Goal: Task Accomplishment & Management: Manage account settings

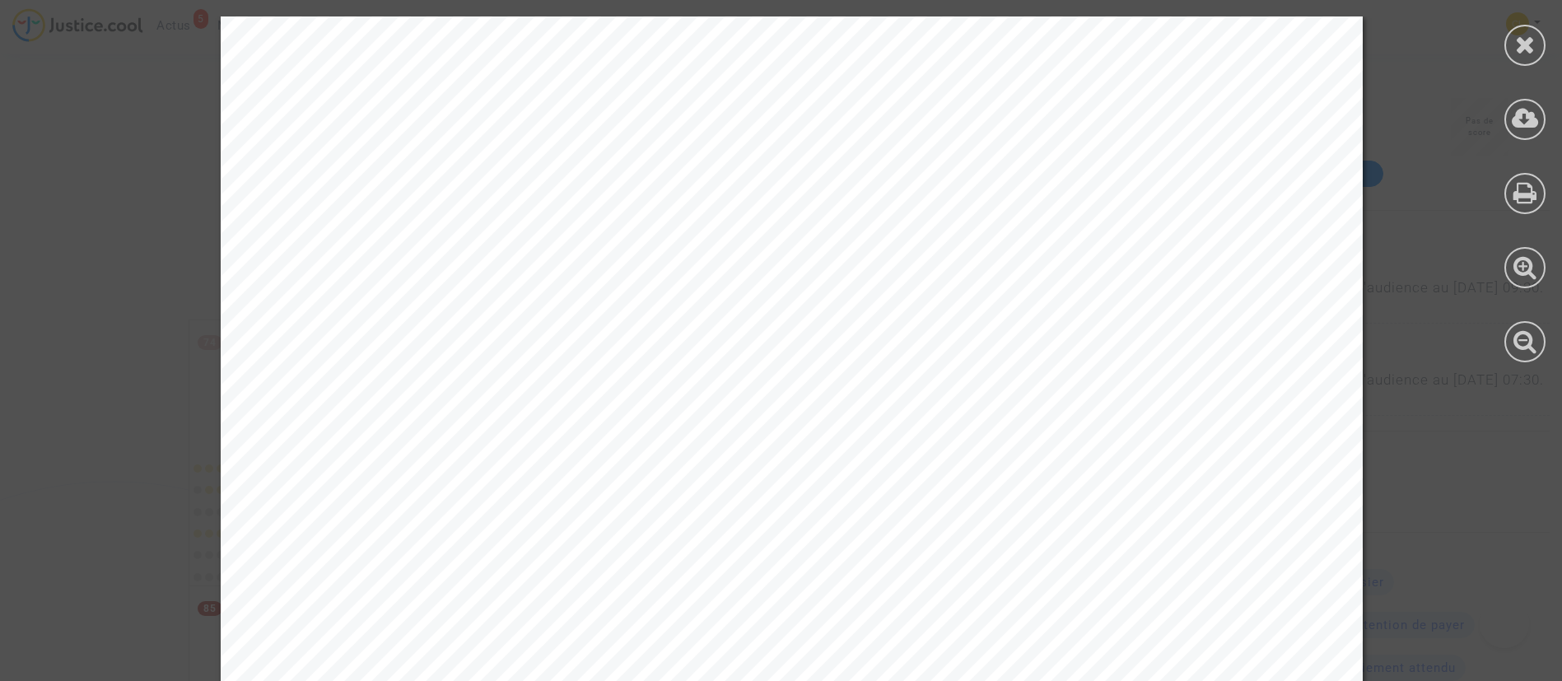
click at [1531, 41] on icon at bounding box center [1525, 44] width 21 height 25
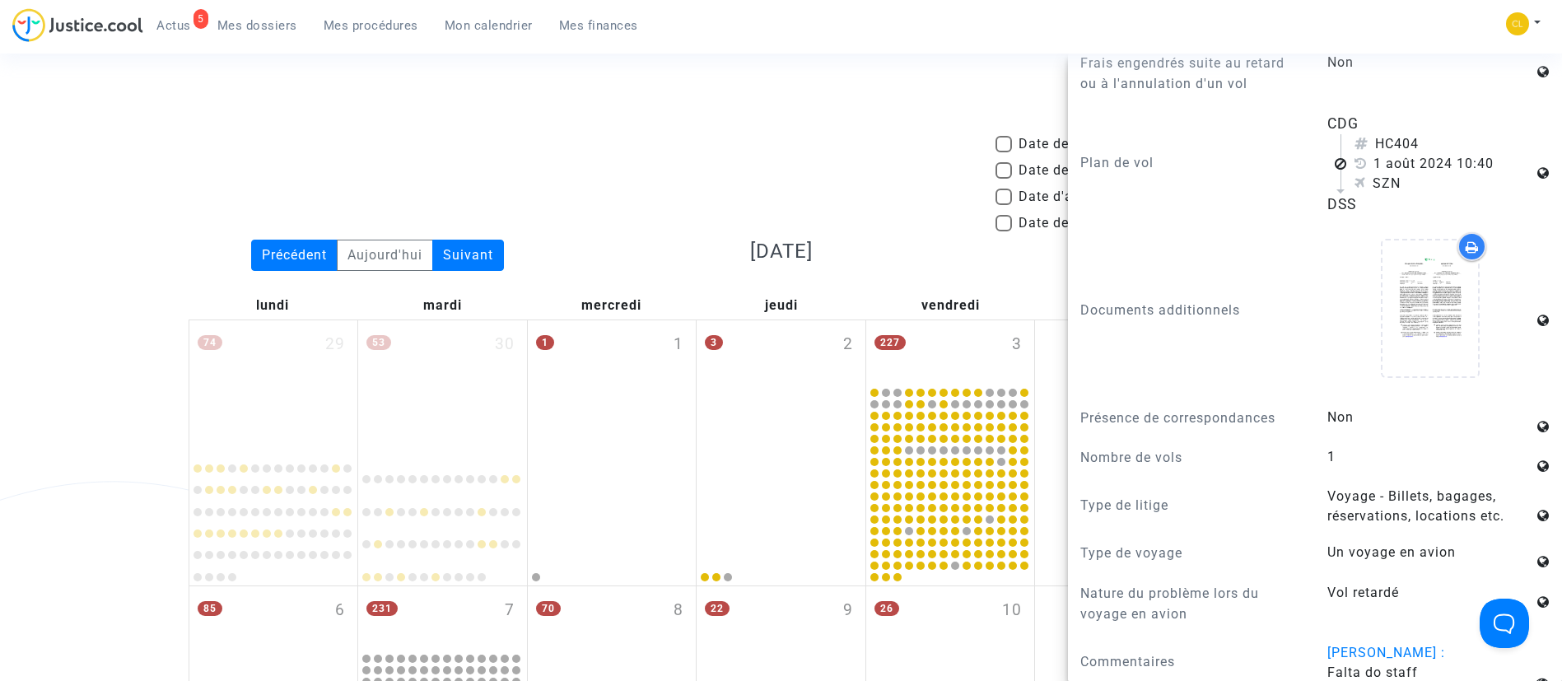
click at [508, 177] on div "Date de clôture d'instruction Date de conciliation Date d'audience Date de juge…" at bounding box center [781, 186] width 1210 height 105
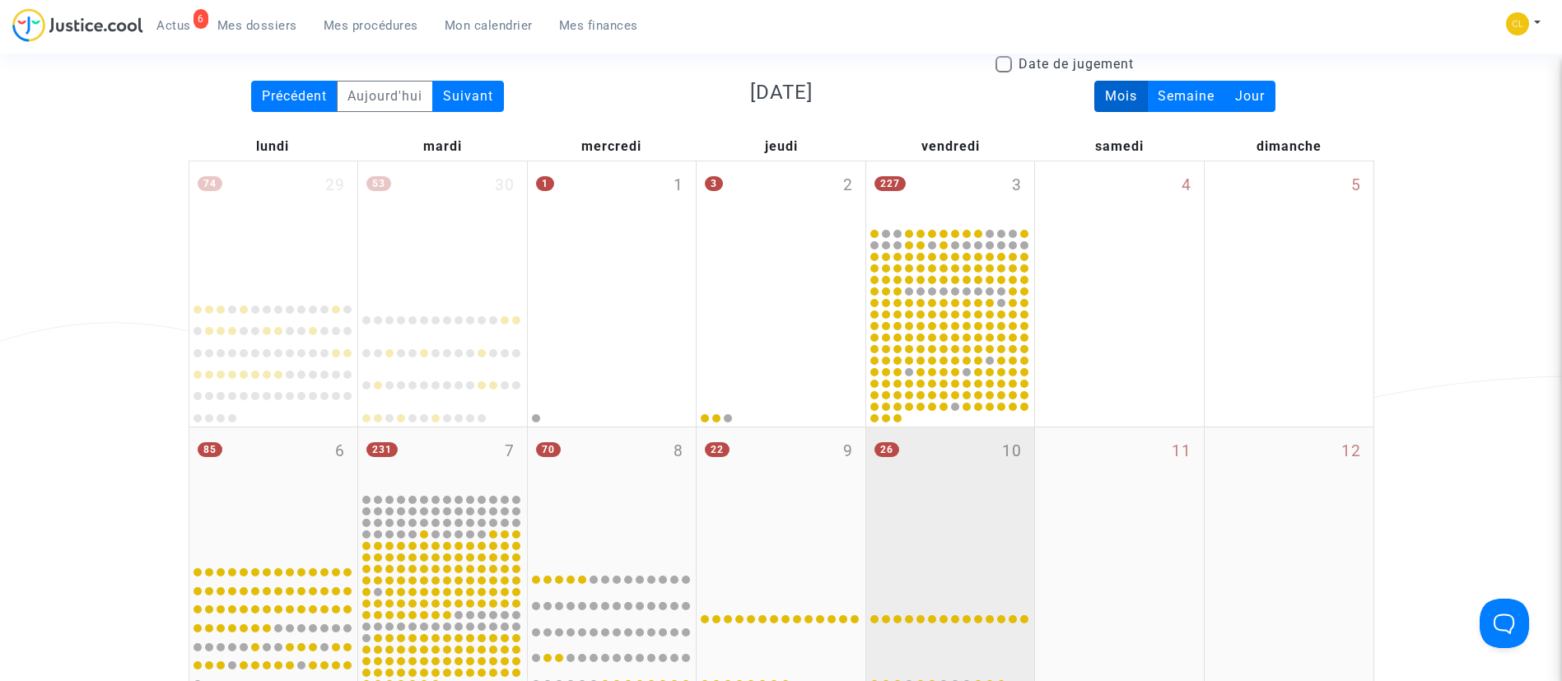
scroll to position [494, 0]
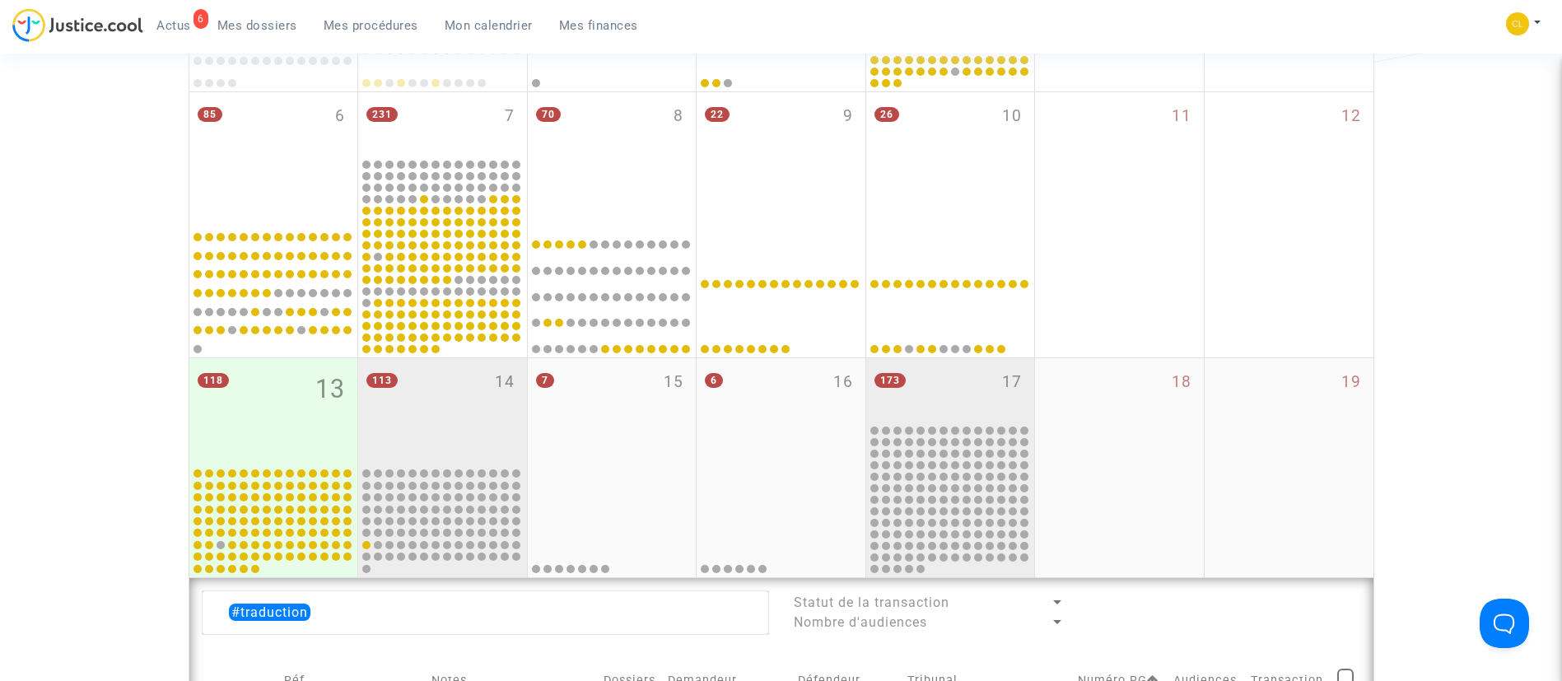
click at [454, 411] on div "113 14" at bounding box center [442, 411] width 169 height 107
type textarea "#traduction"
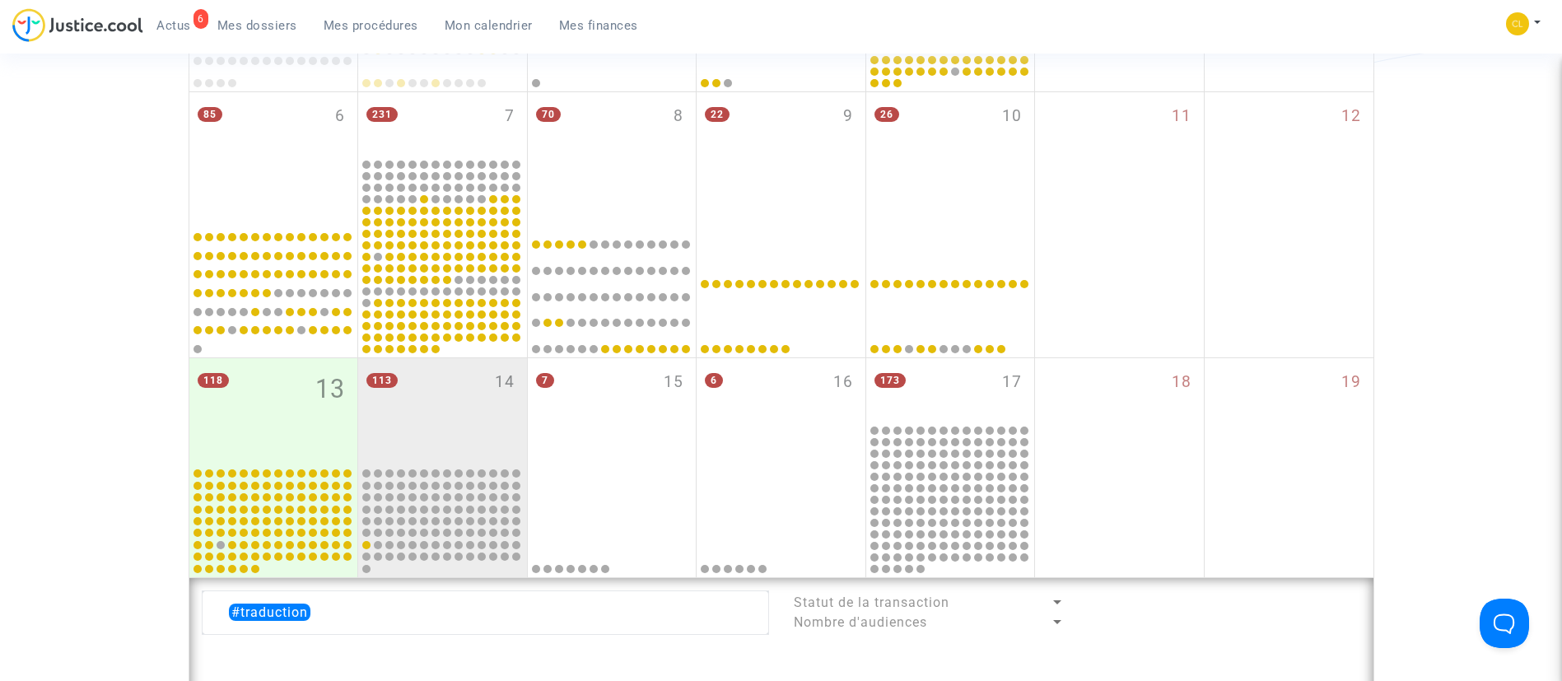
drag, startPoint x: 398, startPoint y: 30, endPoint x: 491, endPoint y: 249, distance: 237.9
click at [398, 30] on span "Mes procédures" at bounding box center [371, 25] width 95 height 15
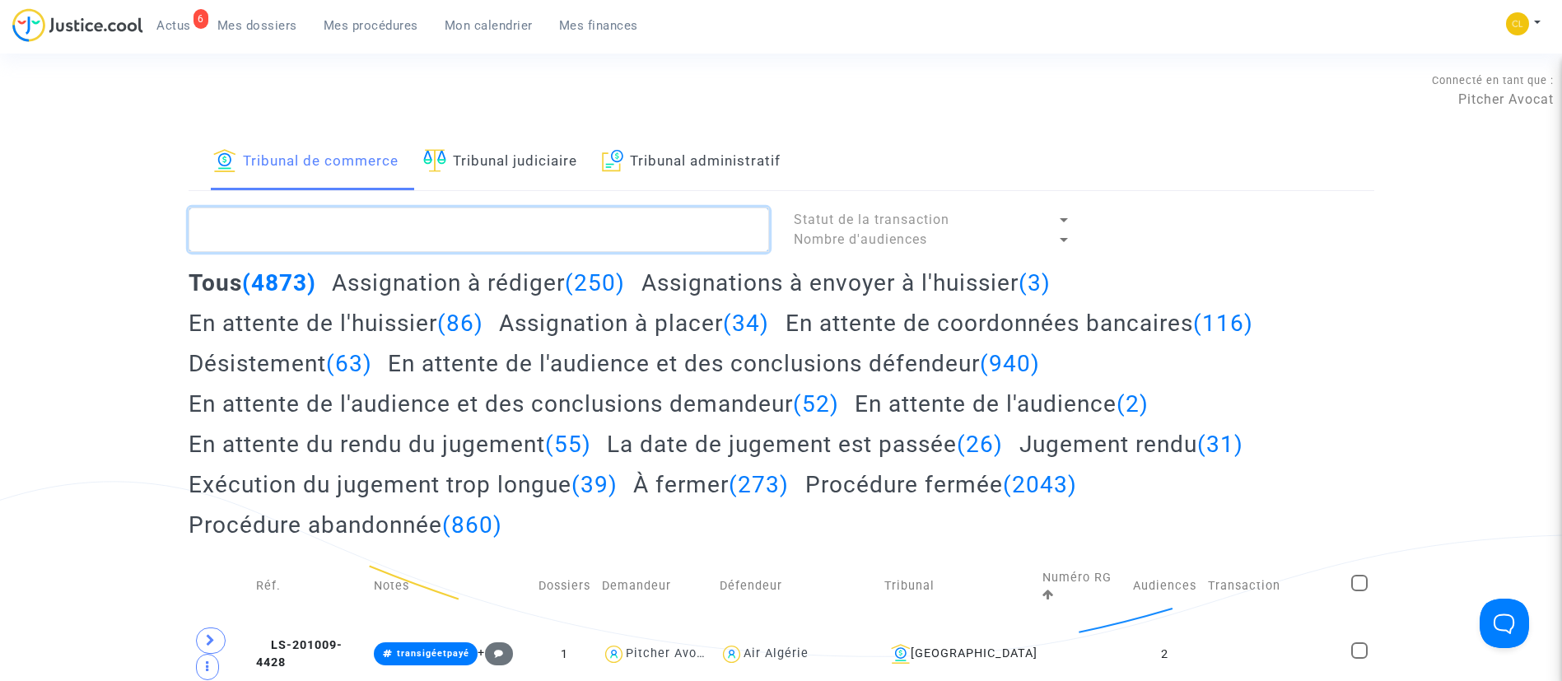
click at [471, 230] on textarea at bounding box center [479, 229] width 580 height 44
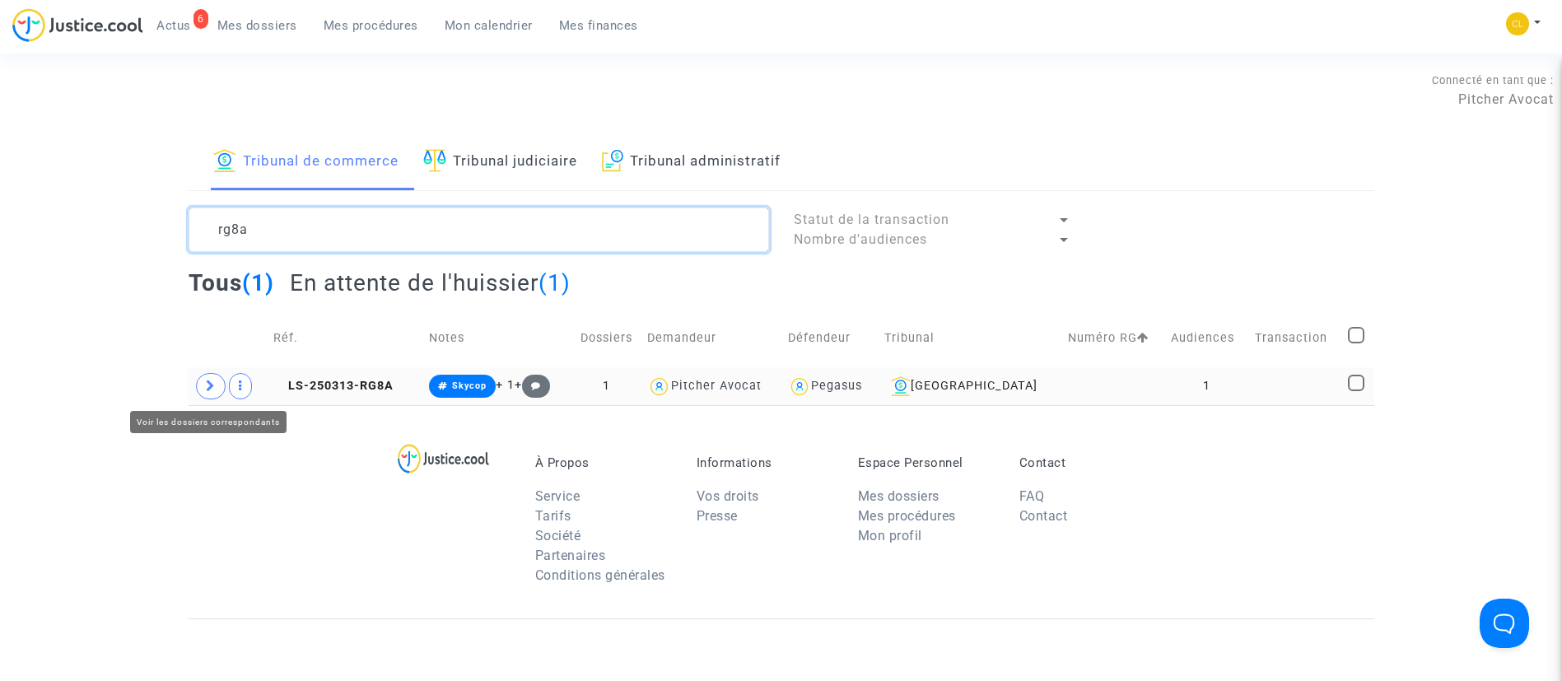
type textarea "rg8a"
click at [197, 384] on span at bounding box center [211, 386] width 30 height 26
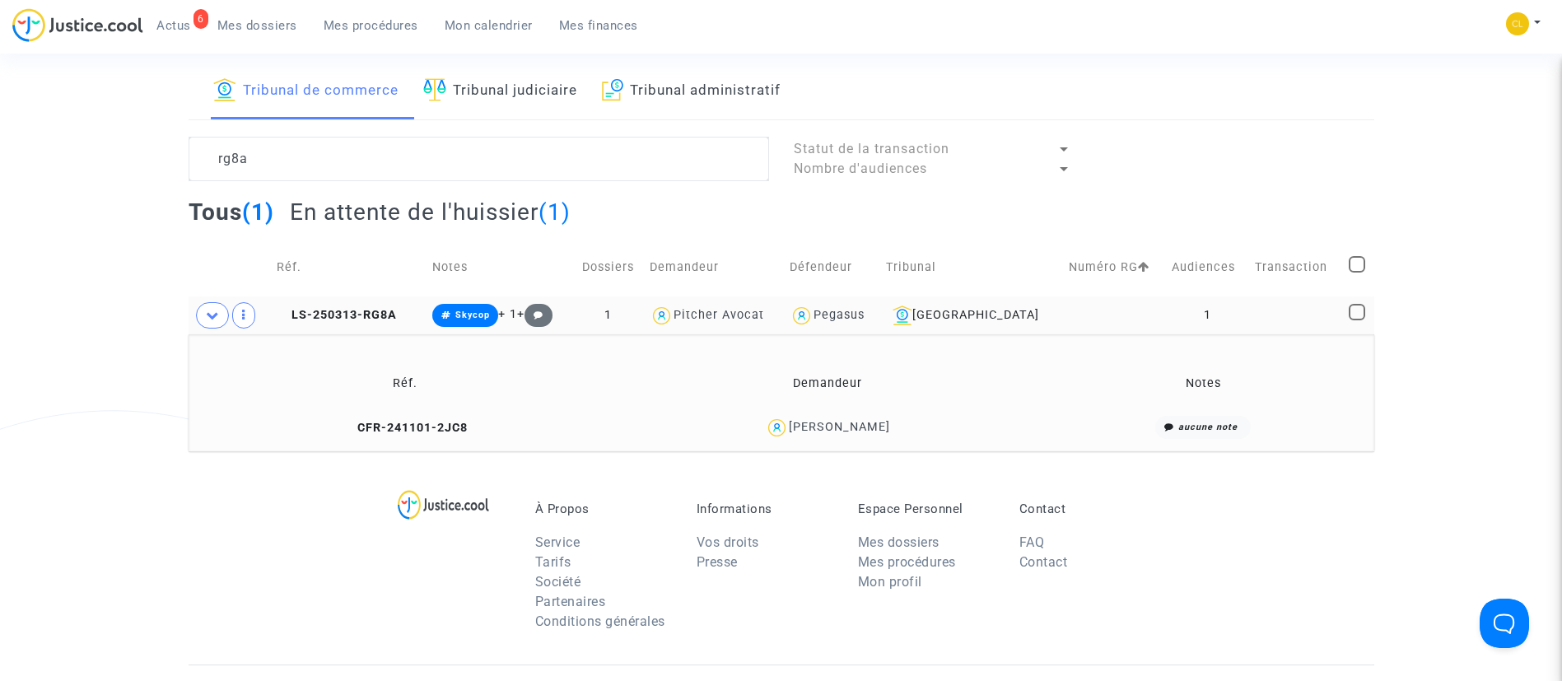
scroll to position [123, 0]
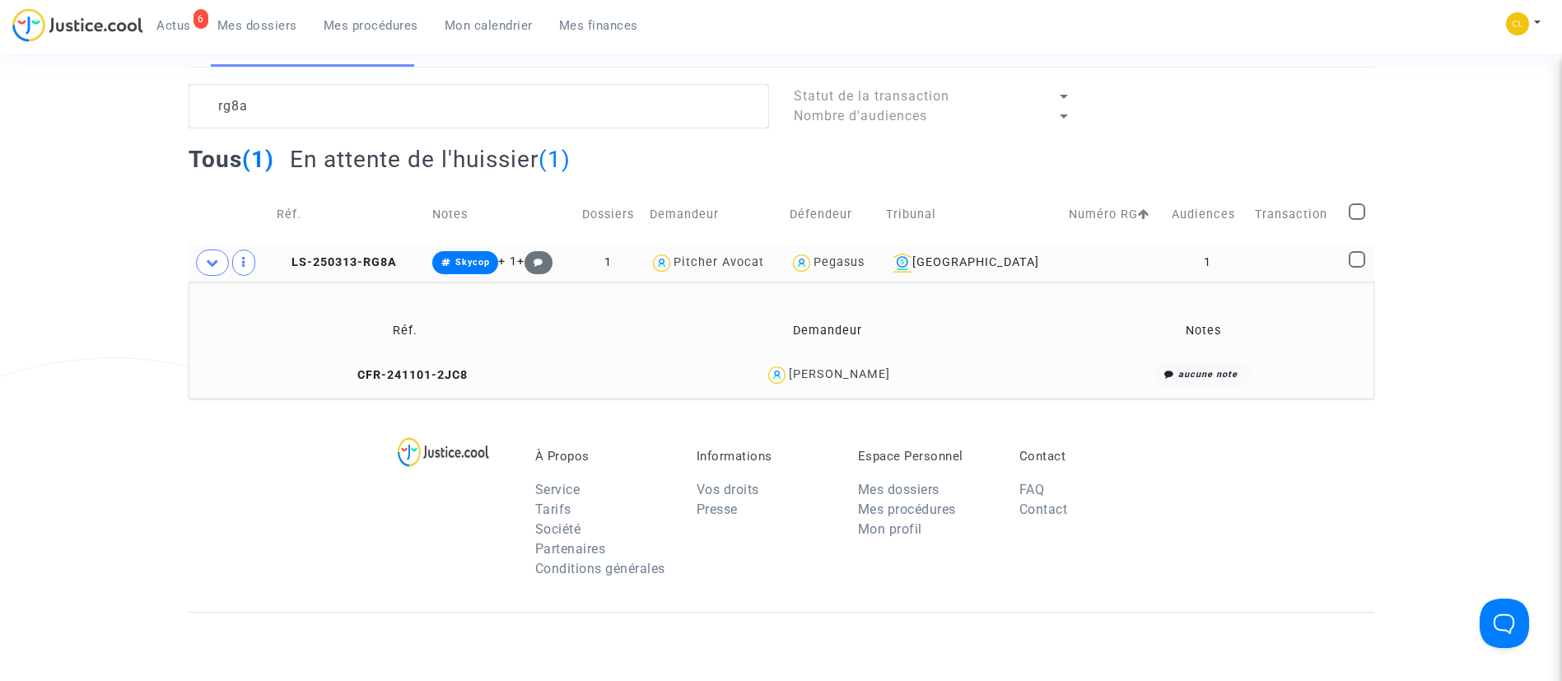
drag, startPoint x: 826, startPoint y: 389, endPoint x: 834, endPoint y: 384, distance: 9.4
click at [826, 389] on td "[PERSON_NAME]" at bounding box center [827, 374] width 421 height 35
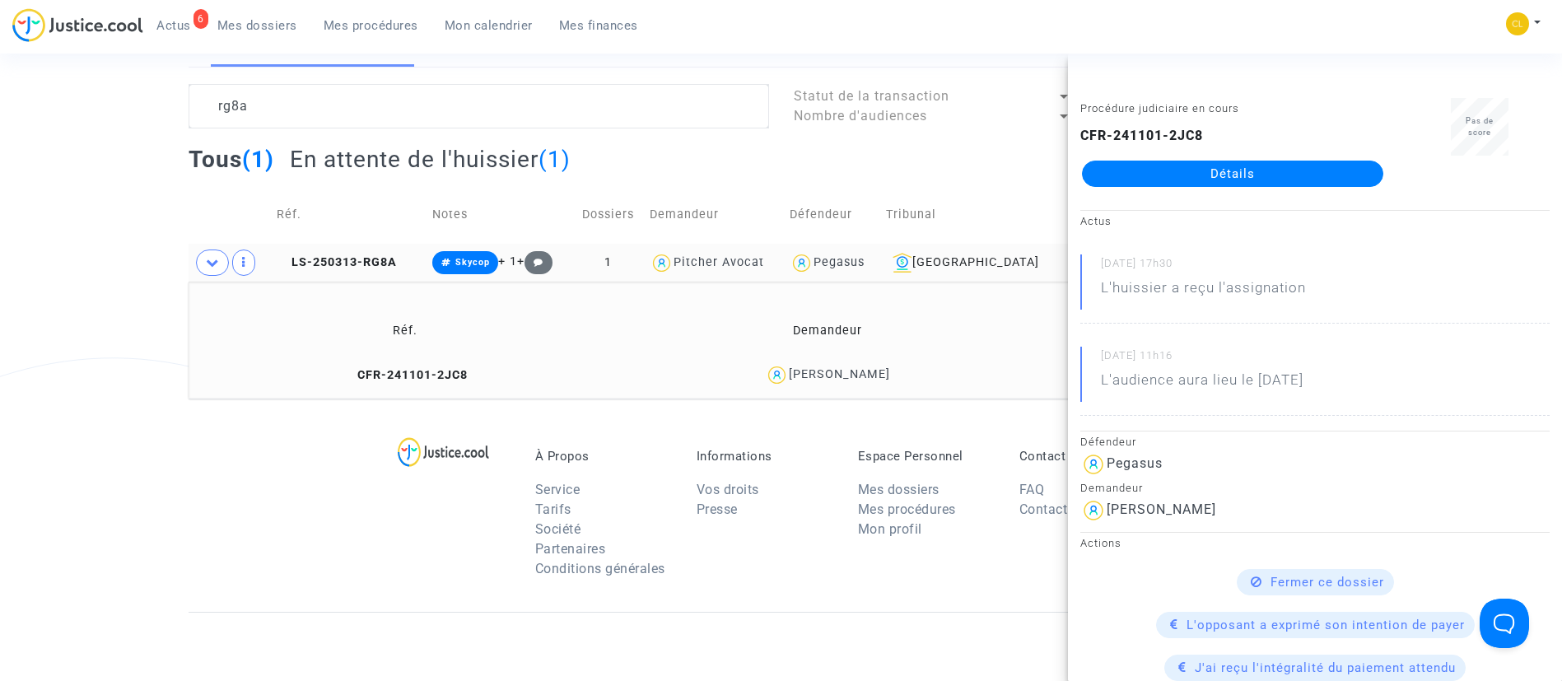
click at [1273, 179] on link "Détails" at bounding box center [1232, 174] width 301 height 26
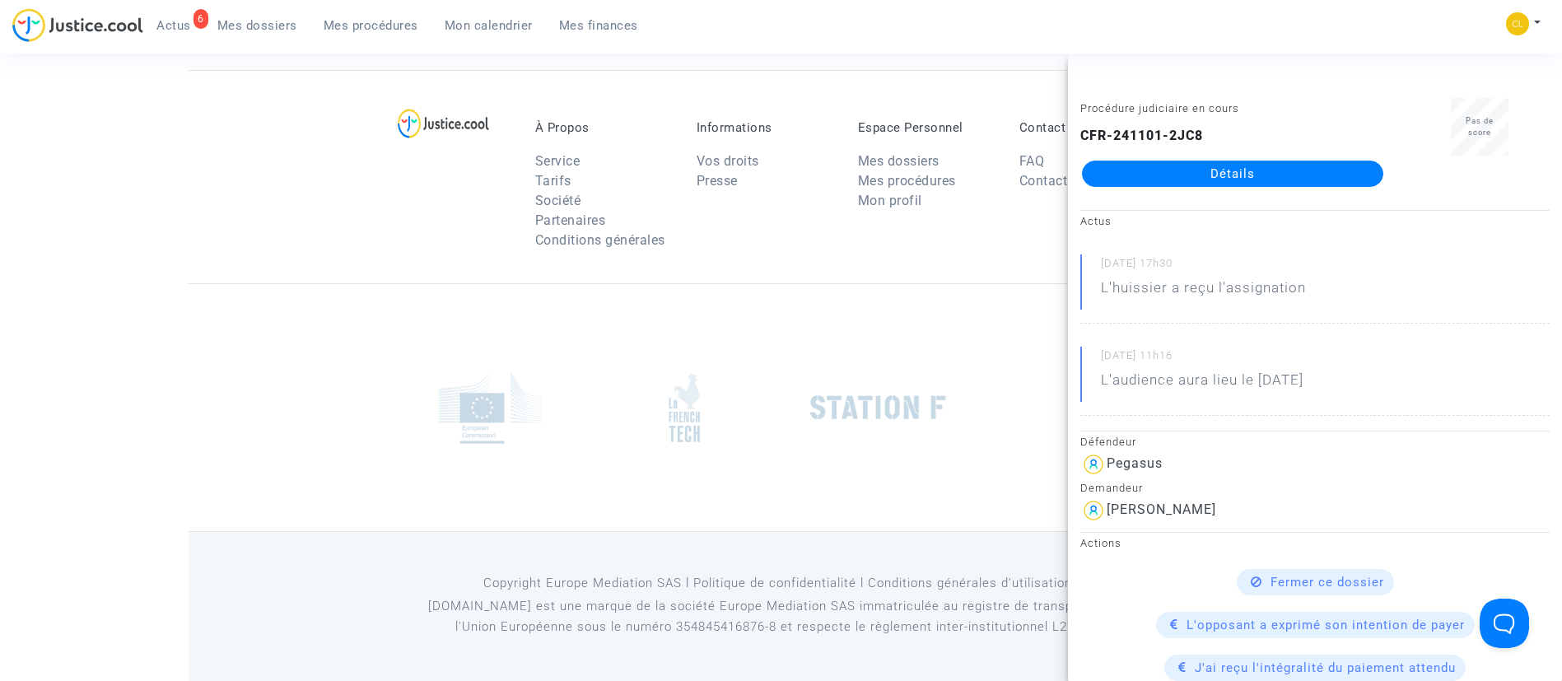
scroll to position [123, 0]
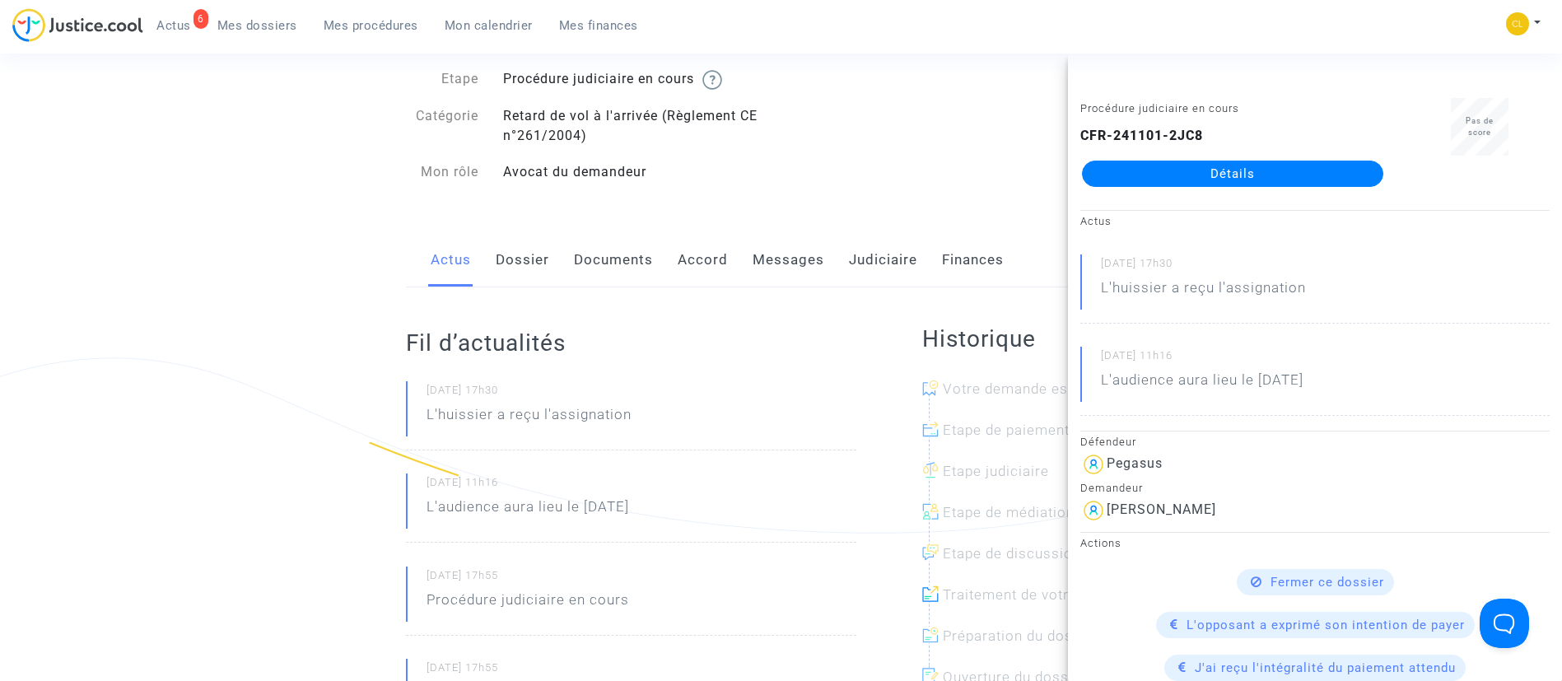
click at [775, 256] on link "Messages" at bounding box center [788, 260] width 72 height 54
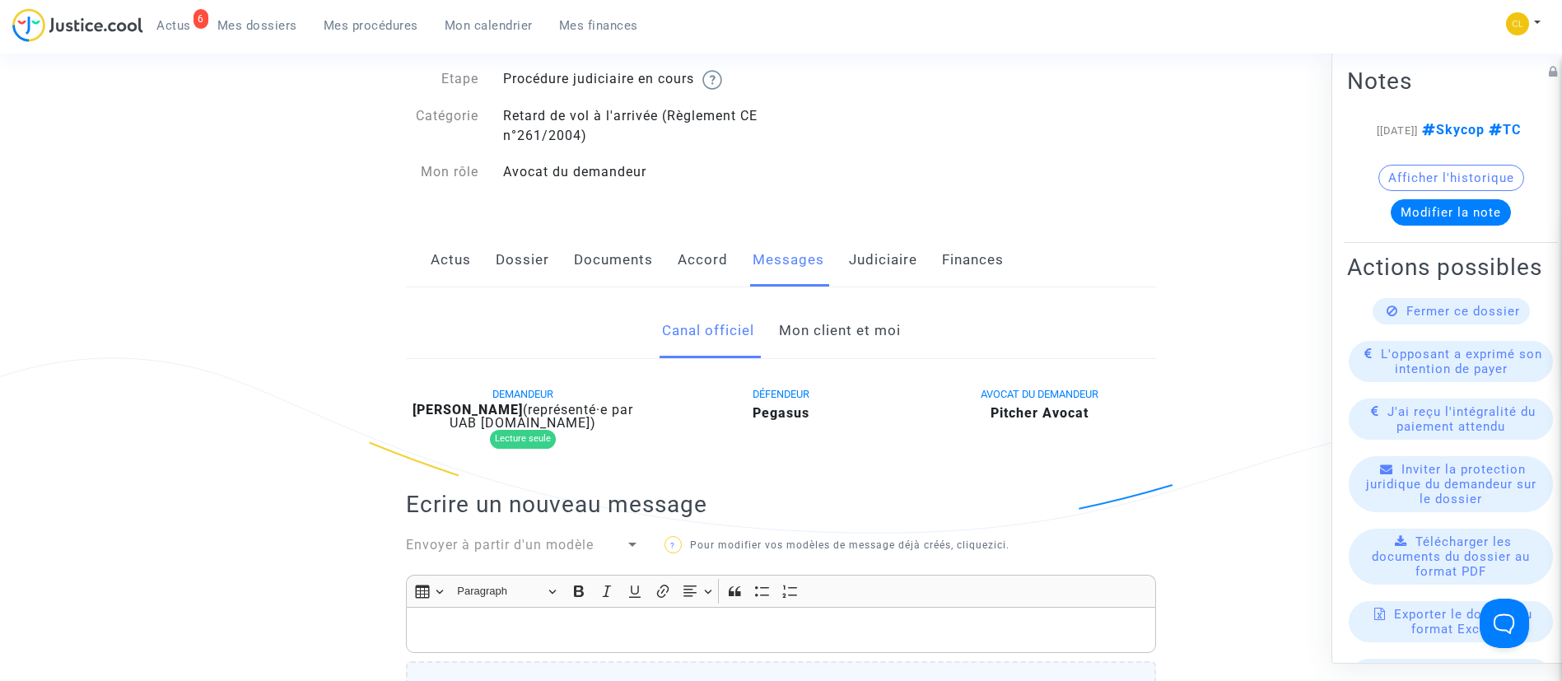
click at [826, 315] on link "Mon client et moi" at bounding box center [840, 331] width 122 height 54
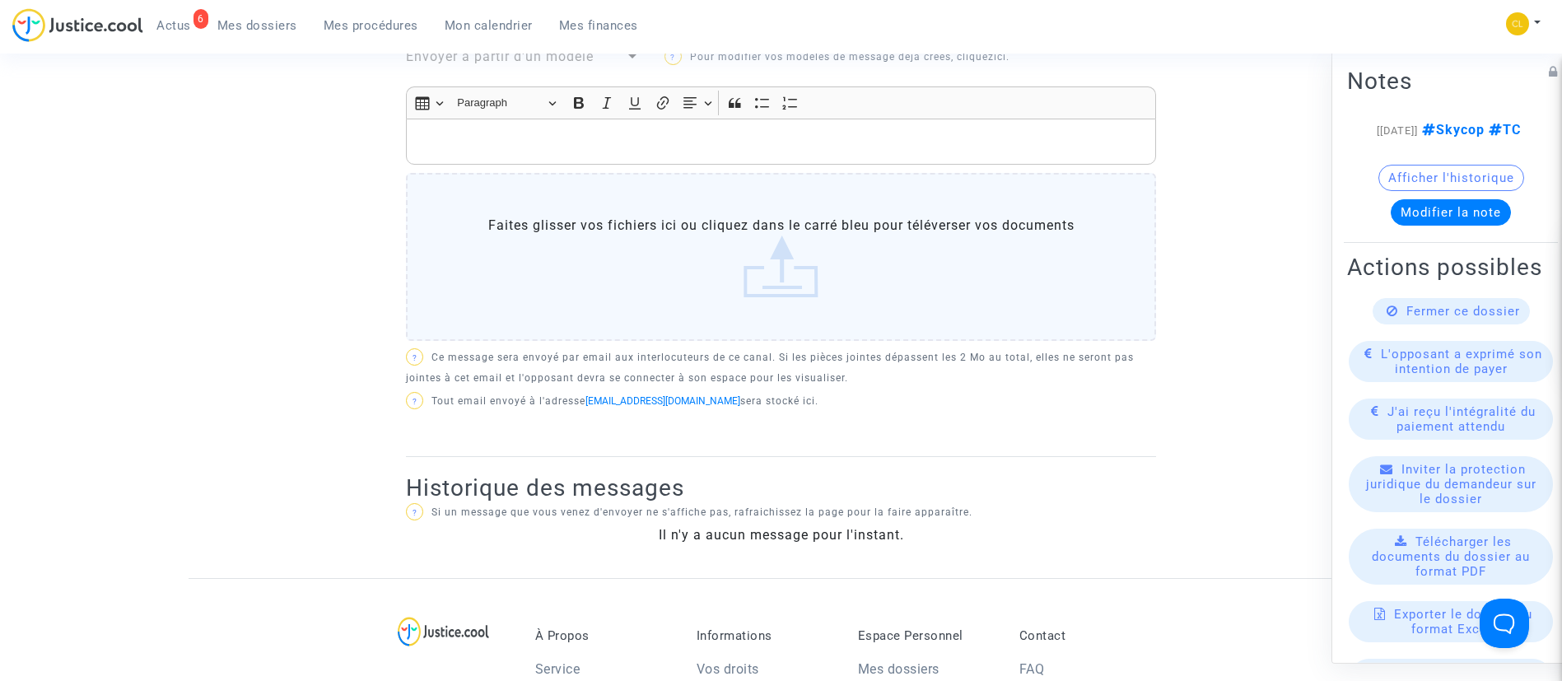
scroll to position [370, 0]
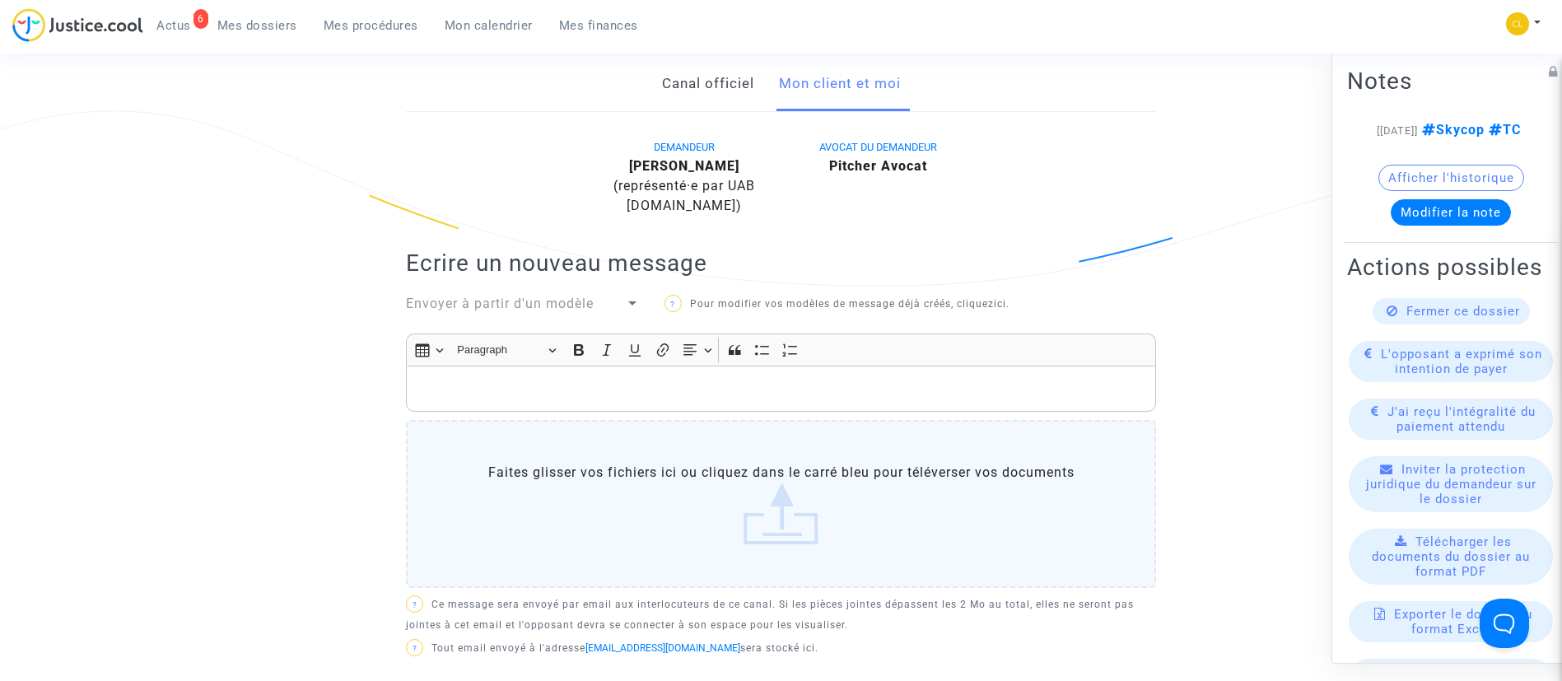
click at [731, 379] on p "Rich Text Editor, main" at bounding box center [781, 389] width 733 height 21
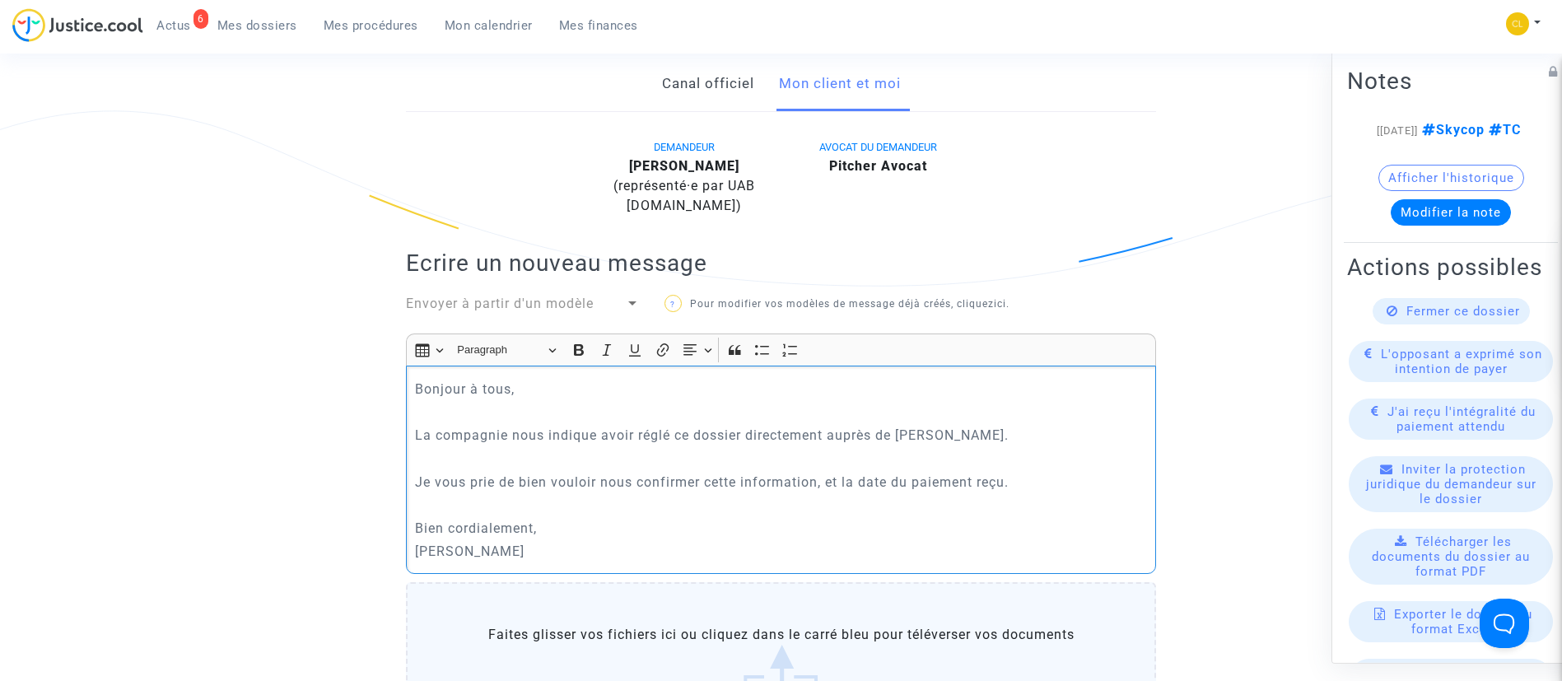
copy div "Bonjour à tous, La compagnie nous indique avoir réglé ce dossier directement au…"
click at [731, 379] on p "Bonjour à tous," at bounding box center [781, 389] width 733 height 21
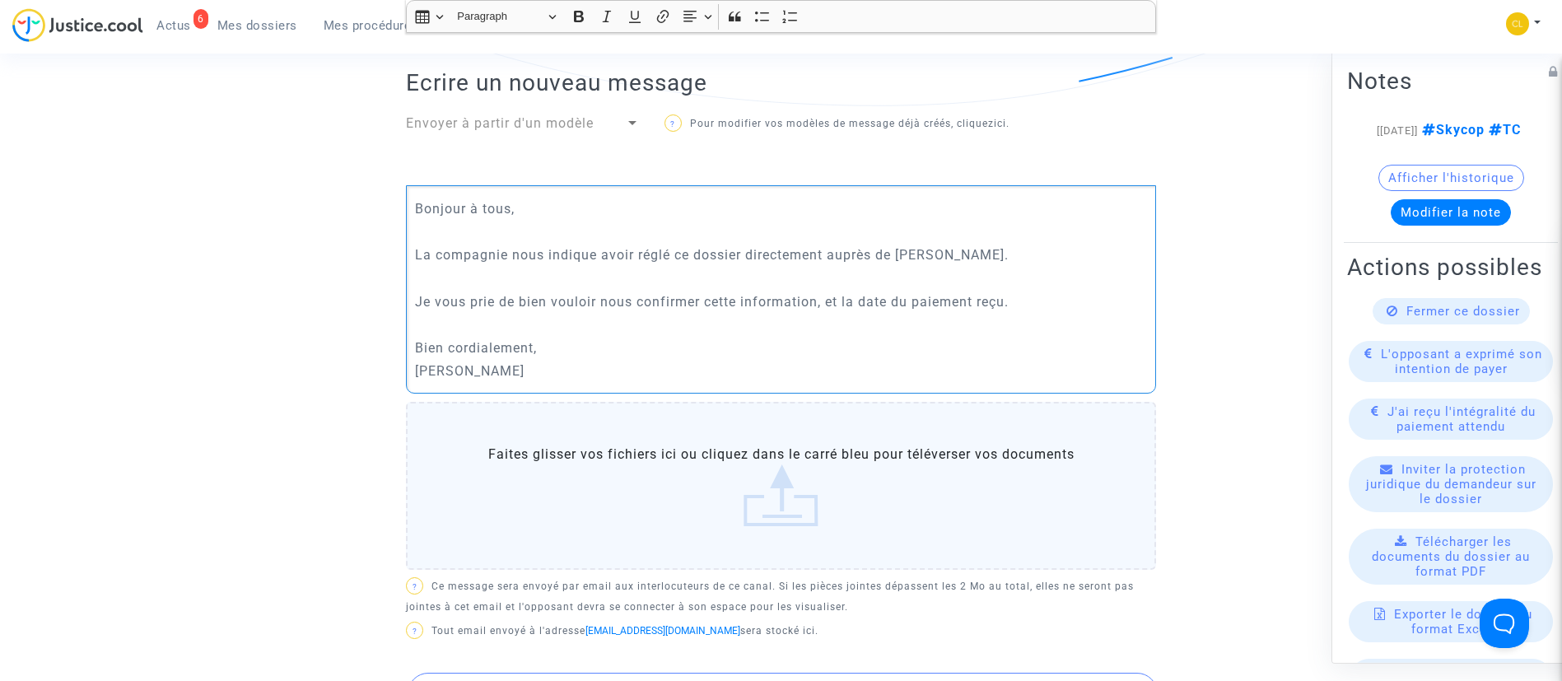
scroll to position [741, 0]
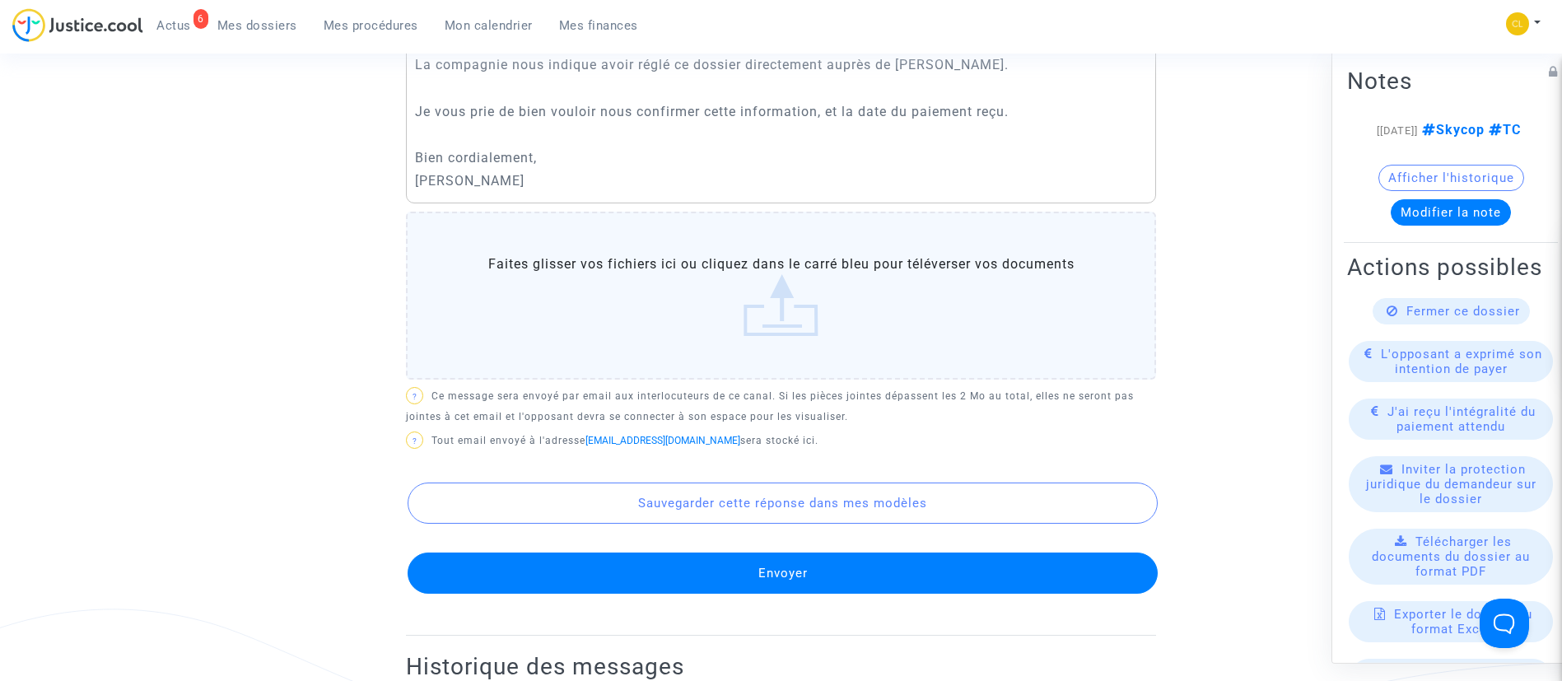
click at [833, 552] on button "Envoyer" at bounding box center [782, 572] width 750 height 41
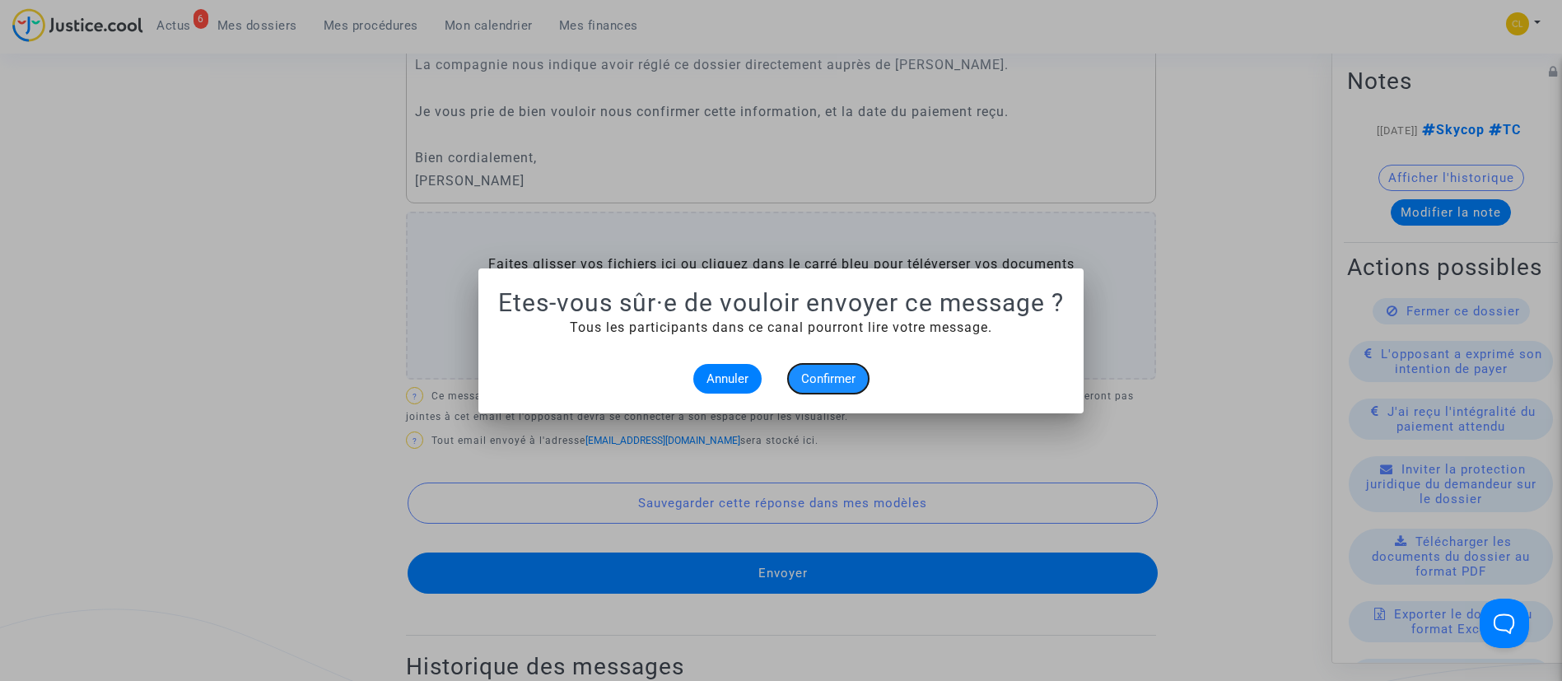
click at [854, 374] on span "Confirmer" at bounding box center [828, 378] width 54 height 15
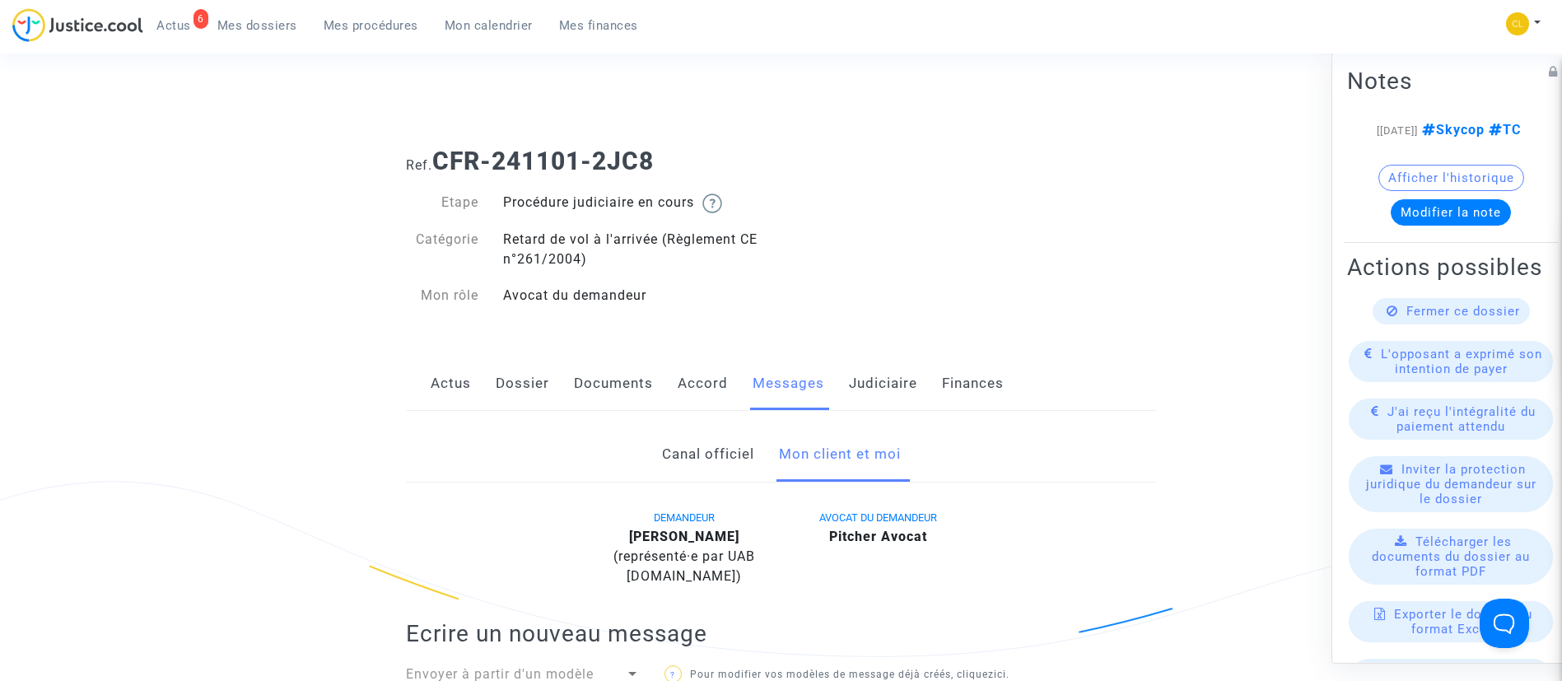
scroll to position [741, 0]
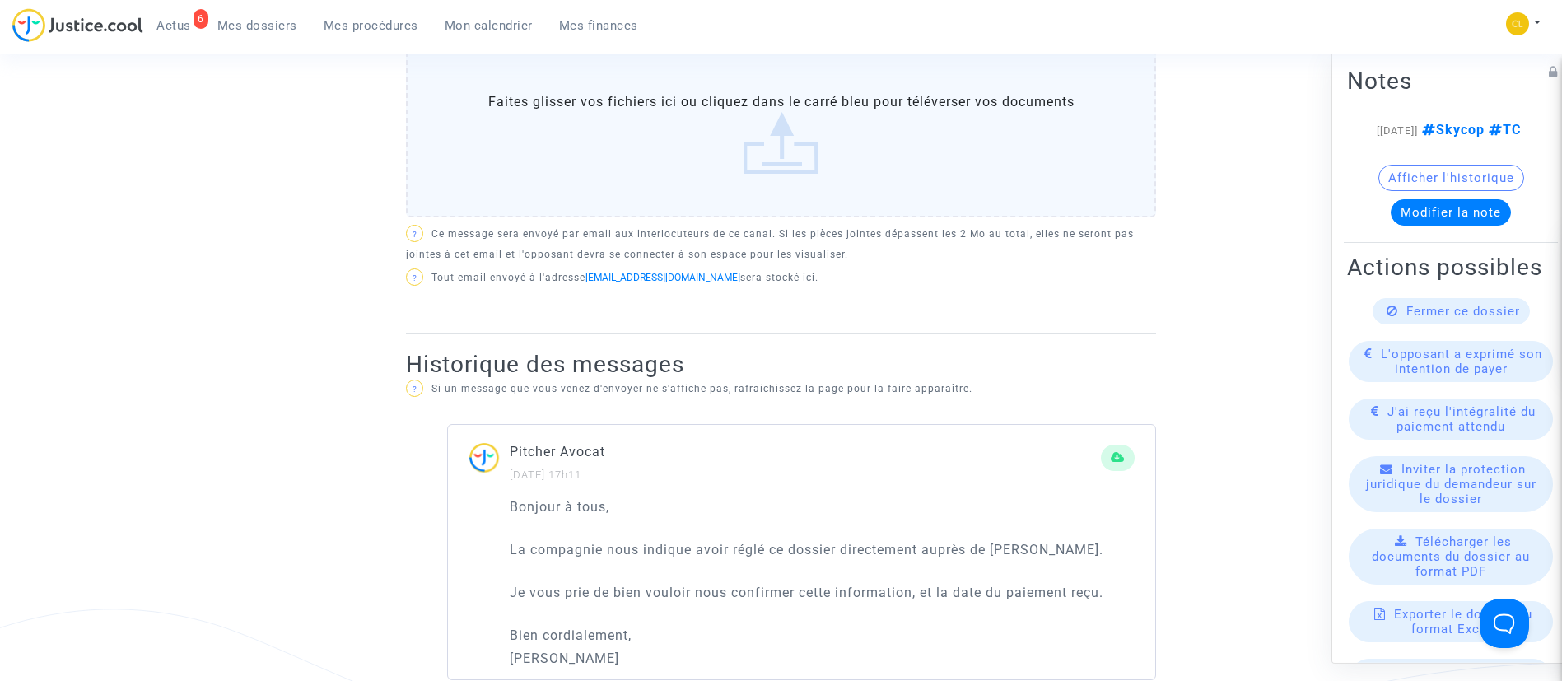
drag, startPoint x: 379, startPoint y: 25, endPoint x: 545, endPoint y: 240, distance: 271.8
click at [380, 26] on span "Mes procédures" at bounding box center [371, 25] width 95 height 15
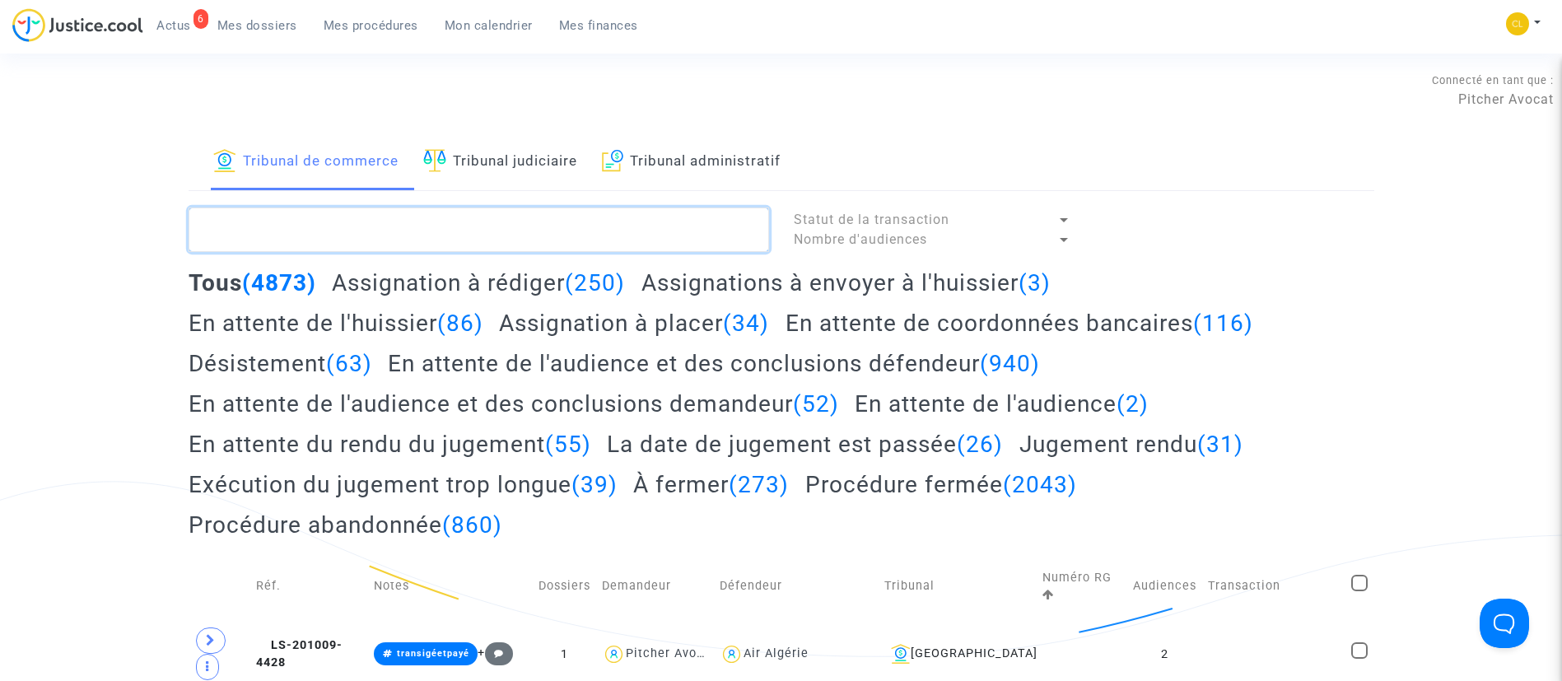
click at [397, 237] on textarea at bounding box center [479, 229] width 580 height 44
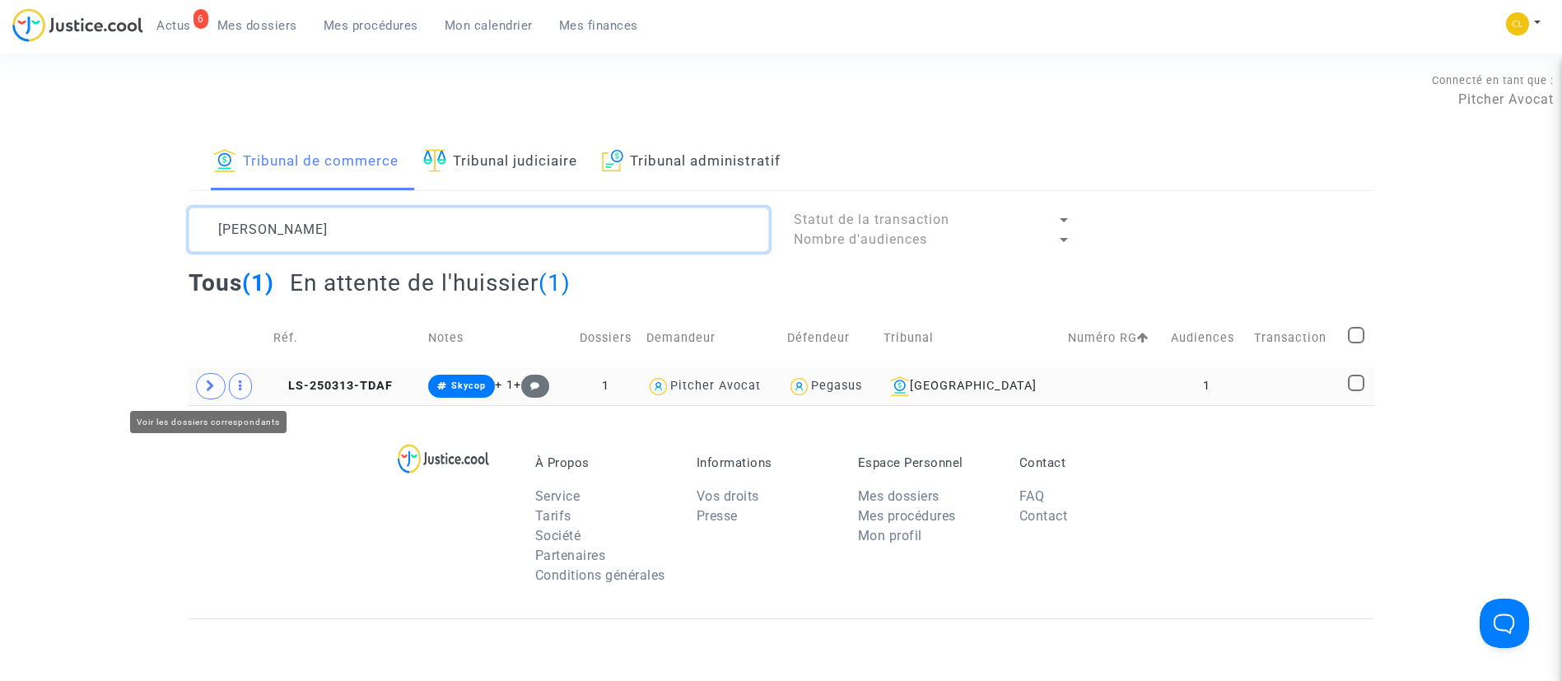
type textarea "ayhan sharm"
click at [215, 386] on icon at bounding box center [211, 385] width 10 height 12
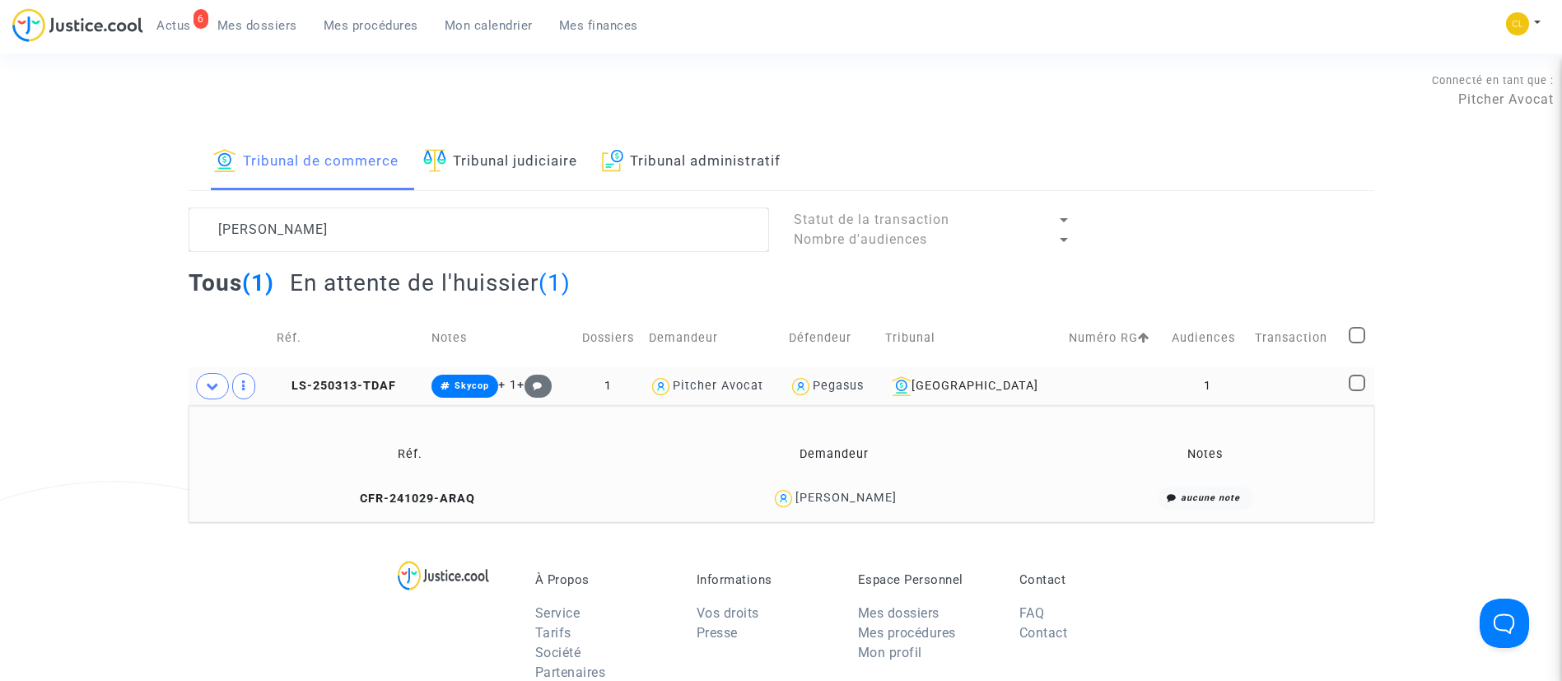
click at [1334, 386] on td at bounding box center [1296, 386] width 94 height 38
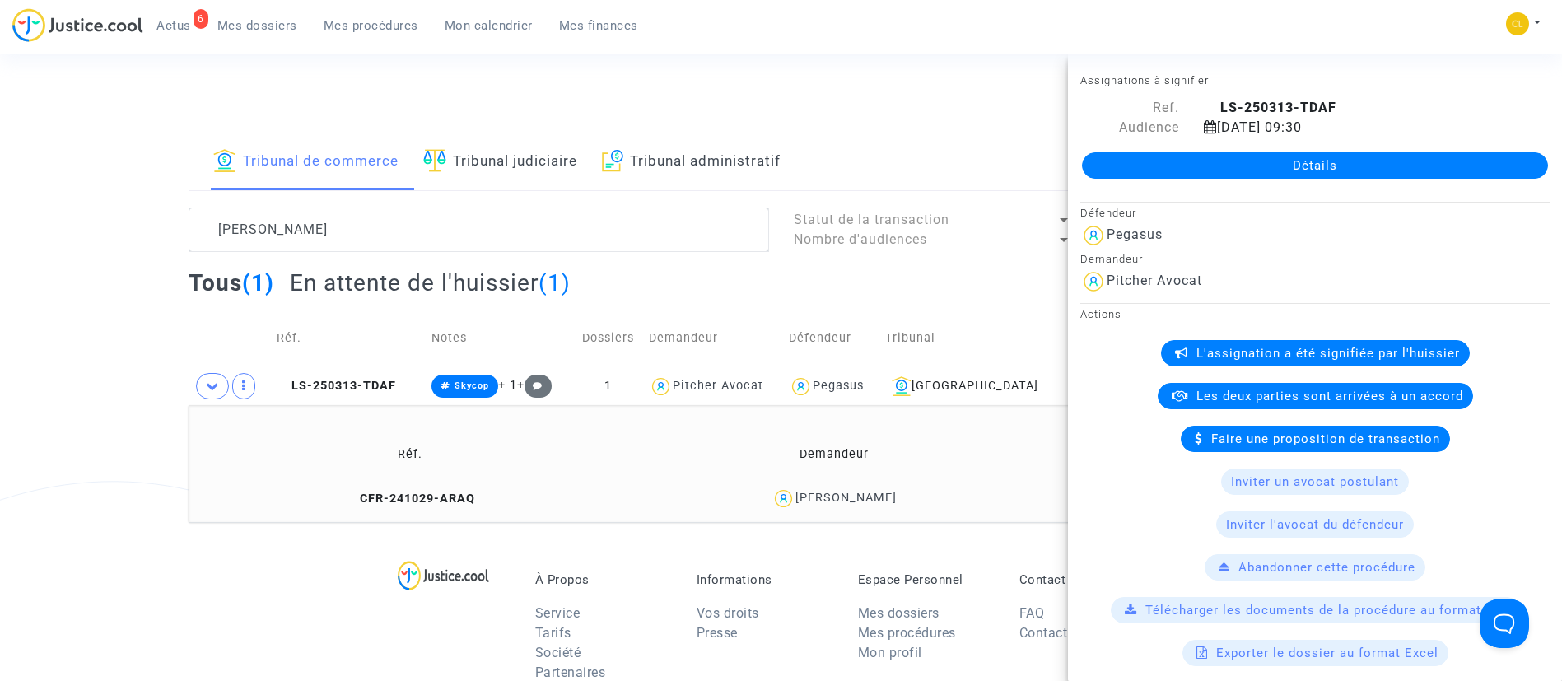
click at [820, 491] on div "AYHAN SHARM" at bounding box center [845, 498] width 101 height 14
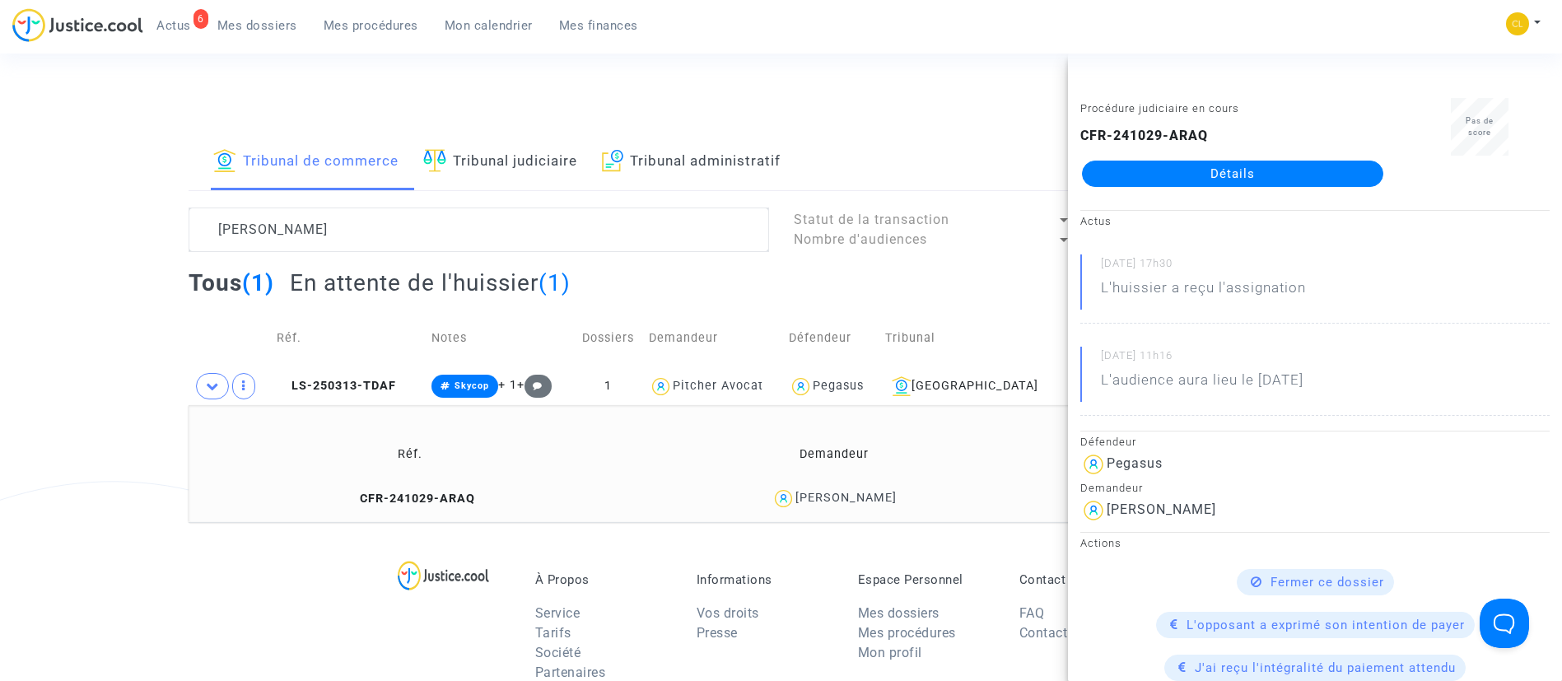
click at [1257, 176] on link "Détails" at bounding box center [1232, 174] width 301 height 26
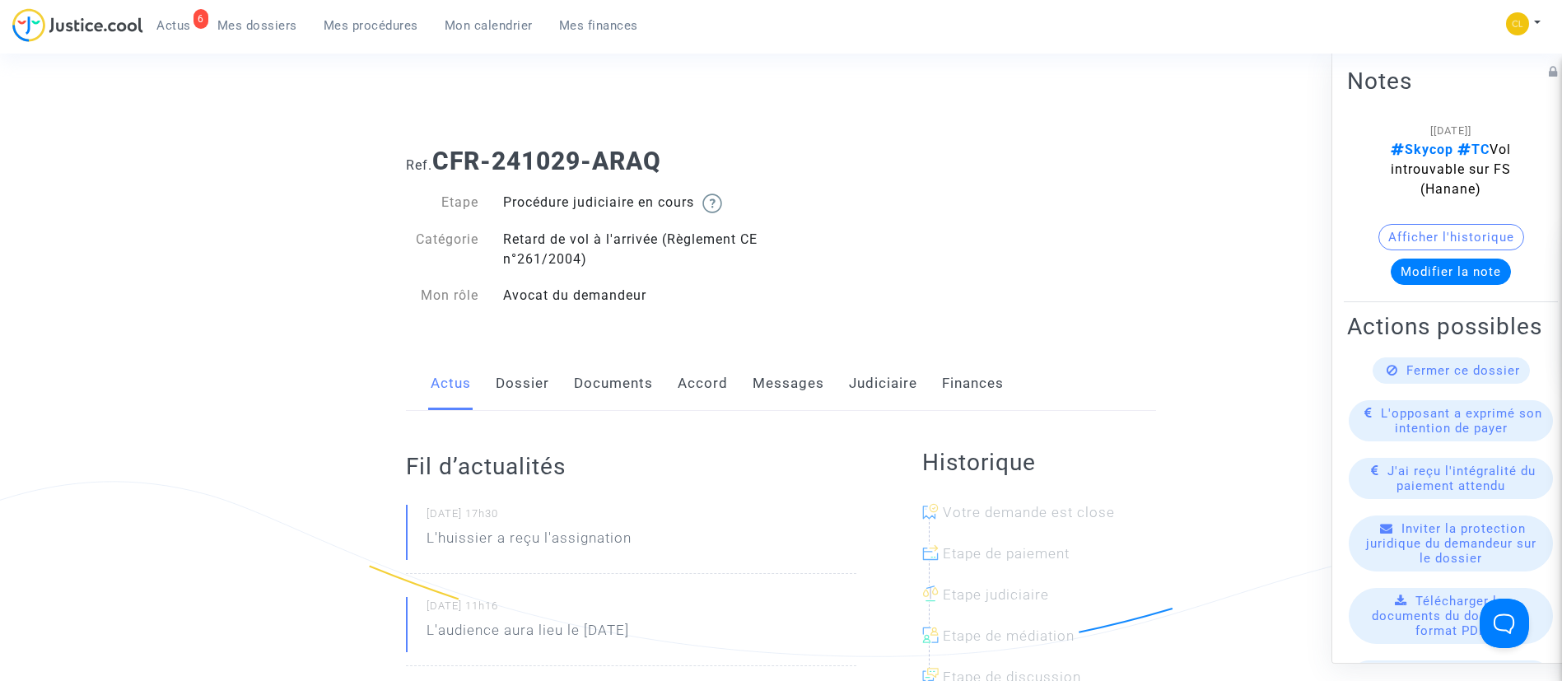
click at [793, 370] on link "Messages" at bounding box center [788, 383] width 72 height 54
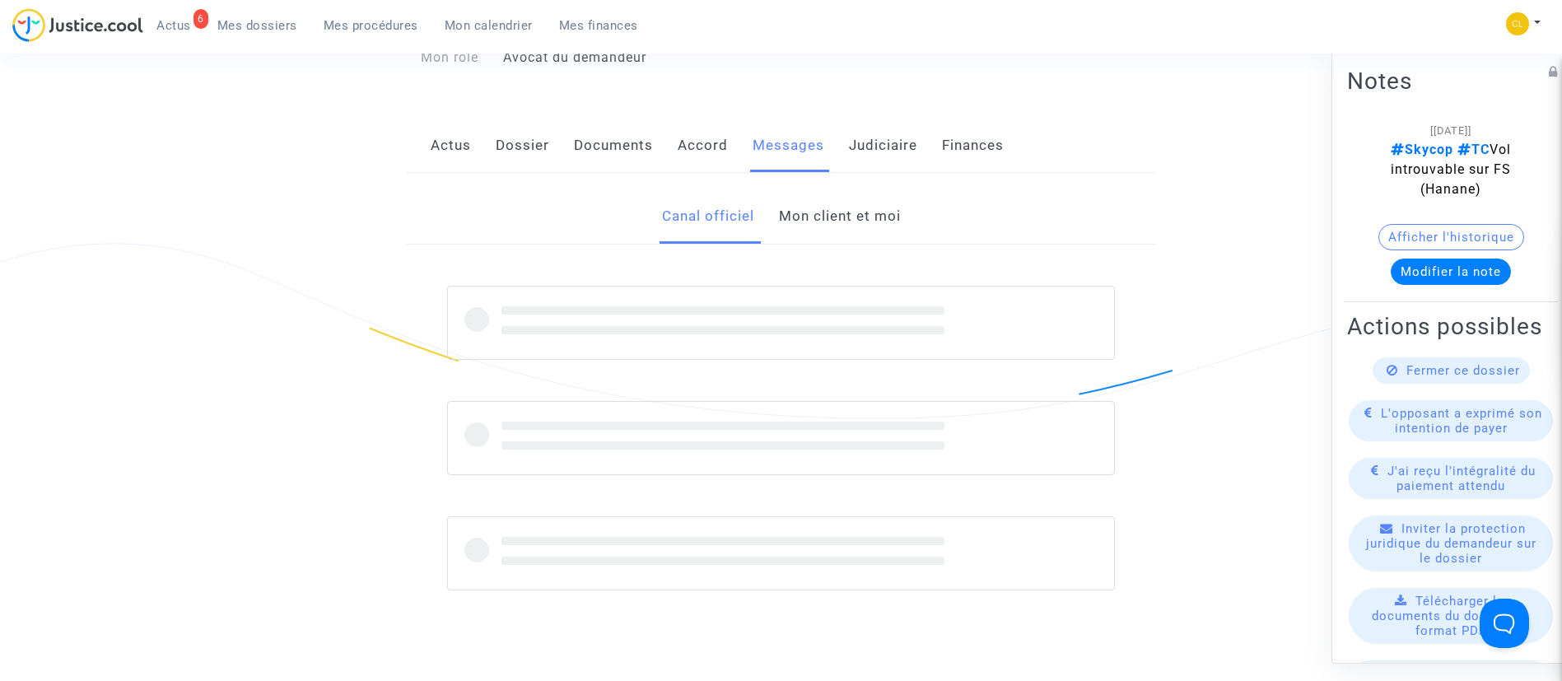
scroll to position [247, 0]
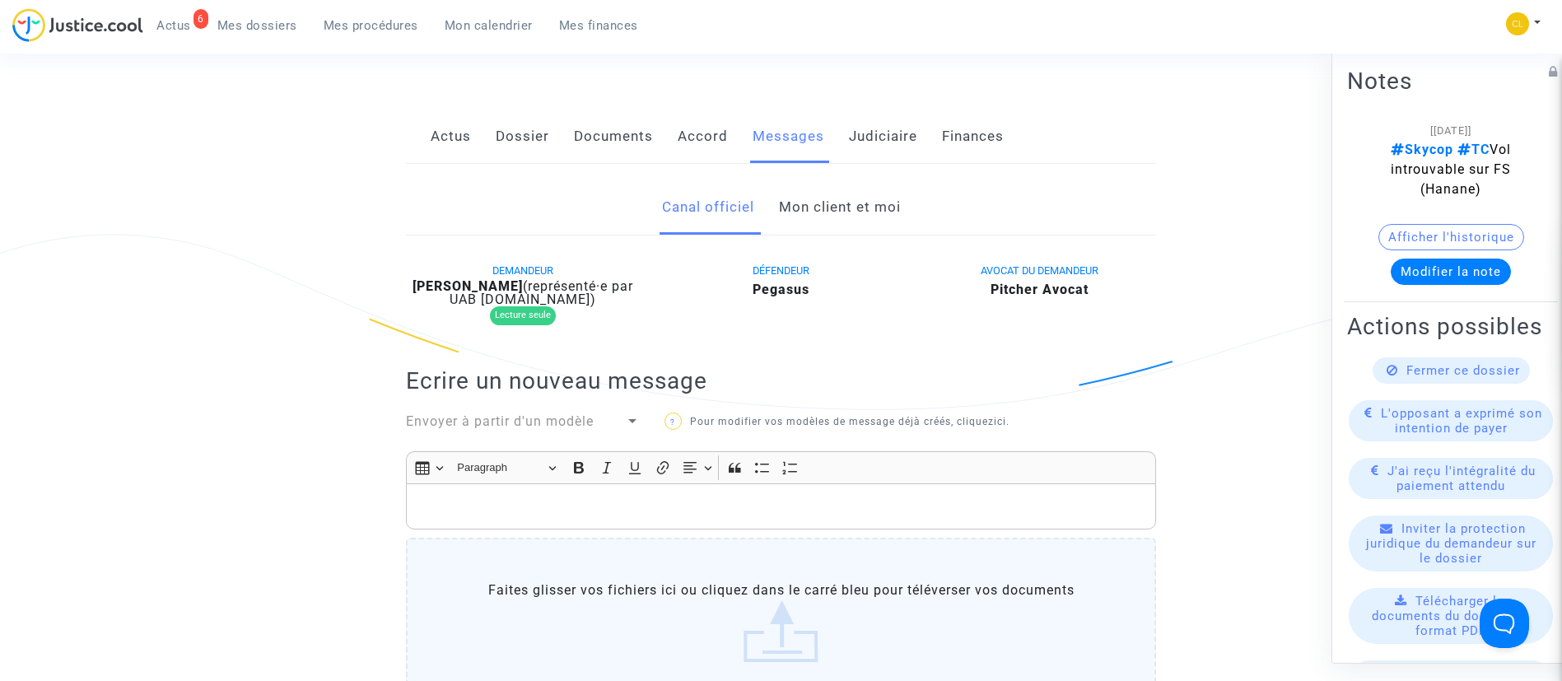
click at [846, 204] on link "Mon client et moi" at bounding box center [840, 207] width 122 height 54
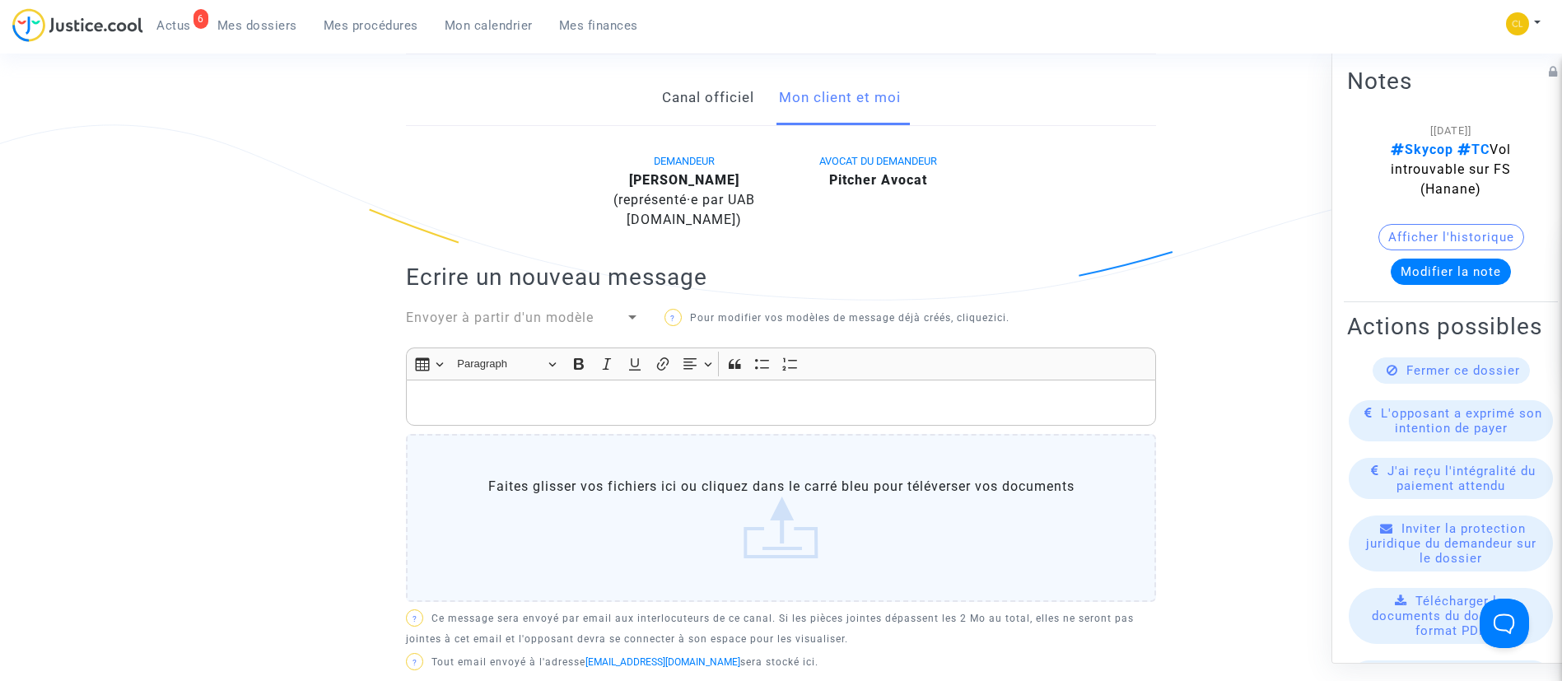
scroll to position [494, 0]
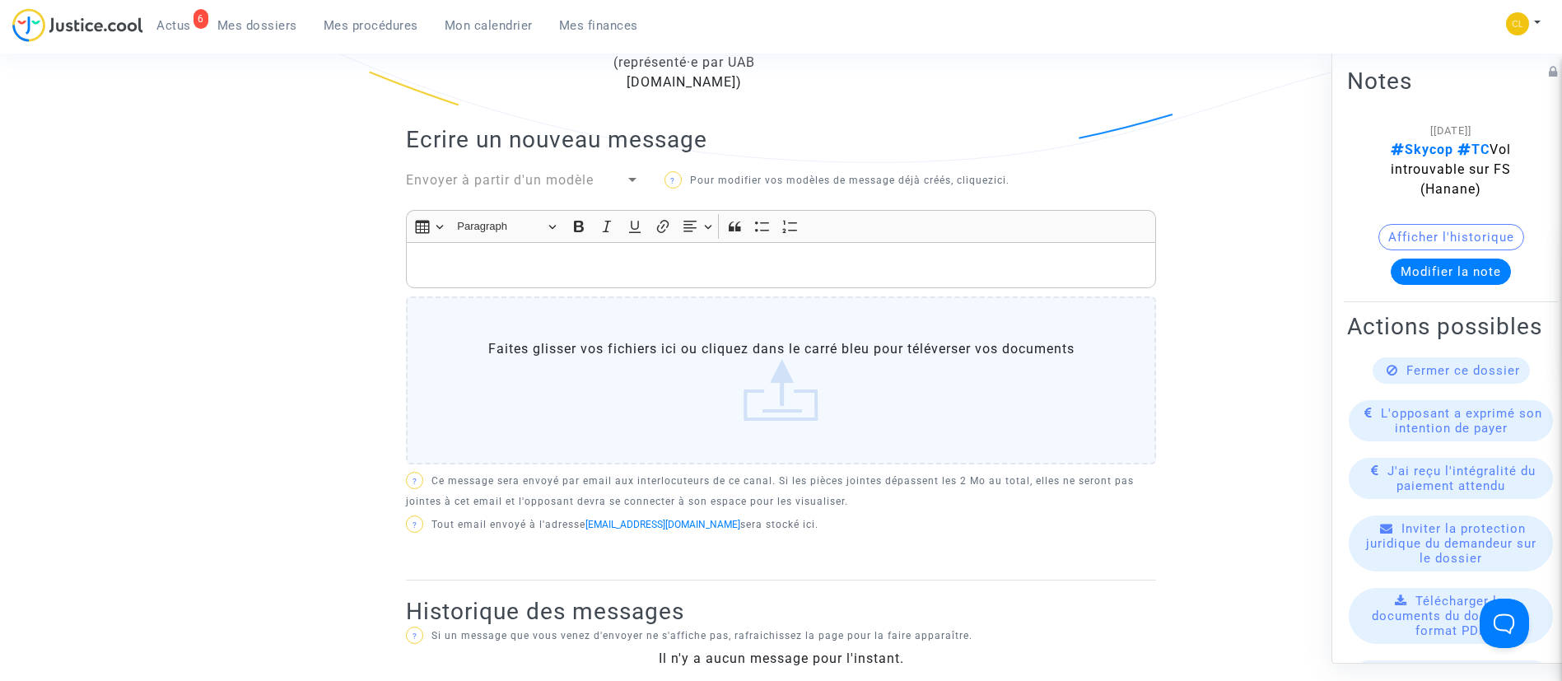
click at [415, 271] on p "Rich Text Editor, main" at bounding box center [781, 265] width 733 height 21
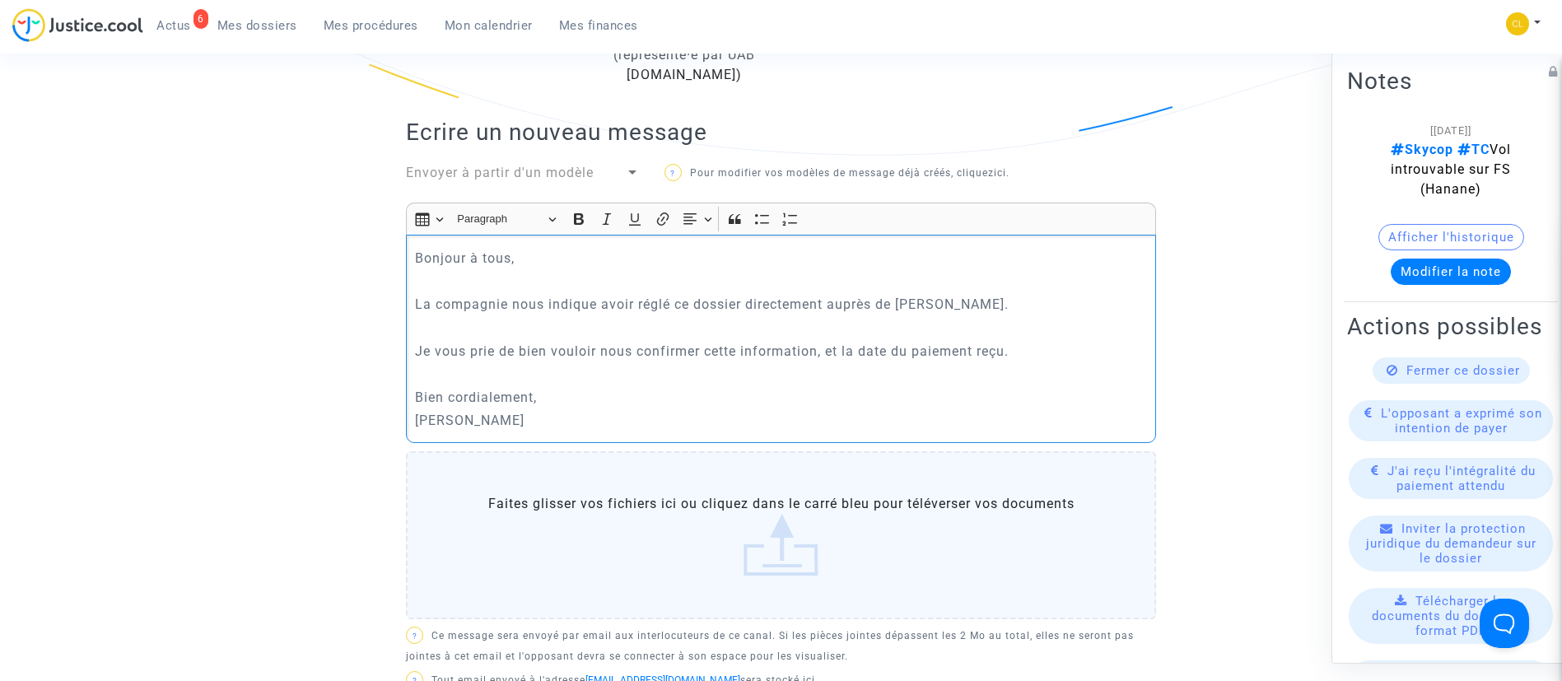
scroll to position [864, 0]
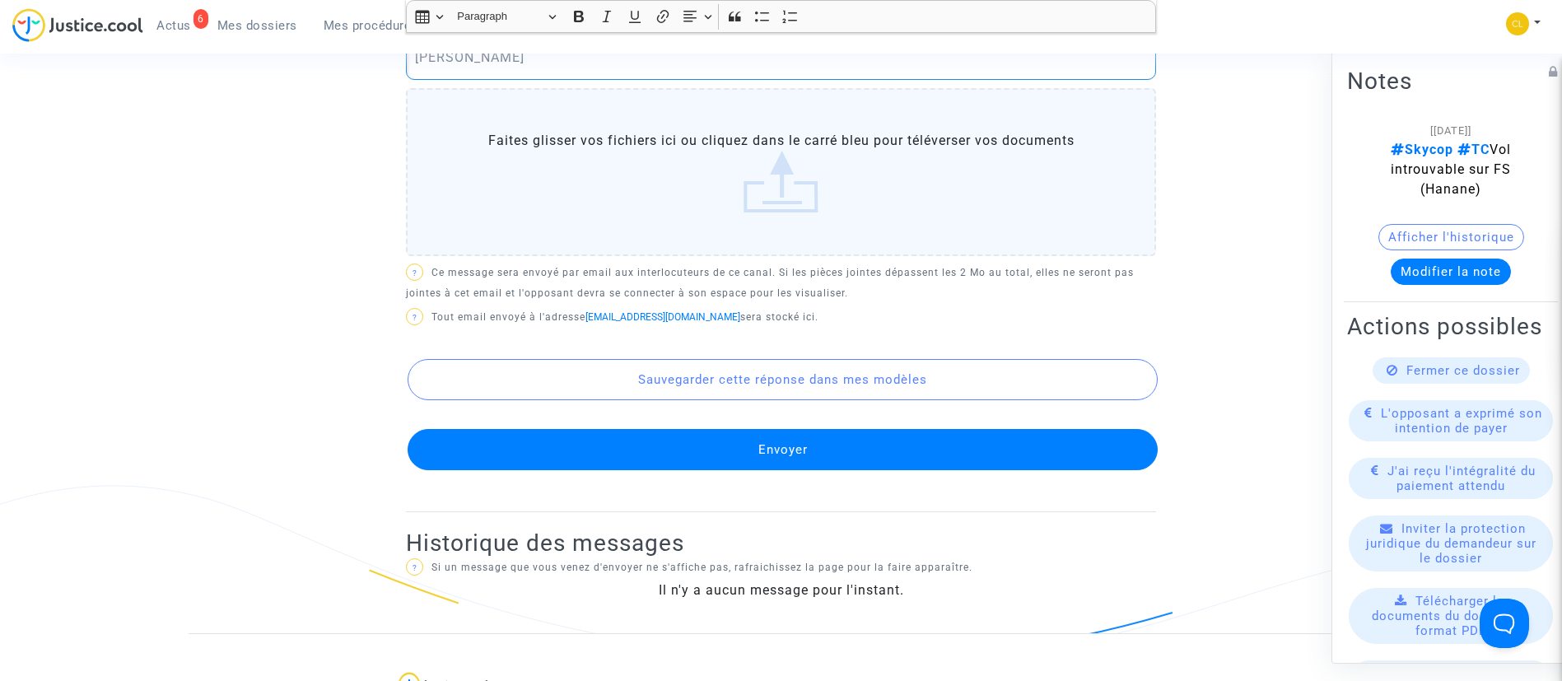
click at [715, 452] on button "Envoyer" at bounding box center [782, 449] width 750 height 41
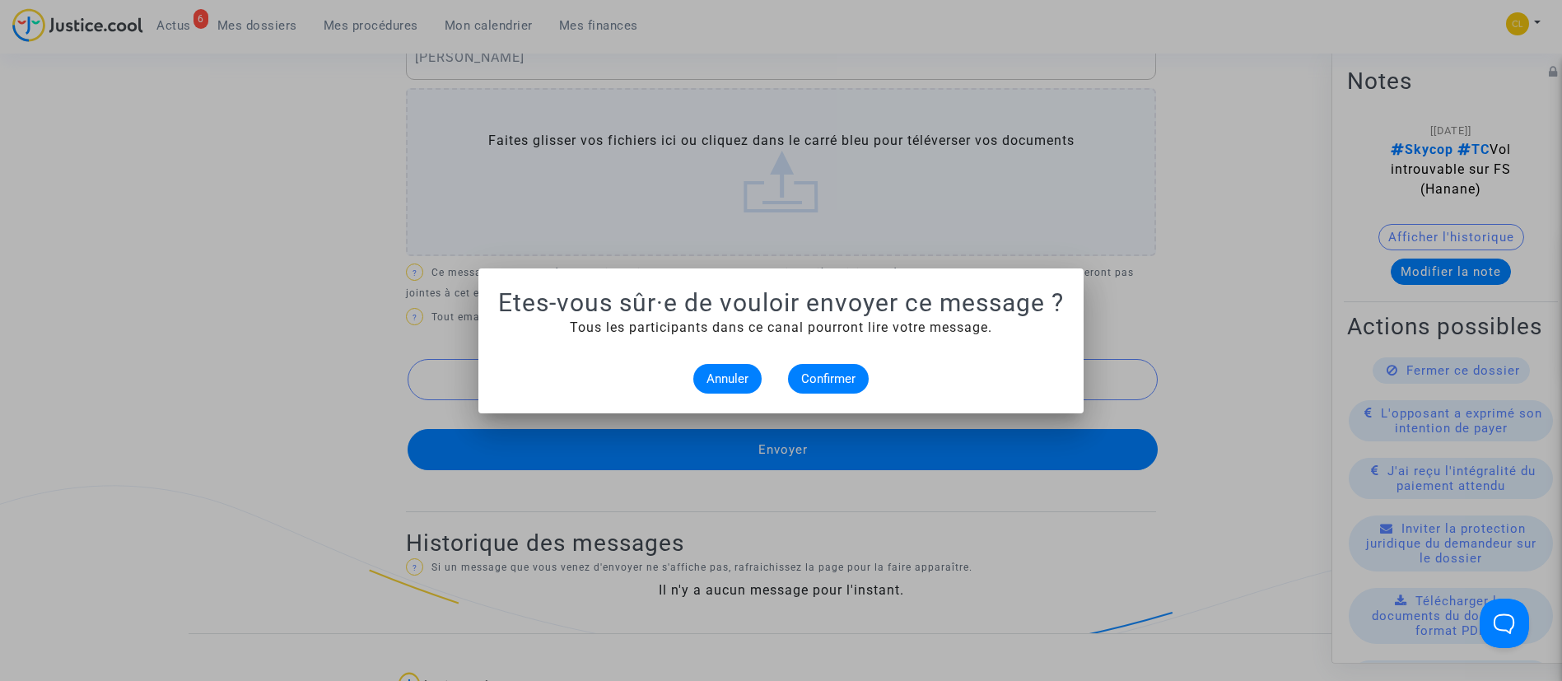
scroll to position [0, 0]
click at [799, 378] on button "Confirmer" at bounding box center [828, 379] width 81 height 30
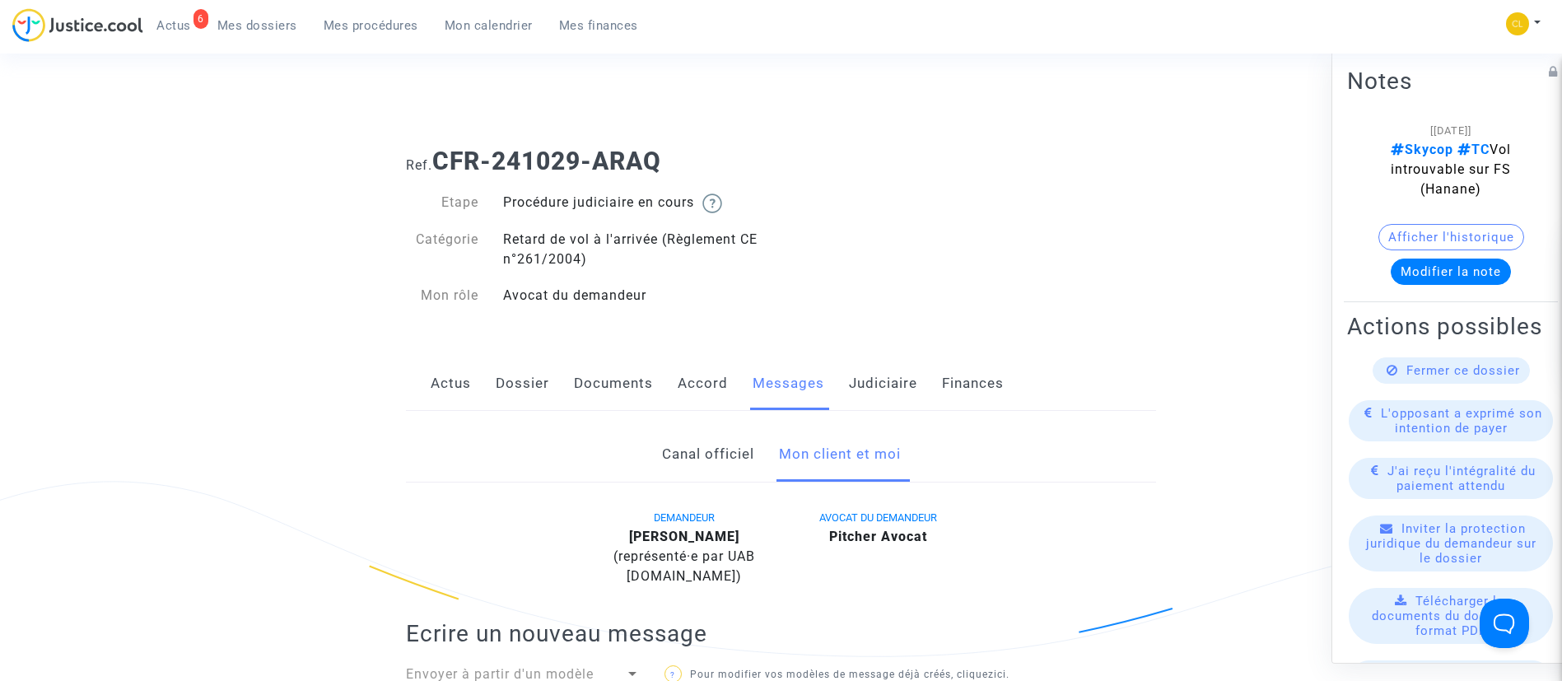
click at [365, 24] on span "Mes procédures" at bounding box center [371, 25] width 95 height 15
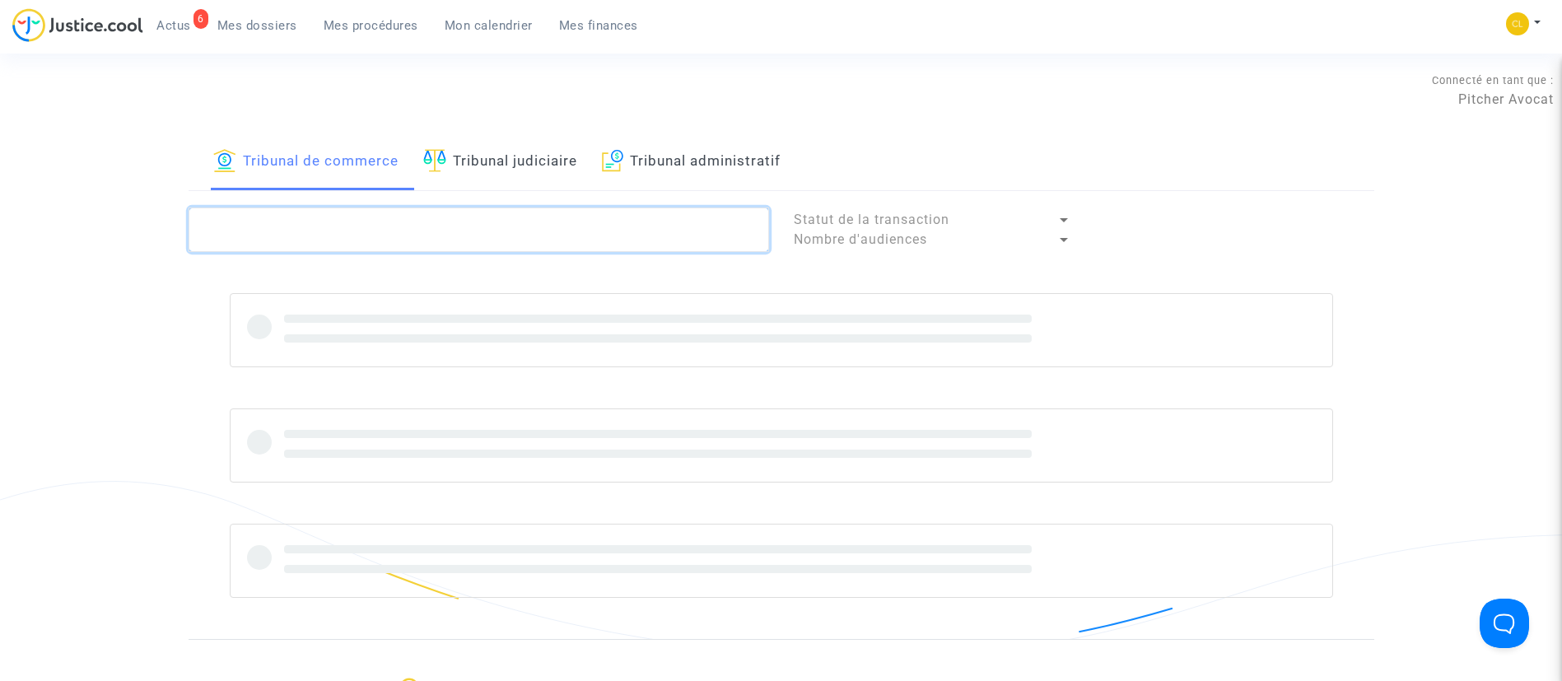
click at [460, 225] on textarea at bounding box center [479, 229] width 580 height 44
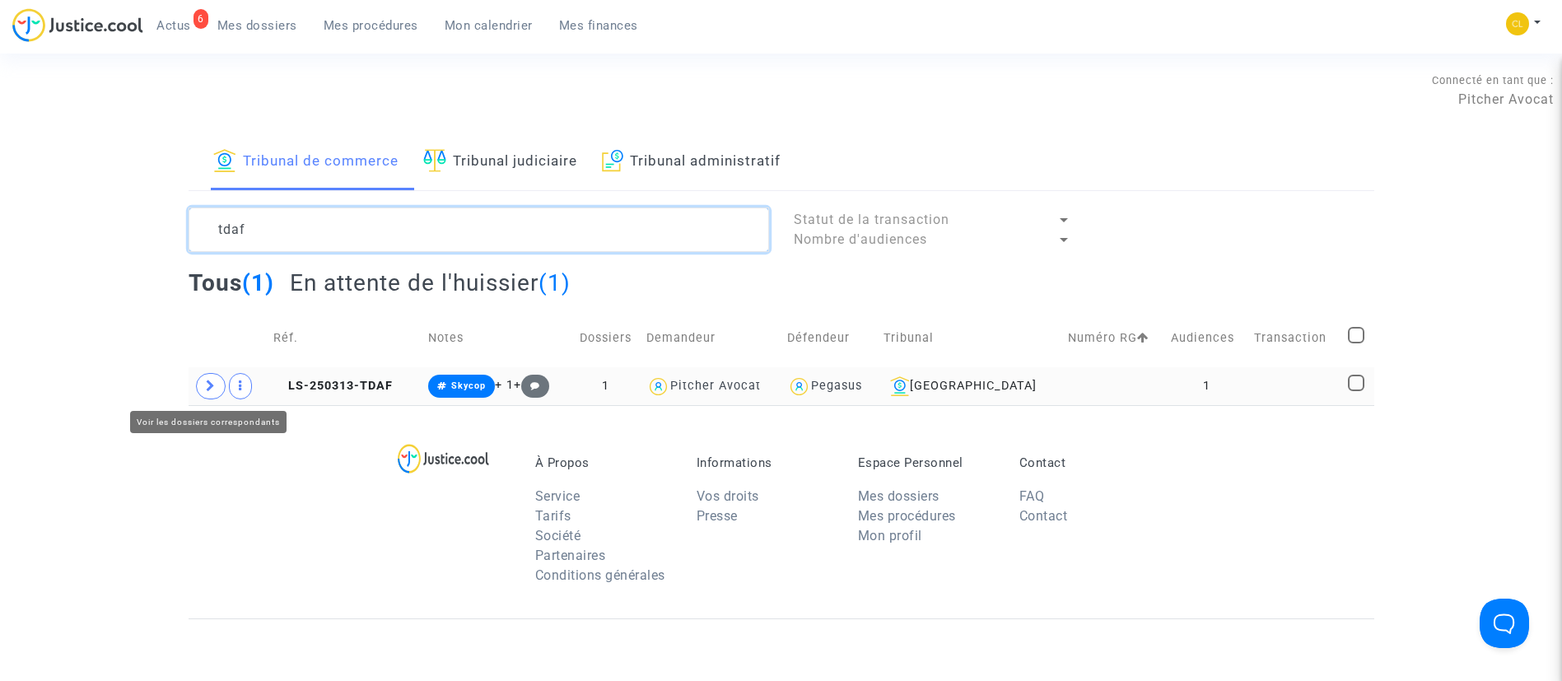
type textarea "tdaf"
click at [203, 379] on span at bounding box center [211, 386] width 30 height 26
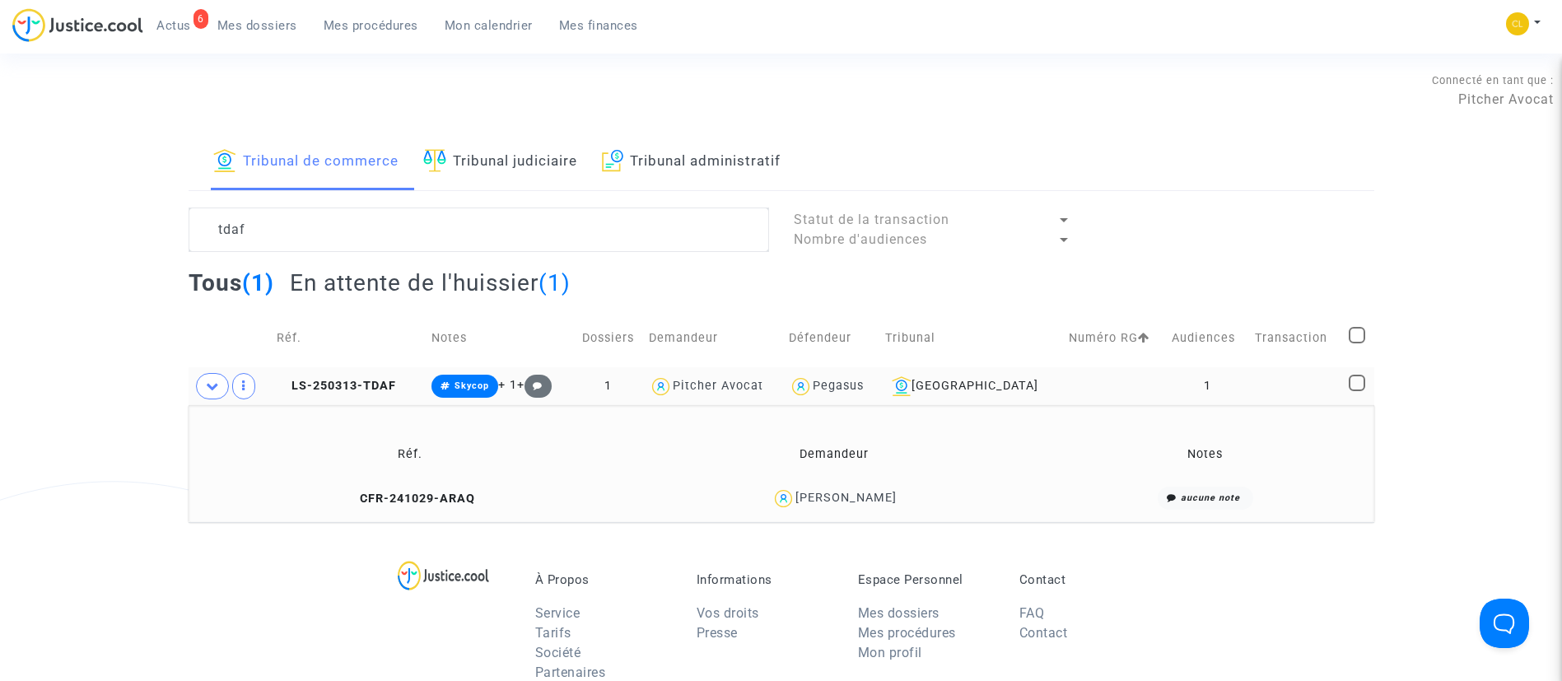
click at [888, 500] on div "AYHAN SHARM" at bounding box center [845, 498] width 101 height 14
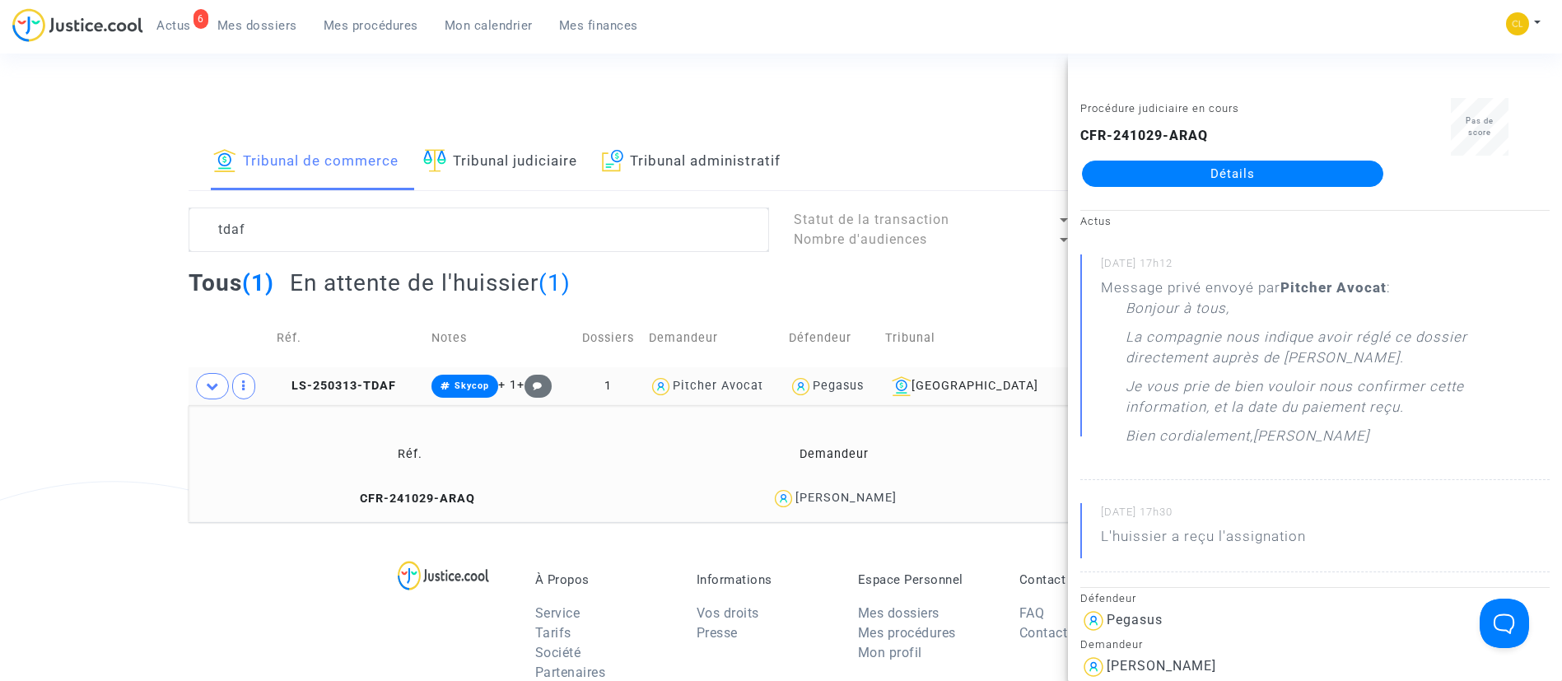
drag, startPoint x: 382, startPoint y: 27, endPoint x: 415, endPoint y: 133, distance: 111.2
click at [382, 27] on span "Mes procédures" at bounding box center [371, 25] width 95 height 15
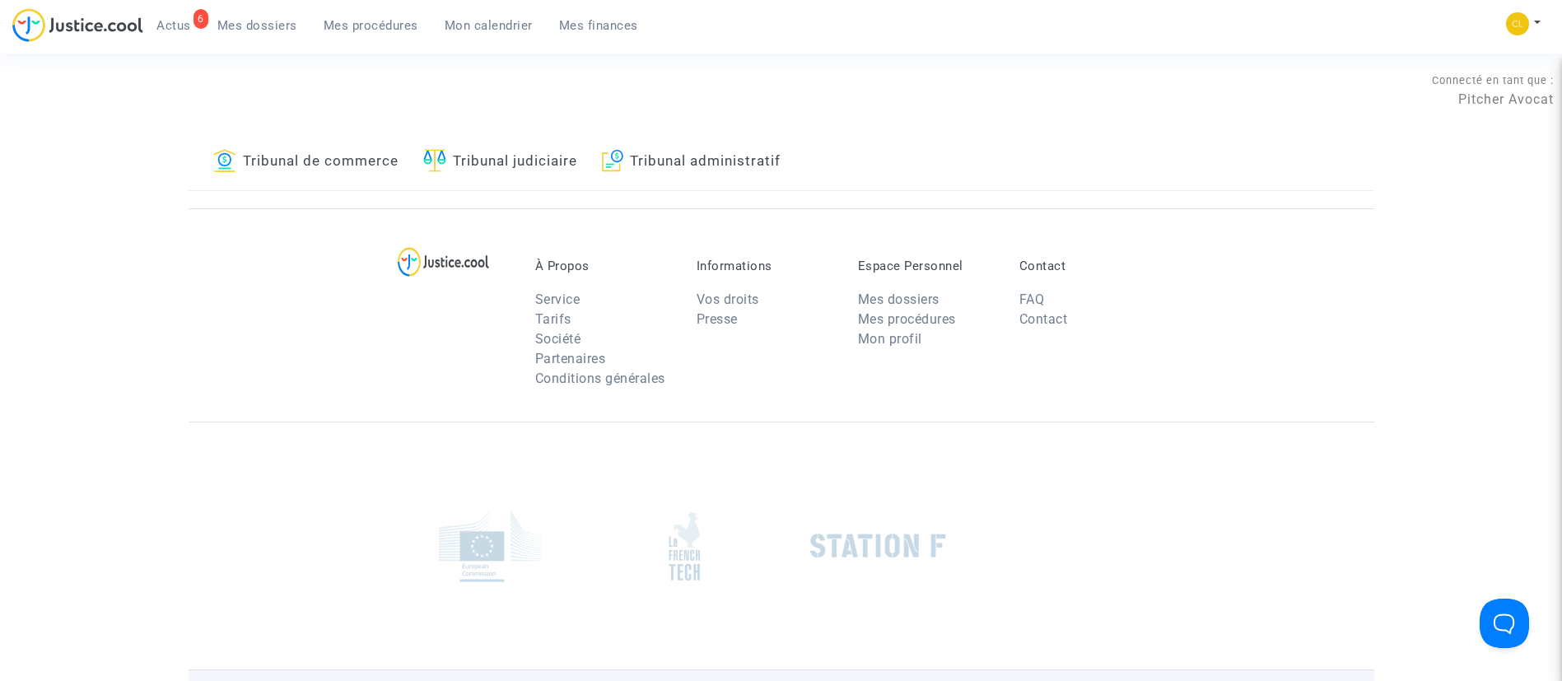
click at [523, 146] on link "Tribunal judiciaire" at bounding box center [500, 162] width 154 height 56
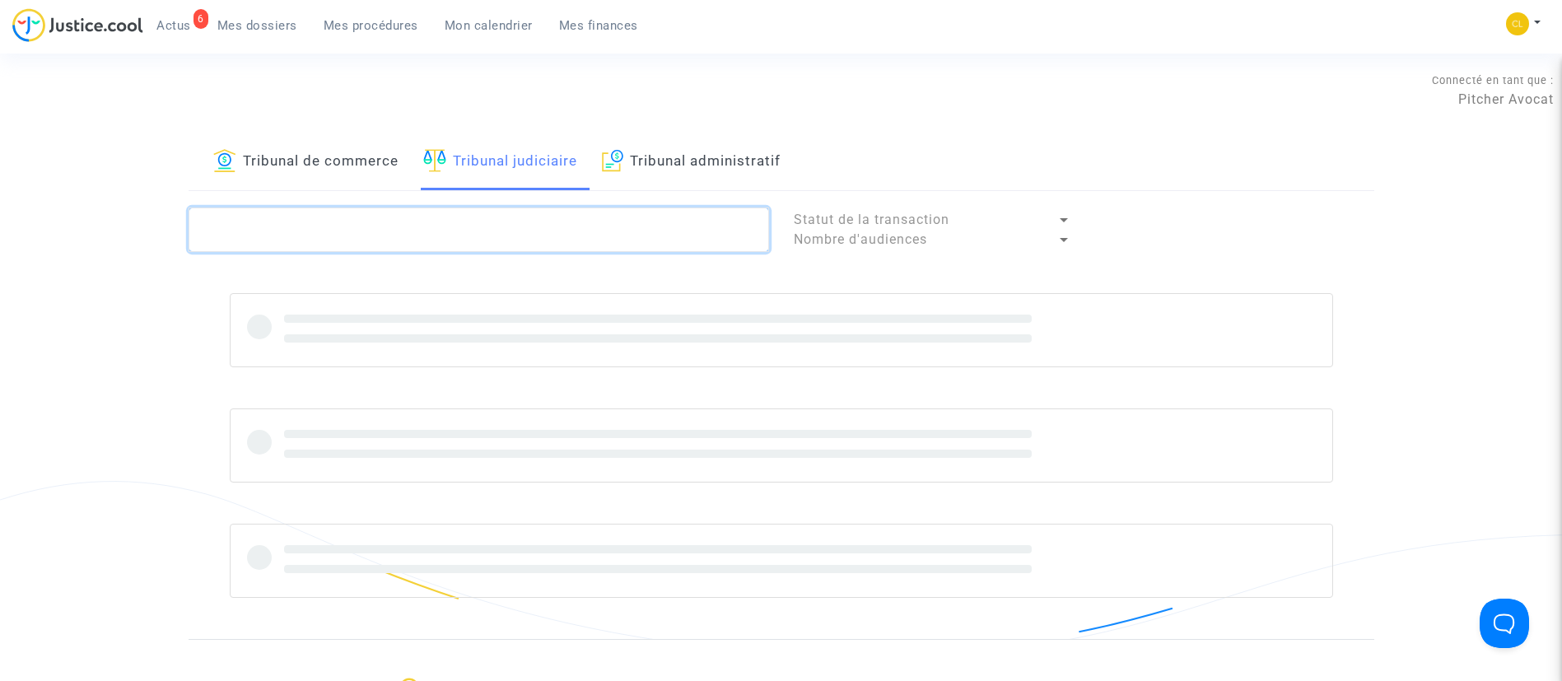
click at [533, 235] on textarea at bounding box center [479, 229] width 580 height 44
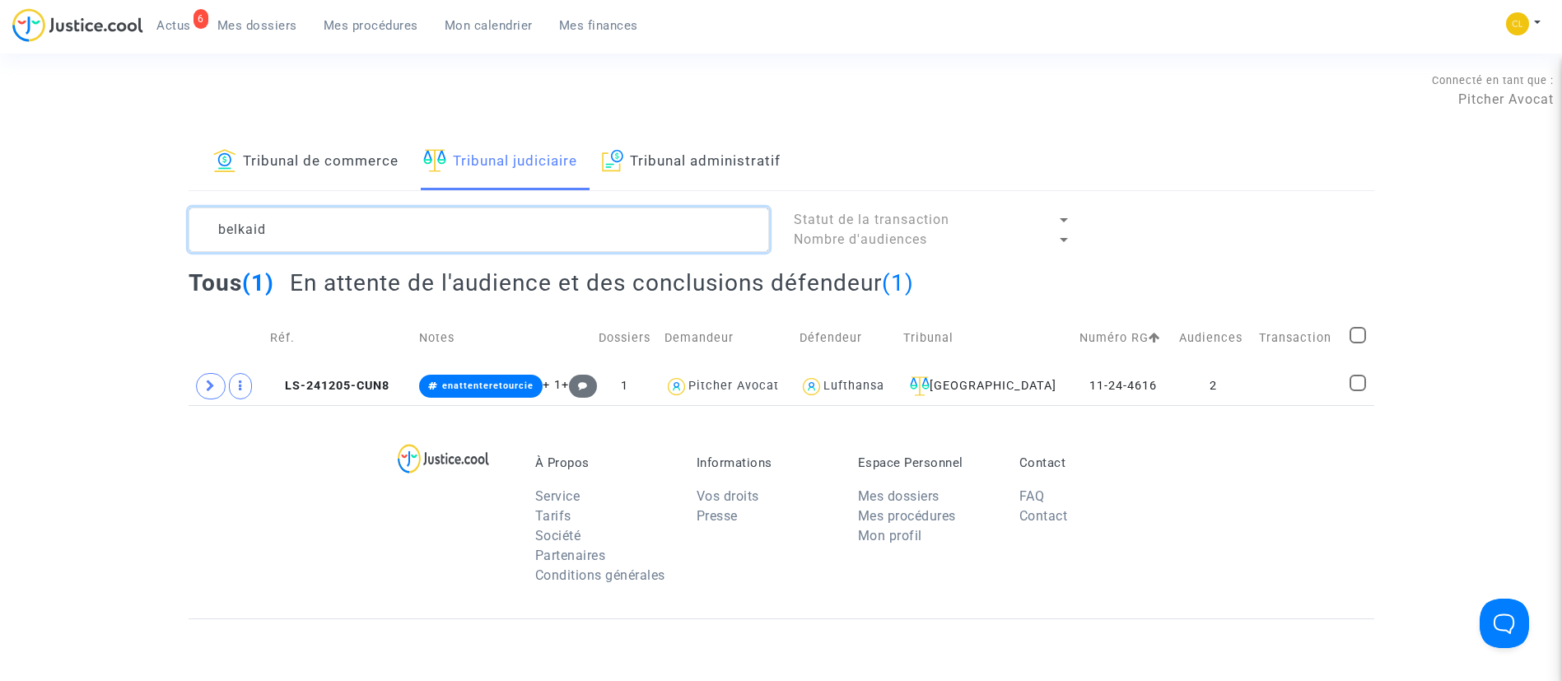
type textarea "belkaid"
click at [203, 378] on span at bounding box center [211, 386] width 30 height 26
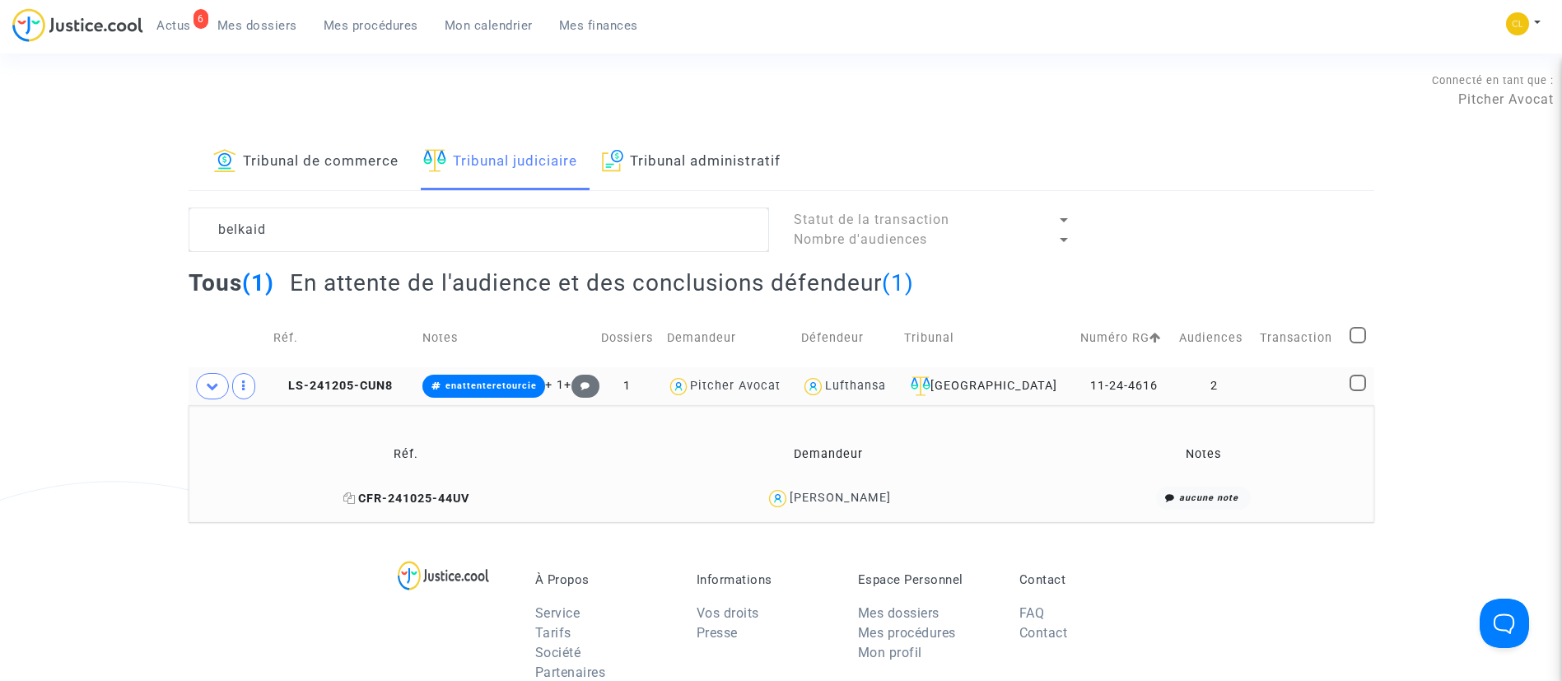
click at [352, 493] on icon at bounding box center [349, 498] width 12 height 12
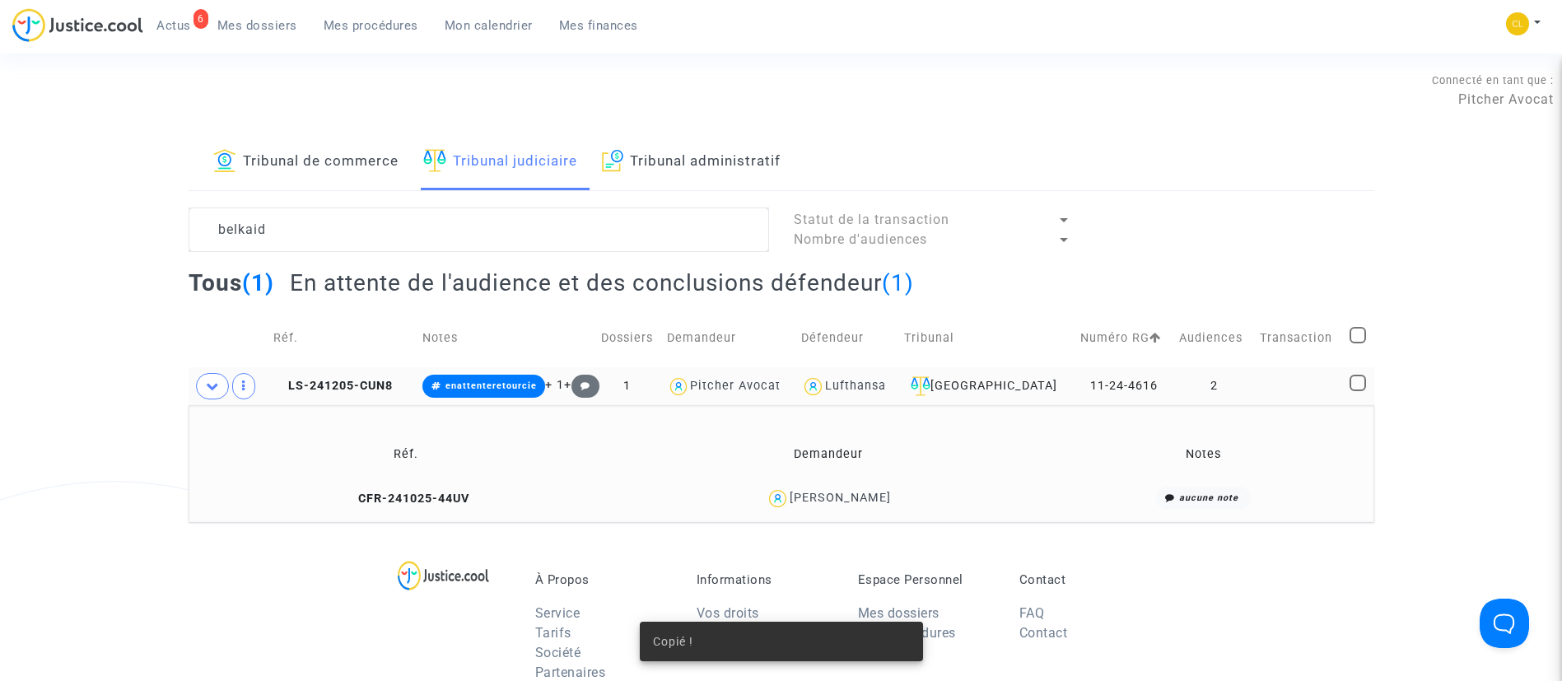
click at [1262, 389] on td at bounding box center [1299, 386] width 90 height 38
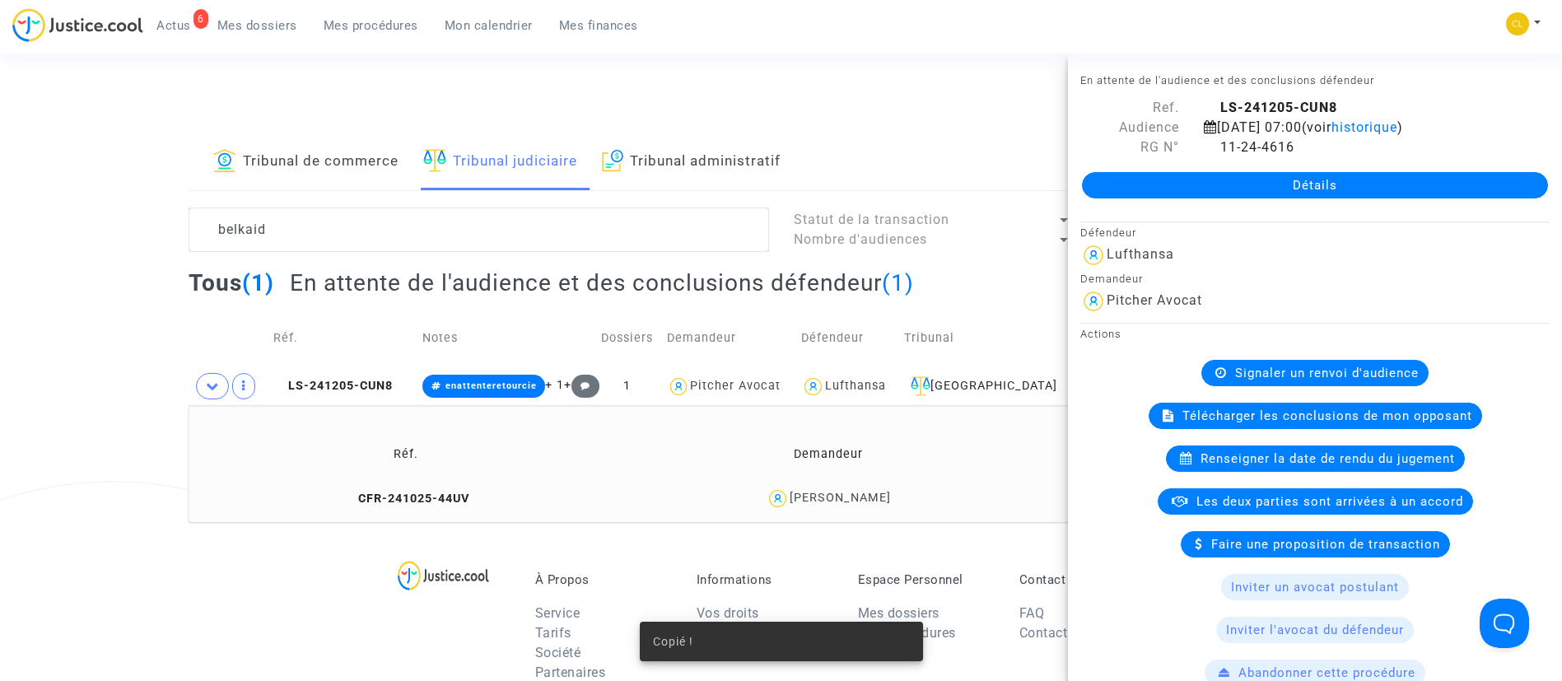
click at [1268, 176] on link "Détails" at bounding box center [1315, 185] width 466 height 26
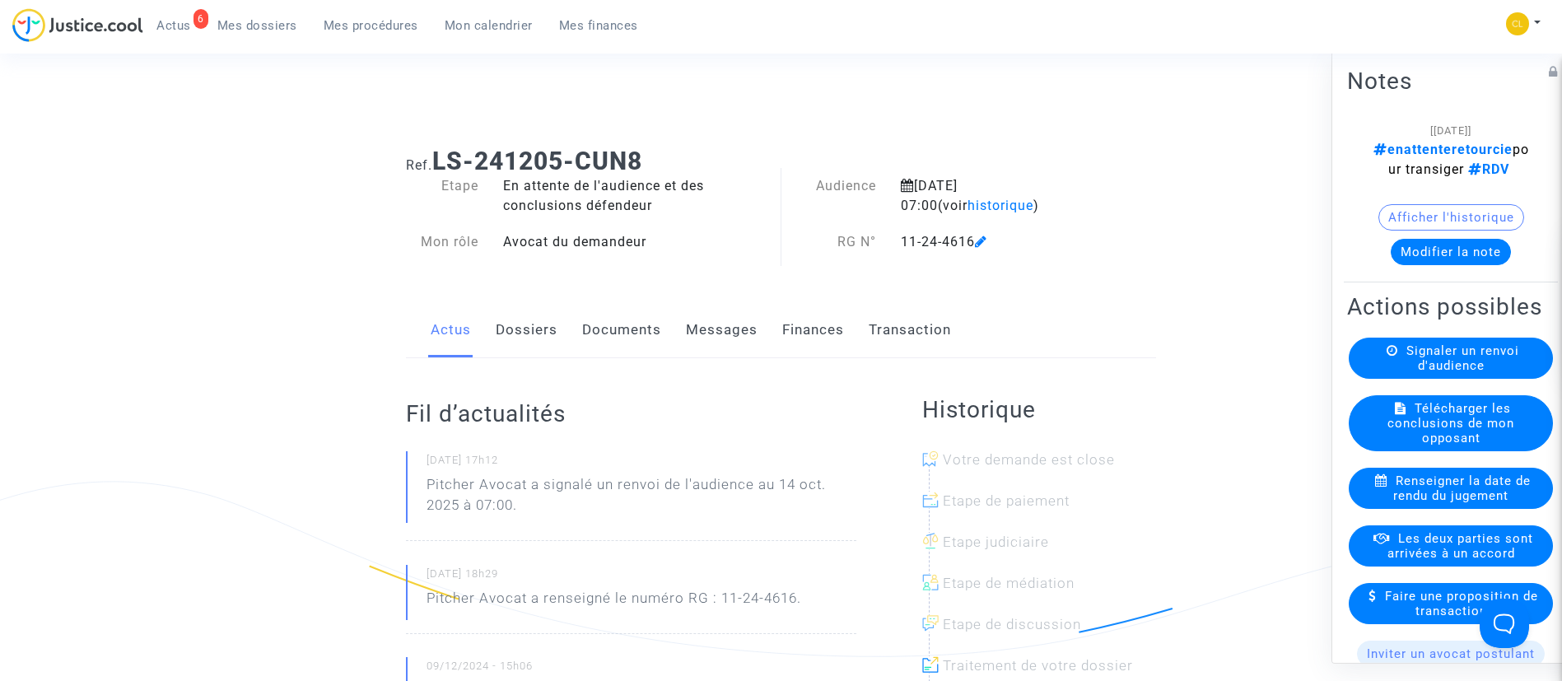
click at [513, 343] on link "Dossiers" at bounding box center [527, 330] width 62 height 54
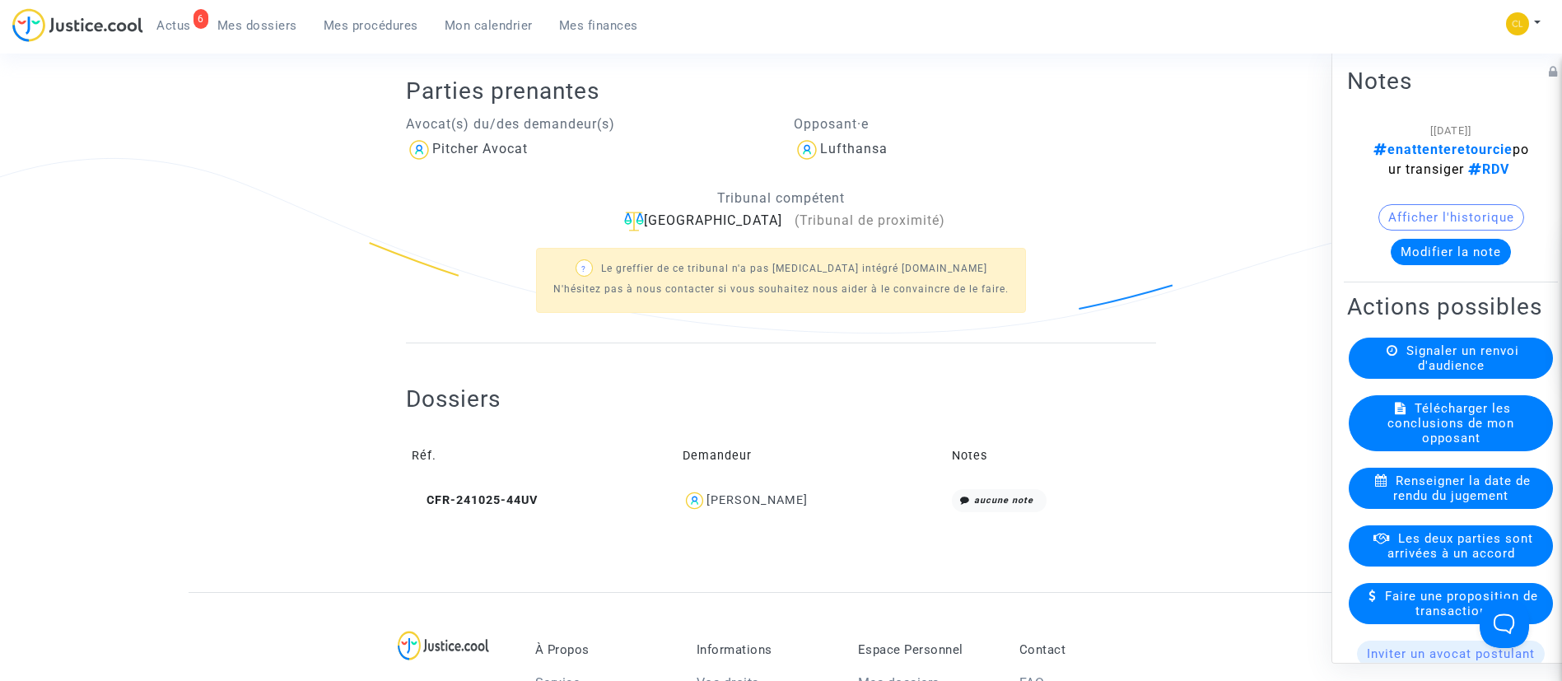
scroll to position [370, 0]
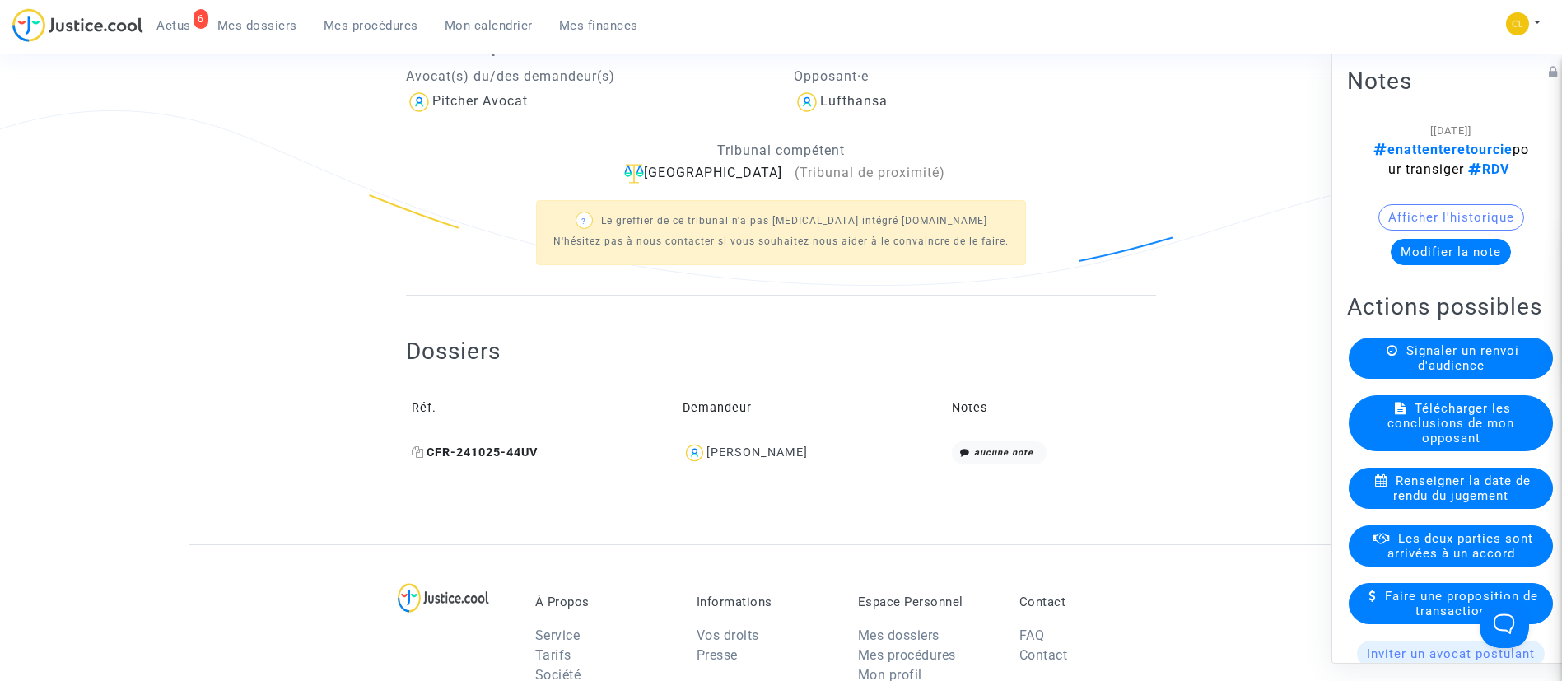
click at [416, 452] on icon at bounding box center [418, 452] width 12 height 12
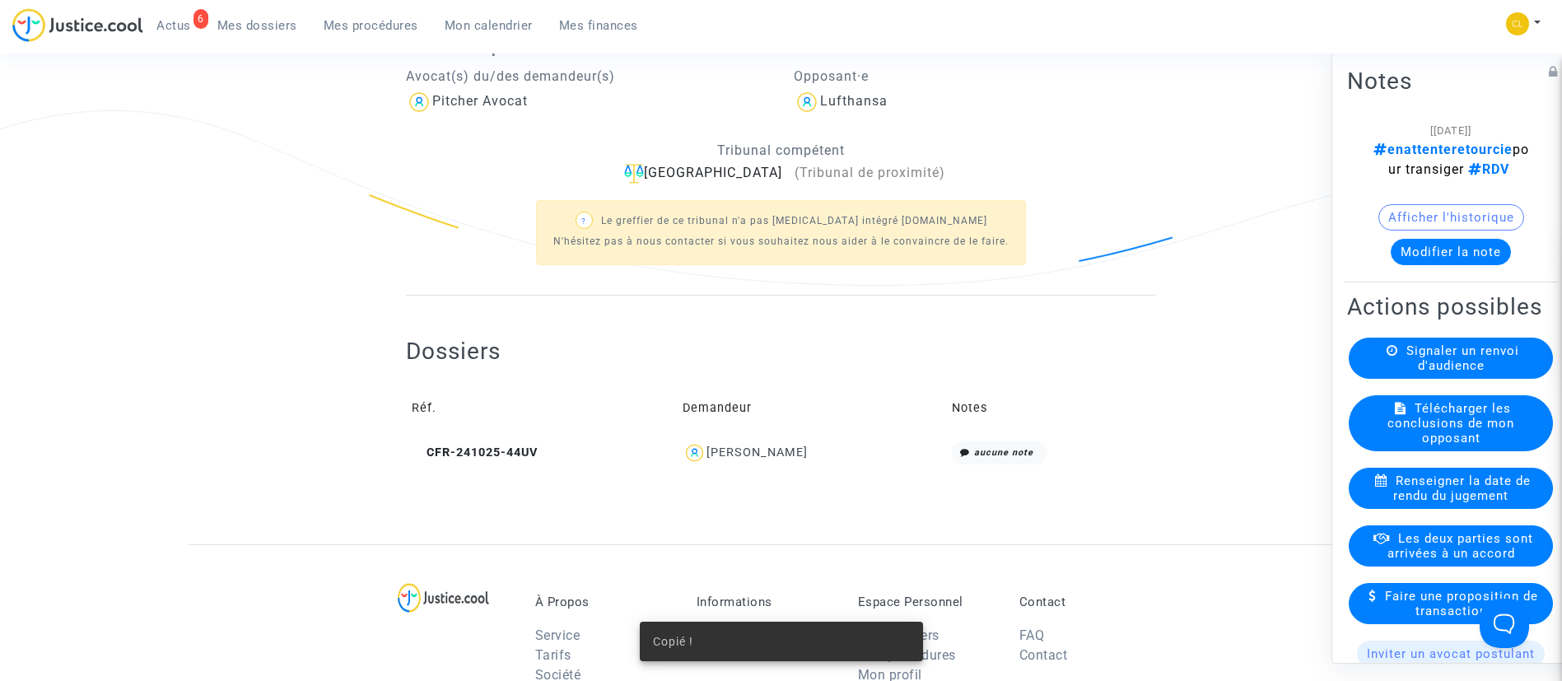
click at [798, 450] on div "Yasmina Belkaid" at bounding box center [756, 452] width 101 height 14
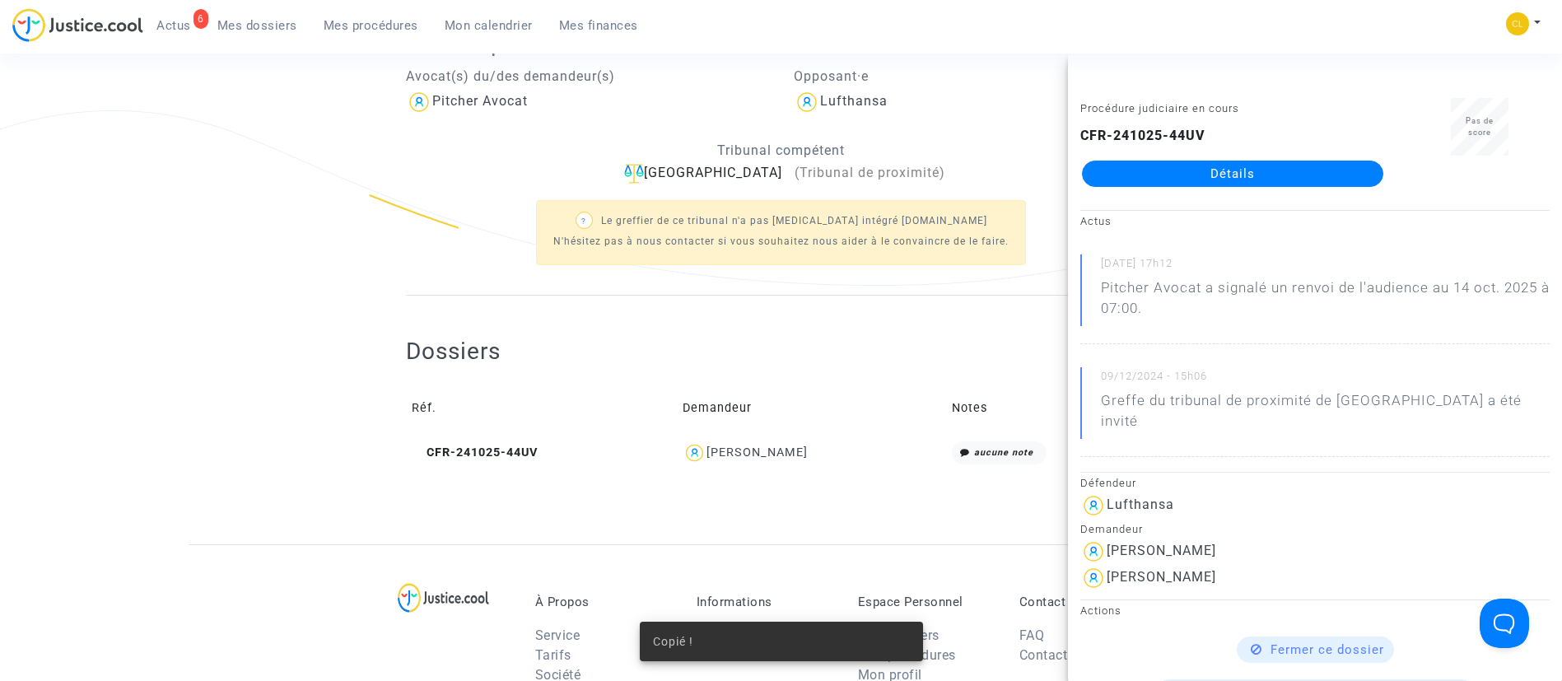
click at [1281, 164] on link "Détails" at bounding box center [1232, 174] width 301 height 26
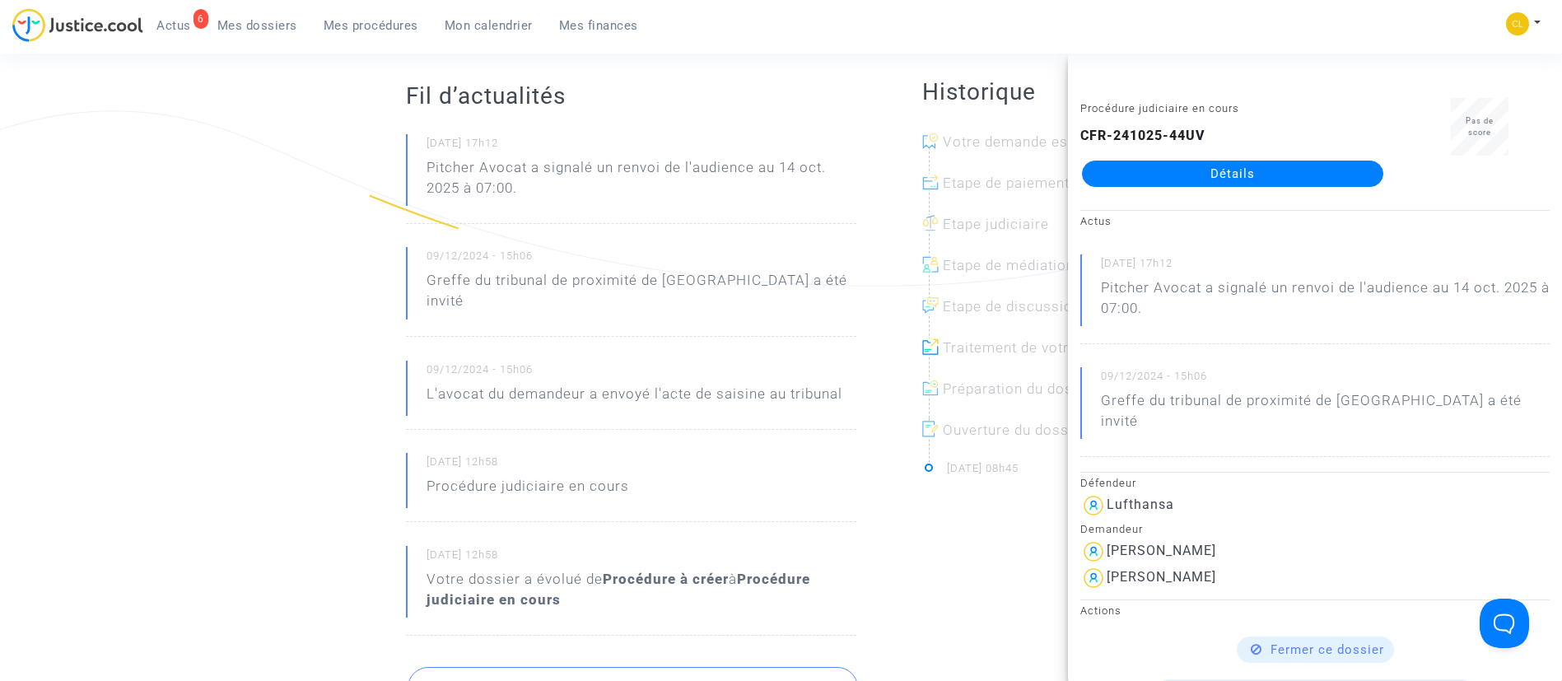
click at [766, 384] on p "L'avocat du demandeur a envoyé l'acte de saisine au tribunal" at bounding box center [634, 398] width 416 height 29
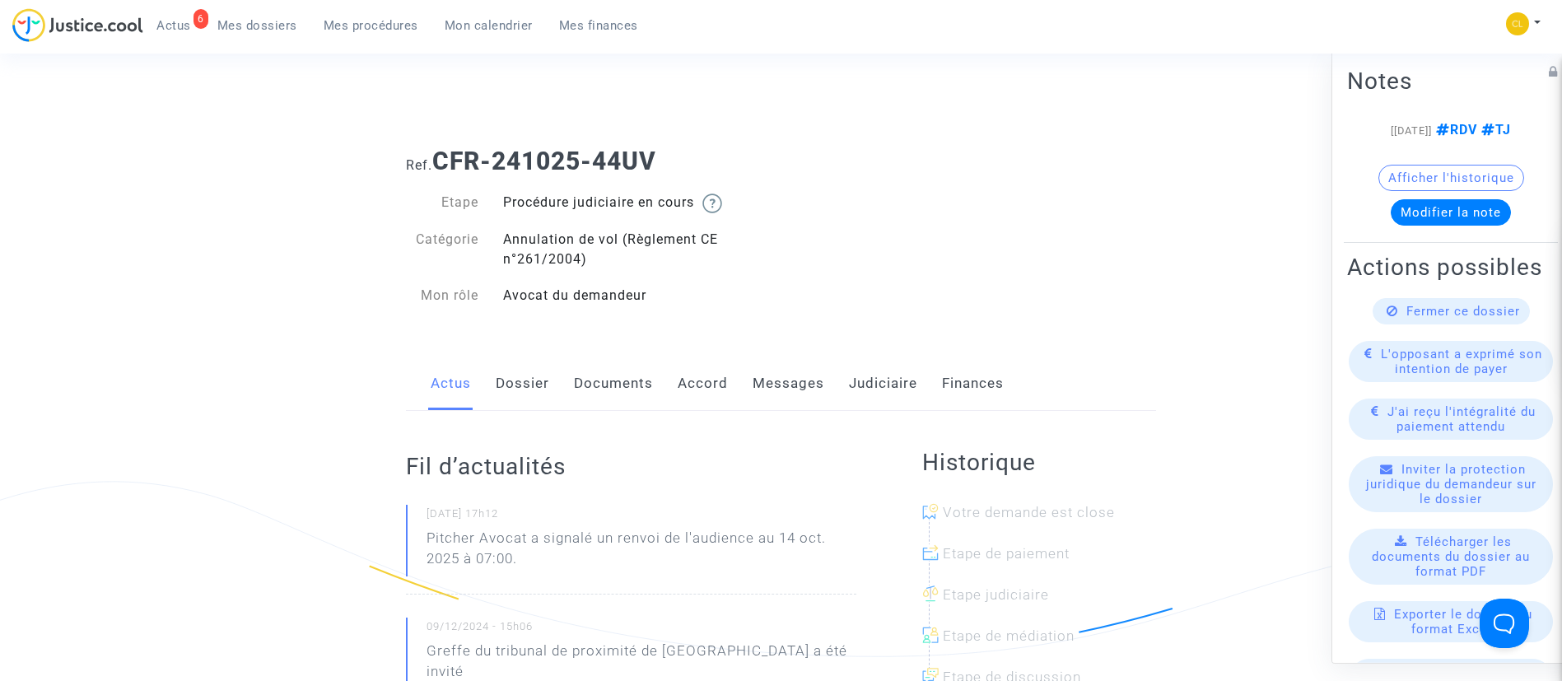
click at [705, 384] on link "Accord" at bounding box center [702, 383] width 50 height 54
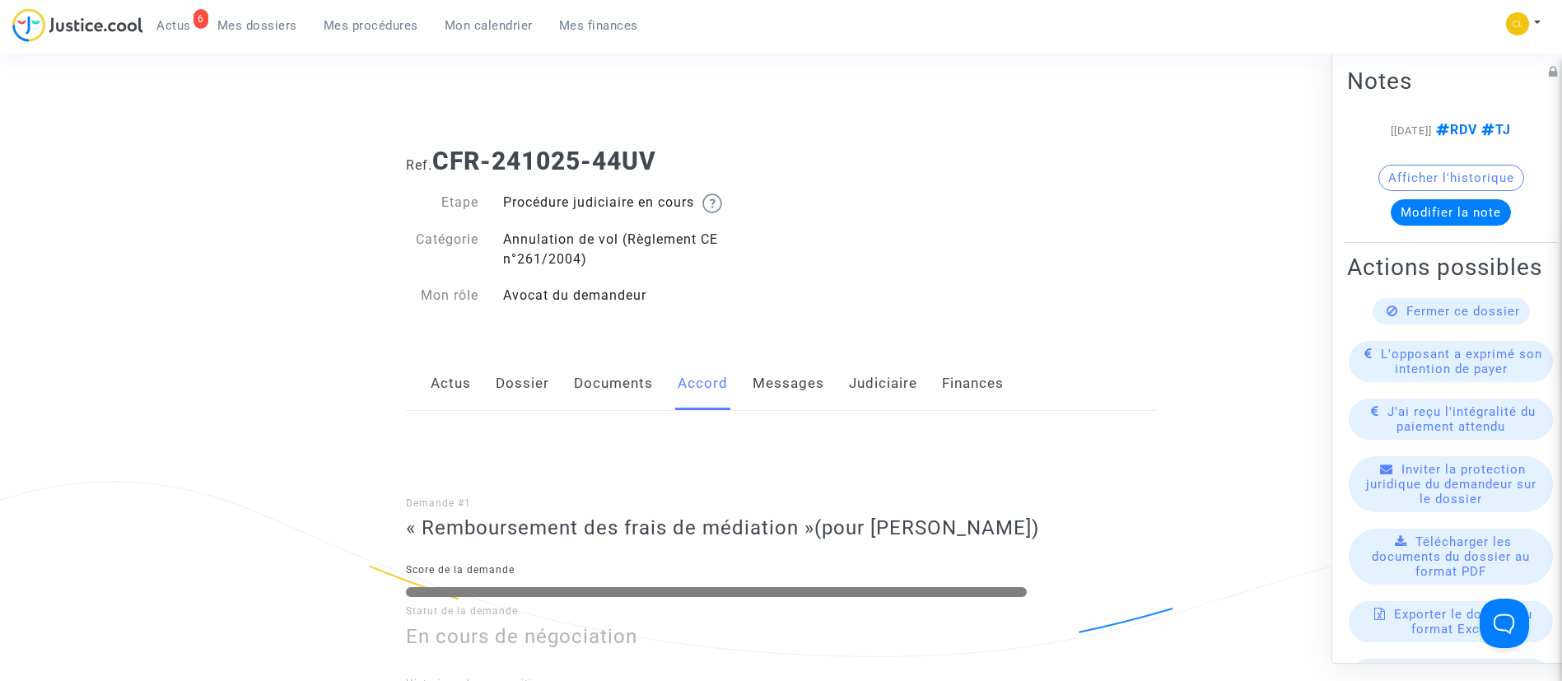
click at [869, 393] on link "Judiciaire" at bounding box center [883, 383] width 68 height 54
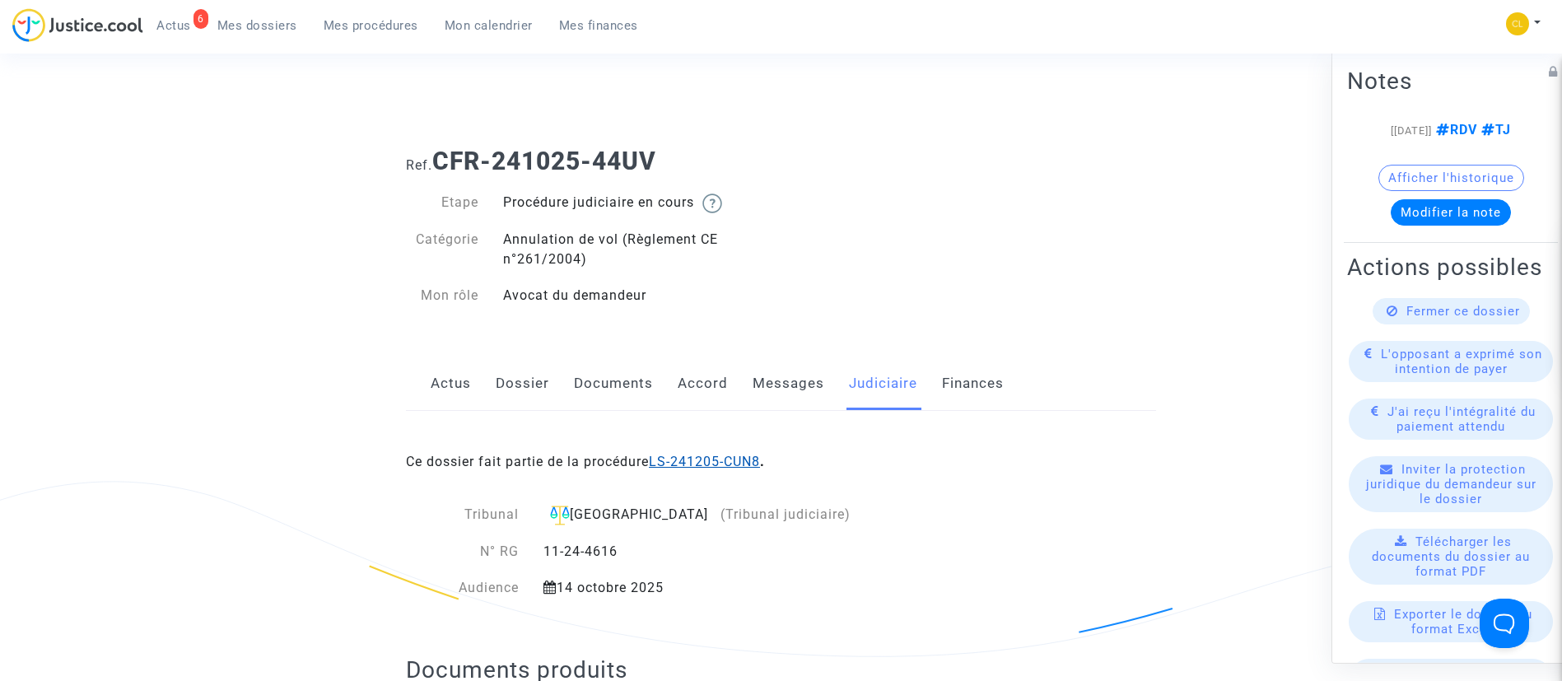
click at [733, 468] on link "LS-241205-CUN8" at bounding box center [704, 462] width 111 height 16
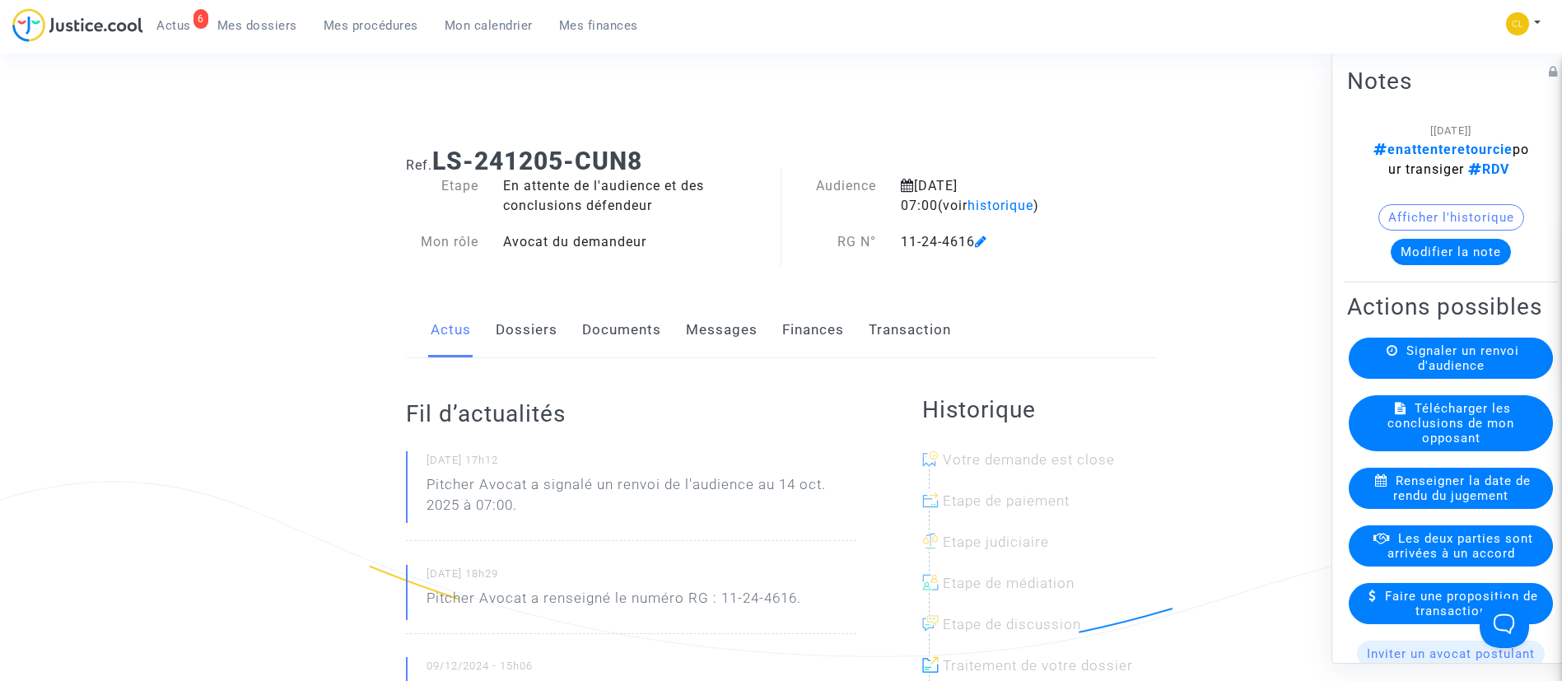
click at [514, 326] on link "Dossiers" at bounding box center [527, 330] width 62 height 54
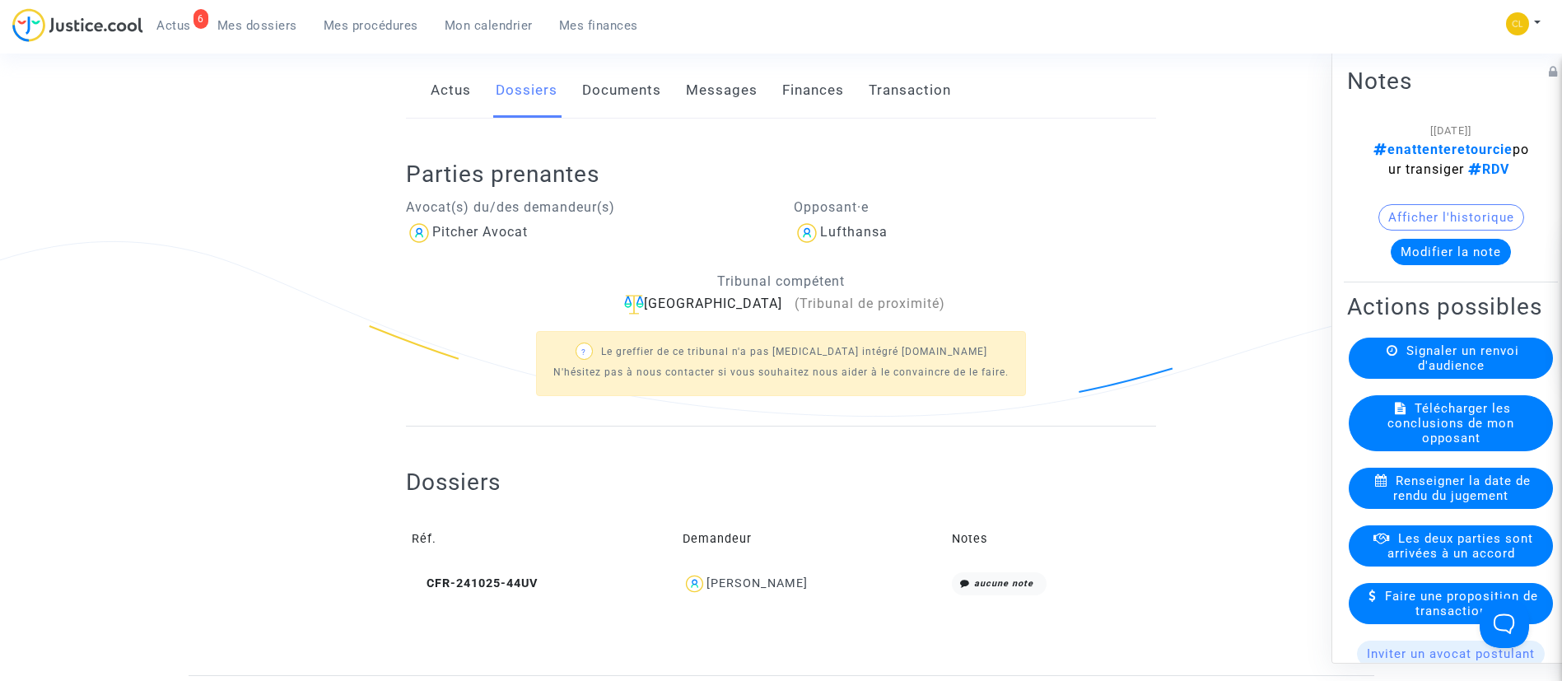
scroll to position [247, 0]
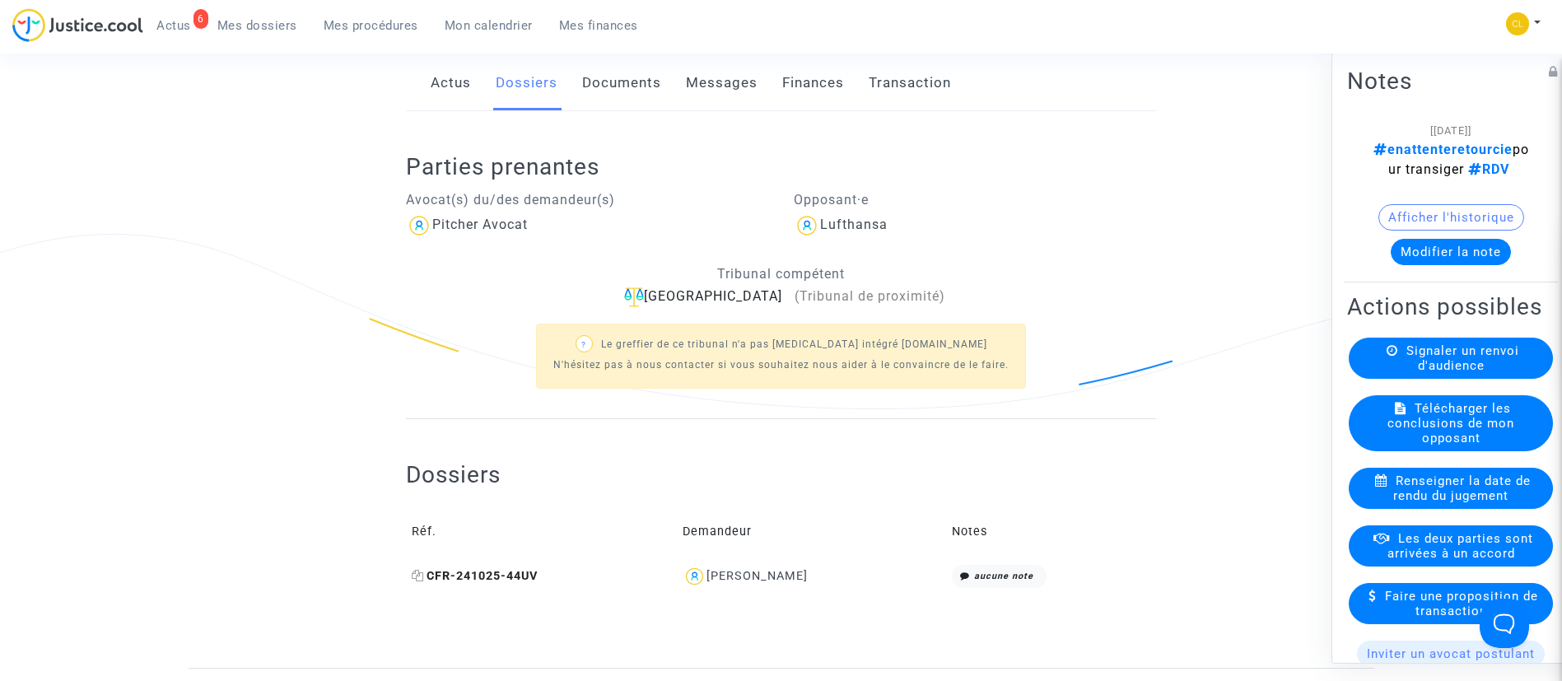
click at [416, 570] on icon at bounding box center [418, 576] width 12 height 12
click at [1446, 264] on button "Modifier la note" at bounding box center [1450, 251] width 120 height 26
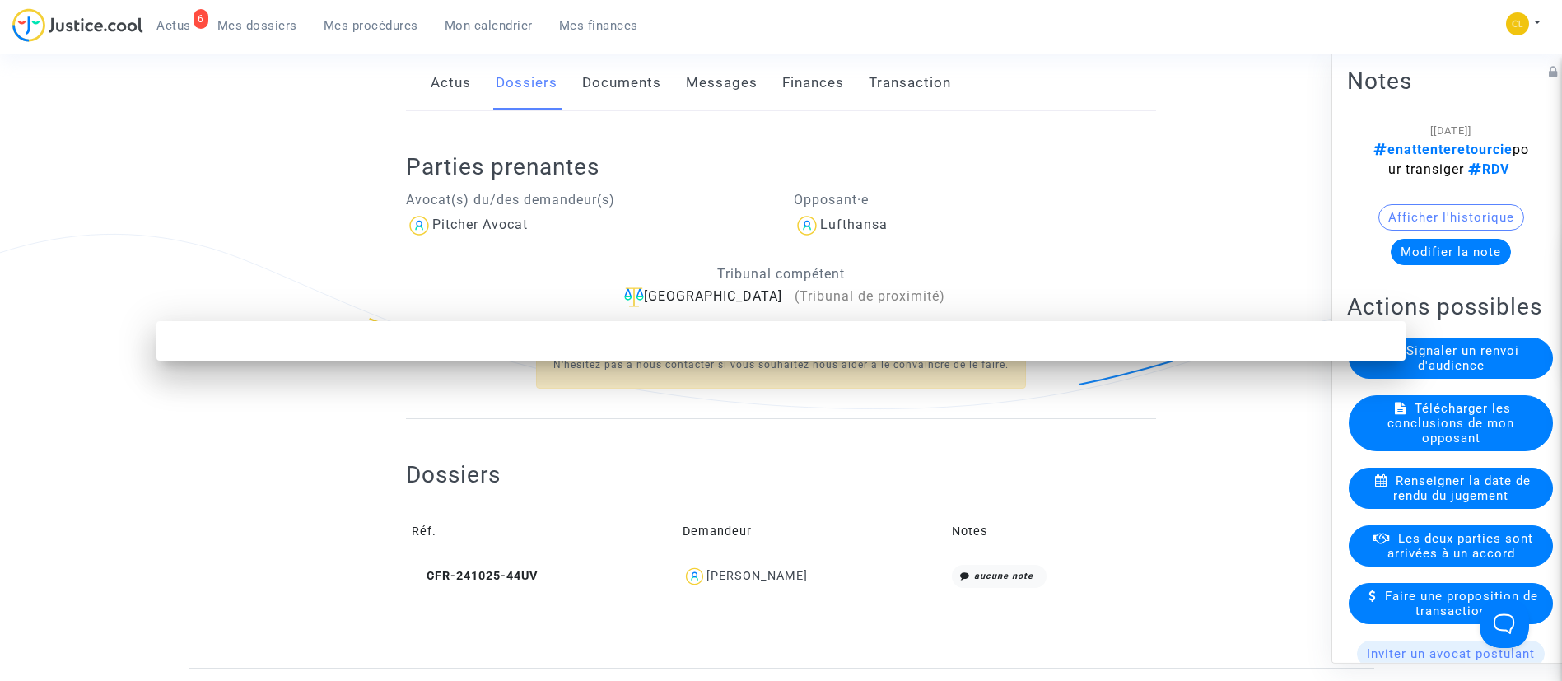
scroll to position [0, 0]
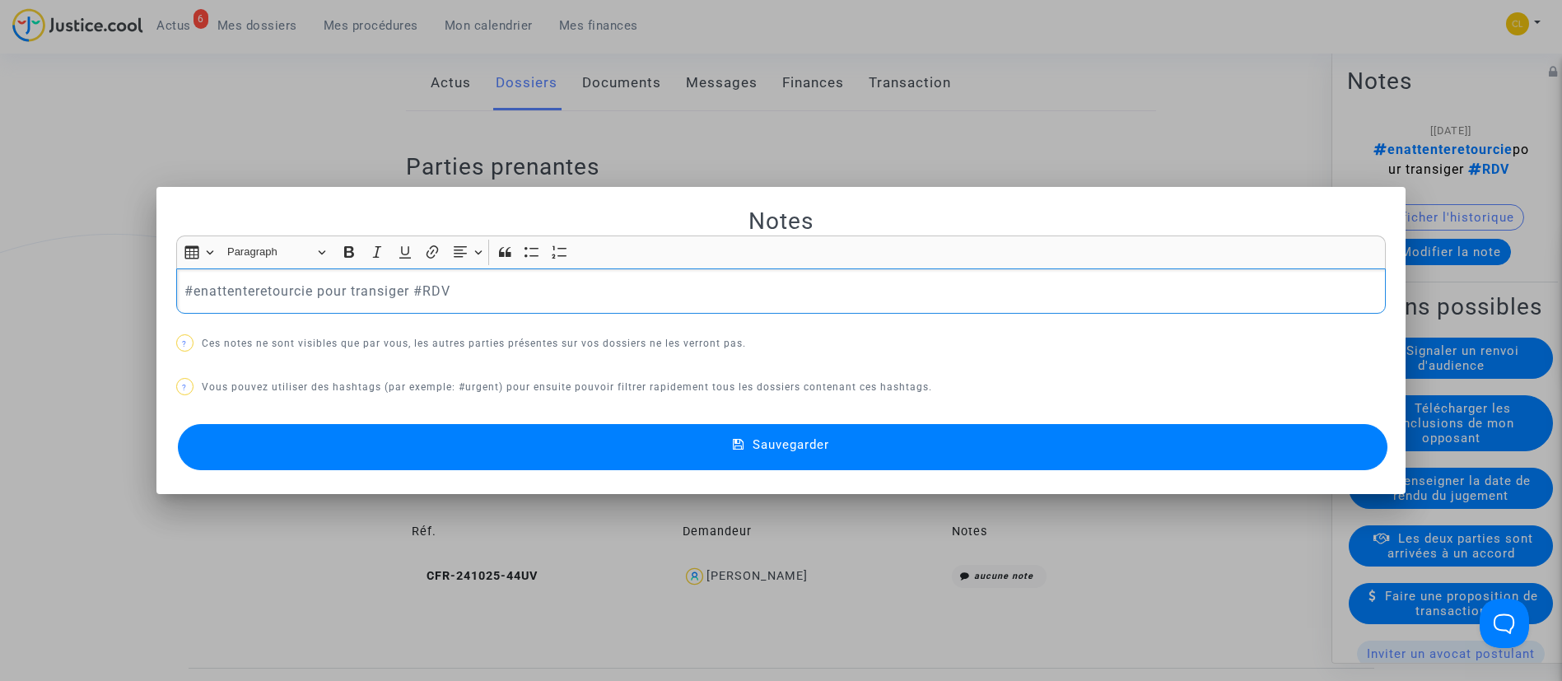
drag, startPoint x: 402, startPoint y: 288, endPoint x: 182, endPoint y: 297, distance: 220.0
click at [184, 296] on p "#enattenteretourcie pour transiger #RDV" at bounding box center [780, 291] width 1192 height 21
click at [959, 442] on button "Sauvegarder" at bounding box center [783, 447] width 1210 height 46
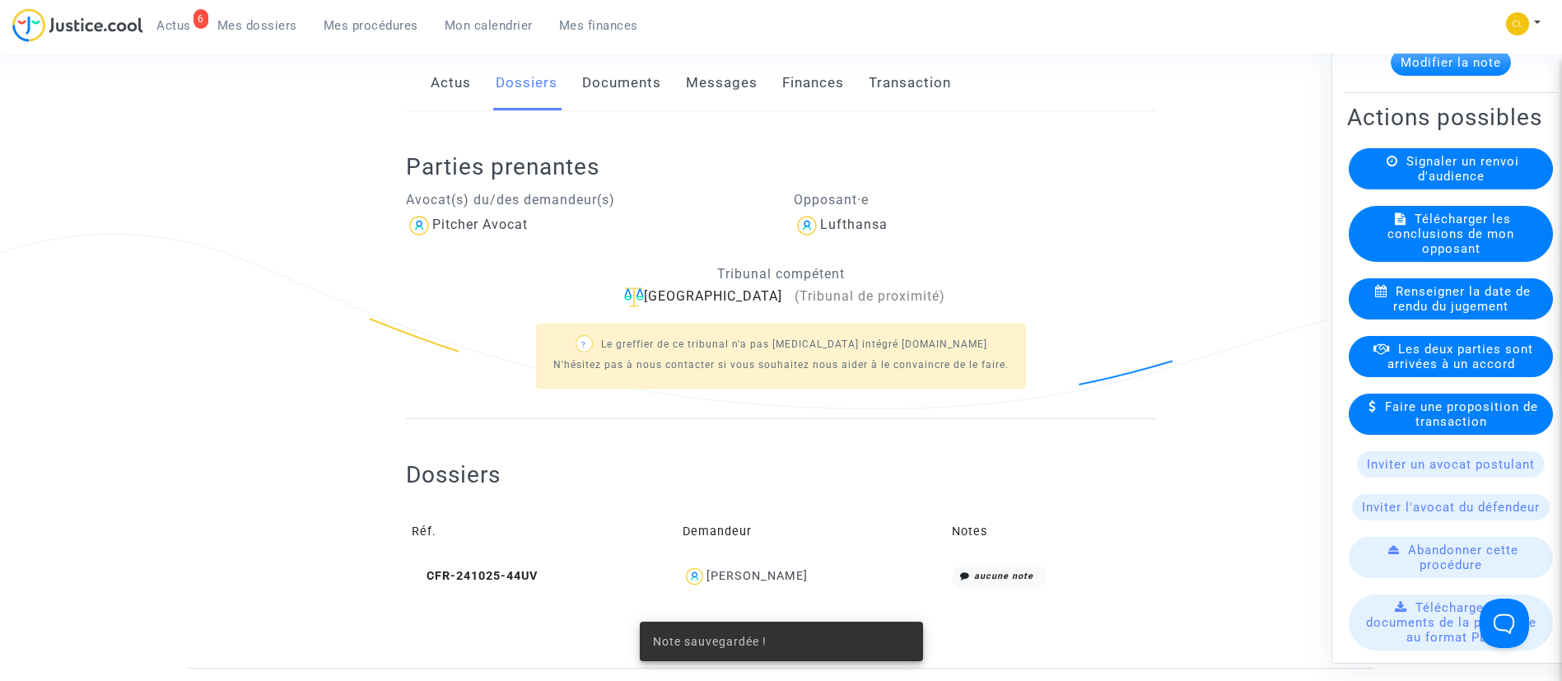
scroll to position [370, 0]
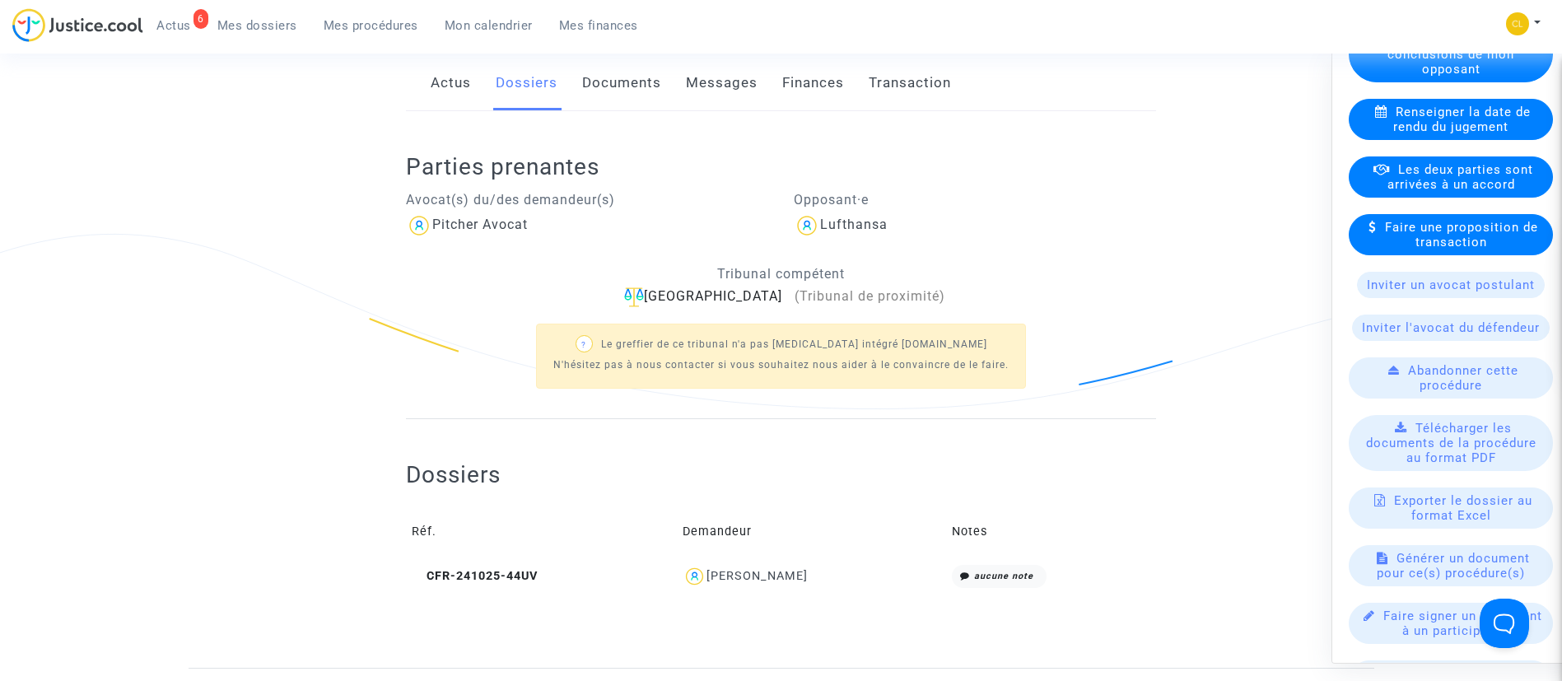
click at [1457, 191] on span "Les deux parties sont arrivées à un accord" at bounding box center [1460, 176] width 146 height 30
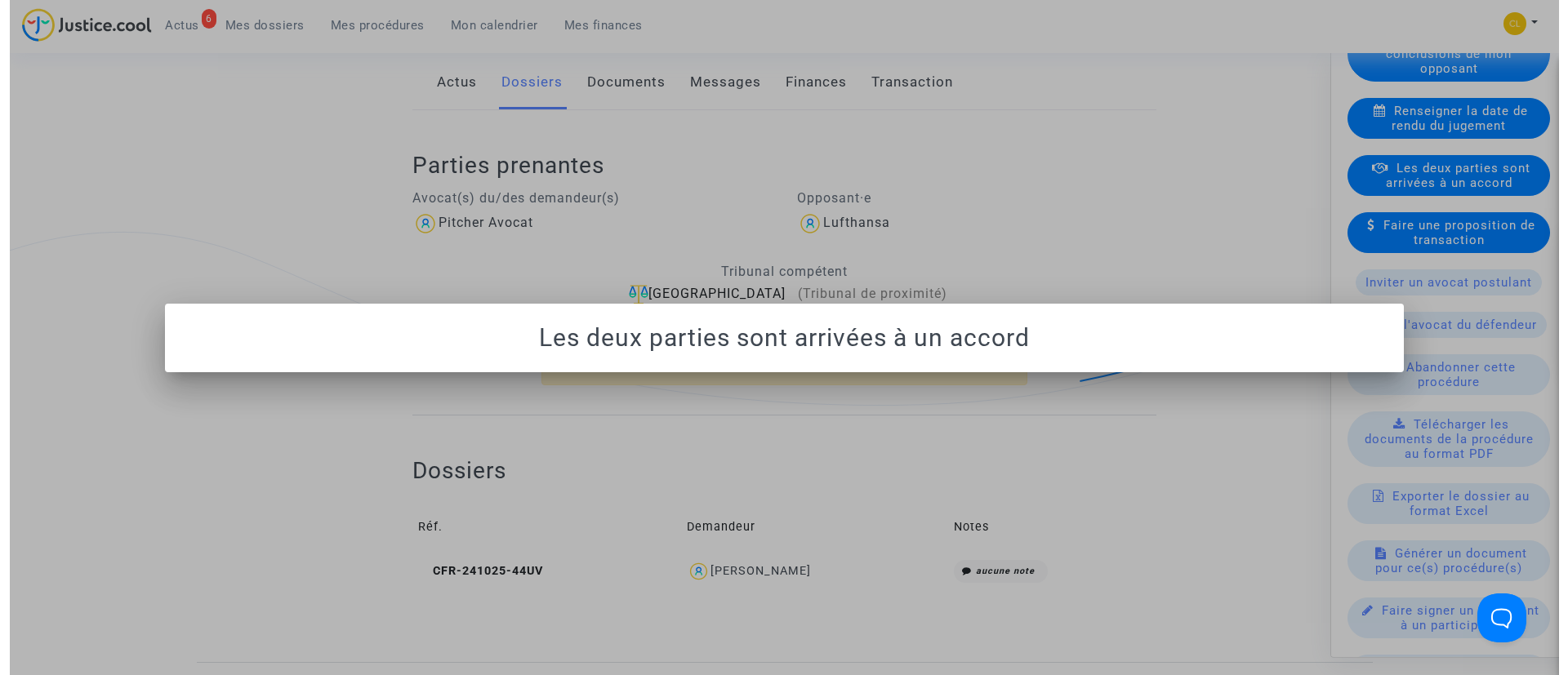
scroll to position [0, 0]
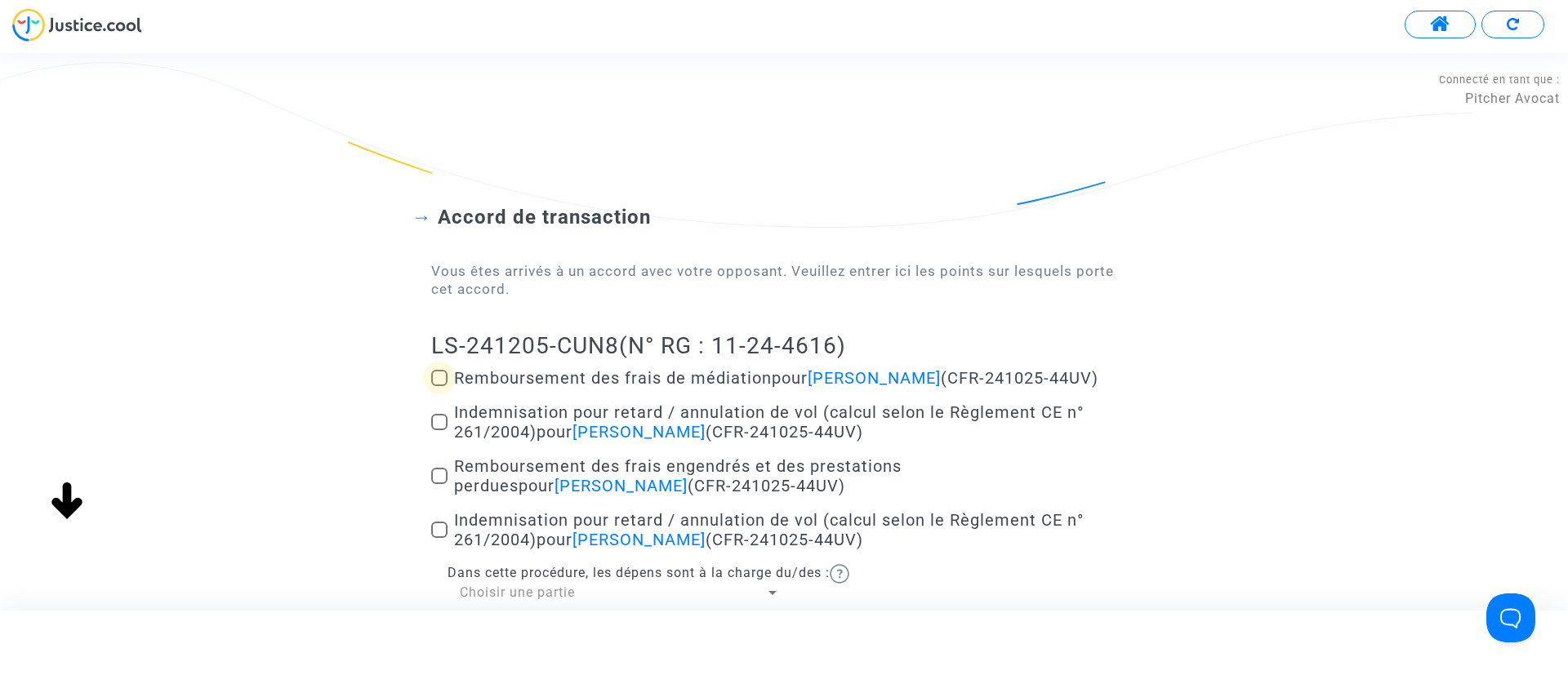
click at [566, 379] on span "Remboursement des frais de médiation pour Yasmina Belkaid (CFR-241025-44UV)" at bounding box center [776, 378] width 644 height 20
click at [439, 386] on input "Remboursement des frais de médiation pour Yasmina Belkaid (CFR-241025-44UV)" at bounding box center [438, 386] width 1 height 1
checkbox input "true"
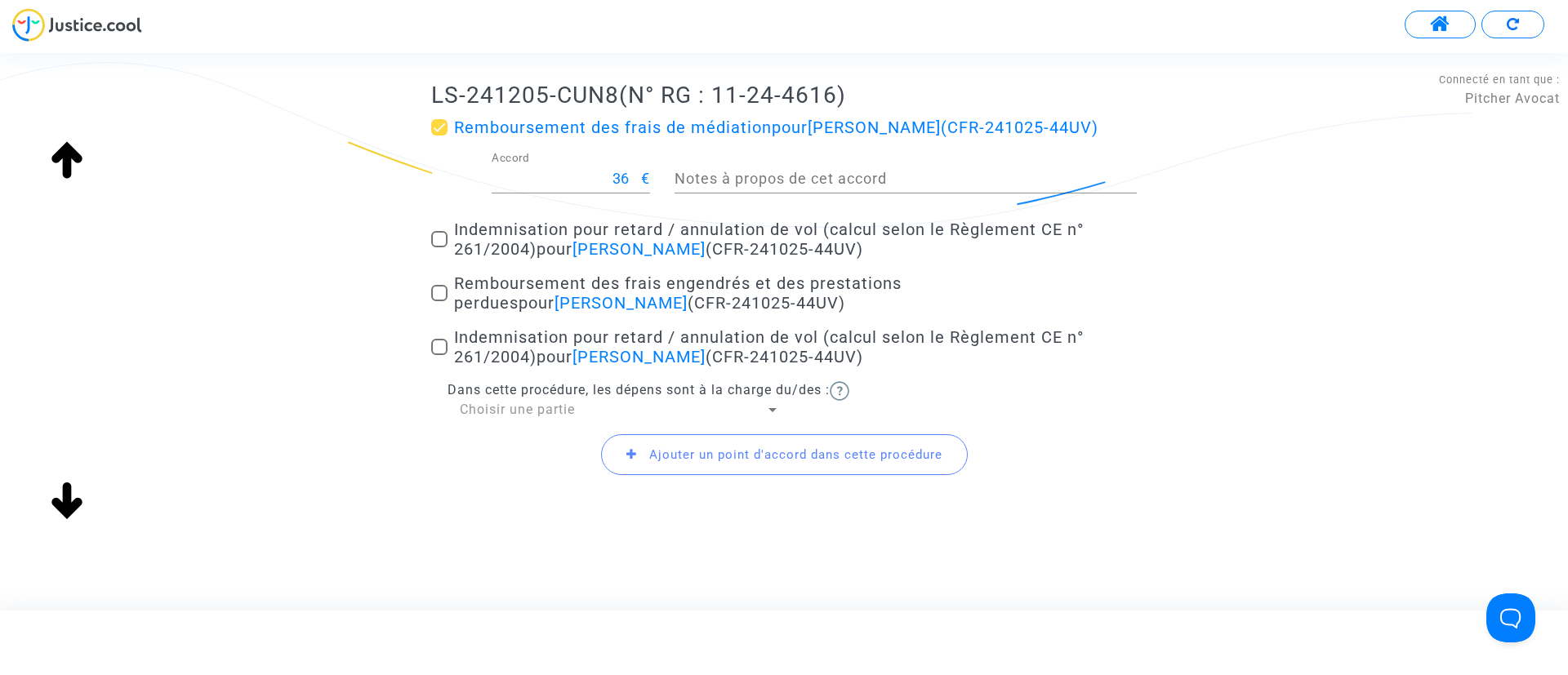
scroll to position [254, 0]
click at [558, 225] on span "Indemnisation pour retard / annulation de vol (calcul selon le Règlement CE n° …" at bounding box center [769, 236] width 630 height 40
click at [439, 244] on input "Indemnisation pour retard / annulation de vol (calcul selon le Règlement CE n° …" at bounding box center [438, 244] width 1 height 1
checkbox input "true"
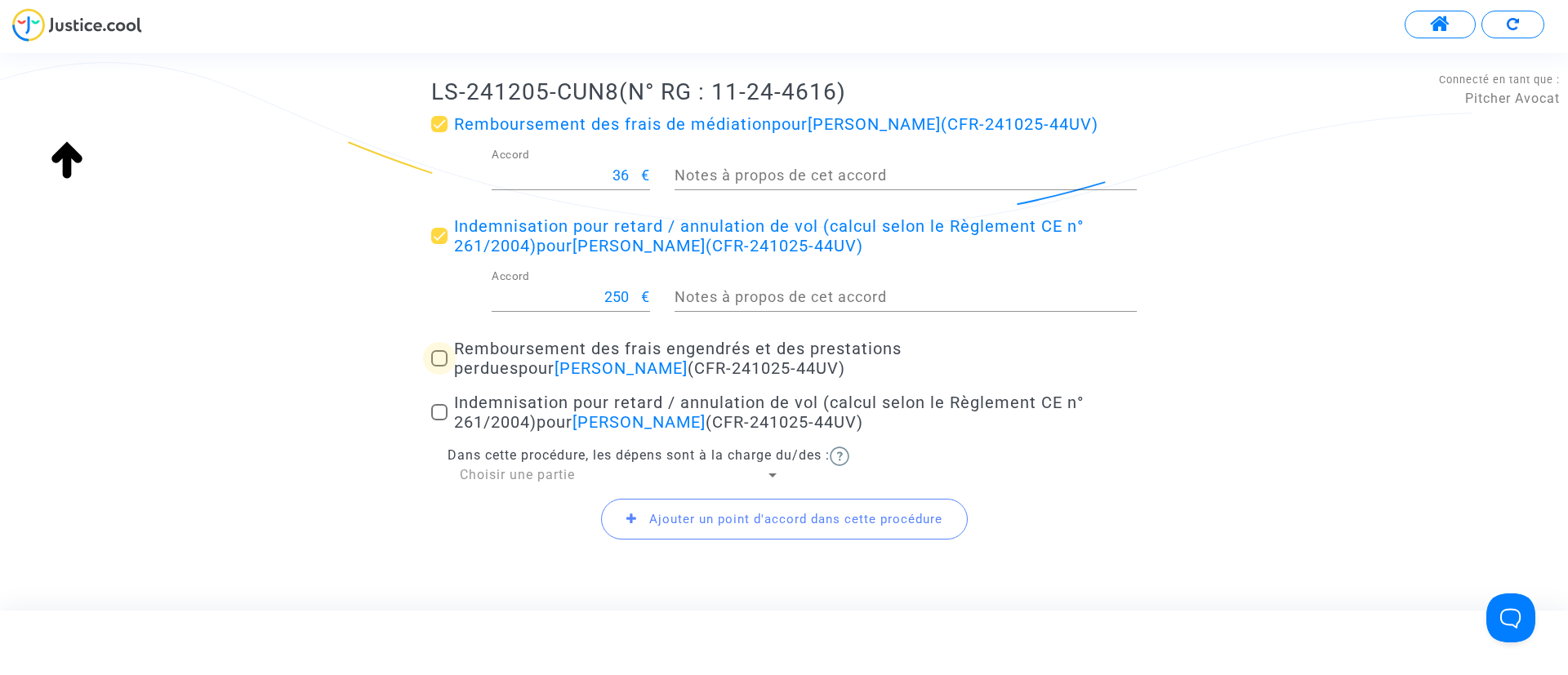
click at [678, 354] on span "Remboursement des frais engendrés et des prestations perdues pour Yasmina Belka…" at bounding box center [677, 359] width 447 height 40
click at [439, 367] on input "Remboursement des frais engendrés et des prestations perdues pour Yasmina Belka…" at bounding box center [438, 367] width 1 height 1
checkbox input "true"
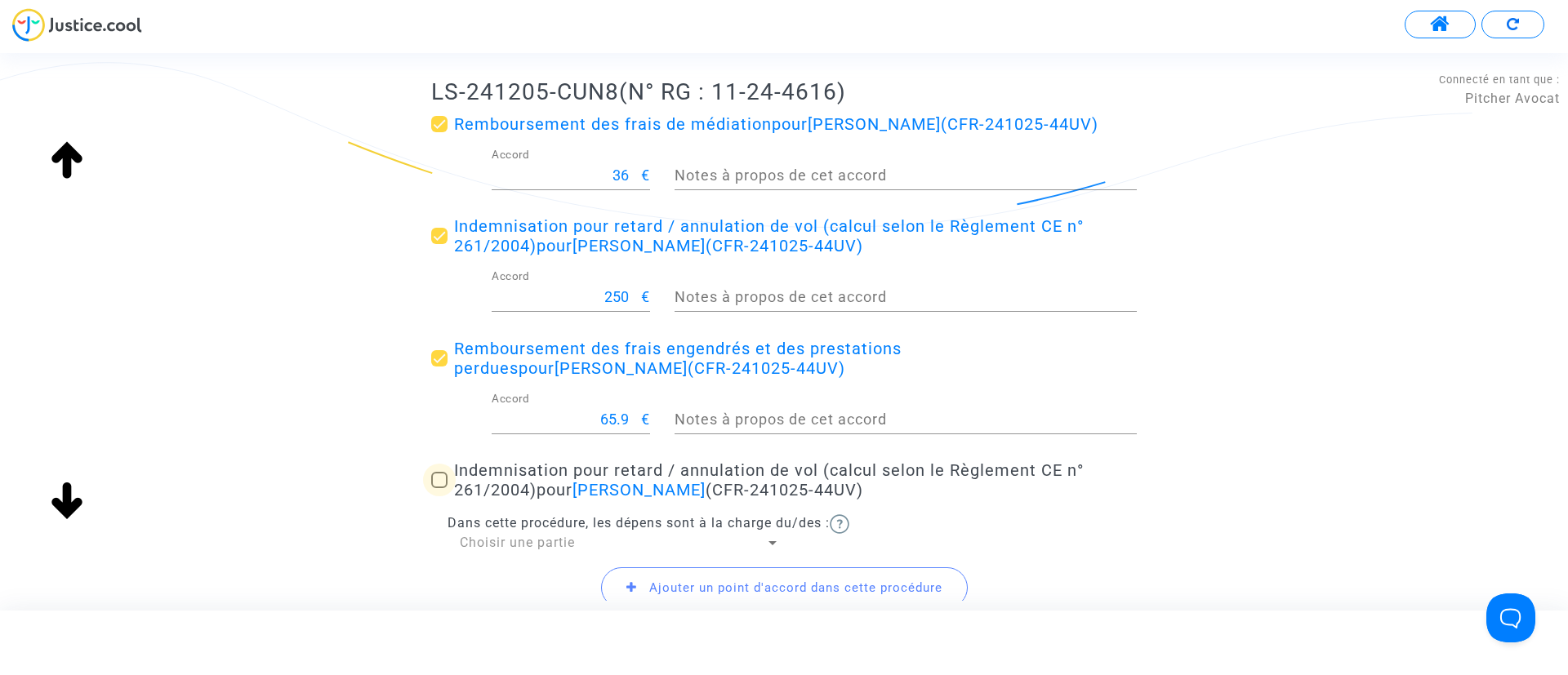
click at [529, 481] on span "Indemnisation pour retard / annulation de vol (calcul selon le Règlement CE n° …" at bounding box center [769, 480] width 630 height 40
click at [439, 488] on input "Indemnisation pour retard / annulation de vol (calcul selon le Règlement CE n° …" at bounding box center [438, 488] width 1 height 1
checkbox input "true"
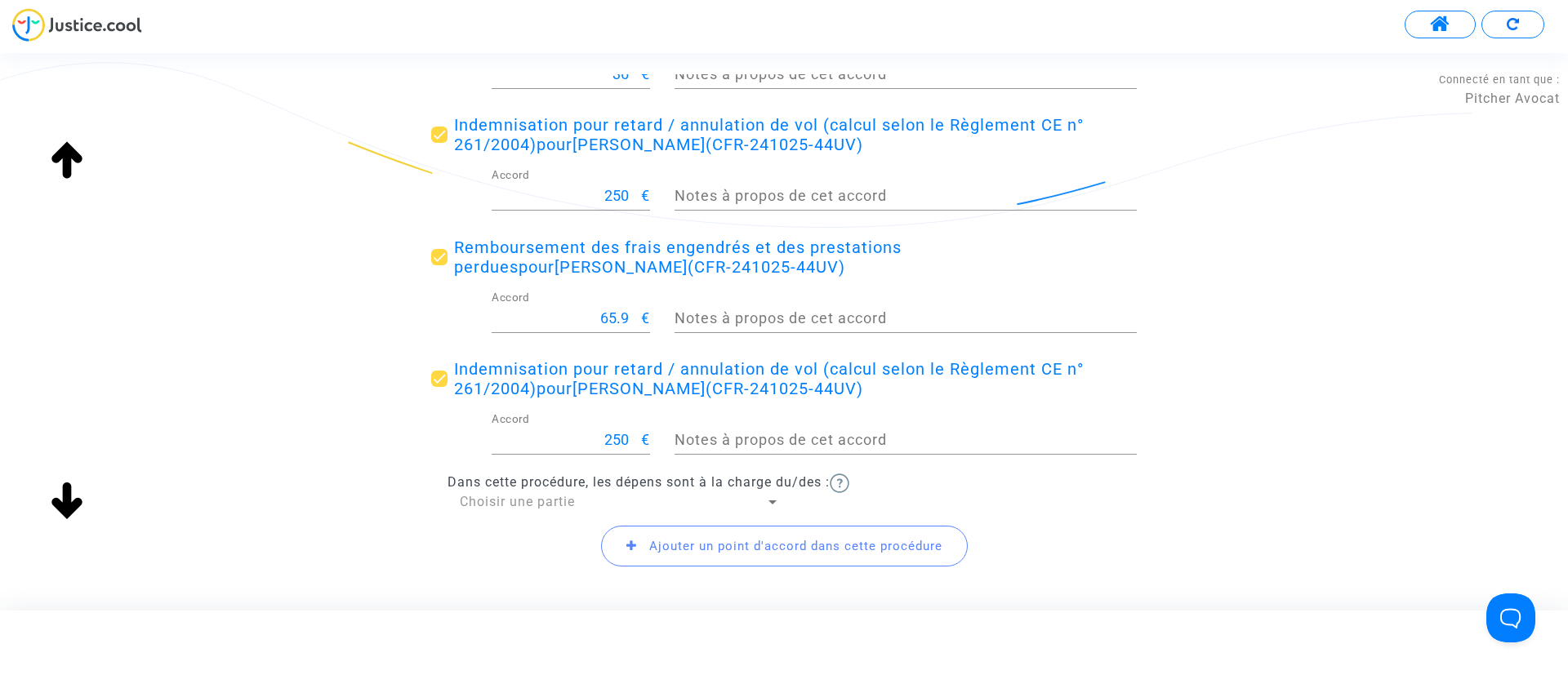
scroll to position [450, 0]
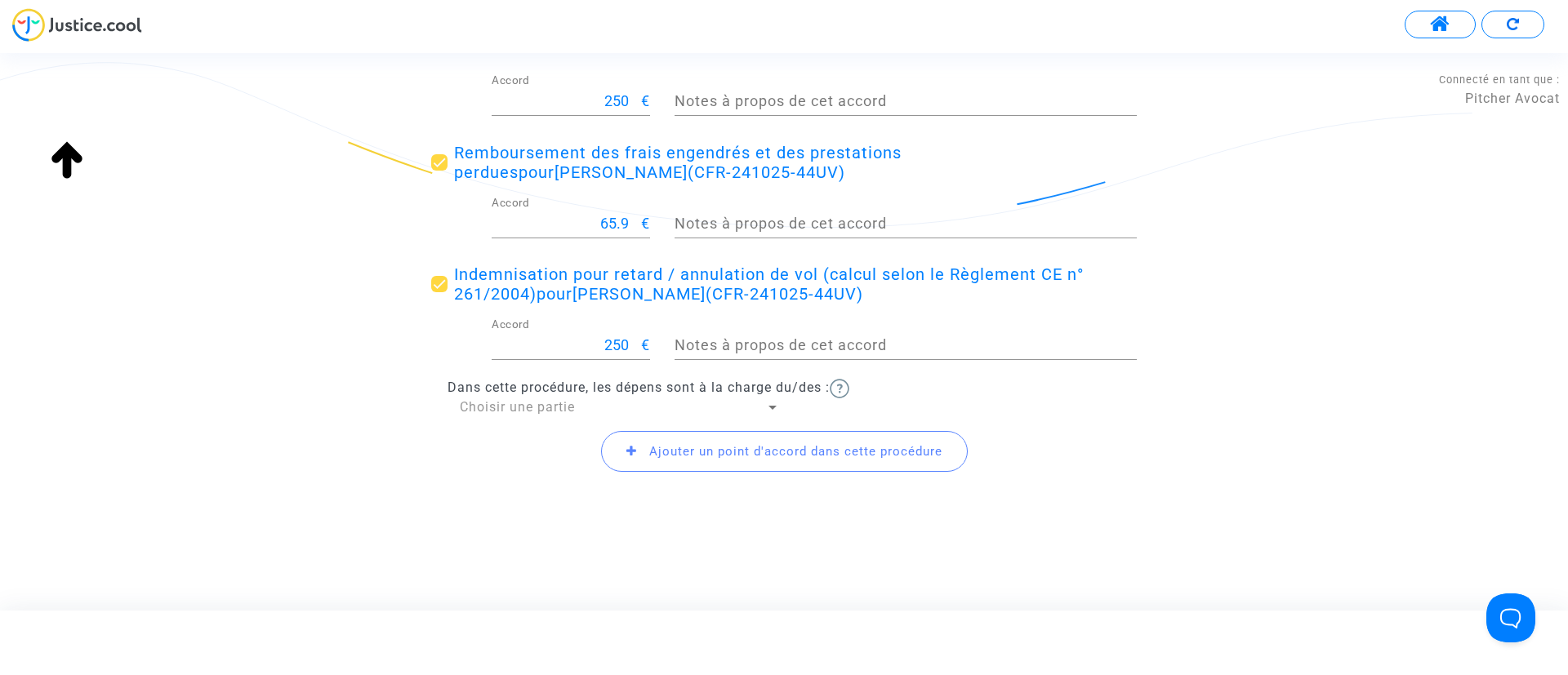
click at [516, 413] on span "Choisir une partie" at bounding box center [517, 407] width 115 height 16
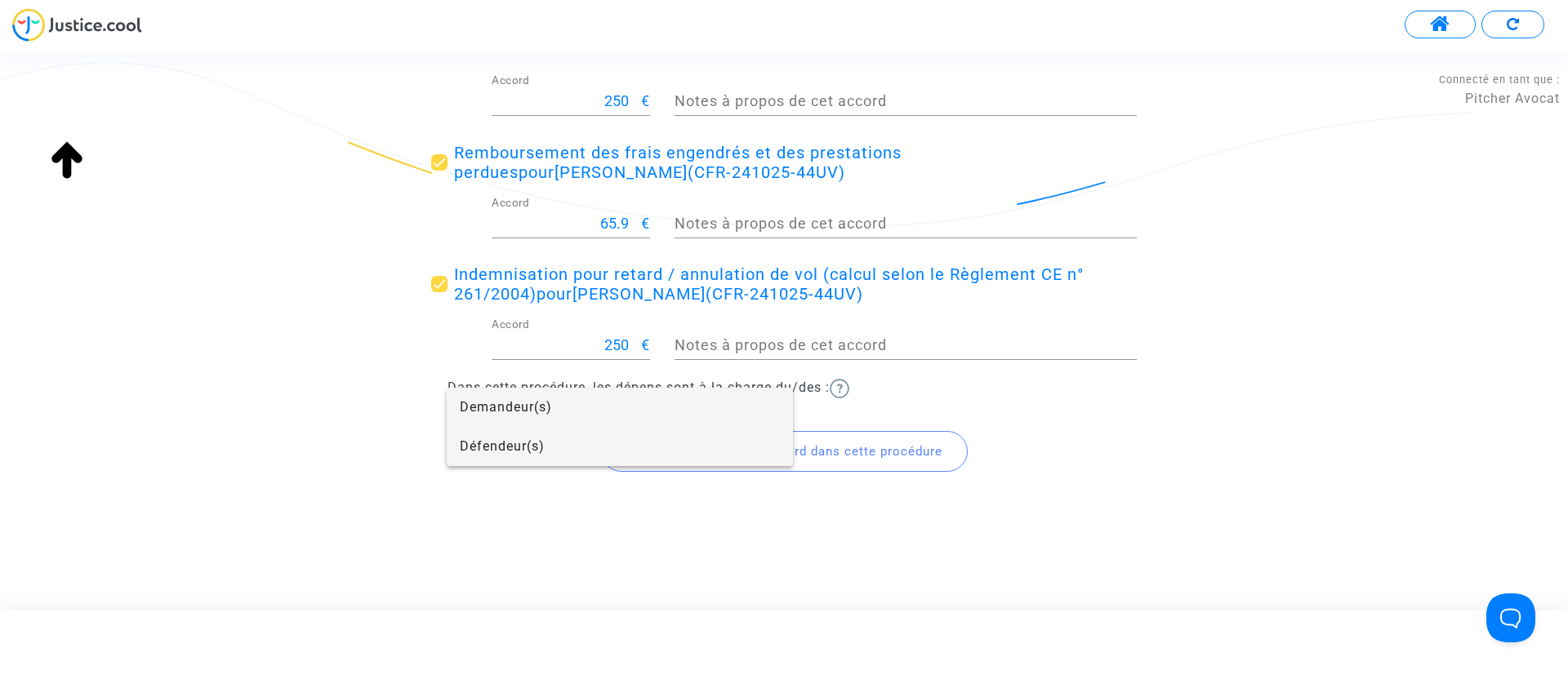
click at [516, 441] on span "Défendeur(s)" at bounding box center [619, 447] width 320 height 40
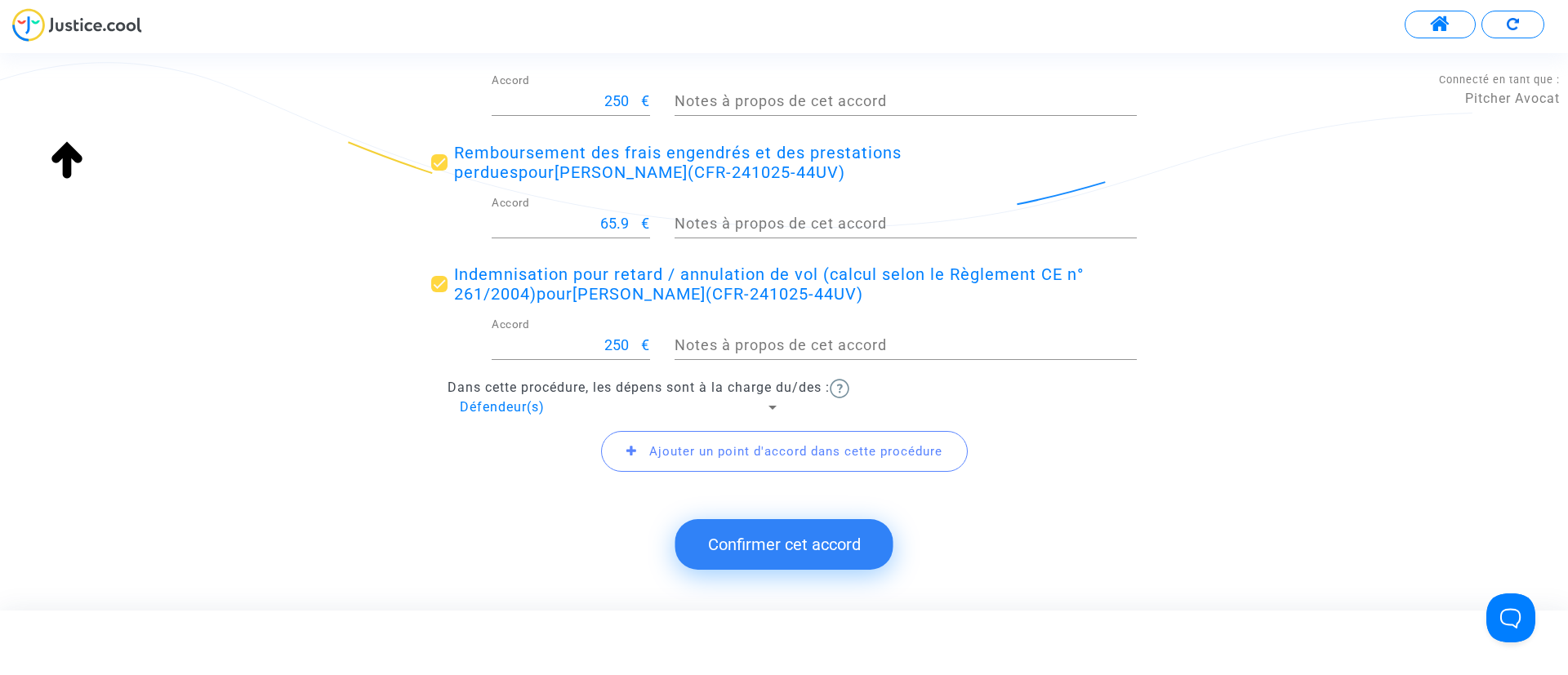
click at [687, 445] on span "Ajouter un point d'accord dans cette procédure" at bounding box center [795, 451] width 294 height 15
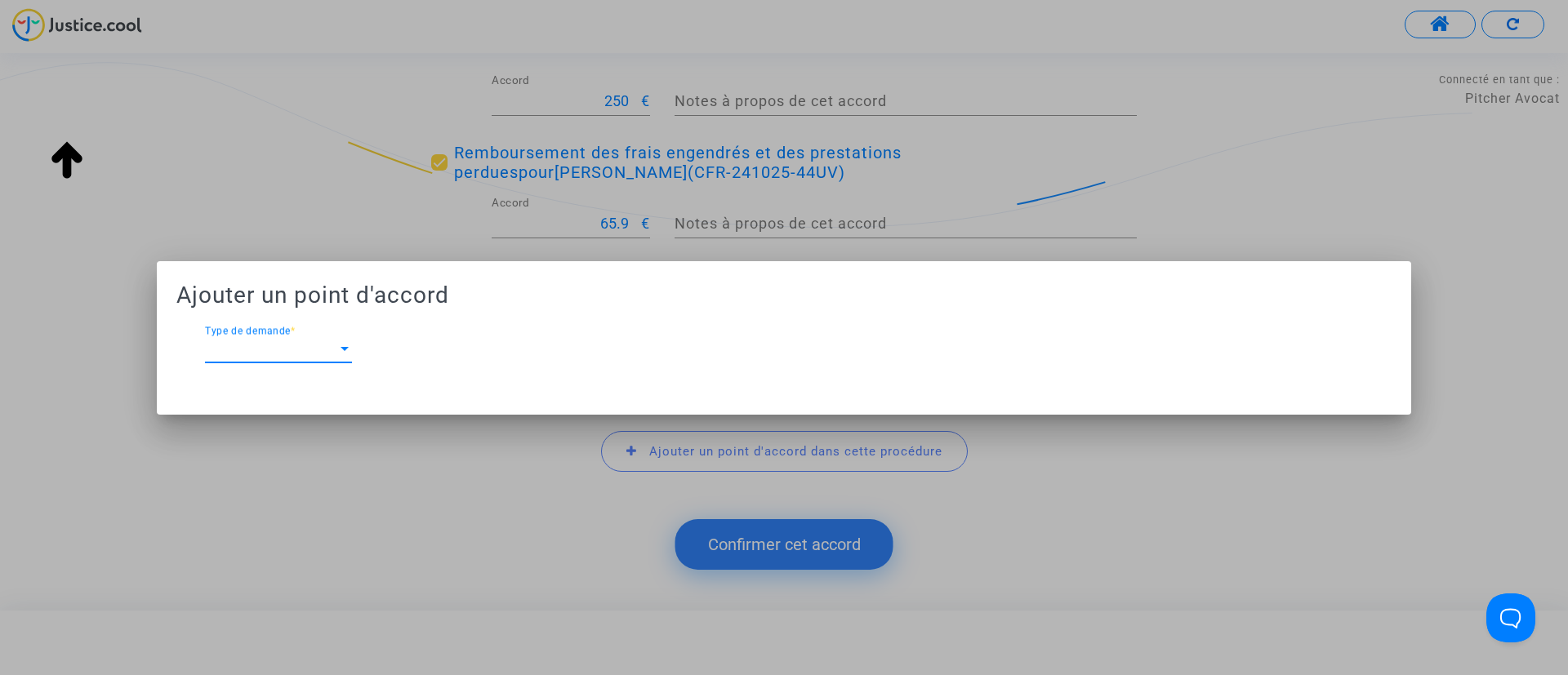
click at [328, 339] on div "Type de demande Type de demande *" at bounding box center [279, 343] width 147 height 37
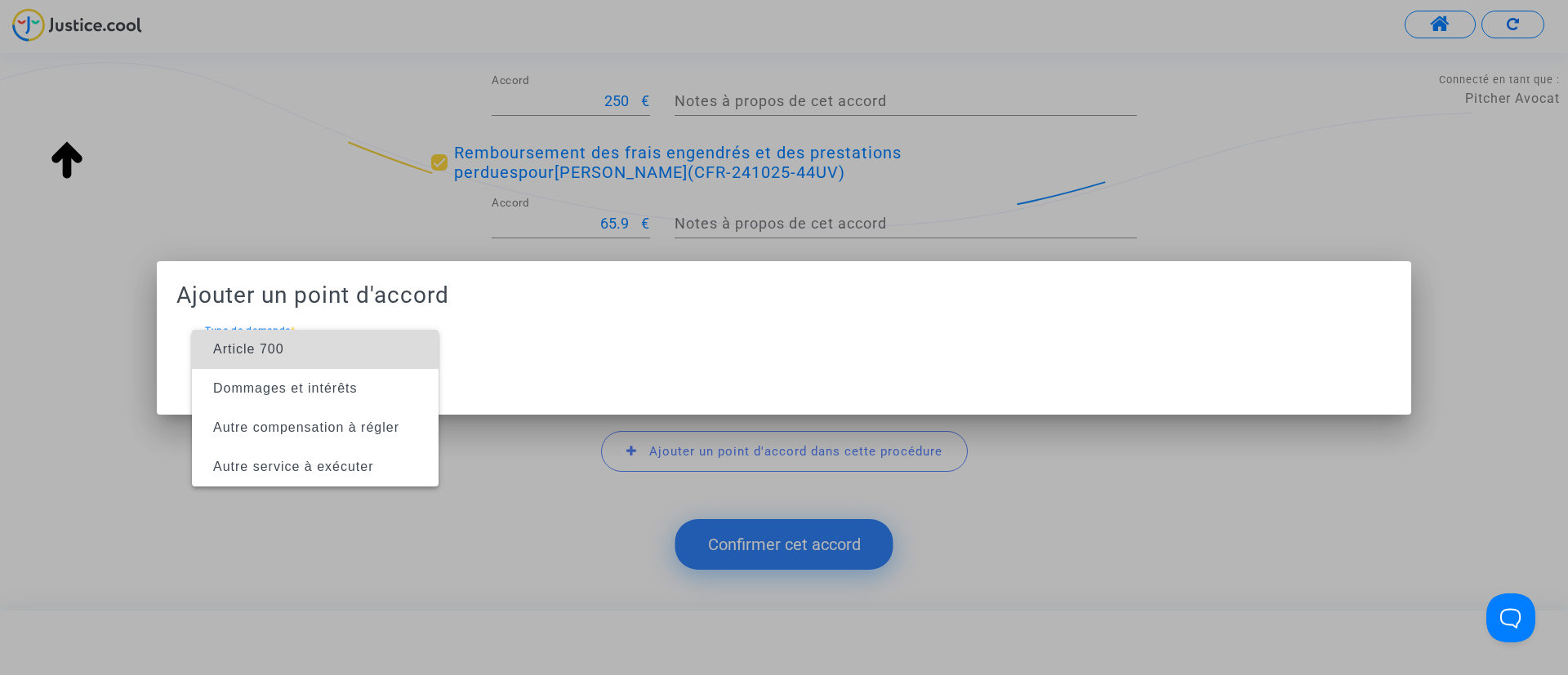
click at [309, 367] on span "Article 700" at bounding box center [315, 350] width 220 height 40
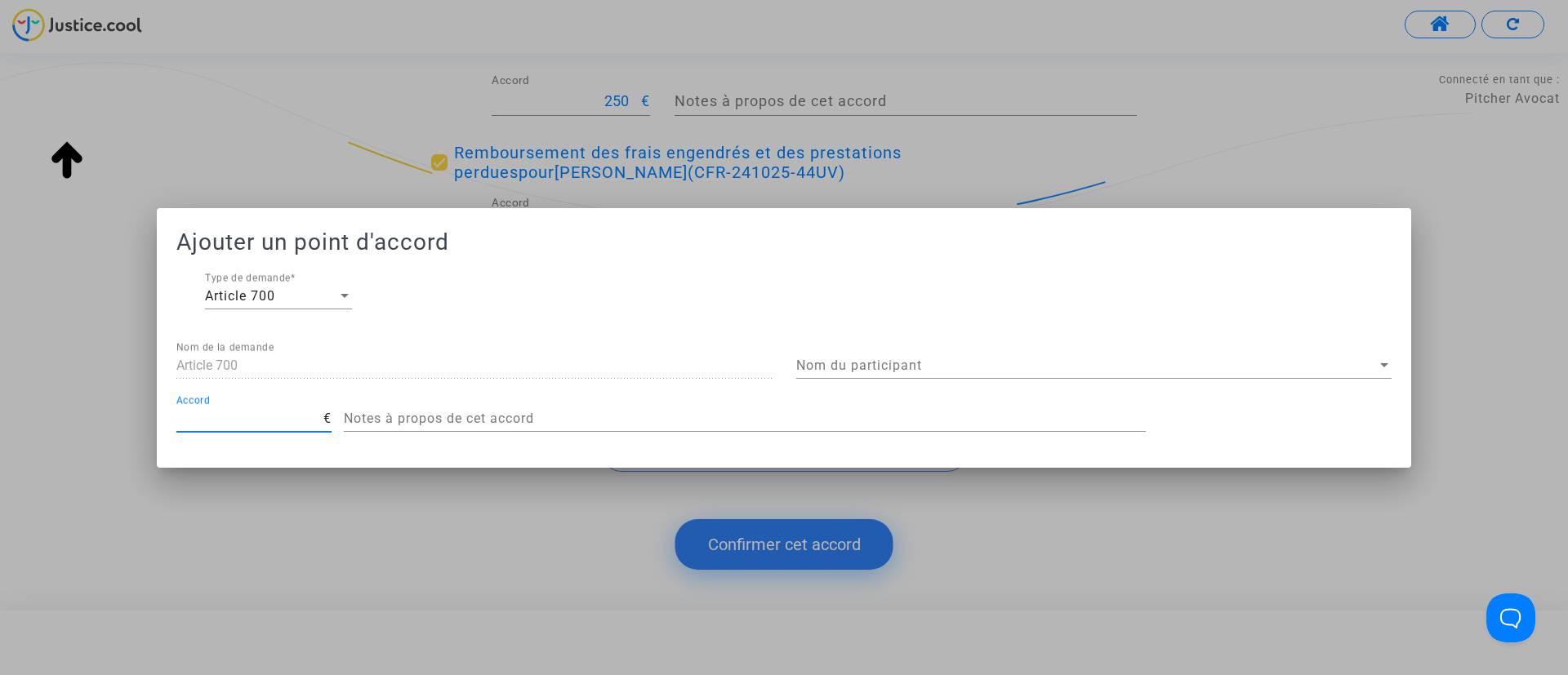
click at [238, 414] on input "Accord" at bounding box center [250, 418] width 147 height 15
type input "200"
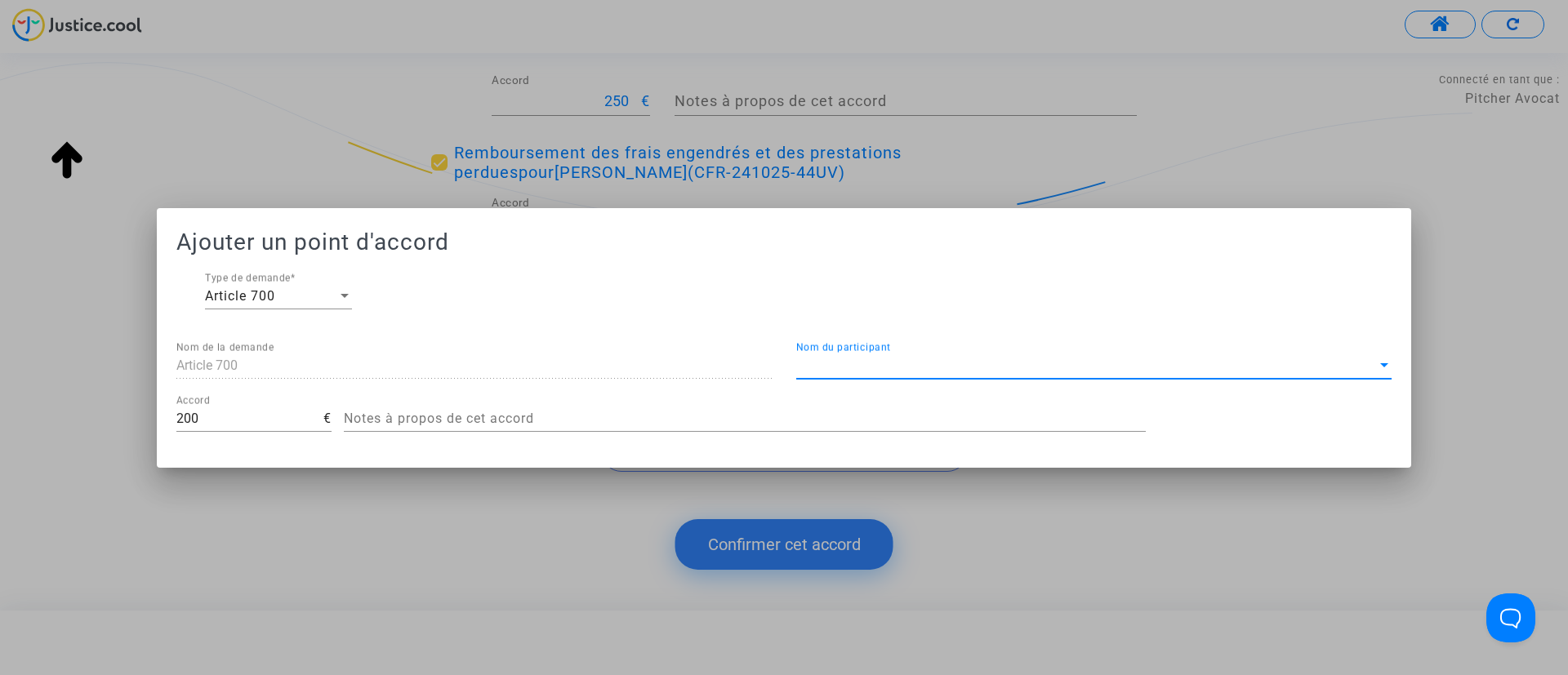
drag, startPoint x: 1157, startPoint y: 364, endPoint x: 1144, endPoint y: 372, distance: 15.3
click at [1144, 372] on div "Nom du participant Nom du participant" at bounding box center [1094, 360] width 595 height 37
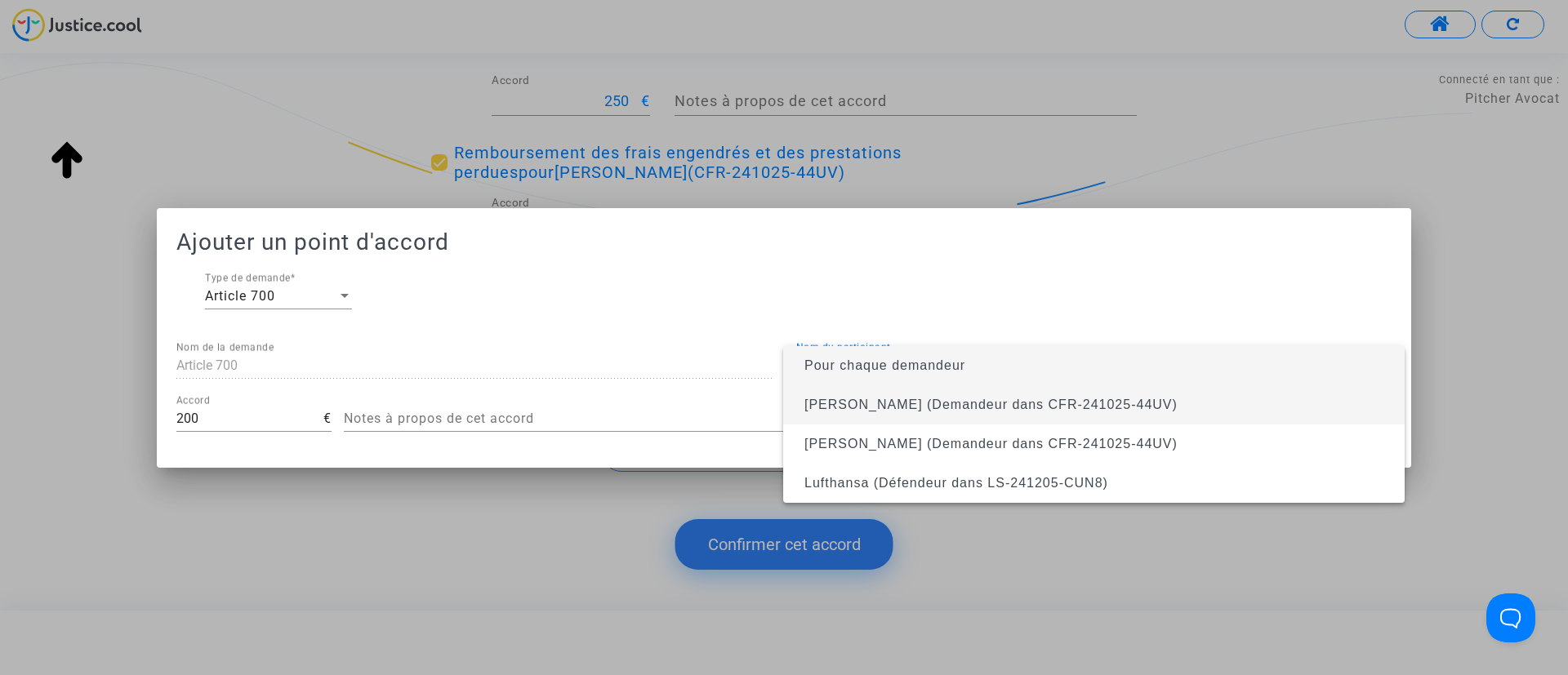
click at [1085, 390] on span "Yasmina Belkaid (Demandeur dans CFR-241025-44UV)" at bounding box center [1094, 405] width 595 height 40
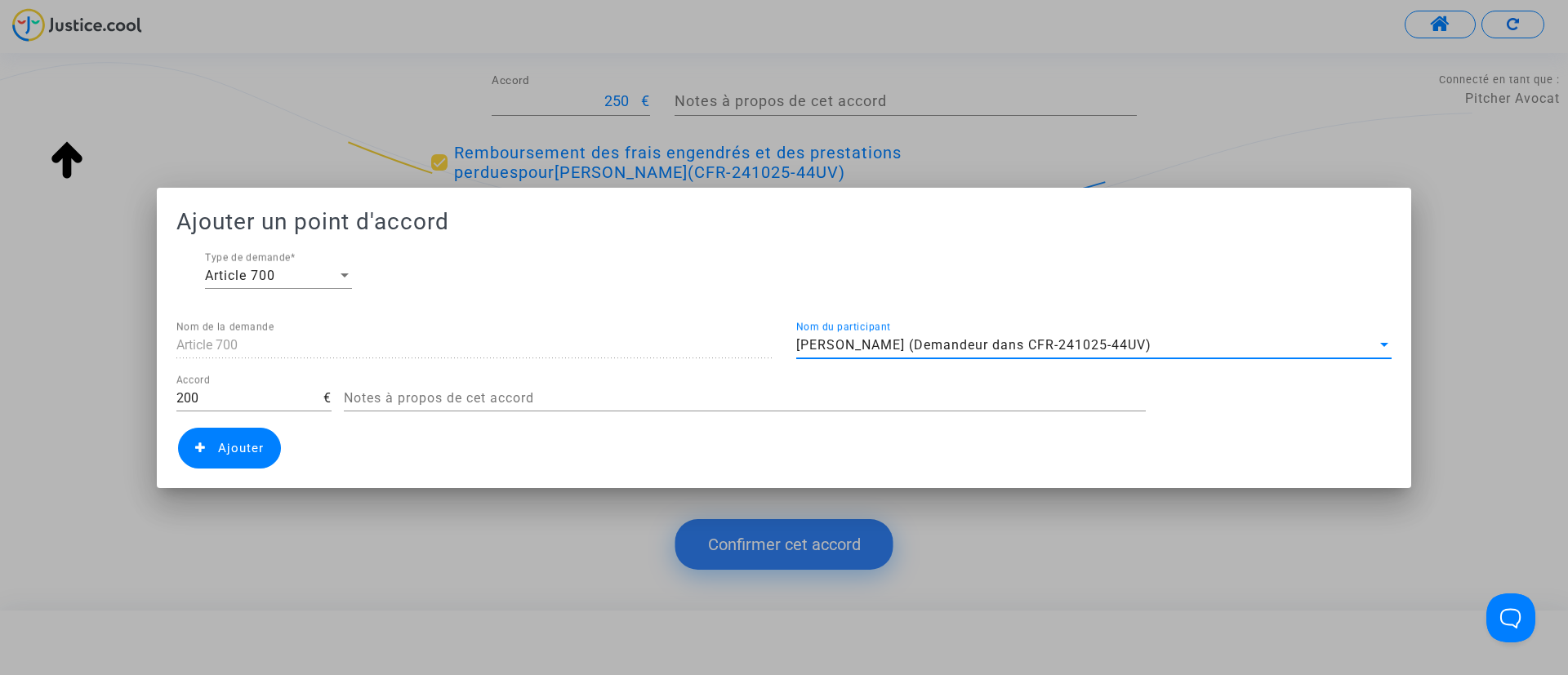
click at [285, 447] on div "Article 700 Nom de la demande Yasmina Belkaid (Demandeur dans CFR-241025-44UV) …" at bounding box center [784, 394] width 1215 height 147
click at [219, 439] on span "Ajouter" at bounding box center [229, 447] width 103 height 41
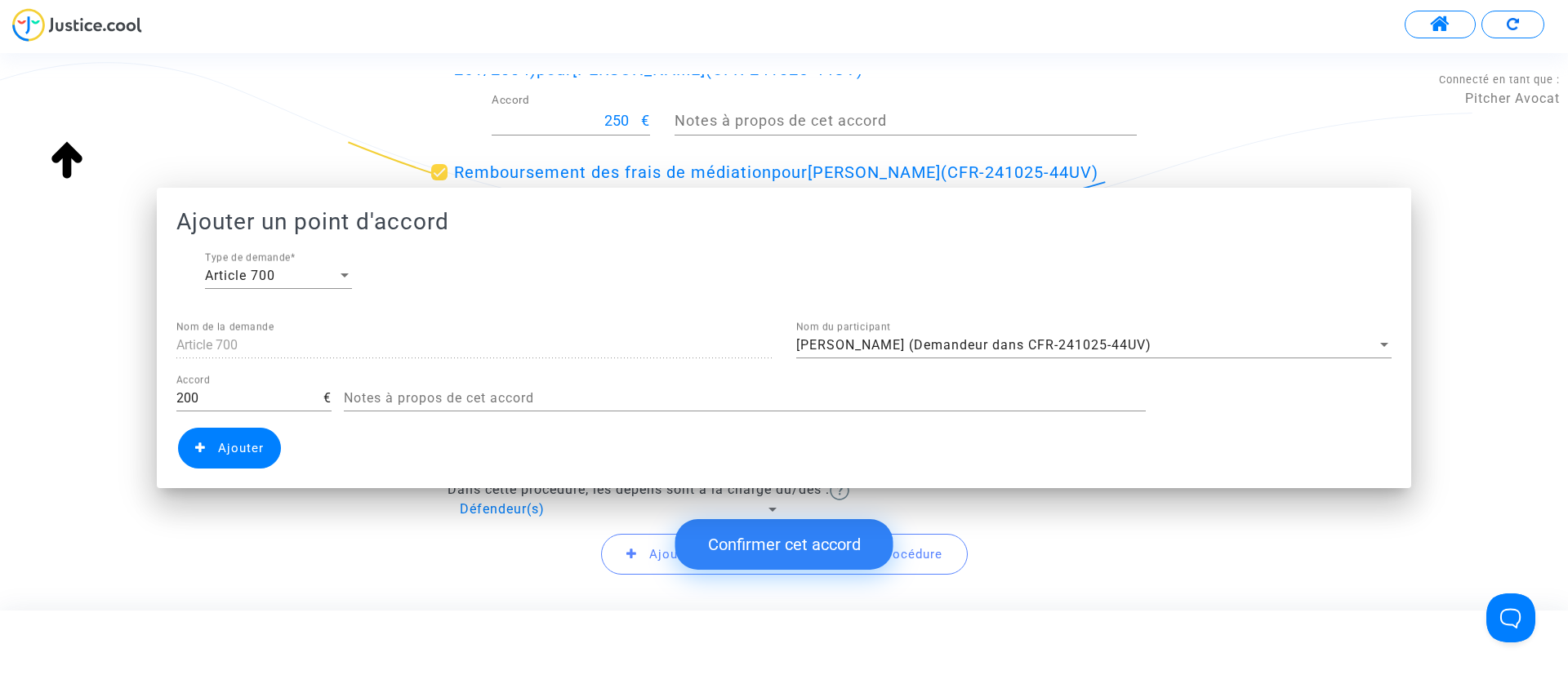
scroll to position [552, 0]
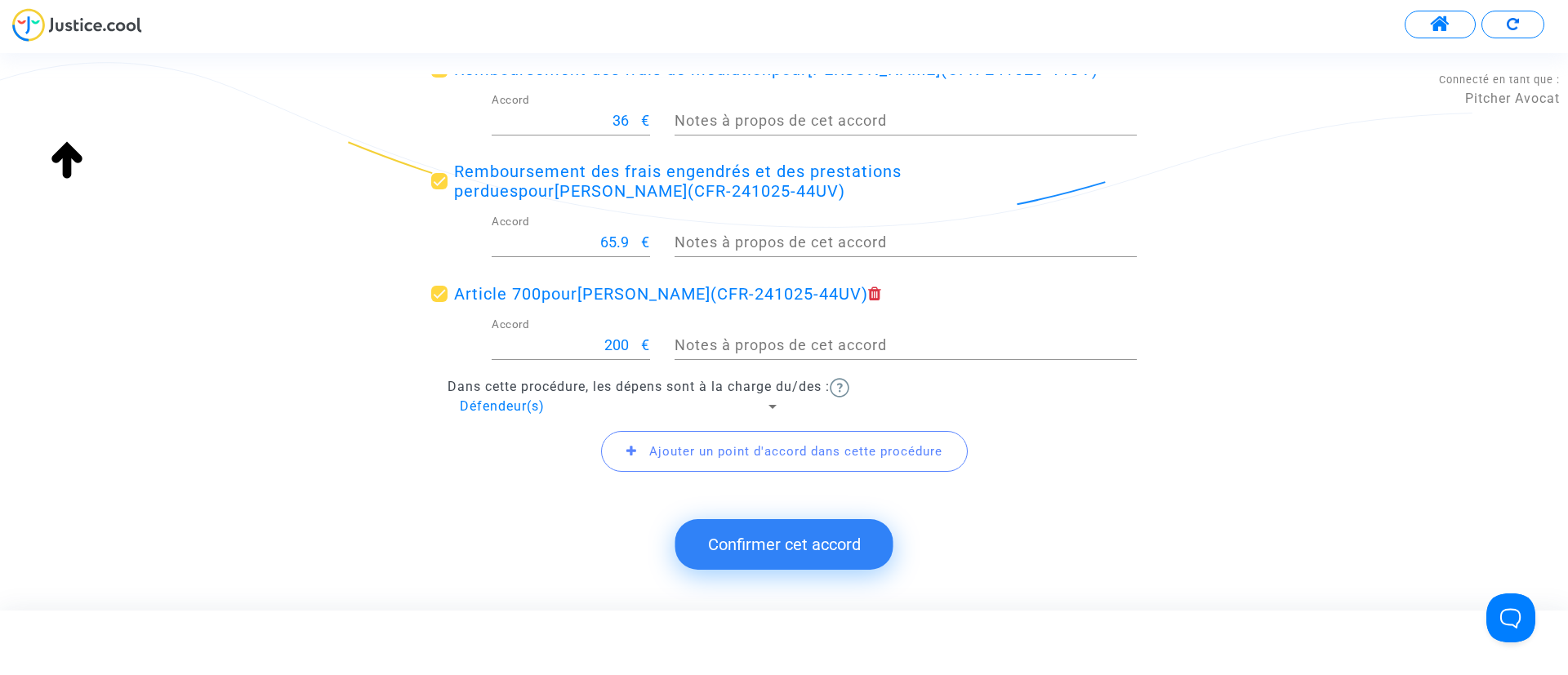
click at [843, 541] on button "Confirmer cet accord" at bounding box center [784, 544] width 218 height 51
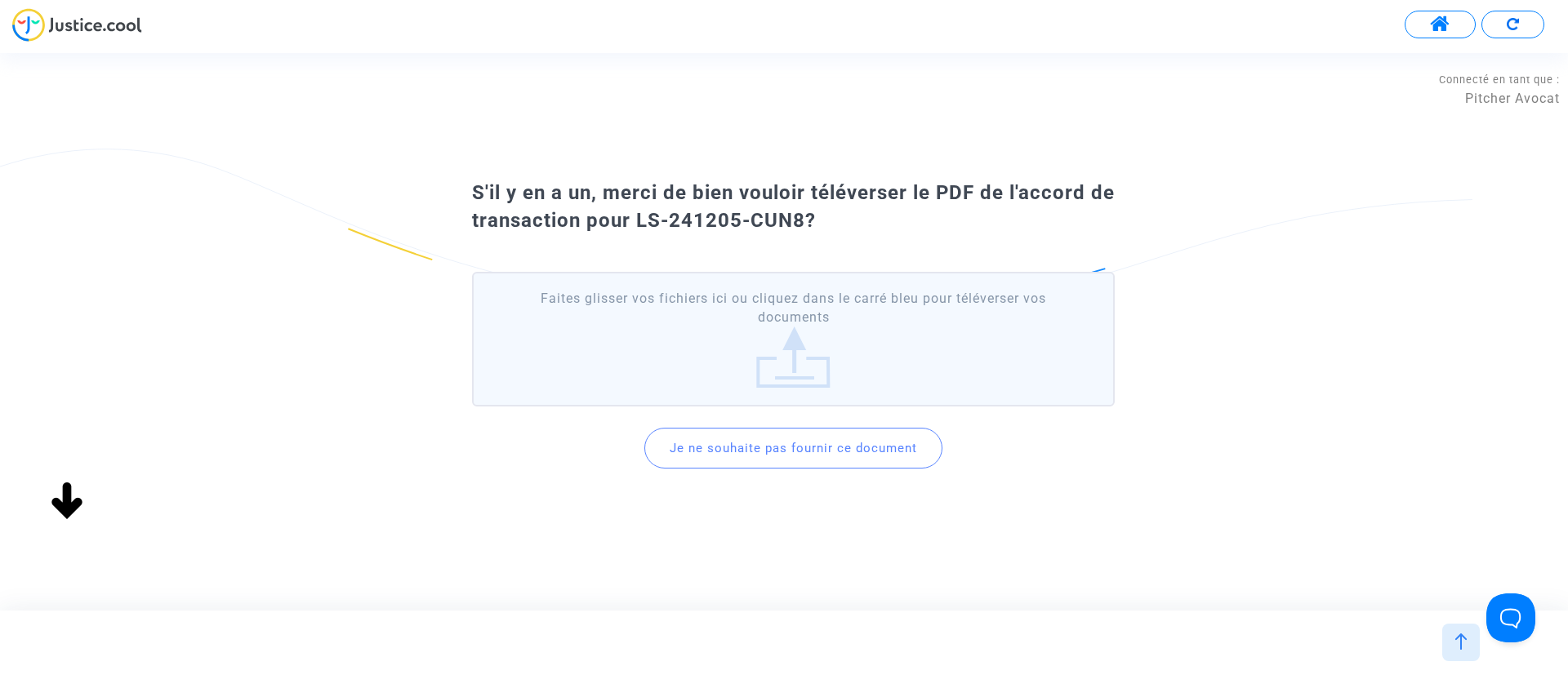
click at [787, 442] on button "Je ne souhaite pas fournir ce document" at bounding box center [792, 447] width 298 height 41
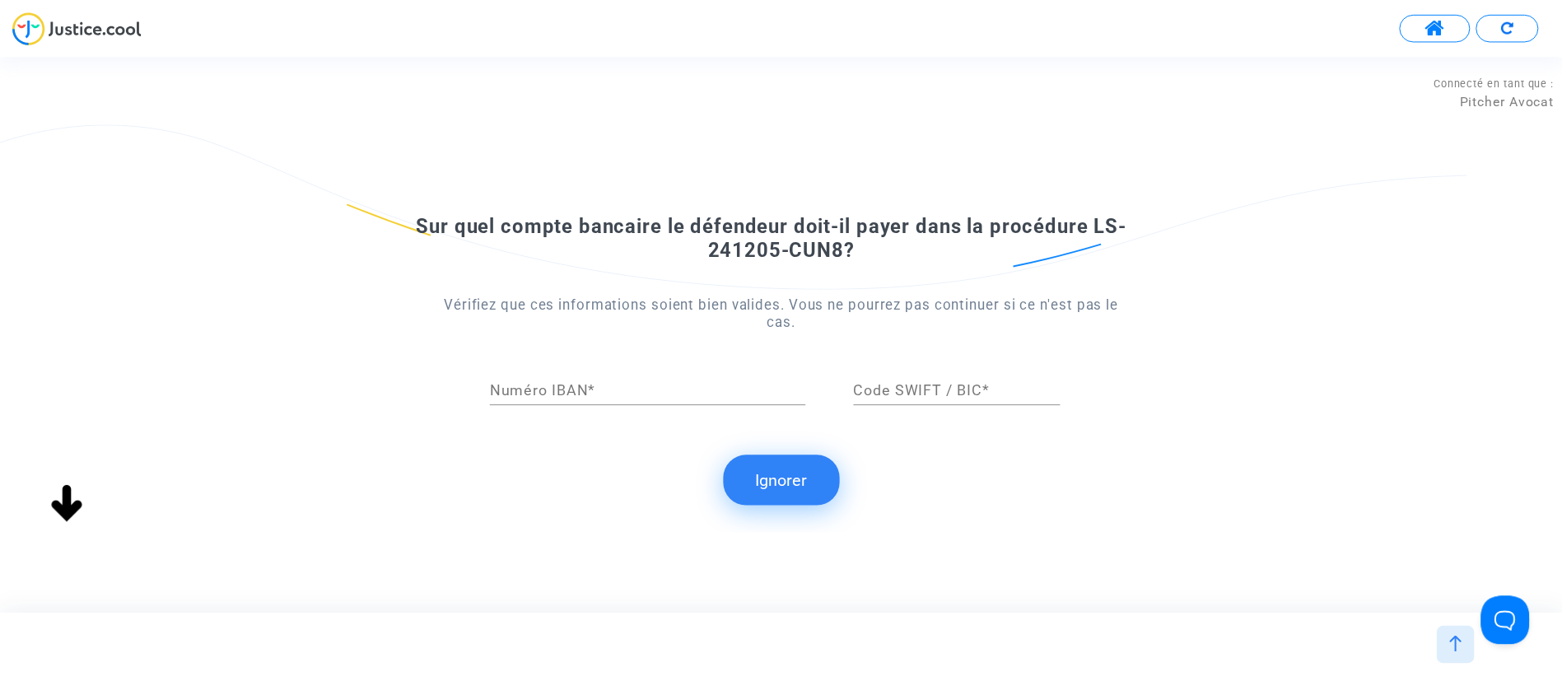
scroll to position [0, 0]
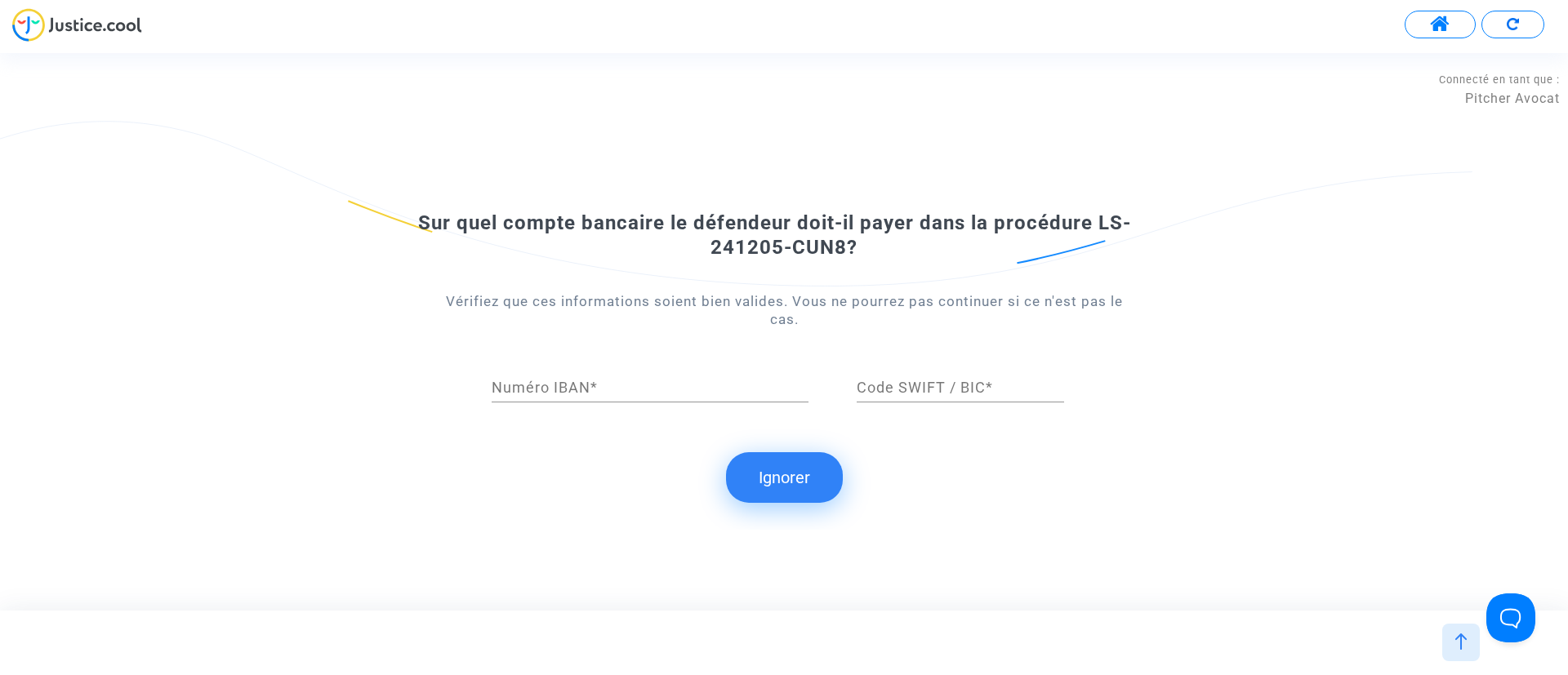
click at [769, 474] on button "Ignorer" at bounding box center [784, 477] width 117 height 51
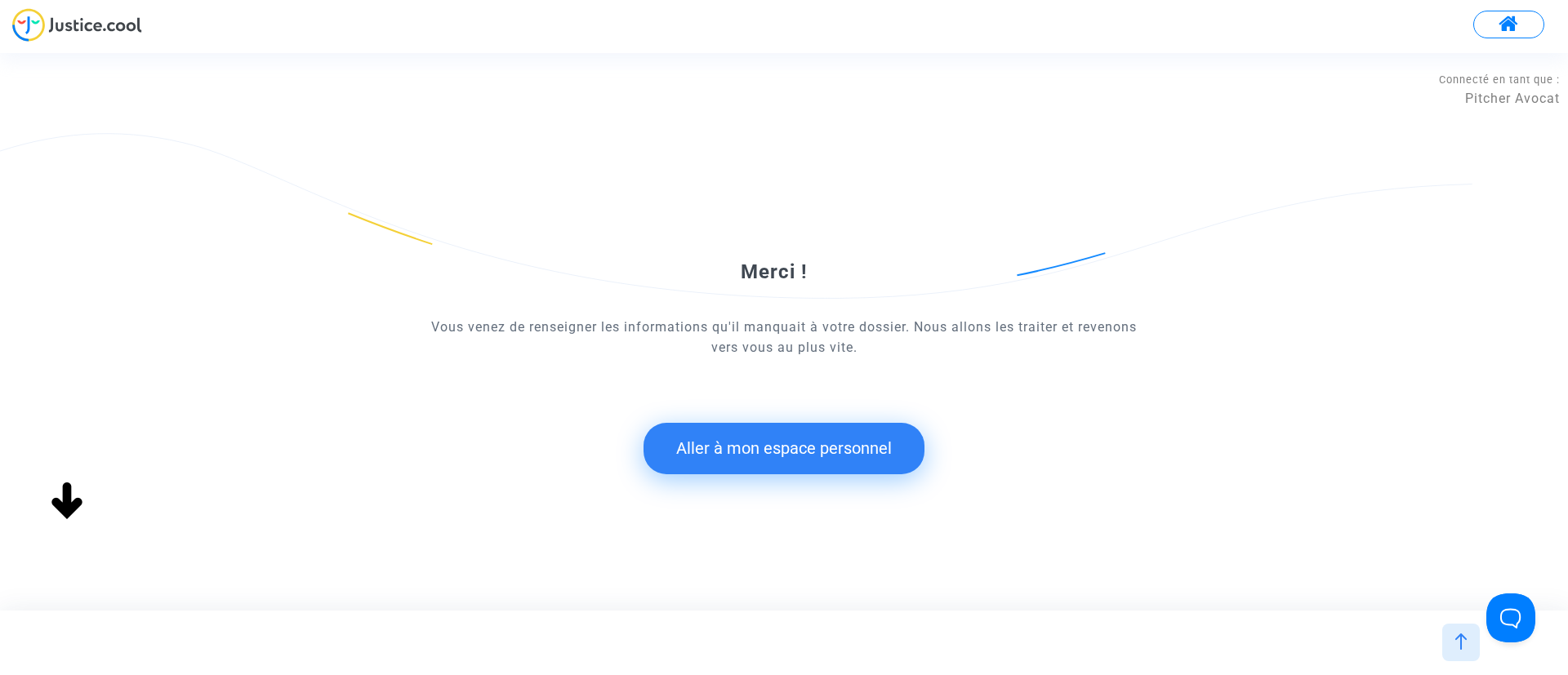
click at [713, 455] on button "Aller à mon espace personnel" at bounding box center [784, 447] width 281 height 51
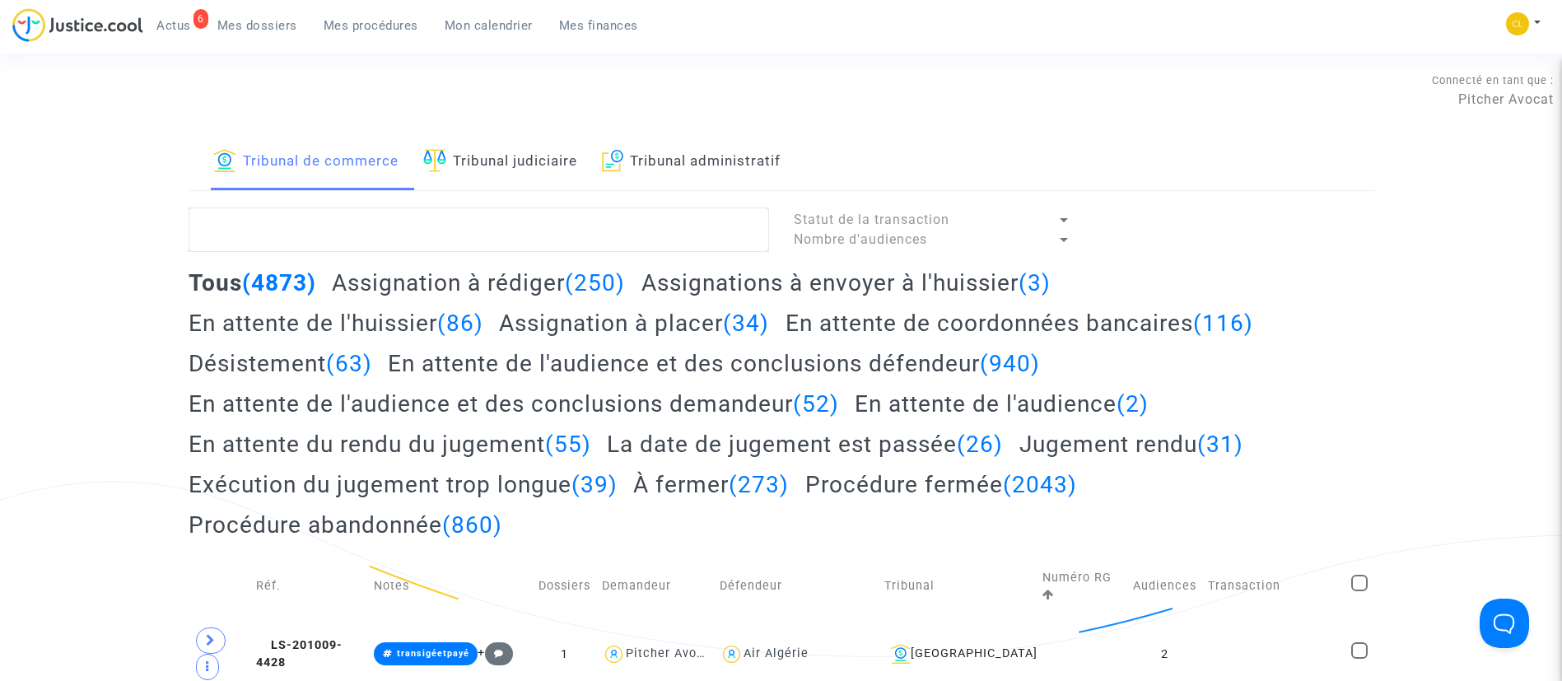
drag, startPoint x: 503, startPoint y: 162, endPoint x: 499, endPoint y: 253, distance: 90.6
click at [502, 161] on link "Tribunal judiciaire" at bounding box center [500, 162] width 154 height 56
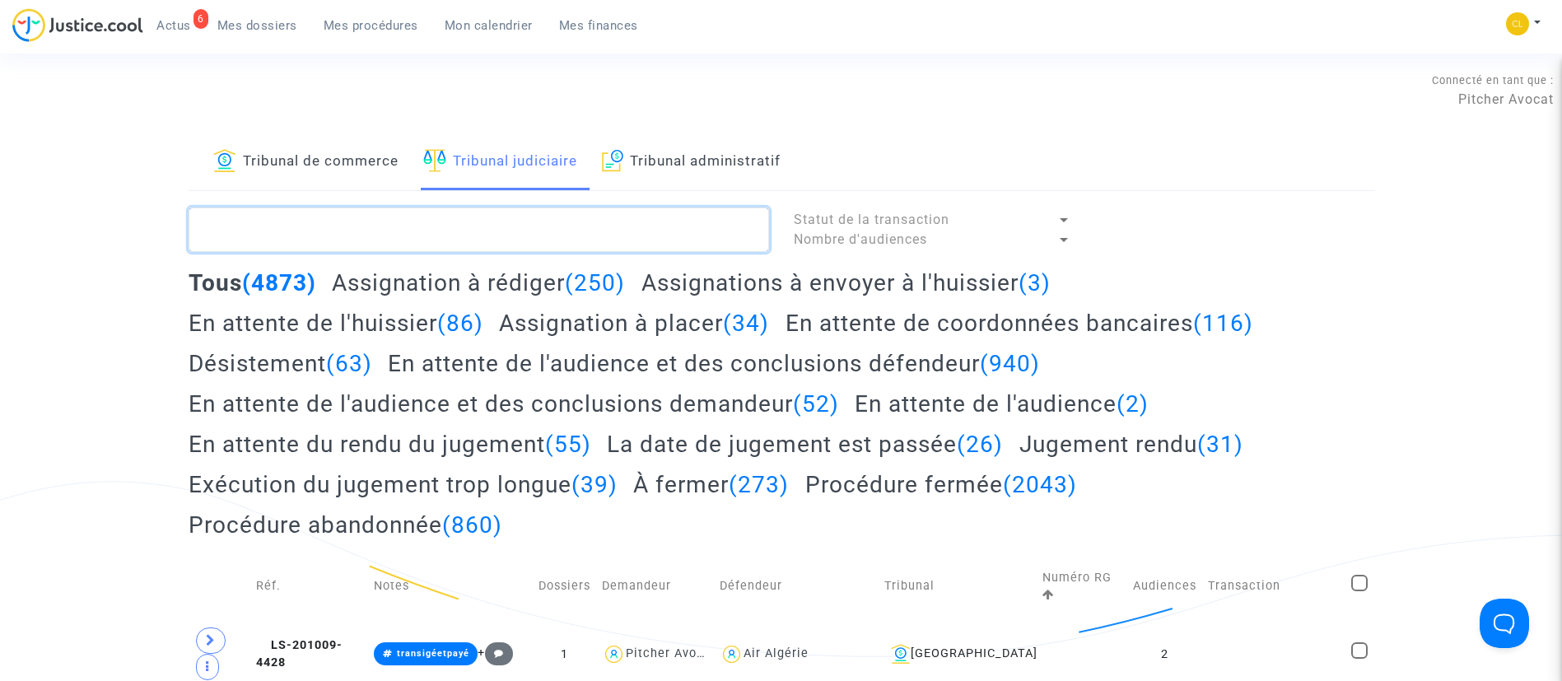
click at [494, 222] on textarea at bounding box center [479, 229] width 580 height 44
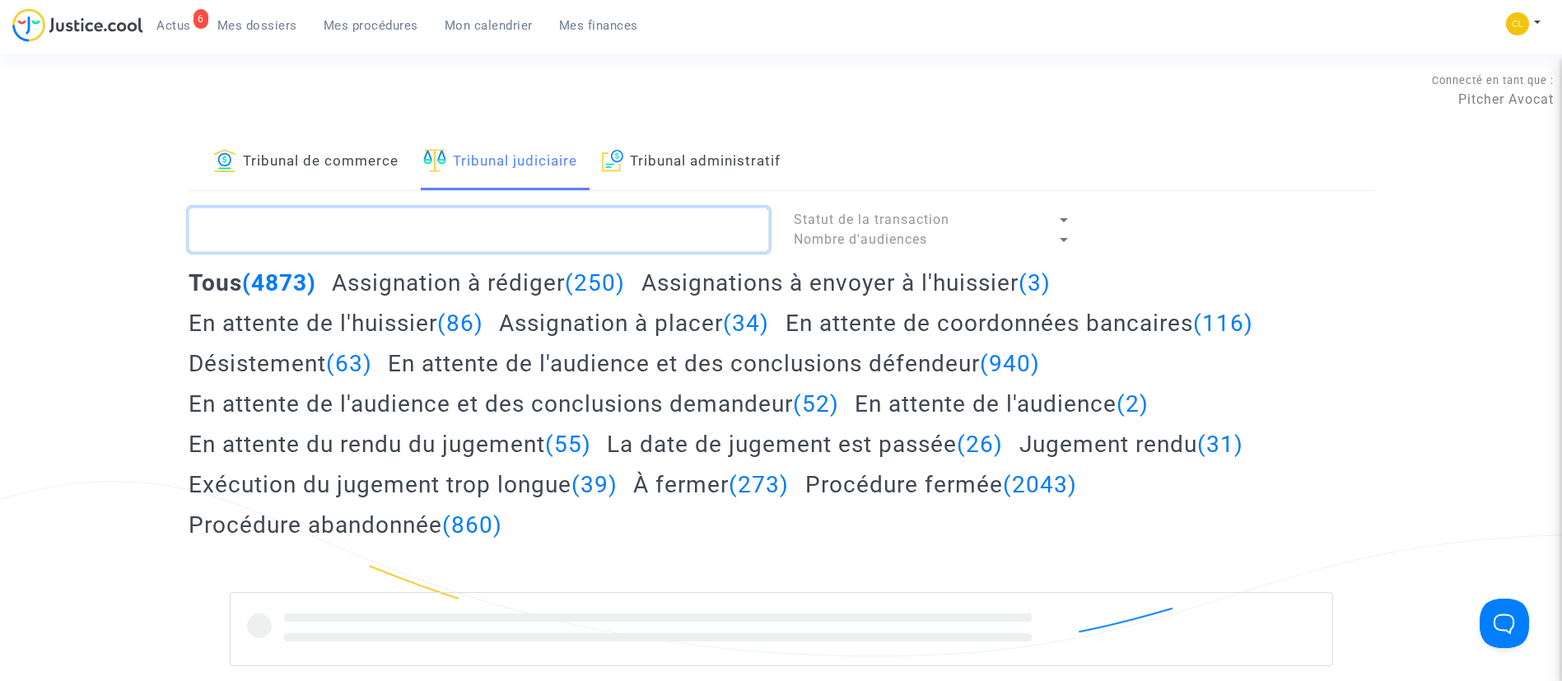
paste textarea "GIOVANNI"
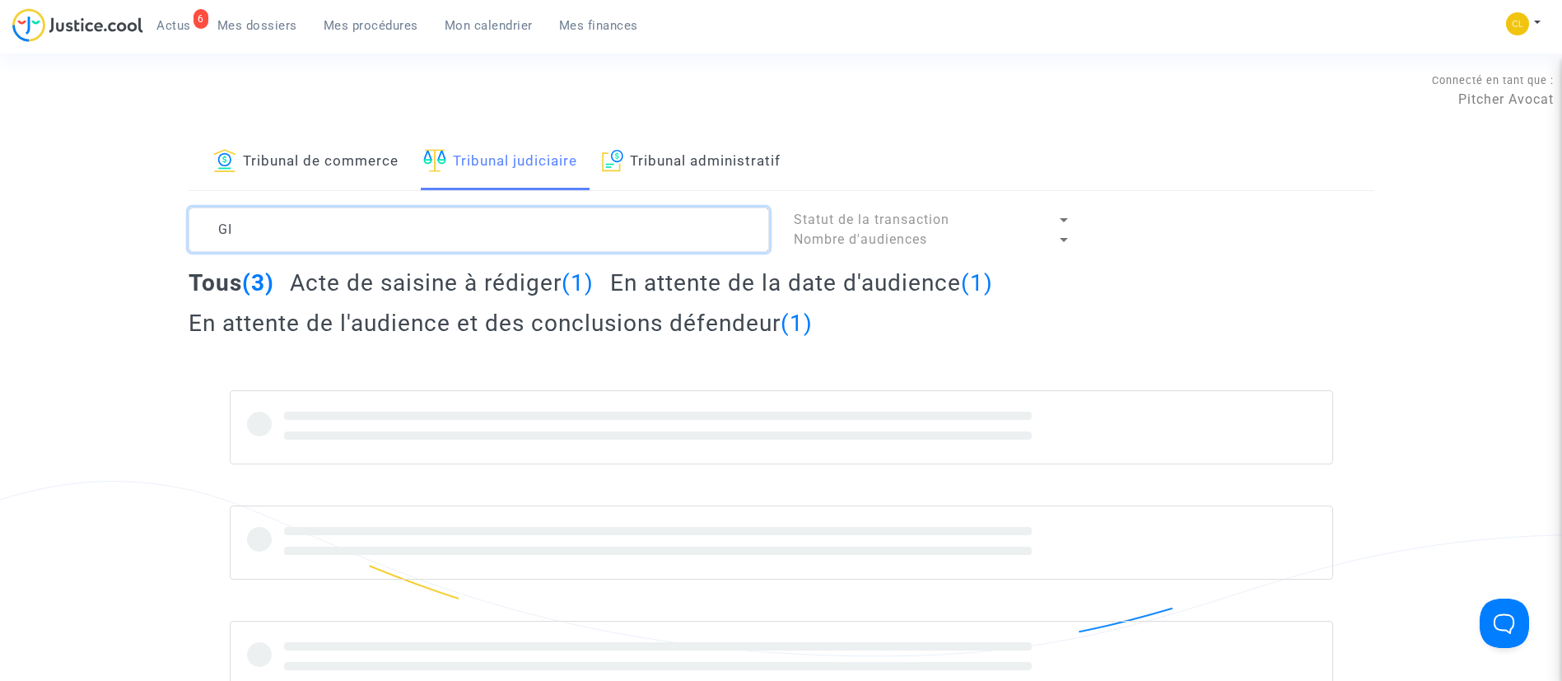
type textarea "G"
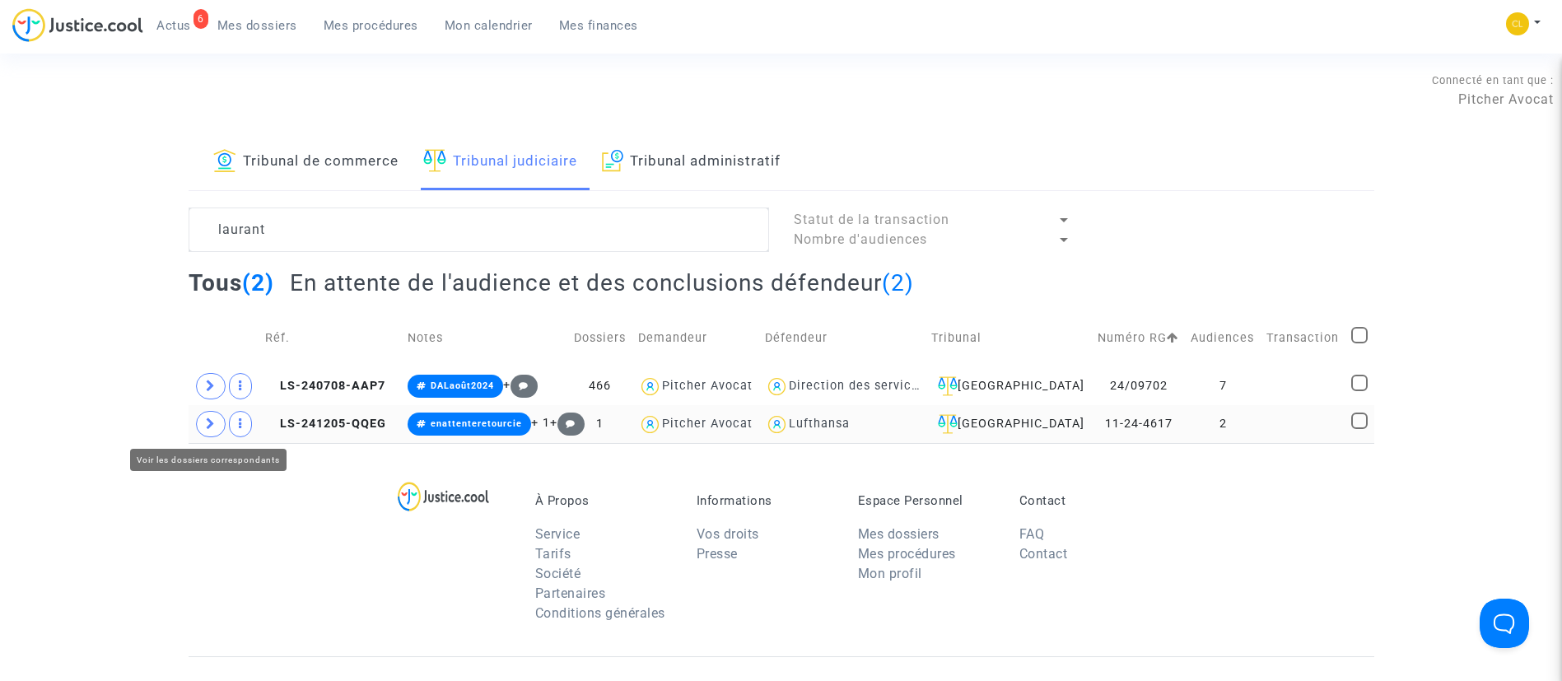
click at [218, 428] on span at bounding box center [211, 424] width 30 height 26
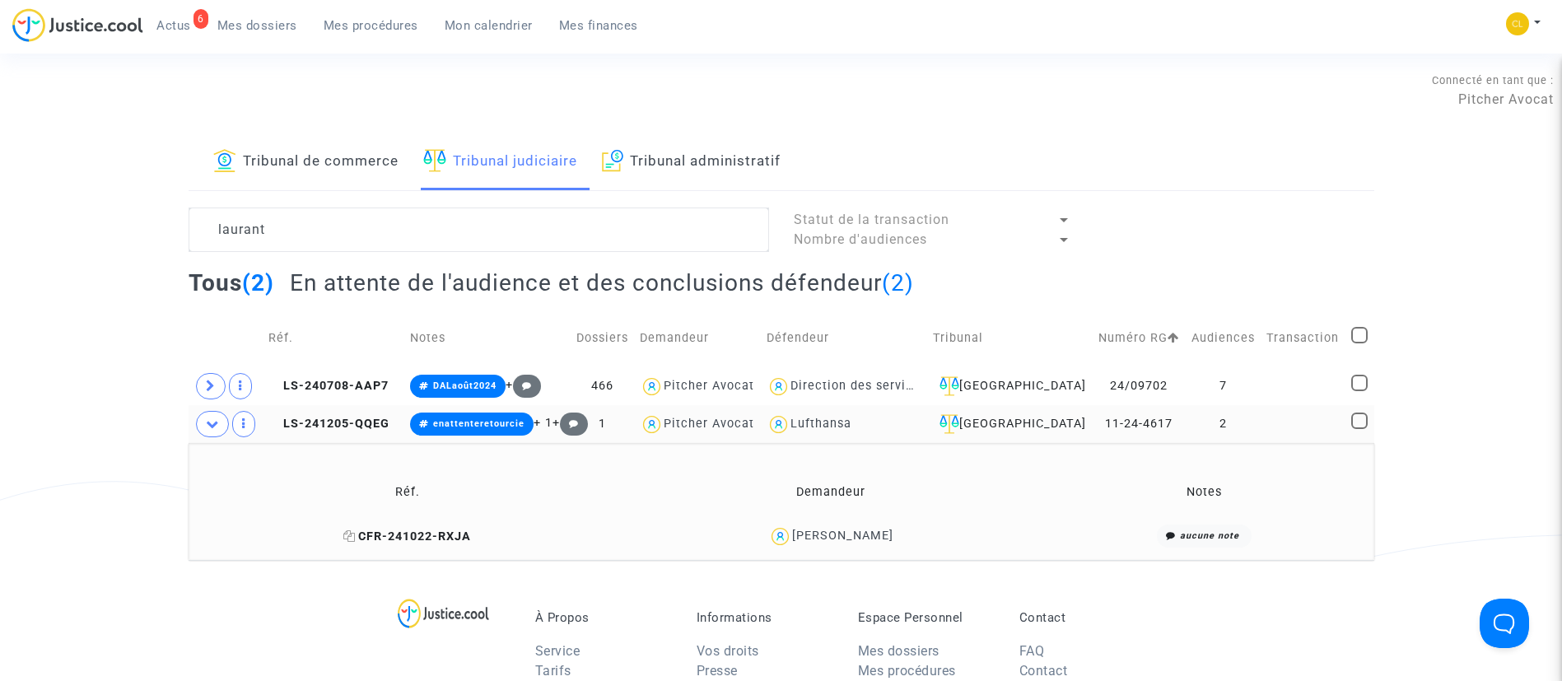
click at [356, 535] on icon at bounding box center [349, 536] width 12 height 12
click at [842, 534] on div "Helene Laurant" at bounding box center [842, 535] width 101 height 14
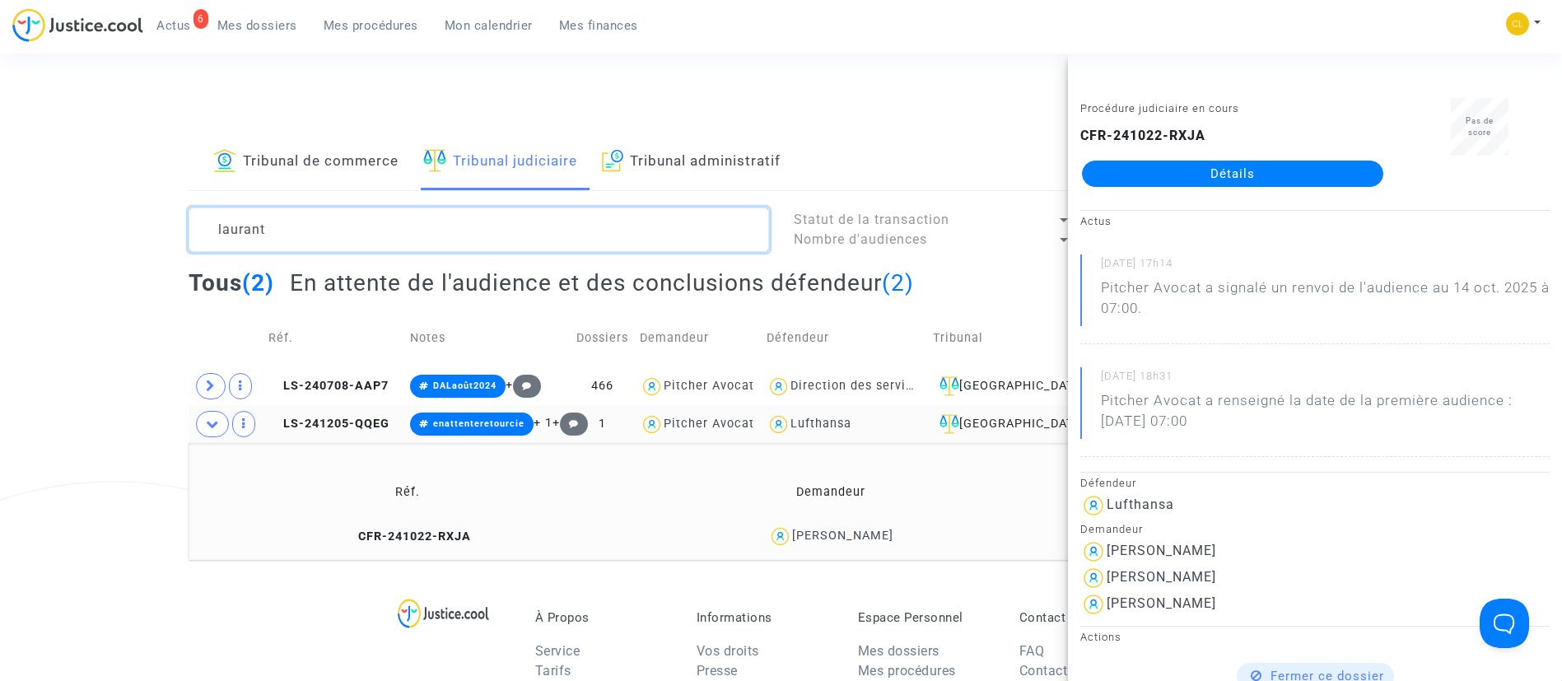
click at [435, 239] on textarea at bounding box center [479, 229] width 580 height 44
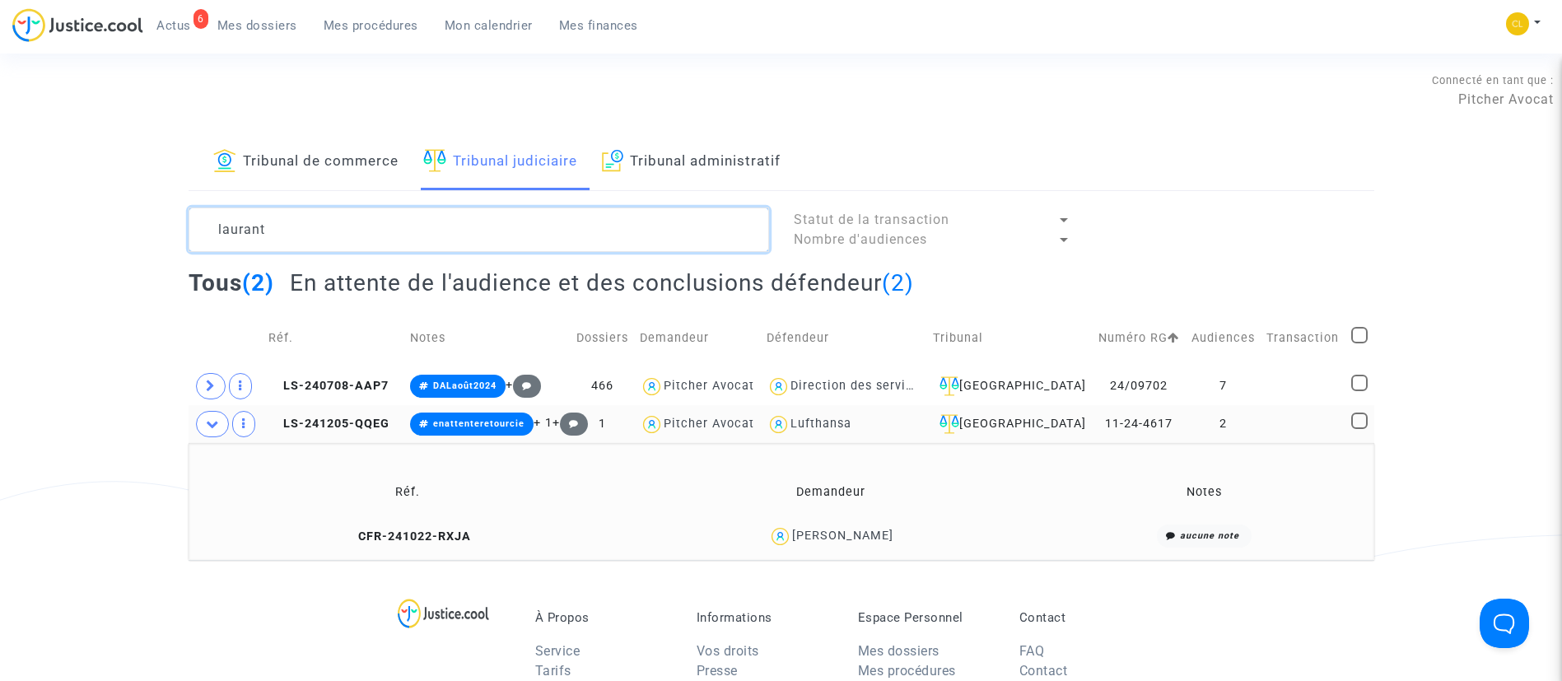
click at [435, 239] on textarea at bounding box center [479, 229] width 580 height 44
click at [333, 224] on textarea at bounding box center [479, 229] width 580 height 44
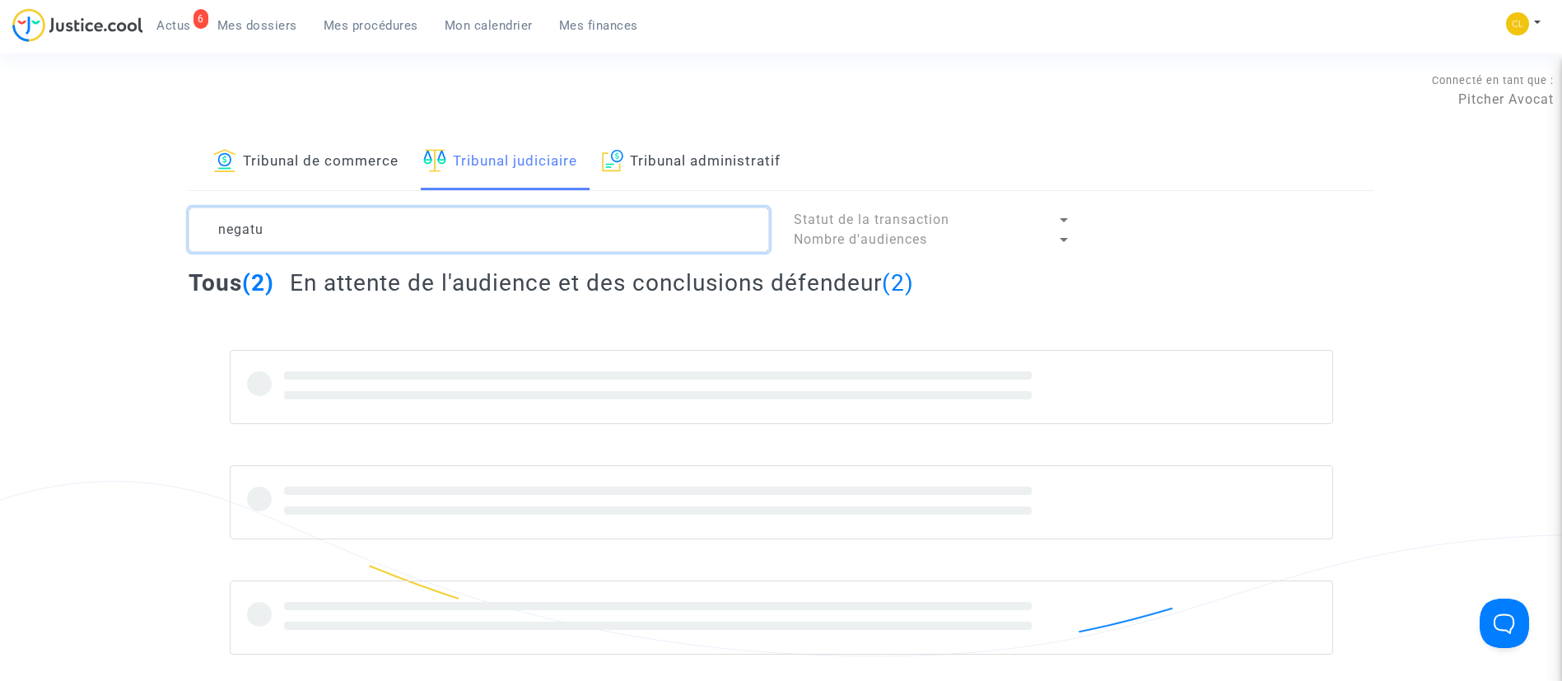
type textarea "negatu"
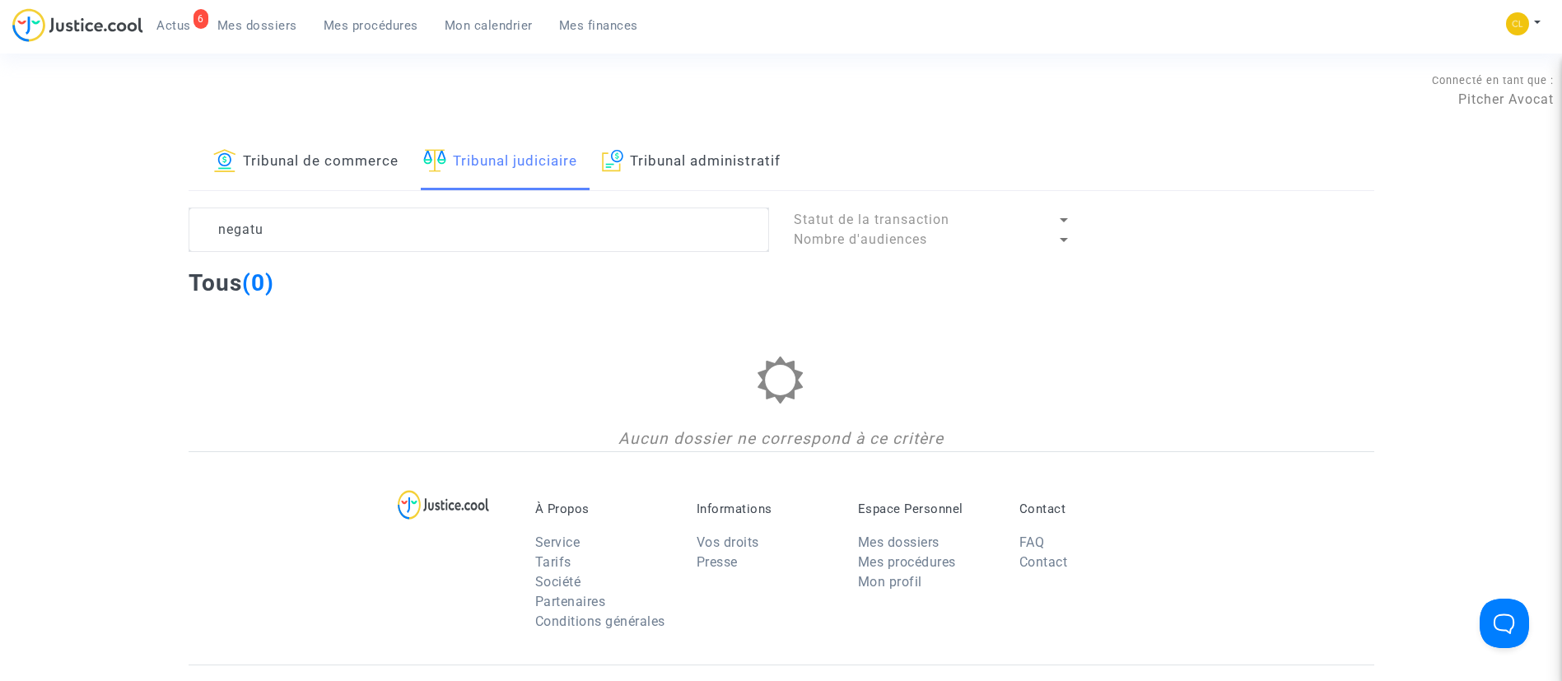
click at [289, 165] on link "Tribunal de commerce" at bounding box center [305, 162] width 185 height 56
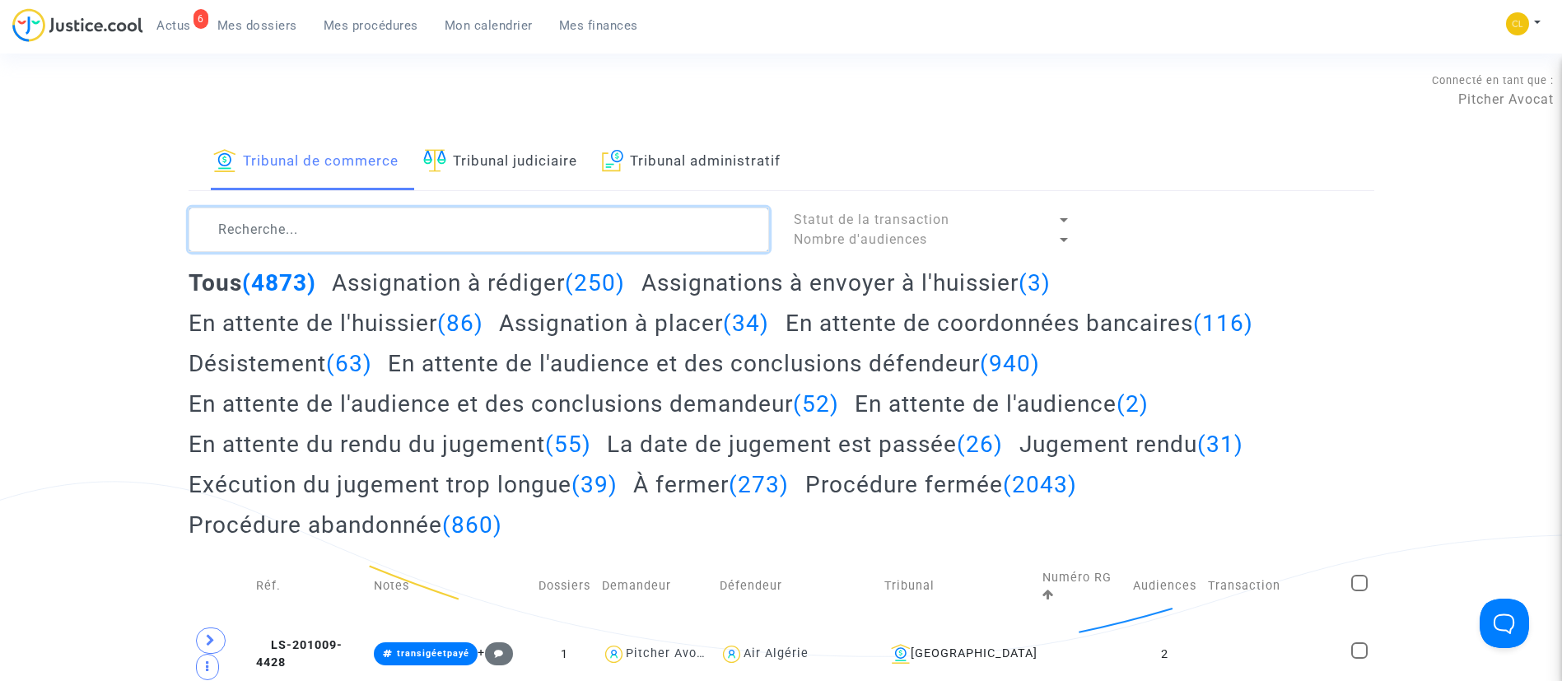
click at [398, 235] on textarea at bounding box center [479, 229] width 580 height 44
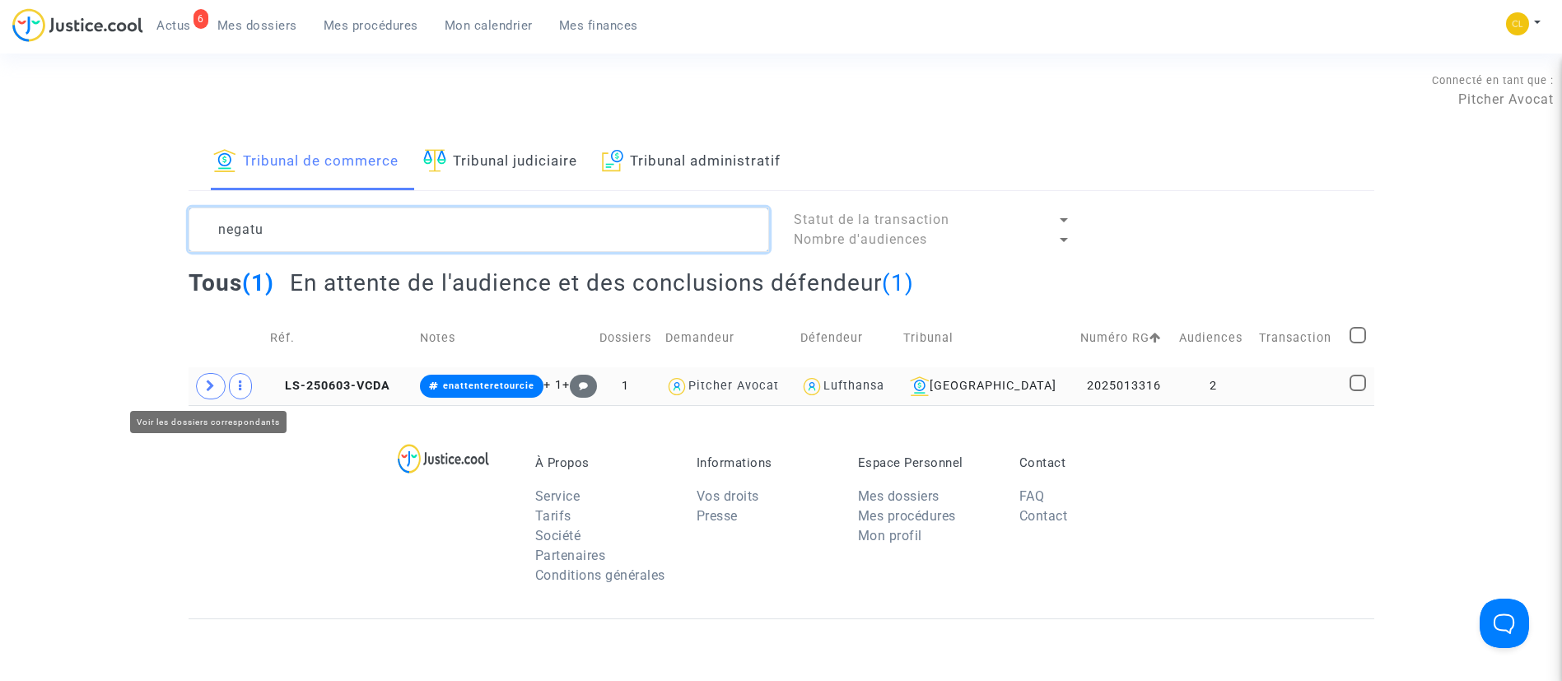
type textarea "negatu"
click at [203, 377] on span at bounding box center [211, 386] width 30 height 26
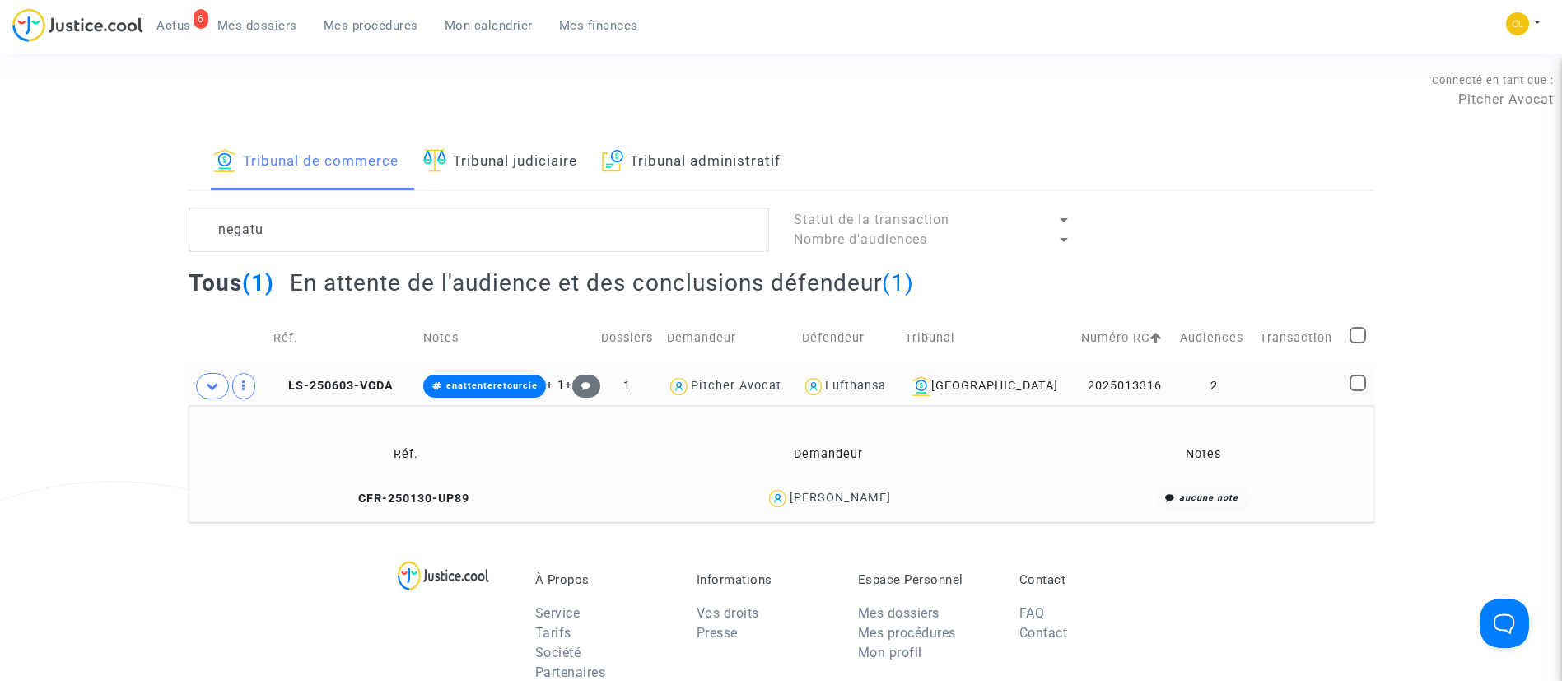
click at [351, 505] on td "CFR-250130-UP89" at bounding box center [406, 498] width 424 height 35
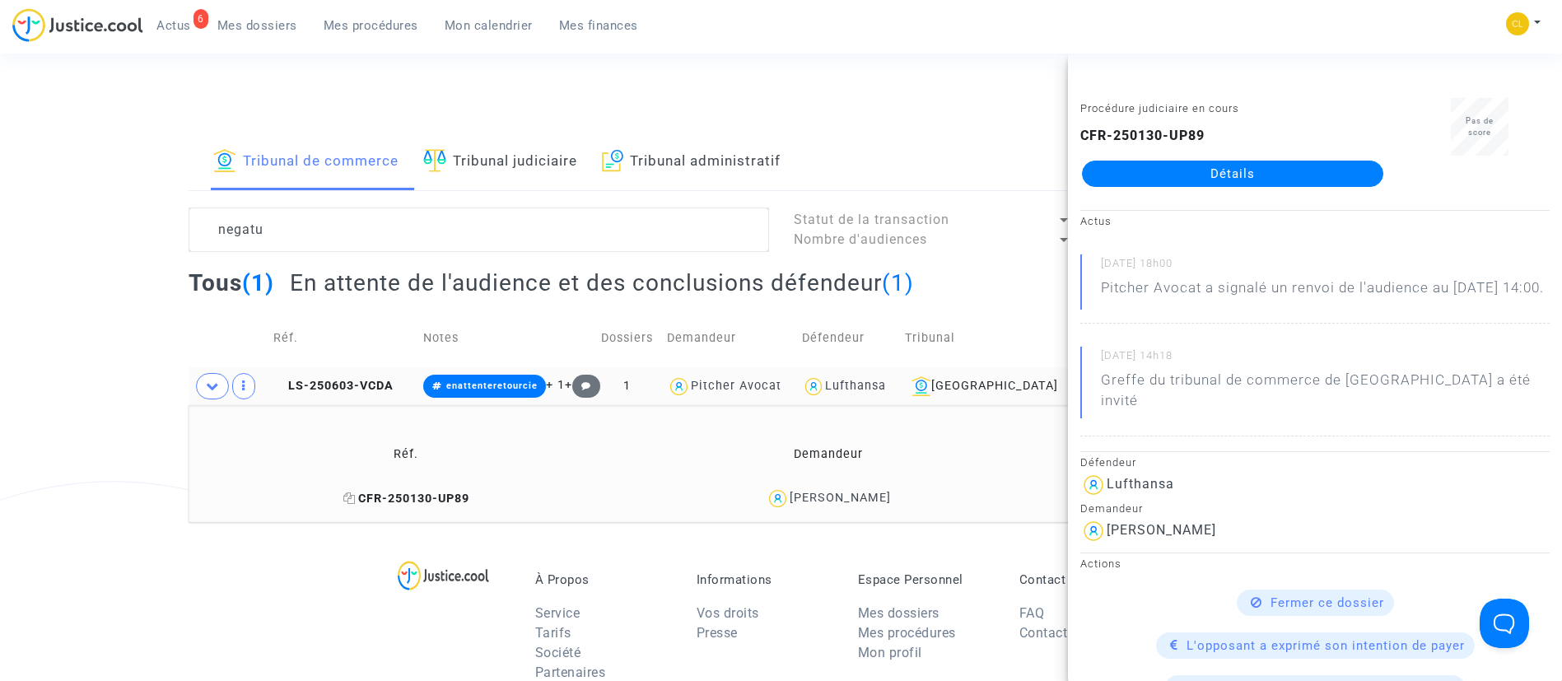
click at [351, 498] on icon at bounding box center [349, 498] width 12 height 12
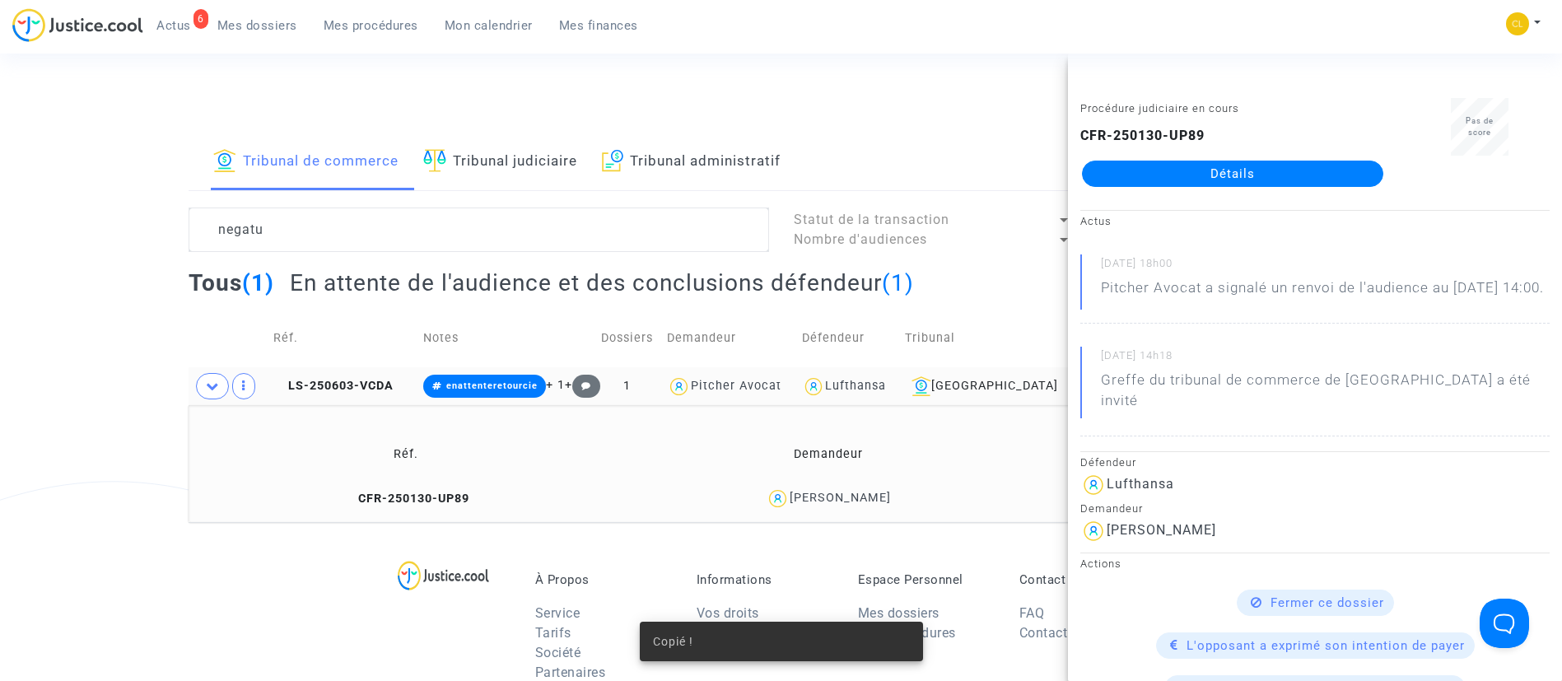
click at [1287, 174] on link "Détails" at bounding box center [1232, 174] width 301 height 26
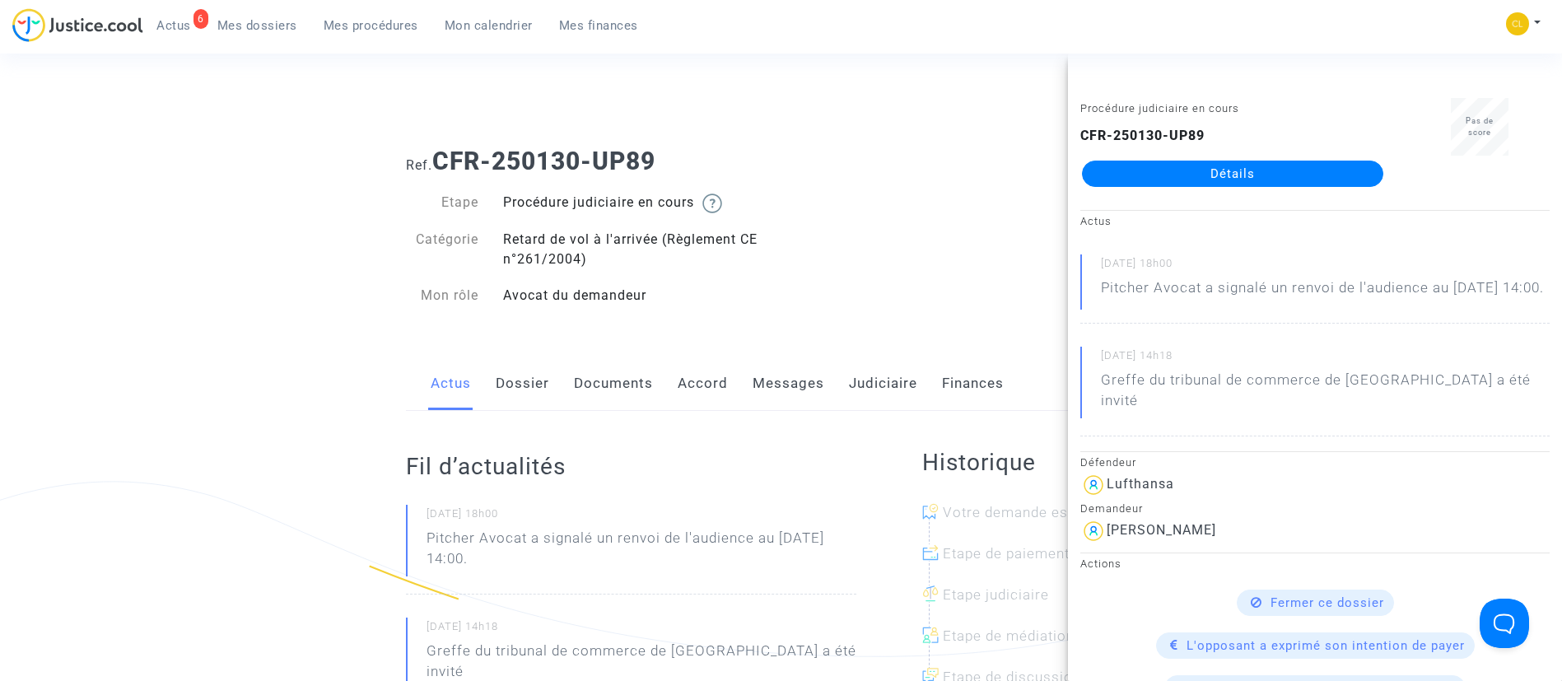
click at [716, 382] on link "Accord" at bounding box center [702, 383] width 50 height 54
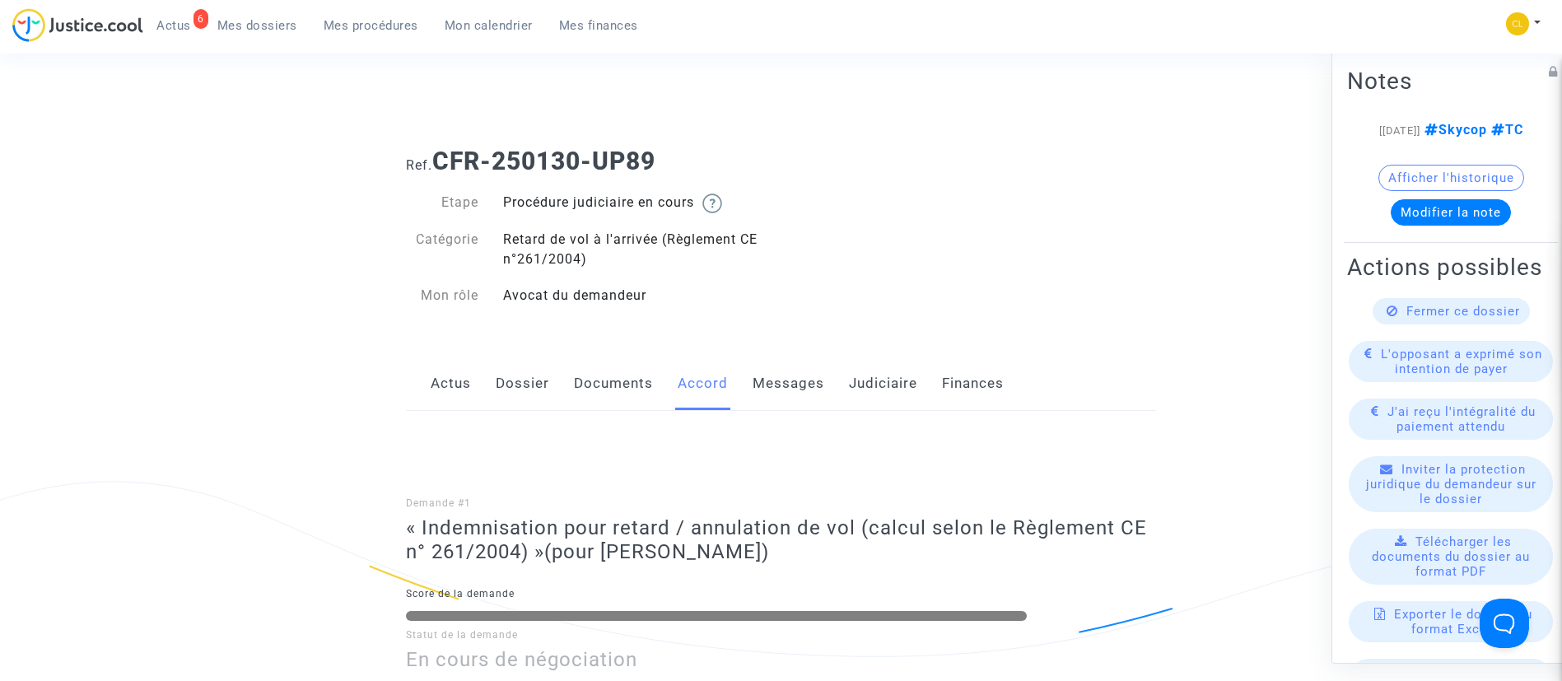
click at [910, 399] on link "Judiciaire" at bounding box center [883, 383] width 68 height 54
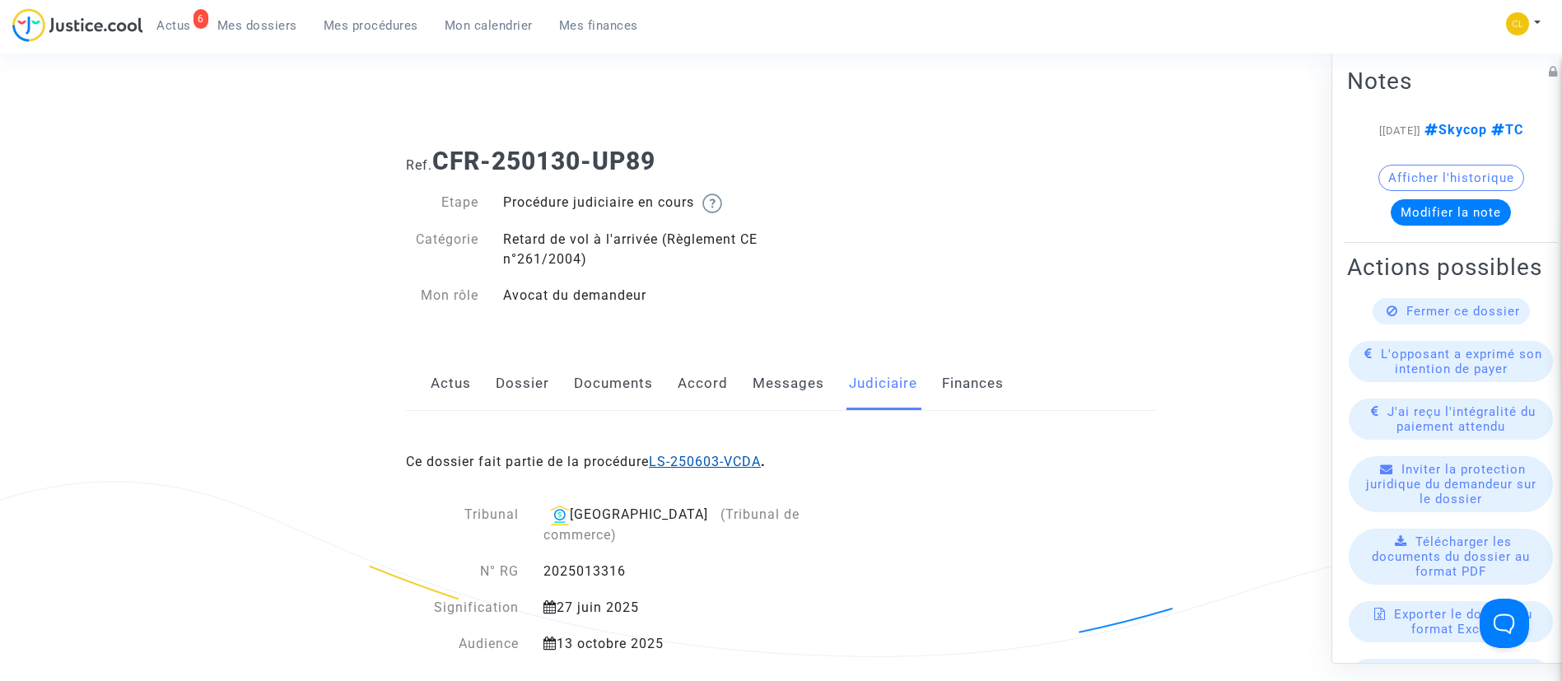
click at [744, 462] on link "LS-250603-VCDA" at bounding box center [705, 462] width 112 height 16
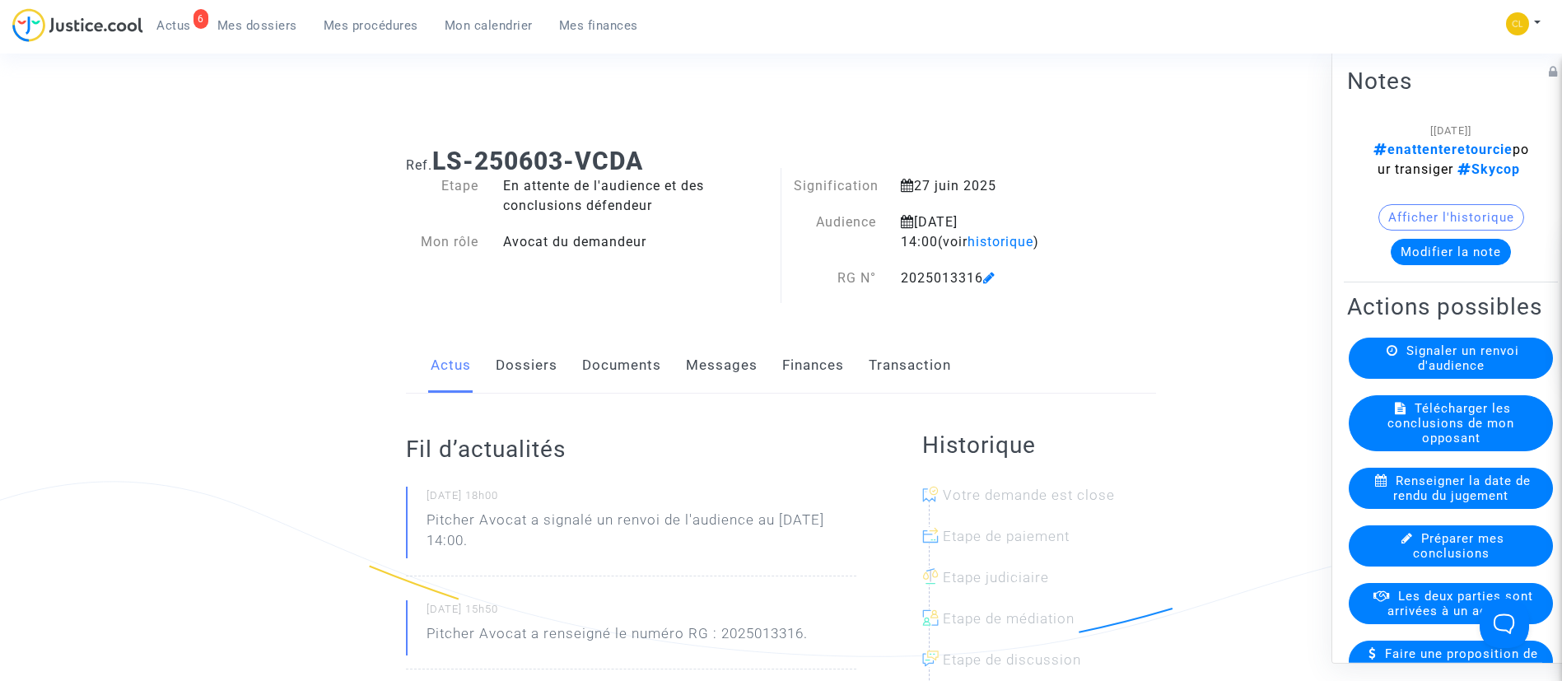
click at [814, 365] on link "Finances" at bounding box center [813, 365] width 62 height 54
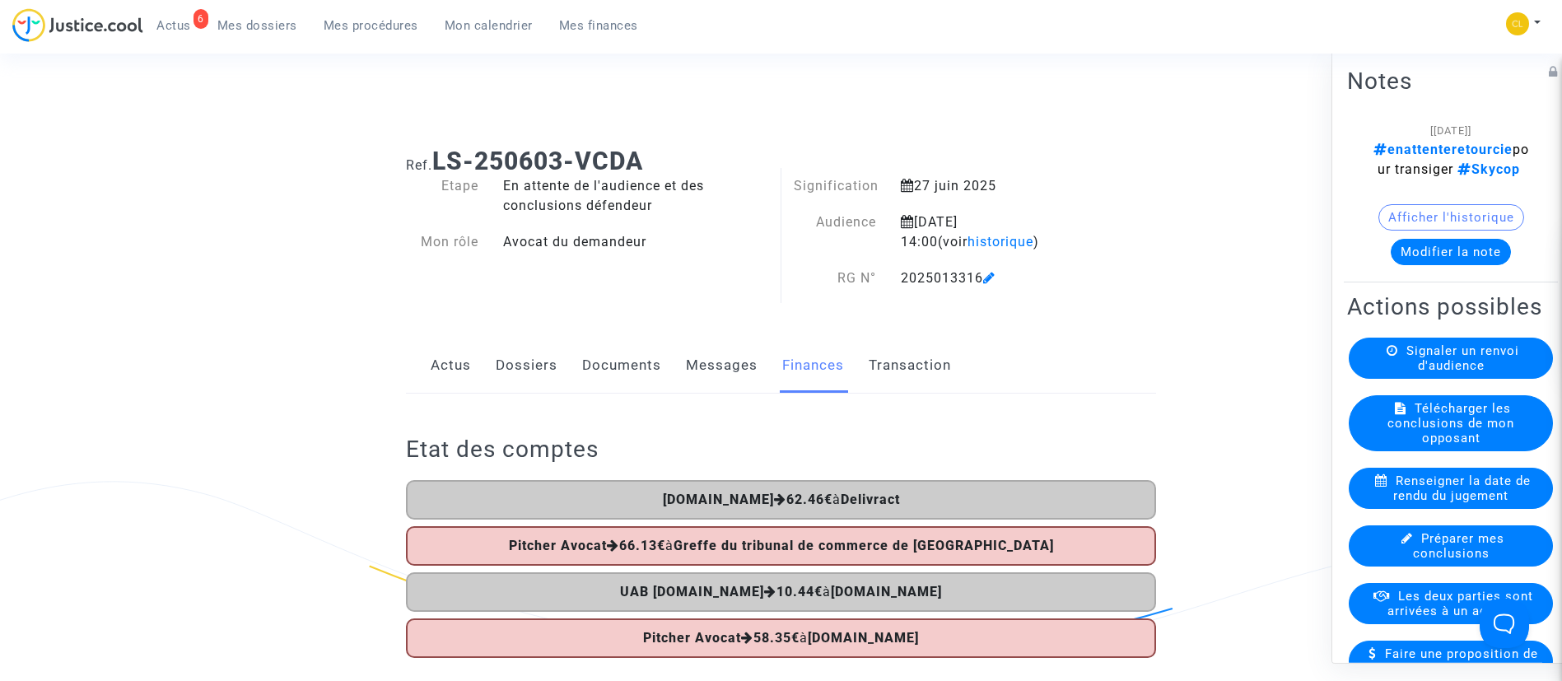
click at [1419, 264] on button "Modifier la note" at bounding box center [1450, 251] width 120 height 26
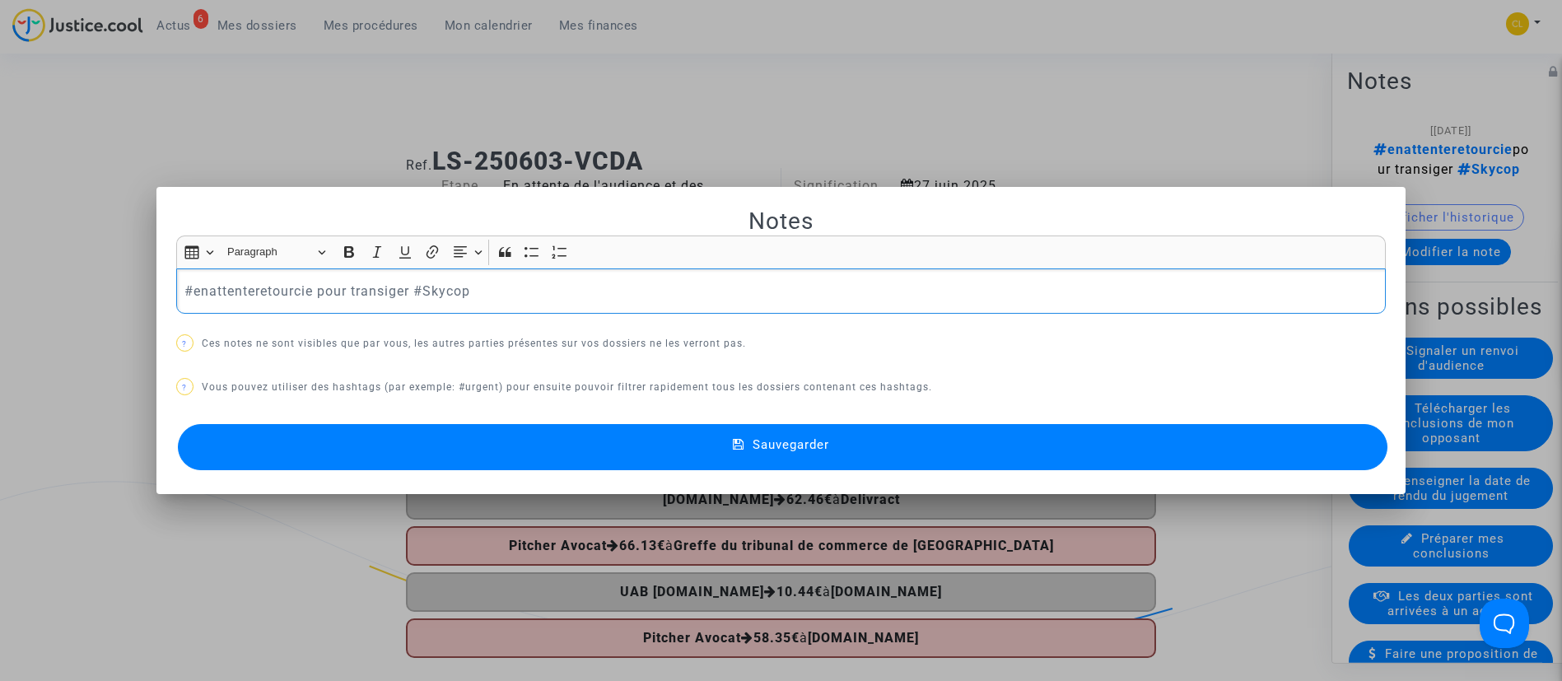
drag, startPoint x: 404, startPoint y: 290, endPoint x: 184, endPoint y: 292, distance: 219.8
click at [184, 292] on p "#enattenteretourcie pour transiger #Skycop" at bounding box center [780, 291] width 1192 height 21
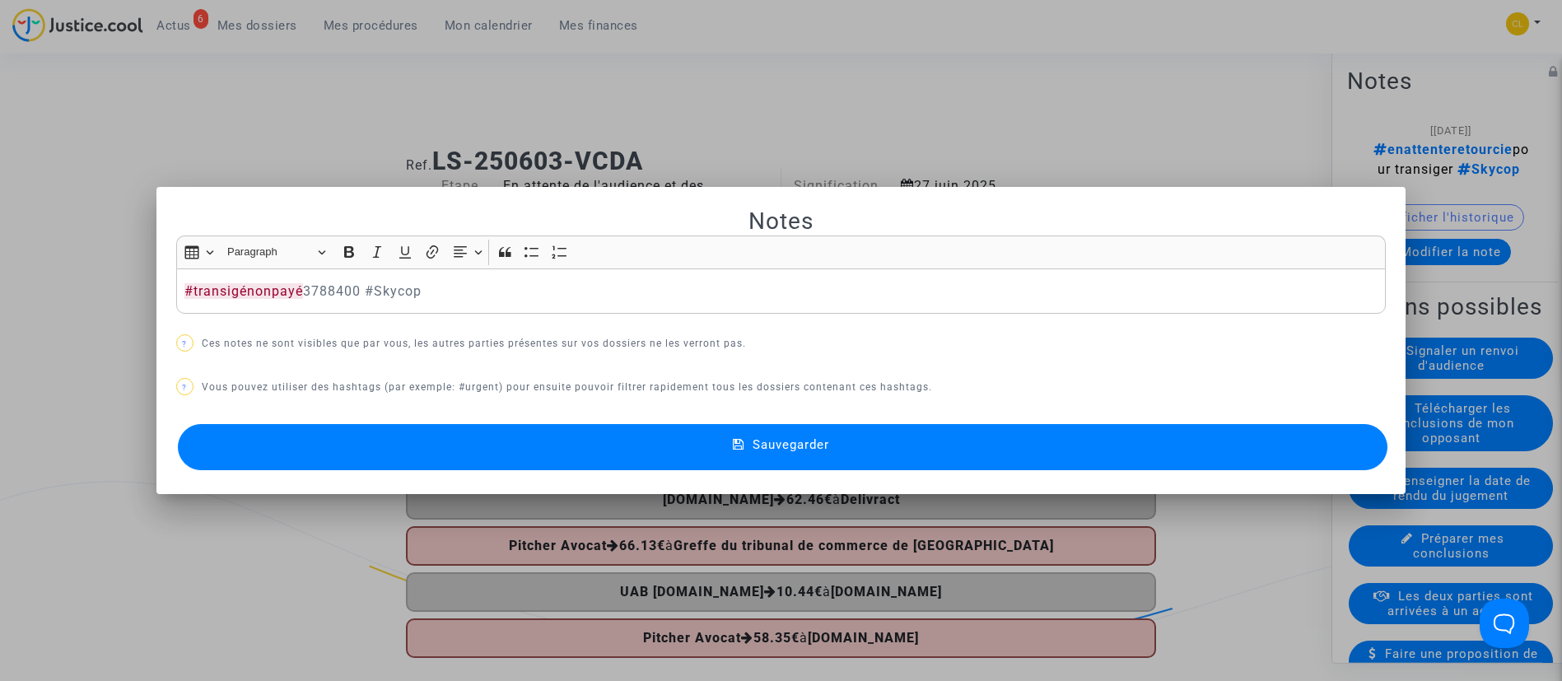
click at [1022, 450] on button "Sauvegarder" at bounding box center [783, 447] width 1210 height 46
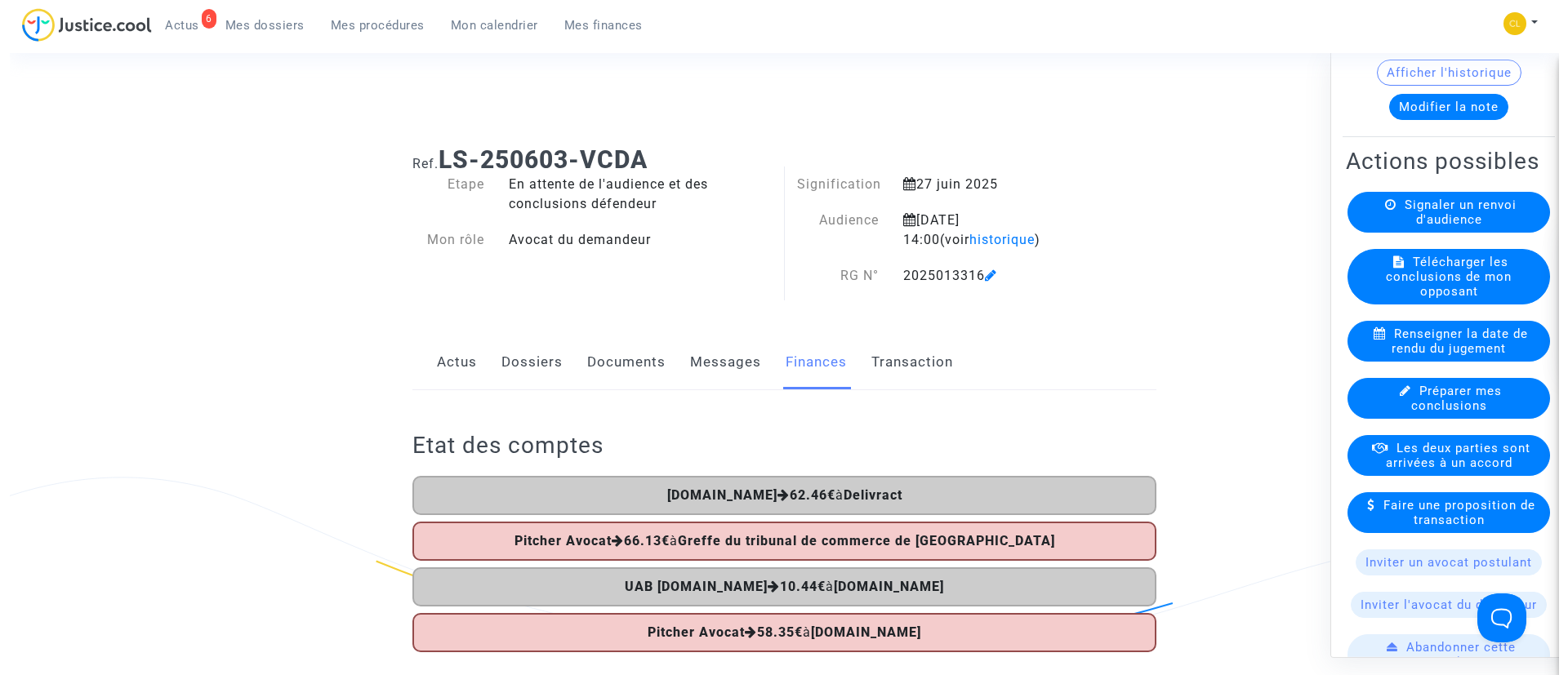
scroll to position [367, 0]
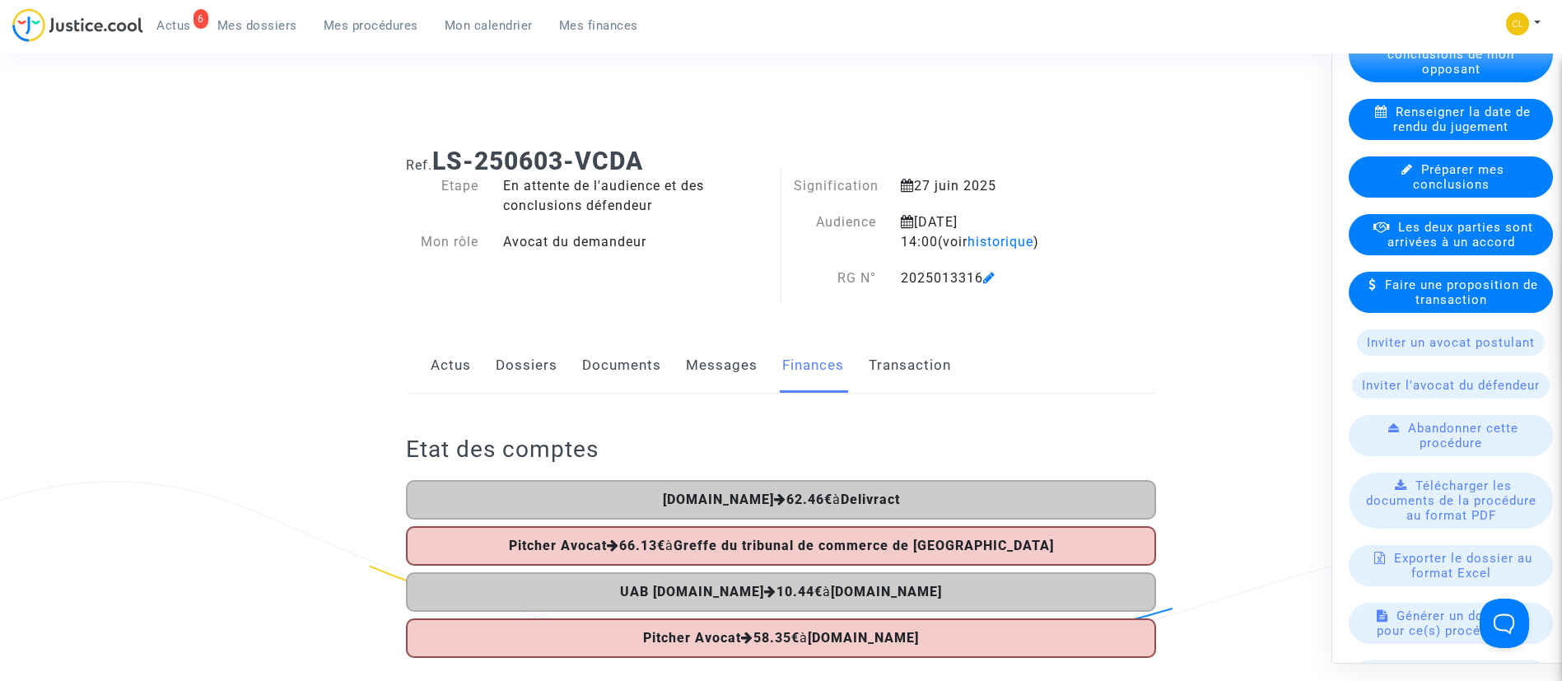
click at [1429, 249] on span "Les deux parties sont arrivées à un accord" at bounding box center [1460, 234] width 146 height 30
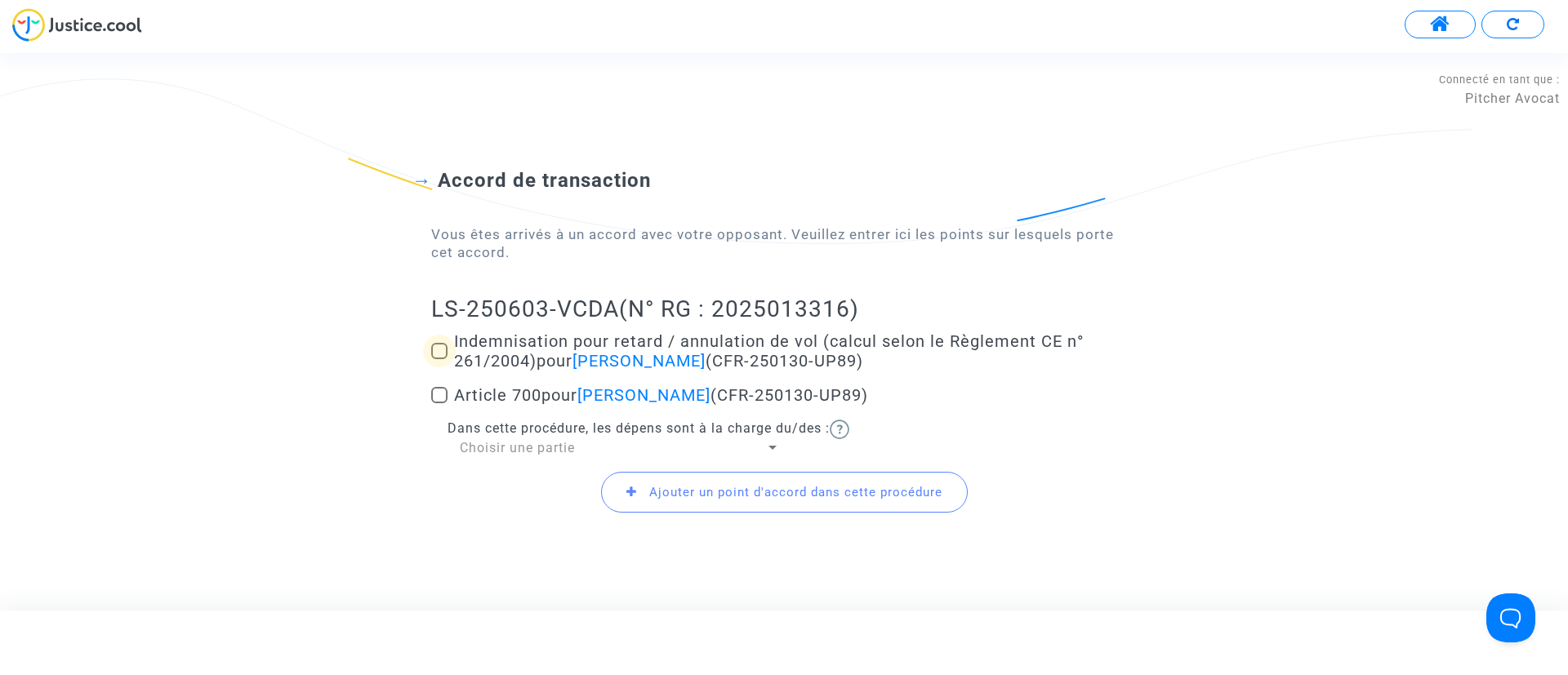
click at [497, 358] on span "Indemnisation pour retard / annulation de vol (calcul selon le Règlement CE n° …" at bounding box center [769, 351] width 630 height 40
click at [439, 359] on input "Indemnisation pour retard / annulation de vol (calcul selon le Règlement CE n° …" at bounding box center [438, 359] width 1 height 1
checkbox input "true"
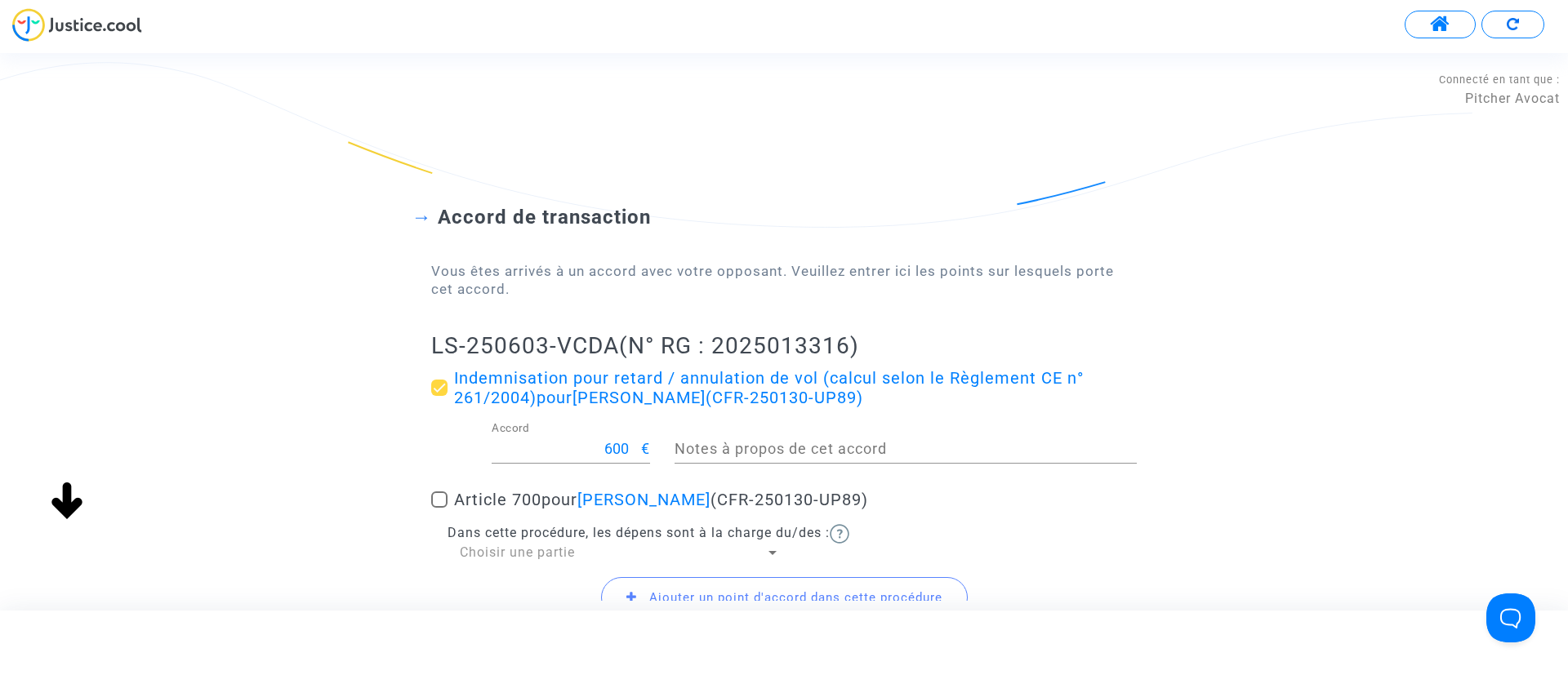
scroll to position [146, 0]
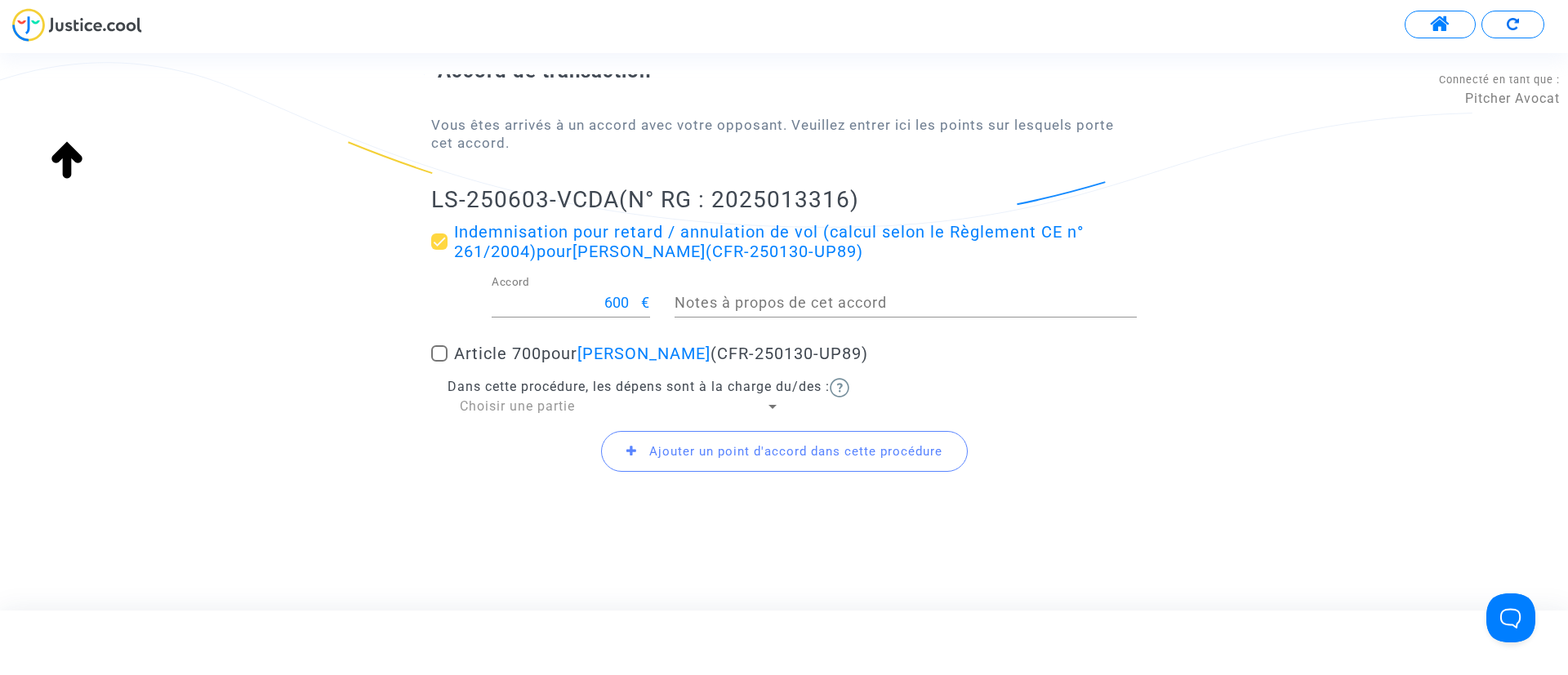
click at [497, 358] on span "Article 700 pour Michael Negatu (CFR-250130-UP89)" at bounding box center [661, 354] width 414 height 20
click at [439, 362] on input "Article 700 pour Michael Negatu (CFR-250130-UP89)" at bounding box center [438, 362] width 1 height 1
checkbox input "true"
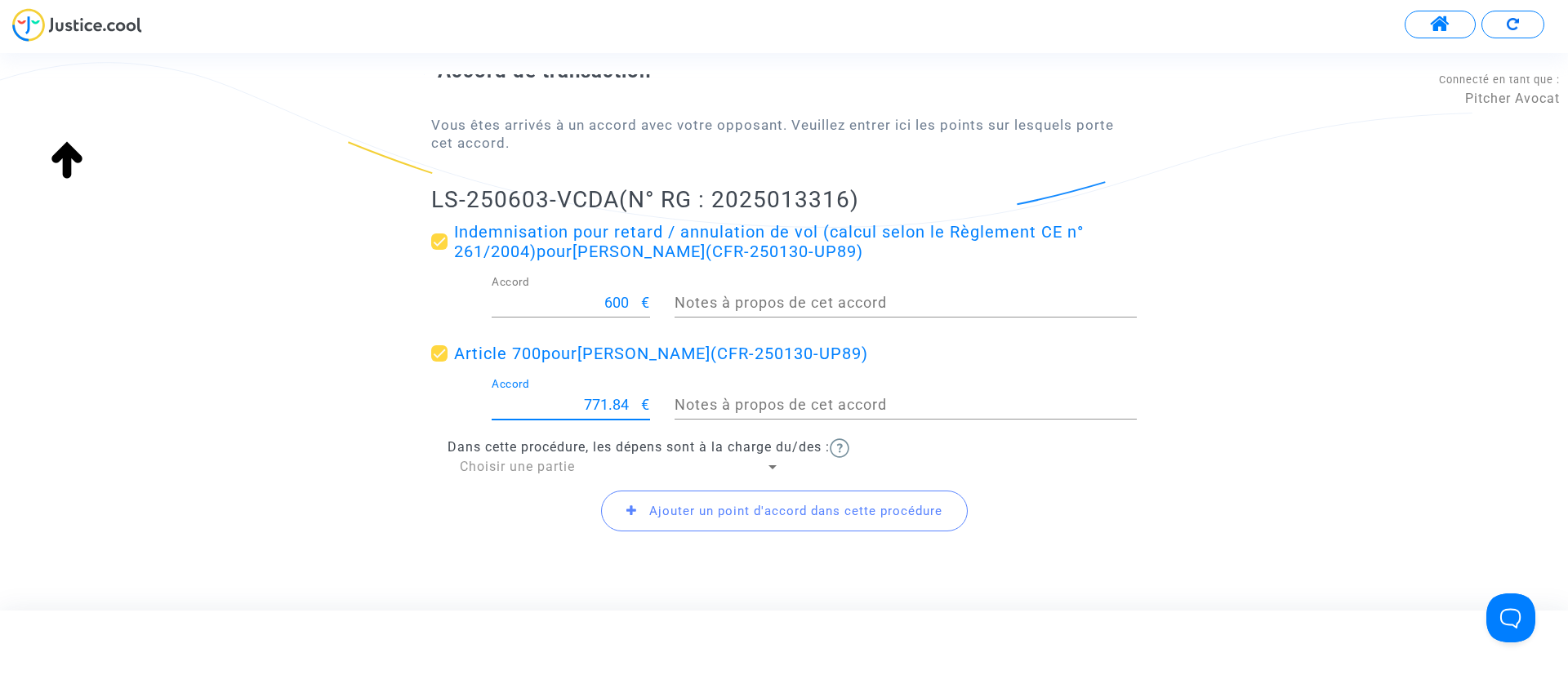
drag, startPoint x: 573, startPoint y: 400, endPoint x: 694, endPoint y: 412, distance: 121.6
click at [694, 412] on div "771.84 Accord € Notes à propos de cet accord" at bounding box center [784, 407] width 730 height 60
type input "200"
click at [533, 464] on span "Choisir une partie" at bounding box center [517, 467] width 115 height 16
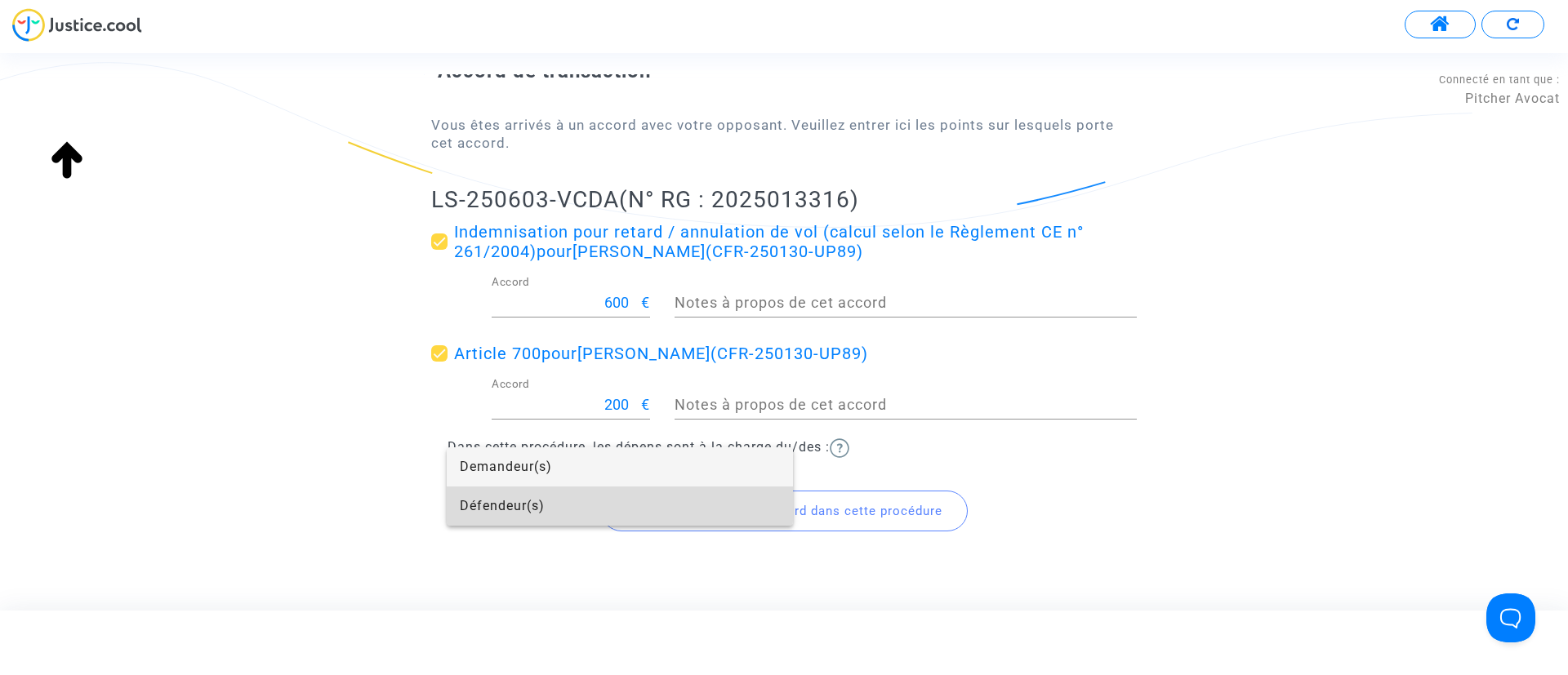
click at [534, 501] on span "Défendeur(s)" at bounding box center [619, 506] width 320 height 40
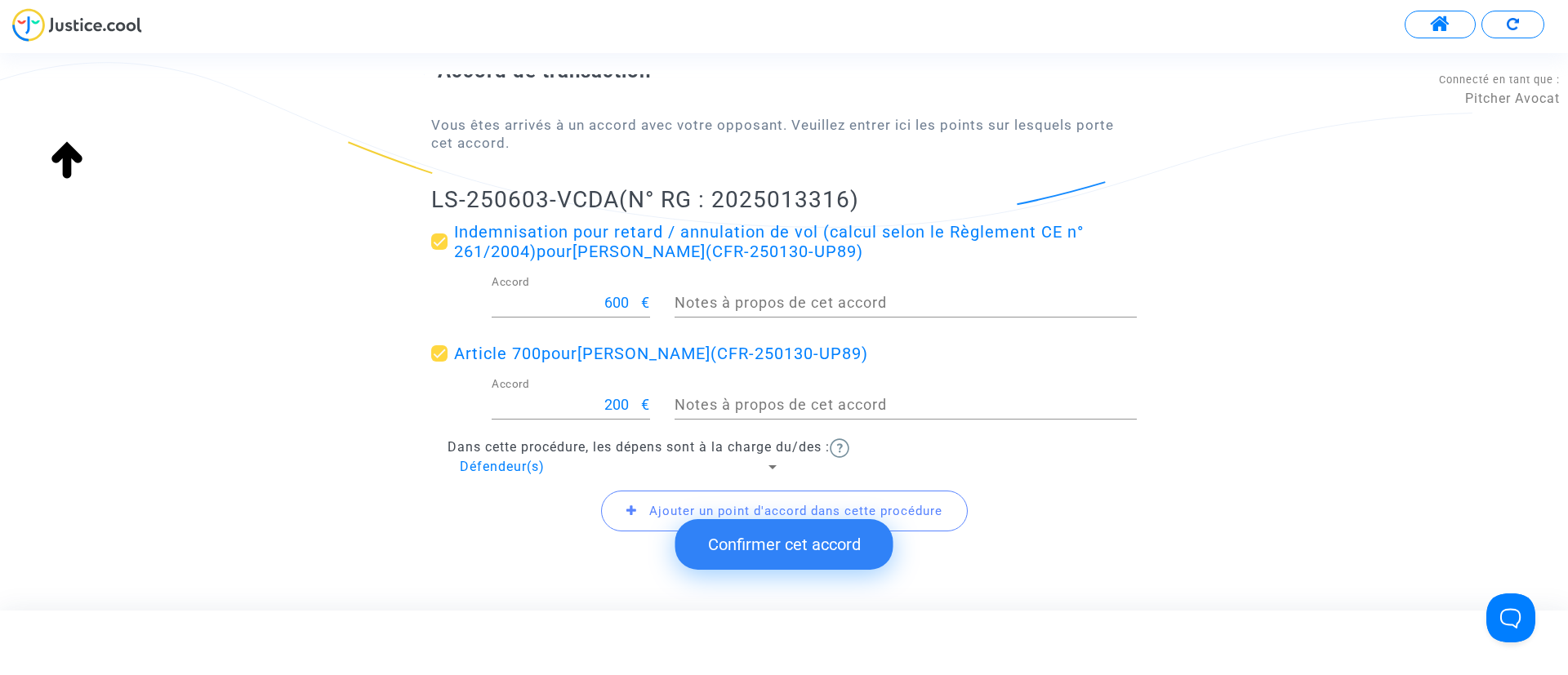
click at [732, 535] on button "Confirmer cet accord" at bounding box center [784, 544] width 218 height 51
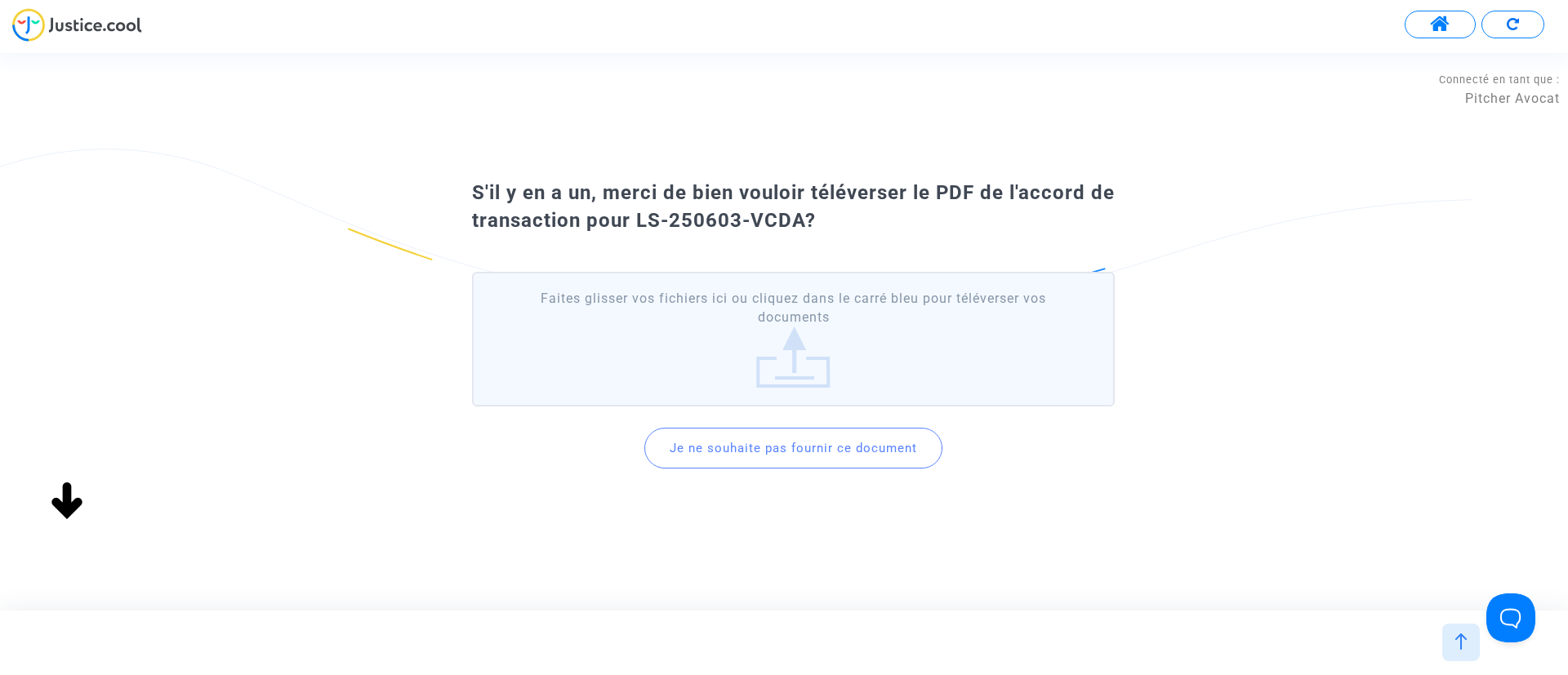
click at [796, 441] on button "Je ne souhaite pas fournir ce document" at bounding box center [792, 447] width 298 height 41
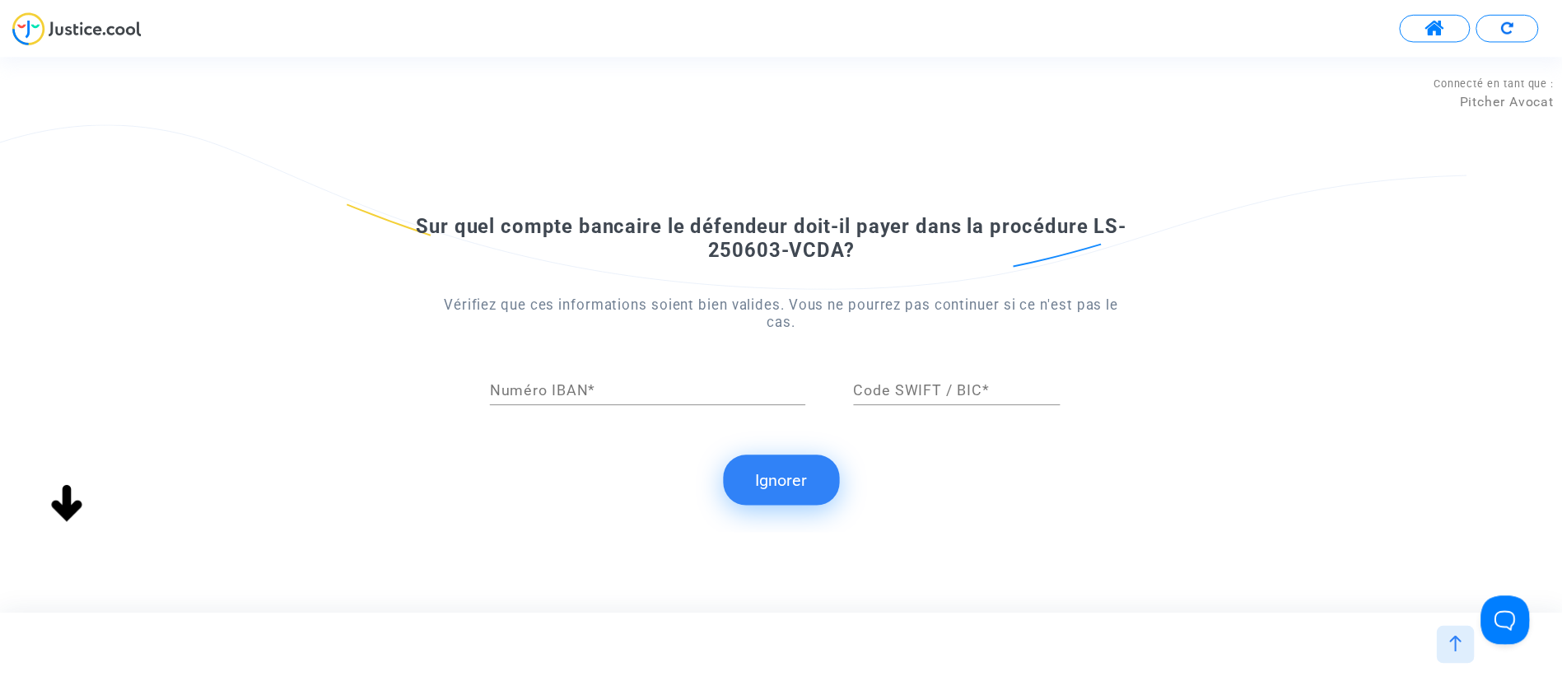
scroll to position [0, 0]
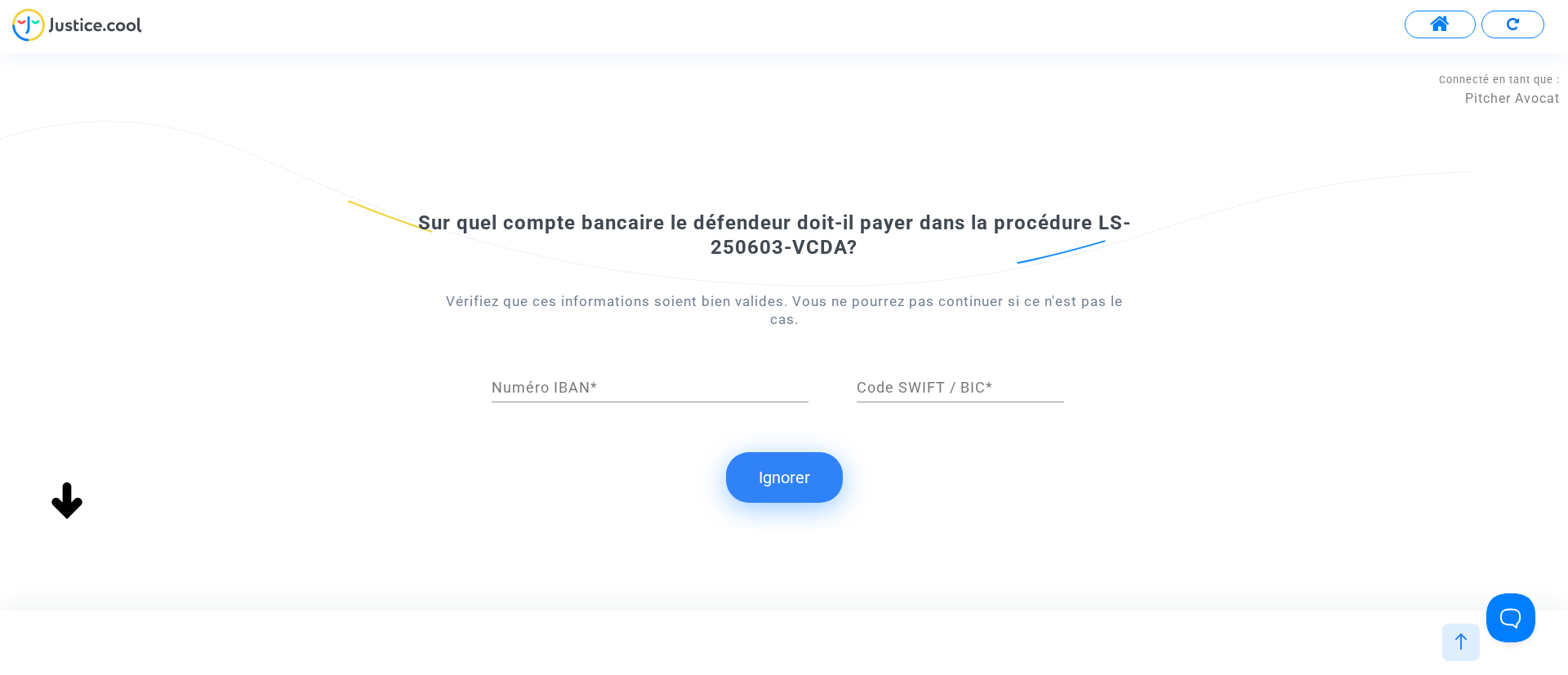
click at [802, 480] on button "Ignorer" at bounding box center [784, 477] width 117 height 51
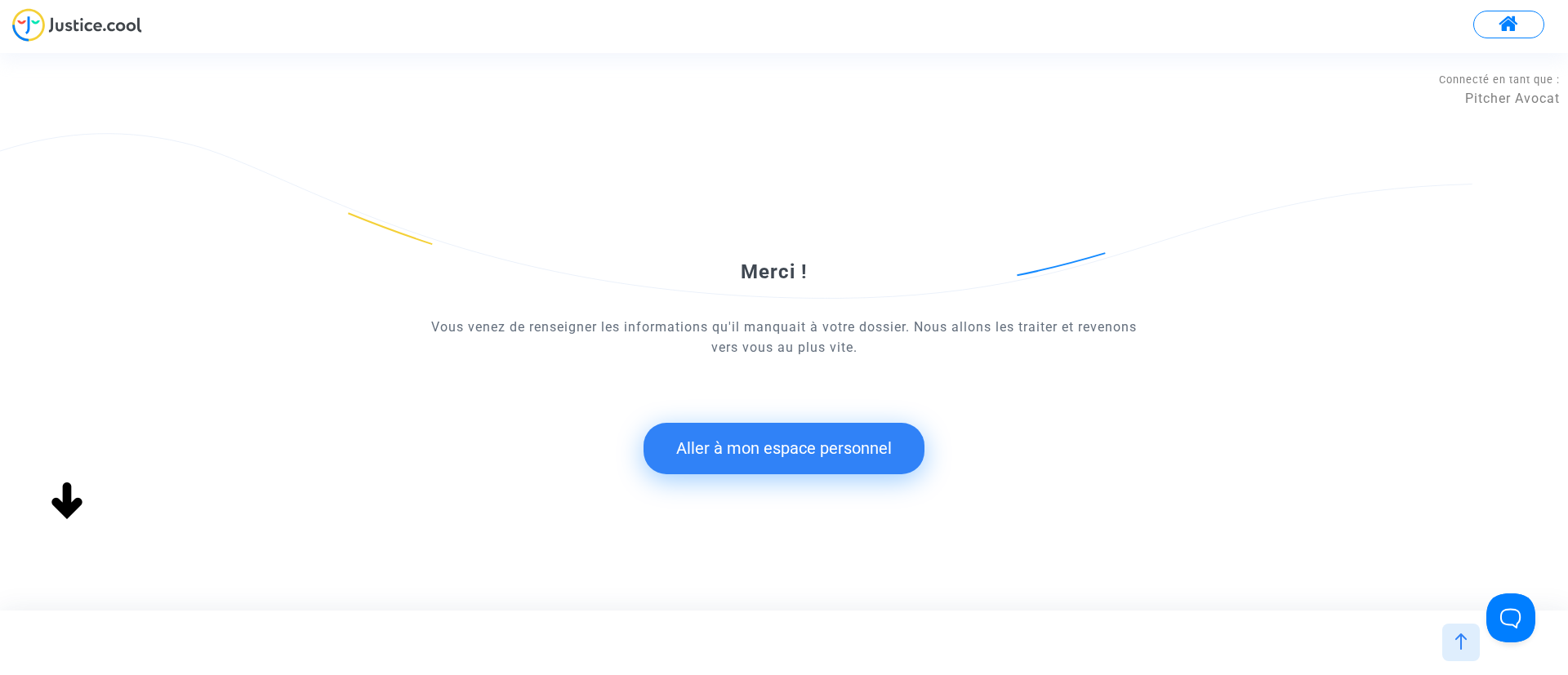
click at [866, 446] on button "Aller à mon espace personnel" at bounding box center [784, 447] width 281 height 51
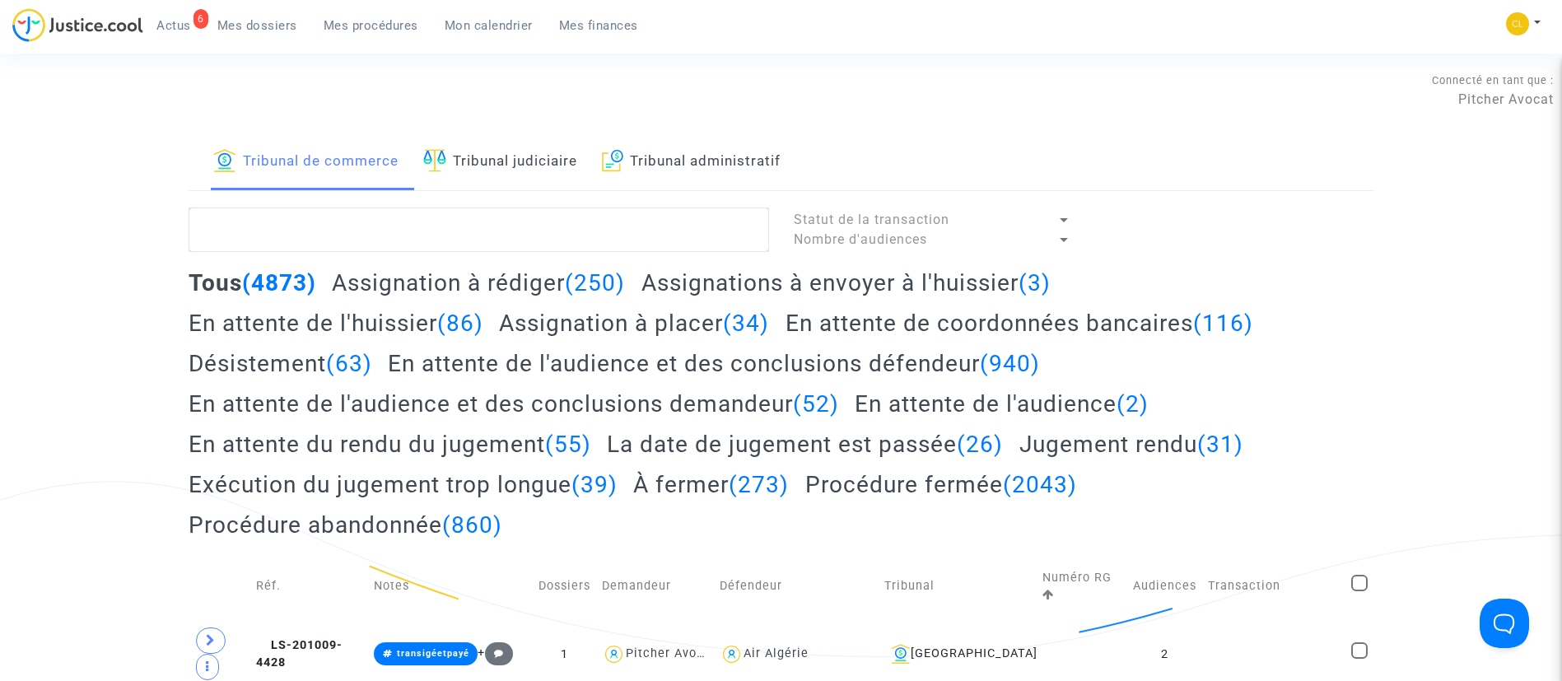
drag, startPoint x: 500, startPoint y: 150, endPoint x: 509, endPoint y: 136, distance: 16.7
click at [500, 150] on link "Tribunal judiciaire" at bounding box center [500, 162] width 154 height 56
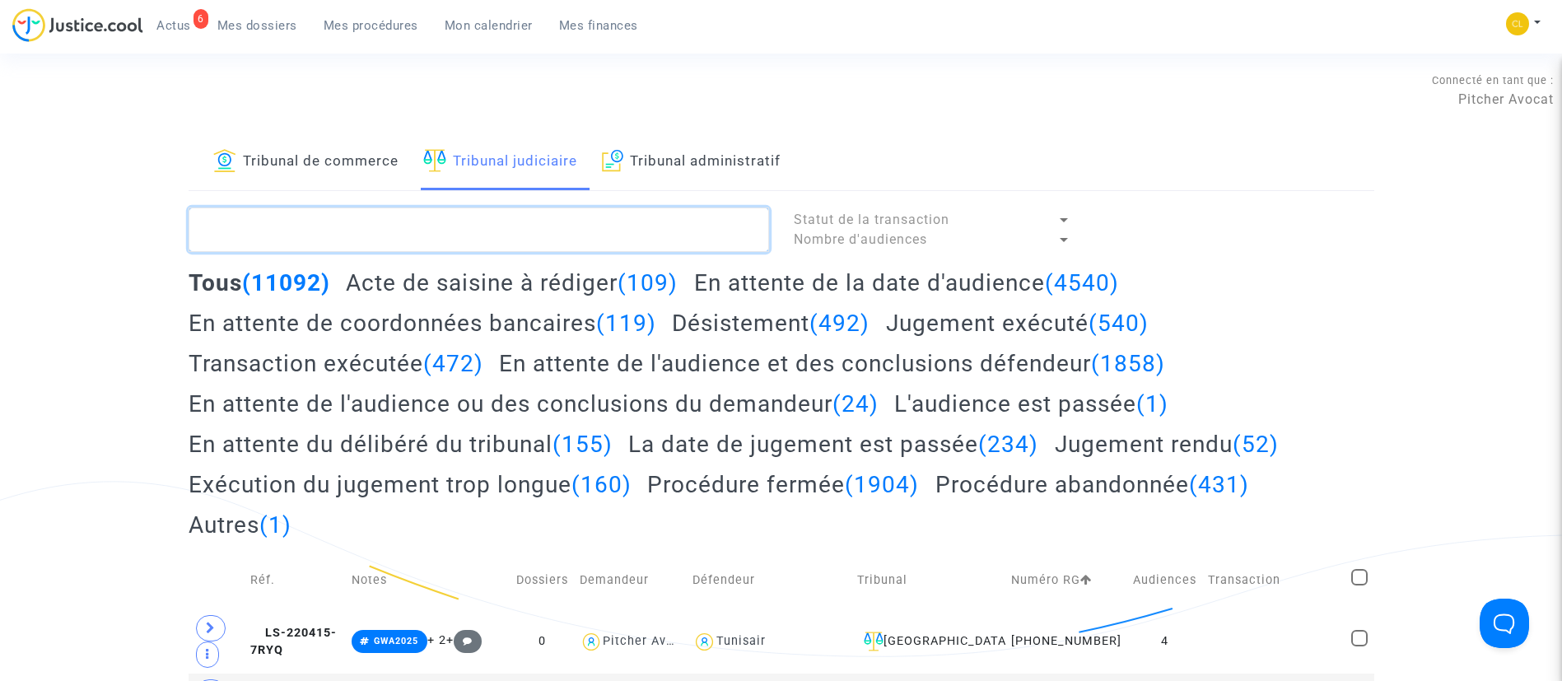
click at [351, 219] on textarea at bounding box center [479, 229] width 580 height 44
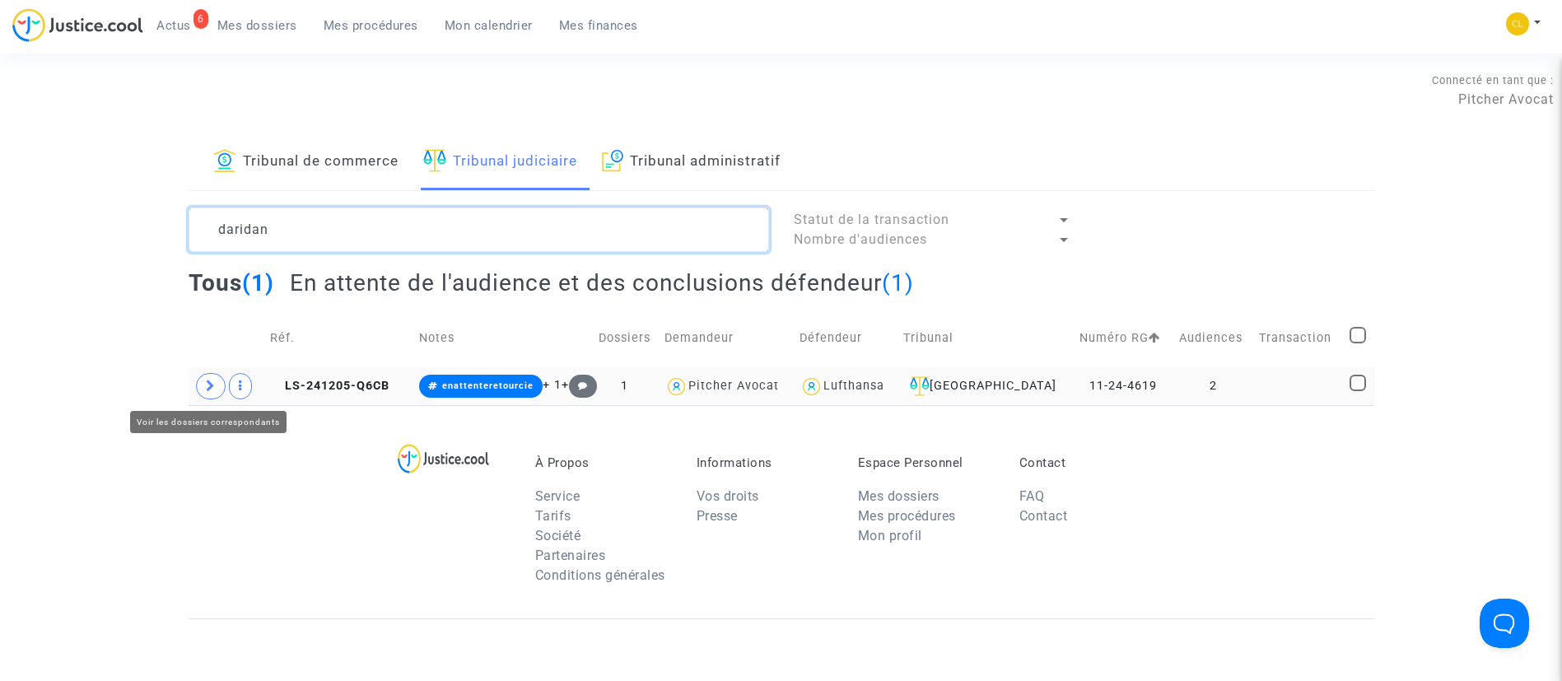
type textarea "daridan"
click at [206, 381] on icon at bounding box center [211, 385] width 10 height 12
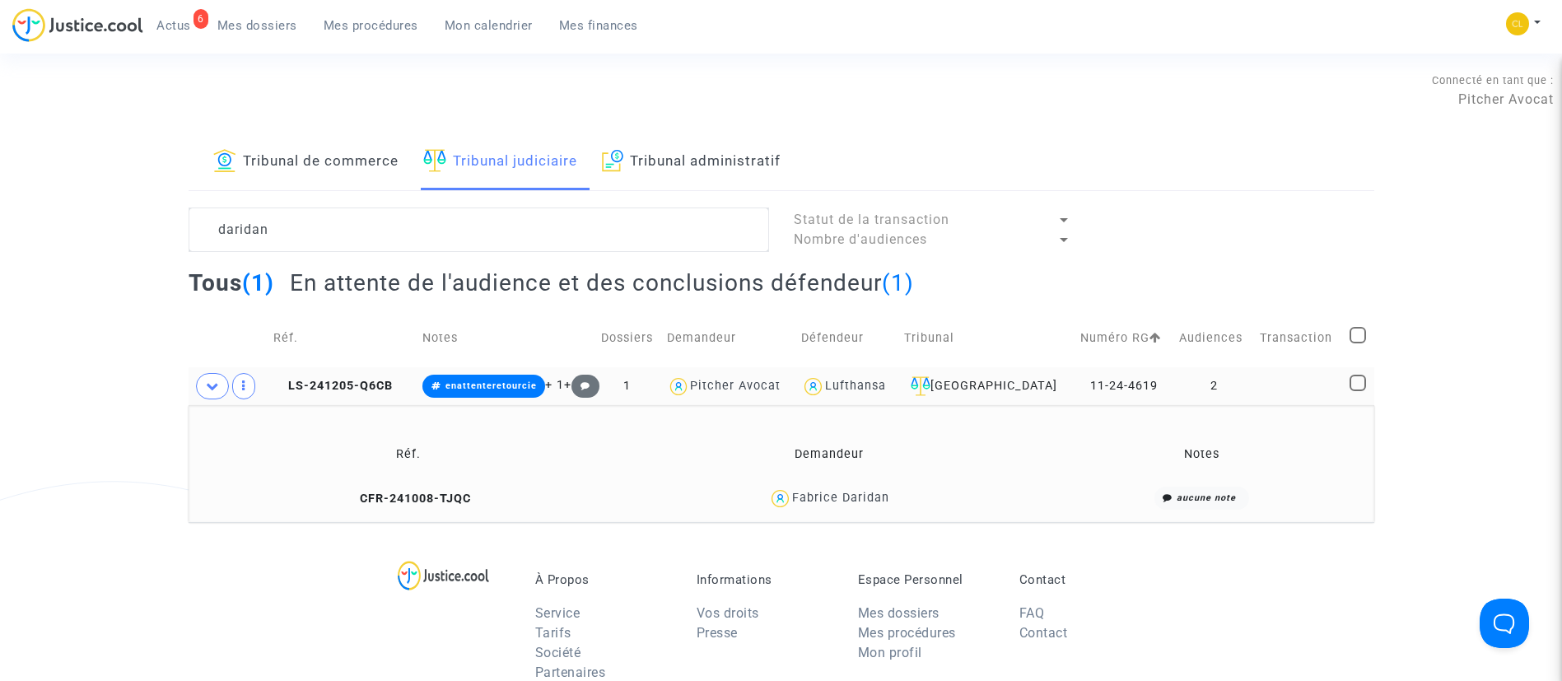
click at [1254, 393] on td at bounding box center [1299, 386] width 90 height 38
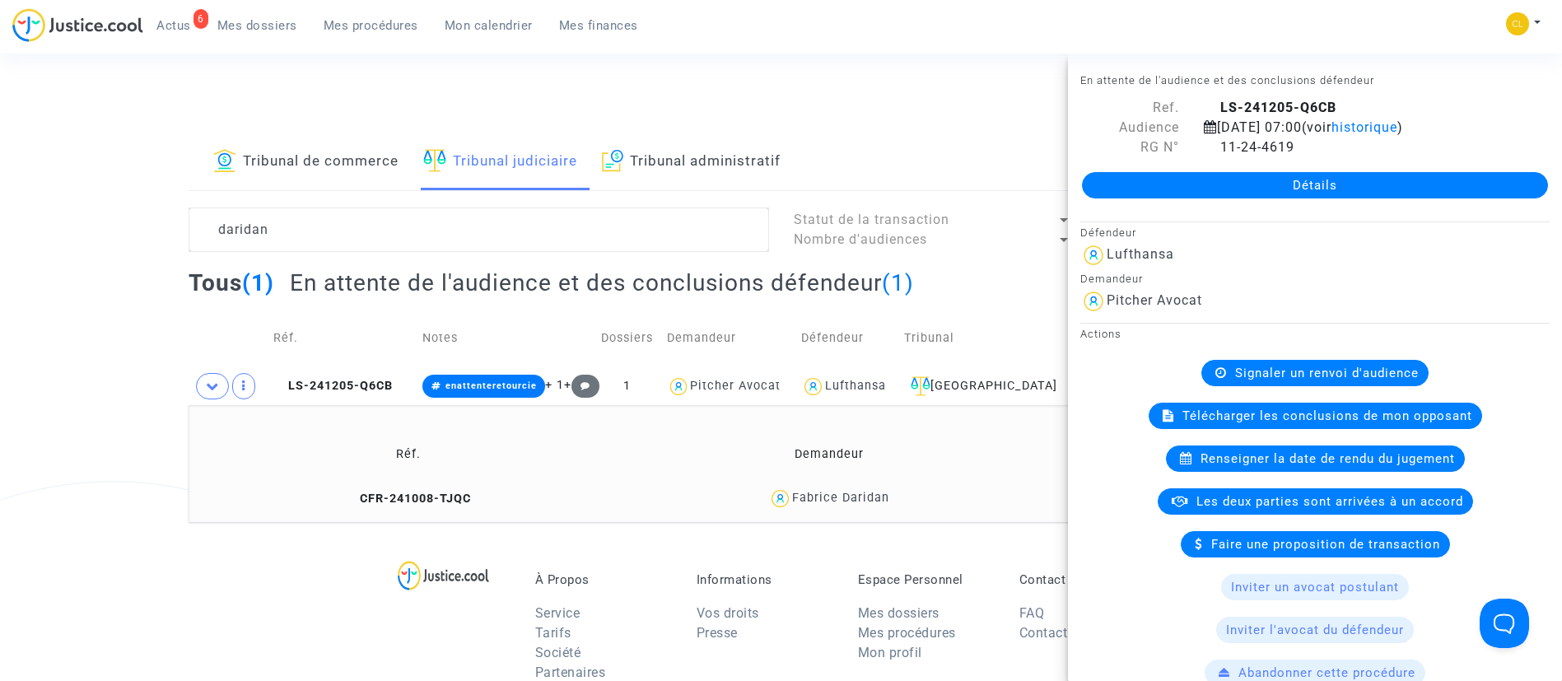
click at [1269, 183] on link "Détails" at bounding box center [1315, 185] width 466 height 26
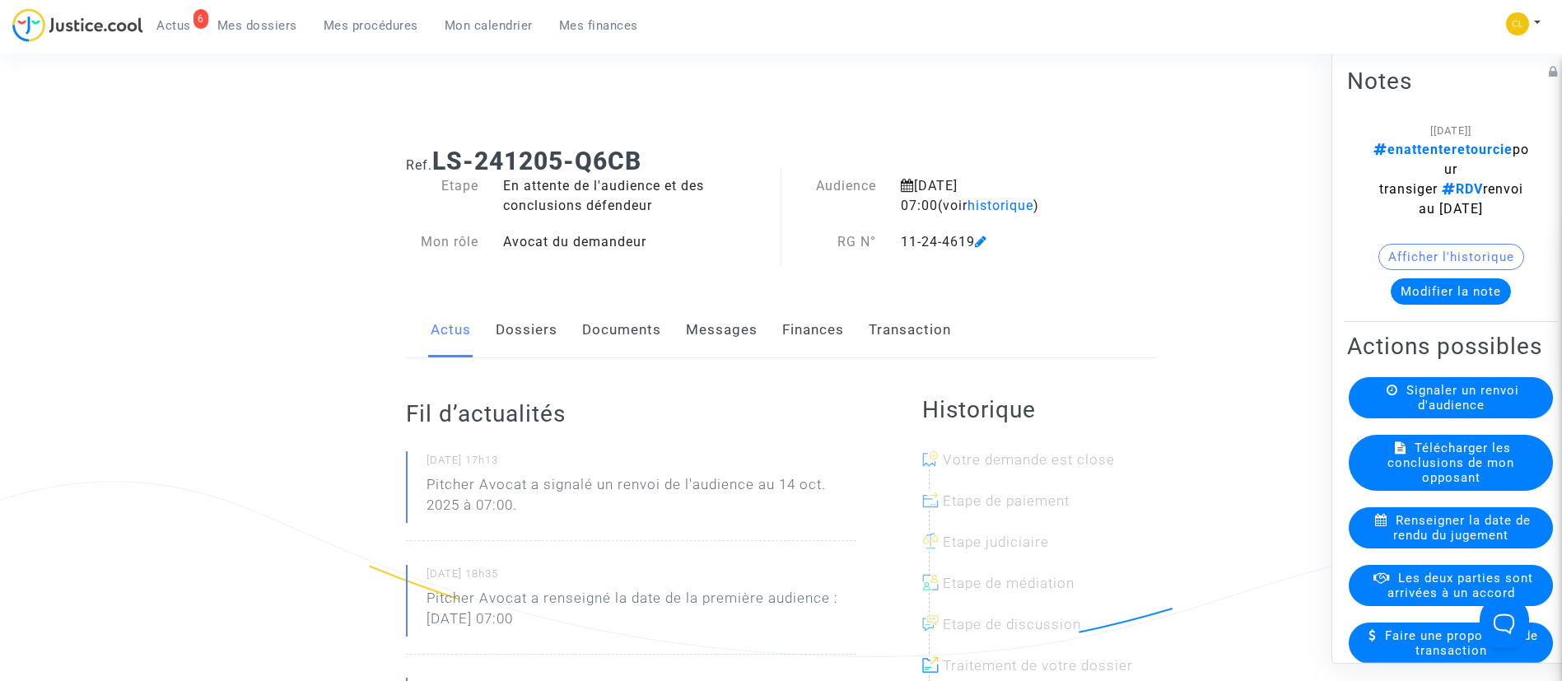
click at [541, 319] on link "Dossiers" at bounding box center [527, 330] width 62 height 54
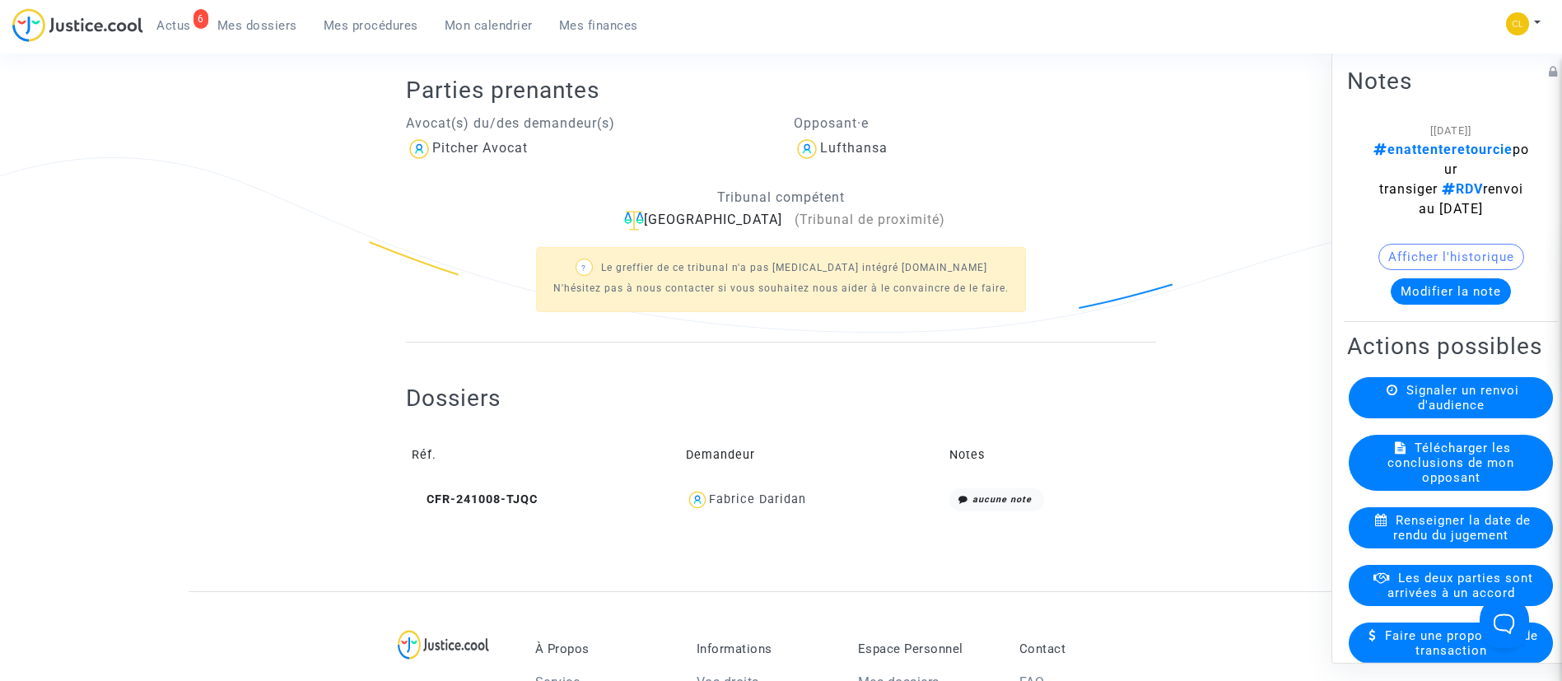
scroll to position [370, 0]
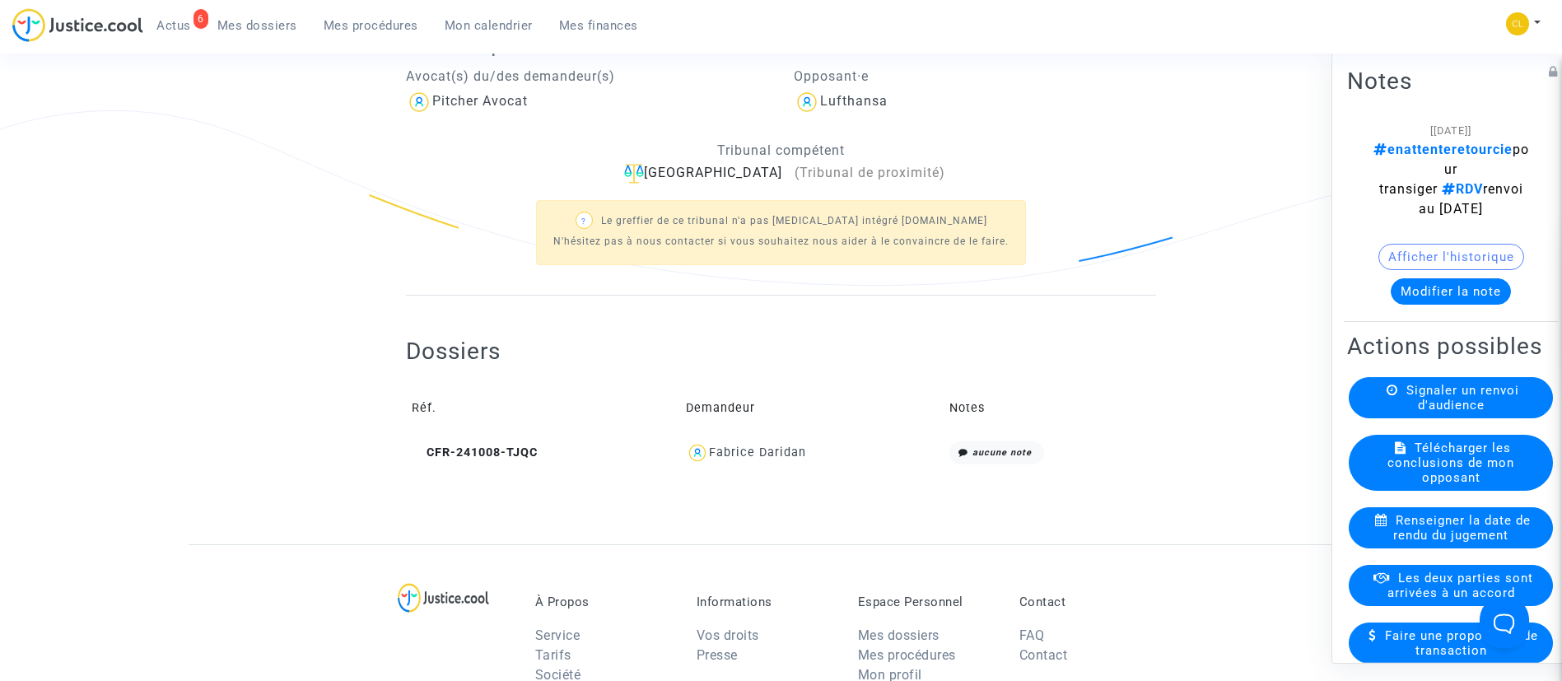
click at [762, 455] on div "Fabrice Daridan" at bounding box center [757, 452] width 97 height 14
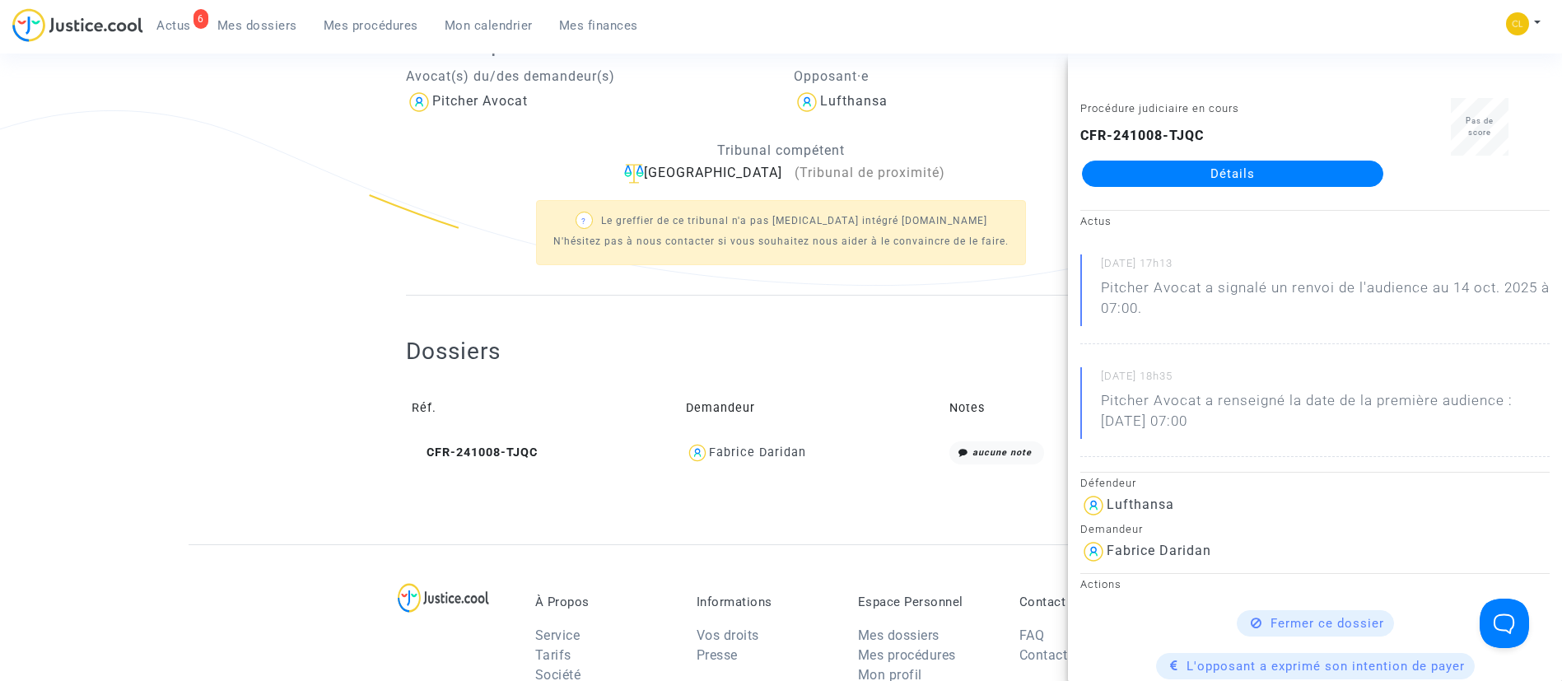
click at [1159, 163] on link "Détails" at bounding box center [1232, 174] width 301 height 26
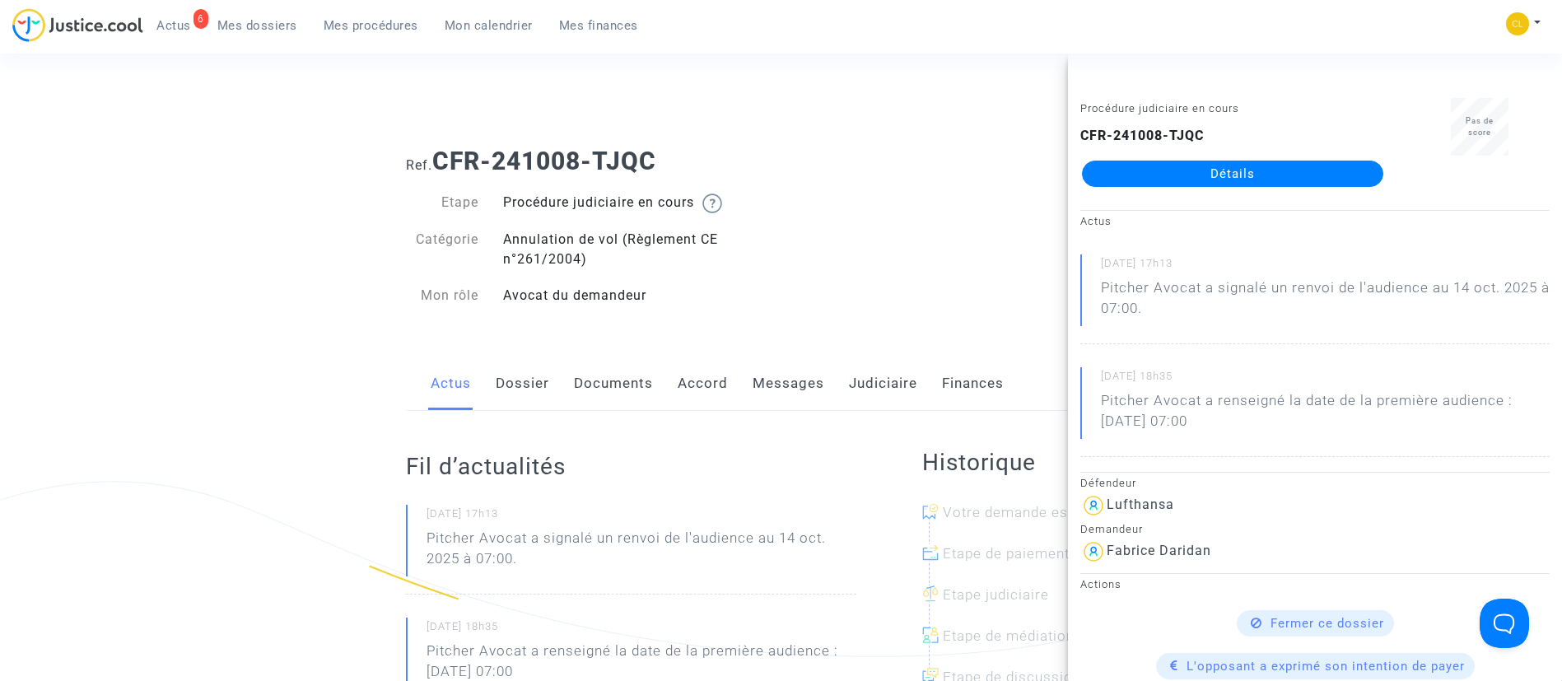
click at [710, 379] on link "Accord" at bounding box center [702, 383] width 50 height 54
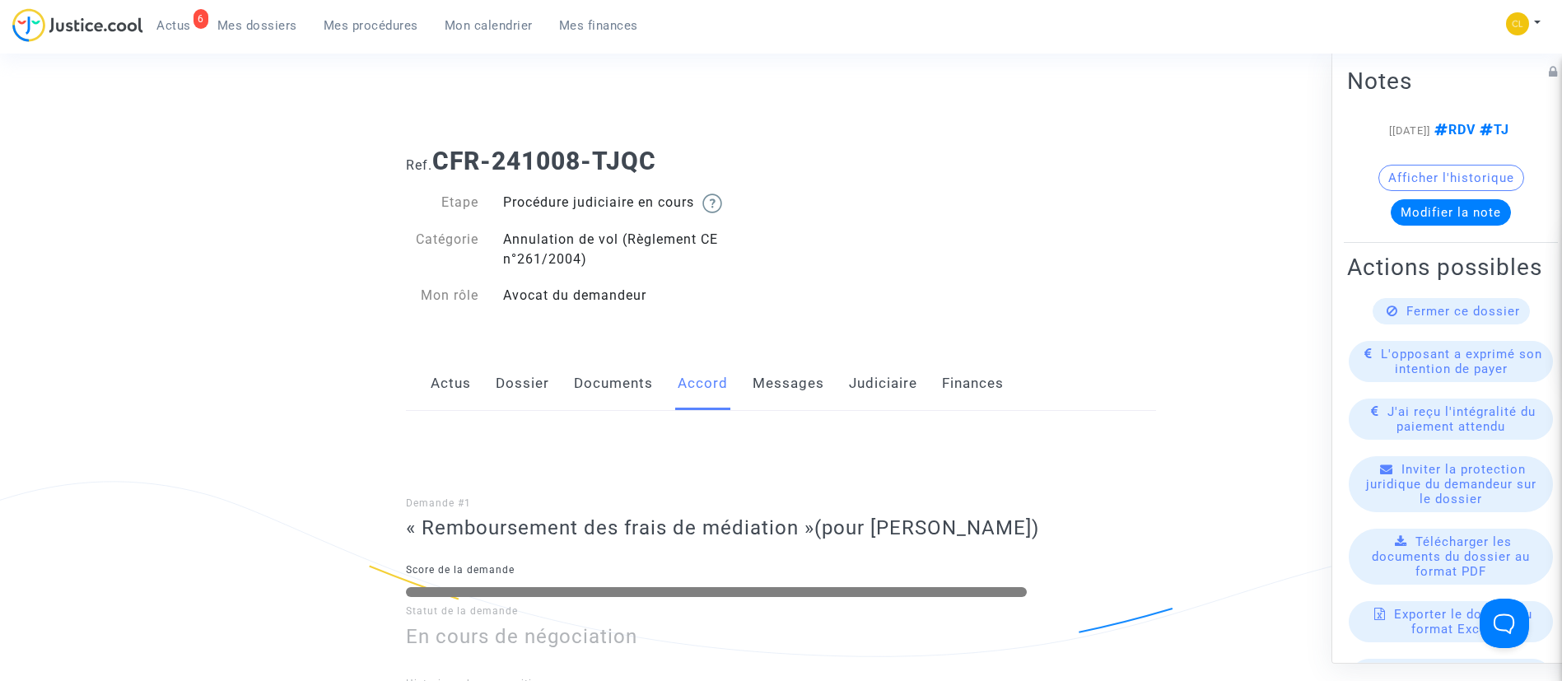
drag, startPoint x: 668, startPoint y: 156, endPoint x: 439, endPoint y: 149, distance: 229.0
click at [439, 149] on h1 "Ref. CFR-241008-TJQC" at bounding box center [781, 162] width 750 height 30
copy b "CFR-241008-TJQC"
drag, startPoint x: 885, startPoint y: 372, endPoint x: 874, endPoint y: 372, distance: 10.7
click at [885, 372] on link "Judiciaire" at bounding box center [883, 383] width 68 height 54
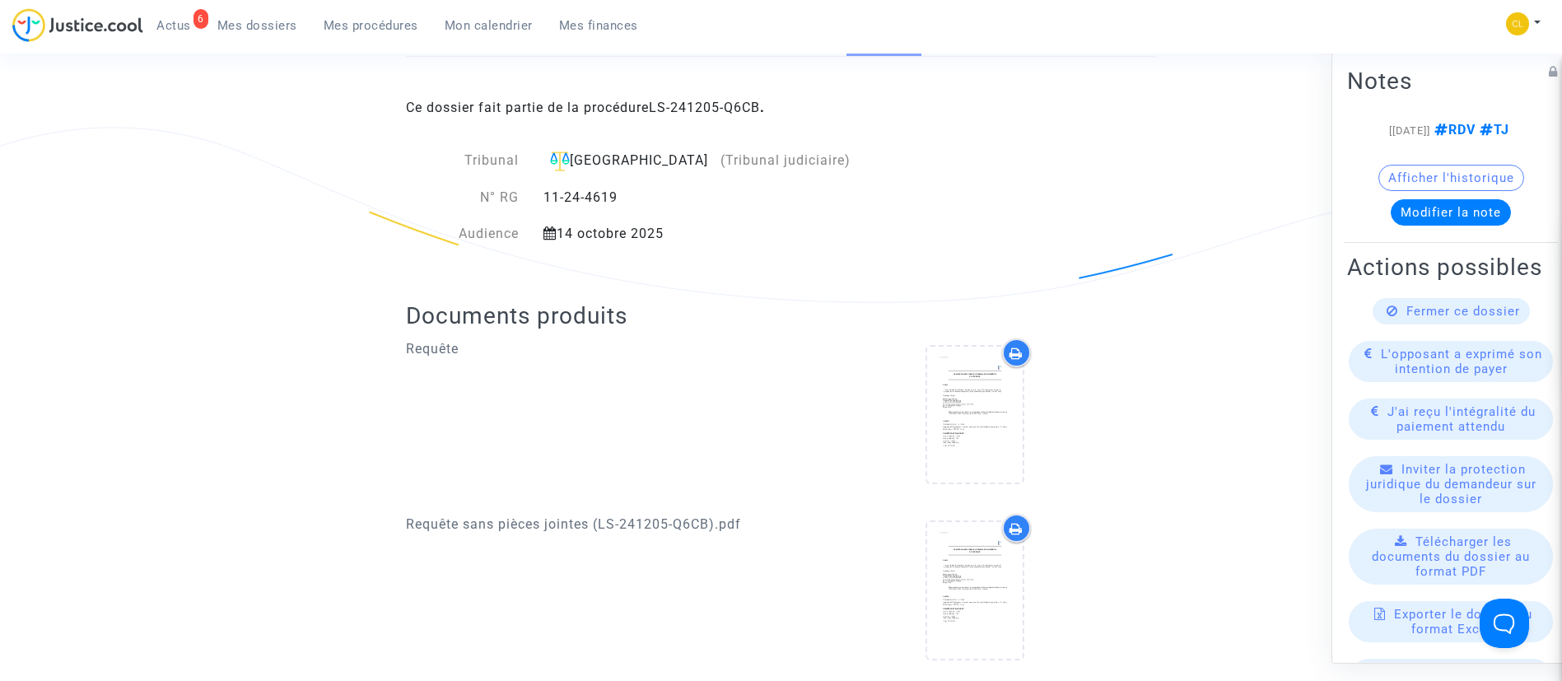
scroll to position [247, 0]
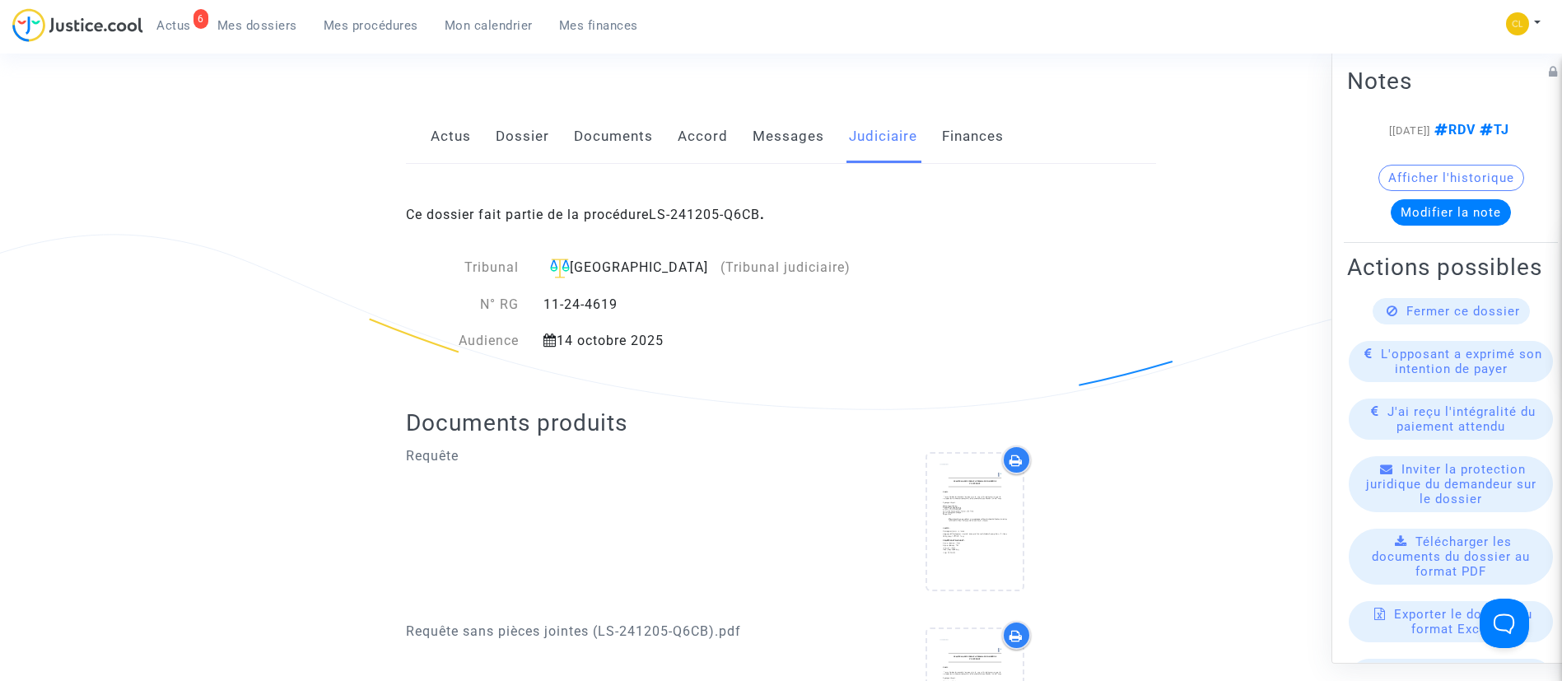
click at [705, 203] on div "Ce dossier fait partie de la procédure LS-241205-Q6CB ." at bounding box center [781, 202] width 750 height 77
click at [711, 218] on link "LS-241205-Q6CB" at bounding box center [704, 215] width 111 height 16
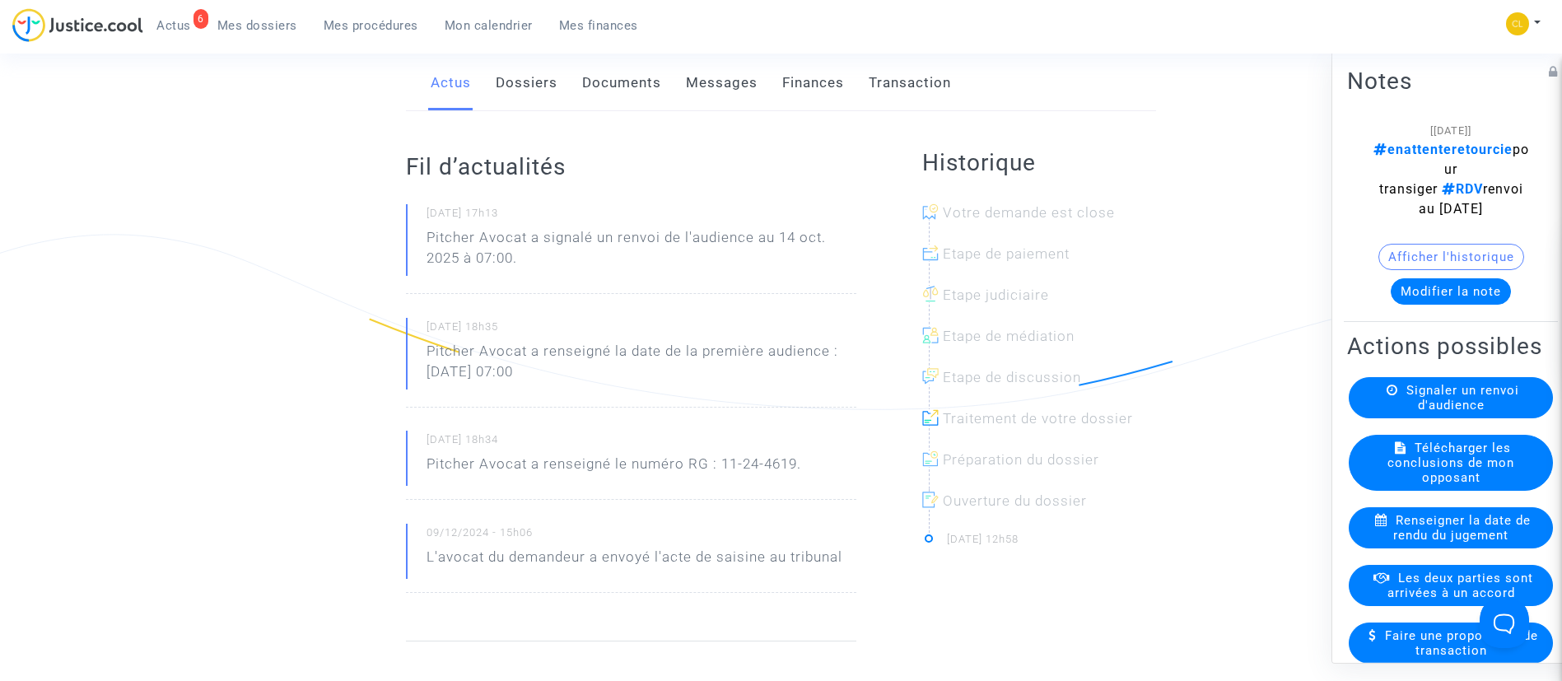
click at [1471, 287] on button "Modifier la note" at bounding box center [1450, 290] width 120 height 26
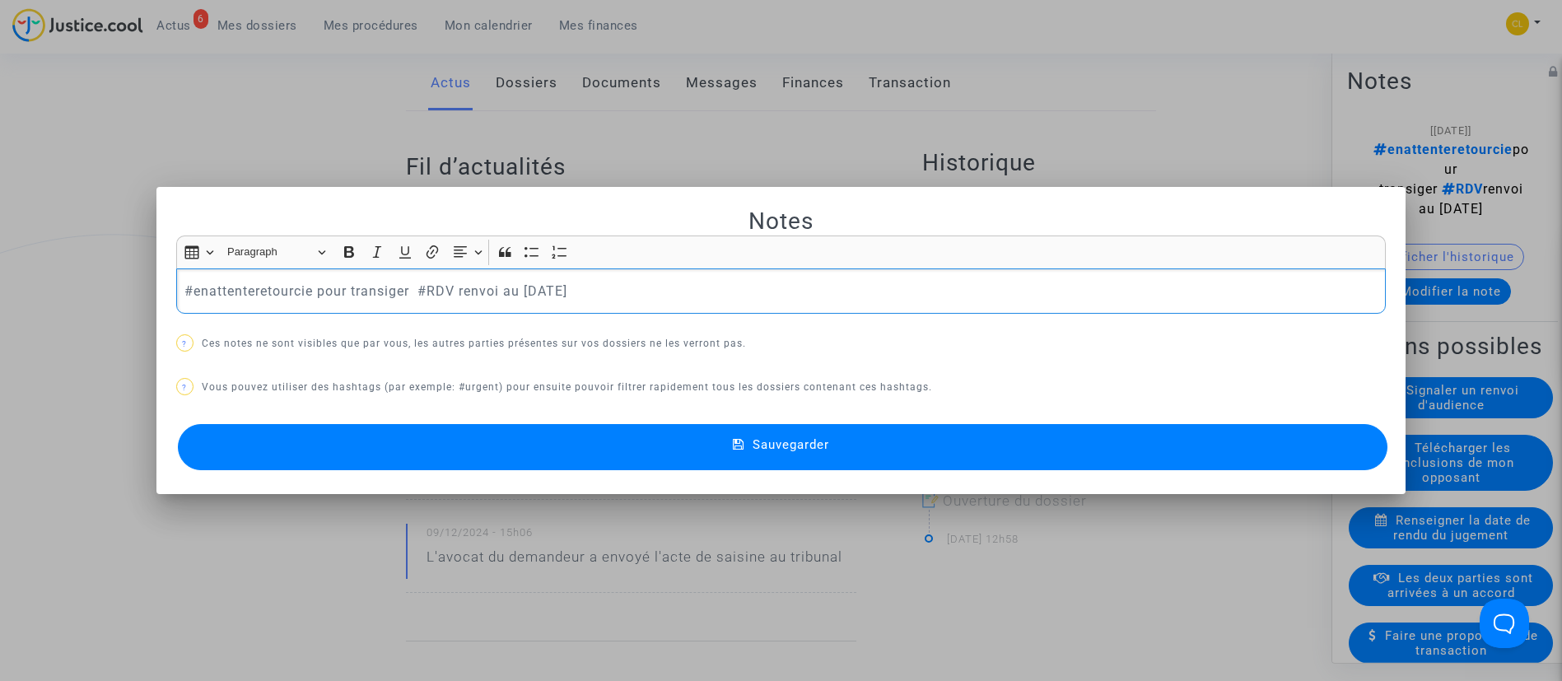
drag, startPoint x: 410, startPoint y: 294, endPoint x: 186, endPoint y: 286, distance: 224.0
click at [186, 286] on p "#enattenteretourcie pour transiger #RDV renvoi au 14 octobre 2025" at bounding box center [780, 291] width 1192 height 21
click at [910, 452] on button "Sauvegarder" at bounding box center [783, 447] width 1210 height 46
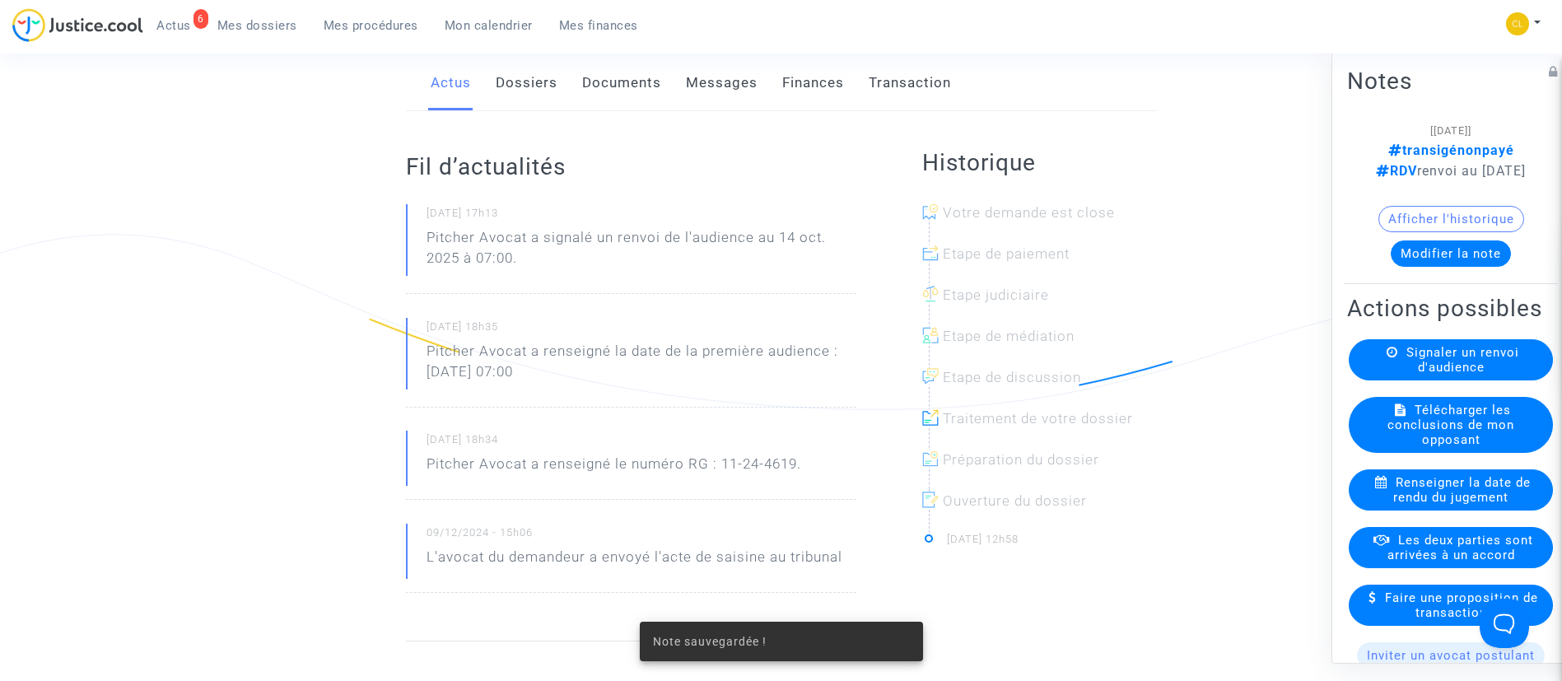
scroll to position [123, 0]
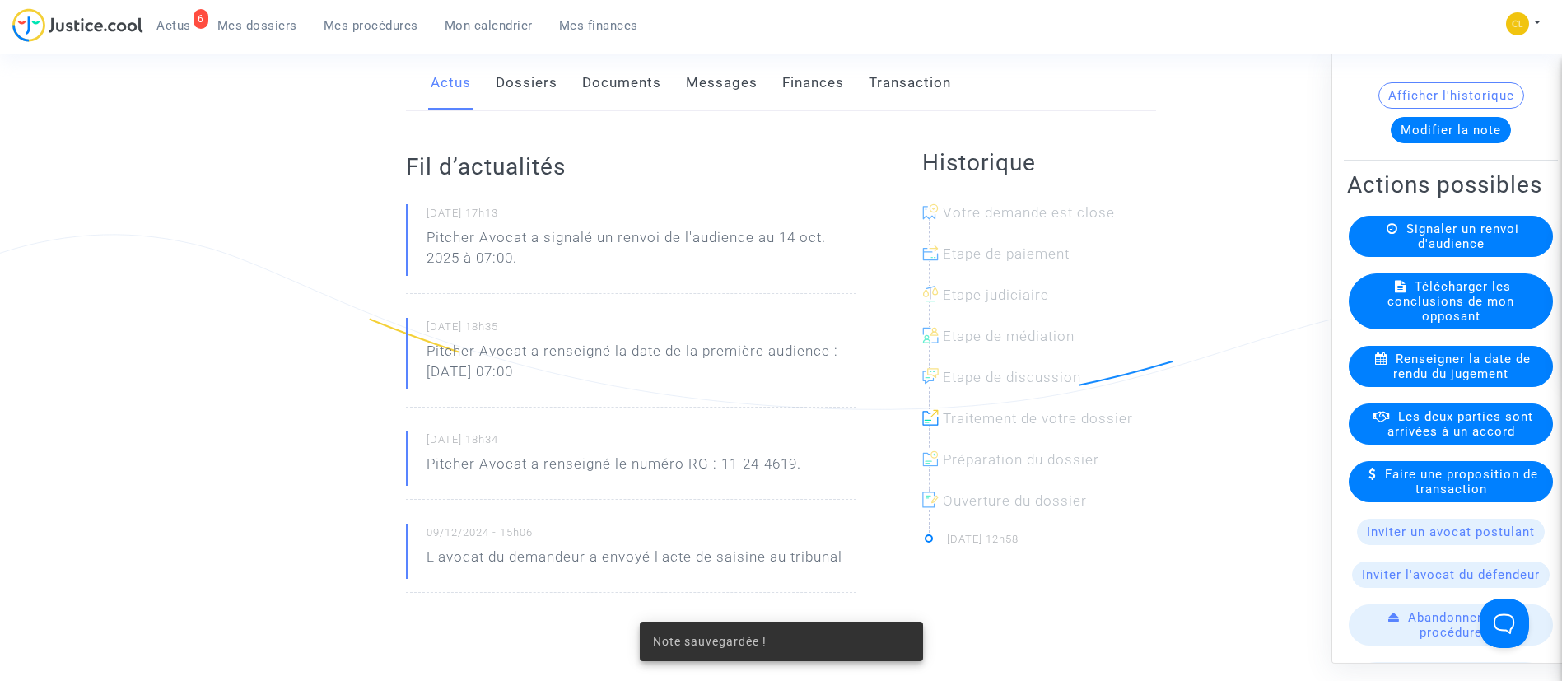
click at [1460, 438] on span "Les deux parties sont arrivées à un accord" at bounding box center [1460, 423] width 146 height 30
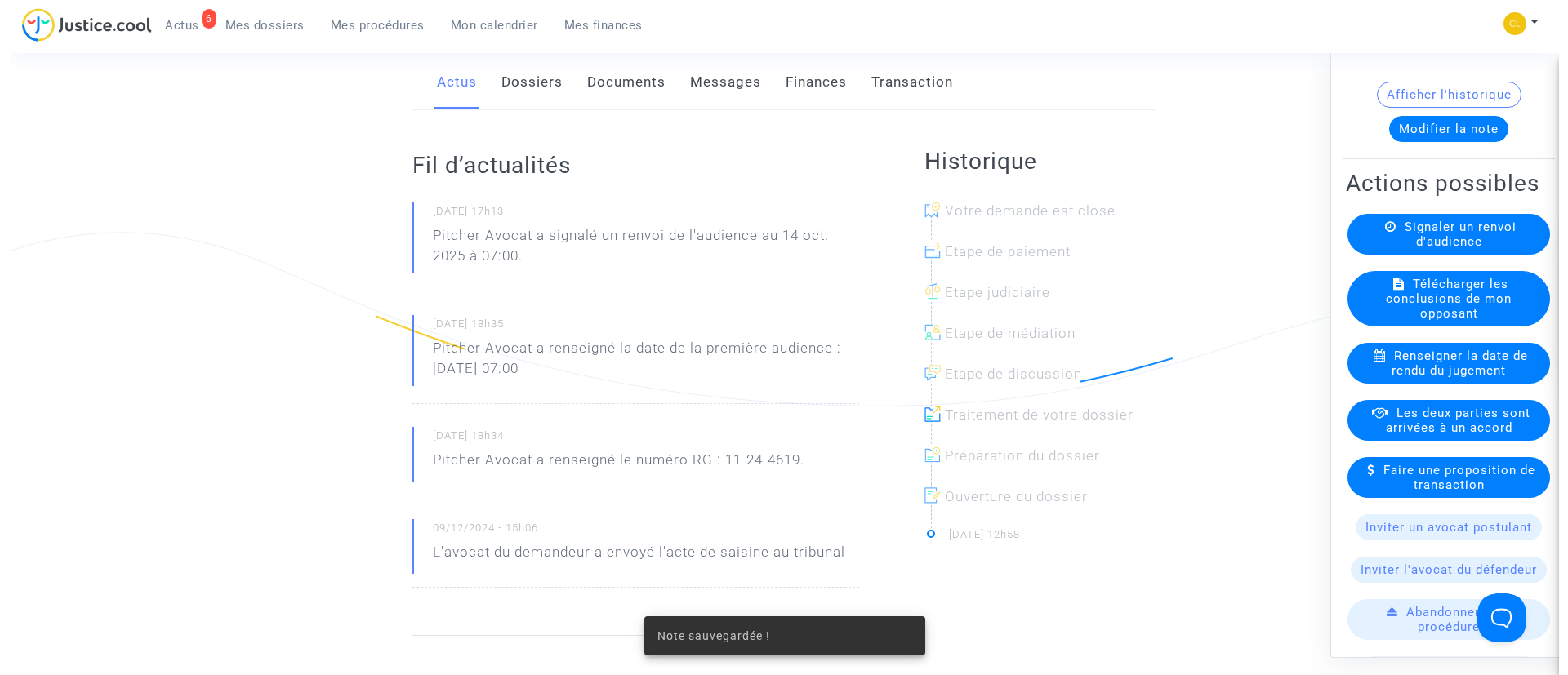
scroll to position [0, 0]
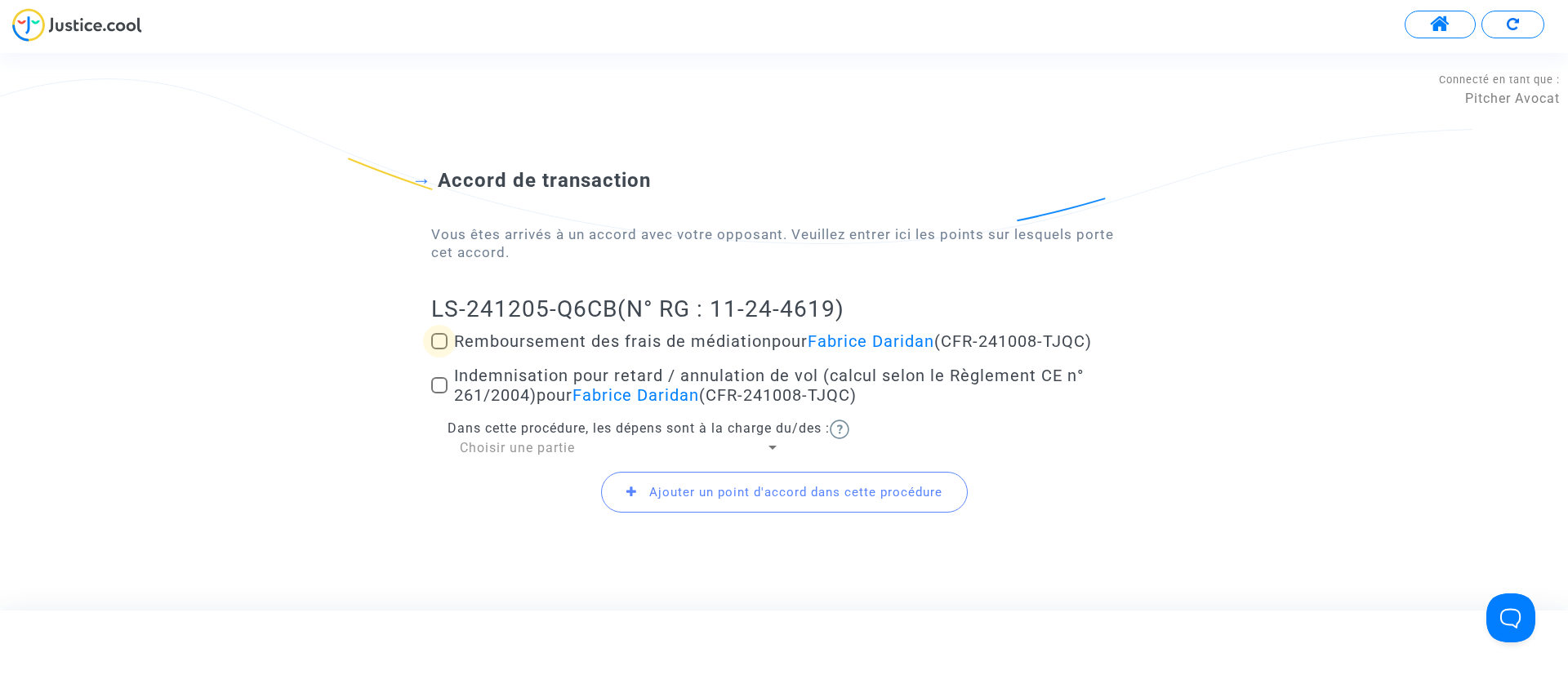
click at [581, 339] on span "Remboursement des frais de médiation pour Fabrice Daridan (CFR-241008-TJQC)" at bounding box center [773, 341] width 638 height 20
click at [439, 349] on input "Remboursement des frais de médiation pour Fabrice Daridan (CFR-241008-TJQC)" at bounding box center [438, 349] width 1 height 1
checkbox input "true"
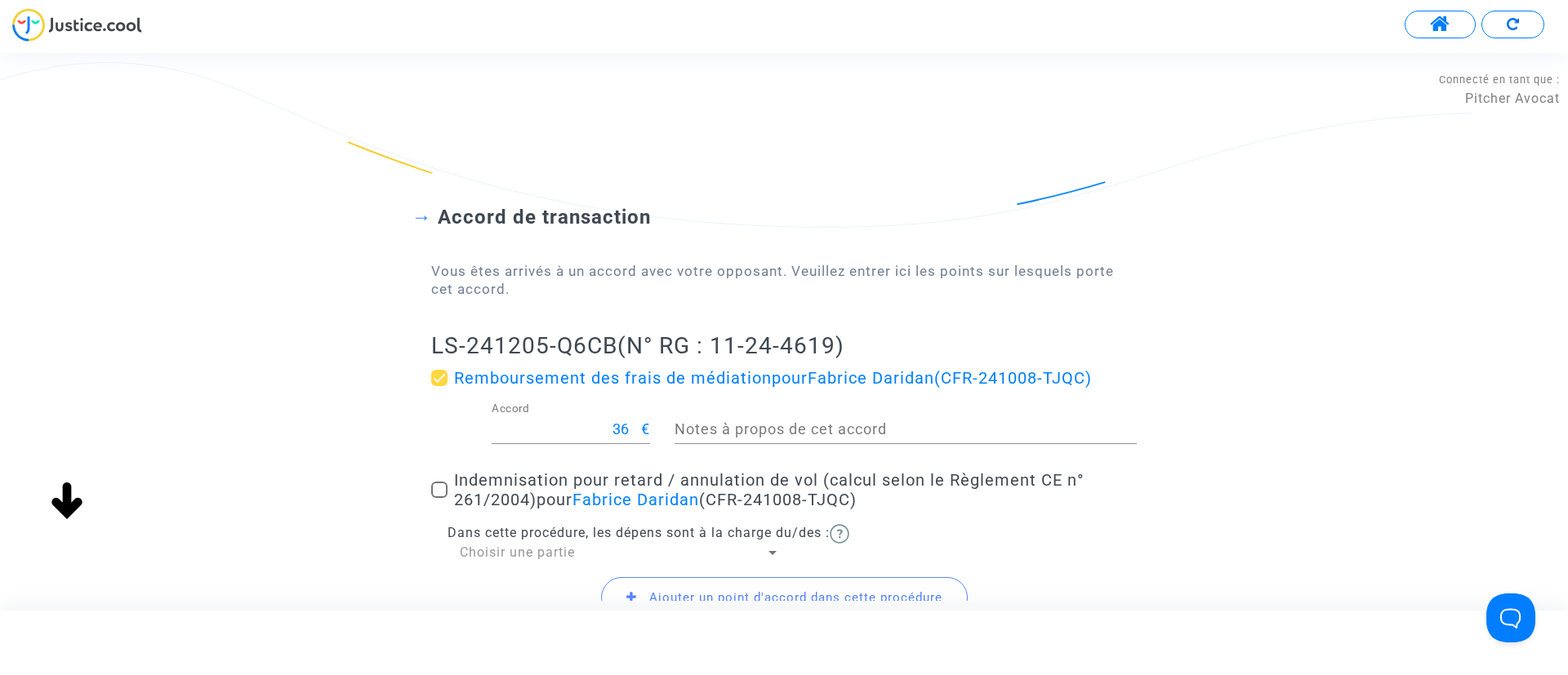
scroll to position [146, 0]
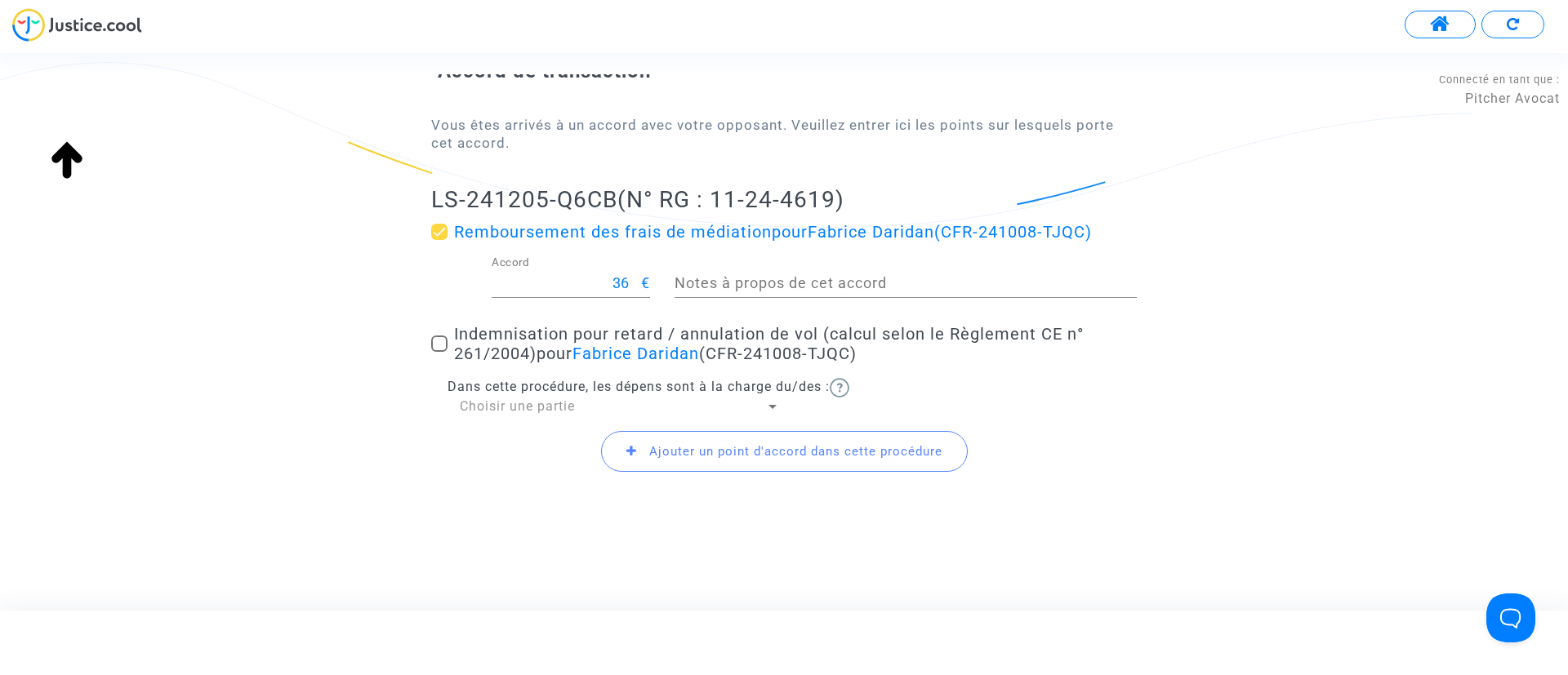
click at [536, 332] on span "Indemnisation pour retard / annulation de vol (calcul selon le Règlement CE n° …" at bounding box center [769, 344] width 630 height 40
click at [439, 352] on input "Indemnisation pour retard / annulation de vol (calcul selon le Règlement CE n° …" at bounding box center [438, 352] width 1 height 1
checkbox input "true"
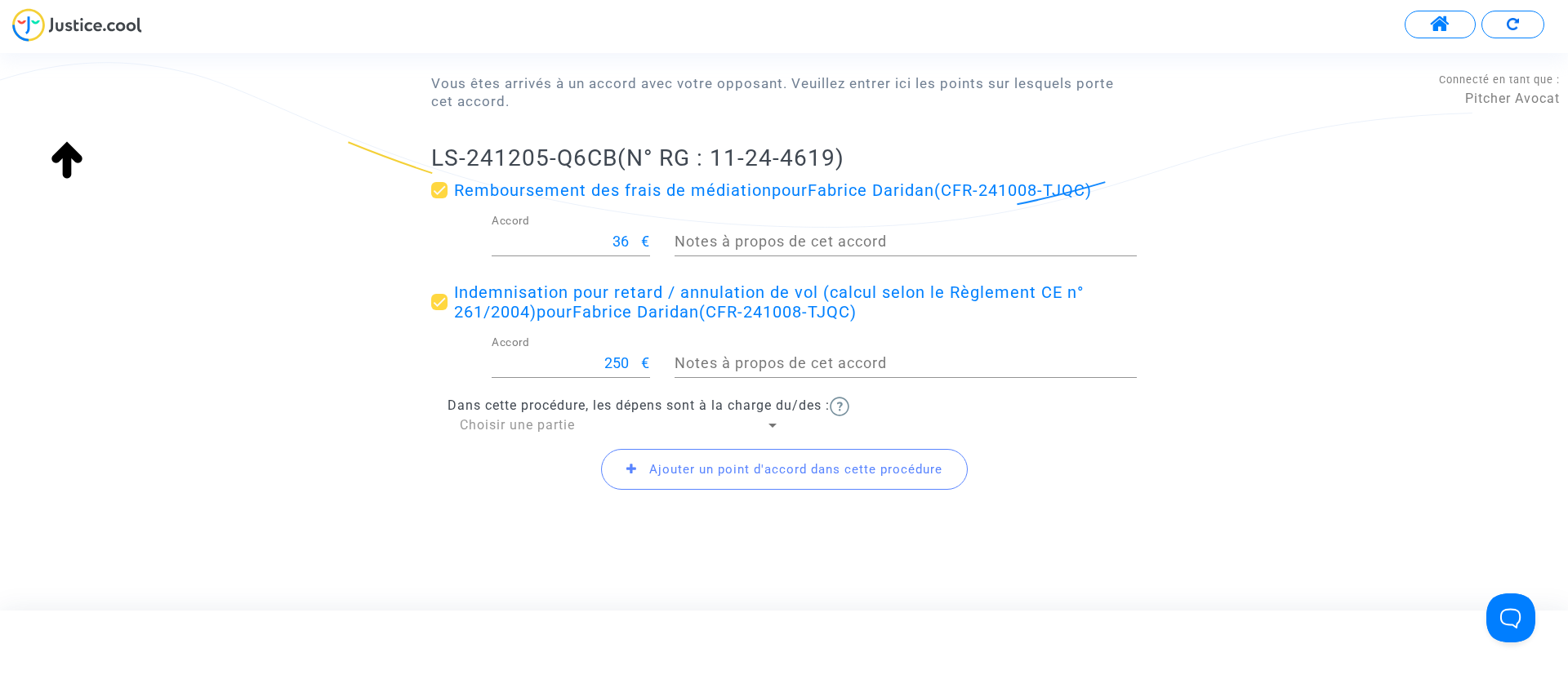
scroll to position [205, 0]
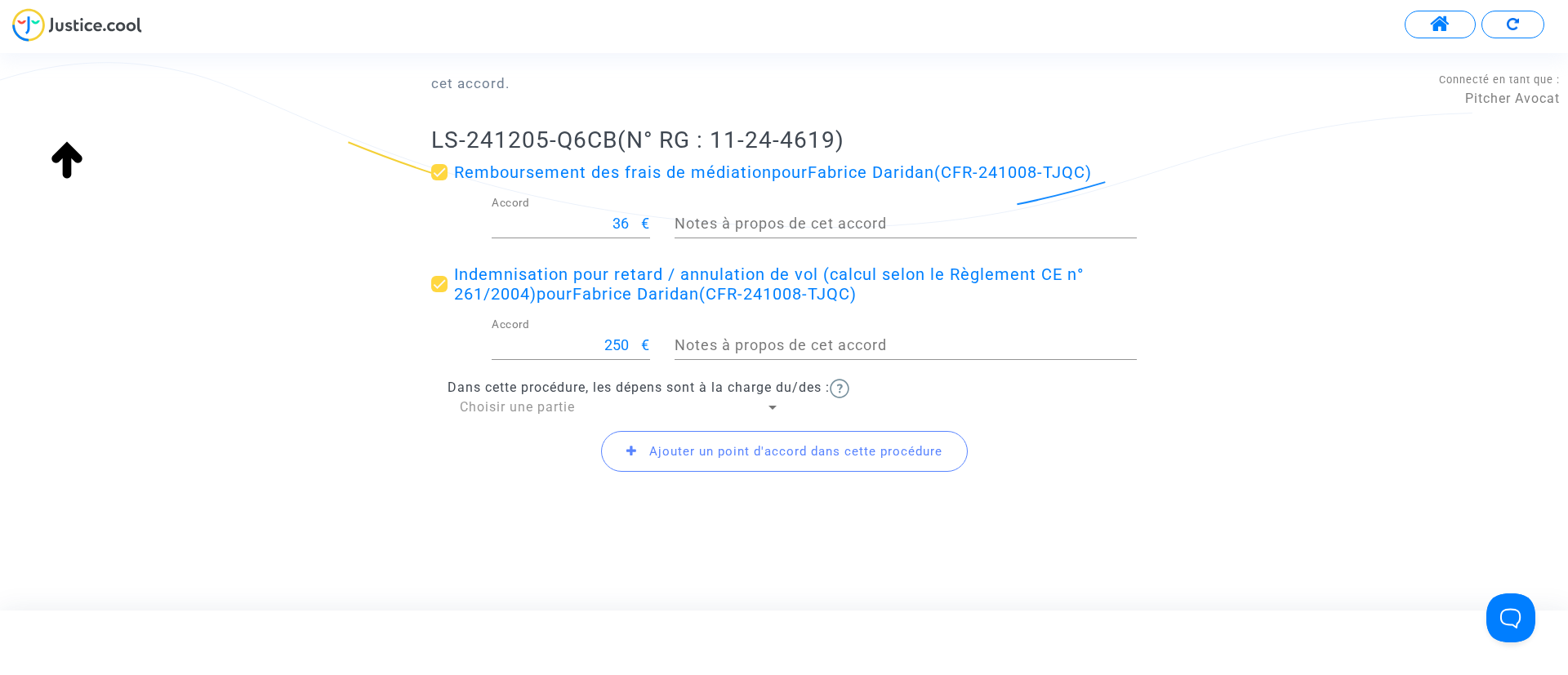
click at [510, 399] on span "Choisir une partie" at bounding box center [517, 407] width 115 height 16
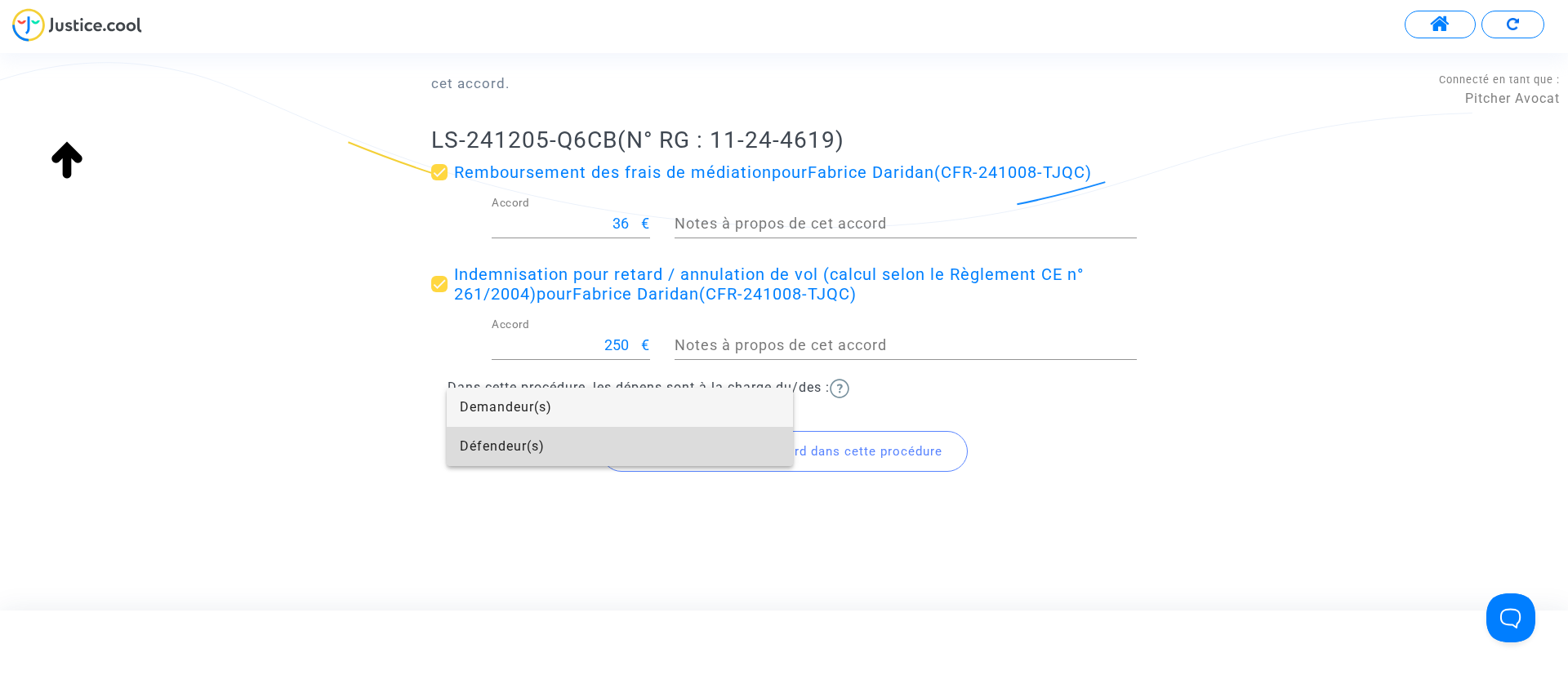
drag, startPoint x: 501, startPoint y: 434, endPoint x: 690, endPoint y: 458, distance: 190.5
click at [508, 432] on span "Défendeur(s)" at bounding box center [619, 447] width 320 height 40
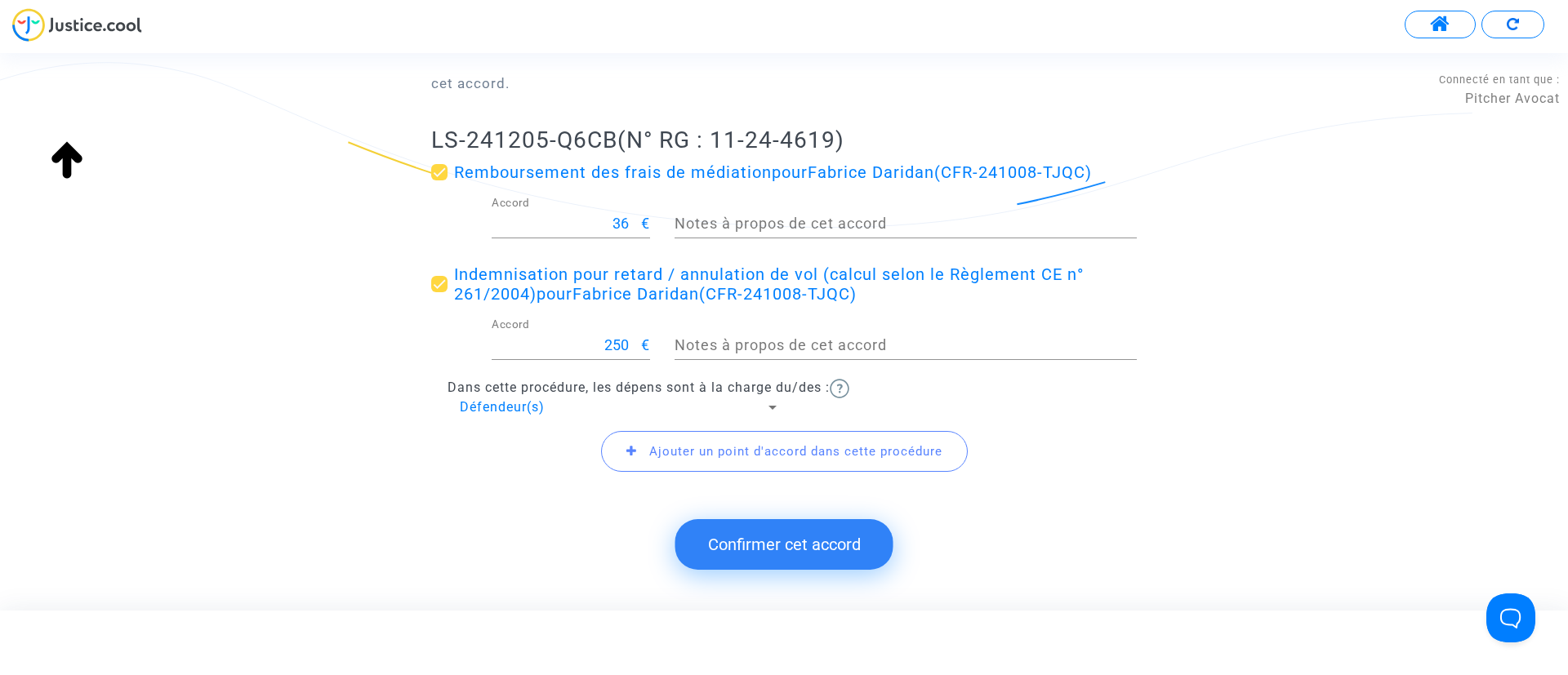
click at [690, 458] on span "Ajouter un point d'accord dans cette procédure" at bounding box center [795, 451] width 294 height 15
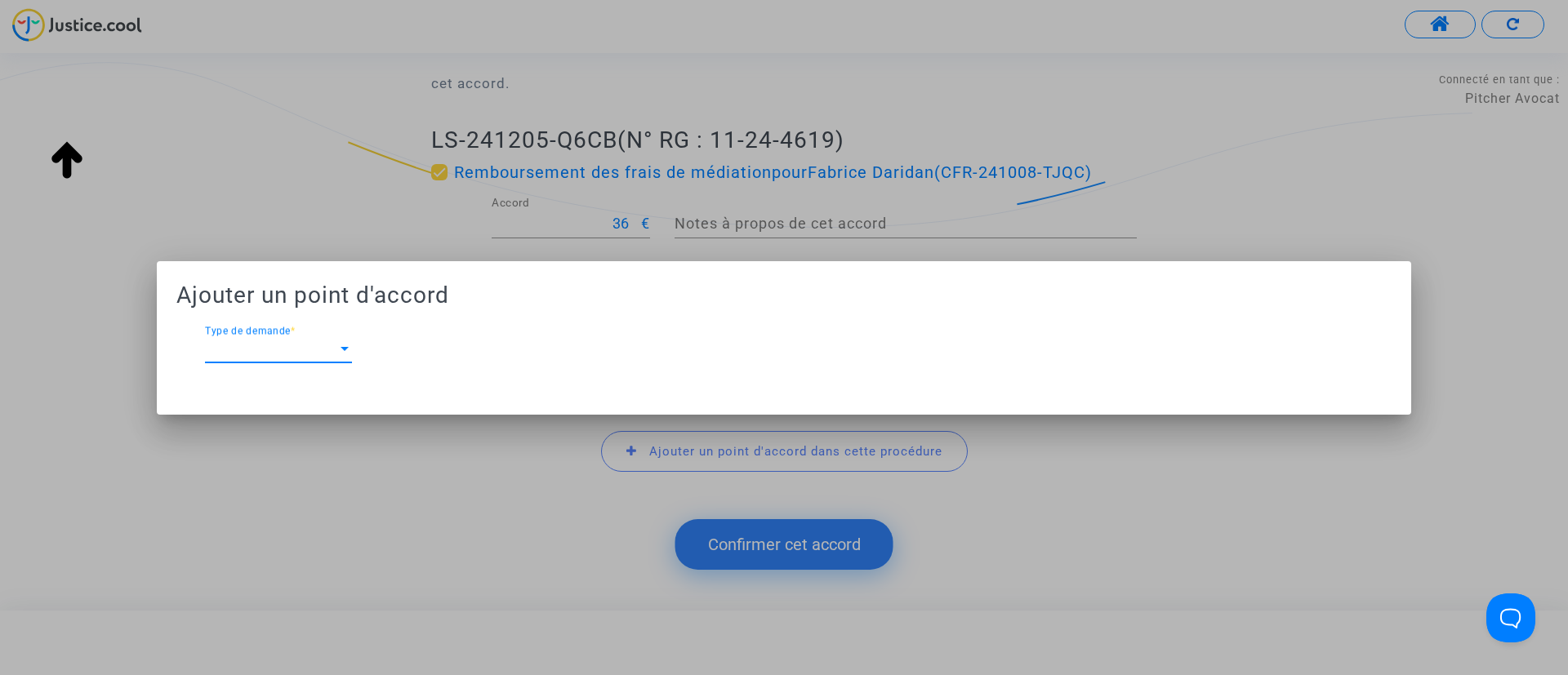
click at [280, 347] on span "Type de demande" at bounding box center [271, 349] width 132 height 15
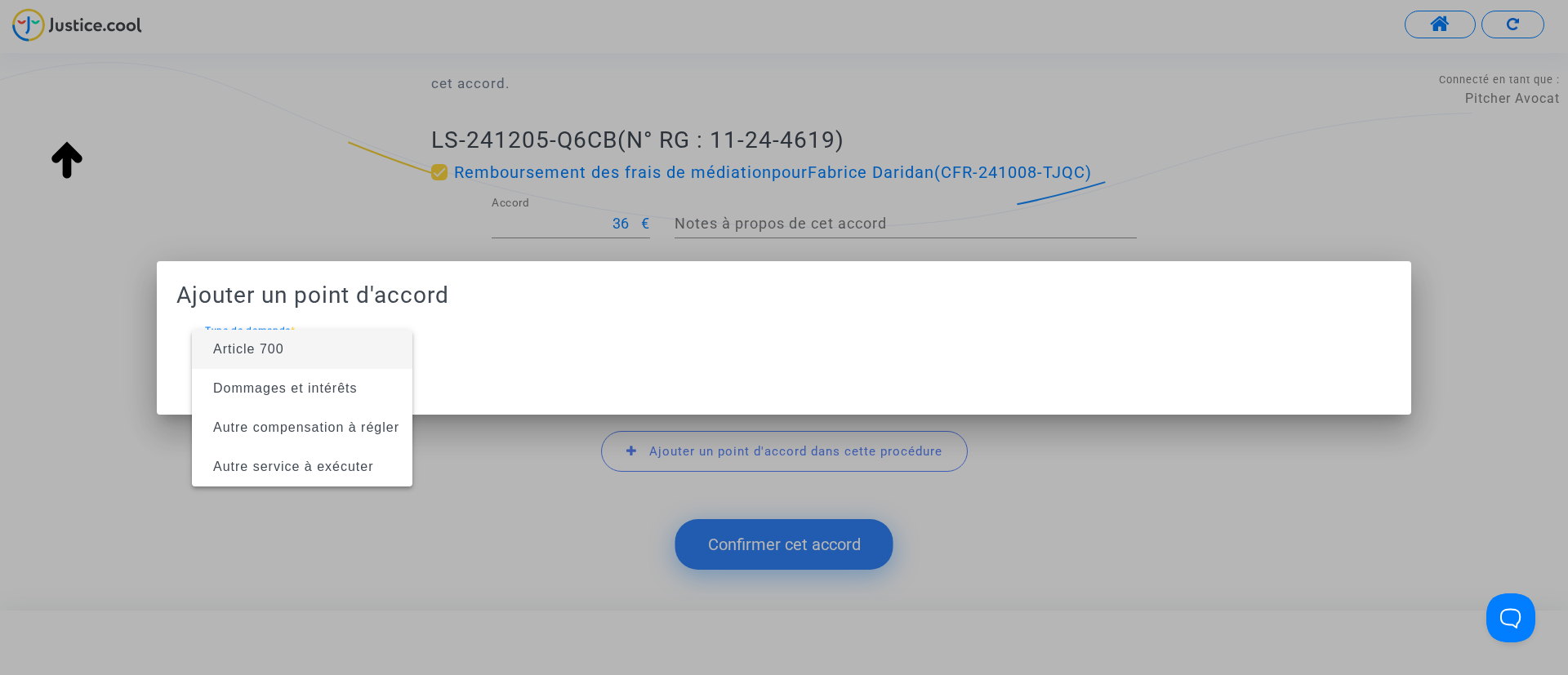
click at [280, 347] on span "Article 700" at bounding box center [249, 349] width 71 height 14
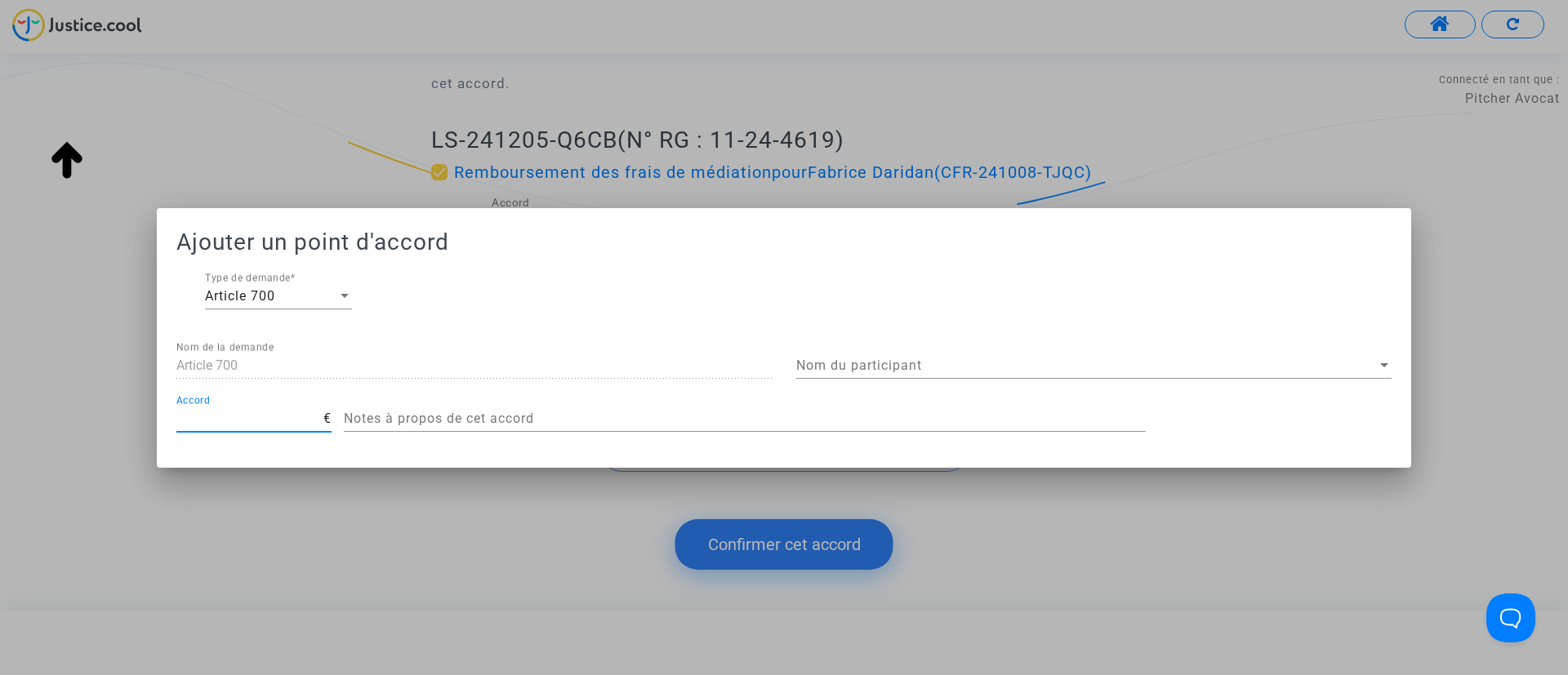
click at [296, 417] on input "Accord" at bounding box center [250, 418] width 147 height 15
type input "200"
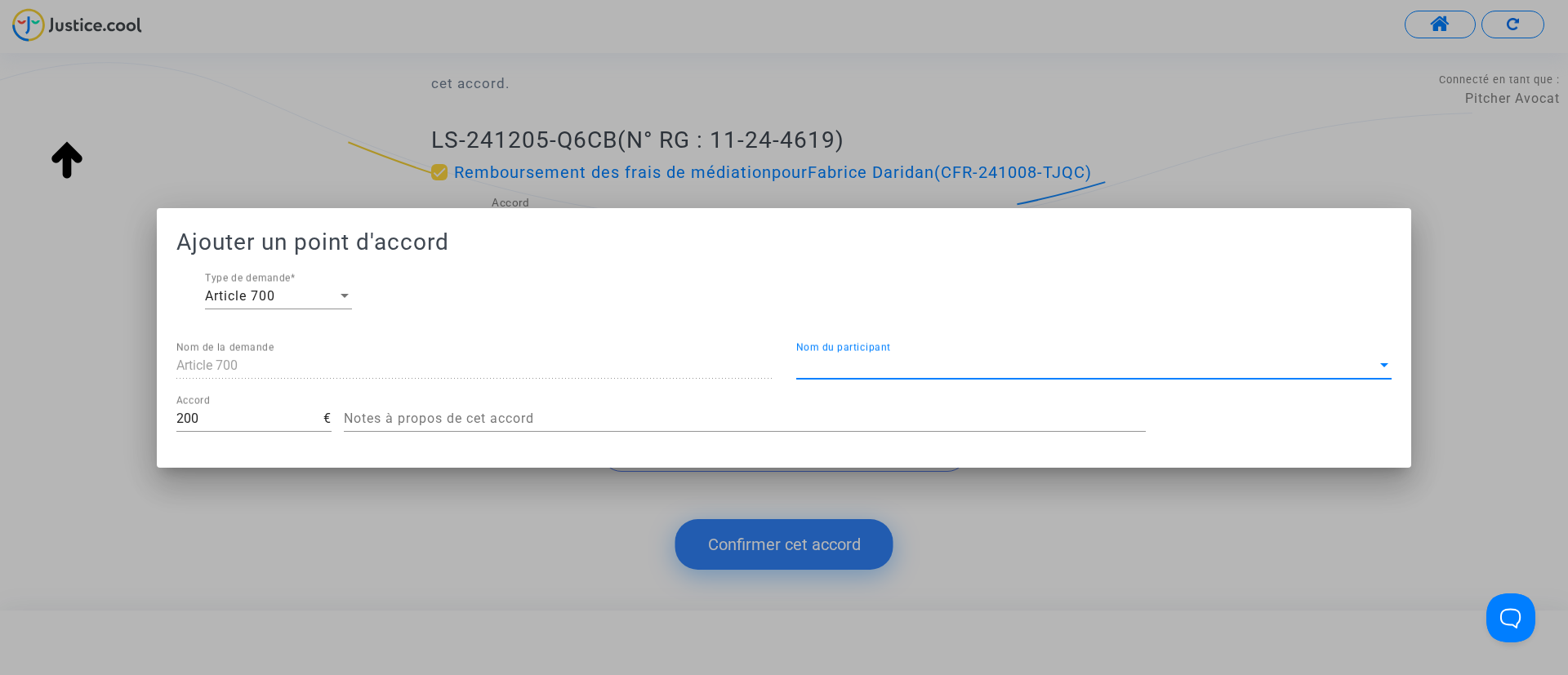
click at [1063, 361] on span "Nom du participant" at bounding box center [1086, 365] width 580 height 15
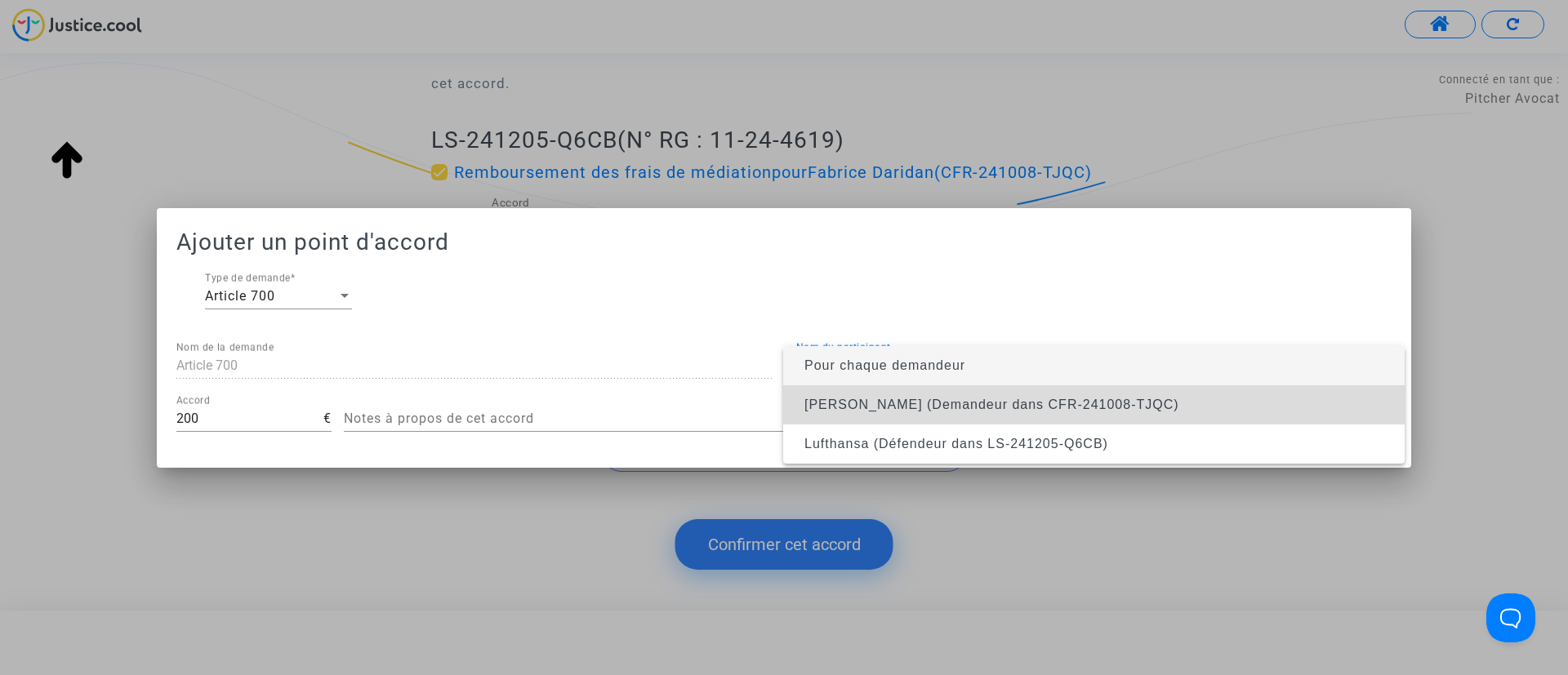
click at [942, 390] on span "Fabrice Daridan (Demandeur dans CFR-241008-TJQC)" at bounding box center [1094, 405] width 595 height 40
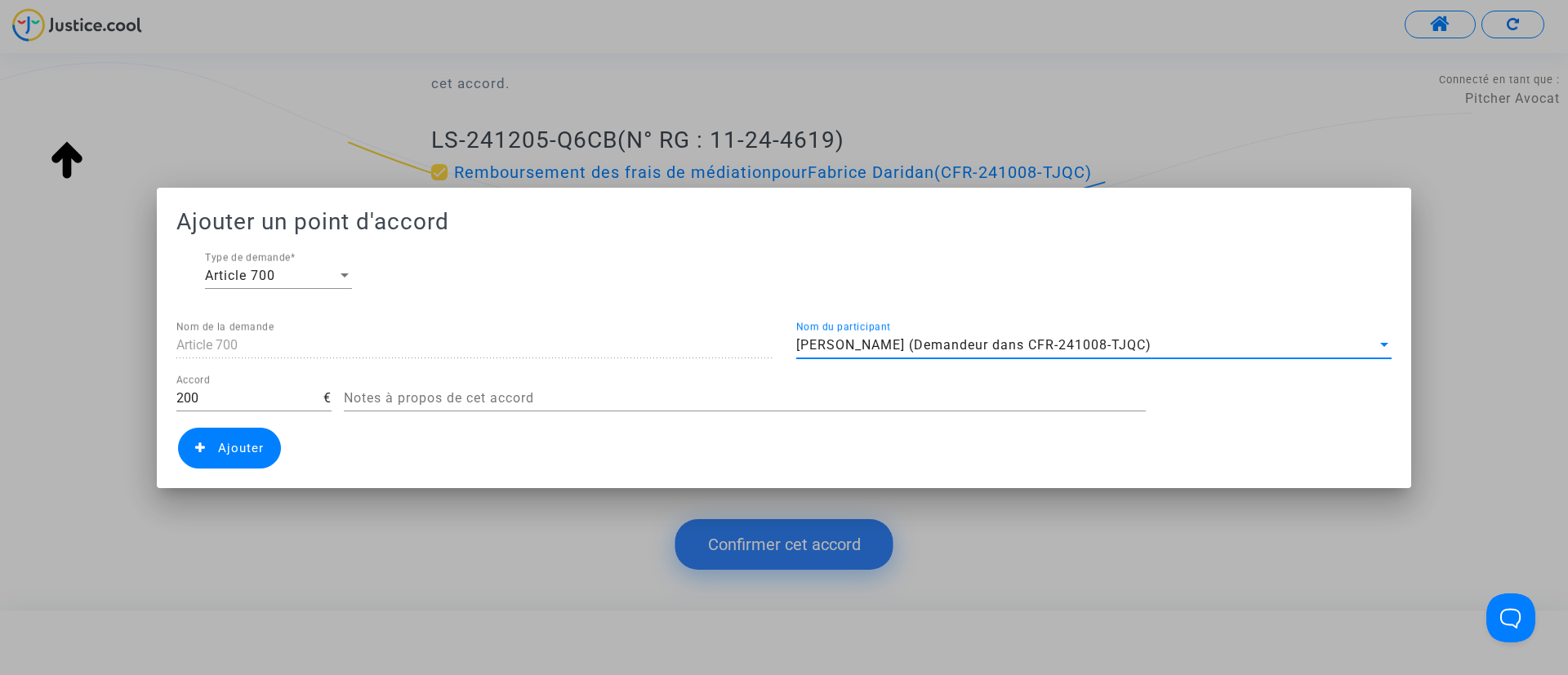
click at [247, 431] on span "Ajouter" at bounding box center [229, 447] width 103 height 41
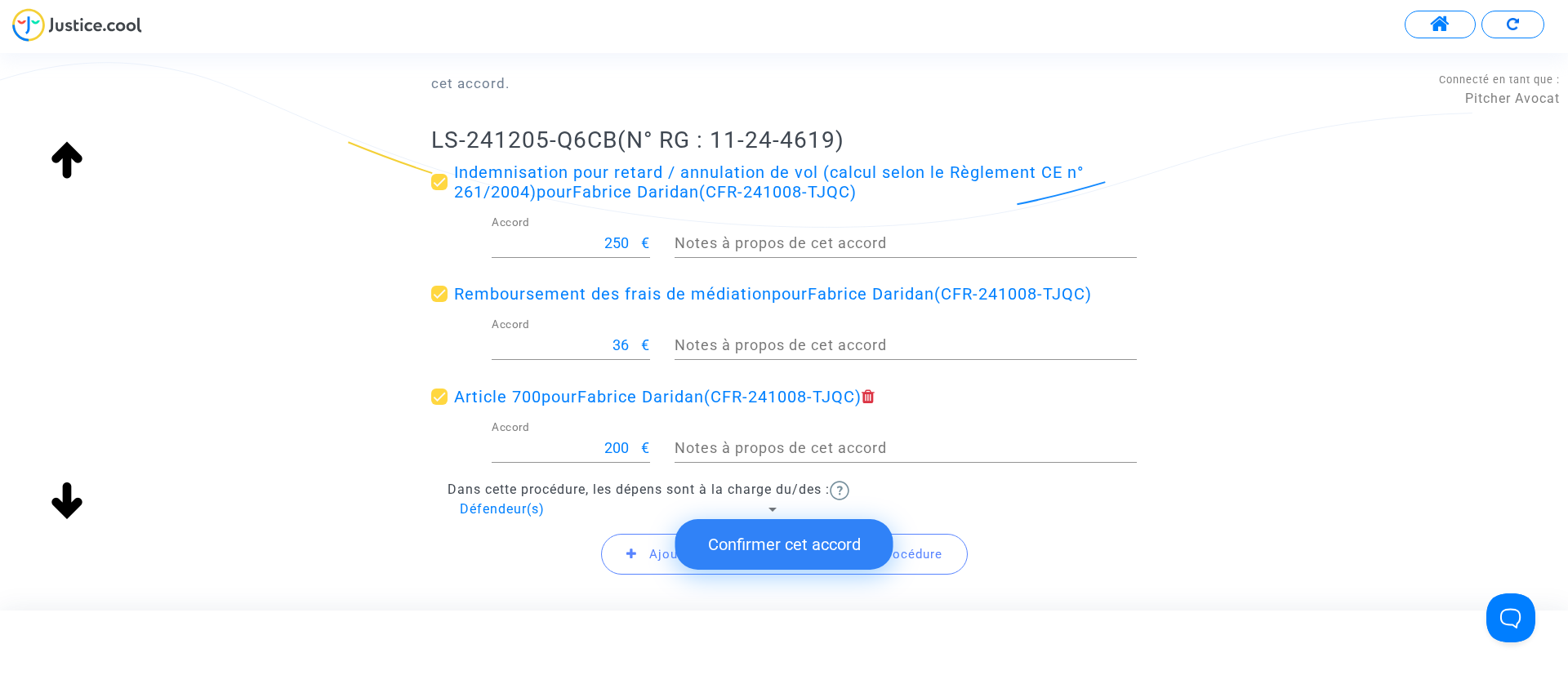
click at [871, 534] on button "Confirmer cet accord" at bounding box center [784, 544] width 218 height 51
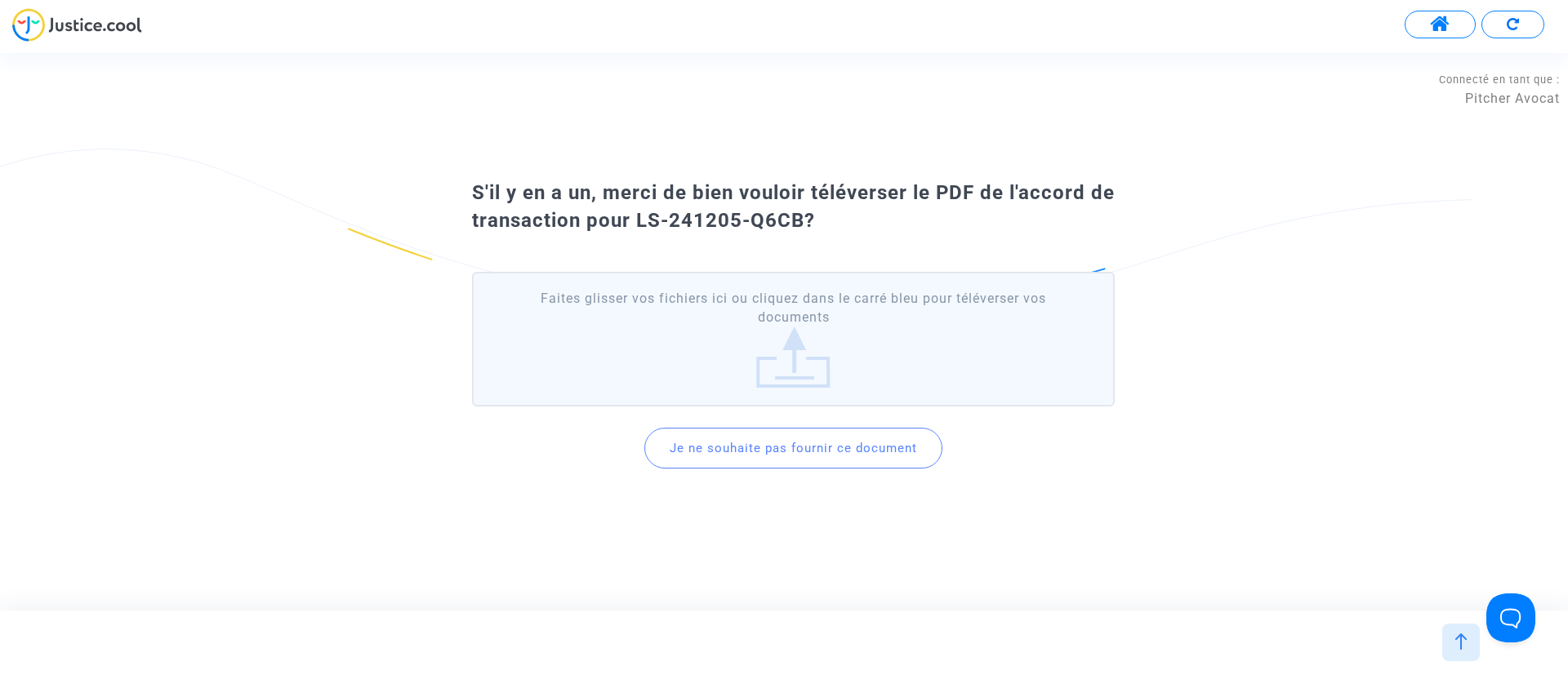
click at [847, 451] on button "Je ne souhaite pas fournir ce document" at bounding box center [792, 447] width 298 height 41
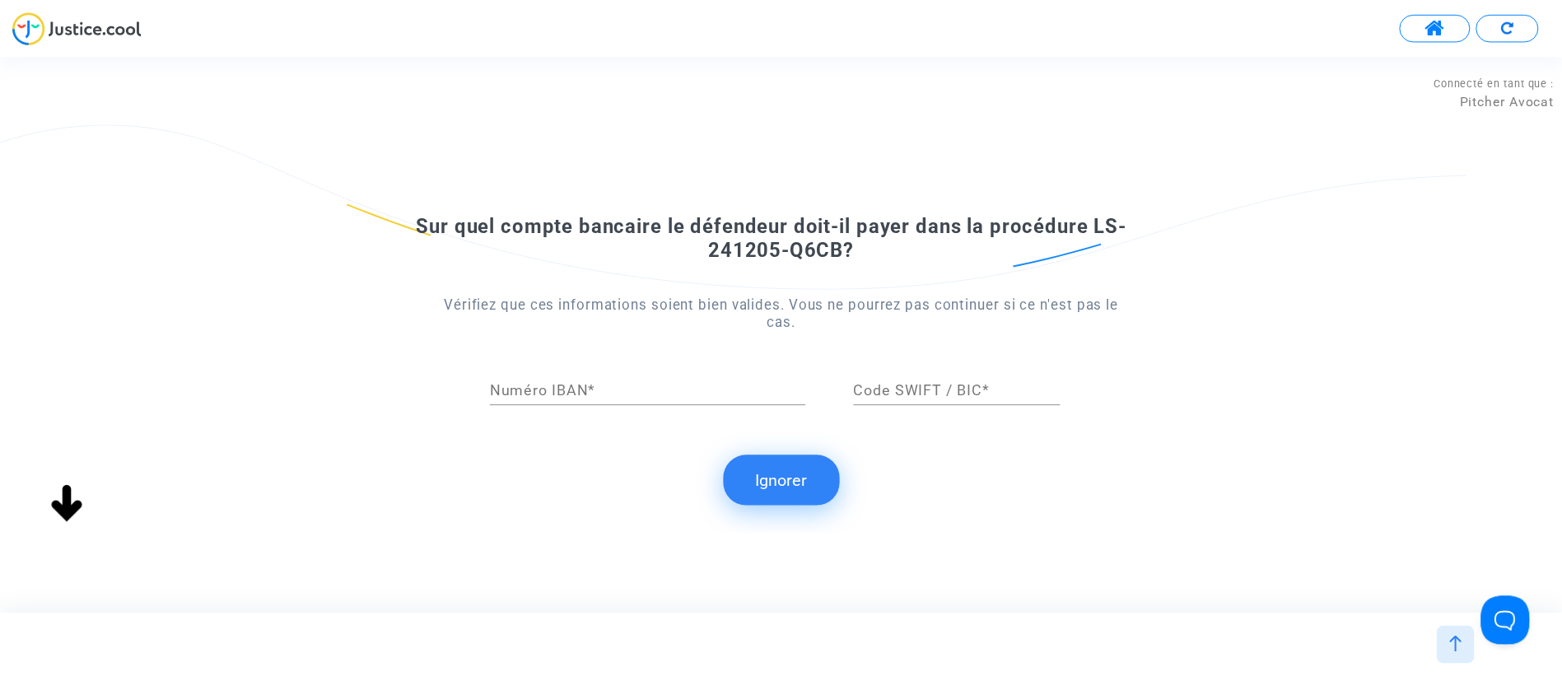
scroll to position [0, 0]
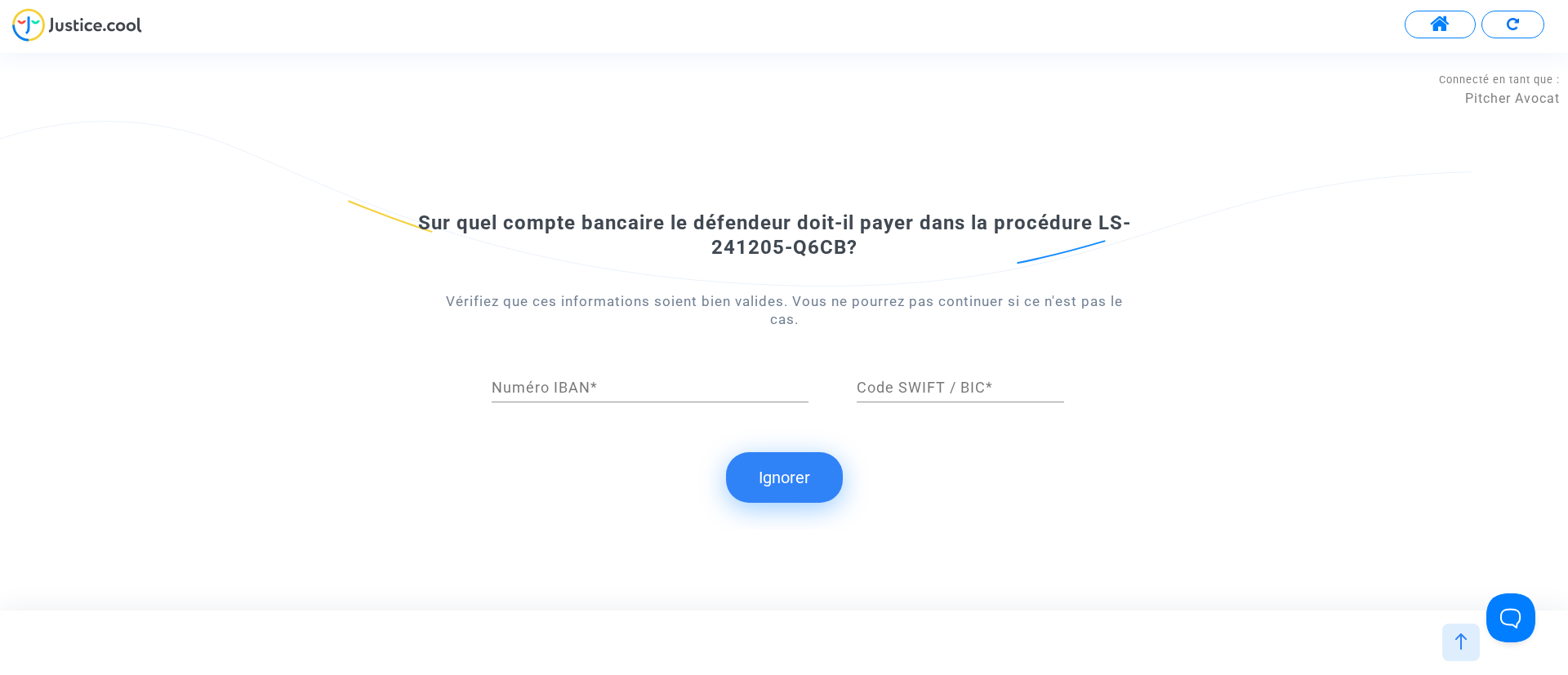
drag, startPoint x: 779, startPoint y: 478, endPoint x: 803, endPoint y: 444, distance: 41.6
click at [784, 478] on button "Ignorer" at bounding box center [784, 477] width 117 height 51
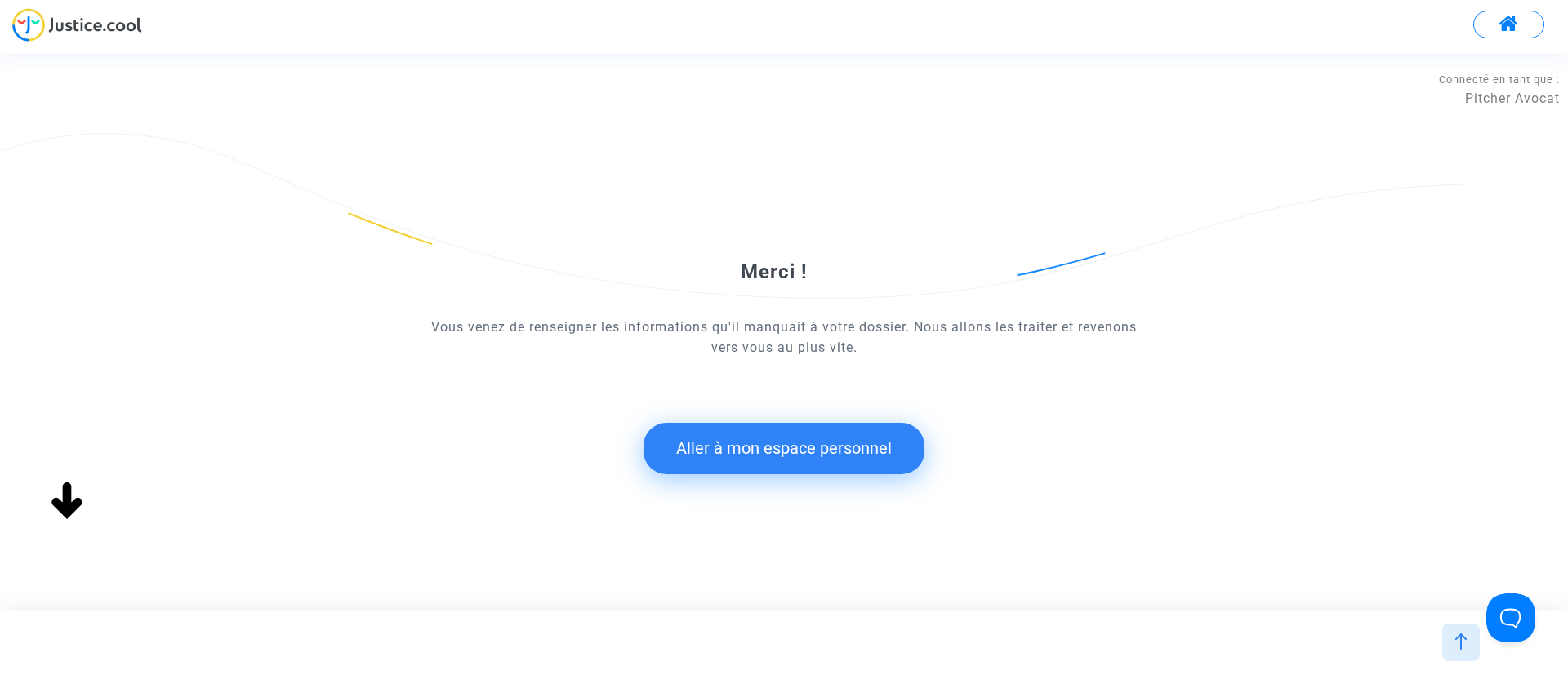
click at [799, 445] on button "Aller à mon espace personnel" at bounding box center [784, 447] width 281 height 51
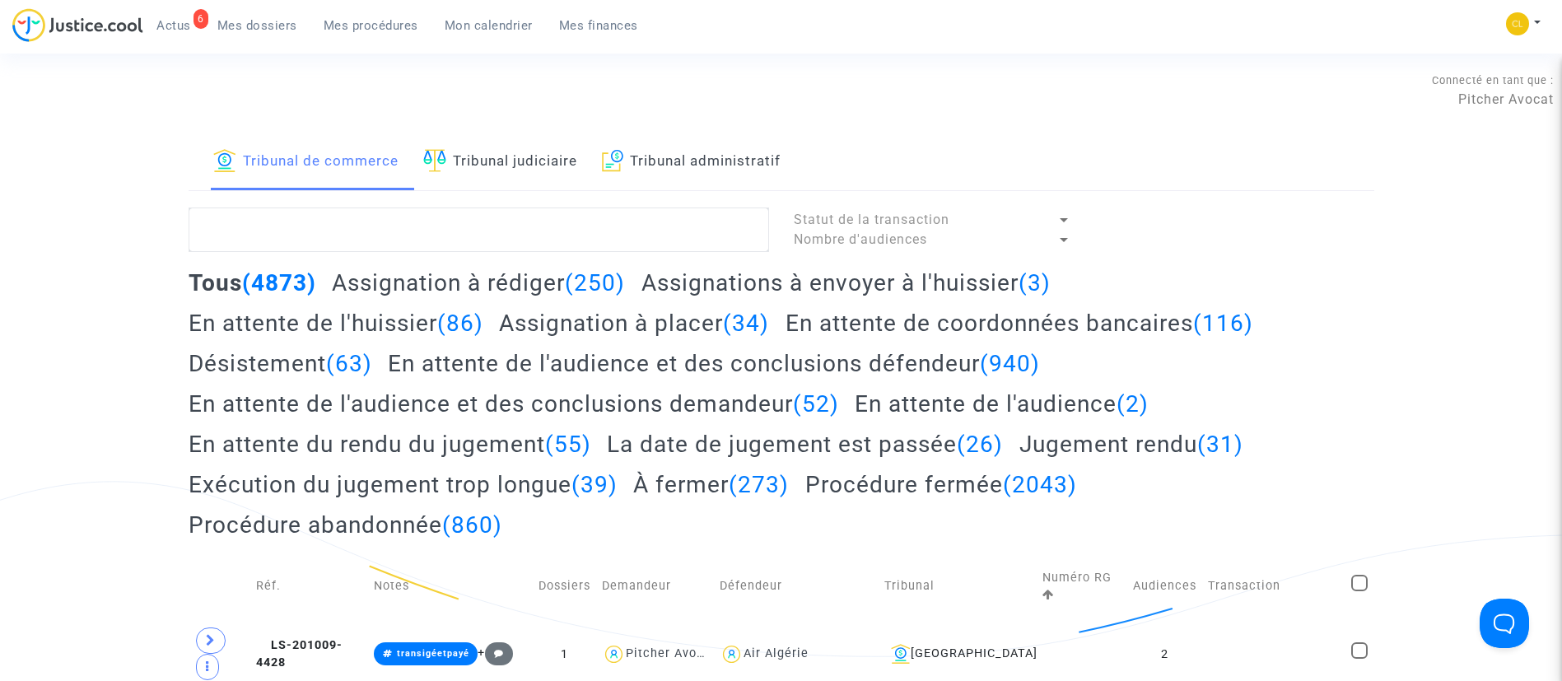
drag, startPoint x: 278, startPoint y: 28, endPoint x: 266, endPoint y: 26, distance: 12.6
click at [278, 28] on span "Mes dossiers" at bounding box center [257, 25] width 80 height 15
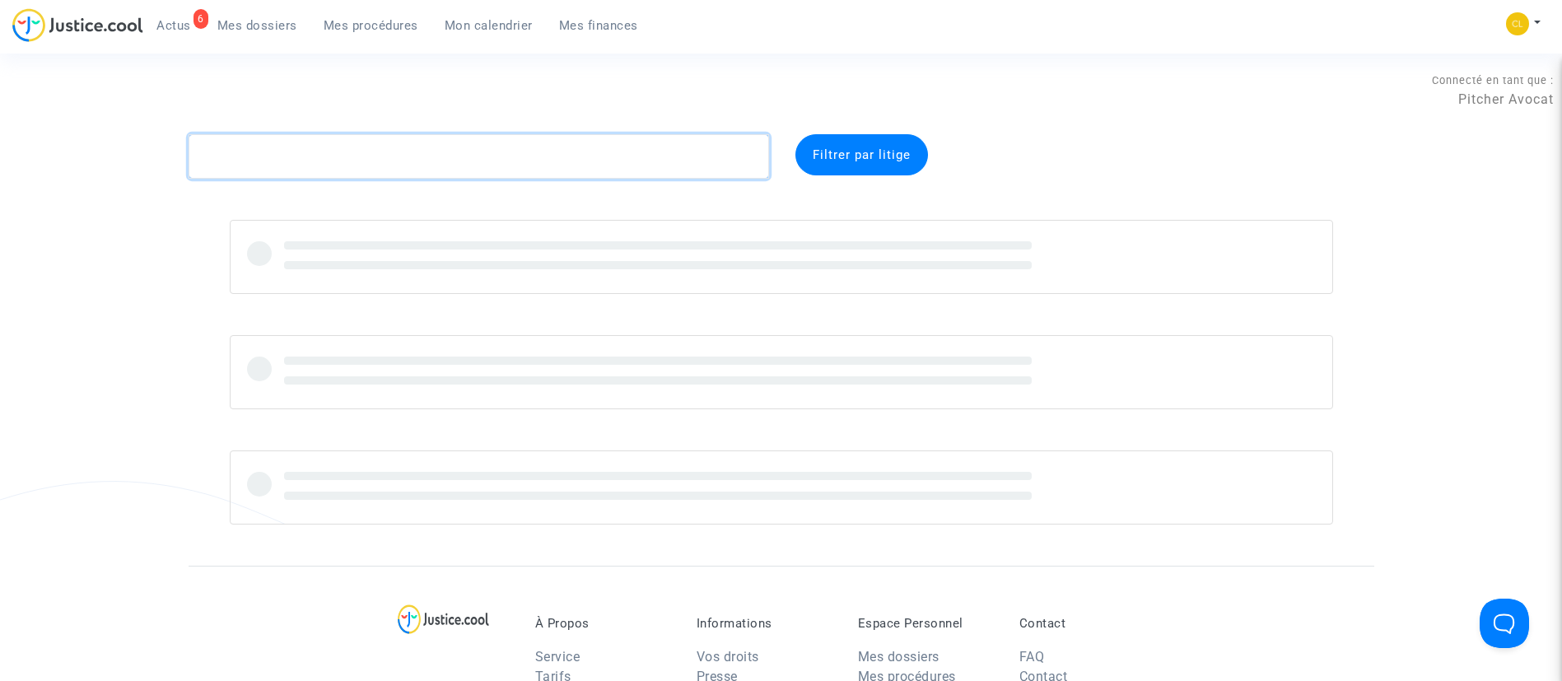
click at [335, 147] on textarea at bounding box center [479, 156] width 580 height 44
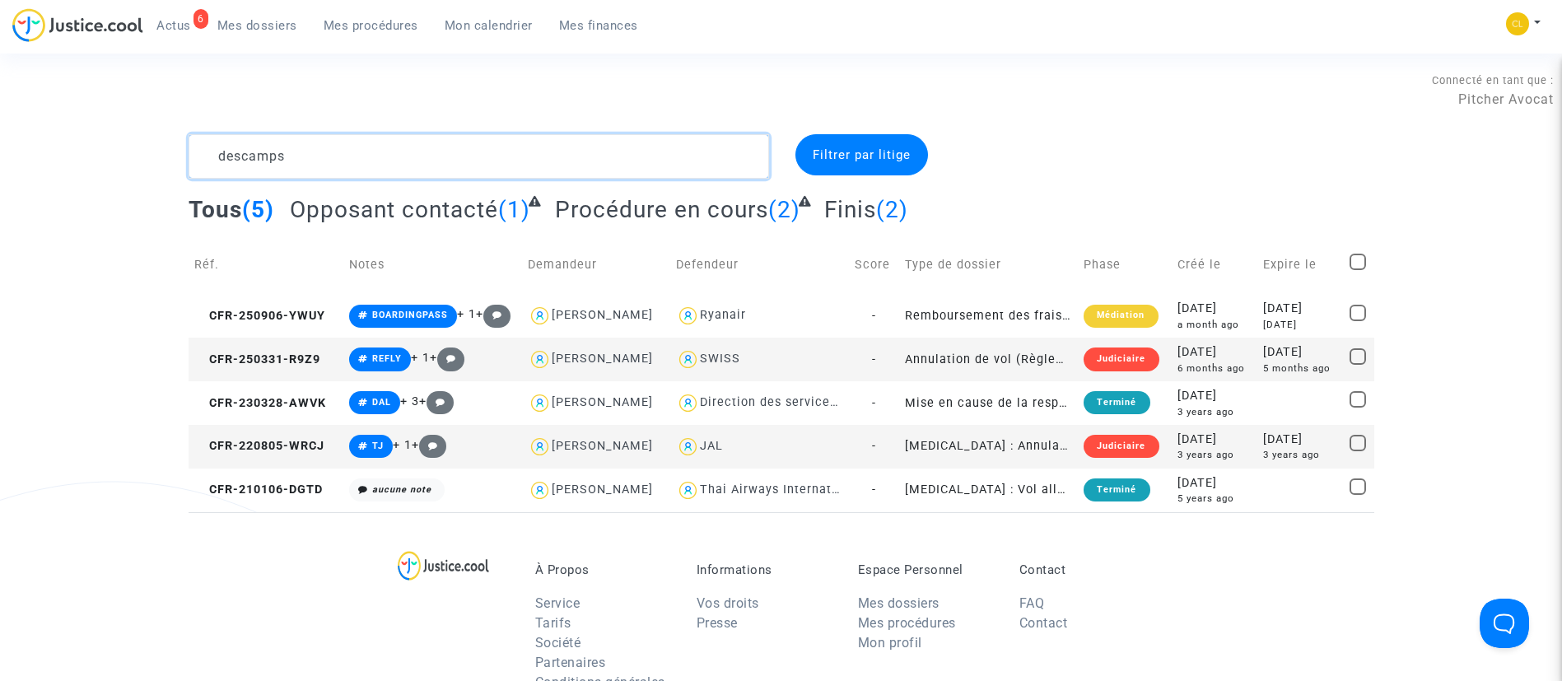
type textarea "descamps"
click at [1237, 357] on div "2025-03-31" at bounding box center [1214, 352] width 74 height 18
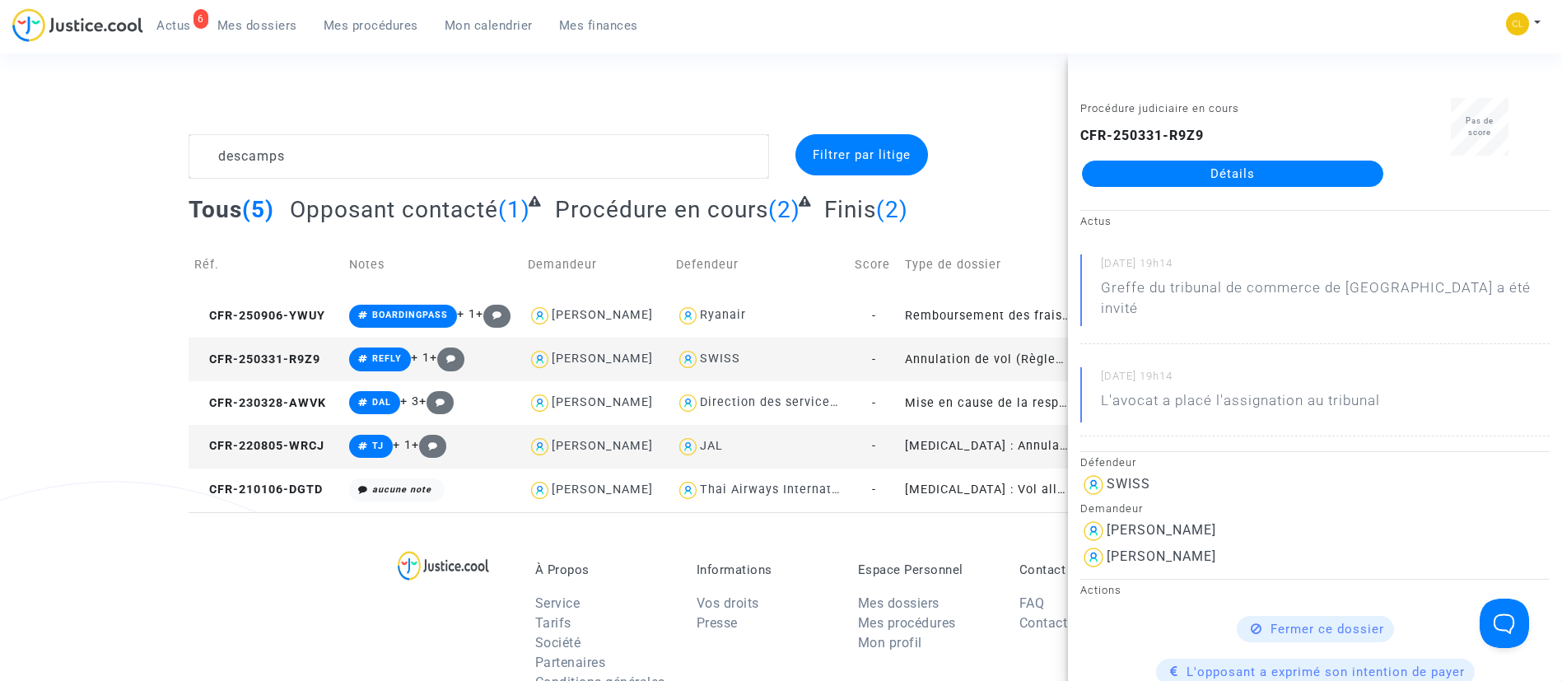
click at [1116, 185] on link "Détails" at bounding box center [1232, 174] width 301 height 26
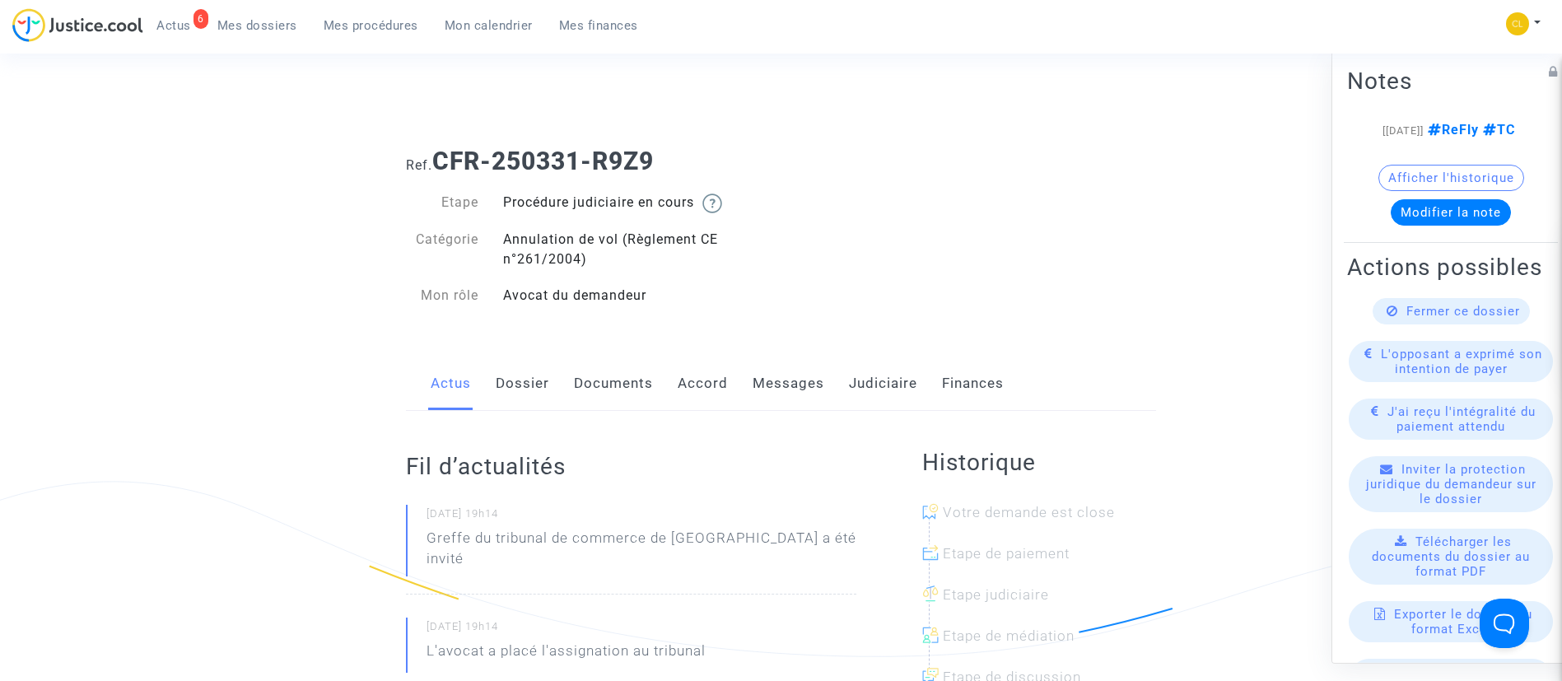
click at [805, 384] on link "Messages" at bounding box center [788, 383] width 72 height 54
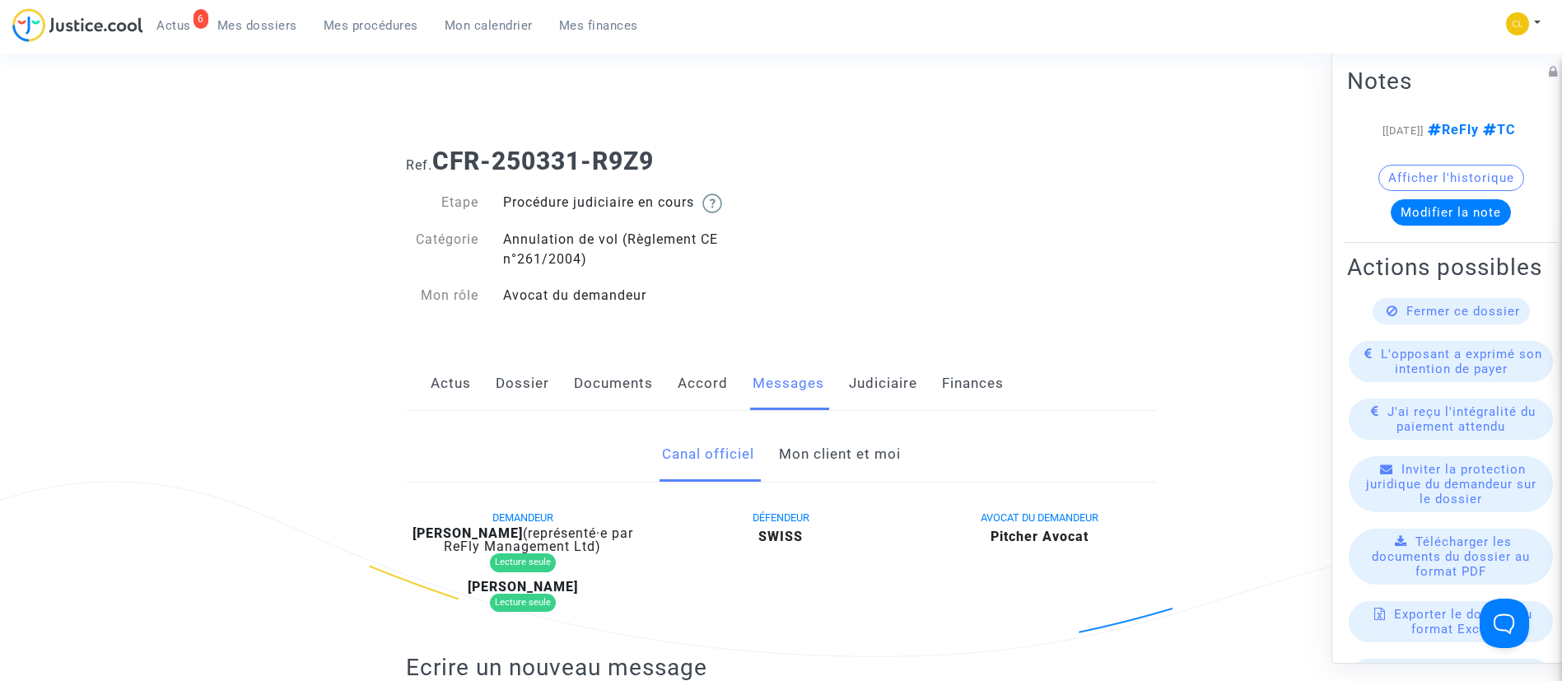
click at [852, 391] on link "Judiciaire" at bounding box center [883, 383] width 68 height 54
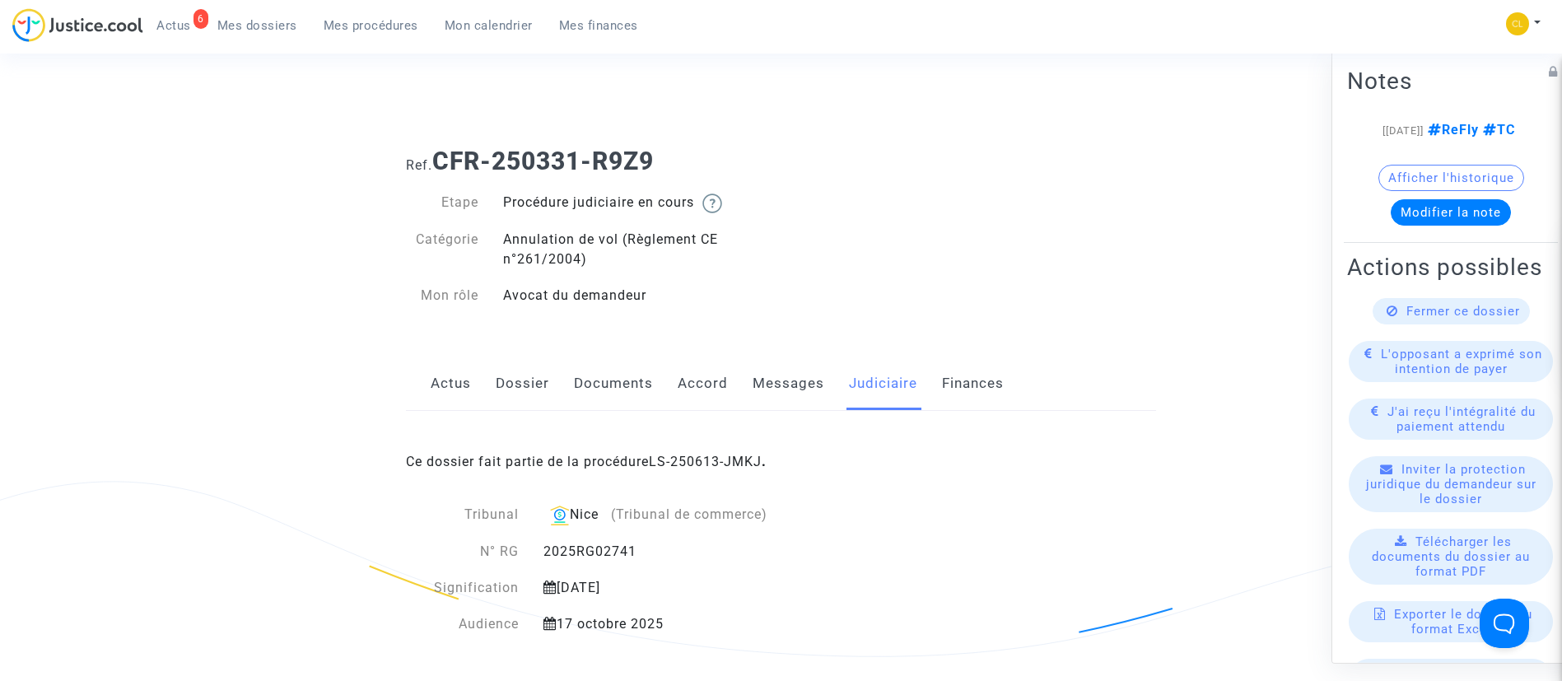
click at [723, 458] on link "LS-250613-JMKJ" at bounding box center [705, 462] width 113 height 16
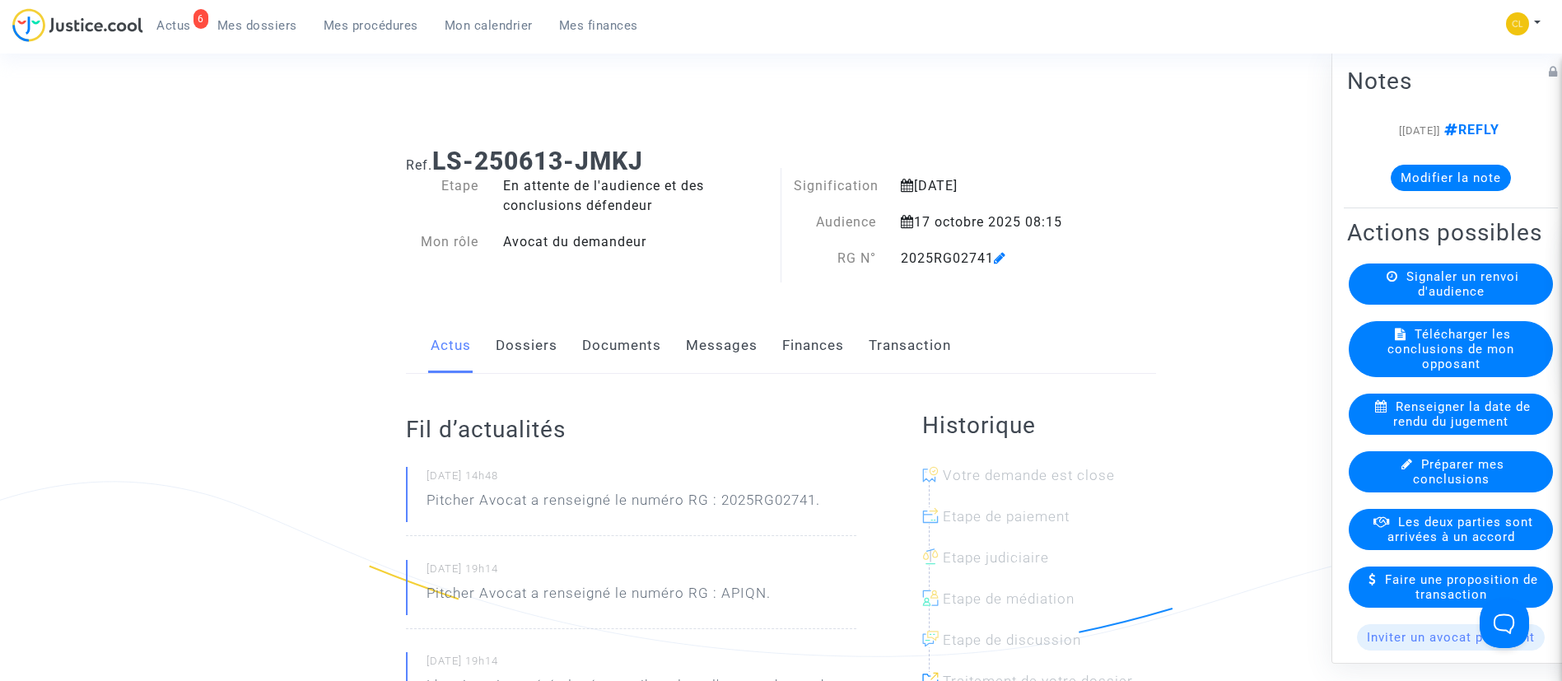
click at [822, 345] on link "Finances" at bounding box center [813, 346] width 62 height 54
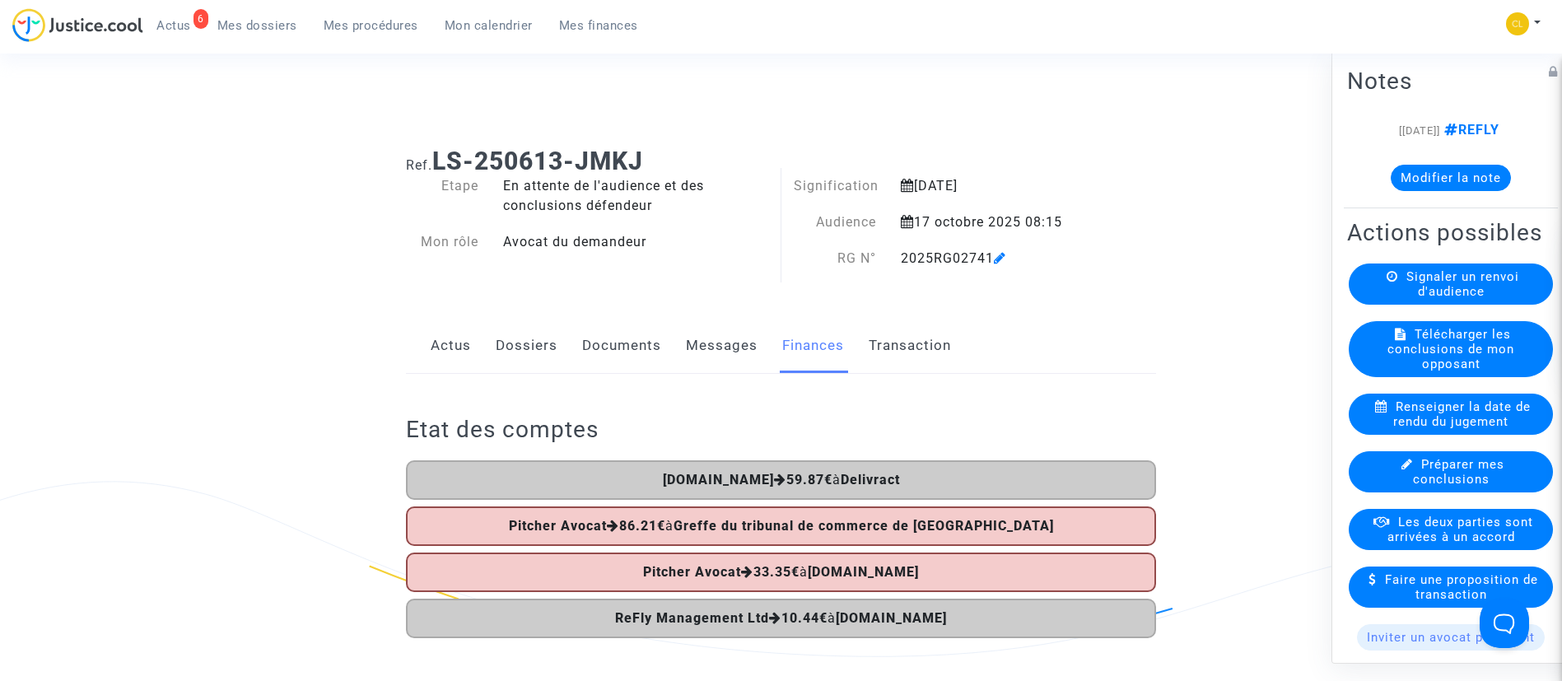
drag, startPoint x: 537, startPoint y: 342, endPoint x: 528, endPoint y: 324, distance: 20.2
click at [536, 342] on link "Dossiers" at bounding box center [527, 346] width 62 height 54
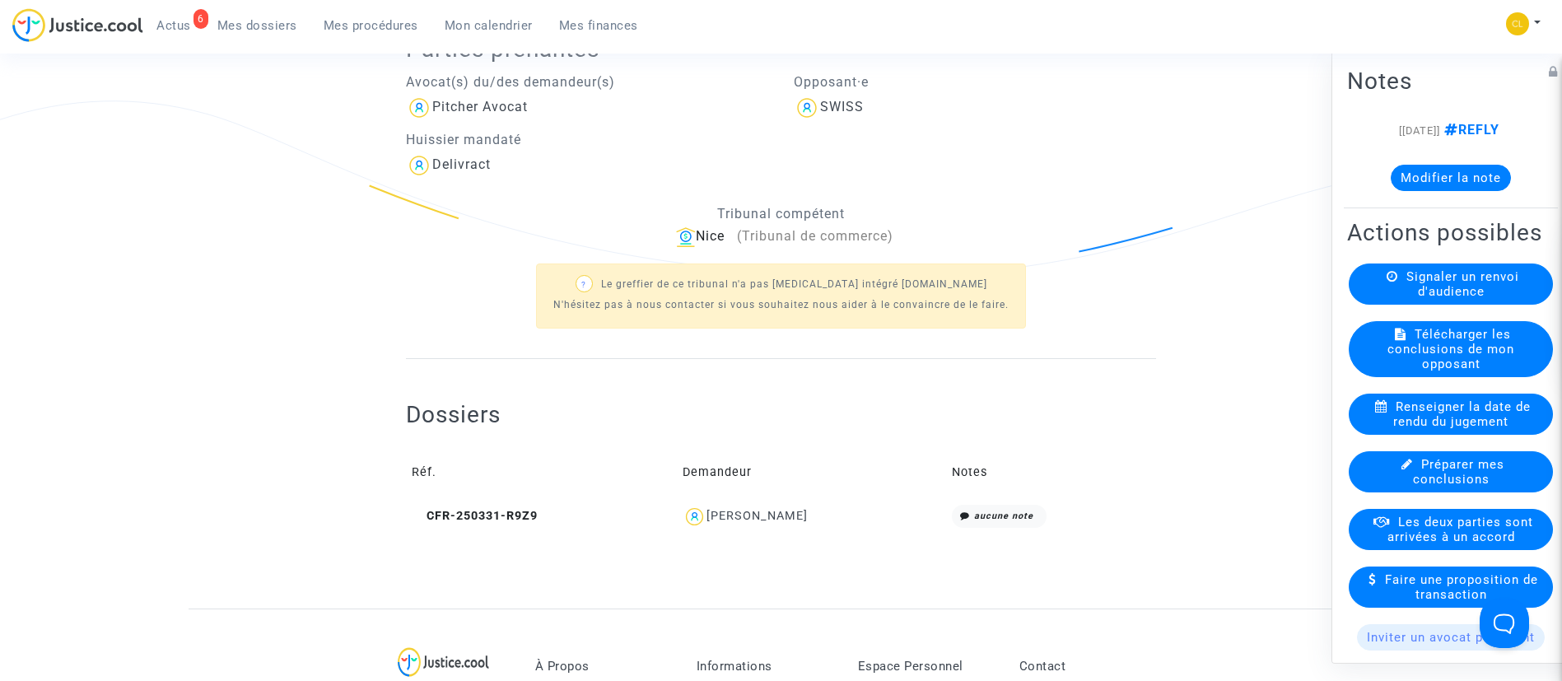
scroll to position [548, 0]
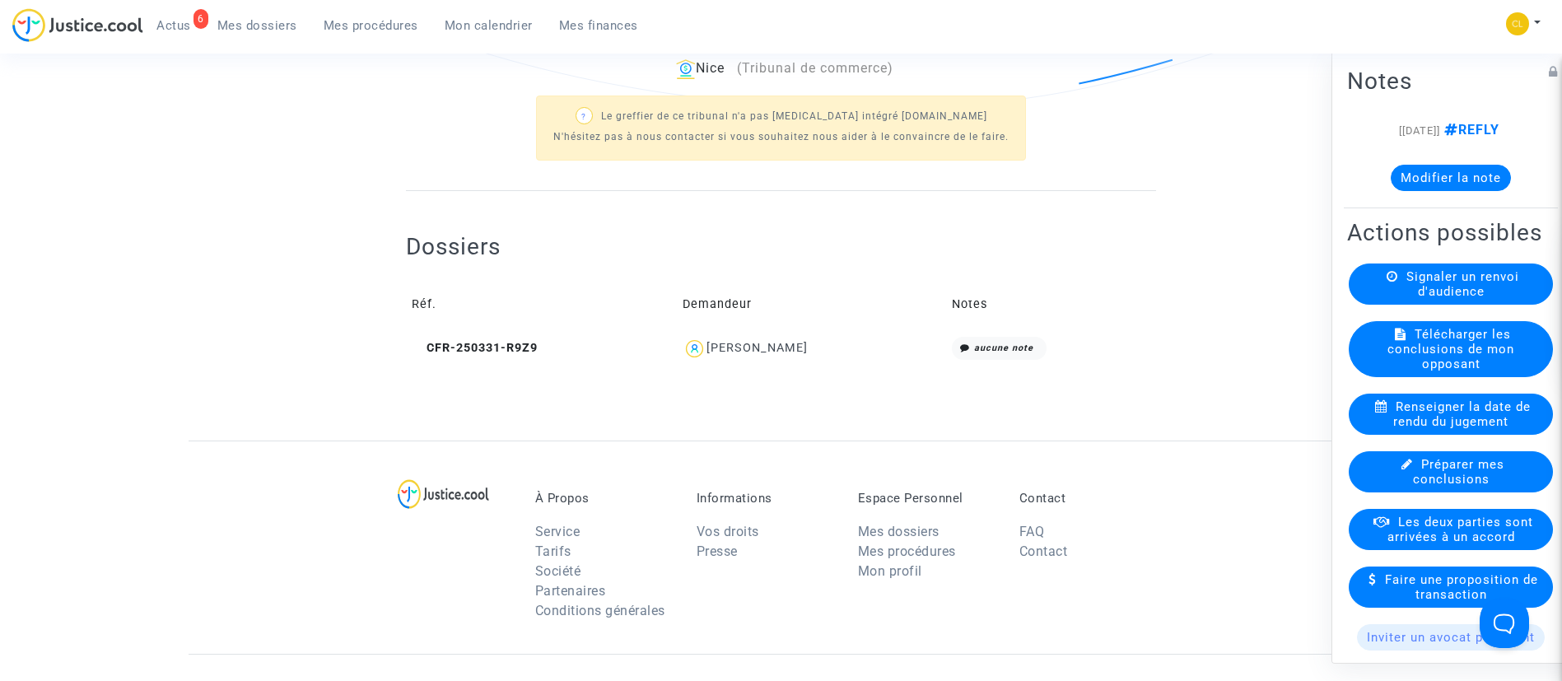
click at [768, 347] on div "Annabelle Descamps" at bounding box center [756, 348] width 101 height 14
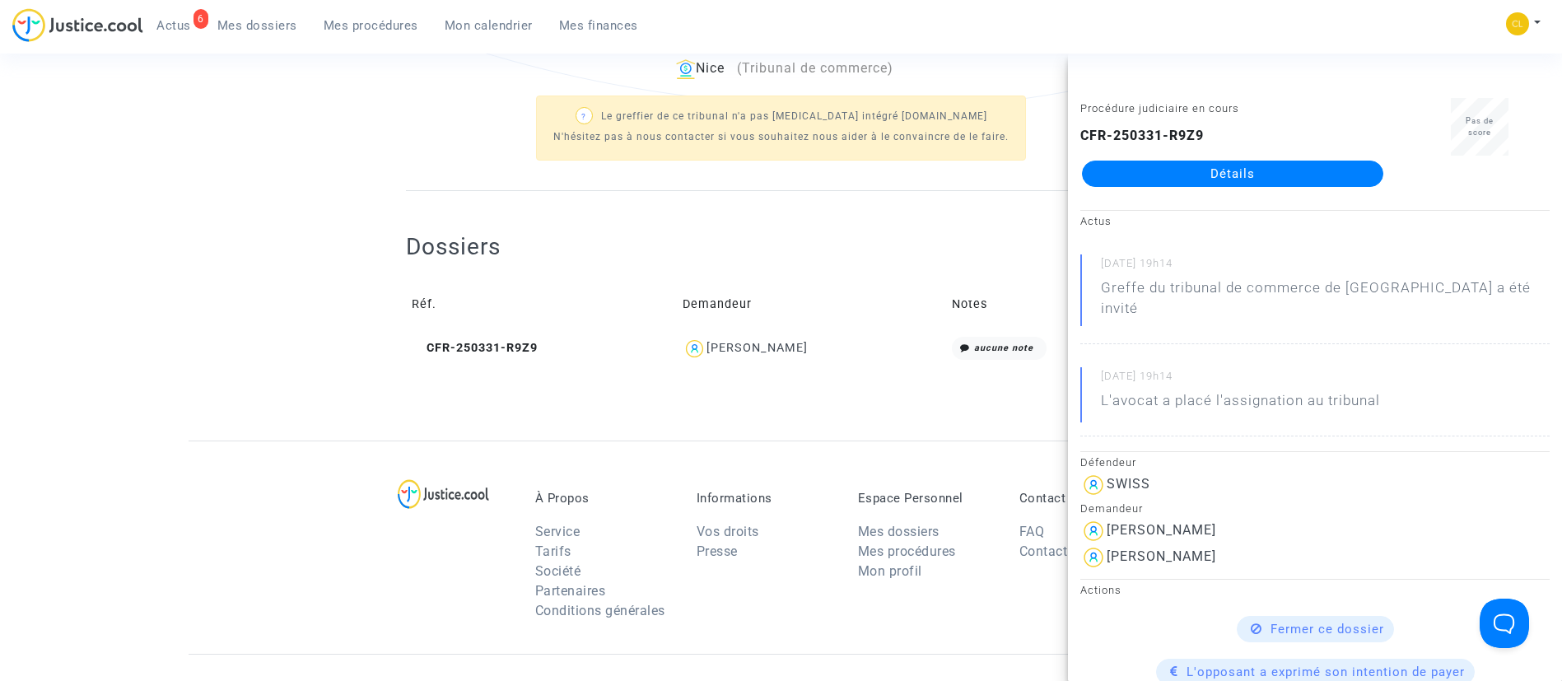
click at [1213, 162] on link "Détails" at bounding box center [1232, 174] width 301 height 26
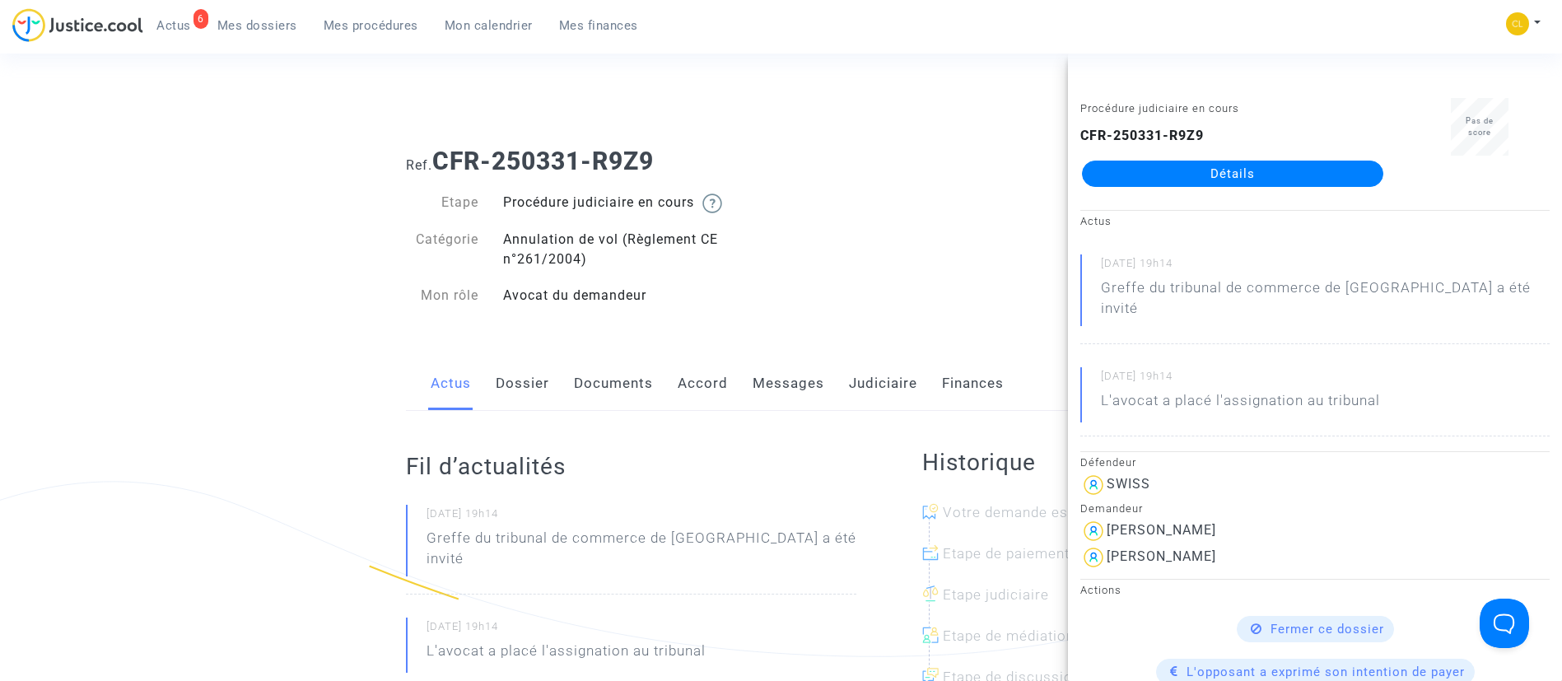
click at [708, 391] on link "Accord" at bounding box center [702, 383] width 50 height 54
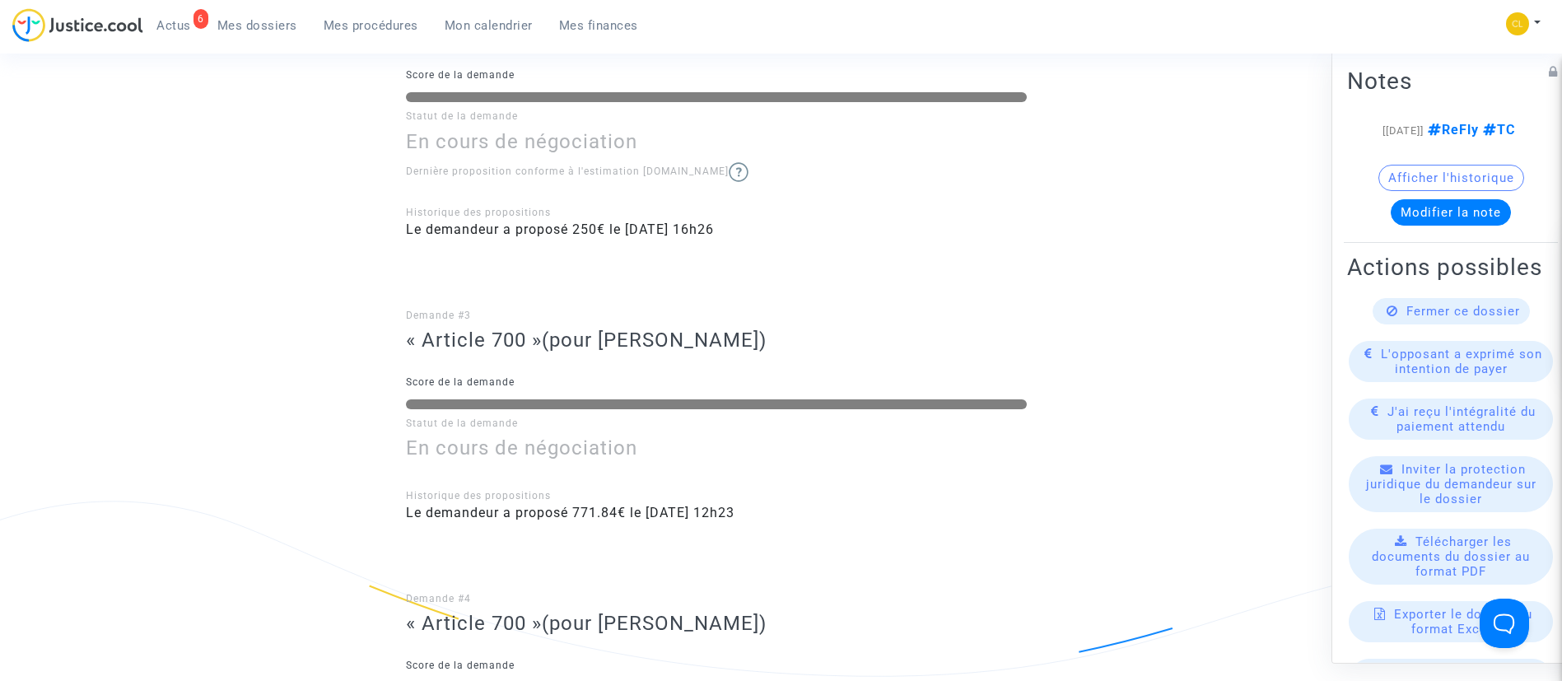
scroll to position [494, 0]
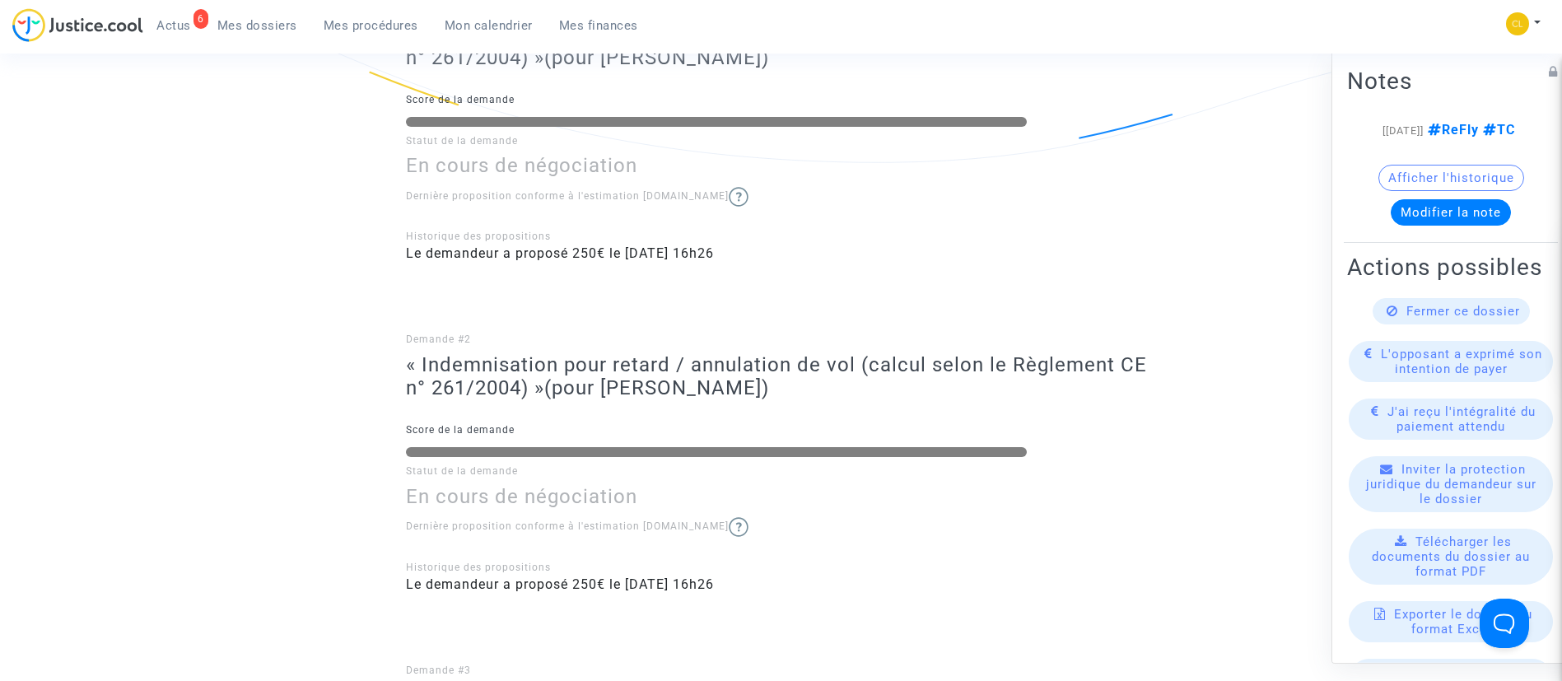
click at [483, 24] on span "Mon calendrier" at bounding box center [489, 25] width 88 height 15
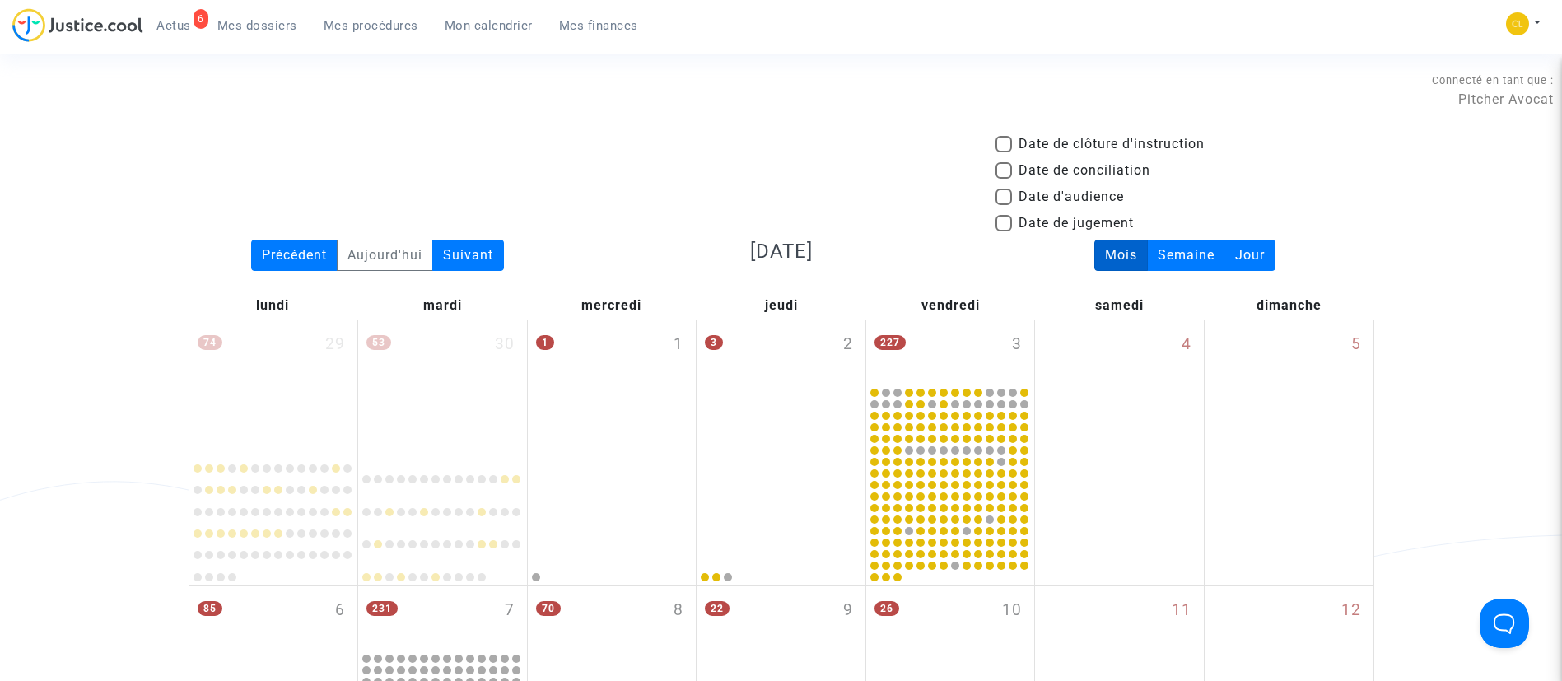
click at [1093, 184] on mat-checkbox "Date de conciliation" at bounding box center [1072, 174] width 155 height 26
click at [1004, 200] on span at bounding box center [1003, 197] width 16 height 16
click at [1003, 205] on input "Date d'audience" at bounding box center [1003, 205] width 1 height 1
checkbox input "true"
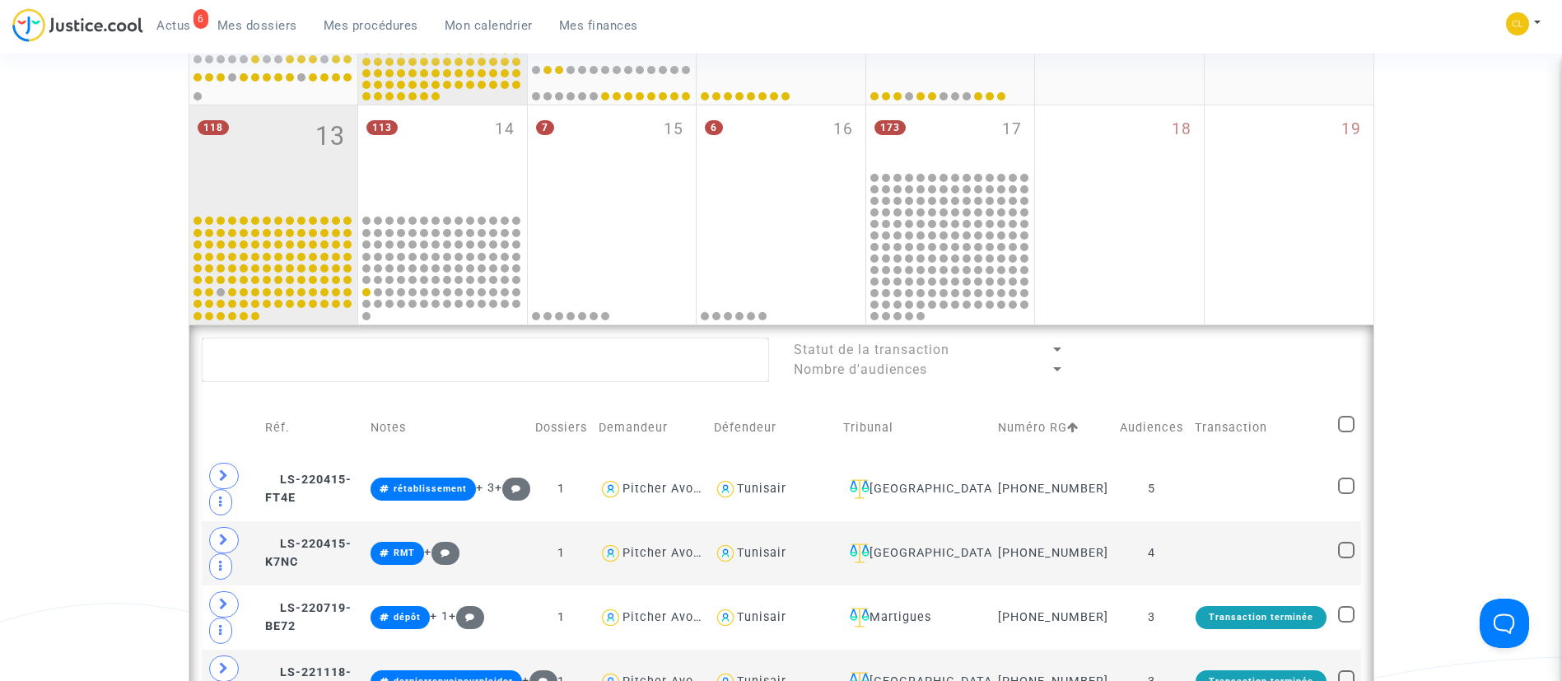
scroll to position [617, 0]
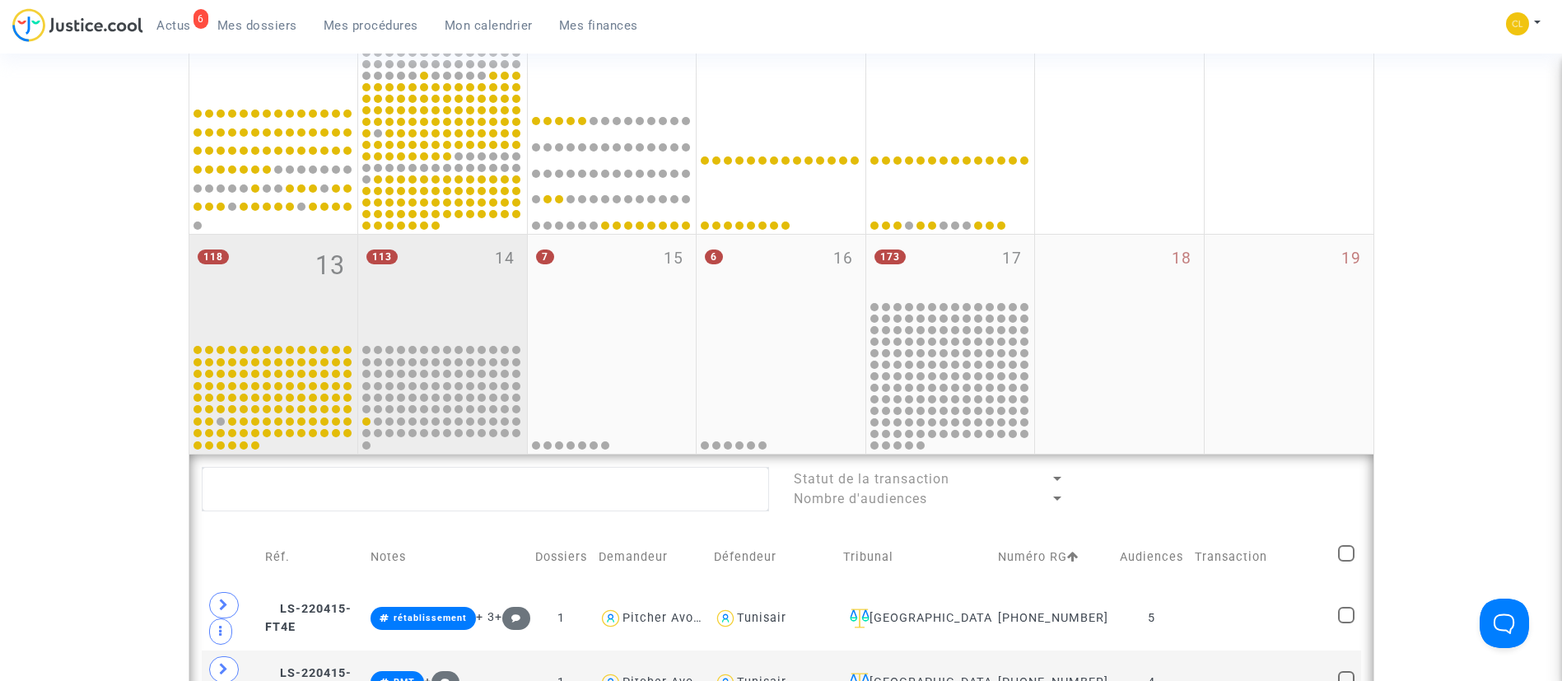
click at [425, 265] on div "113 14" at bounding box center [442, 288] width 169 height 107
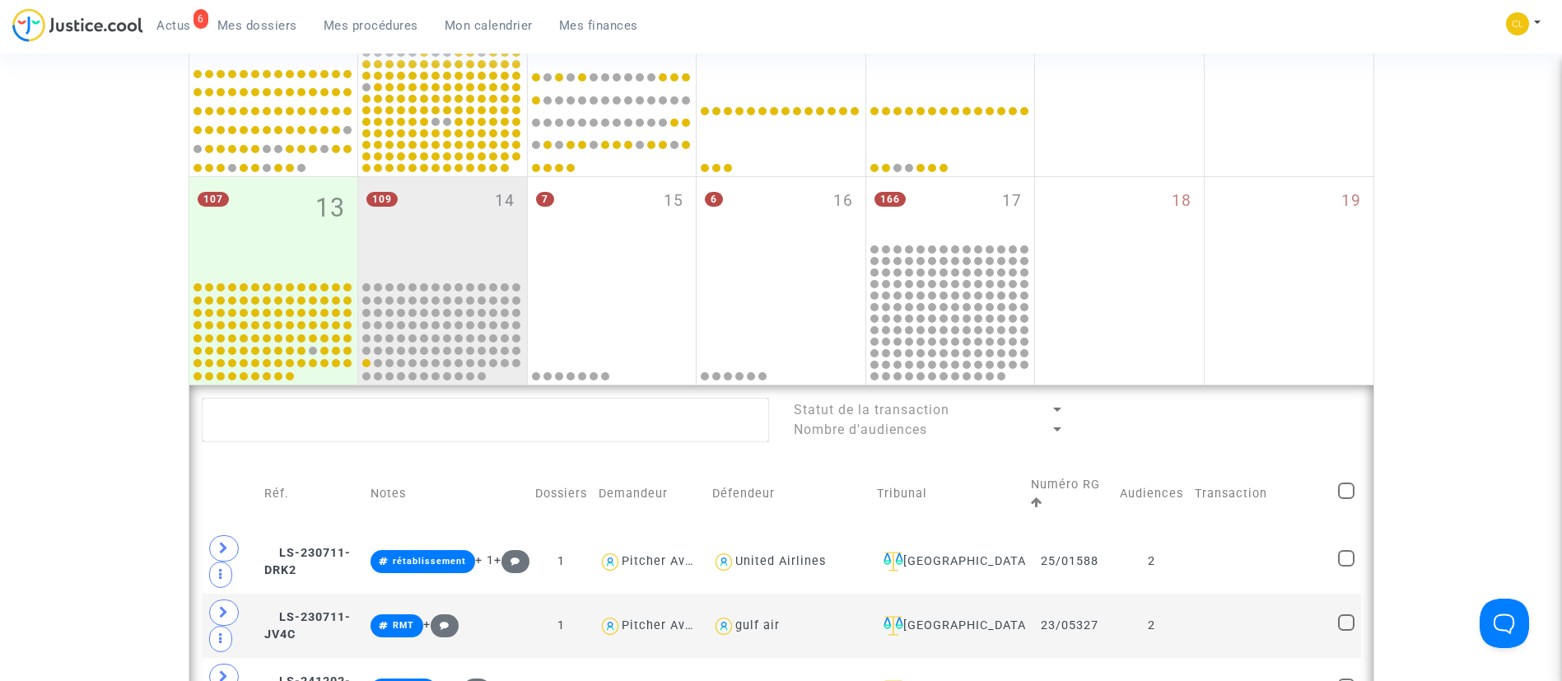
scroll to position [864, 0]
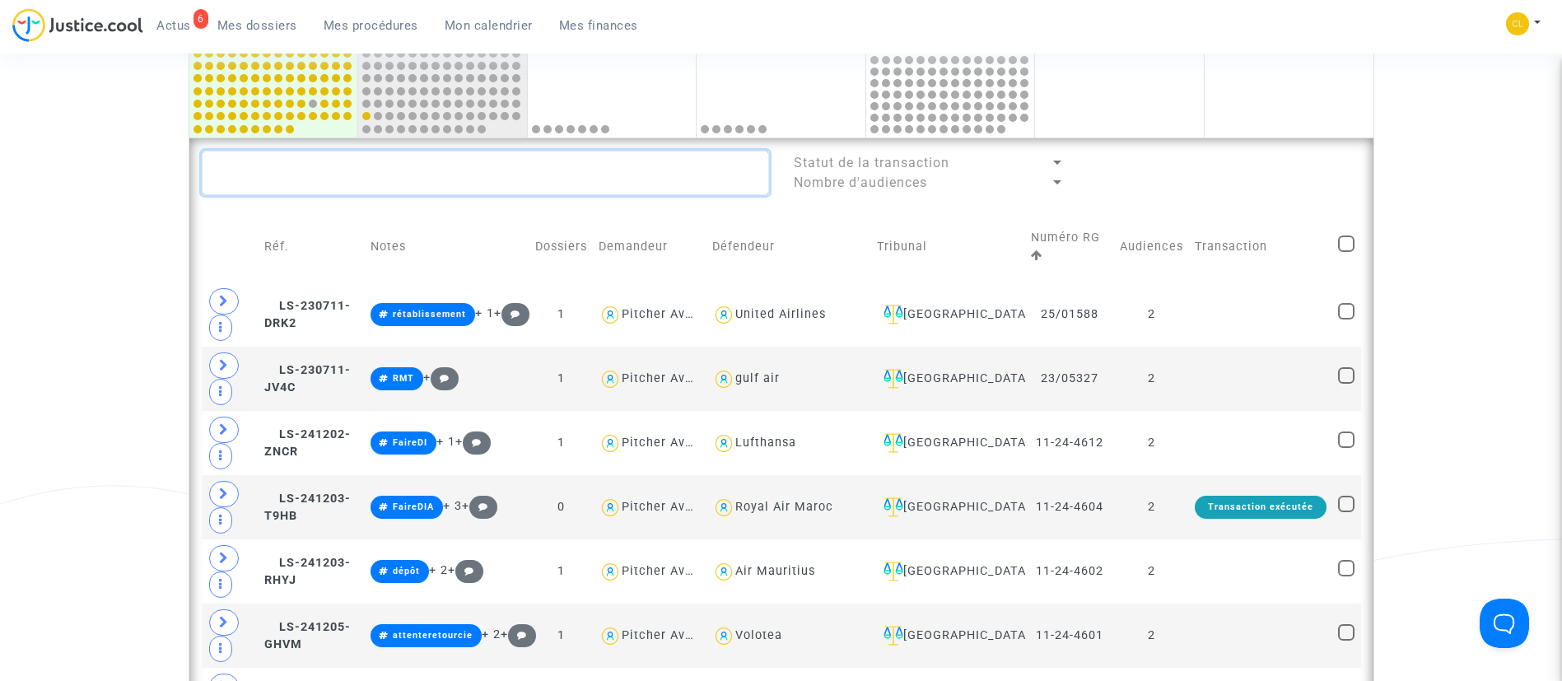
click at [357, 176] on textarea at bounding box center [485, 173] width 567 height 44
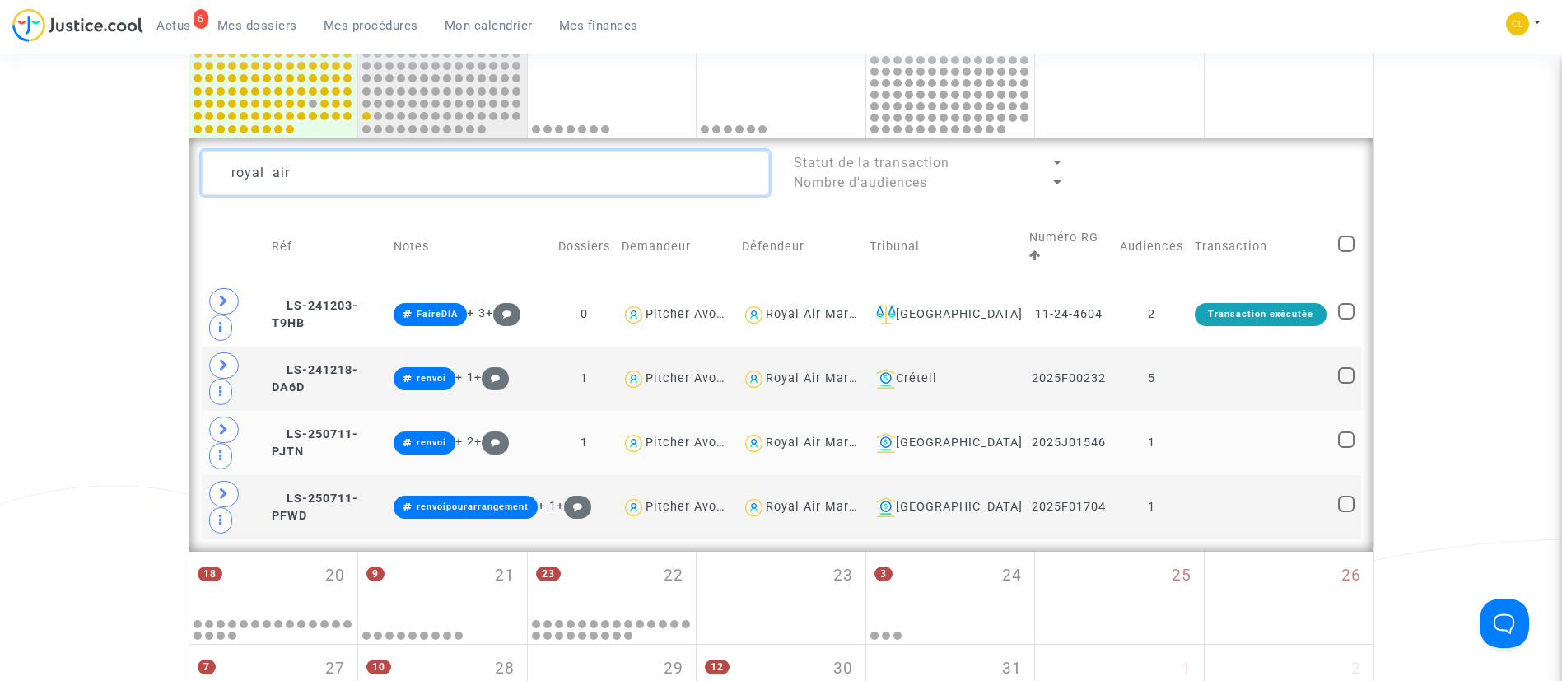
type textarea "royal air"
click at [1180, 434] on td "1" at bounding box center [1151, 443] width 75 height 64
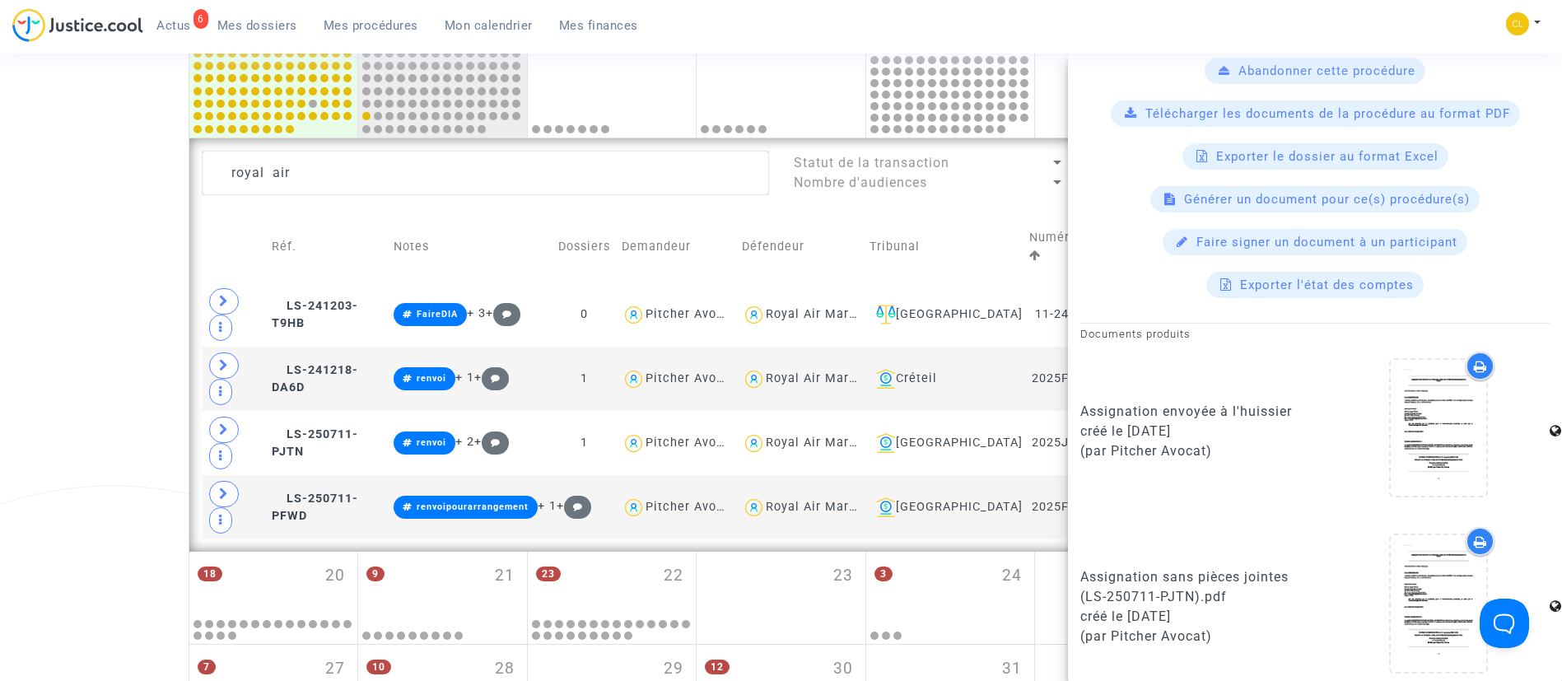
scroll to position [393, 0]
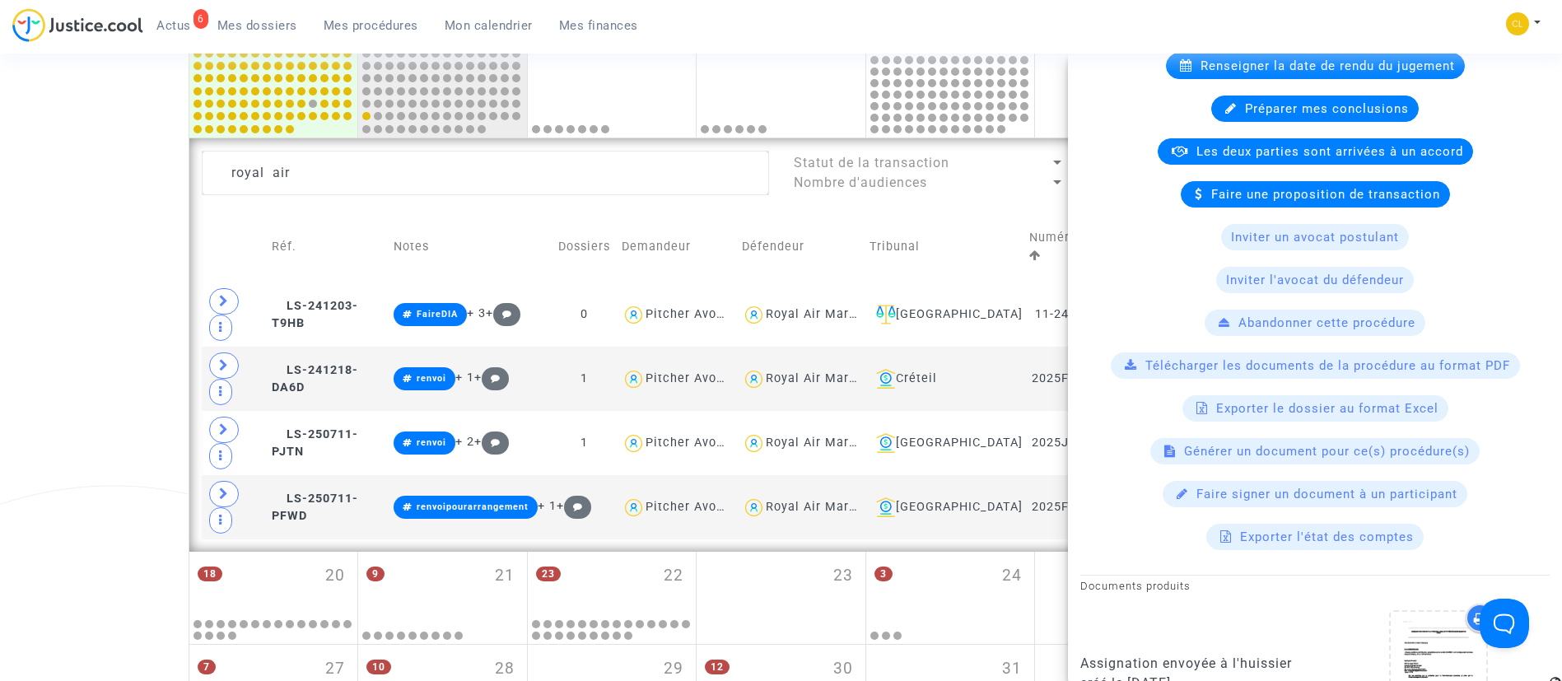
click at [1147, 371] on span "Télécharger les documents de la procédure au format PDF" at bounding box center [1327, 365] width 365 height 15
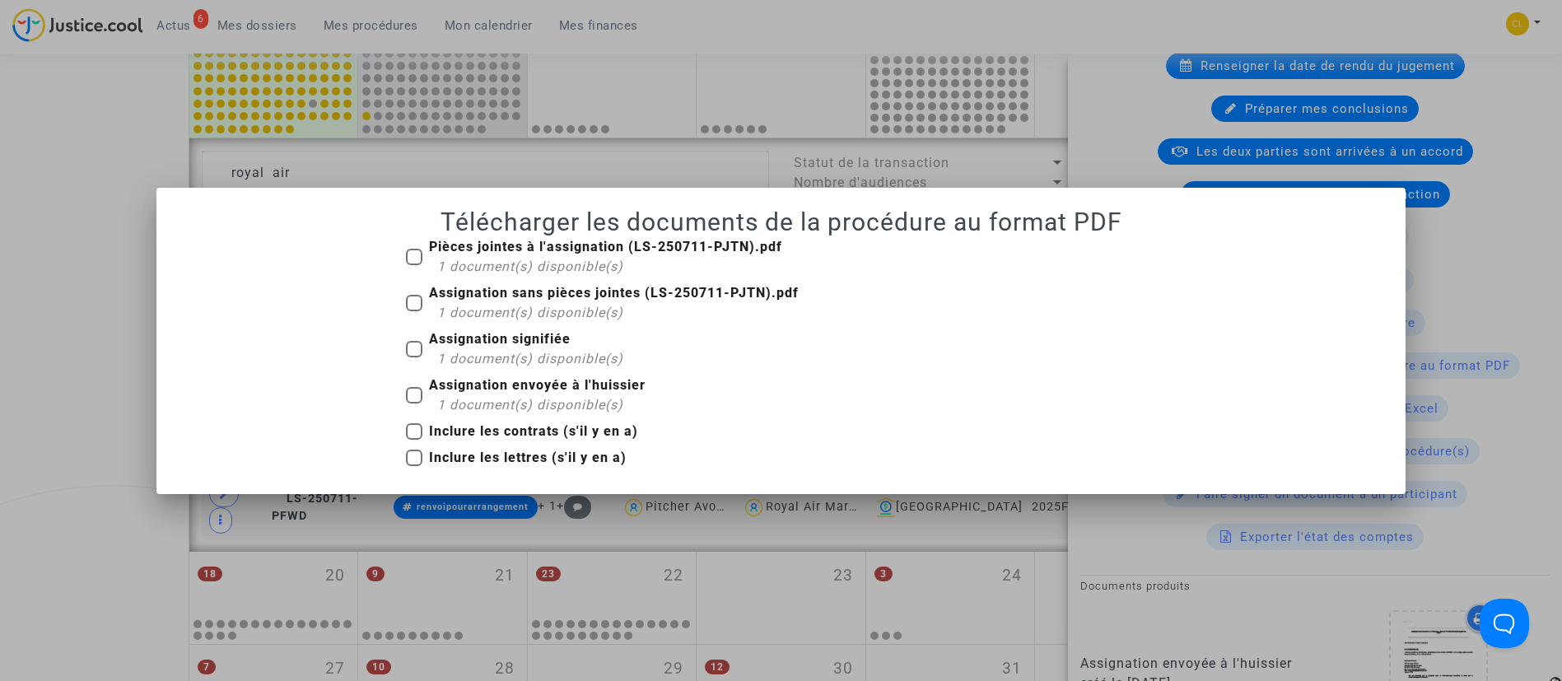
click at [533, 333] on b "Assignation signifiée" at bounding box center [500, 339] width 142 height 16
click at [414, 357] on input "Assignation signifiée 1 document(s) disponible(s)" at bounding box center [413, 357] width 1 height 1
checkbox input "true"
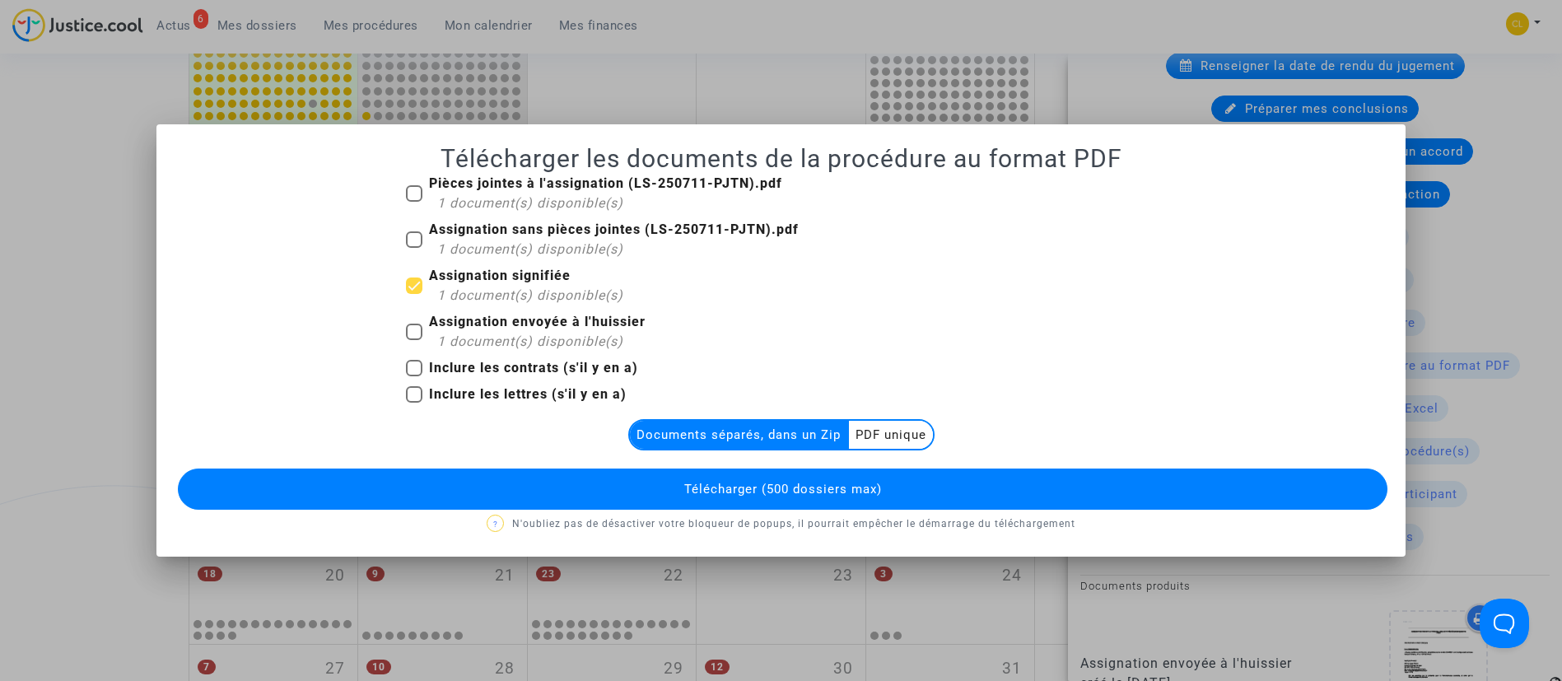
click at [531, 183] on b "Pièces jointes à l'assignation (LS-250711-PJTN).pdf" at bounding box center [605, 183] width 353 height 16
click at [414, 202] on input "Pièces jointes à l'assignation (LS-250711-PJTN).pdf 1 document(s) disponible(s)" at bounding box center [413, 202] width 1 height 1
checkbox input "true"
click at [899, 442] on multi-toggle-item "PDF unique" at bounding box center [891, 435] width 84 height 28
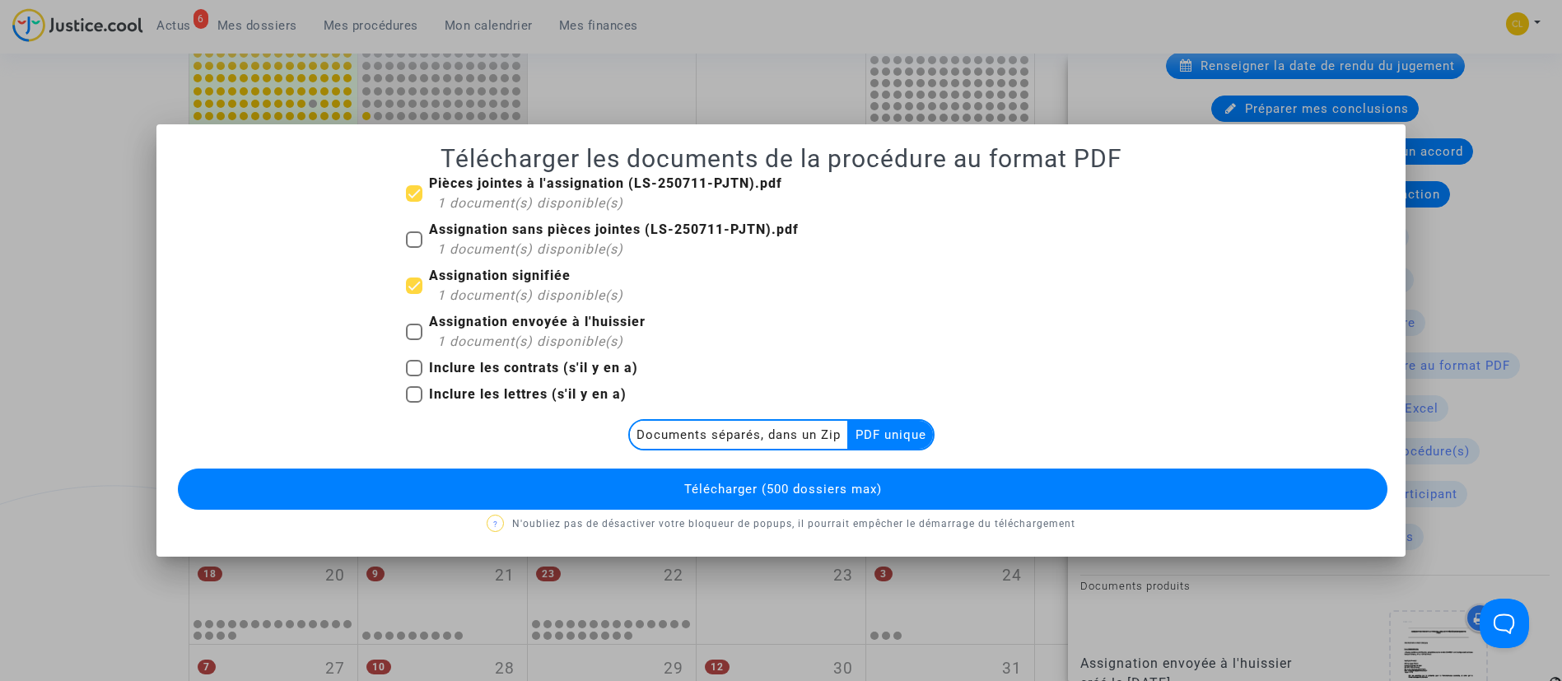
click at [911, 487] on button "Télécharger (500 dossiers max)" at bounding box center [783, 488] width 1210 height 41
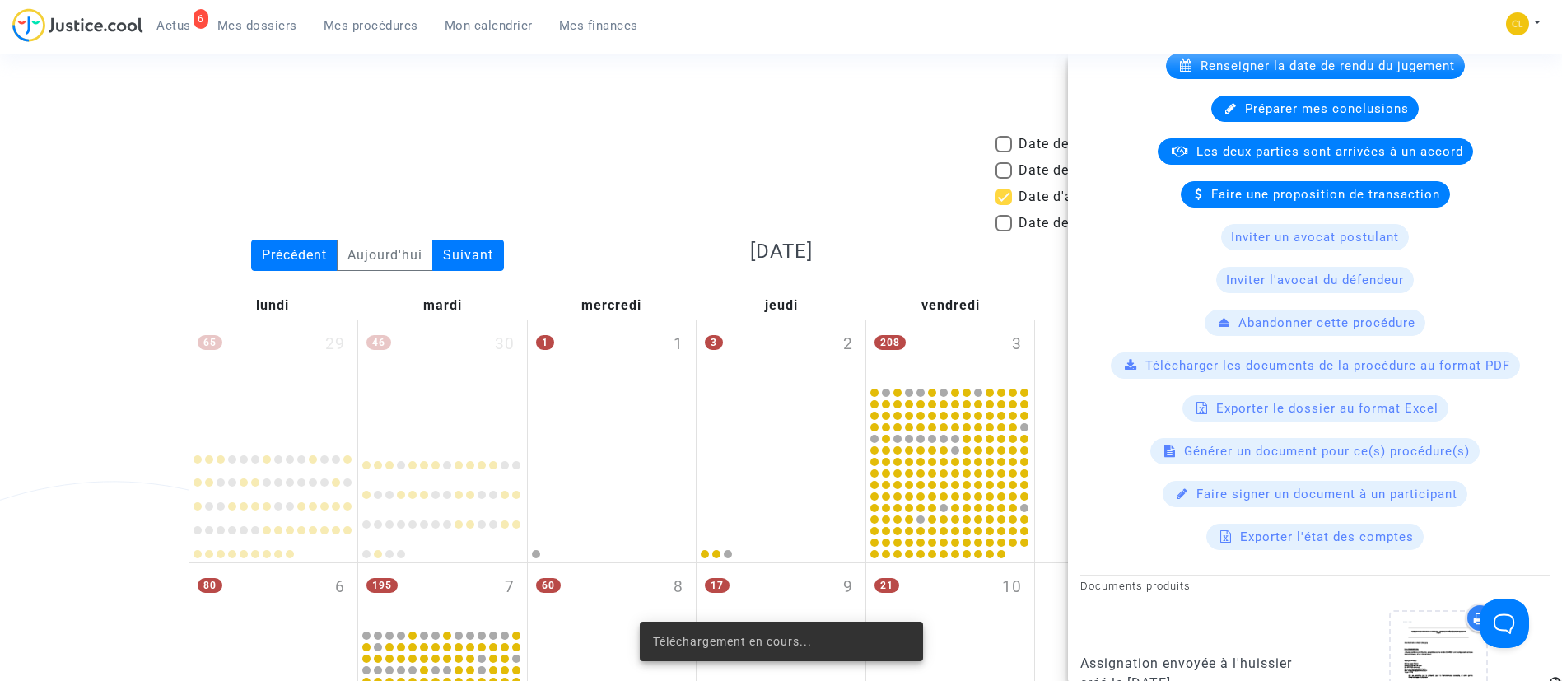
scroll to position [864, 0]
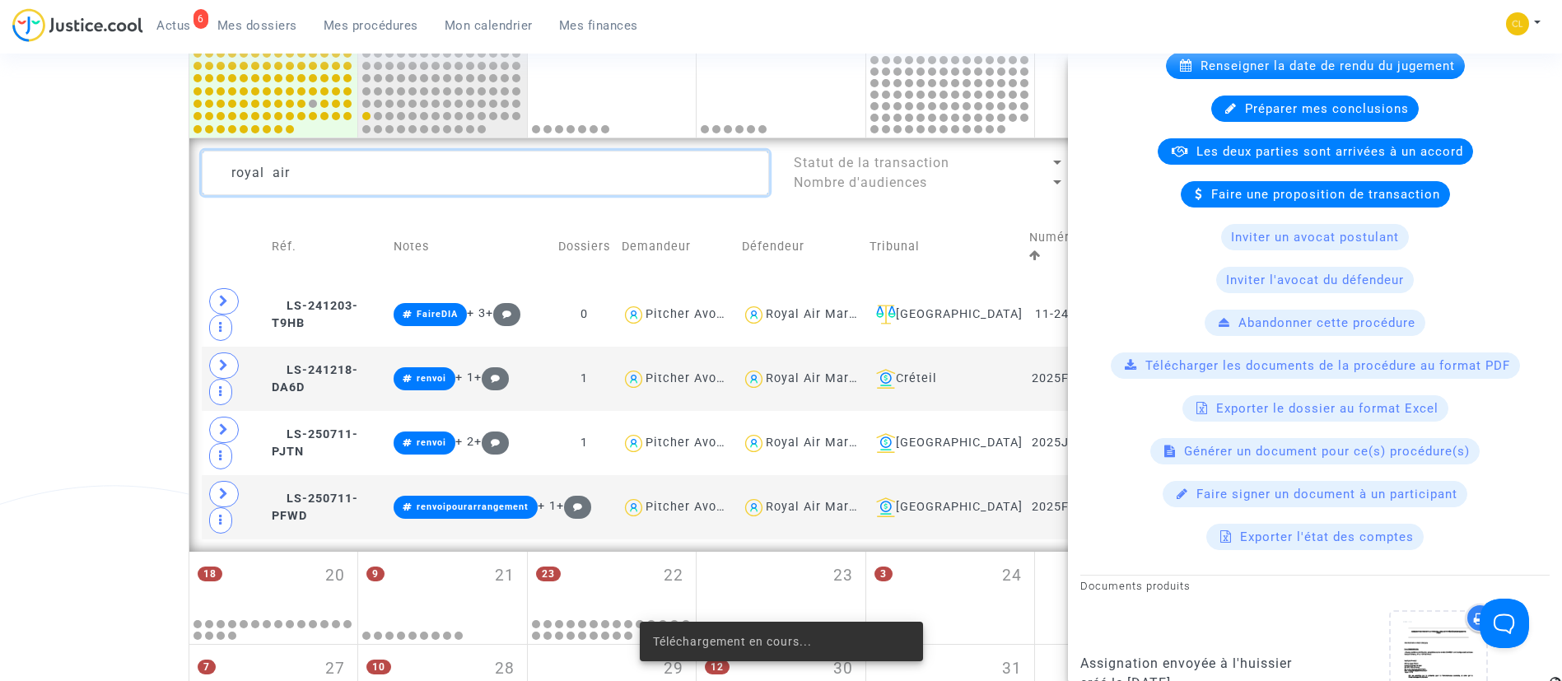
click at [618, 190] on textarea at bounding box center [485, 173] width 567 height 44
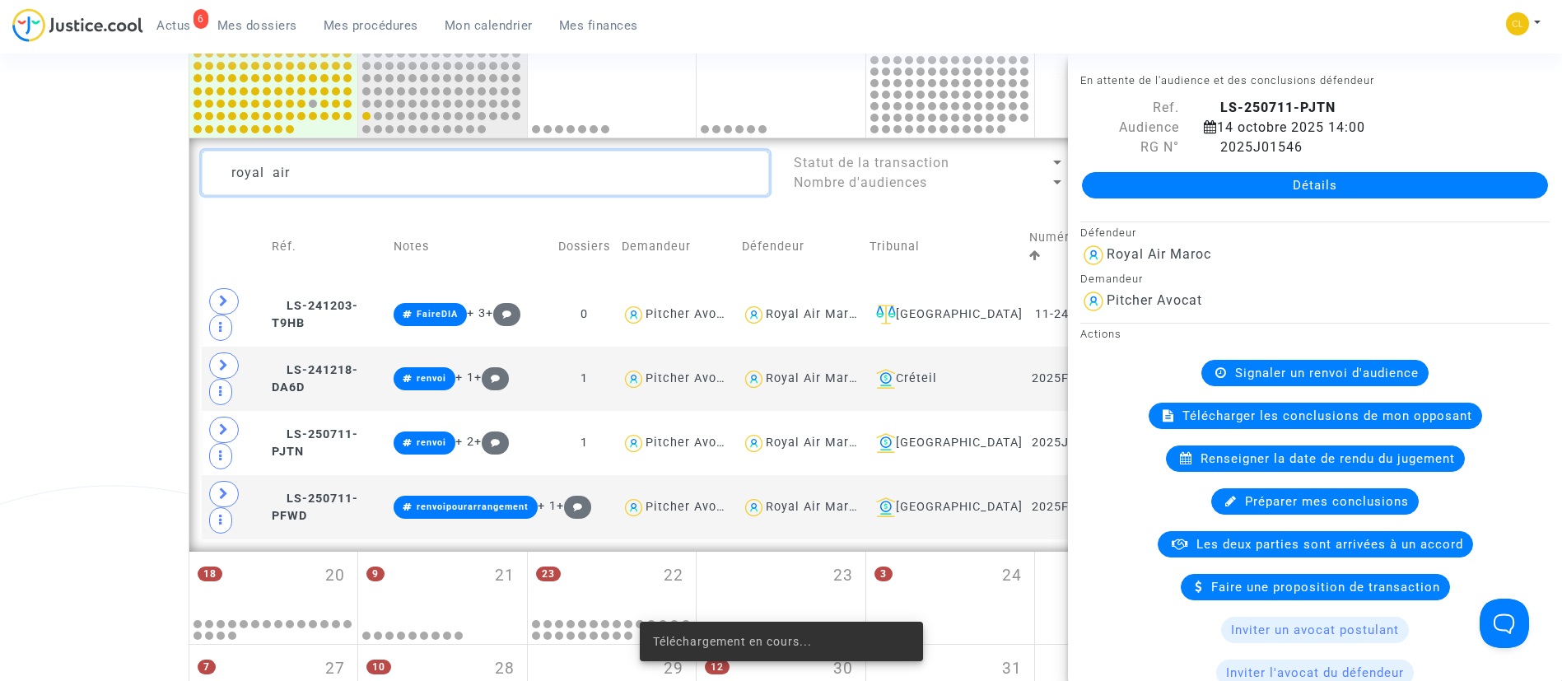
click at [617, 186] on textarea at bounding box center [485, 173] width 567 height 44
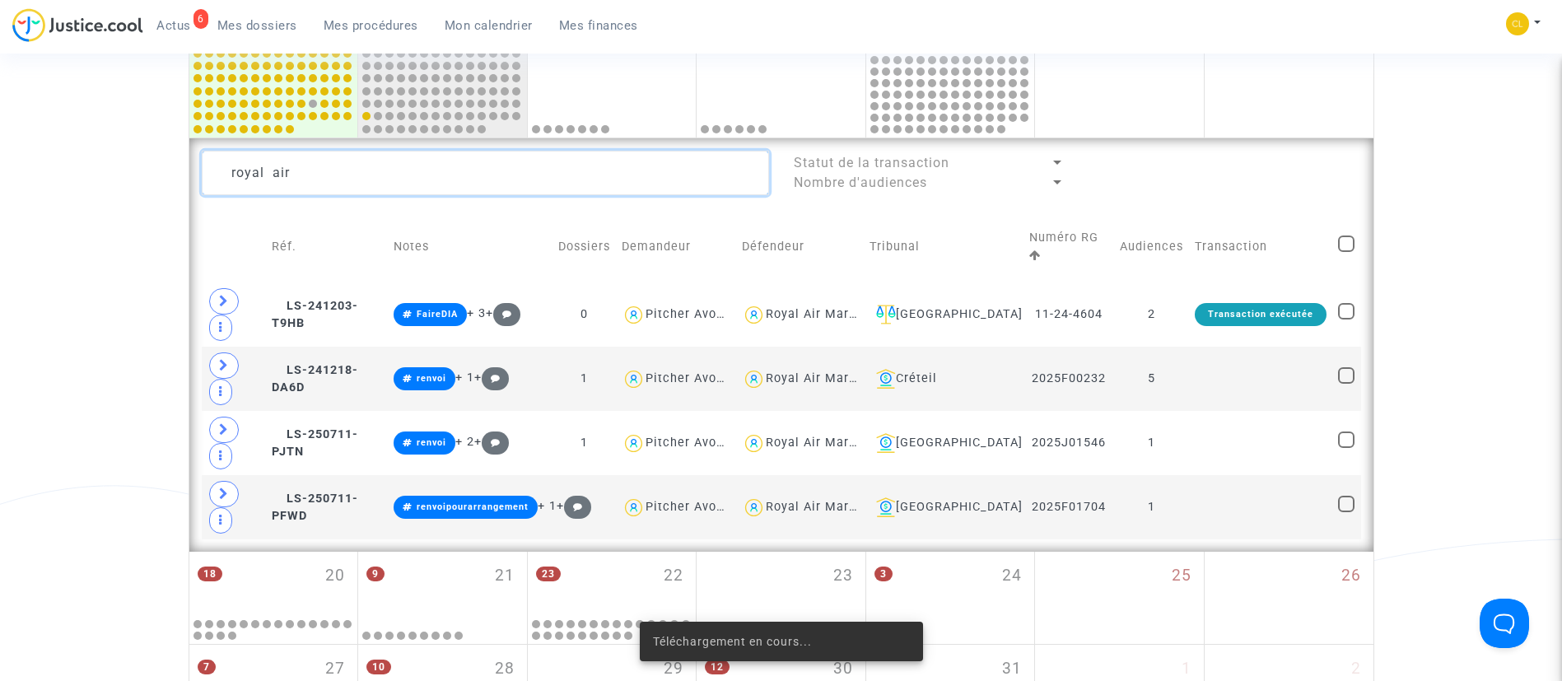
click at [617, 186] on textarea at bounding box center [485, 173] width 567 height 44
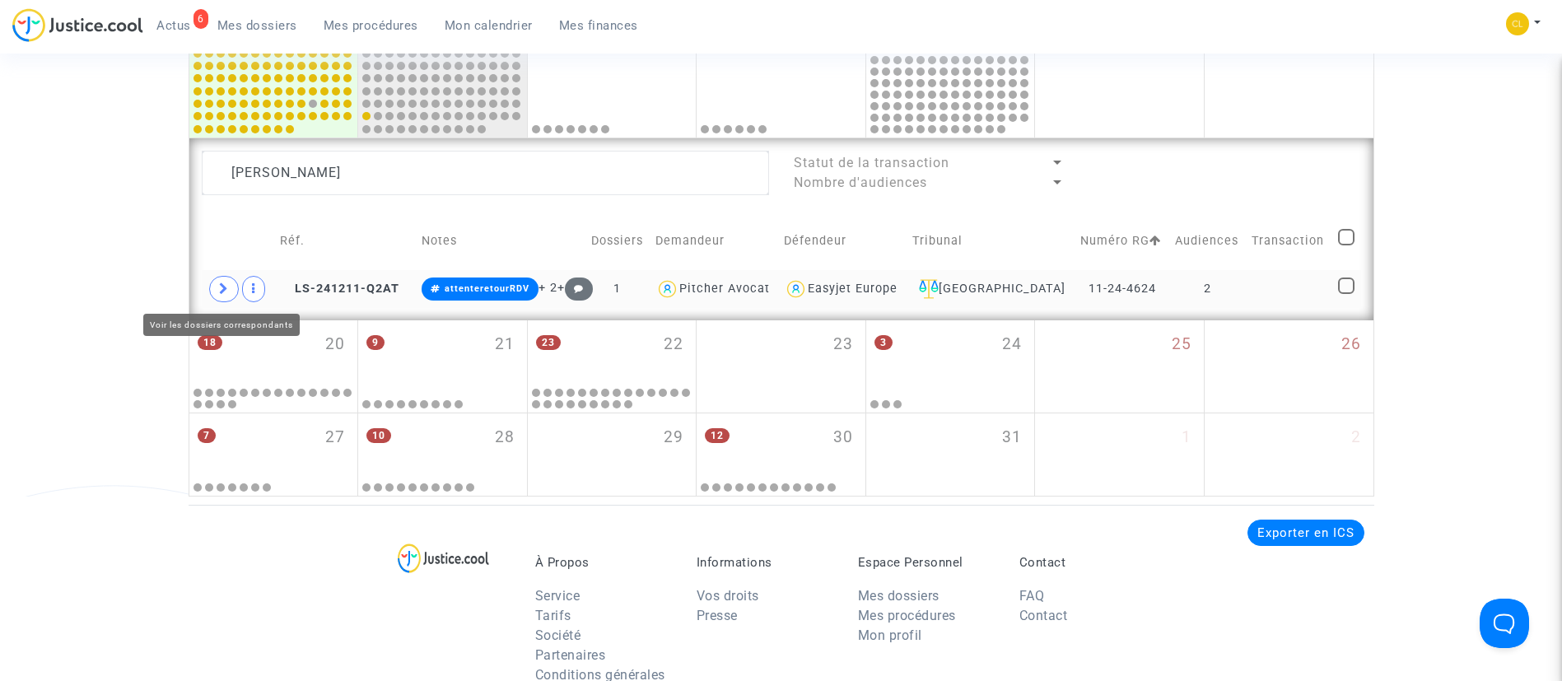
click at [214, 292] on span at bounding box center [224, 289] width 30 height 26
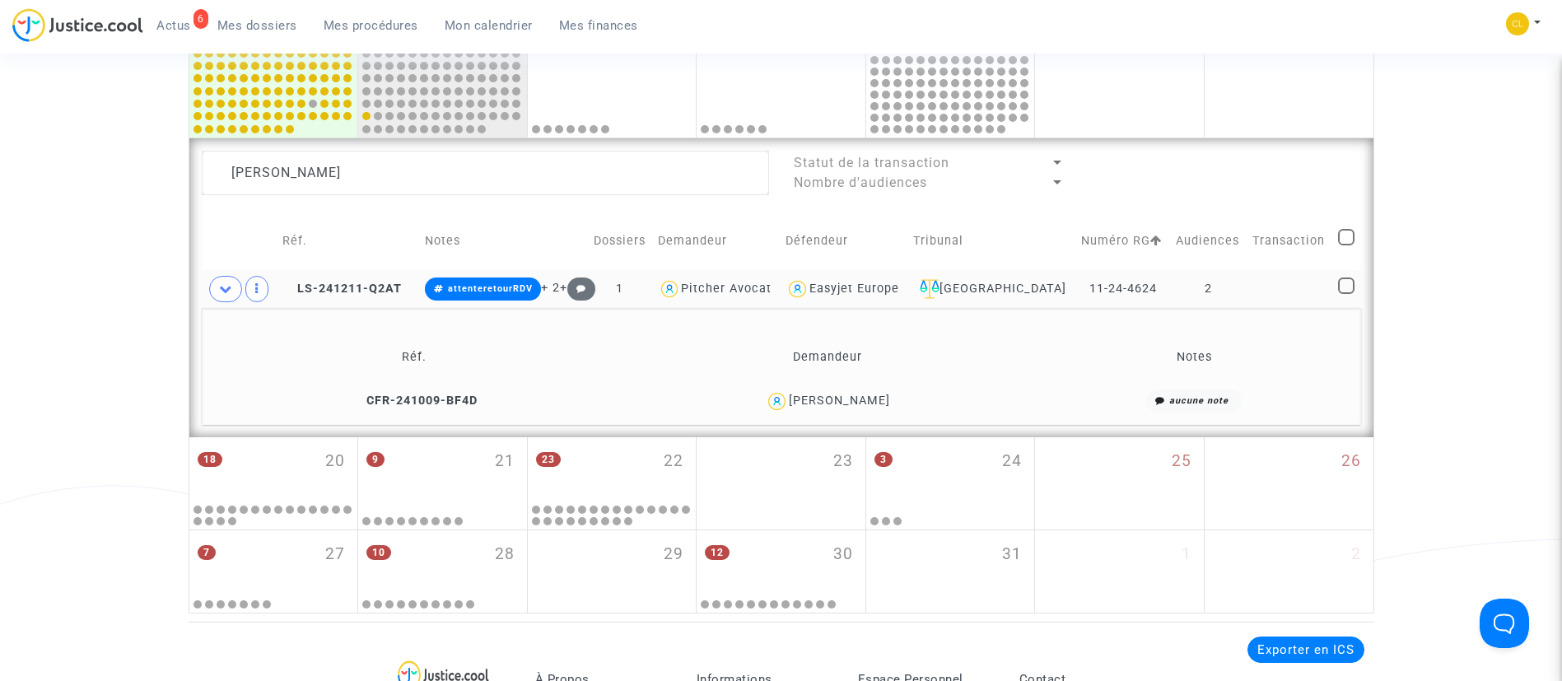
drag, startPoint x: 862, startPoint y: 391, endPoint x: 857, endPoint y: 379, distance: 13.3
click at [864, 384] on td "Louis Garcia" at bounding box center [828, 401] width 412 height 35
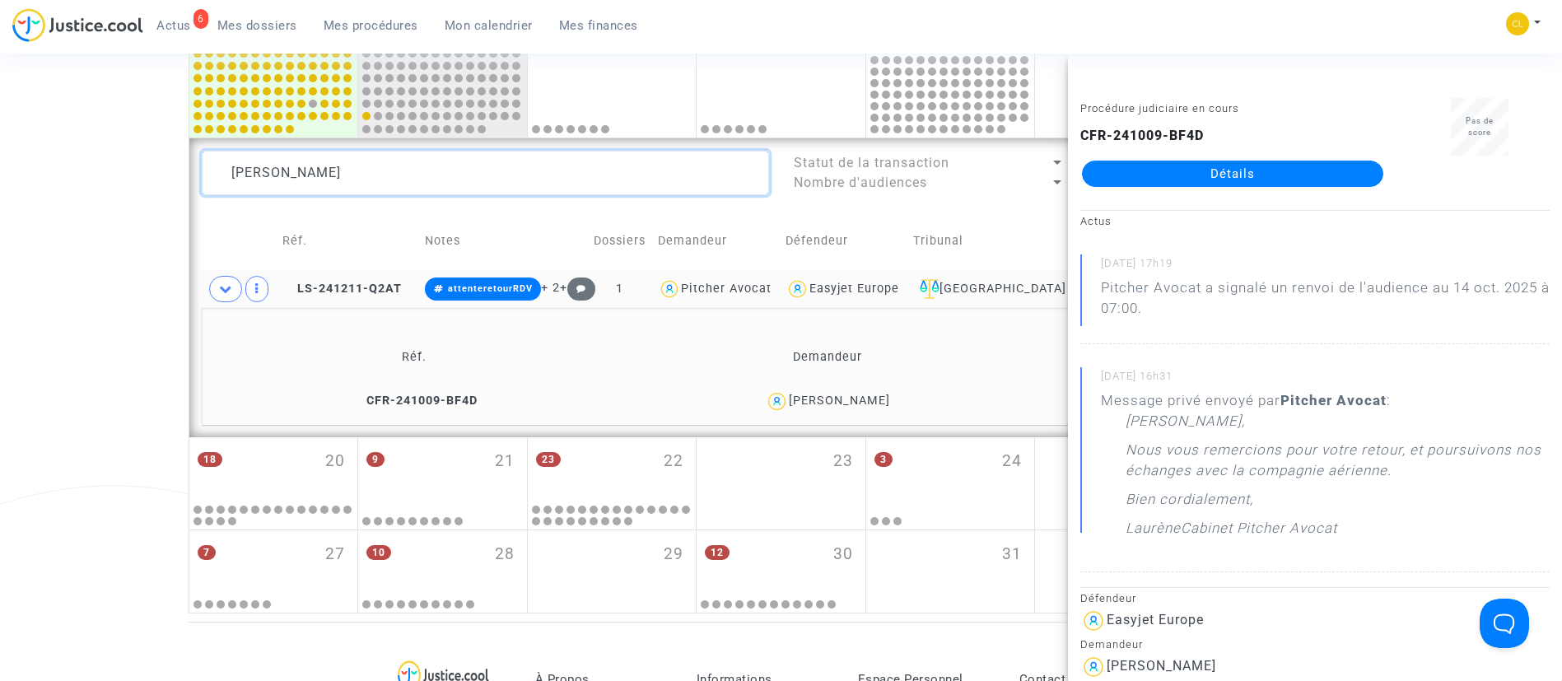
drag, startPoint x: 435, startPoint y: 159, endPoint x: 214, endPoint y: 163, distance: 220.7
click at [216, 164] on textarea at bounding box center [485, 173] width 567 height 44
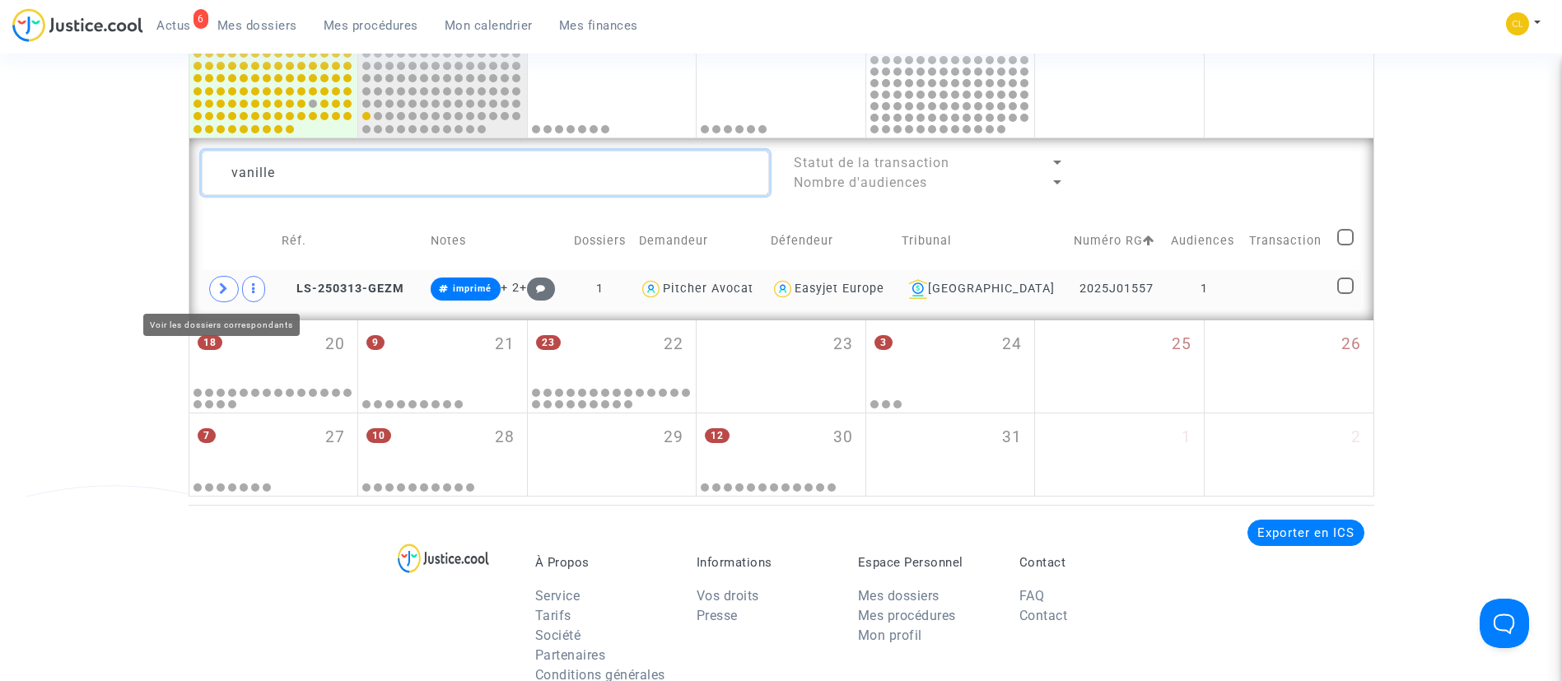
type textarea "vanille"
click at [221, 291] on icon at bounding box center [224, 288] width 10 height 12
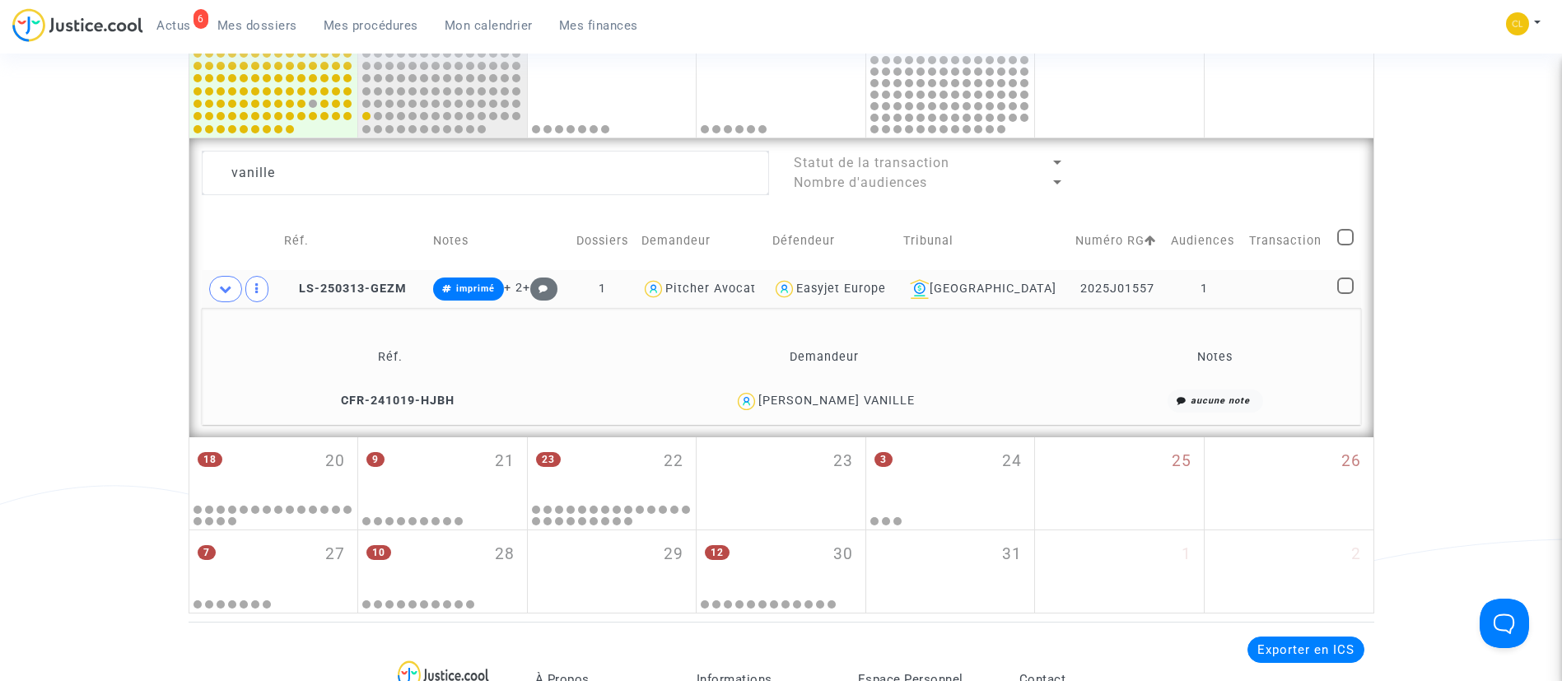
click at [854, 400] on div "BOUBACAR VANILLE" at bounding box center [836, 400] width 156 height 14
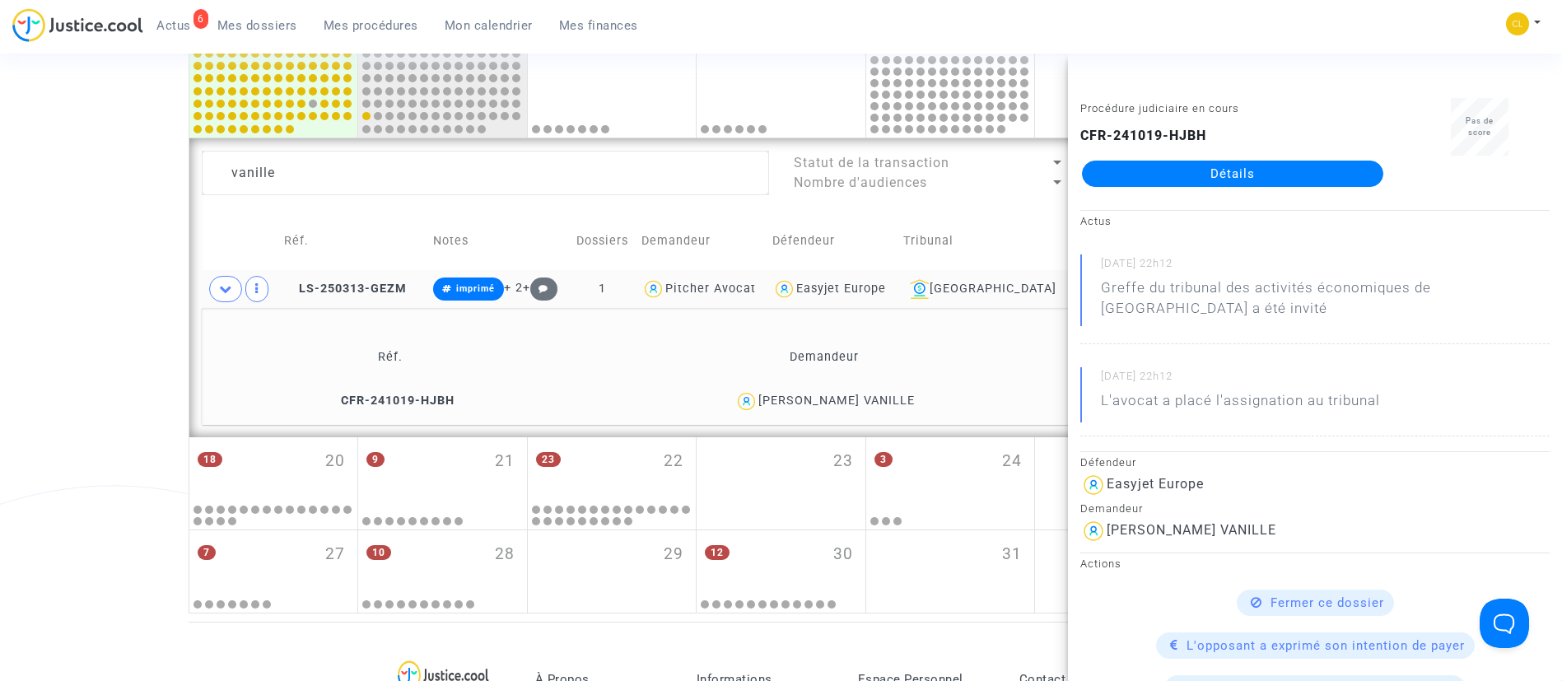
click at [1297, 174] on link "Détails" at bounding box center [1232, 174] width 301 height 26
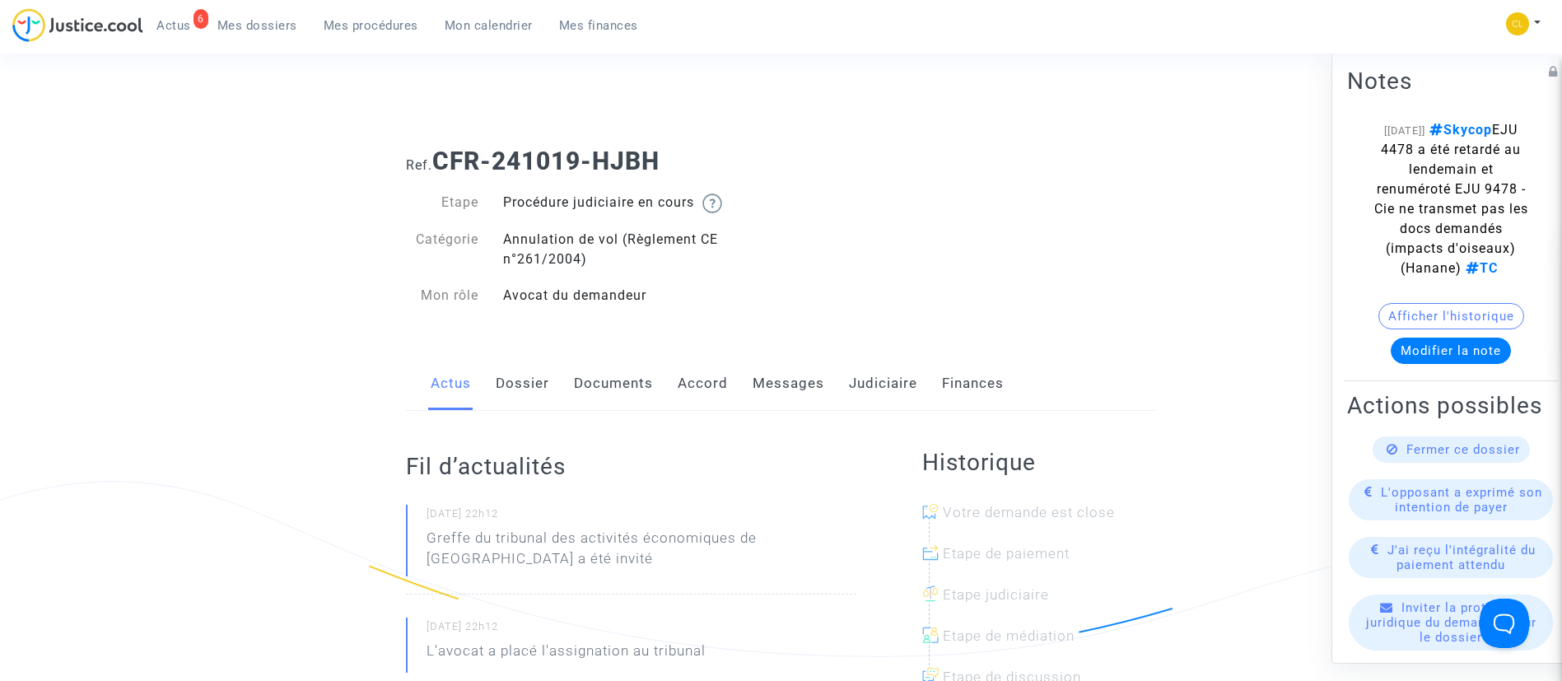
click at [755, 379] on link "Messages" at bounding box center [788, 383] width 72 height 54
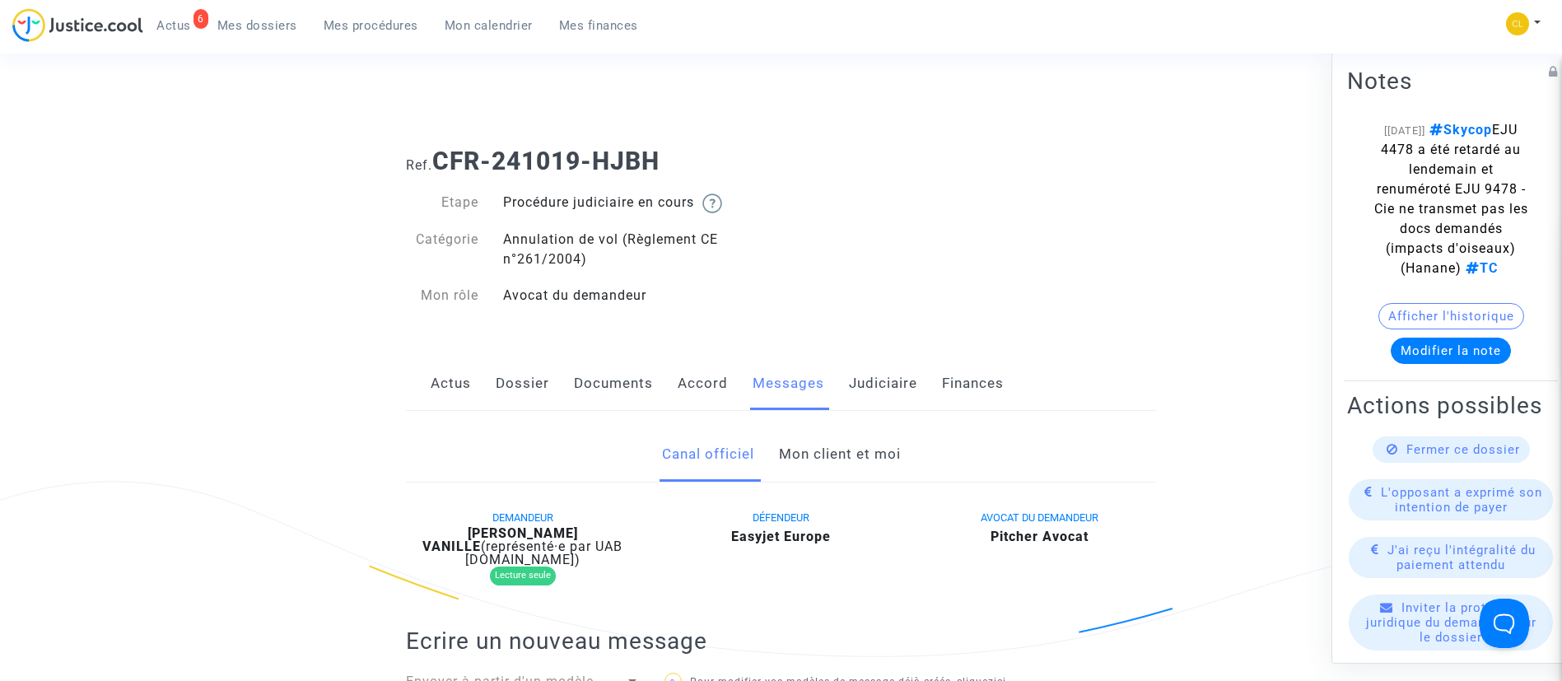
click at [872, 463] on link "Mon client et moi" at bounding box center [840, 454] width 122 height 54
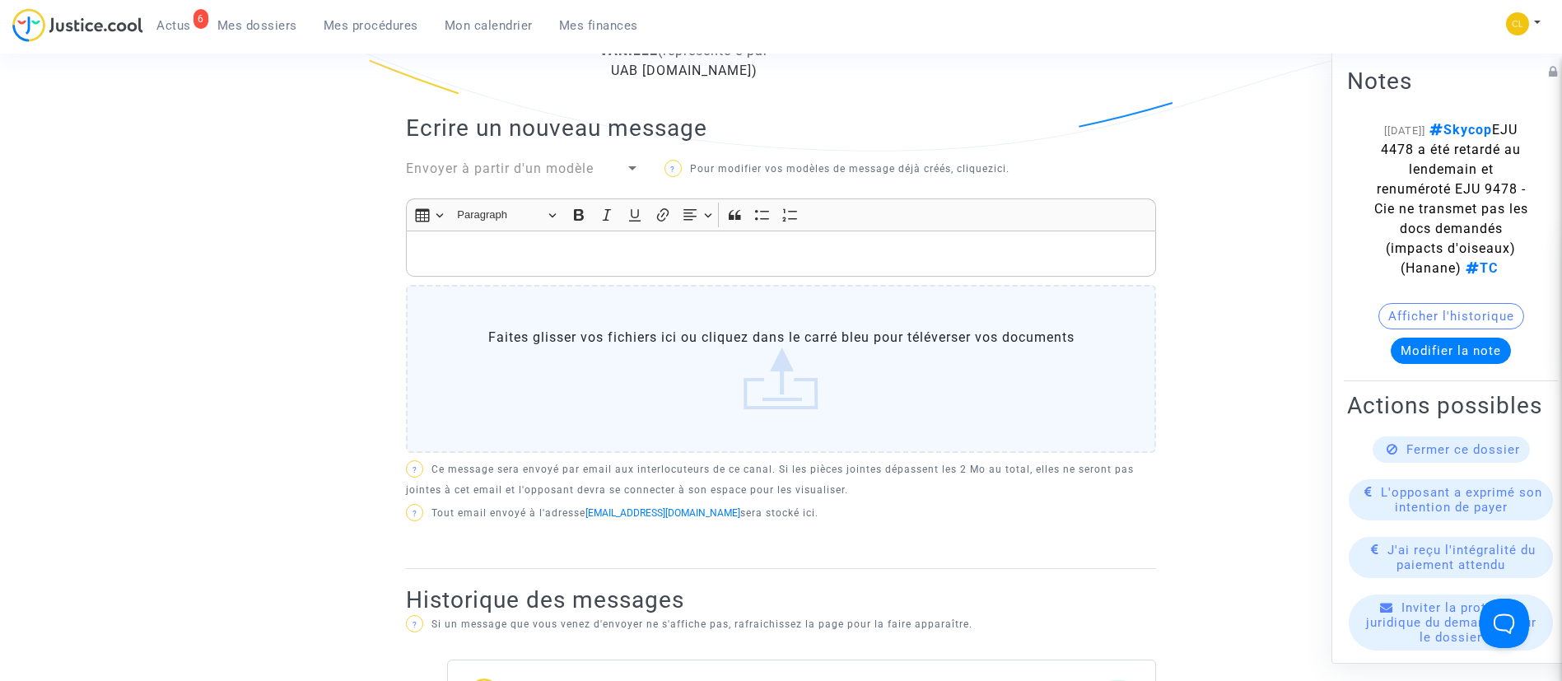
scroll to position [494, 0]
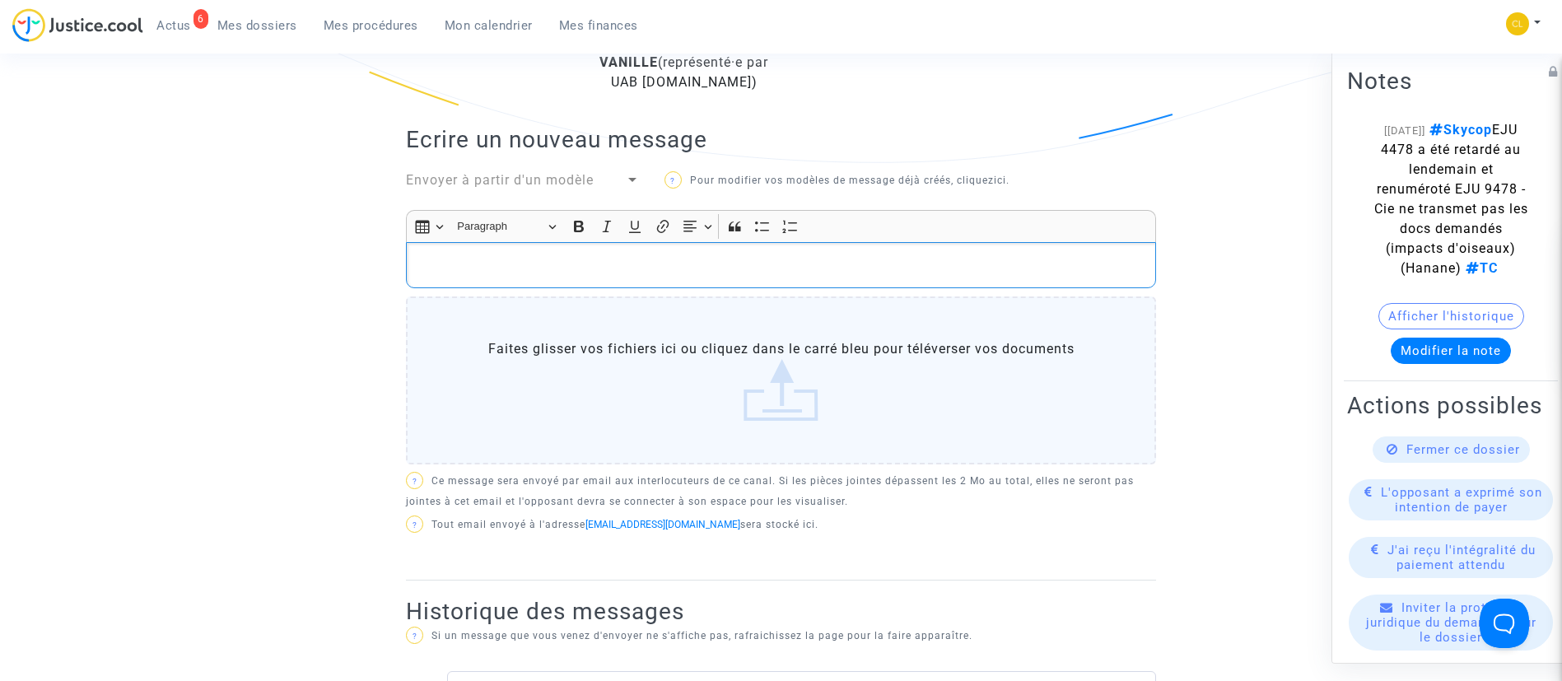
click at [737, 269] on p "Rich Text Editor, main" at bounding box center [781, 265] width 733 height 21
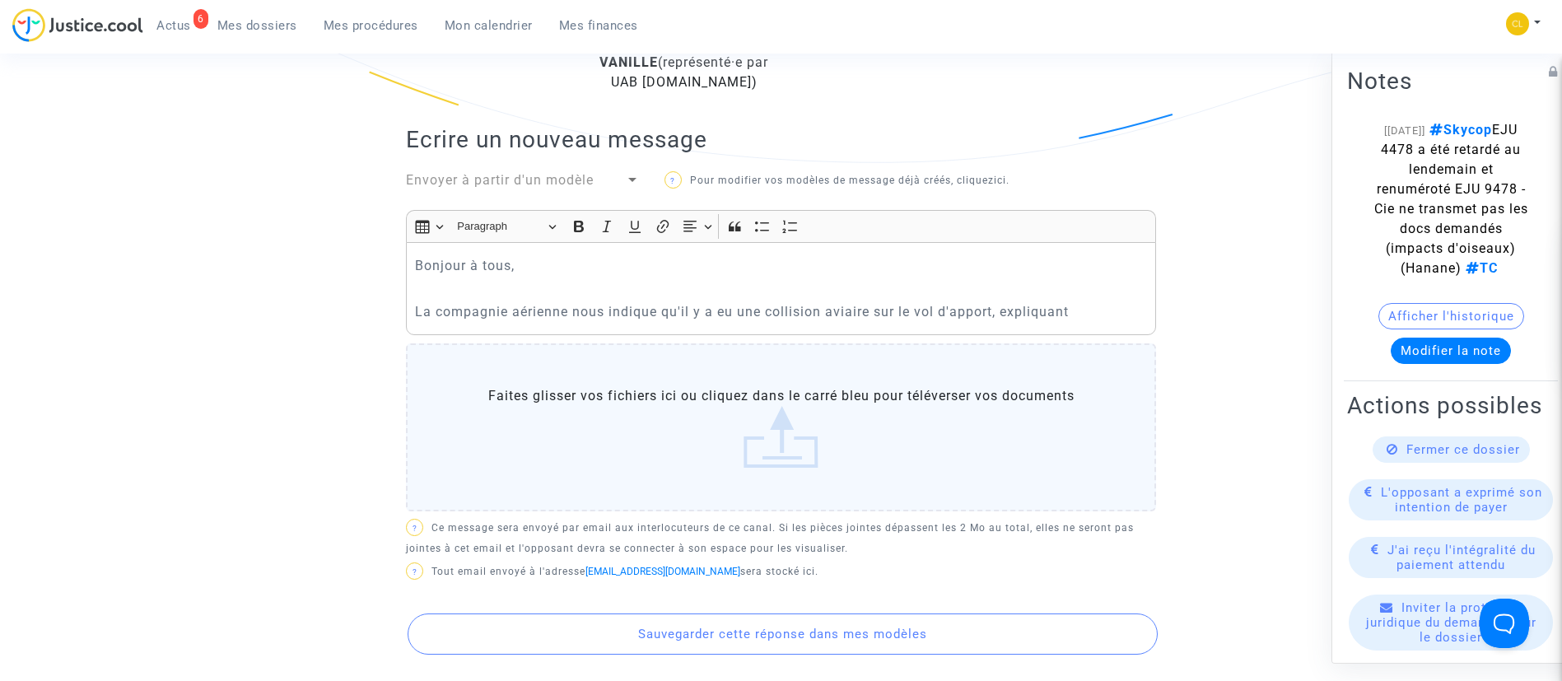
click at [1128, 321] on p "La compagnie aérienne nous indique qu'il y a eu une collision aviaire sur le vo…" at bounding box center [781, 311] width 733 height 21
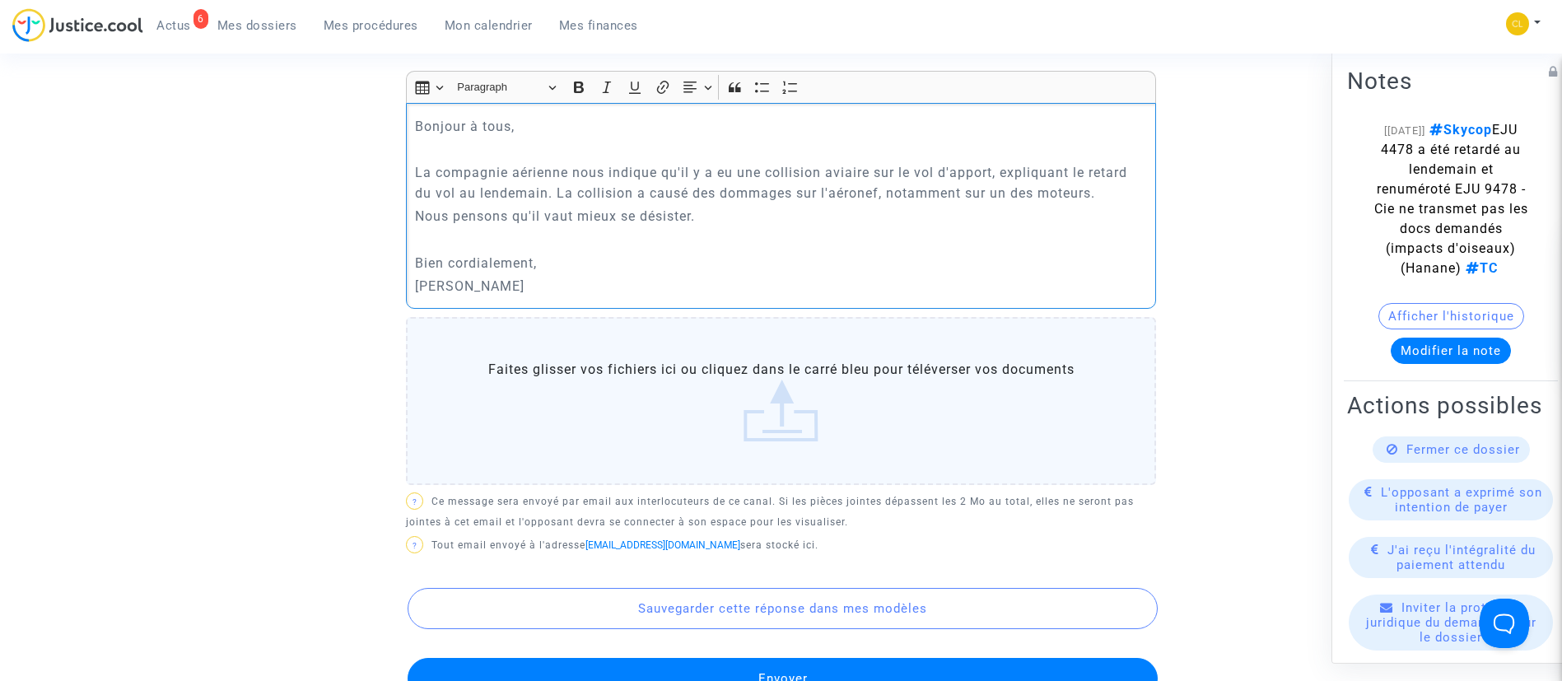
scroll to position [741, 0]
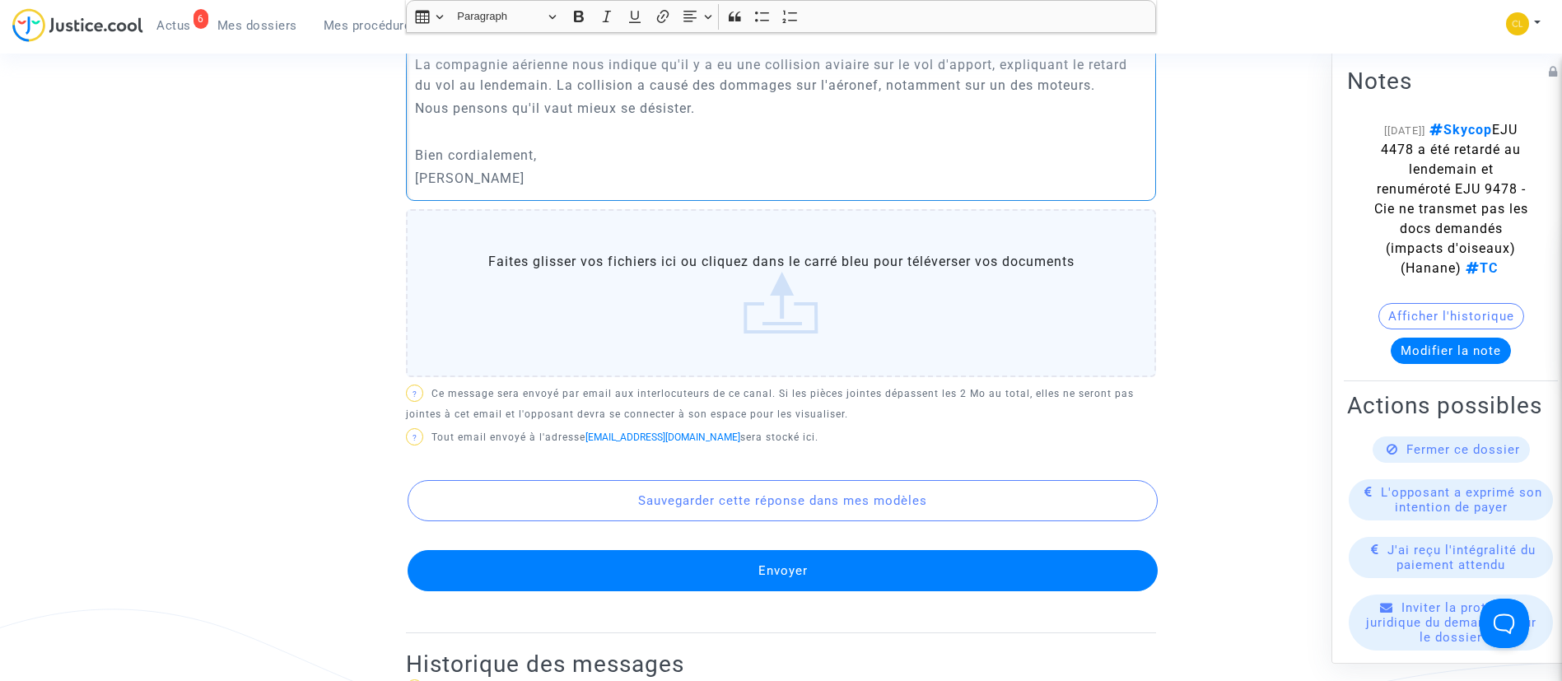
click at [971, 576] on button "Envoyer" at bounding box center [782, 570] width 750 height 41
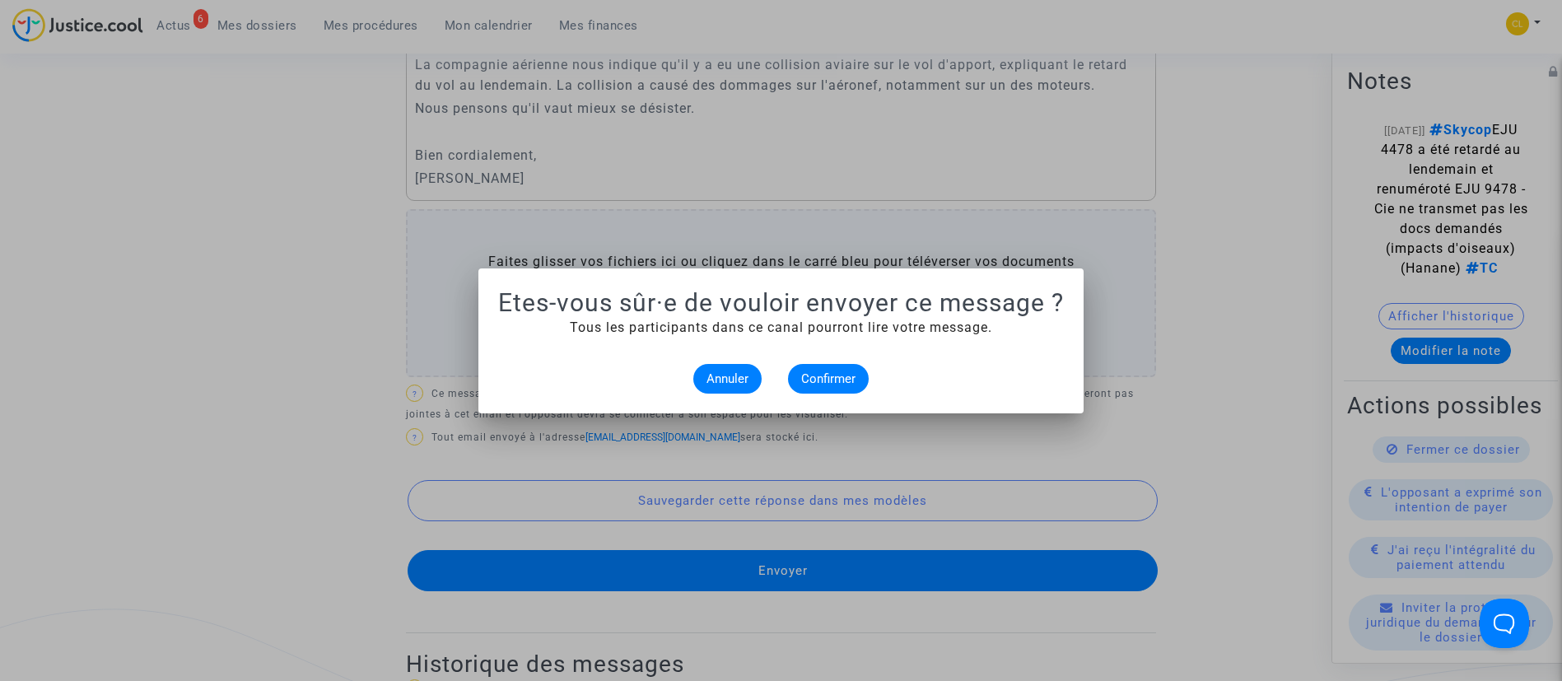
scroll to position [0, 0]
click at [818, 369] on button "Confirmer" at bounding box center [828, 379] width 81 height 30
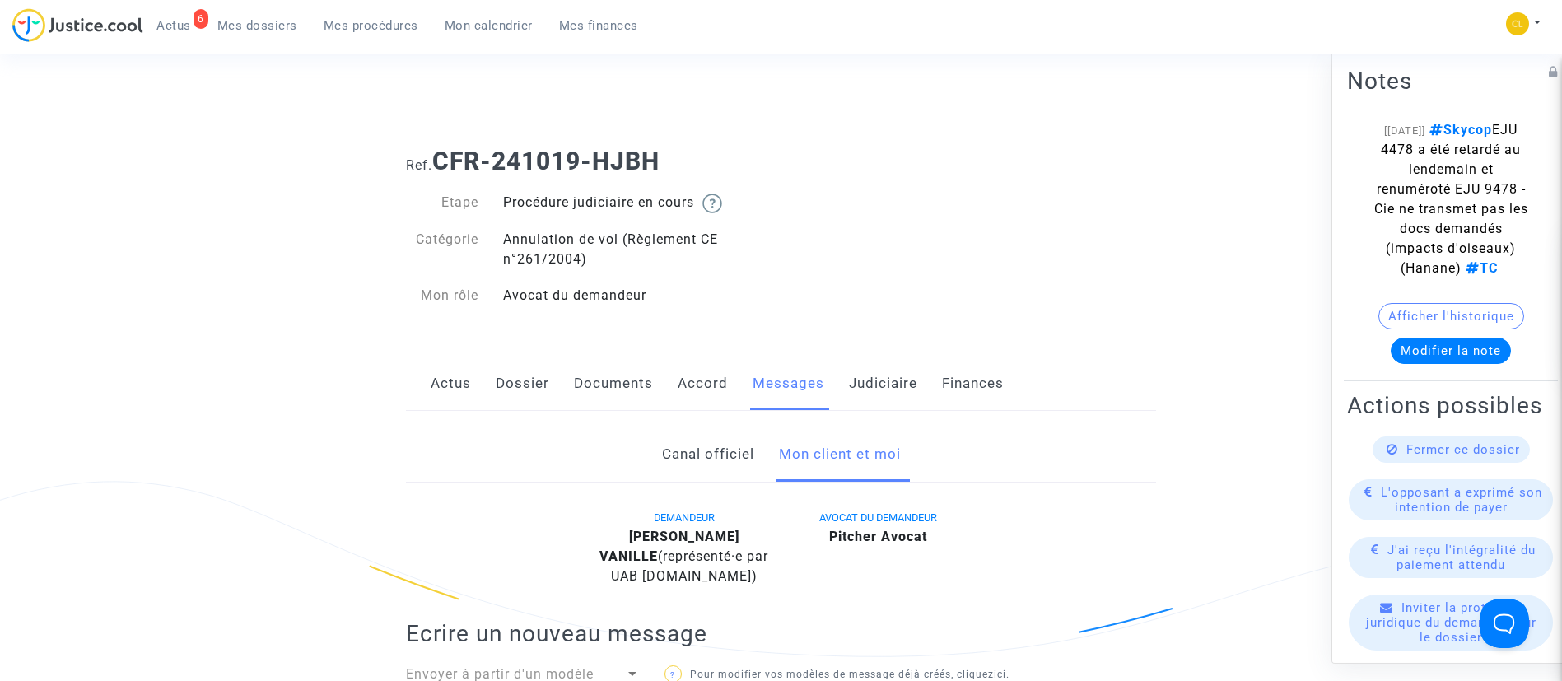
click at [891, 369] on link "Judiciaire" at bounding box center [883, 383] width 68 height 54
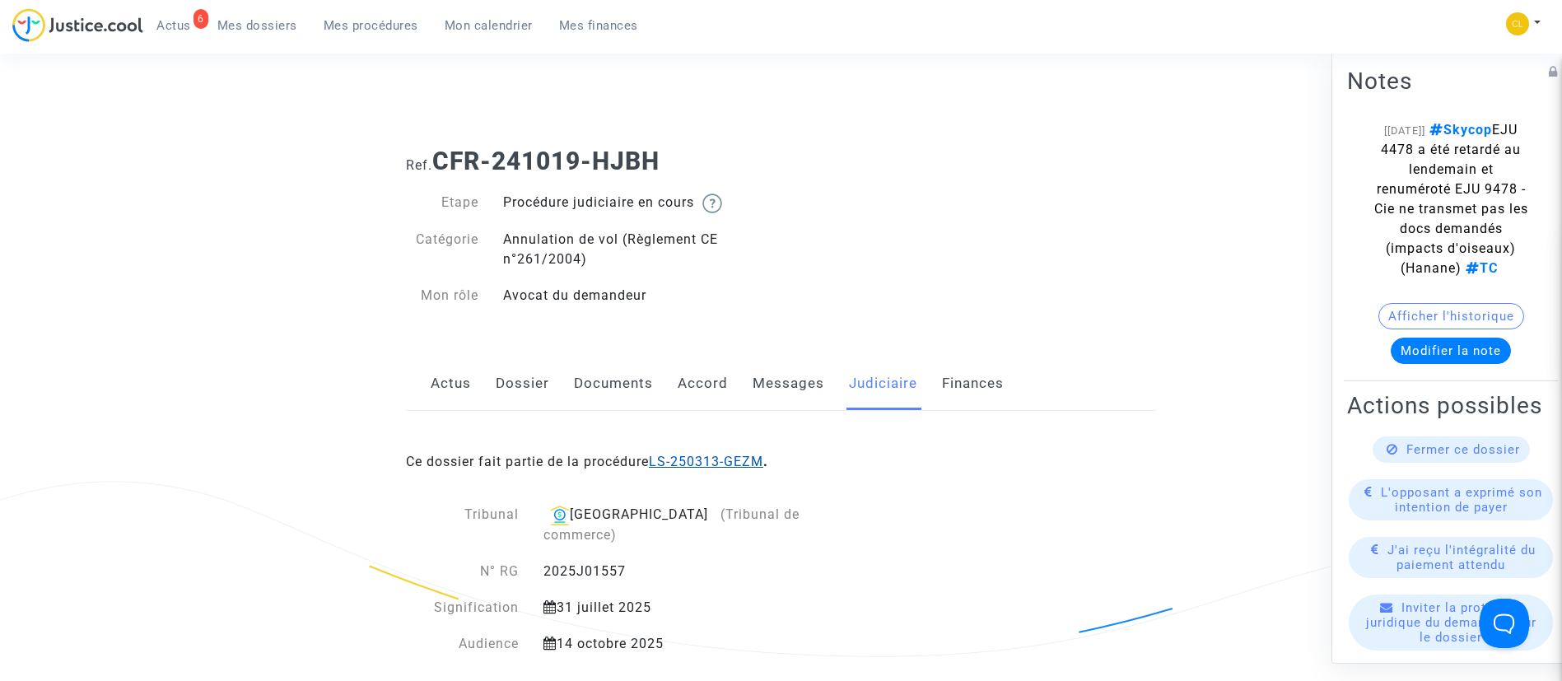
click at [755, 460] on link "LS-250313-GEZM" at bounding box center [706, 462] width 114 height 16
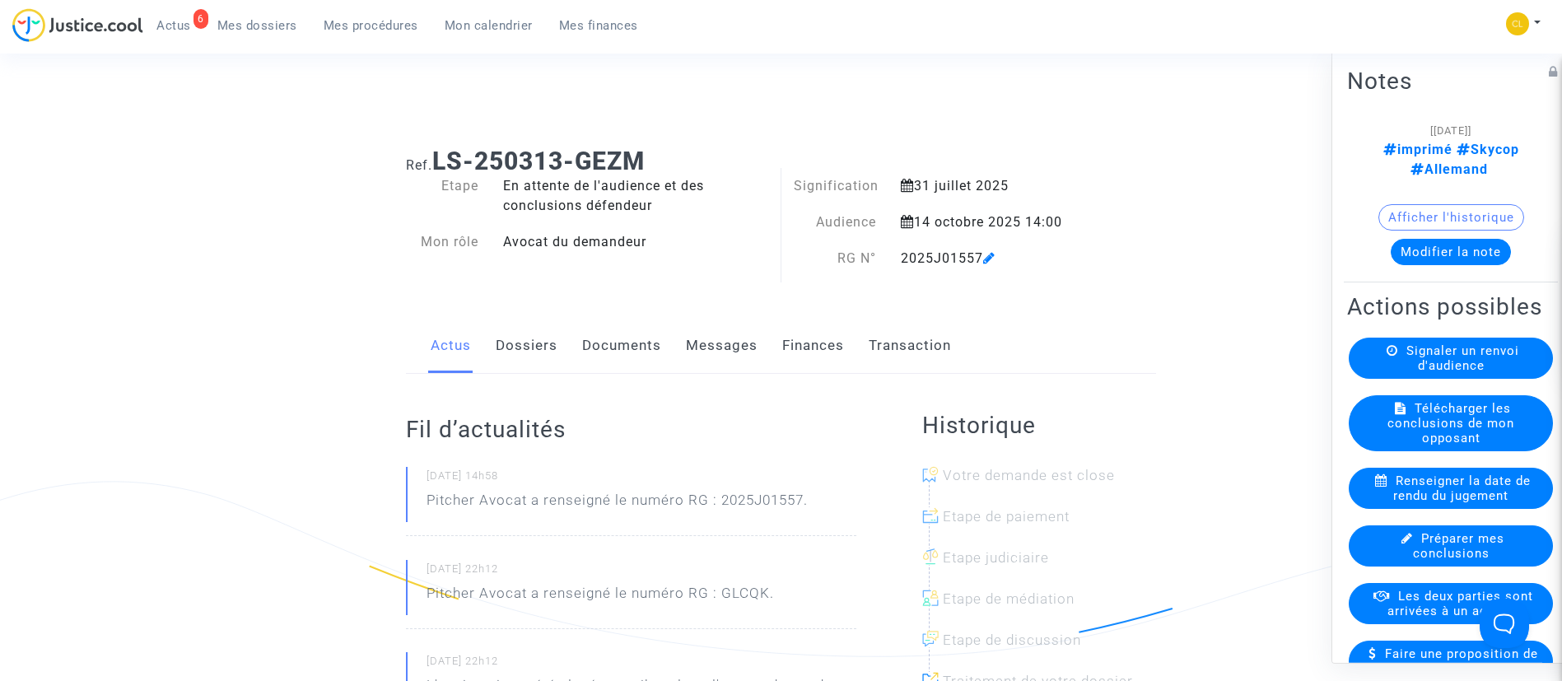
drag, startPoint x: 1478, startPoint y: 229, endPoint x: 1477, endPoint y: 218, distance: 10.7
click at [1477, 238] on button "Modifier la note" at bounding box center [1450, 251] width 120 height 26
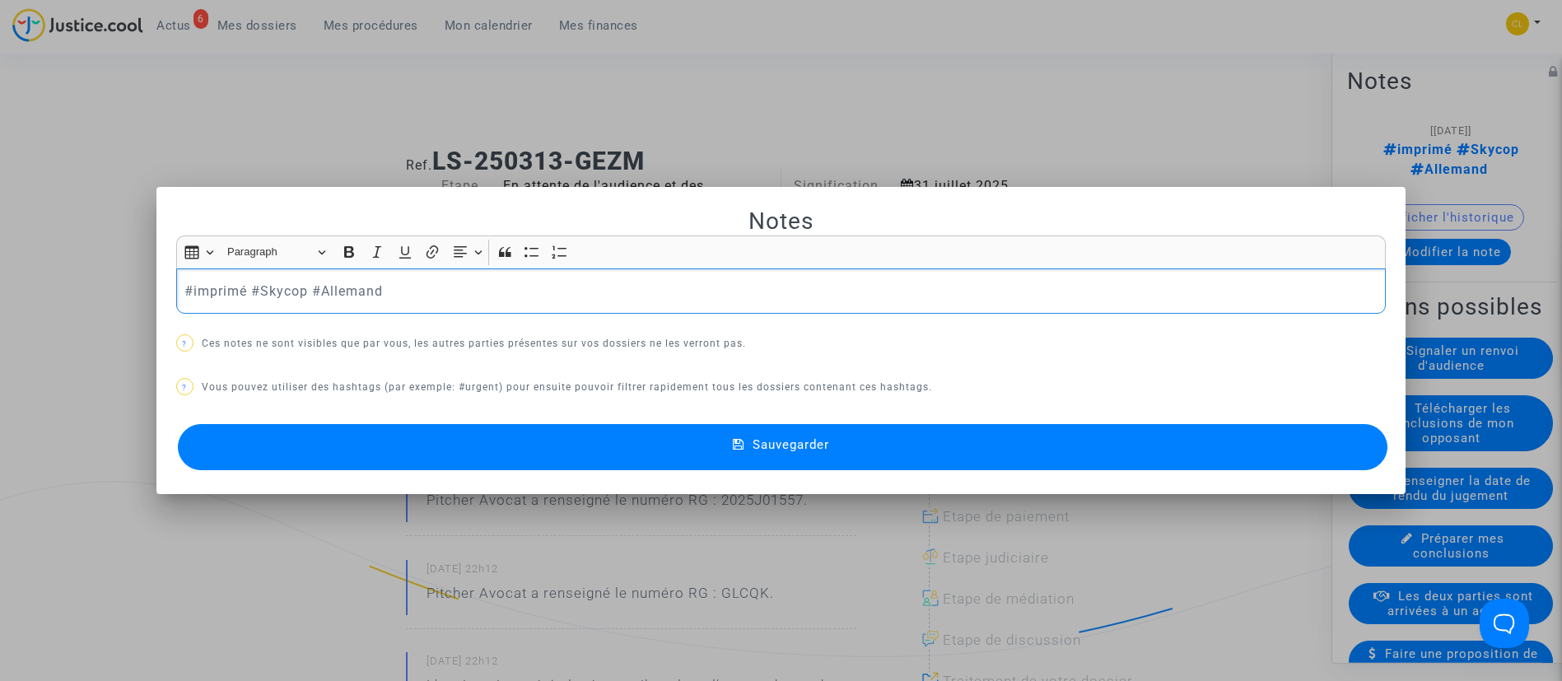
click at [226, 296] on p "#imprimé #Skycop #Allemand" at bounding box center [780, 291] width 1192 height 21
click at [176, 290] on div "#imprimé #Skycop #Allemand" at bounding box center [781, 291] width 1210 height 46
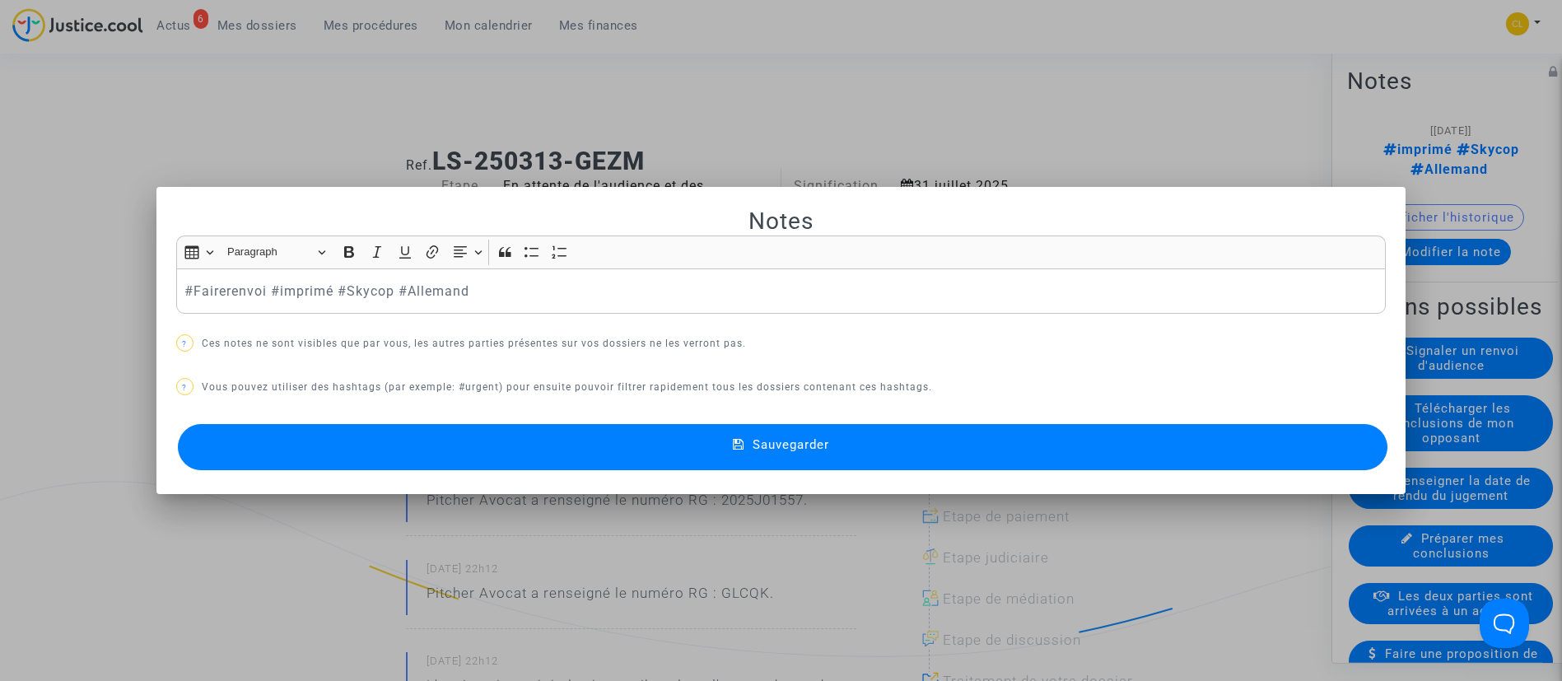
click at [888, 440] on button "Sauvegarder" at bounding box center [783, 447] width 1210 height 46
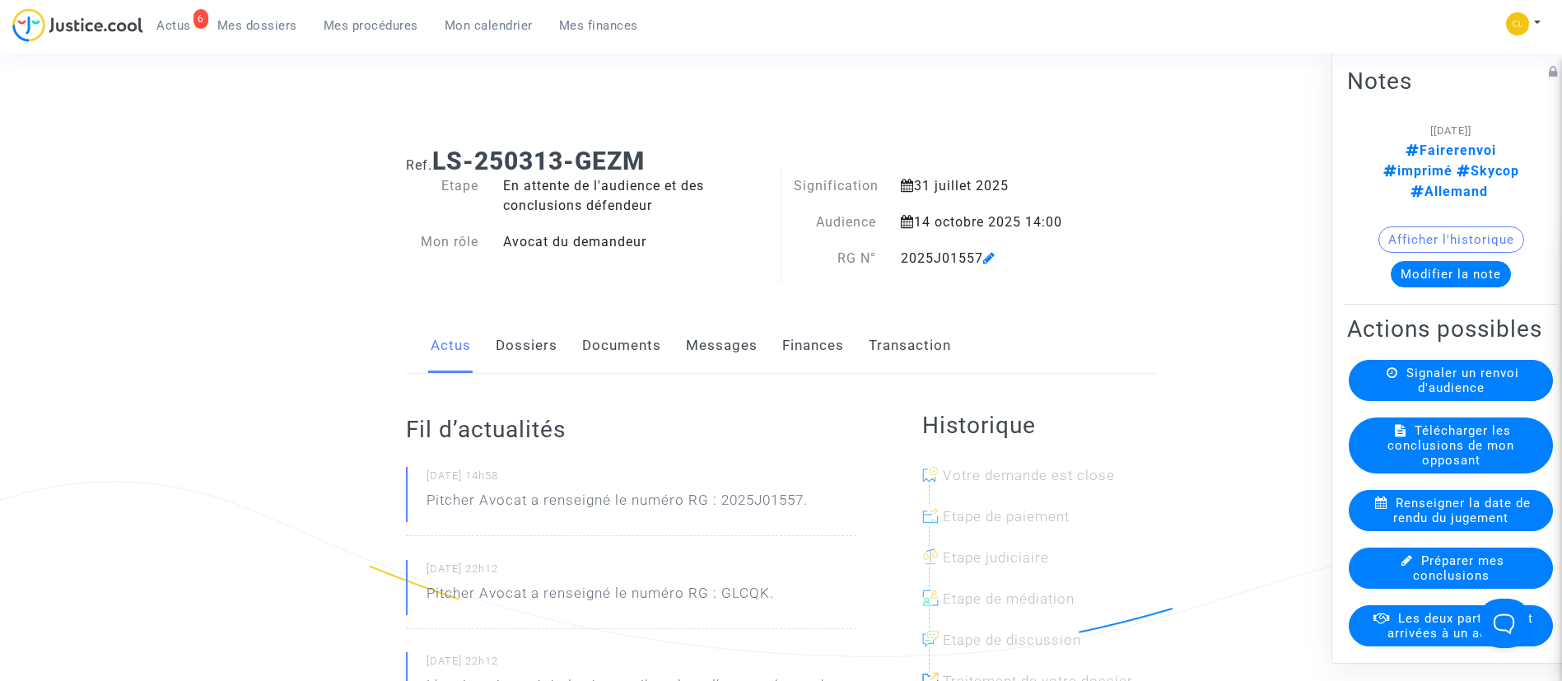
click at [360, 26] on span "Mes procédures" at bounding box center [371, 25] width 95 height 15
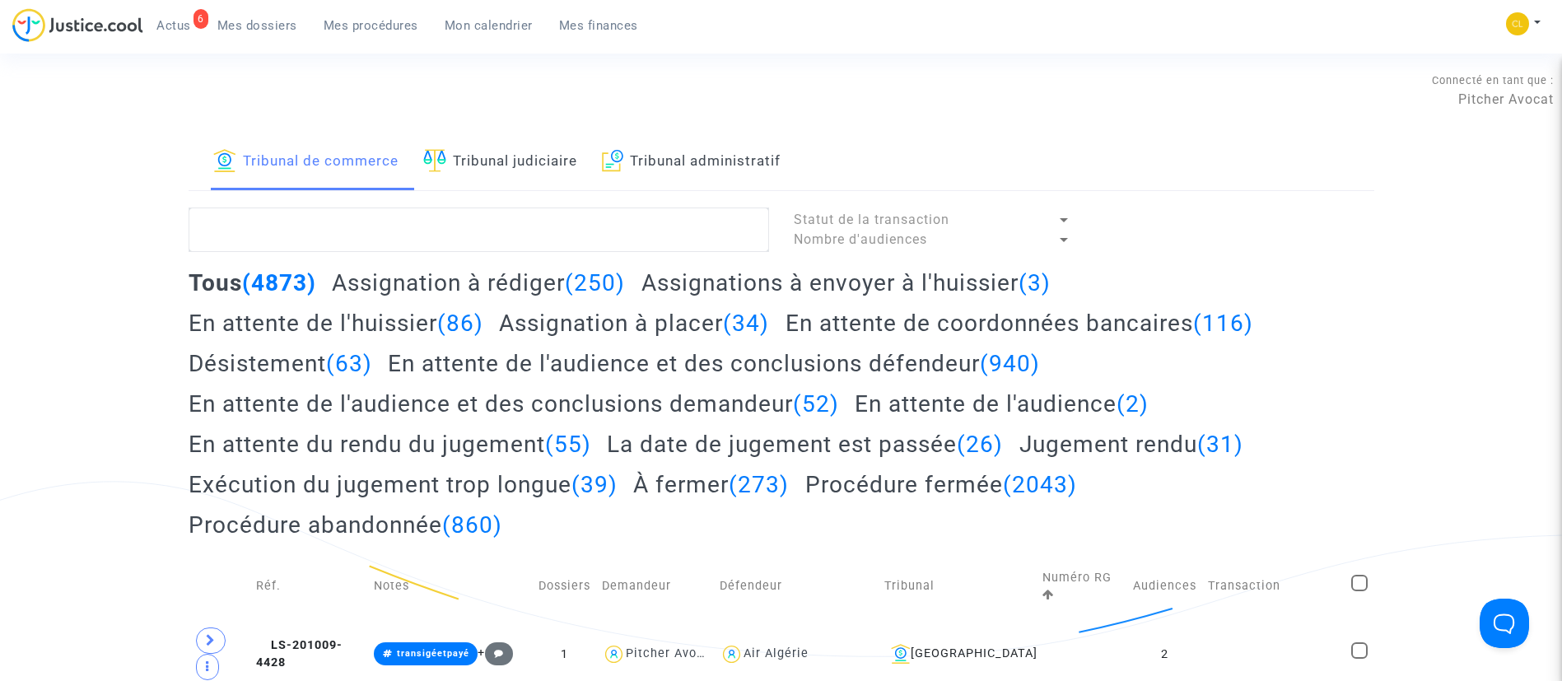
drag, startPoint x: 542, startPoint y: 153, endPoint x: 556, endPoint y: 207, distance: 55.5
click at [541, 153] on link "Tribunal judiciaire" at bounding box center [500, 162] width 154 height 56
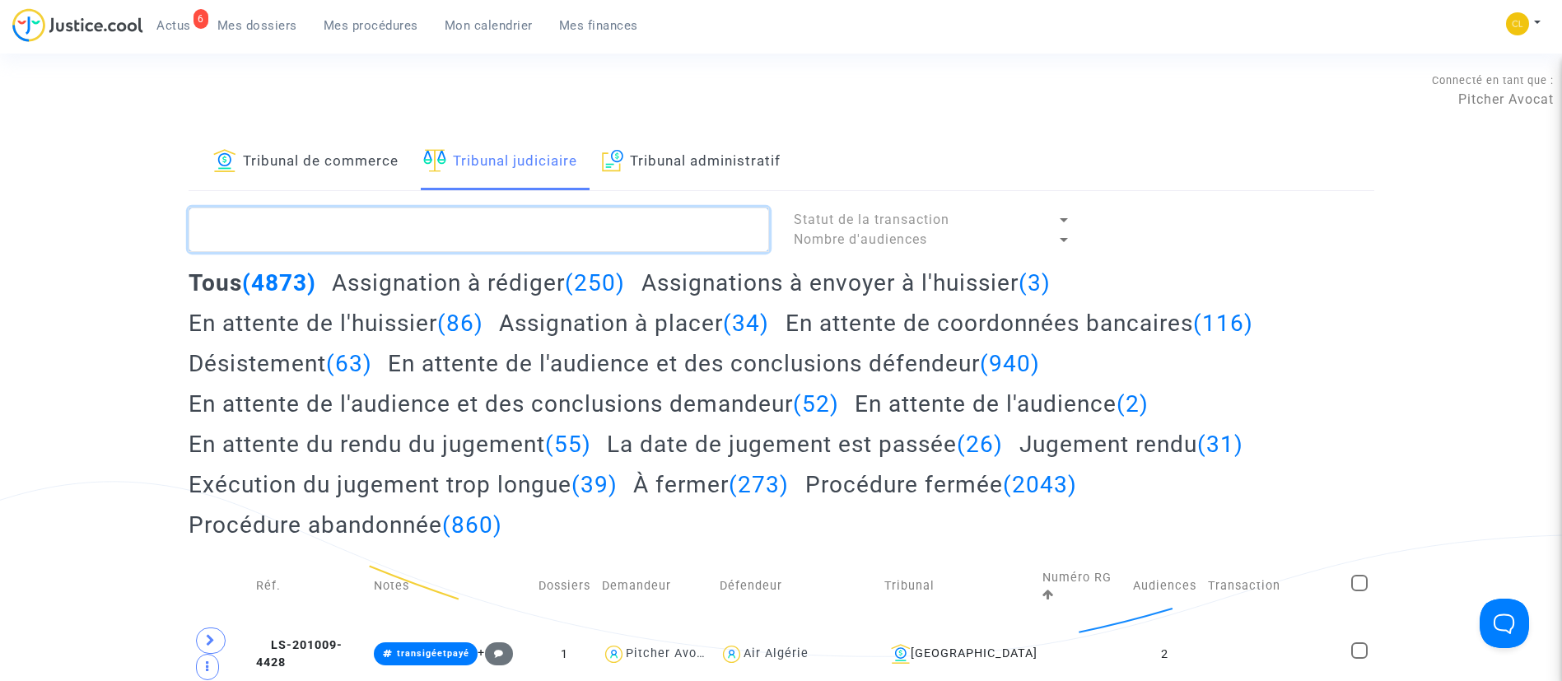
click at [575, 245] on textarea at bounding box center [479, 229] width 580 height 44
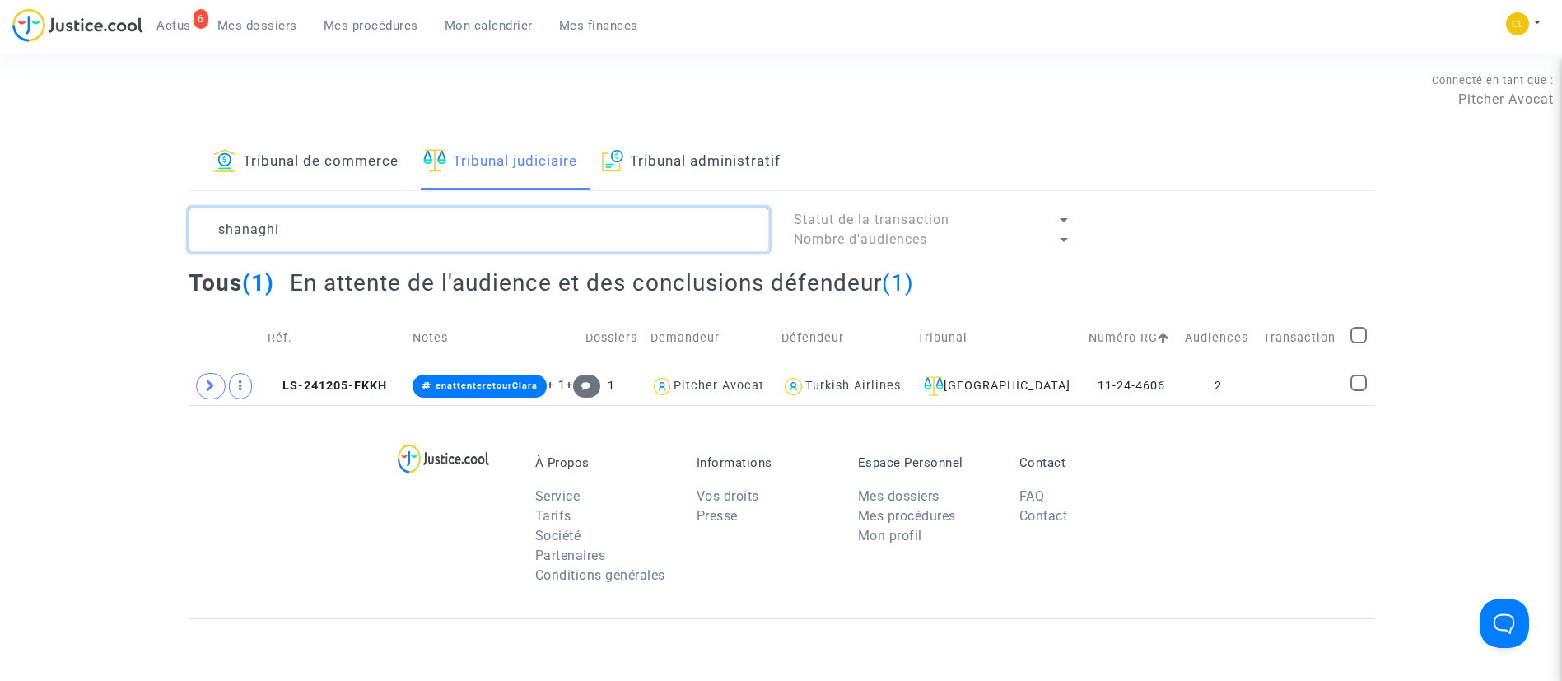
type textarea "shanaghi"
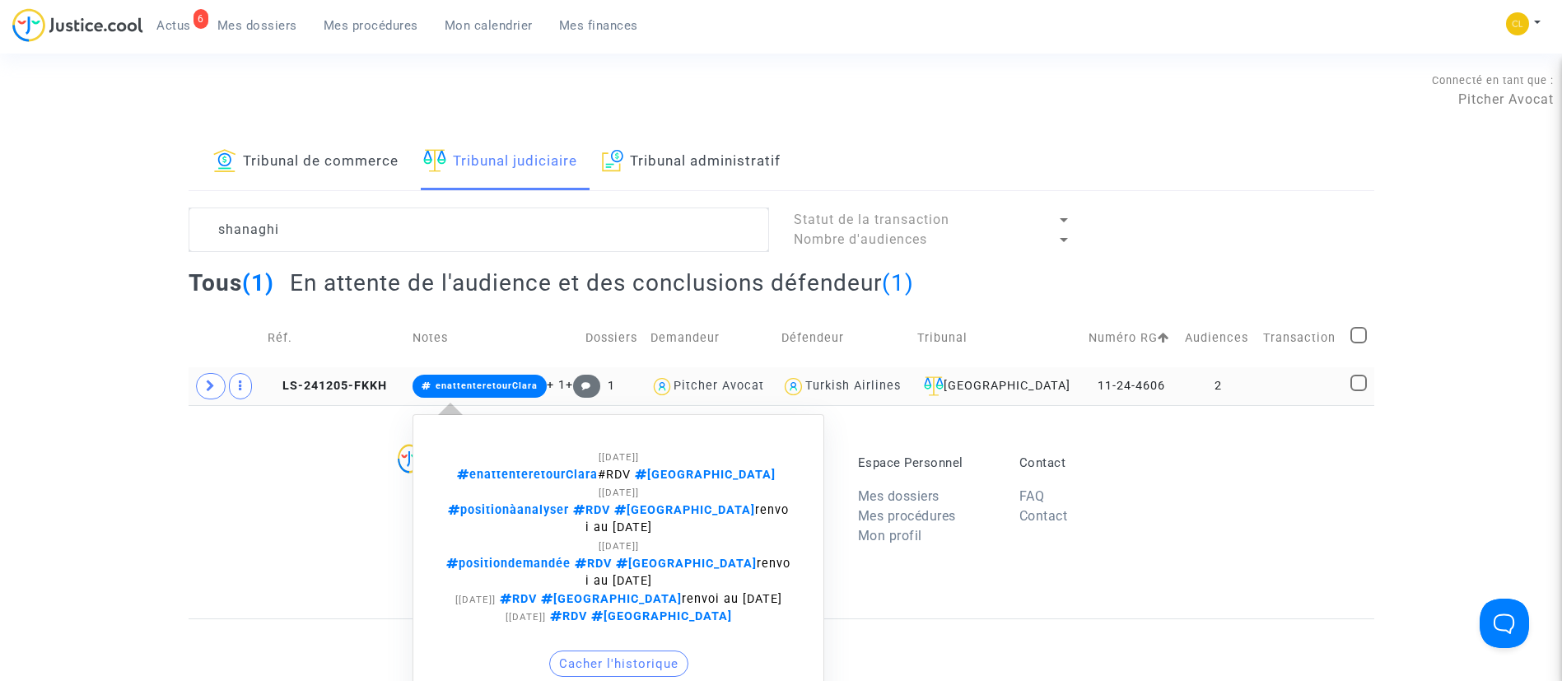
scroll to position [123, 0]
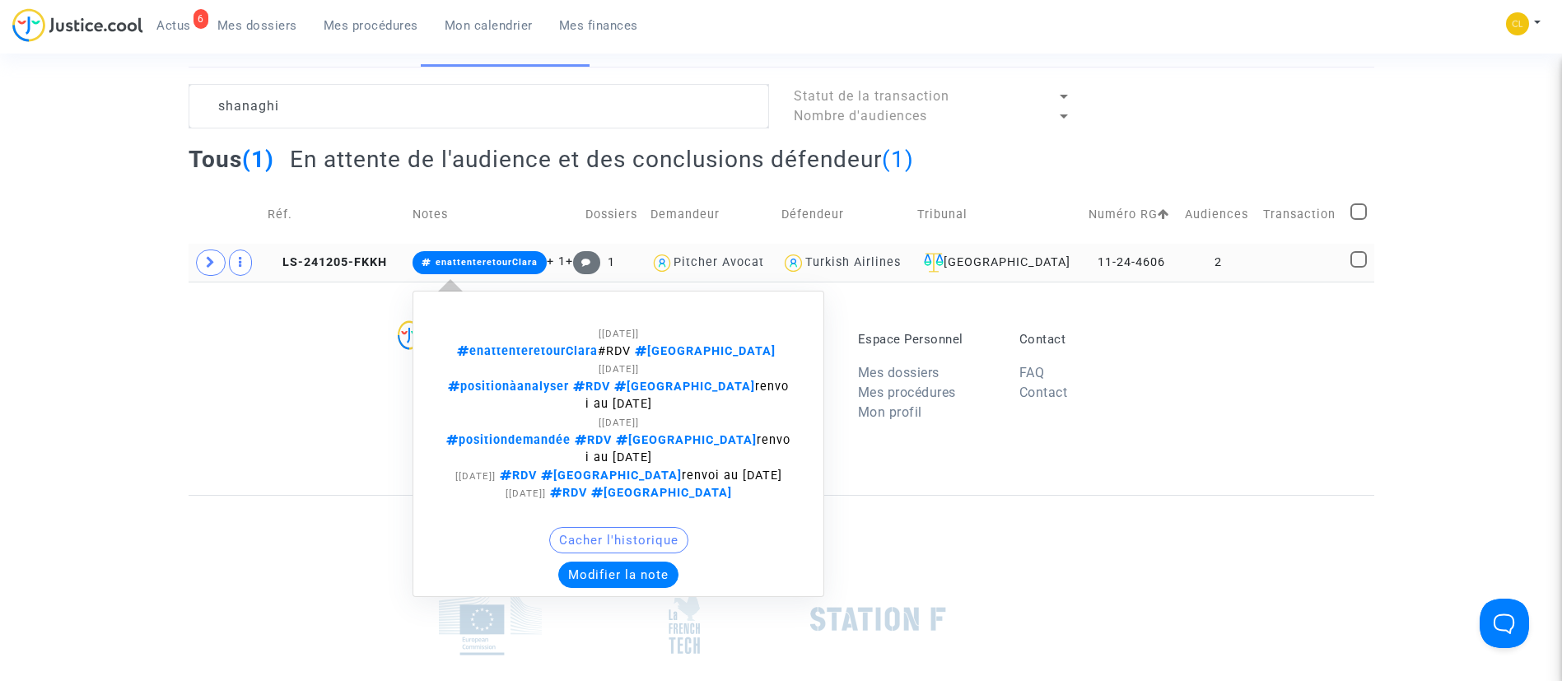
click at [633, 561] on button "Modifier la note" at bounding box center [618, 574] width 120 height 26
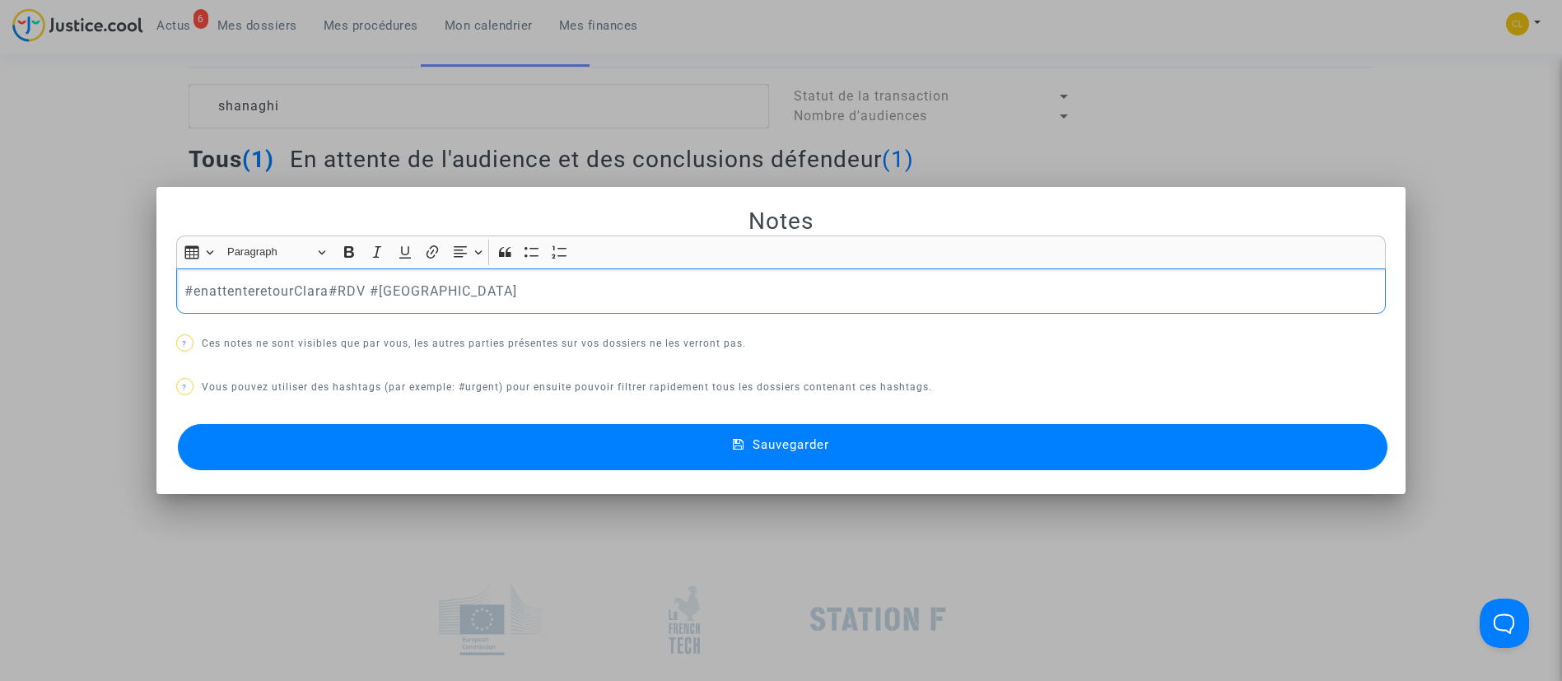
click at [262, 286] on p "#enattenteretourClara#RDV #MONTREAL" at bounding box center [780, 291] width 1192 height 21
click at [1013, 440] on button "Sauvegarder" at bounding box center [783, 447] width 1210 height 46
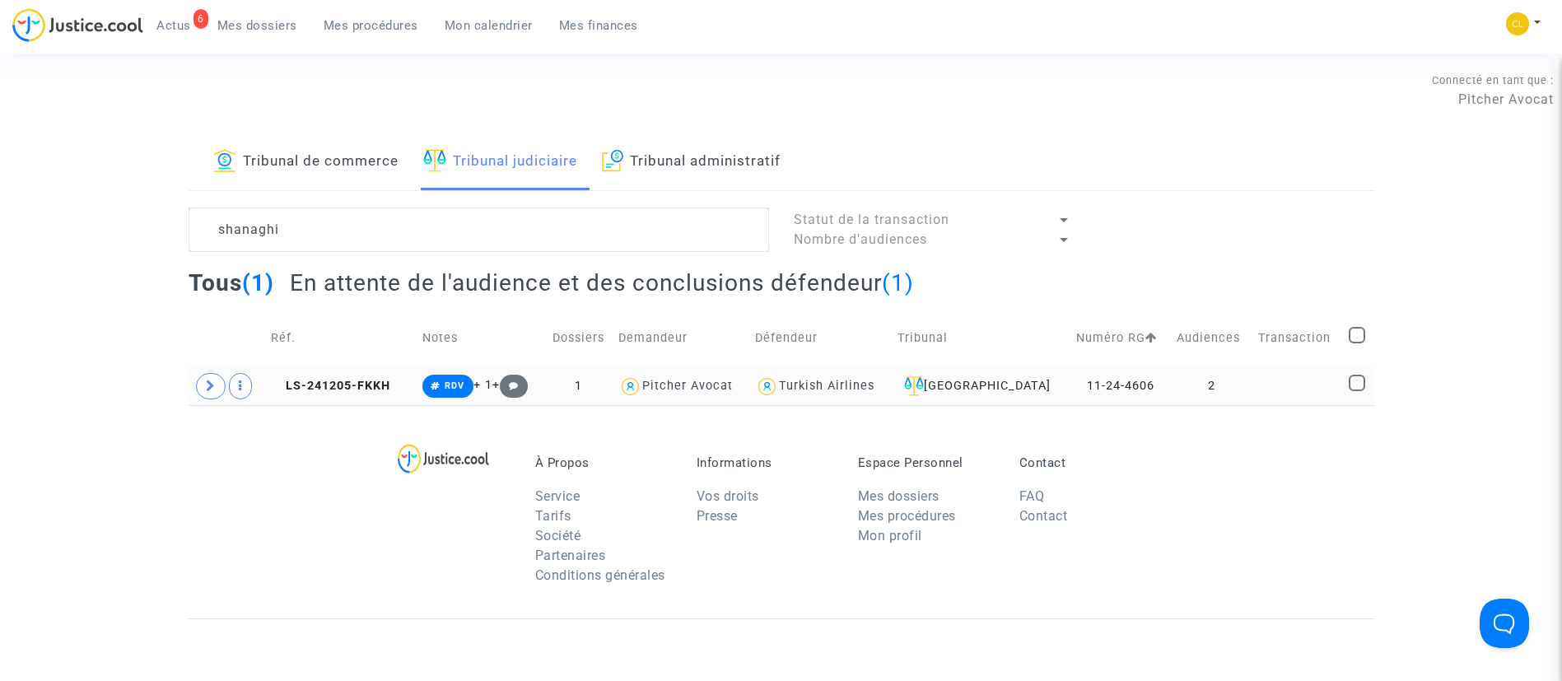
click at [288, 153] on link "Tribunal de commerce" at bounding box center [305, 162] width 185 height 56
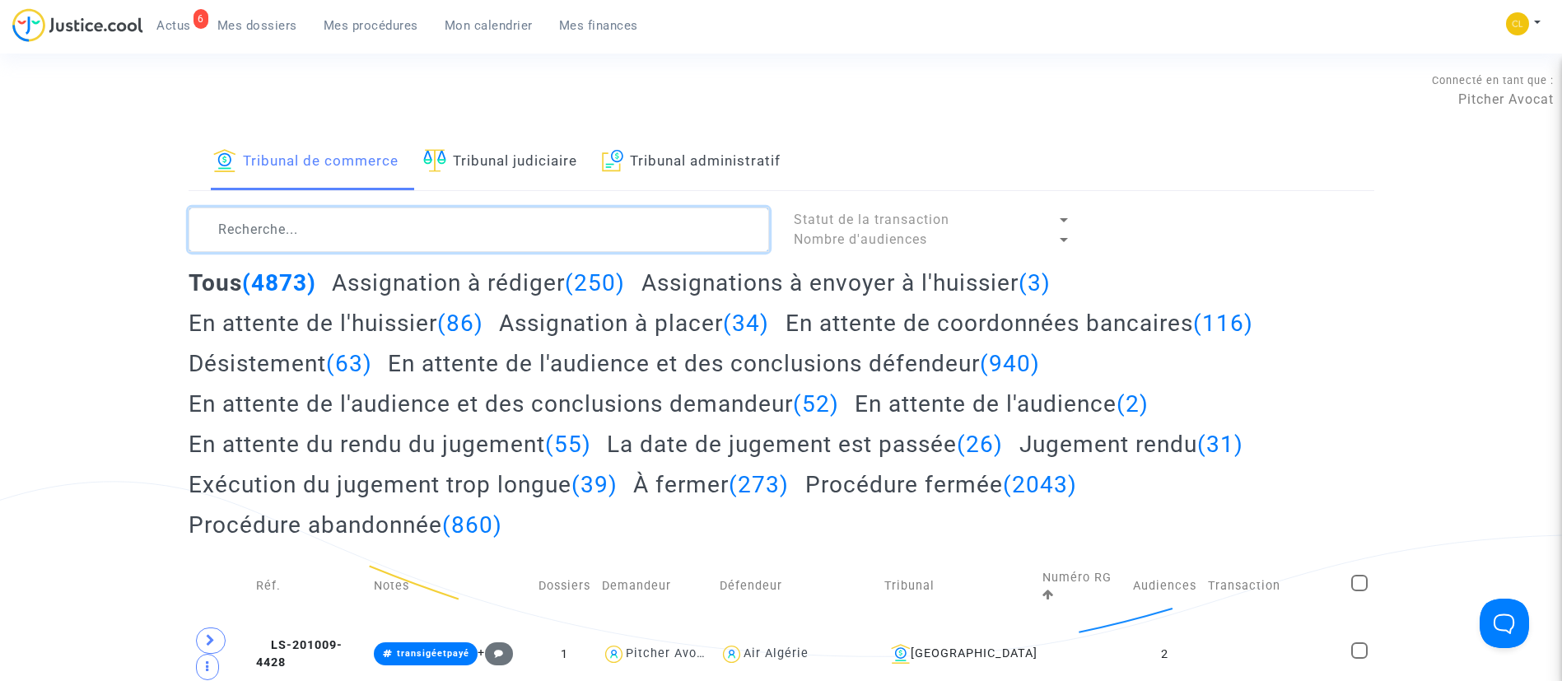
click at [306, 226] on textarea at bounding box center [479, 229] width 580 height 44
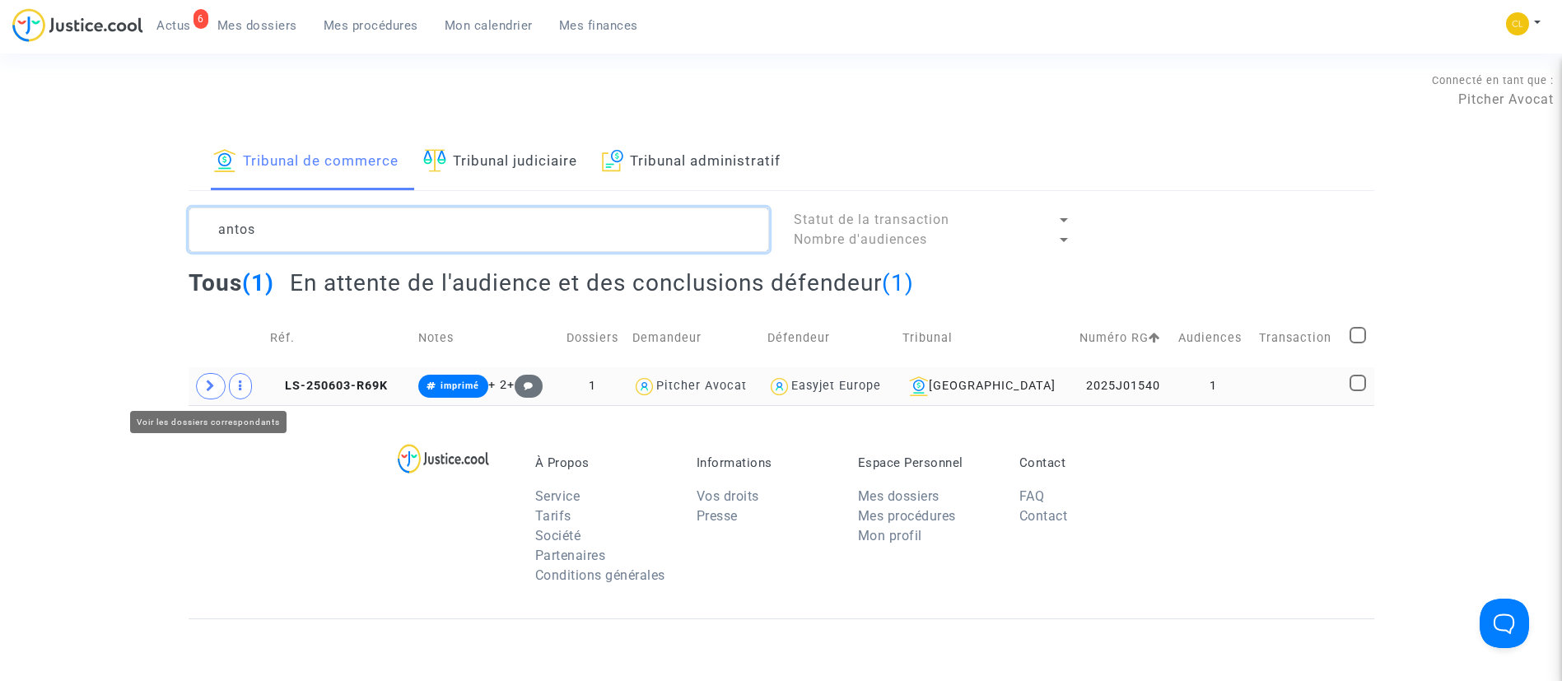
type textarea "antos"
click at [201, 389] on span at bounding box center [211, 386] width 30 height 26
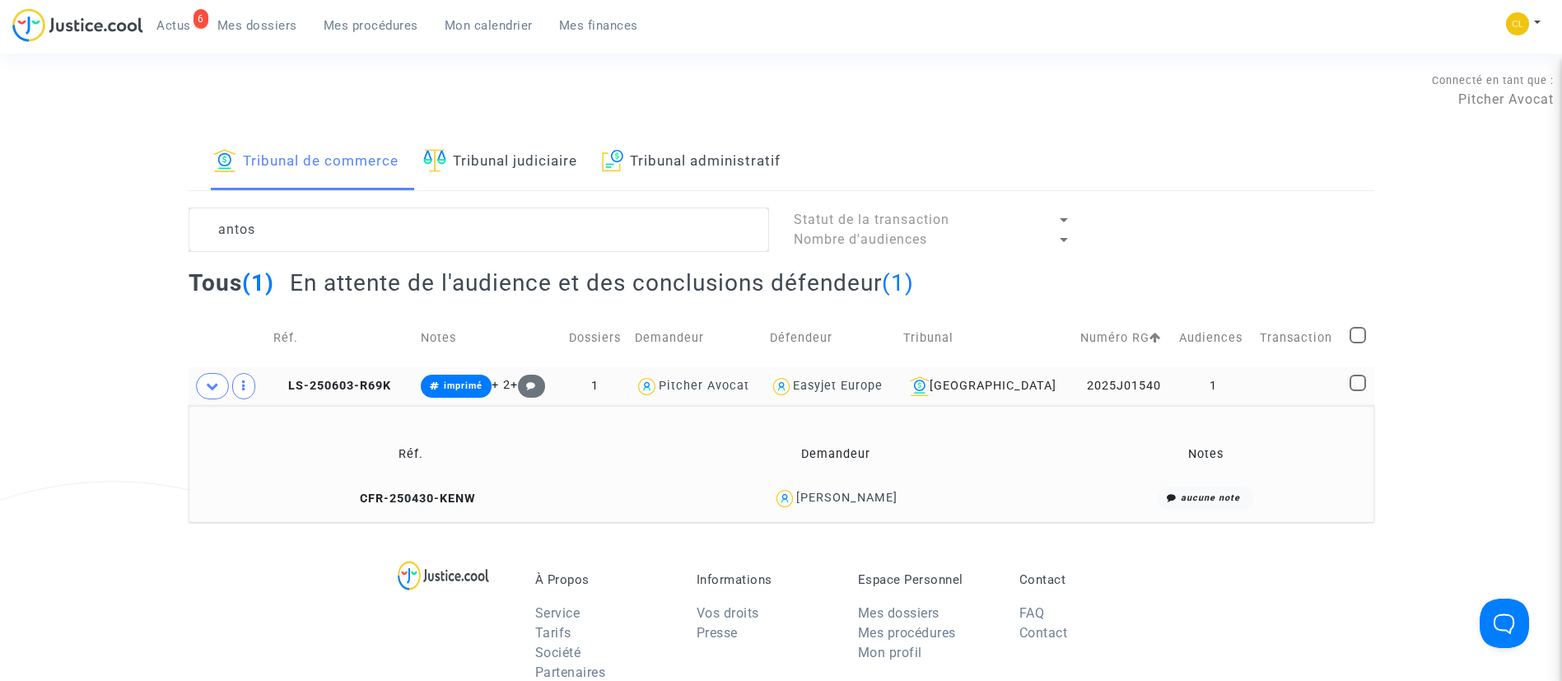
click at [861, 496] on div "Ambre Antos" at bounding box center [846, 498] width 101 height 14
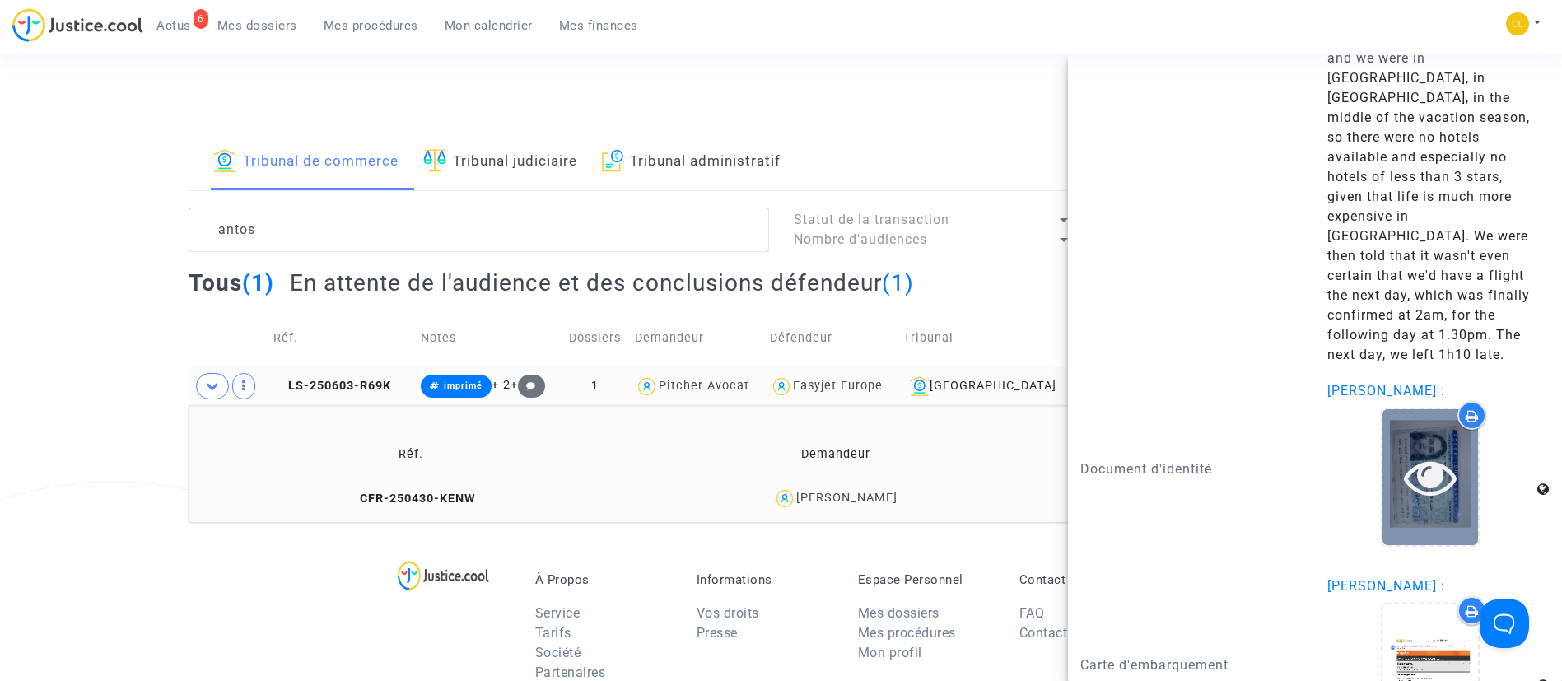
scroll to position [2796, 0]
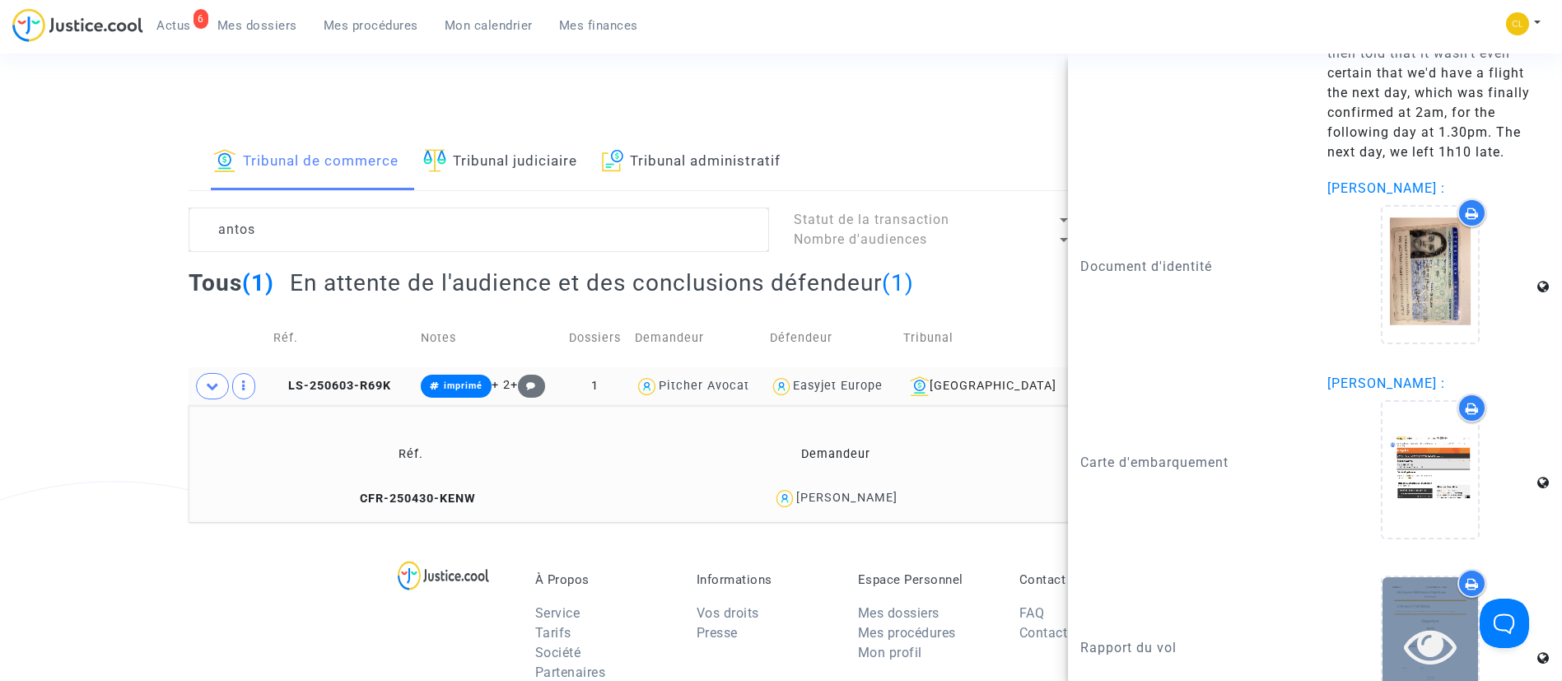
click at [1435, 619] on icon at bounding box center [1431, 645] width 54 height 53
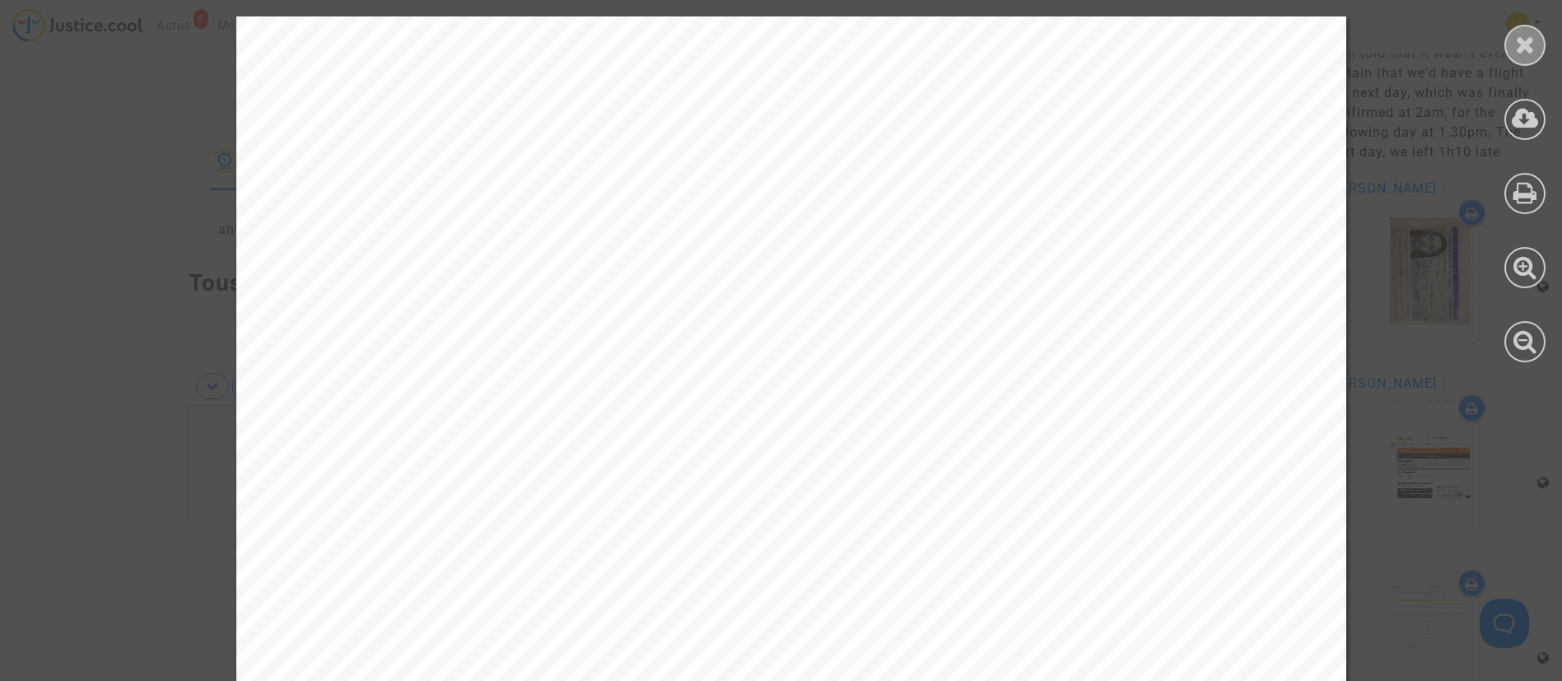
click at [1526, 40] on icon at bounding box center [1525, 44] width 21 height 25
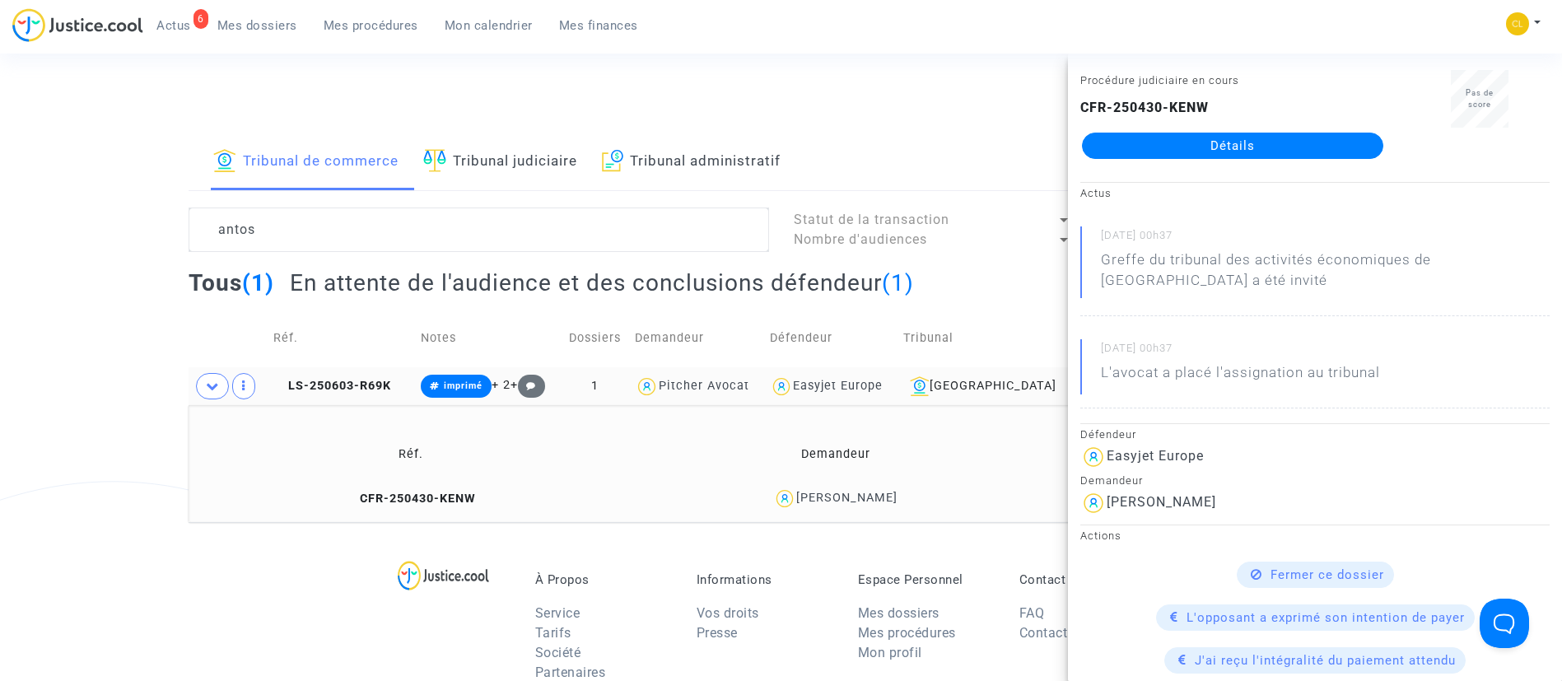
scroll to position [0, 0]
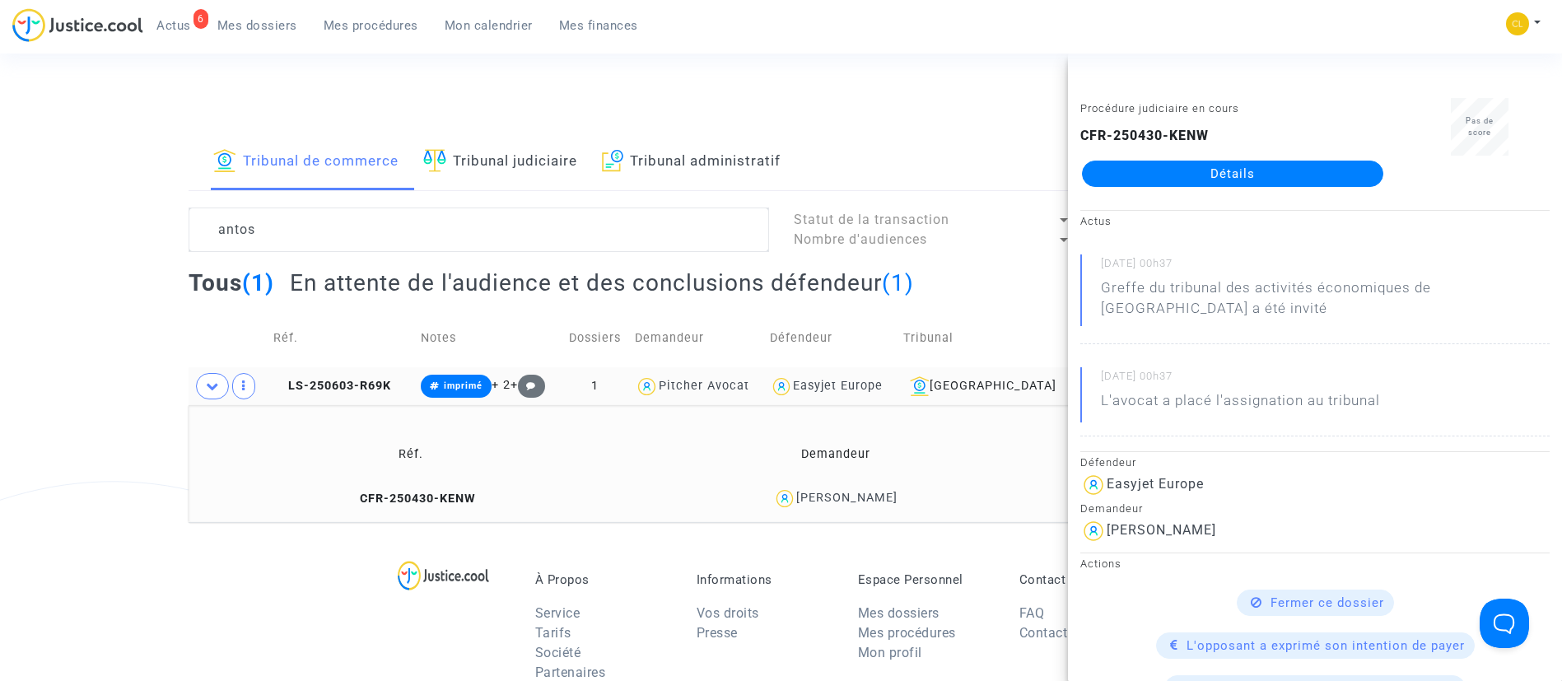
click at [1306, 184] on link "Détails" at bounding box center [1232, 174] width 301 height 26
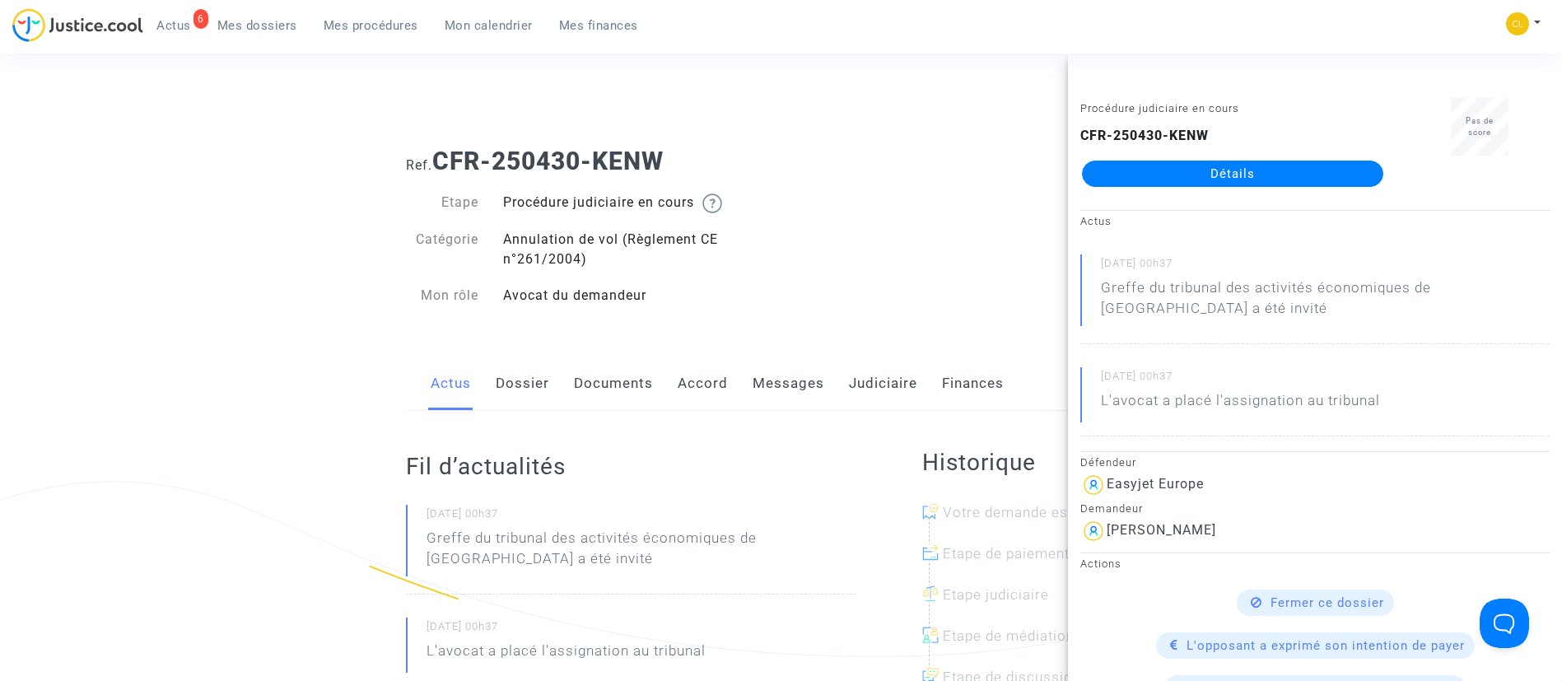
click at [625, 383] on link "Documents" at bounding box center [613, 383] width 79 height 54
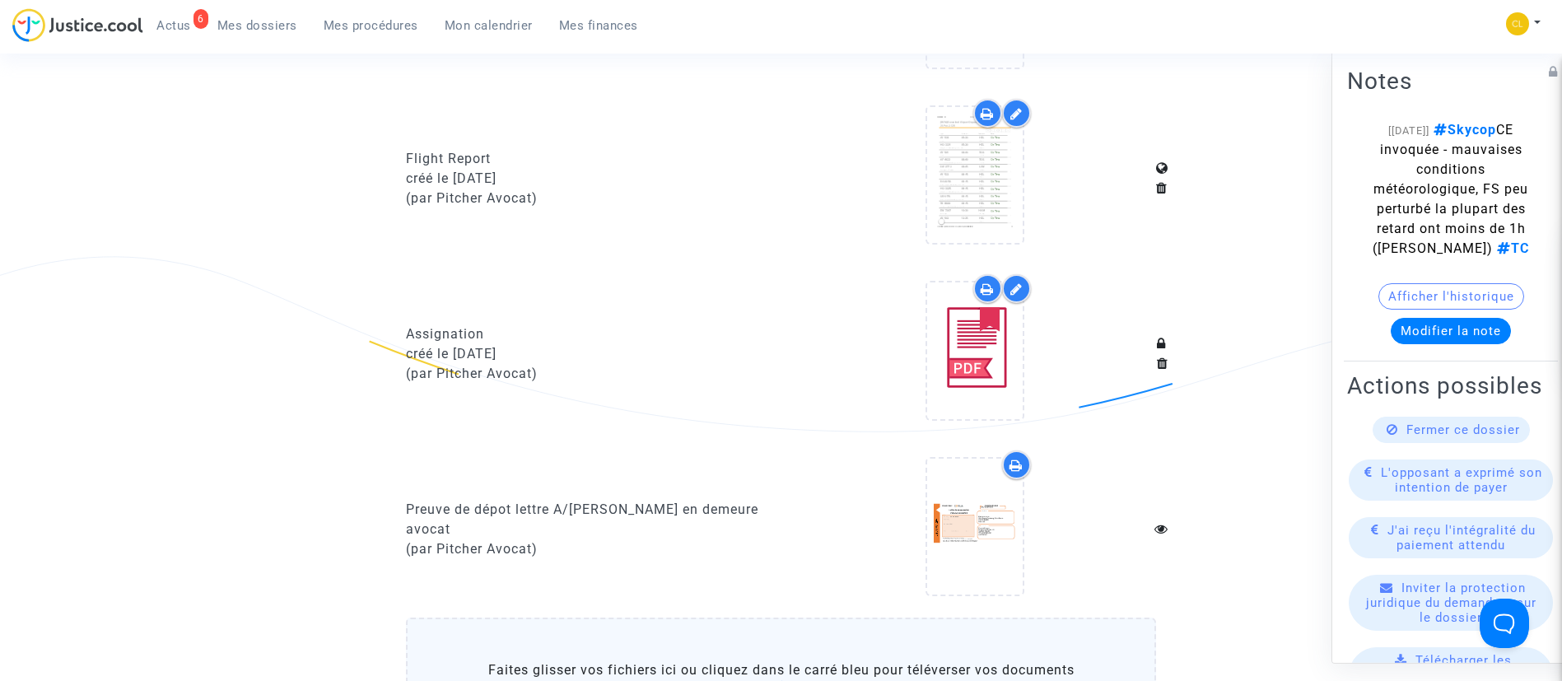
scroll to position [988, 0]
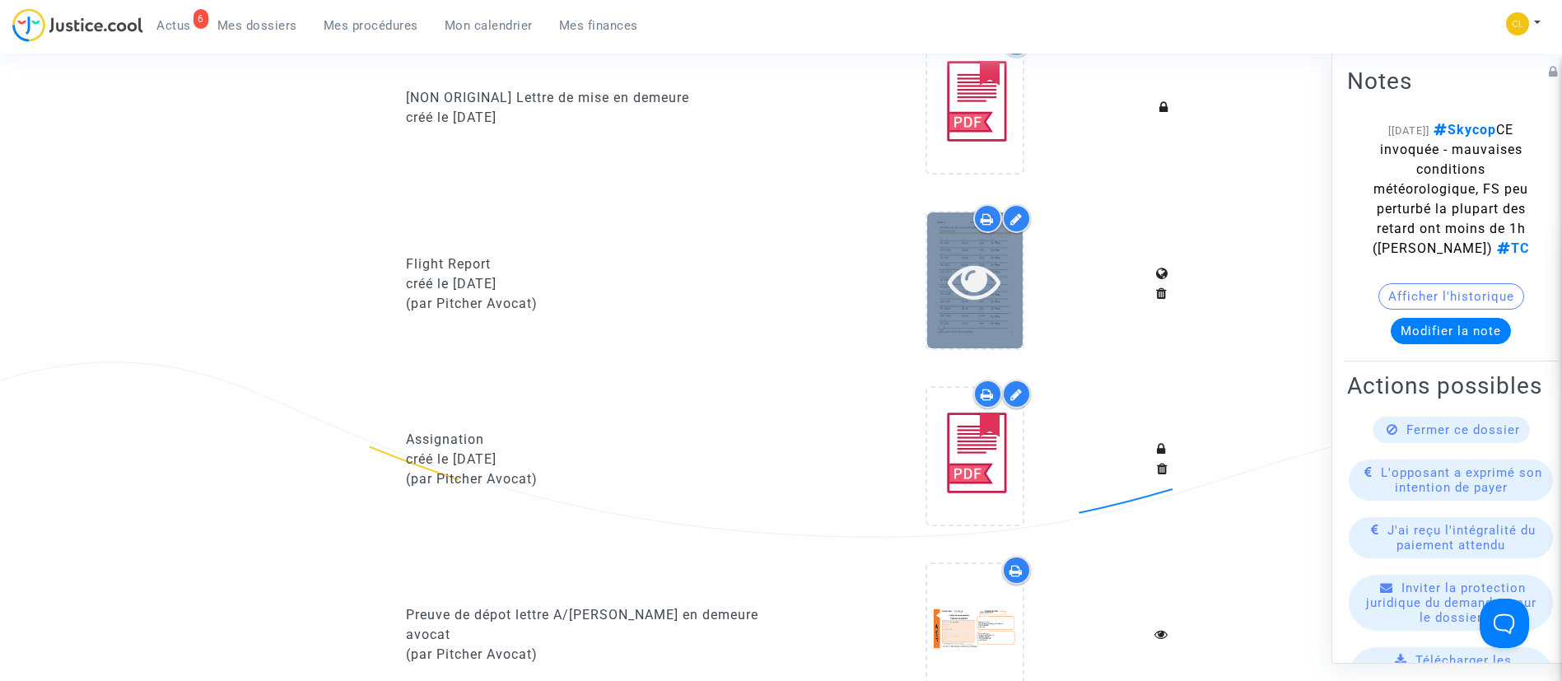
click at [947, 282] on div at bounding box center [974, 280] width 95 height 53
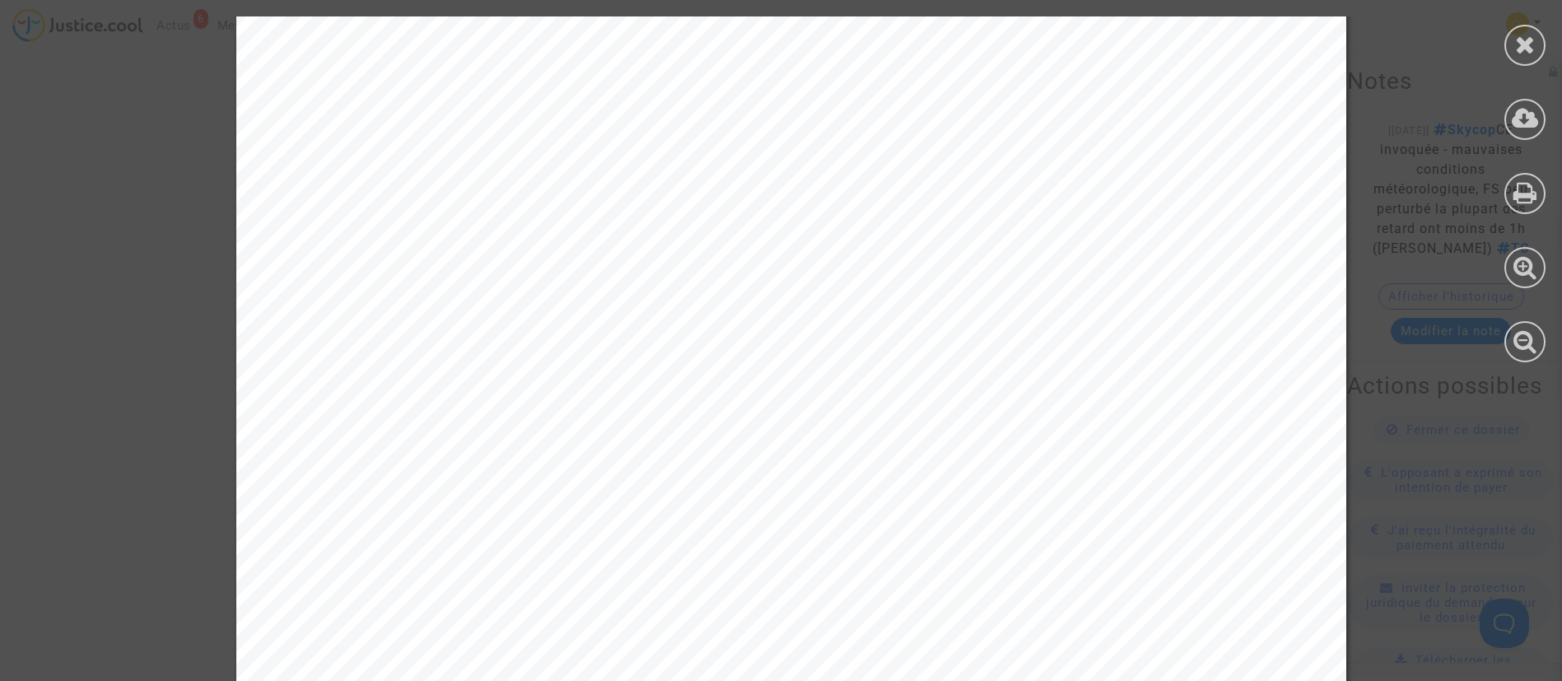
scroll to position [5670, 0]
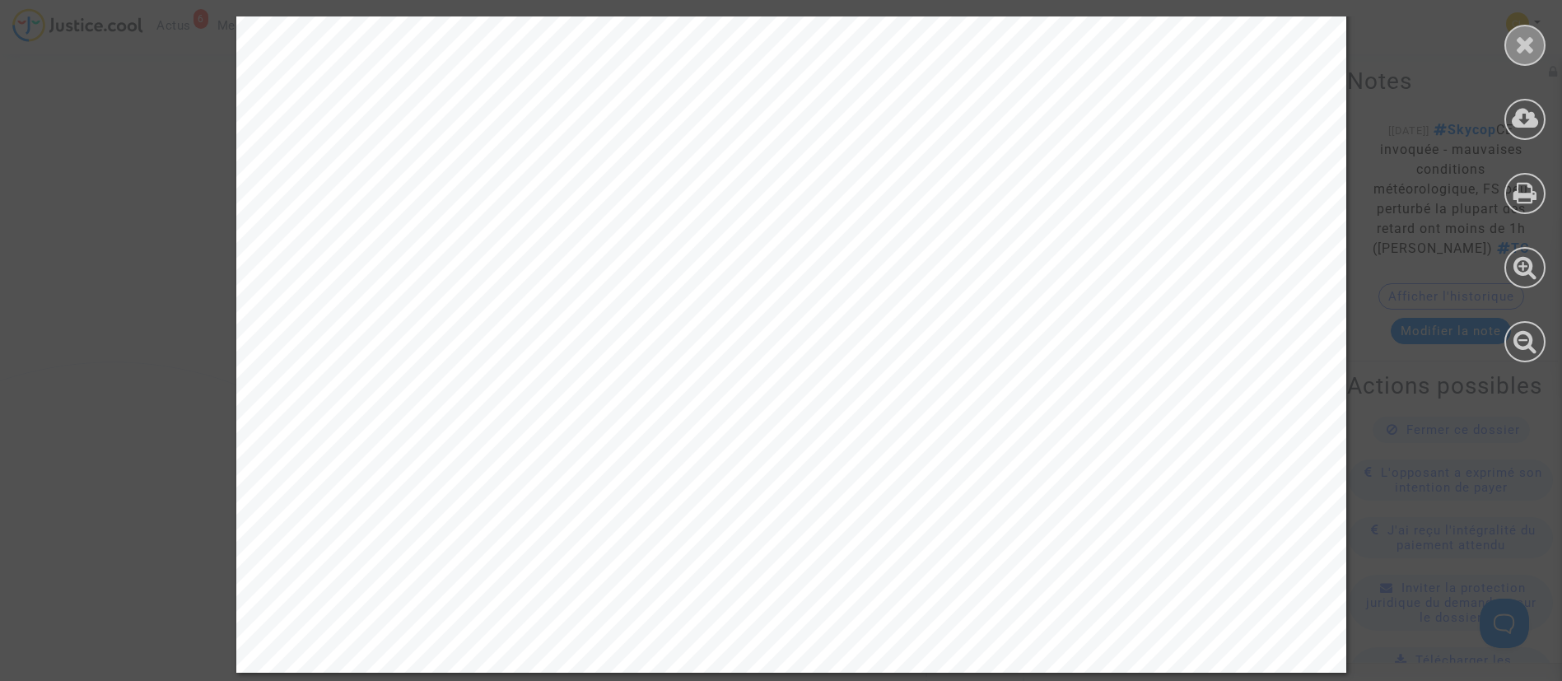
click at [1515, 52] on icon at bounding box center [1525, 44] width 21 height 25
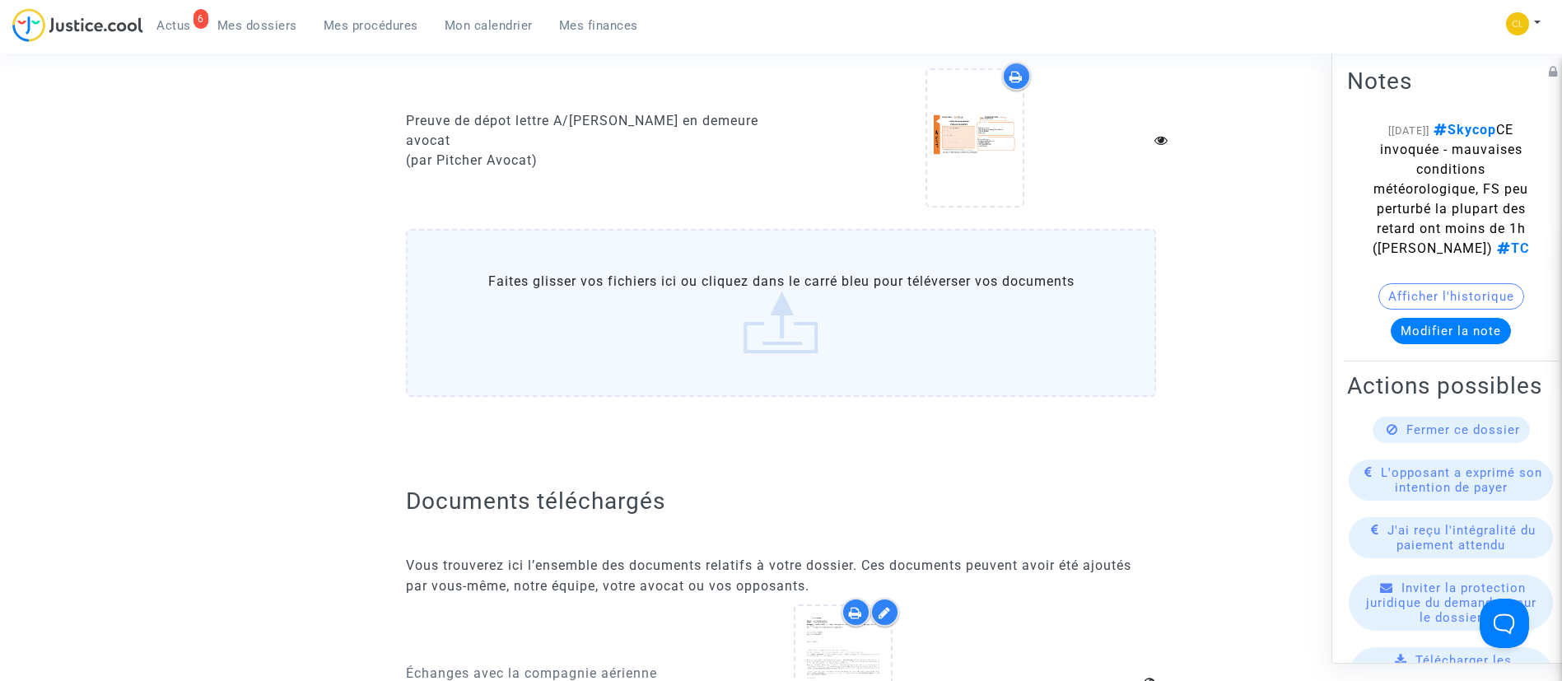
scroll to position [2223, 0]
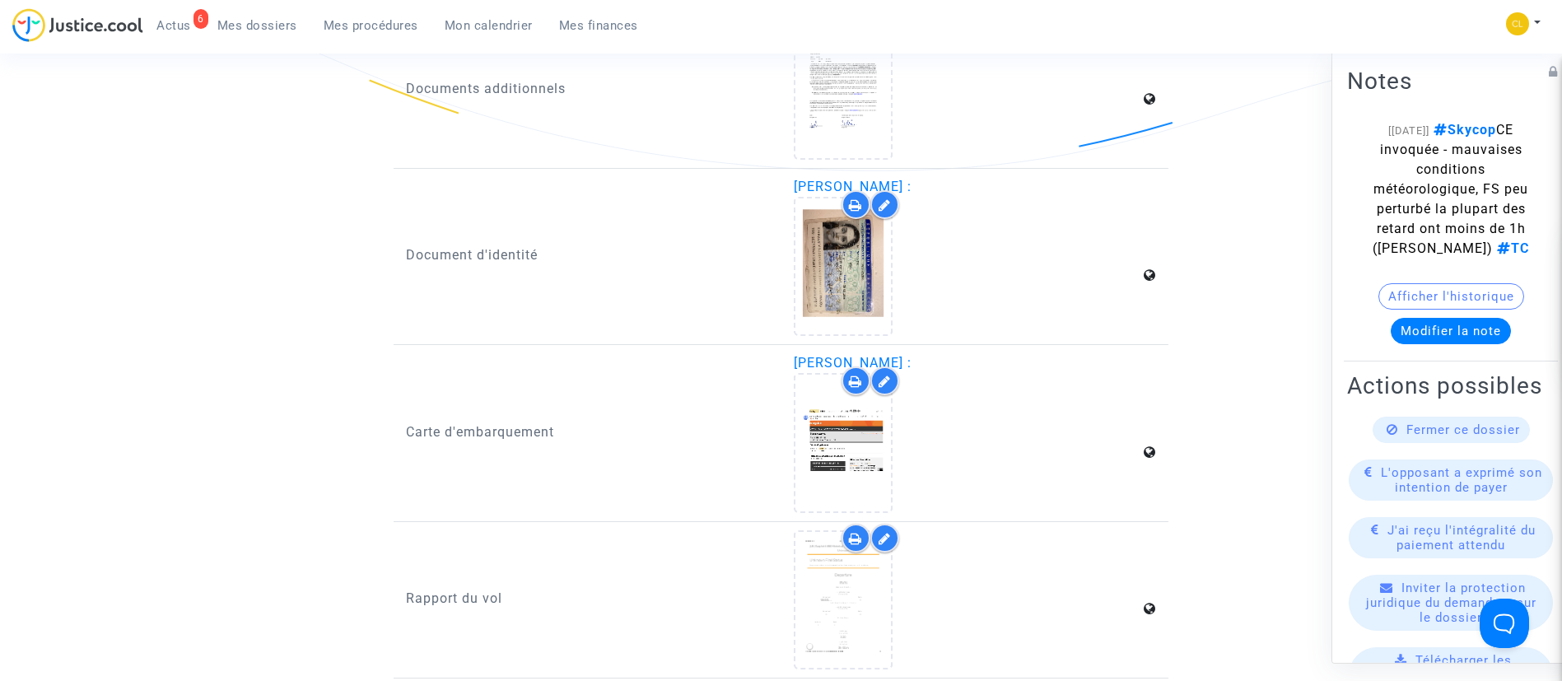
click at [775, 612] on div "Rapport du vol" at bounding box center [587, 599] width 388 height 139
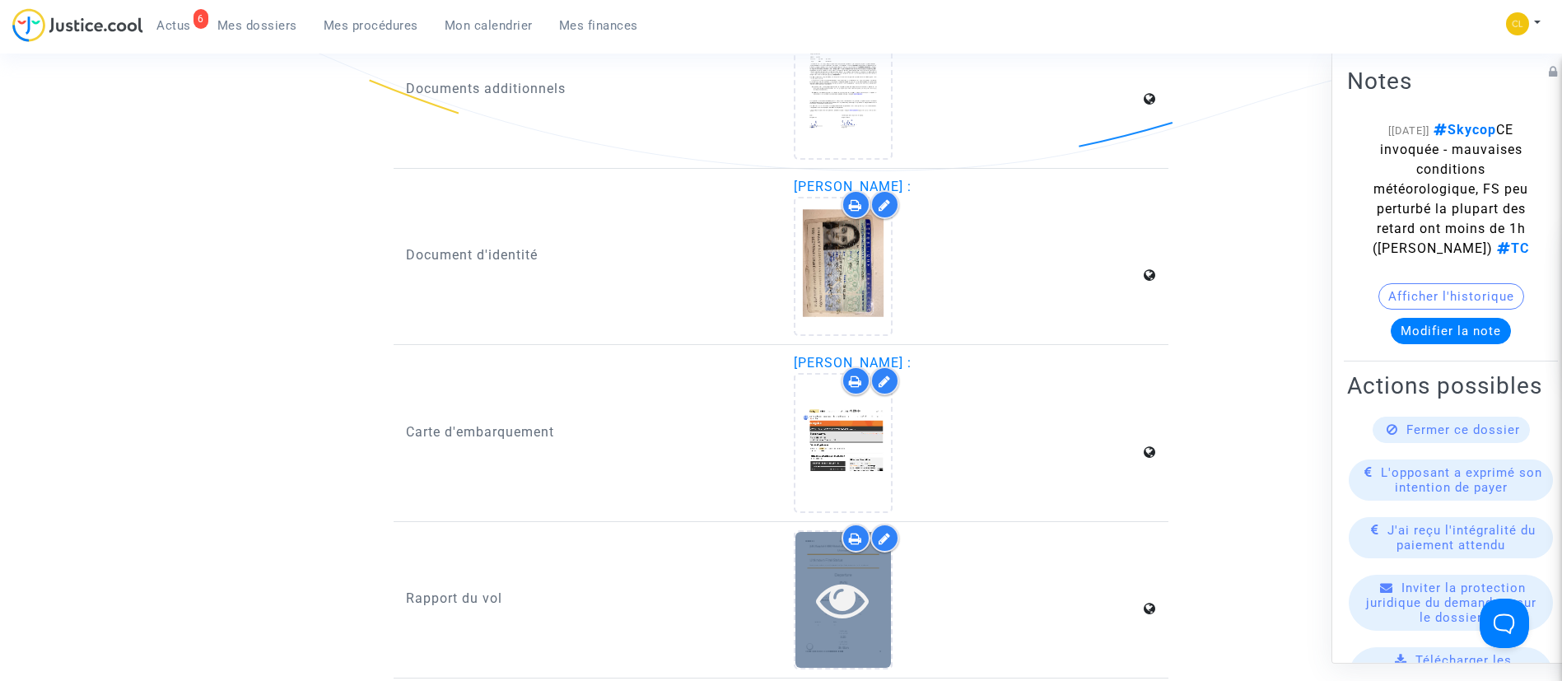
click at [881, 611] on div at bounding box center [842, 599] width 95 height 53
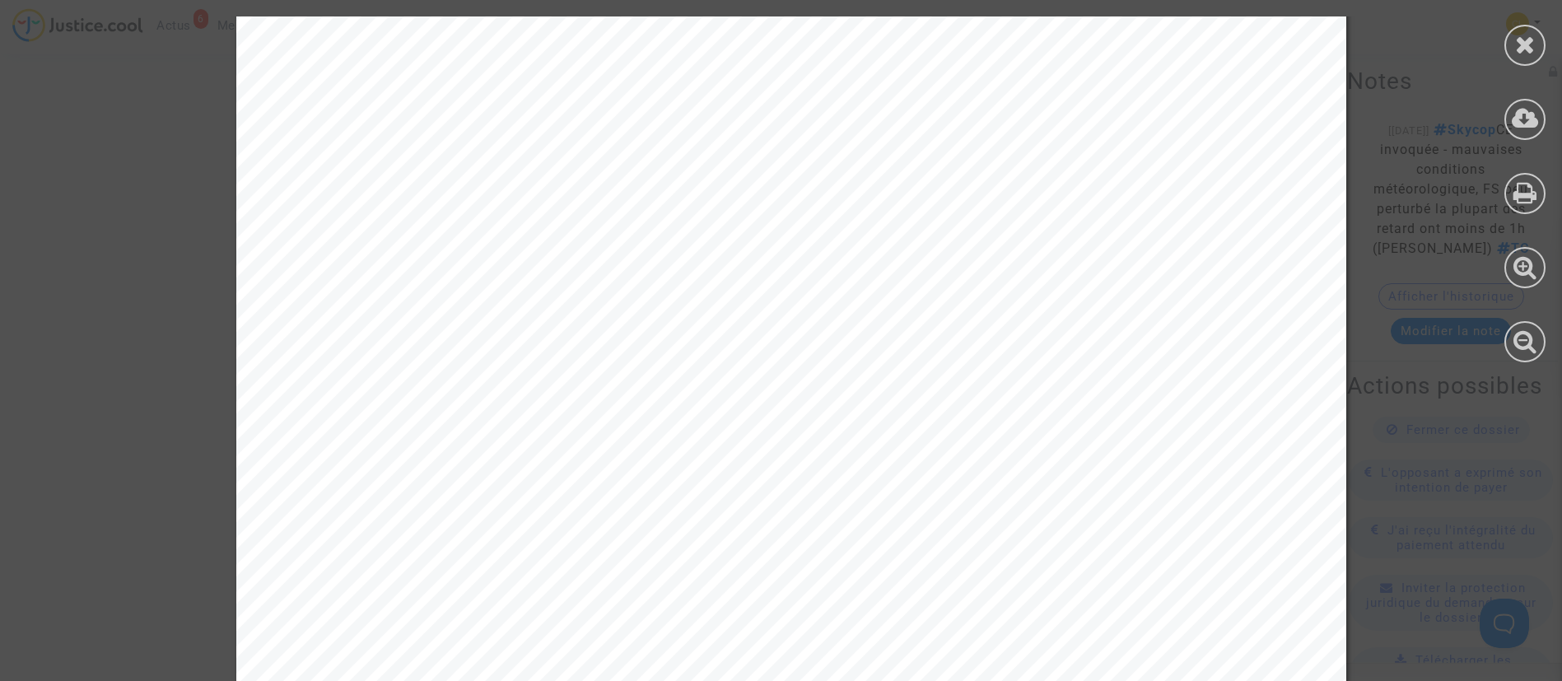
scroll to position [494, 0]
click at [1525, 41] on icon at bounding box center [1525, 44] width 21 height 25
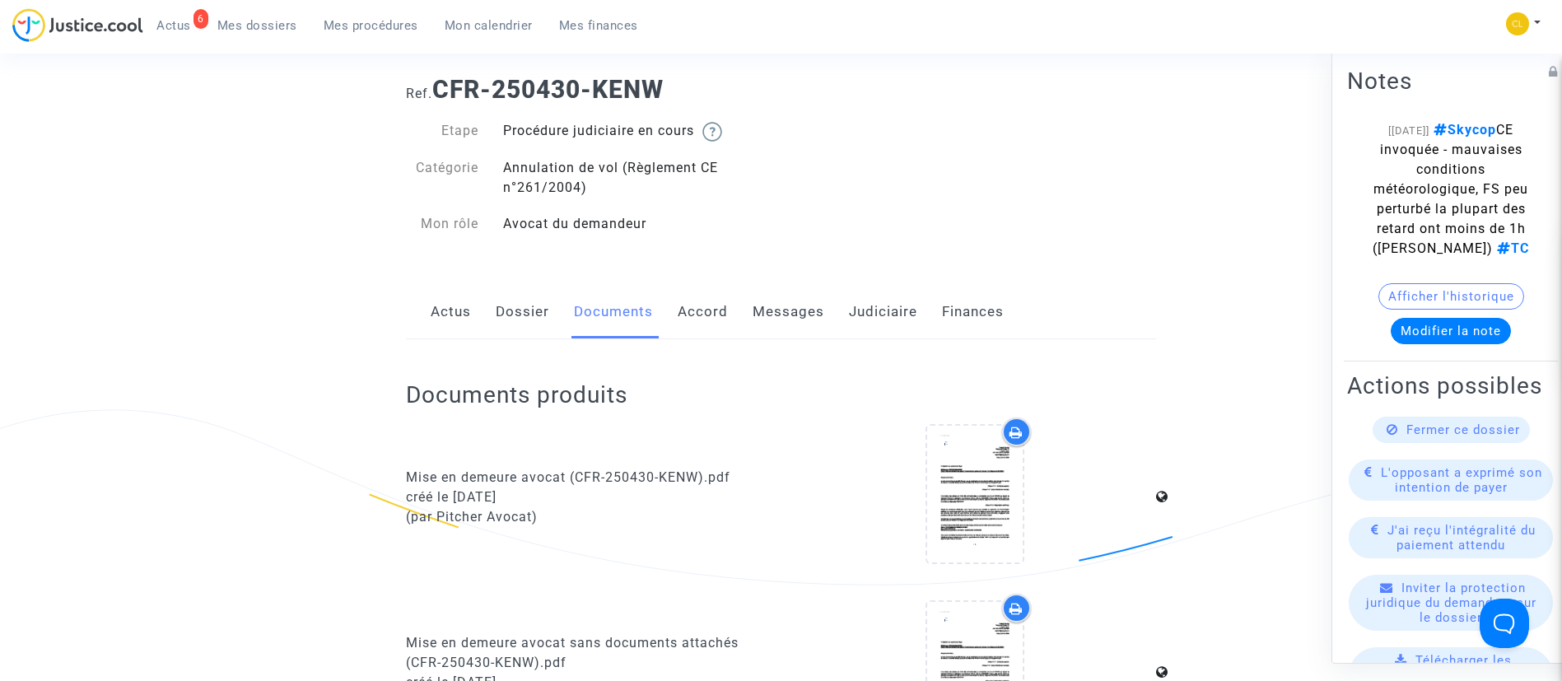
scroll to position [0, 0]
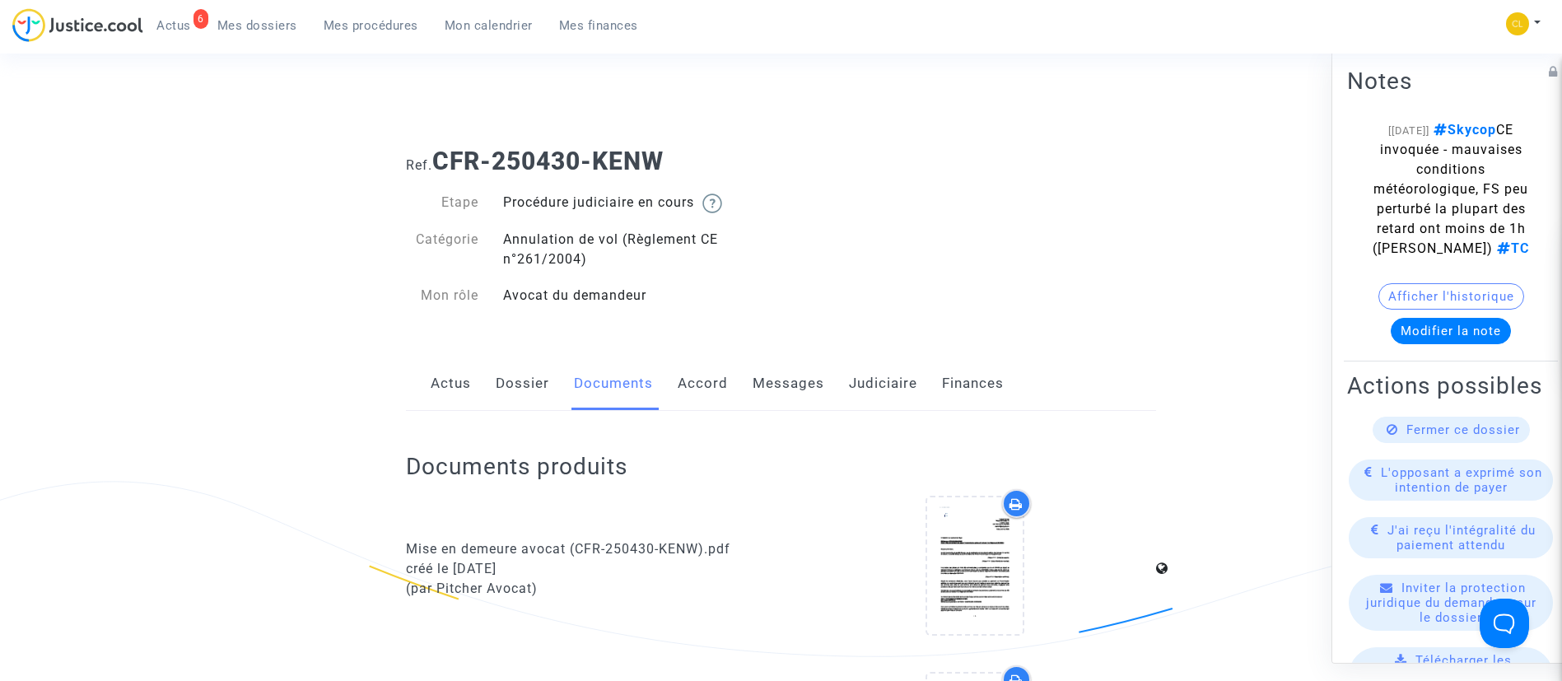
drag, startPoint x: 864, startPoint y: 391, endPoint x: 868, endPoint y: 382, distance: 9.9
click at [865, 391] on link "Judiciaire" at bounding box center [883, 383] width 68 height 54
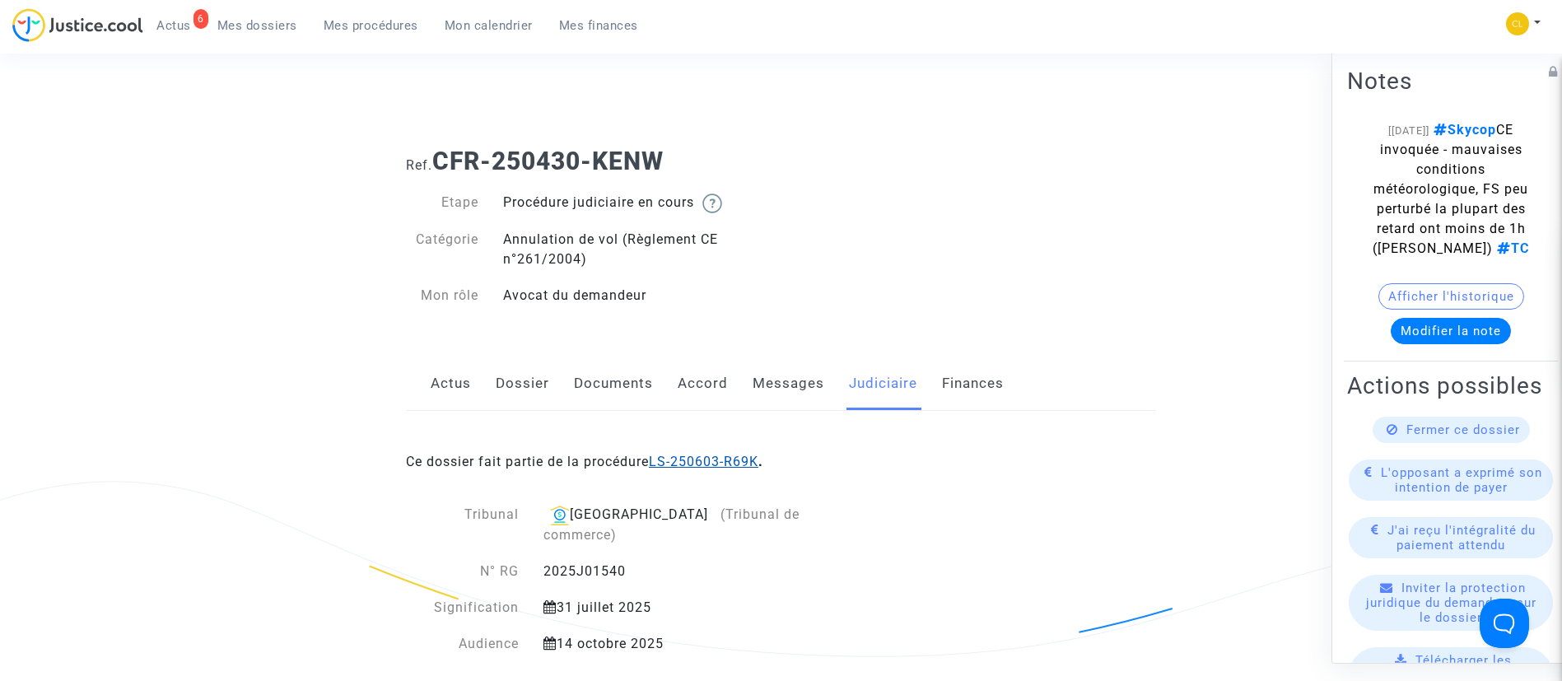
click at [705, 463] on link "LS-250603-R69K" at bounding box center [703, 462] width 109 height 16
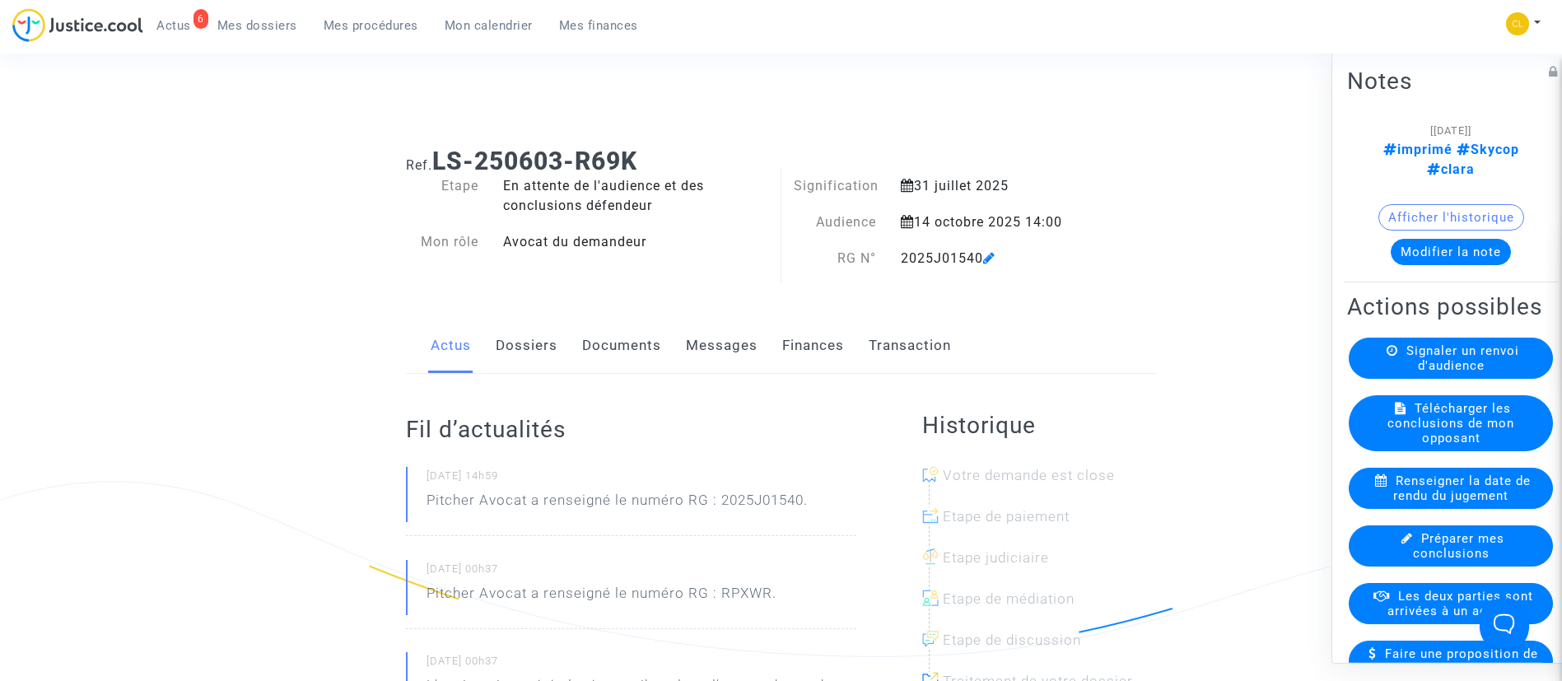
click at [529, 341] on link "Dossiers" at bounding box center [527, 346] width 62 height 54
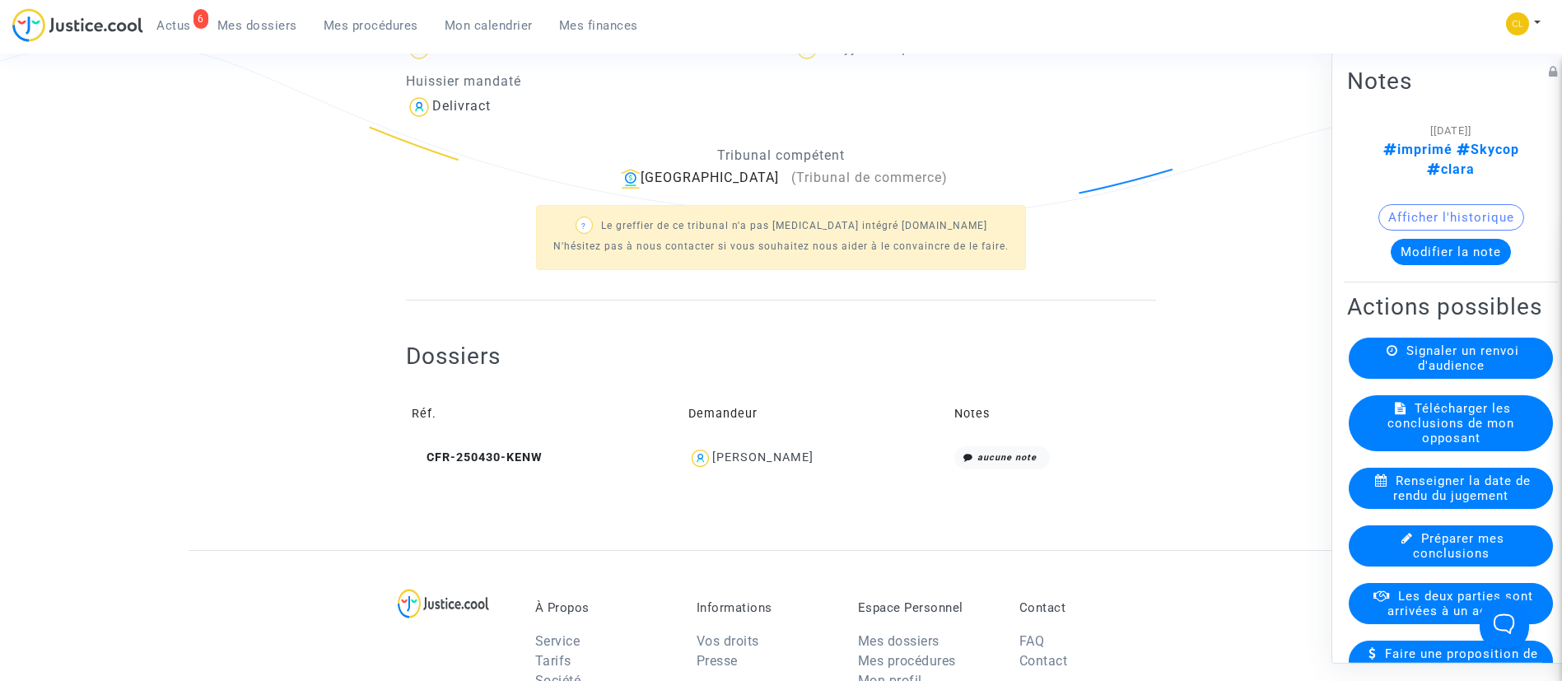
scroll to position [494, 0]
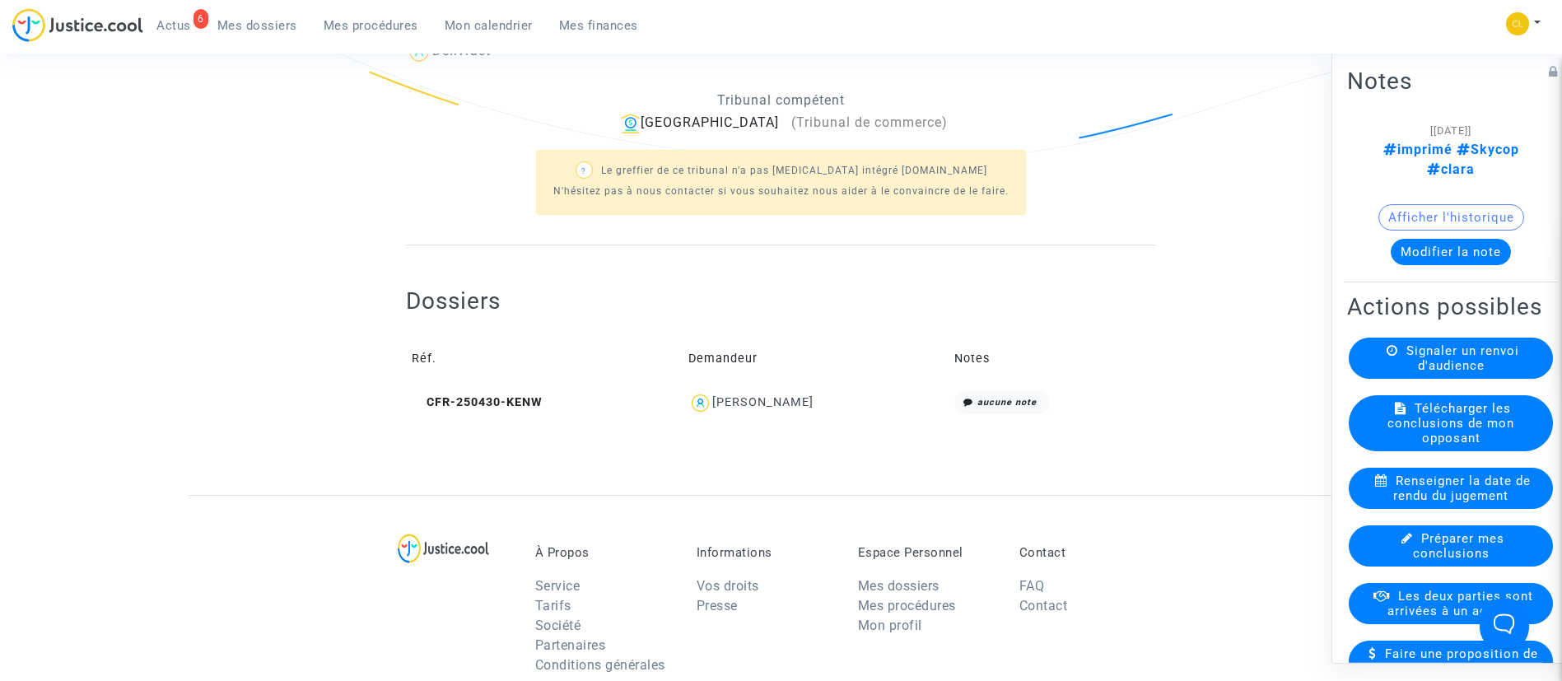
click at [1451, 238] on button "Modifier la note" at bounding box center [1450, 251] width 120 height 26
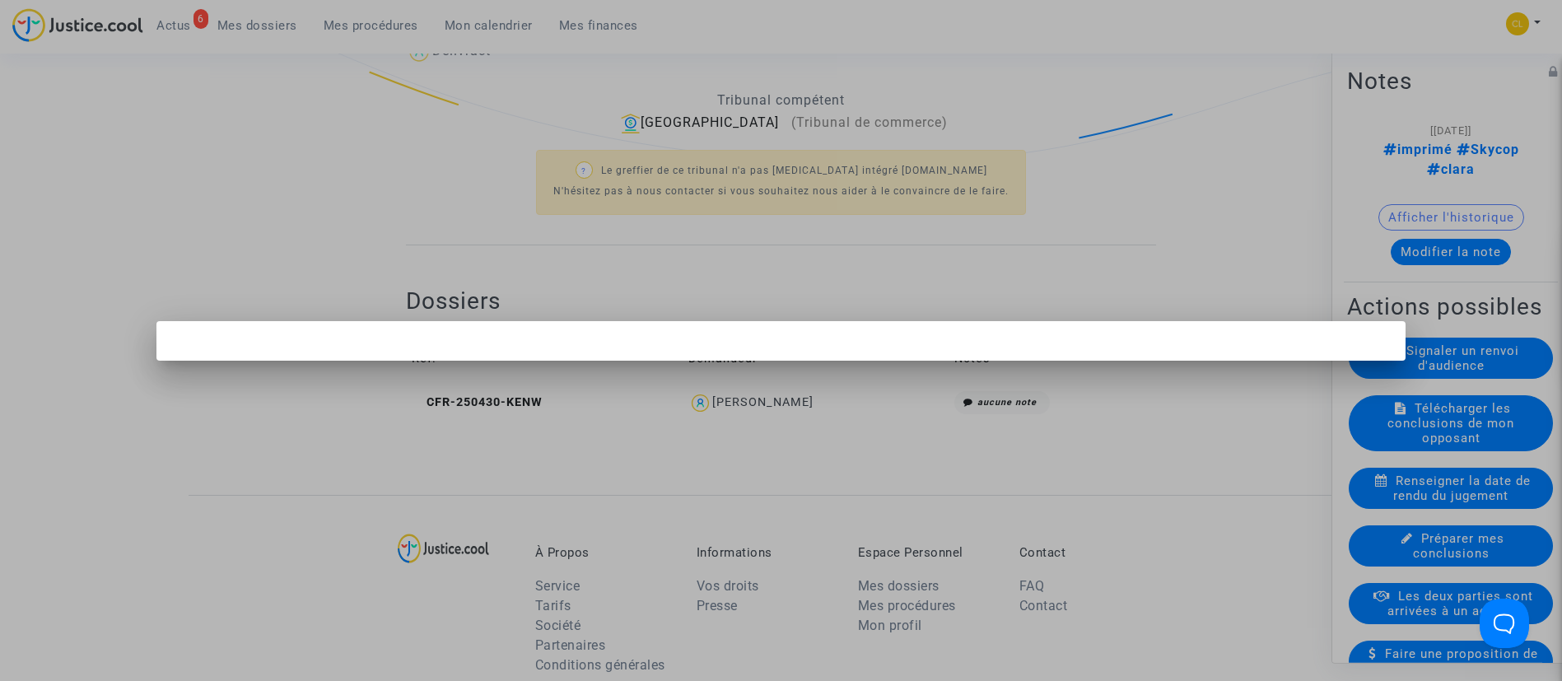
scroll to position [0, 0]
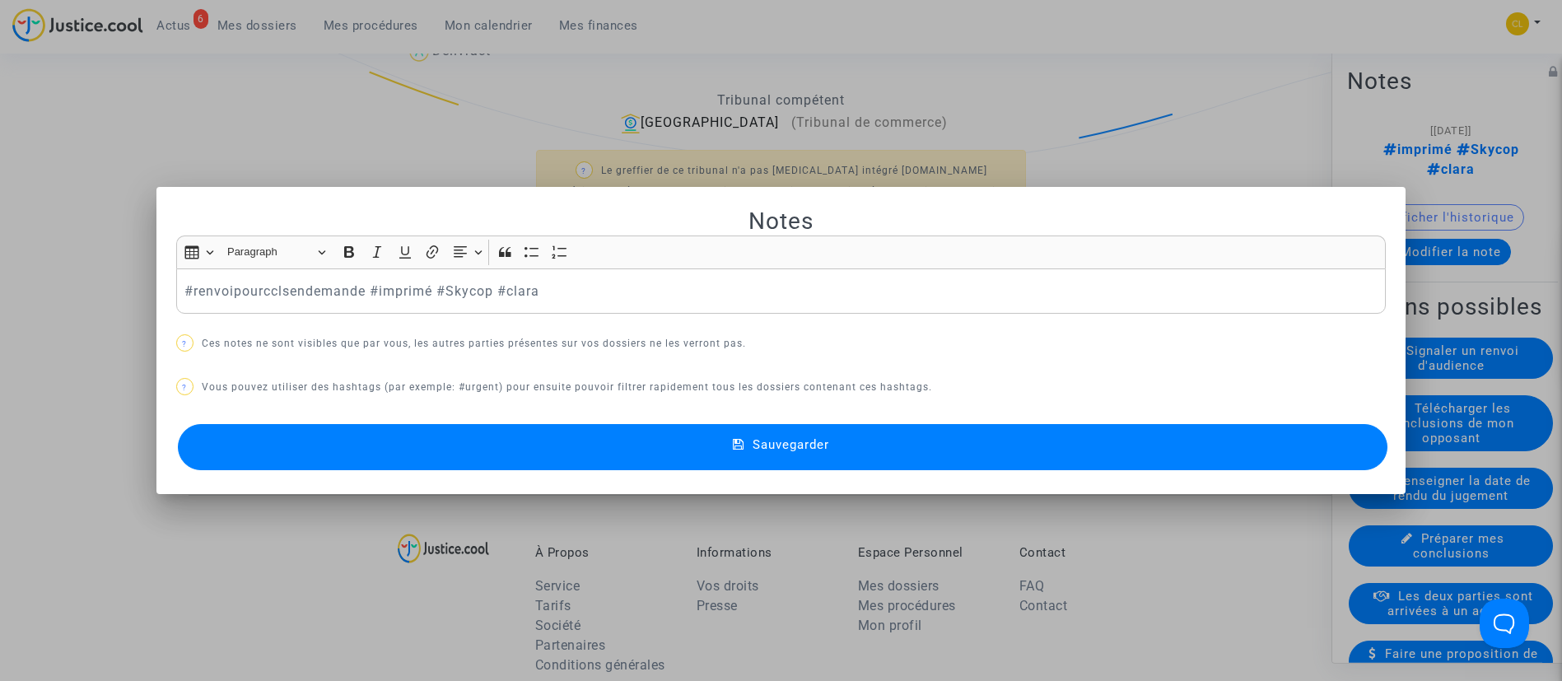
click at [991, 443] on button "Sauvegarder" at bounding box center [783, 447] width 1210 height 46
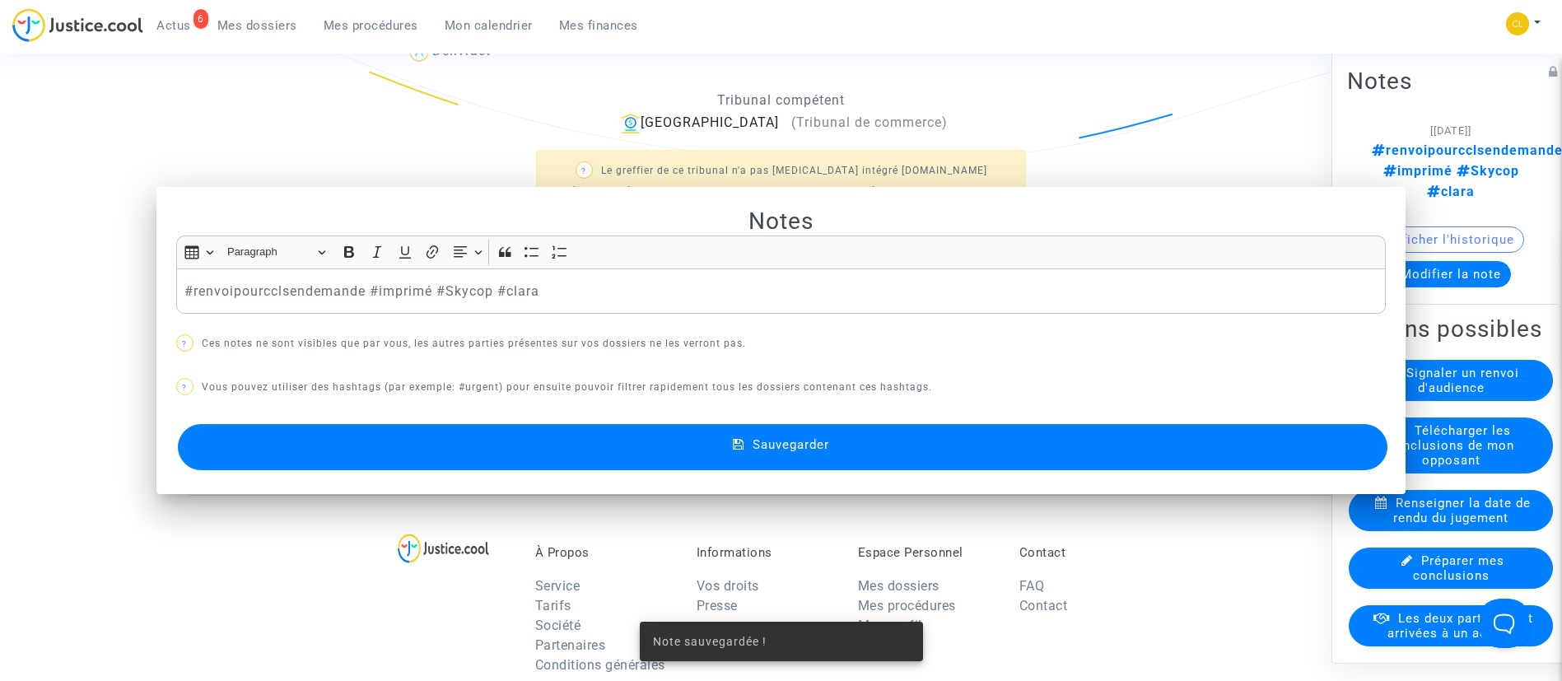
scroll to position [494, 0]
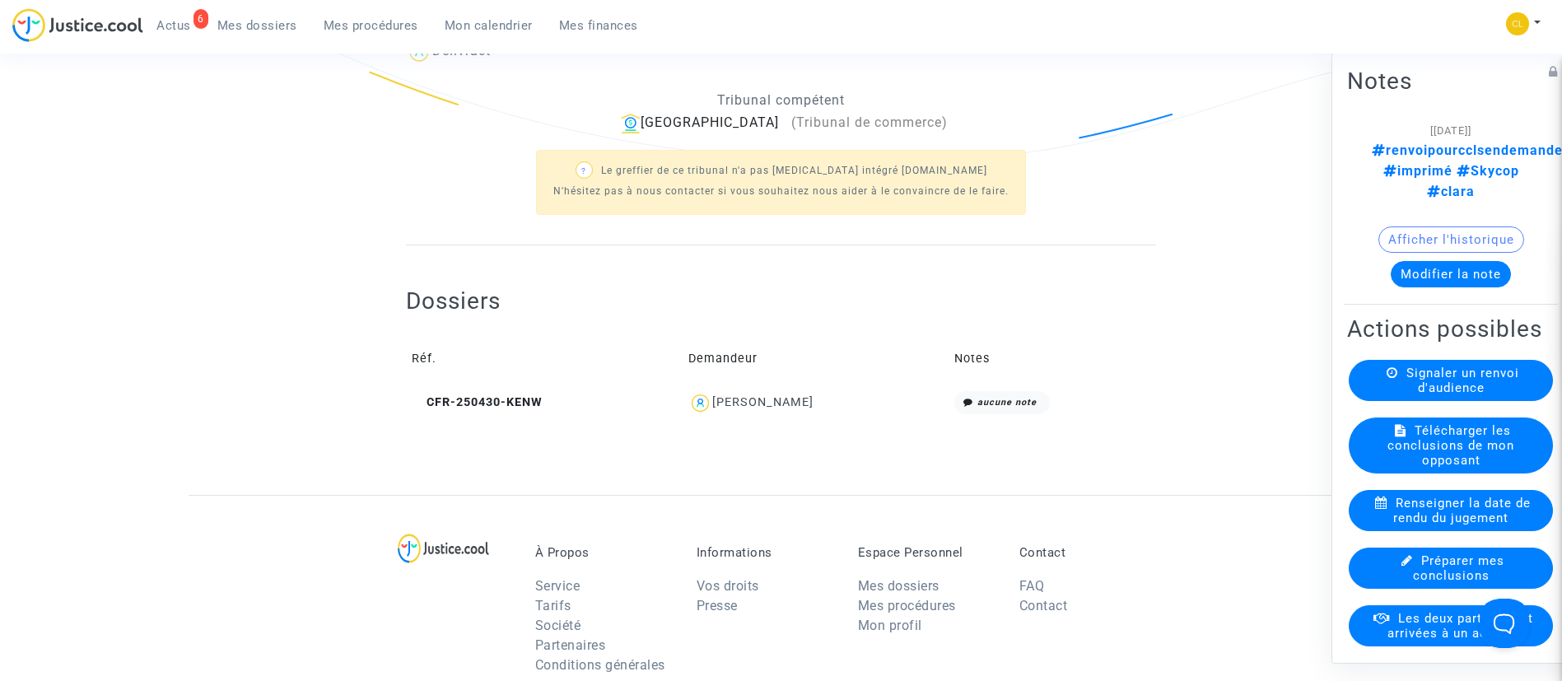
drag, startPoint x: 451, startPoint y: 35, endPoint x: 433, endPoint y: 21, distance: 22.9
click at [451, 35] on link "Mon calendrier" at bounding box center [488, 25] width 114 height 25
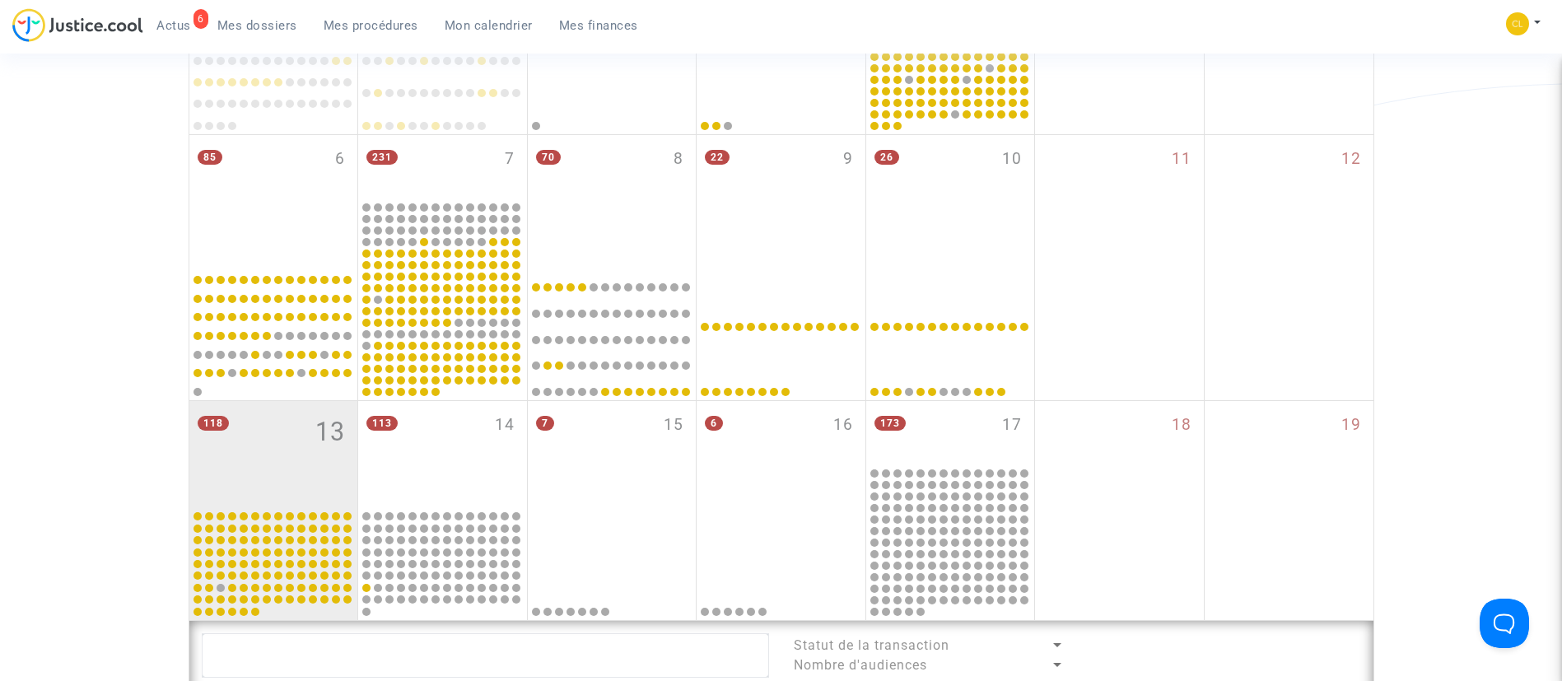
scroll to position [494, 0]
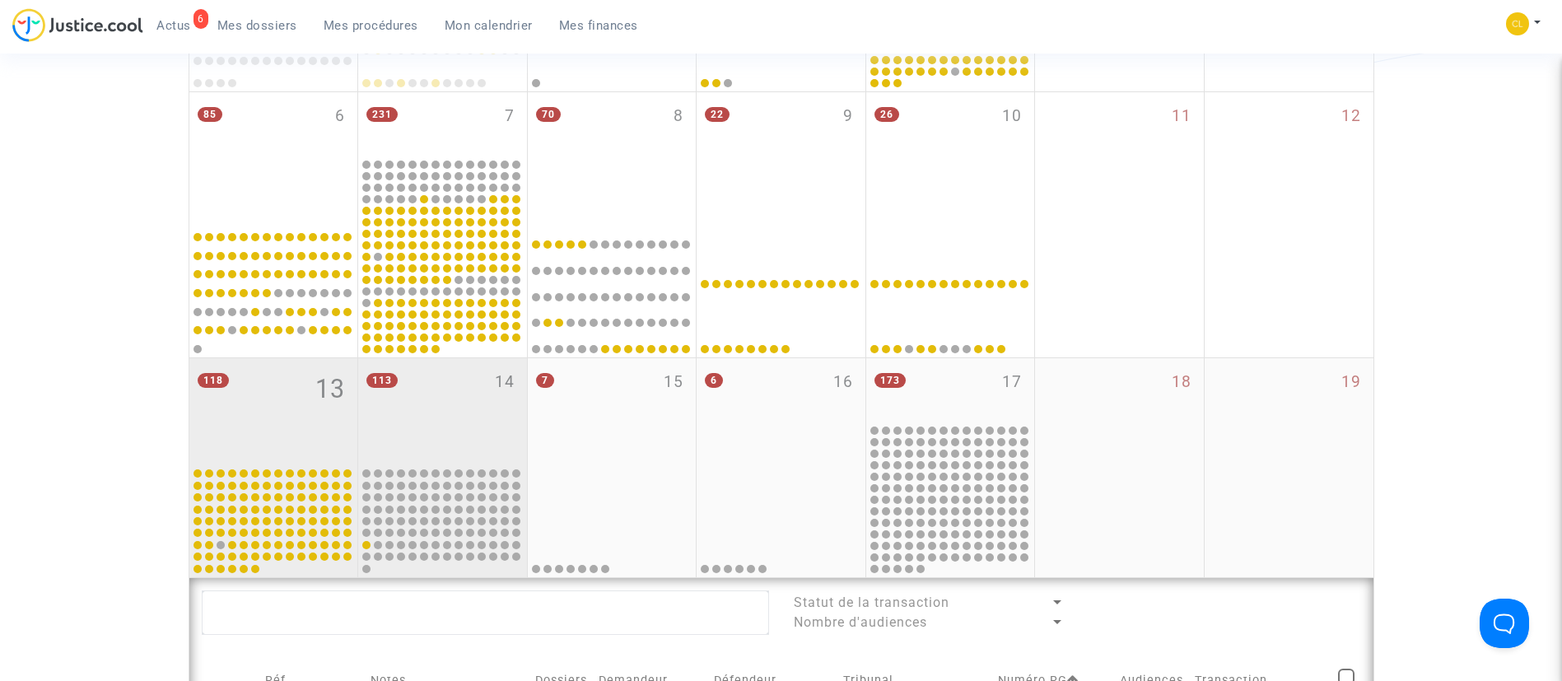
click at [472, 431] on div "113 14" at bounding box center [442, 411] width 169 height 107
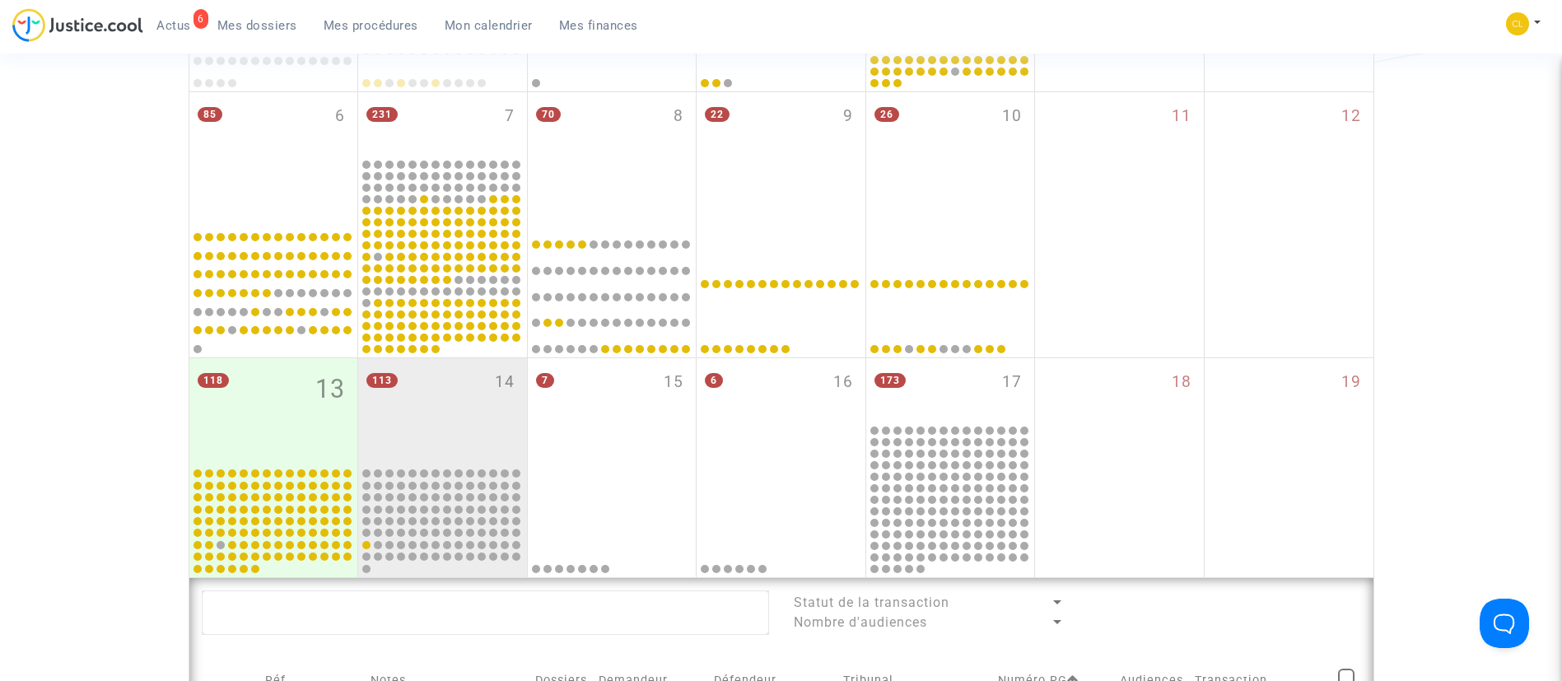
scroll to position [988, 0]
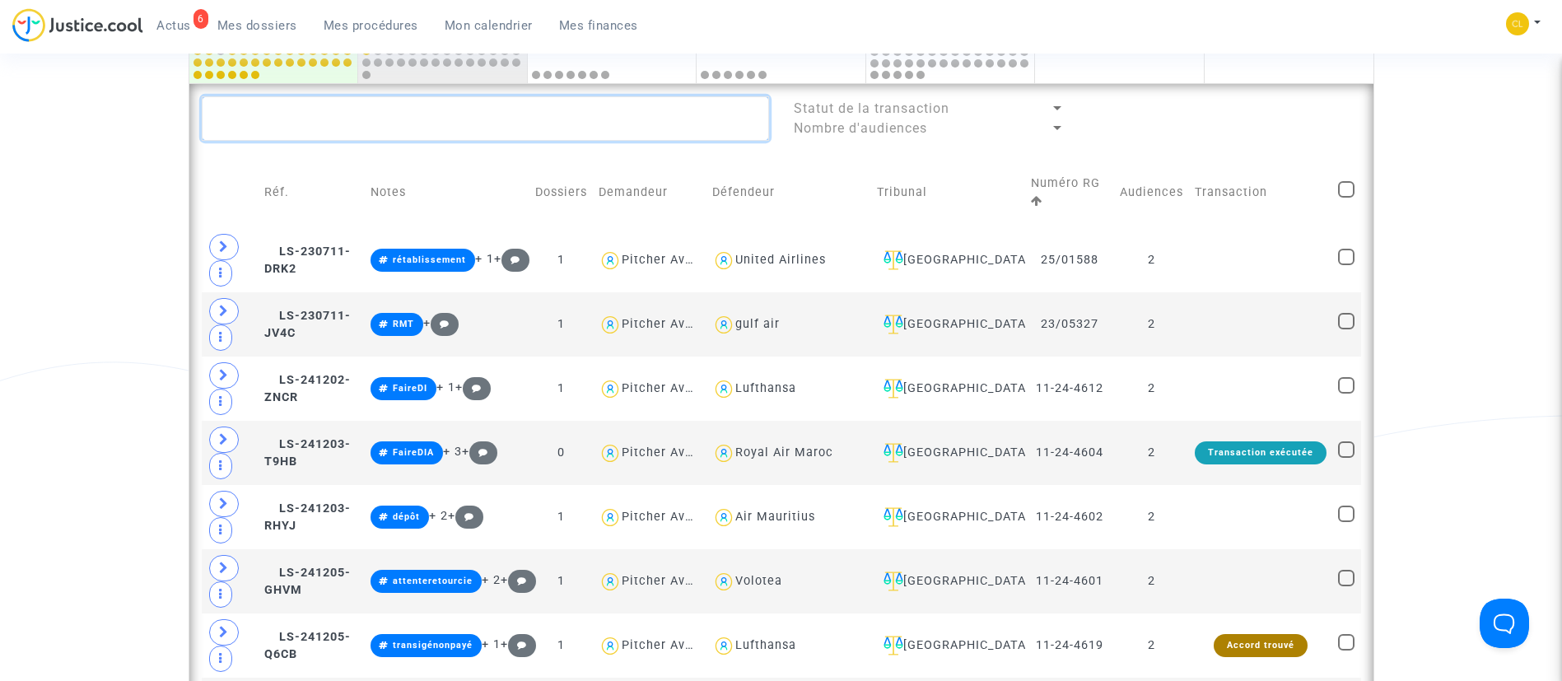
click at [457, 104] on textarea at bounding box center [485, 118] width 567 height 44
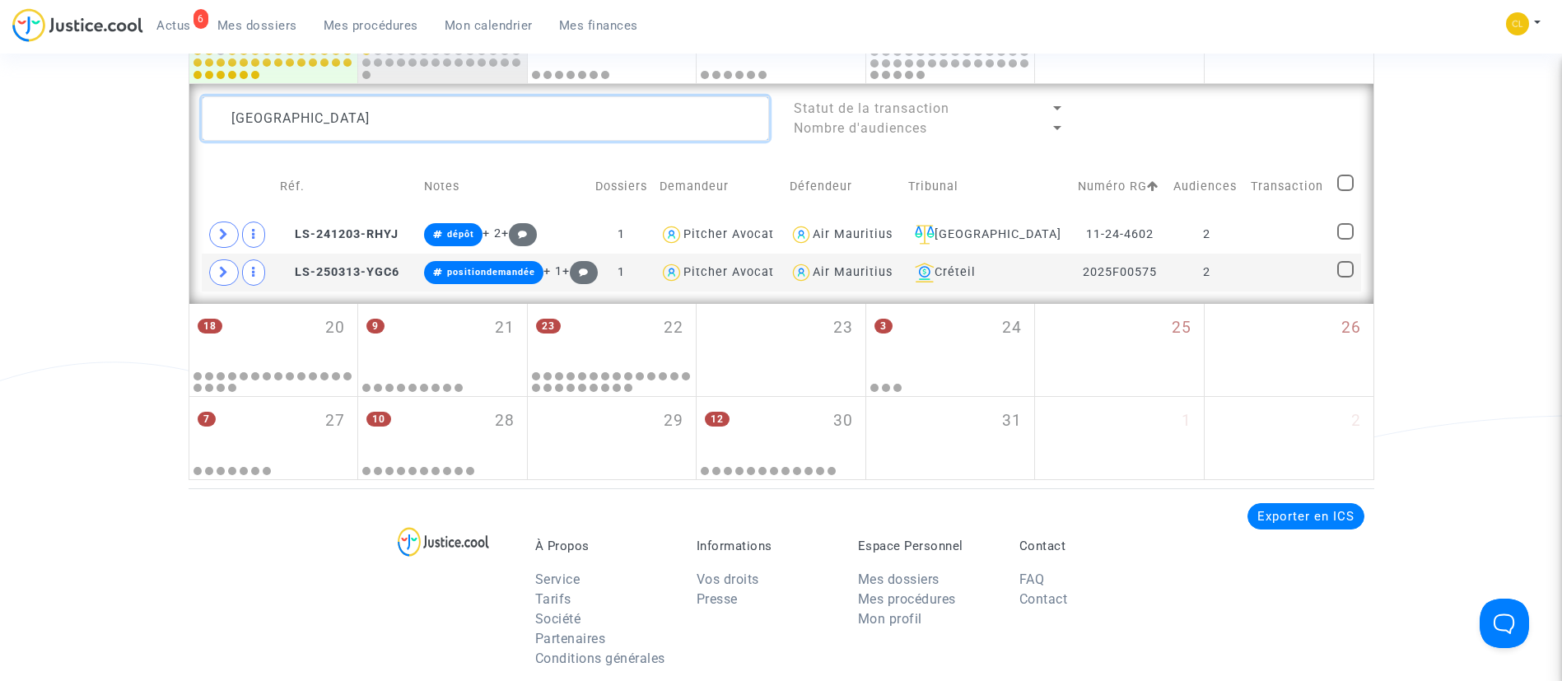
click at [256, 118] on textarea at bounding box center [485, 118] width 567 height 44
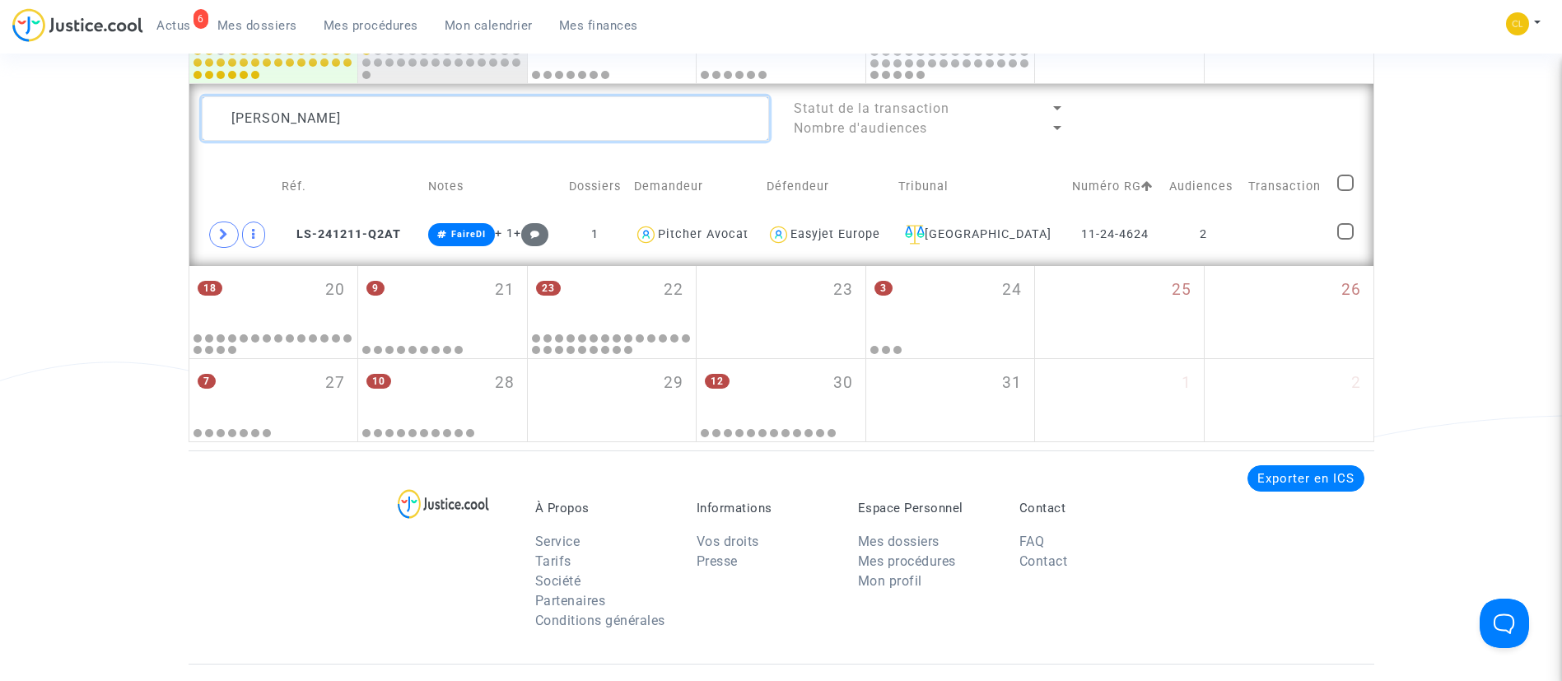
click at [470, 124] on textarea at bounding box center [485, 118] width 567 height 44
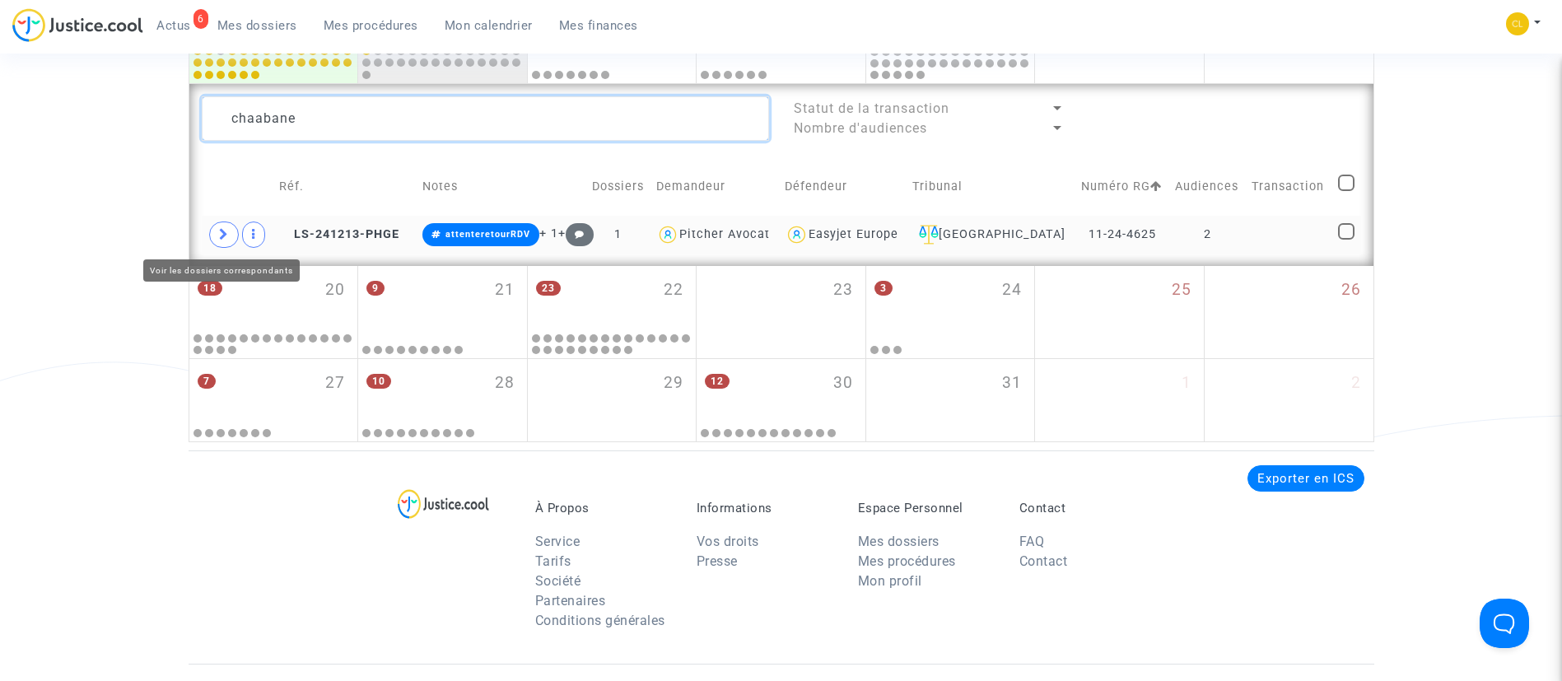
type textarea "chaabane"
click at [224, 222] on span at bounding box center [224, 234] width 30 height 26
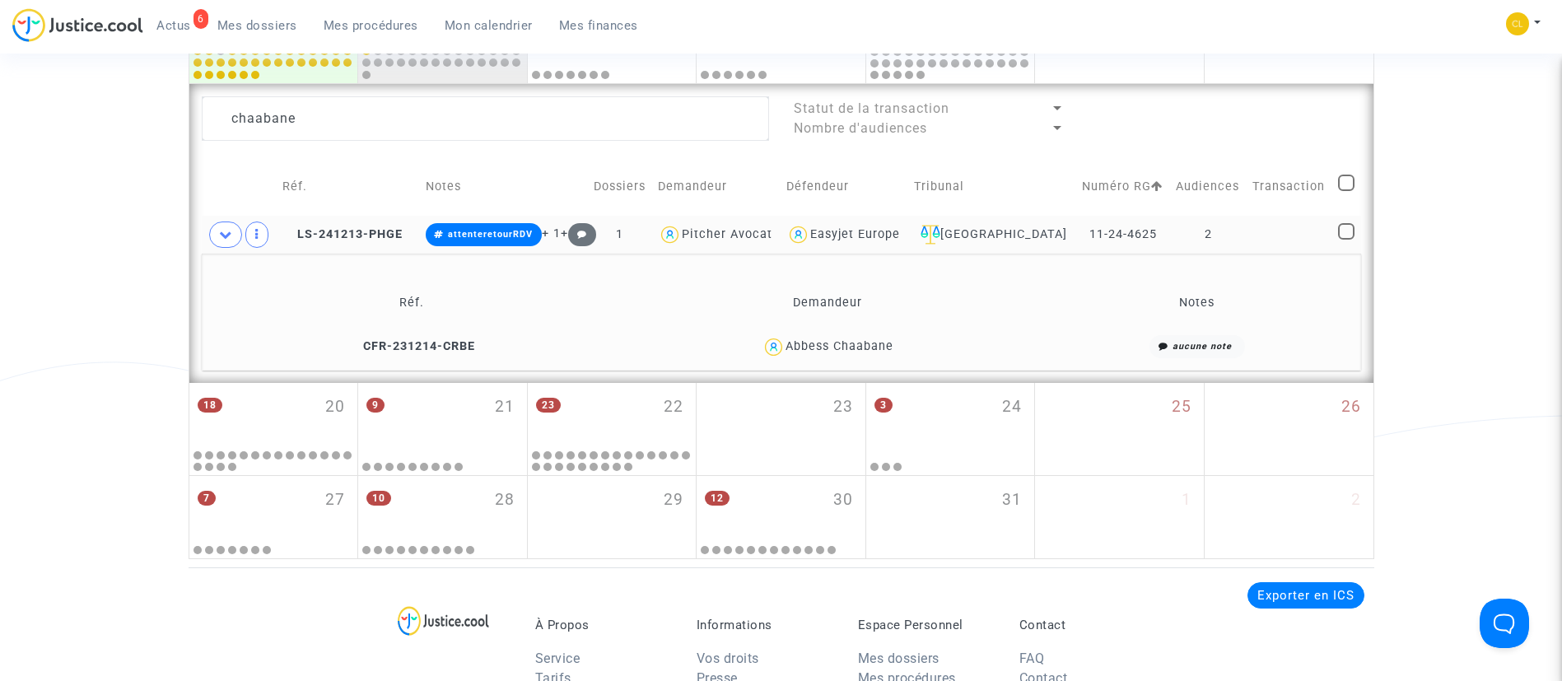
drag, startPoint x: 854, startPoint y: 356, endPoint x: 870, endPoint y: 328, distance: 32.5
click at [854, 358] on div "Abbess Chaabane" at bounding box center [828, 347] width 412 height 24
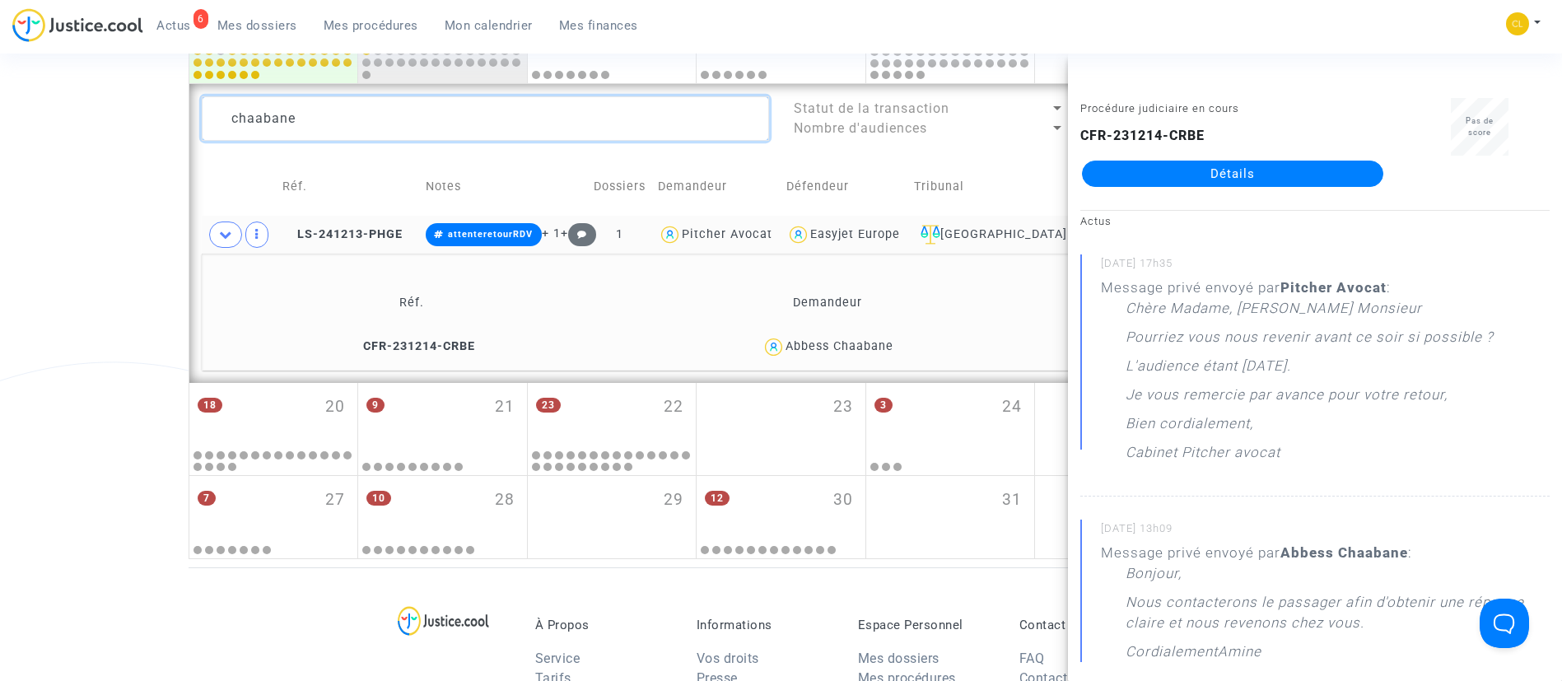
drag, startPoint x: 370, startPoint y: 119, endPoint x: 159, endPoint y: 123, distance: 210.8
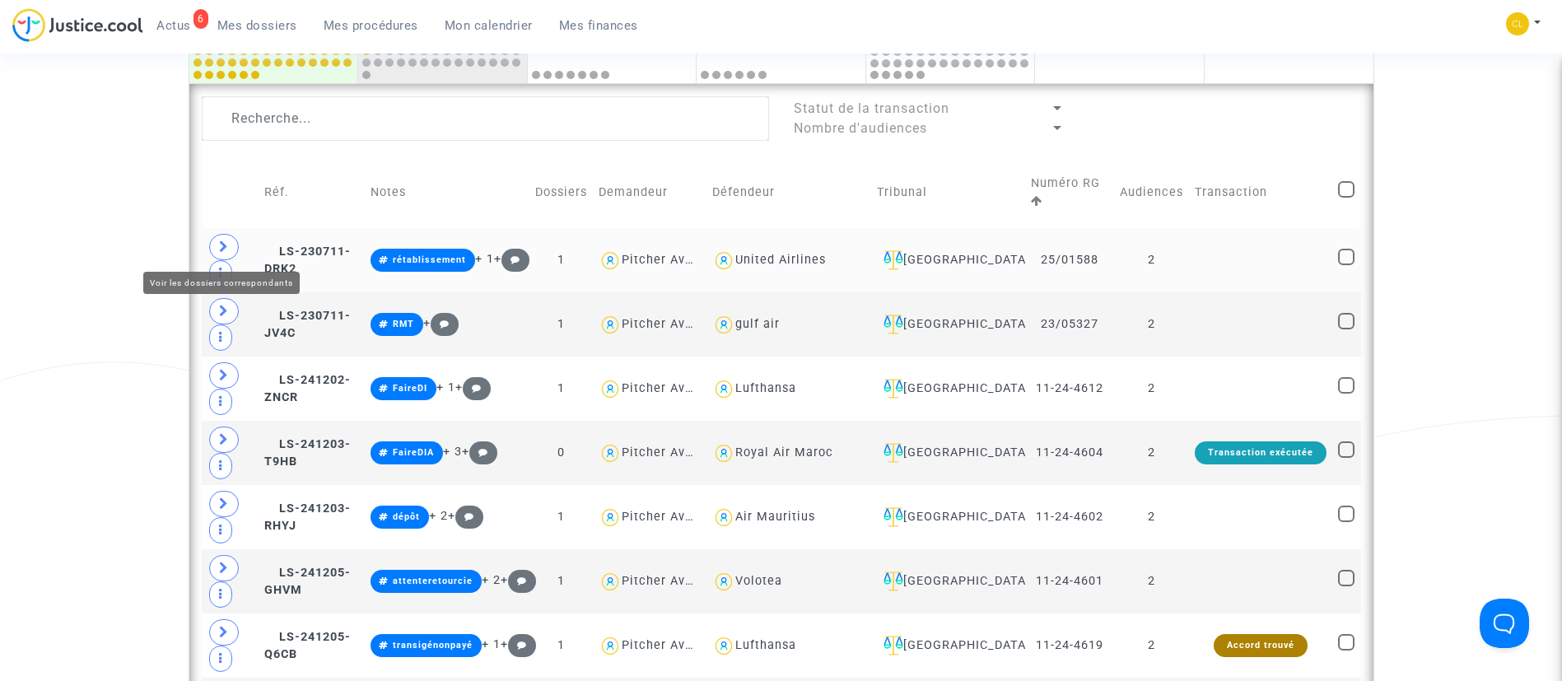
drag, startPoint x: 216, startPoint y: 243, endPoint x: 268, endPoint y: 235, distance: 52.4
click at [216, 243] on span at bounding box center [224, 247] width 30 height 26
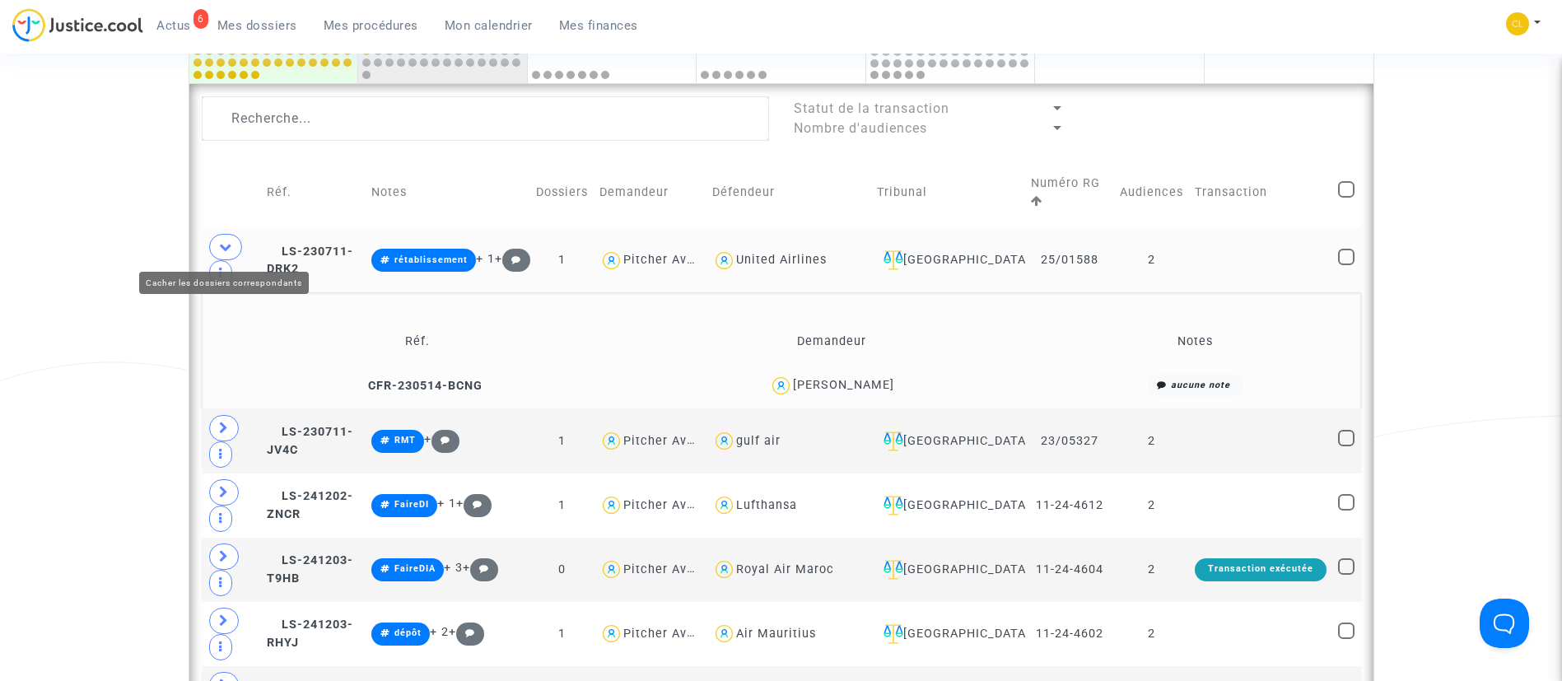
drag, startPoint x: 234, startPoint y: 249, endPoint x: 229, endPoint y: 275, distance: 26.0
click at [234, 249] on span at bounding box center [225, 247] width 33 height 26
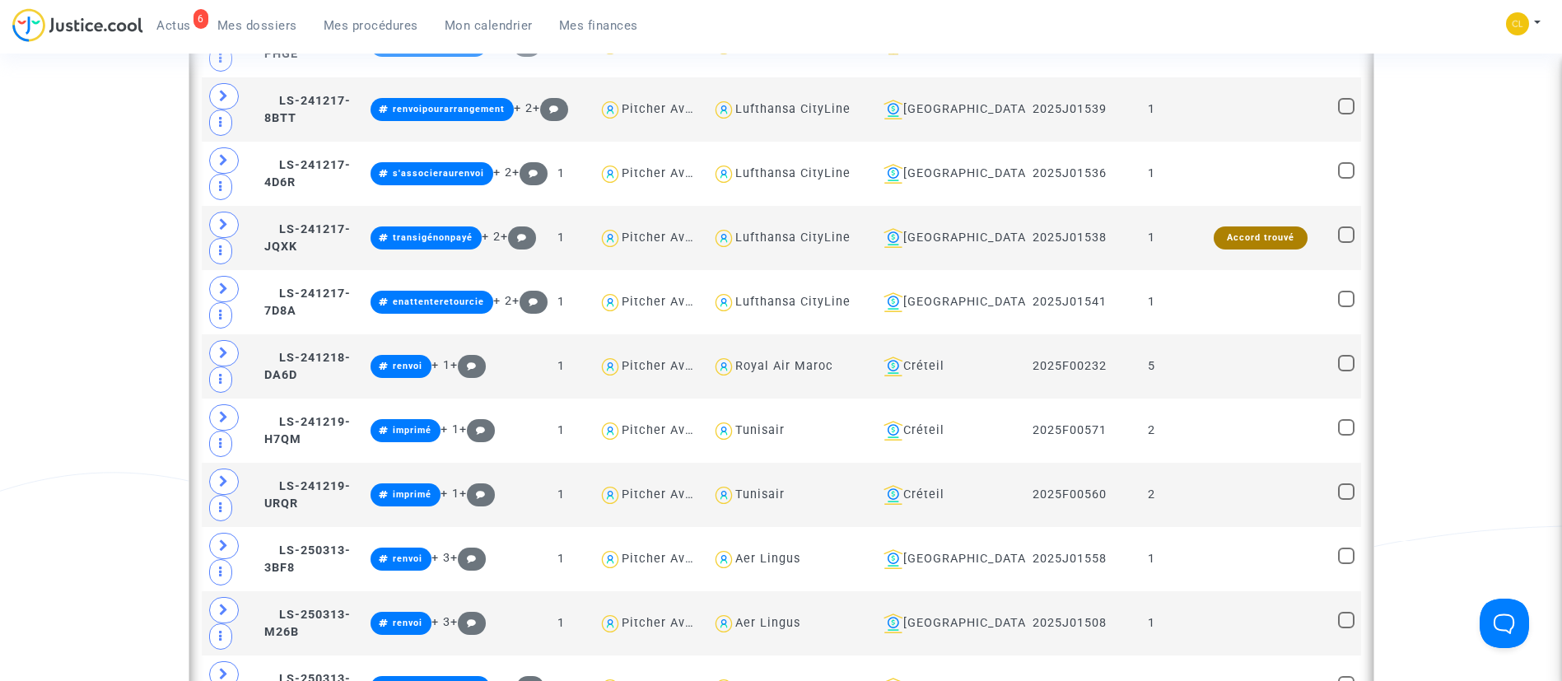
scroll to position [2593, 0]
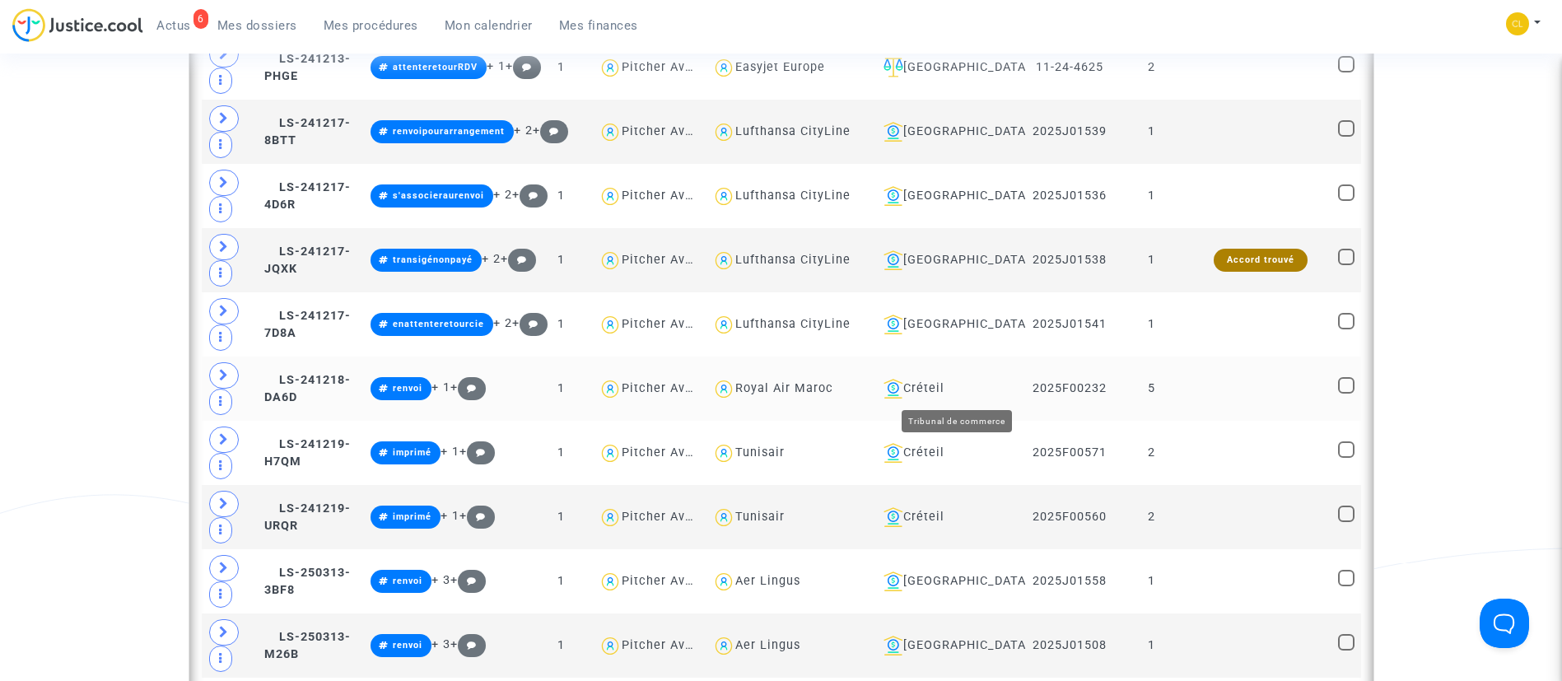
click at [974, 394] on div "Créteil" at bounding box center [948, 389] width 143 height 20
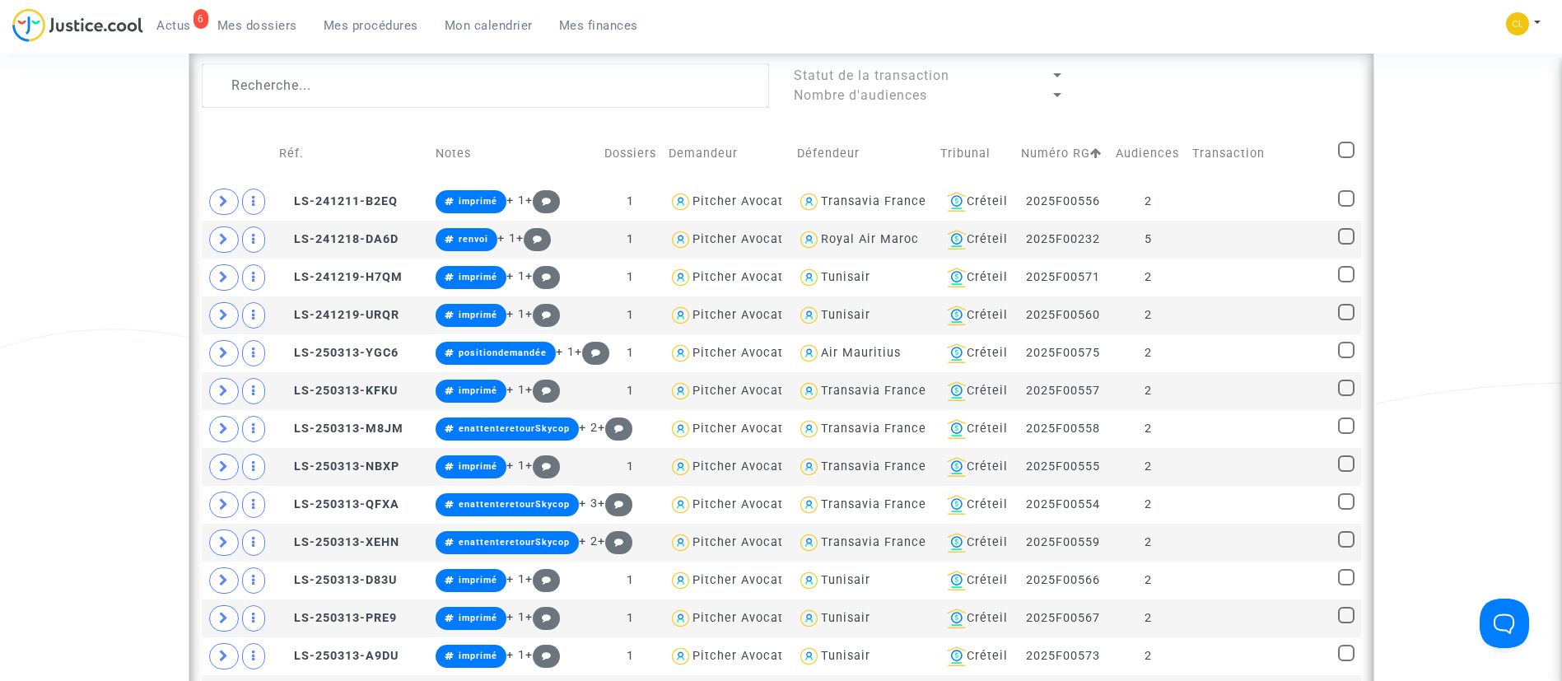
scroll to position [1060, 0]
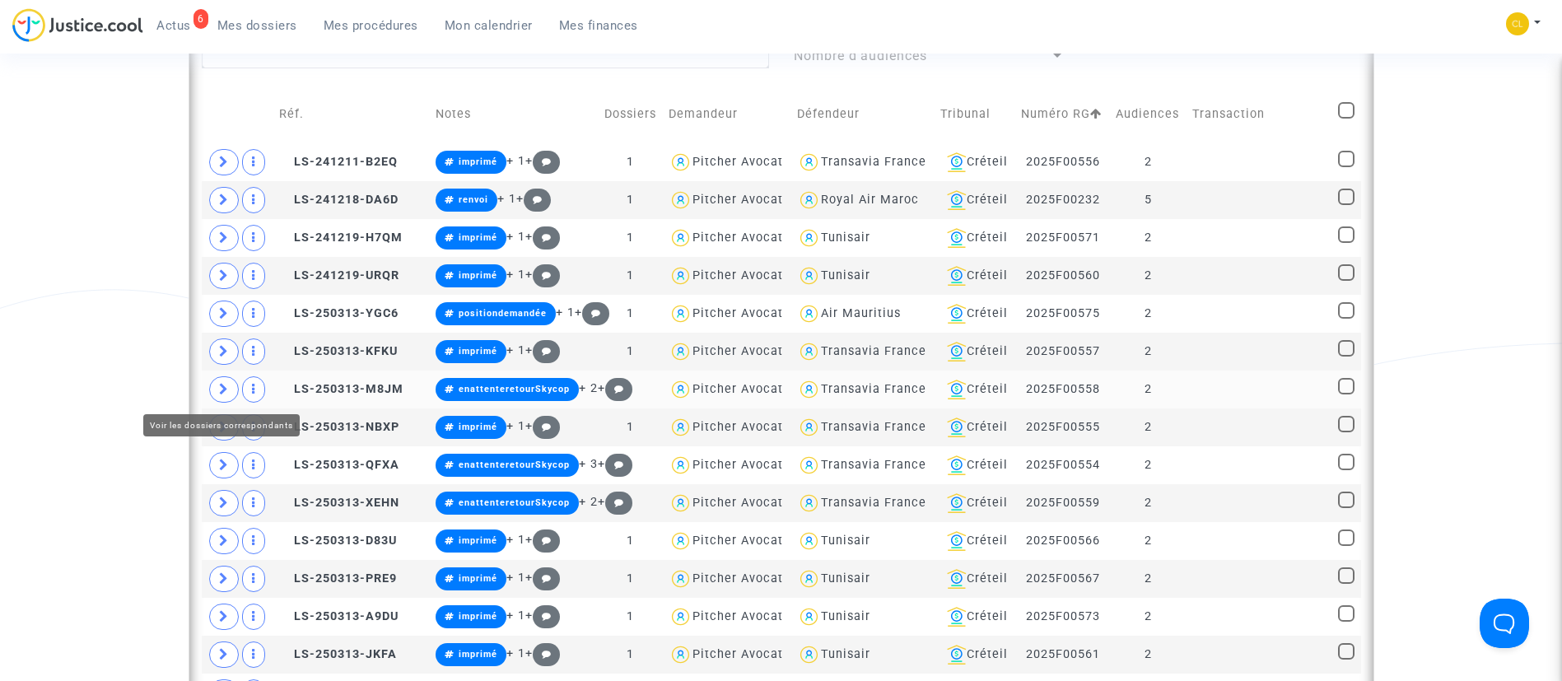
click at [217, 386] on span at bounding box center [224, 389] width 30 height 26
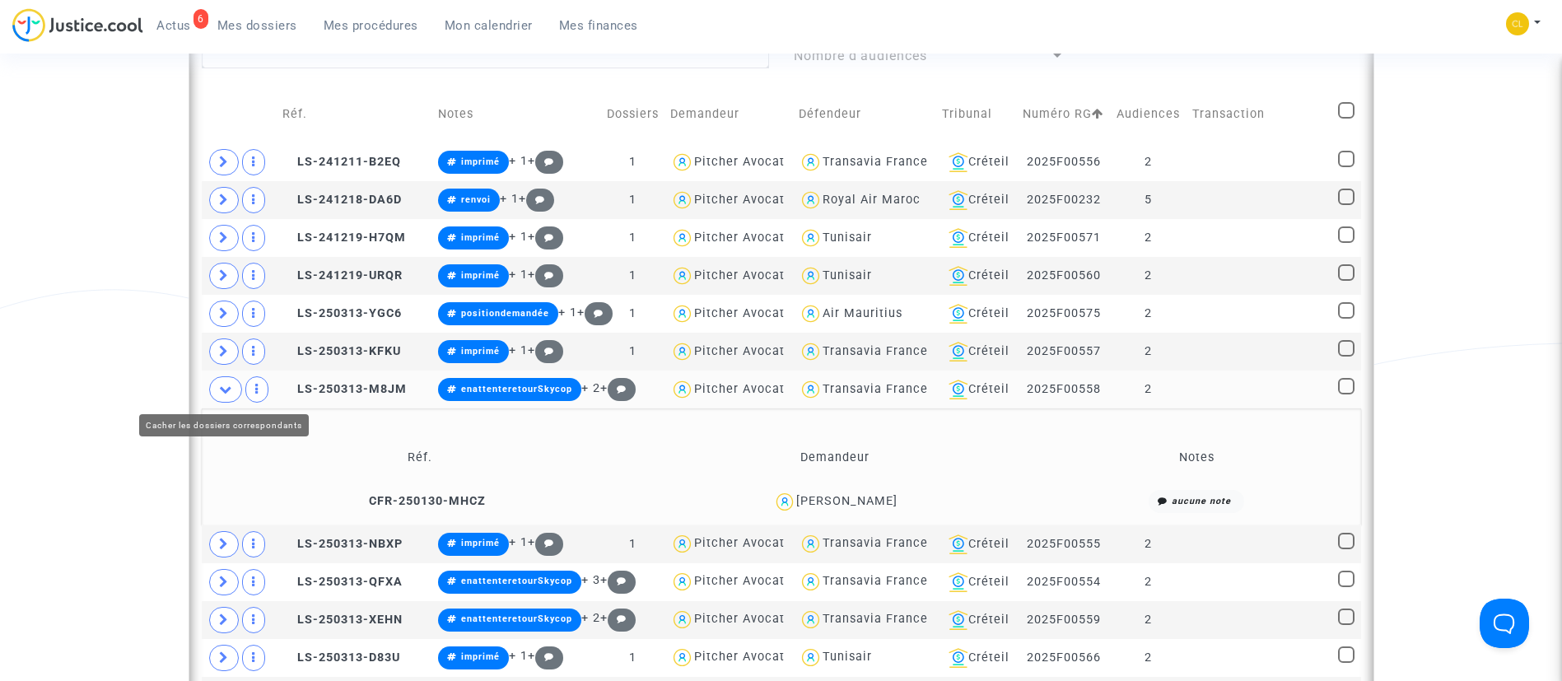
click at [234, 391] on span at bounding box center [225, 389] width 33 height 26
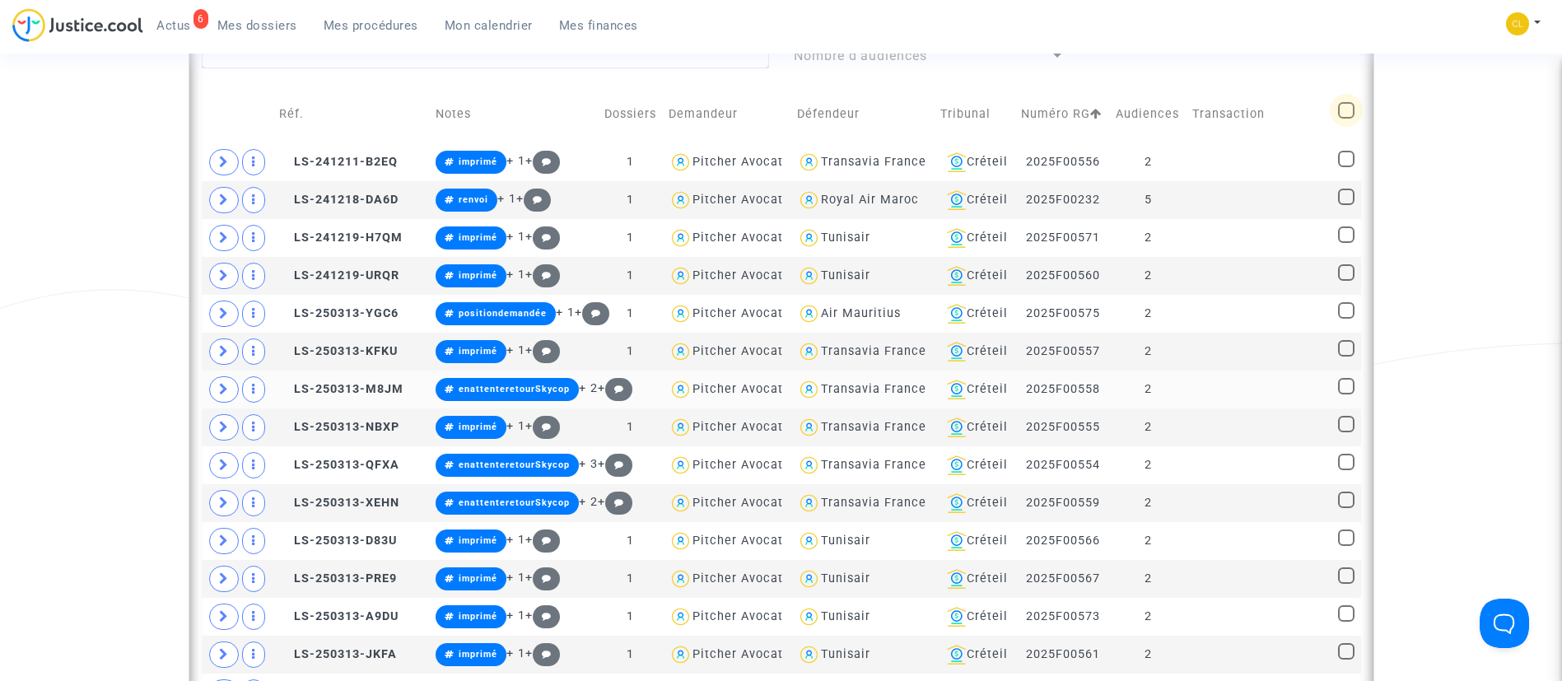
click at [1345, 114] on span at bounding box center [1346, 110] width 16 height 16
click at [1345, 119] on input "checkbox" at bounding box center [1345, 119] width 1 height 1
checkbox input "true"
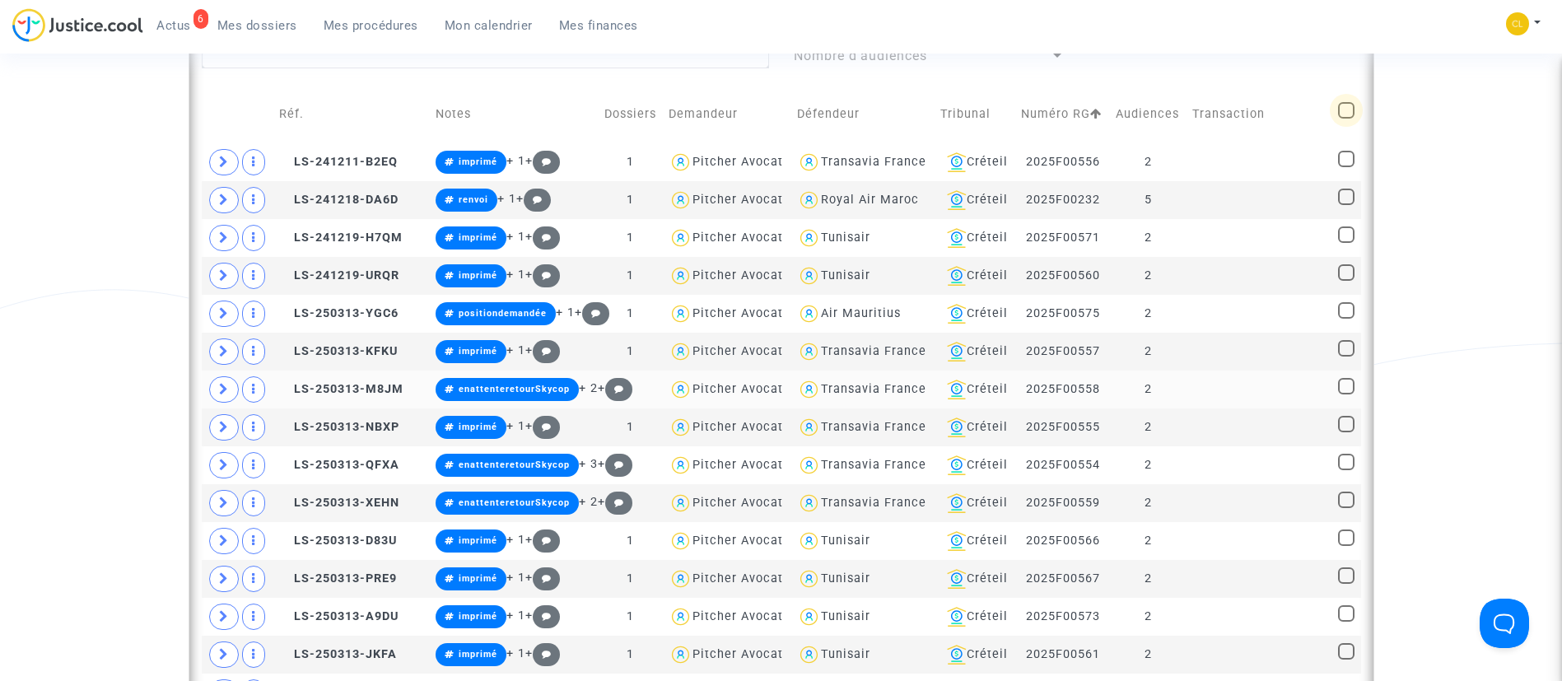
checkbox input "true"
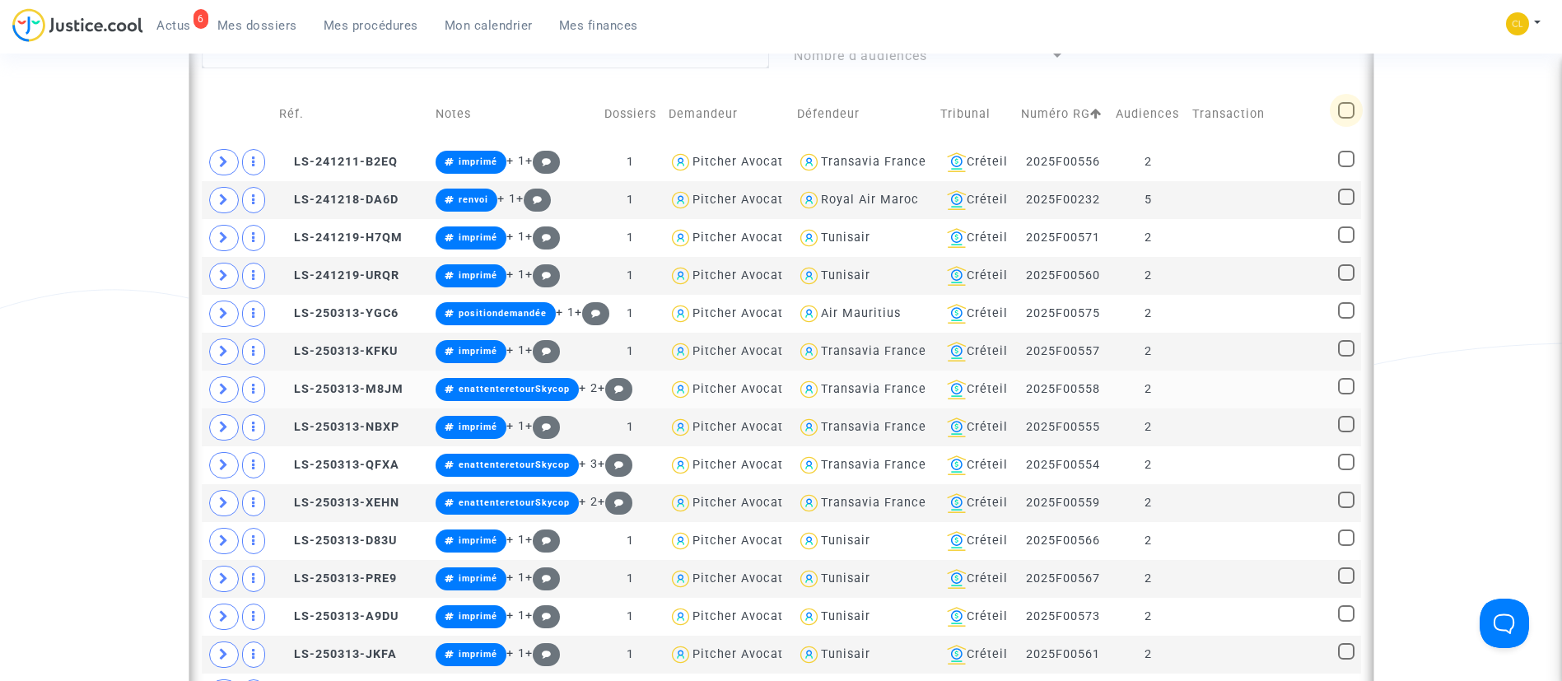
checkbox input "true"
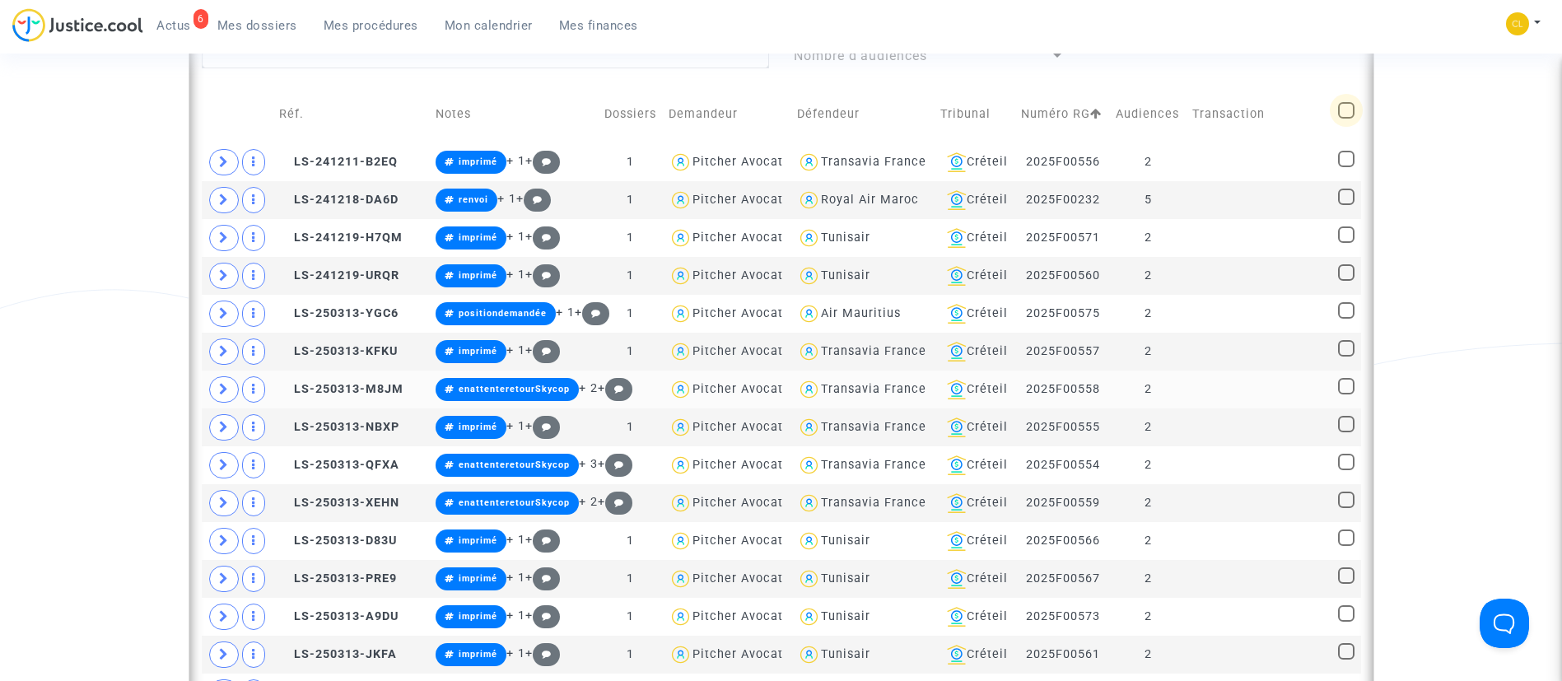
checkbox input "true"
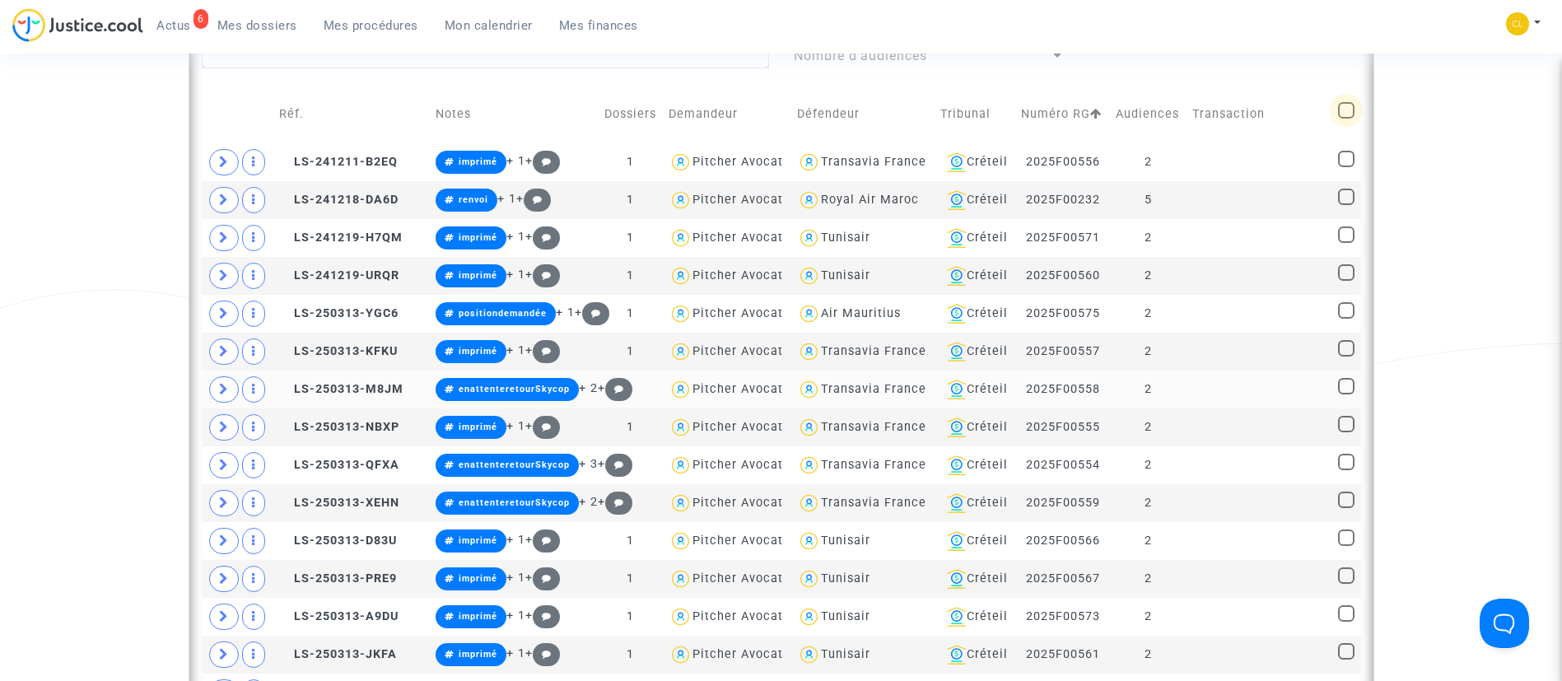
checkbox input "true"
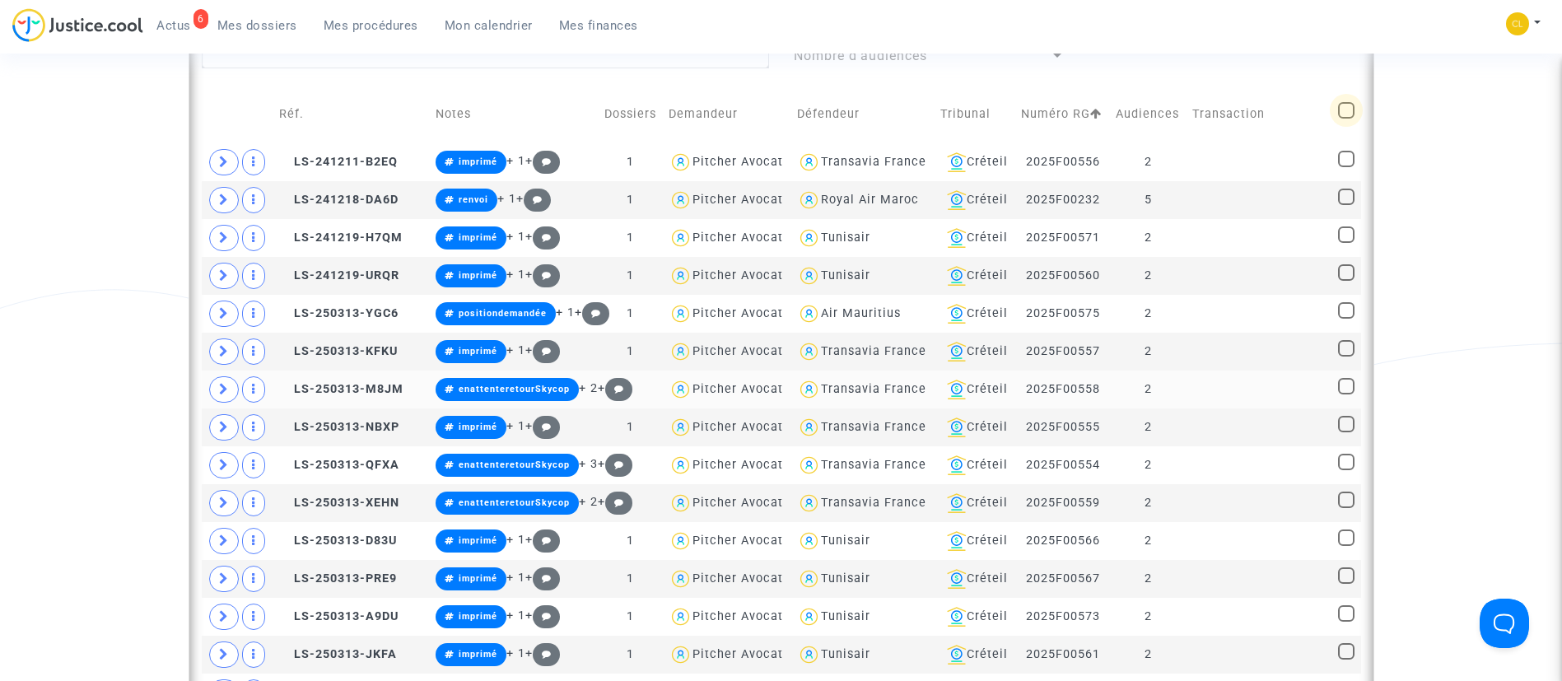
checkbox input "true"
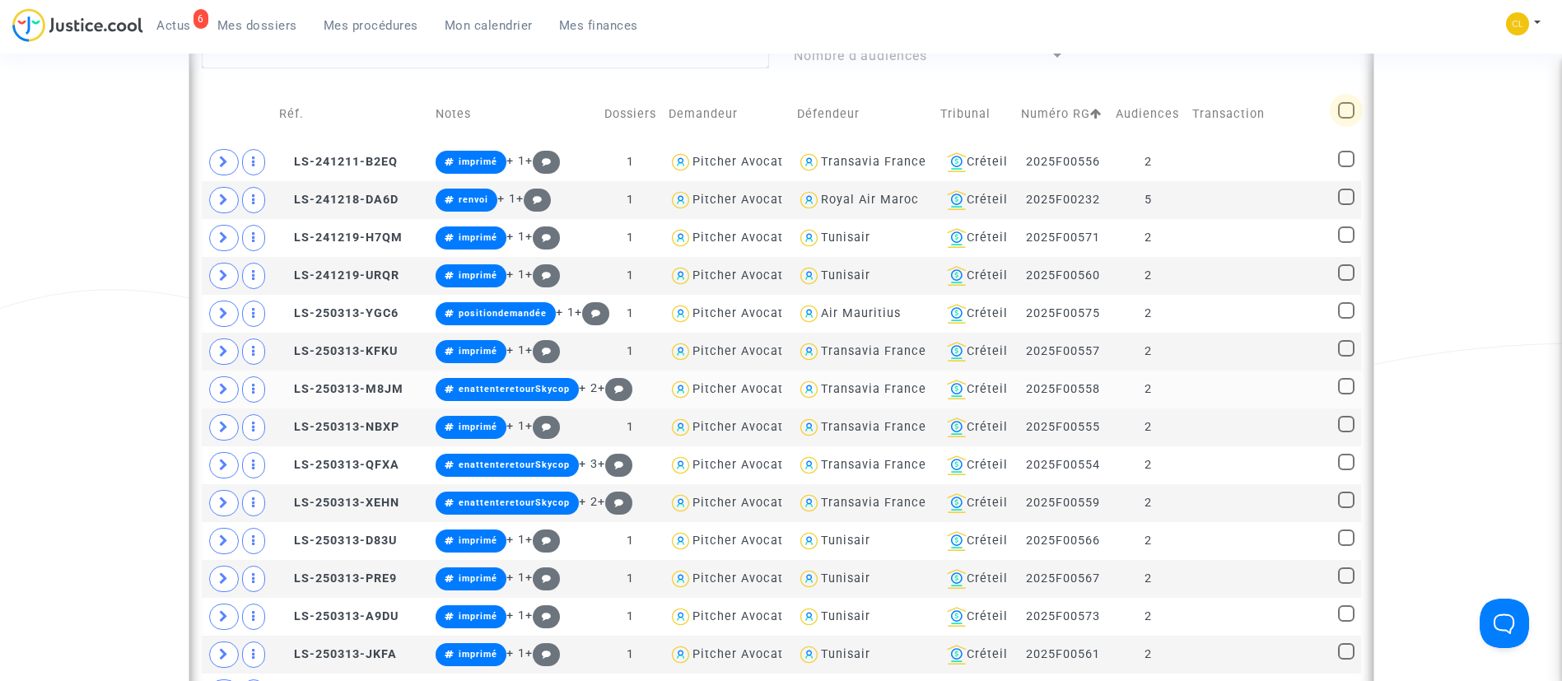
checkbox input "true"
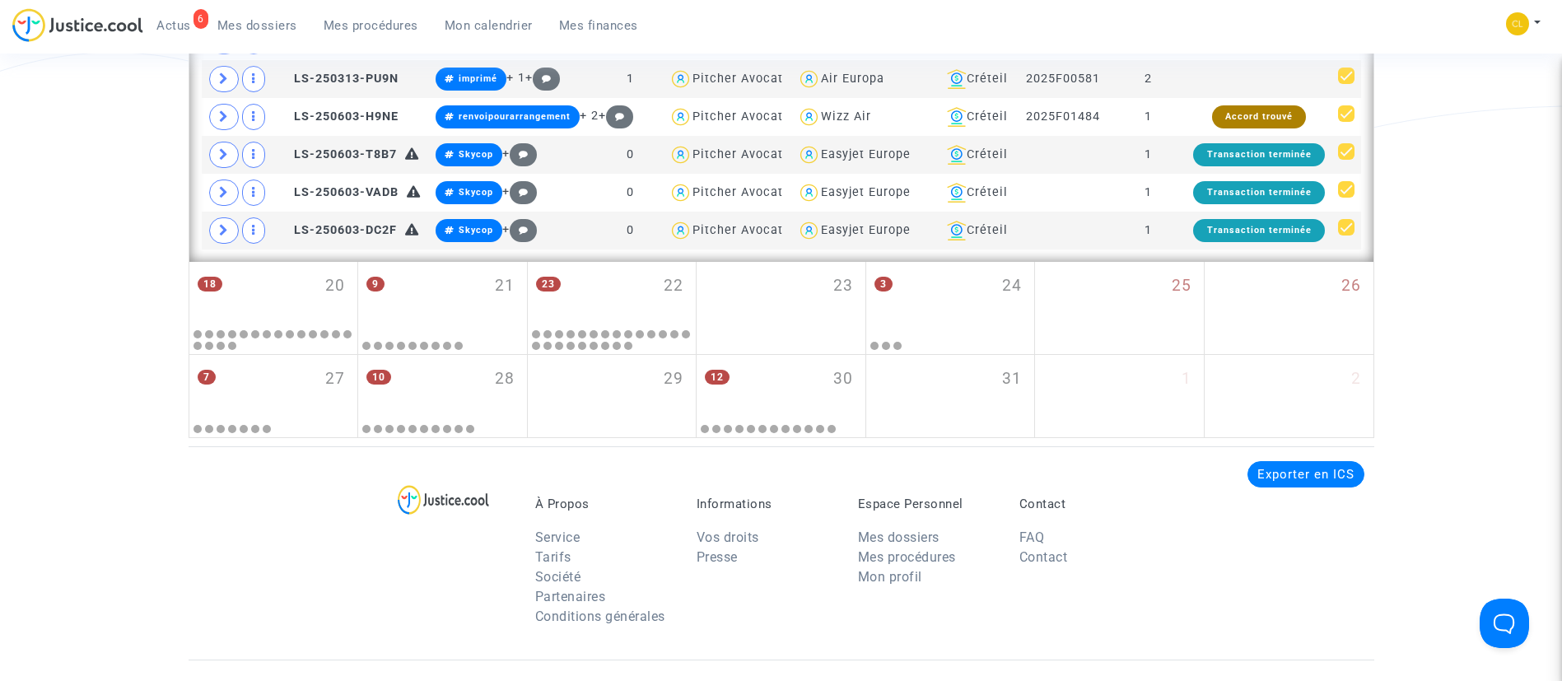
scroll to position [2048, 0]
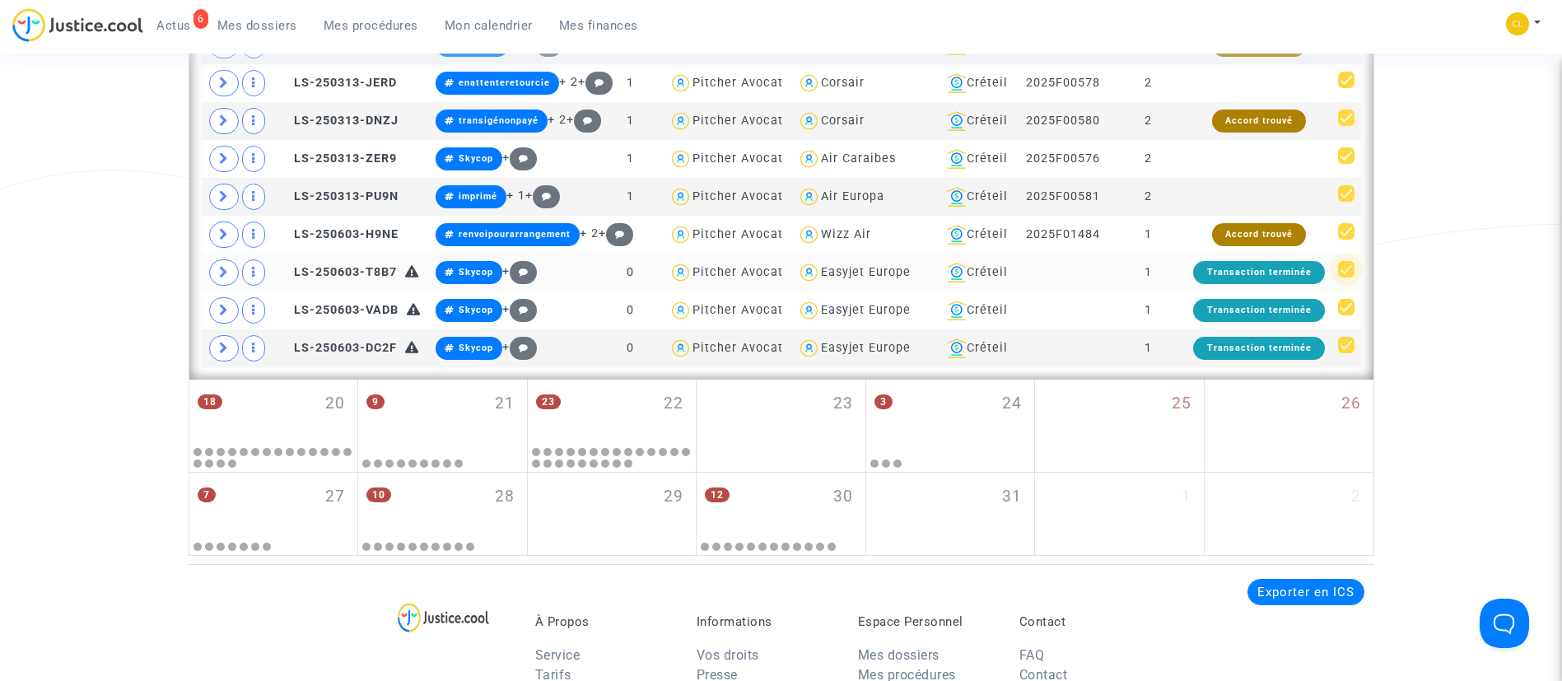
click at [1340, 267] on span at bounding box center [1346, 269] width 16 height 16
click at [1345, 277] on input "checkbox" at bounding box center [1345, 277] width 1 height 1
checkbox input "false"
click at [1349, 304] on span at bounding box center [1346, 307] width 16 height 16
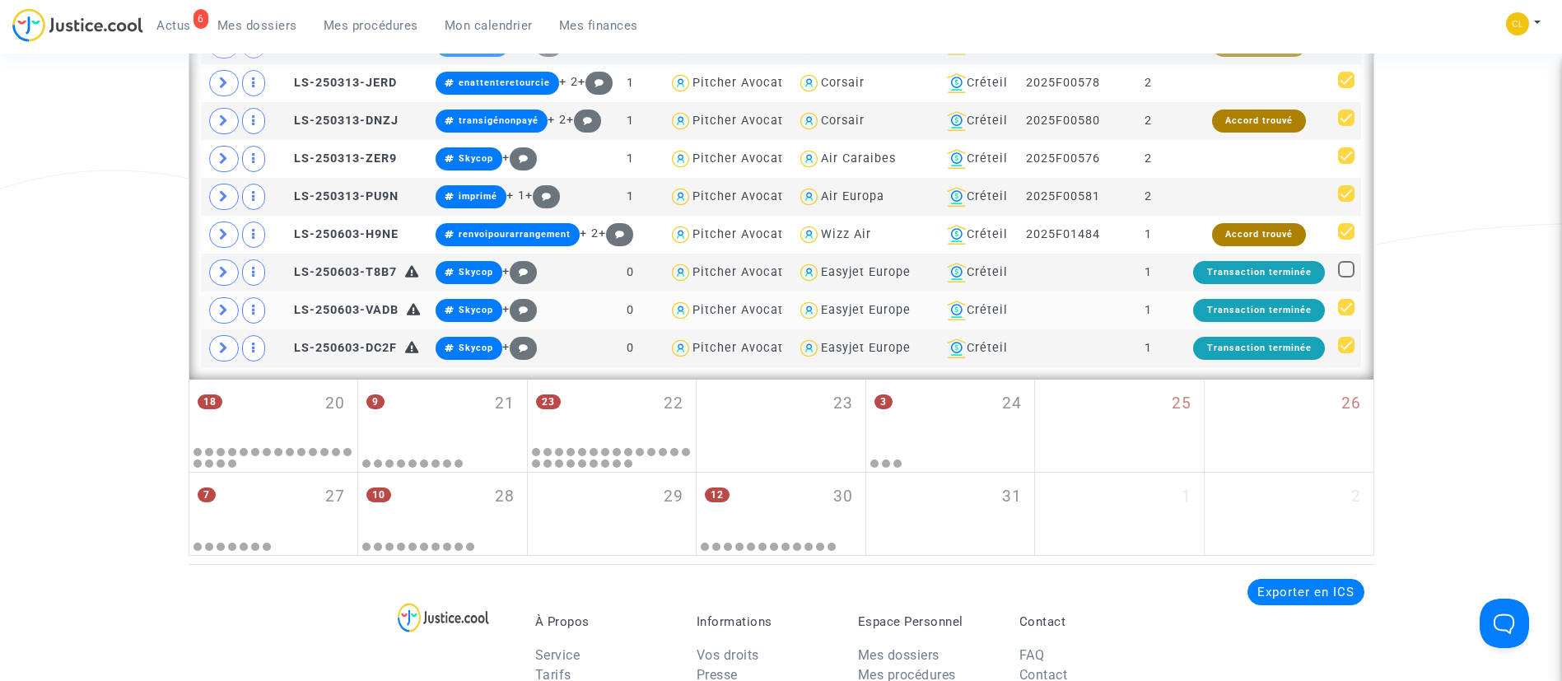
click at [1346, 315] on input "checkbox" at bounding box center [1345, 315] width 1 height 1
checkbox input "false"
click at [1351, 344] on span at bounding box center [1346, 345] width 16 height 16
click at [1346, 353] on input "checkbox" at bounding box center [1345, 353] width 1 height 1
checkbox input "false"
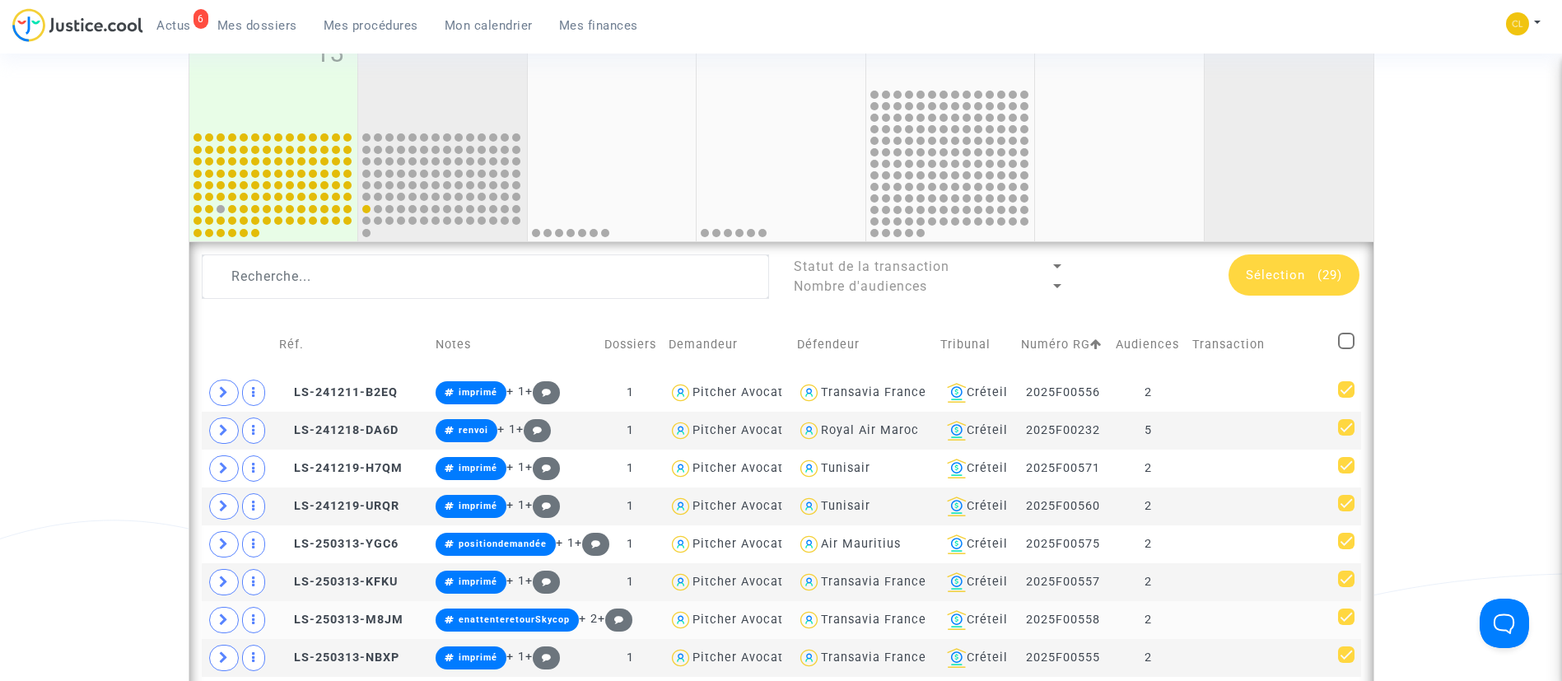
scroll to position [937, 0]
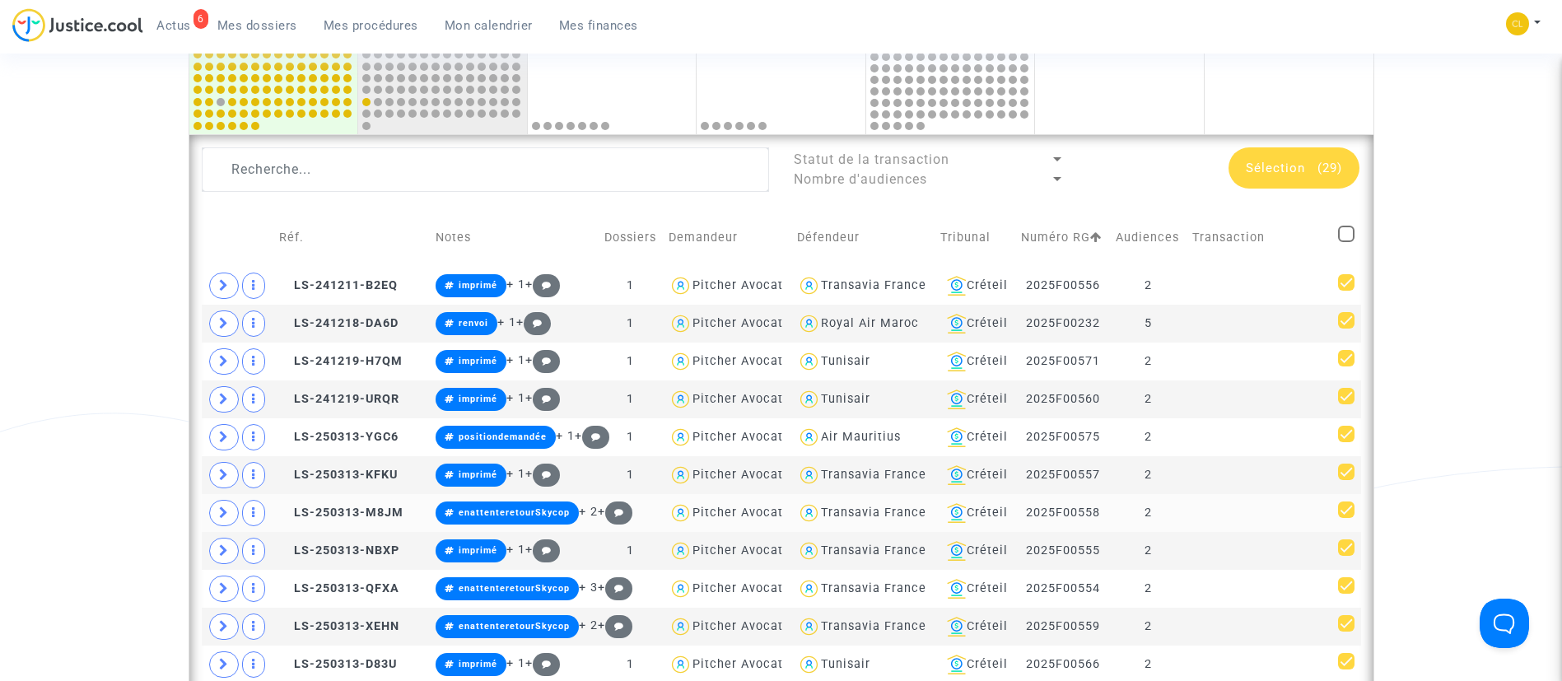
click at [1291, 156] on div "Sélection (29)" at bounding box center [1293, 167] width 131 height 41
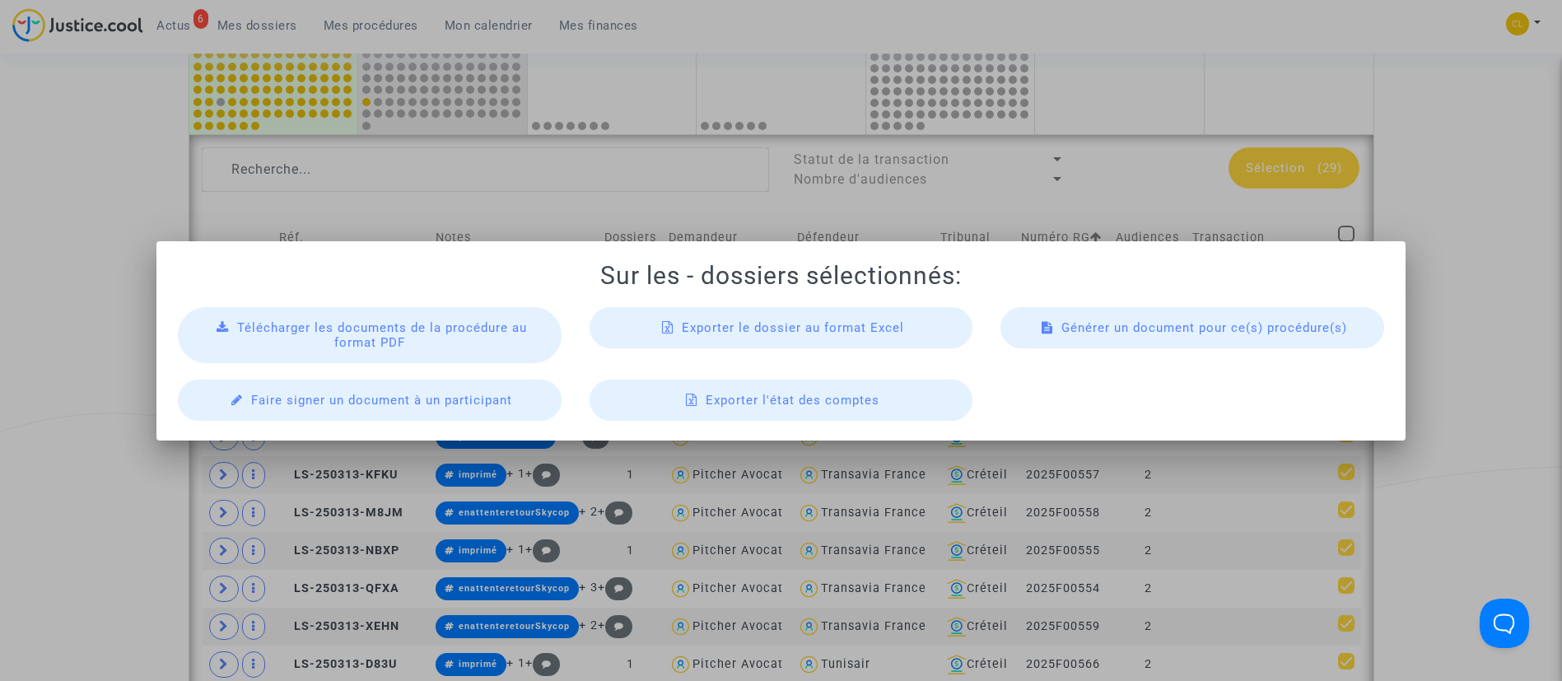
scroll to position [0, 0]
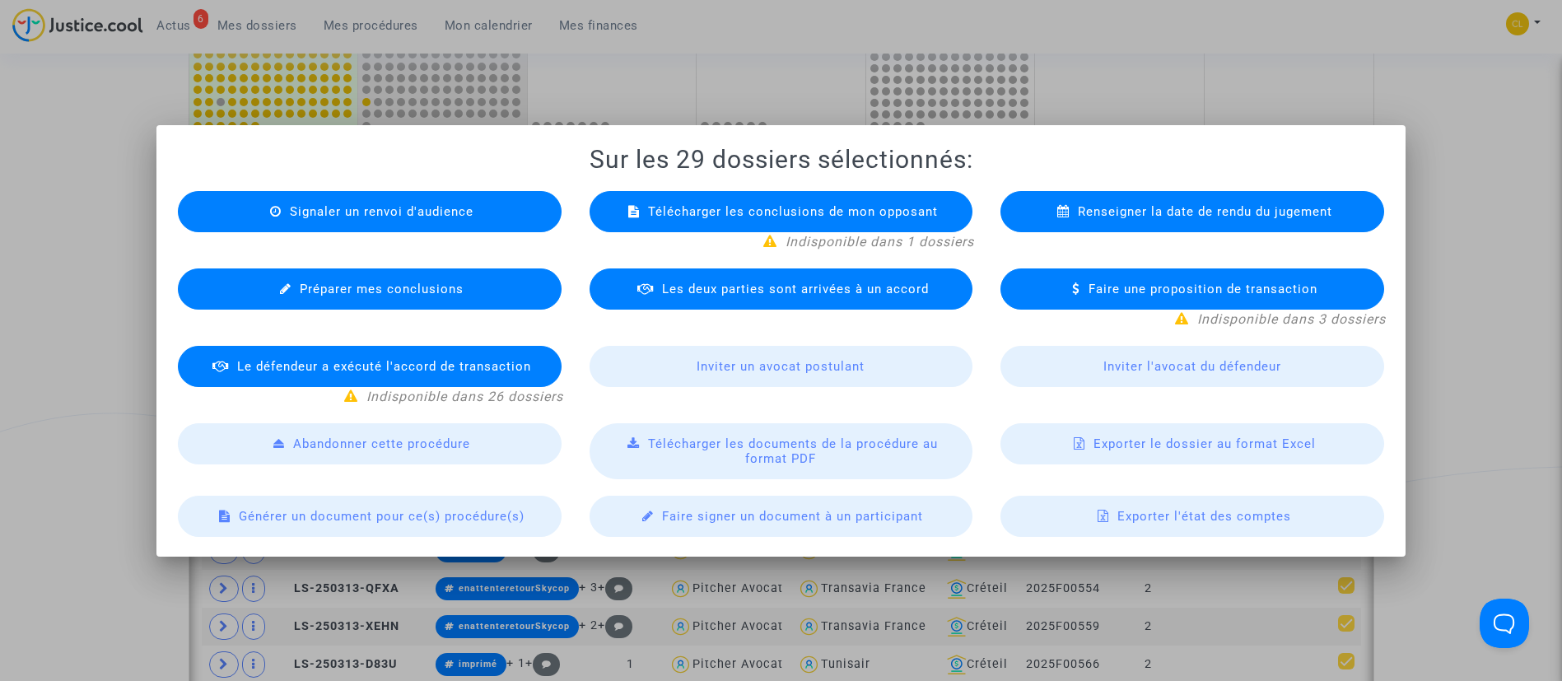
click at [1194, 452] on div "Exporter le dossier au format Excel" at bounding box center [1192, 443] width 384 height 41
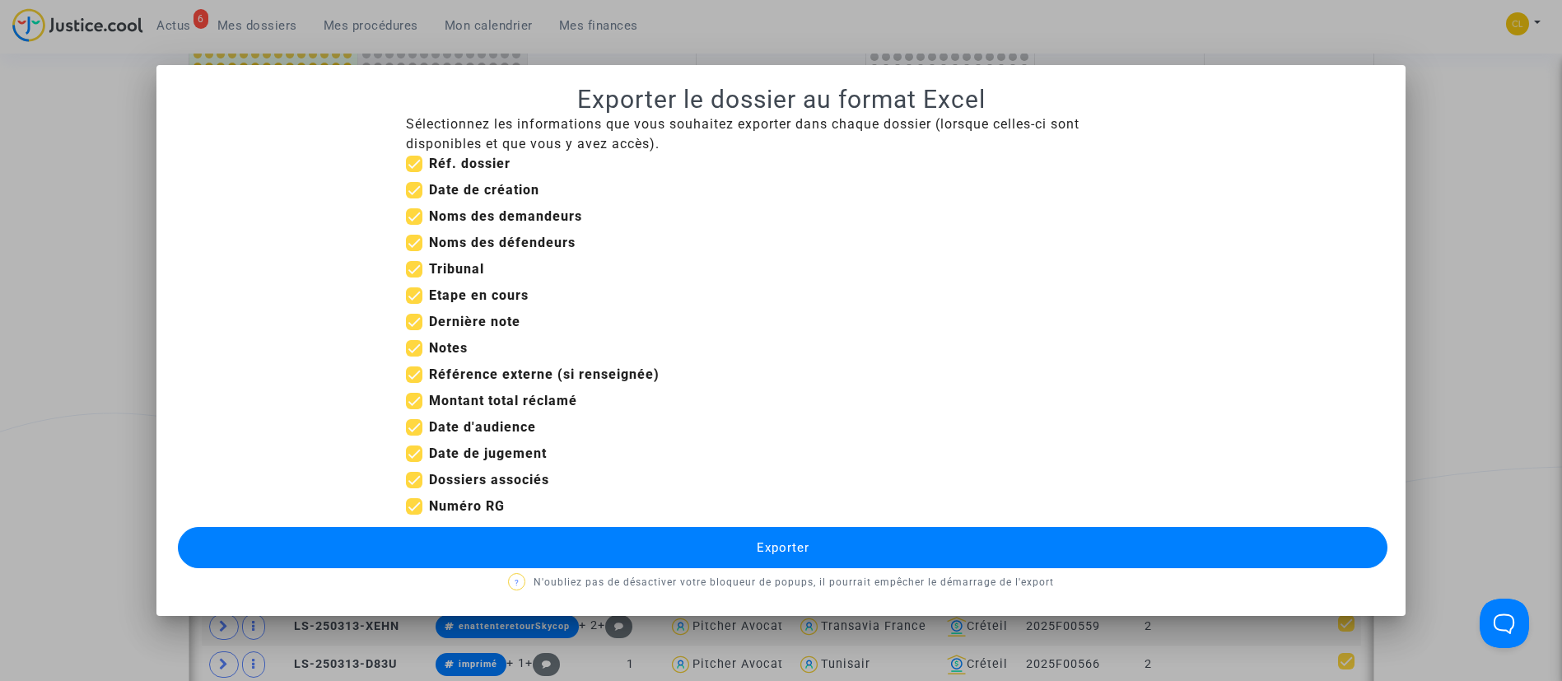
click at [980, 546] on button "Exporter" at bounding box center [783, 547] width 1210 height 41
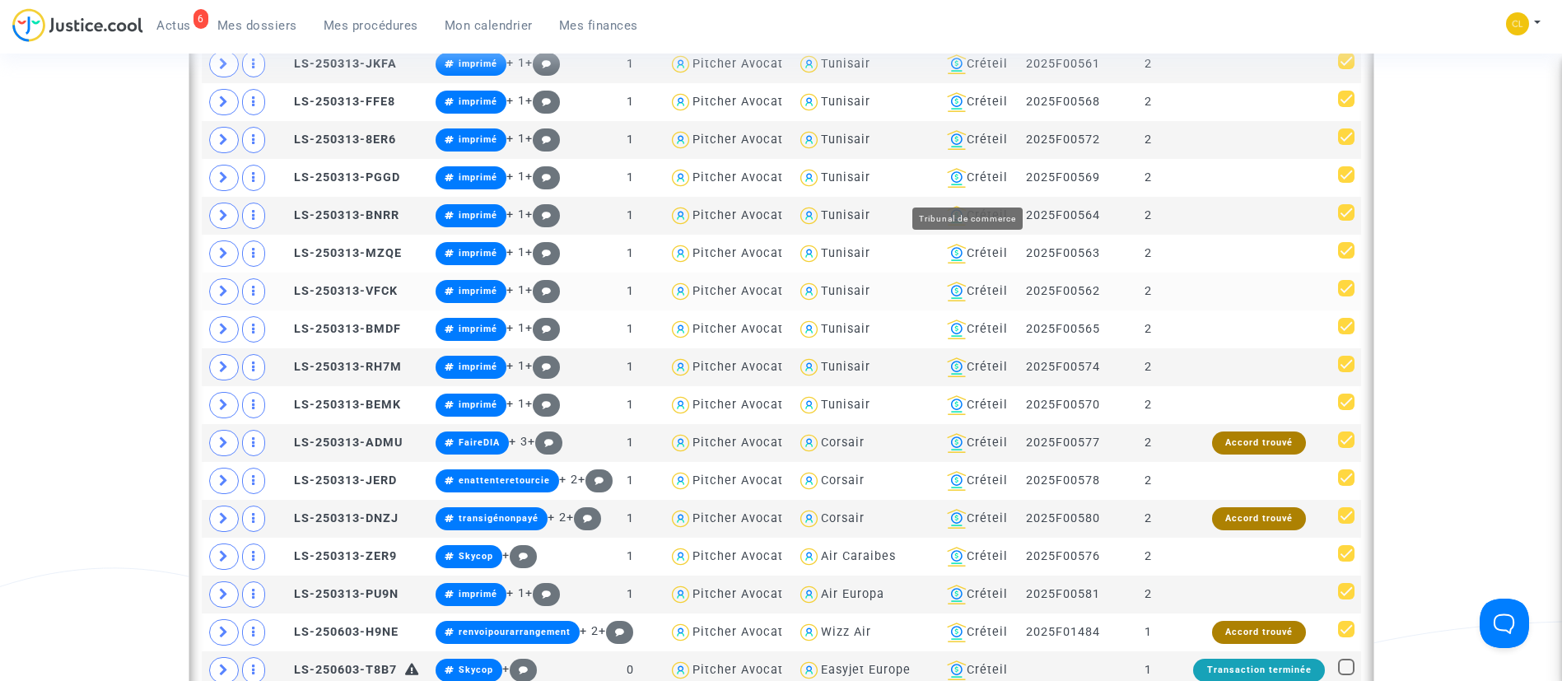
scroll to position [1925, 0]
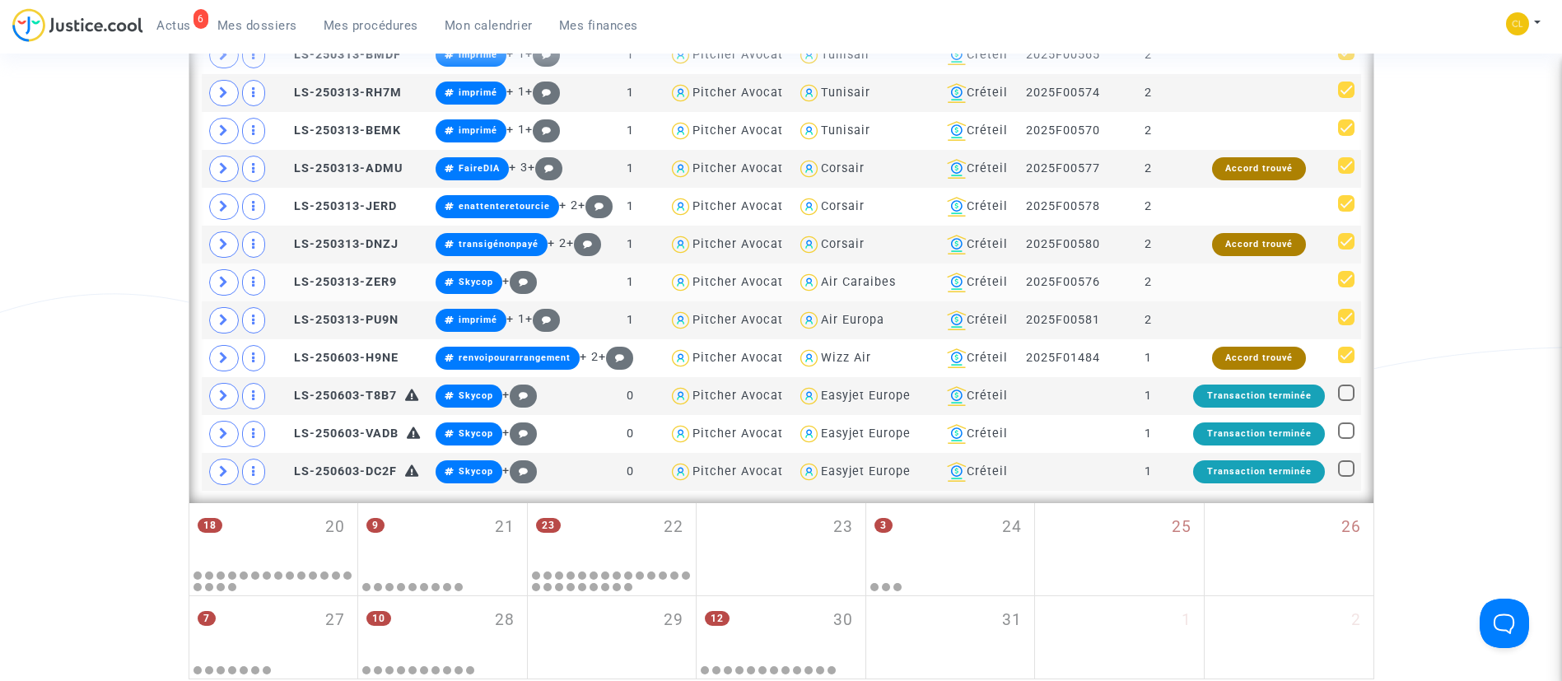
click at [1209, 279] on td at bounding box center [1259, 282] width 146 height 38
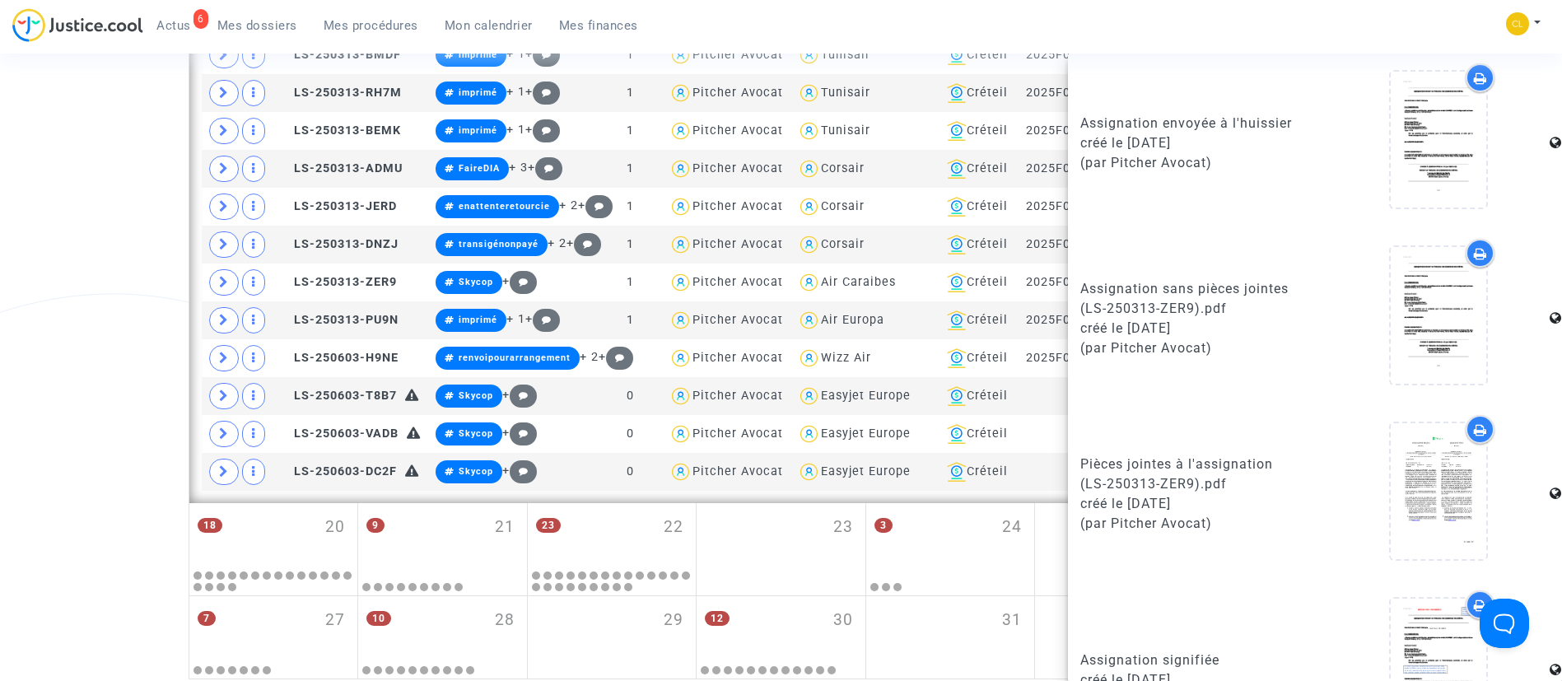
scroll to position [1010, 0]
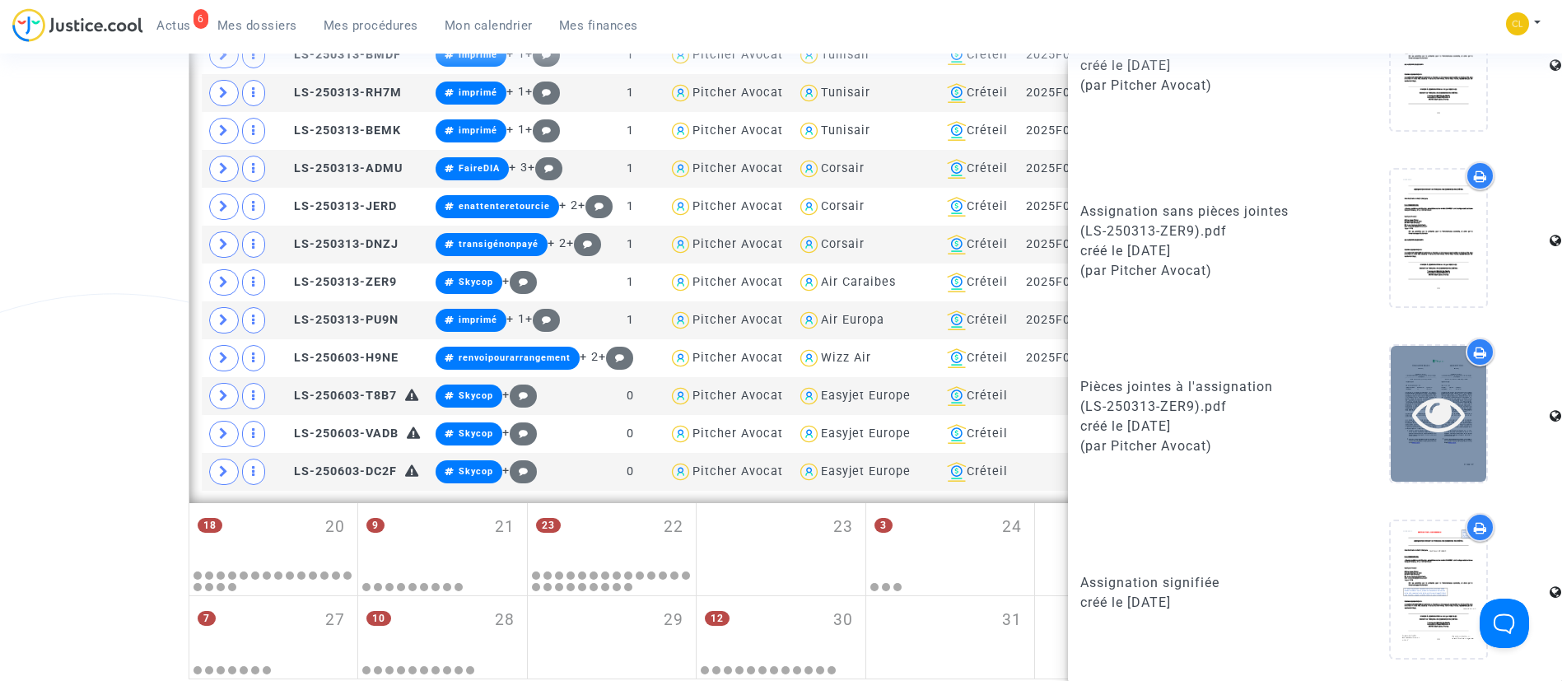
click at [1413, 420] on icon at bounding box center [1439, 413] width 54 height 53
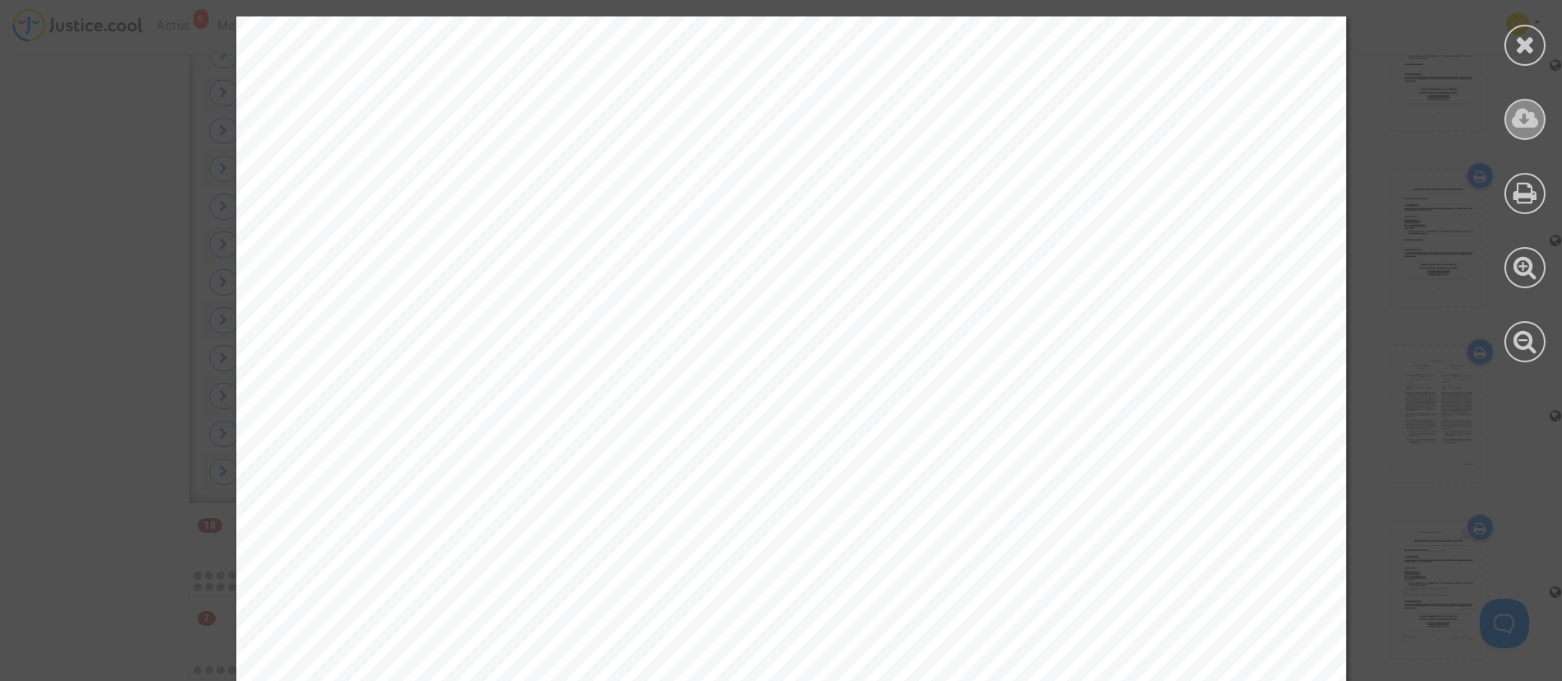
click at [1514, 118] on icon at bounding box center [1524, 118] width 27 height 25
click at [1534, 40] on icon at bounding box center [1525, 44] width 21 height 25
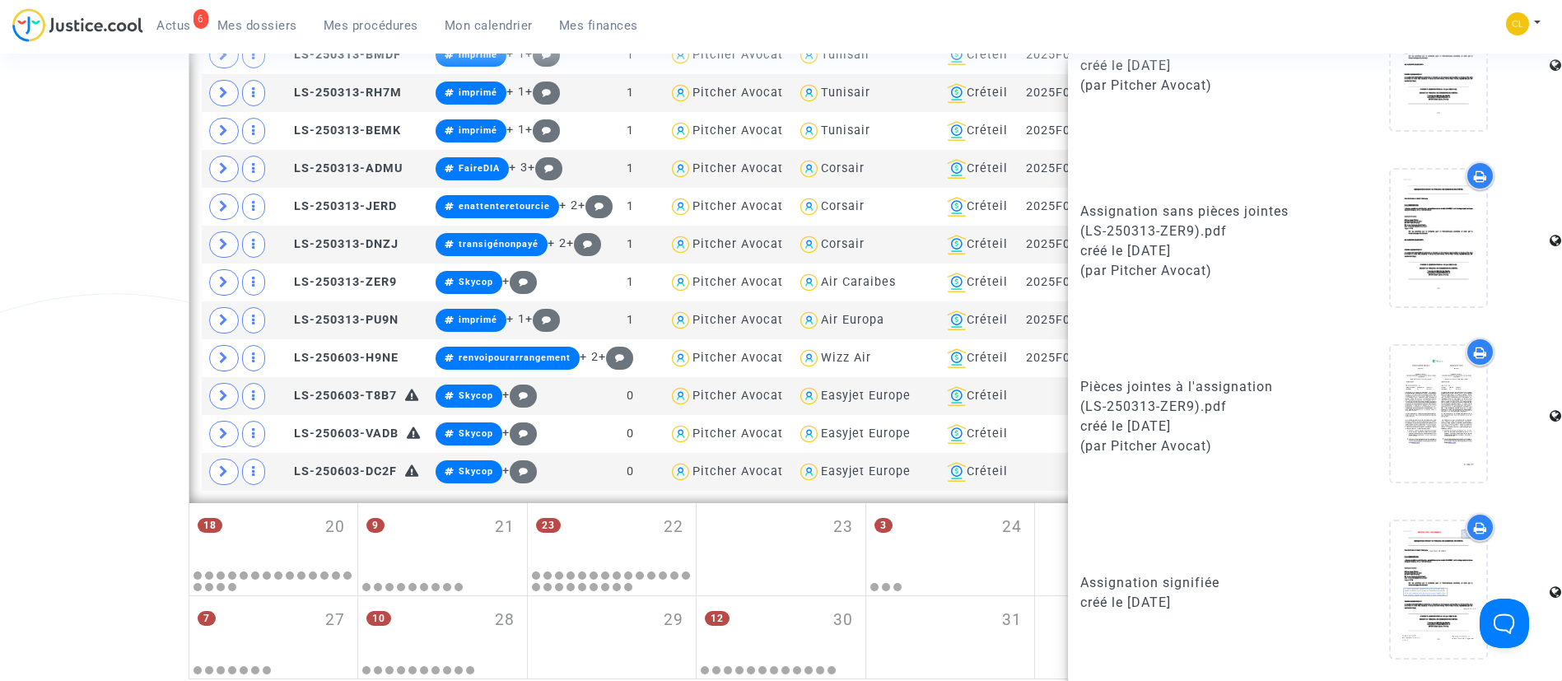
drag, startPoint x: 341, startPoint y: 33, endPoint x: 505, endPoint y: 228, distance: 255.3
click at [341, 33] on link "Mes procédures" at bounding box center [370, 25] width 121 height 25
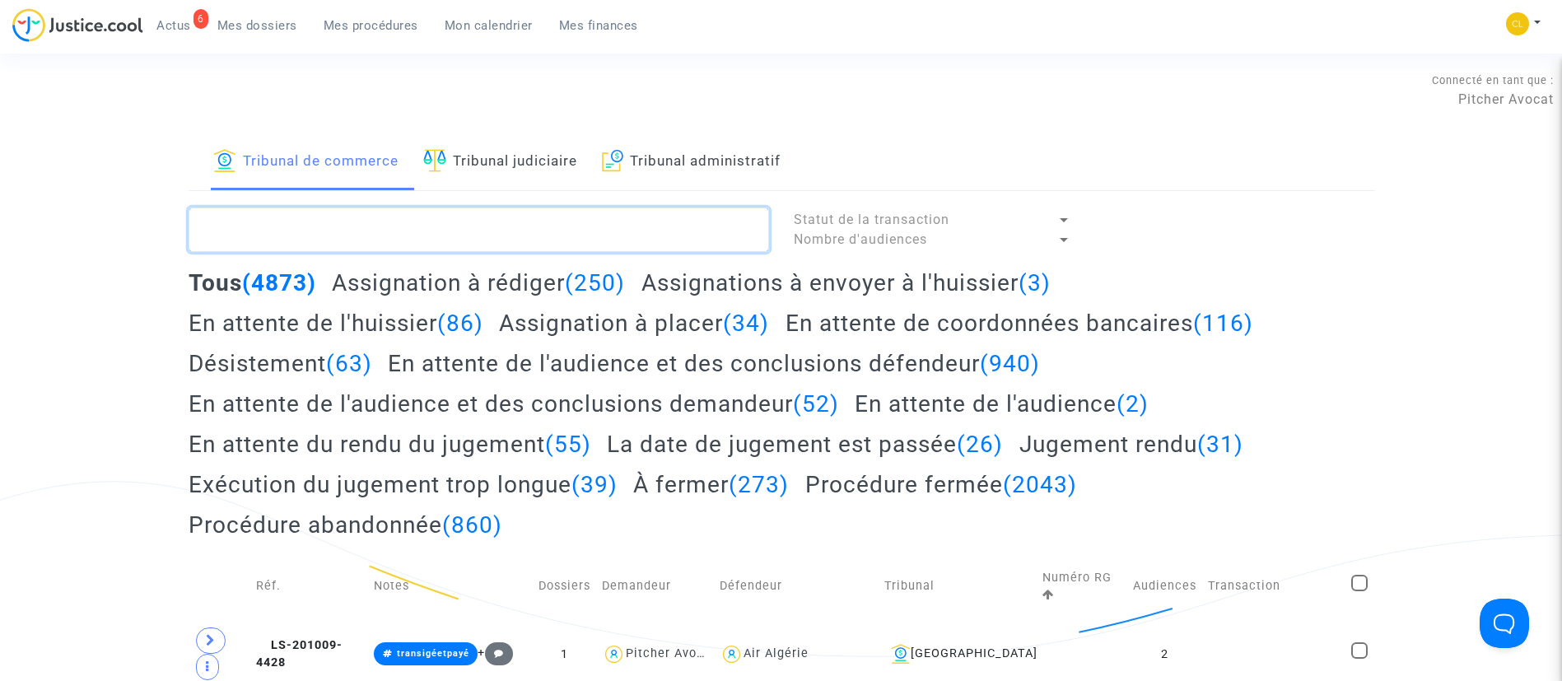
click at [431, 219] on textarea at bounding box center [479, 229] width 580 height 44
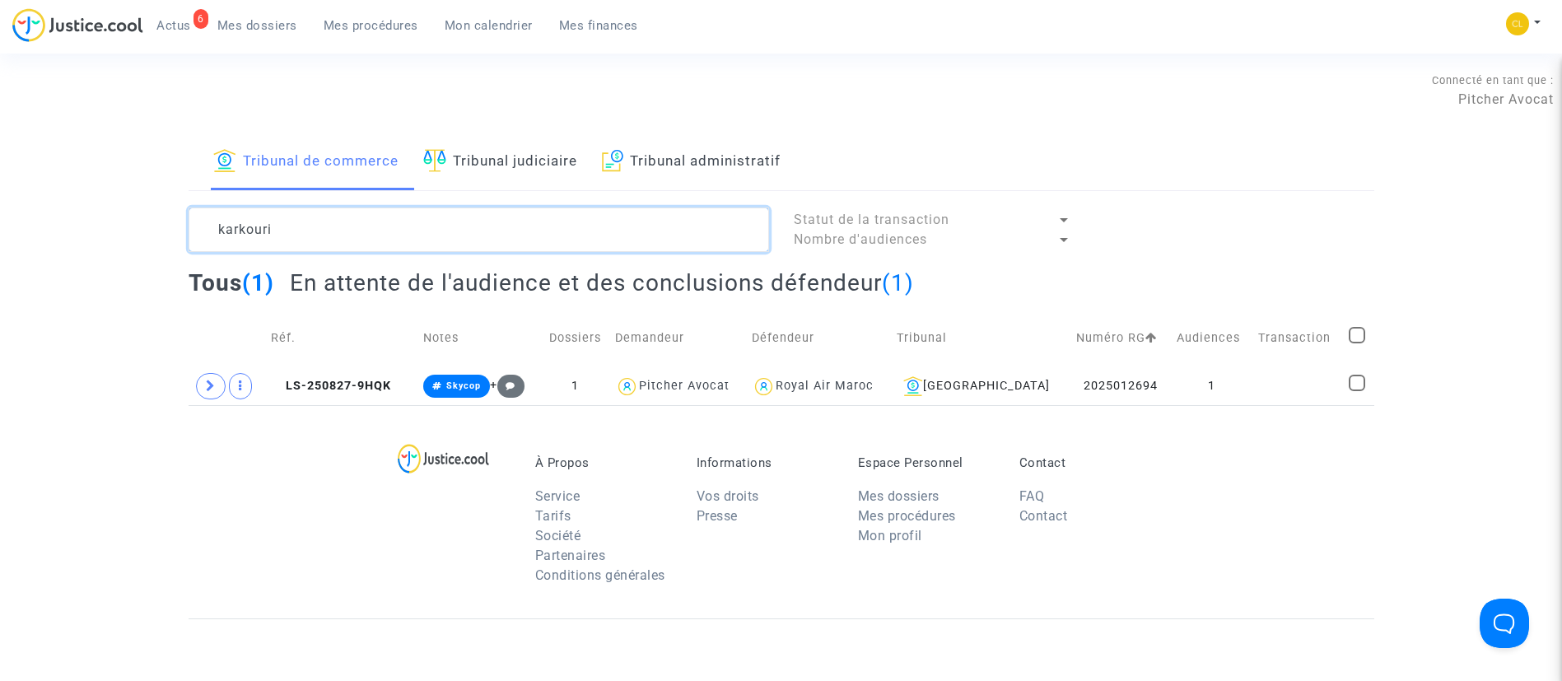
type textarea "karkouri"
click at [204, 388] on span at bounding box center [211, 386] width 30 height 26
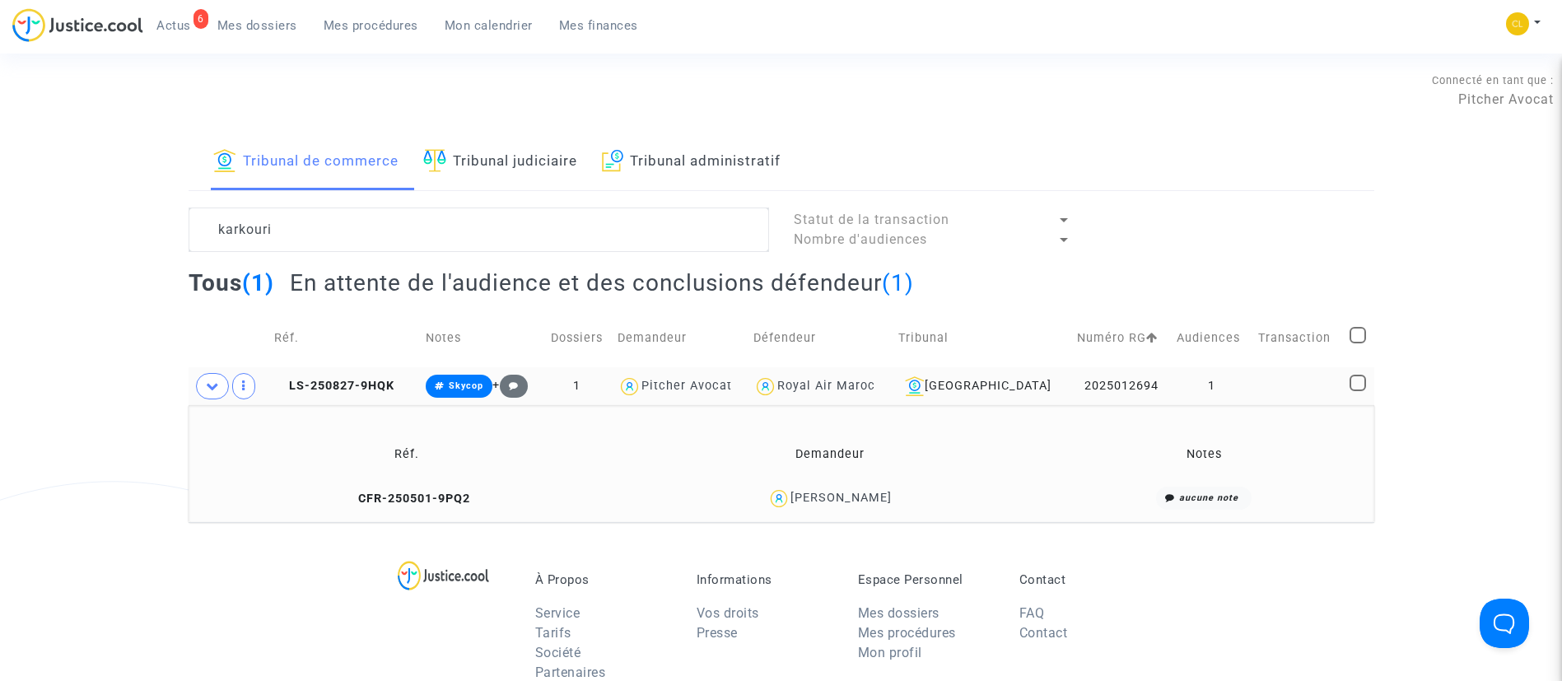
click at [884, 493] on div "Zakariyae Karkouri" at bounding box center [840, 498] width 101 height 14
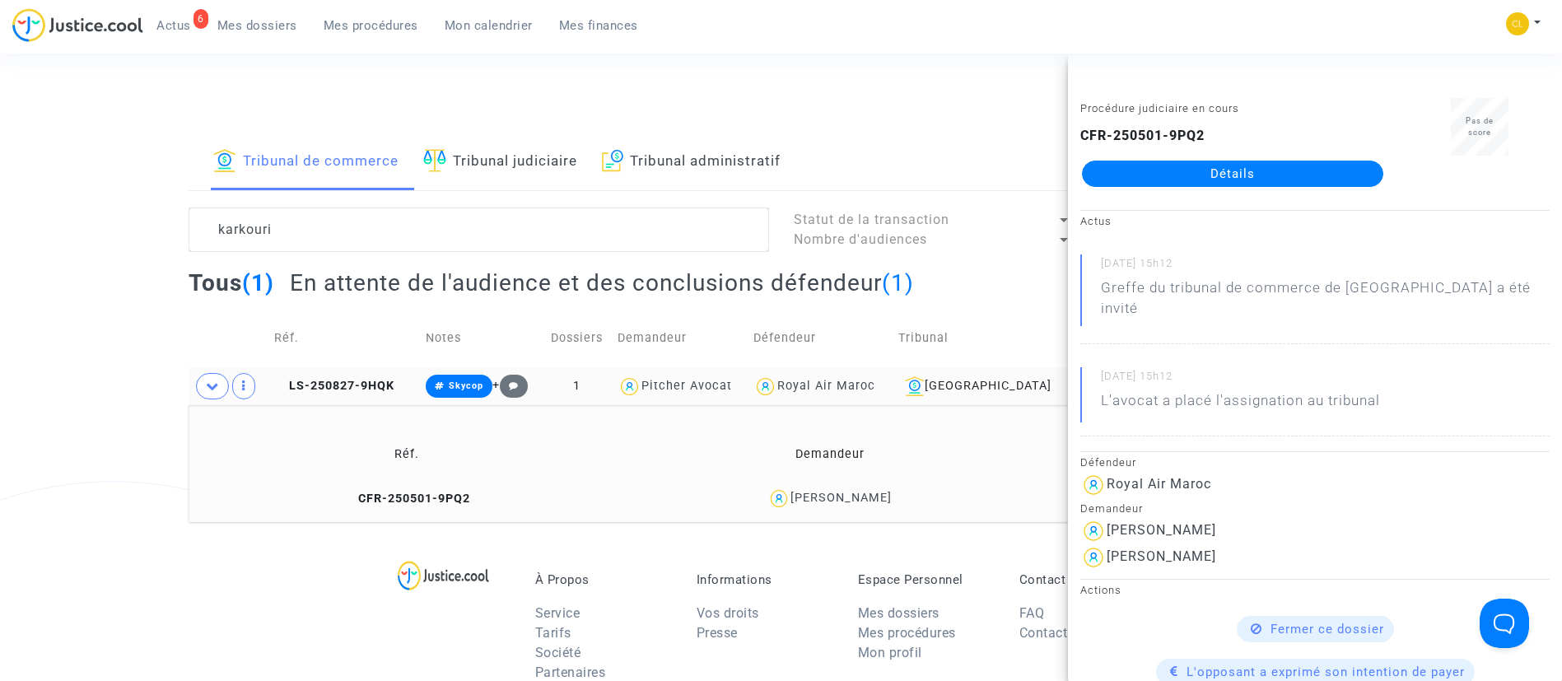
click at [1301, 173] on link "Détails" at bounding box center [1232, 174] width 301 height 26
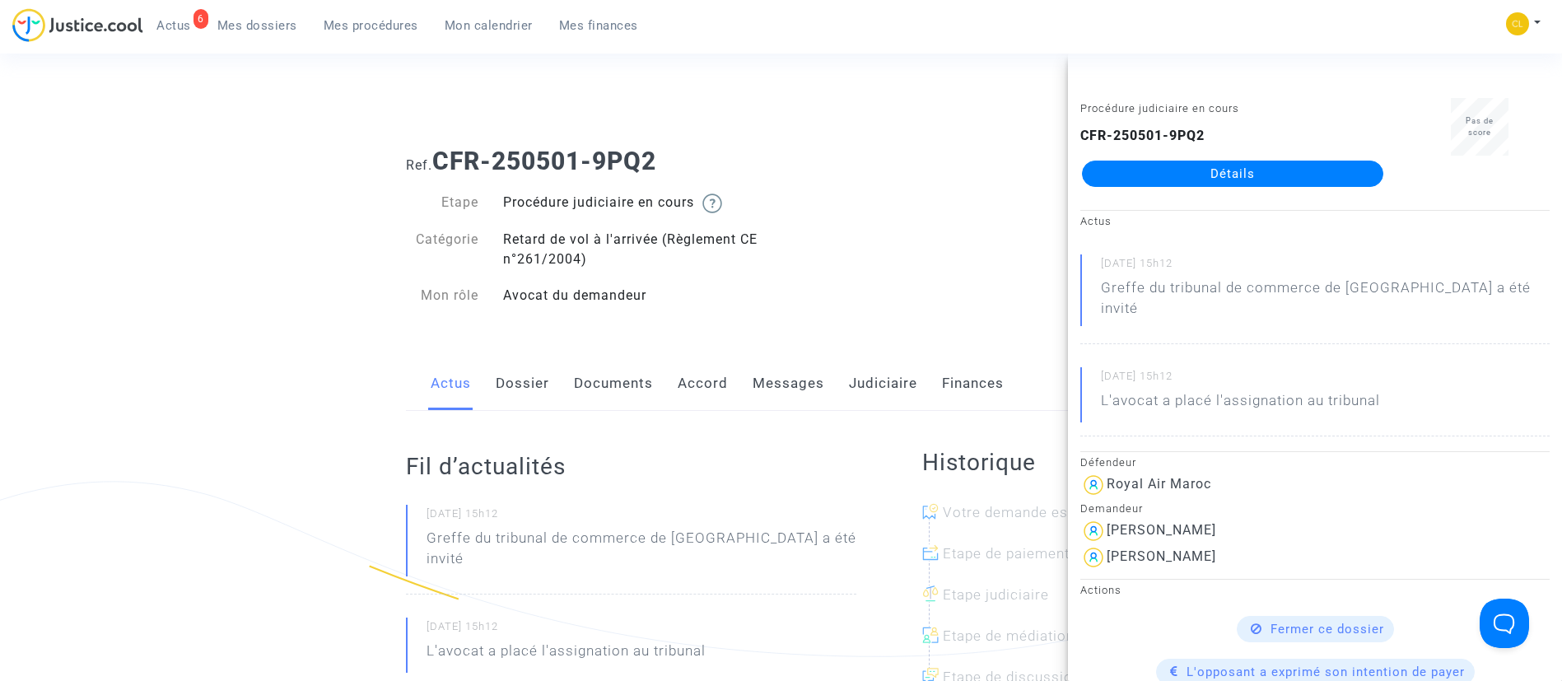
click at [686, 387] on link "Accord" at bounding box center [702, 383] width 50 height 54
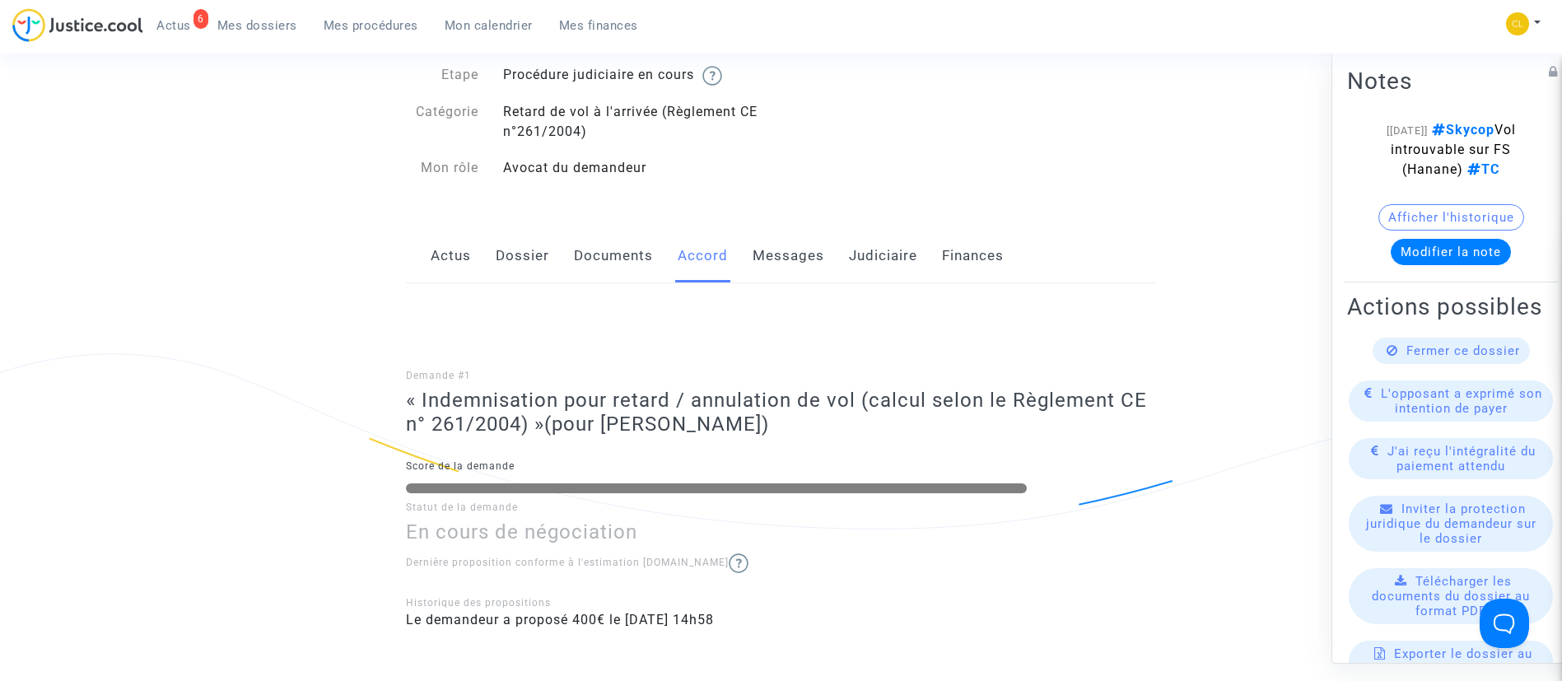
scroll to position [123, 0]
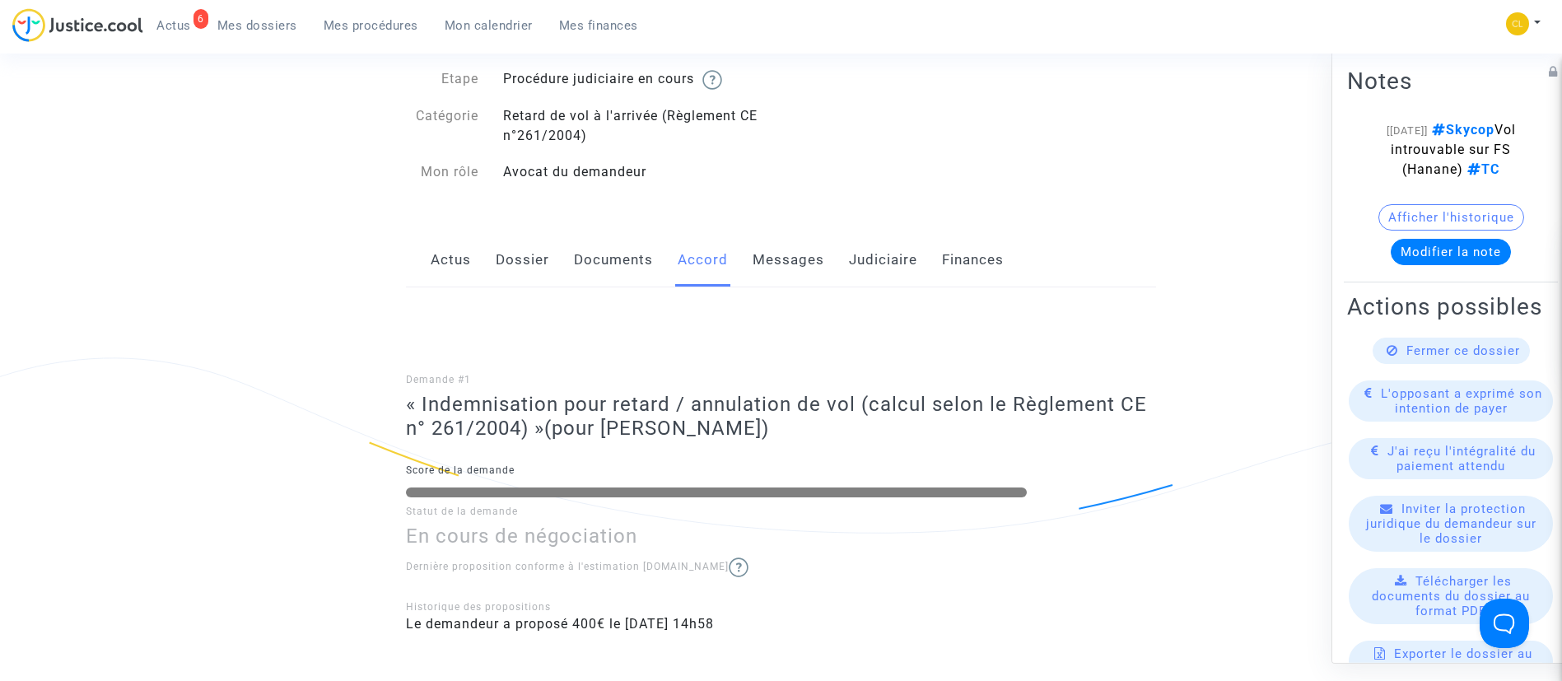
click at [850, 268] on link "Judiciaire" at bounding box center [883, 260] width 68 height 54
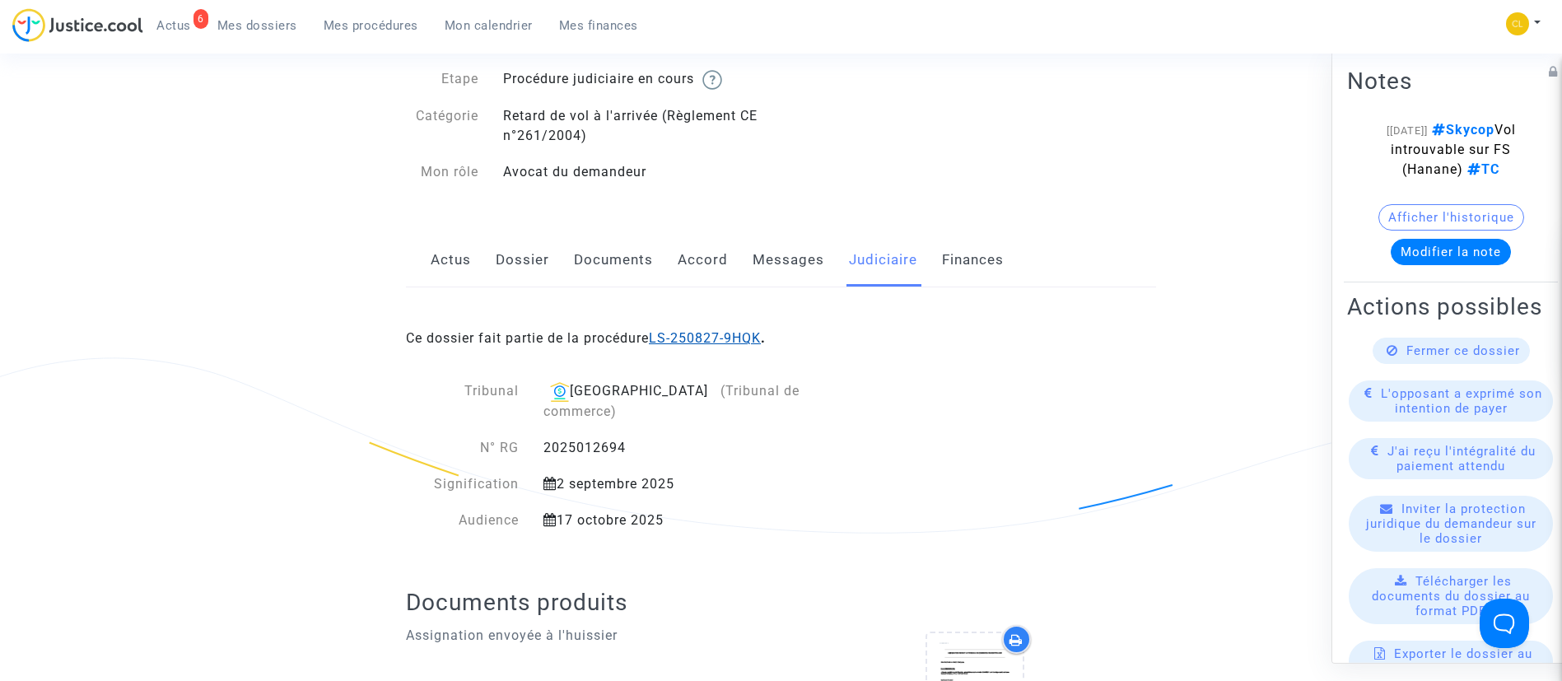
click at [722, 340] on link "LS-250827-9HQK" at bounding box center [705, 338] width 112 height 16
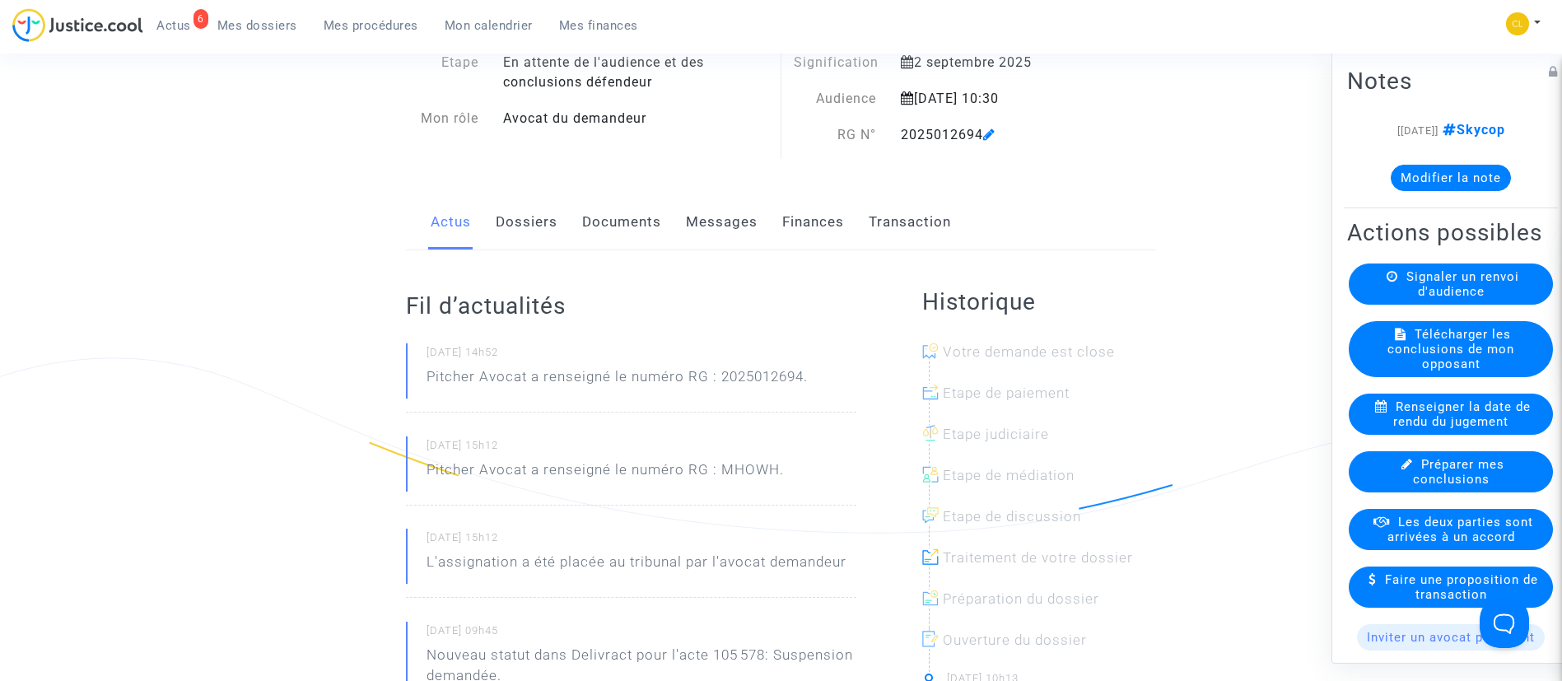
click at [831, 225] on link "Finances" at bounding box center [813, 222] width 62 height 54
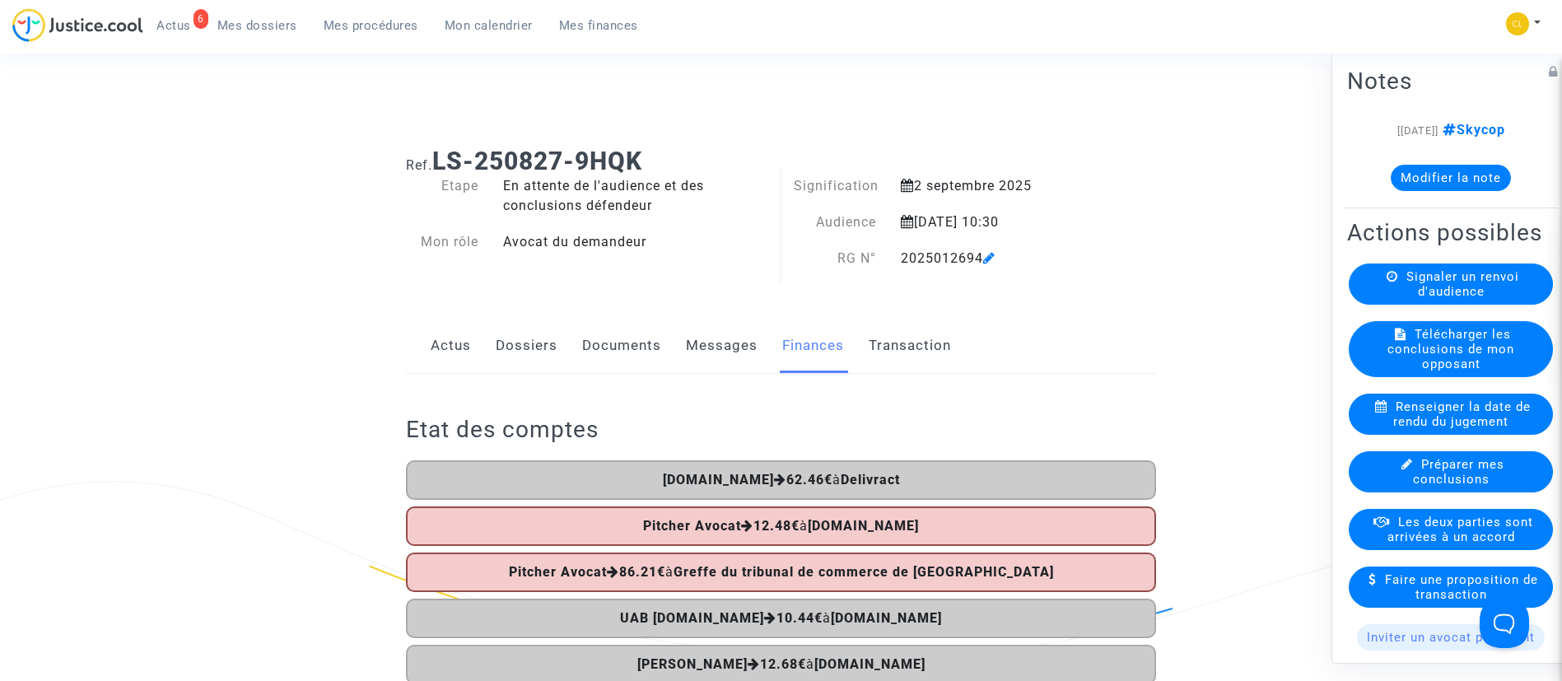
drag, startPoint x: 533, startPoint y: 346, endPoint x: 524, endPoint y: 293, distance: 53.3
click at [533, 346] on link "Dossiers" at bounding box center [527, 346] width 62 height 54
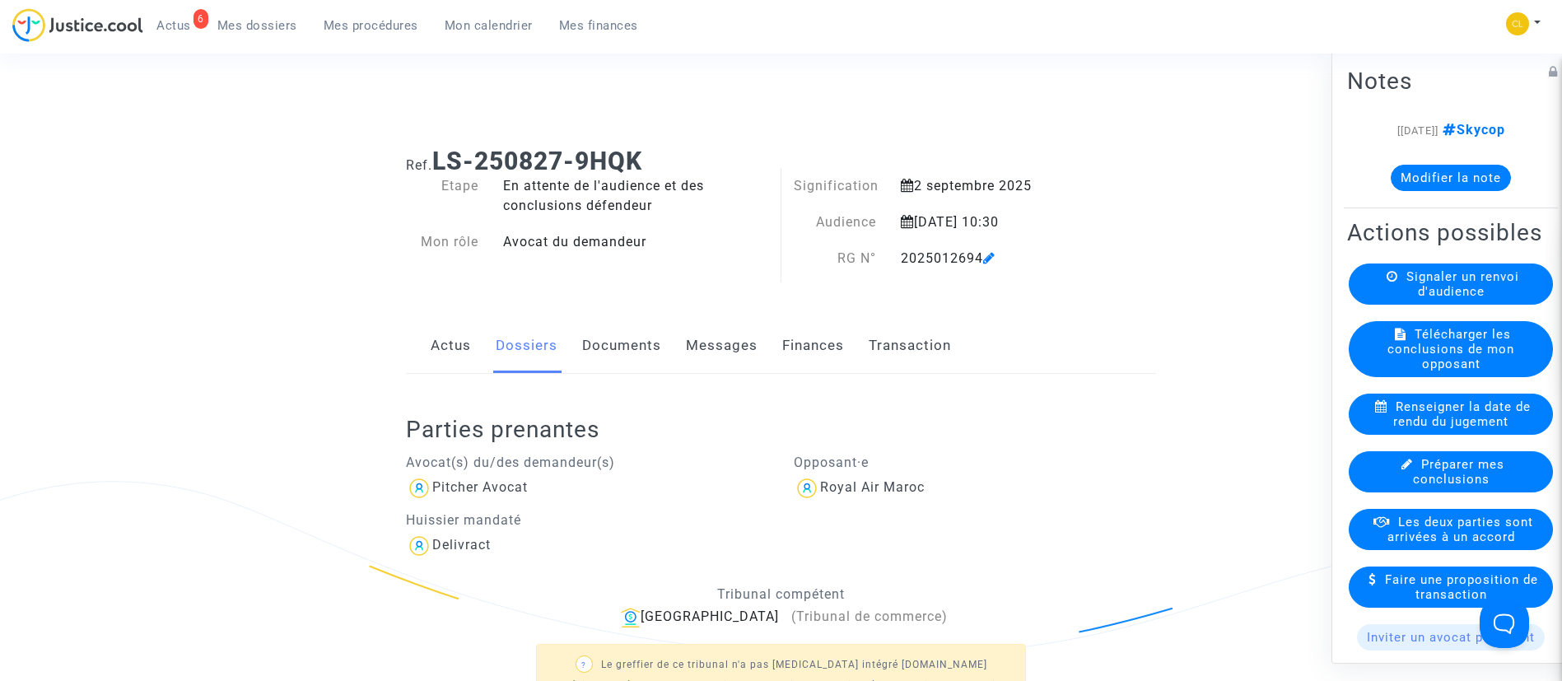
scroll to position [370, 0]
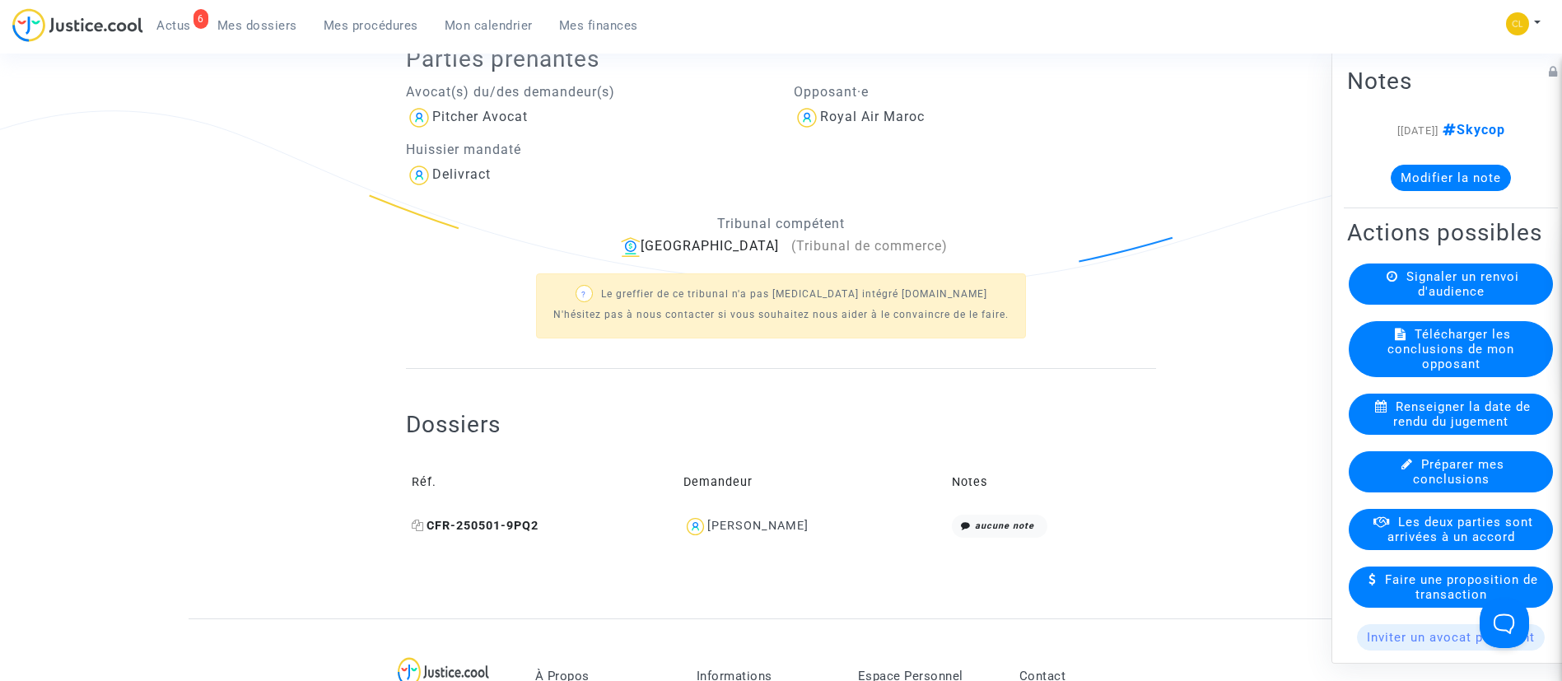
click at [417, 527] on icon at bounding box center [418, 525] width 12 height 12
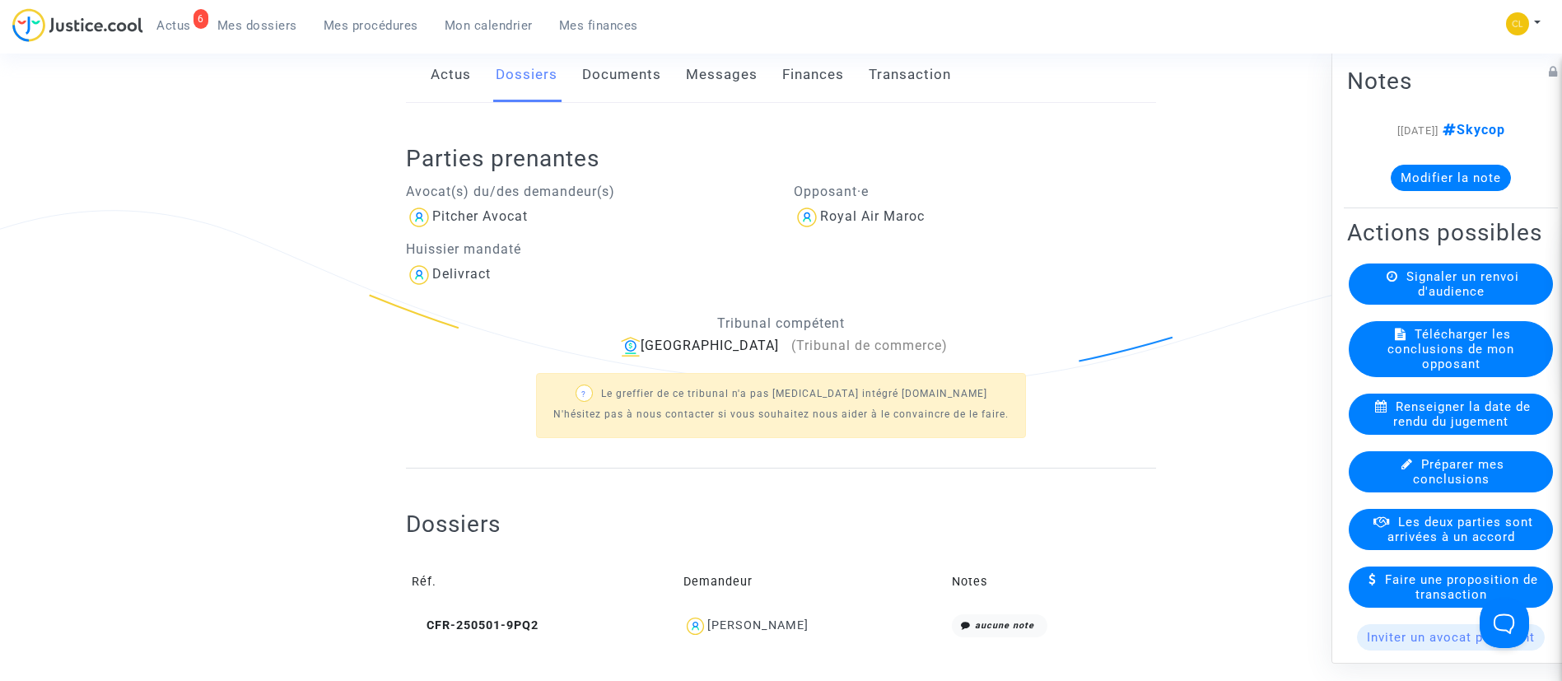
scroll to position [123, 0]
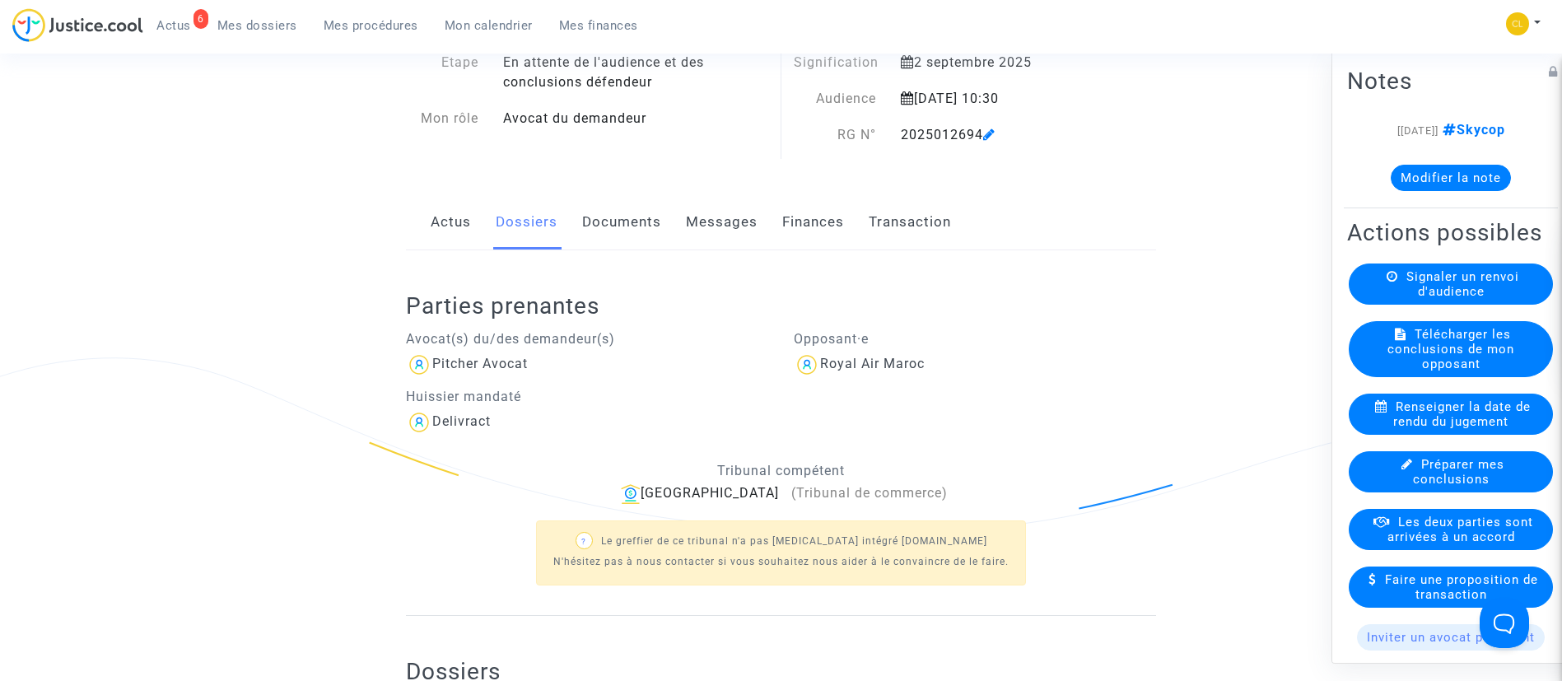
click at [1458, 170] on button "Modifier la note" at bounding box center [1450, 177] width 120 height 26
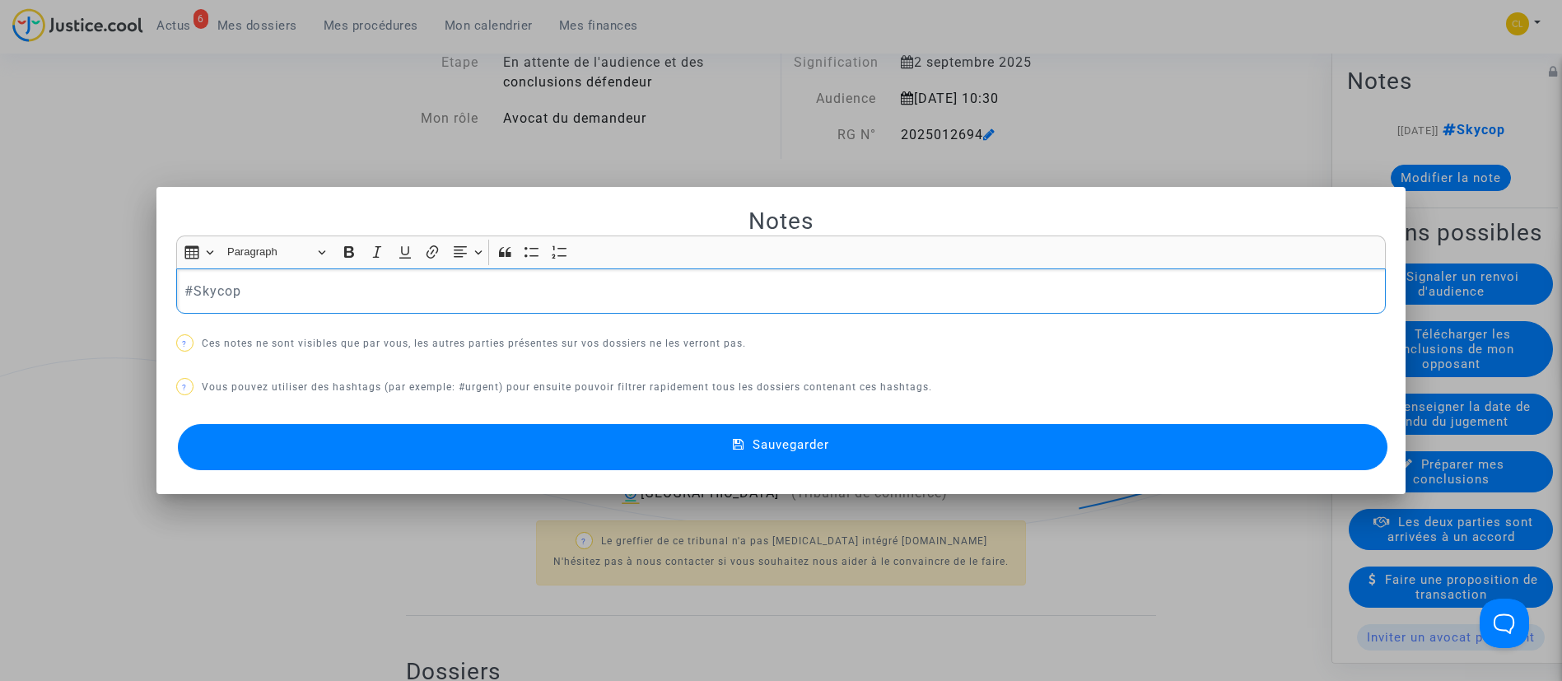
scroll to position [0, 0]
click at [842, 456] on button "Sauvegarder" at bounding box center [783, 447] width 1210 height 46
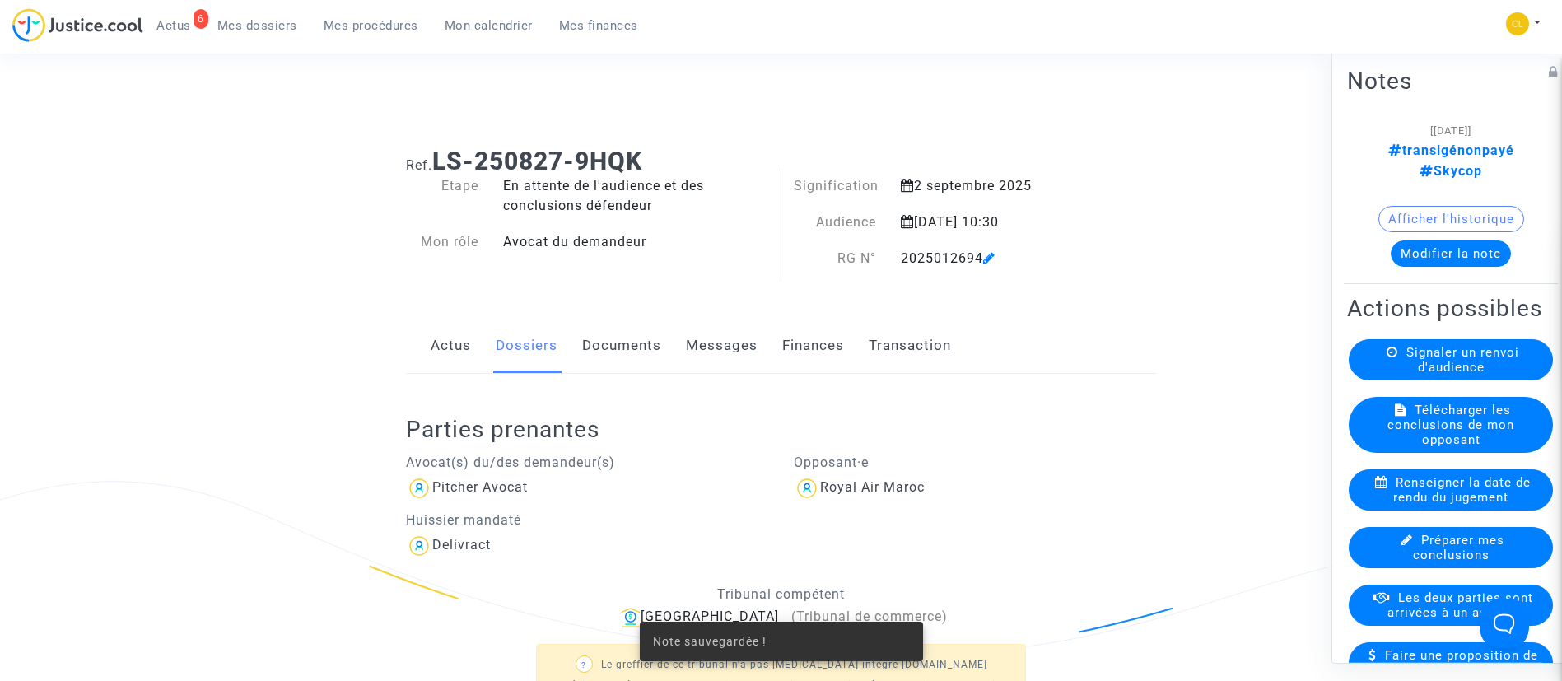
scroll to position [123, 0]
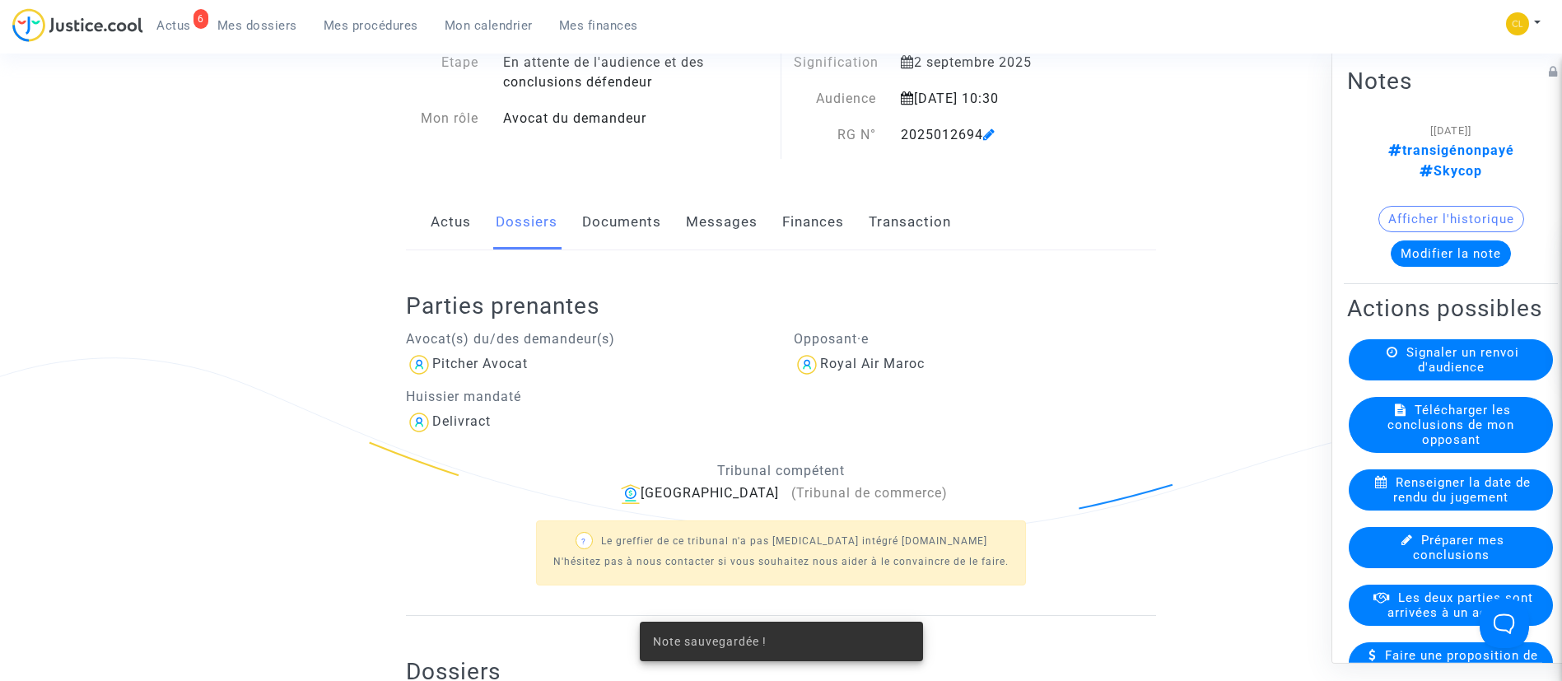
click at [1412, 610] on span "Les deux parties sont arrivées à un accord" at bounding box center [1460, 604] width 146 height 30
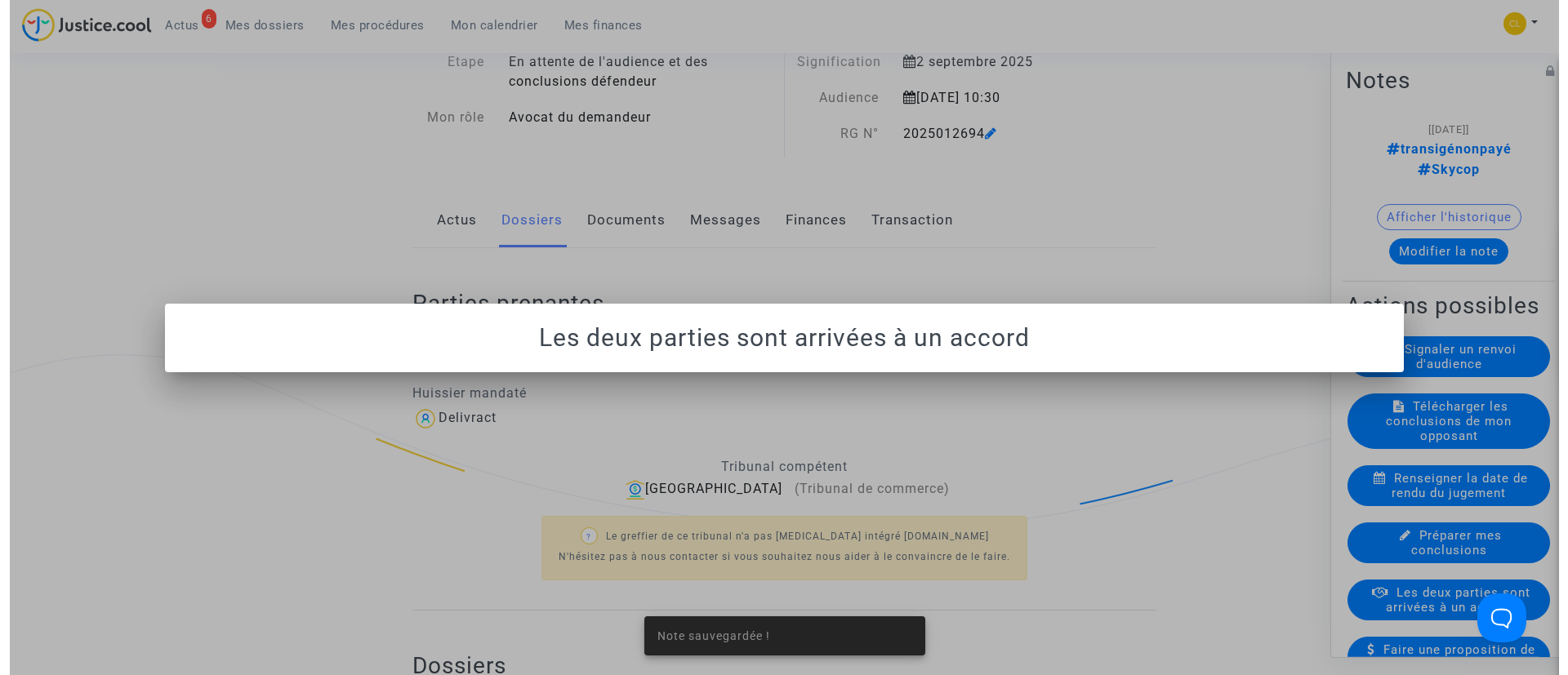
scroll to position [0, 0]
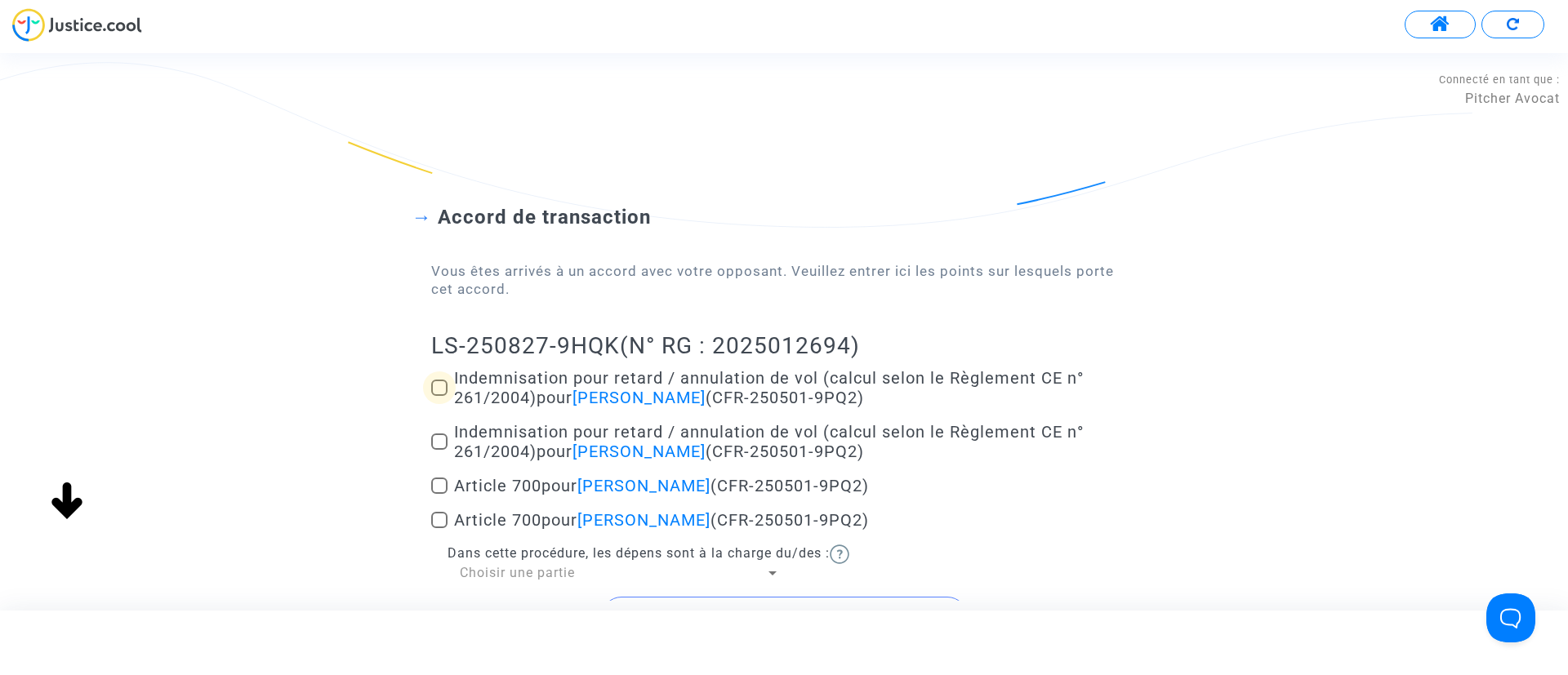
click at [531, 380] on span "Indemnisation pour retard / annulation de vol (calcul selon le Règlement CE n° …" at bounding box center [769, 388] width 630 height 40
click at [439, 395] on input "Indemnisation pour retard / annulation de vol (calcul selon le Règlement CE n° …" at bounding box center [438, 395] width 1 height 1
checkbox input "true"
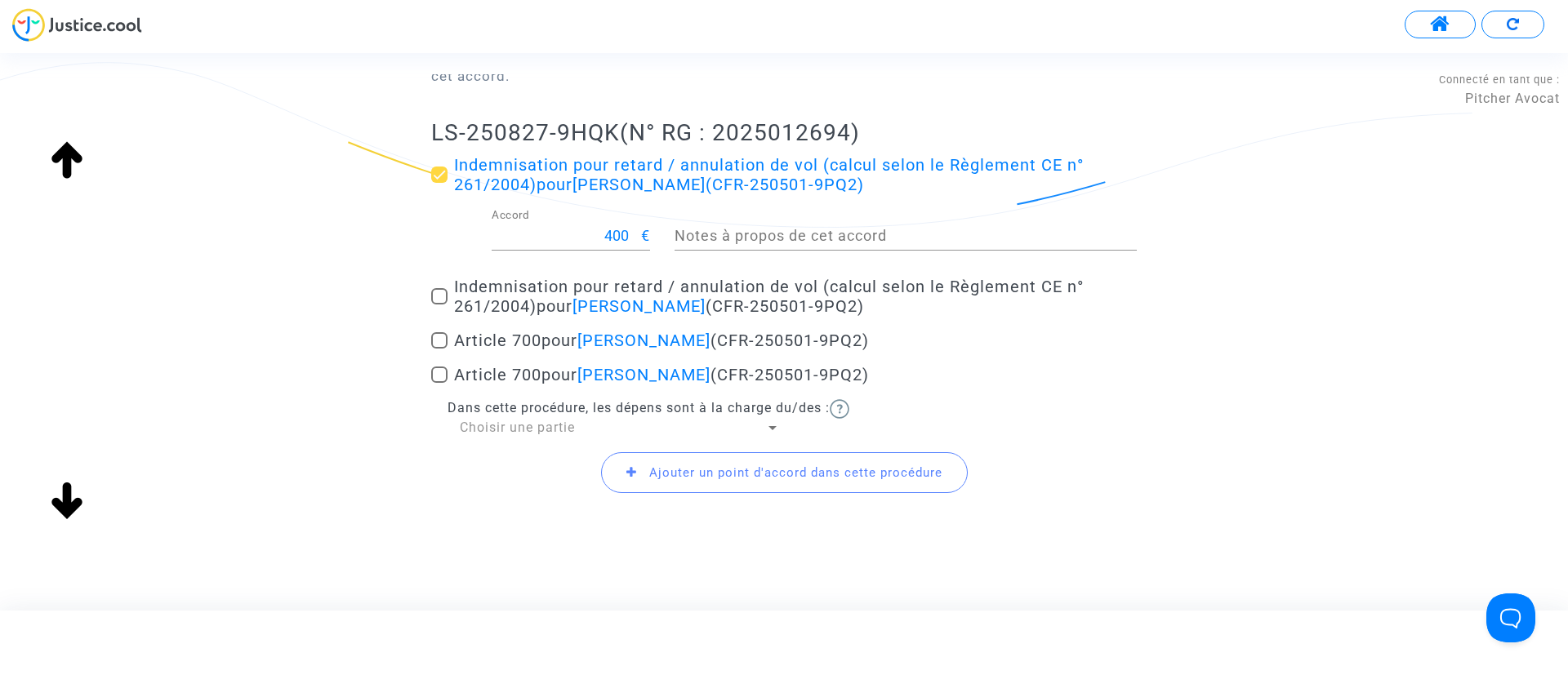
scroll to position [234, 0]
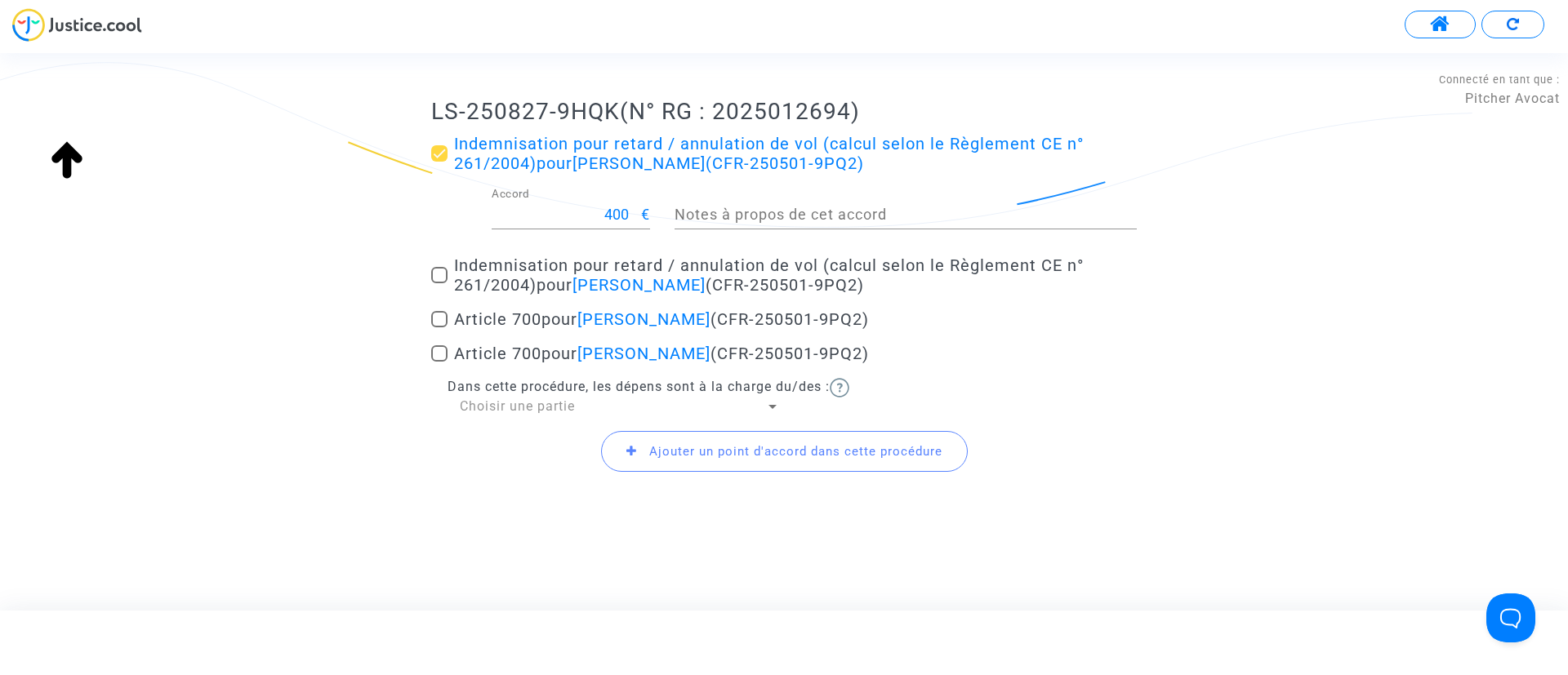
click at [518, 254] on div "Indemnisation pour retard / annulation de vol (calcul selon le Règlement CE n° …" at bounding box center [784, 275] width 705 height 282
click at [526, 277] on span "Indemnisation pour retard / annulation de vol (calcul selon le Règlement CE n° …" at bounding box center [769, 276] width 630 height 40
click at [439, 283] on input "Indemnisation pour retard / annulation de vol (calcul selon le Règlement CE n° …" at bounding box center [438, 283] width 1 height 1
checkbox input "true"
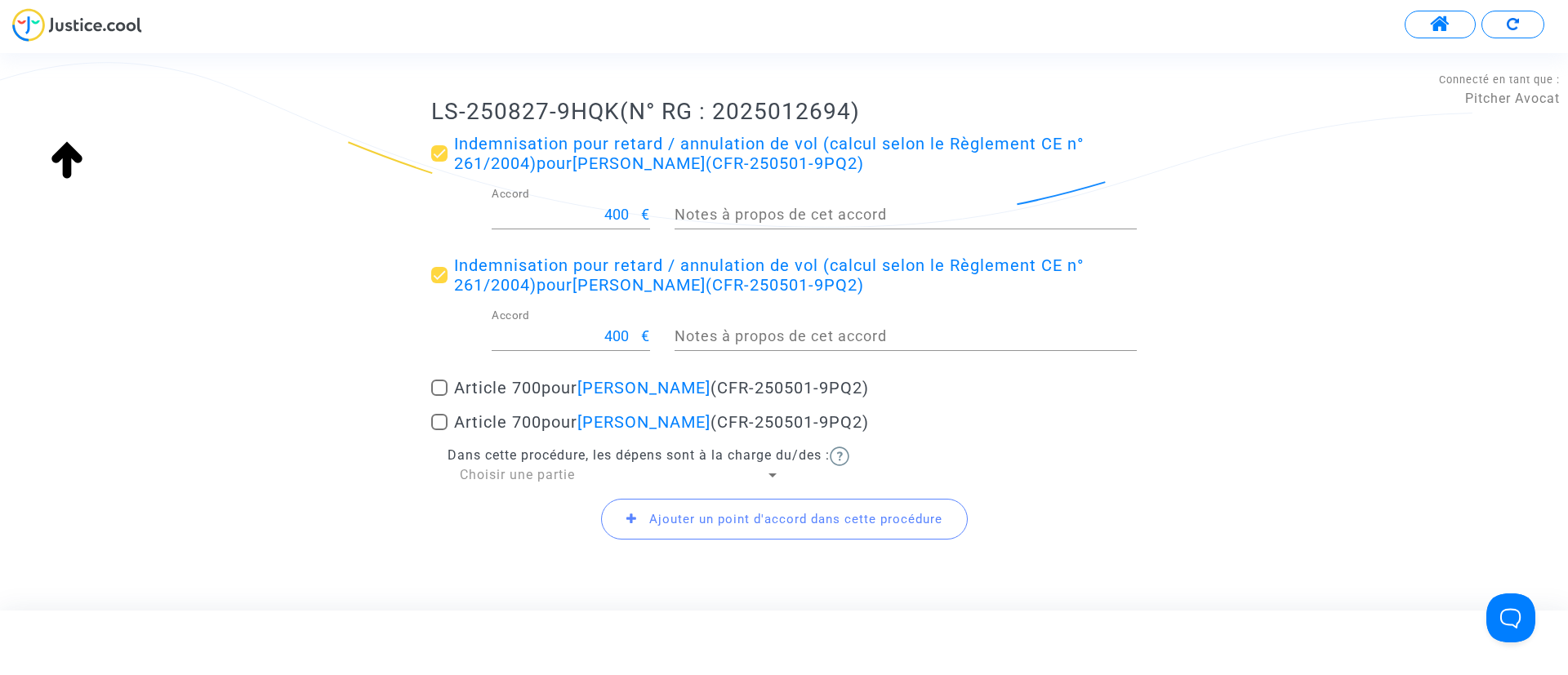
click at [510, 388] on span "Article 700 pour Zakariyae Karkouri (CFR-250501-9PQ2)" at bounding box center [662, 388] width 415 height 20
click at [439, 395] on input "Article 700 pour Zakariyae Karkouri (CFR-250501-9PQ2)" at bounding box center [438, 395] width 1 height 1
checkbox input "true"
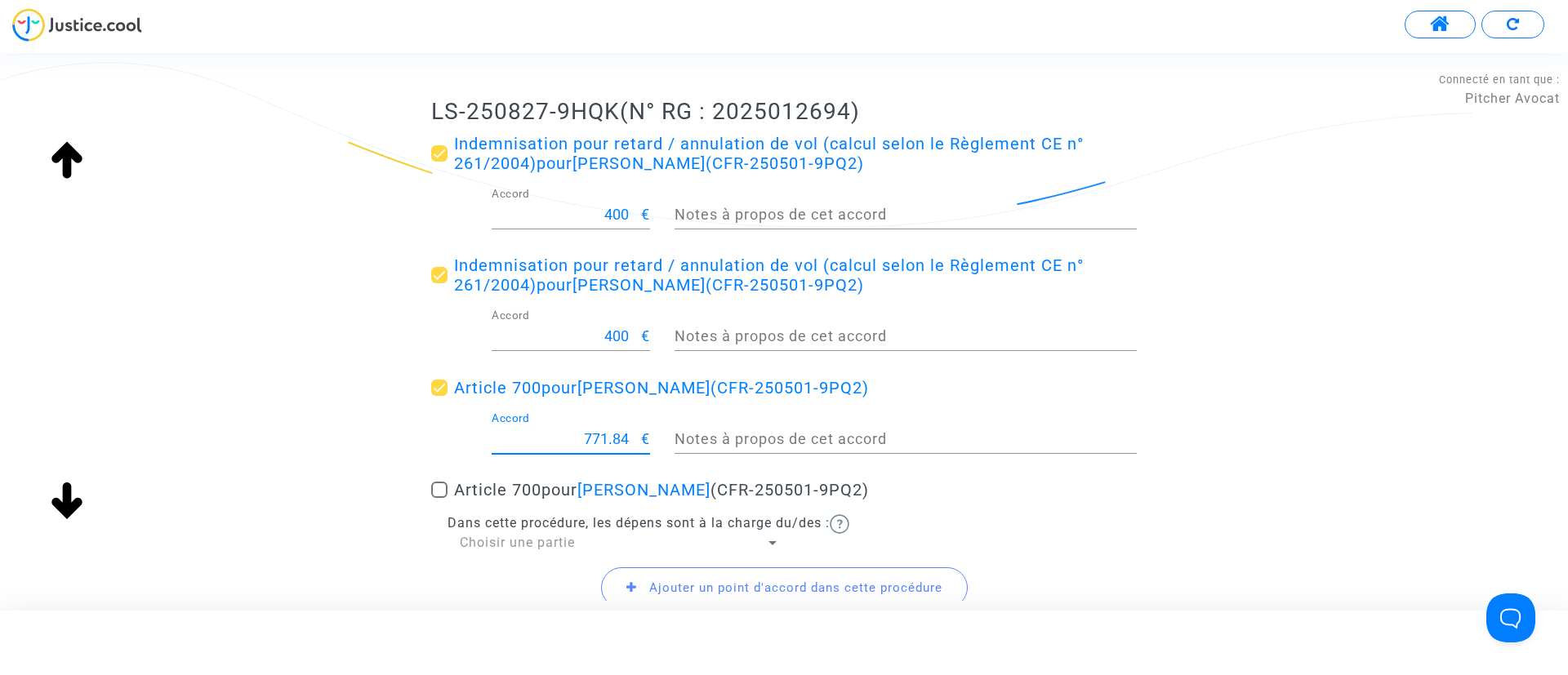
drag, startPoint x: 573, startPoint y: 442, endPoint x: 686, endPoint y: 436, distance: 113.2
click at [686, 436] on div "771.84 Accord € Notes à propos de cet accord" at bounding box center [784, 442] width 730 height 60
type input "300"
click at [1267, 502] on div "Accord de transaction Vous êtes arrivés à un accord avec votre opposant. Veuill…" at bounding box center [784, 281] width 1568 height 750
click at [527, 544] on span "Choisir une partie" at bounding box center [517, 542] width 115 height 16
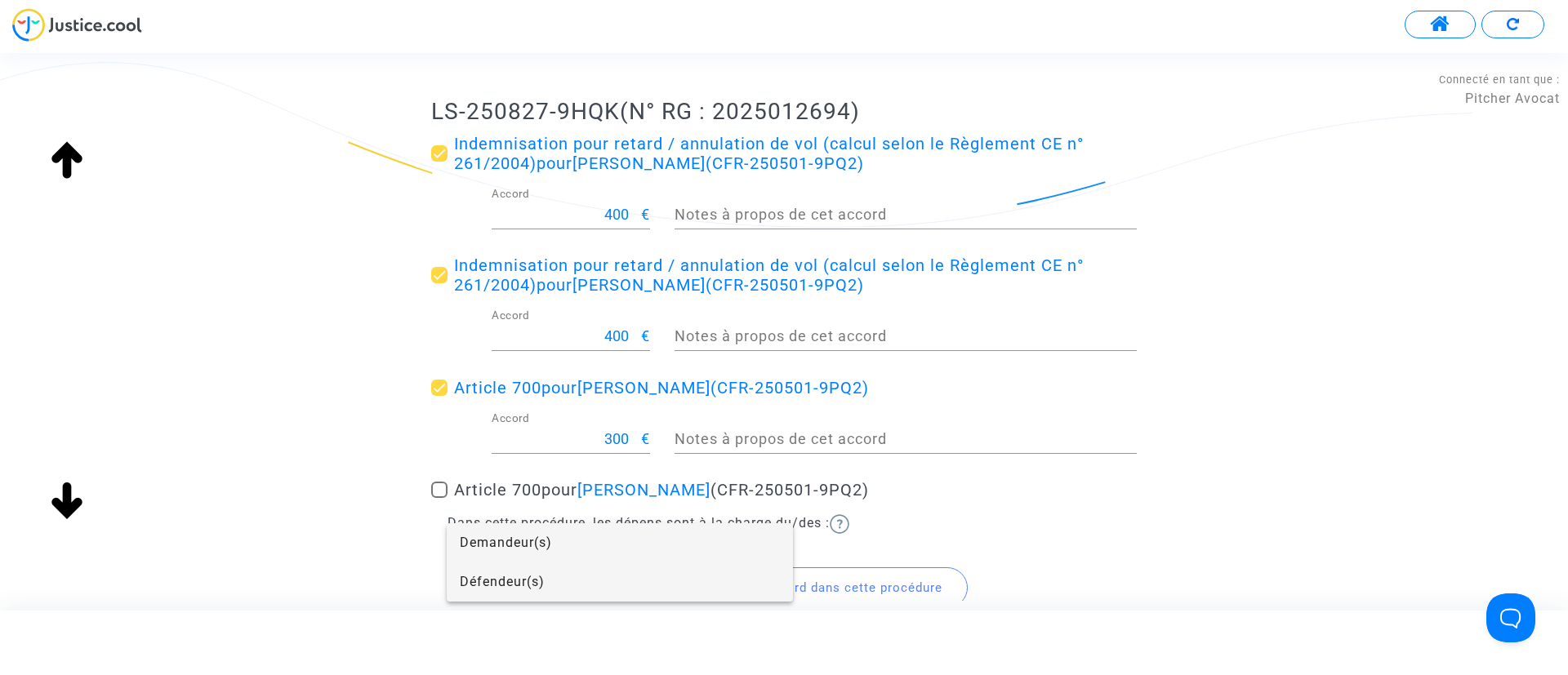
click at [527, 574] on span "Défendeur(s)" at bounding box center [619, 582] width 320 height 40
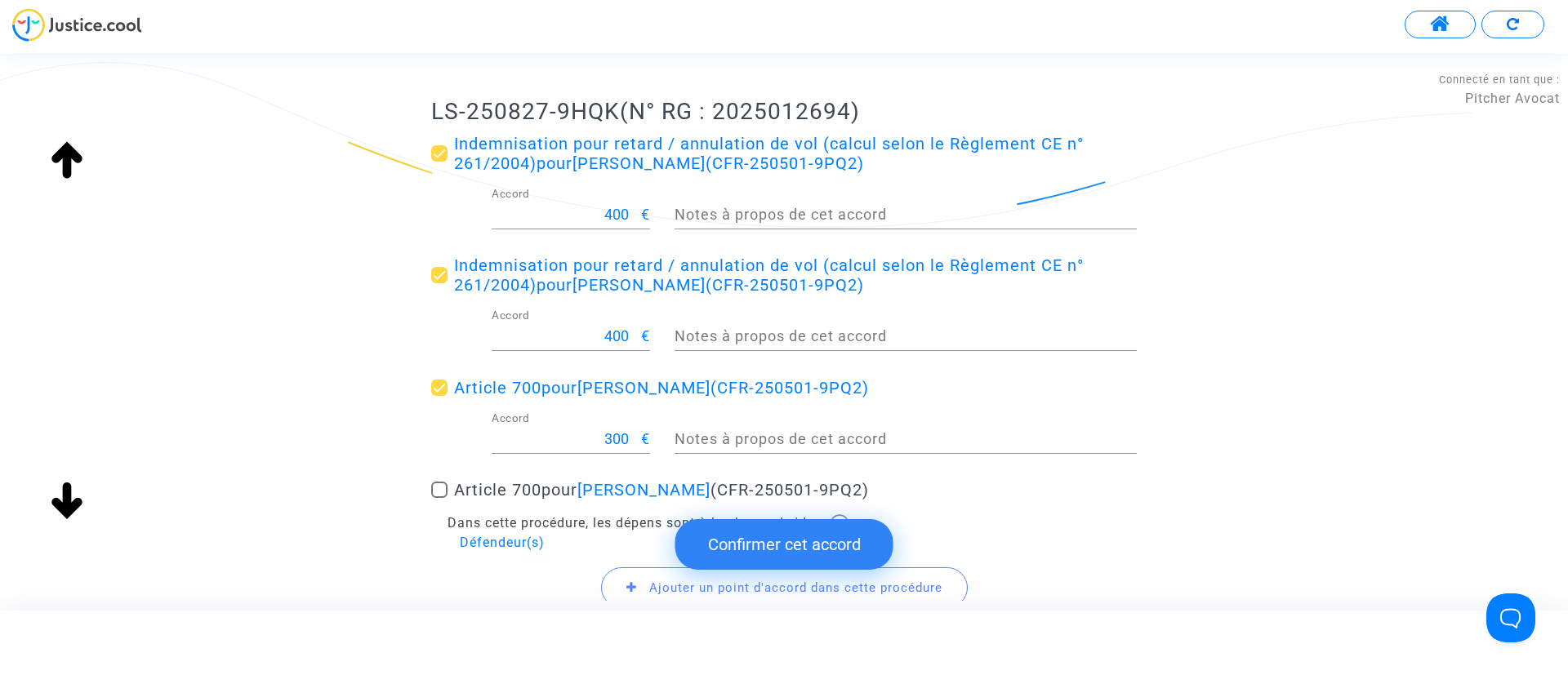
click at [804, 534] on button "Confirmer cet accord" at bounding box center [784, 544] width 218 height 51
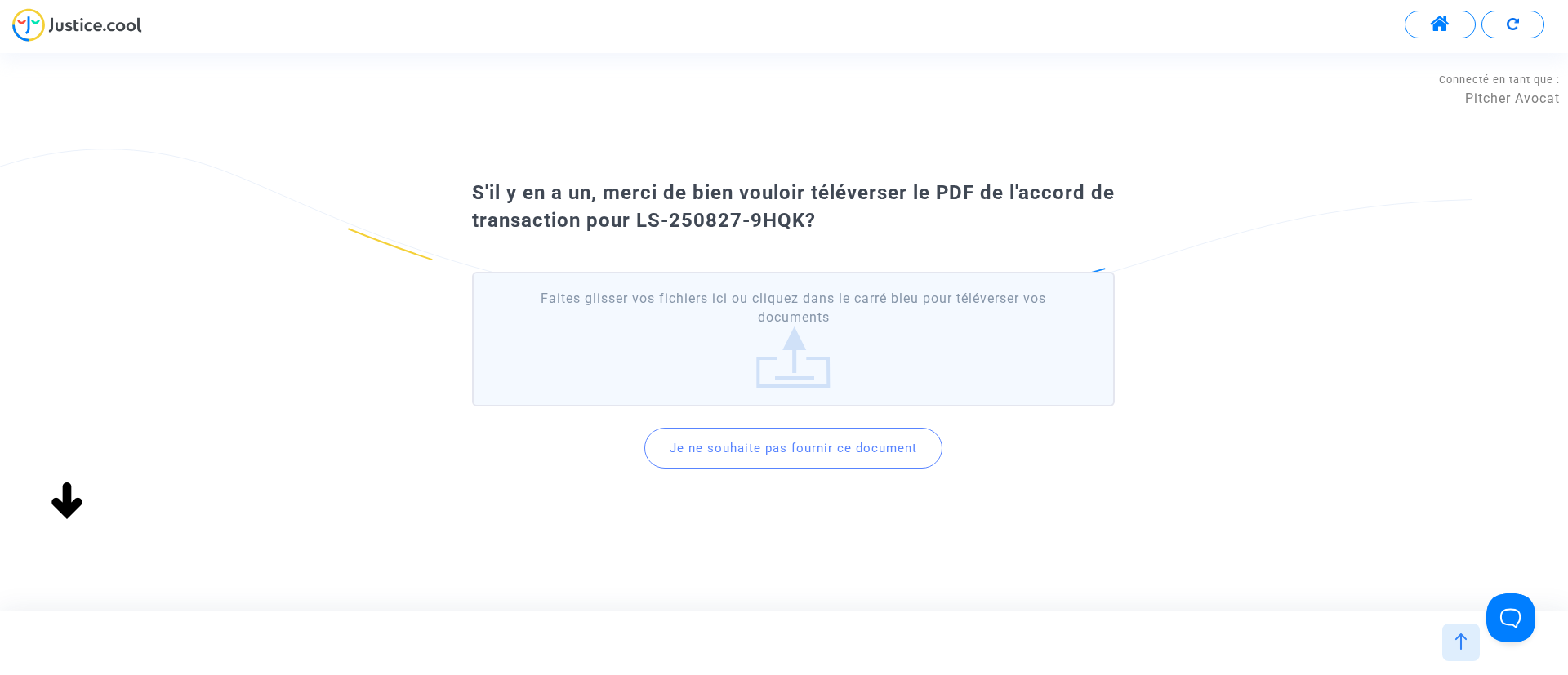
click at [797, 445] on button "Je ne souhaite pas fournir ce document" at bounding box center [792, 447] width 298 height 41
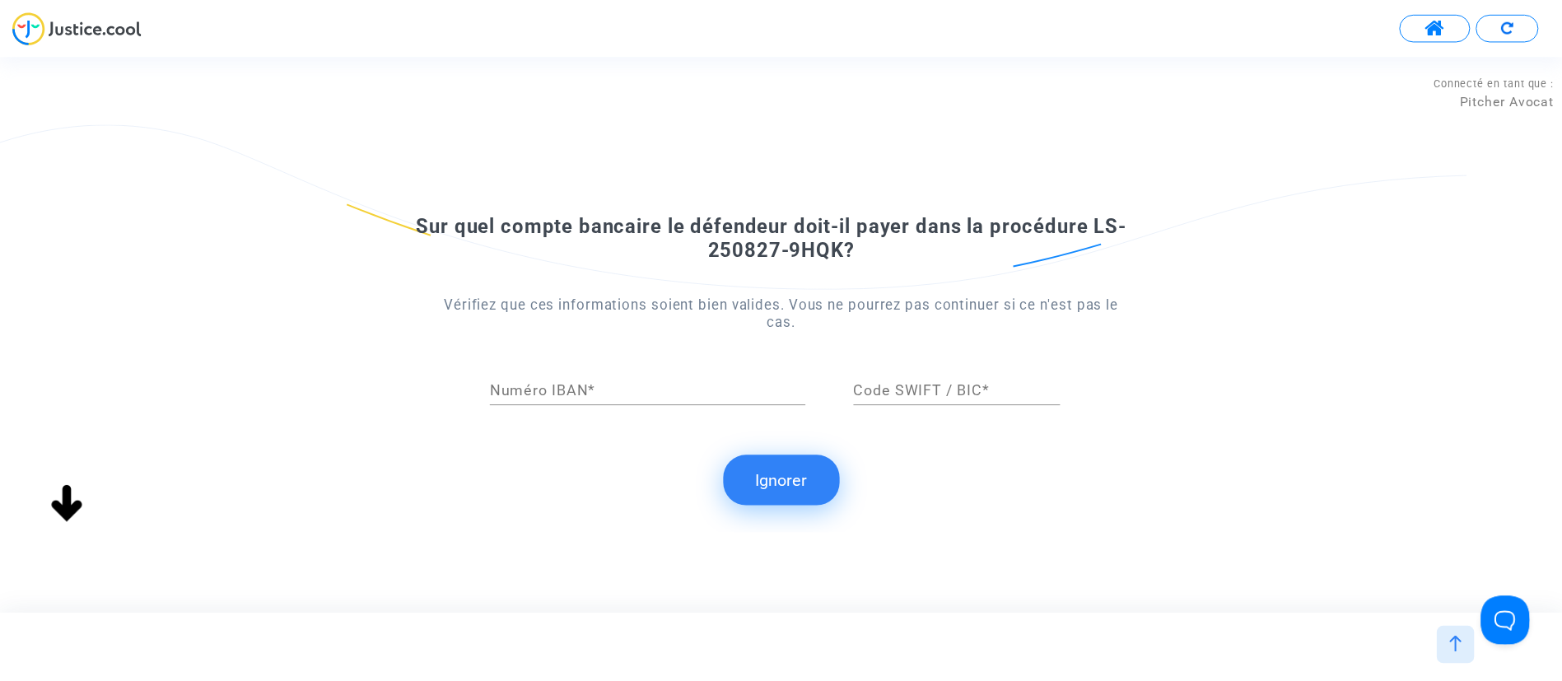
scroll to position [0, 0]
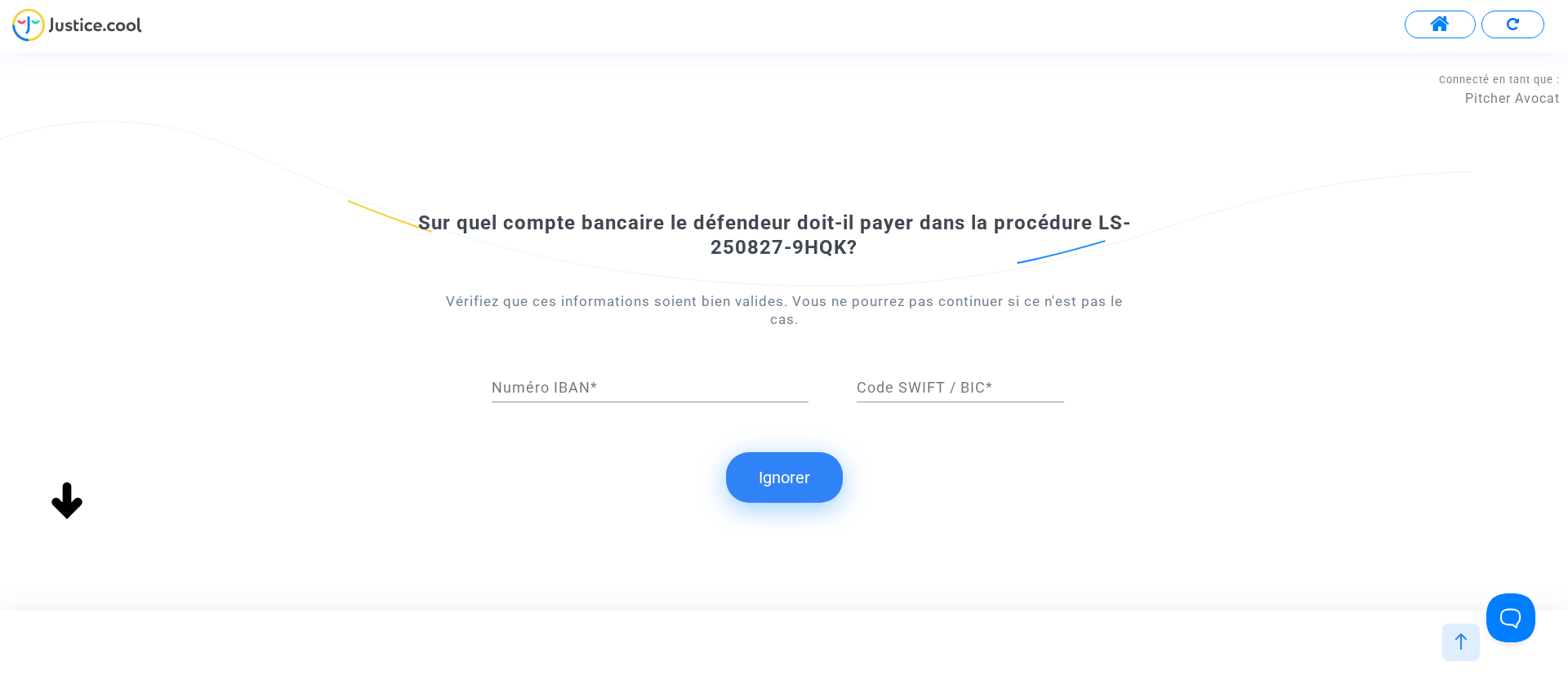
click at [769, 473] on button "Ignorer" at bounding box center [784, 477] width 117 height 51
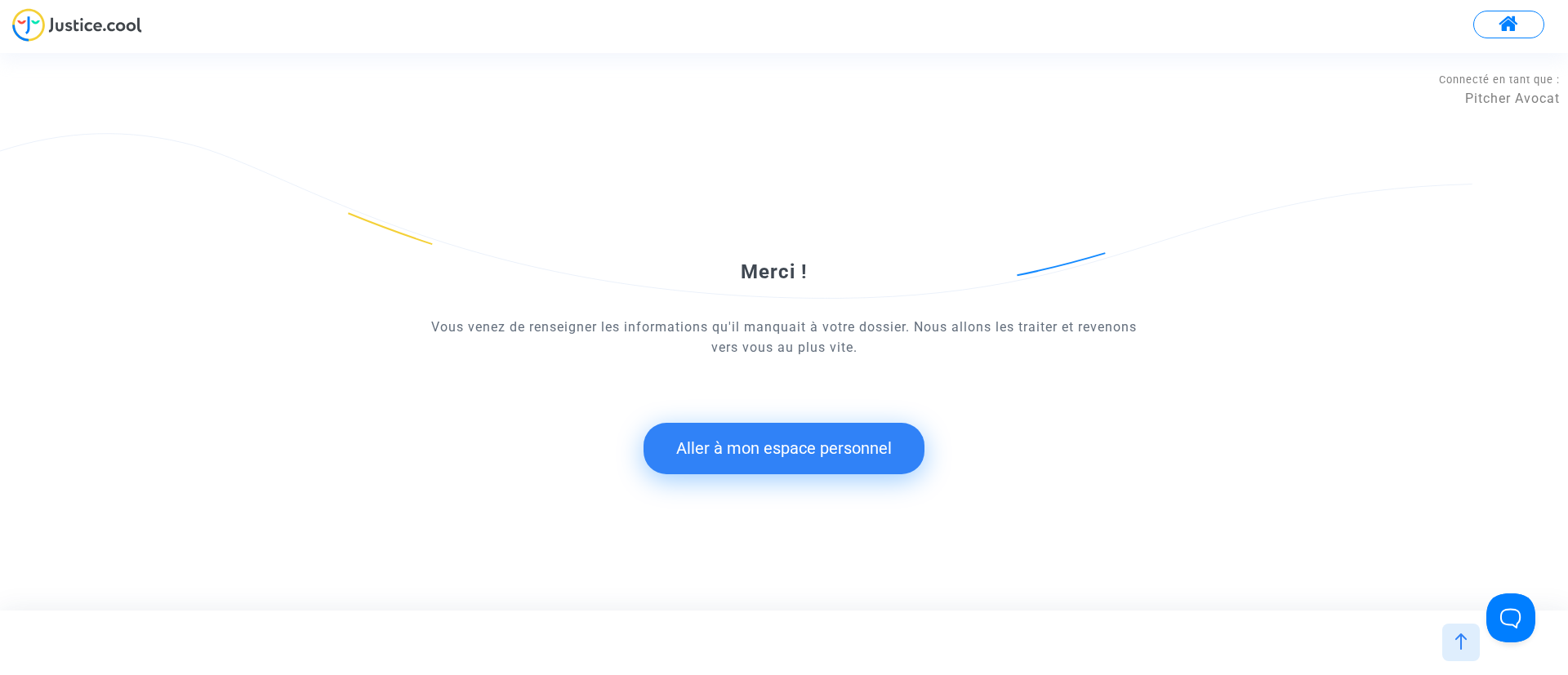
click at [885, 448] on button "Aller à mon espace personnel" at bounding box center [784, 447] width 281 height 51
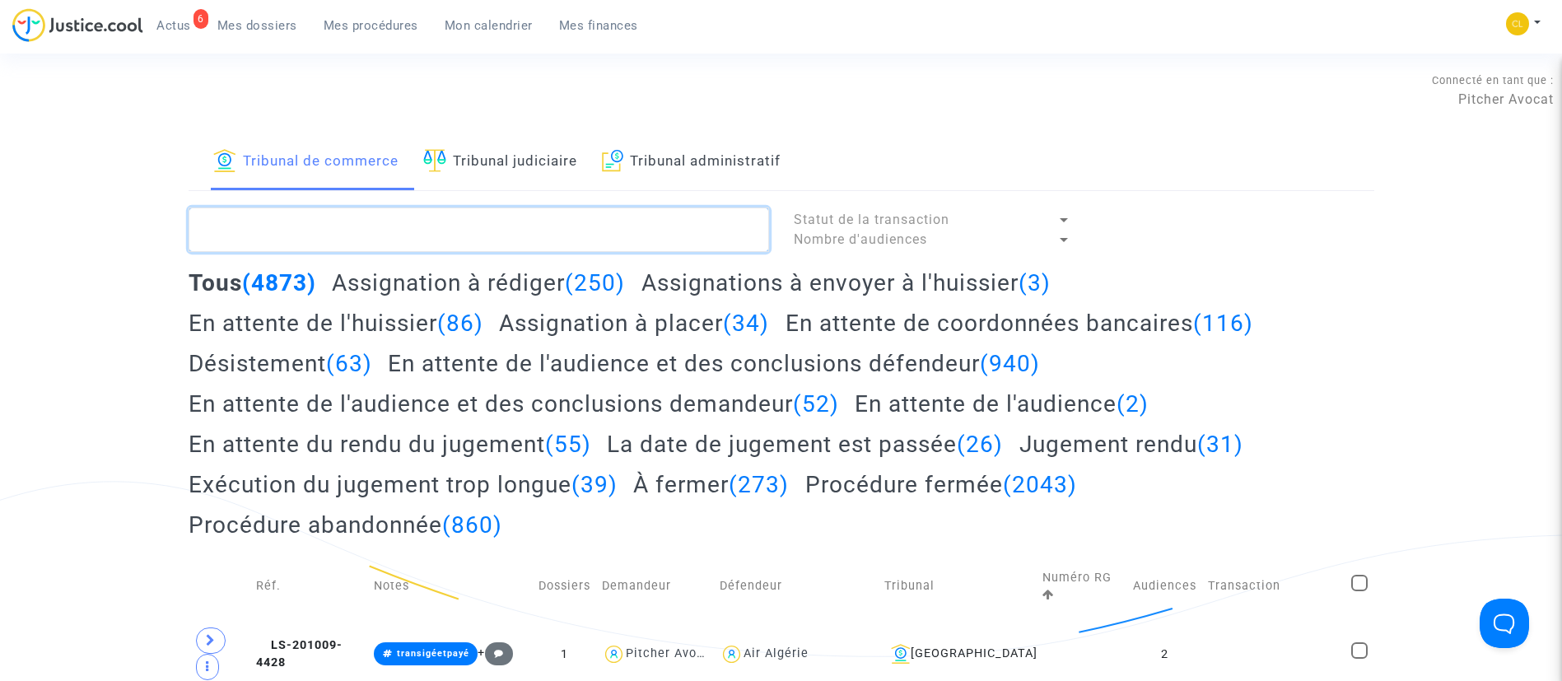
click at [395, 224] on textarea at bounding box center [479, 229] width 580 height 44
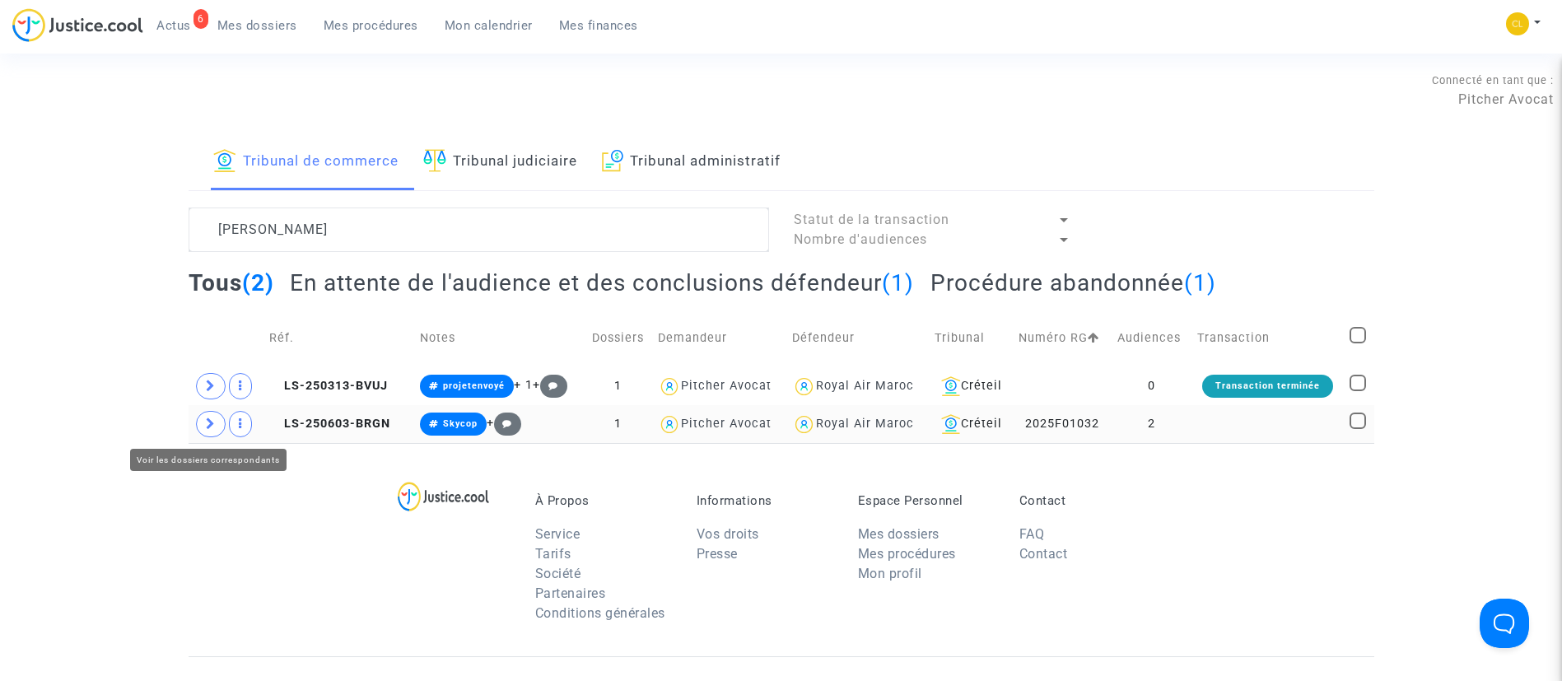
click at [209, 422] on icon at bounding box center [211, 423] width 10 height 12
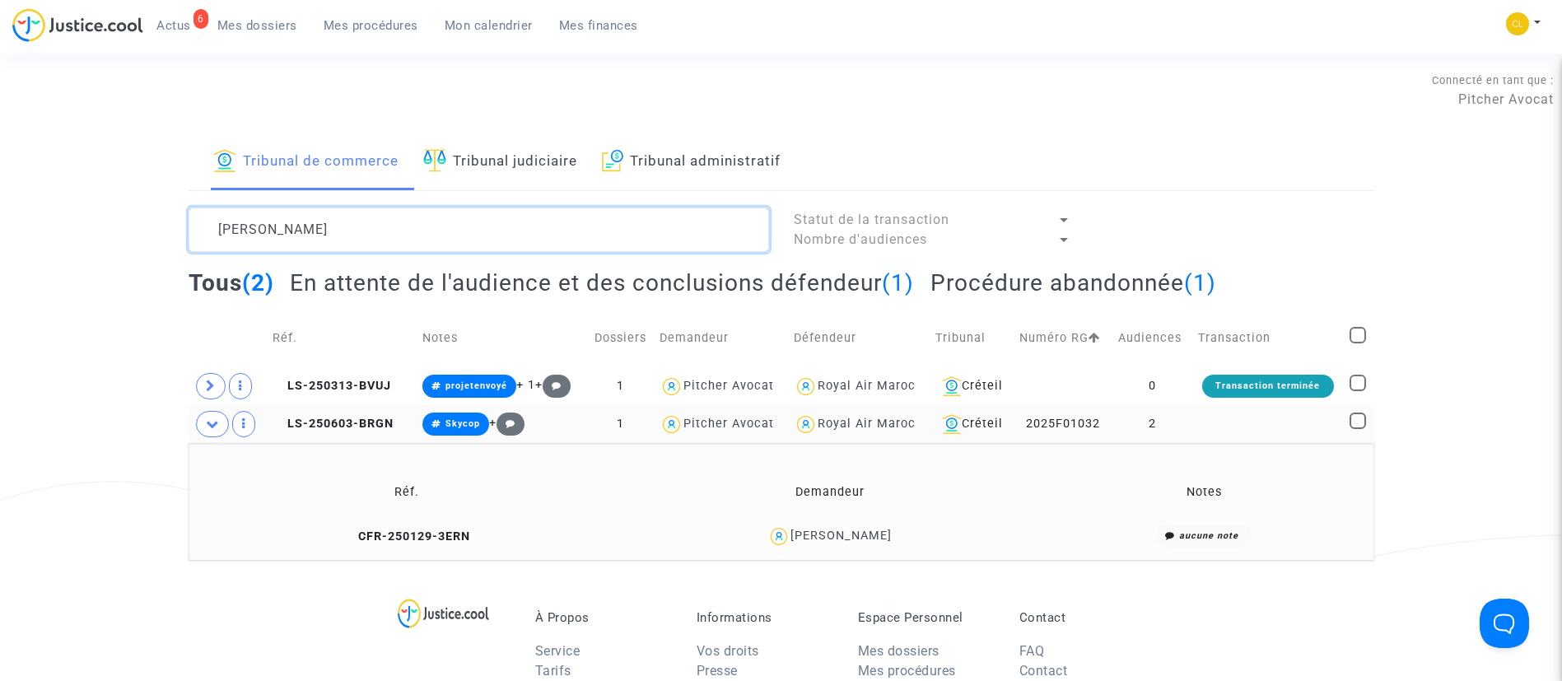
click at [319, 227] on textarea at bounding box center [479, 229] width 580 height 44
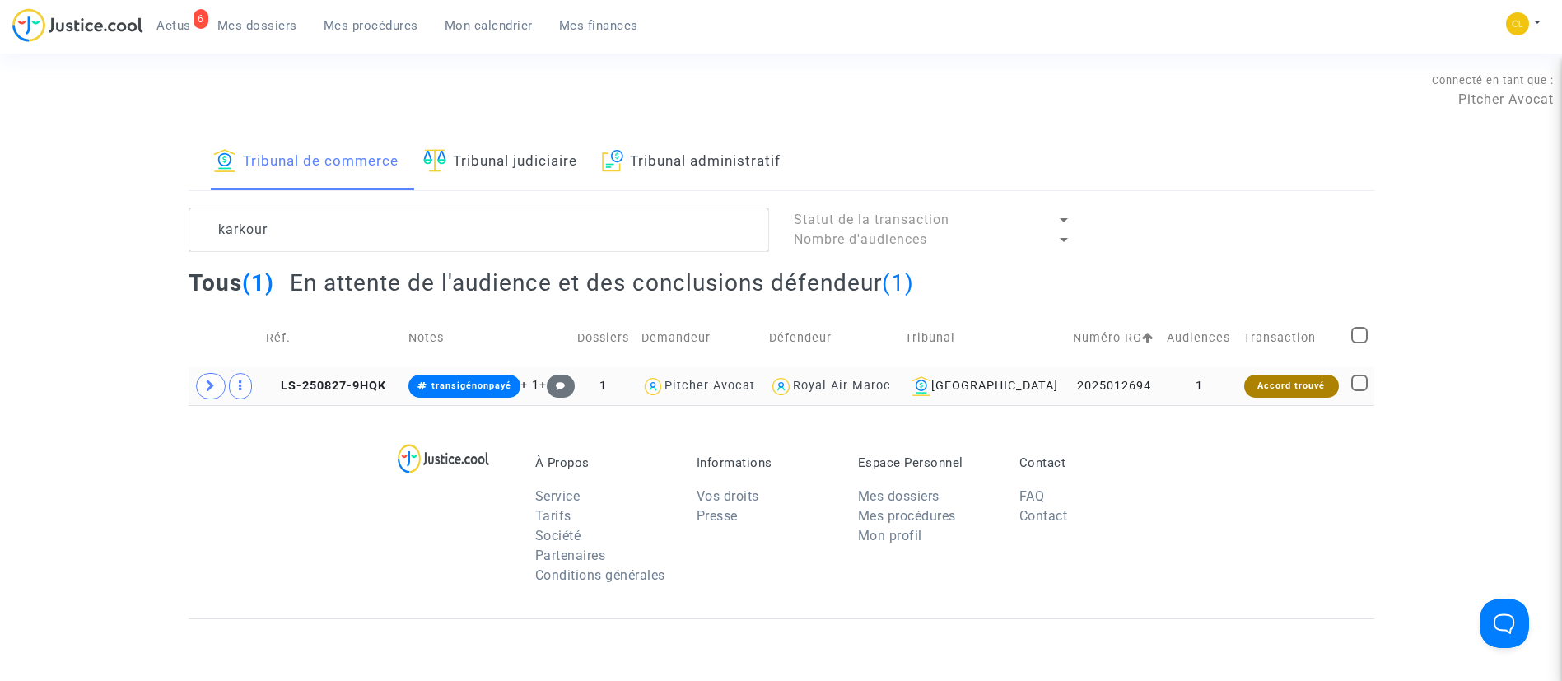
click at [1199, 377] on td "1" at bounding box center [1199, 386] width 77 height 38
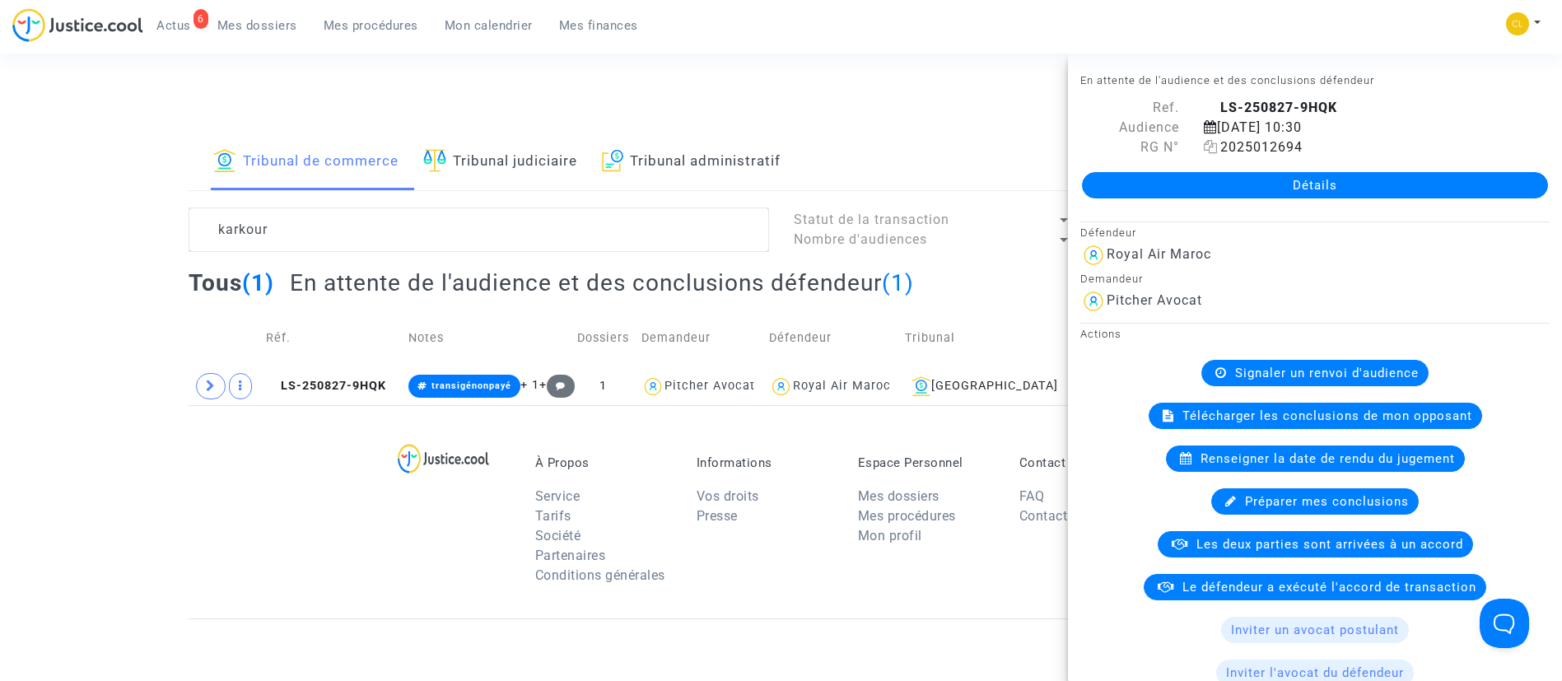
click at [1203, 149] on icon at bounding box center [1210, 146] width 14 height 13
drag, startPoint x: 362, startPoint y: 211, endPoint x: 181, endPoint y: 207, distance: 181.1
click at [181, 207] on div "karkour" at bounding box center [478, 229] width 605 height 44
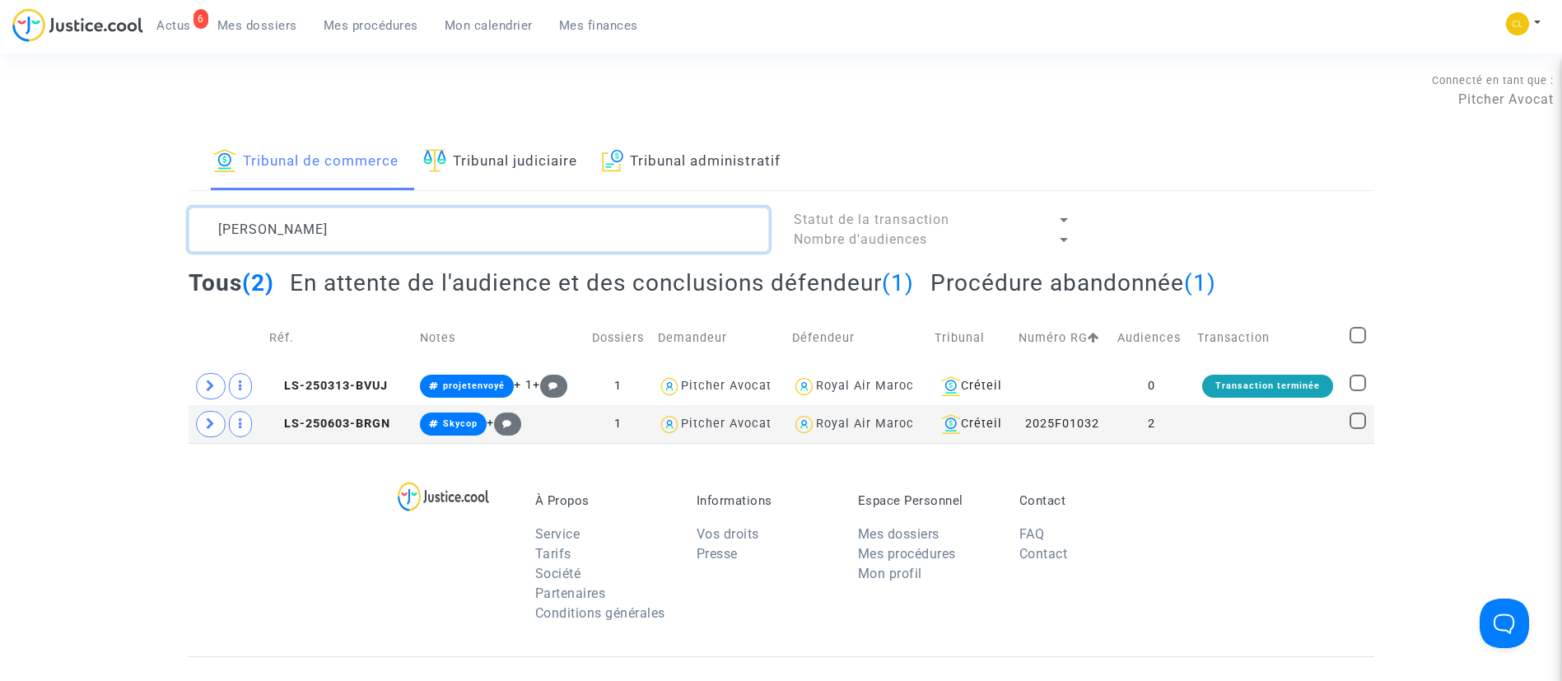
type textarea "aderdor"
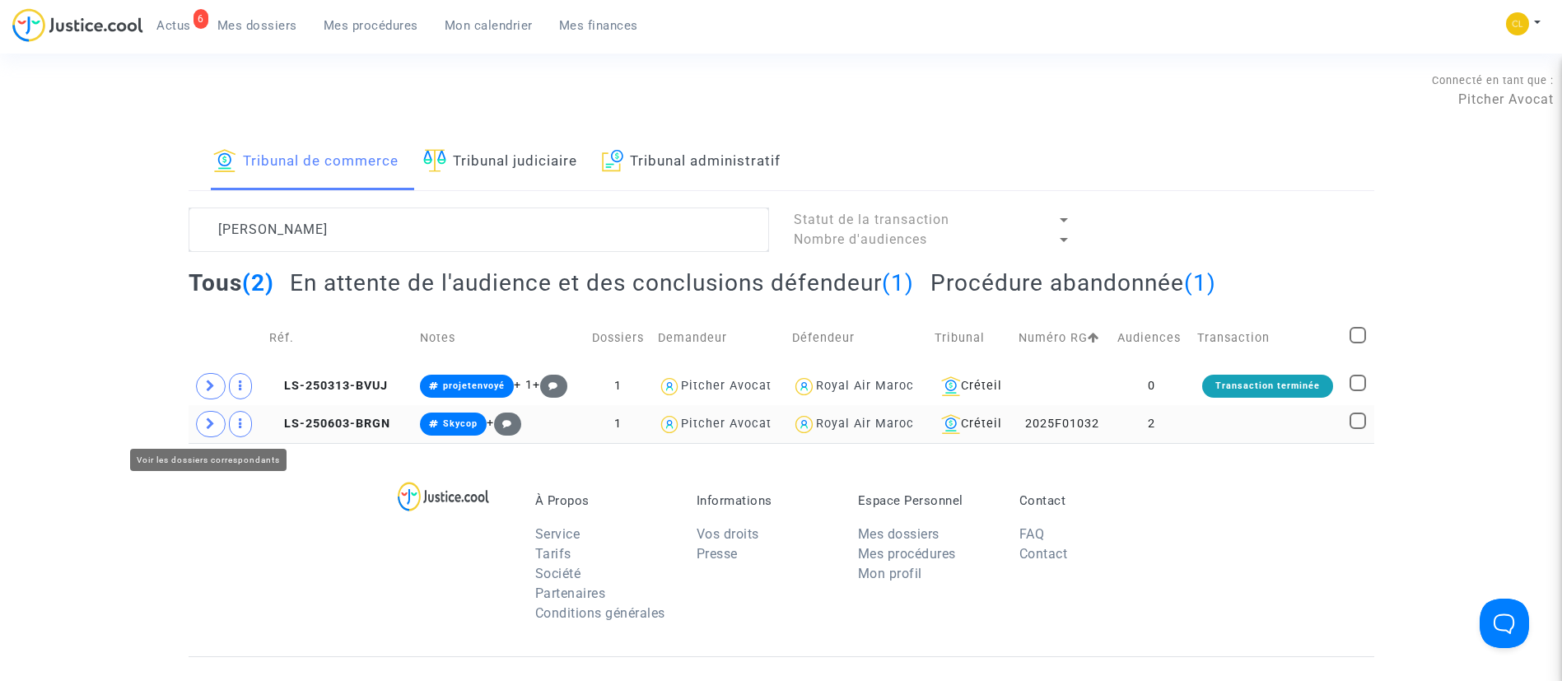
click at [199, 421] on span at bounding box center [211, 424] width 30 height 26
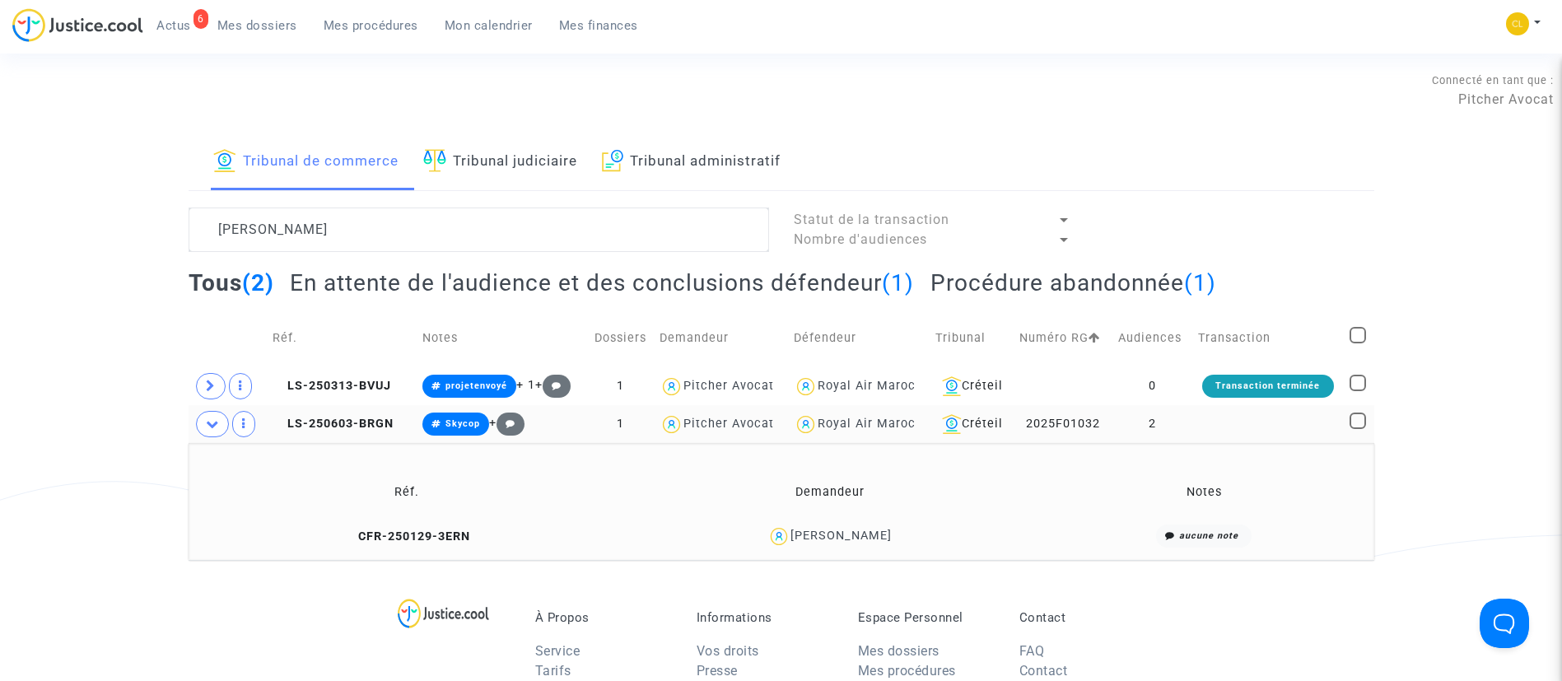
click at [1249, 428] on td at bounding box center [1268, 424] width 152 height 38
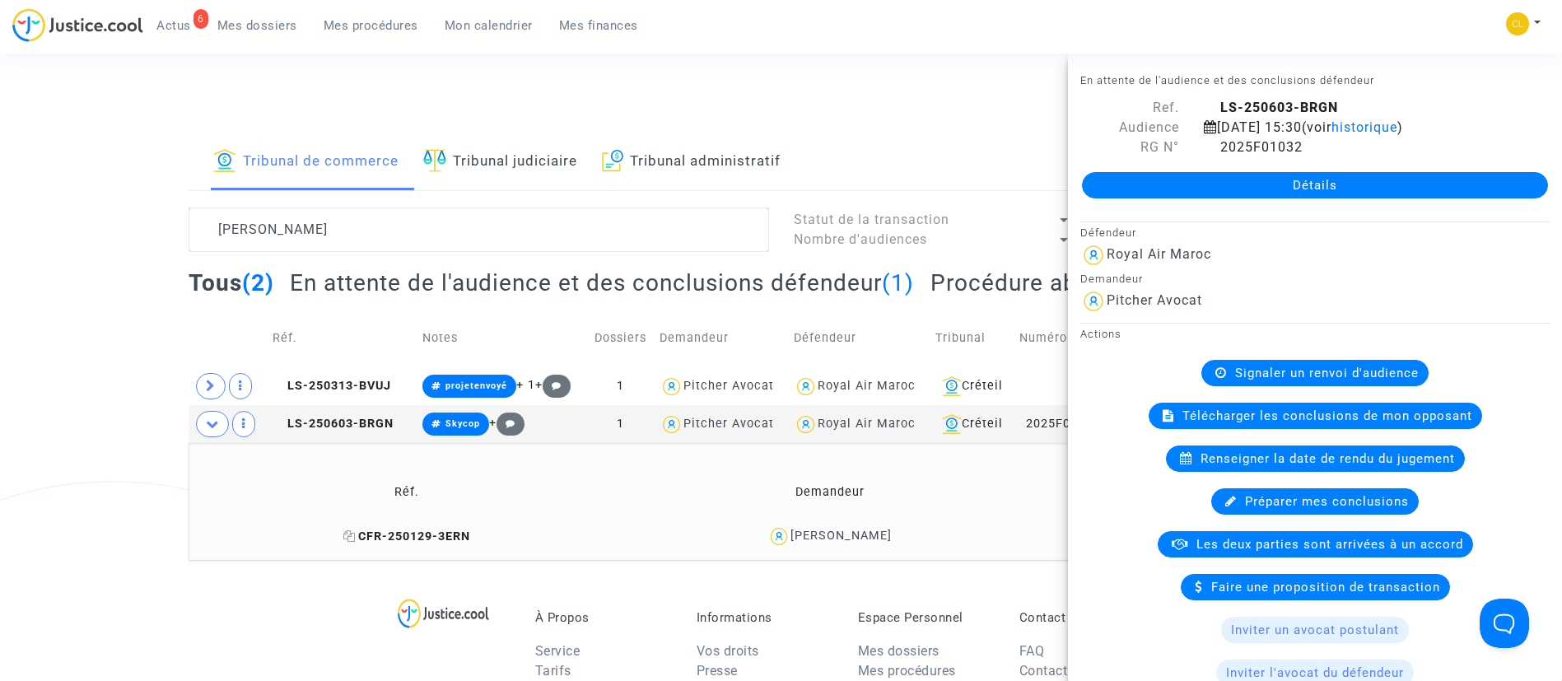
click at [356, 533] on icon at bounding box center [349, 536] width 12 height 12
click at [1315, 189] on link "Détails" at bounding box center [1315, 185] width 466 height 26
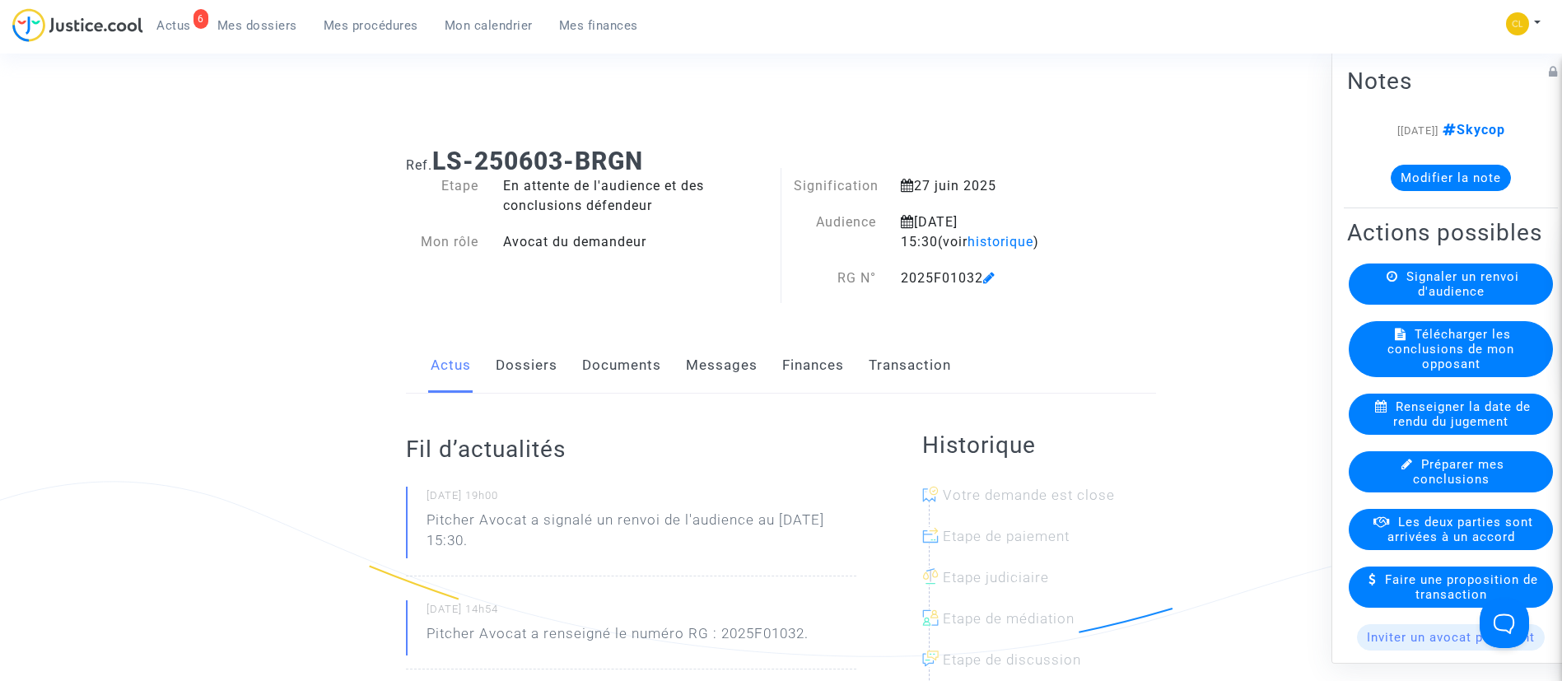
click at [510, 365] on link "Dossiers" at bounding box center [527, 365] width 62 height 54
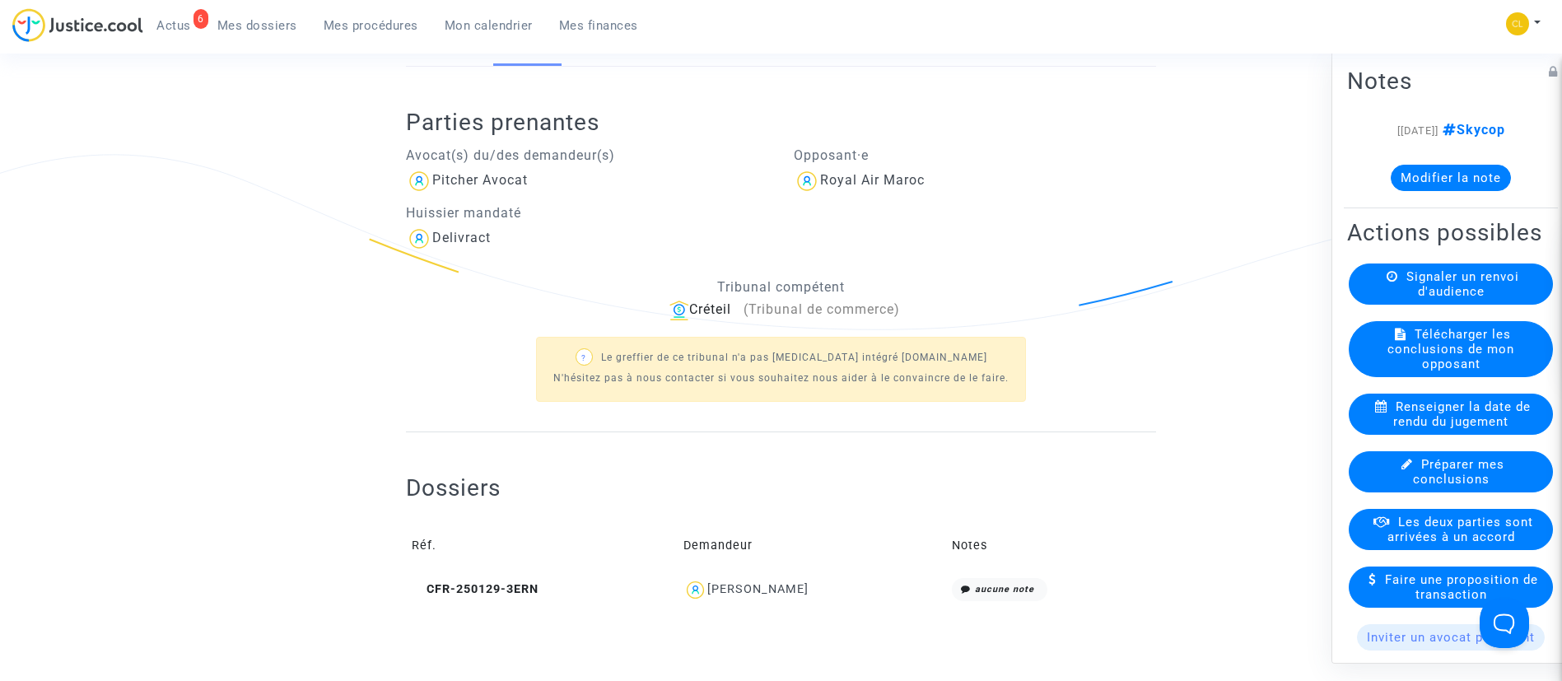
scroll to position [494, 0]
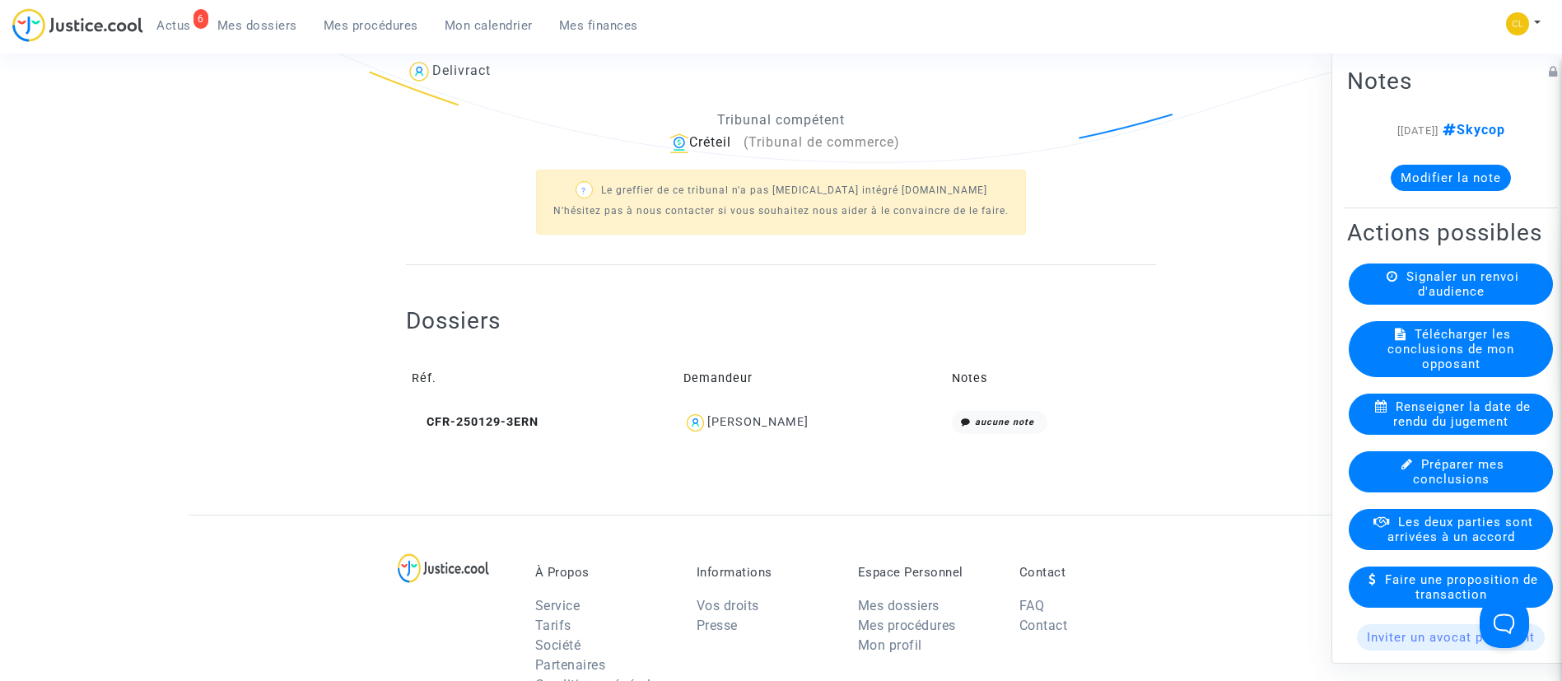
click at [774, 412] on span "Ayoub Aderdor" at bounding box center [757, 374] width 101 height 109
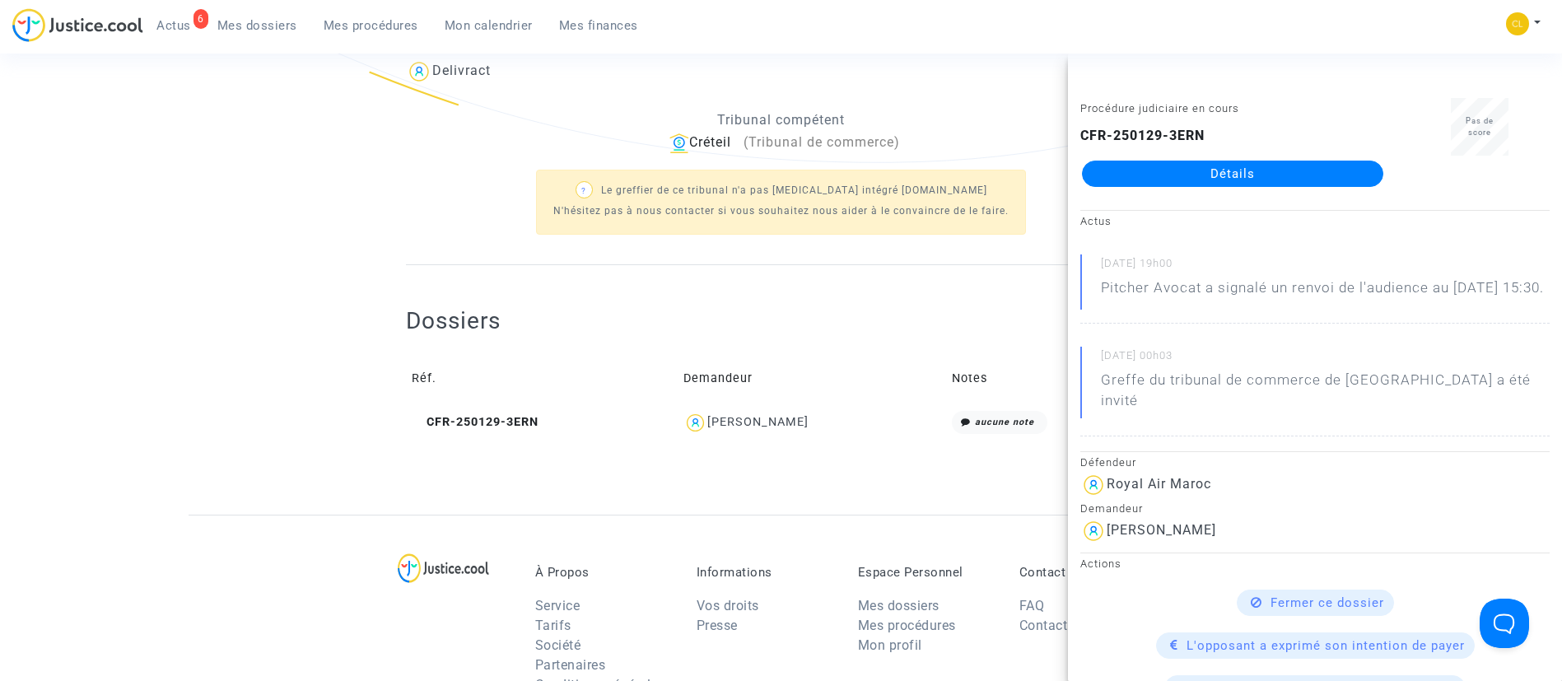
click at [1200, 183] on link "Détails" at bounding box center [1232, 174] width 301 height 26
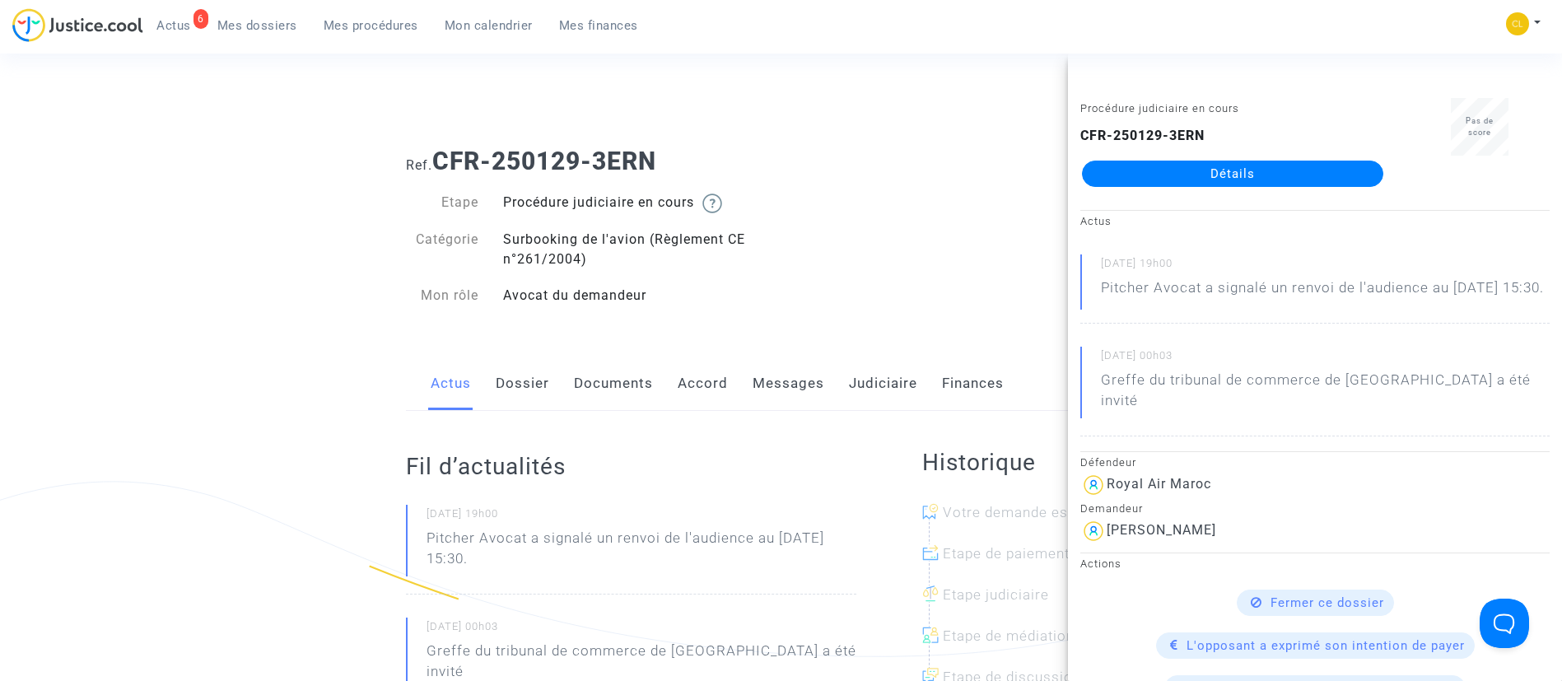
click at [793, 387] on link "Messages" at bounding box center [788, 383] width 72 height 54
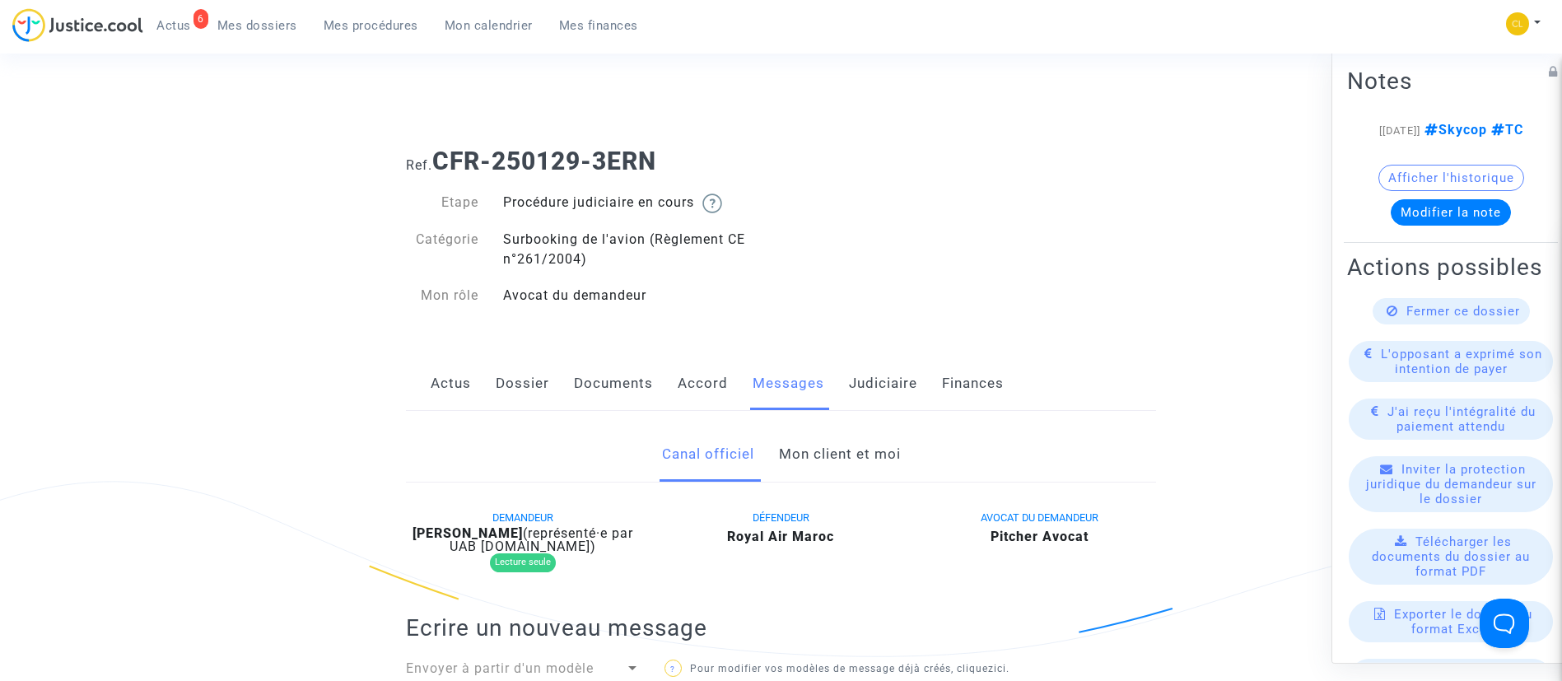
click at [692, 377] on link "Accord" at bounding box center [702, 383] width 50 height 54
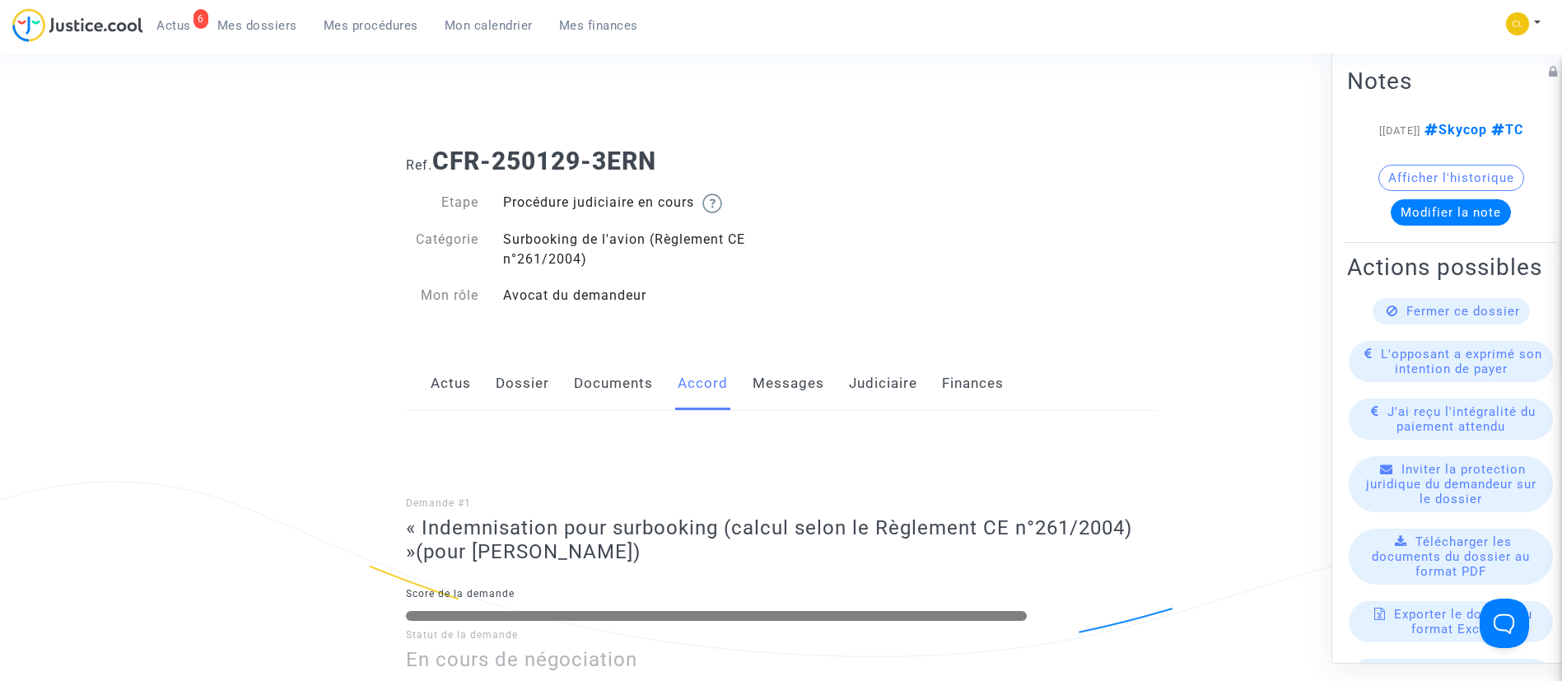
drag, startPoint x: 874, startPoint y: 384, endPoint x: 888, endPoint y: 360, distance: 27.7
click at [874, 384] on link "Judiciaire" at bounding box center [883, 383] width 68 height 54
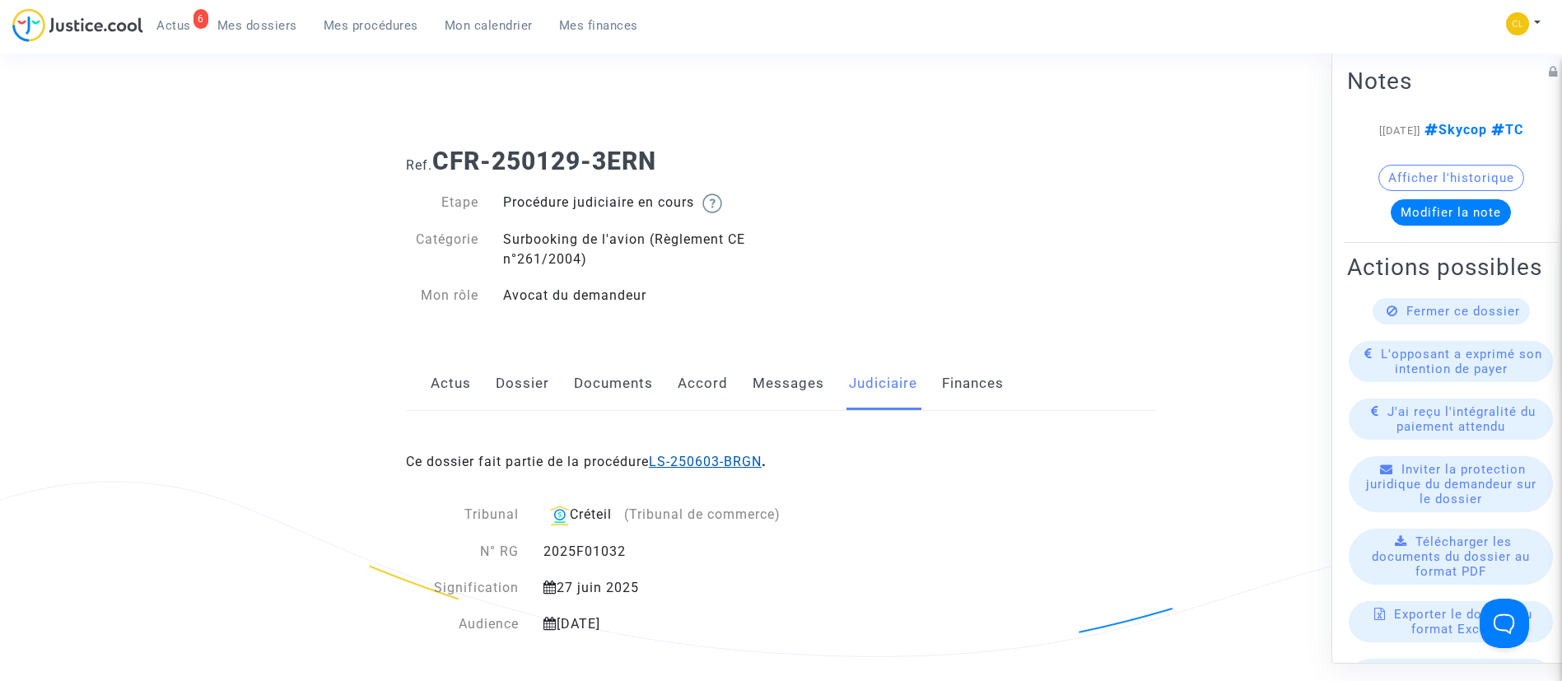
click at [757, 454] on link "LS-250603-BRGN" at bounding box center [705, 462] width 113 height 16
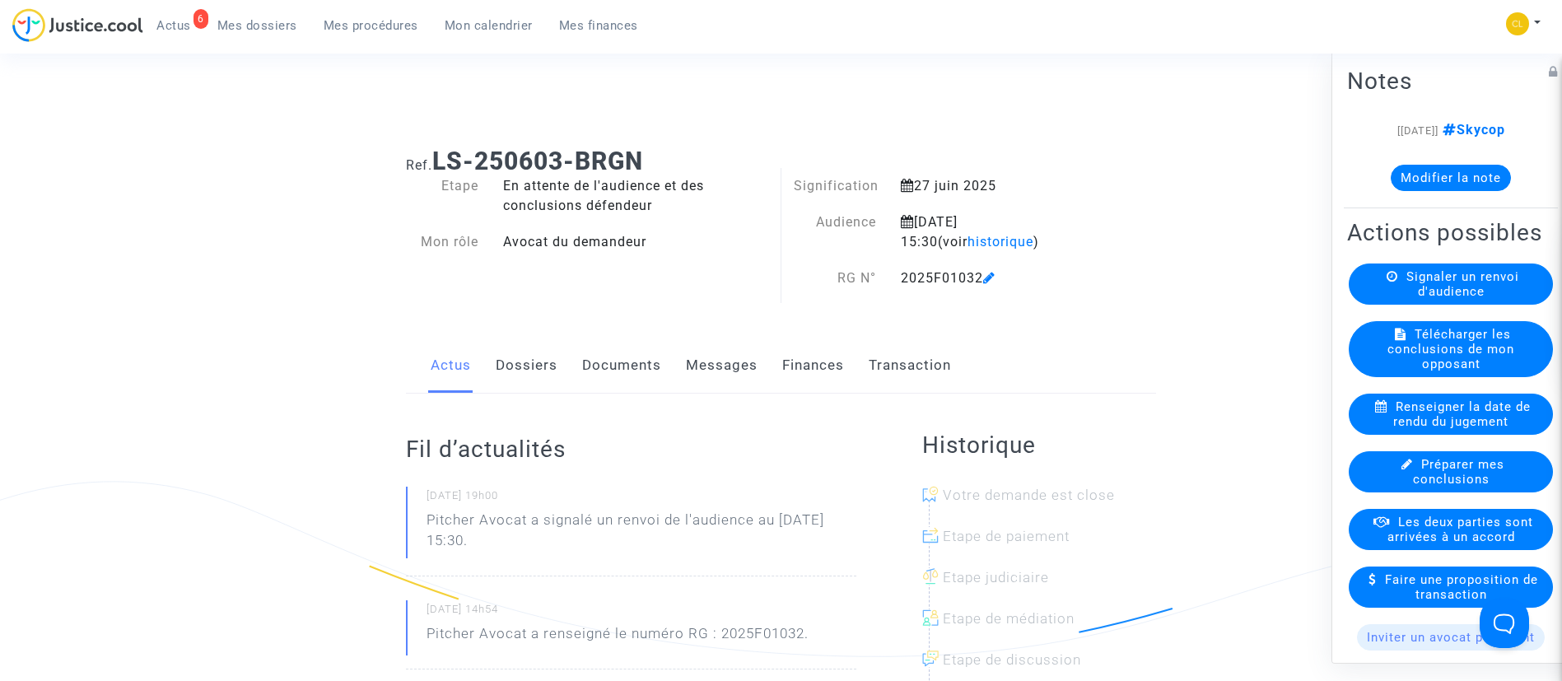
click at [815, 357] on link "Finances" at bounding box center [813, 365] width 62 height 54
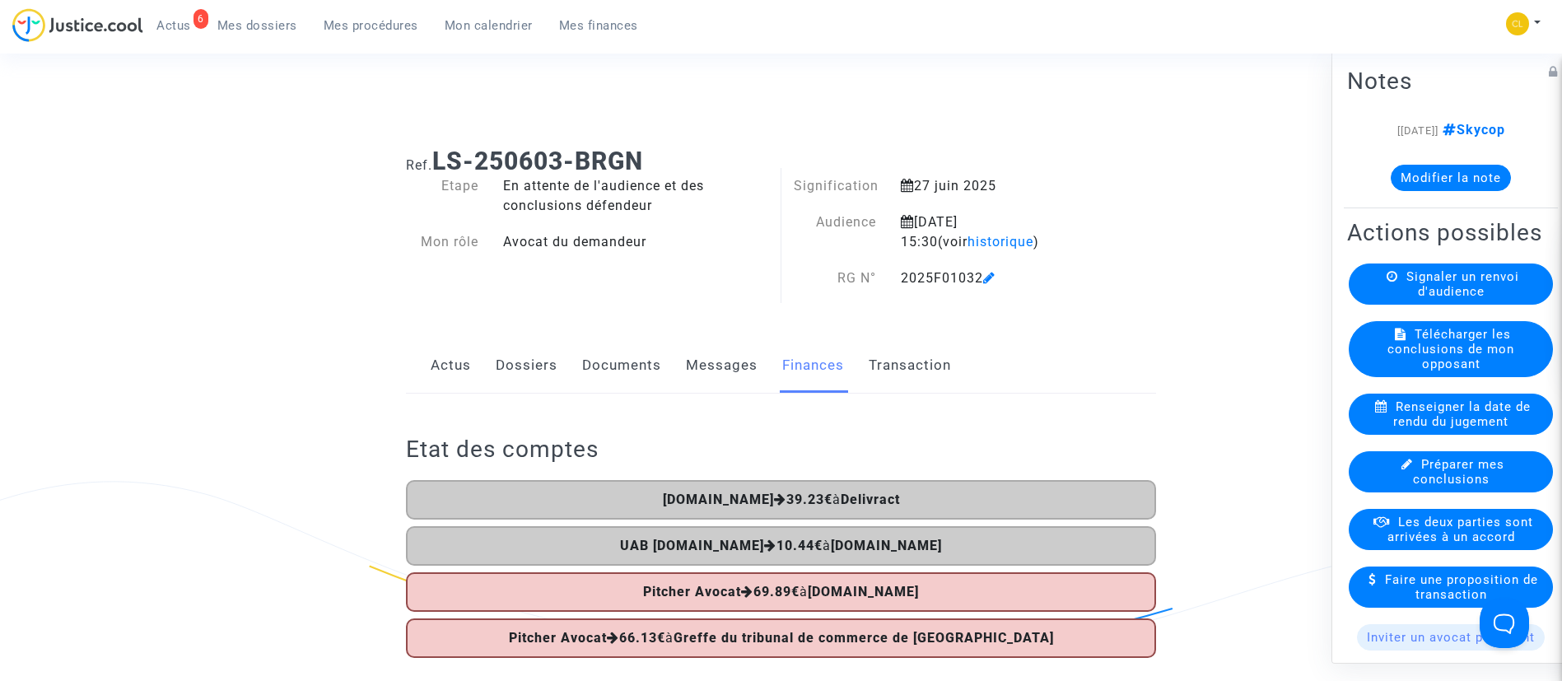
click at [531, 371] on link "Dossiers" at bounding box center [527, 365] width 62 height 54
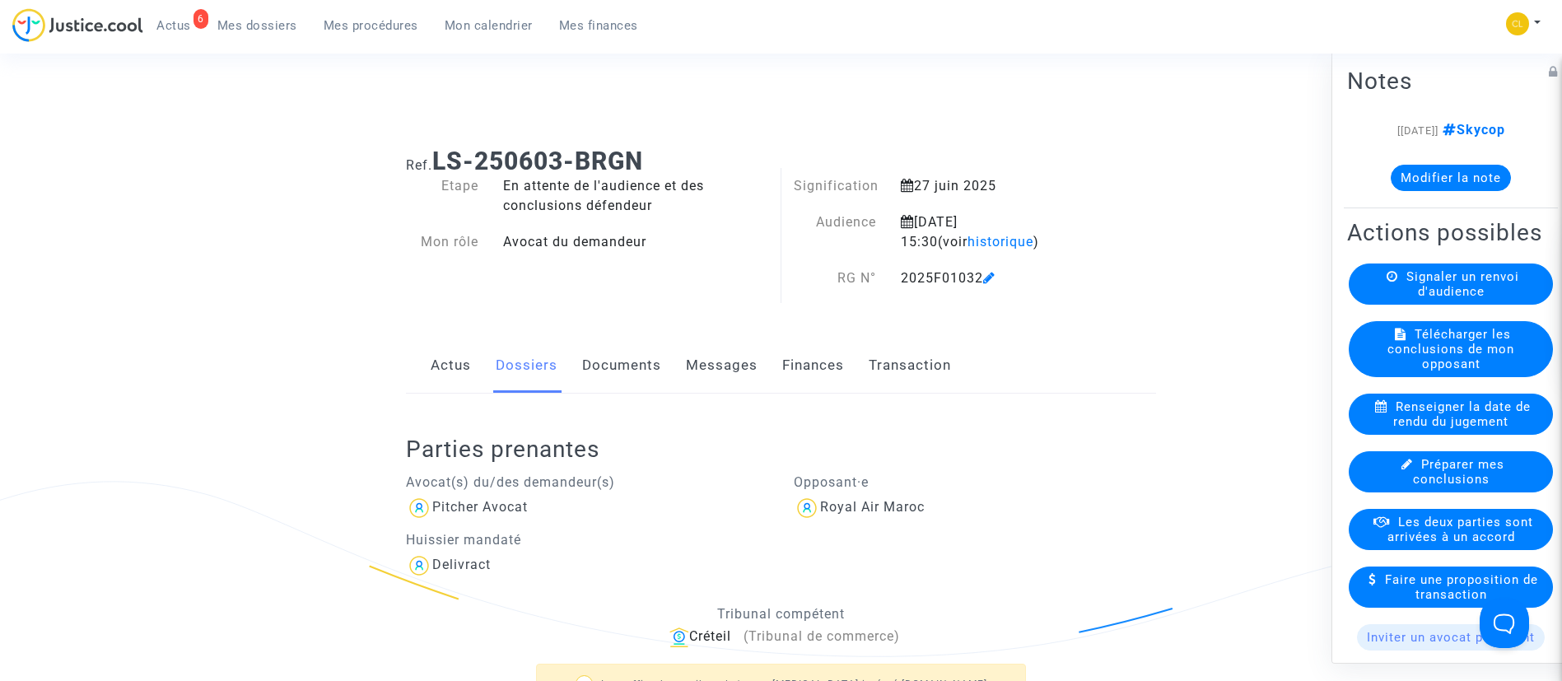
click at [952, 278] on div "2025F01032" at bounding box center [995, 278] width 215 height 20
copy div "2025F01032"
click at [1456, 176] on button "Modifier la note" at bounding box center [1450, 177] width 120 height 26
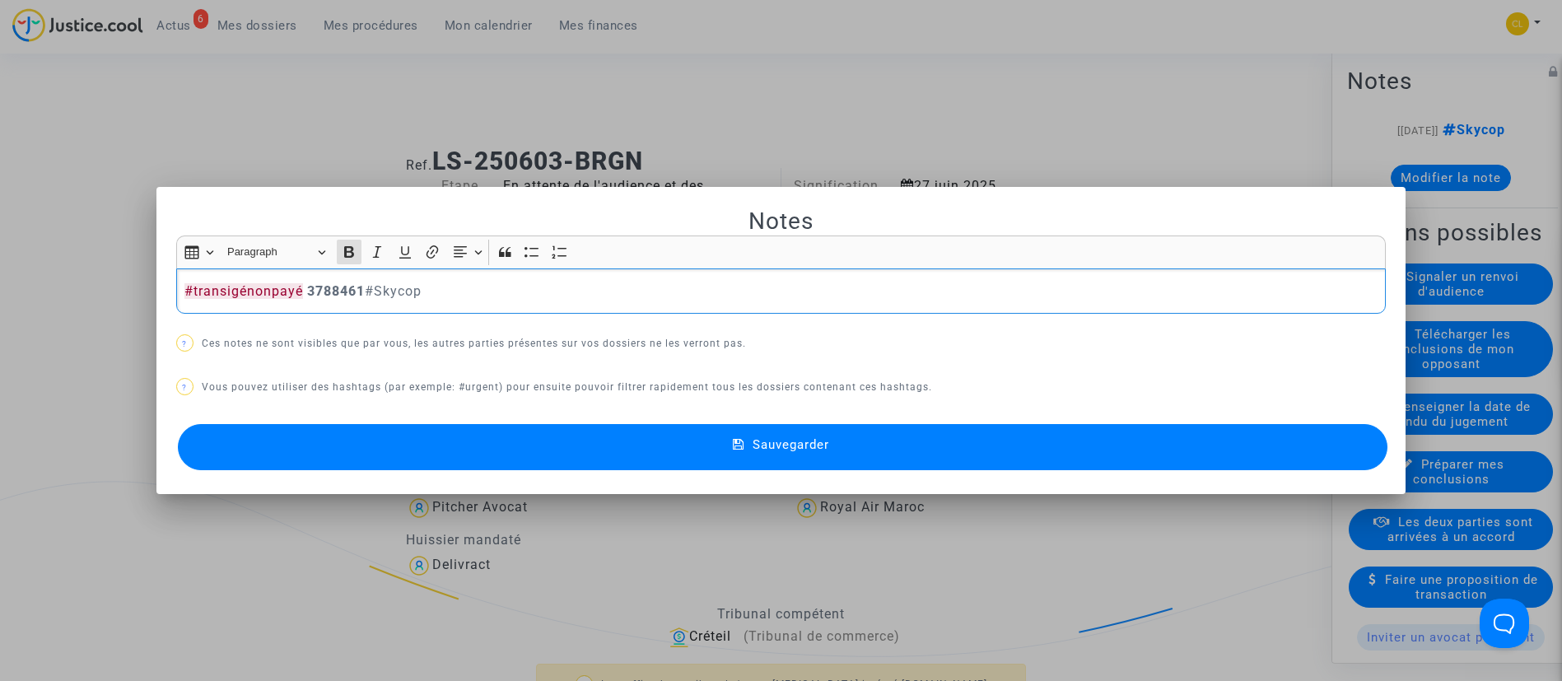
click at [903, 442] on button "Sauvegarder" at bounding box center [783, 447] width 1210 height 46
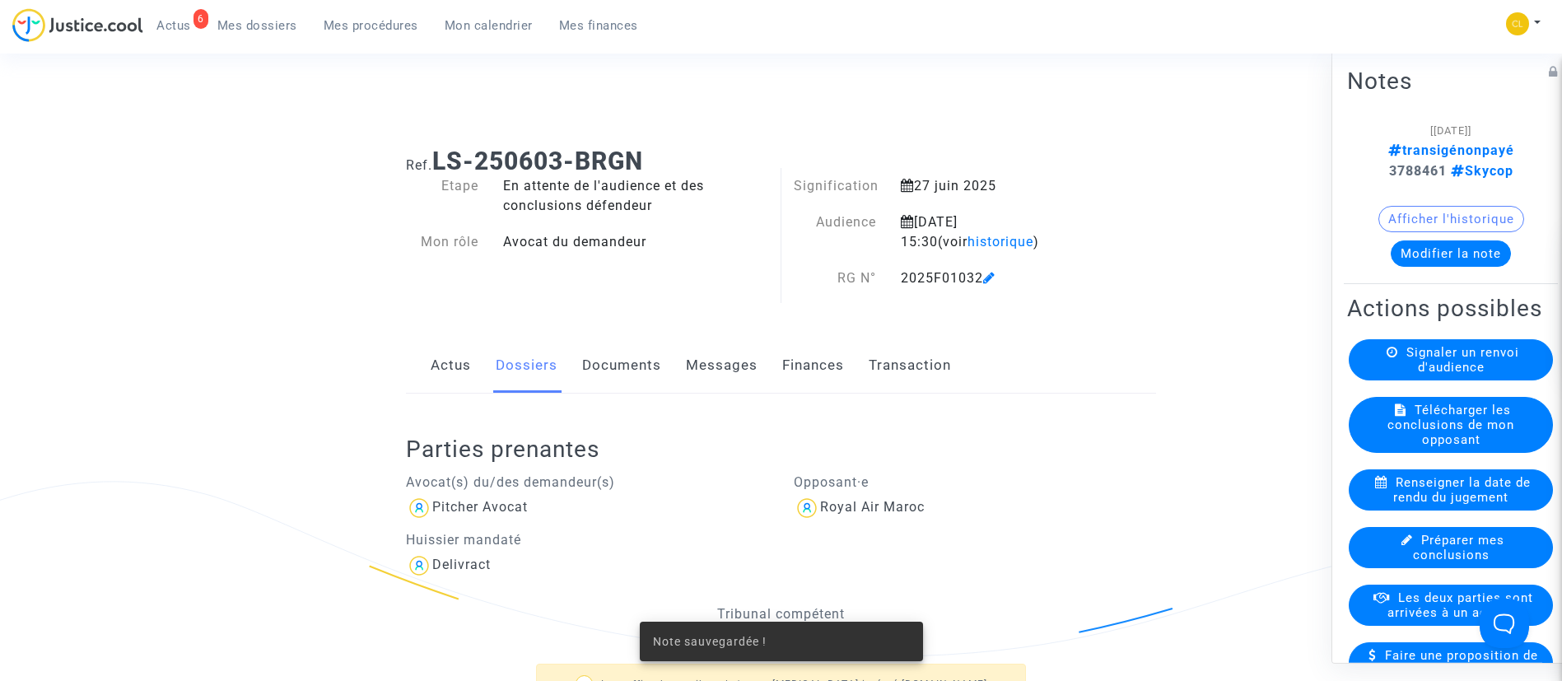
click at [1368, 625] on div "Les deux parties sont arrivées à un accord" at bounding box center [1450, 604] width 204 height 41
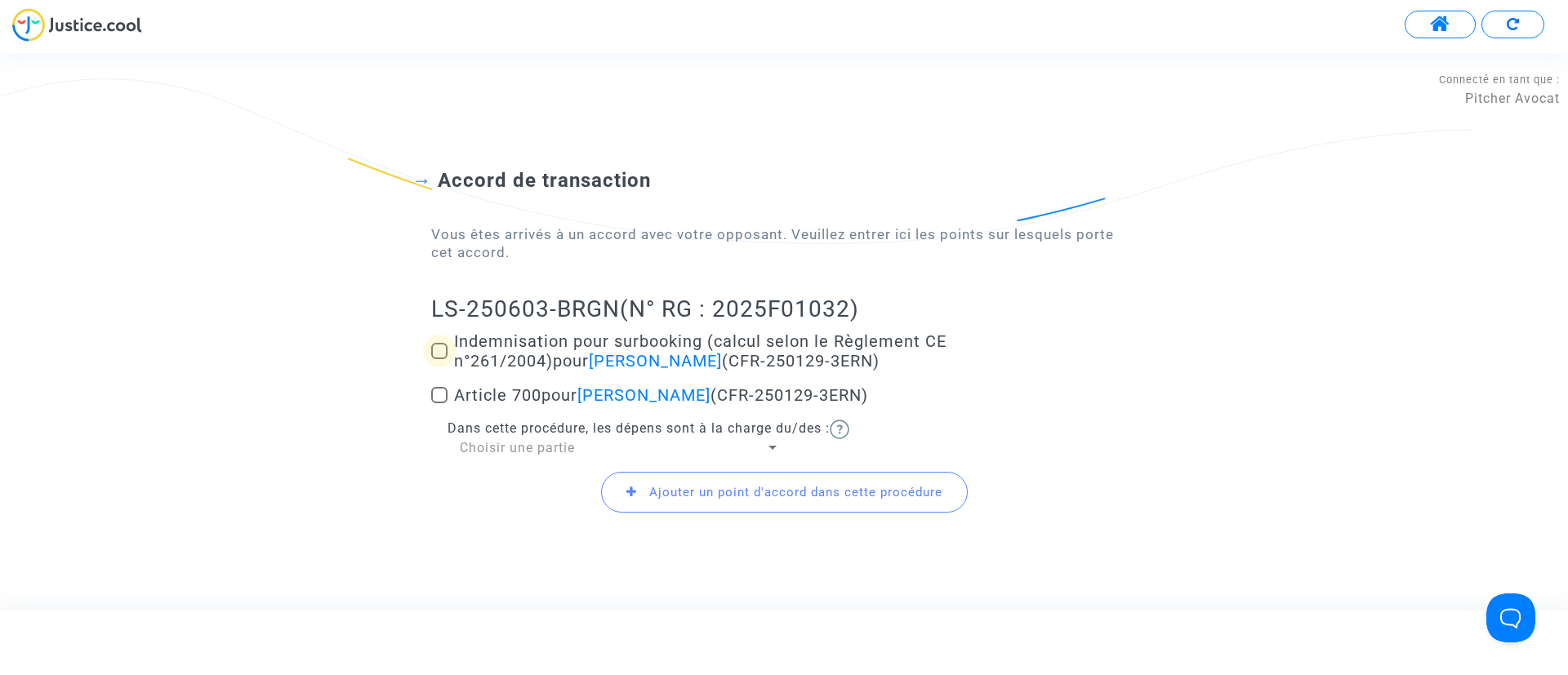
click at [589, 352] on span "Indemnisation pour surbooking (calcul selon le Règlement CE n°261/2004) pour Ay…" at bounding box center [700, 351] width 492 height 40
click at [439, 359] on input "Indemnisation pour surbooking (calcul selon le Règlement CE n°261/2004) pour Ay…" at bounding box center [438, 359] width 1 height 1
checkbox input "true"
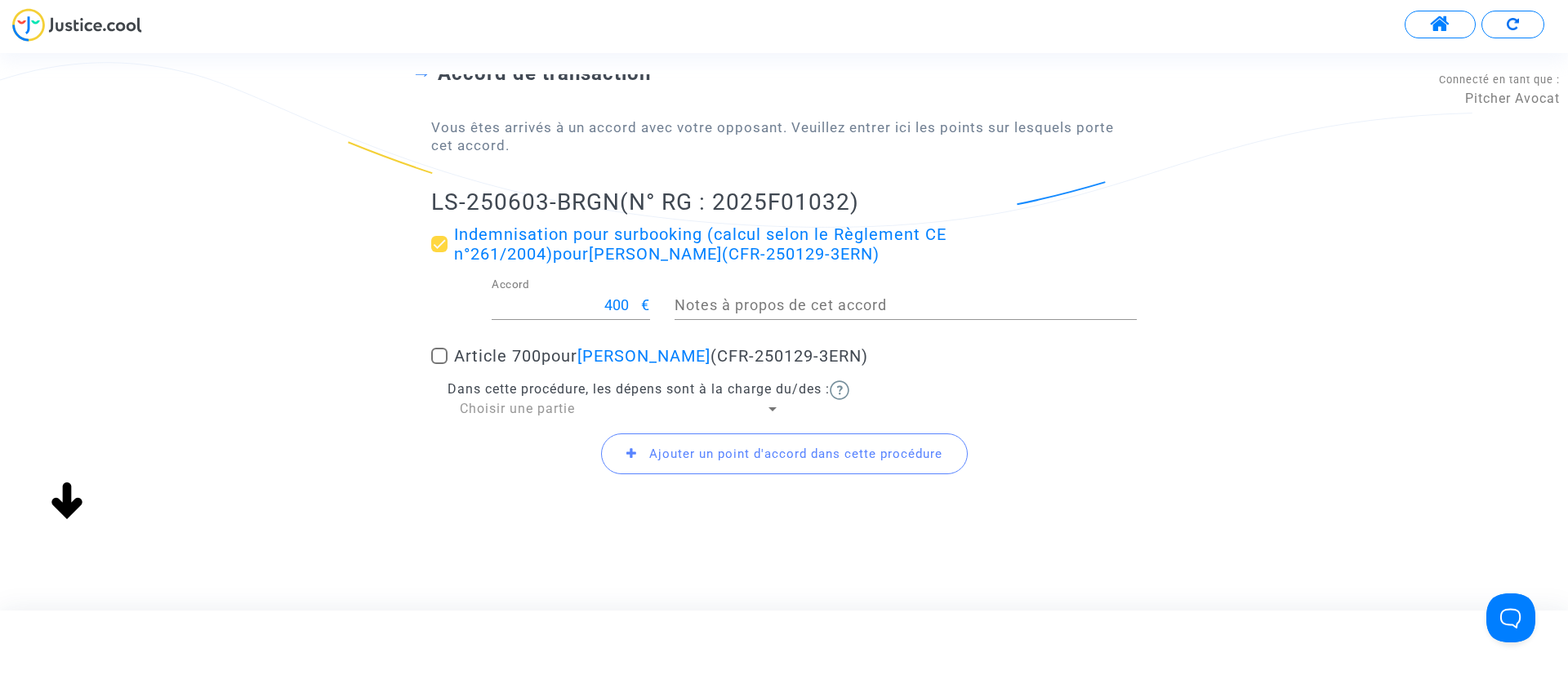
scroll to position [146, 0]
click at [512, 346] on span "Article 700 pour Ayoub Aderdor (CFR-250129-3ERN)" at bounding box center [661, 354] width 414 height 20
click at [439, 362] on input "Article 700 pour Ayoub Aderdor (CFR-250129-3ERN)" at bounding box center [438, 362] width 1 height 1
checkbox input "true"
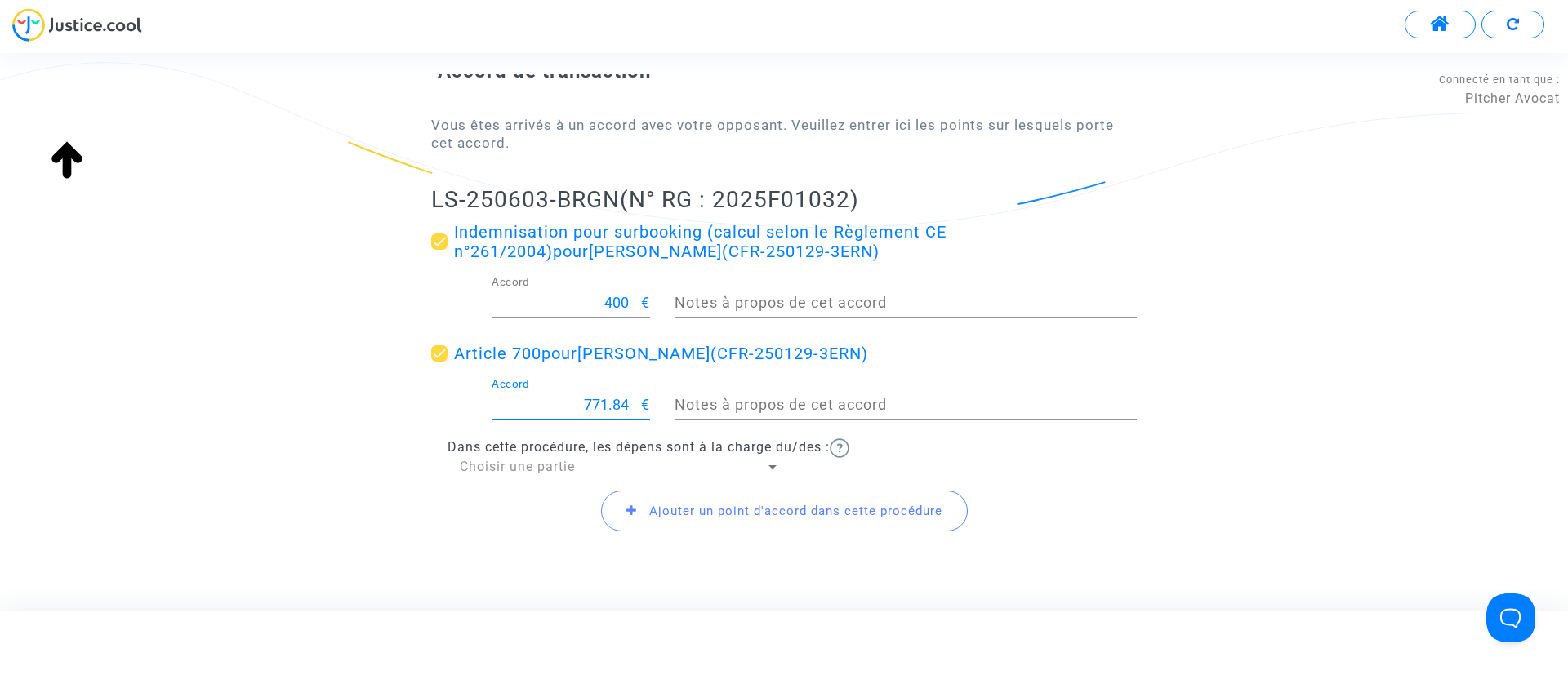
drag, startPoint x: 544, startPoint y: 406, endPoint x: 725, endPoint y: 398, distance: 181.2
click at [725, 398] on div "771.84 Accord € Notes à propos de cet accord" at bounding box center [784, 407] width 730 height 60
type input "300"
click at [564, 476] on div "Ajouter un point d'accord dans cette procédure" at bounding box center [784, 510] width 705 height 70
click at [558, 472] on span "Choisir une partie" at bounding box center [517, 467] width 115 height 16
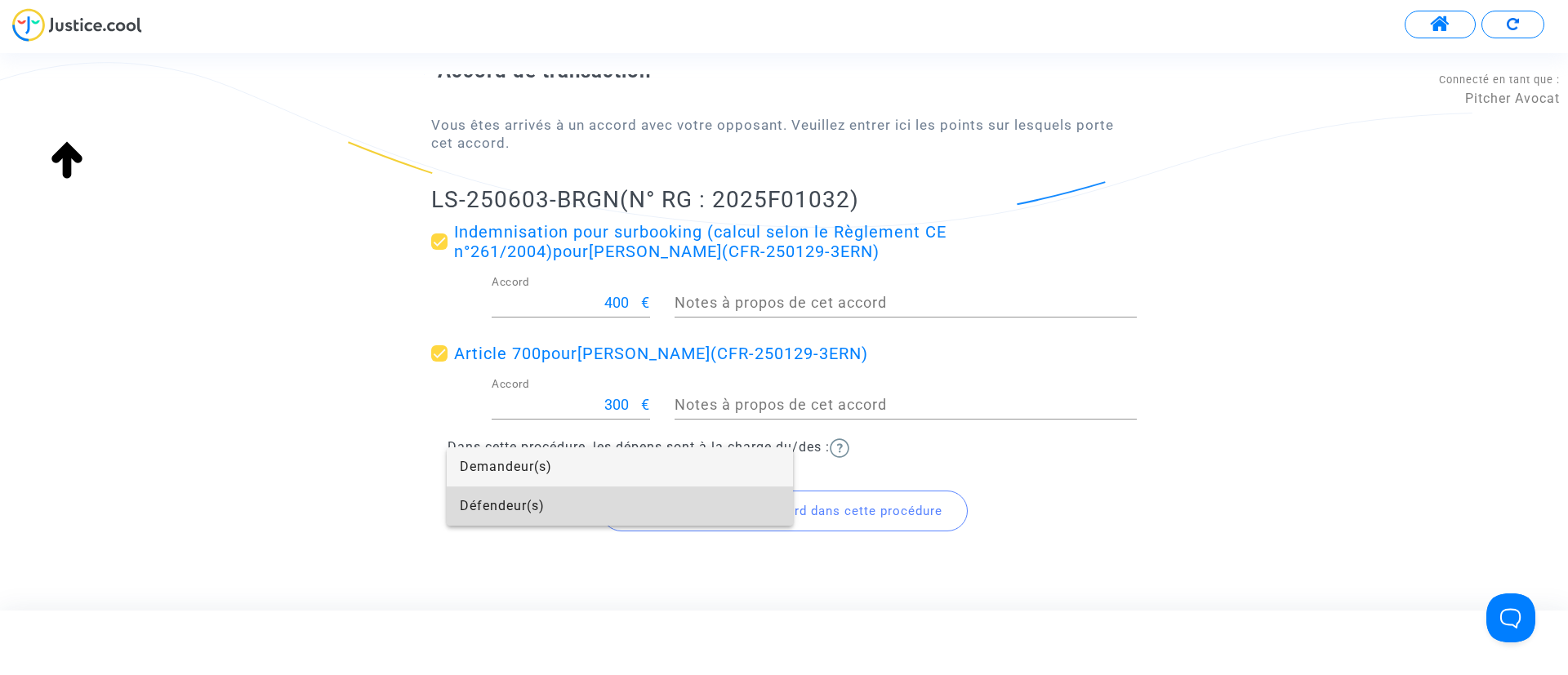
click at [543, 495] on span "Défendeur(s)" at bounding box center [619, 506] width 320 height 40
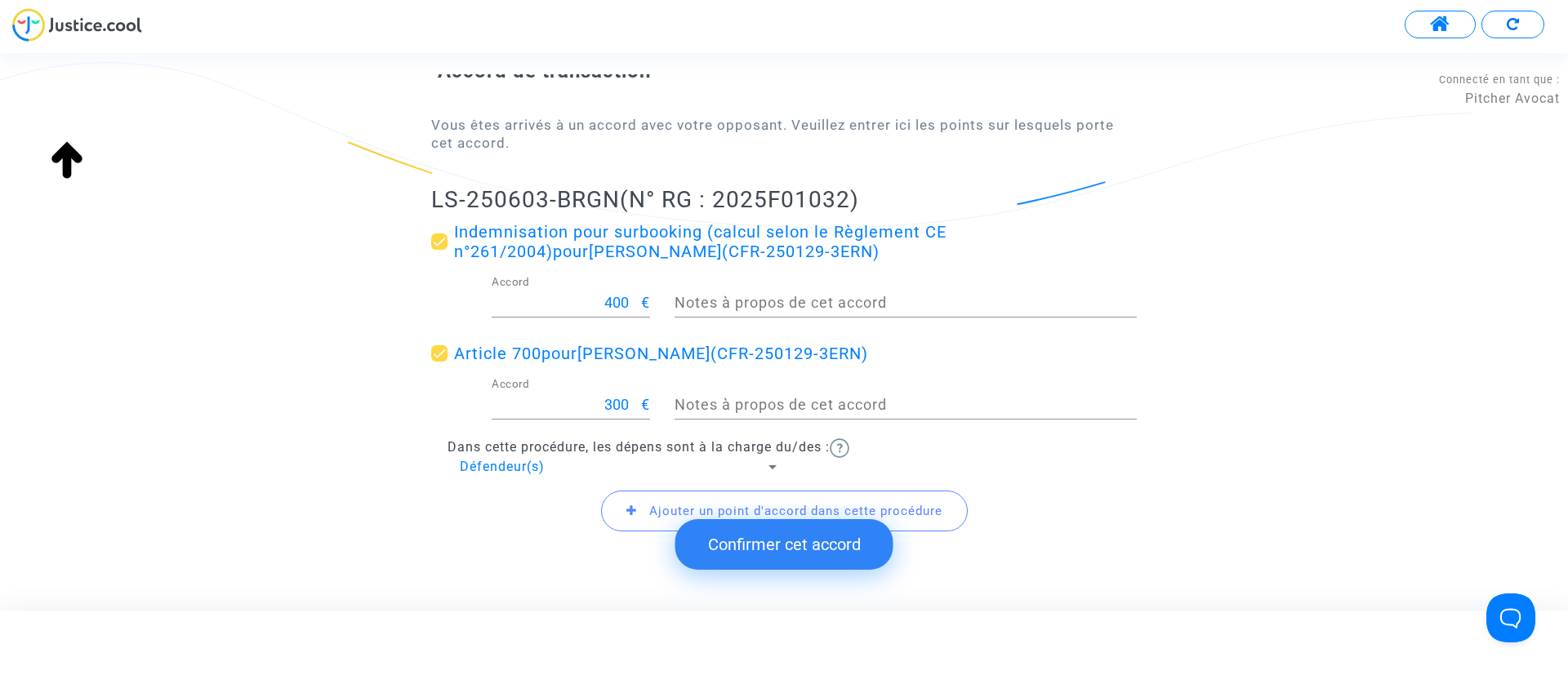
click at [747, 535] on button "Confirmer cet accord" at bounding box center [784, 544] width 218 height 51
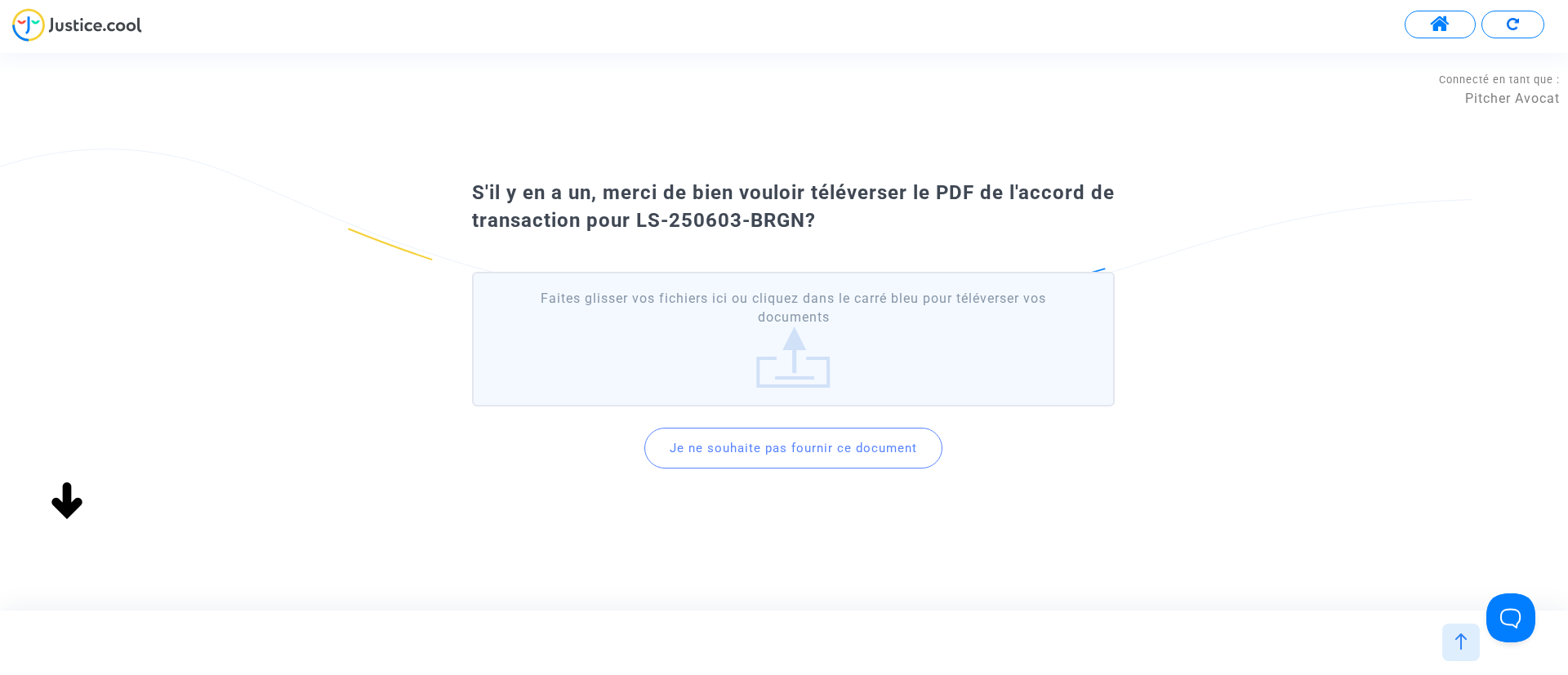
click at [755, 437] on button "Je ne souhaite pas fournir ce document" at bounding box center [792, 447] width 298 height 41
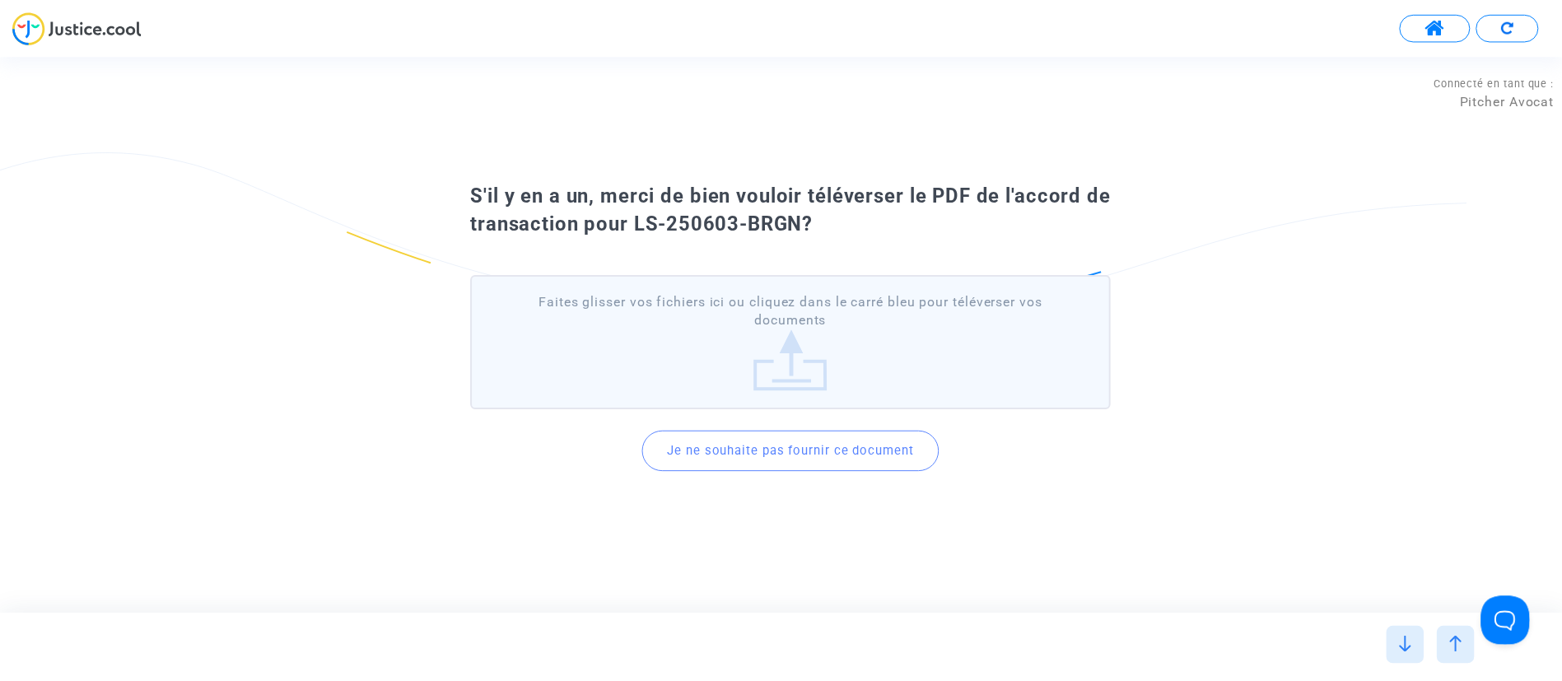
scroll to position [0, 0]
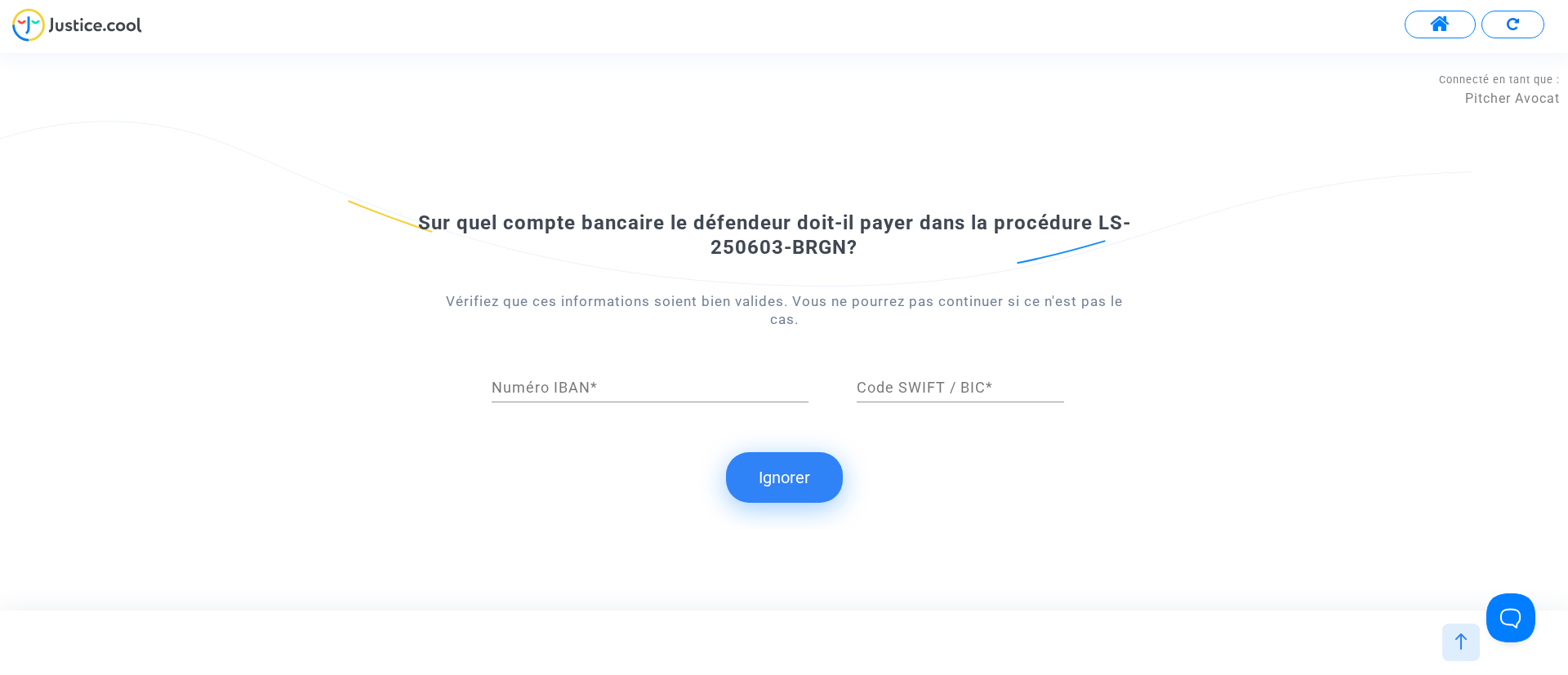
click at [792, 471] on button "Ignorer" at bounding box center [784, 477] width 117 height 51
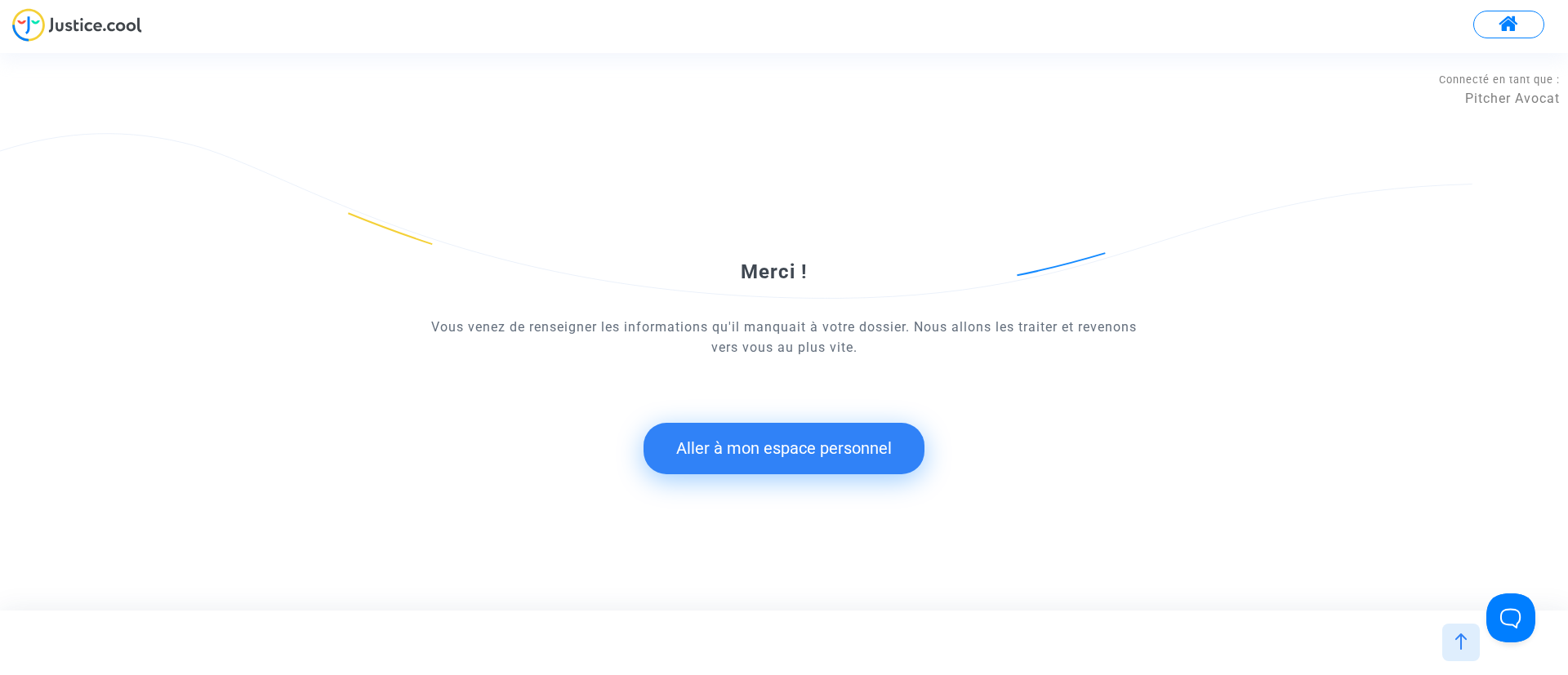
click at [845, 447] on button "Aller à mon espace personnel" at bounding box center [784, 447] width 281 height 51
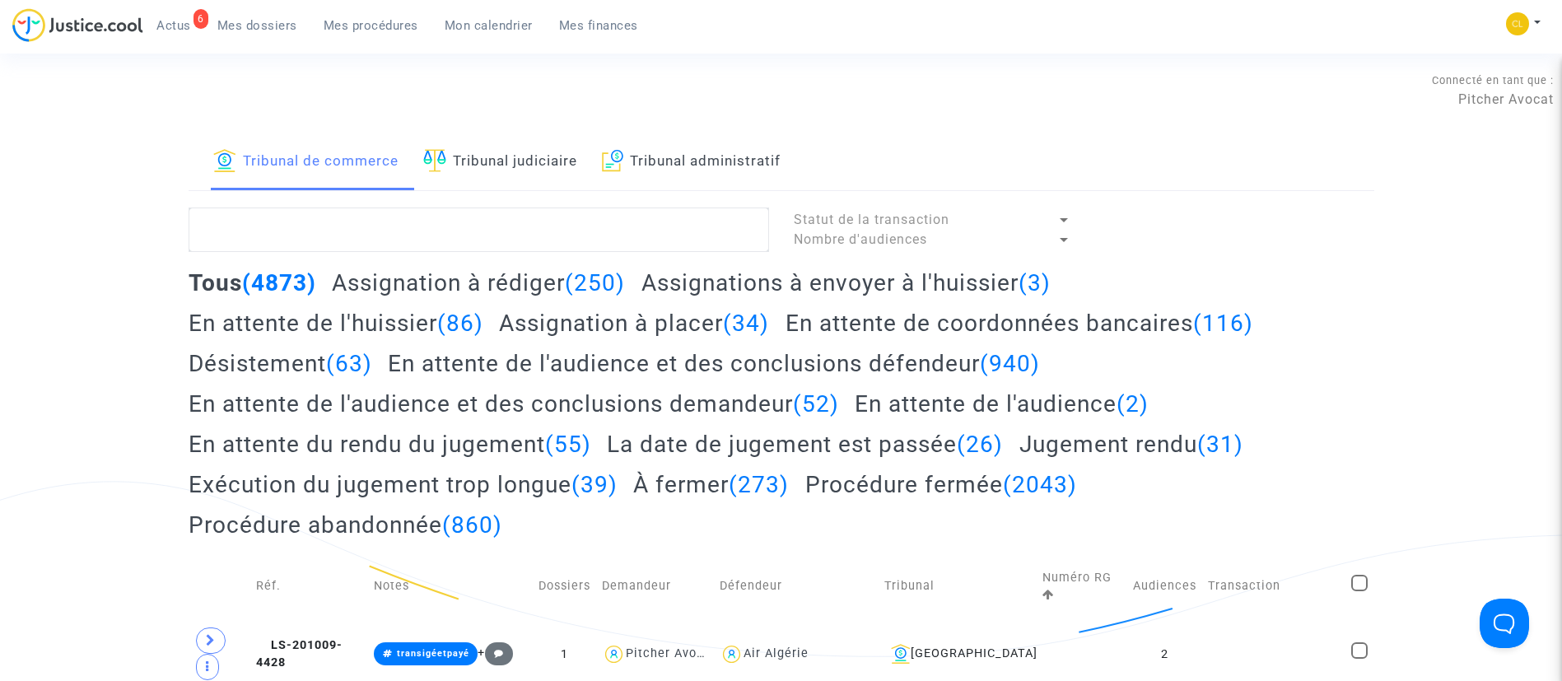
click at [502, 165] on link "Tribunal judiciaire" at bounding box center [500, 162] width 154 height 56
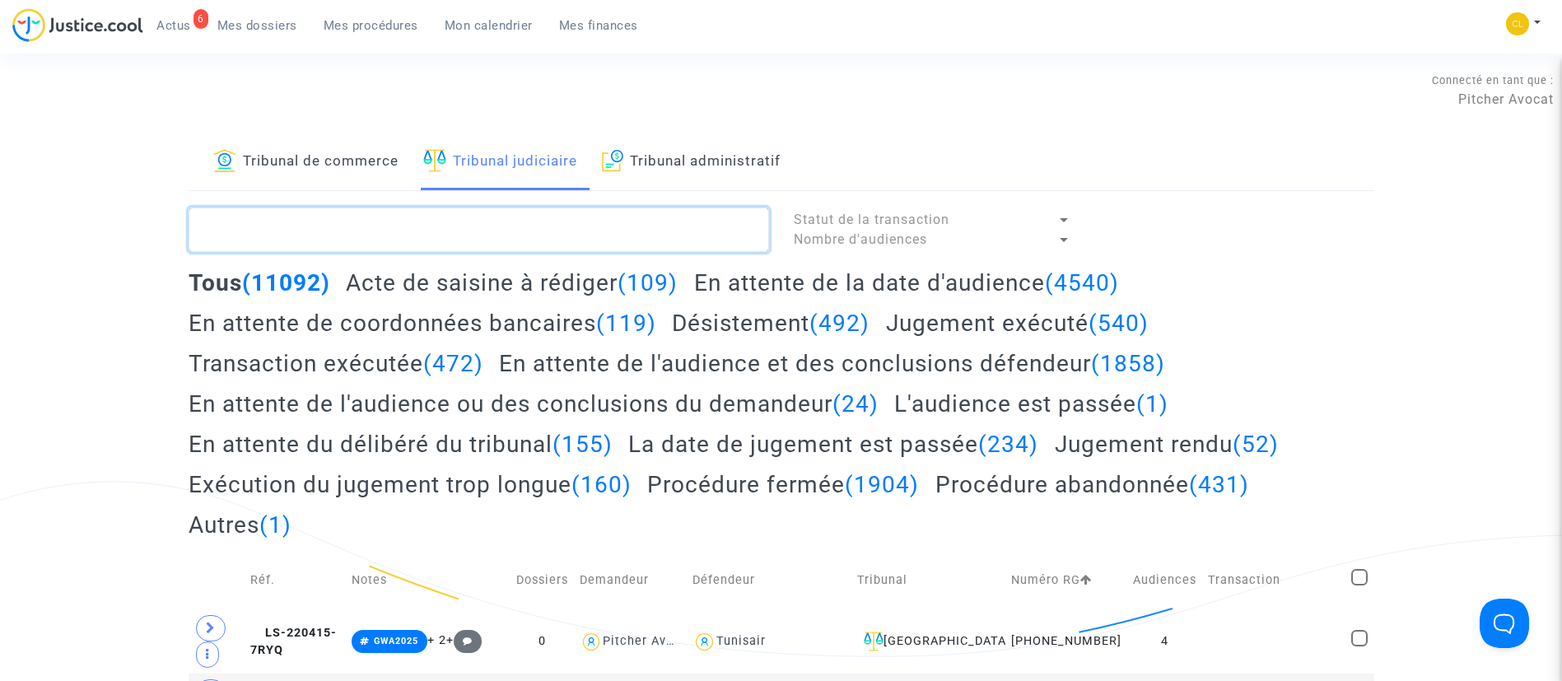
click at [421, 214] on textarea at bounding box center [479, 229] width 580 height 44
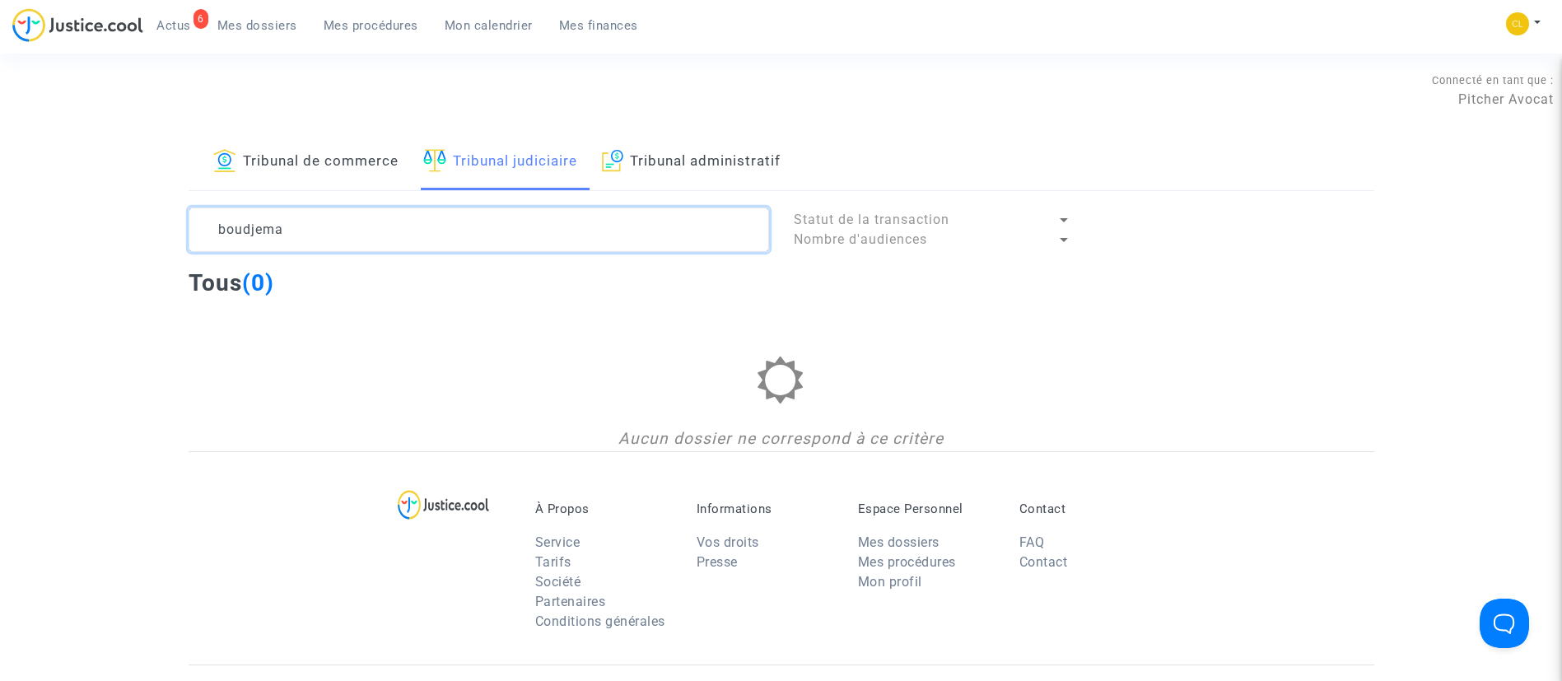
type textarea "boudjema"
click at [284, 24] on span "Mes dossiers" at bounding box center [257, 25] width 80 height 15
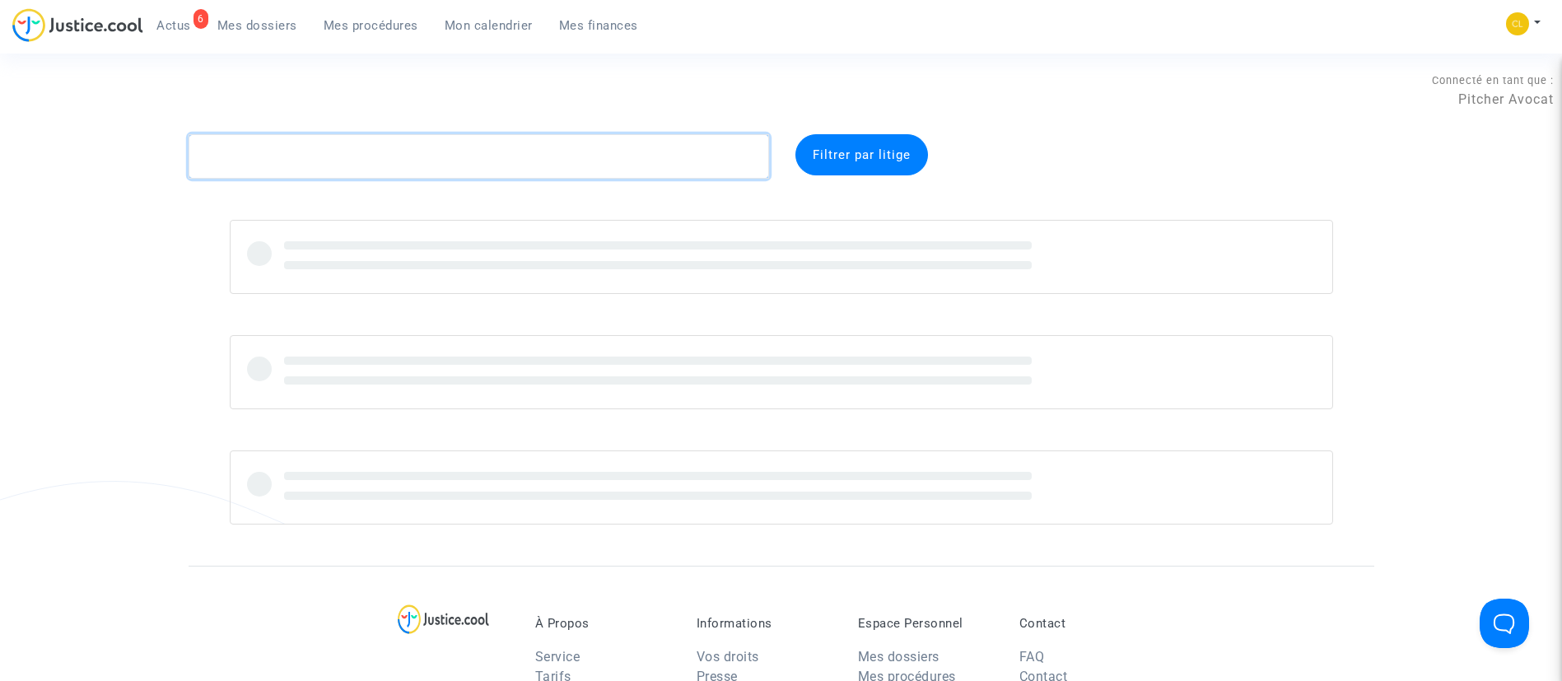
click at [386, 146] on textarea at bounding box center [479, 156] width 580 height 44
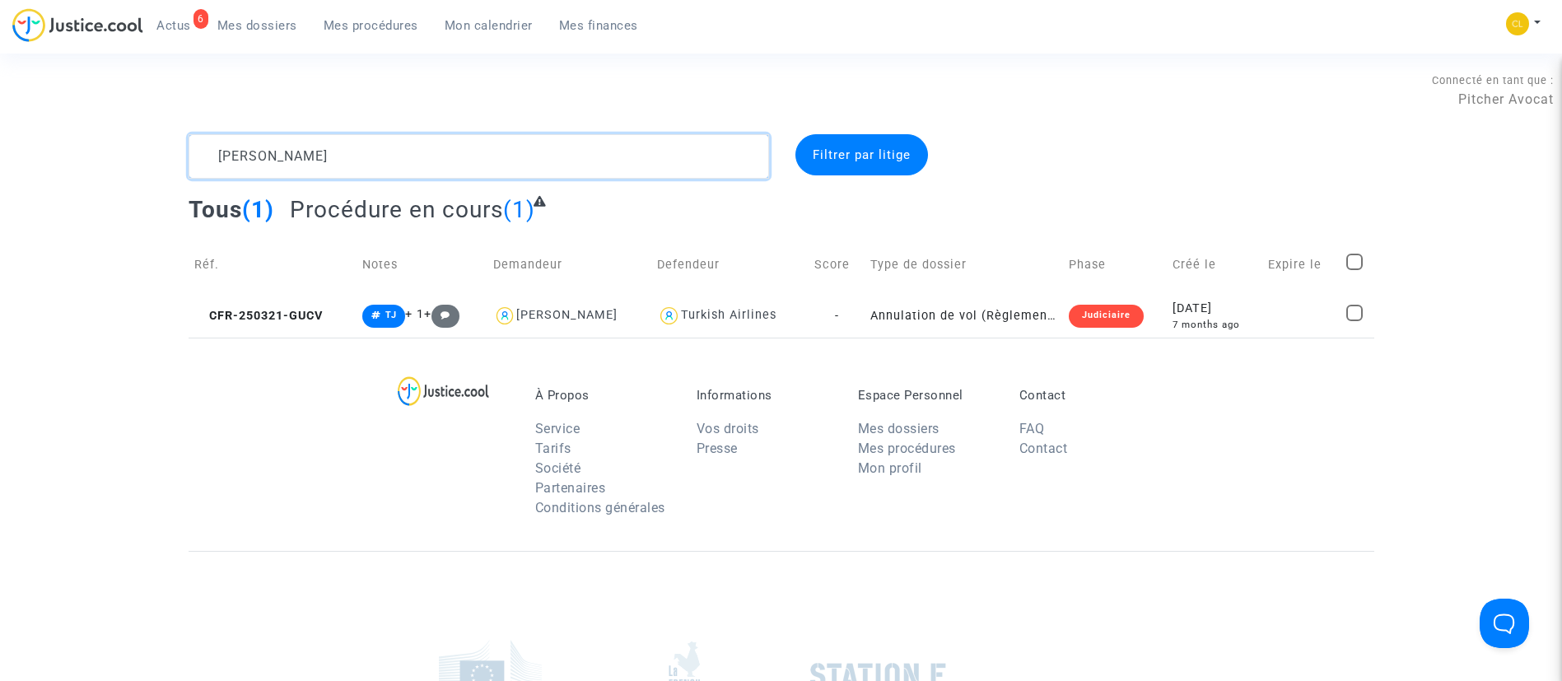
type textarea "feriel boudjema"
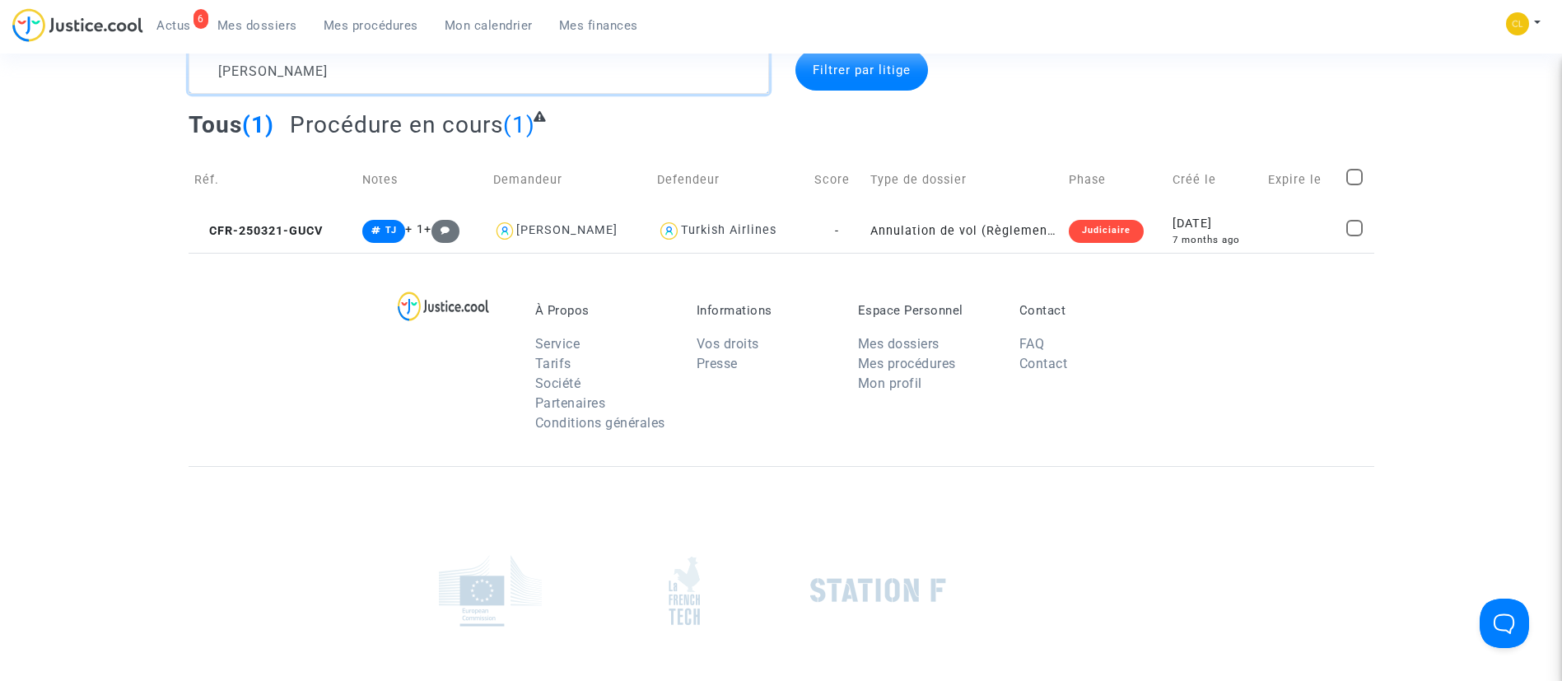
scroll to position [123, 0]
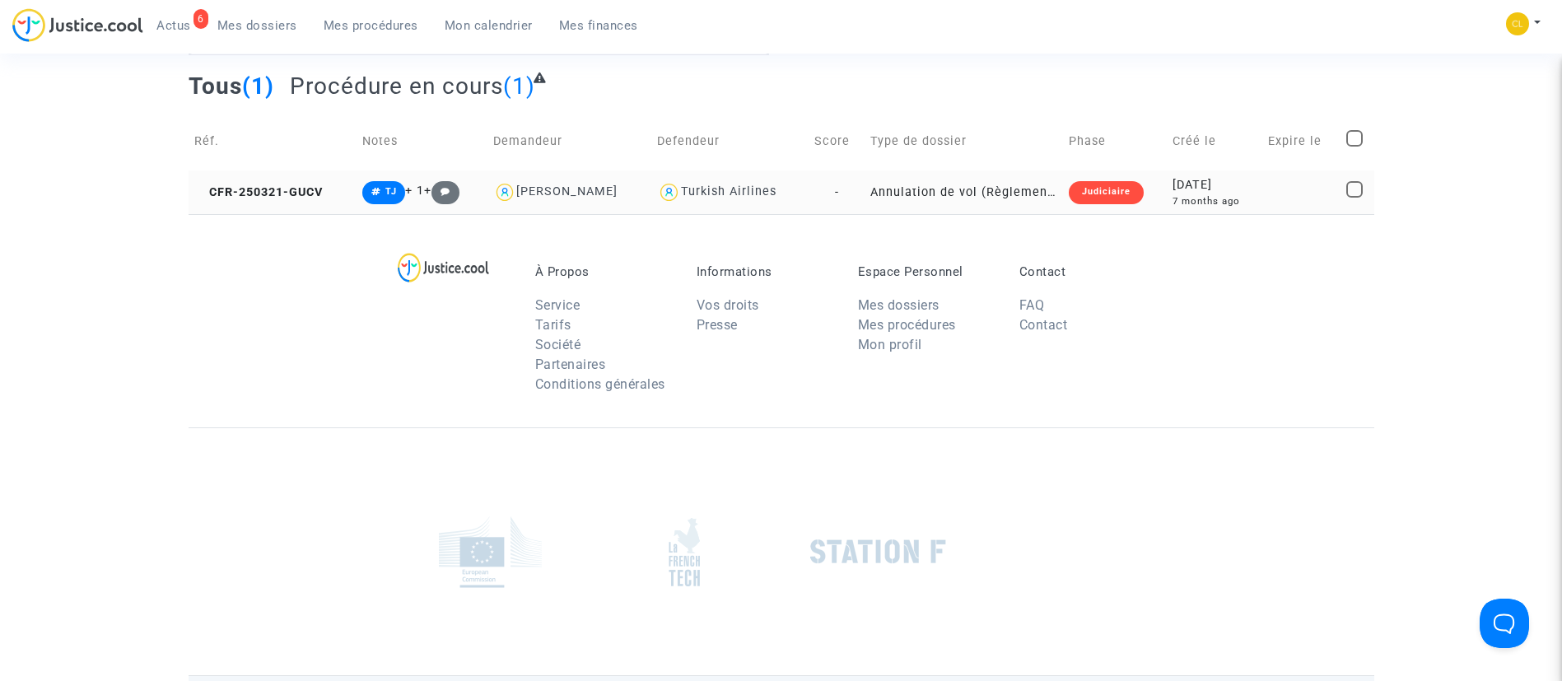
click at [1243, 189] on div "2025-03-21" at bounding box center [1213, 185] width 83 height 18
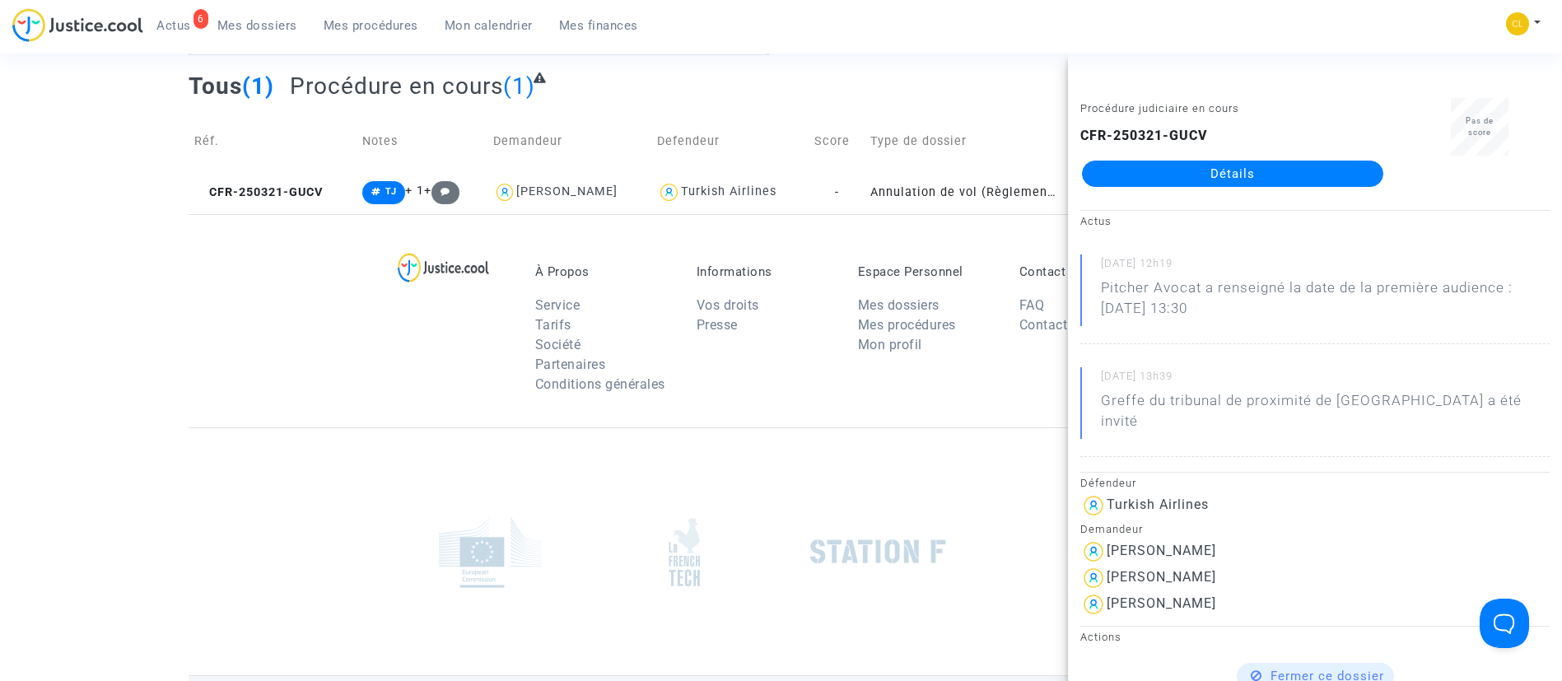
click at [1187, 170] on link "Détails" at bounding box center [1232, 174] width 301 height 26
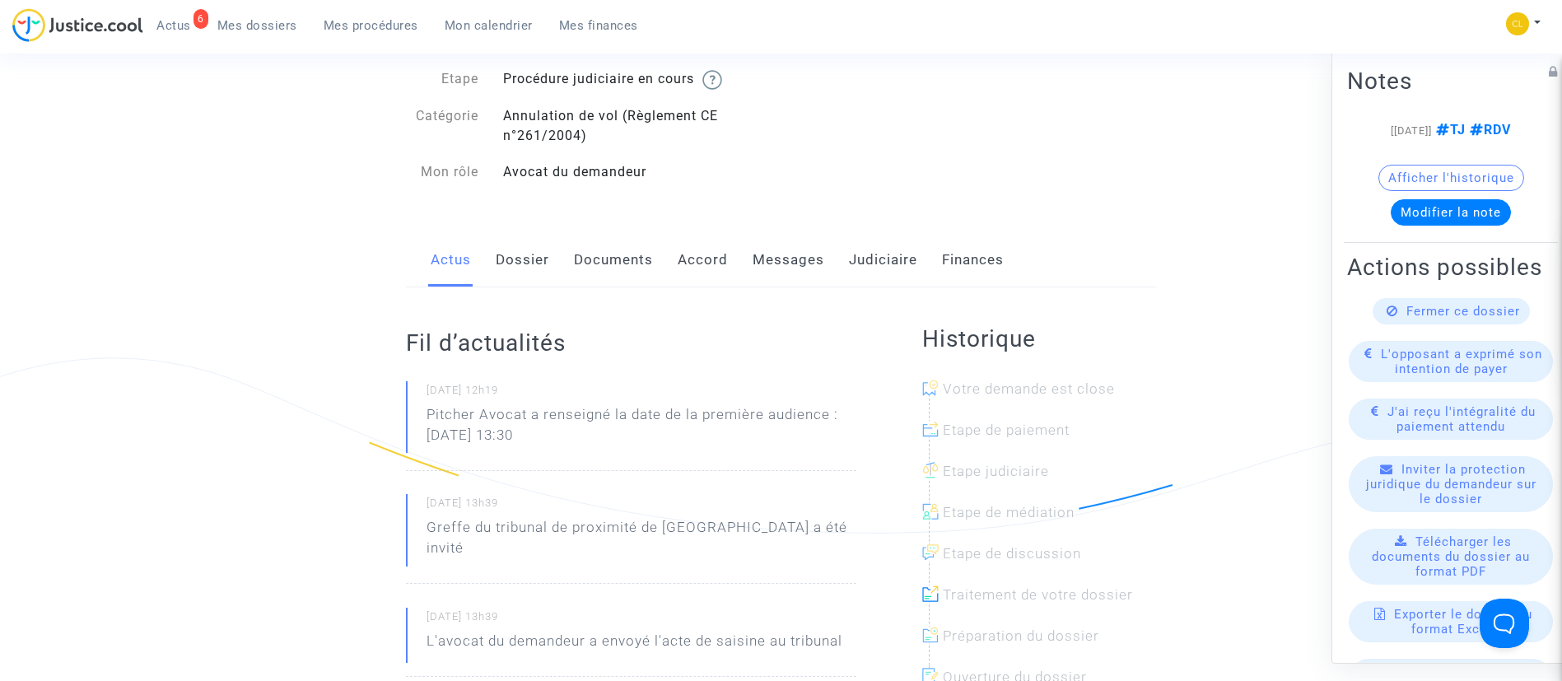
click at [622, 245] on link "Documents" at bounding box center [613, 260] width 79 height 54
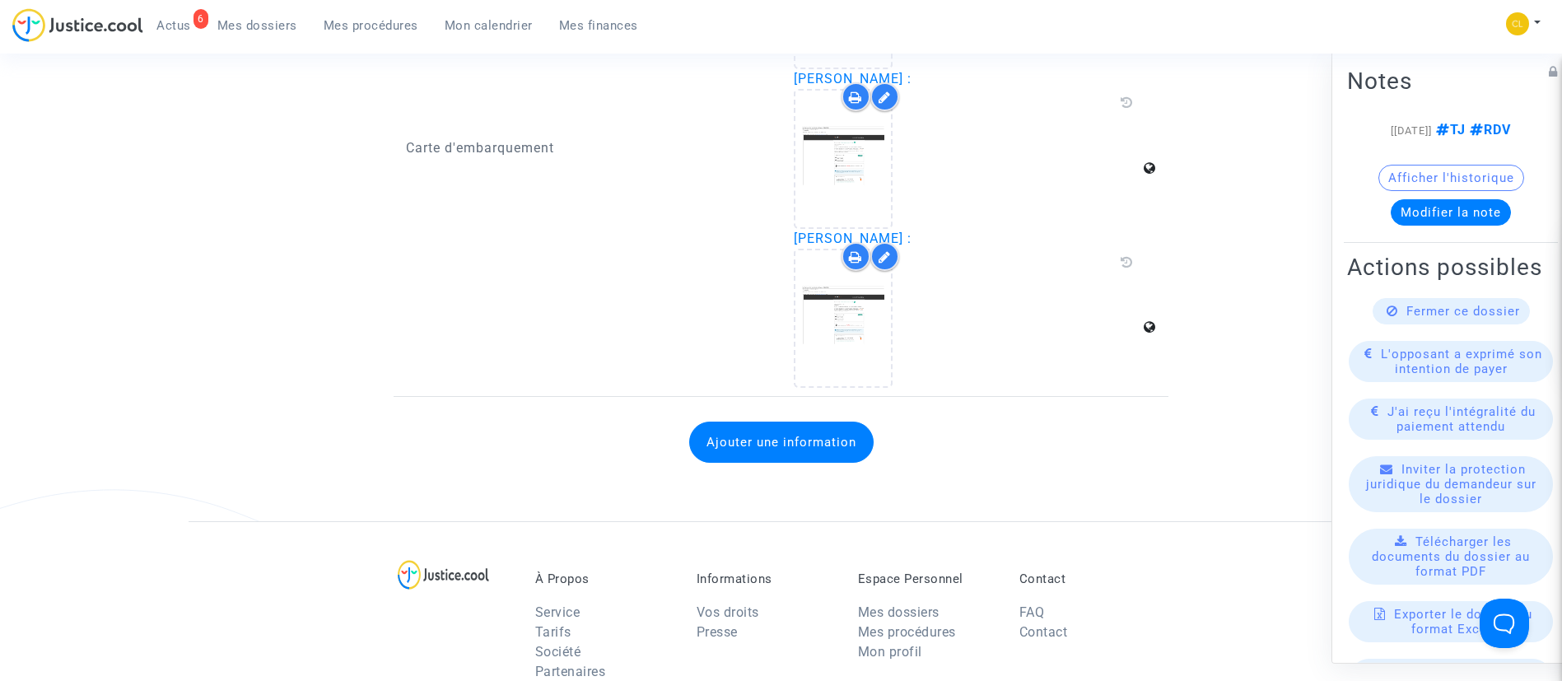
scroll to position [1605, 0]
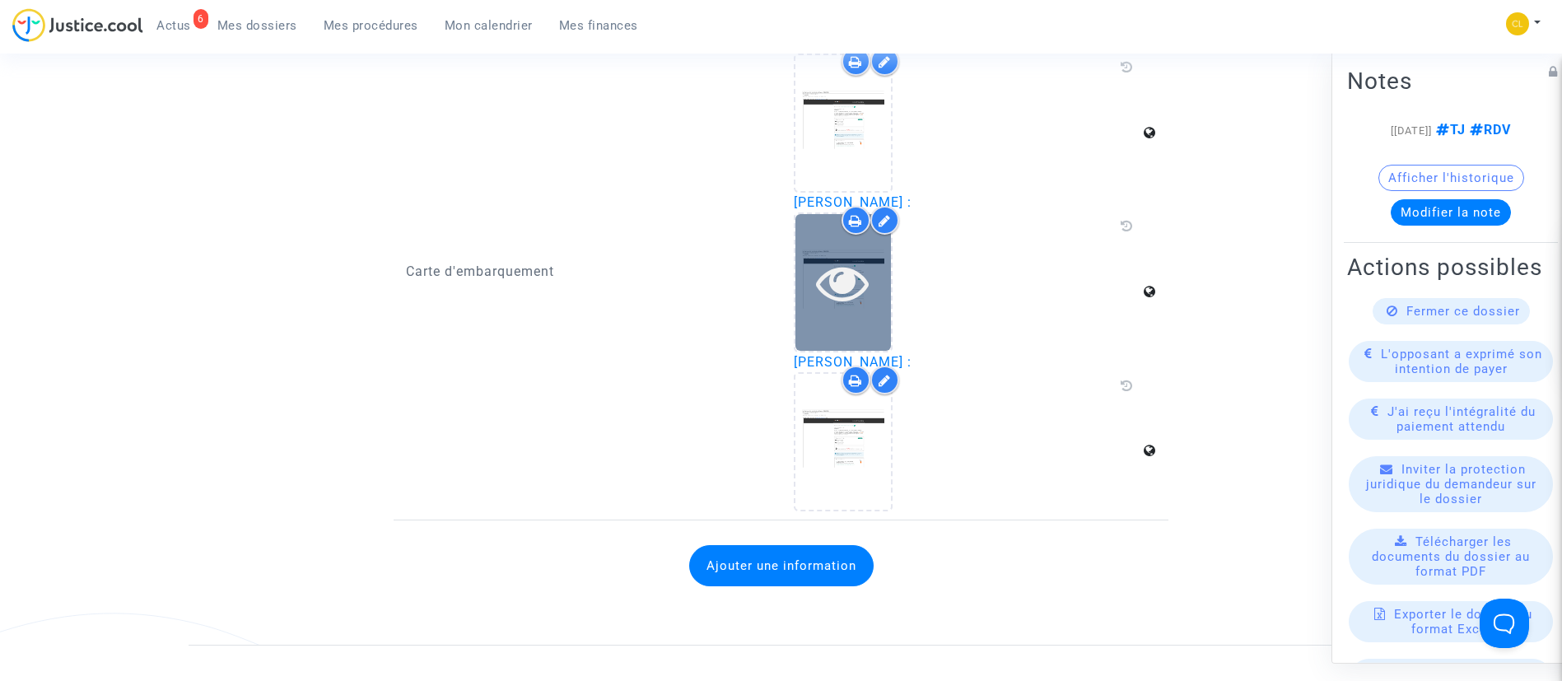
click at [845, 272] on icon at bounding box center [843, 282] width 54 height 53
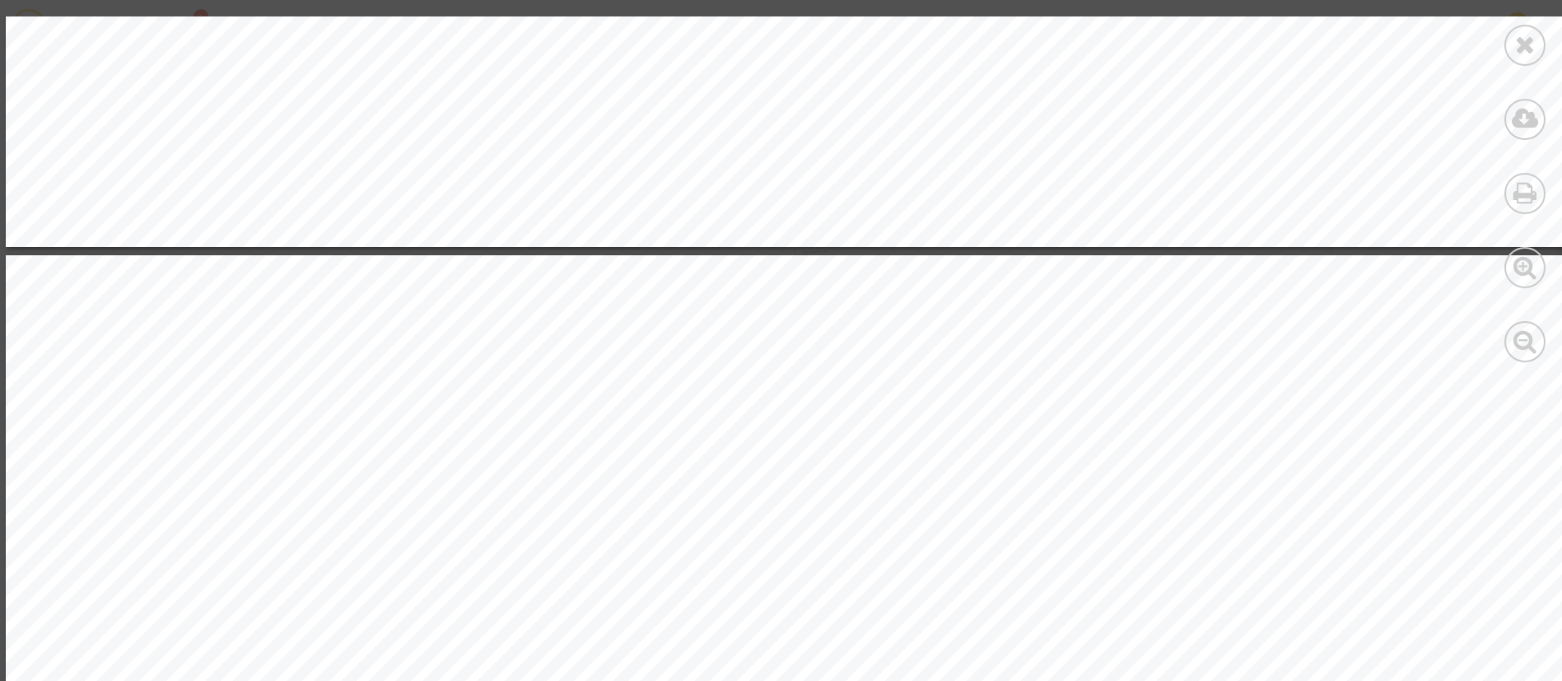
scroll to position [1111, 0]
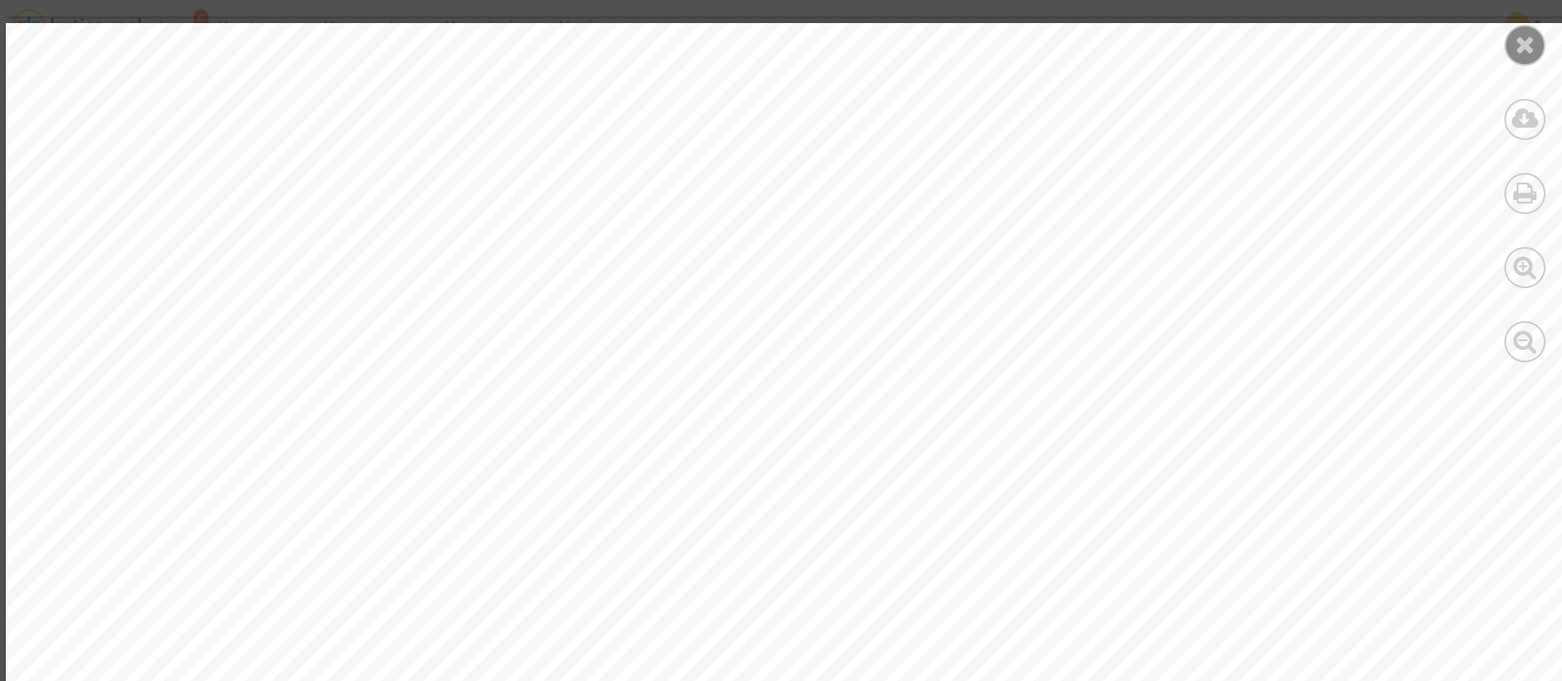
click at [1537, 57] on div at bounding box center [1524, 45] width 41 height 41
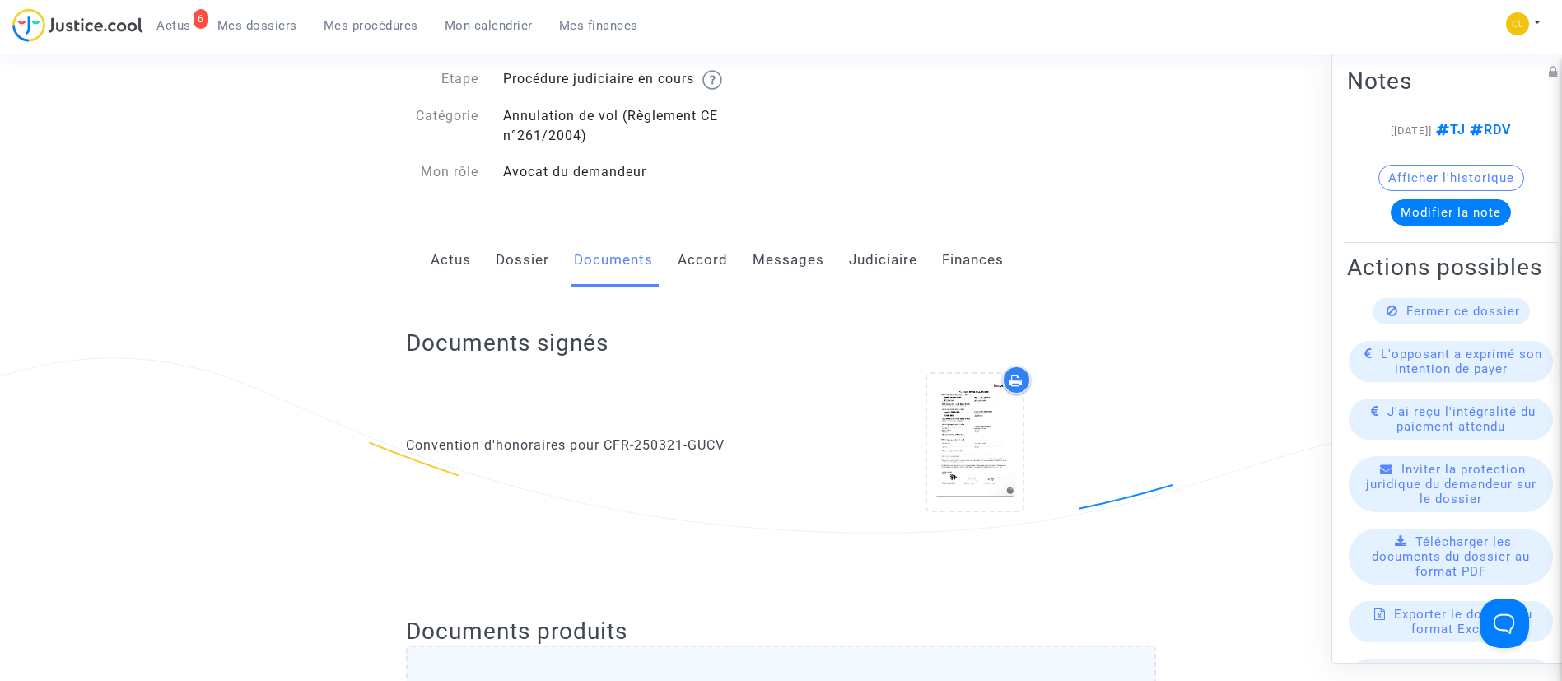
scroll to position [0, 0]
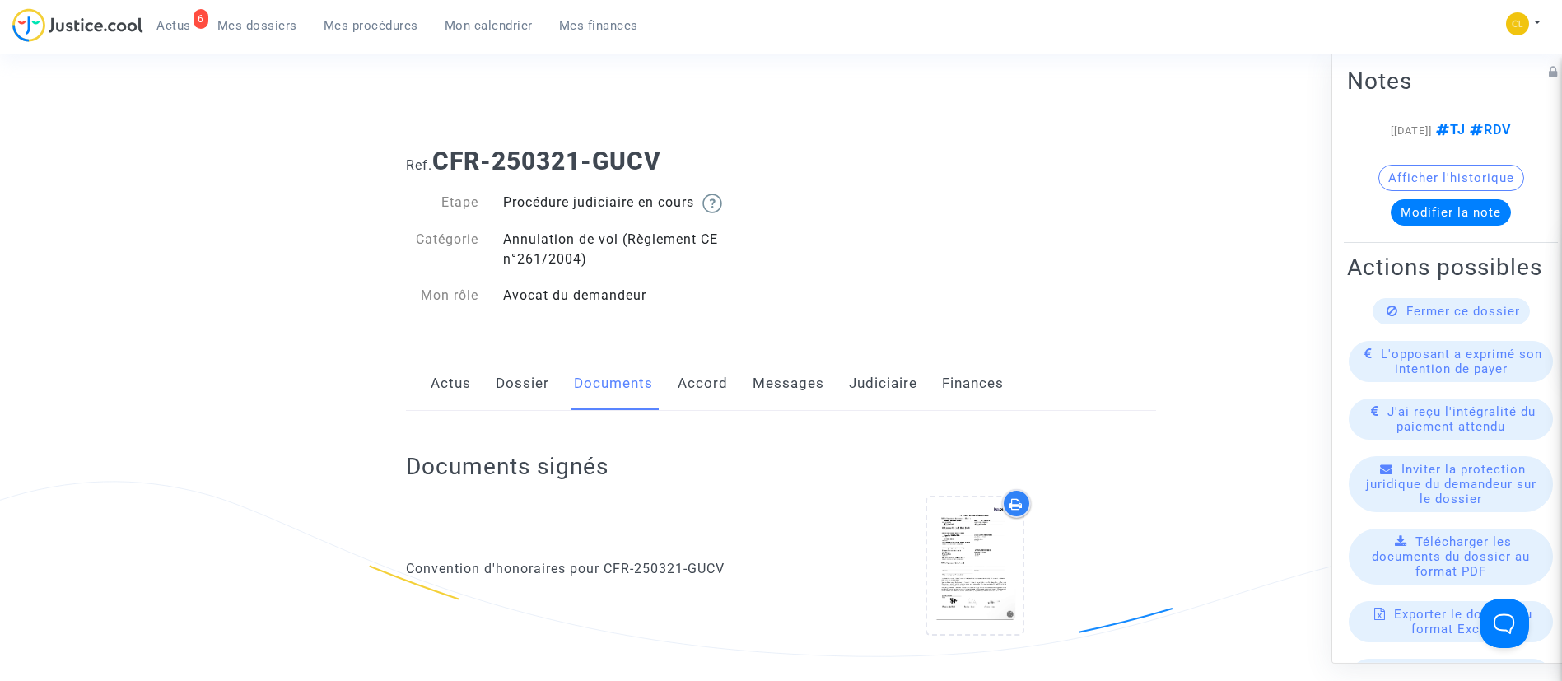
click at [509, 395] on link "Dossier" at bounding box center [523, 383] width 54 height 54
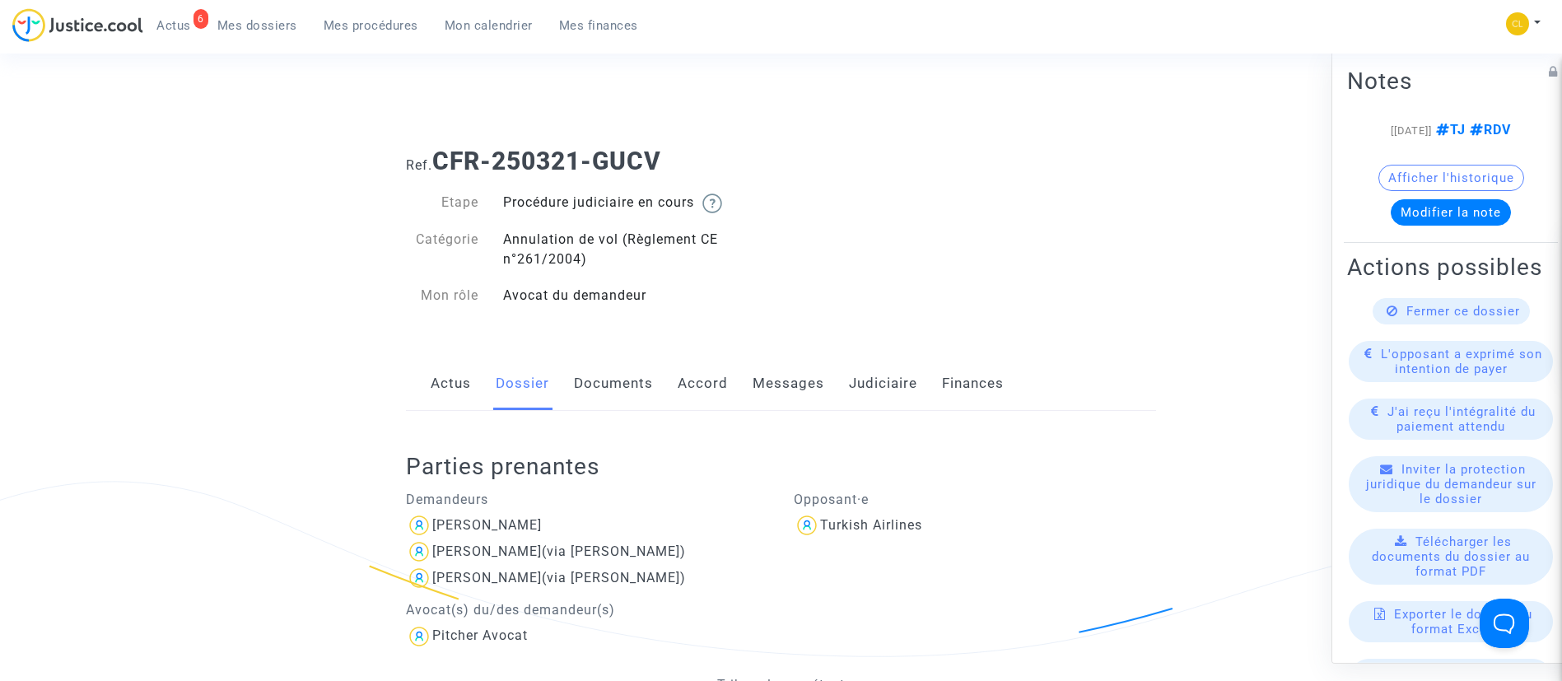
click at [647, 384] on link "Documents" at bounding box center [613, 383] width 79 height 54
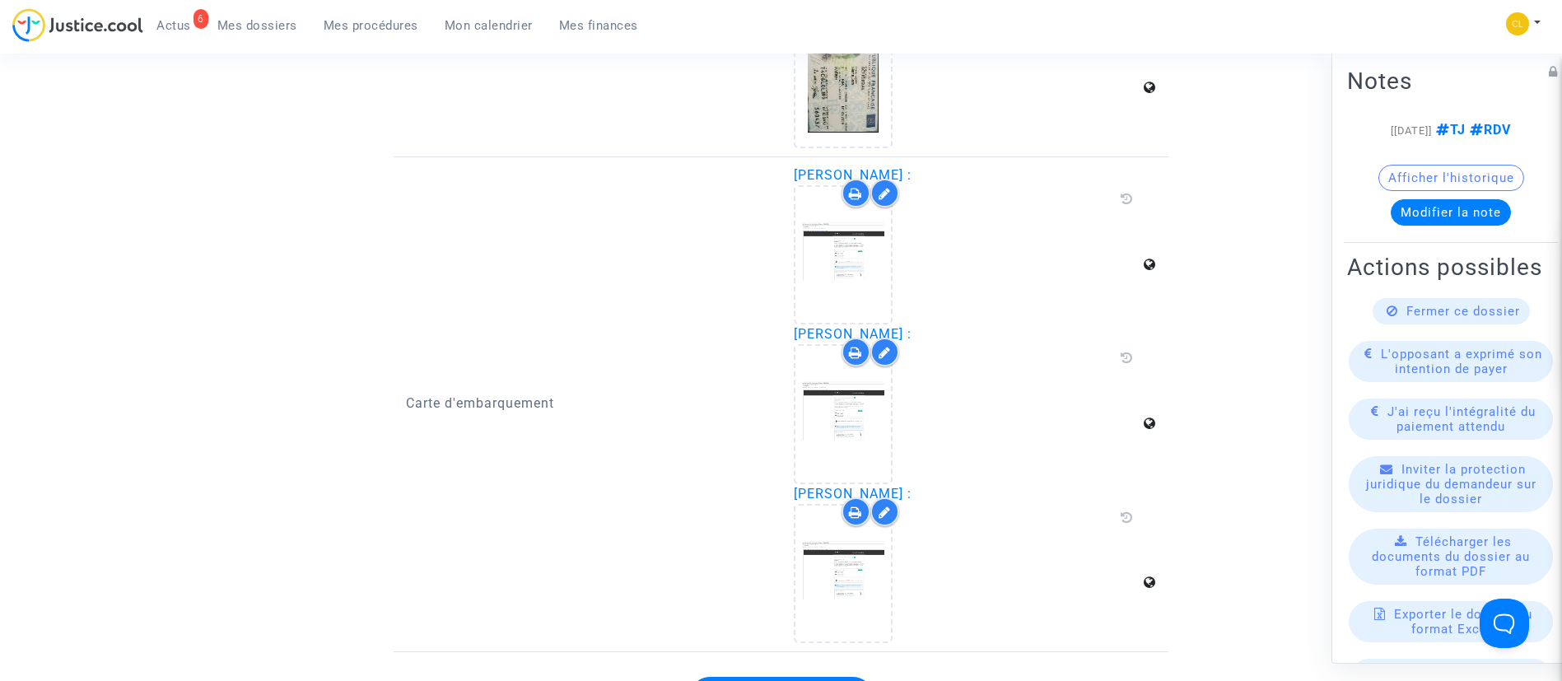
scroll to position [1605, 0]
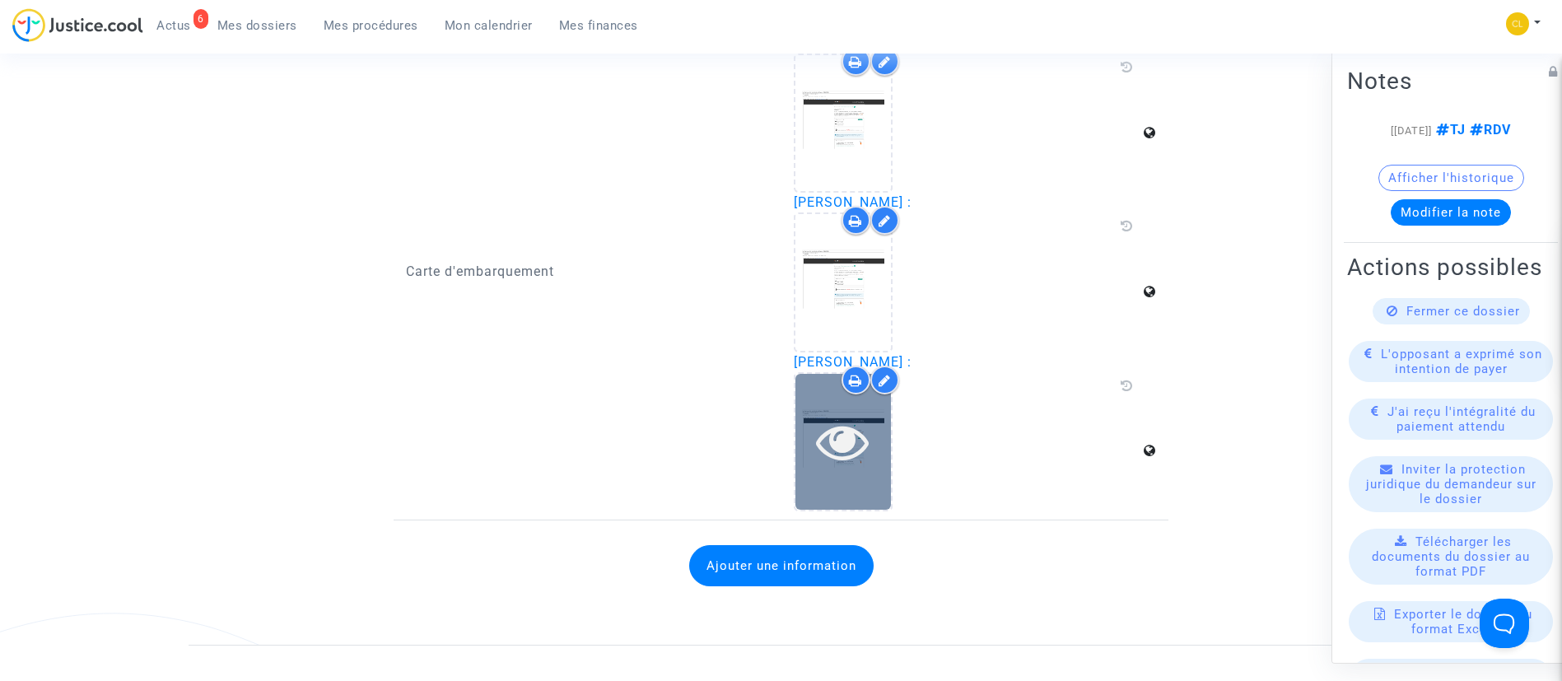
click at [861, 445] on icon at bounding box center [843, 441] width 54 height 53
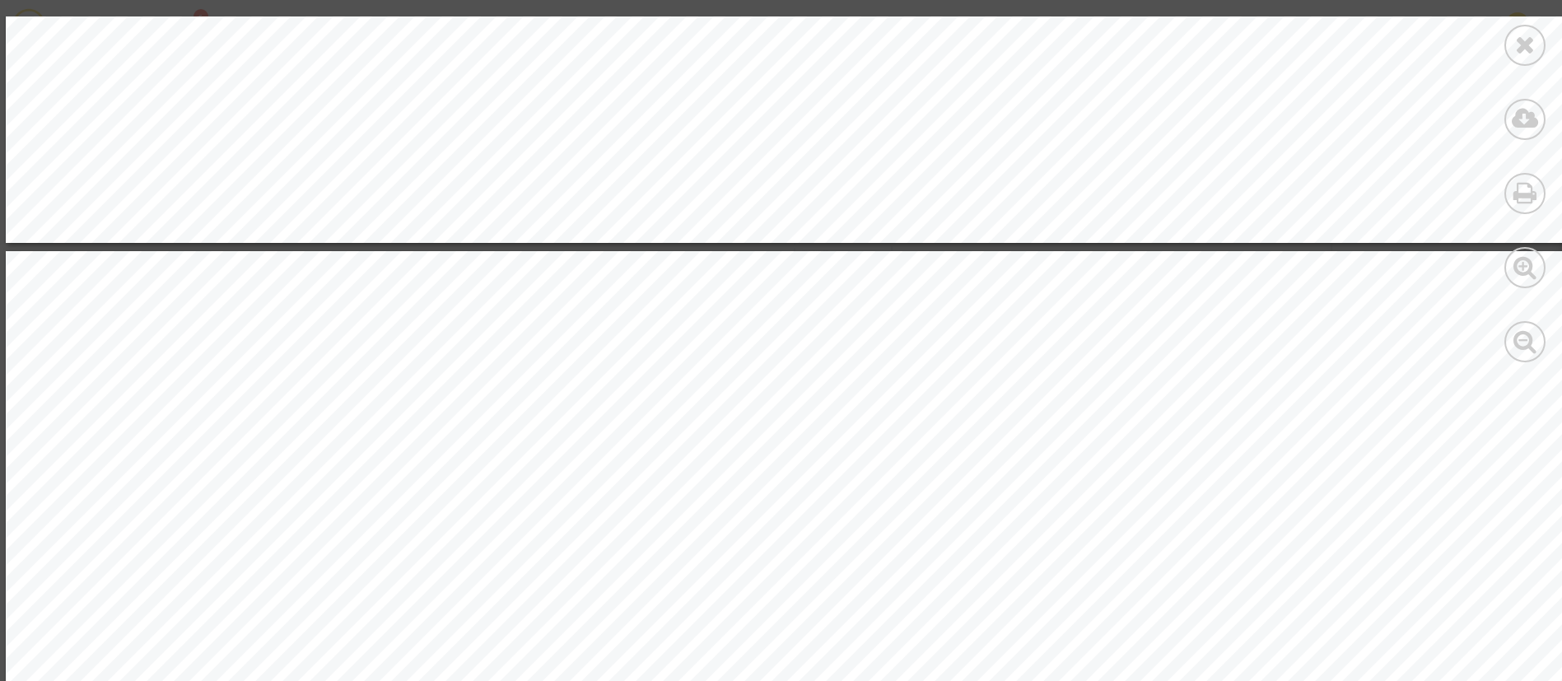
scroll to position [2223, 0]
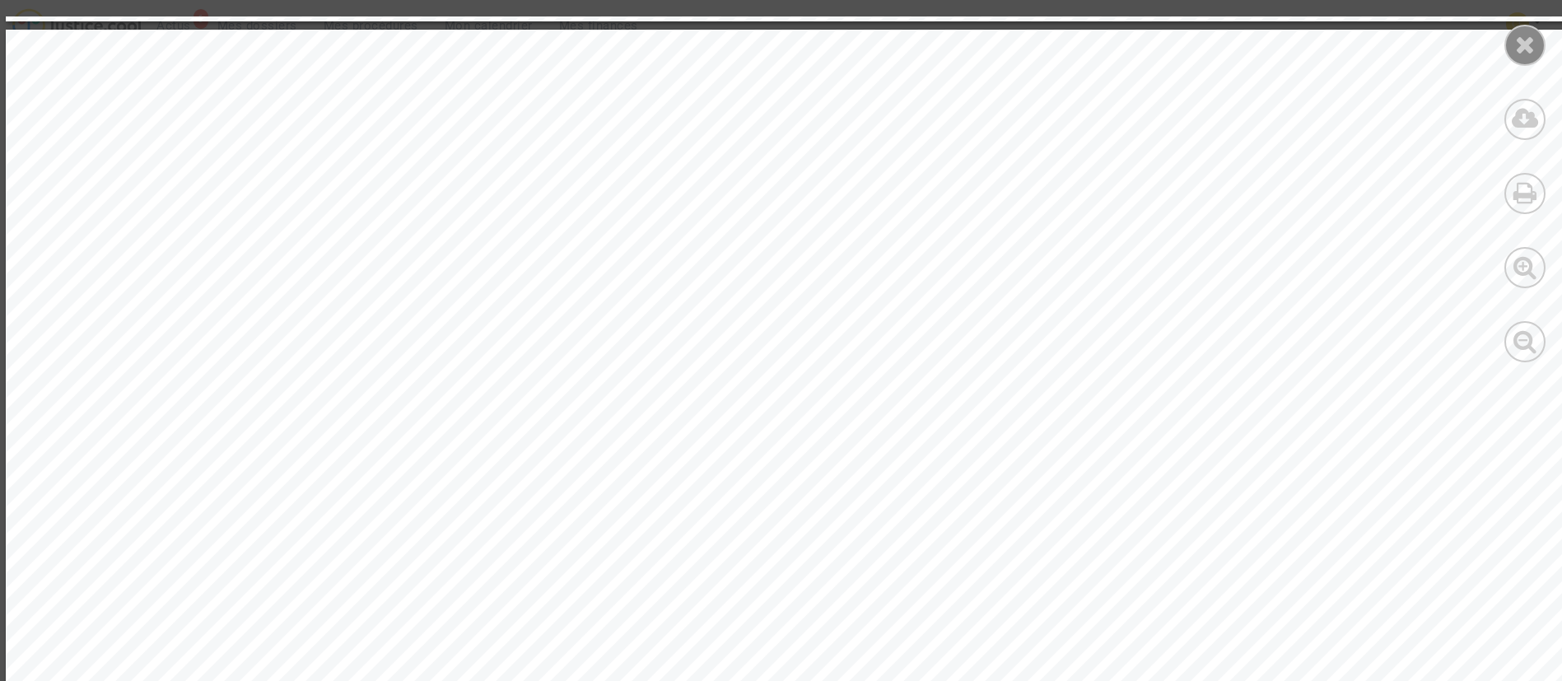
click at [1511, 38] on div at bounding box center [1524, 45] width 41 height 41
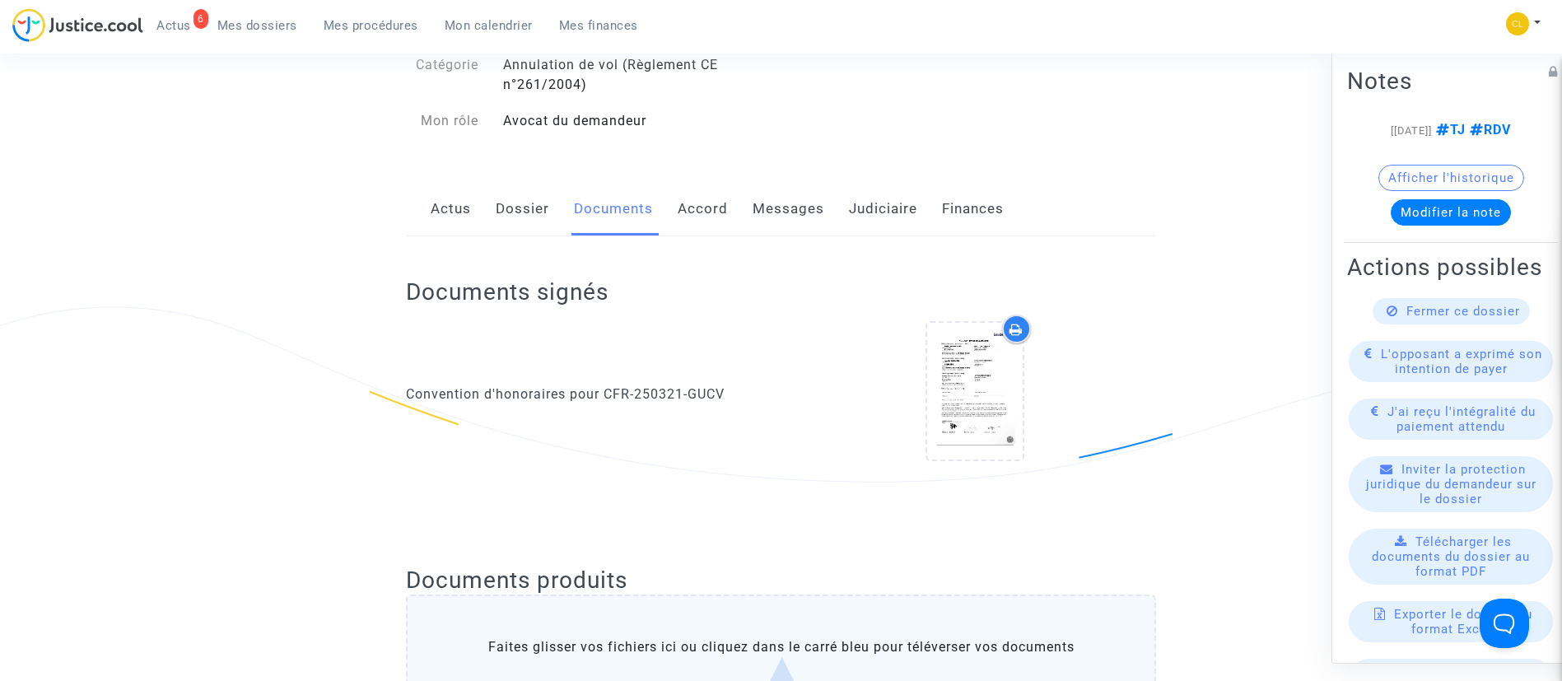
scroll to position [0, 0]
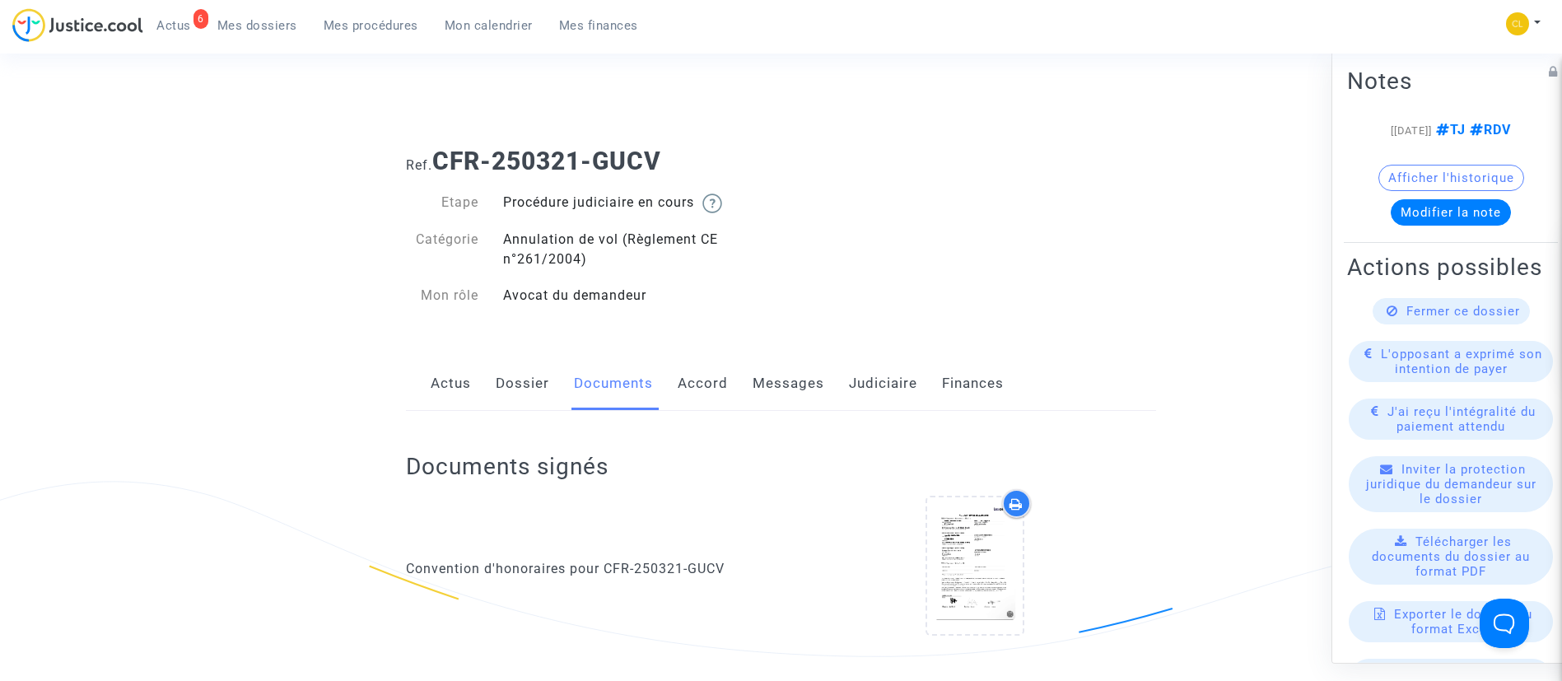
click at [789, 374] on link "Messages" at bounding box center [788, 383] width 72 height 54
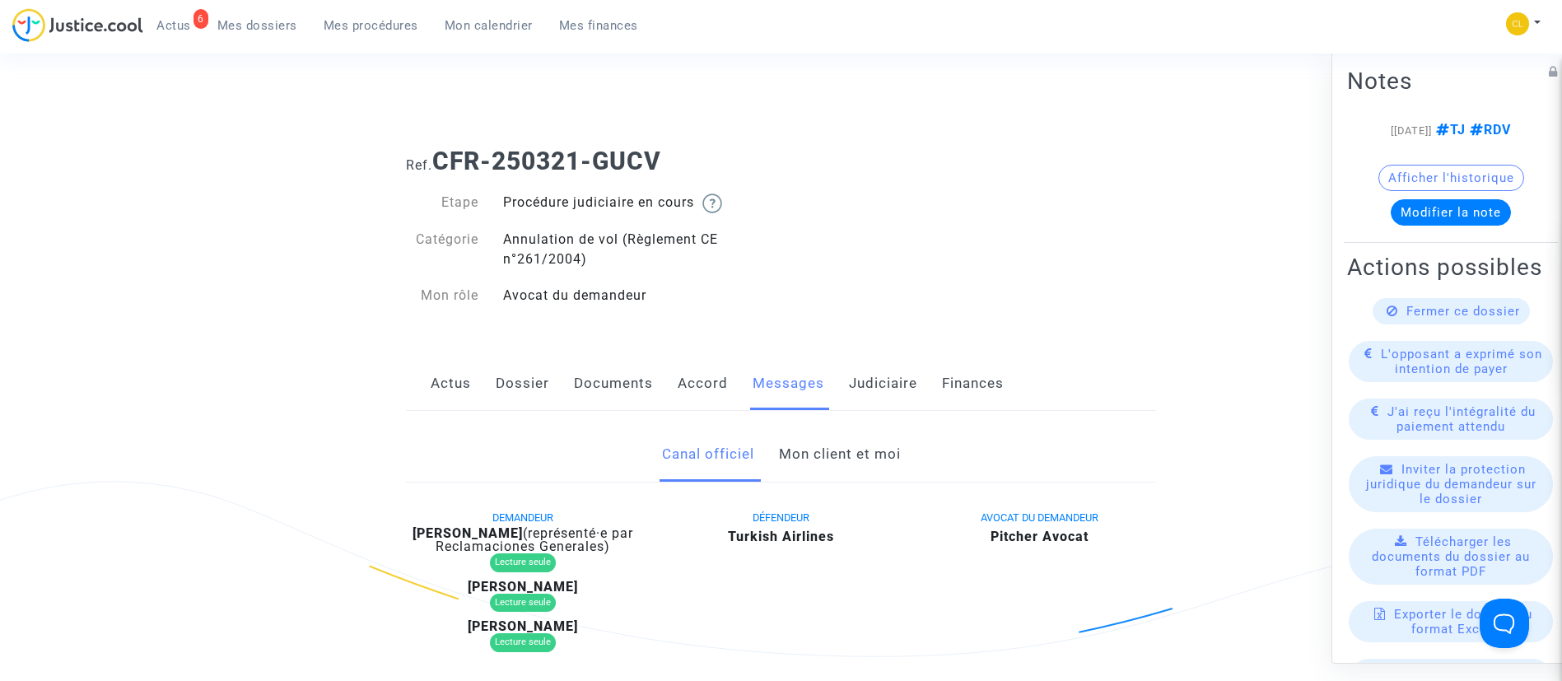
click at [875, 466] on link "Mon client et moi" at bounding box center [840, 454] width 122 height 54
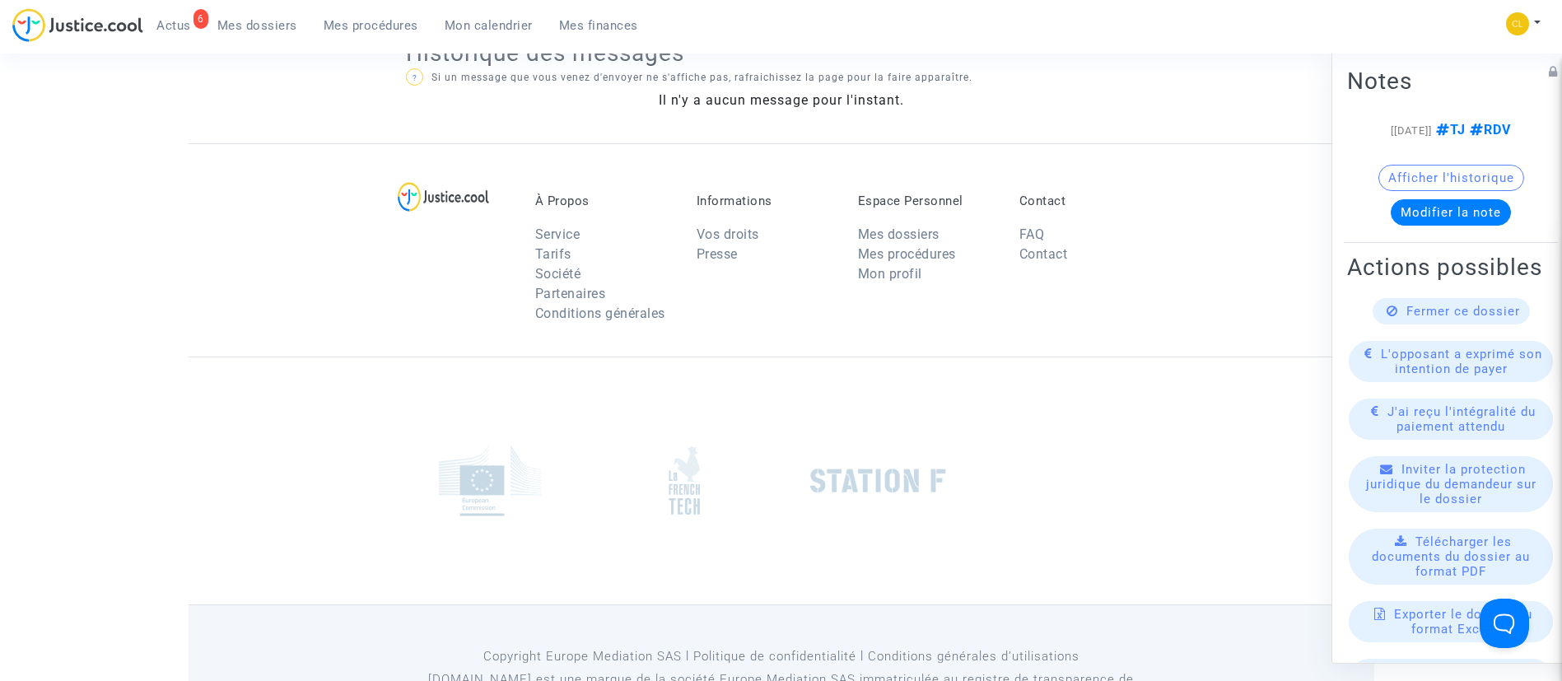
scroll to position [494, 0]
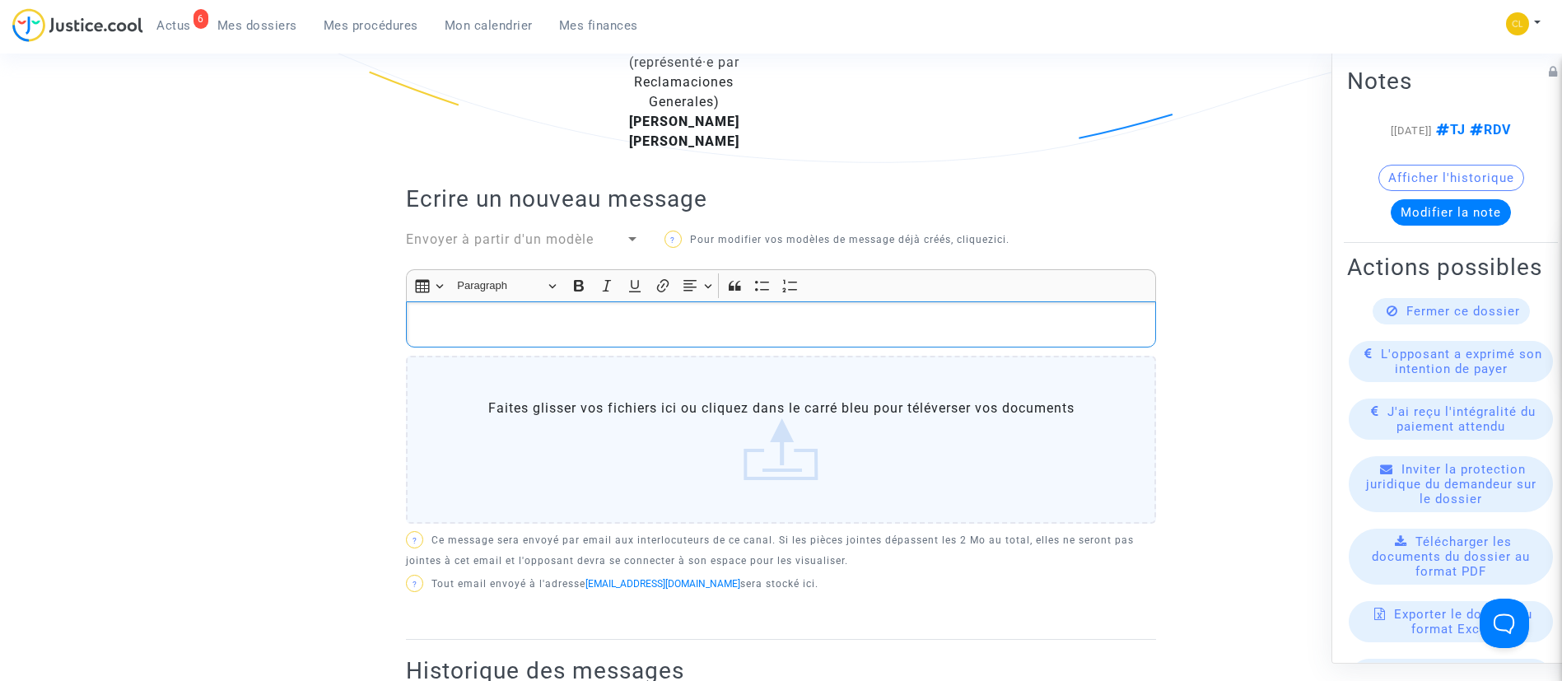
click at [604, 314] on p "Rich Text Editor, main" at bounding box center [781, 324] width 733 height 21
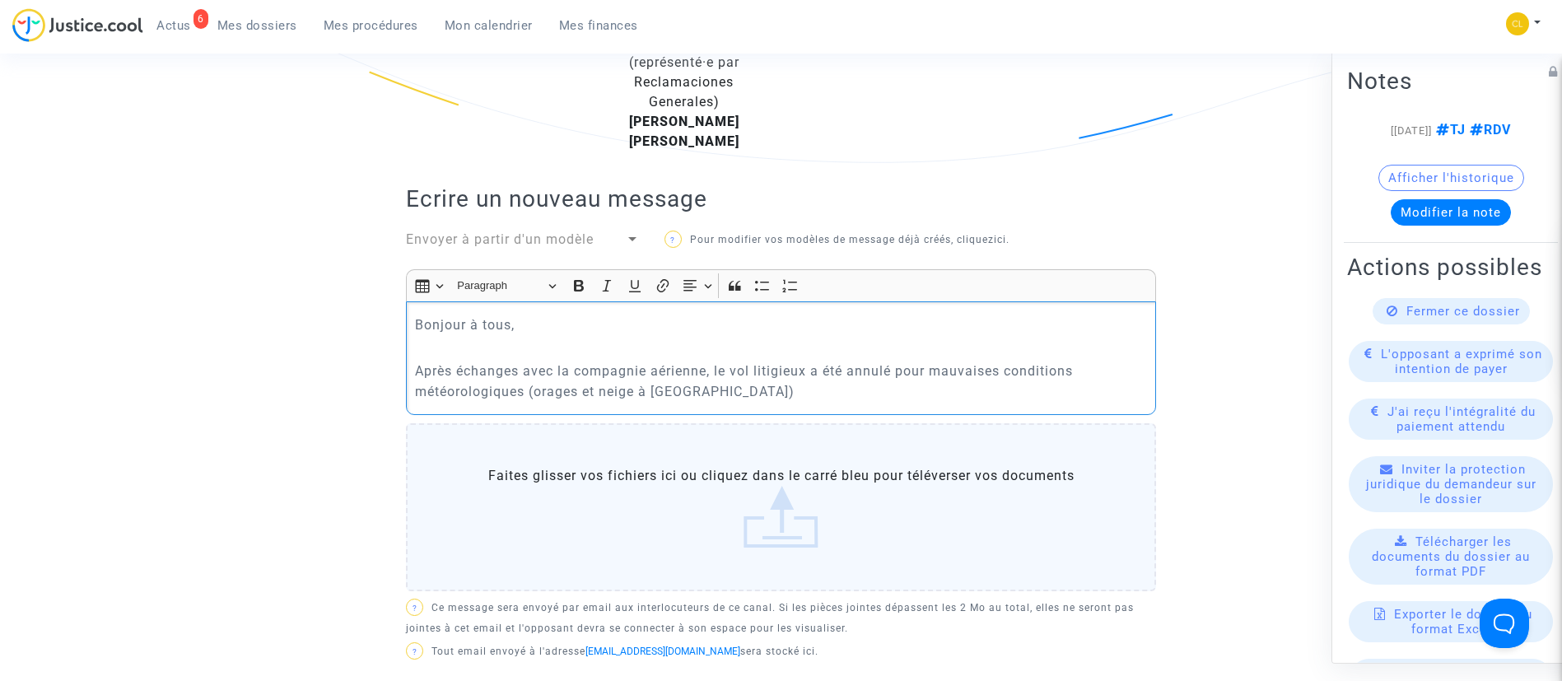
drag, startPoint x: 651, startPoint y: 372, endPoint x: 669, endPoint y: 368, distance: 18.6
click at [654, 372] on p "Après échanges avec la compagnie aérienne, le vol litigieux a été annulé pour m…" at bounding box center [781, 381] width 733 height 41
click at [761, 369] on p "Après échanges avec la compagnie aérienne, le vol litigieux a été annulé pour m…" at bounding box center [781, 381] width 733 height 41
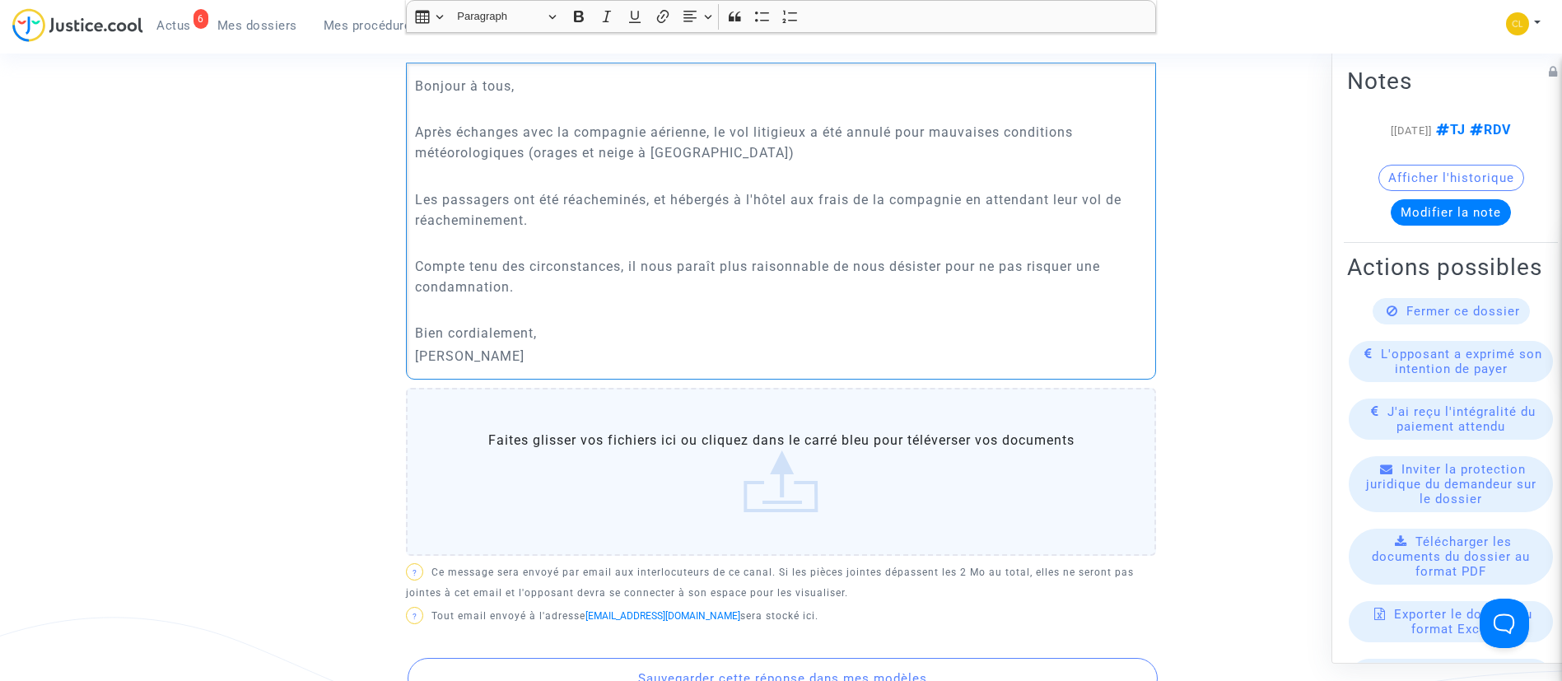
scroll to position [988, 0]
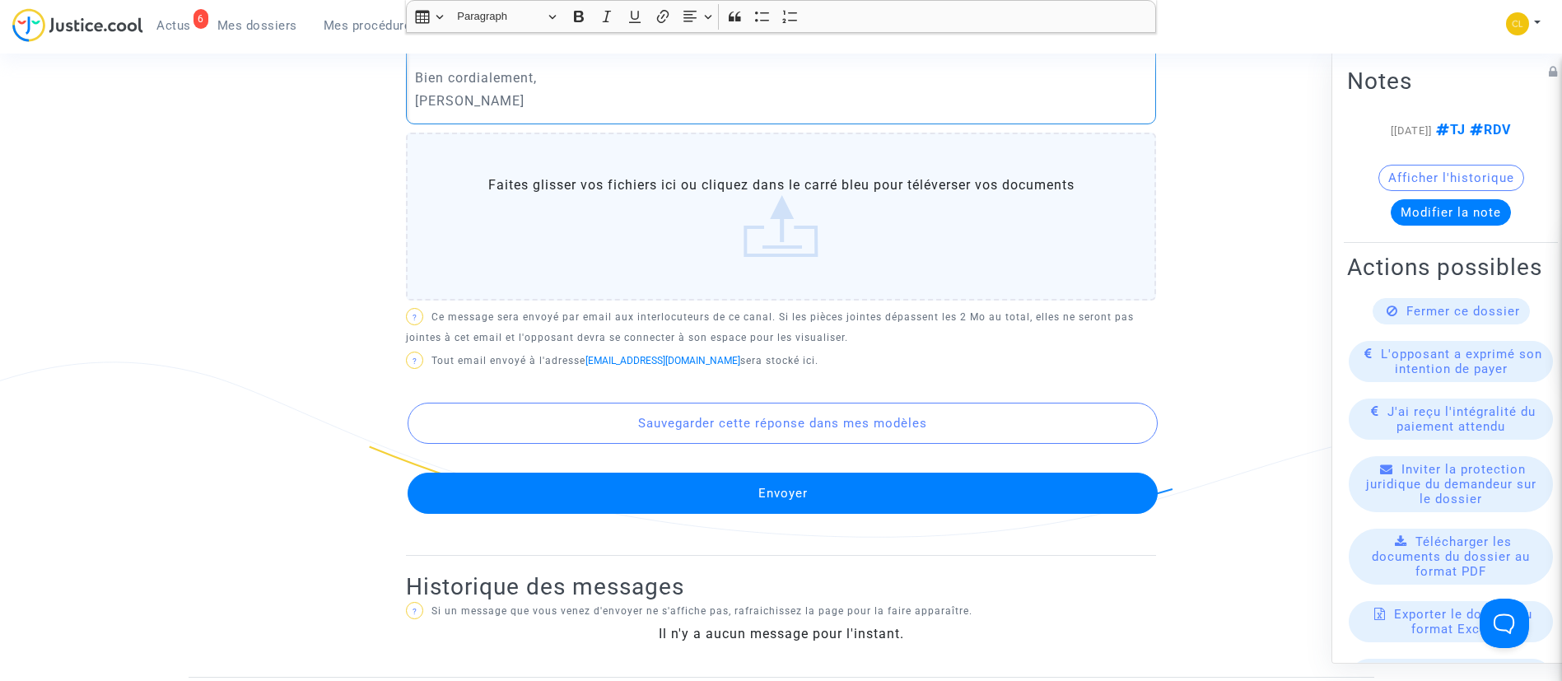
click at [845, 473] on button "Envoyer" at bounding box center [782, 493] width 750 height 41
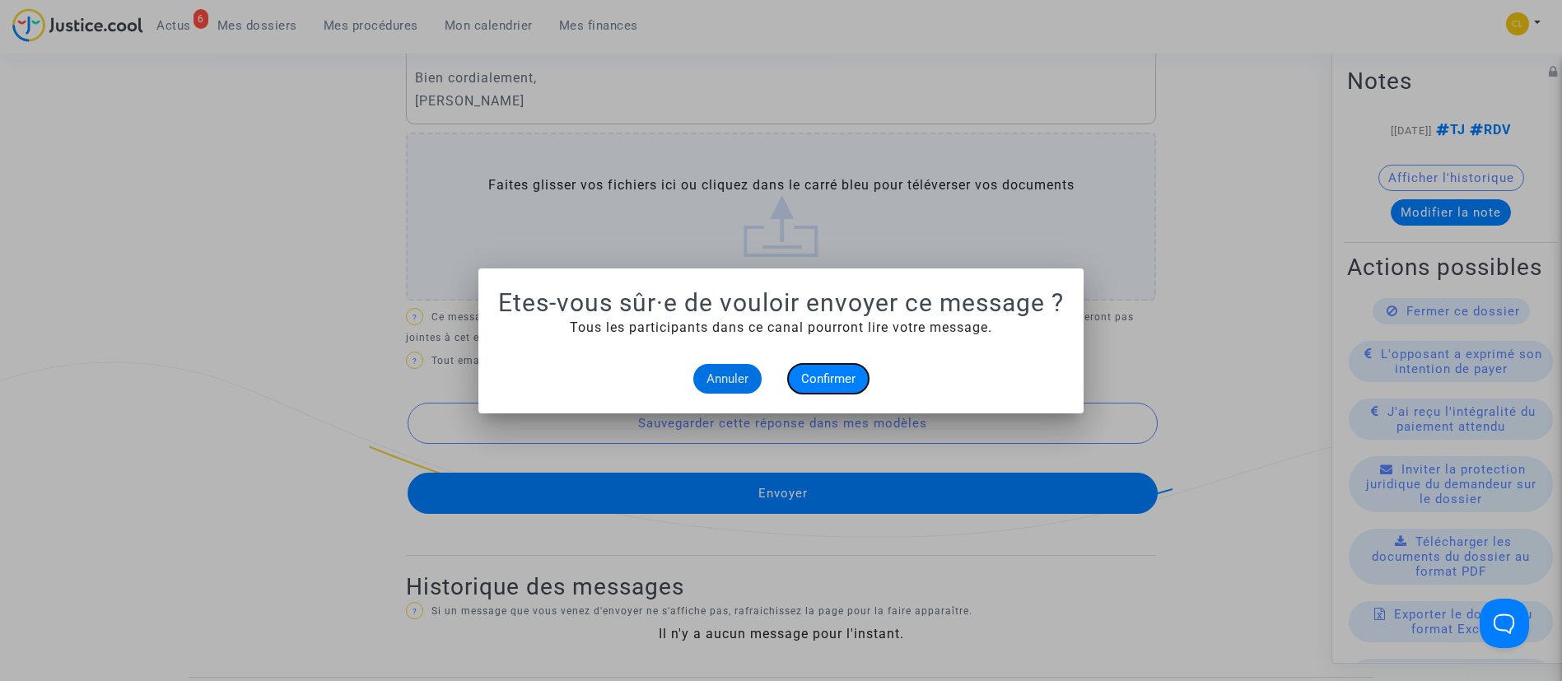
click at [839, 368] on button "Confirmer" at bounding box center [828, 379] width 81 height 30
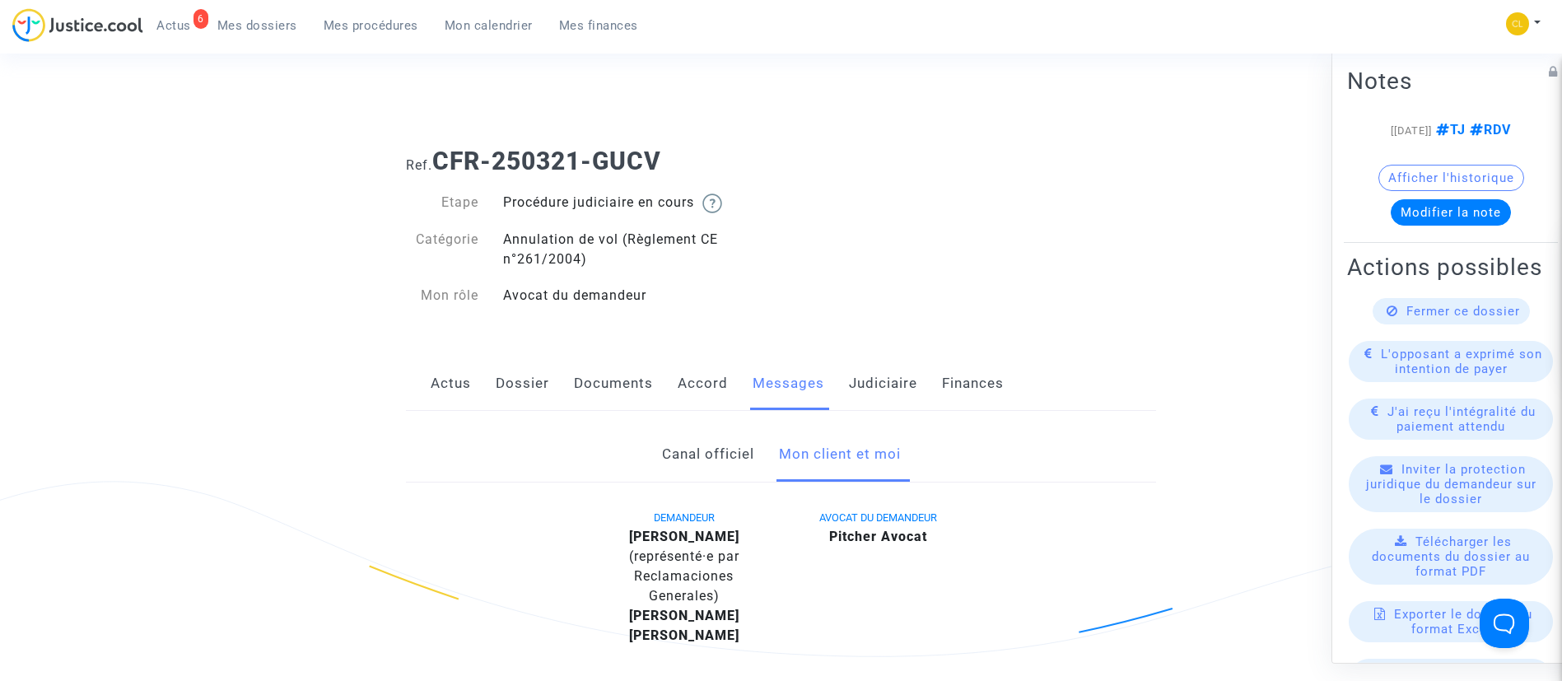
click at [874, 391] on link "Judiciaire" at bounding box center [883, 383] width 68 height 54
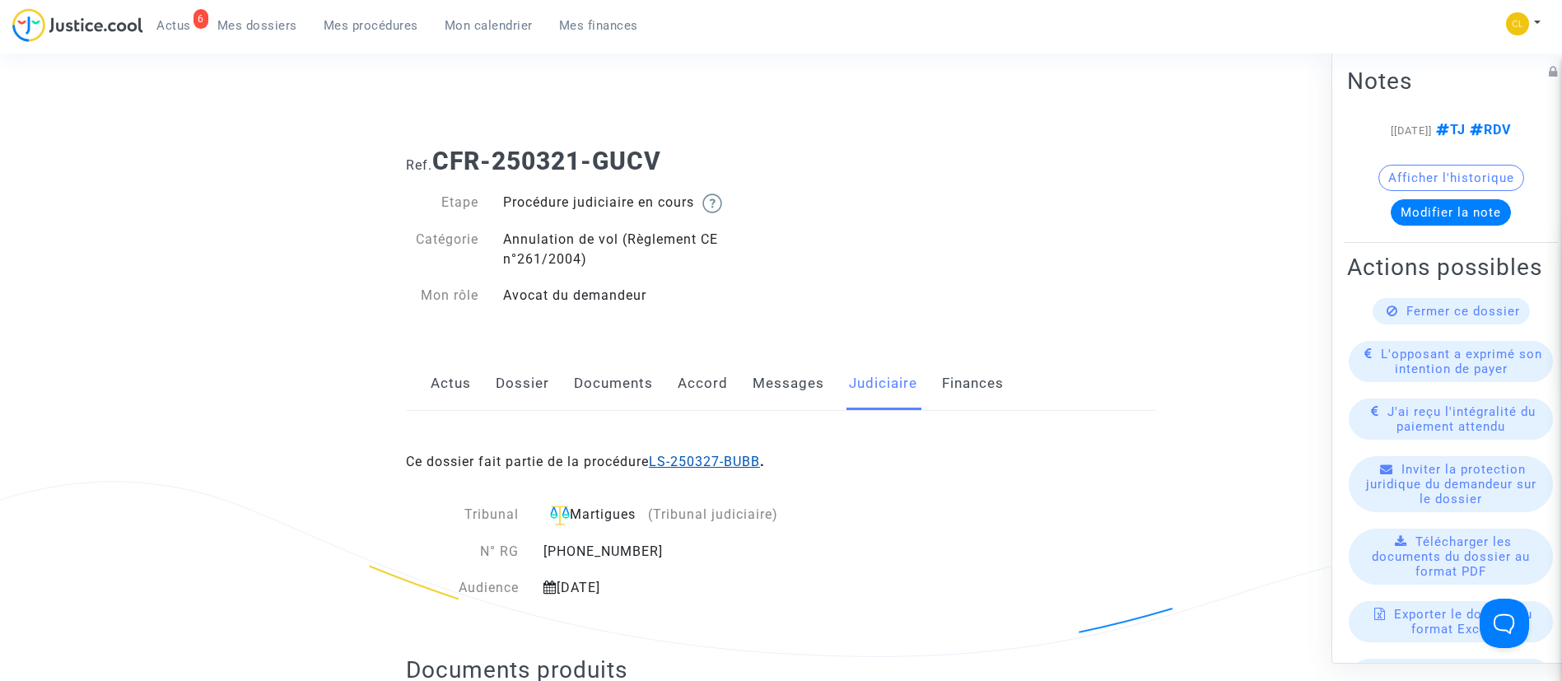
click at [759, 463] on link "LS-250327-BUBB" at bounding box center [704, 462] width 111 height 16
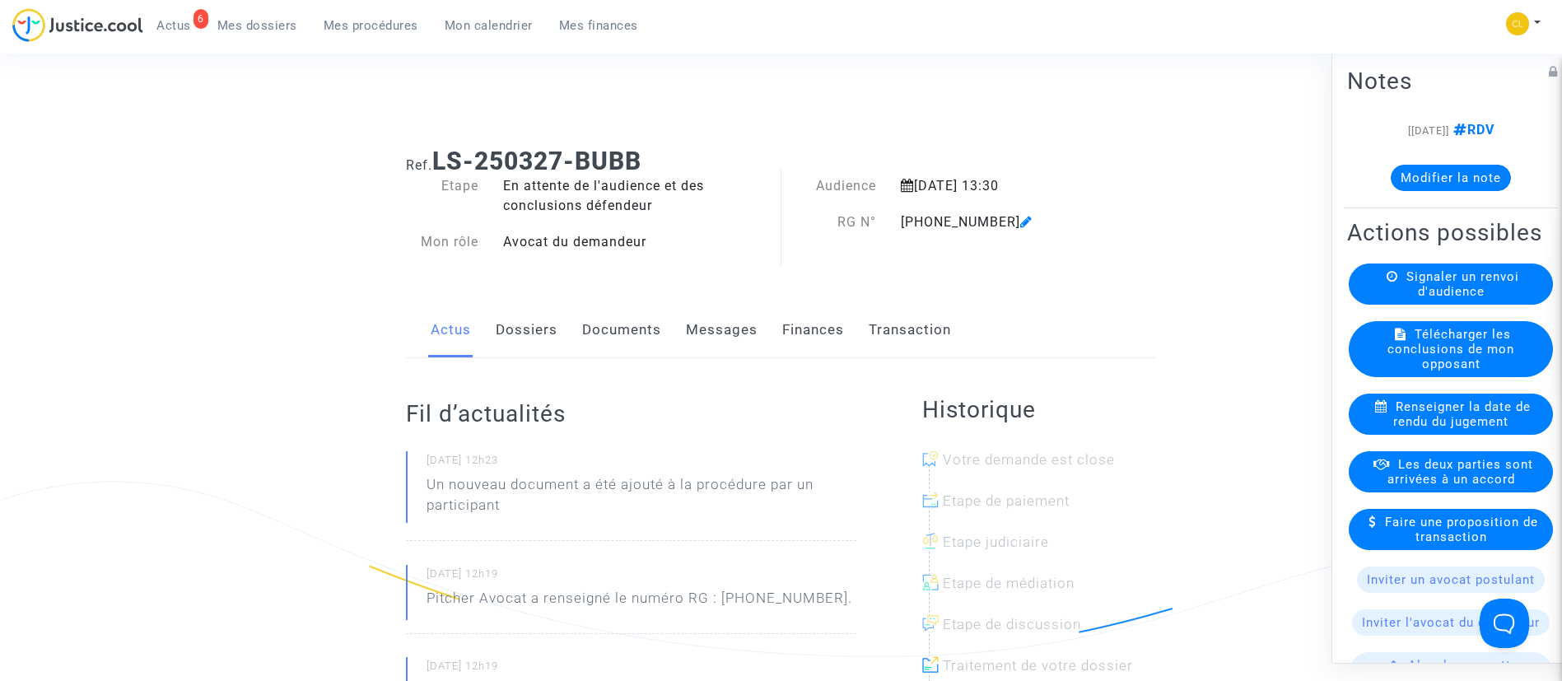
click at [1441, 175] on button "Modifier la note" at bounding box center [1450, 177] width 120 height 26
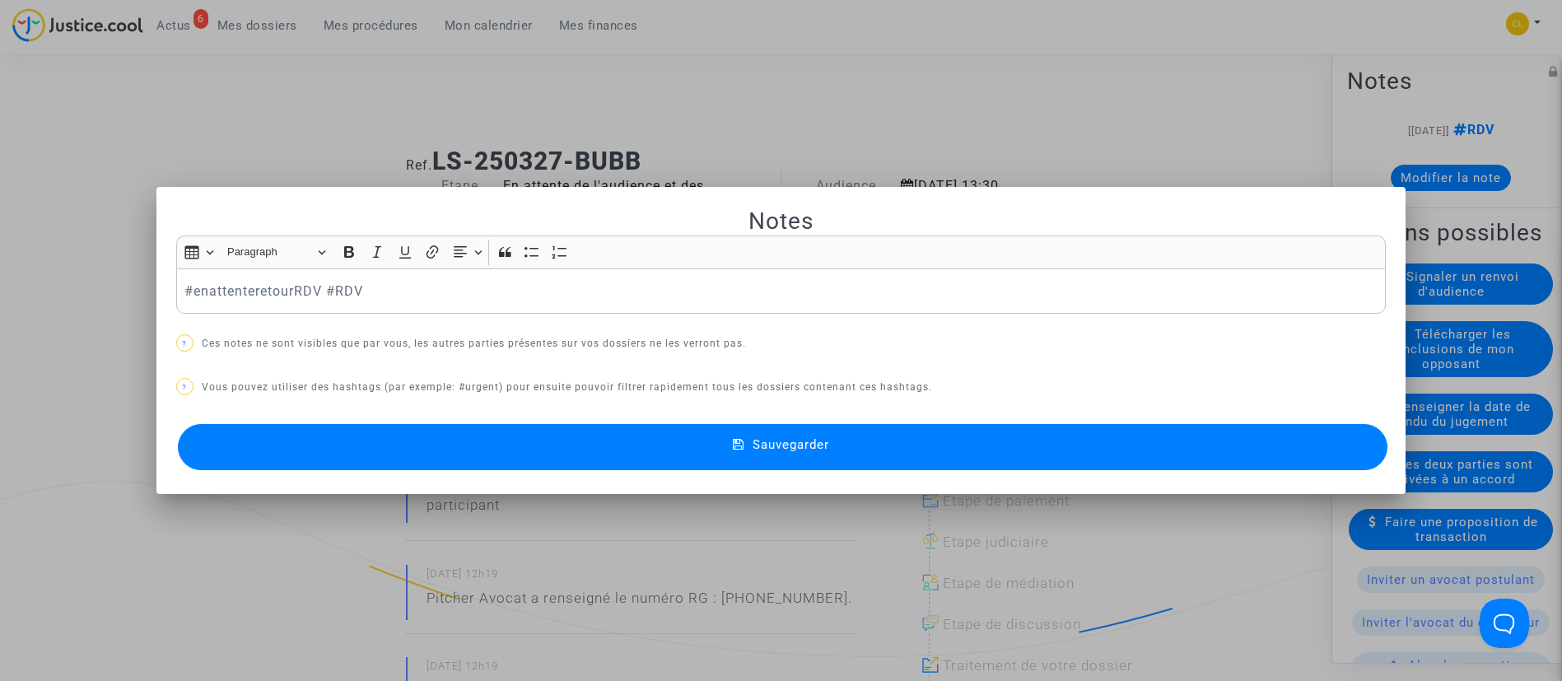
click at [511, 473] on div "Sauvegarder" at bounding box center [781, 447] width 1210 height 54
click at [763, 456] on button "Sauvegarder" at bounding box center [783, 447] width 1210 height 46
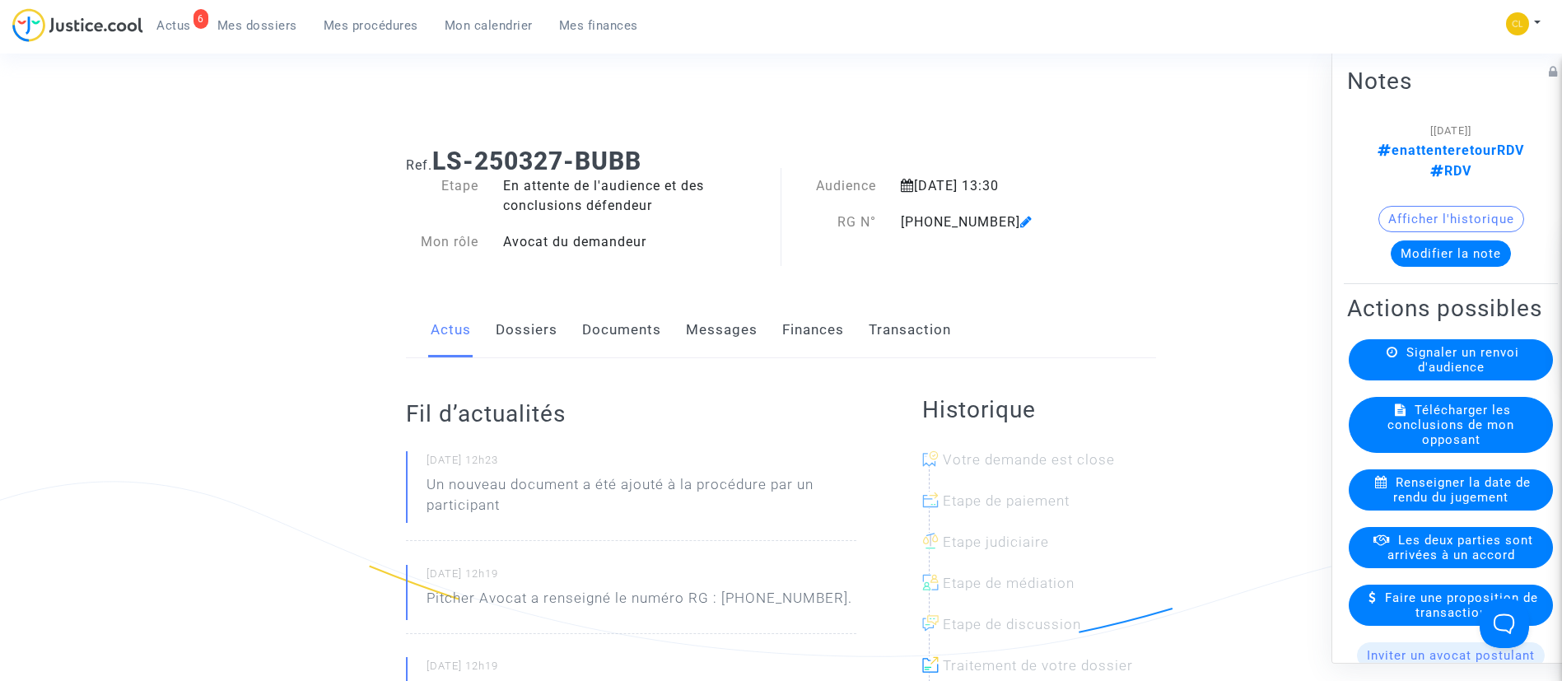
drag, startPoint x: 385, startPoint y: 20, endPoint x: 407, endPoint y: 33, distance: 25.1
click at [385, 20] on span "Mes procédures" at bounding box center [371, 25] width 95 height 15
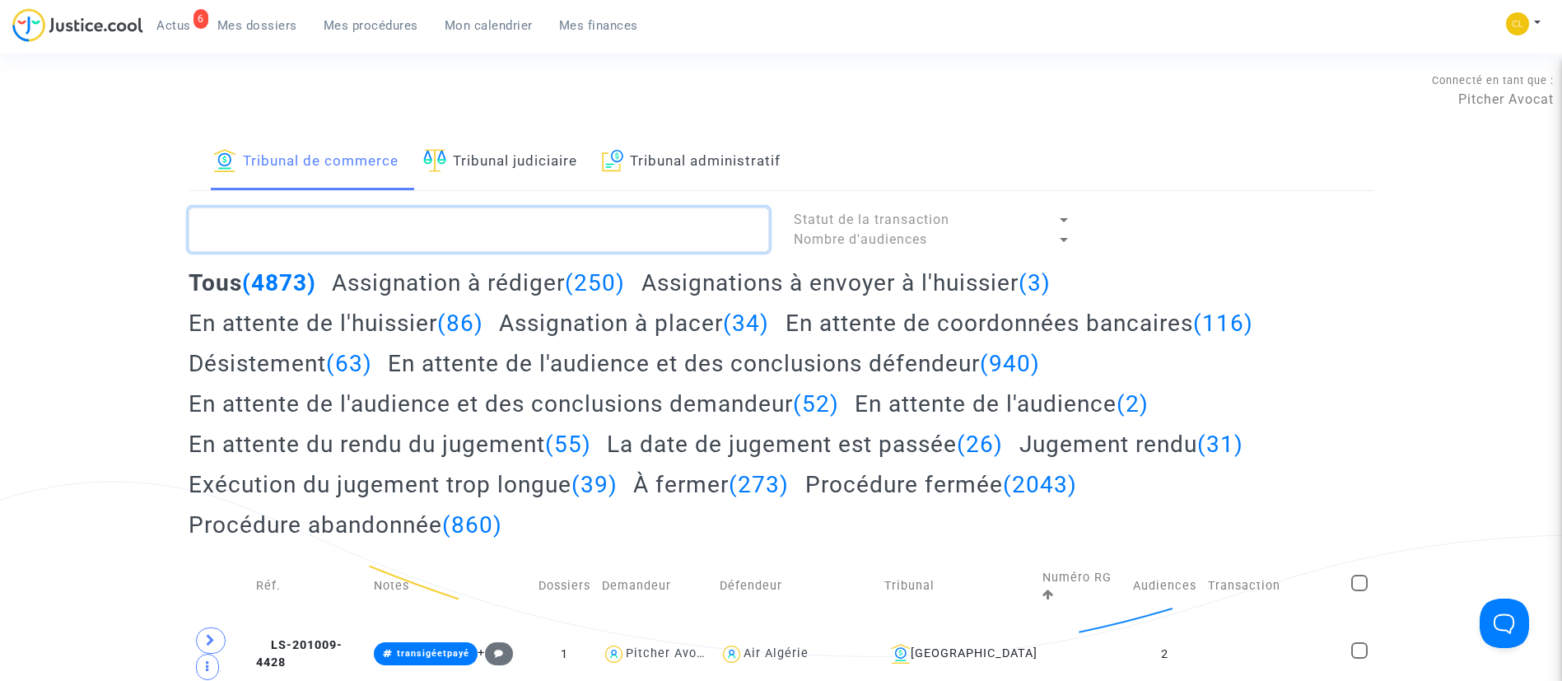
click at [482, 232] on textarea at bounding box center [479, 229] width 580 height 44
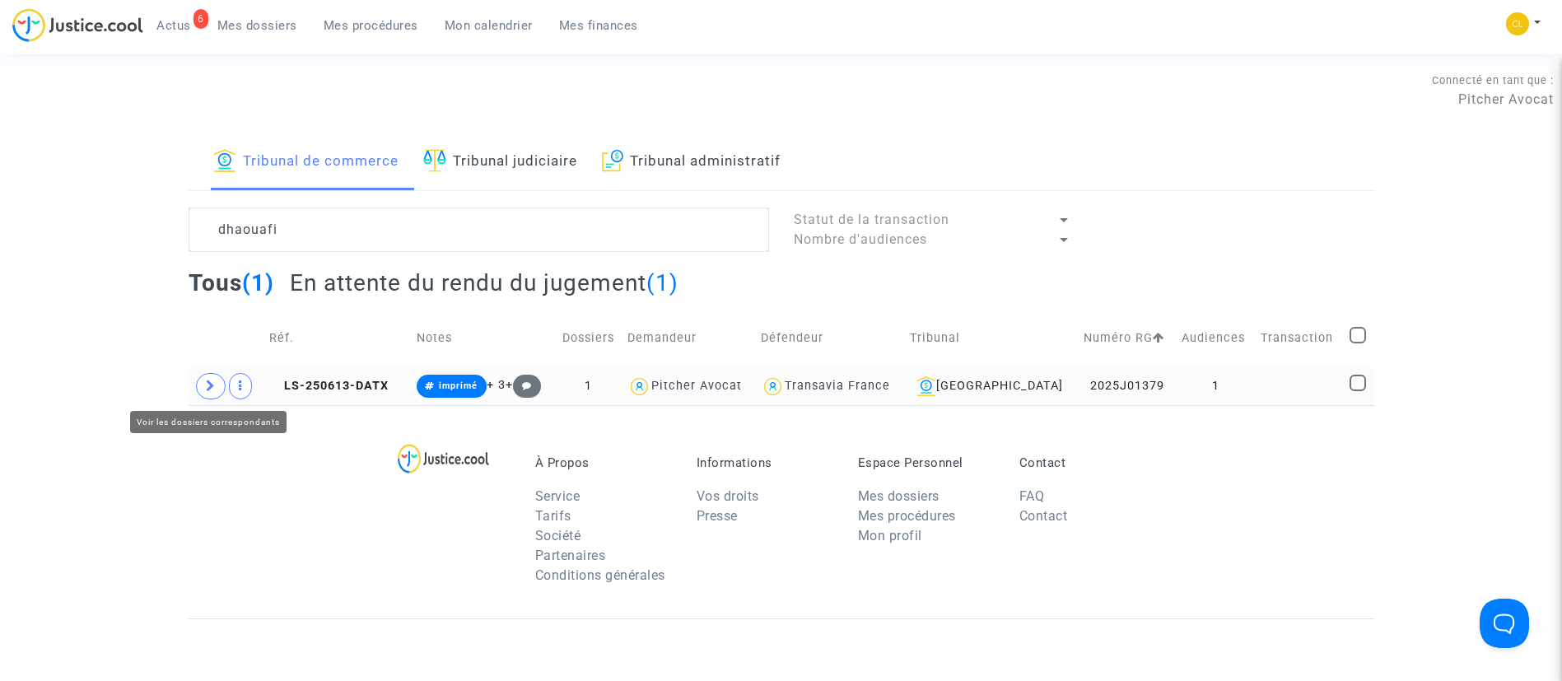
click at [210, 389] on icon at bounding box center [211, 385] width 10 height 12
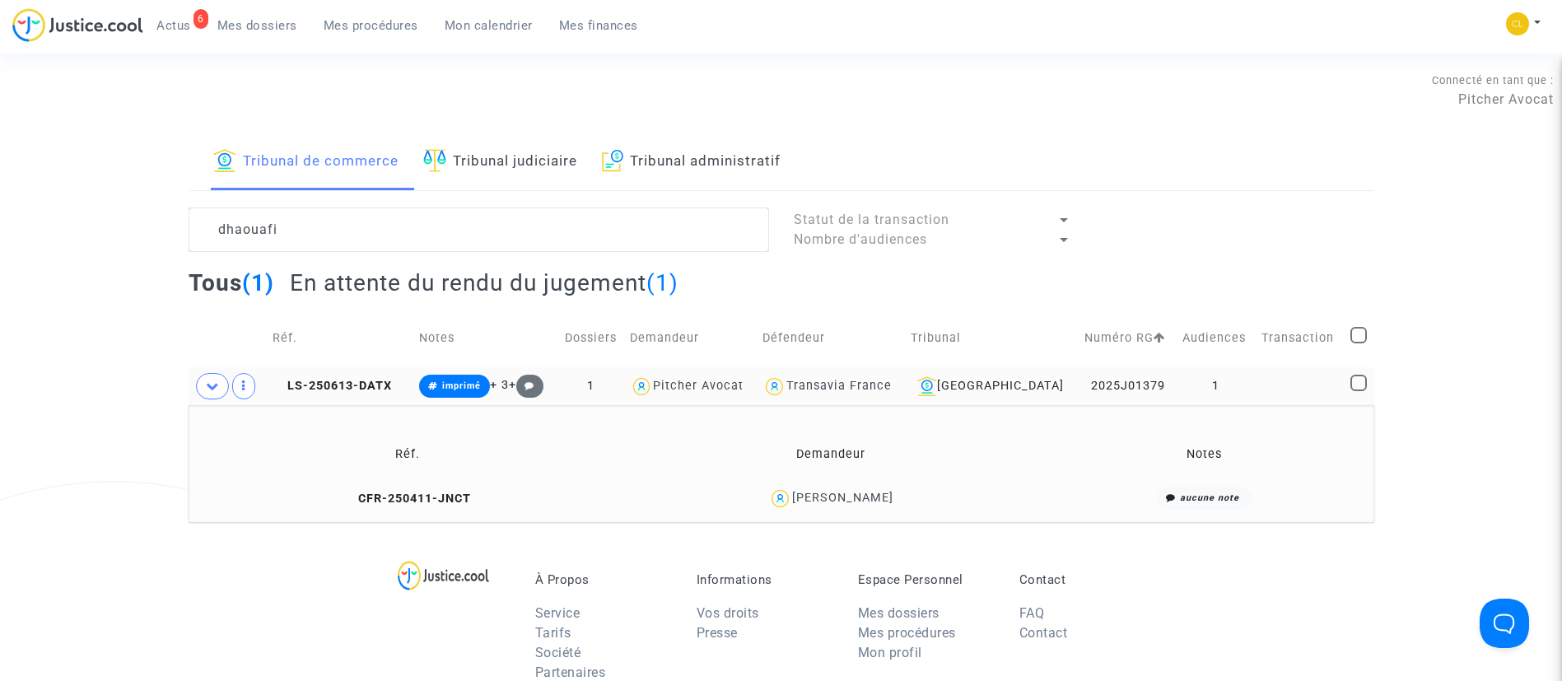
click at [846, 494] on div "Souhaila Dhaouafi" at bounding box center [842, 498] width 101 height 14
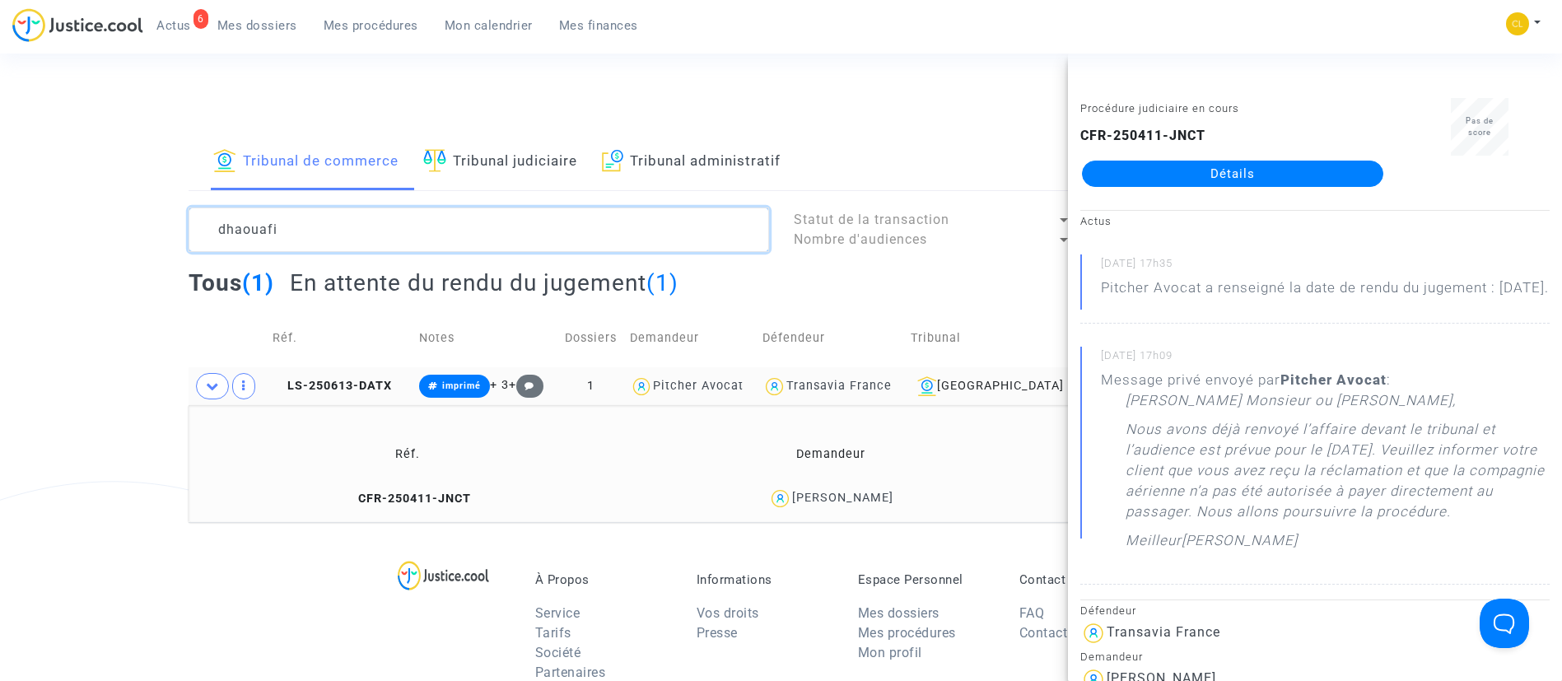
click at [483, 220] on textarea at bounding box center [479, 229] width 580 height 44
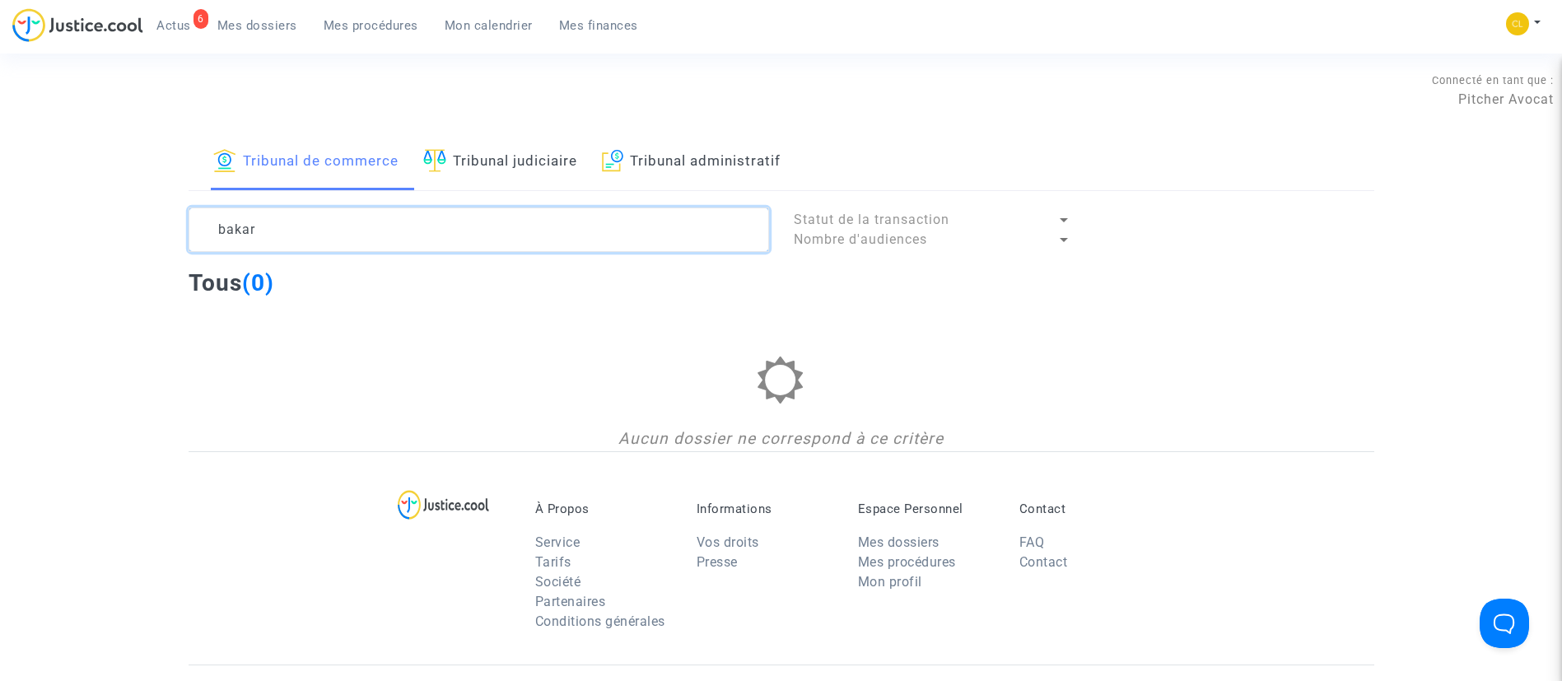
type textarea "bakar"
click at [492, 172] on link "Tribunal judiciaire" at bounding box center [500, 162] width 154 height 56
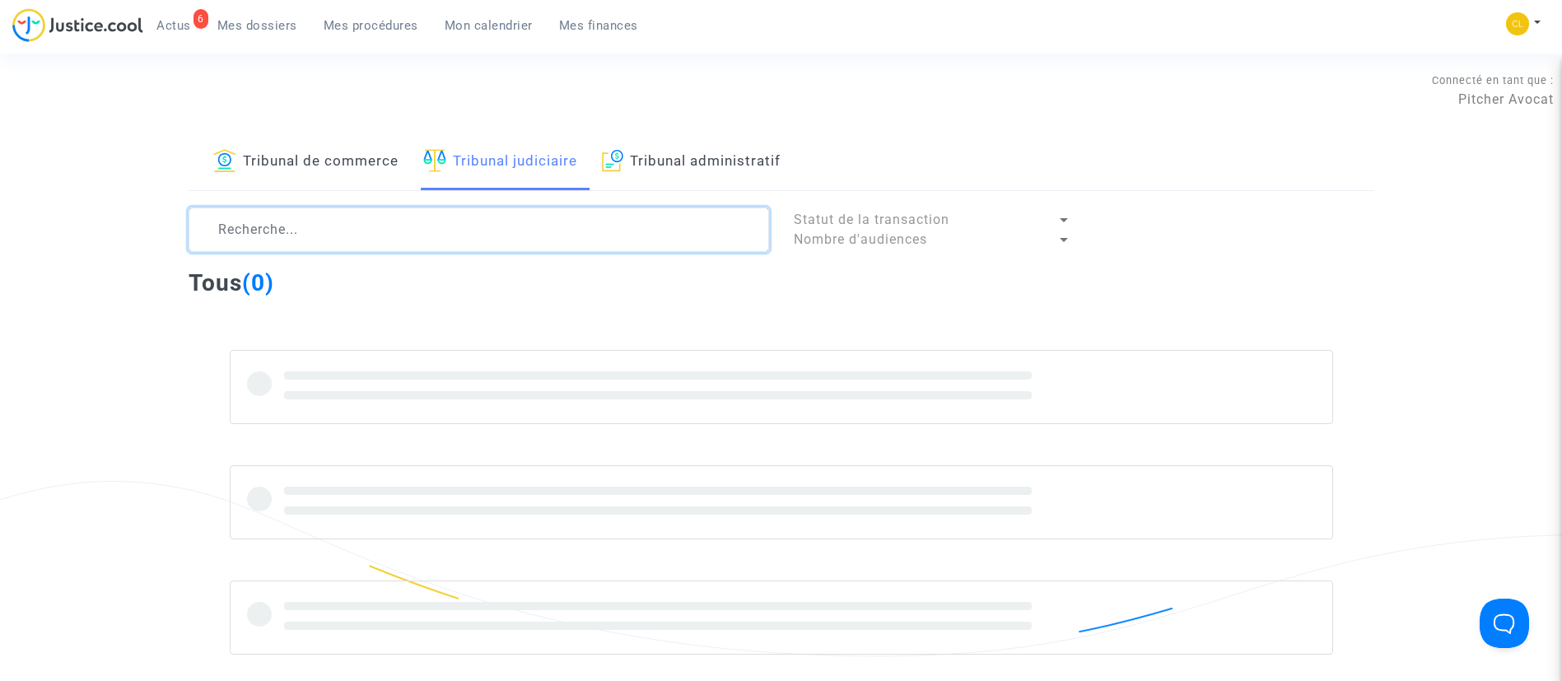
click at [487, 224] on textarea at bounding box center [479, 229] width 580 height 44
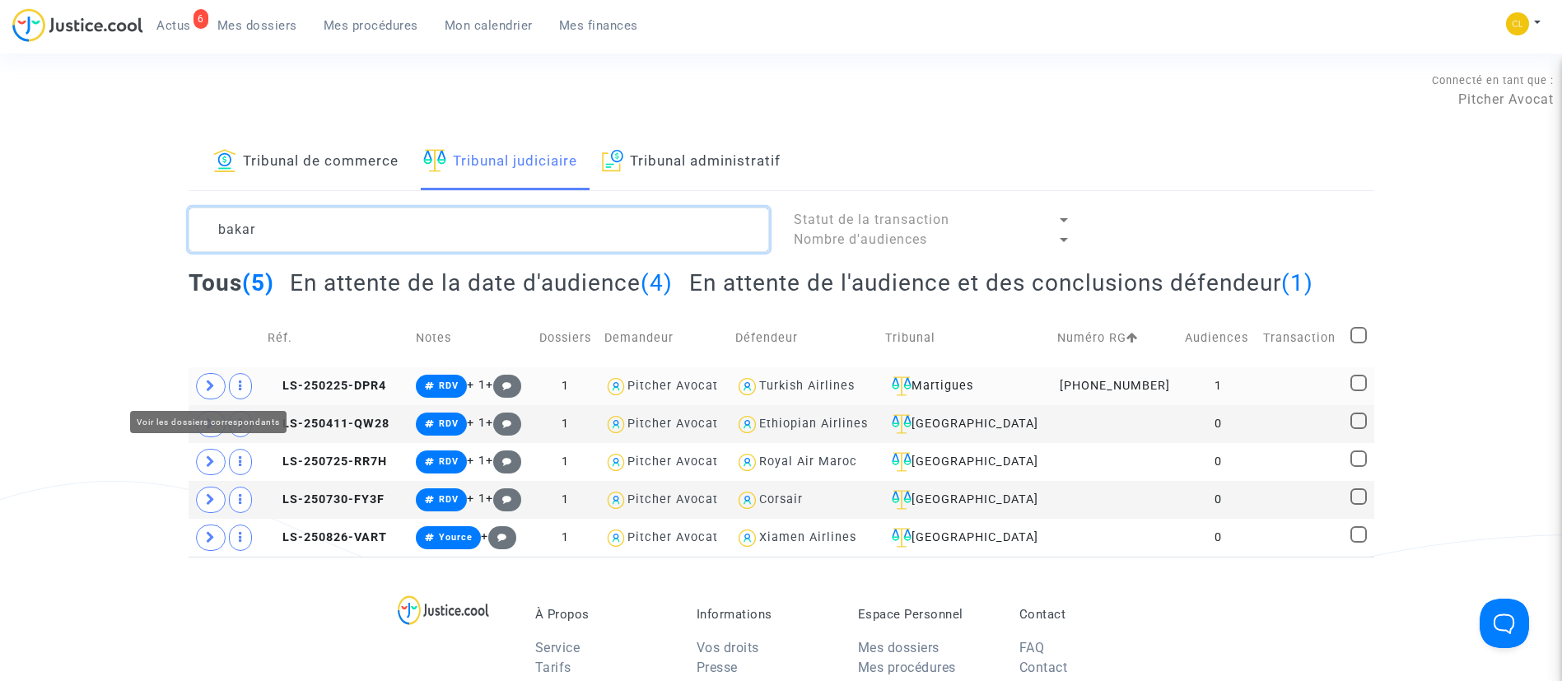
type textarea "bakar"
click at [206, 387] on icon at bounding box center [211, 385] width 10 height 12
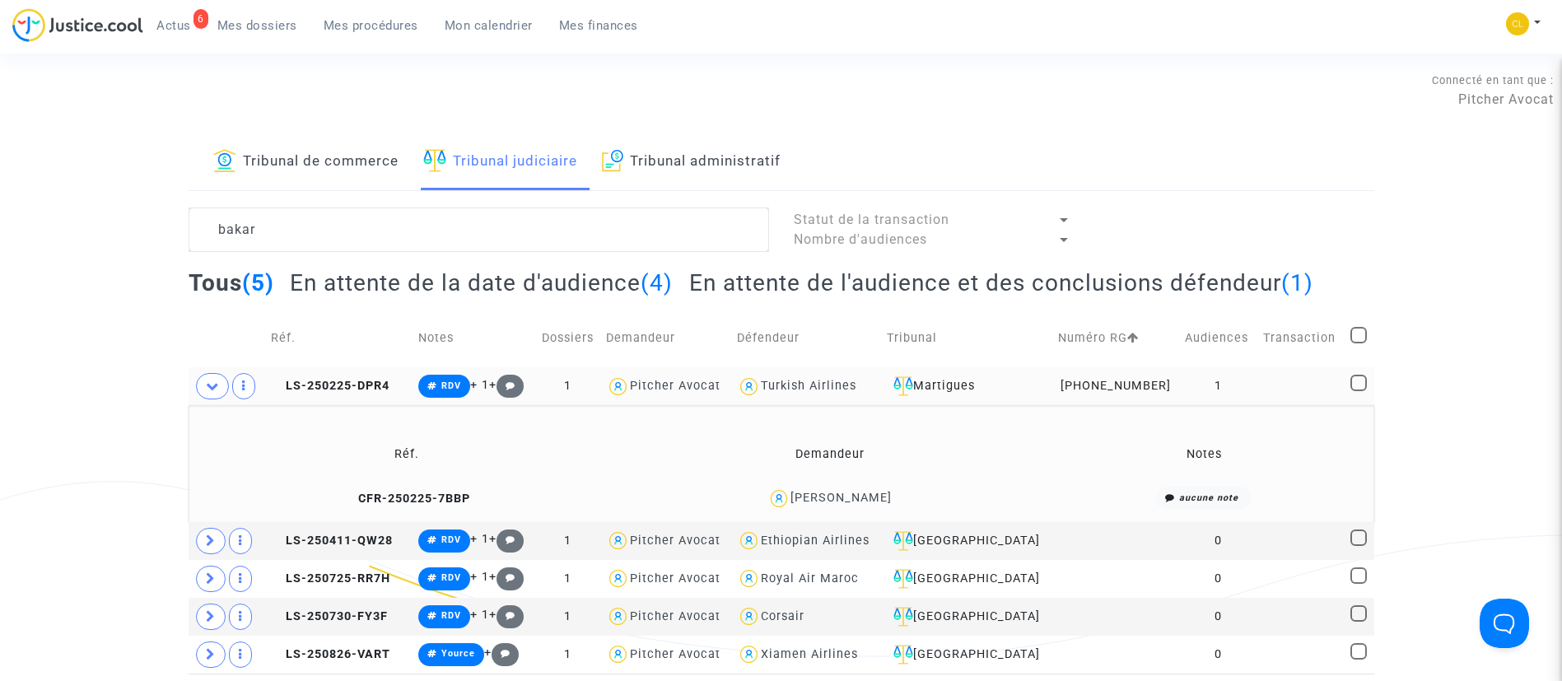
click at [845, 492] on div "Bakar Ali" at bounding box center [840, 498] width 101 height 14
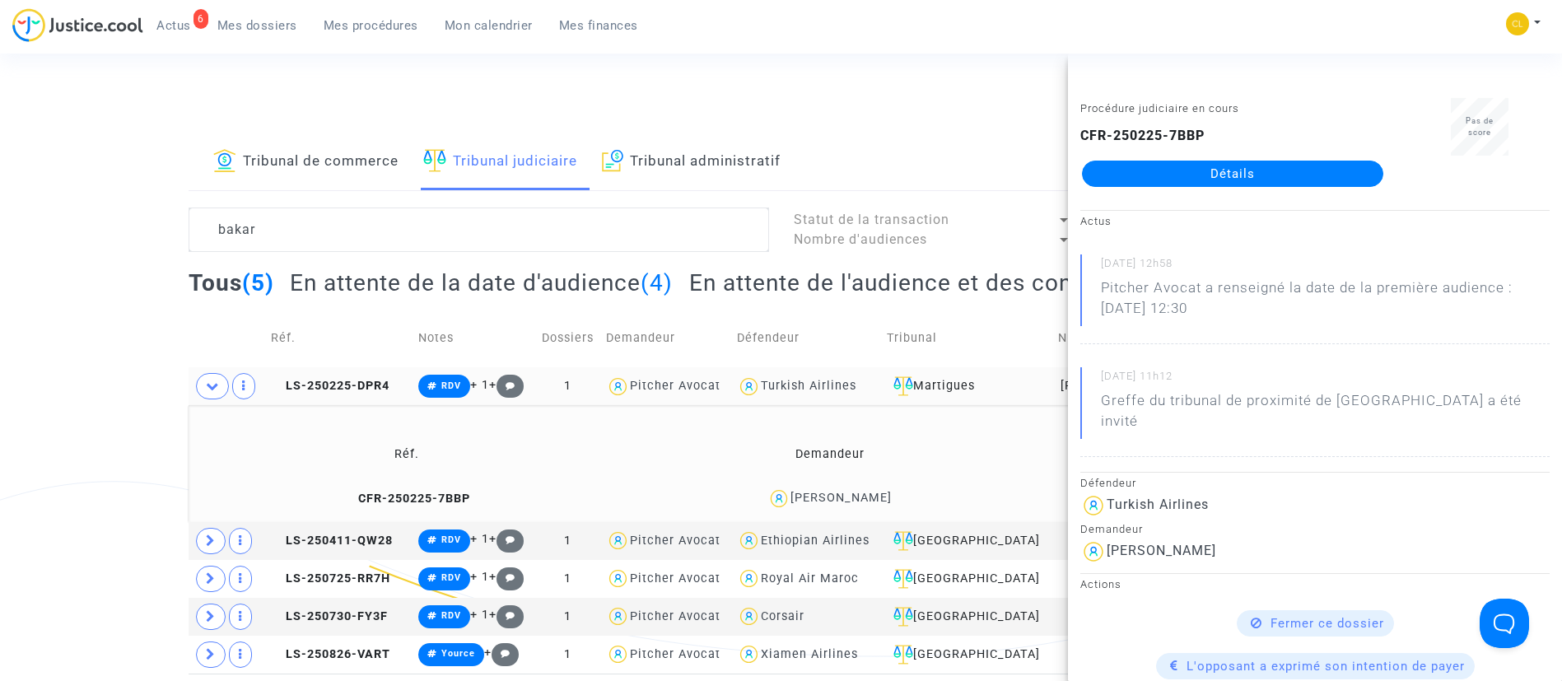
drag, startPoint x: 1211, startPoint y: 170, endPoint x: 1285, endPoint y: 216, distance: 87.7
click at [1211, 169] on link "Détails" at bounding box center [1232, 174] width 301 height 26
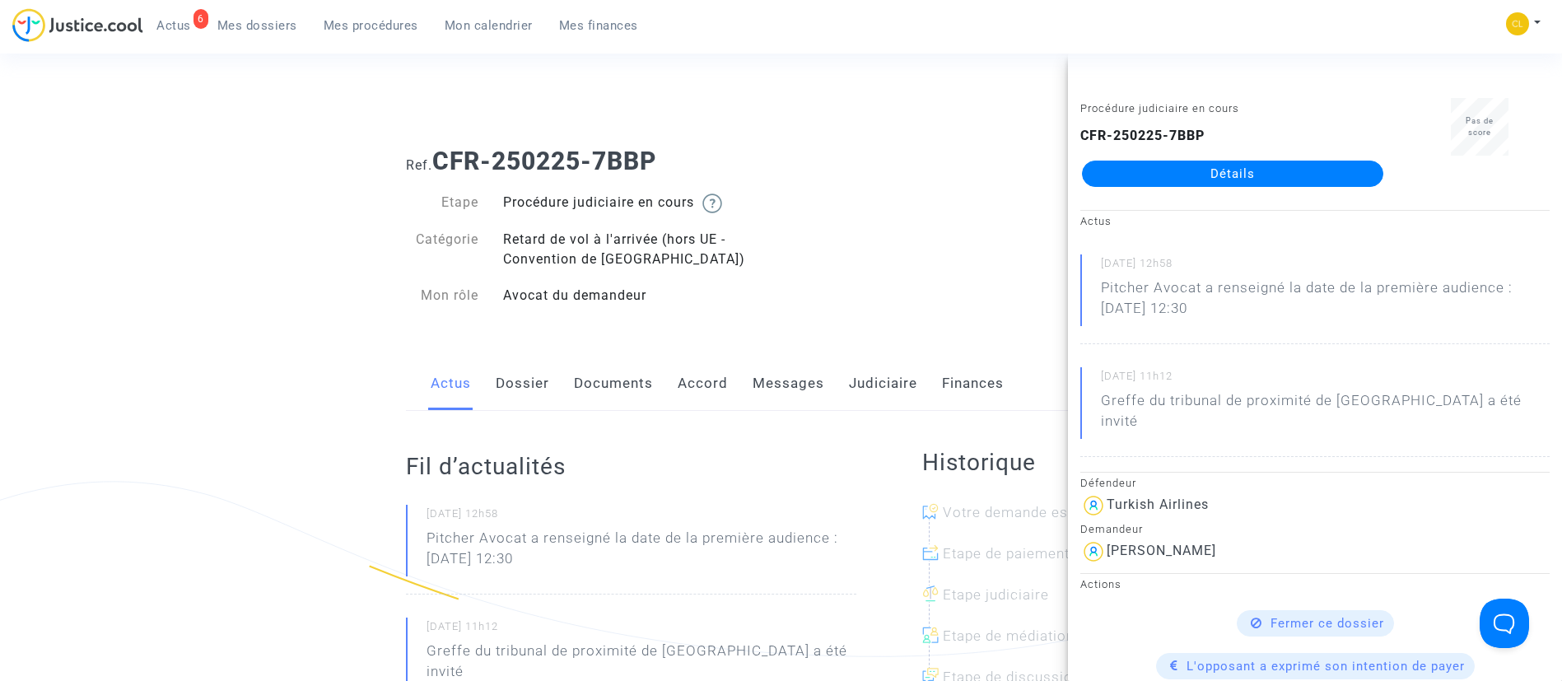
click at [533, 394] on link "Dossier" at bounding box center [523, 383] width 54 height 54
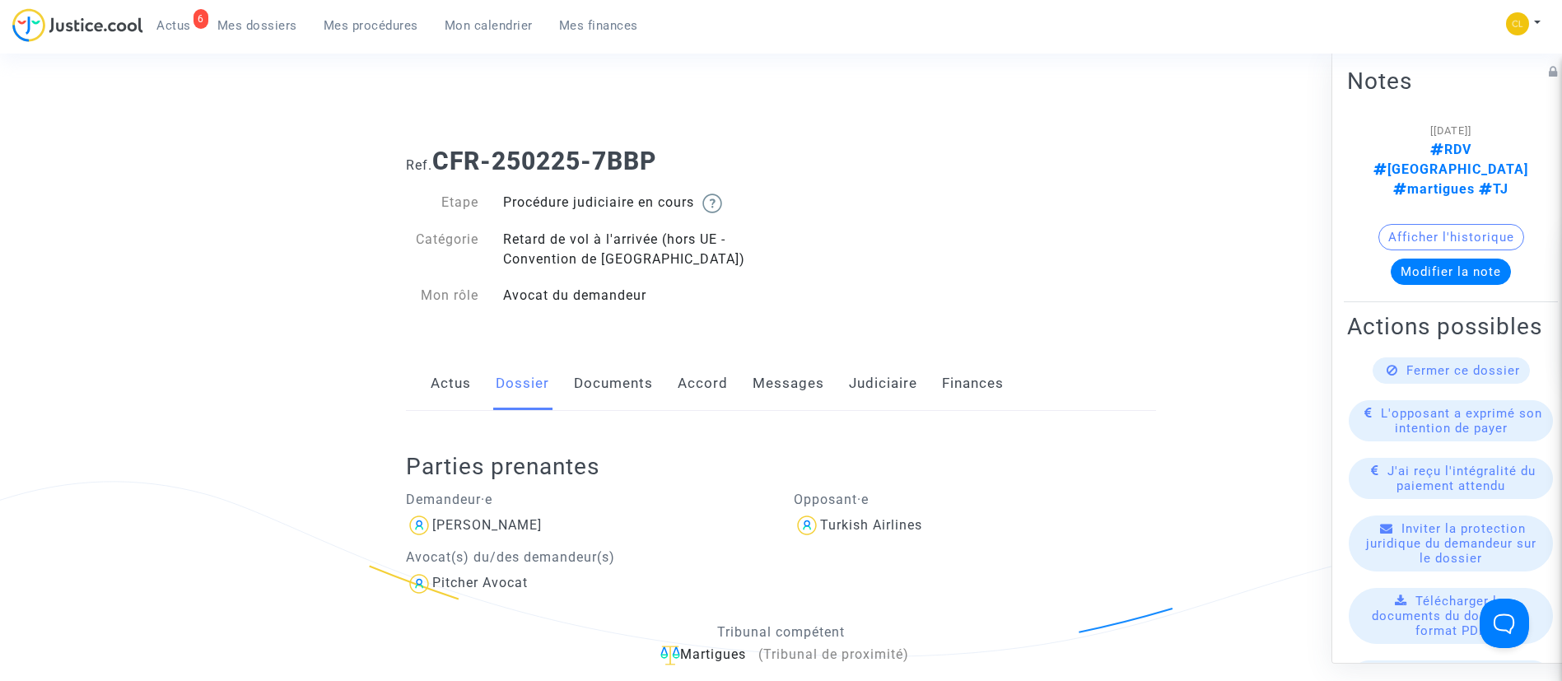
click at [855, 379] on link "Judiciaire" at bounding box center [883, 383] width 68 height 54
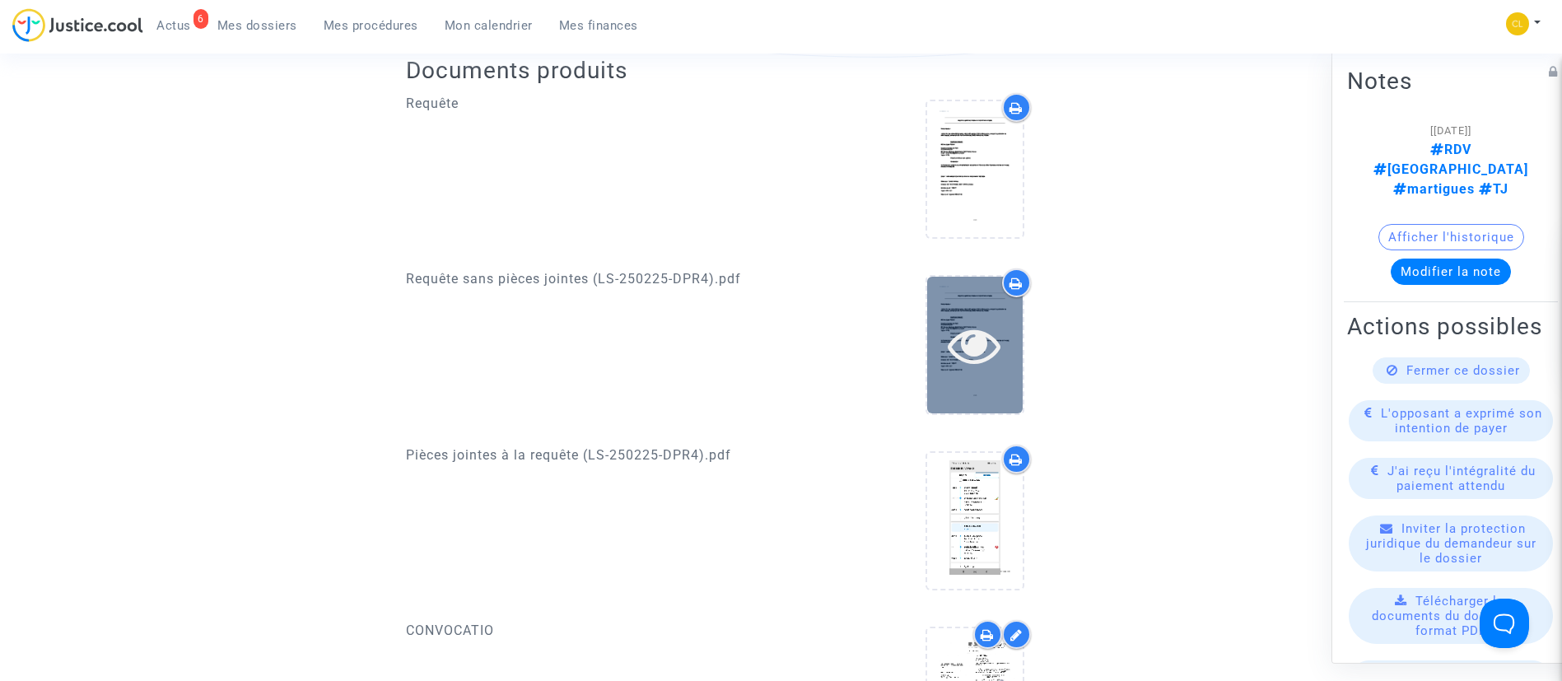
scroll to position [617, 0]
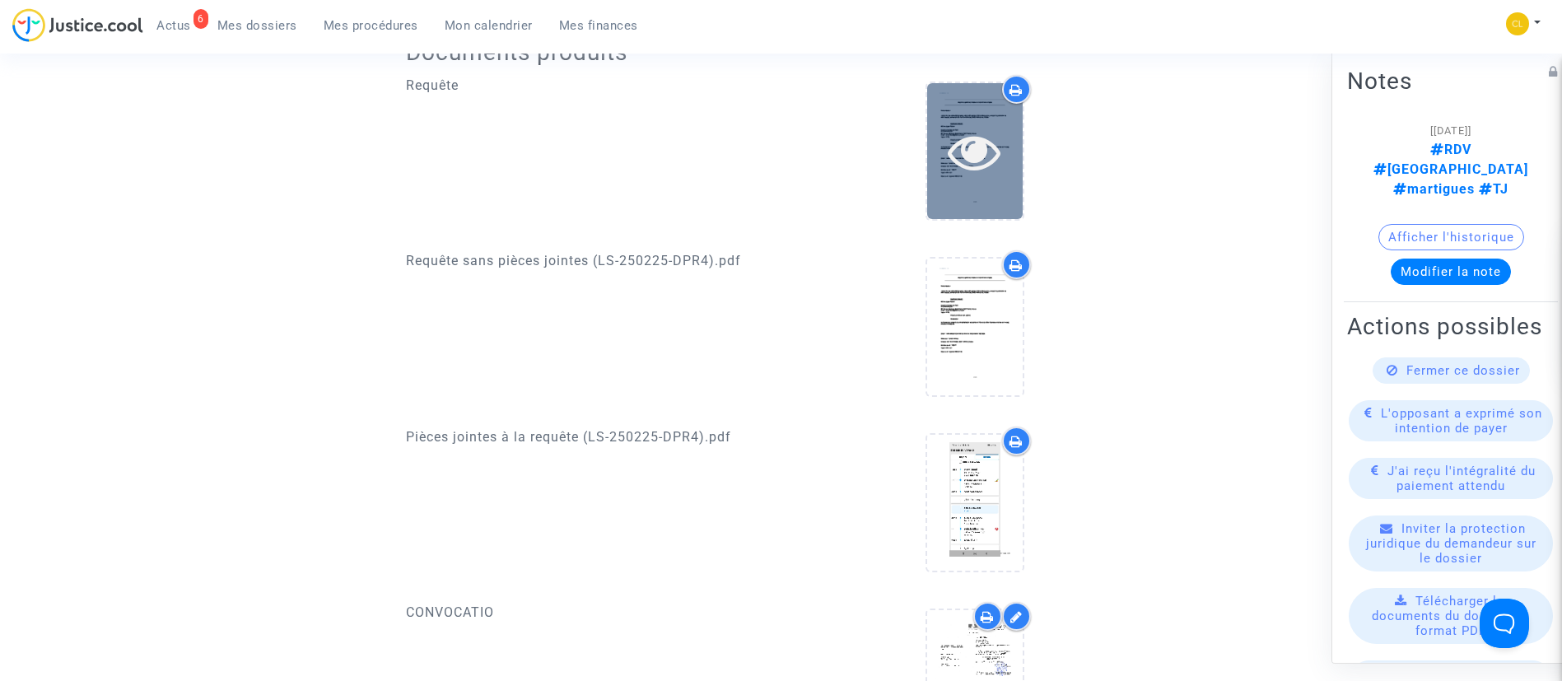
click at [966, 159] on icon at bounding box center [974, 151] width 54 height 53
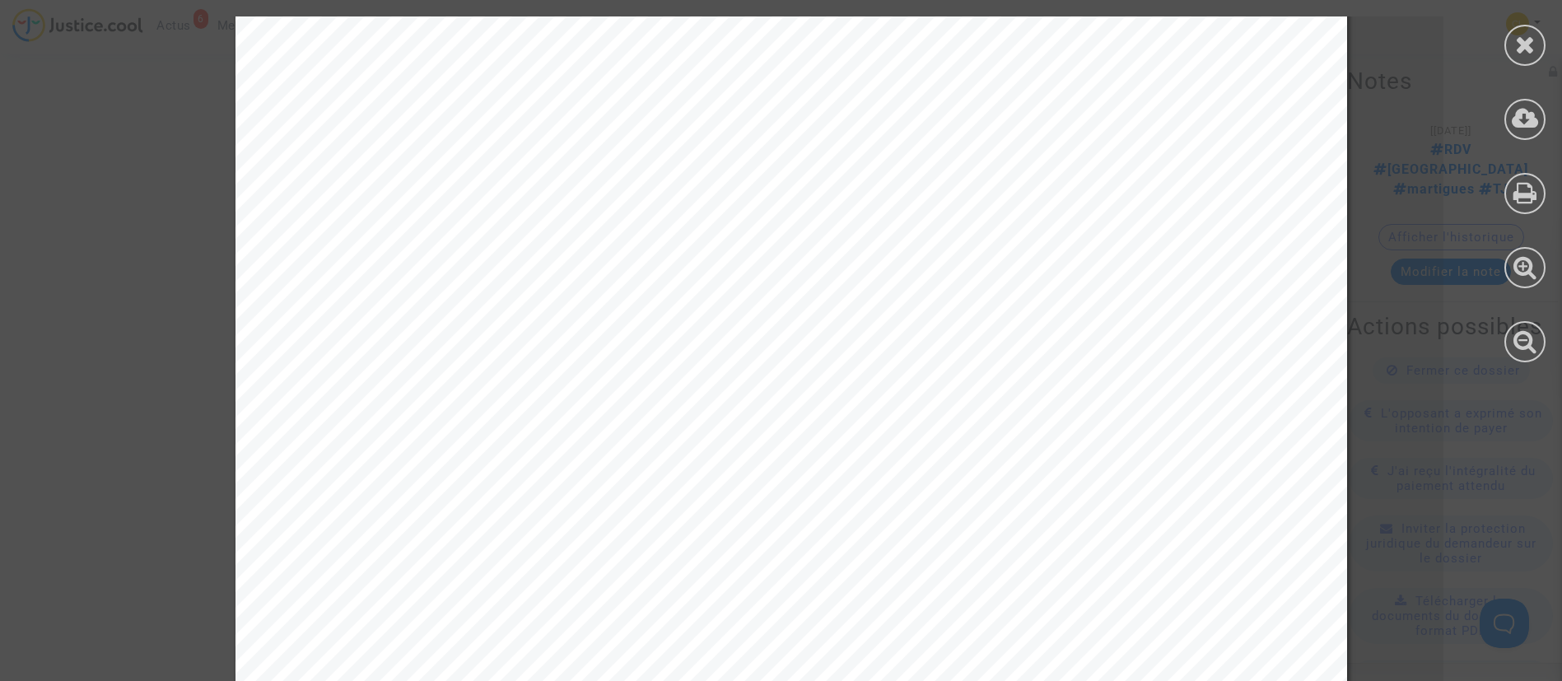
scroll to position [5440, 0]
click at [1519, 32] on icon at bounding box center [1525, 44] width 21 height 25
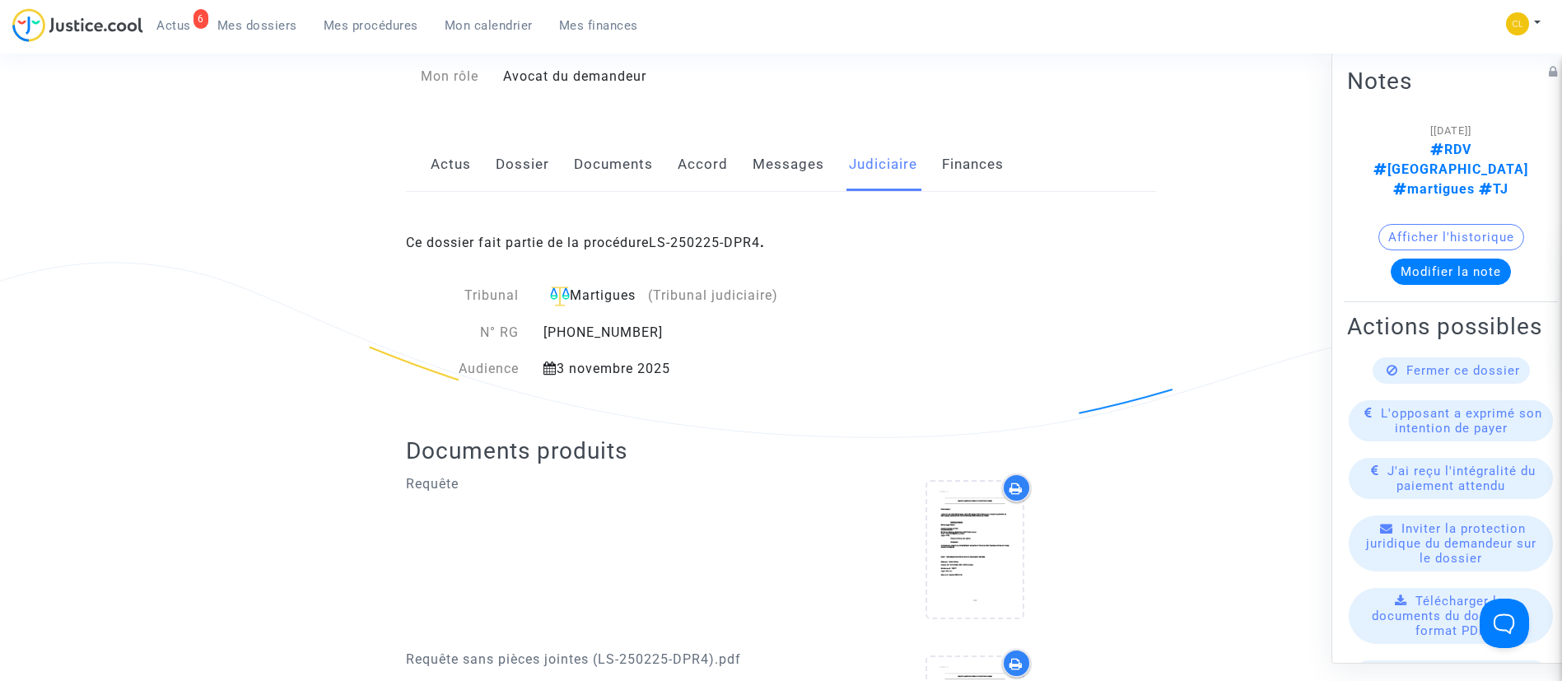
scroll to position [0, 0]
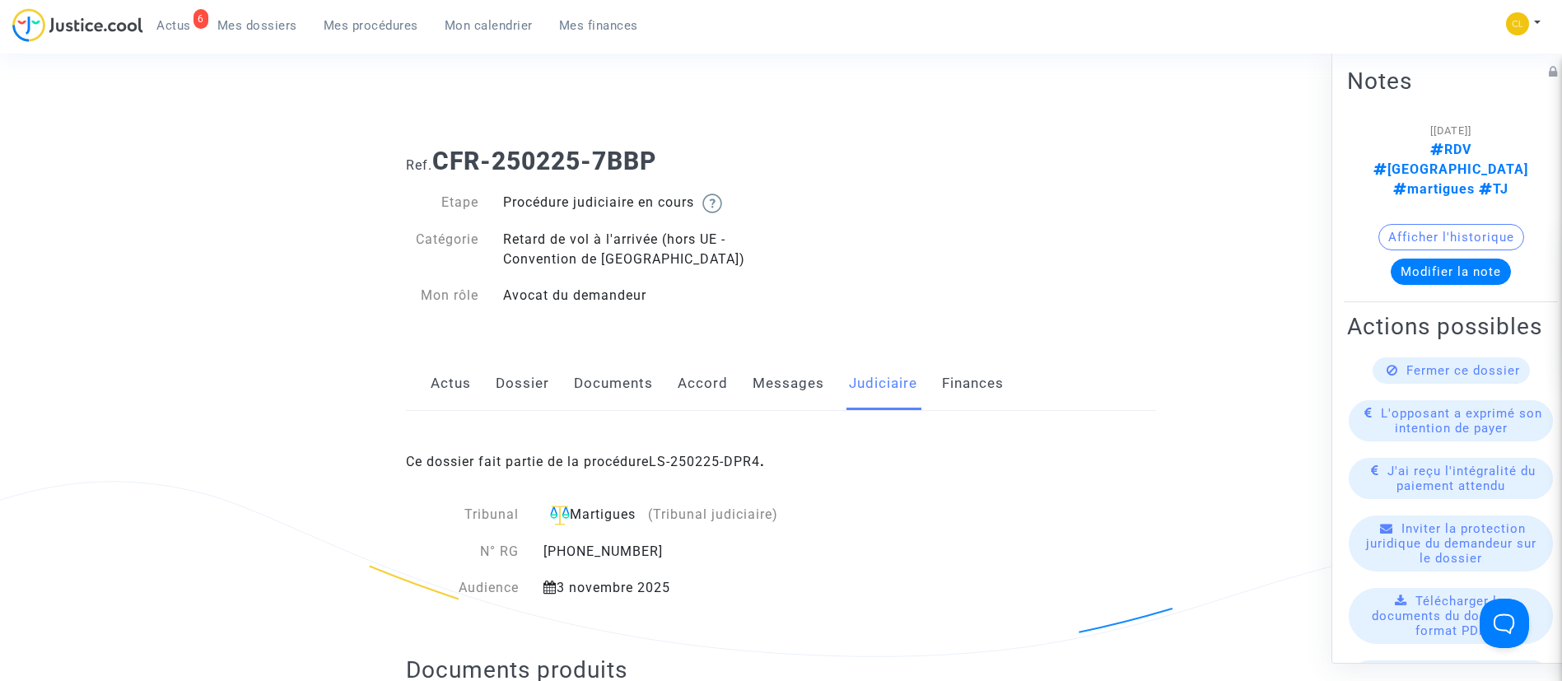
click at [253, 26] on span "Mes dossiers" at bounding box center [257, 25] width 80 height 15
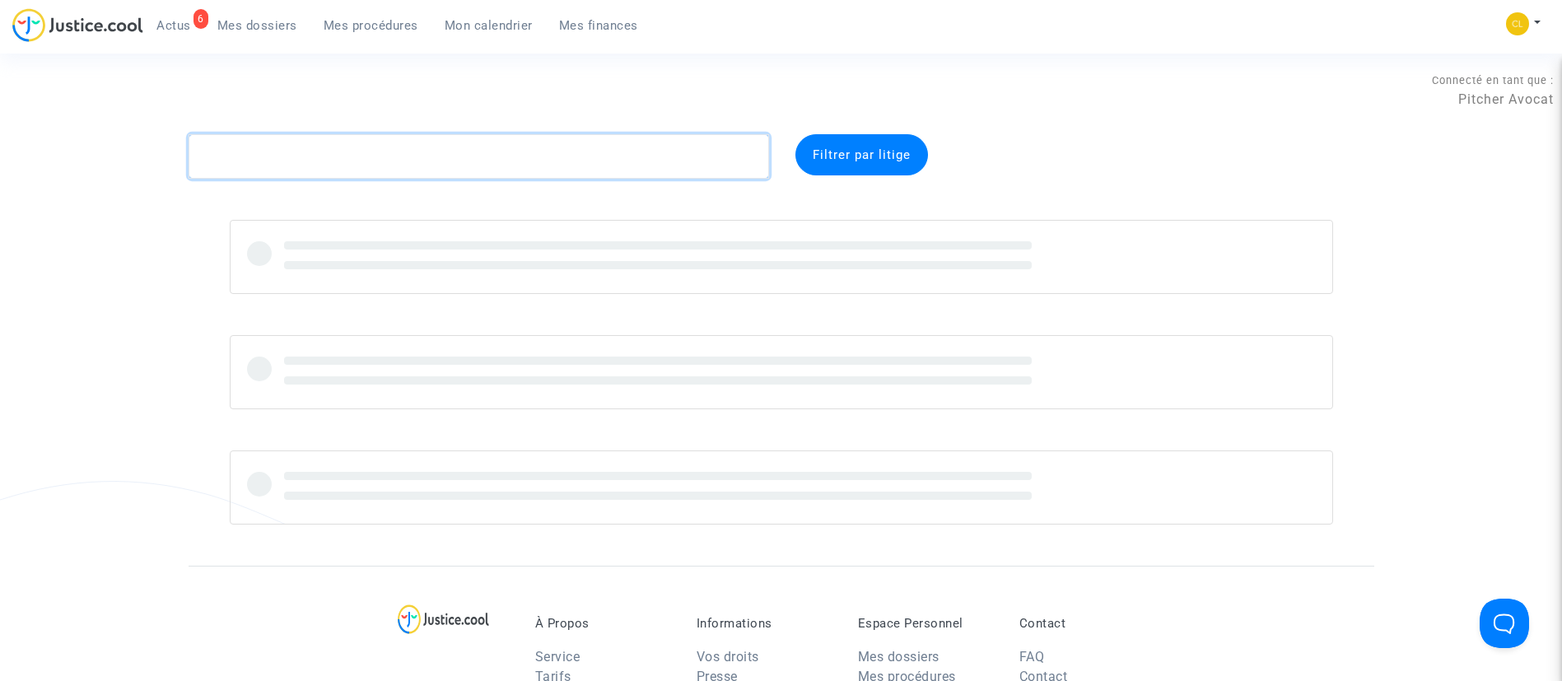
click at [407, 158] on textarea at bounding box center [479, 156] width 580 height 44
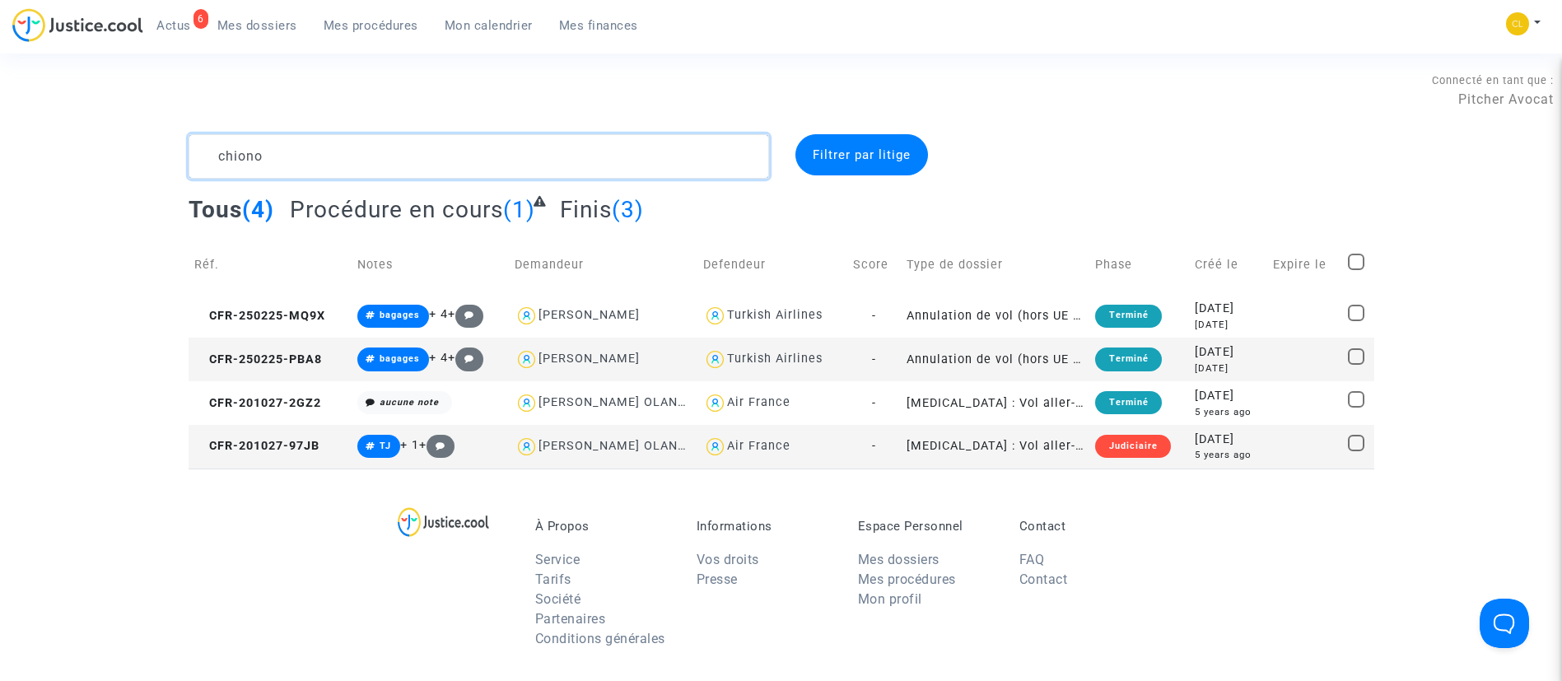
type textarea "chiono"
click at [384, 18] on span "Mes procédures" at bounding box center [371, 25] width 95 height 15
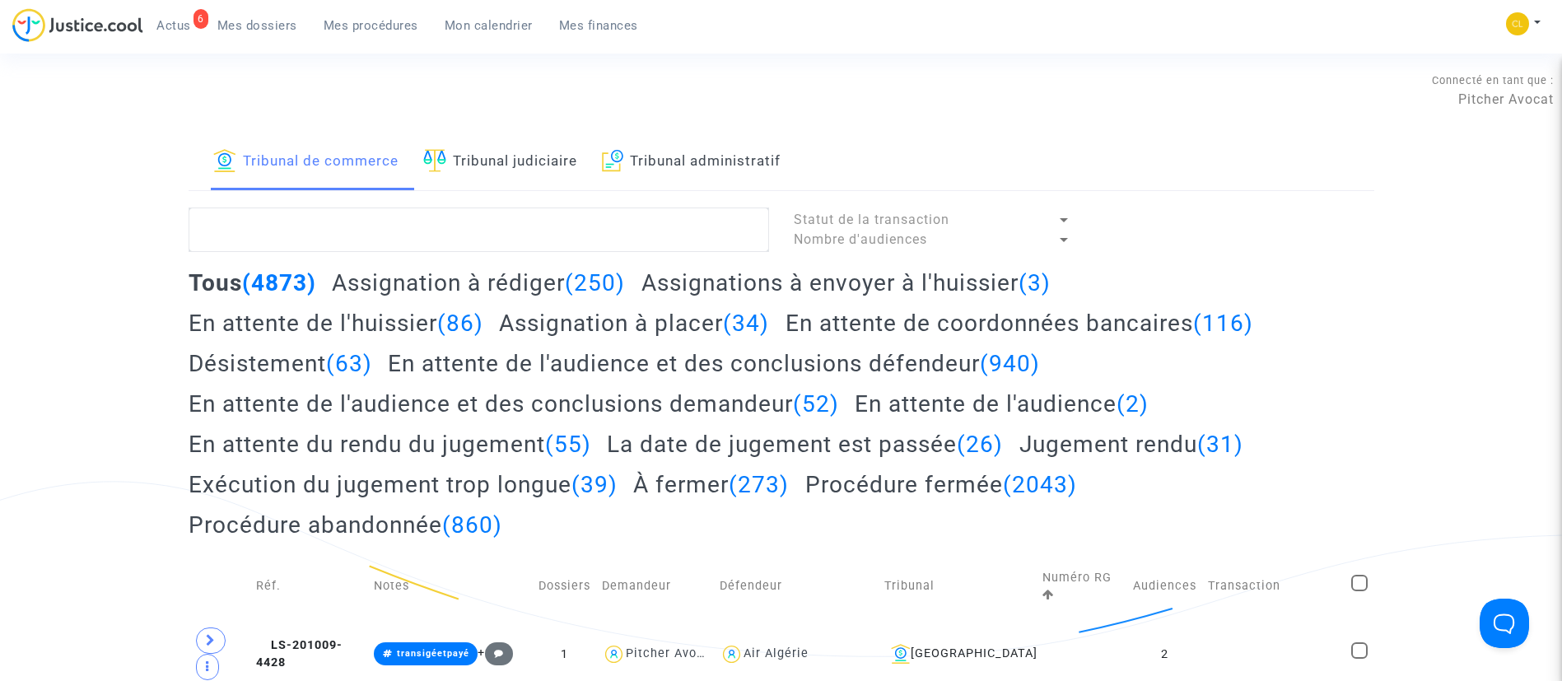
click at [538, 165] on link "Tribunal judiciaire" at bounding box center [500, 162] width 154 height 56
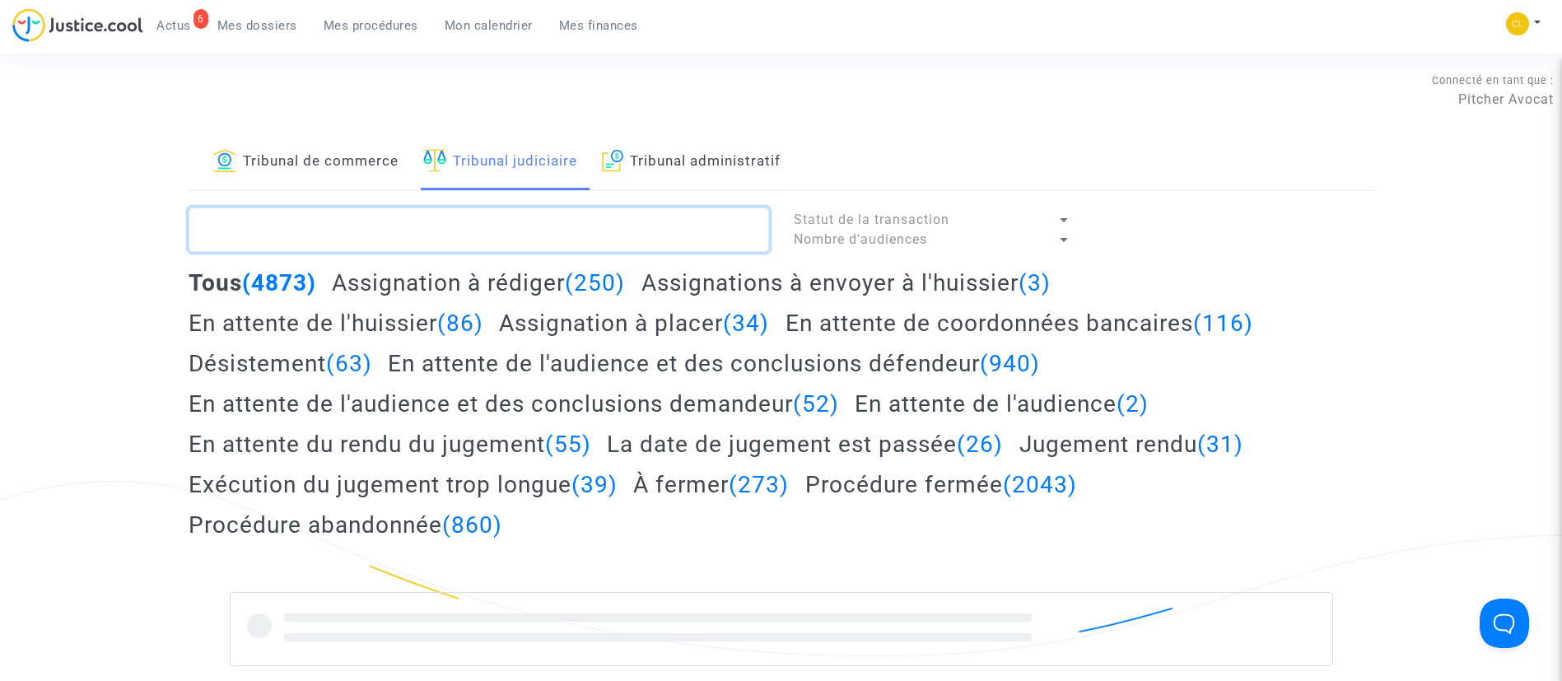
click at [543, 226] on textarea at bounding box center [479, 229] width 580 height 44
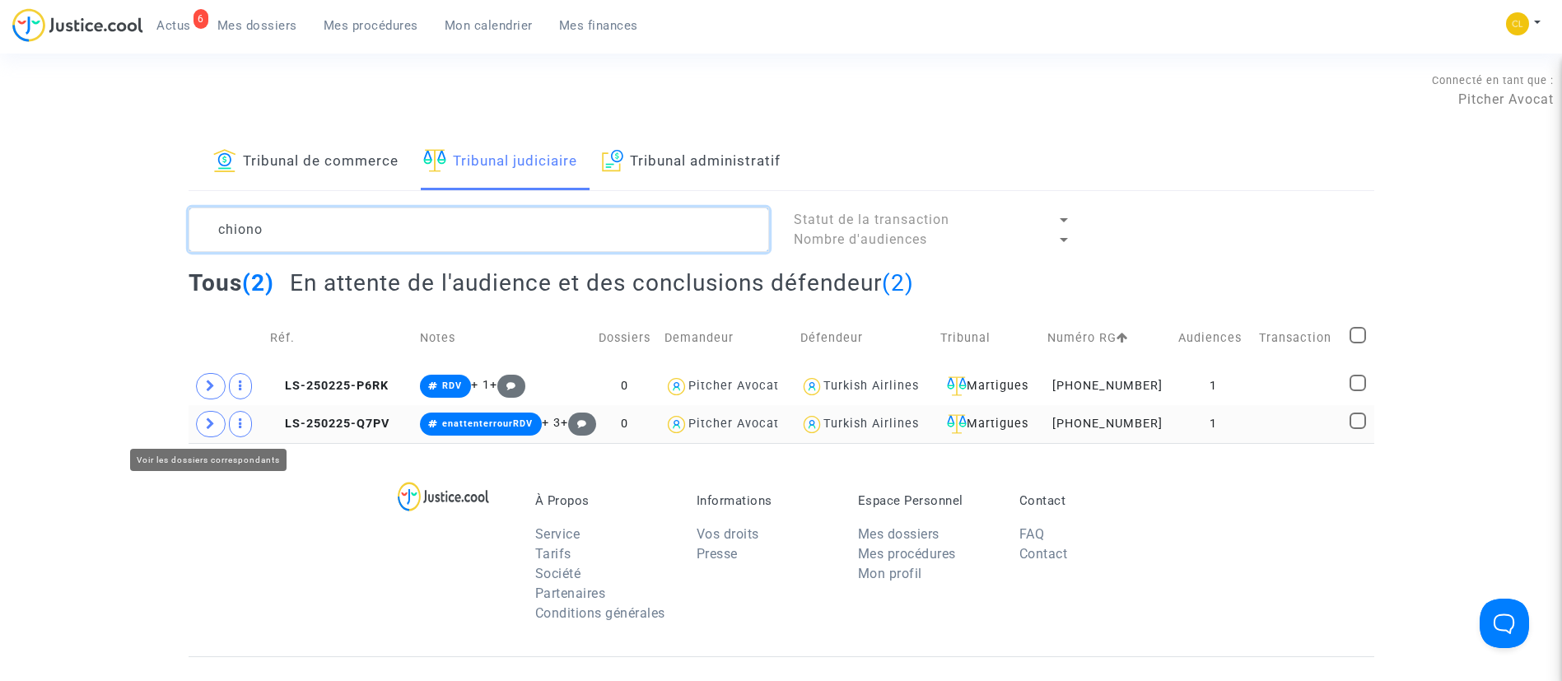
type textarea "chiono"
click at [208, 424] on icon at bounding box center [211, 423] width 10 height 12
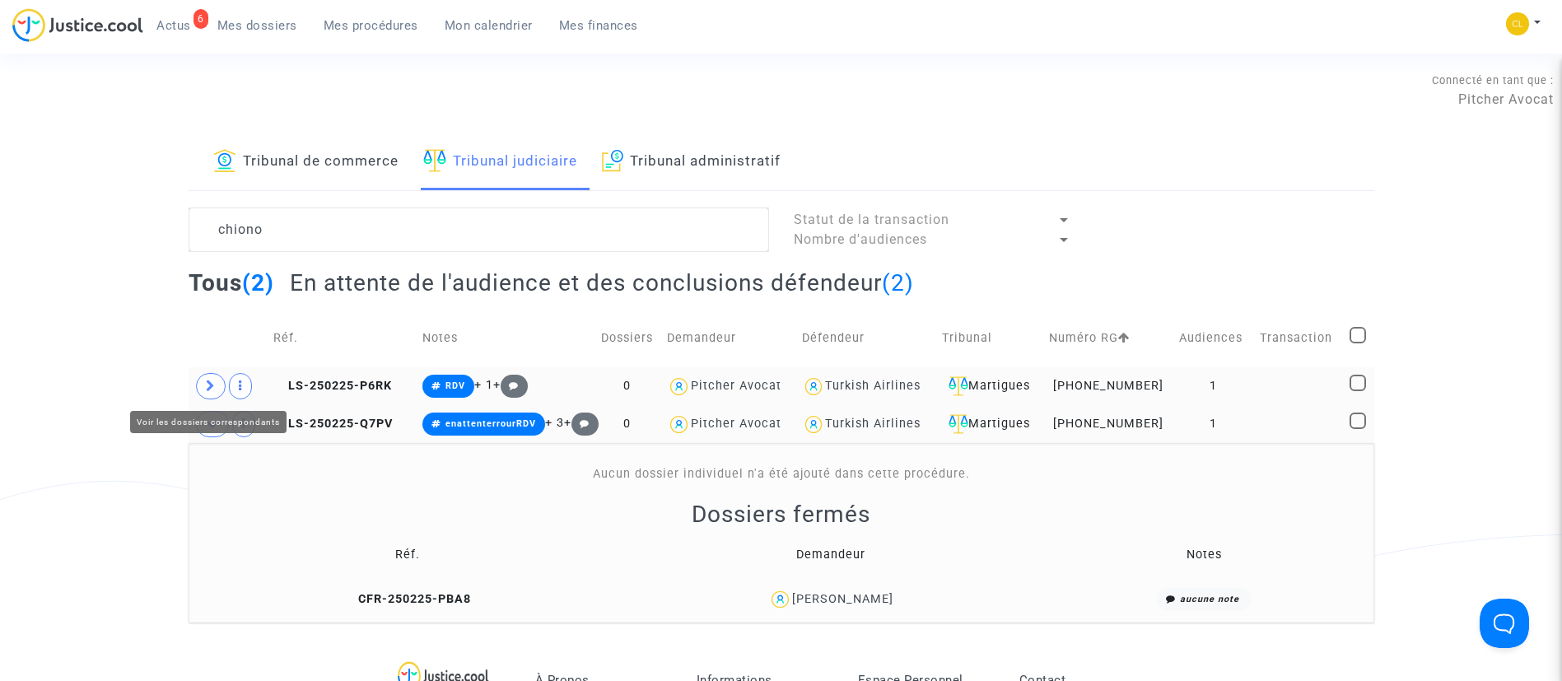
click at [212, 379] on icon at bounding box center [211, 385] width 10 height 12
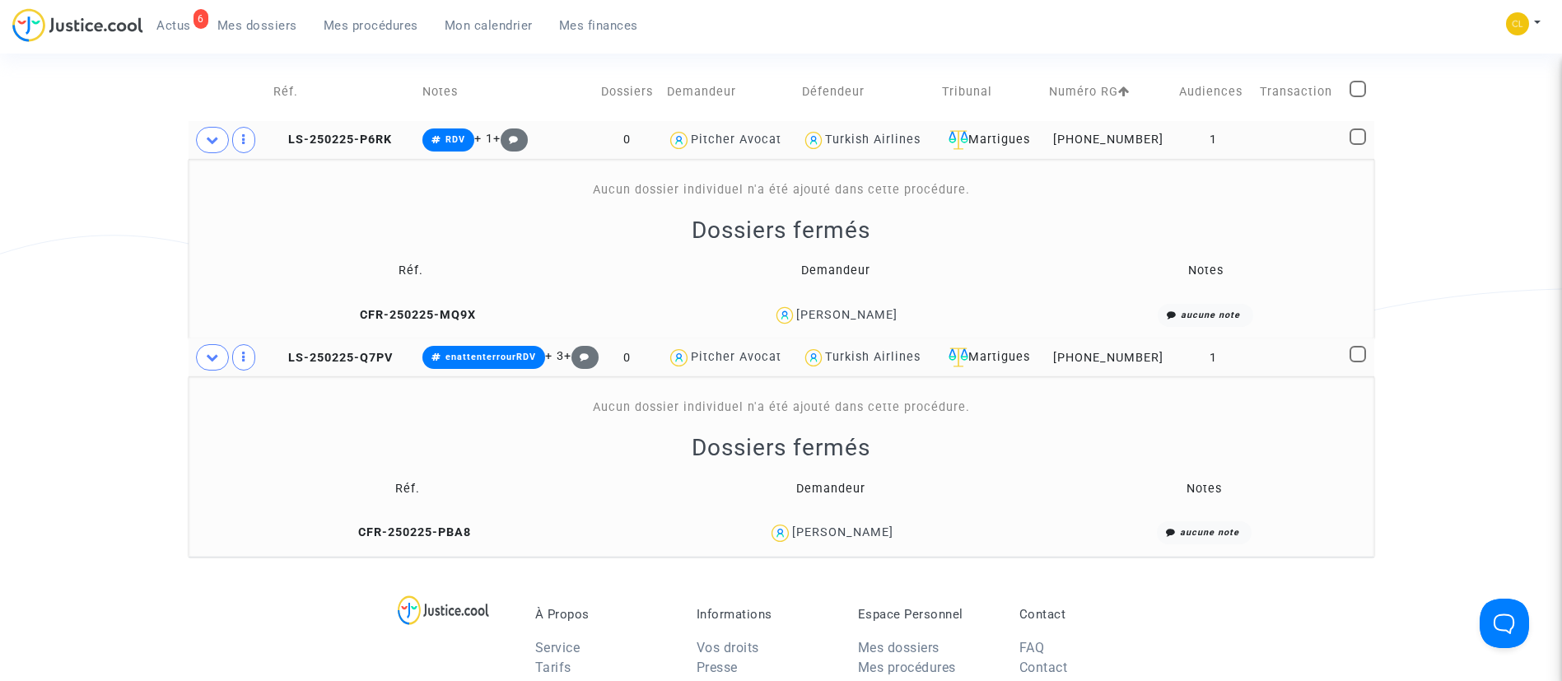
scroll to position [247, 0]
click at [881, 535] on div "Gabriel Chiono" at bounding box center [842, 531] width 101 height 14
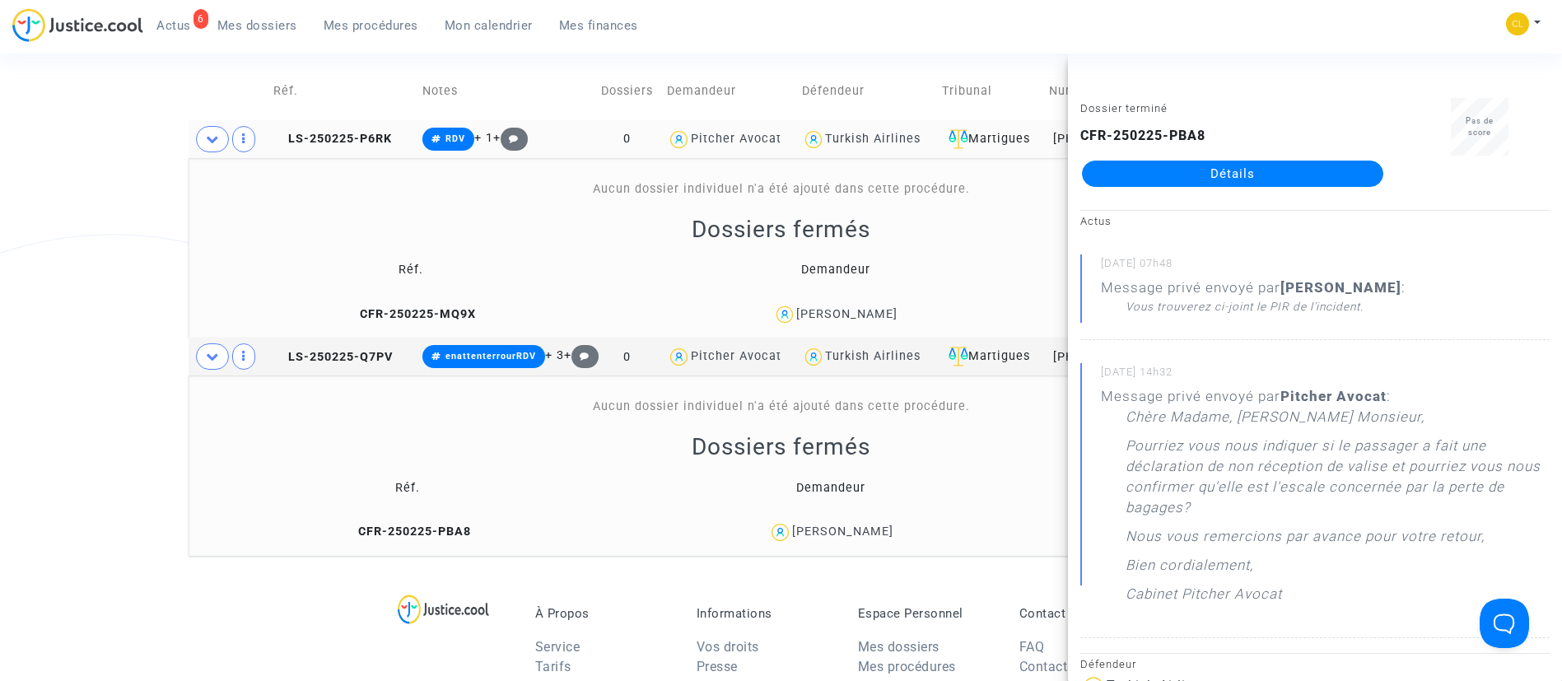
click at [1270, 26] on div "6 Actus Mes dossiers Mes procédures Mon calendrier Mes finances Mon profil Chan…" at bounding box center [781, 30] width 1562 height 45
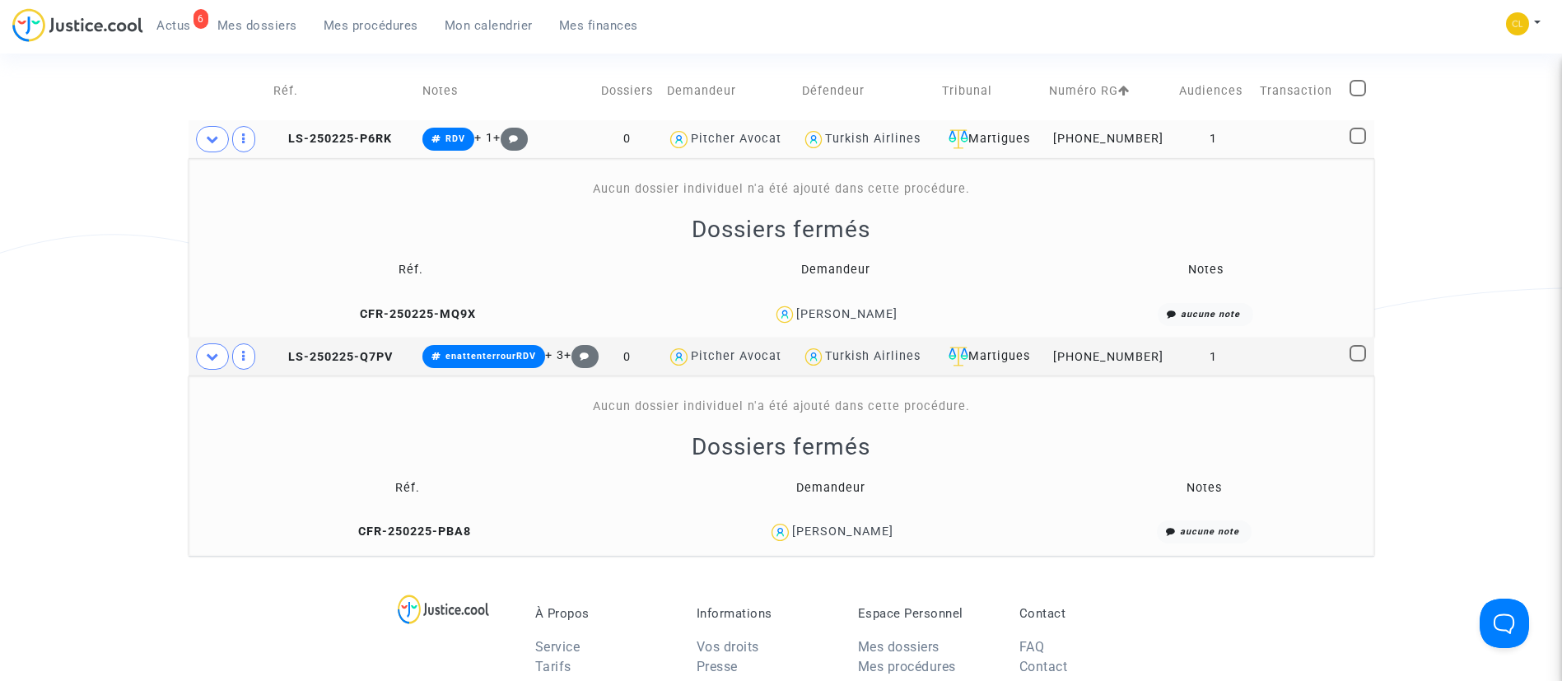
click at [852, 537] on div "Gabriel Chiono" at bounding box center [842, 531] width 101 height 14
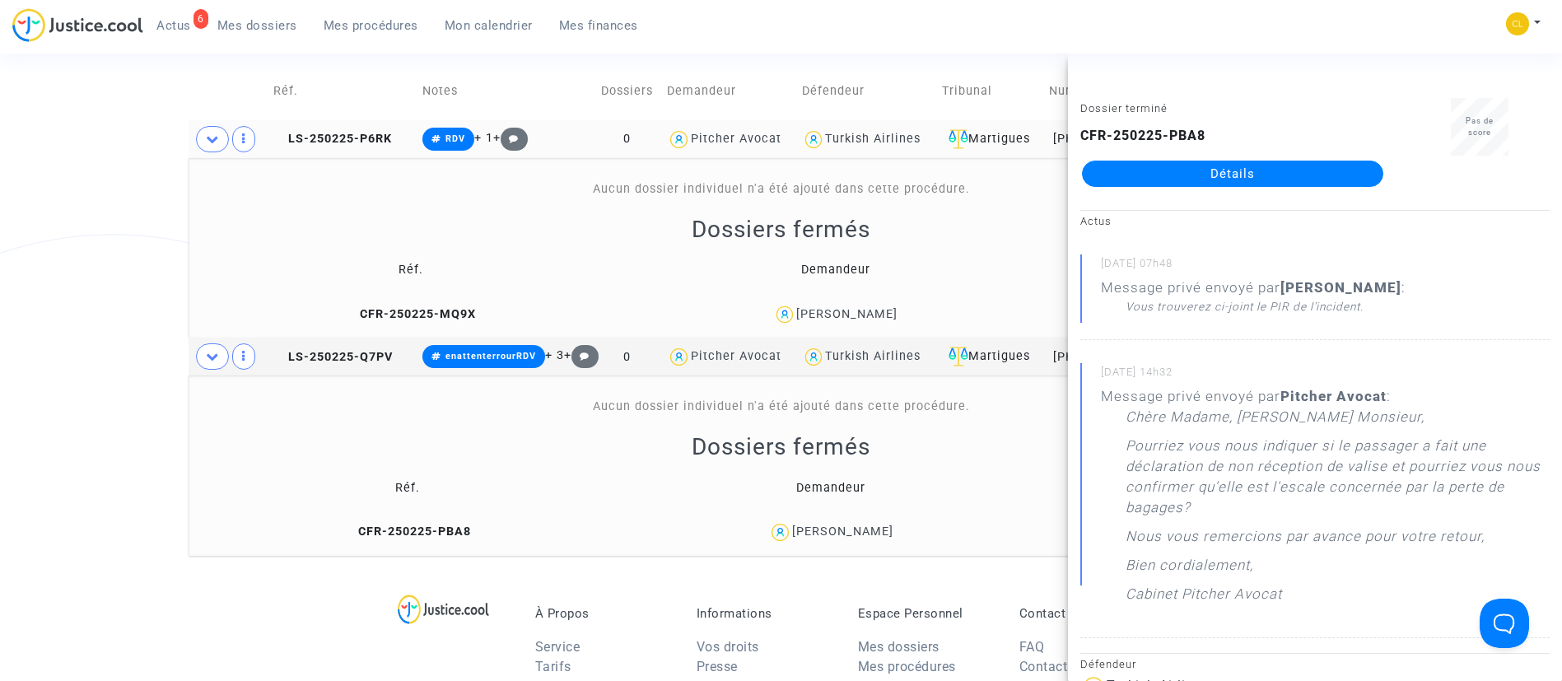
click at [1298, 161] on link "Détails" at bounding box center [1232, 174] width 301 height 26
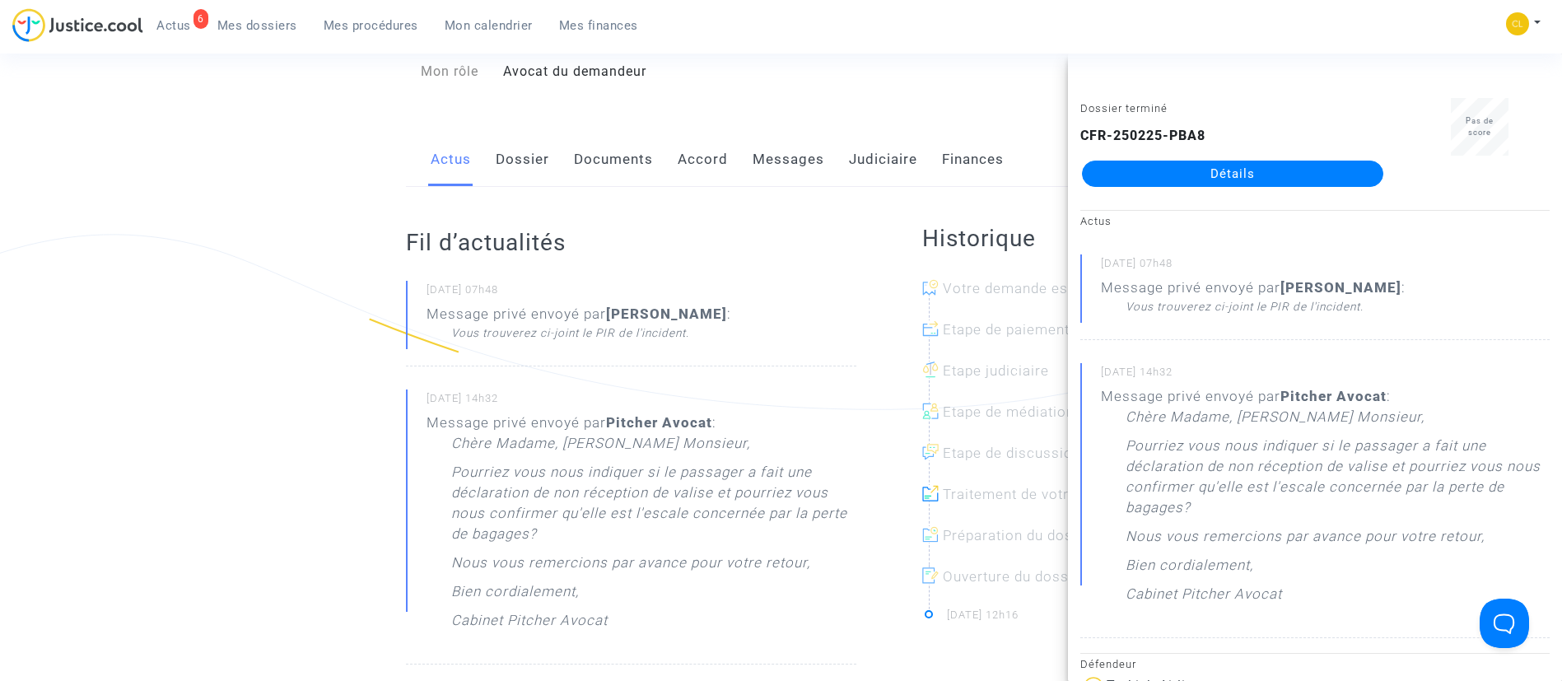
click at [781, 161] on link "Messages" at bounding box center [788, 160] width 72 height 54
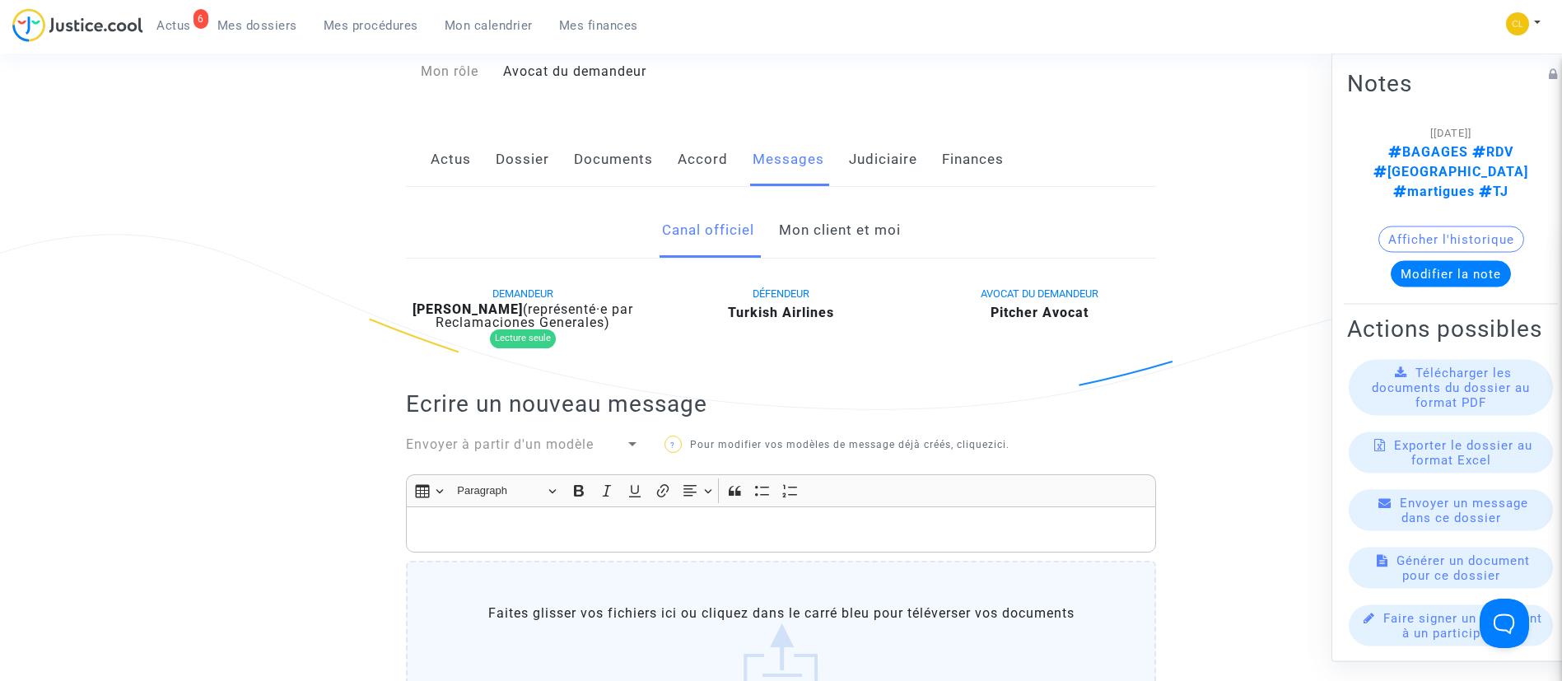
click at [792, 232] on link "Mon client et moi" at bounding box center [840, 230] width 122 height 54
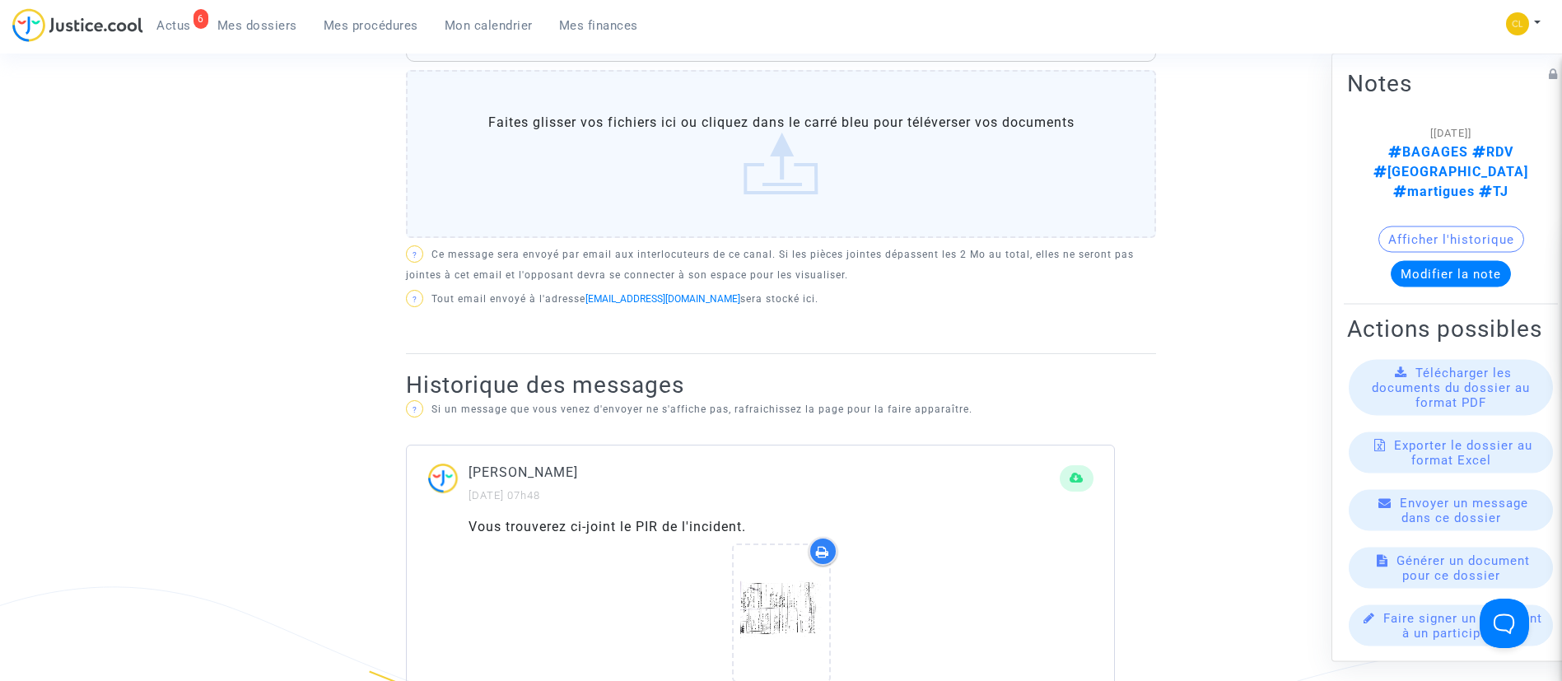
scroll to position [989, 0]
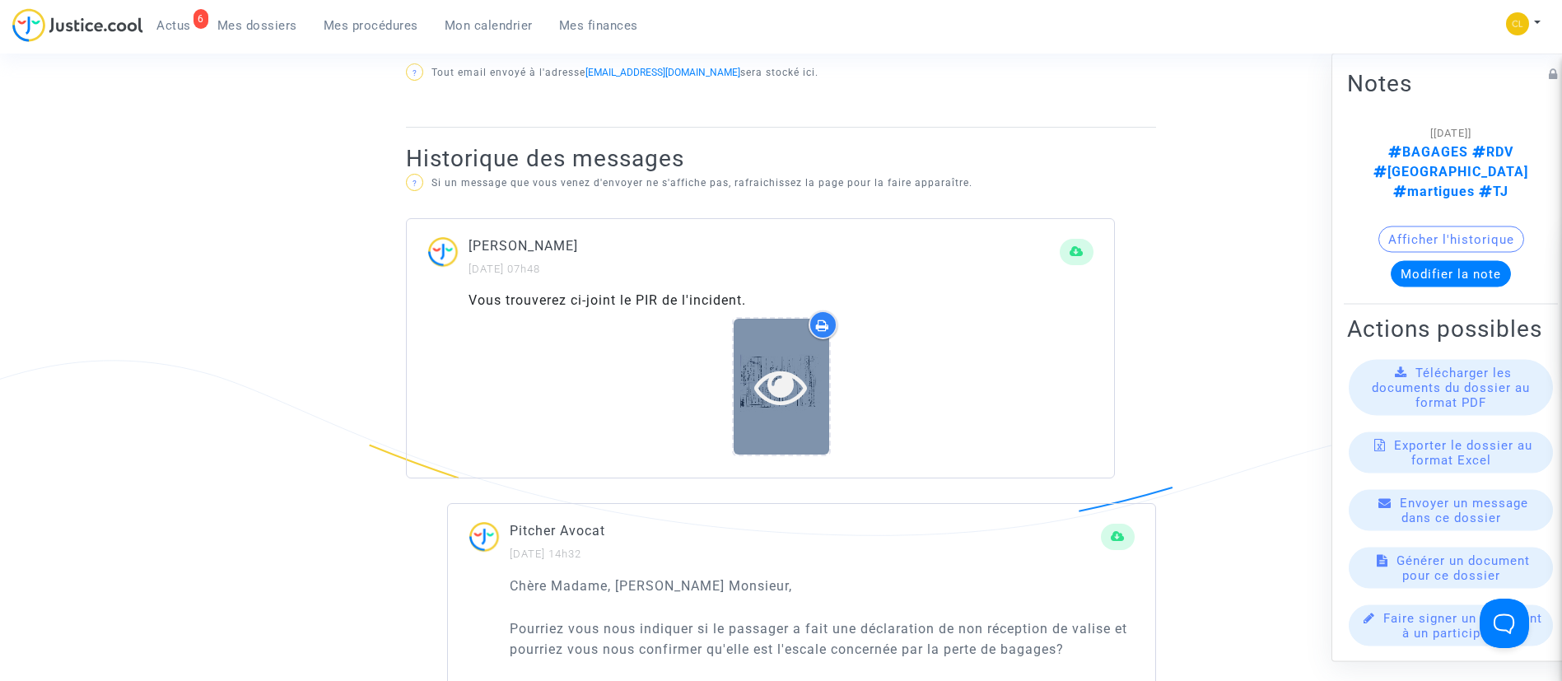
click at [777, 379] on icon at bounding box center [781, 386] width 54 height 53
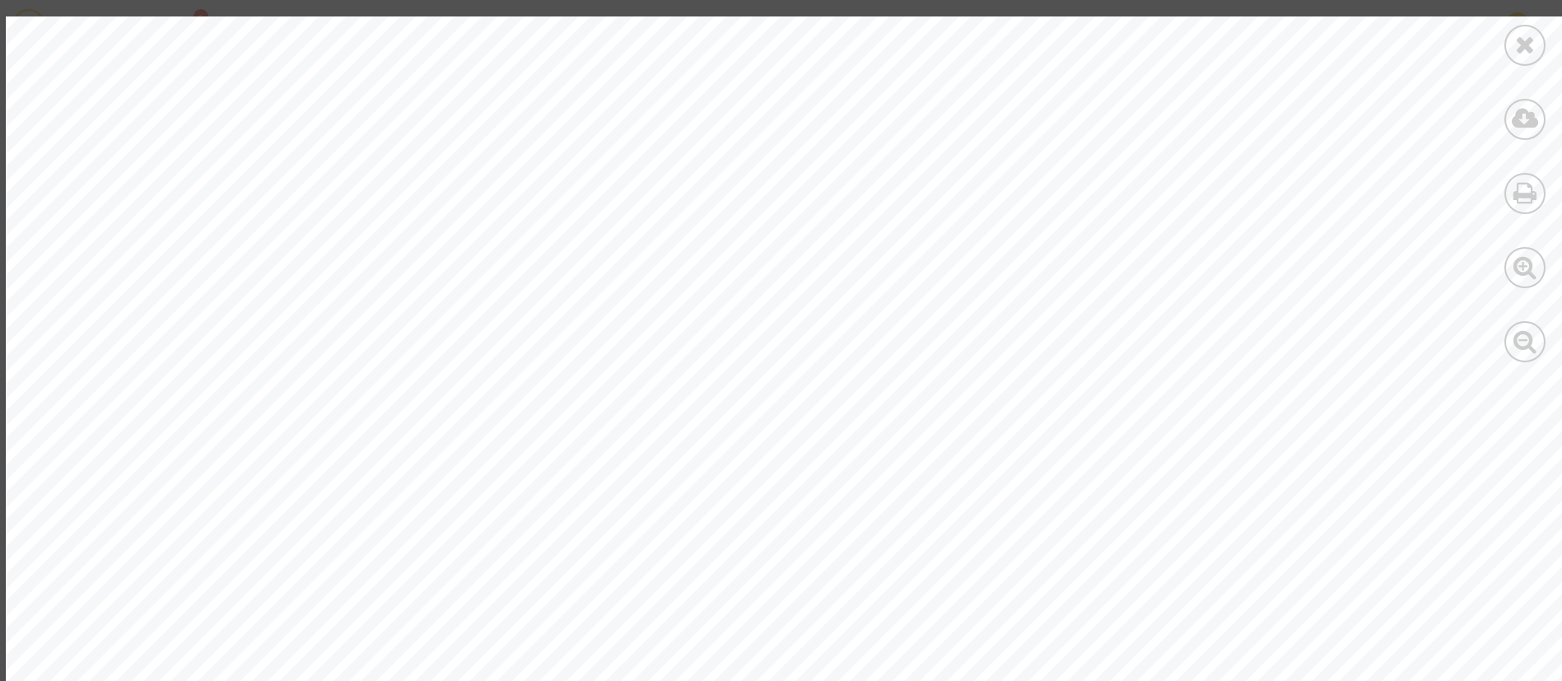
scroll to position [491, 0]
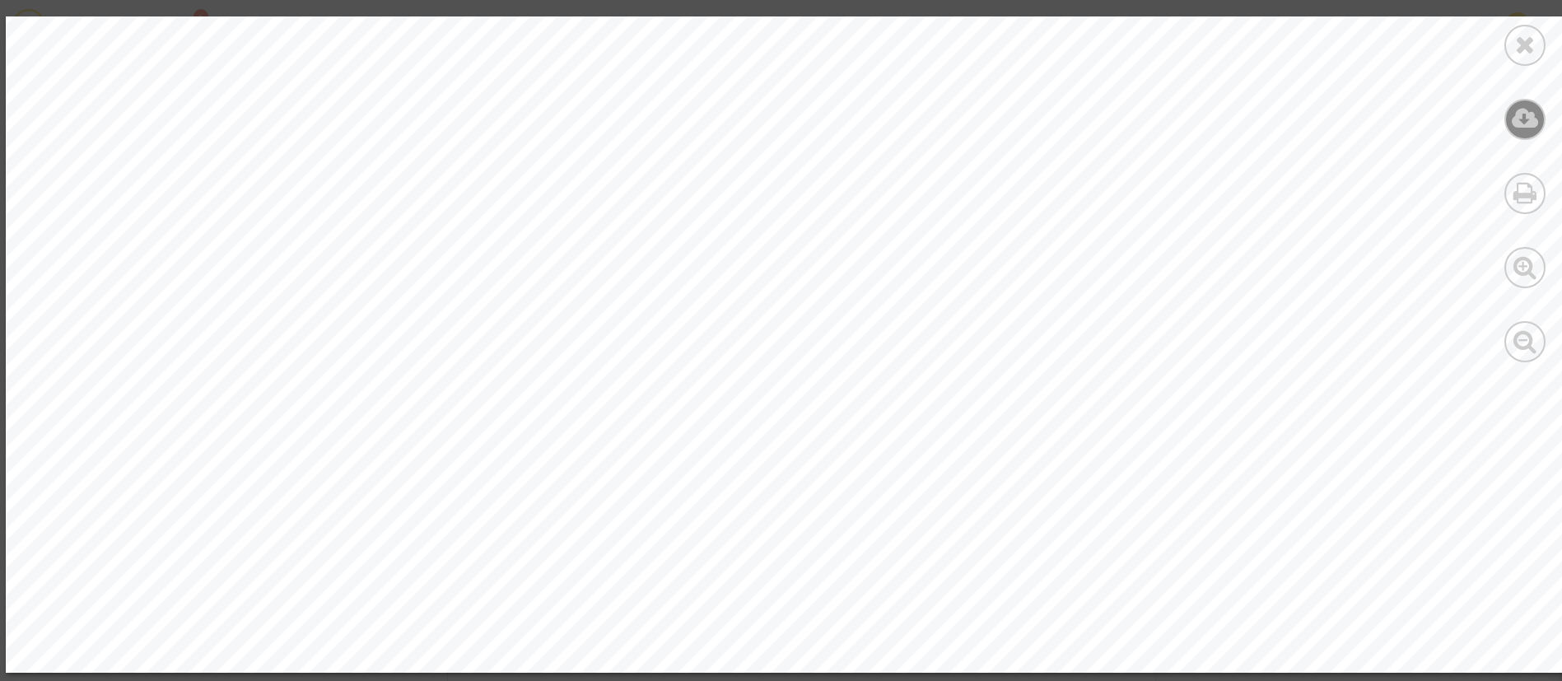
click at [1509, 121] on div at bounding box center [1524, 119] width 41 height 41
click at [1518, 34] on icon at bounding box center [1525, 44] width 21 height 25
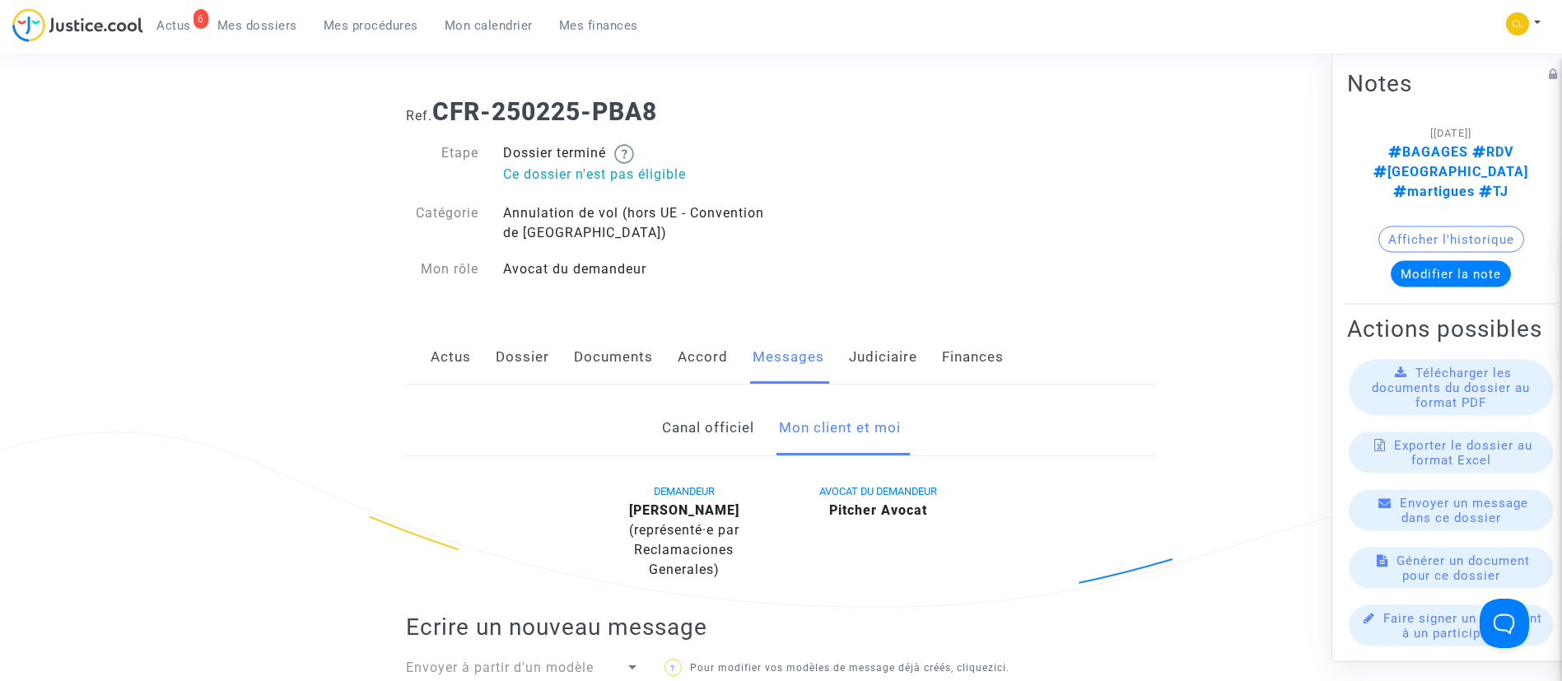
scroll to position [0, 0]
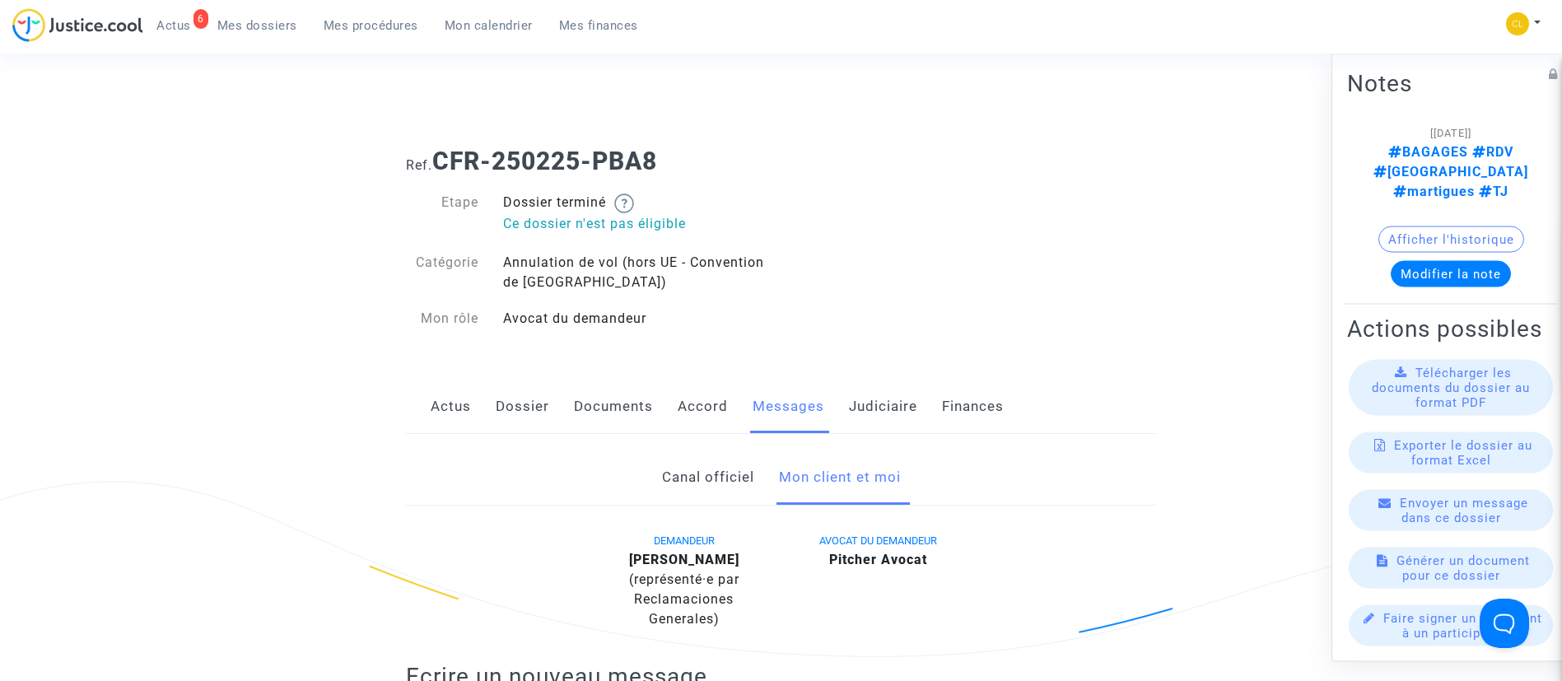
click at [375, 20] on span "Mes procédures" at bounding box center [371, 25] width 95 height 15
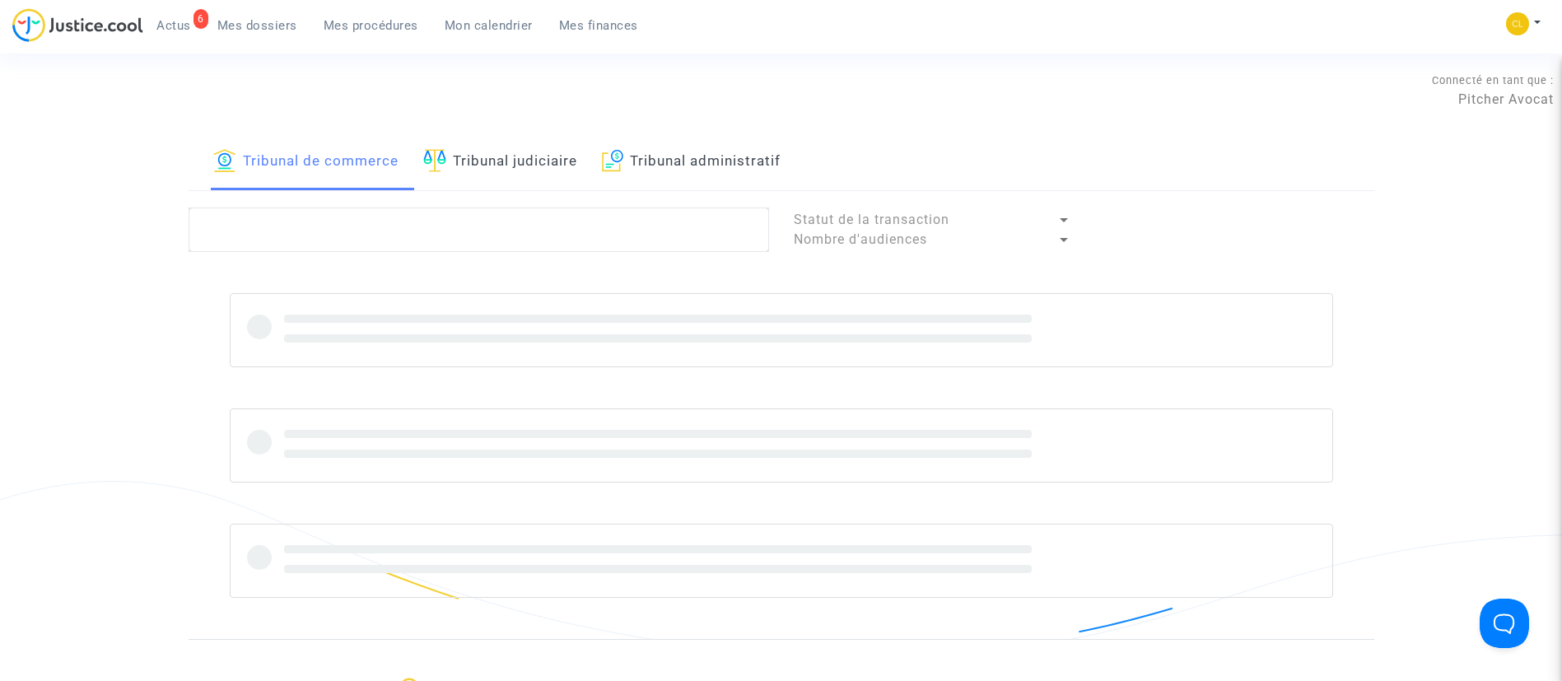
click at [564, 164] on link "Tribunal judiciaire" at bounding box center [500, 162] width 154 height 56
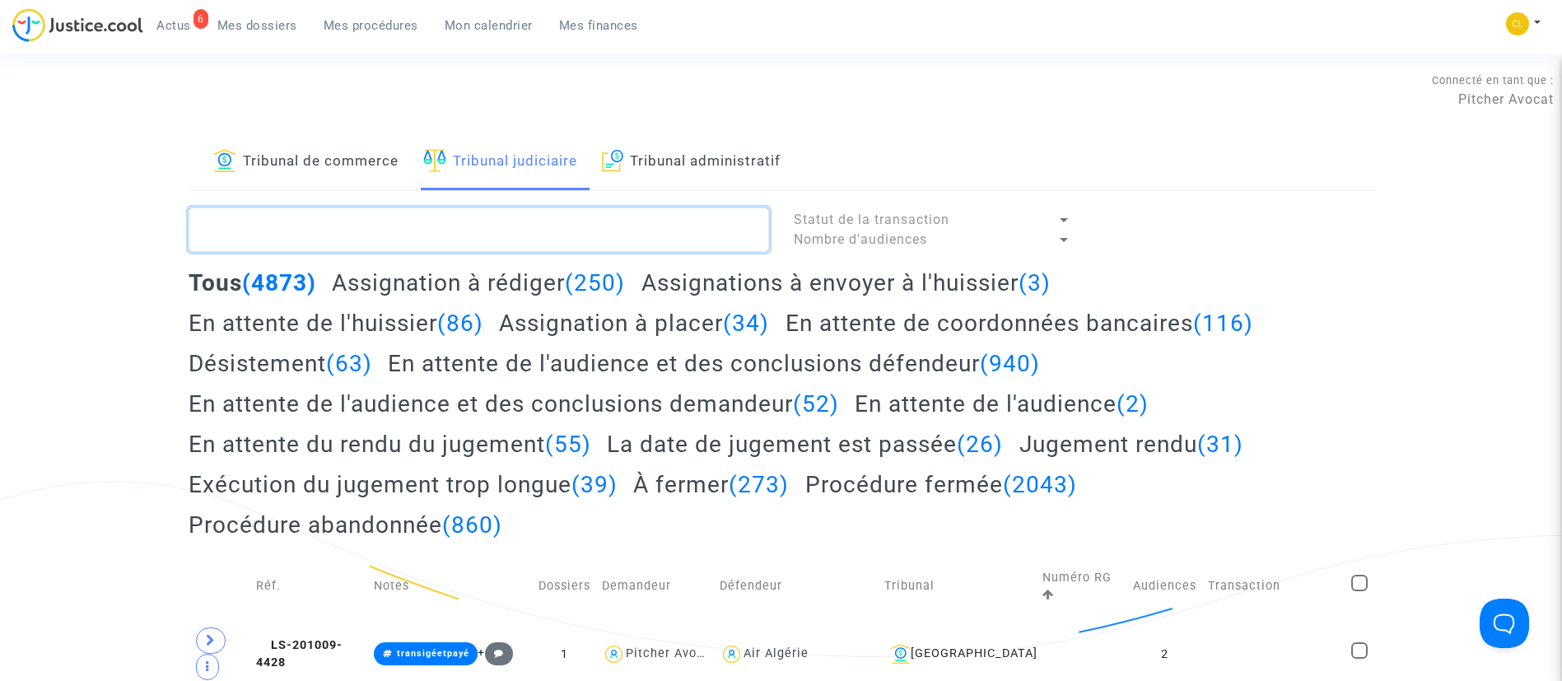
click at [566, 209] on textarea at bounding box center [479, 229] width 580 height 44
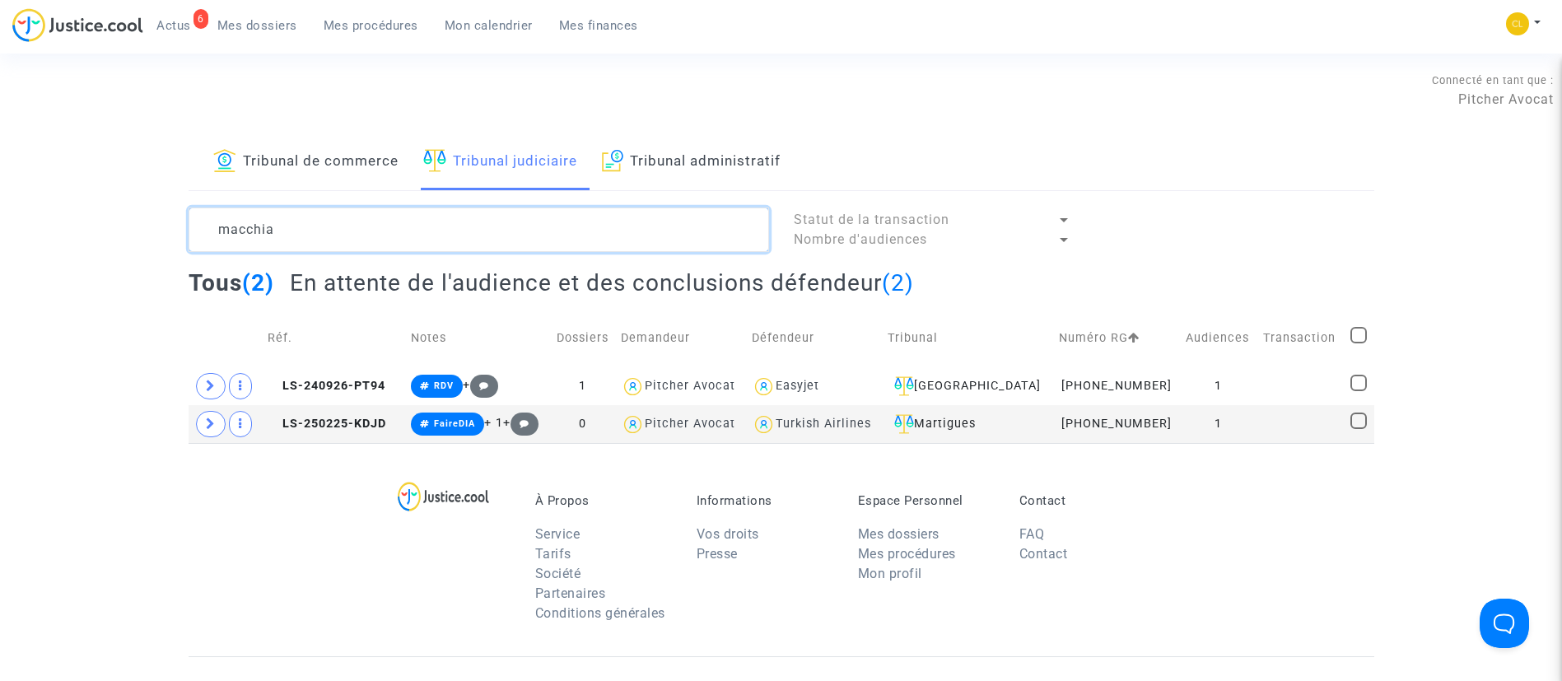
type textarea "macchia"
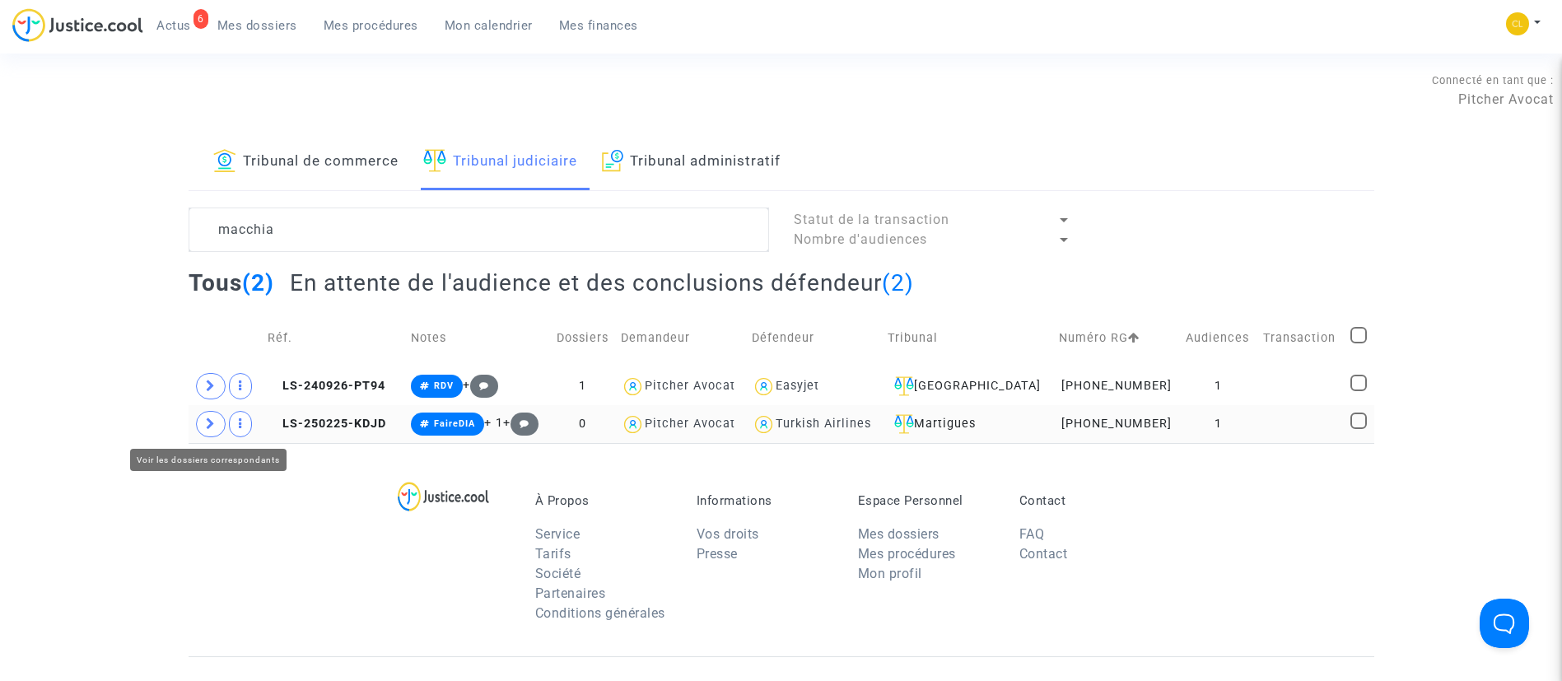
click at [210, 431] on span at bounding box center [211, 424] width 30 height 26
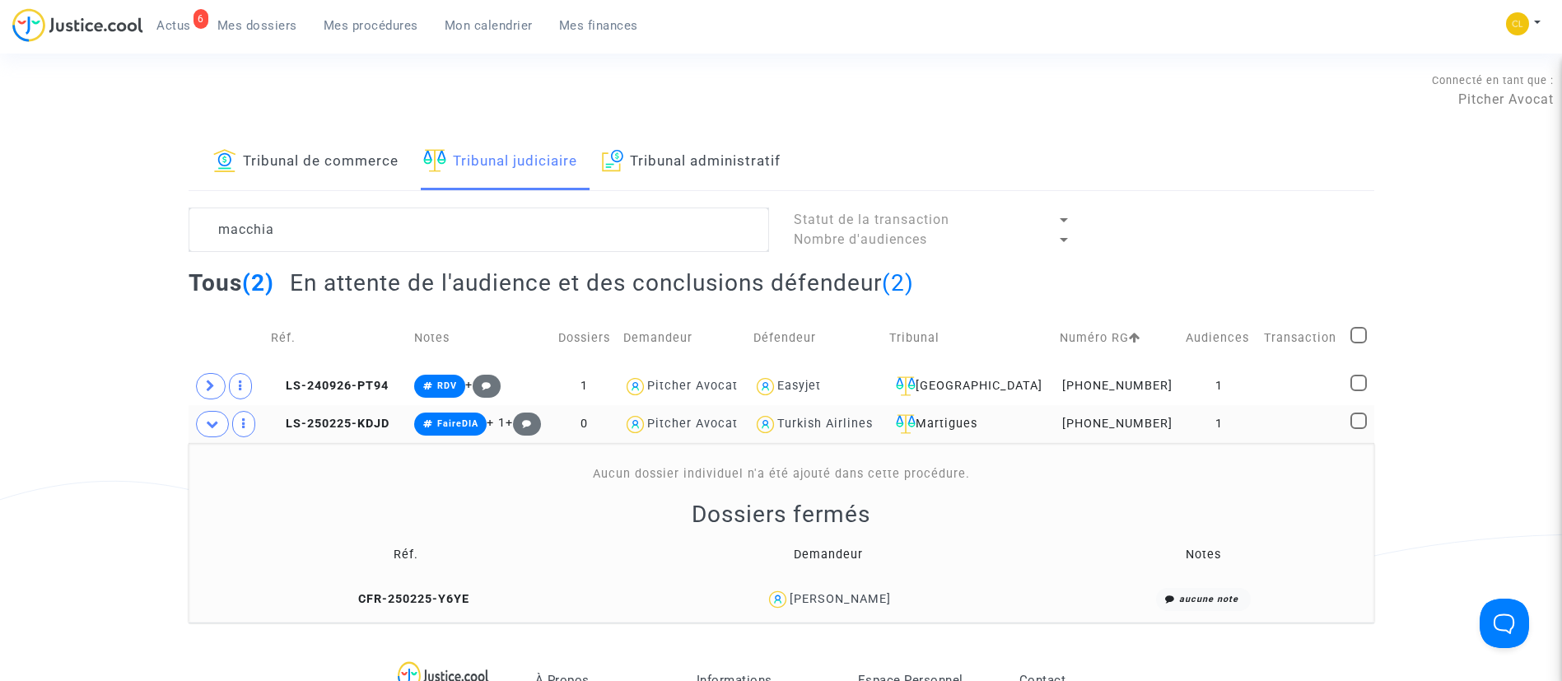
click at [826, 598] on div "Carole Macchia" at bounding box center [839, 599] width 101 height 14
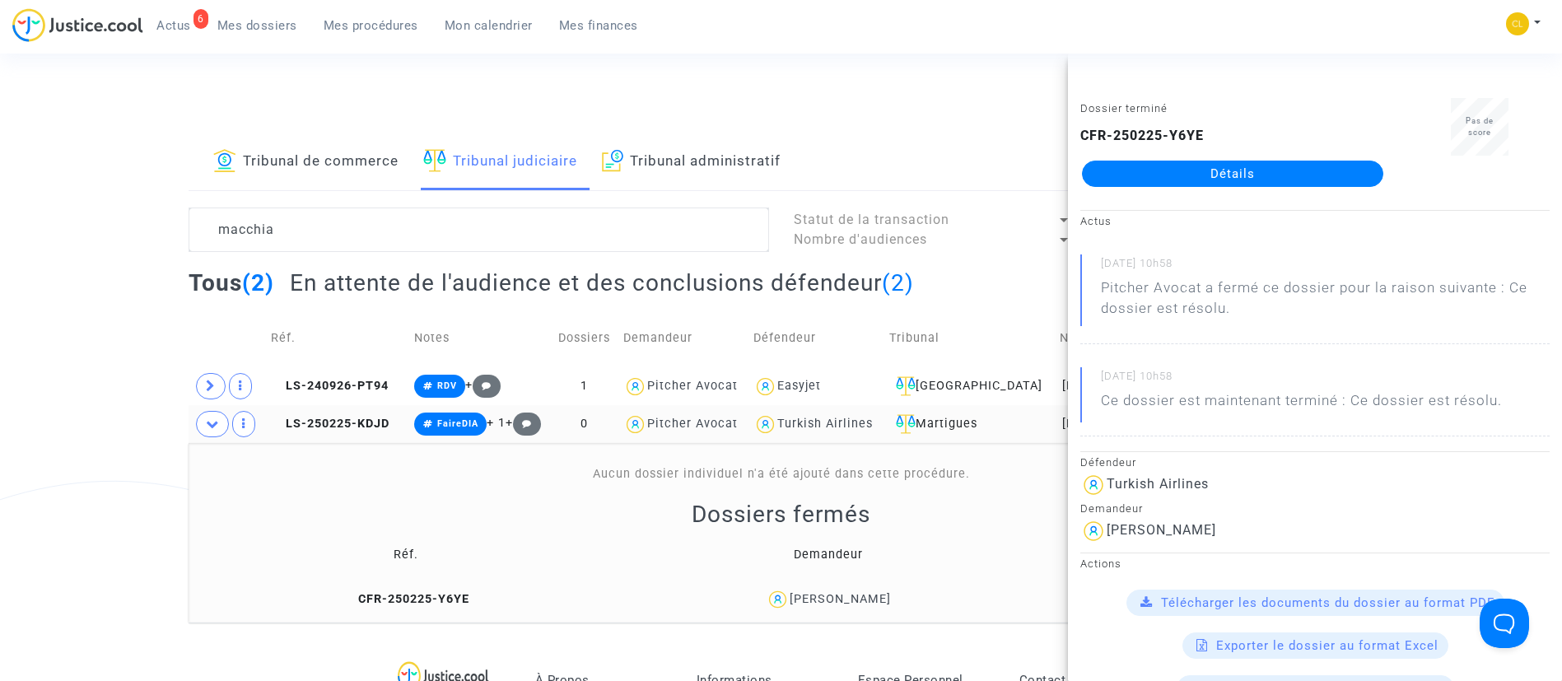
click at [1326, 166] on link "Détails" at bounding box center [1232, 174] width 301 height 26
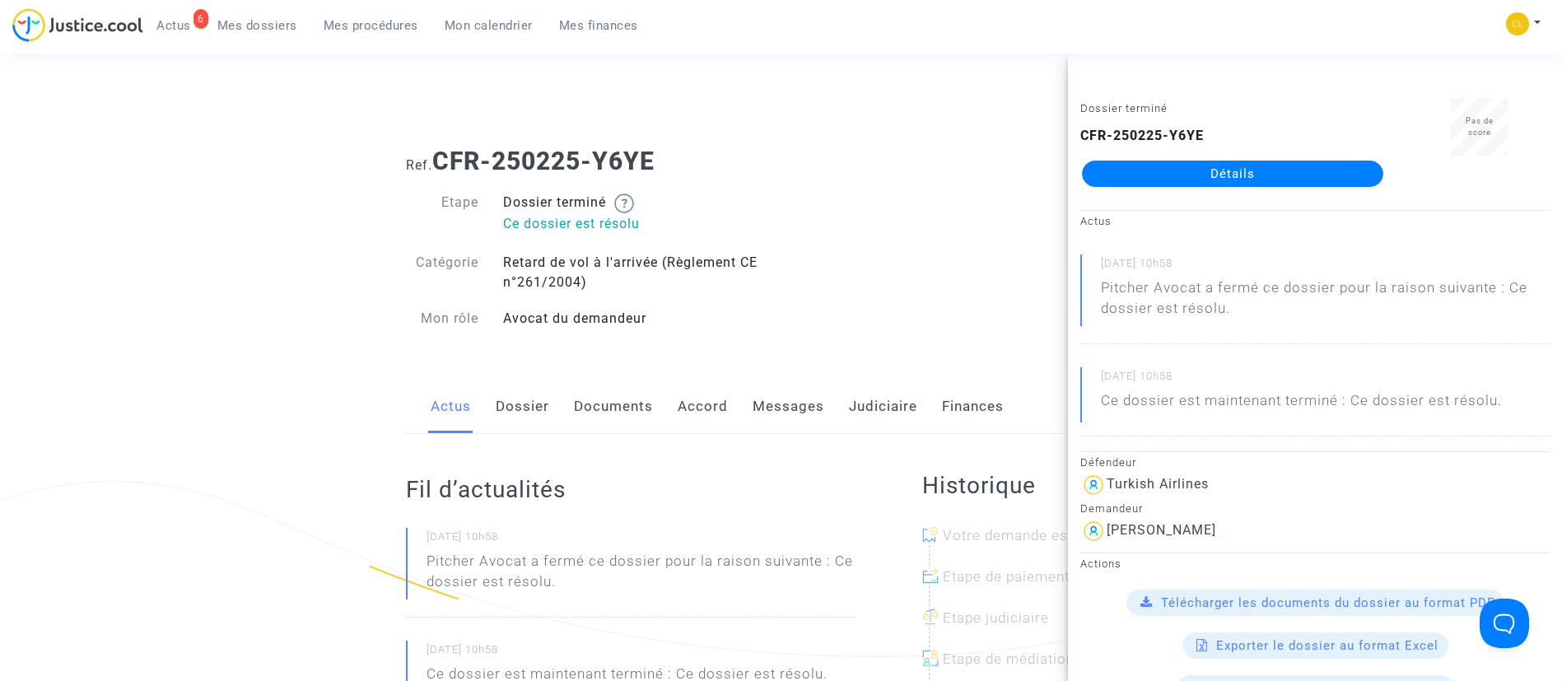
drag, startPoint x: 747, startPoint y: 403, endPoint x: 789, endPoint y: 403, distance: 42.0
click at [748, 403] on div "Actus Dossier Documents Accord Messages Judiciaire Finances" at bounding box center [781, 406] width 750 height 55
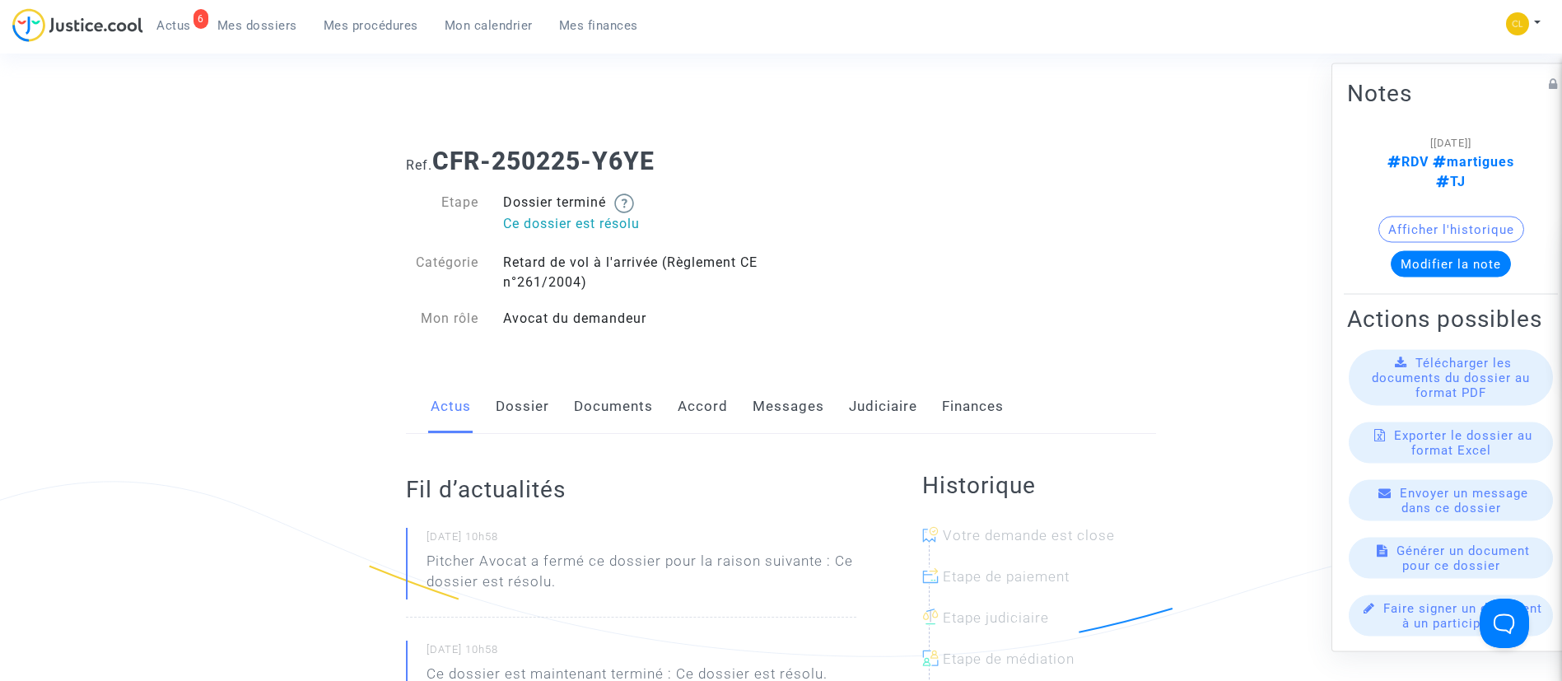
click at [789, 403] on link "Messages" at bounding box center [788, 406] width 72 height 54
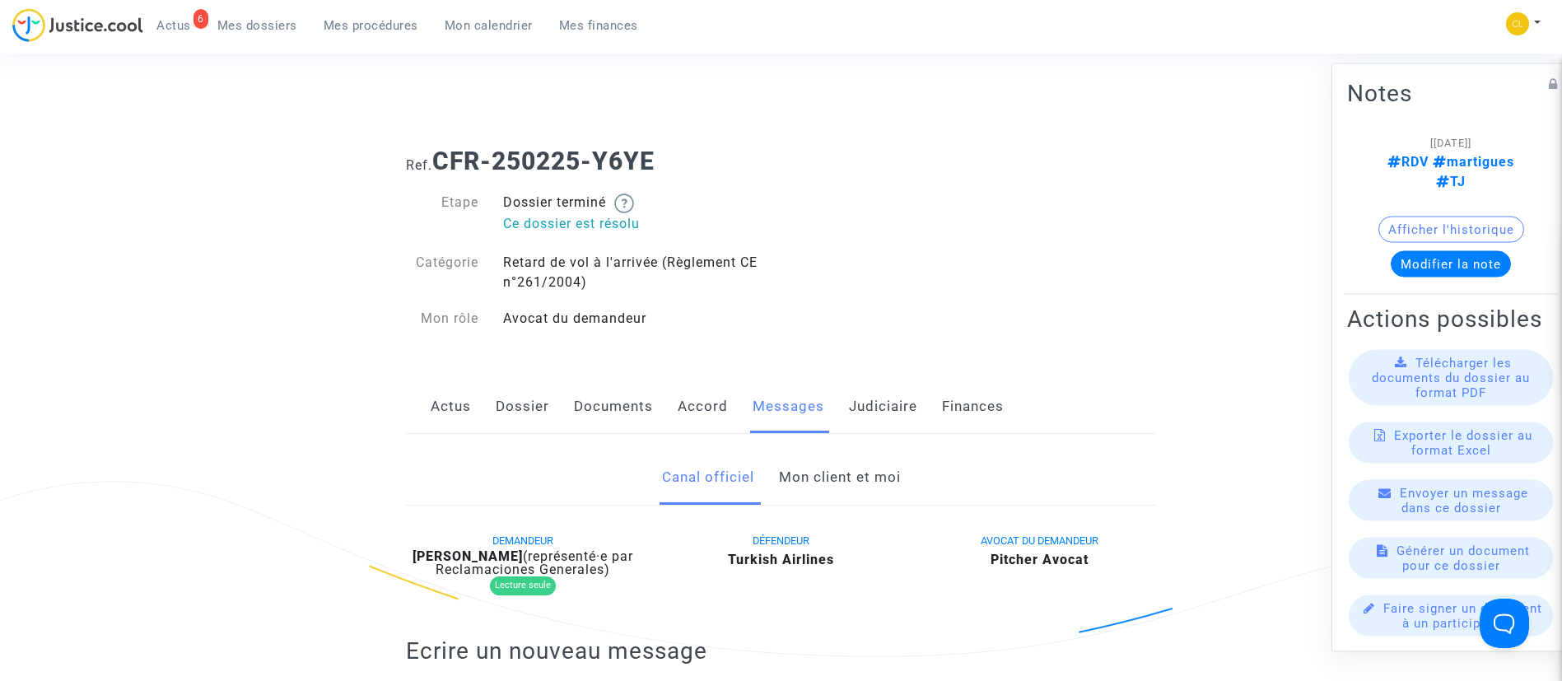
click at [876, 472] on link "Mon client et moi" at bounding box center [840, 477] width 122 height 54
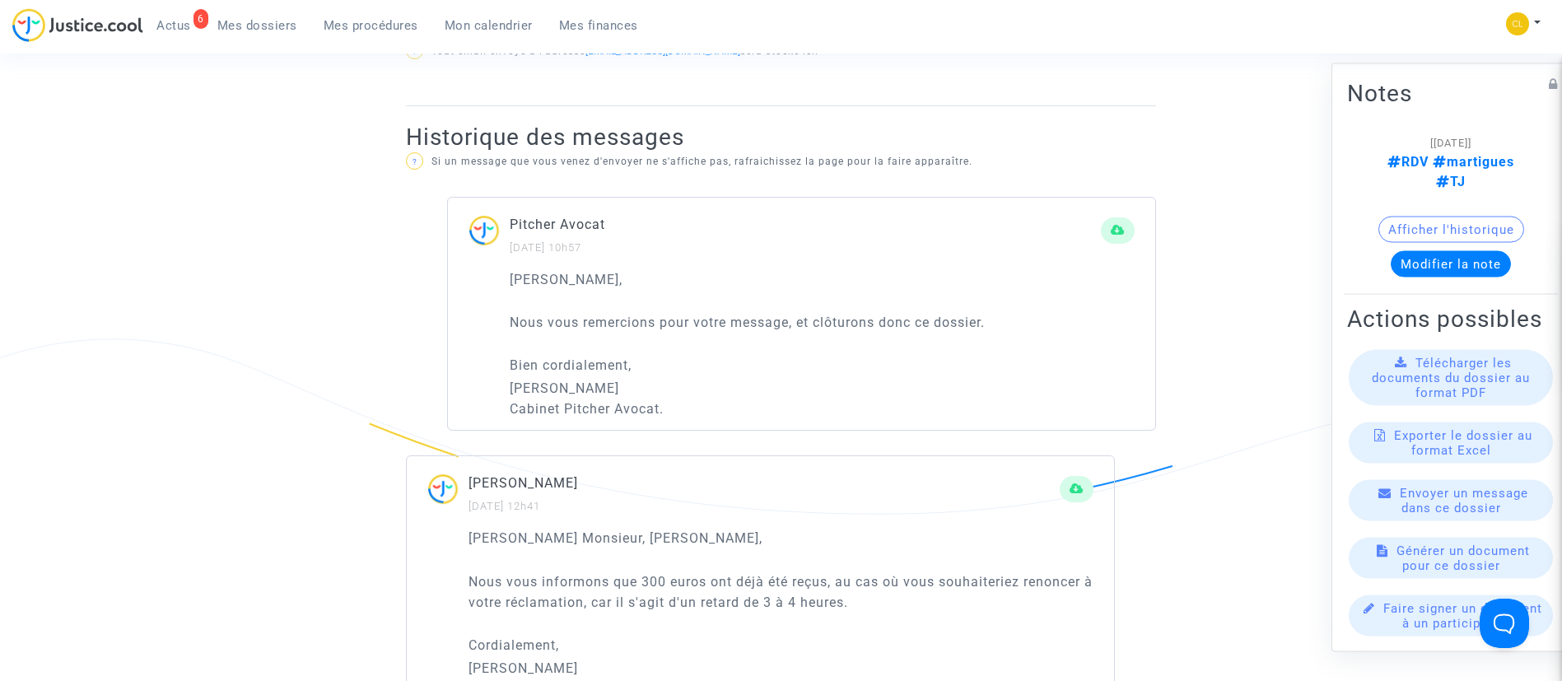
scroll to position [741, 0]
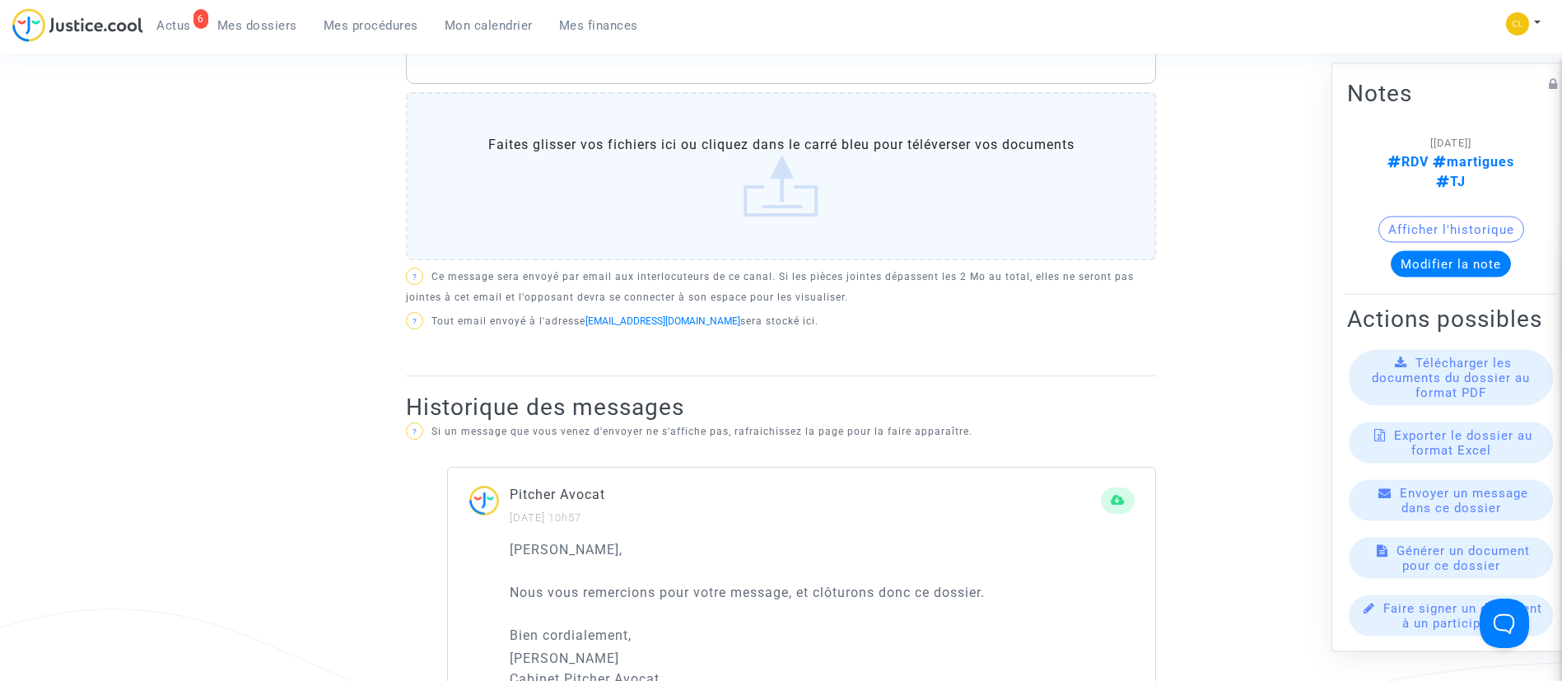
click at [380, 28] on span "Mes procédures" at bounding box center [371, 25] width 95 height 15
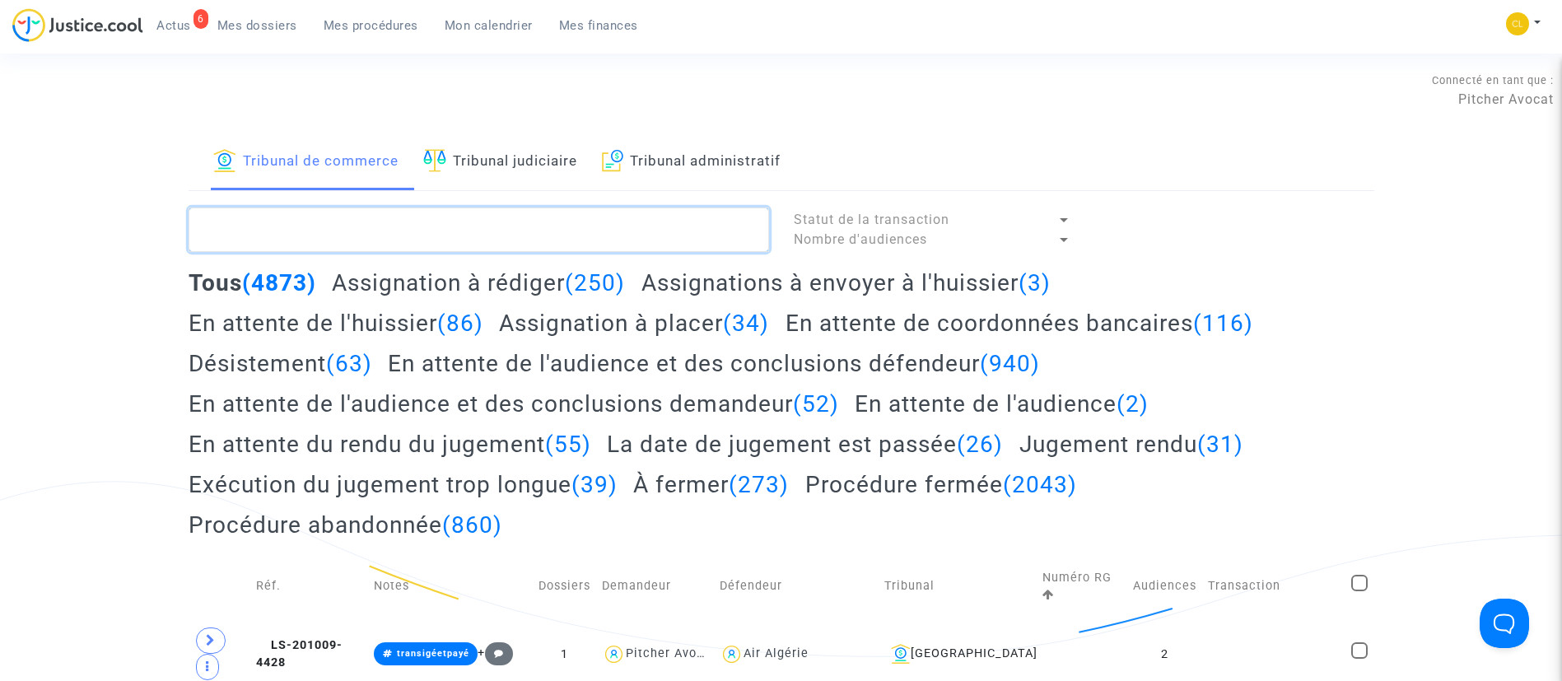
drag, startPoint x: 519, startPoint y: 228, endPoint x: 528, endPoint y: 225, distance: 9.6
click at [528, 225] on textarea at bounding box center [479, 229] width 580 height 44
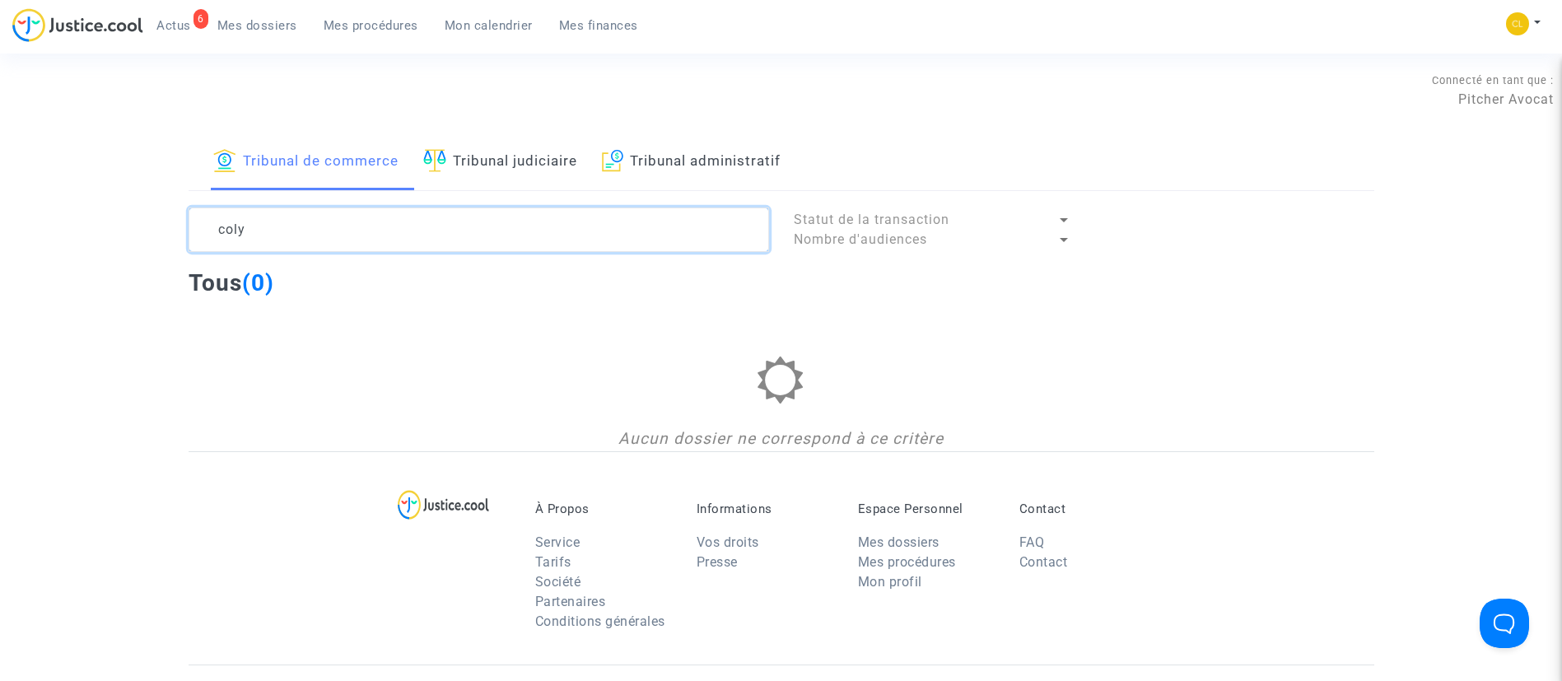
click at [391, 227] on textarea at bounding box center [479, 229] width 580 height 44
click at [390, 228] on textarea at bounding box center [479, 229] width 580 height 44
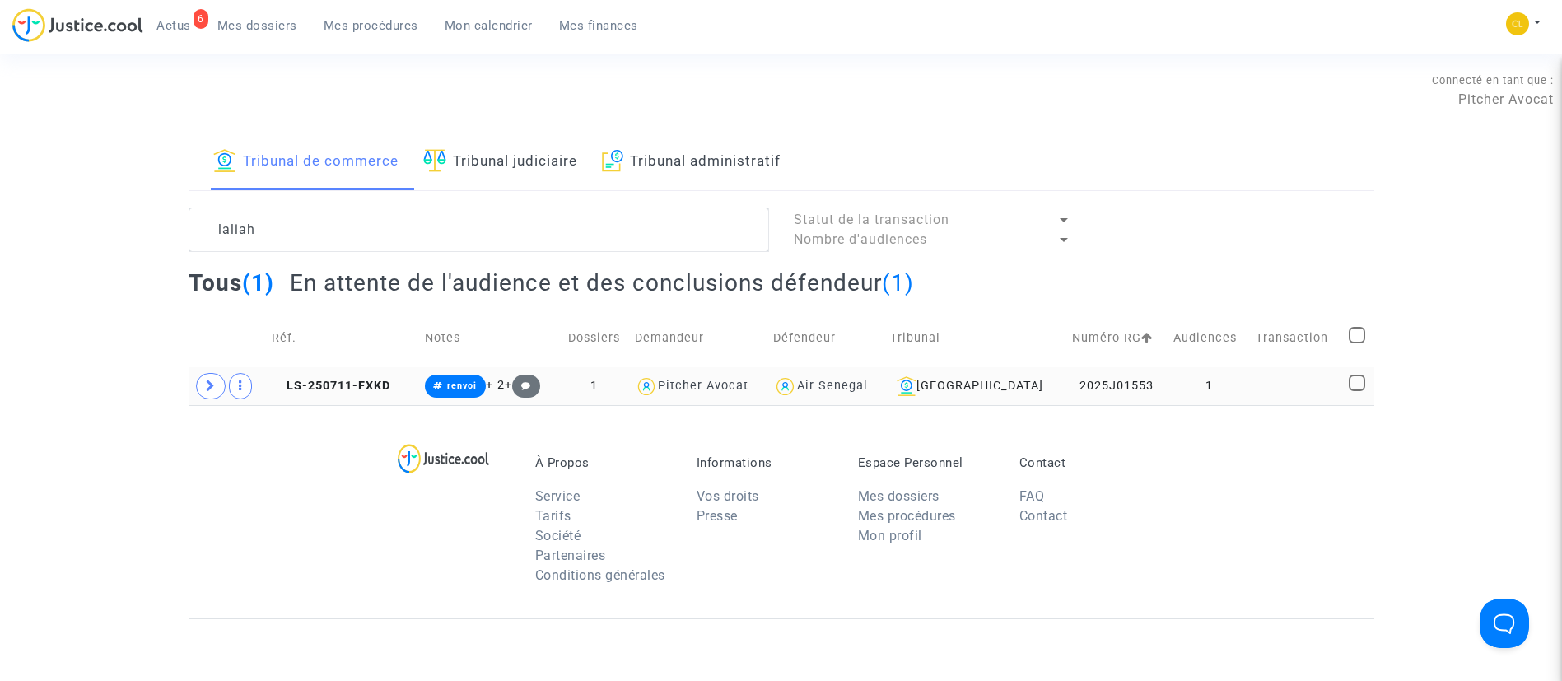
click at [1294, 381] on td at bounding box center [1296, 386] width 92 height 38
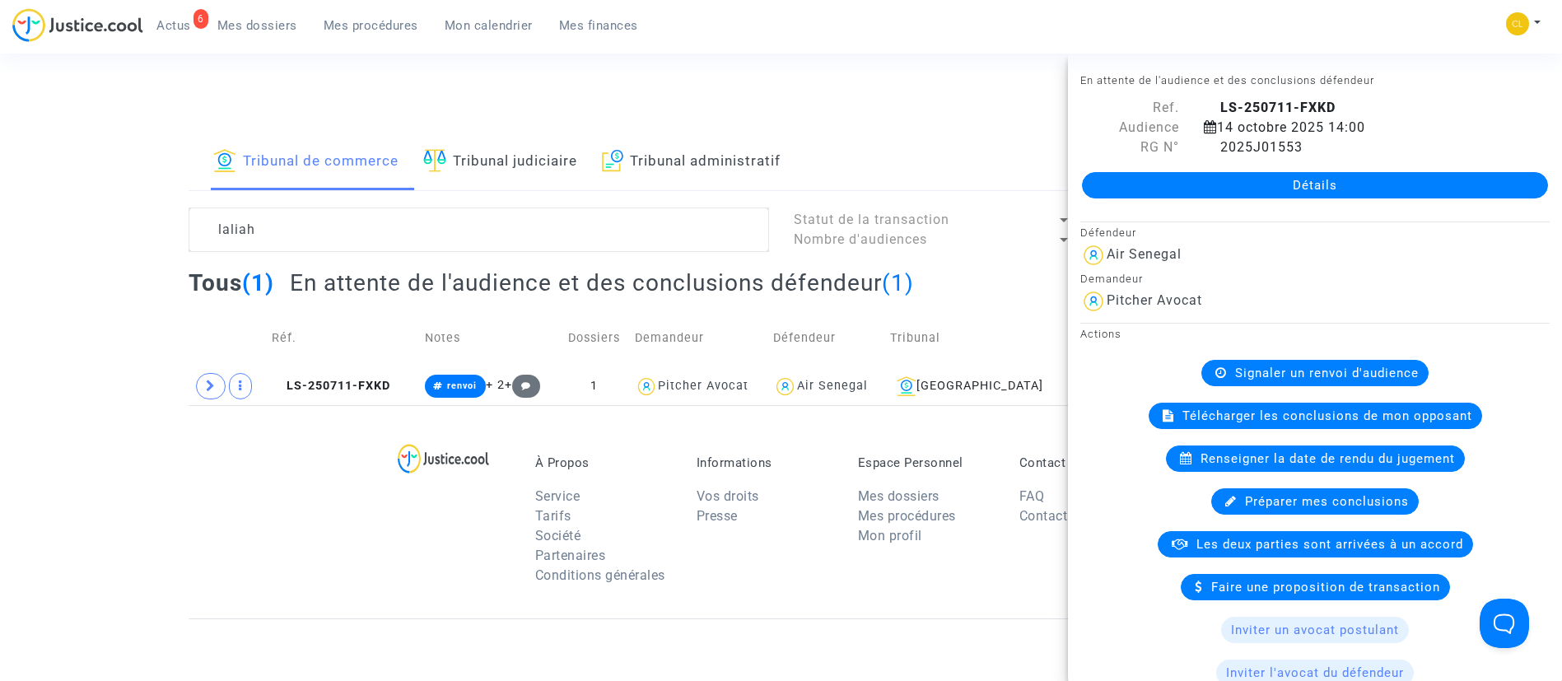
click at [1301, 426] on div "Télécharger les conclusions de mon opposant" at bounding box center [1314, 416] width 333 height 26
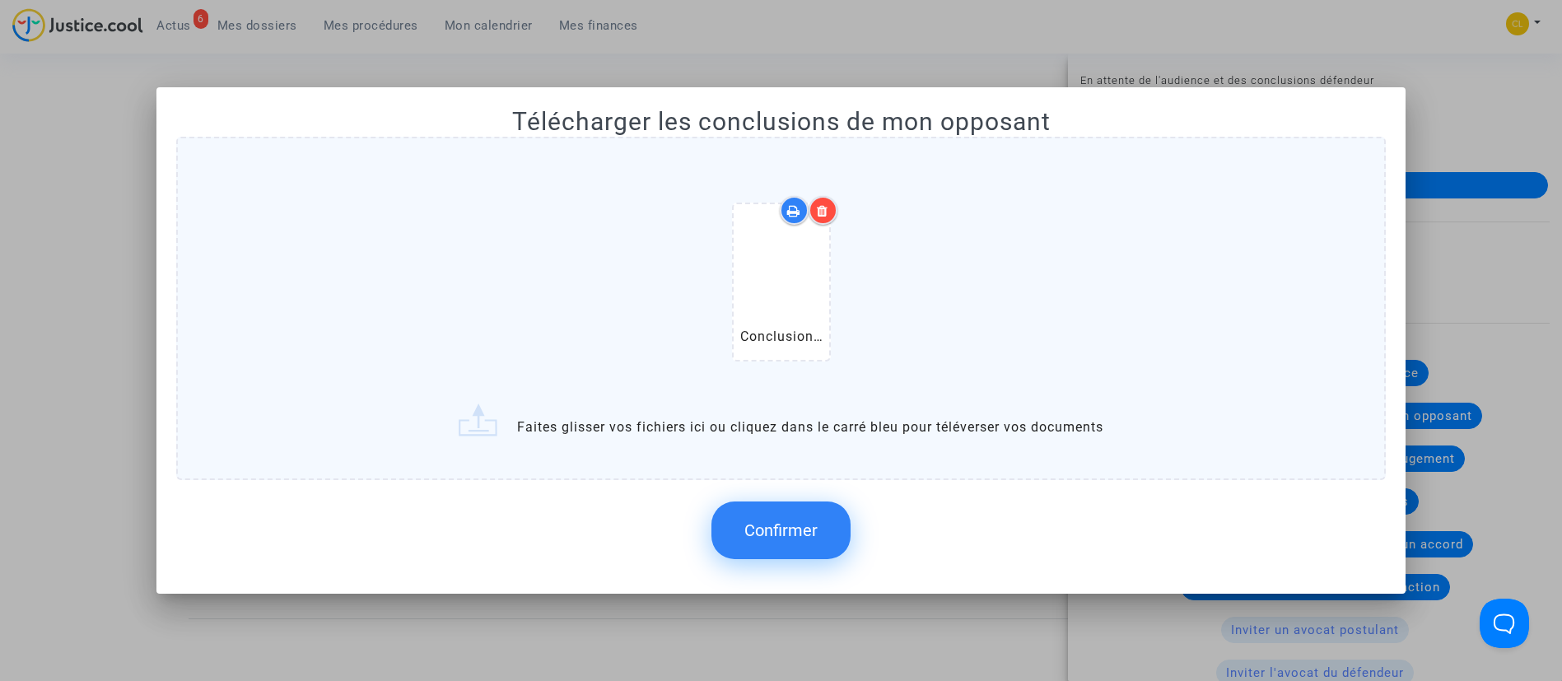
click at [831, 545] on button "Confirmer" at bounding box center [780, 530] width 139 height 58
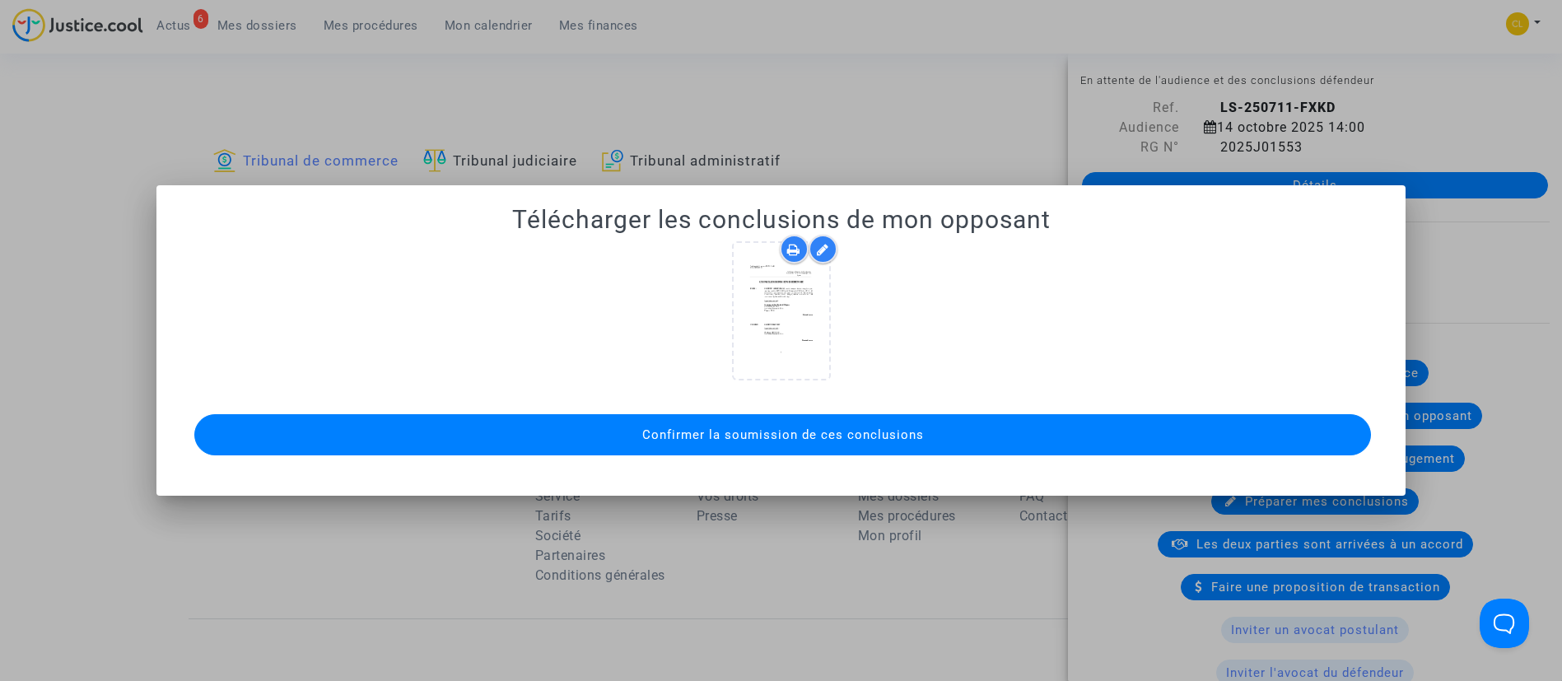
click at [826, 423] on button "Confirmer la soumission de ces conclusions" at bounding box center [782, 434] width 1177 height 41
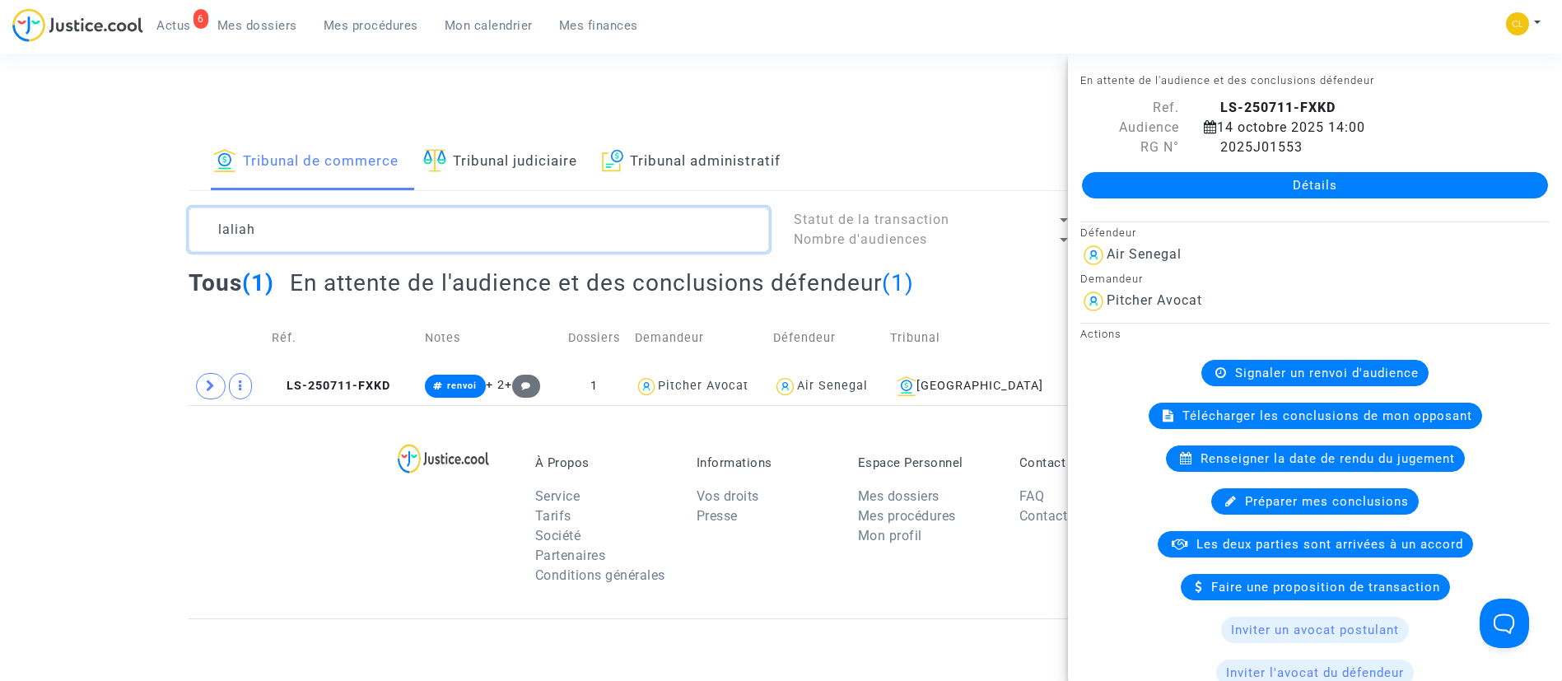
click at [280, 238] on textarea at bounding box center [479, 229] width 580 height 44
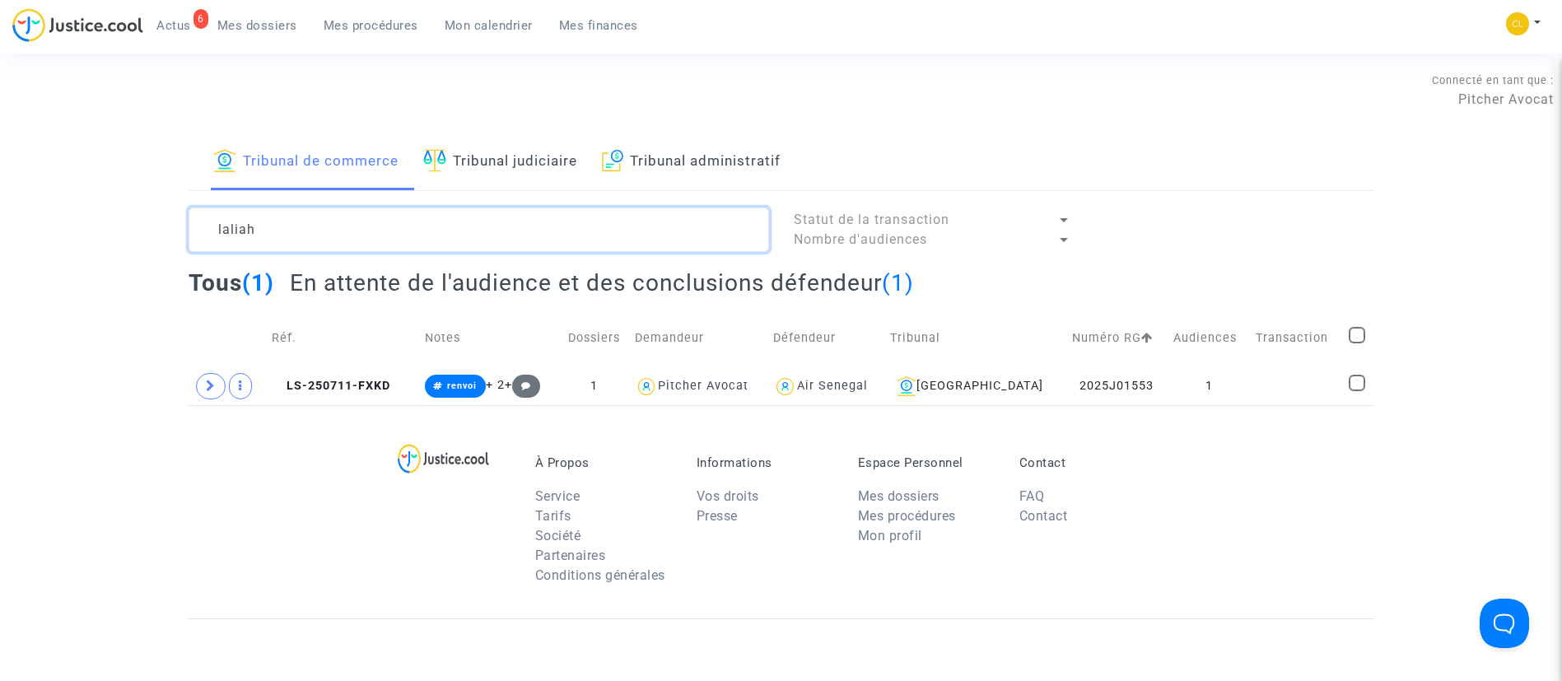
click at [280, 238] on textarea at bounding box center [479, 229] width 580 height 44
type textarea "semperlotti"
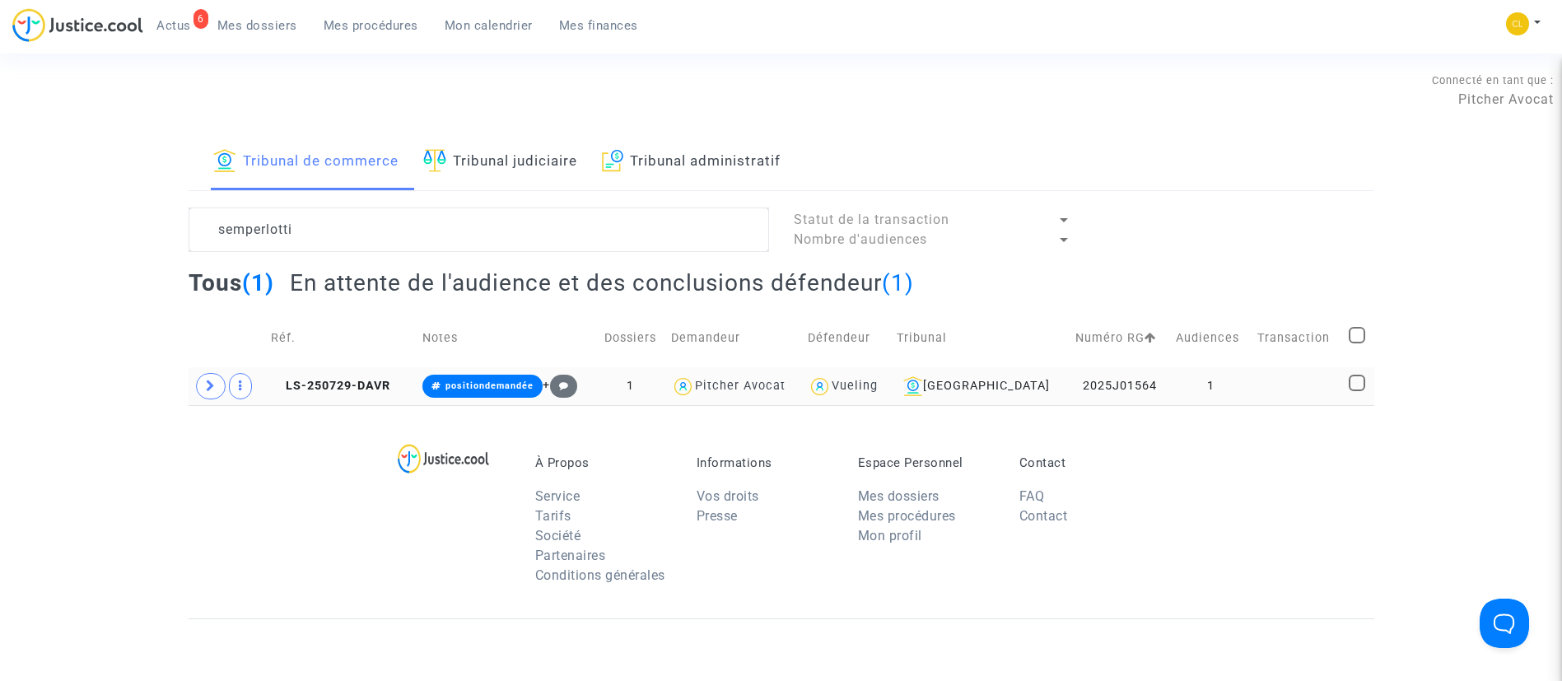
click at [1273, 394] on td at bounding box center [1296, 386] width 91 height 38
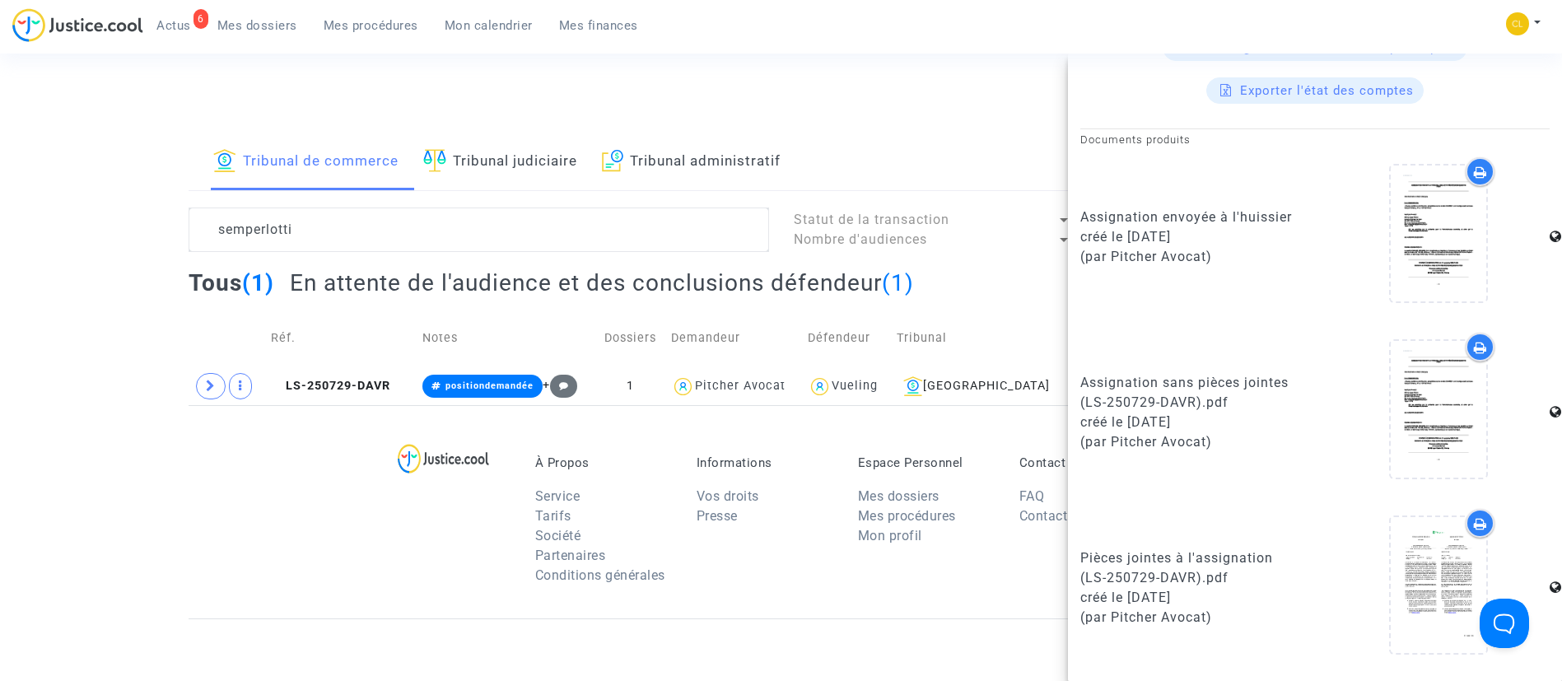
scroll to position [516, 0]
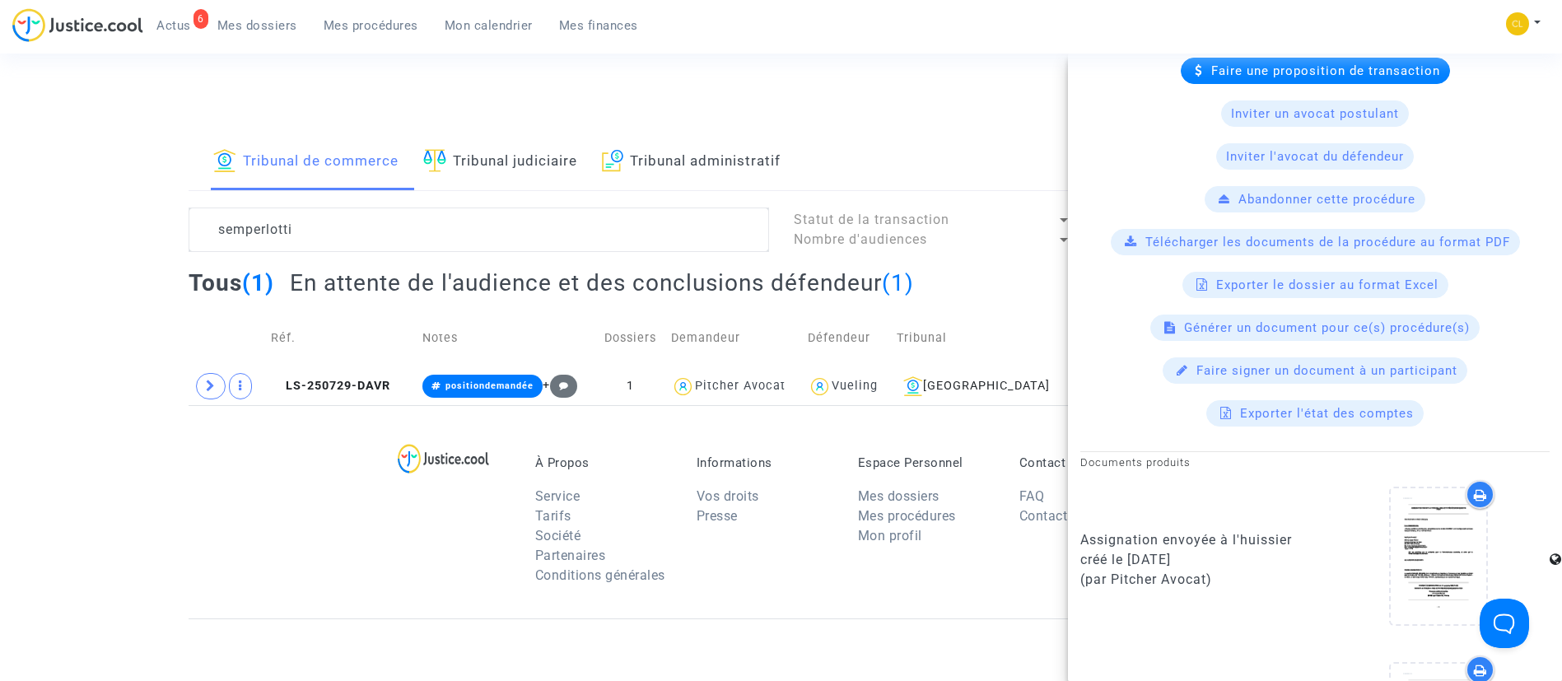
click at [1213, 242] on span "Télécharger les documents de la procédure au format PDF" at bounding box center [1327, 242] width 365 height 15
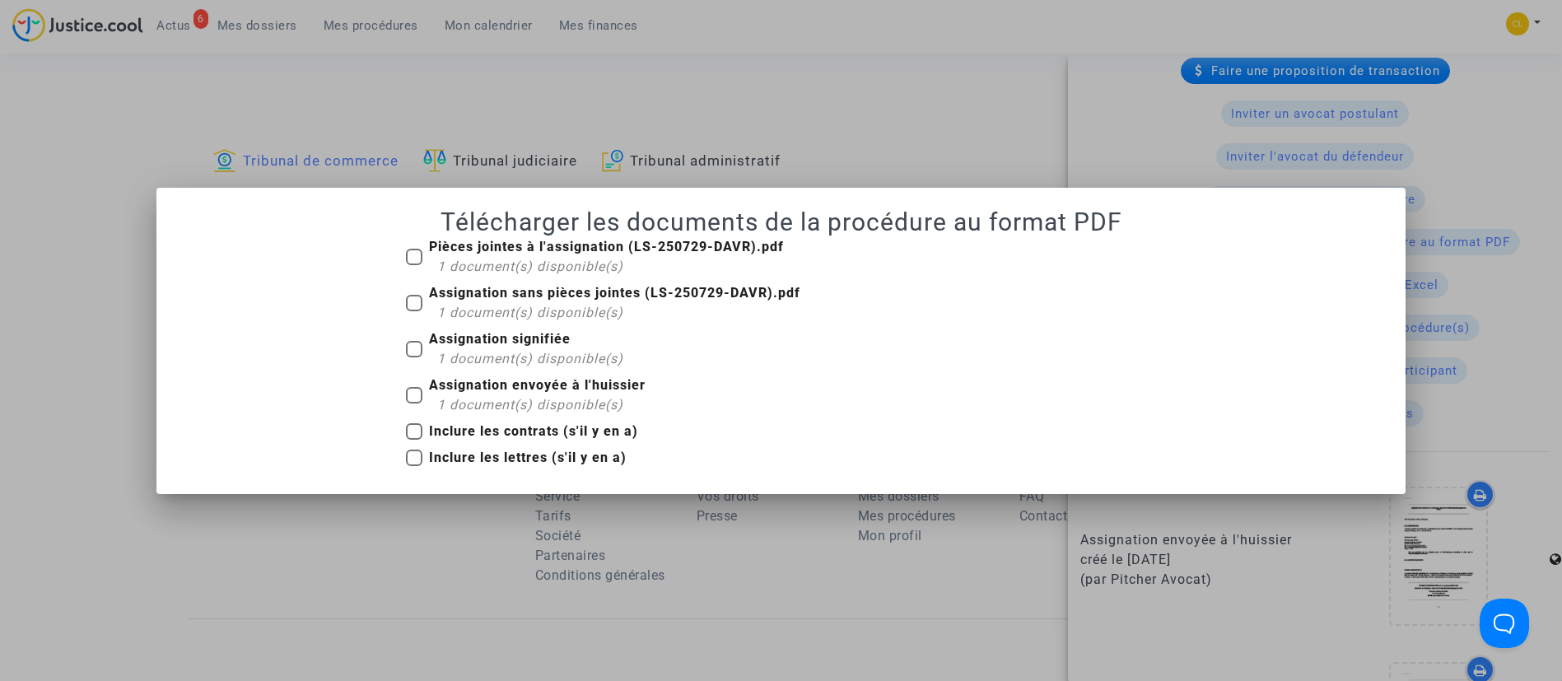
click at [412, 352] on span at bounding box center [414, 349] width 16 height 16
click at [413, 357] on input "Assignation signifiée 1 document(s) disponible(s)" at bounding box center [413, 357] width 1 height 1
checkbox input "true"
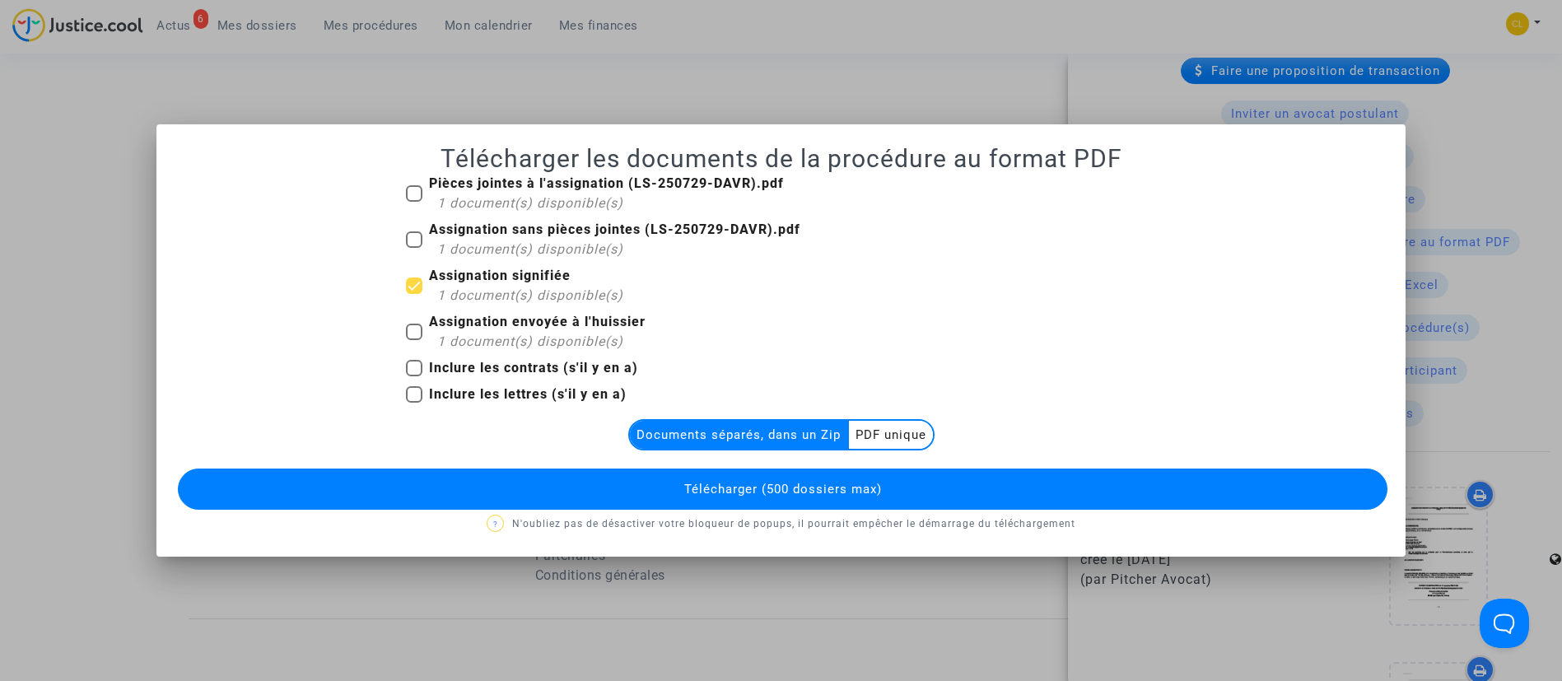
click at [458, 184] on b "Pièces jointes à l'assignation (LS-250729-DAVR).pdf" at bounding box center [606, 183] width 355 height 16
click at [414, 202] on input "Pièces jointes à l'assignation (LS-250729-DAVR).pdf 1 document(s) disponible(s)" at bounding box center [413, 202] width 1 height 1
checkbox input "true"
click at [896, 423] on multi-toggle-item "PDF unique" at bounding box center [891, 435] width 84 height 28
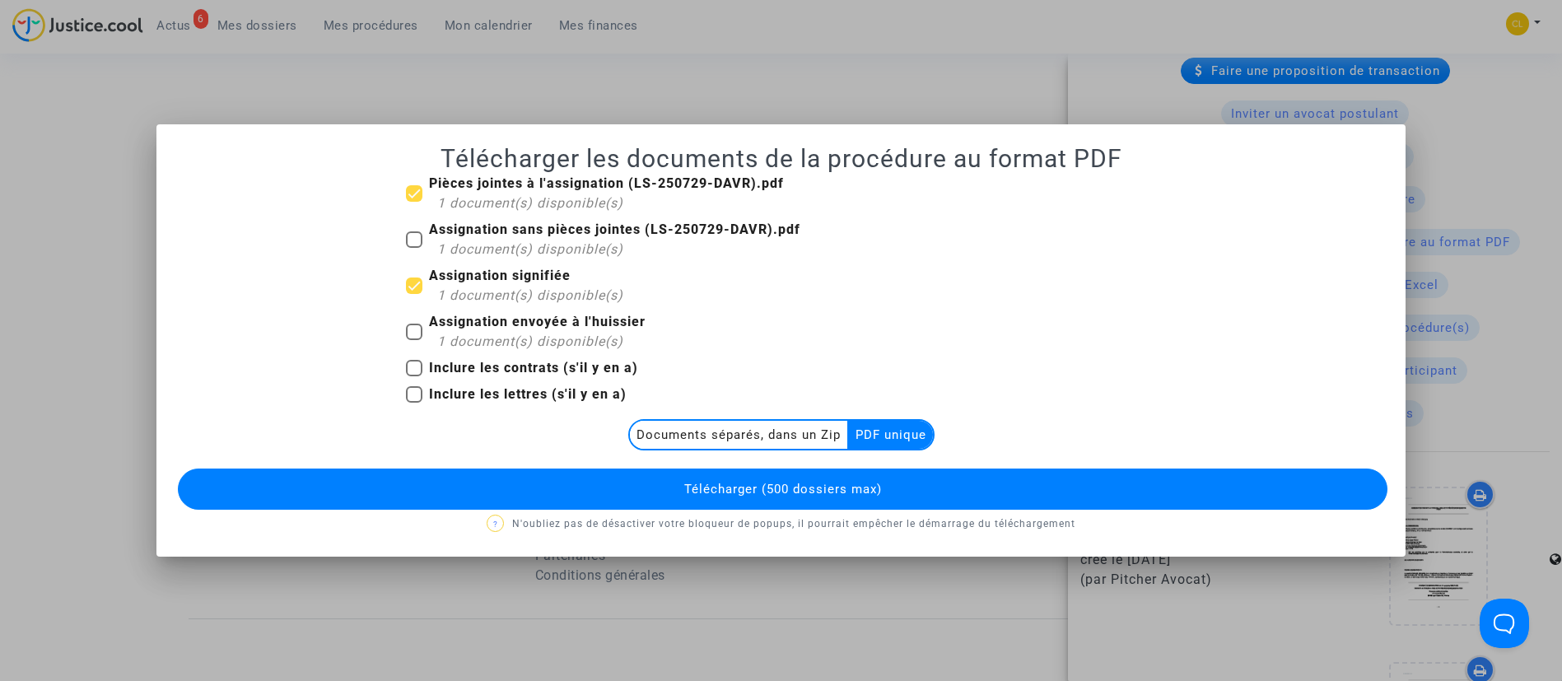
click at [865, 484] on span "Télécharger (500 dossiers max)" at bounding box center [783, 489] width 198 height 15
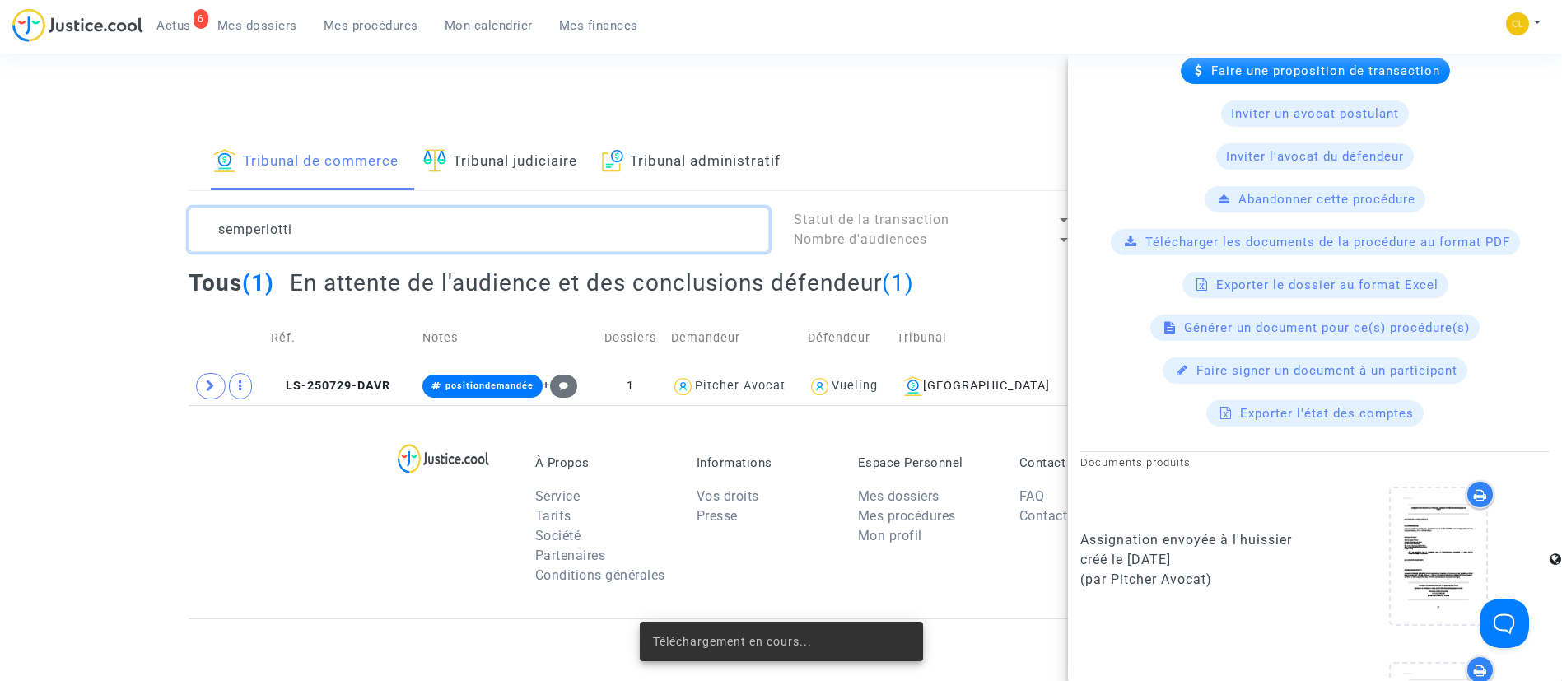
click at [465, 227] on textarea at bounding box center [479, 229] width 580 height 44
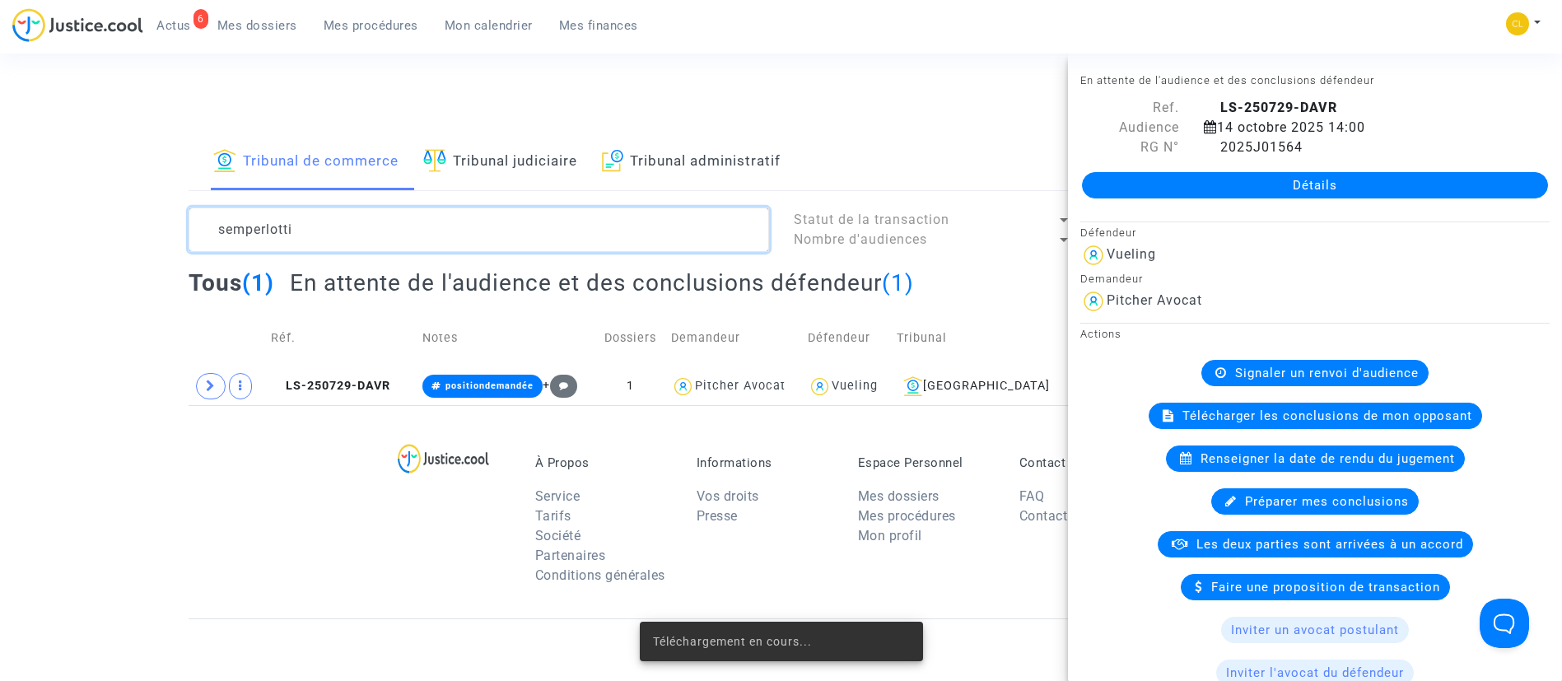
click at [465, 227] on textarea at bounding box center [479, 229] width 580 height 44
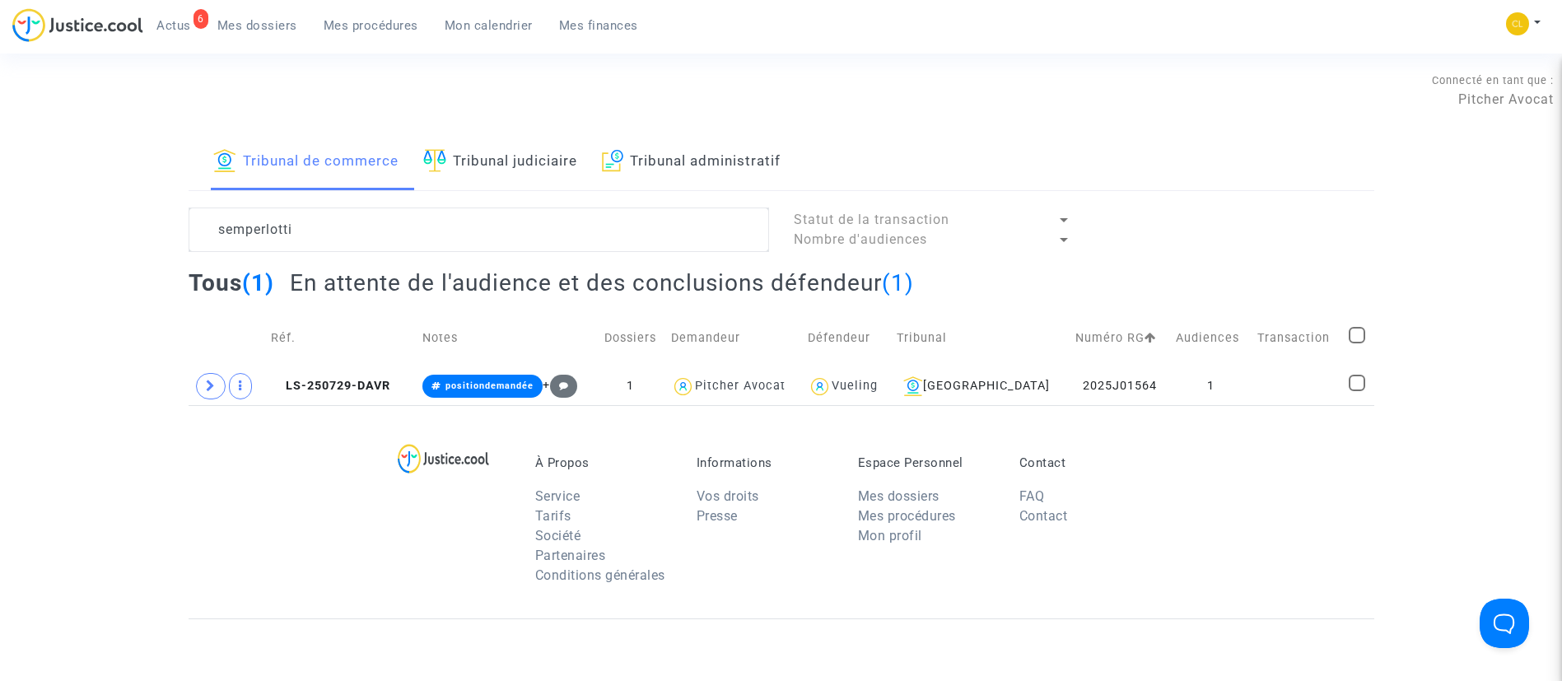
click at [499, 160] on link "Tribunal judiciaire" at bounding box center [500, 162] width 154 height 56
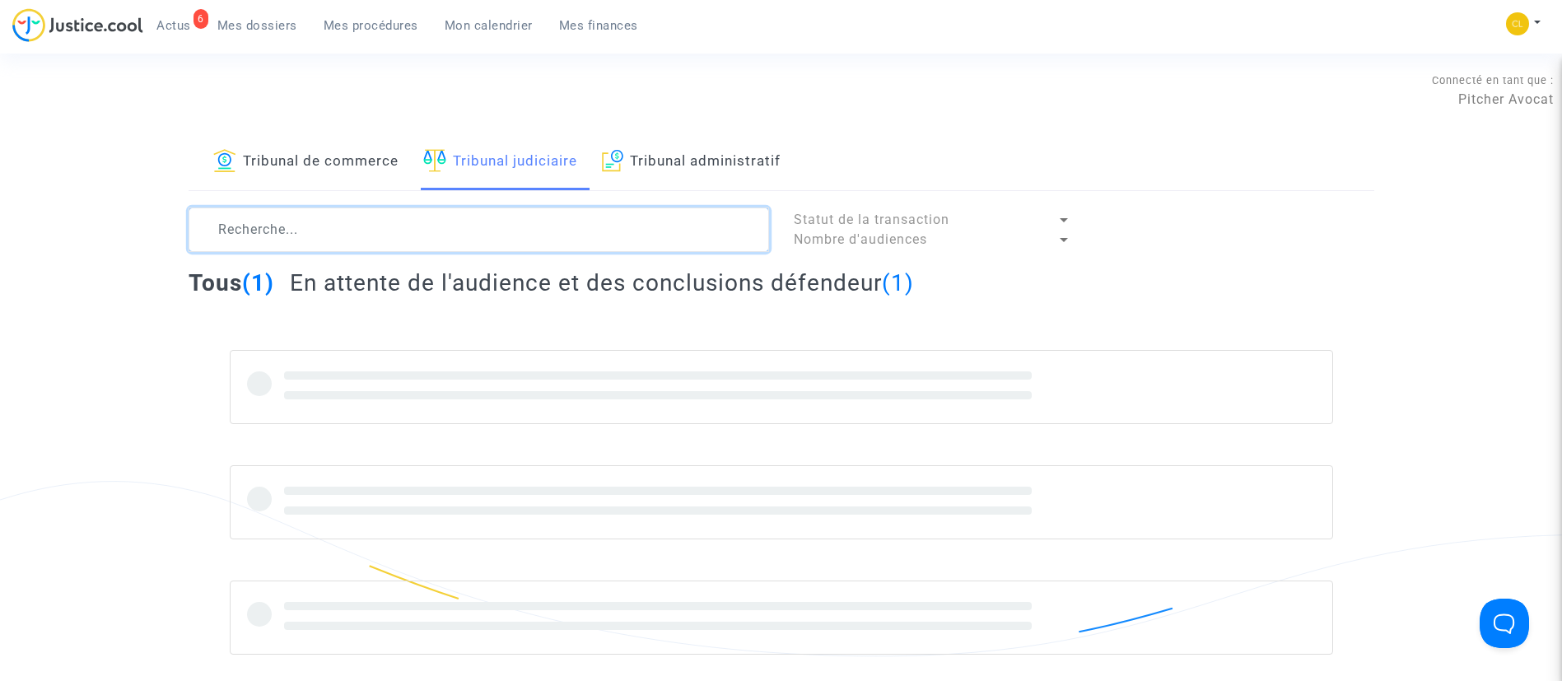
click at [459, 235] on textarea at bounding box center [479, 229] width 580 height 44
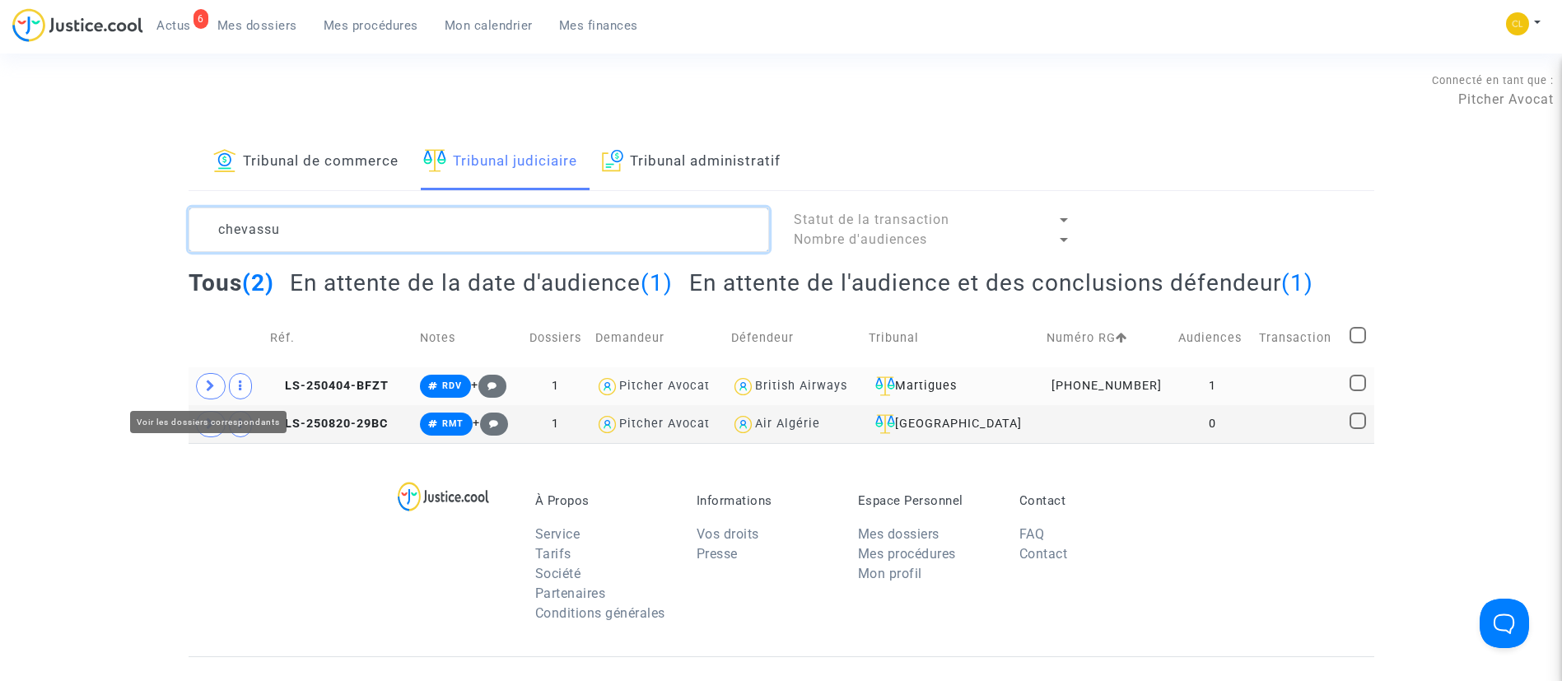
type textarea "chevassu"
drag, startPoint x: 204, startPoint y: 379, endPoint x: 350, endPoint y: 437, distance: 156.7
click at [203, 380] on span at bounding box center [211, 386] width 30 height 26
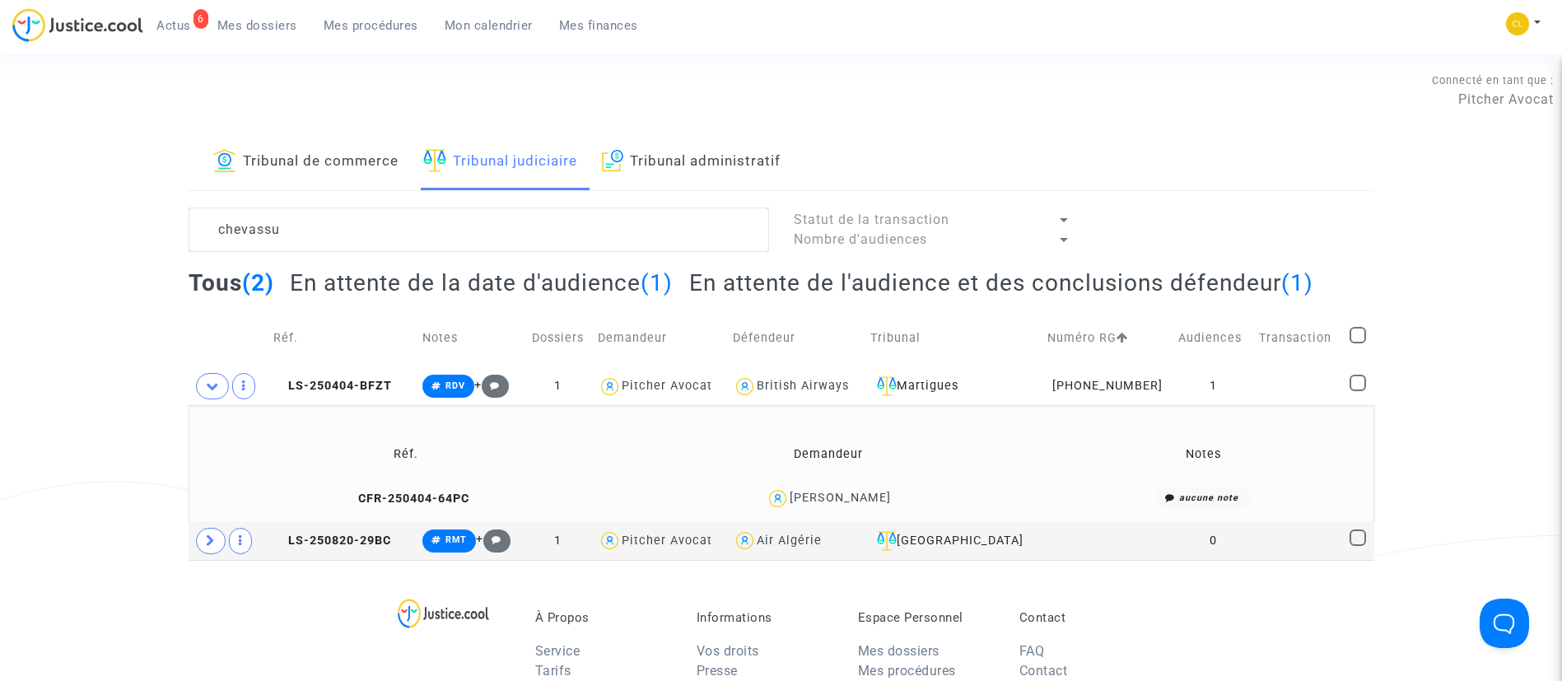
click at [834, 498] on div "Nathalie Chevassu" at bounding box center [839, 498] width 101 height 14
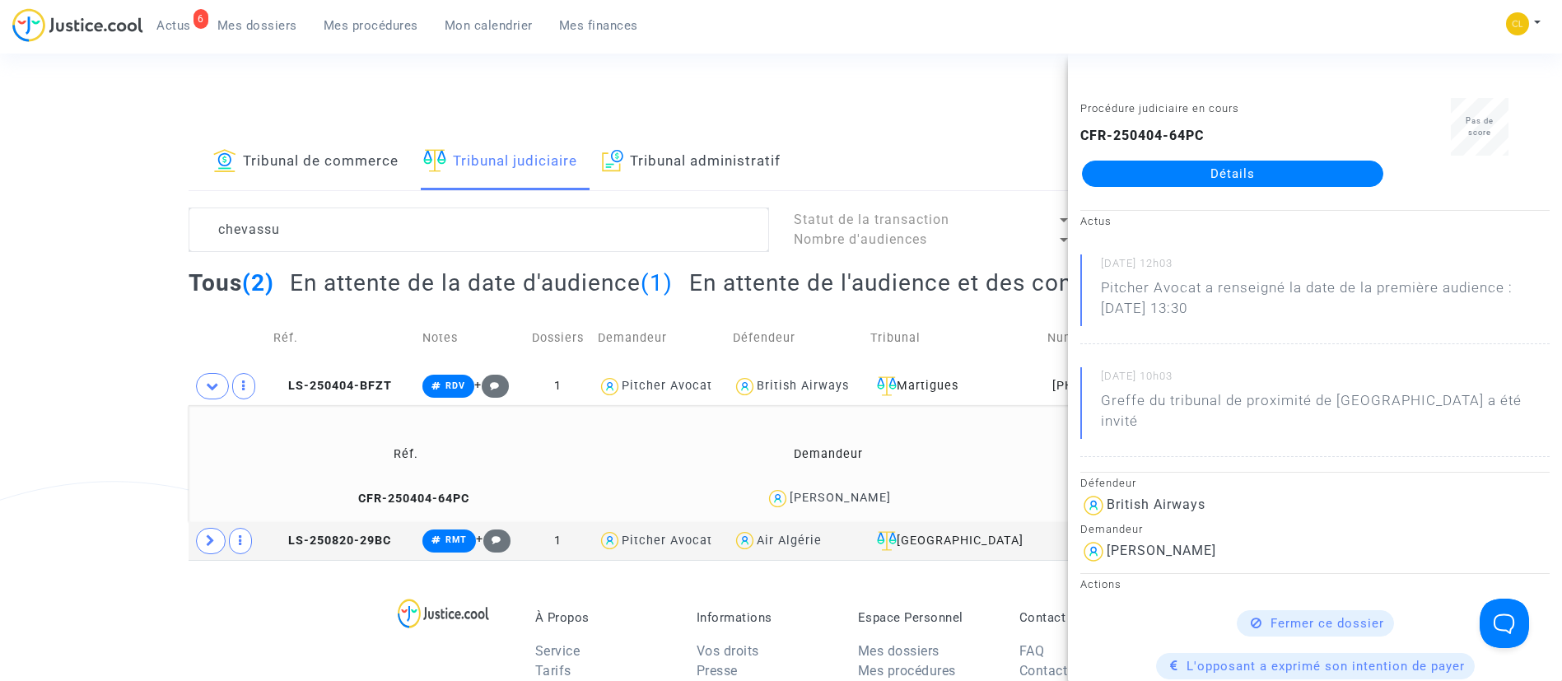
click at [1211, 175] on link "Détails" at bounding box center [1232, 174] width 301 height 26
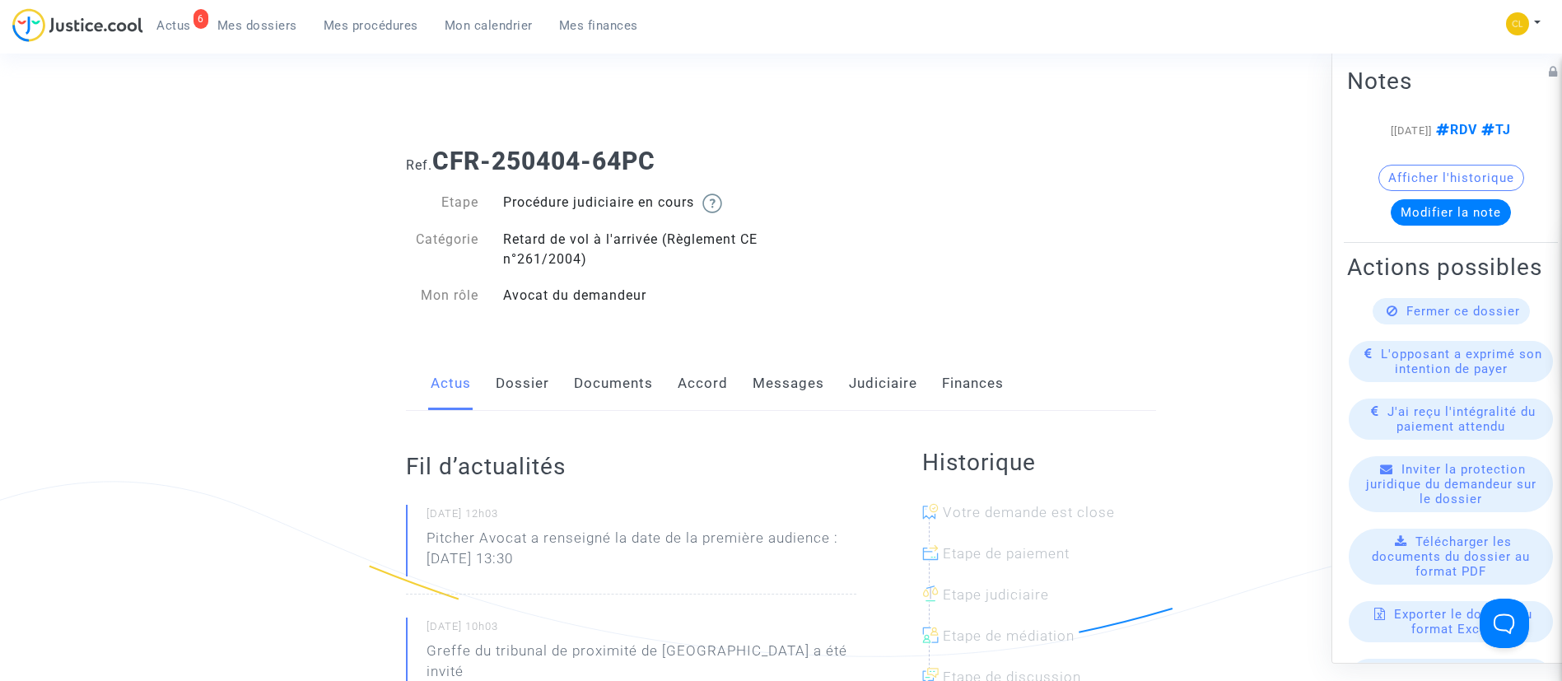
click at [513, 393] on link "Dossier" at bounding box center [523, 383] width 54 height 54
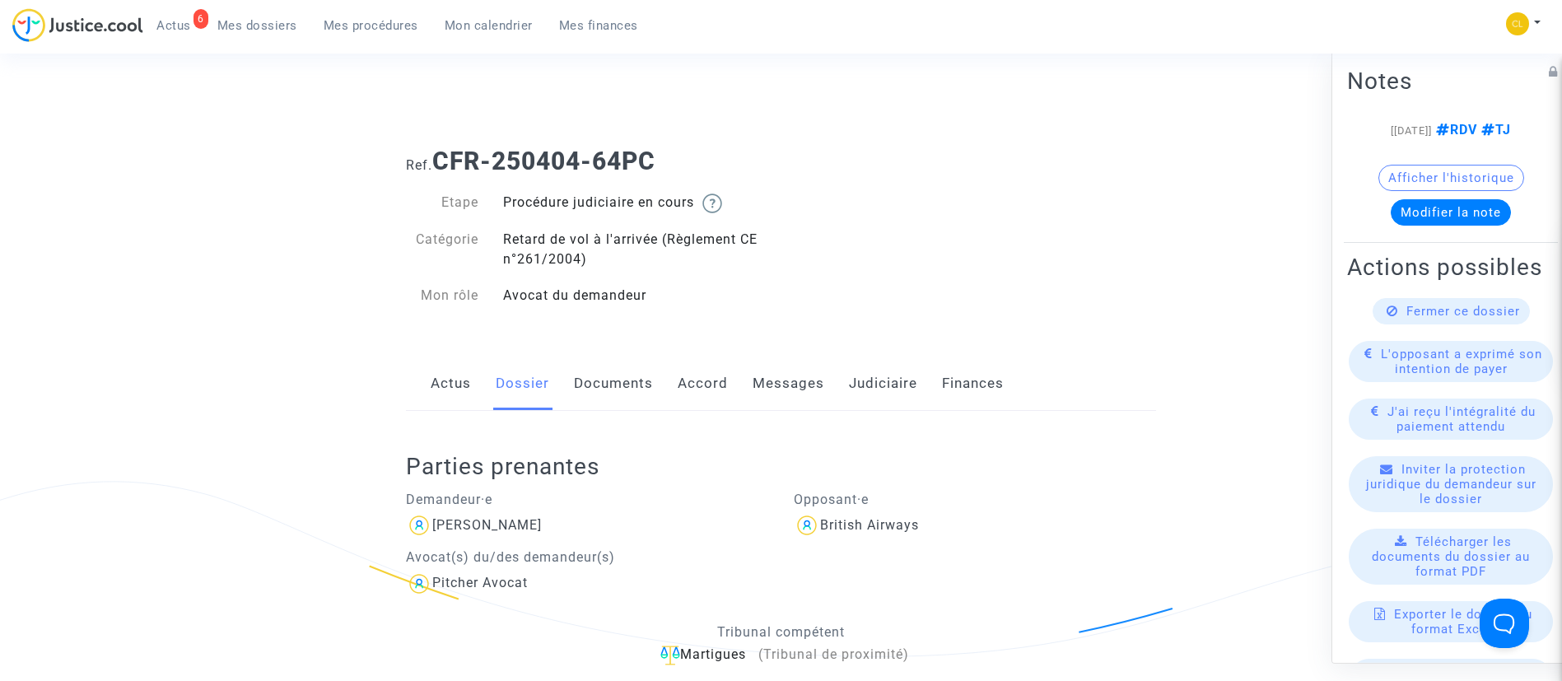
click at [602, 380] on link "Documents" at bounding box center [613, 383] width 79 height 54
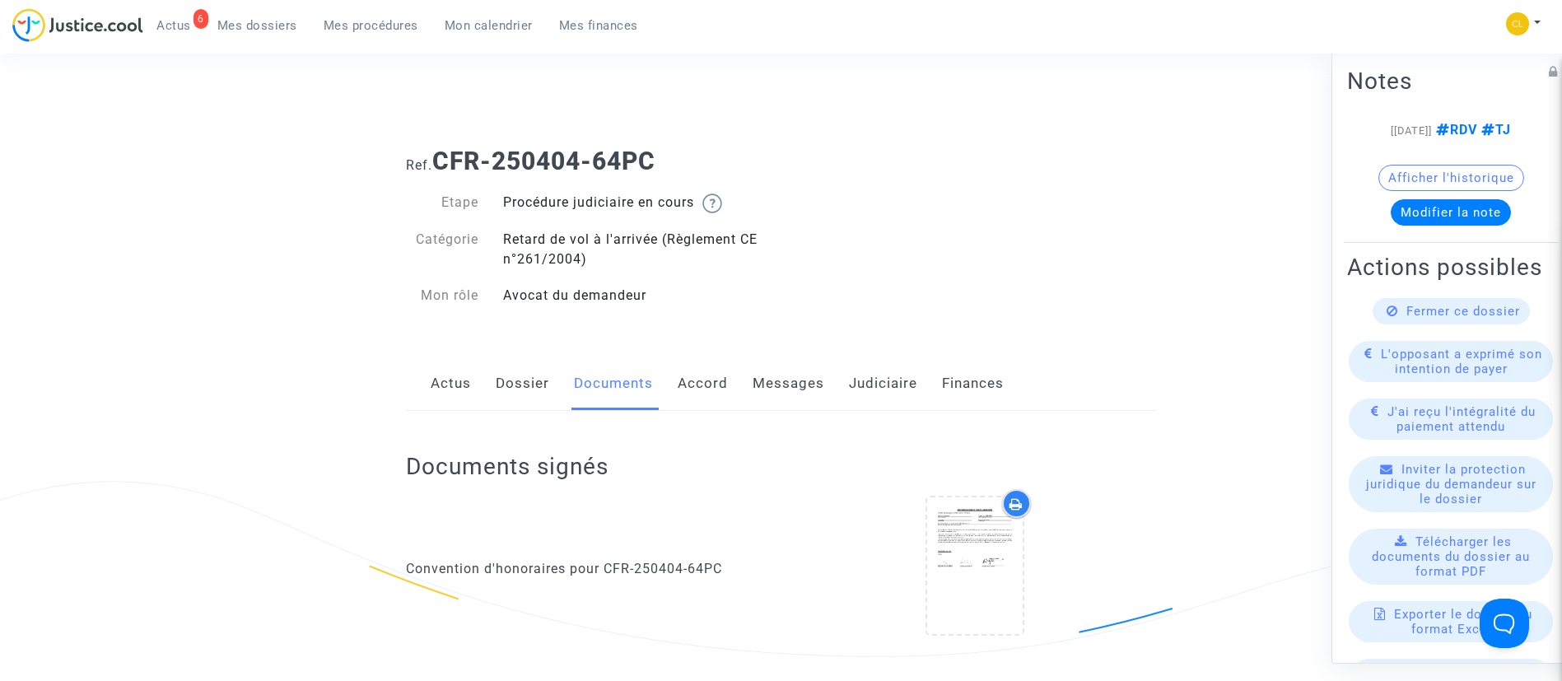
click at [803, 385] on link "Messages" at bounding box center [788, 383] width 72 height 54
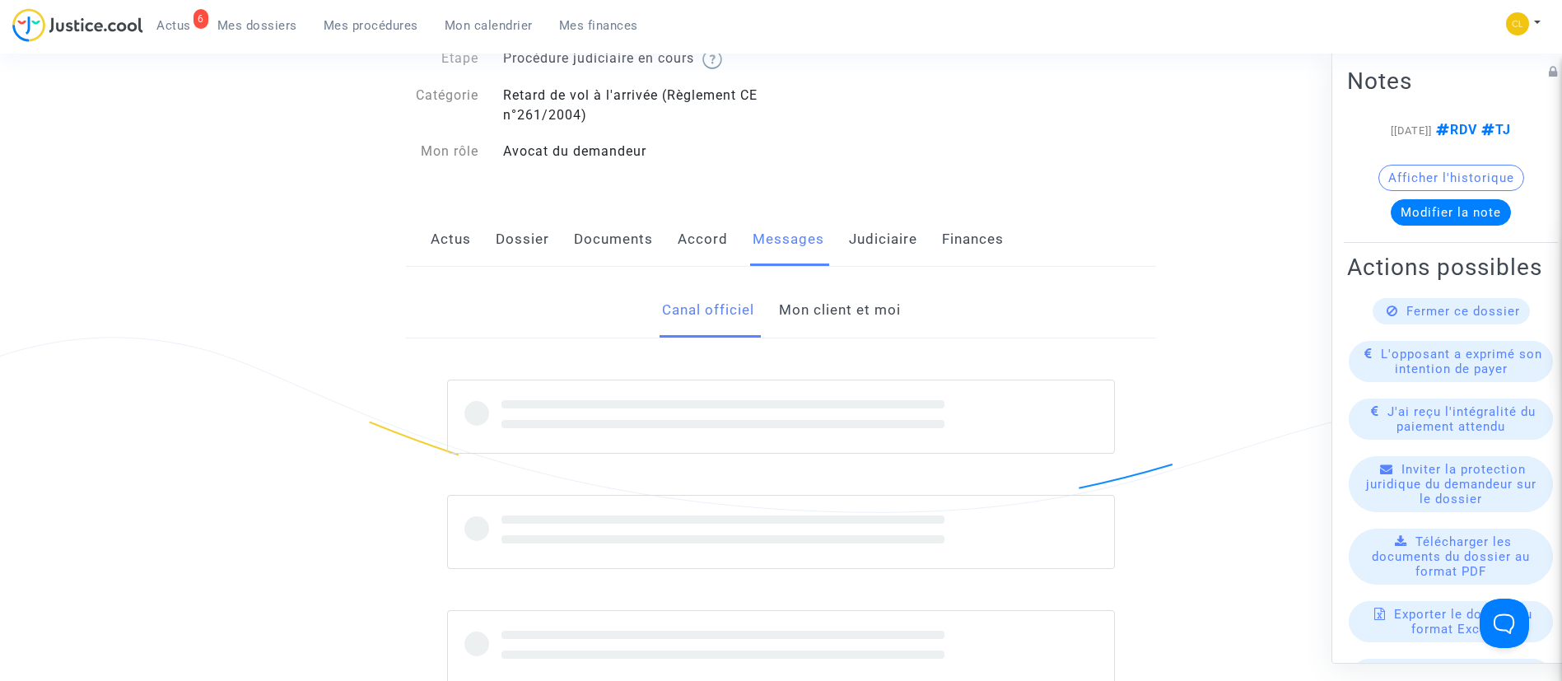
scroll to position [247, 0]
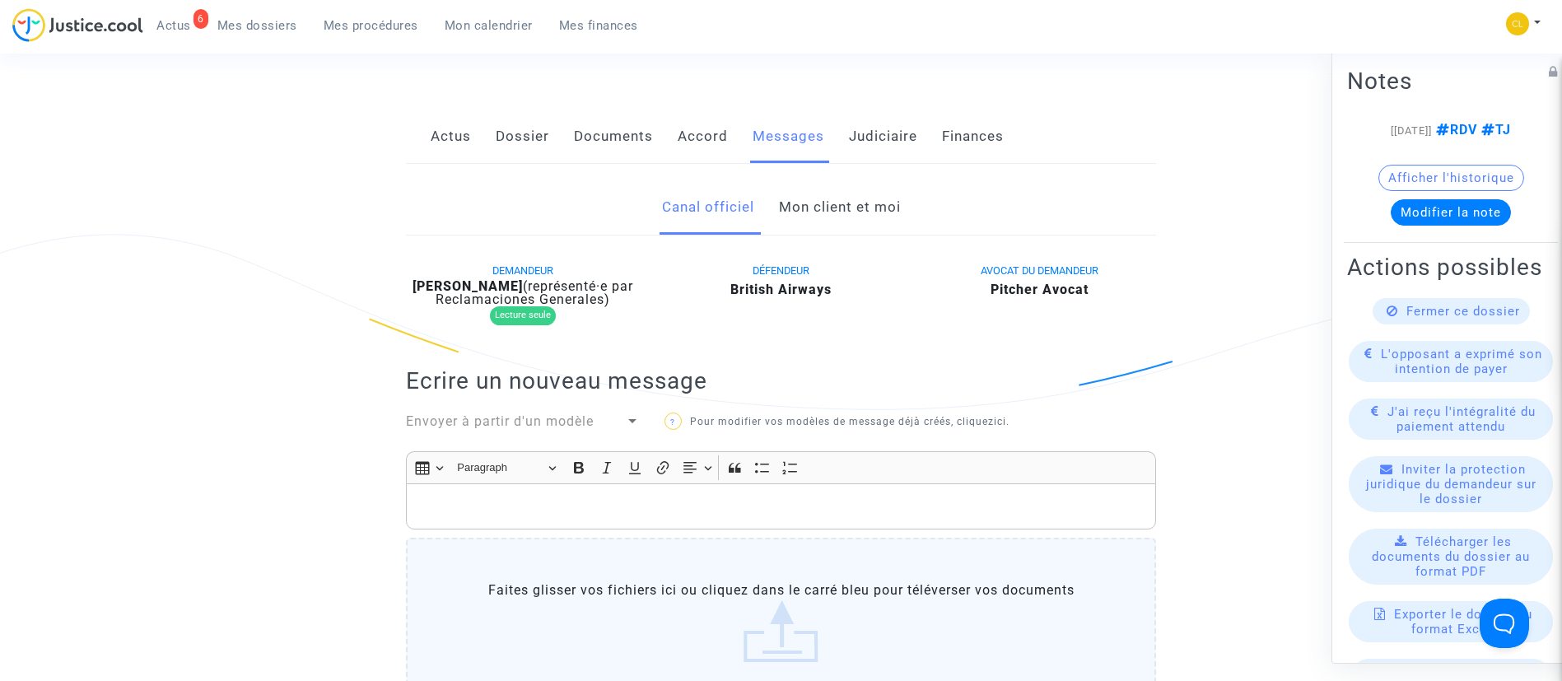
click at [853, 211] on link "Mon client et moi" at bounding box center [840, 207] width 122 height 54
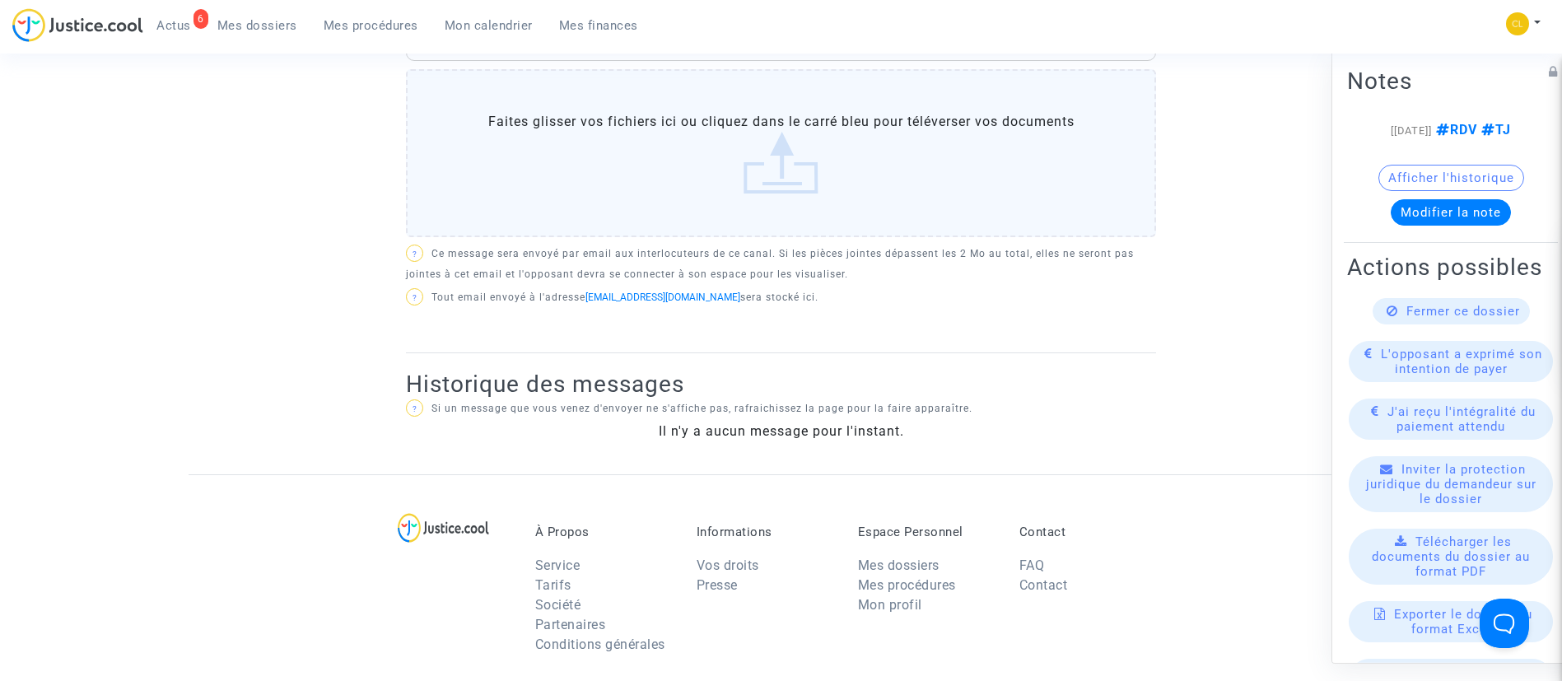
scroll to position [494, 0]
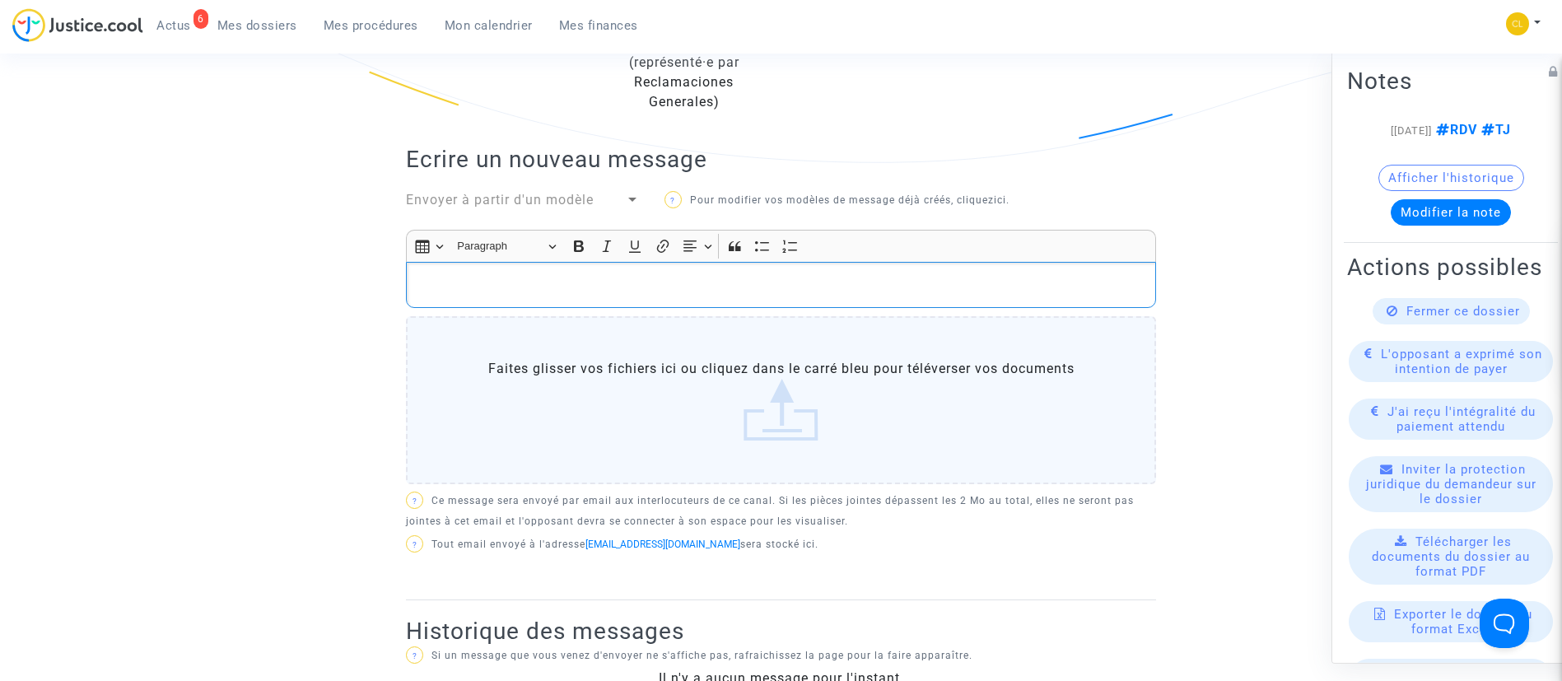
click at [495, 299] on div "Rich Text Editor, main" at bounding box center [781, 285] width 750 height 46
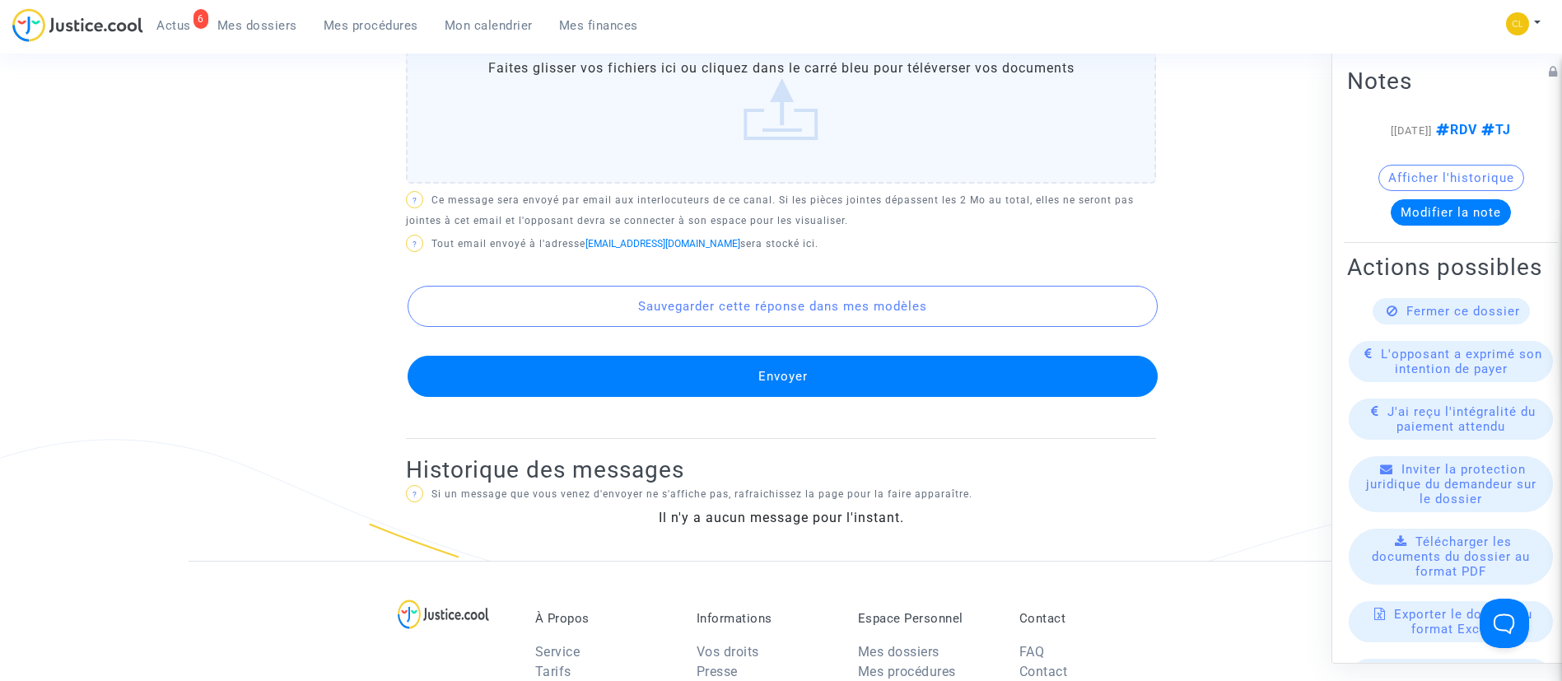
scroll to position [988, 0]
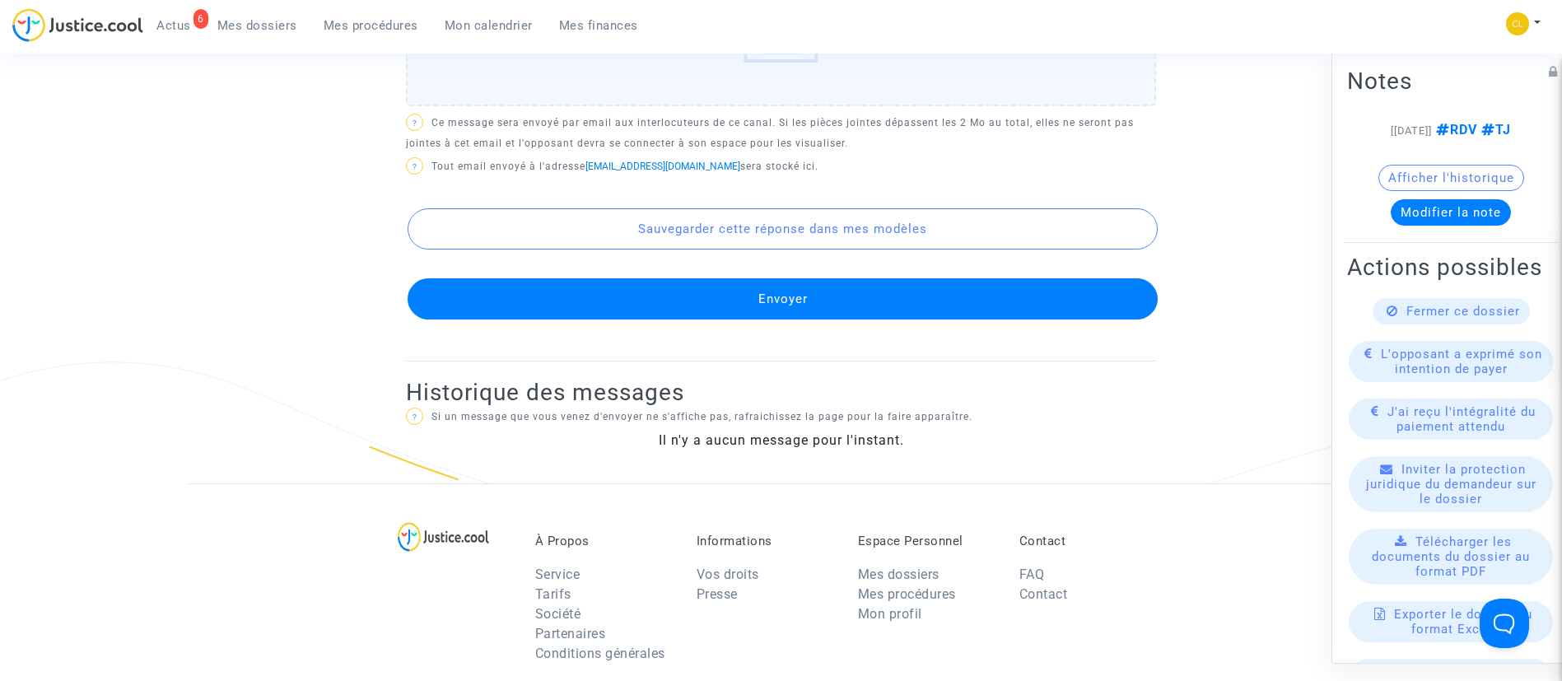
click at [915, 307] on button "Envoyer" at bounding box center [782, 298] width 750 height 41
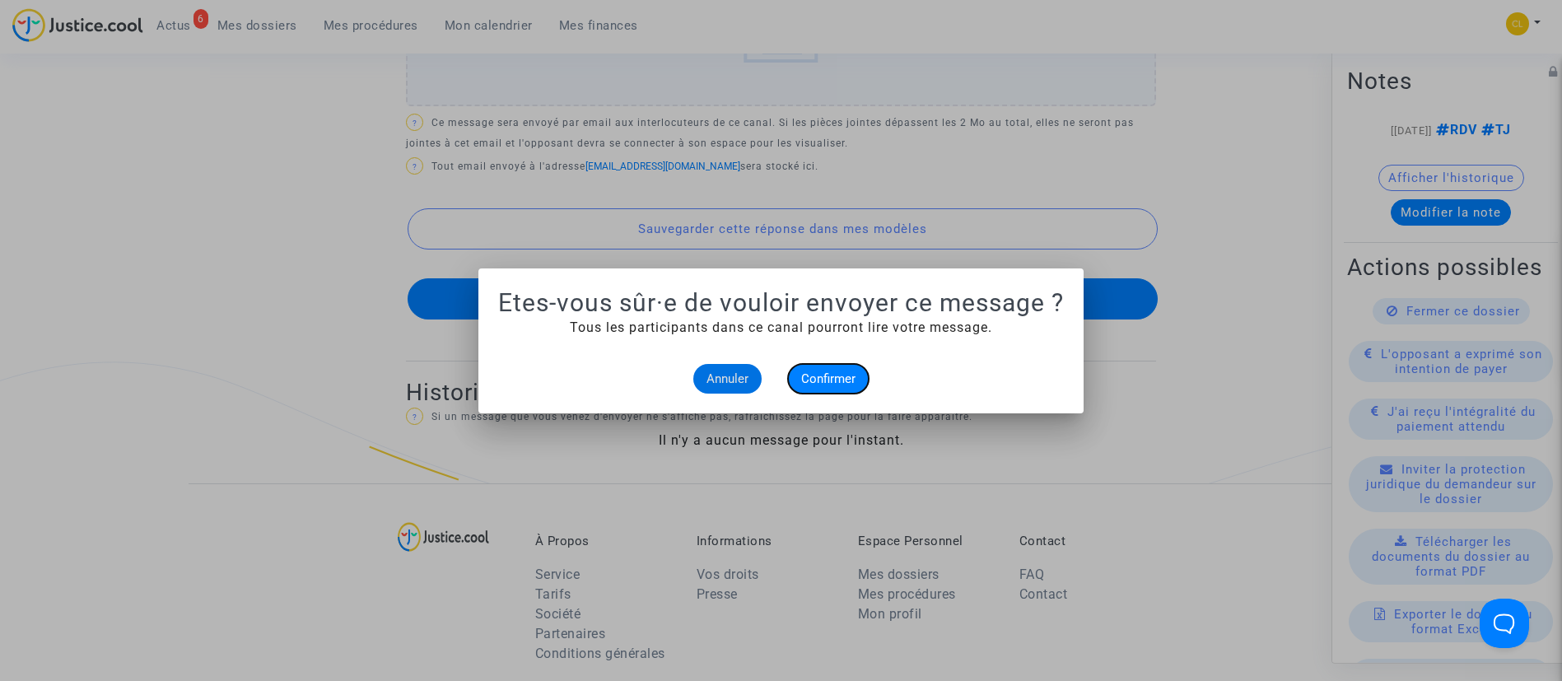
click at [798, 368] on button "Confirmer" at bounding box center [828, 379] width 81 height 30
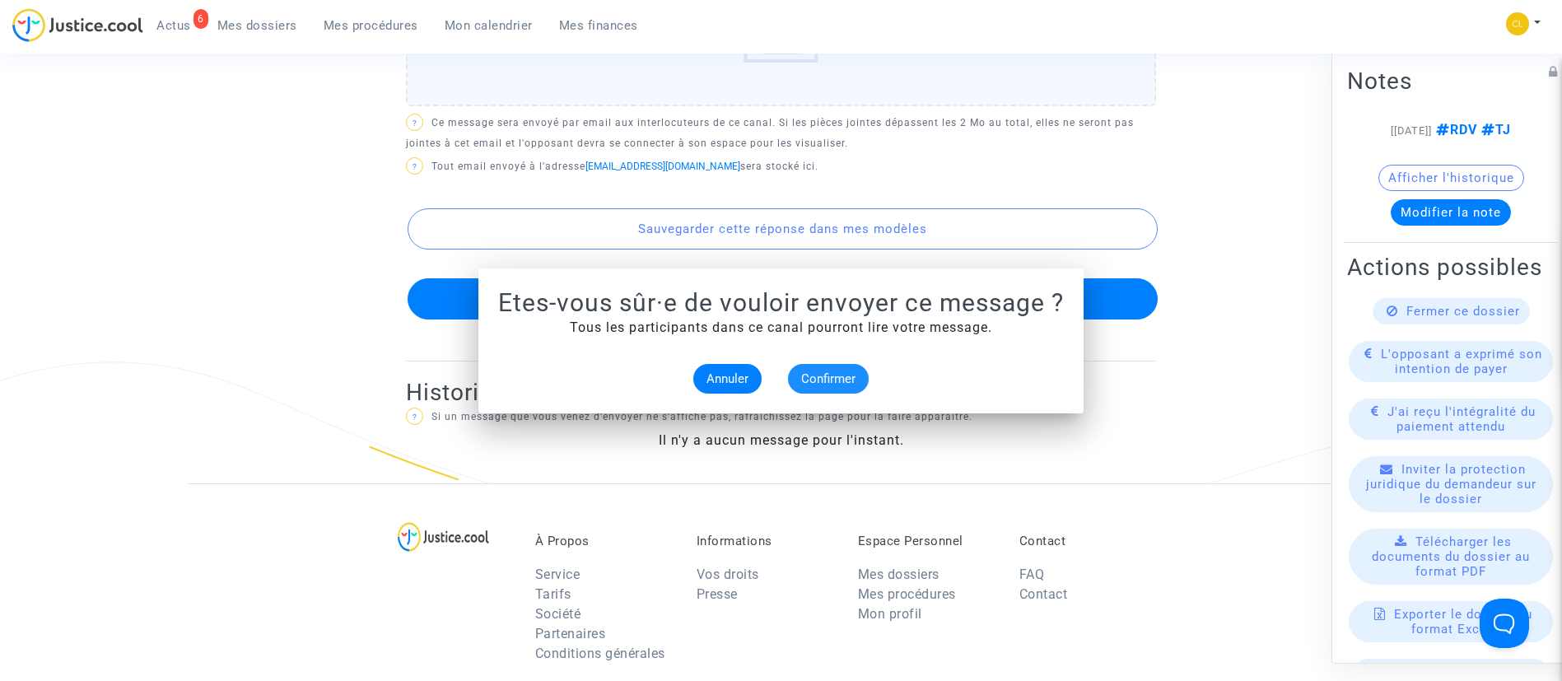
scroll to position [988, 0]
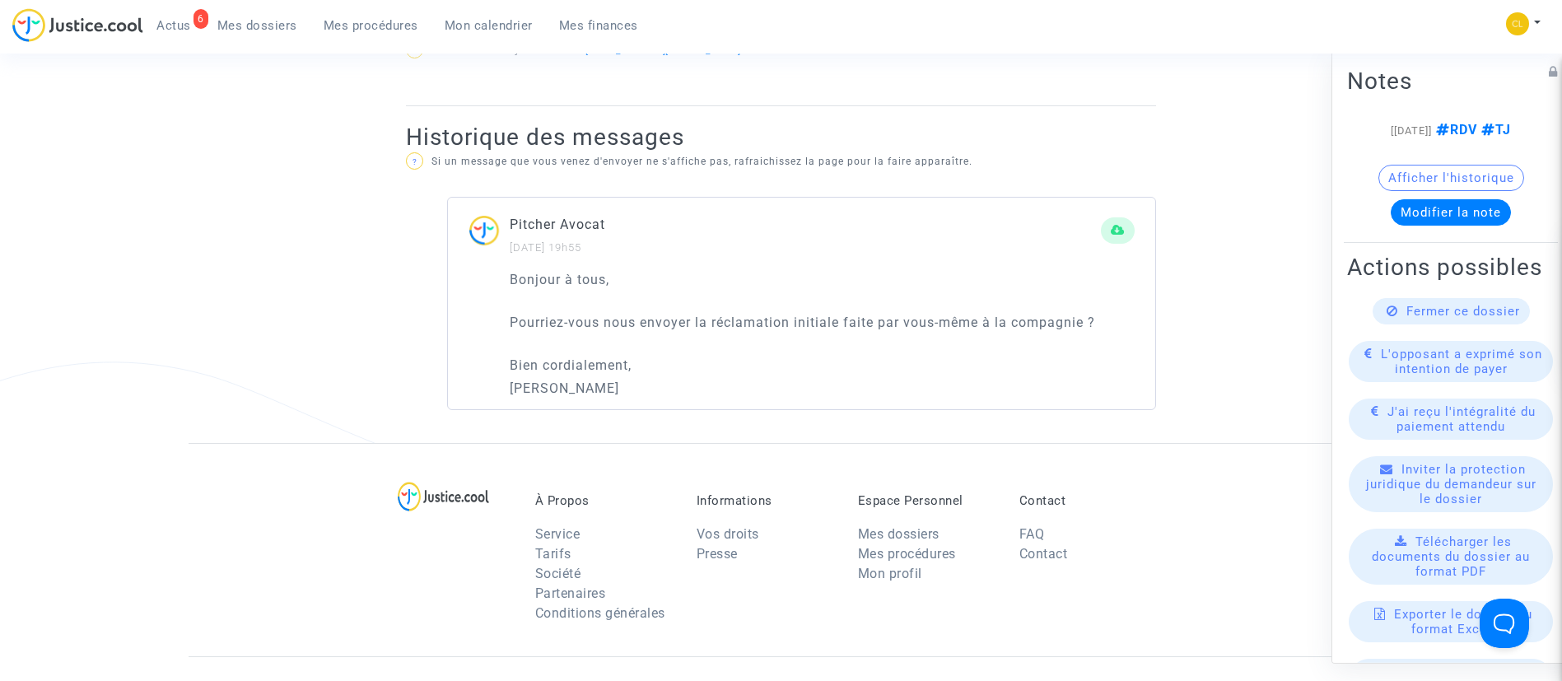
drag, startPoint x: 374, startPoint y: 33, endPoint x: 433, endPoint y: 172, distance: 151.2
click at [374, 33] on link "Mes procédures" at bounding box center [370, 25] width 121 height 25
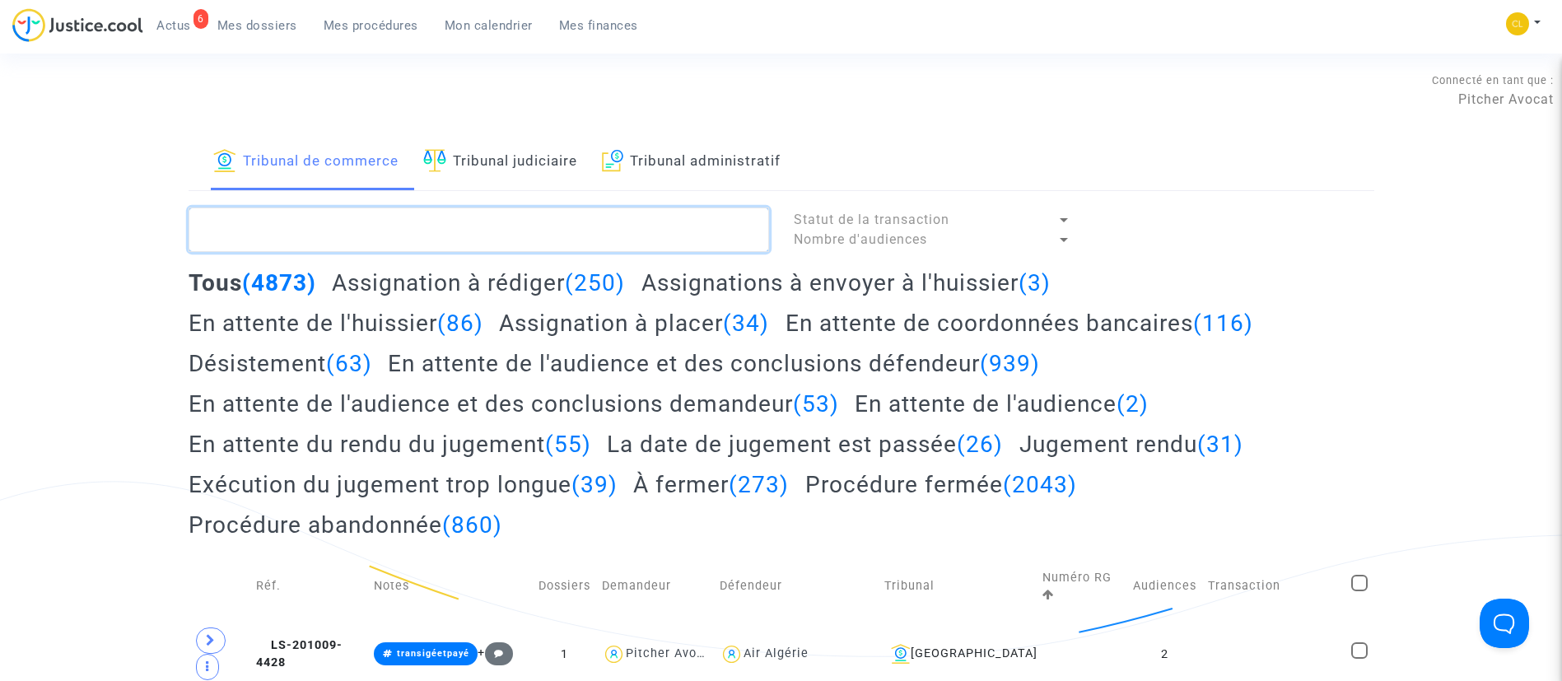
click at [519, 217] on textarea at bounding box center [479, 229] width 580 height 44
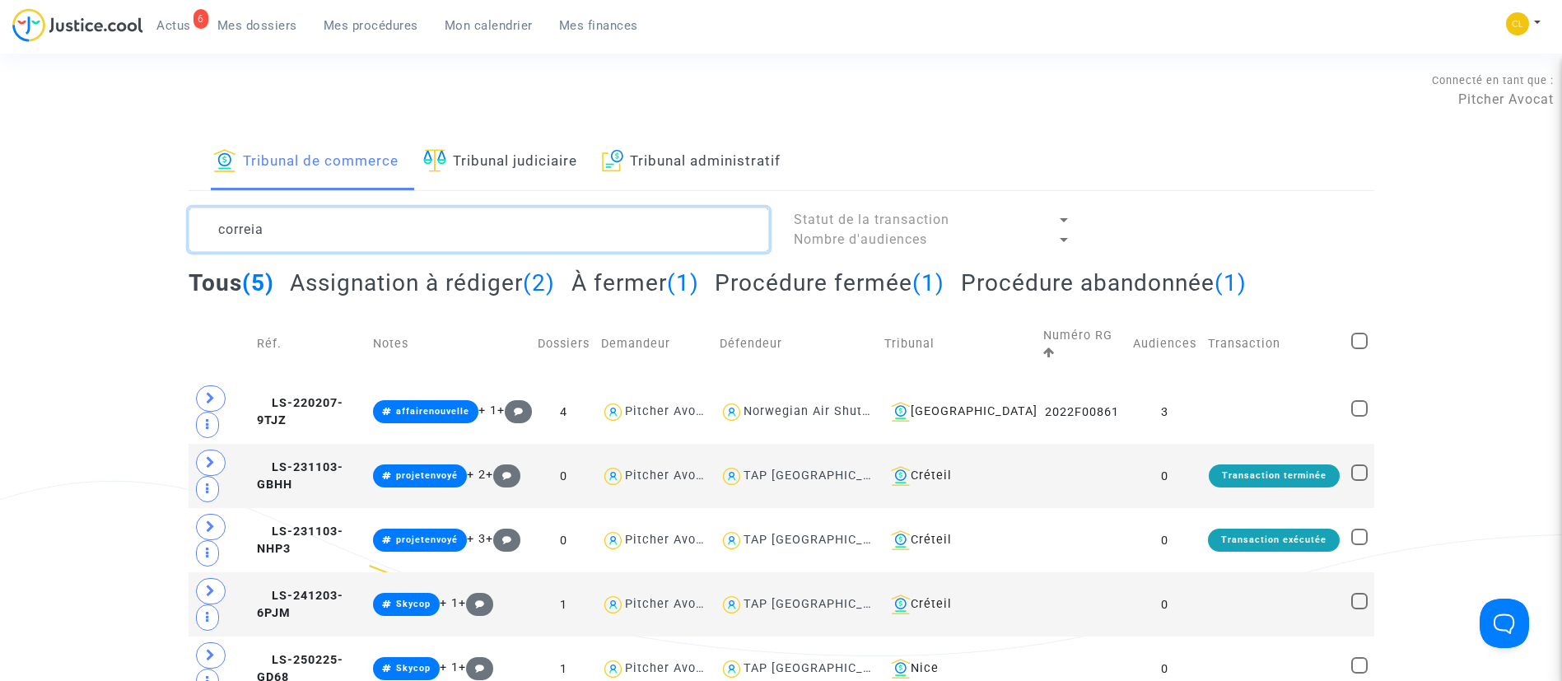
click at [305, 220] on textarea at bounding box center [479, 229] width 580 height 44
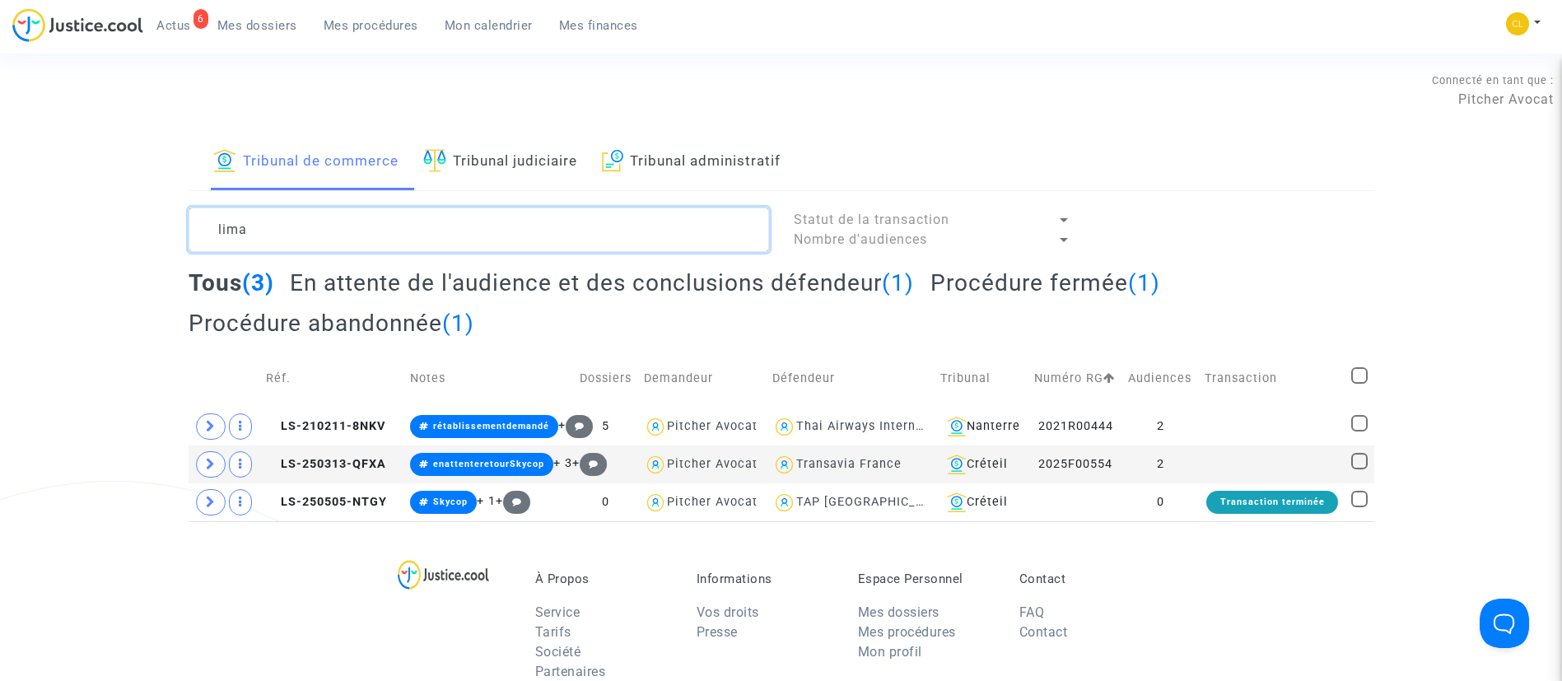
type textarea "lima"
click at [213, 468] on icon at bounding box center [211, 464] width 10 height 12
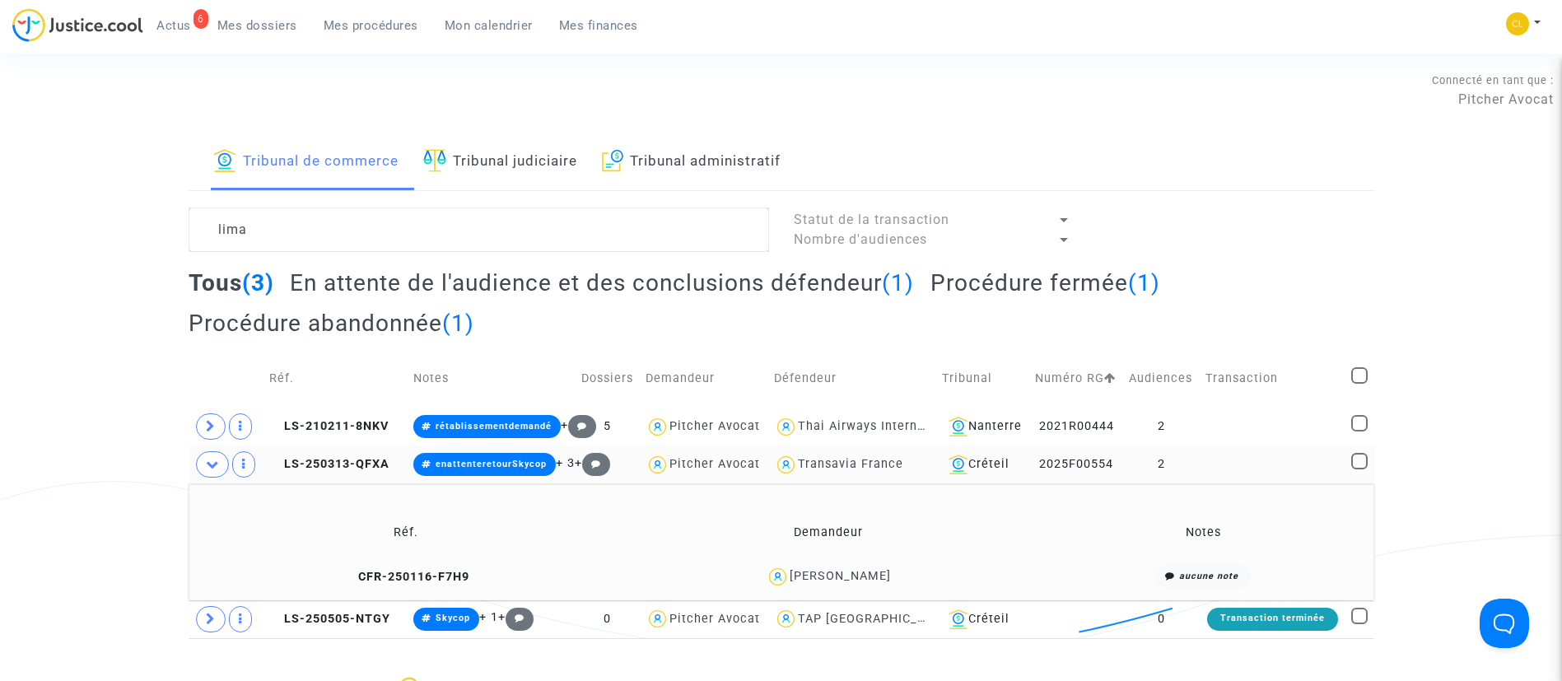
click at [836, 570] on div "Rosa maria Fernandes lima" at bounding box center [839, 576] width 101 height 14
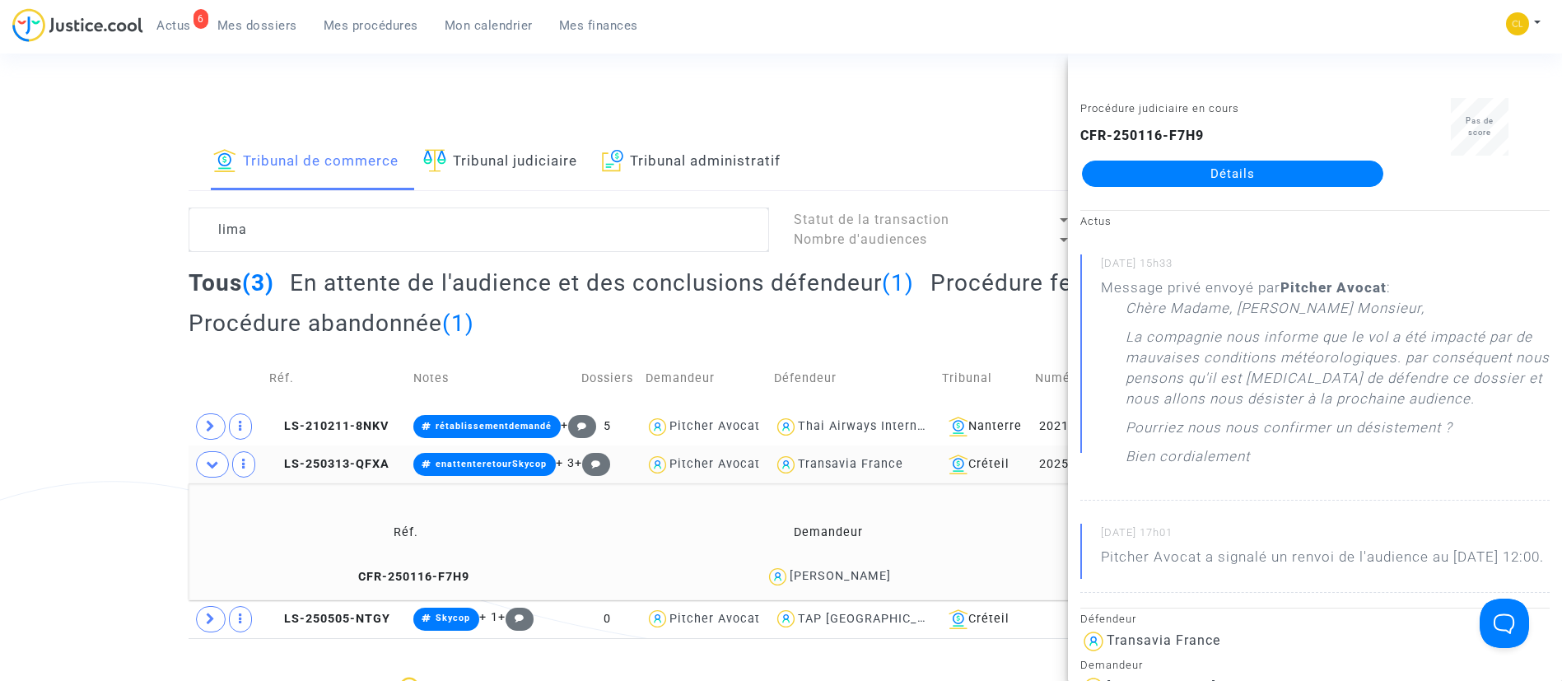
drag, startPoint x: 1305, startPoint y: 169, endPoint x: 1325, endPoint y: 178, distance: 21.7
click at [1305, 170] on link "Détails" at bounding box center [1232, 174] width 301 height 26
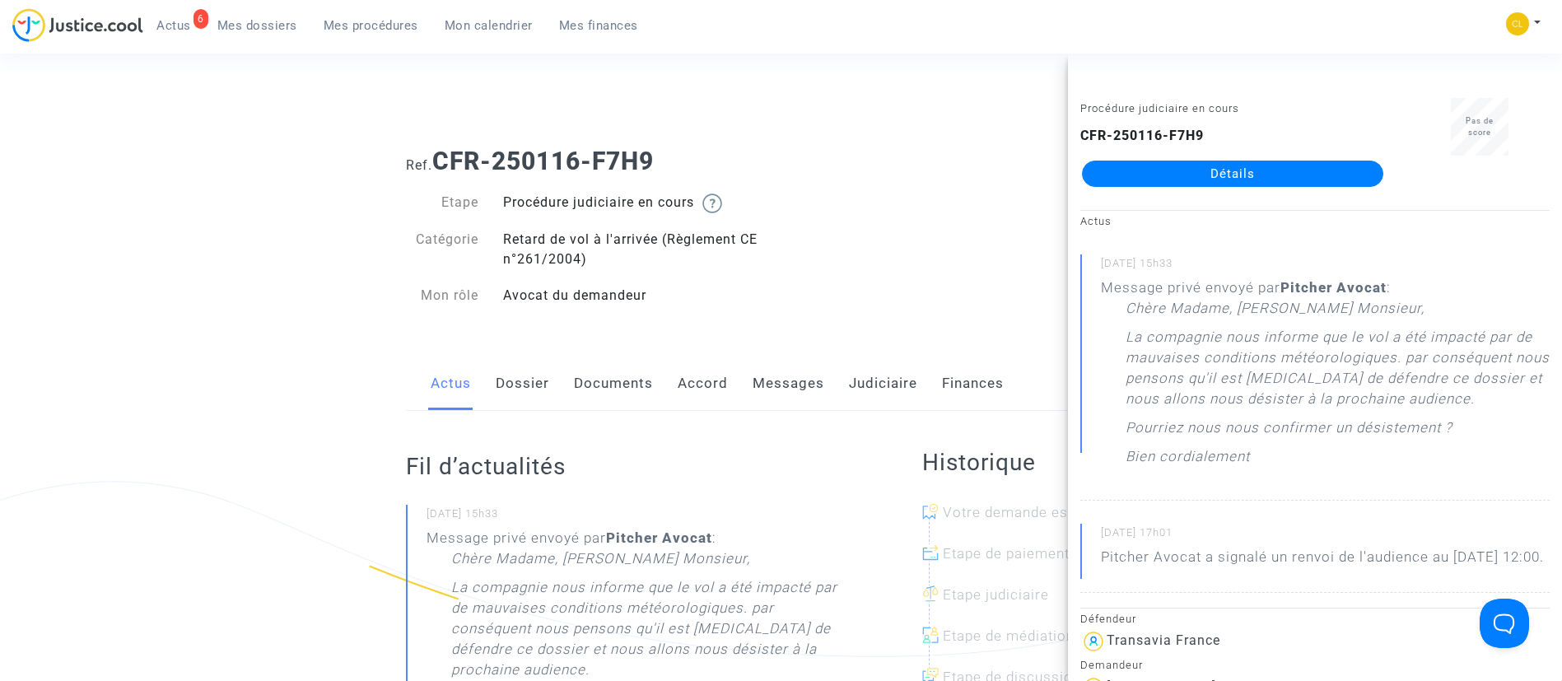
click at [782, 403] on link "Messages" at bounding box center [788, 383] width 72 height 54
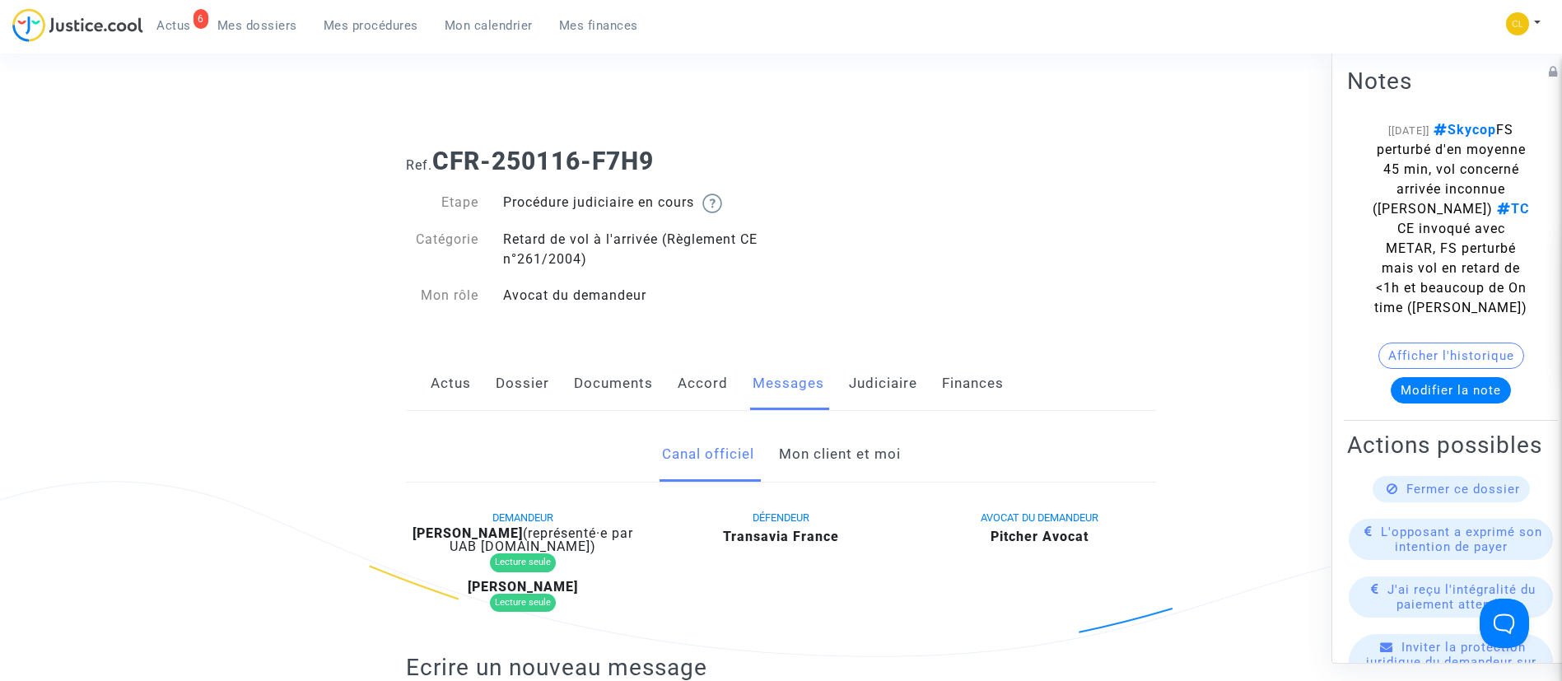
click at [845, 449] on link "Mon client et moi" at bounding box center [840, 454] width 122 height 54
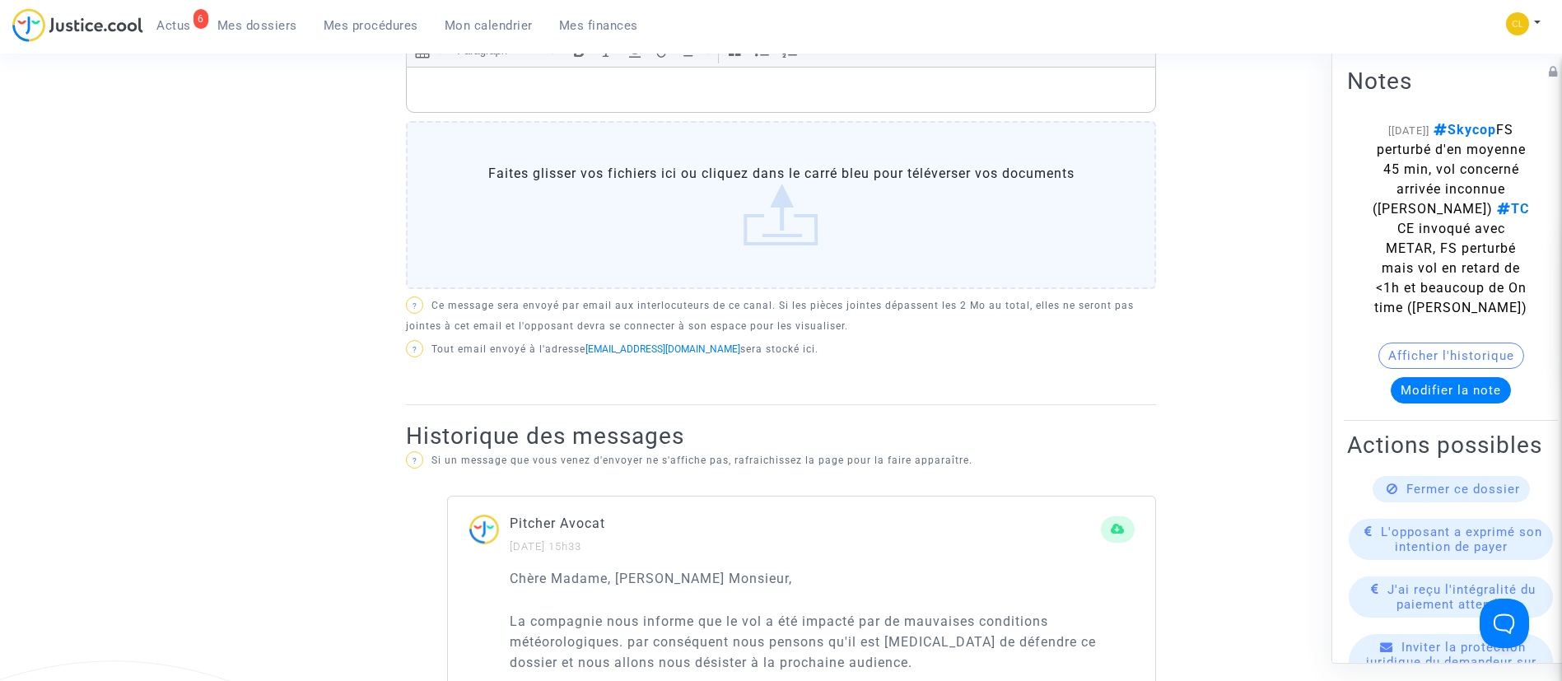
scroll to position [864, 0]
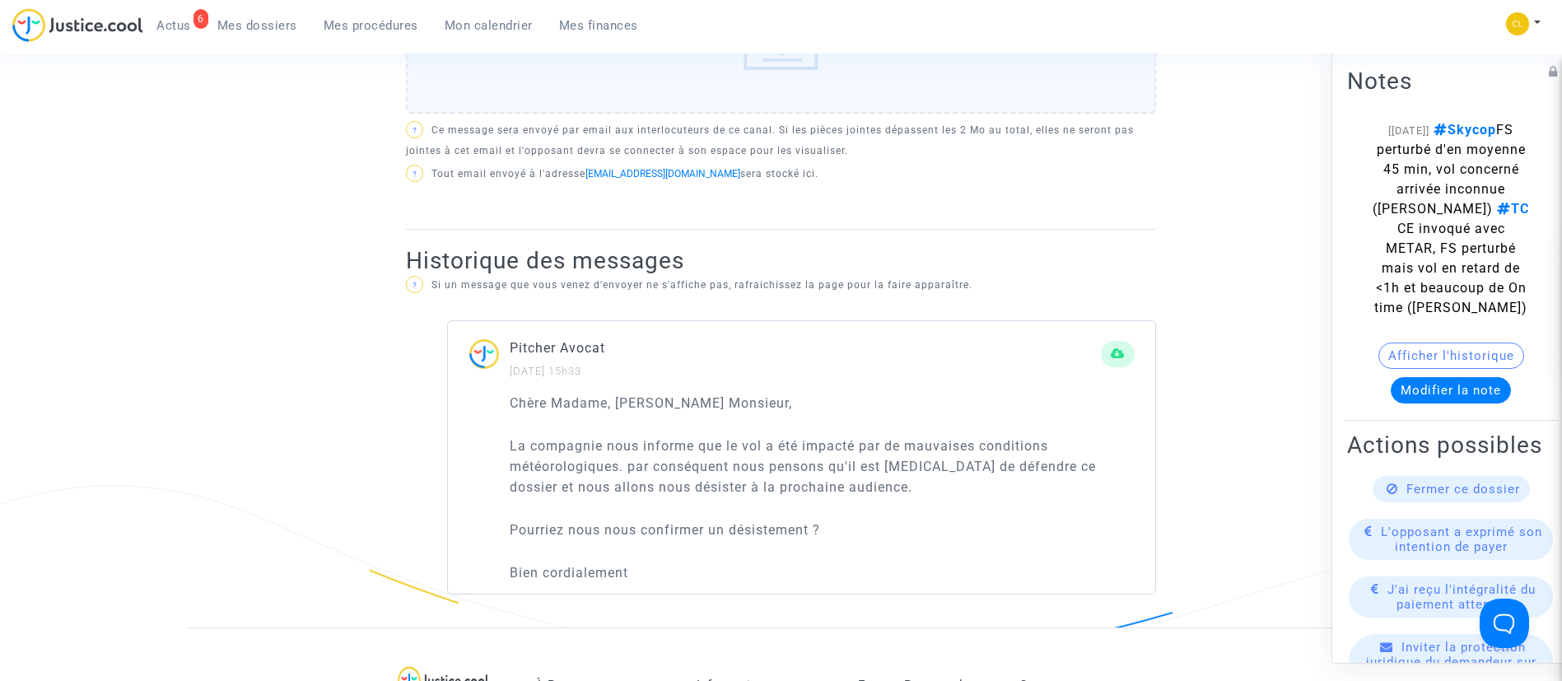
drag, startPoint x: 344, startPoint y: 34, endPoint x: 353, endPoint y: 36, distance: 9.4
click at [344, 34] on link "Mes procédures" at bounding box center [370, 25] width 121 height 25
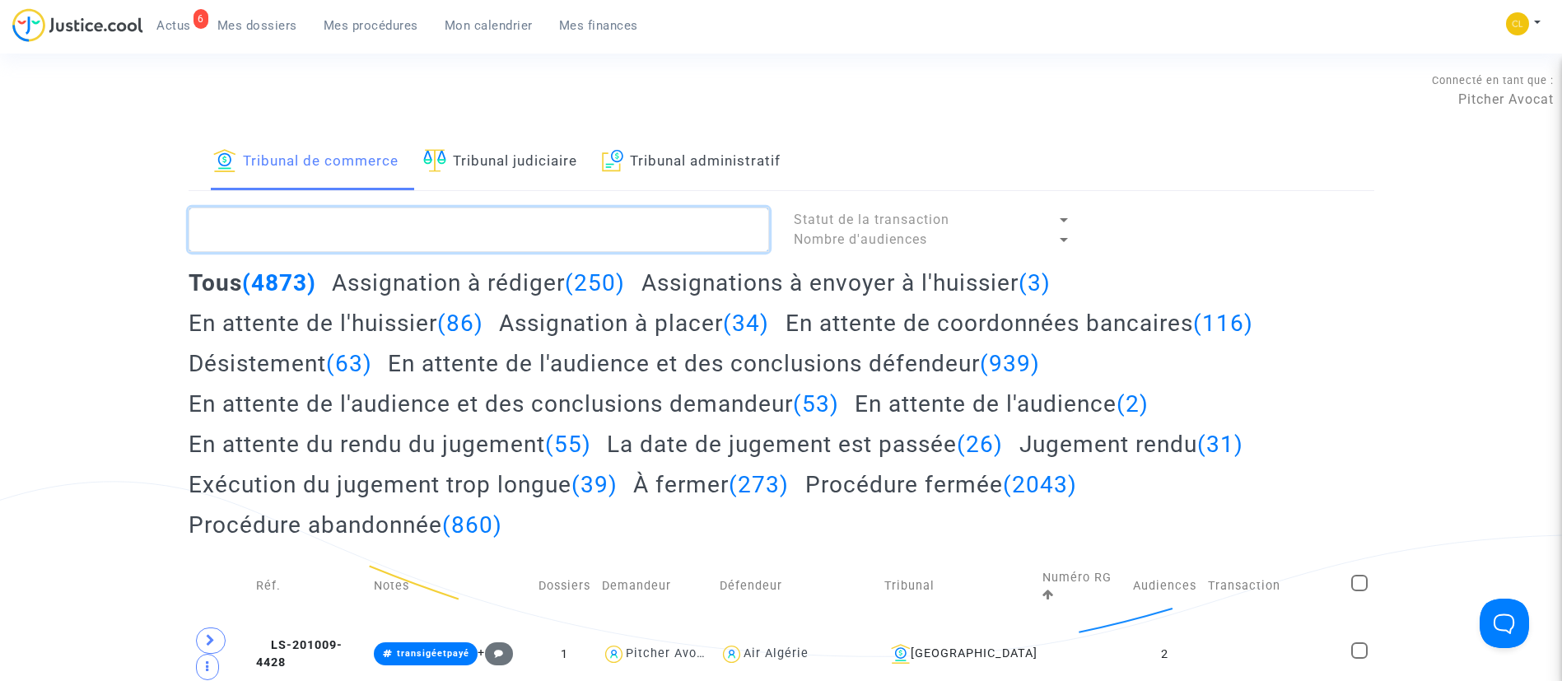
click at [477, 228] on textarea at bounding box center [479, 229] width 580 height 44
paste textarea "2025F01019"
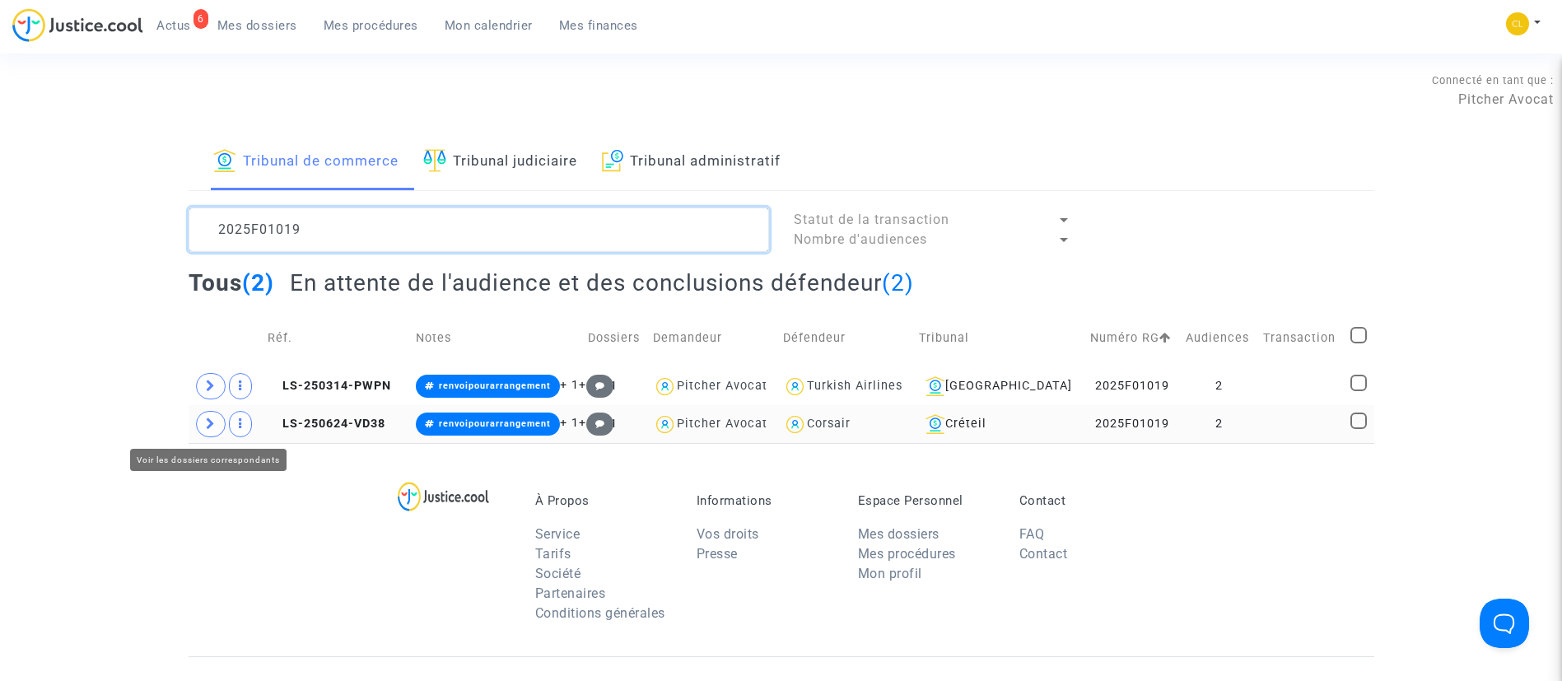
type textarea "2025F01019"
click at [202, 426] on span at bounding box center [211, 424] width 30 height 26
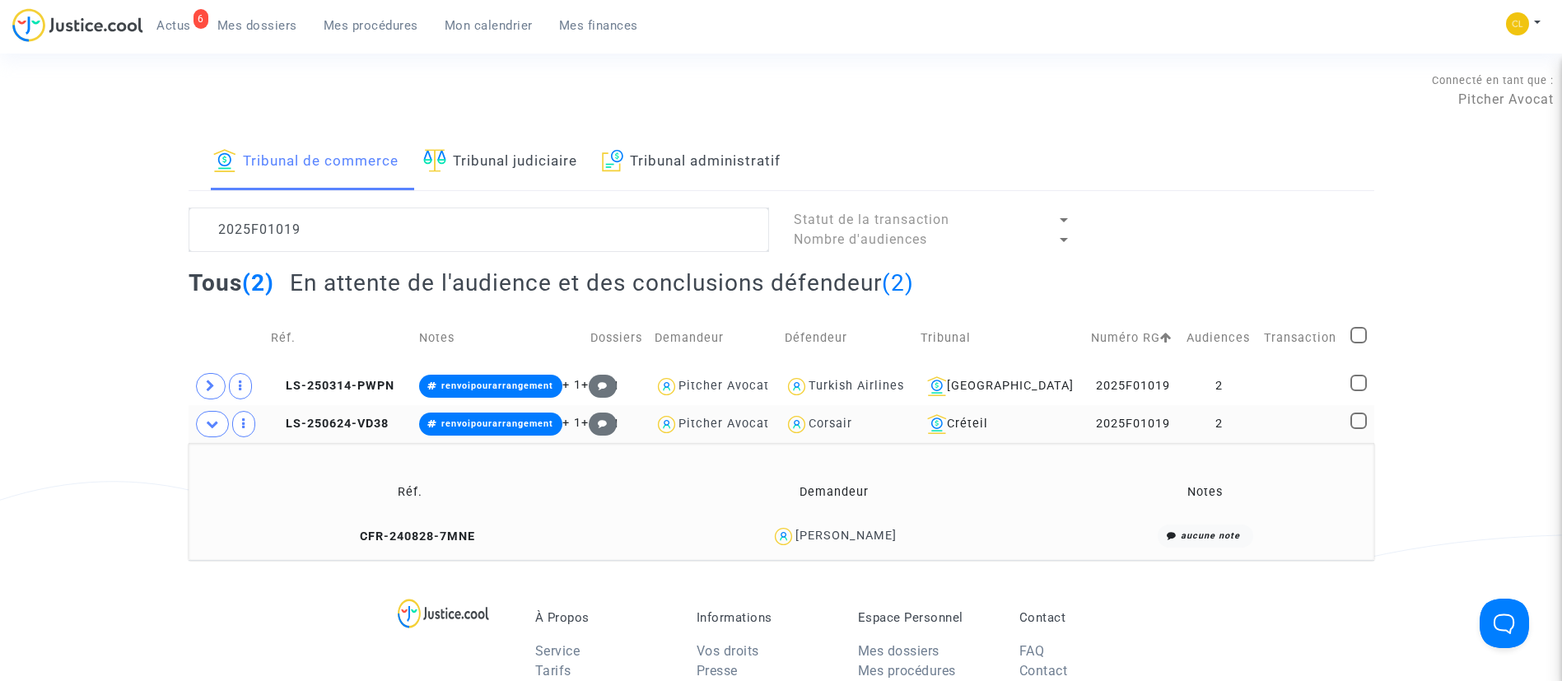
drag, startPoint x: 822, startPoint y: 537, endPoint x: 813, endPoint y: 505, distance: 32.3
click at [822, 537] on div "Dimitri Balcot" at bounding box center [845, 535] width 101 height 14
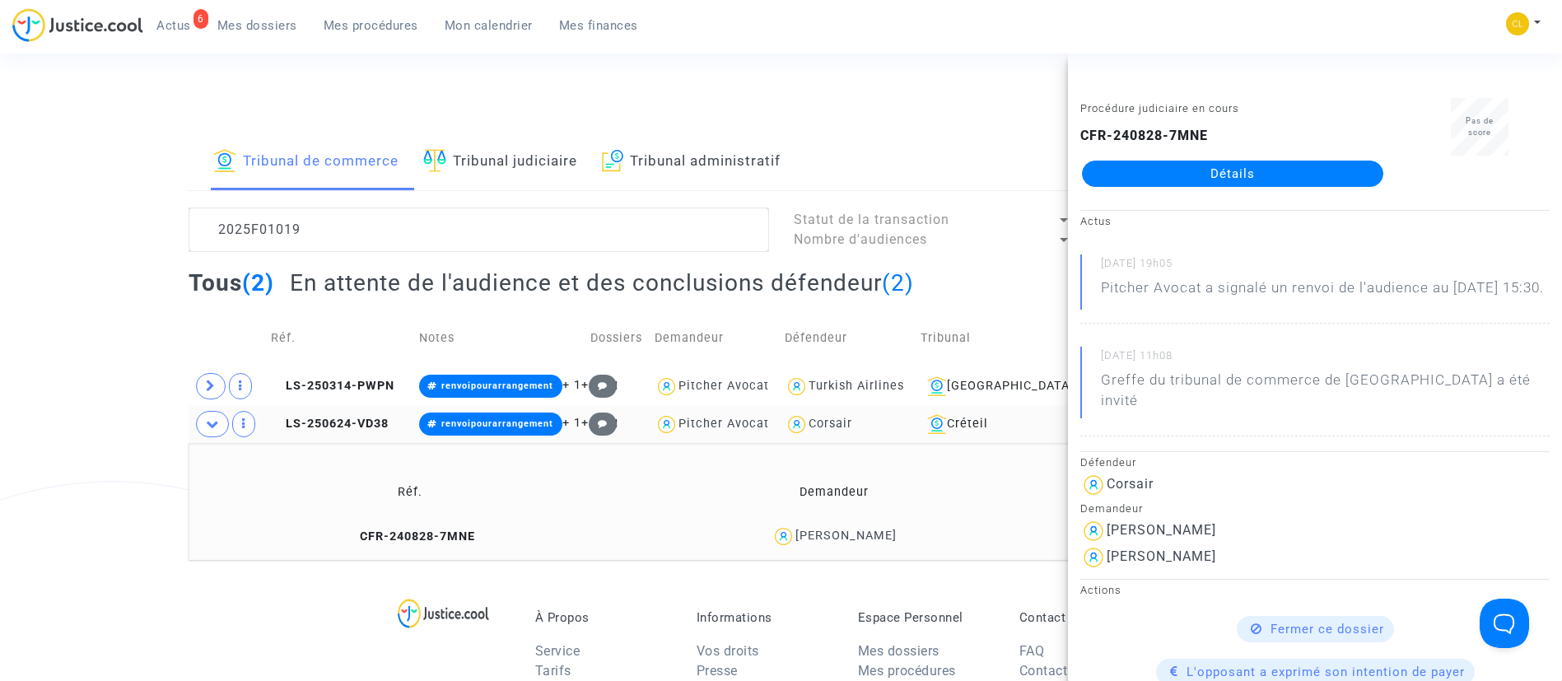
click at [1203, 178] on link "Détails" at bounding box center [1232, 174] width 301 height 26
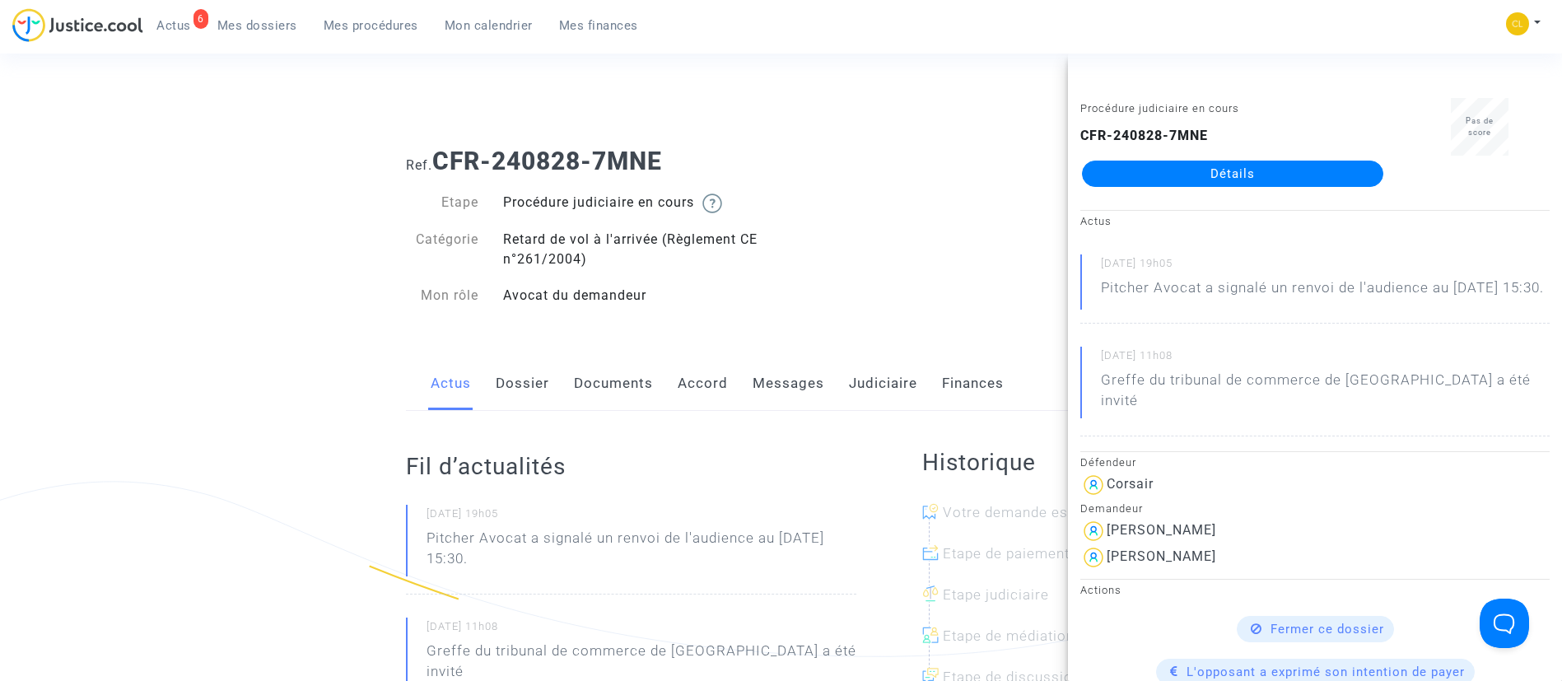
click at [770, 366] on link "Messages" at bounding box center [788, 383] width 72 height 54
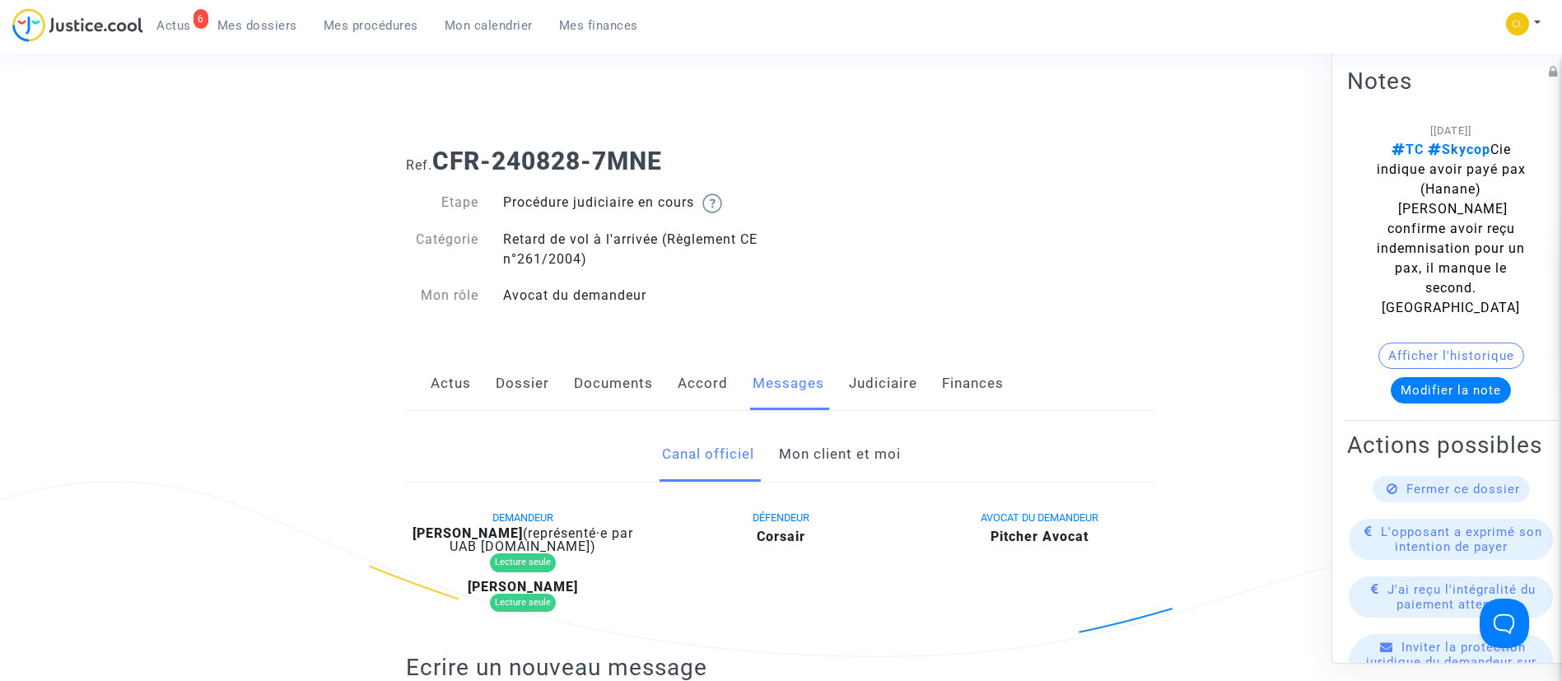
click at [817, 451] on link "Mon client et moi" at bounding box center [840, 454] width 122 height 54
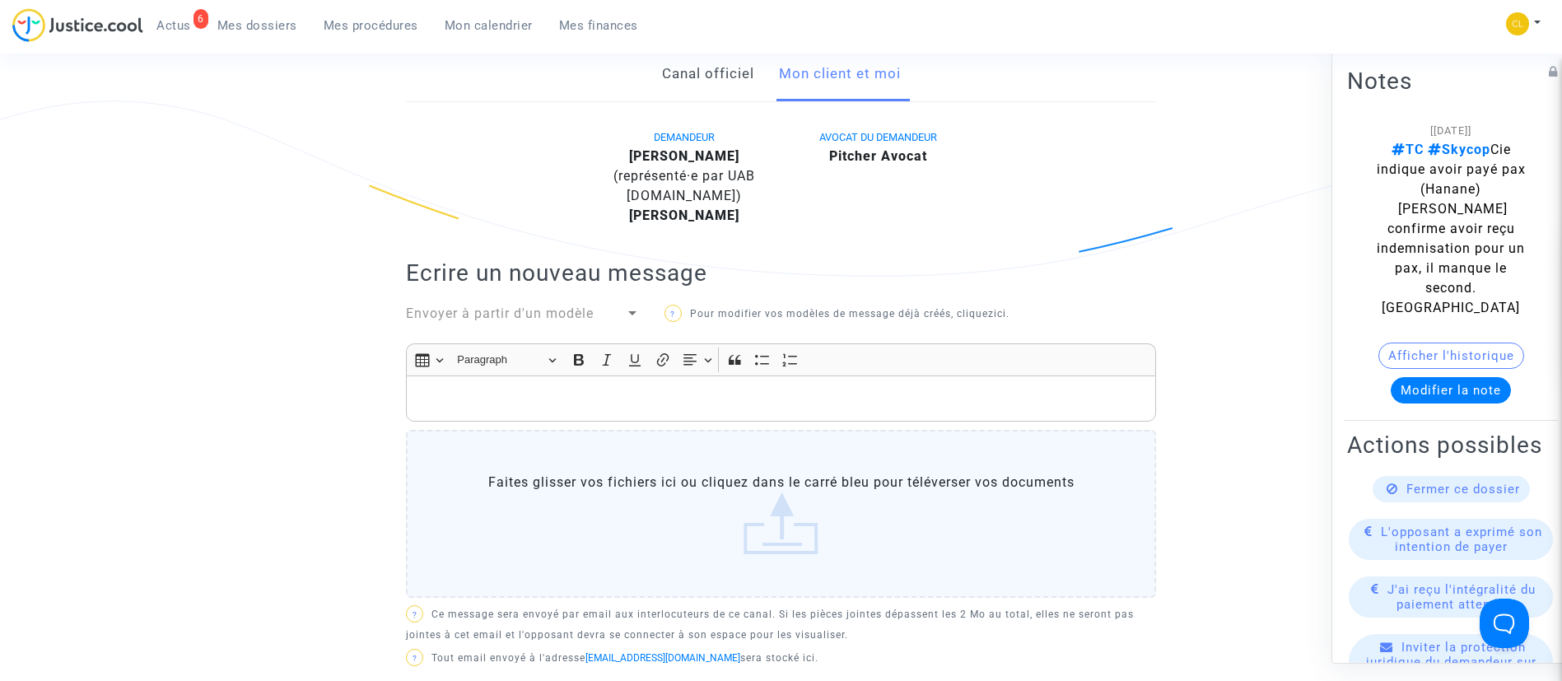
scroll to position [247, 0]
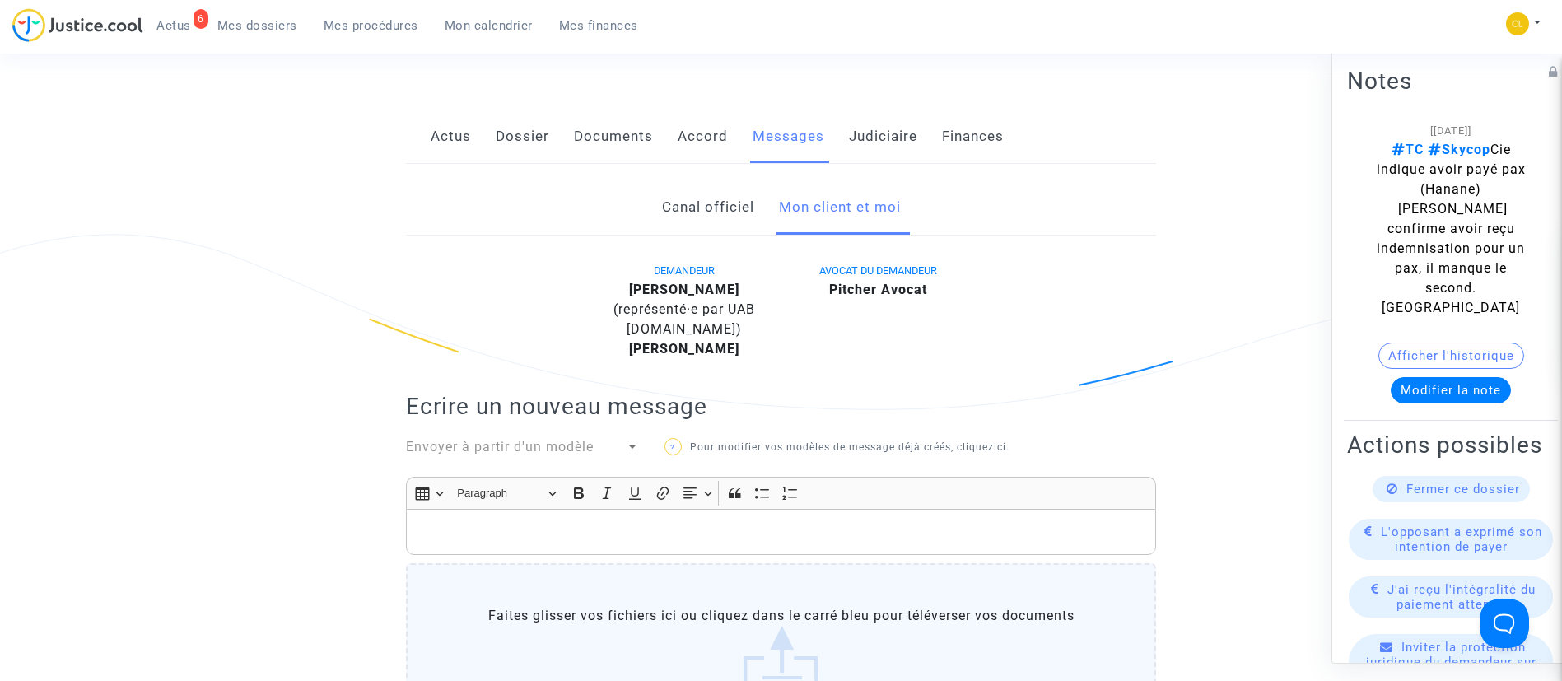
click at [352, 29] on span "Mes procédures" at bounding box center [371, 25] width 95 height 15
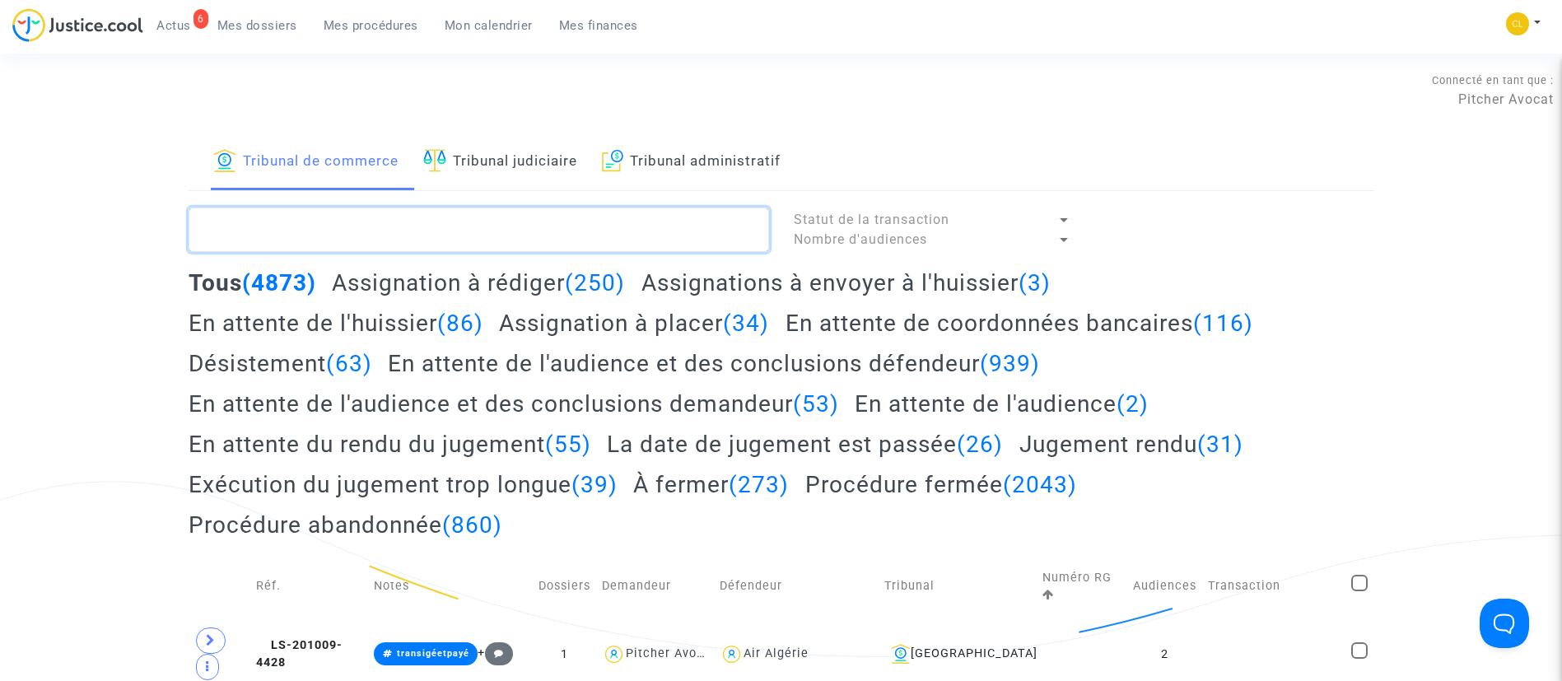
click at [391, 221] on textarea at bounding box center [479, 229] width 580 height 44
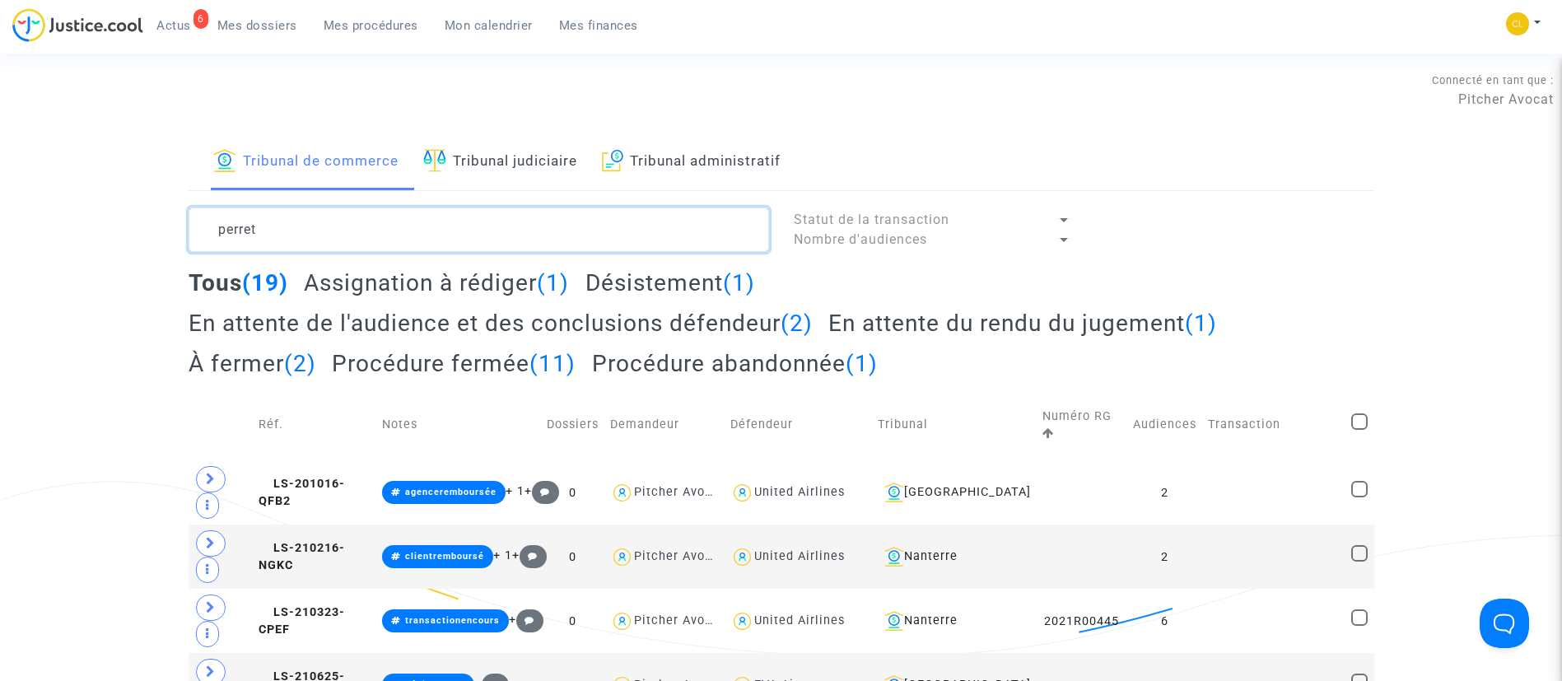
type textarea "perret"
click at [937, 324] on h2 "En attente du rendu du jugement (1)" at bounding box center [1022, 323] width 389 height 29
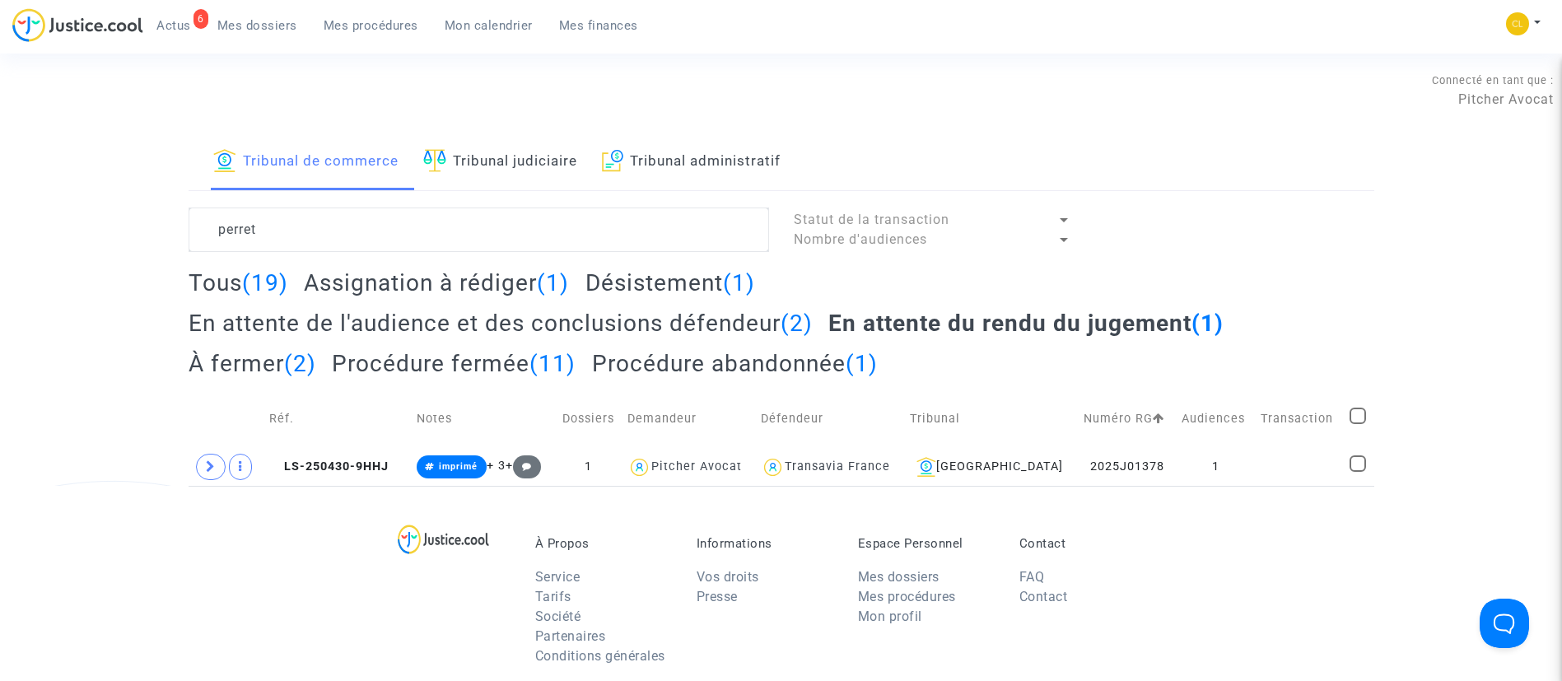
click at [473, 170] on link "Tribunal judiciaire" at bounding box center [500, 162] width 154 height 56
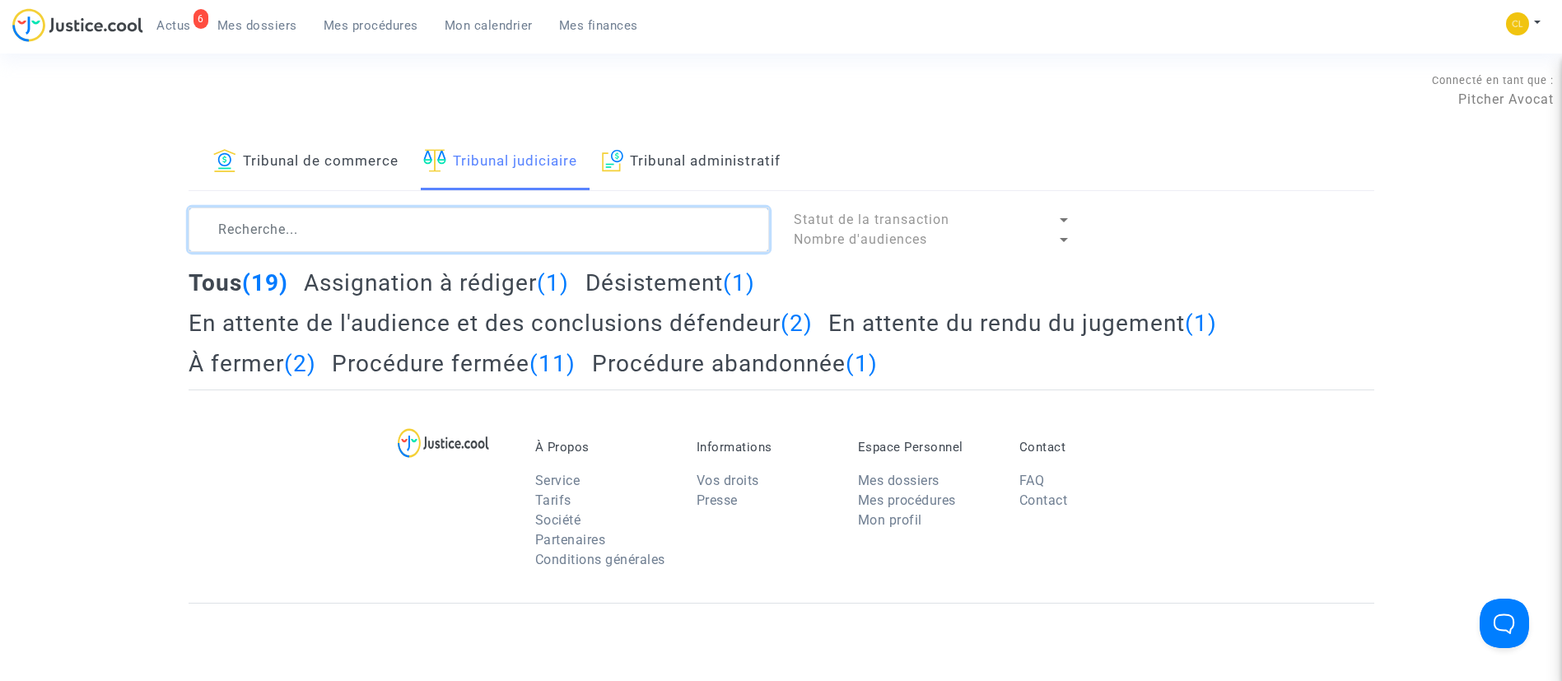
click at [471, 217] on textarea at bounding box center [479, 229] width 580 height 44
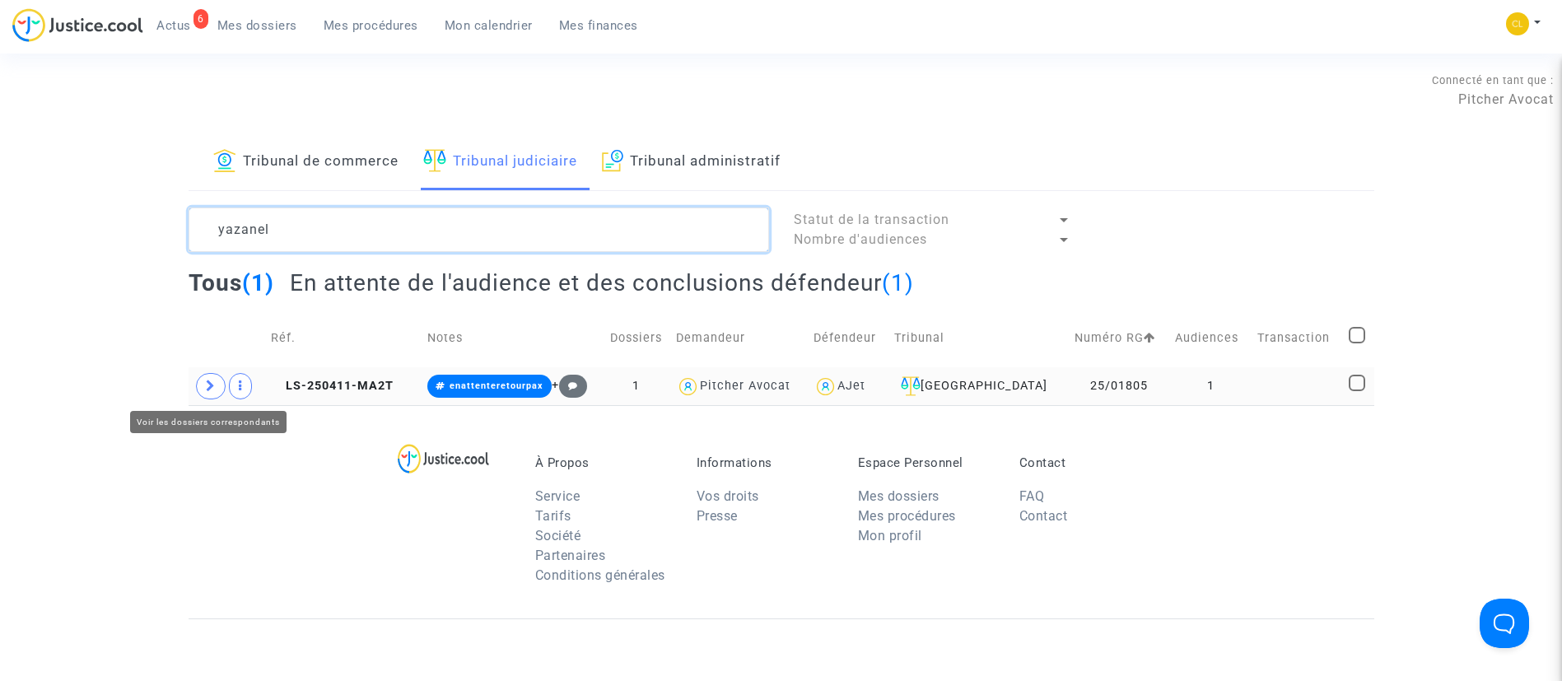
type textarea "yazanel"
click at [209, 384] on icon at bounding box center [211, 385] width 10 height 12
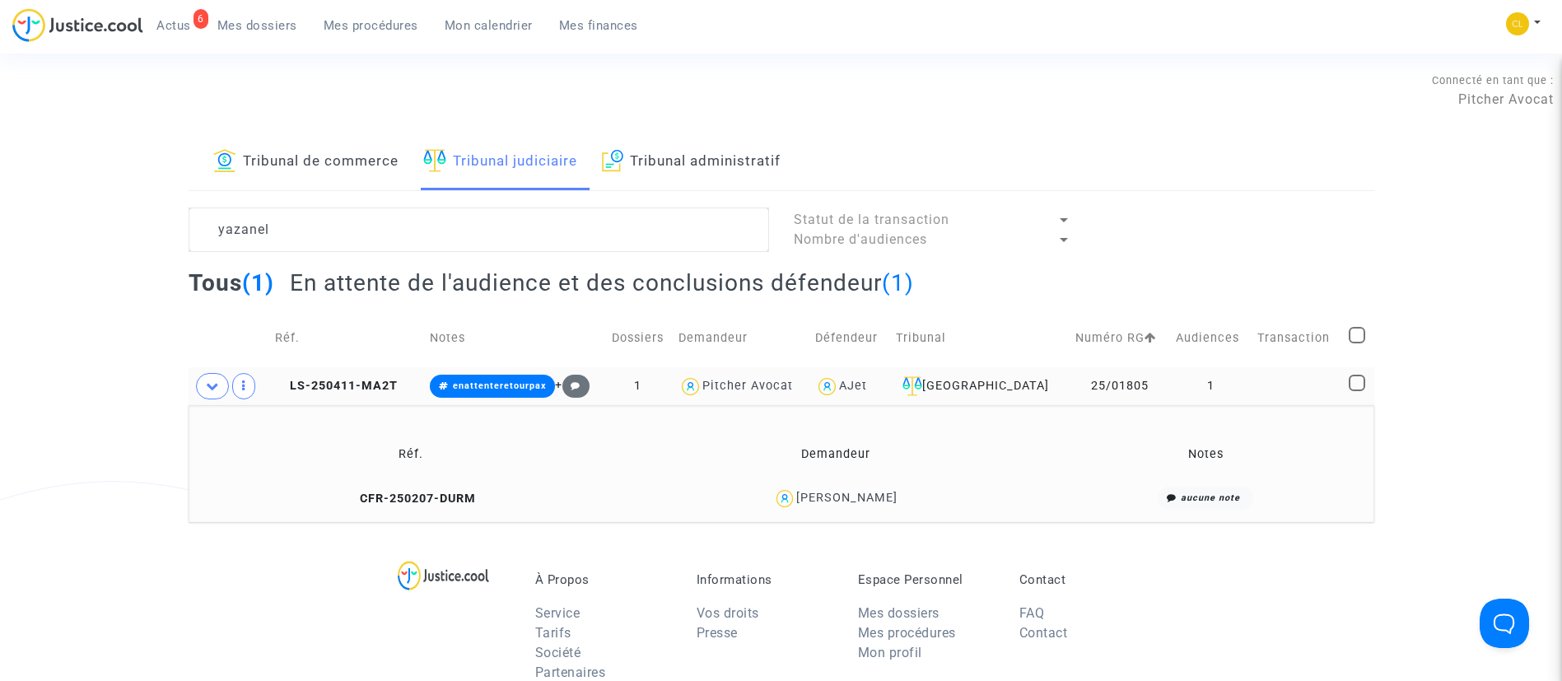
click at [850, 499] on div "Halil Yazanel" at bounding box center [846, 498] width 101 height 14
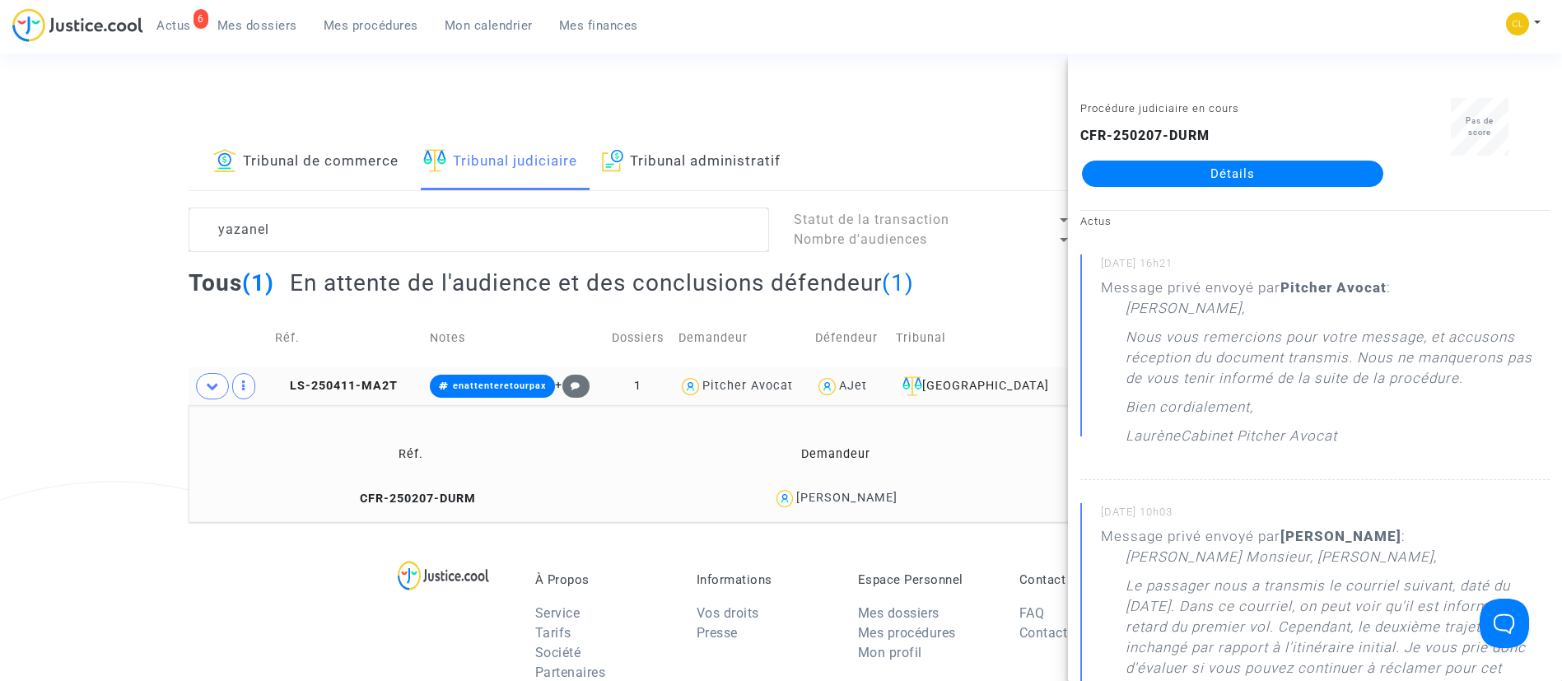
click at [1220, 156] on div "CFR-250207-DURM Détails" at bounding box center [1232, 156] width 305 height 61
click at [1219, 171] on link "Détails" at bounding box center [1232, 174] width 301 height 26
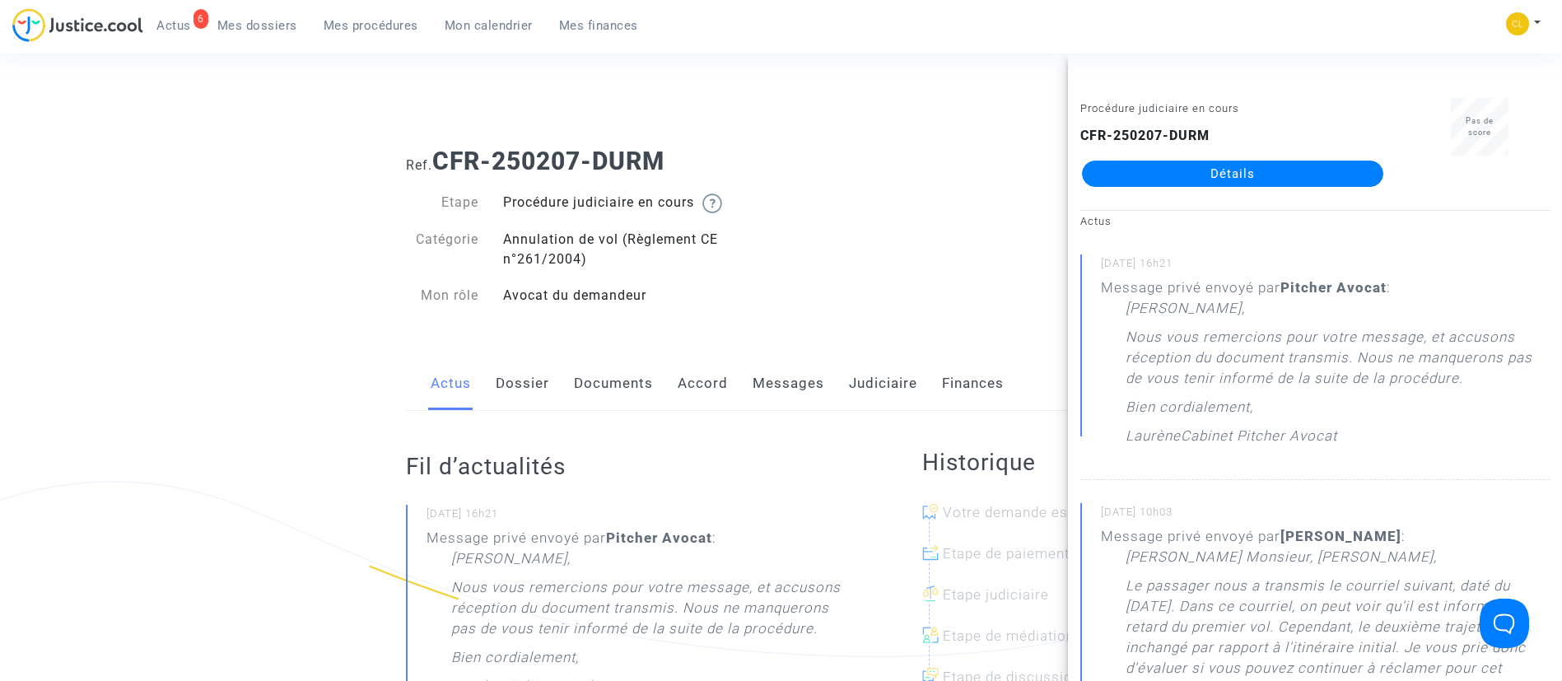
click at [770, 387] on link "Messages" at bounding box center [788, 383] width 72 height 54
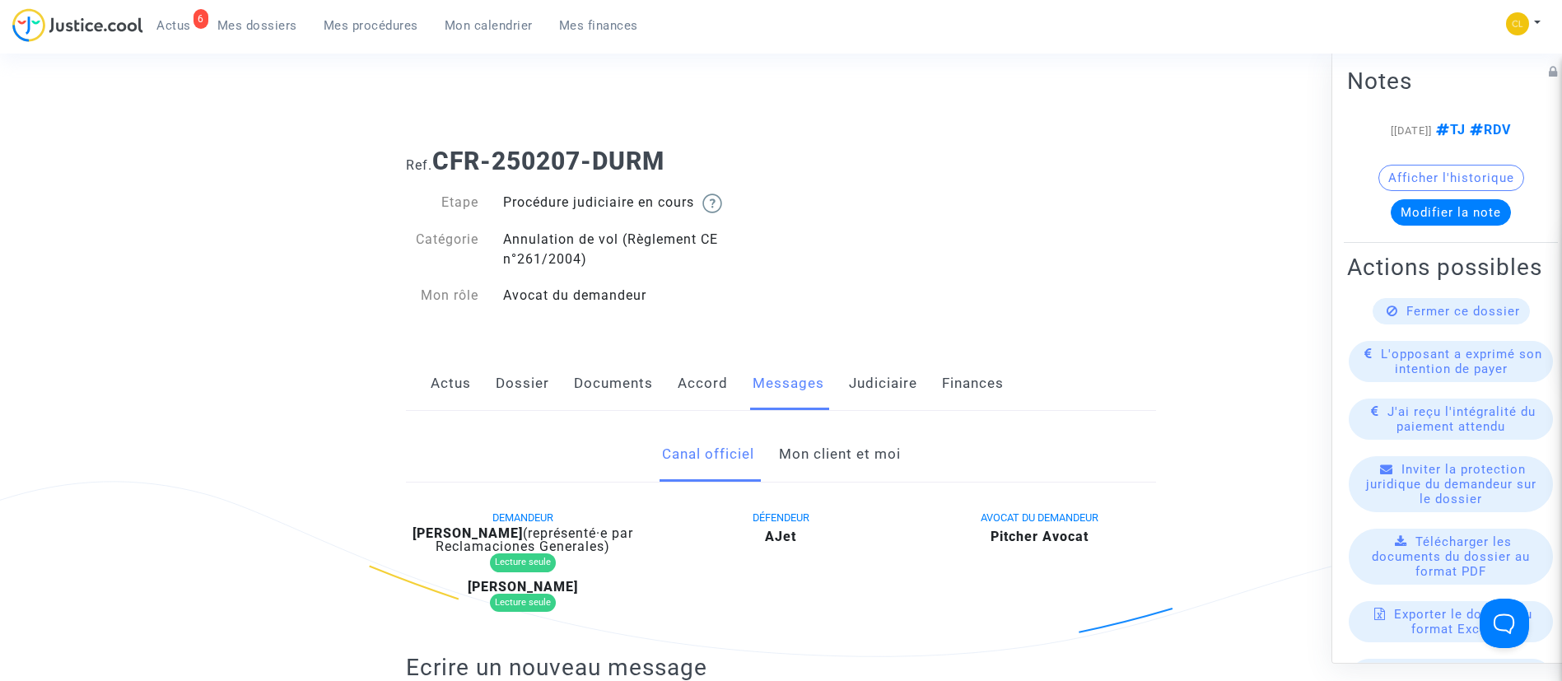
click at [857, 459] on link "Mon client et moi" at bounding box center [840, 454] width 122 height 54
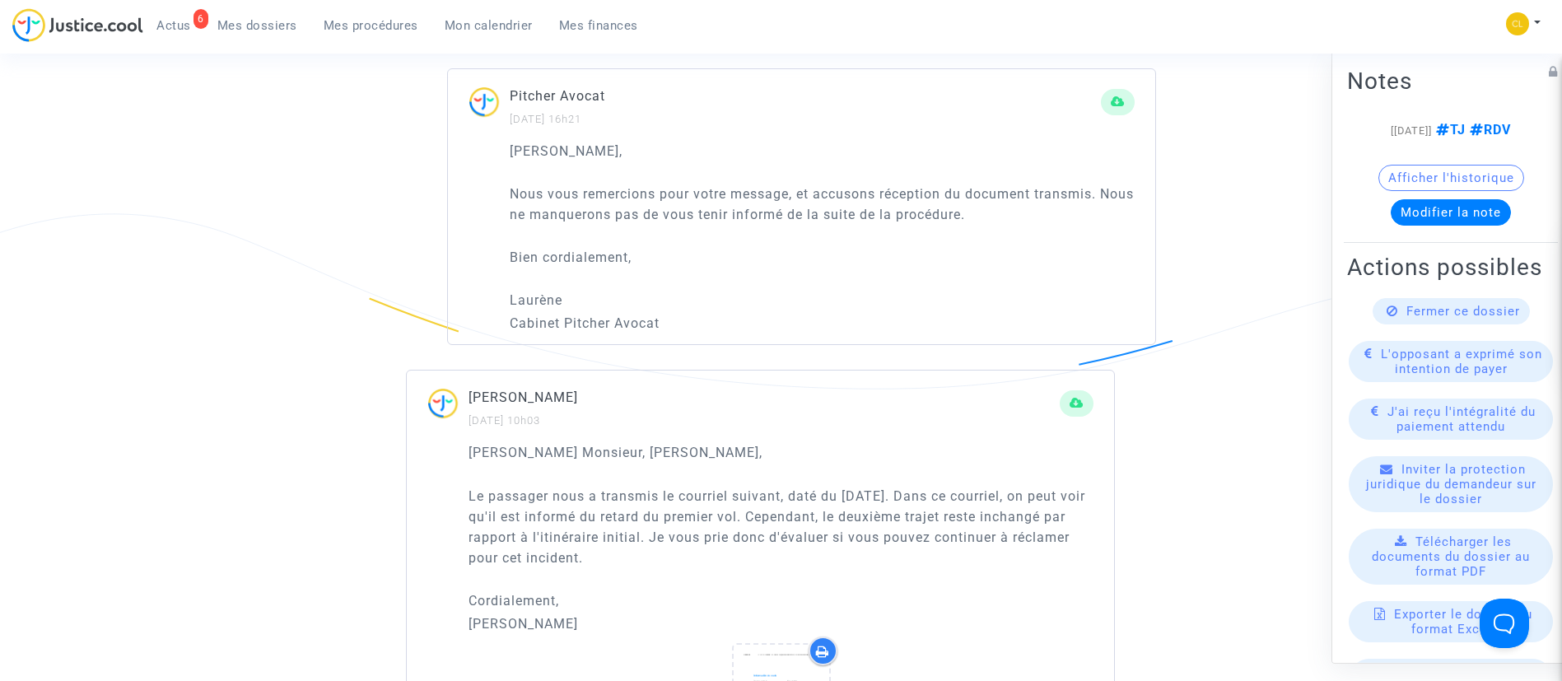
scroll to position [1358, 0]
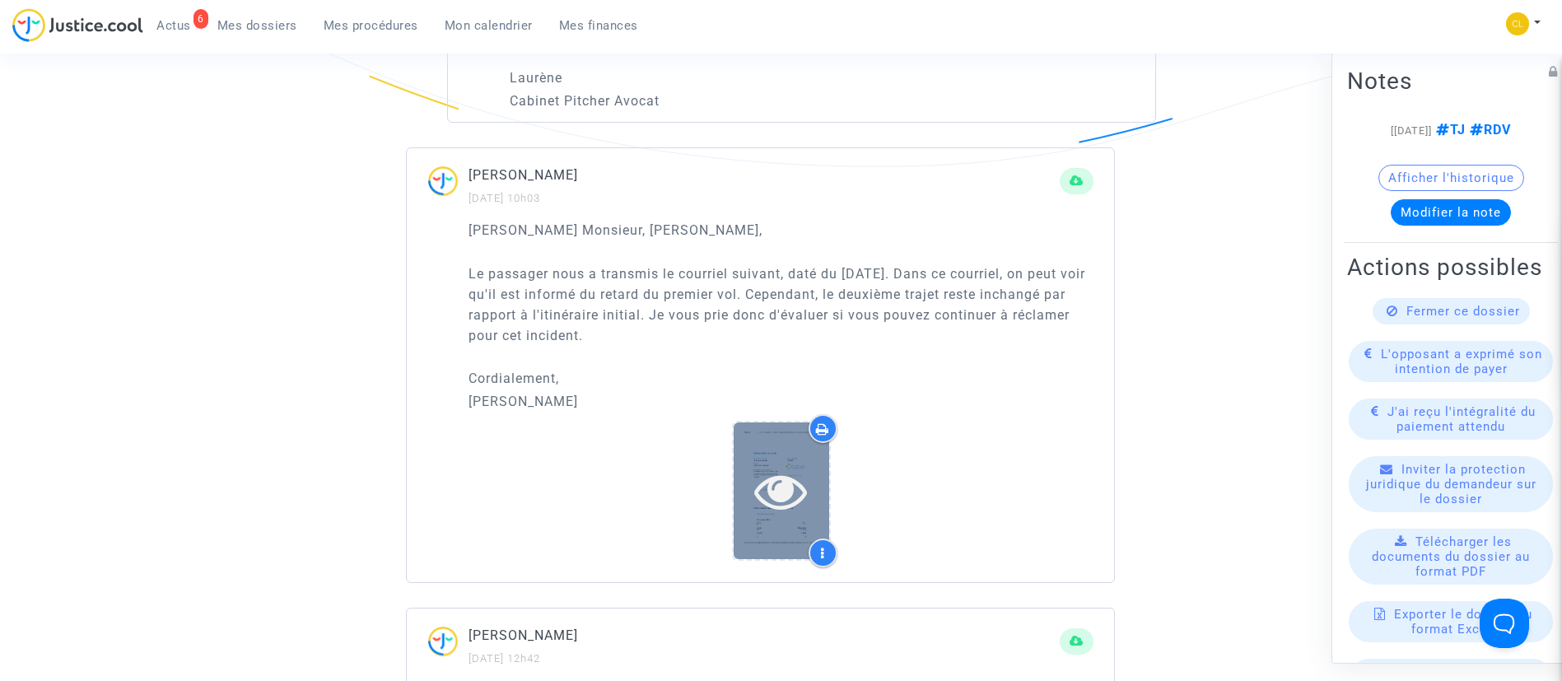
click at [802, 450] on div at bounding box center [780, 490] width 95 height 136
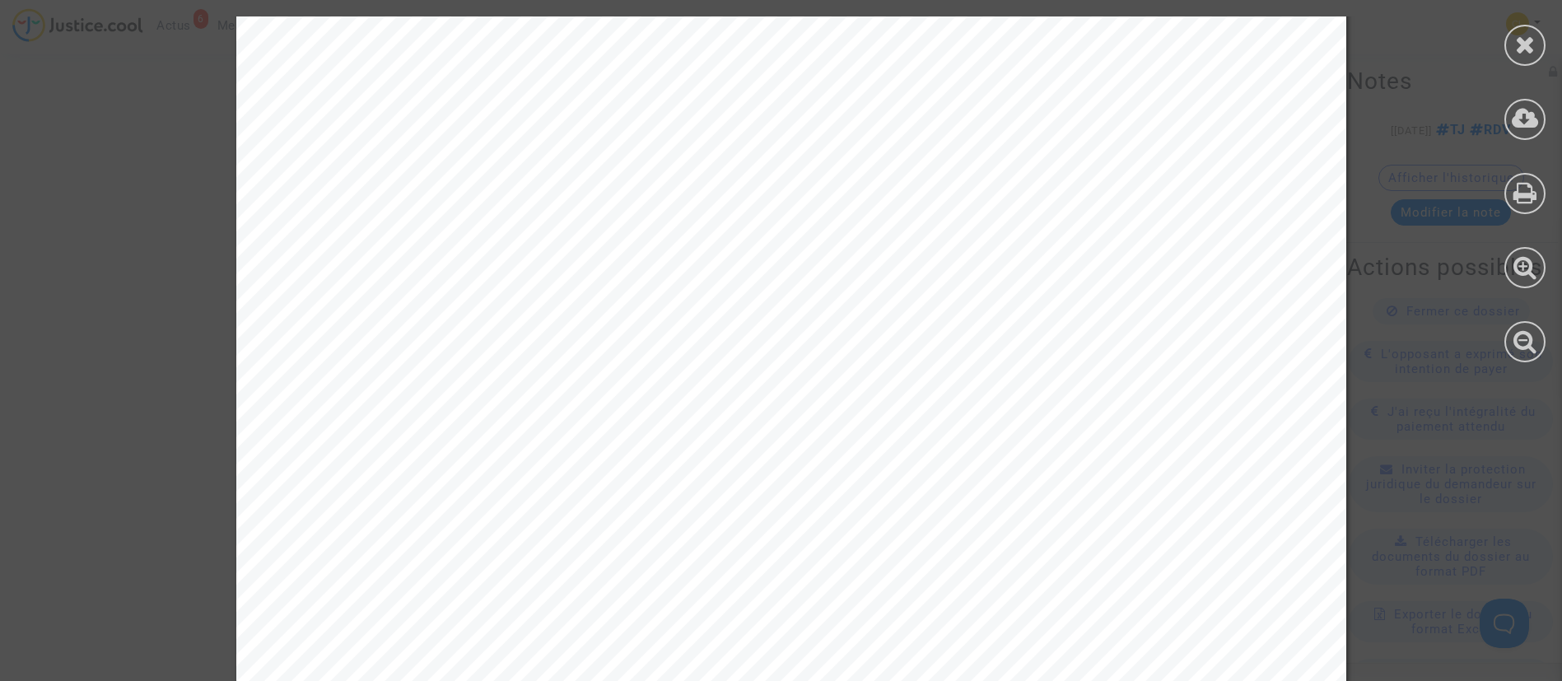
scroll to position [3704, 0]
click at [1528, 34] on icon at bounding box center [1525, 44] width 21 height 25
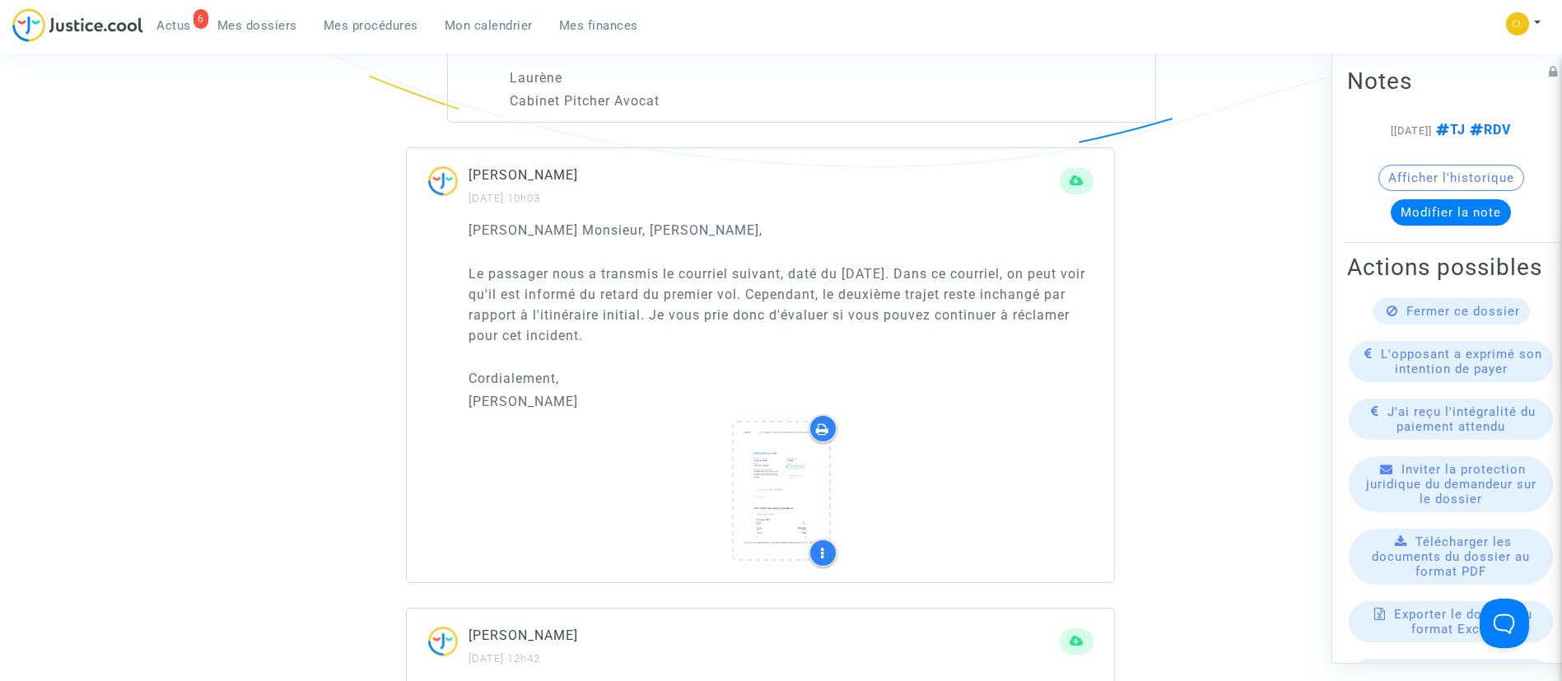
drag, startPoint x: 791, startPoint y: 477, endPoint x: -417, endPoint y: 211, distance: 1237.5
click at [0, 211] on html "6 Actus Mes dossiers Mes procédures Mon calendrier Mes finances Mon profil Chan…" at bounding box center [781, 214] width 1562 height 3145
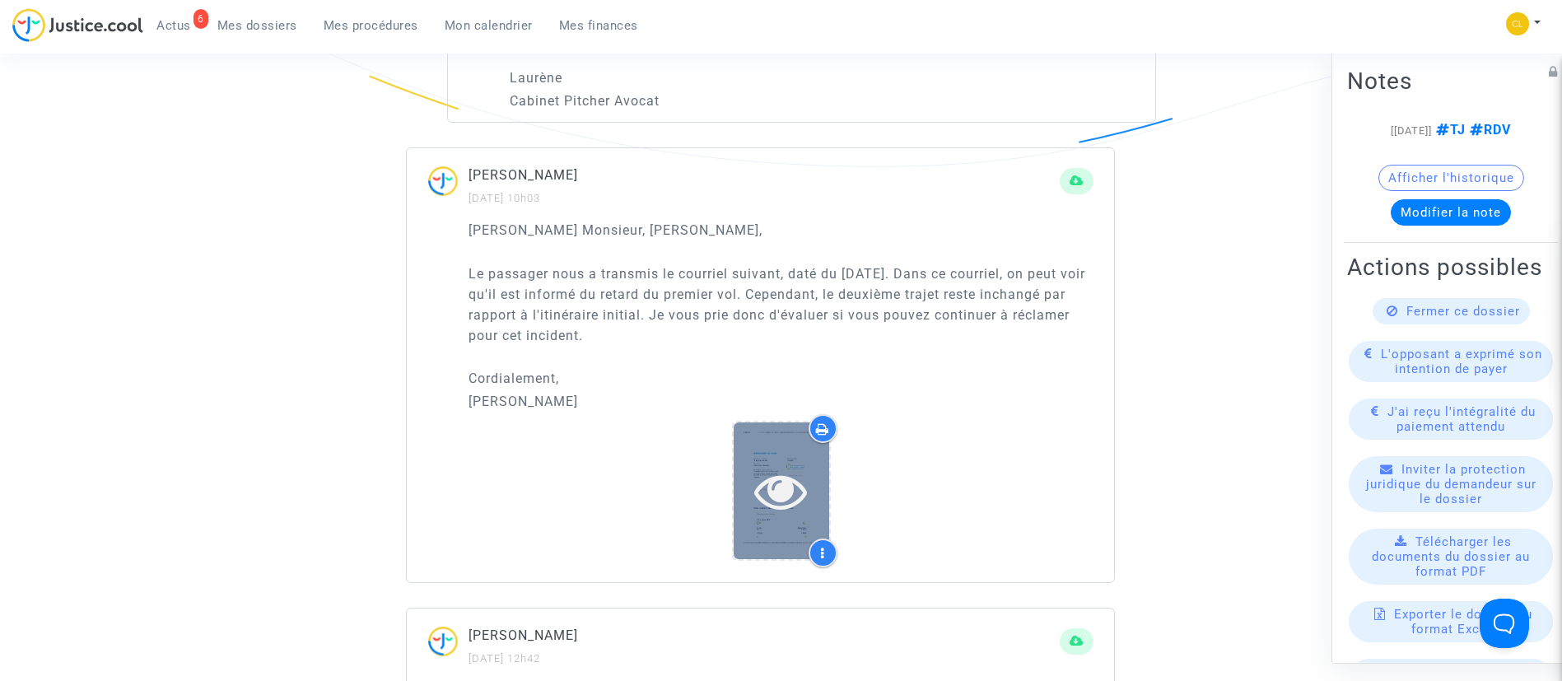
click at [799, 473] on icon at bounding box center [781, 490] width 54 height 53
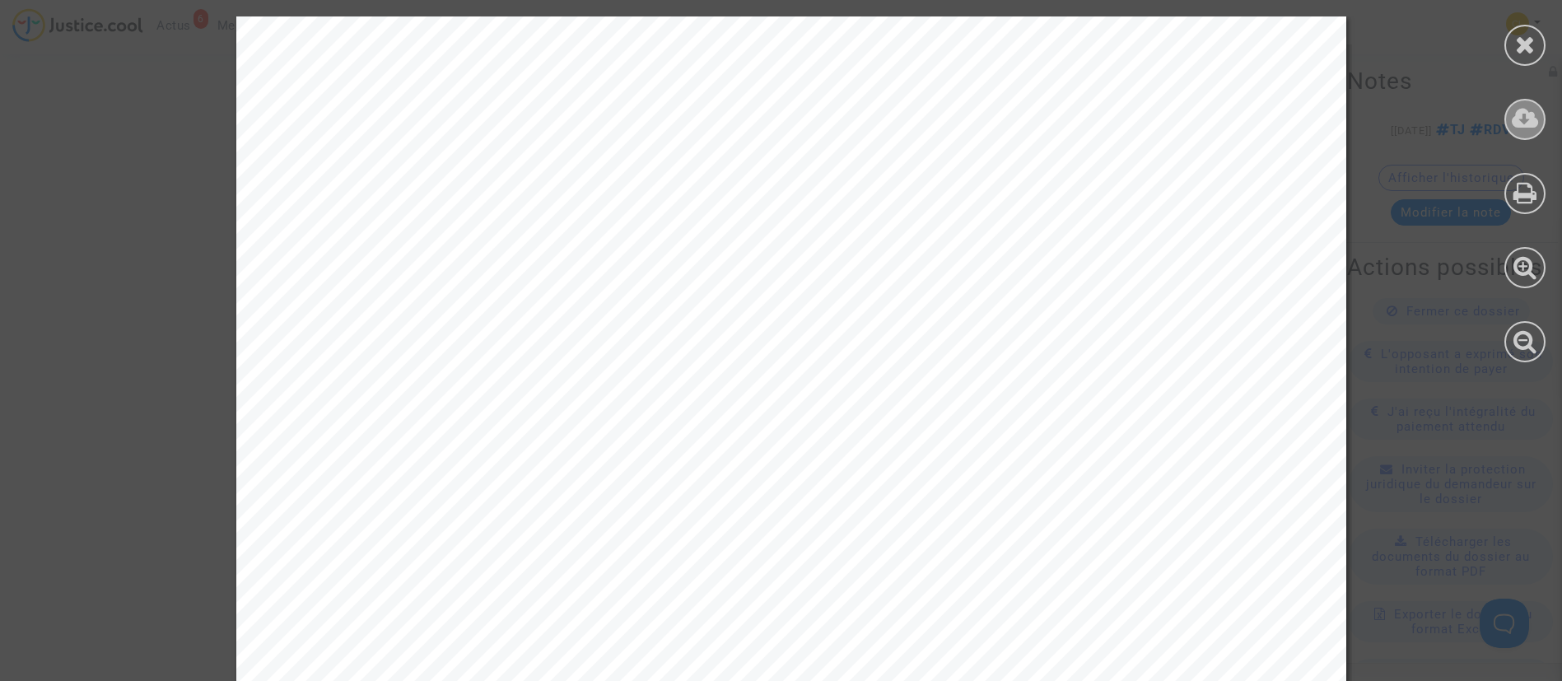
click at [1529, 112] on icon at bounding box center [1524, 118] width 27 height 25
click at [1528, 37] on icon at bounding box center [1525, 44] width 21 height 25
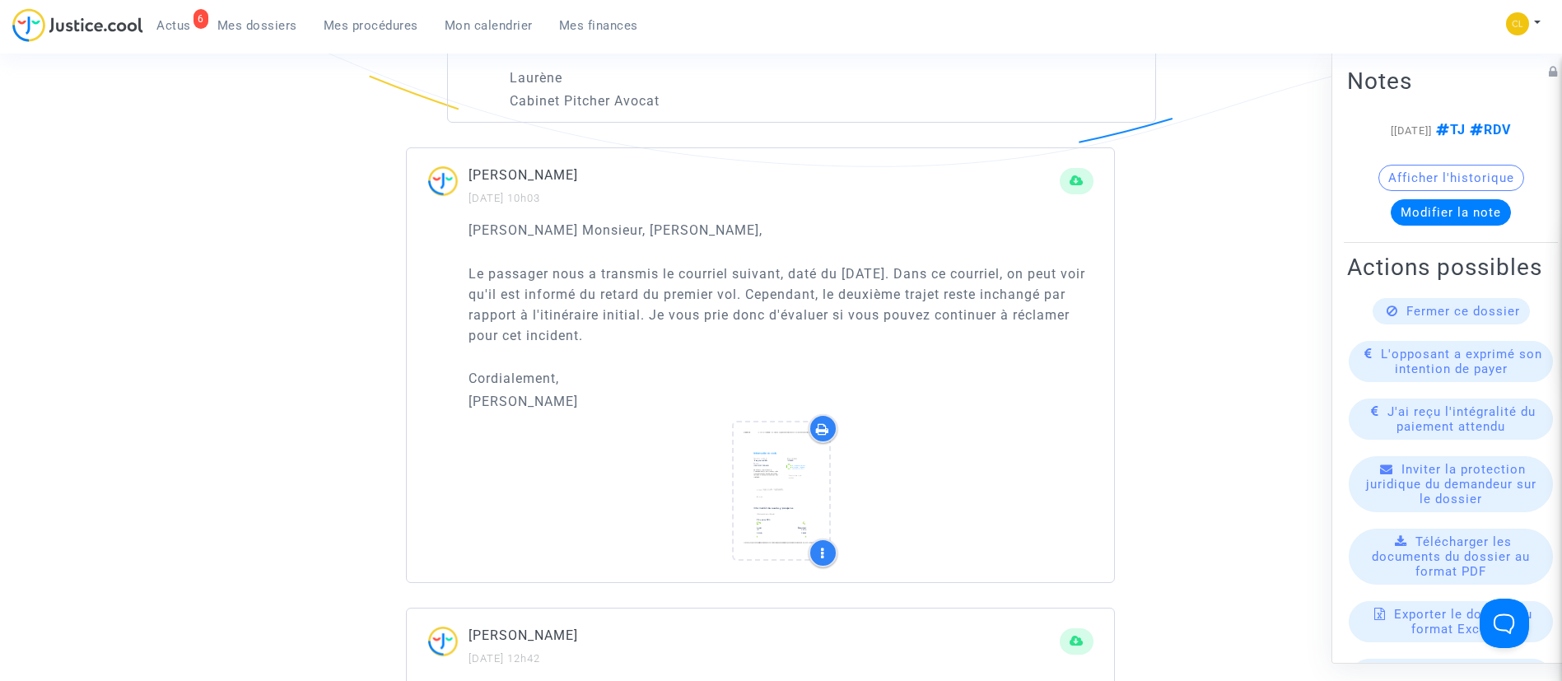
click at [354, 41] on div "6 Actus Mes dossiers Mes procédures Mon calendrier Mes finances" at bounding box center [331, 30] width 639 height 45
click at [354, 22] on span "Mes procédures" at bounding box center [371, 25] width 95 height 15
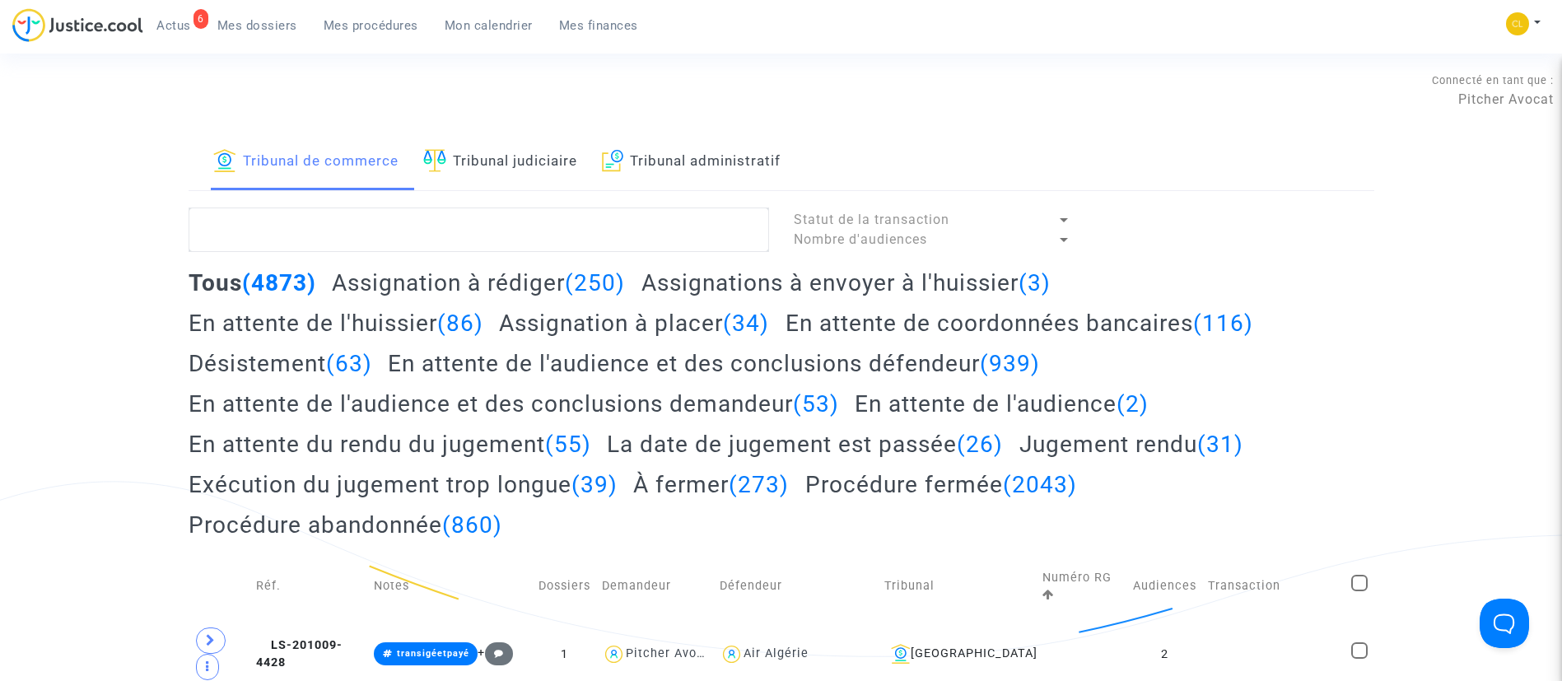
click at [487, 19] on span "Mon calendrier" at bounding box center [489, 25] width 88 height 15
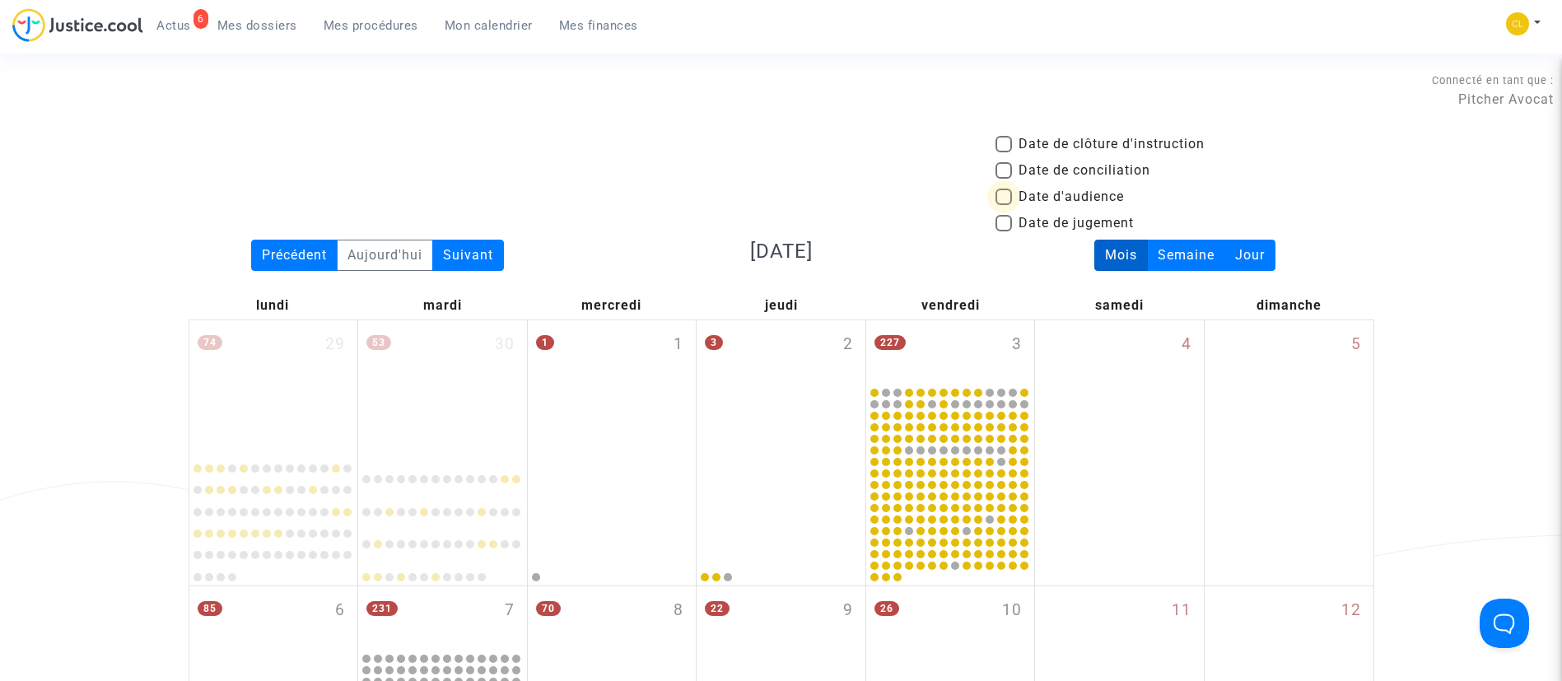
click at [1072, 191] on span "Date d'audience" at bounding box center [1070, 197] width 105 height 20
click at [1003, 205] on input "Date d'audience" at bounding box center [1003, 205] width 1 height 1
checkbox input "true"
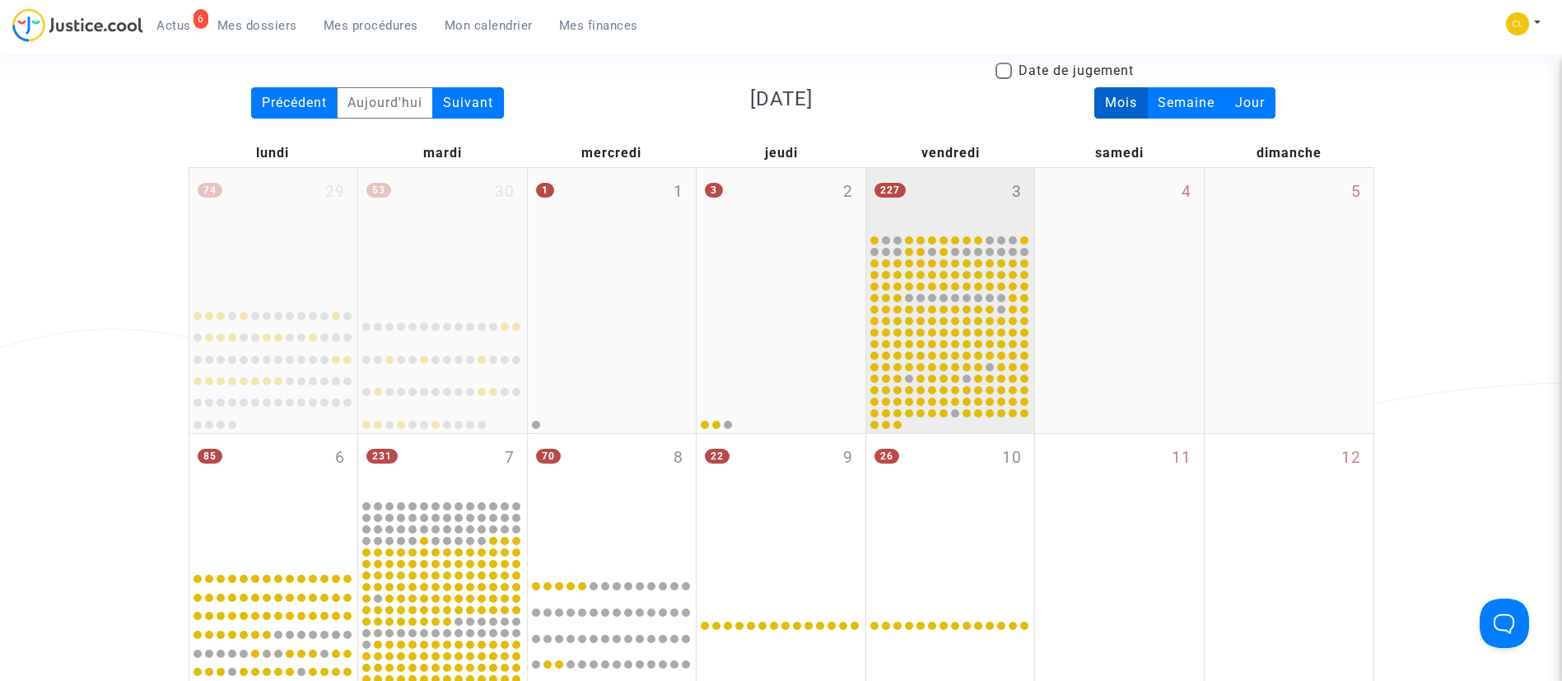
scroll to position [494, 0]
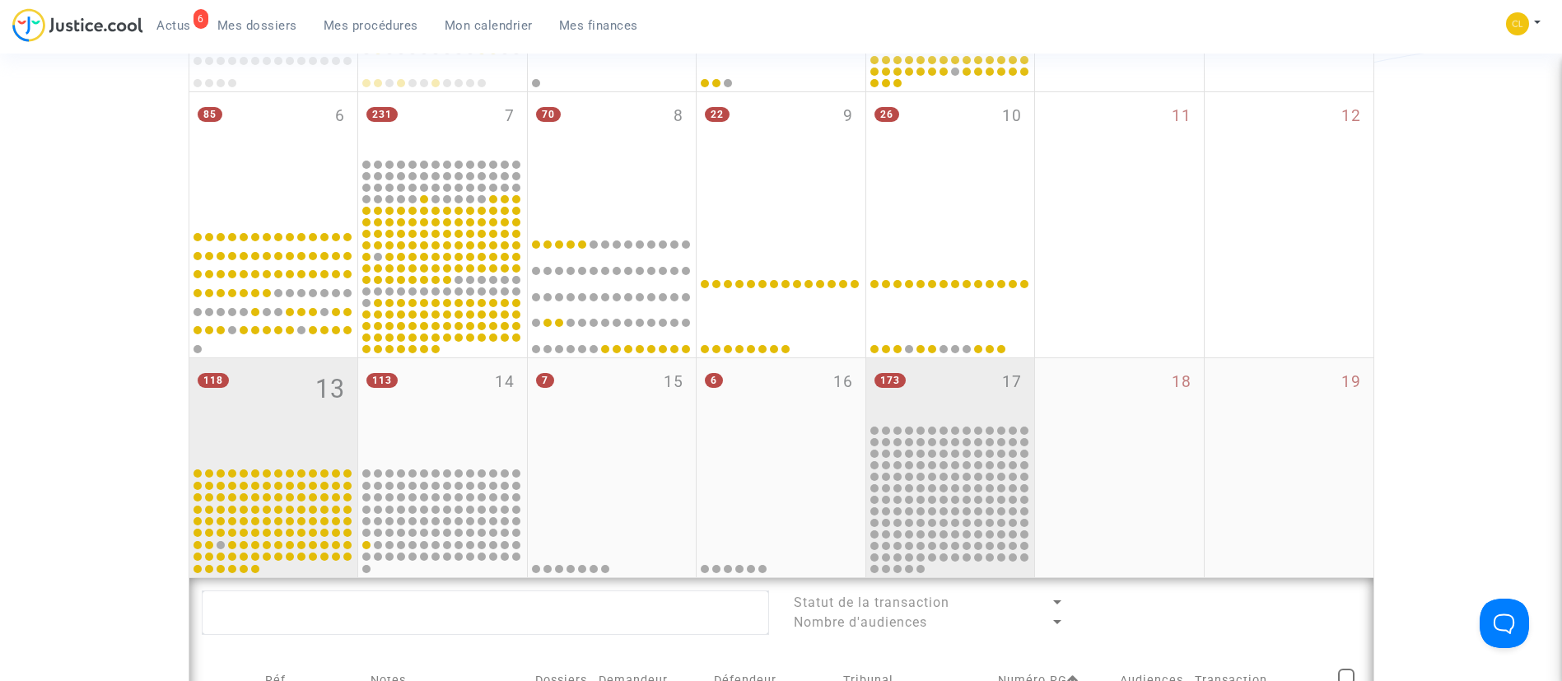
click at [929, 379] on div "173 17" at bounding box center [950, 390] width 169 height 64
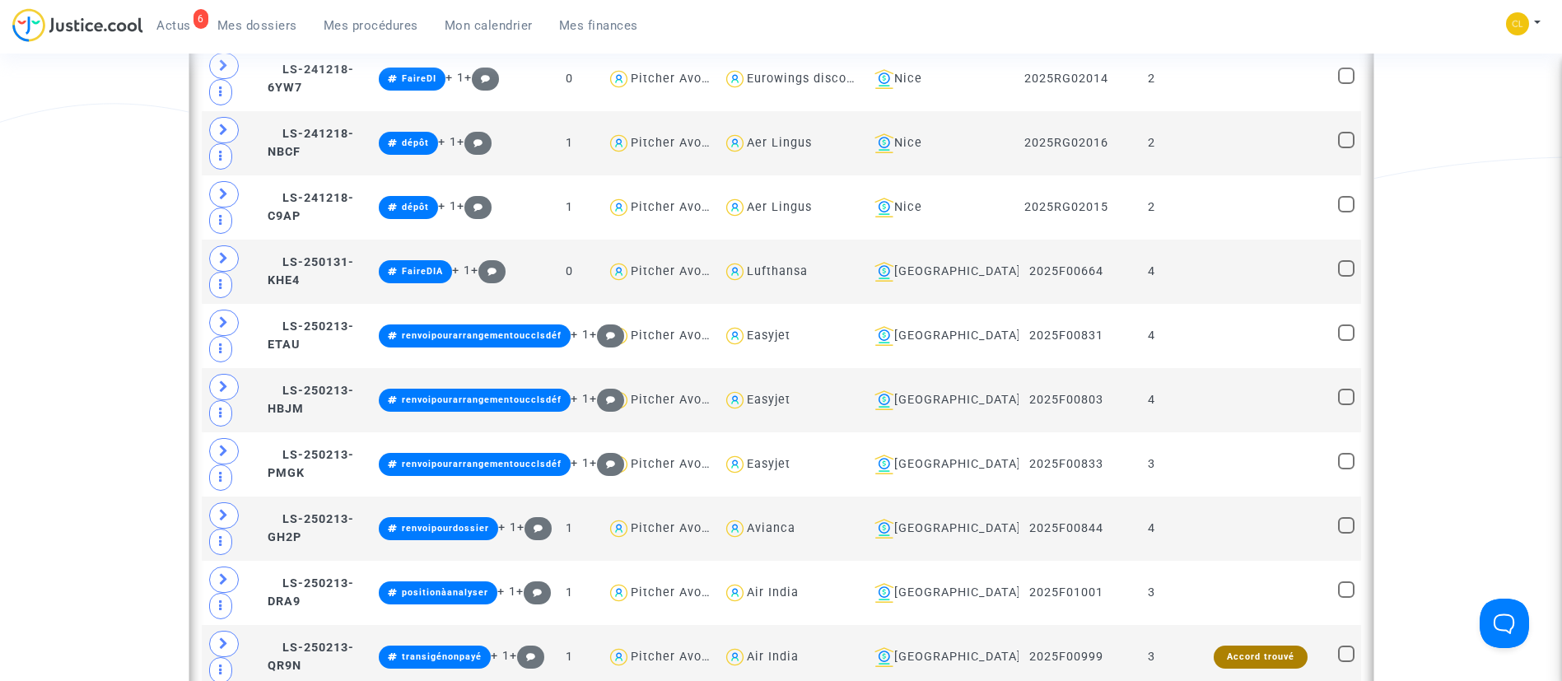
scroll to position [2223, 0]
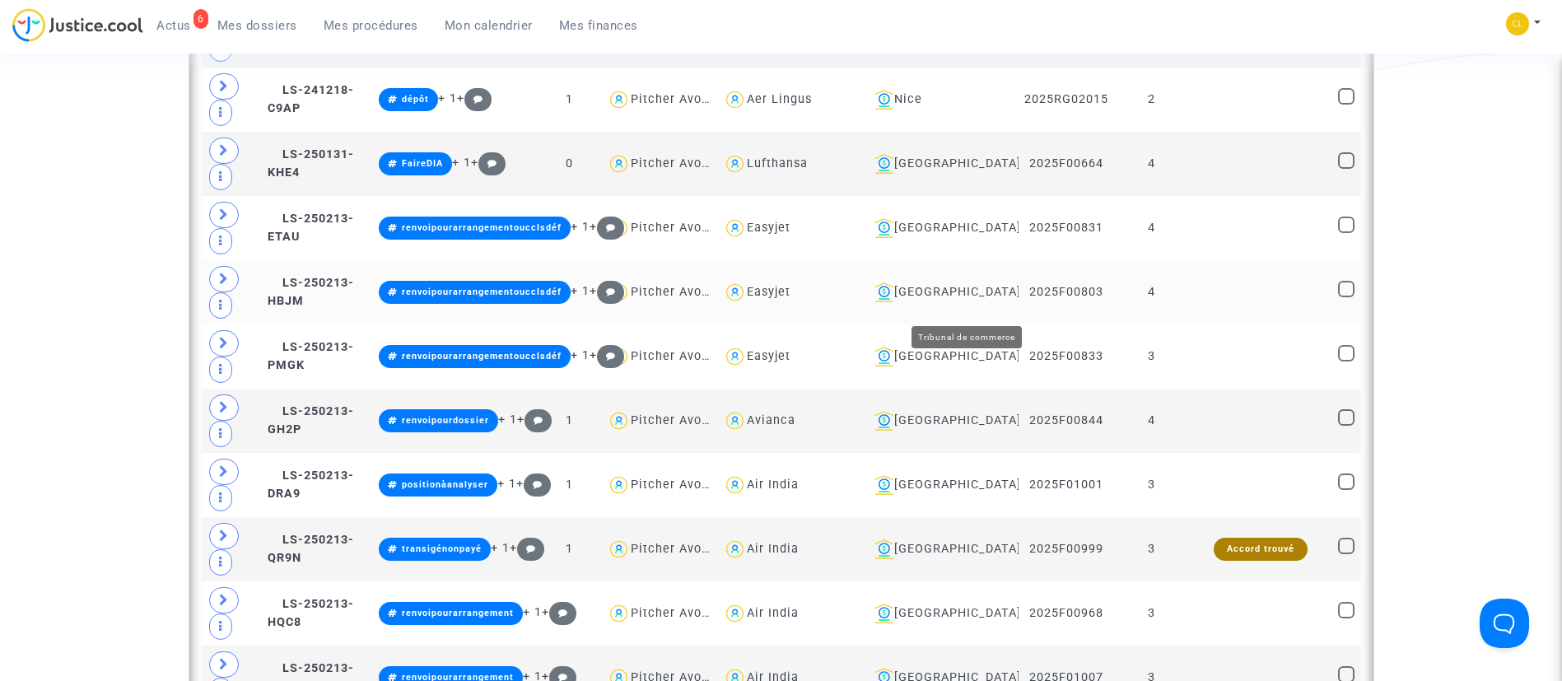
drag, startPoint x: 983, startPoint y: 314, endPoint x: 994, endPoint y: 305, distance: 14.2
click at [983, 302] on div "[GEOGRAPHIC_DATA]" at bounding box center [940, 292] width 145 height 20
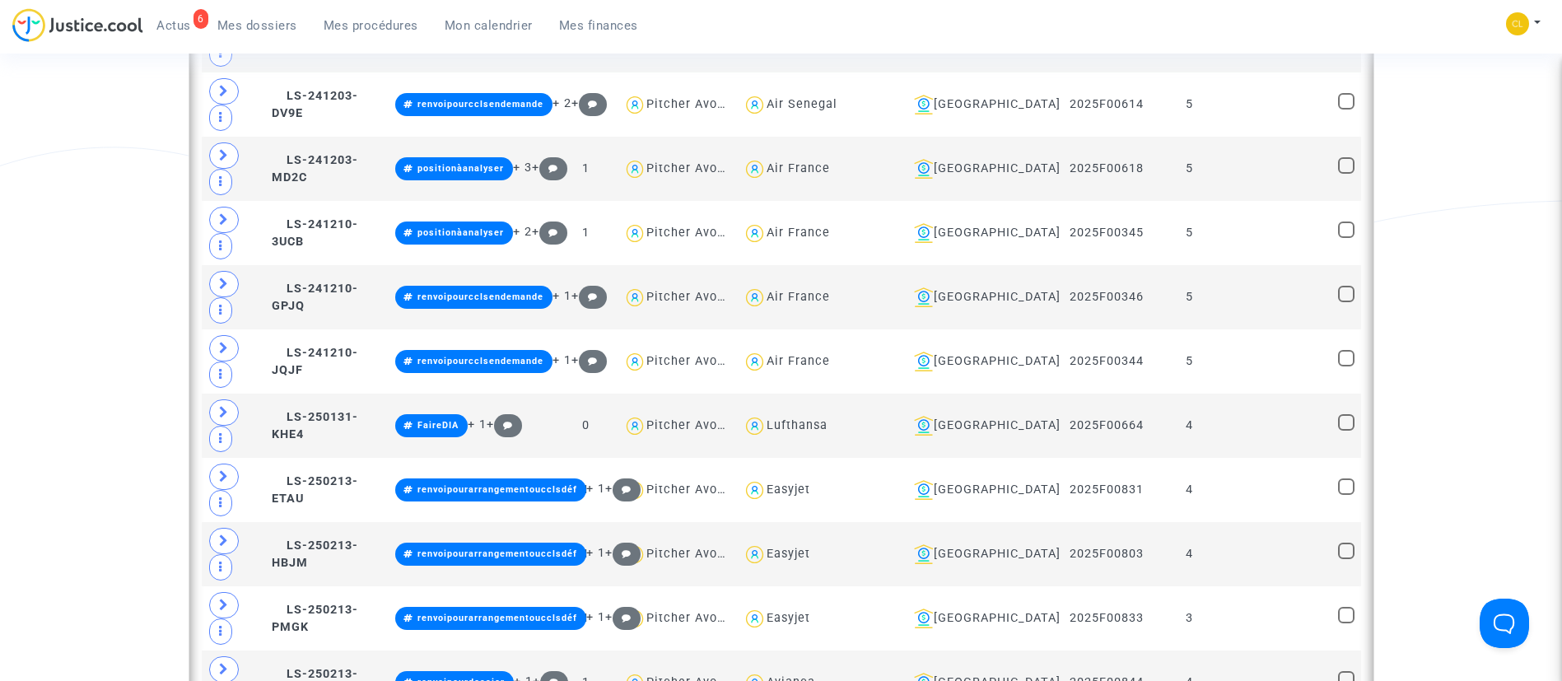
scroll to position [2223, 0]
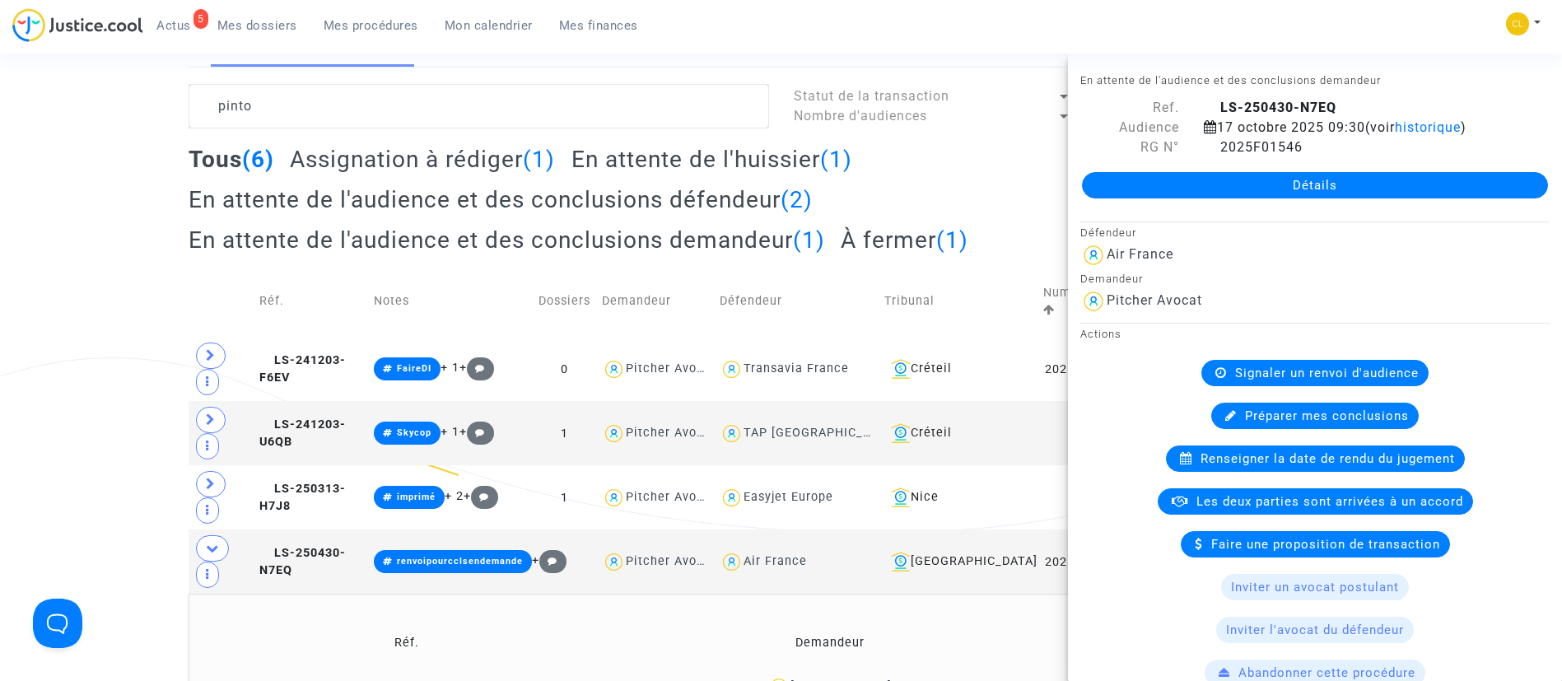
scroll to position [1143, 0]
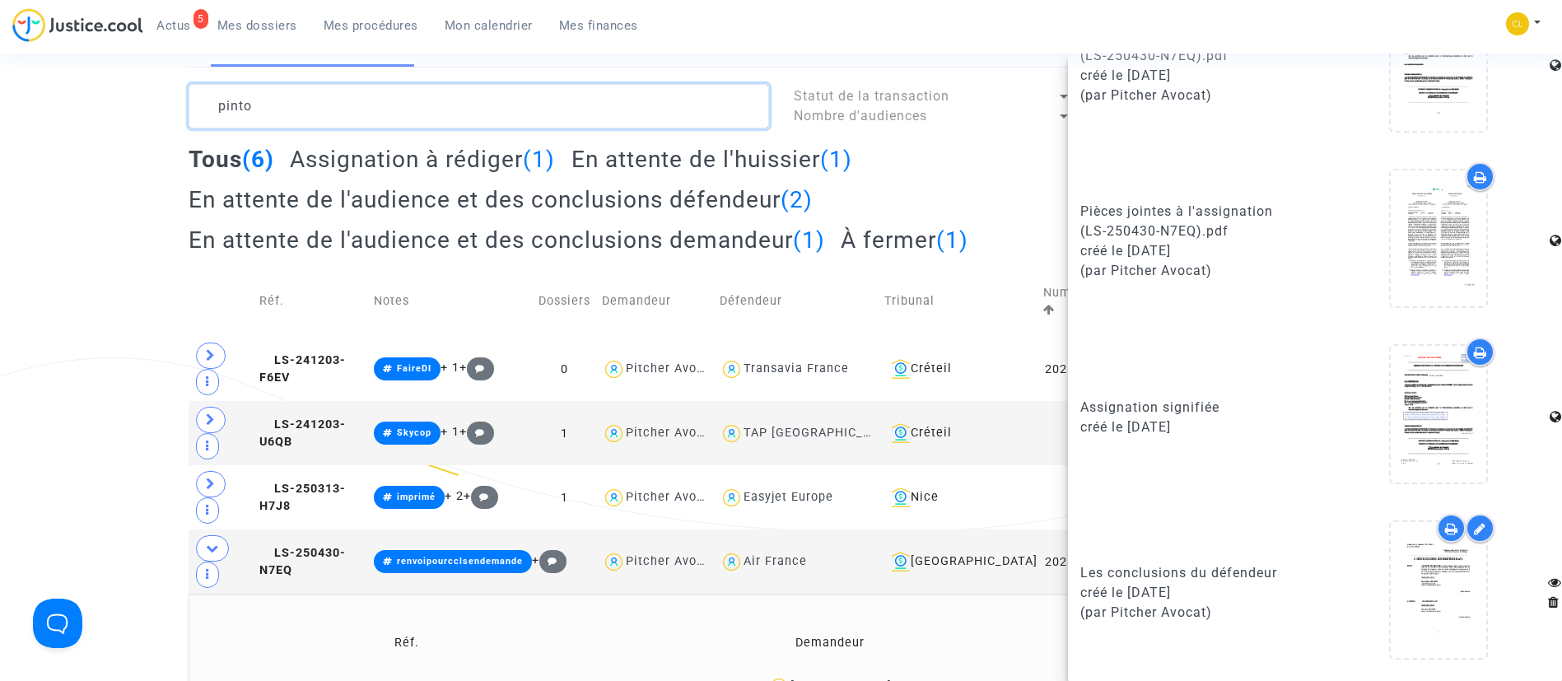
drag, startPoint x: 274, startPoint y: 100, endPoint x: 101, endPoint y: 89, distance: 173.2
click at [101, 89] on div "Tribunal de commerce Tribunal judiciaire Tribunal administratif pinto Statut de…" at bounding box center [781, 425] width 1562 height 828
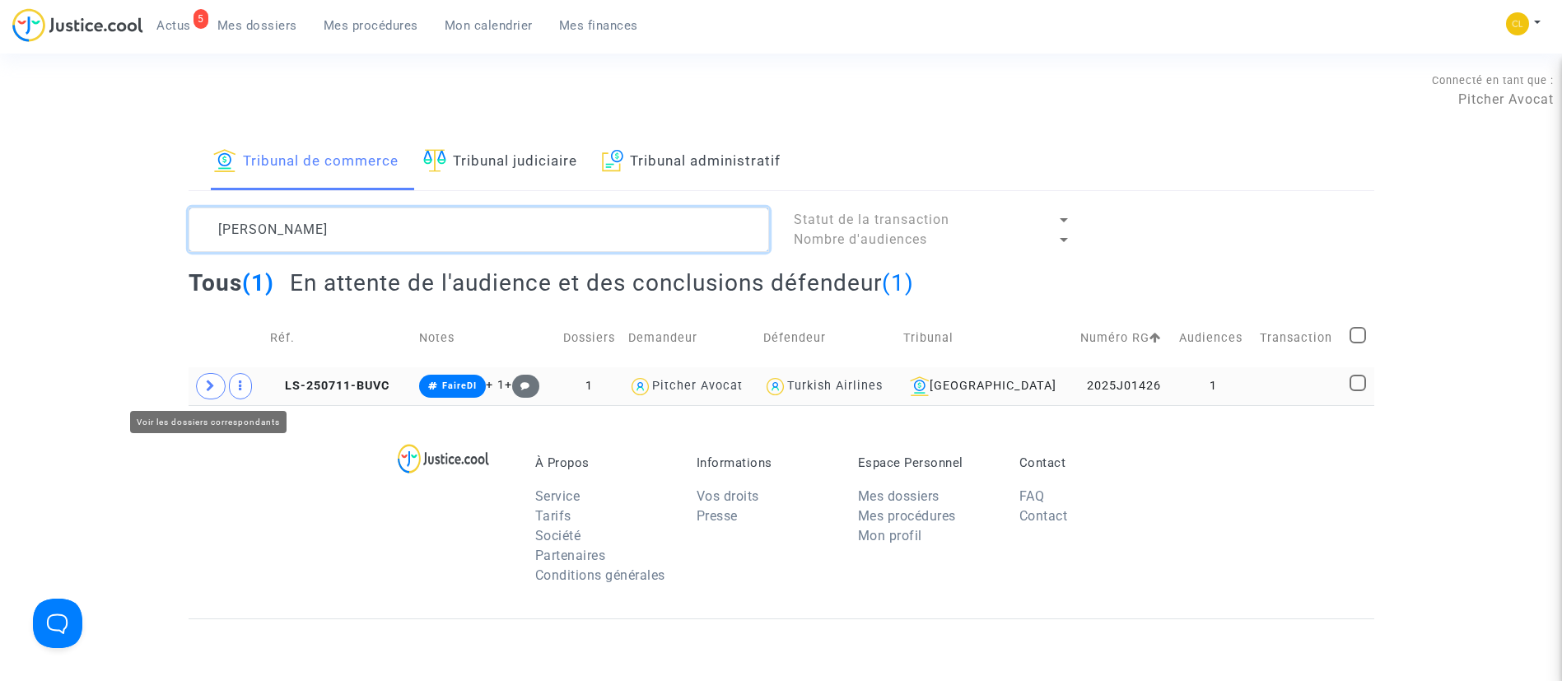
type textarea "kaplan"
click at [203, 383] on span at bounding box center [211, 386] width 30 height 26
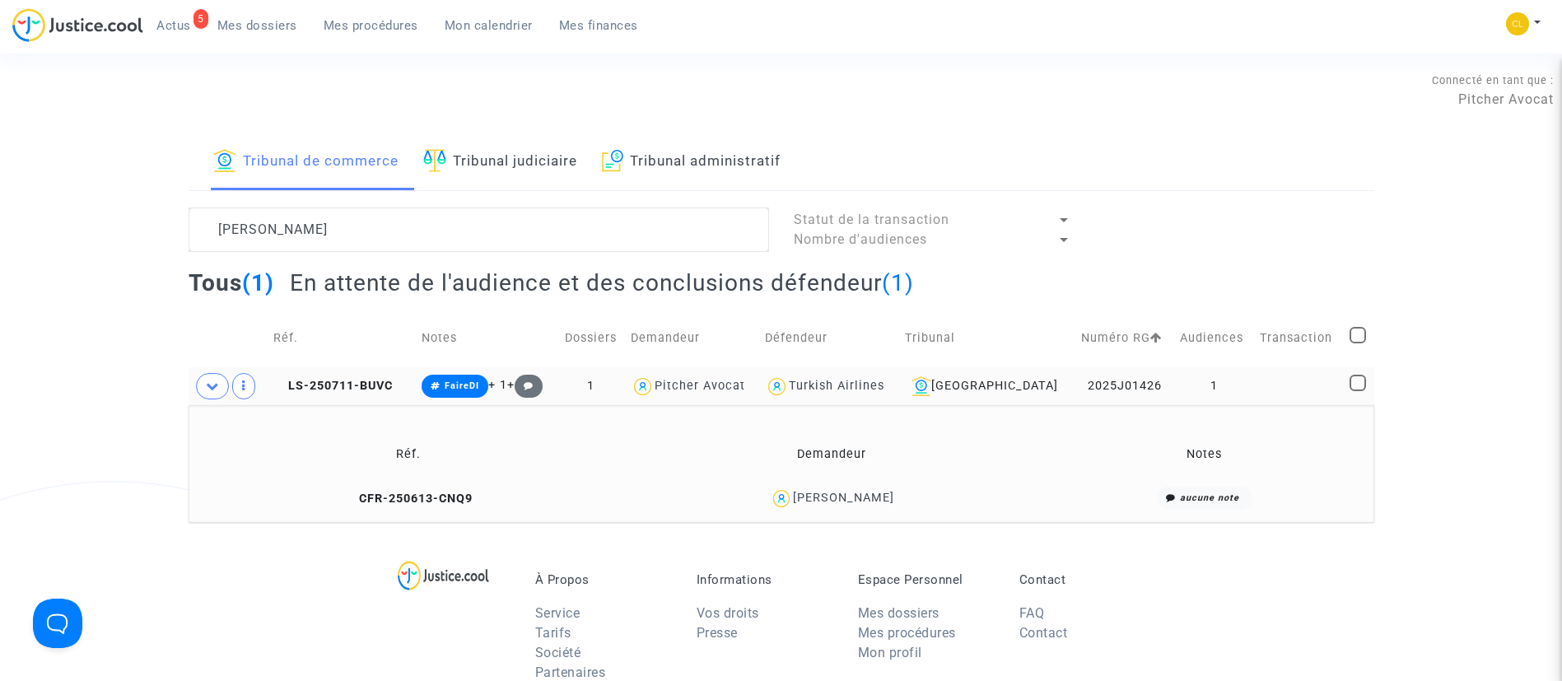
click at [853, 485] on td "Nurcan Kaplan" at bounding box center [831, 498] width 418 height 35
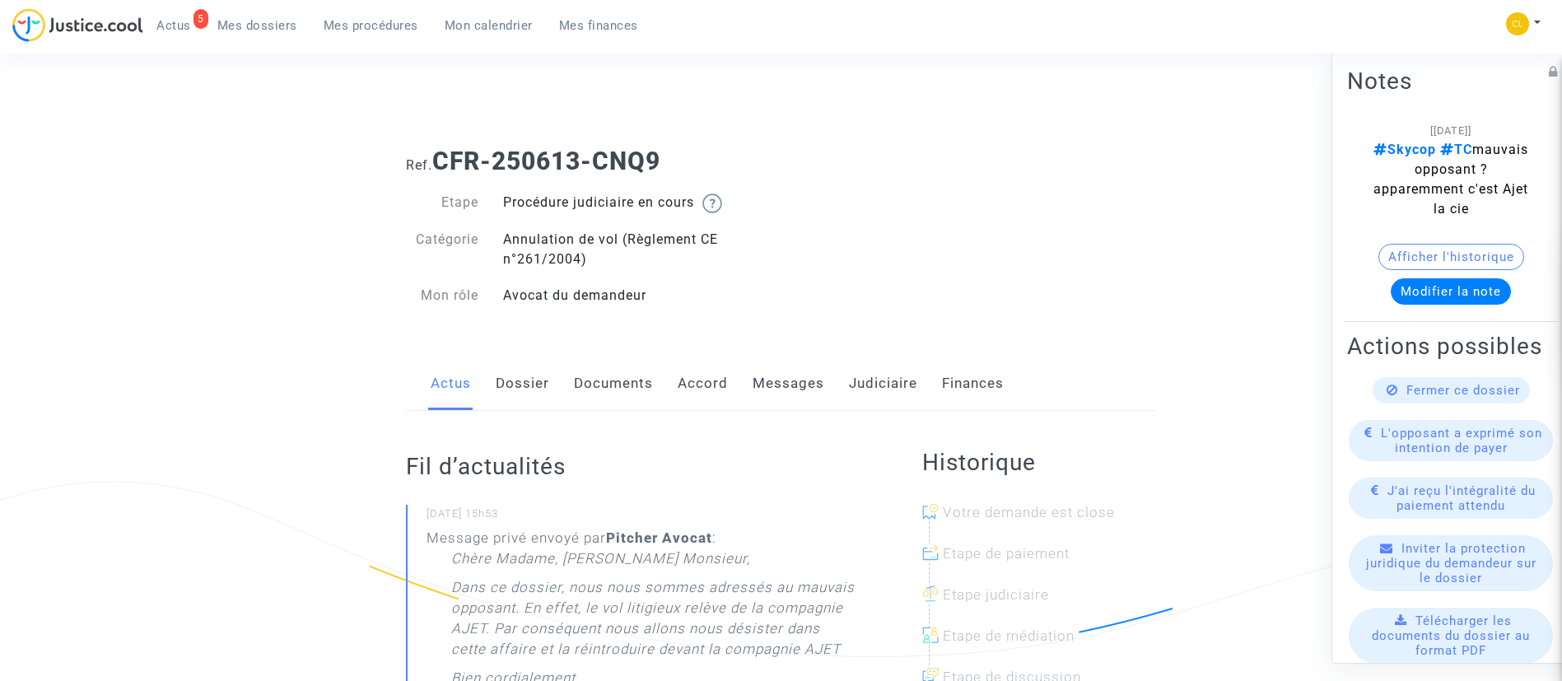
click at [795, 383] on link "Messages" at bounding box center [788, 383] width 72 height 54
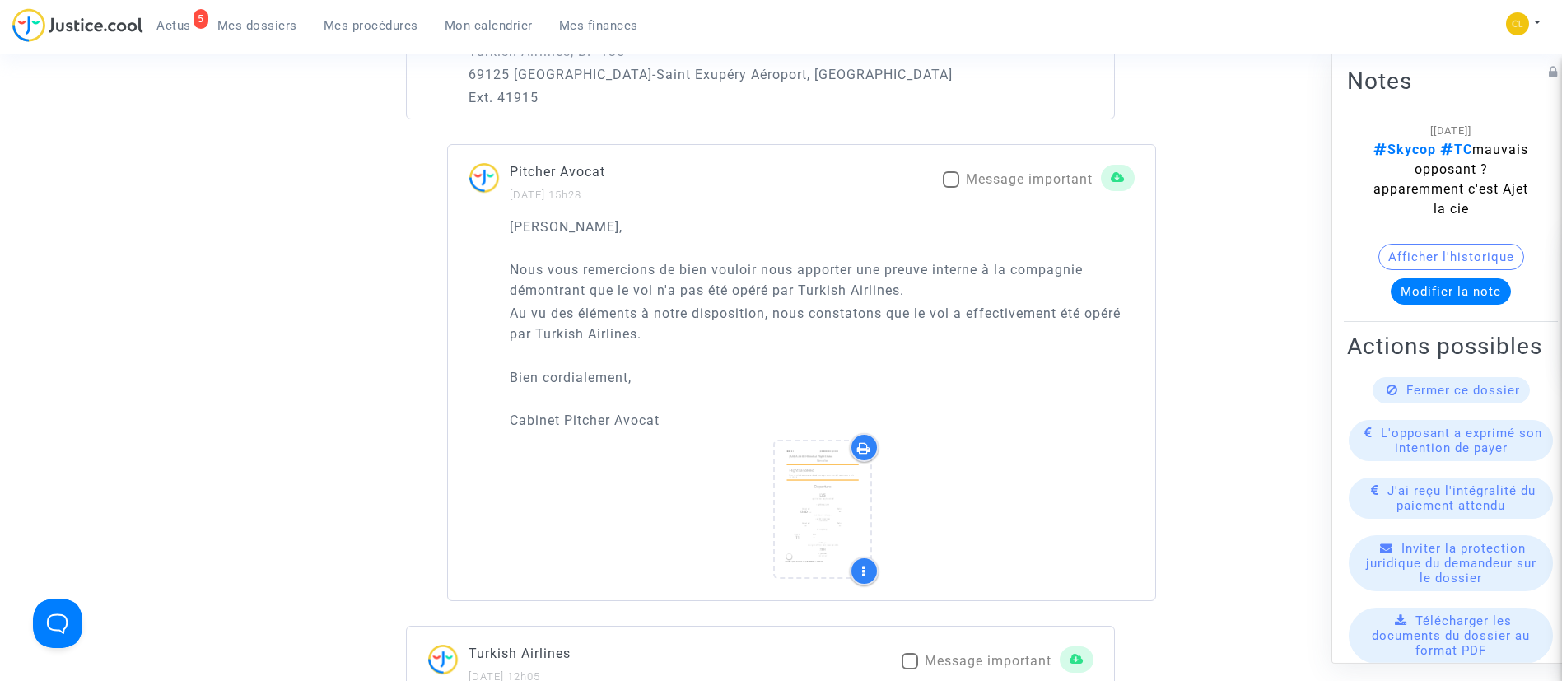
scroll to position [2717, 0]
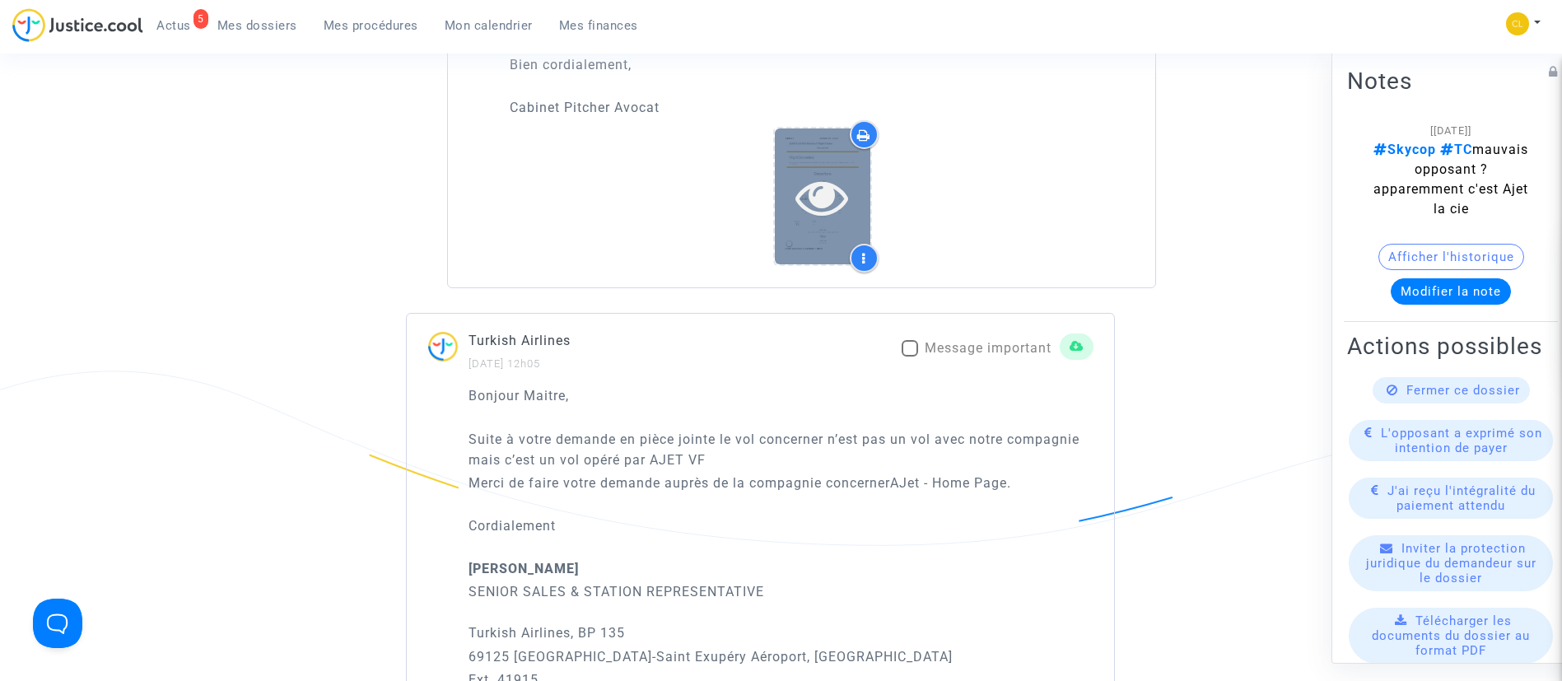
click at [831, 212] on icon at bounding box center [822, 196] width 54 height 53
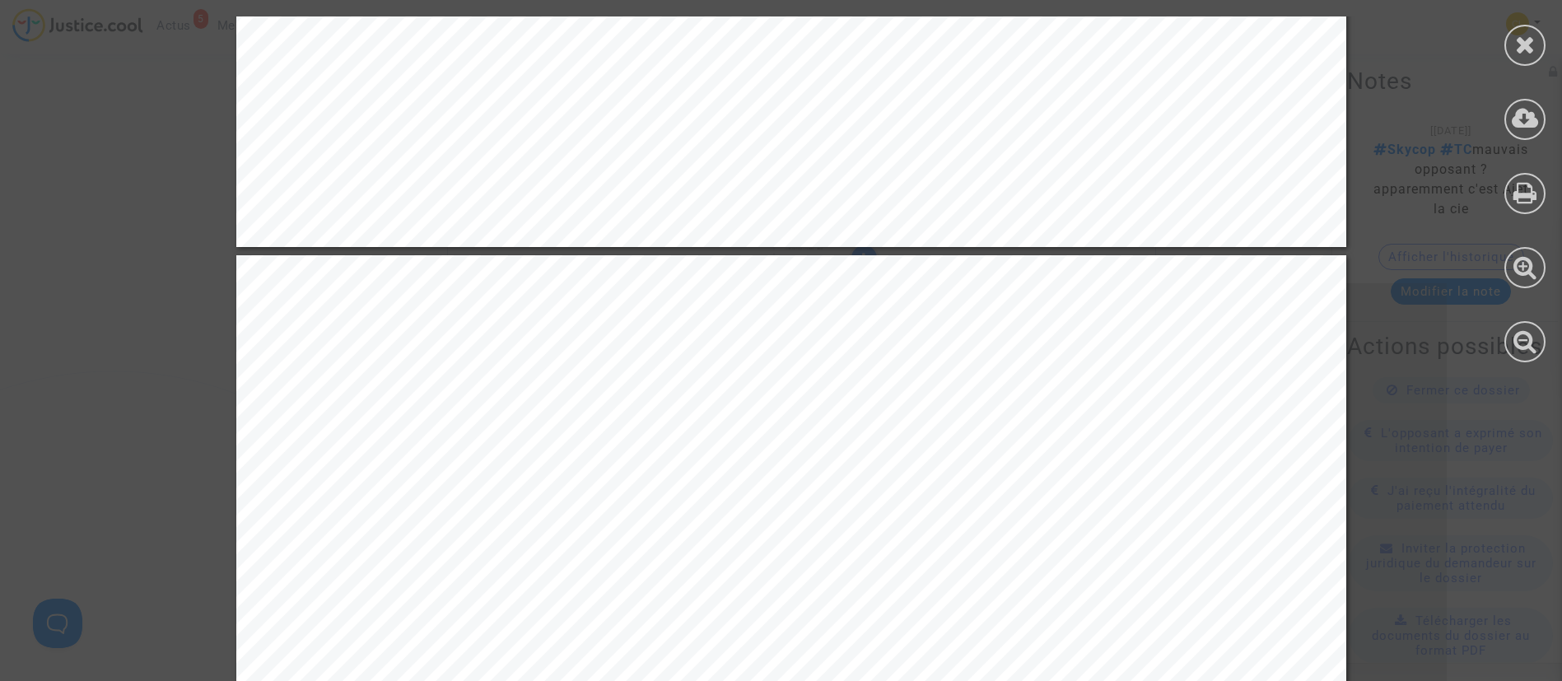
scroll to position [3087, 0]
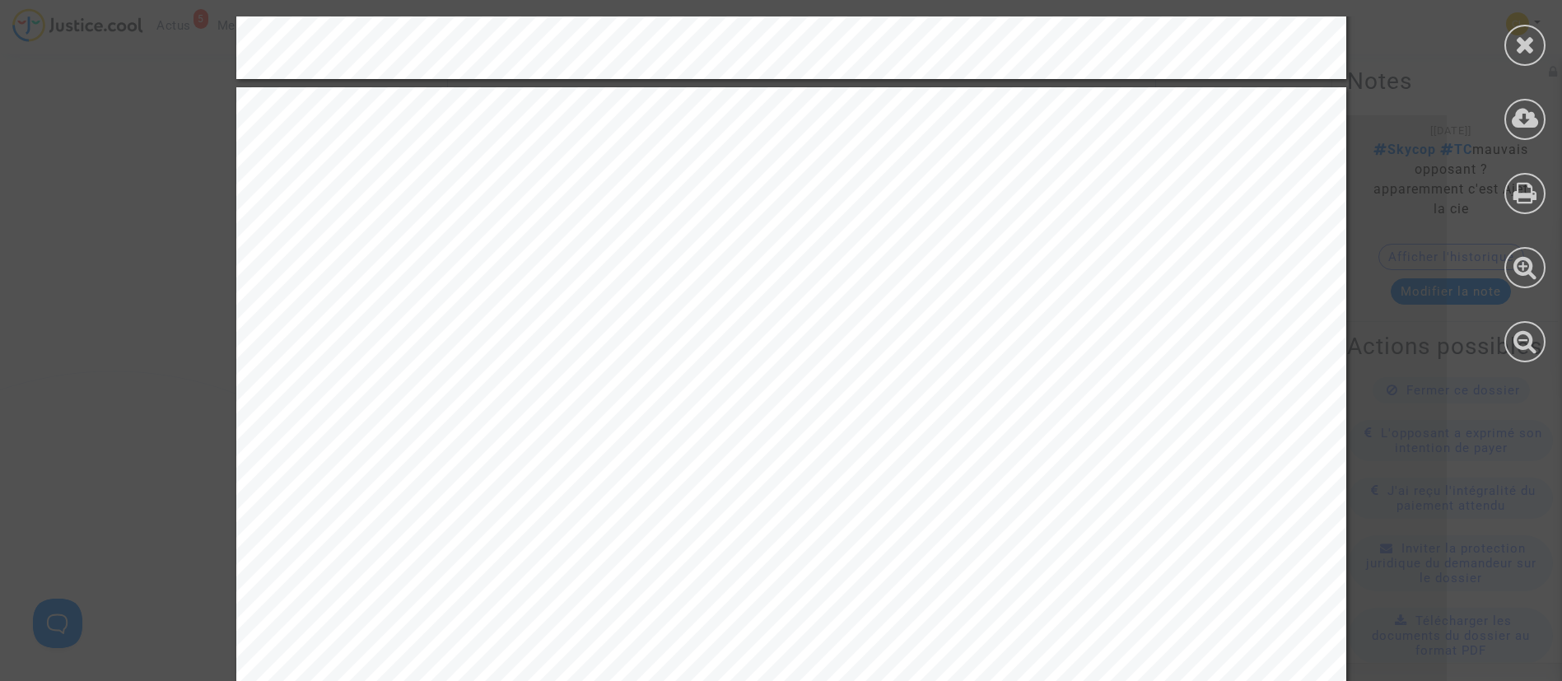
click at [1521, 49] on icon at bounding box center [1525, 44] width 21 height 25
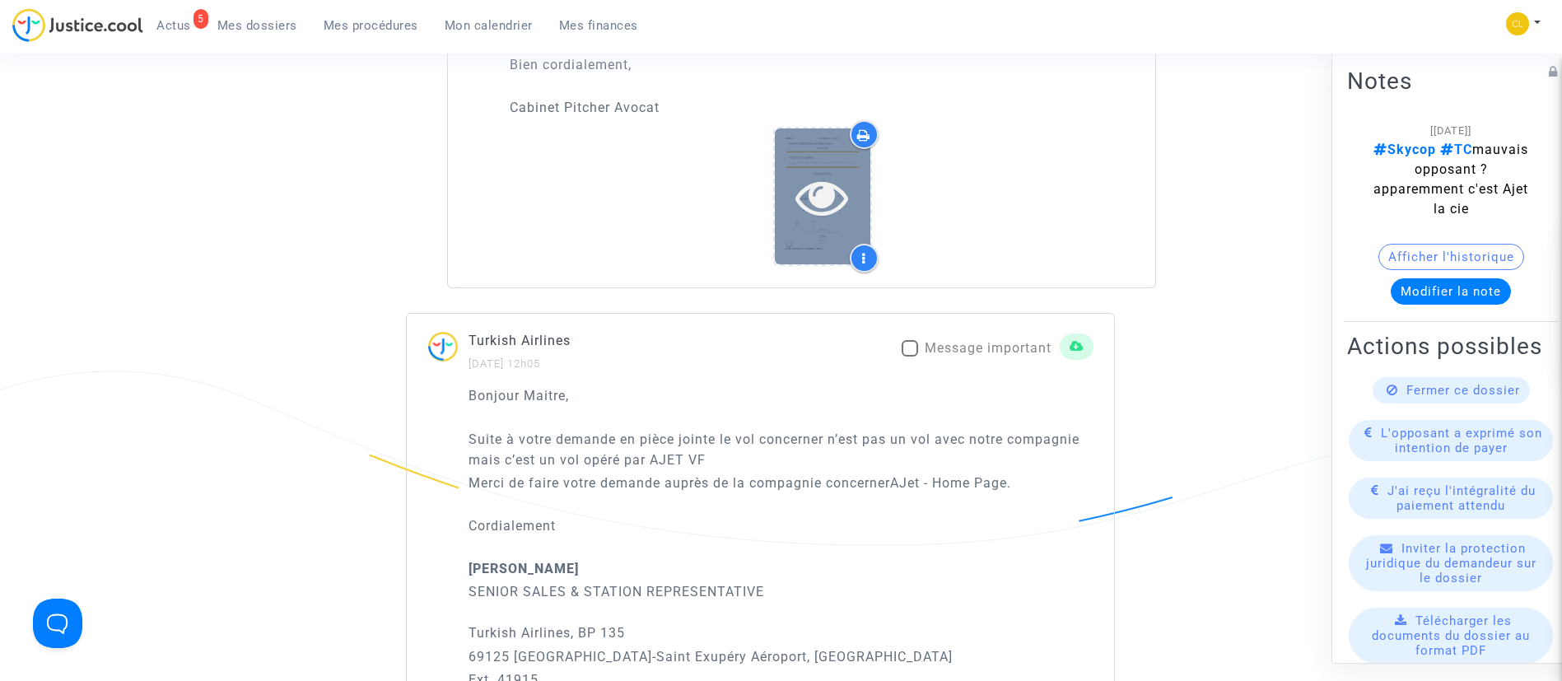
click at [809, 182] on icon at bounding box center [822, 196] width 54 height 53
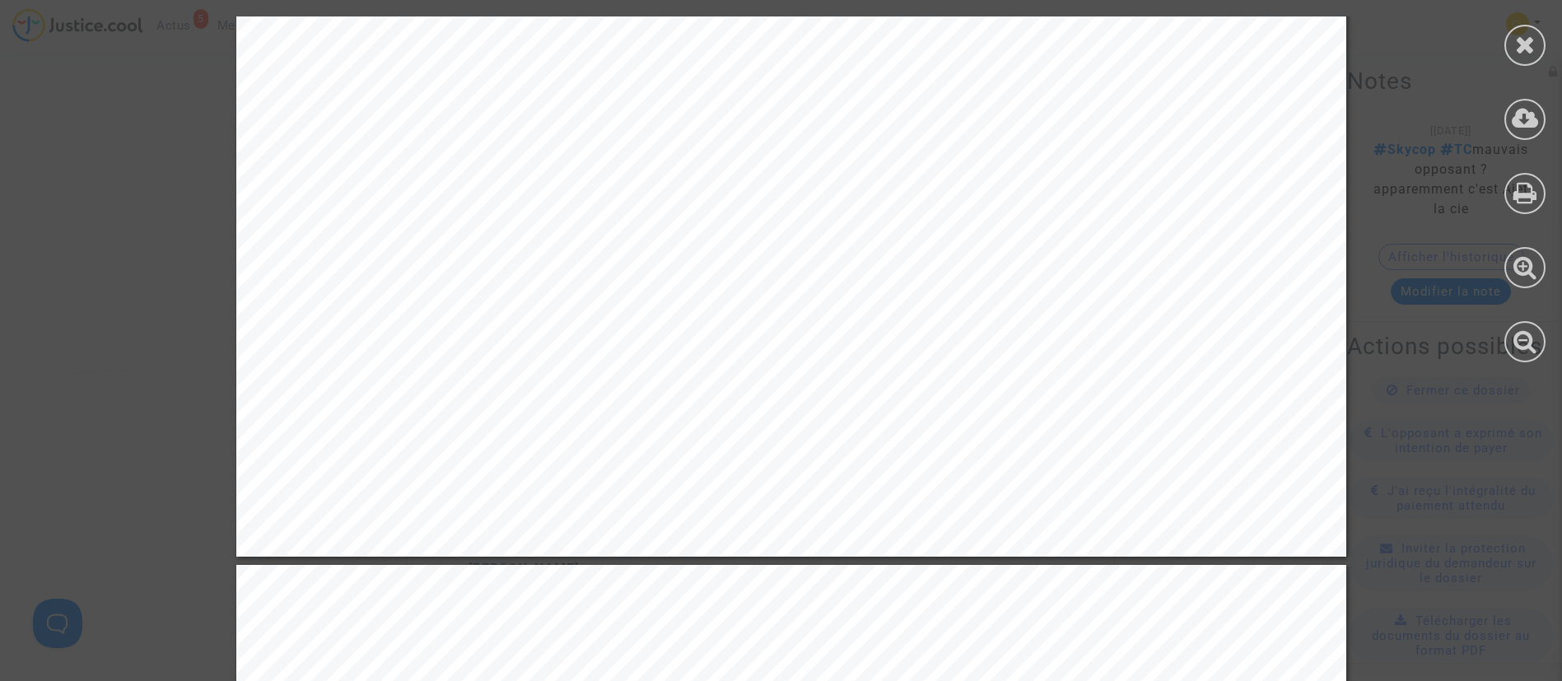
scroll to position [2486, 0]
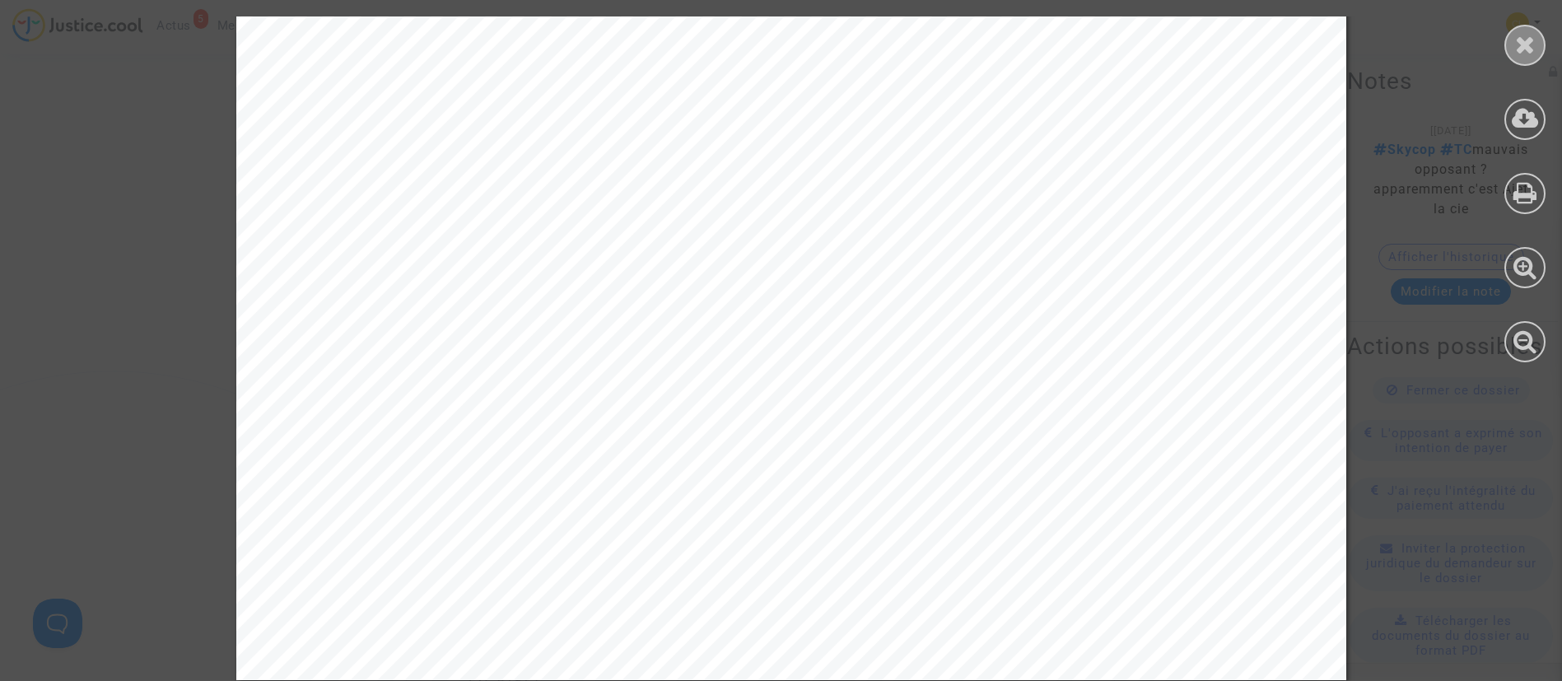
click at [1539, 41] on div at bounding box center [1524, 45] width 41 height 41
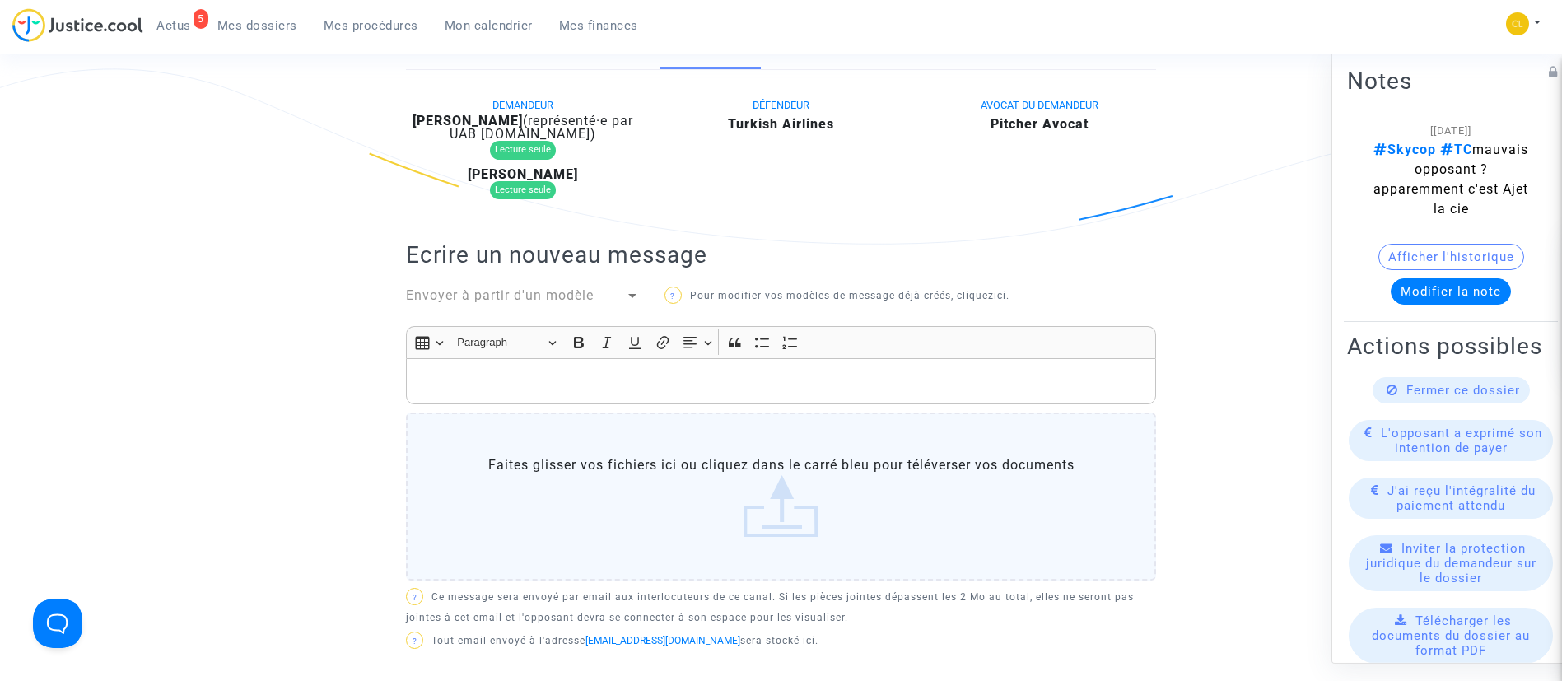
scroll to position [0, 0]
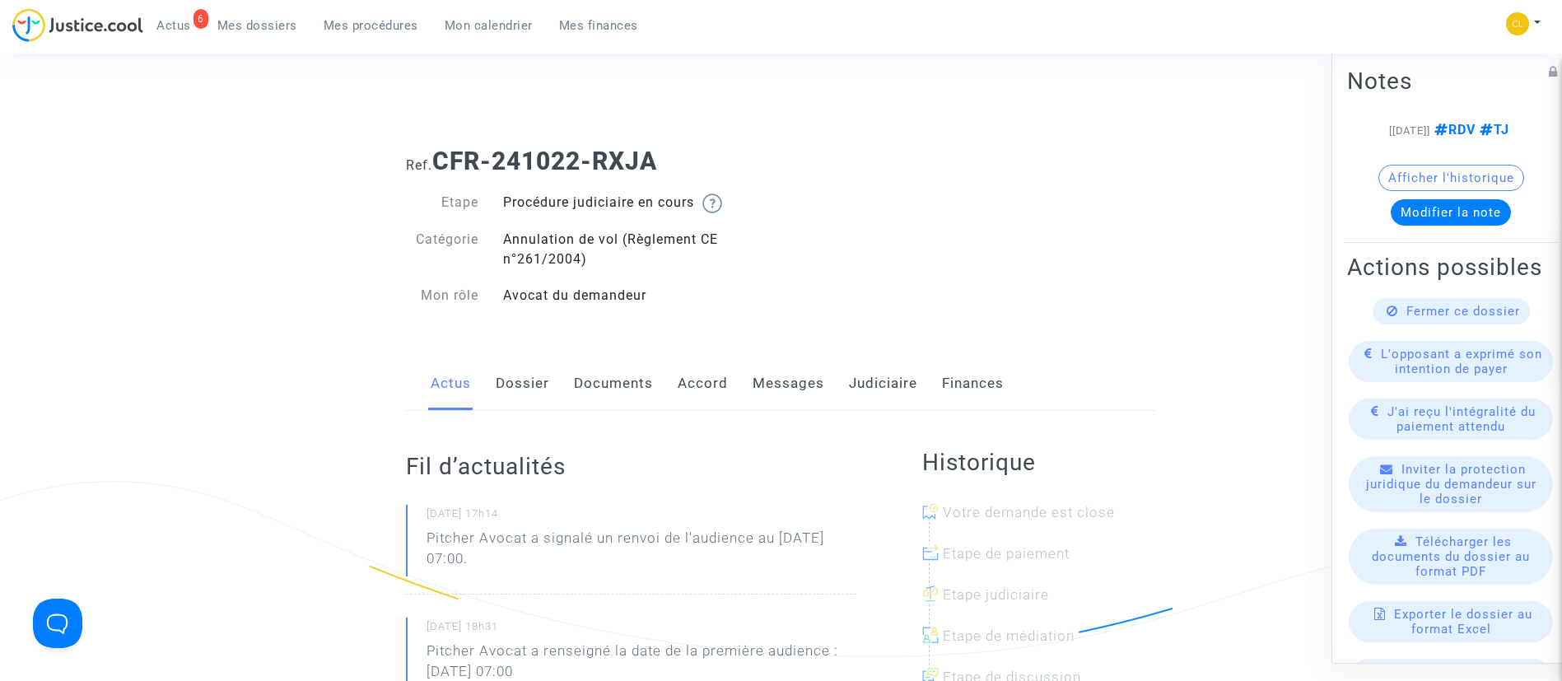
click at [702, 373] on link "Accord" at bounding box center [702, 383] width 50 height 54
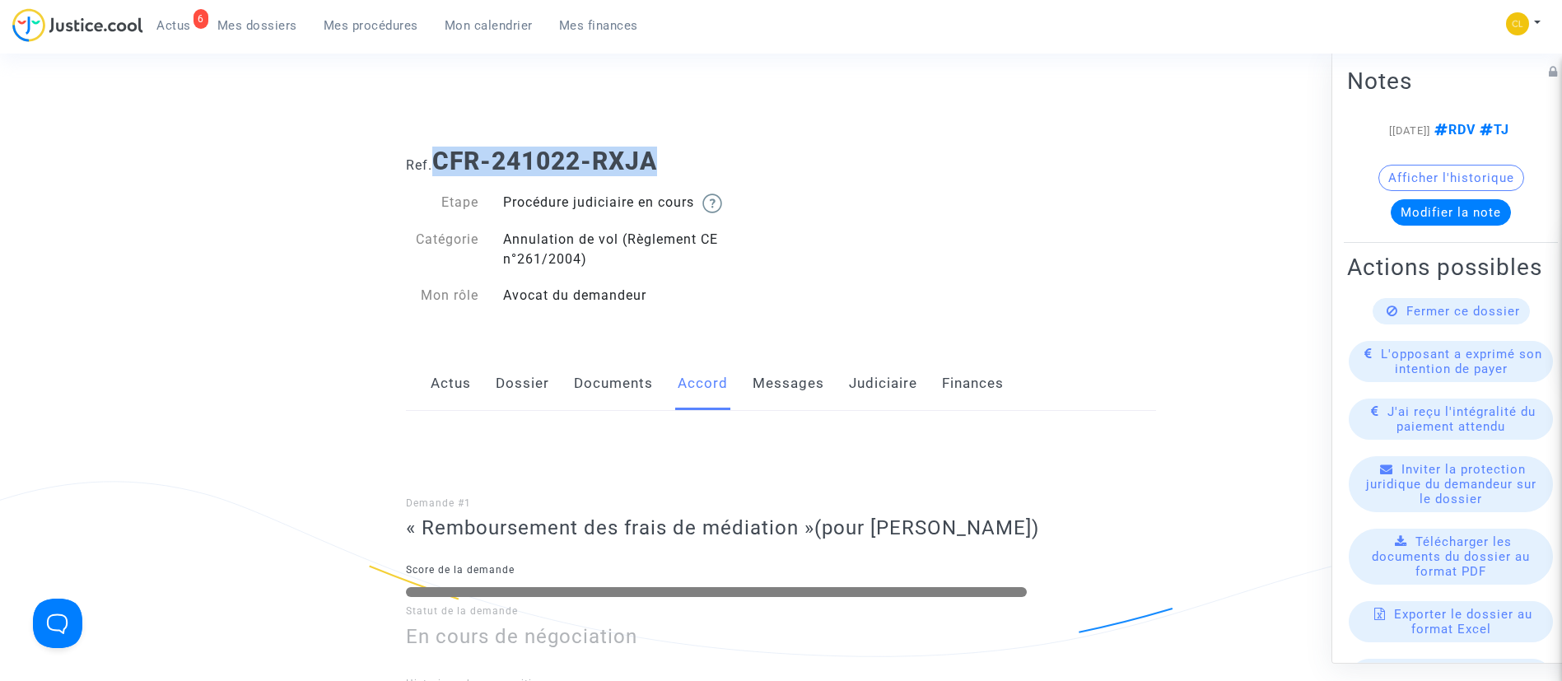
drag, startPoint x: 664, startPoint y: 166, endPoint x: 444, endPoint y: 169, distance: 220.6
click at [444, 169] on h1 "Ref. CFR-241022-RXJA" at bounding box center [781, 162] width 750 height 30
copy b "CFR-241022-RXJA"
click at [522, 383] on link "Dossier" at bounding box center [523, 383] width 54 height 54
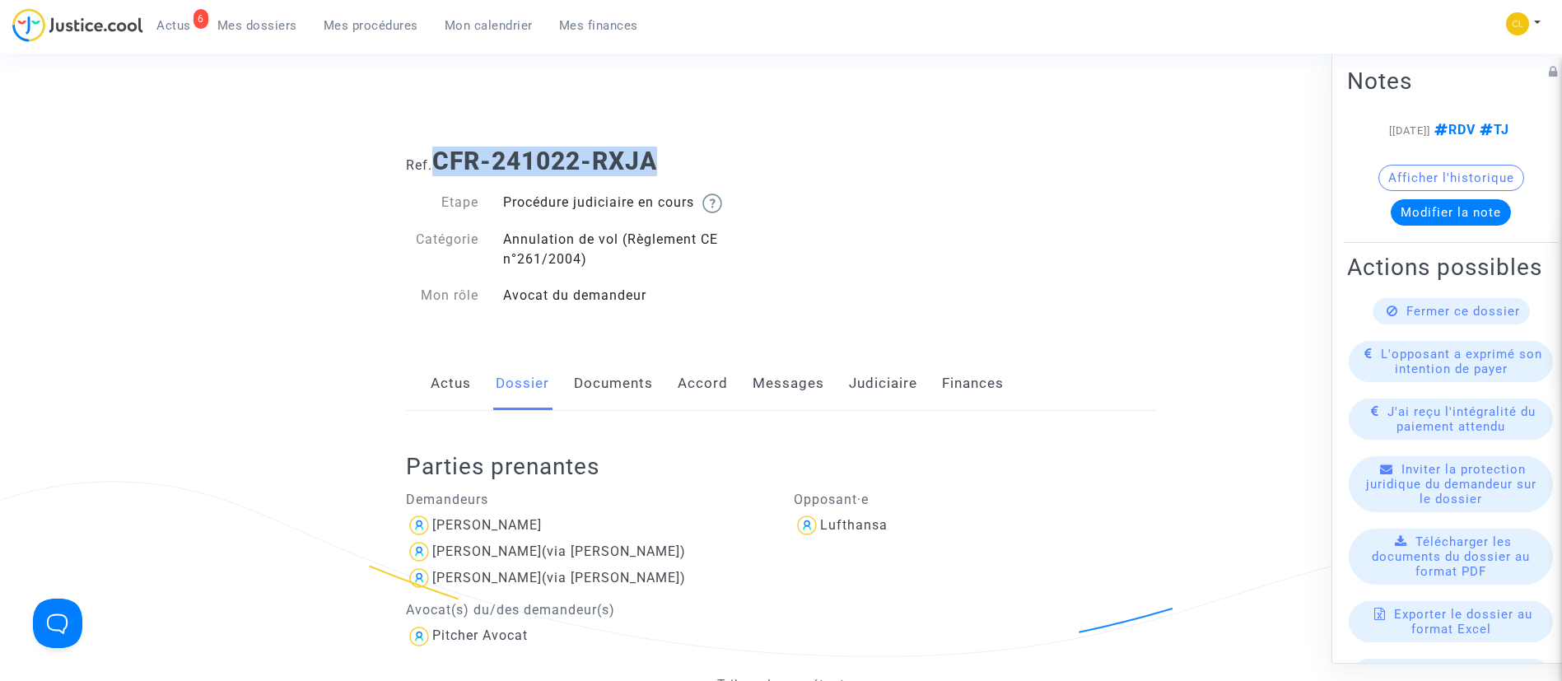
click at [861, 391] on link "Judiciaire" at bounding box center [883, 383] width 68 height 54
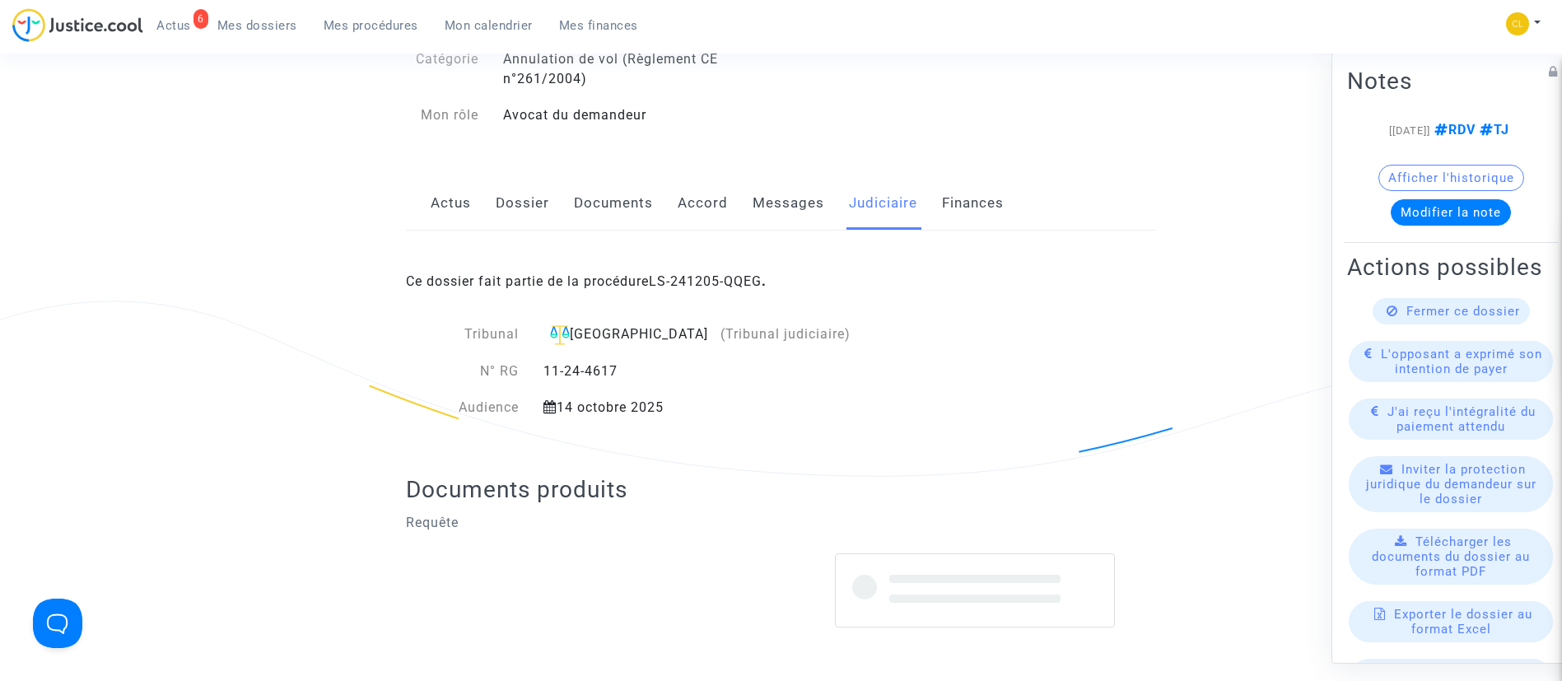
scroll to position [370, 0]
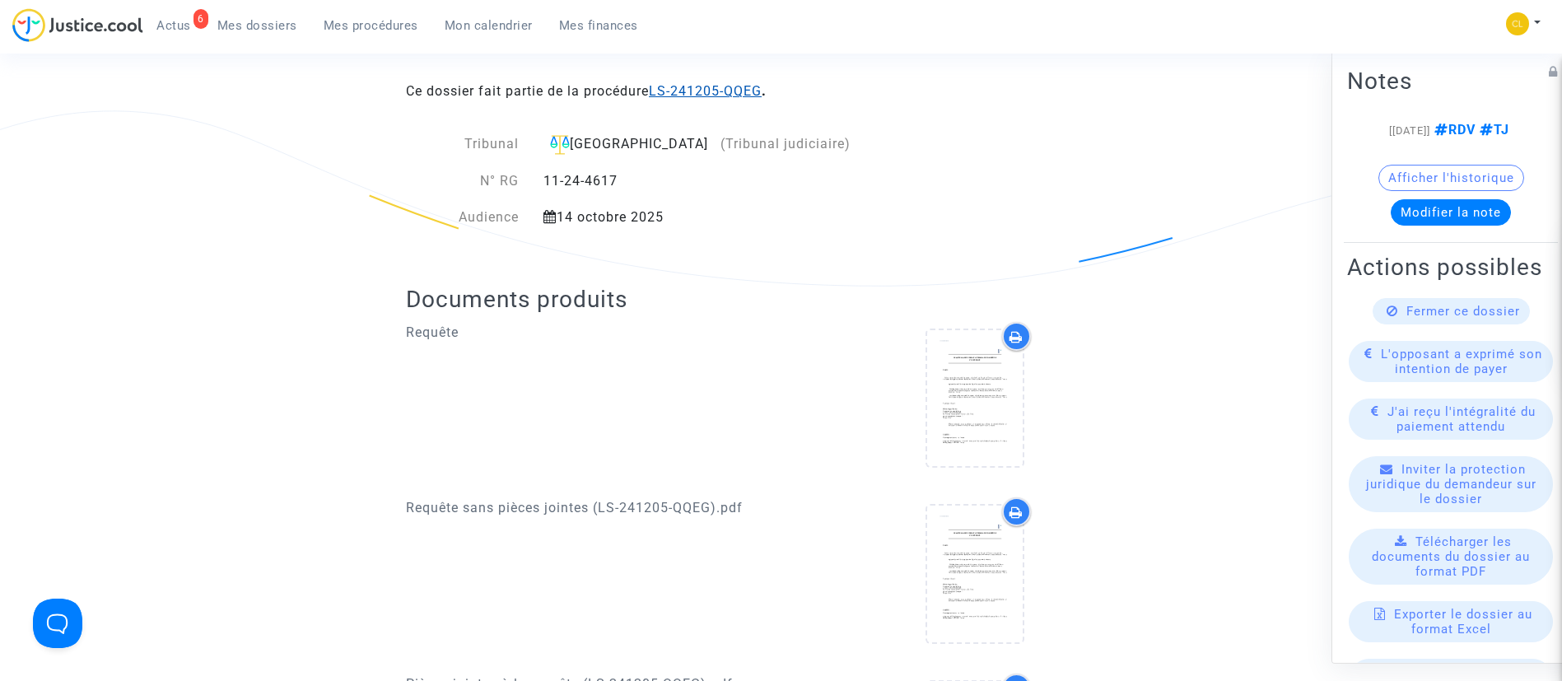
click at [725, 86] on link "LS-241205-QQEG" at bounding box center [705, 91] width 113 height 16
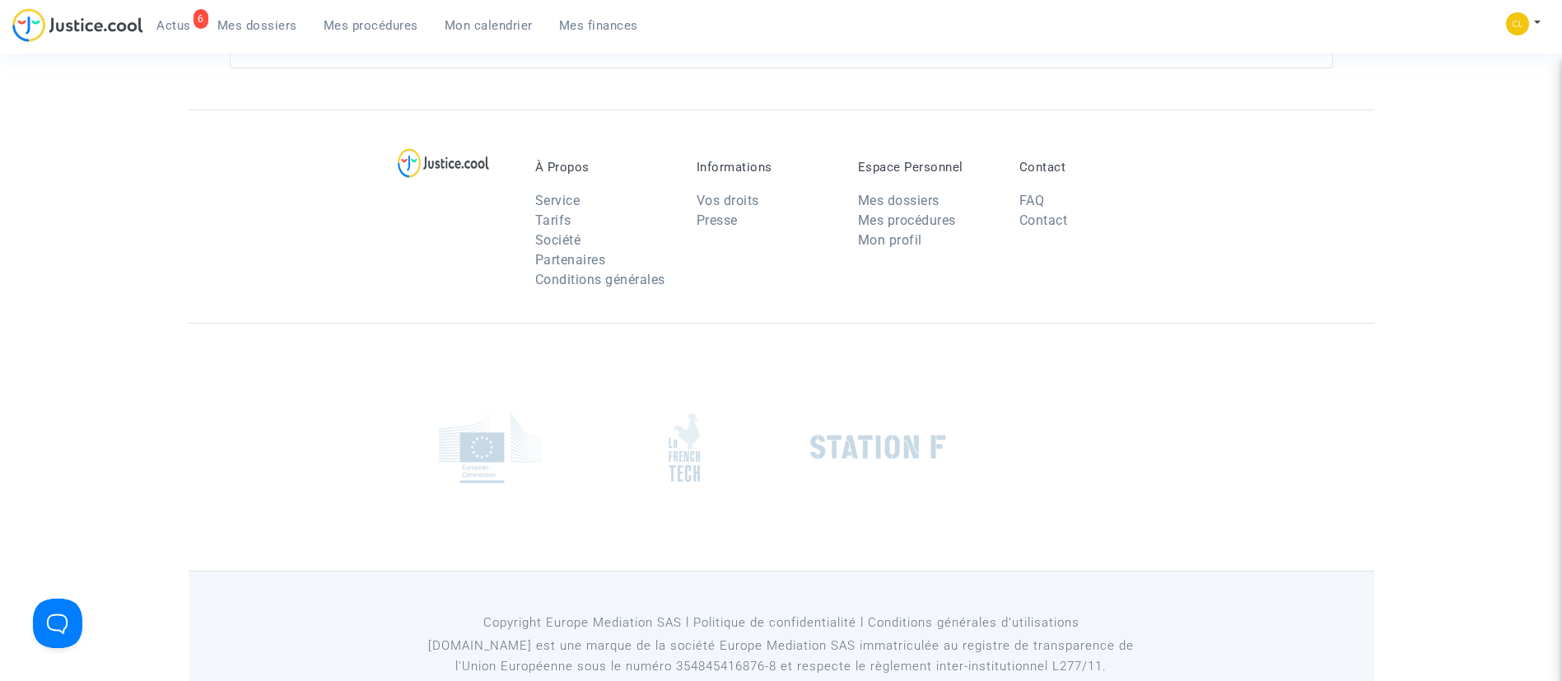
scroll to position [370, 0]
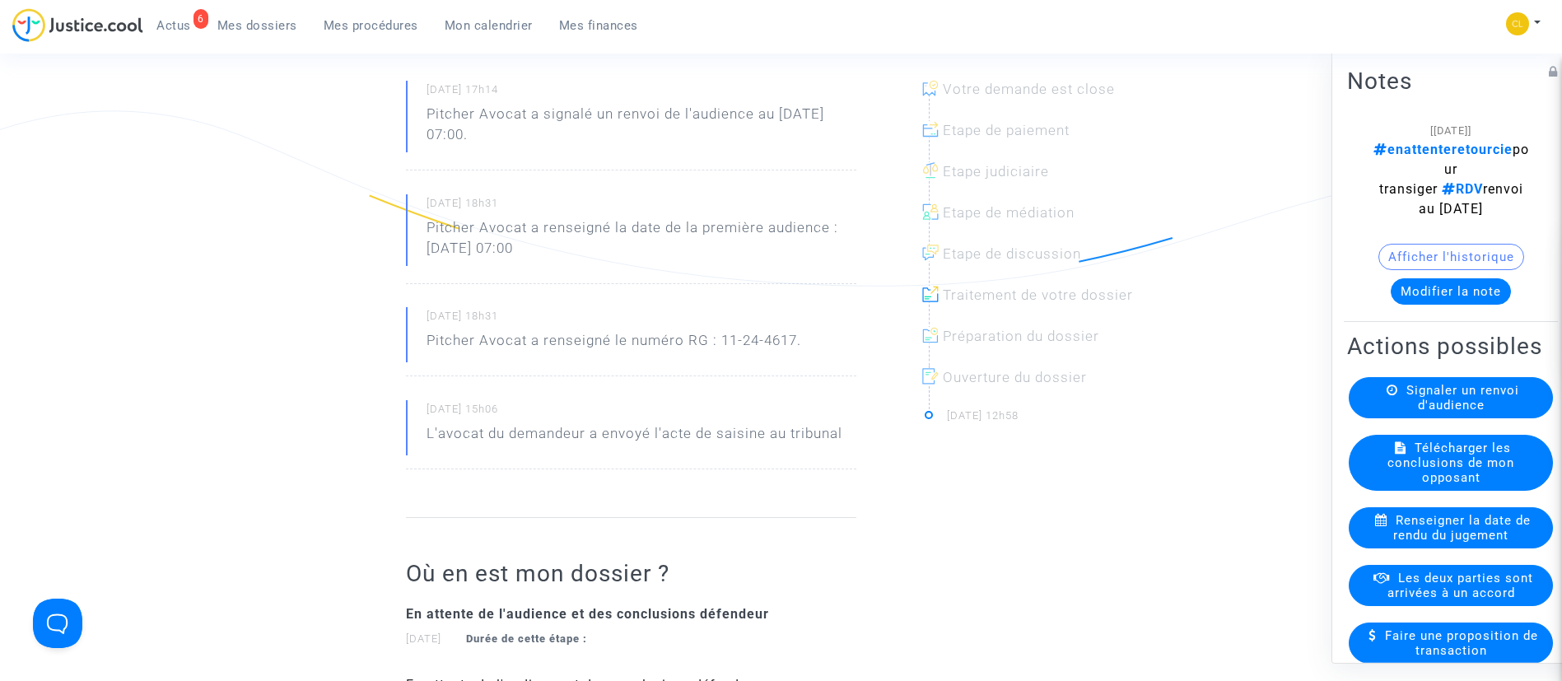
click at [1441, 304] on button "Modifier la note" at bounding box center [1450, 290] width 120 height 26
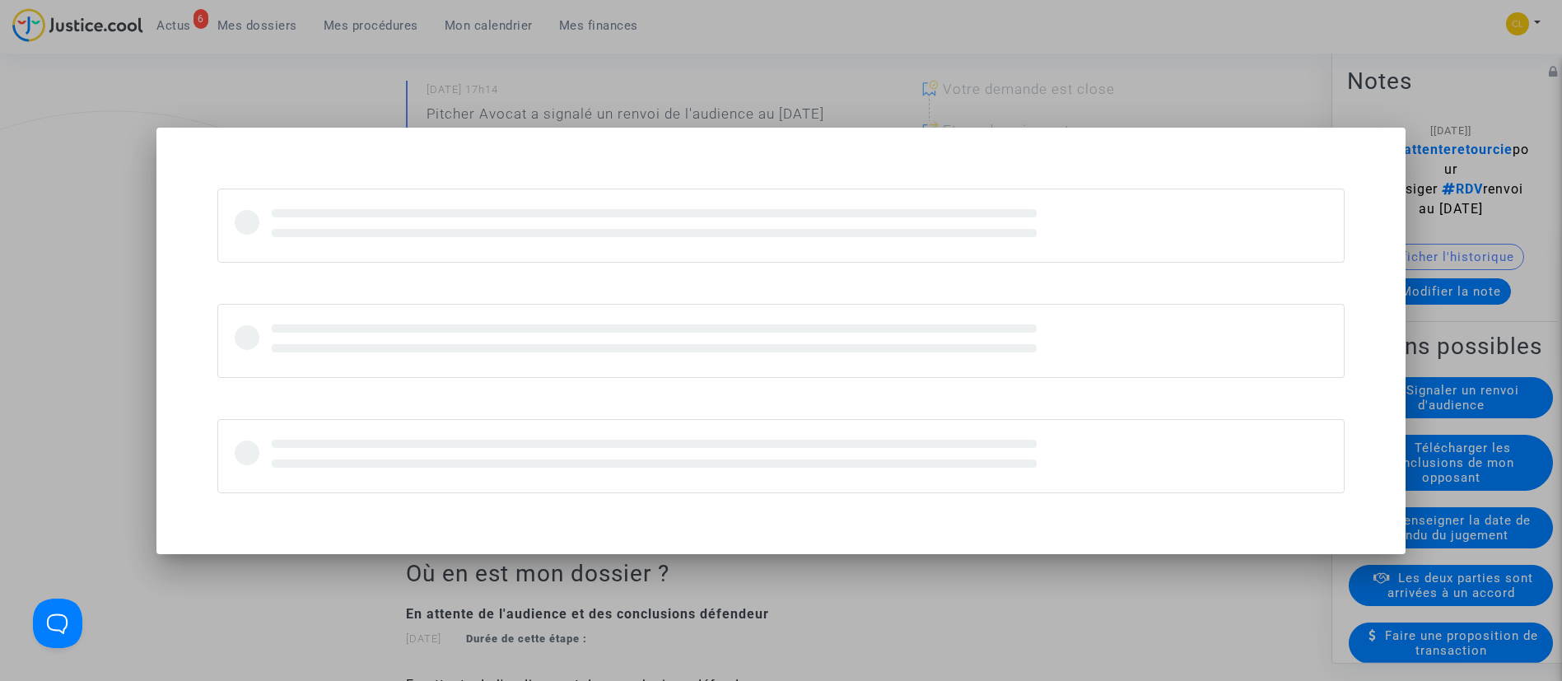
scroll to position [0, 0]
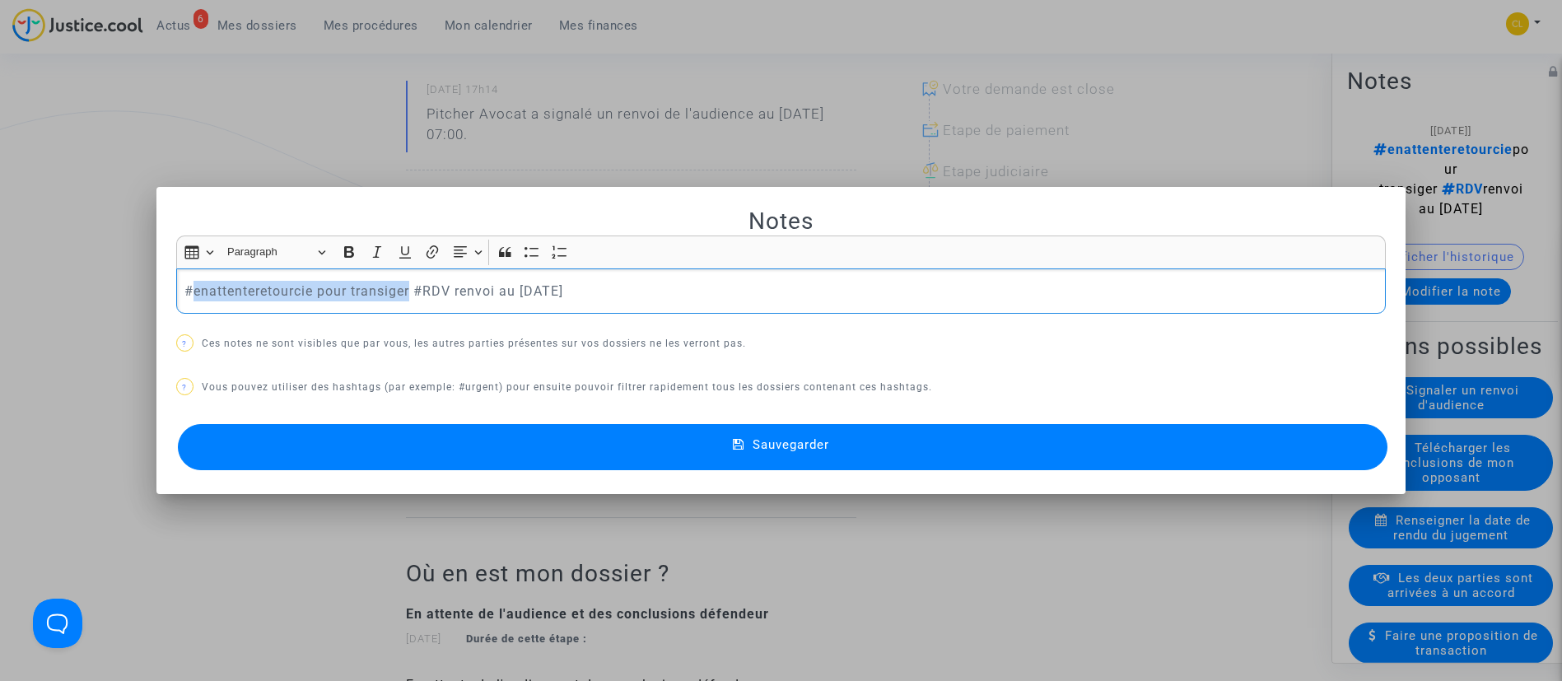
drag, startPoint x: 405, startPoint y: 290, endPoint x: 186, endPoint y: 296, distance: 219.0
click at [186, 296] on p "#enattenteretourcie pour transiger #RDV renvoi au 14 octobre 2025" at bounding box center [780, 291] width 1192 height 21
drag, startPoint x: 994, startPoint y: 453, endPoint x: 986, endPoint y: 468, distance: 17.3
click at [993, 455] on button "Sauvegarder" at bounding box center [783, 447] width 1210 height 46
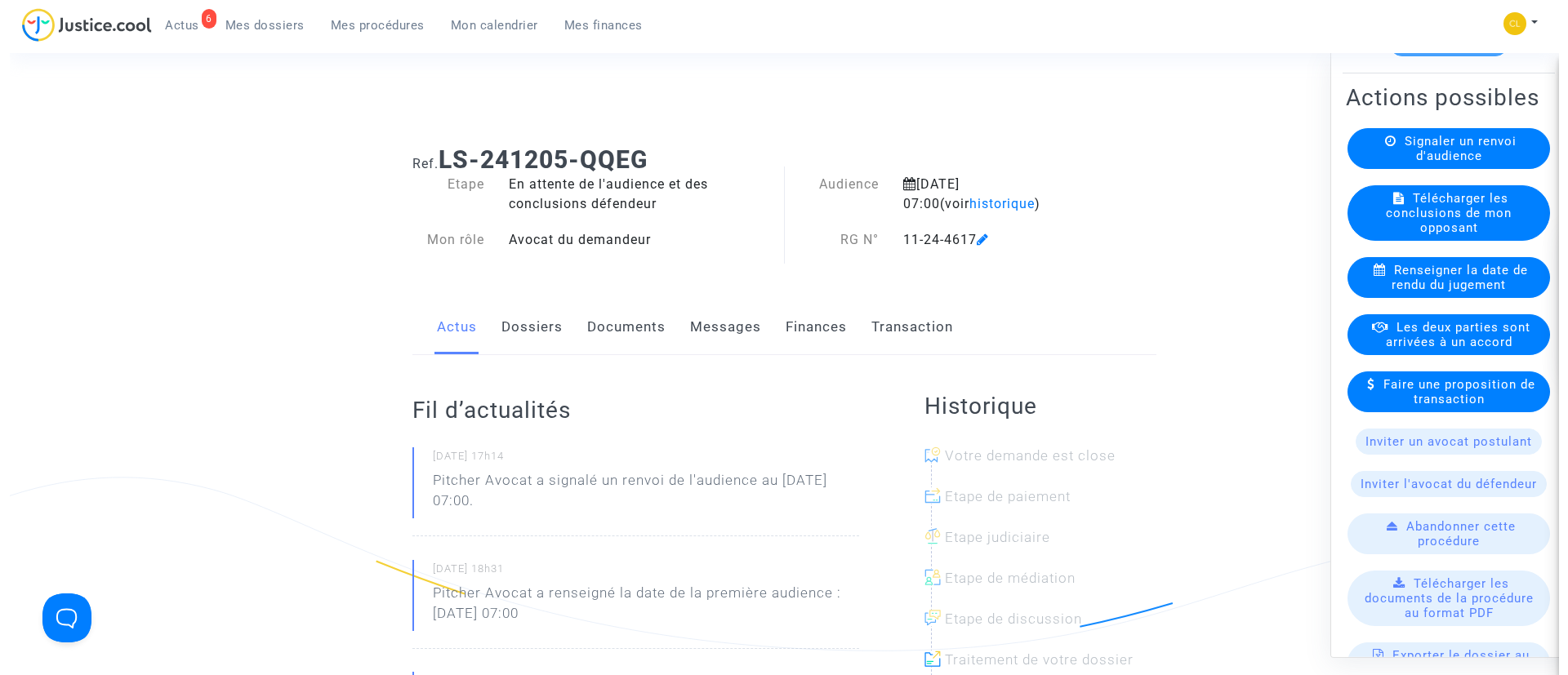
scroll to position [245, 0]
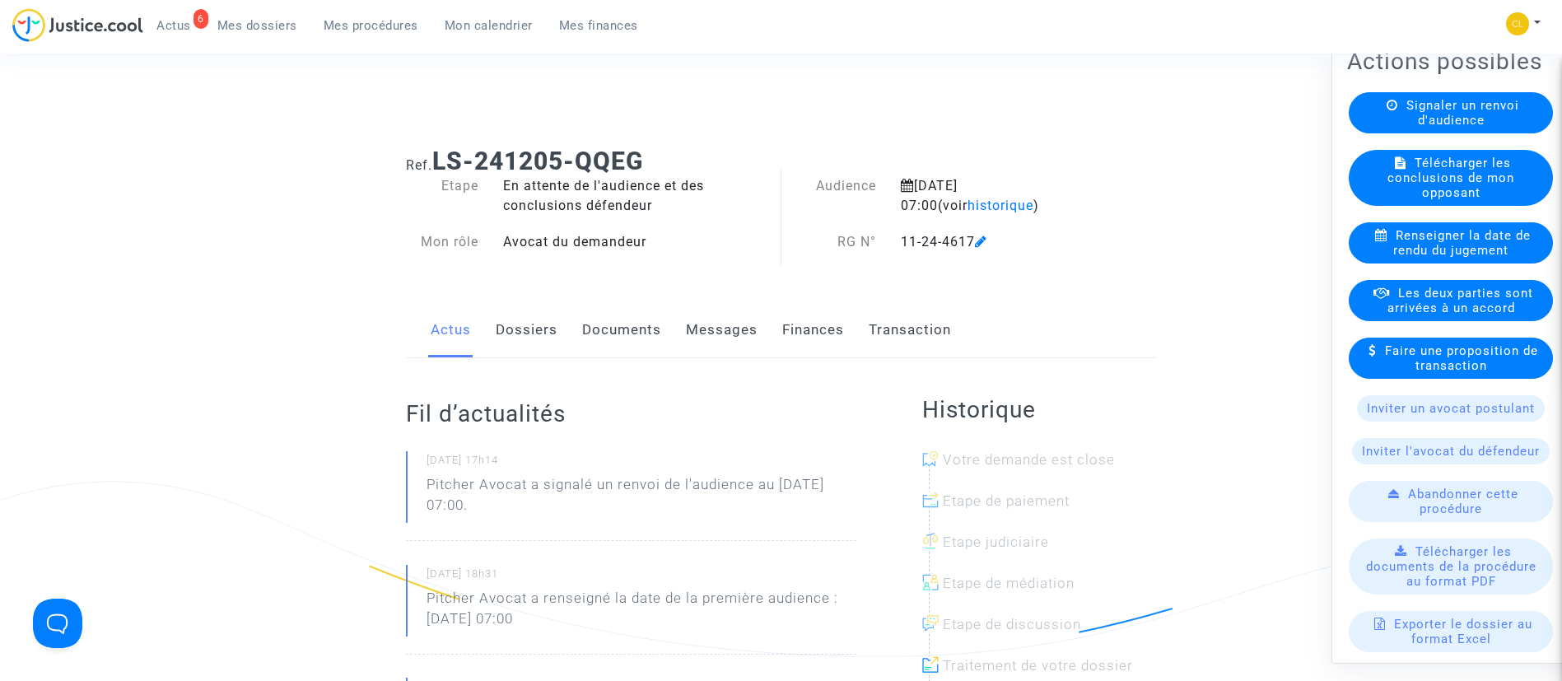
click at [1414, 314] on span "Les deux parties sont arrivées à un accord" at bounding box center [1460, 300] width 146 height 30
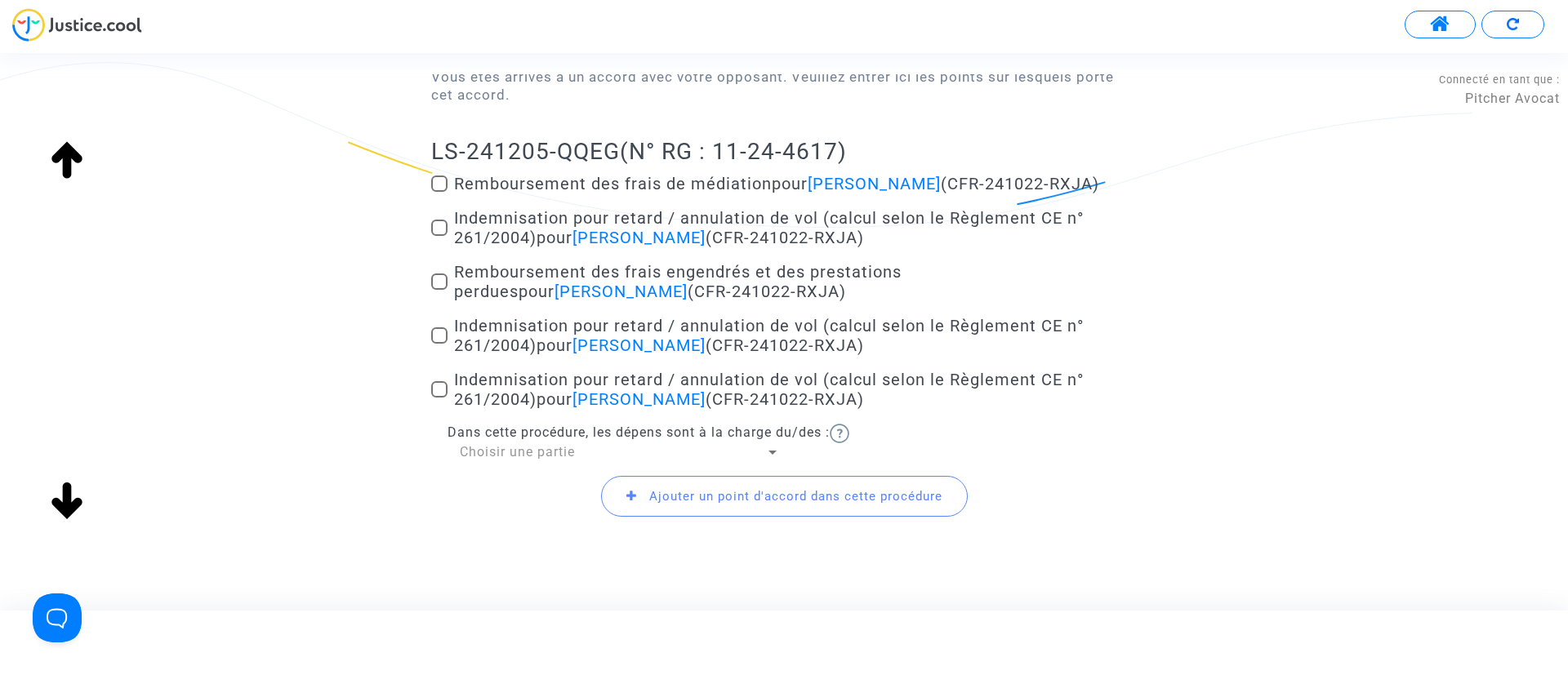
scroll to position [239, 0]
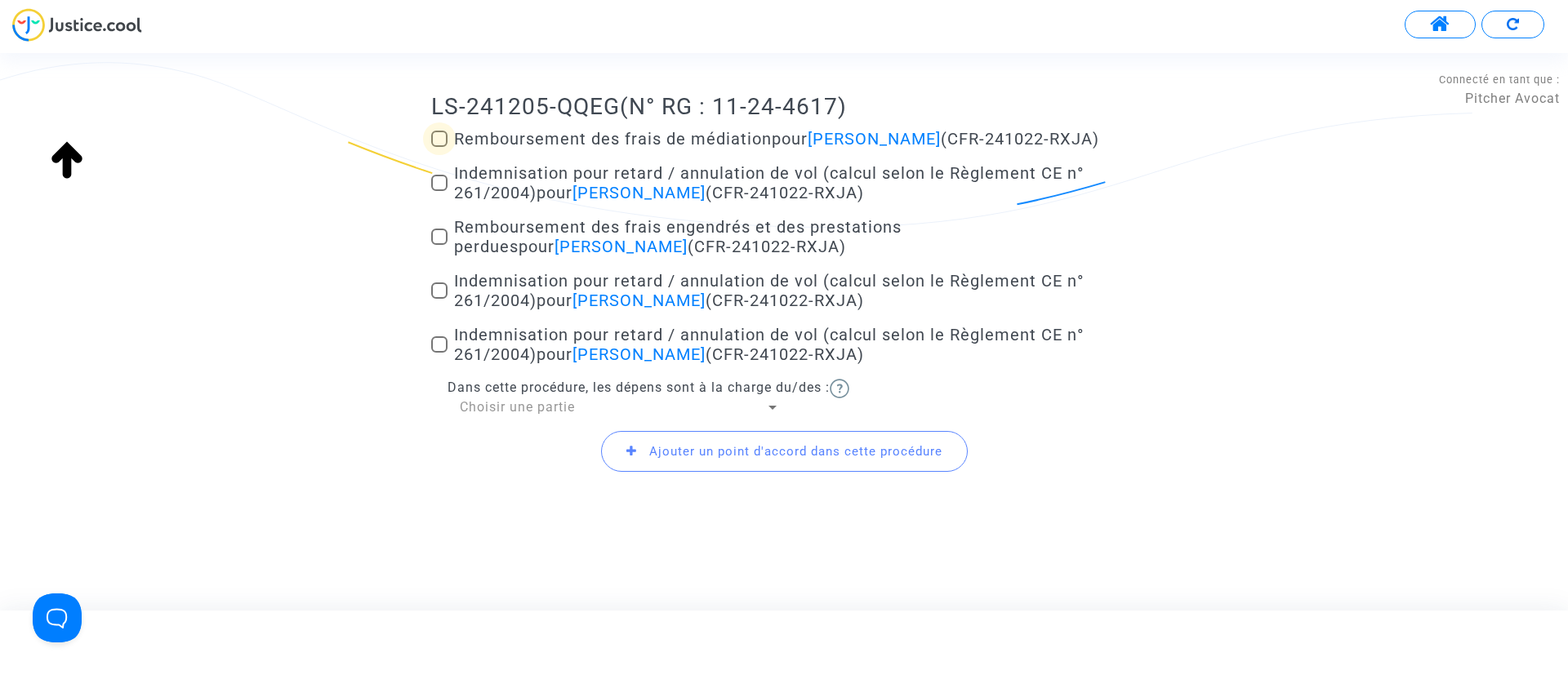
click at [541, 135] on span "Remboursement des frais de médiation pour Helene Laurant (CFR-241022-RXJA)" at bounding box center [777, 139] width 645 height 20
click at [439, 147] on input "Remboursement des frais de médiation pour Helene Laurant (CFR-241022-RXJA)" at bounding box center [438, 147] width 1 height 1
checkbox input "true"
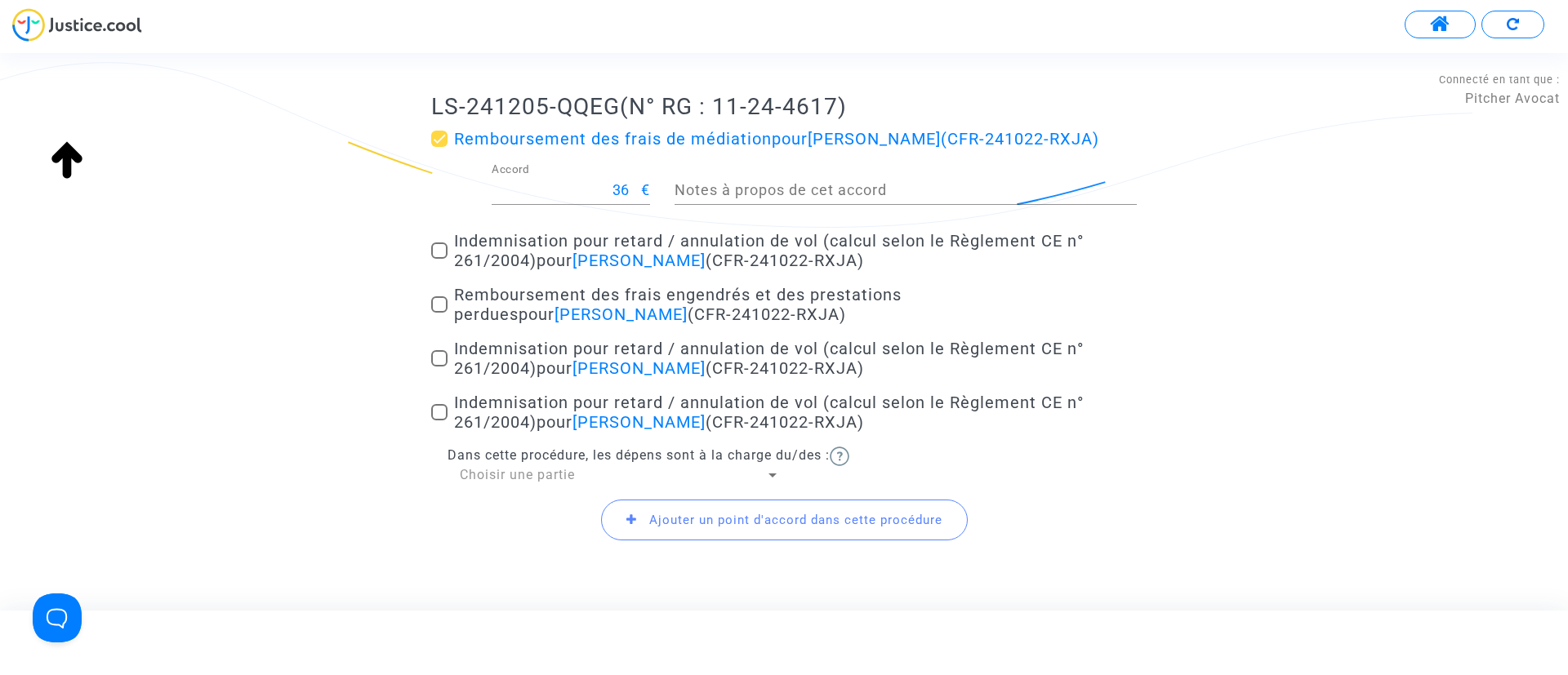
click at [565, 252] on span "pour Helene Laurant" at bounding box center [621, 261] width 169 height 20
click at [439, 259] on input "Indemnisation pour retard / annulation de vol (calcul selon le Règlement CE n° …" at bounding box center [438, 259] width 1 height 1
checkbox input "true"
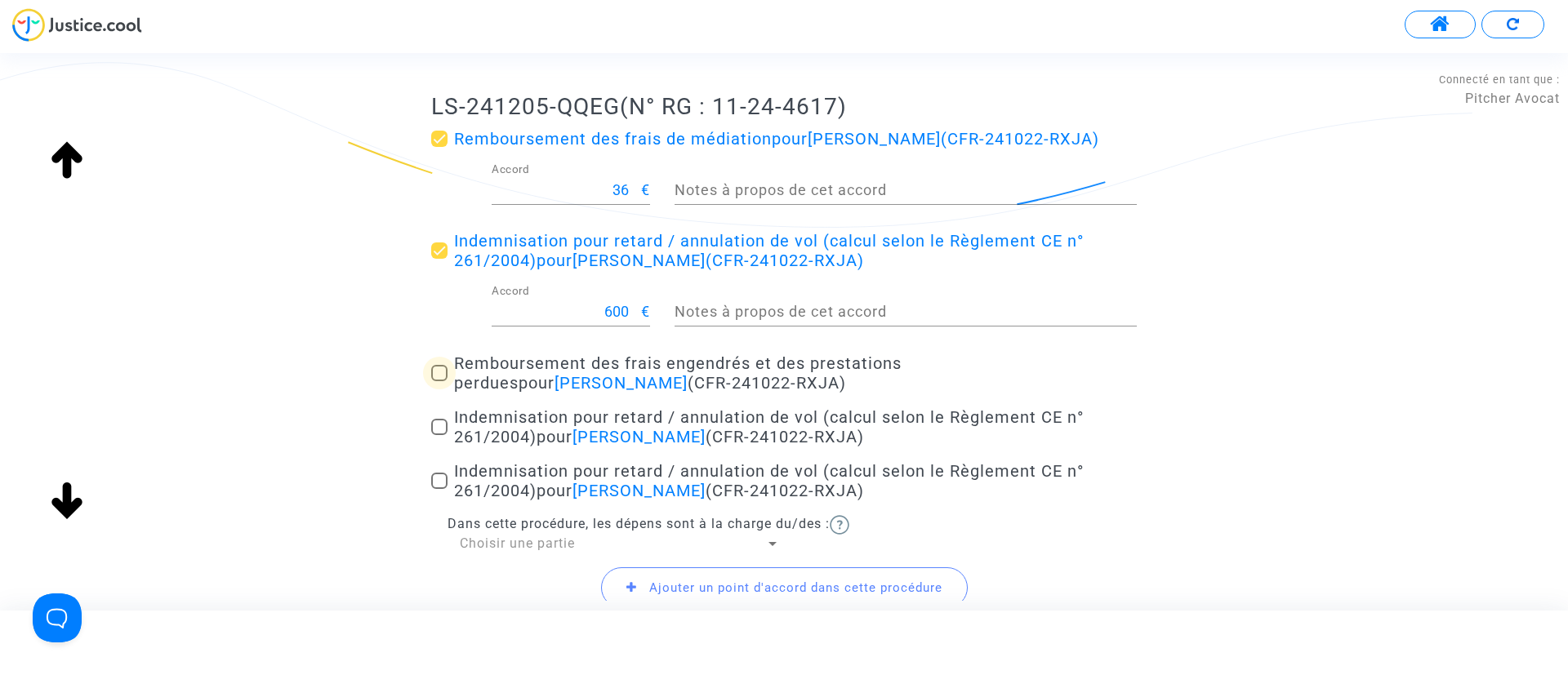
click at [581, 380] on span "Remboursement des frais engendrés et des prestations perdues pour Helene Lauran…" at bounding box center [677, 373] width 447 height 40
click at [439, 381] on input "Remboursement des frais engendrés et des prestations perdues pour Helene Lauran…" at bounding box center [438, 381] width 1 height 1
checkbox input "true"
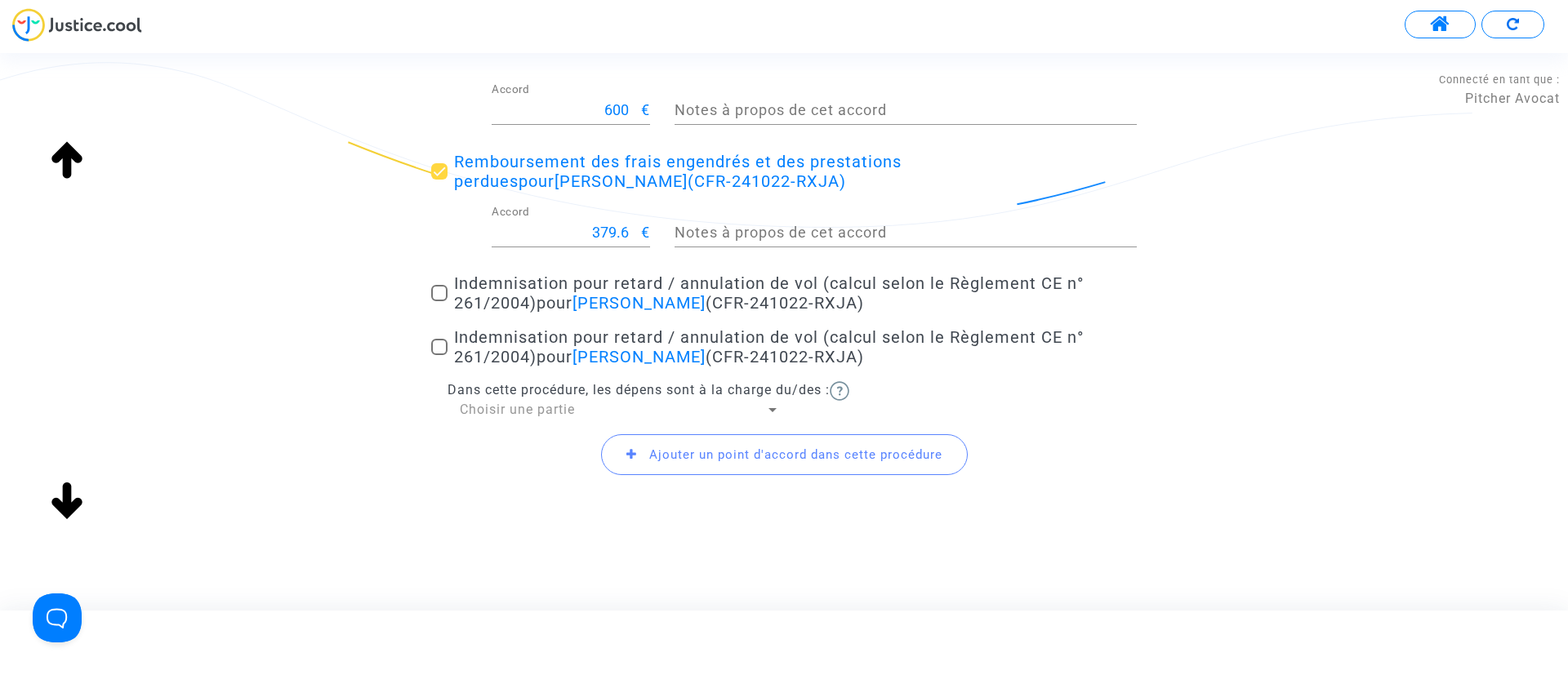
scroll to position [444, 0]
click at [791, 294] on span "Indemnisation pour retard / annulation de vol (calcul selon le Règlement CE n° …" at bounding box center [769, 289] width 630 height 40
click at [439, 297] on input "Indemnisation pour retard / annulation de vol (calcul selon le Règlement CE n° …" at bounding box center [438, 297] width 1 height 1
checkbox input "true"
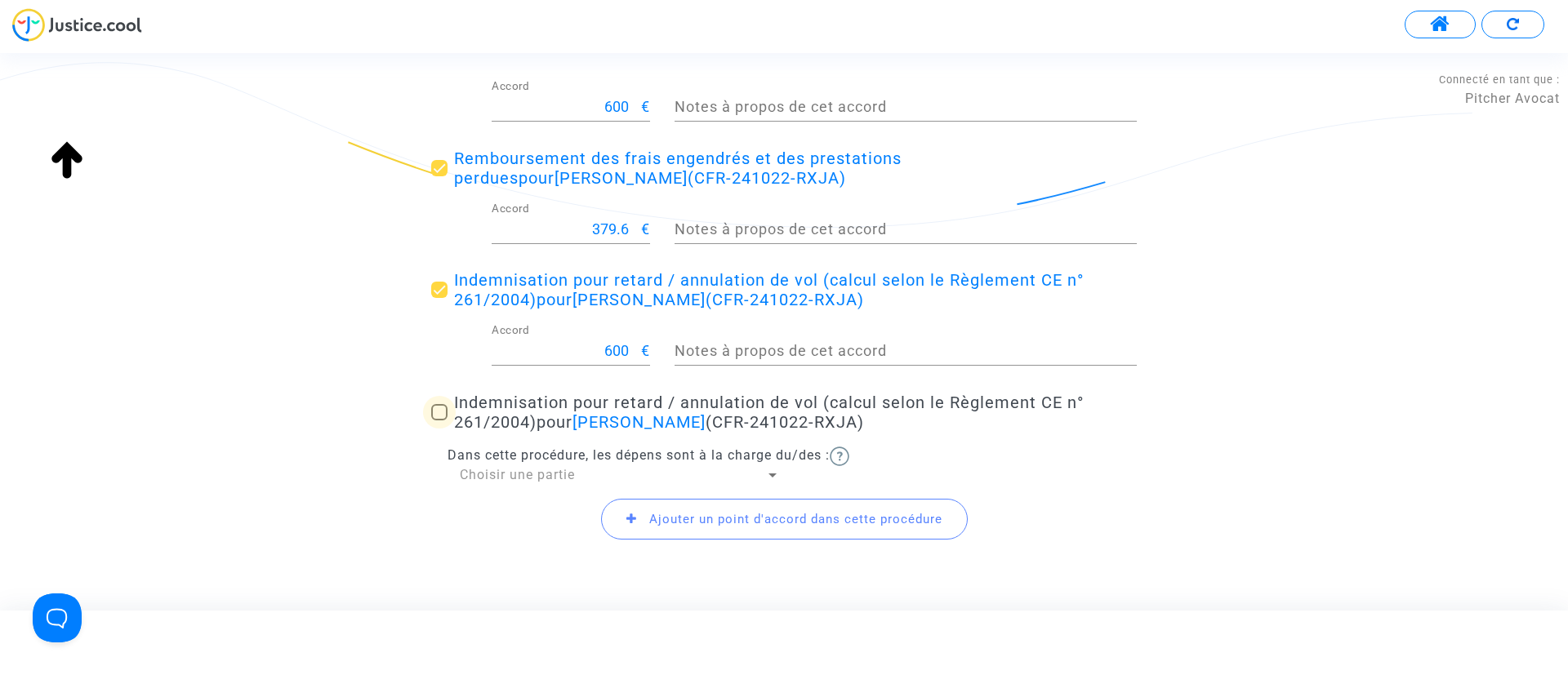
click at [778, 413] on span "Indemnisation pour retard / annulation de vol (calcul selon le Règlement CE n° …" at bounding box center [769, 412] width 630 height 40
click at [439, 420] on input "Indemnisation pour retard / annulation de vol (calcul selon le Règlement CE n° …" at bounding box center [438, 420] width 1 height 1
checkbox input "true"
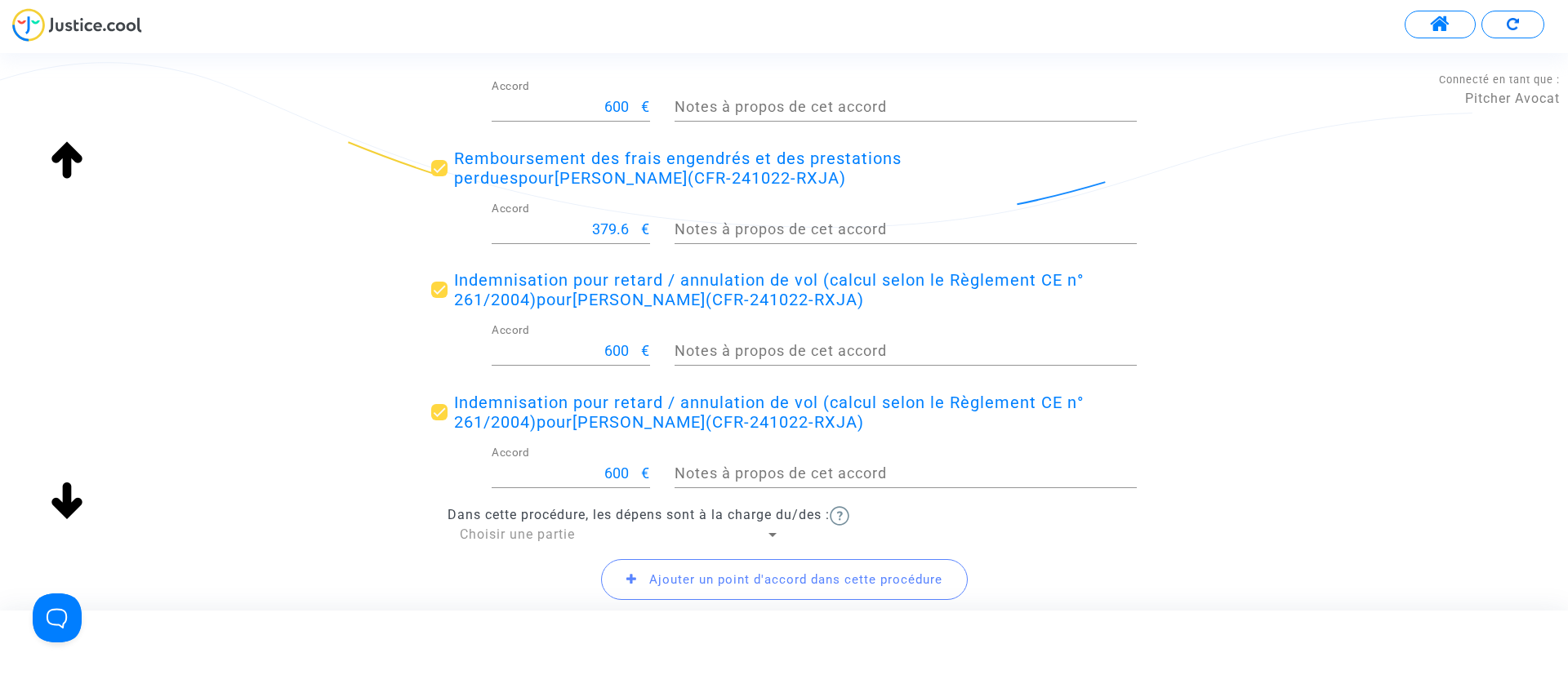
click at [526, 529] on span "Choisir une partie" at bounding box center [517, 534] width 115 height 16
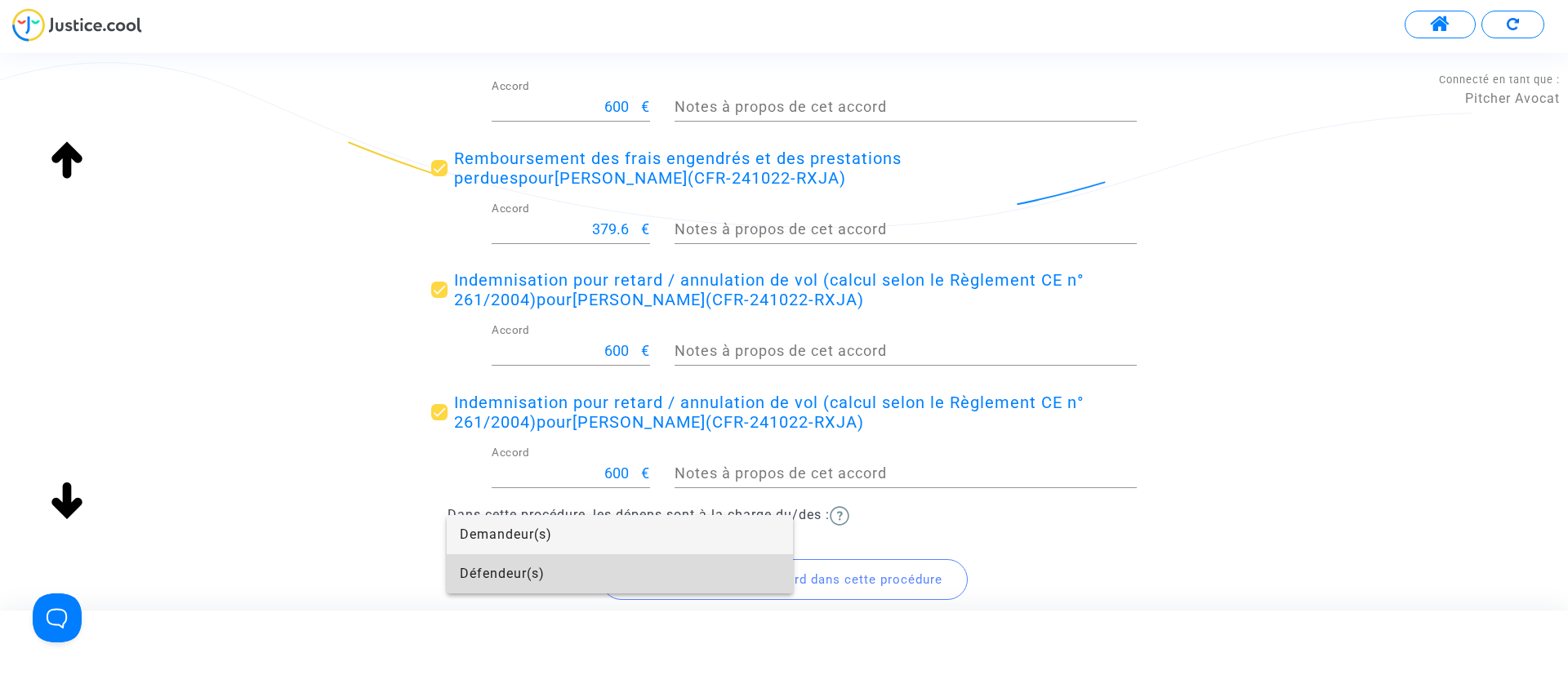
click at [587, 564] on span "Défendeur(s)" at bounding box center [619, 574] width 320 height 40
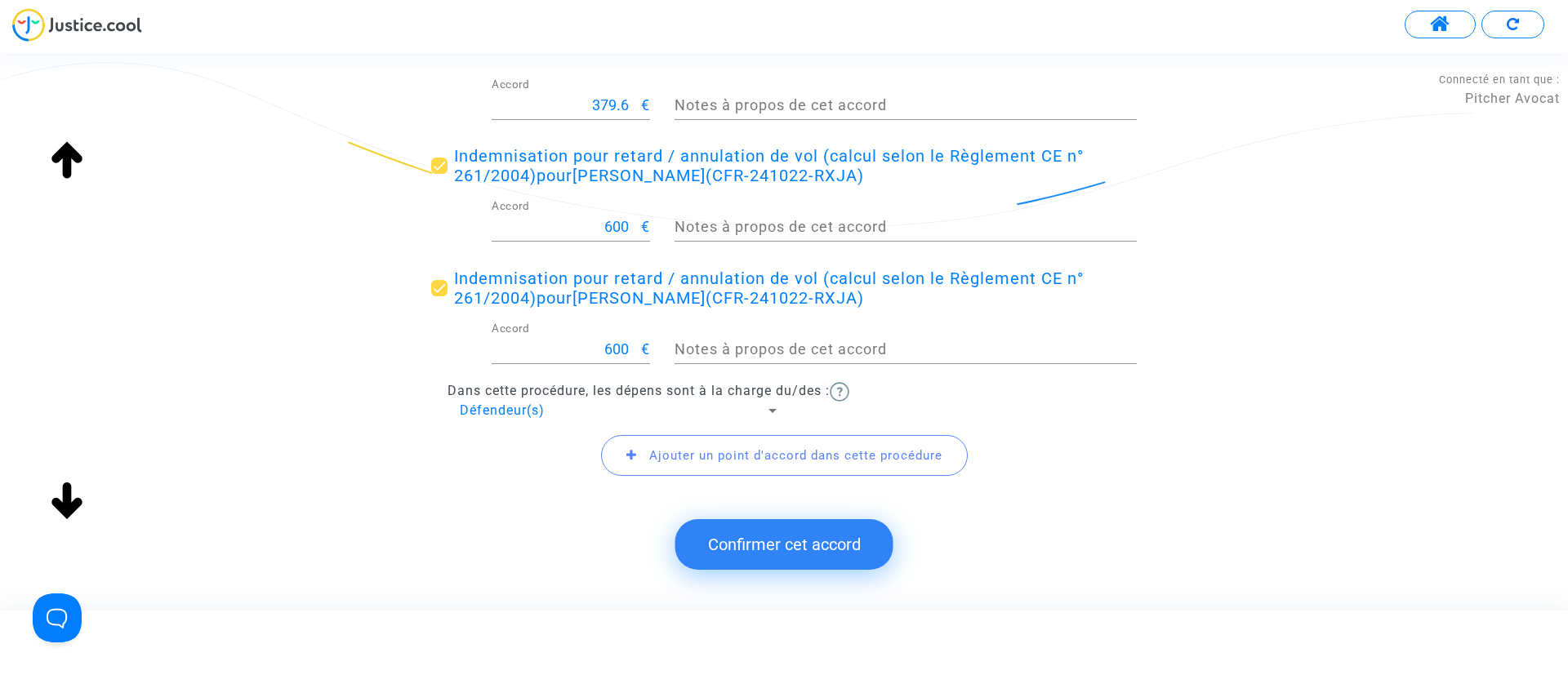
scroll to position [572, 0]
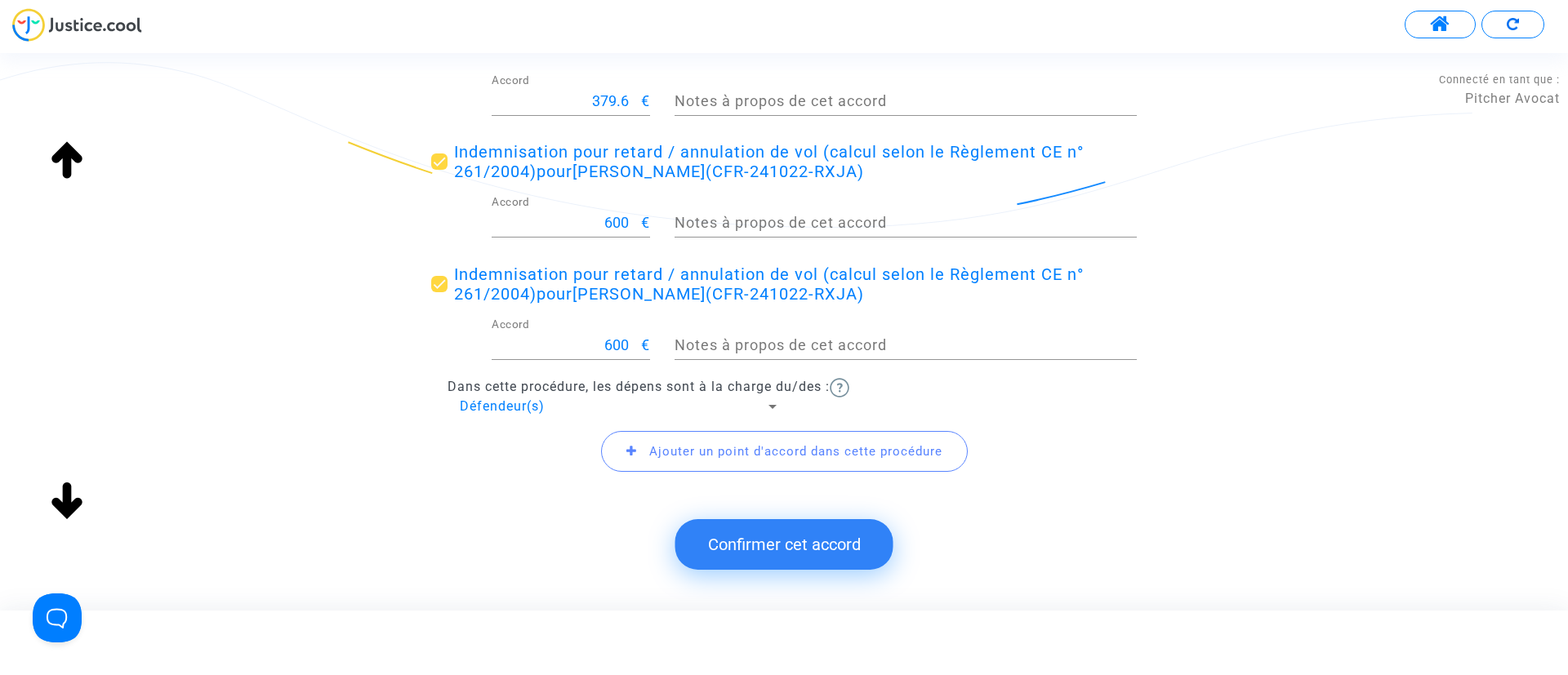
click at [885, 456] on span "Ajouter un point d'accord dans cette procédure" at bounding box center [795, 451] width 294 height 15
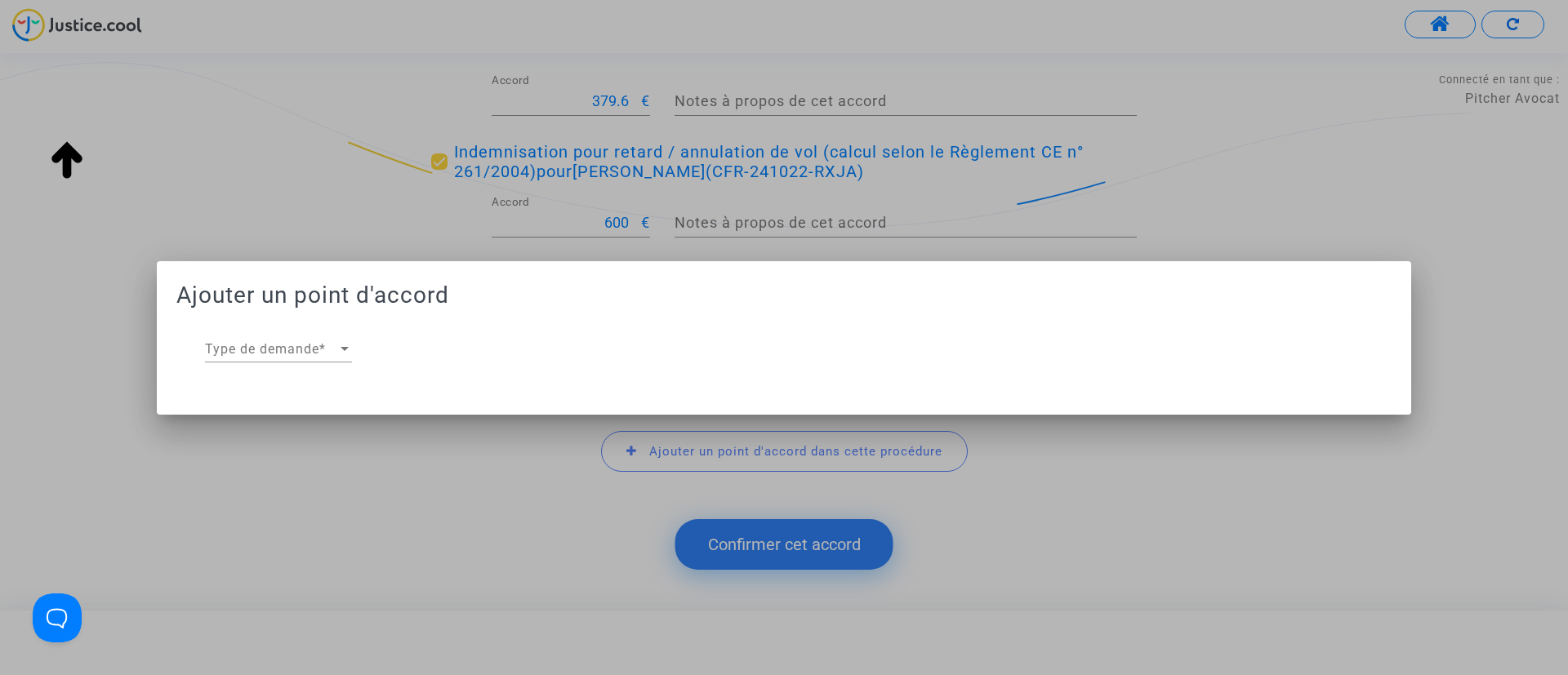
click at [330, 353] on span "Type de demande" at bounding box center [271, 349] width 132 height 15
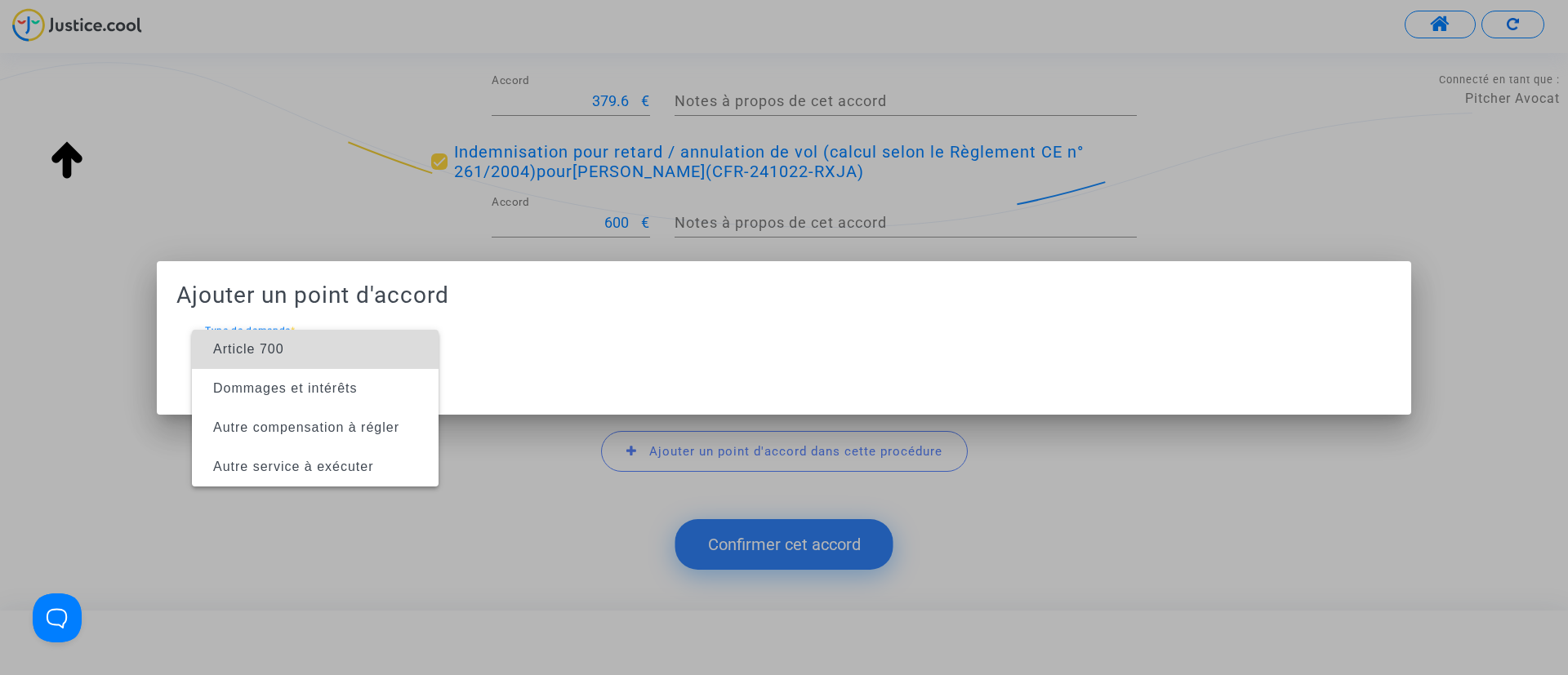
click at [323, 351] on span "Article 700" at bounding box center [315, 350] width 220 height 40
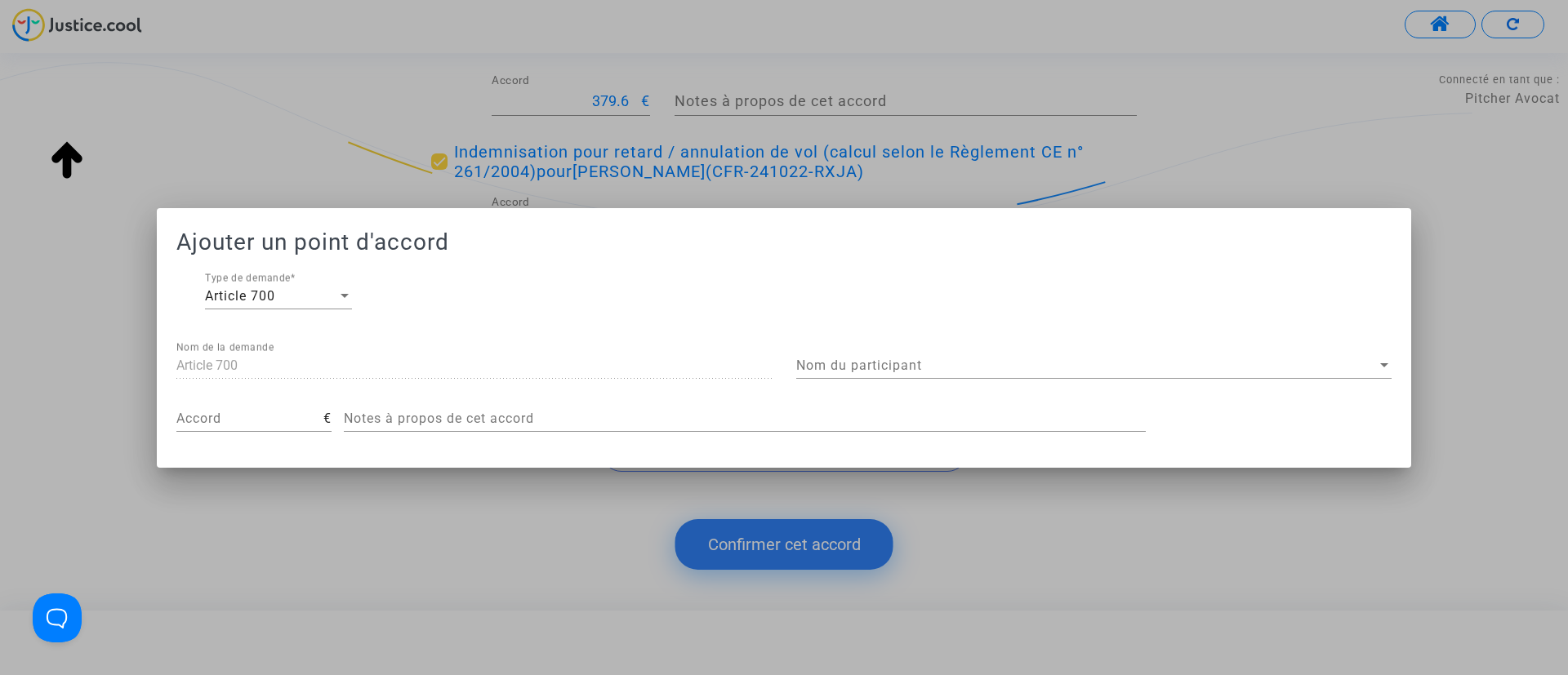
click at [266, 409] on div "Accord" at bounding box center [250, 412] width 147 height 37
type input "200"
click at [871, 362] on span "Nom du participant" at bounding box center [1086, 365] width 580 height 15
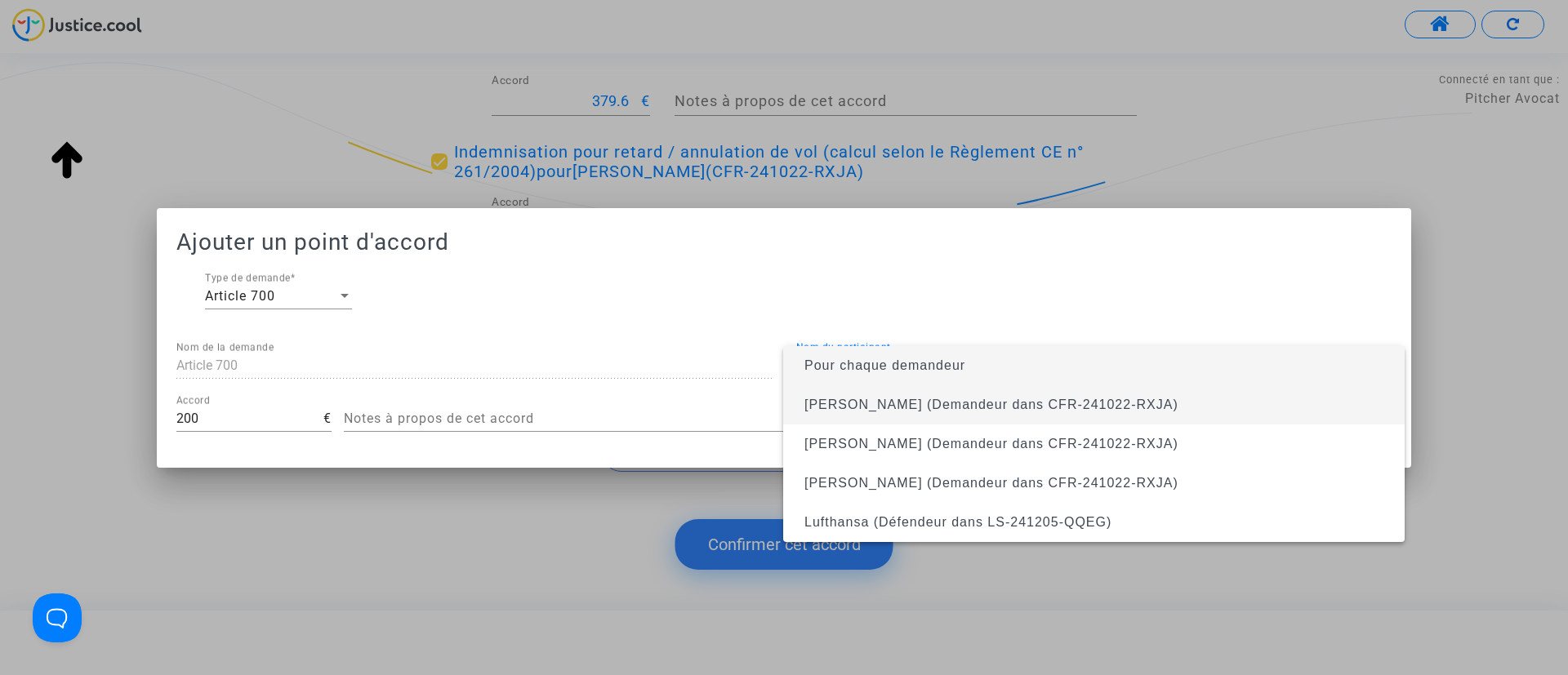
click at [822, 392] on span "Helene Laurant (Demandeur dans CFR-241022-RXJA)" at bounding box center [1094, 405] width 595 height 40
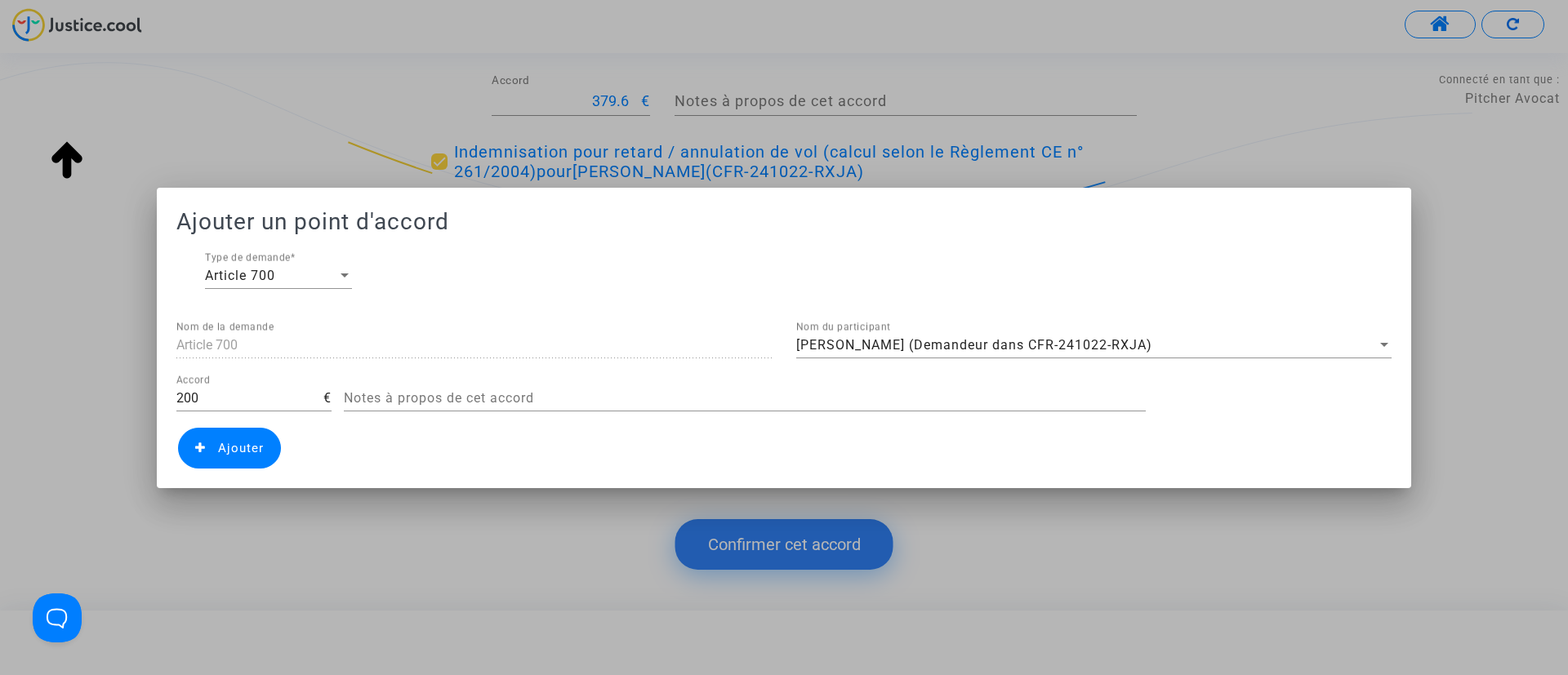
click at [253, 450] on span "Ajouter" at bounding box center [241, 448] width 46 height 15
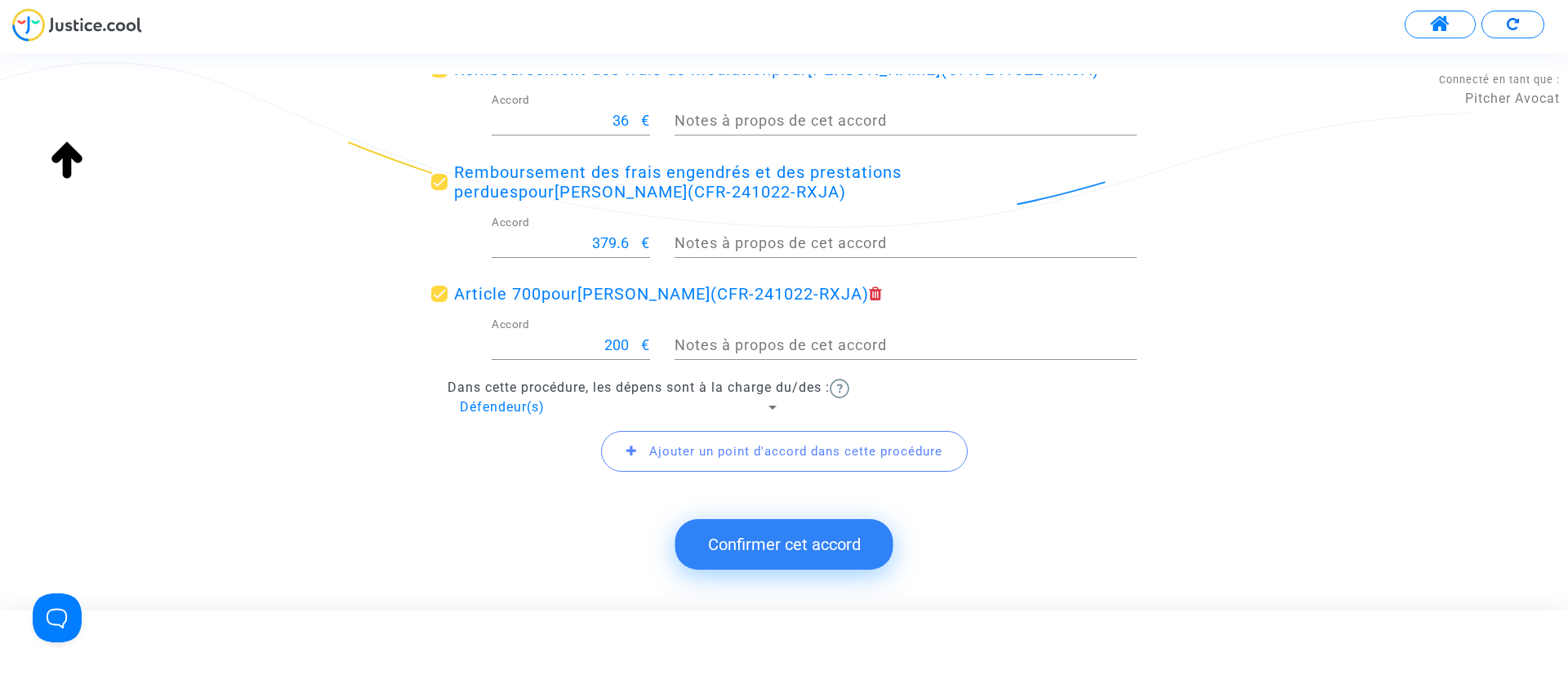
click at [819, 537] on button "Confirmer cet accord" at bounding box center [784, 544] width 218 height 51
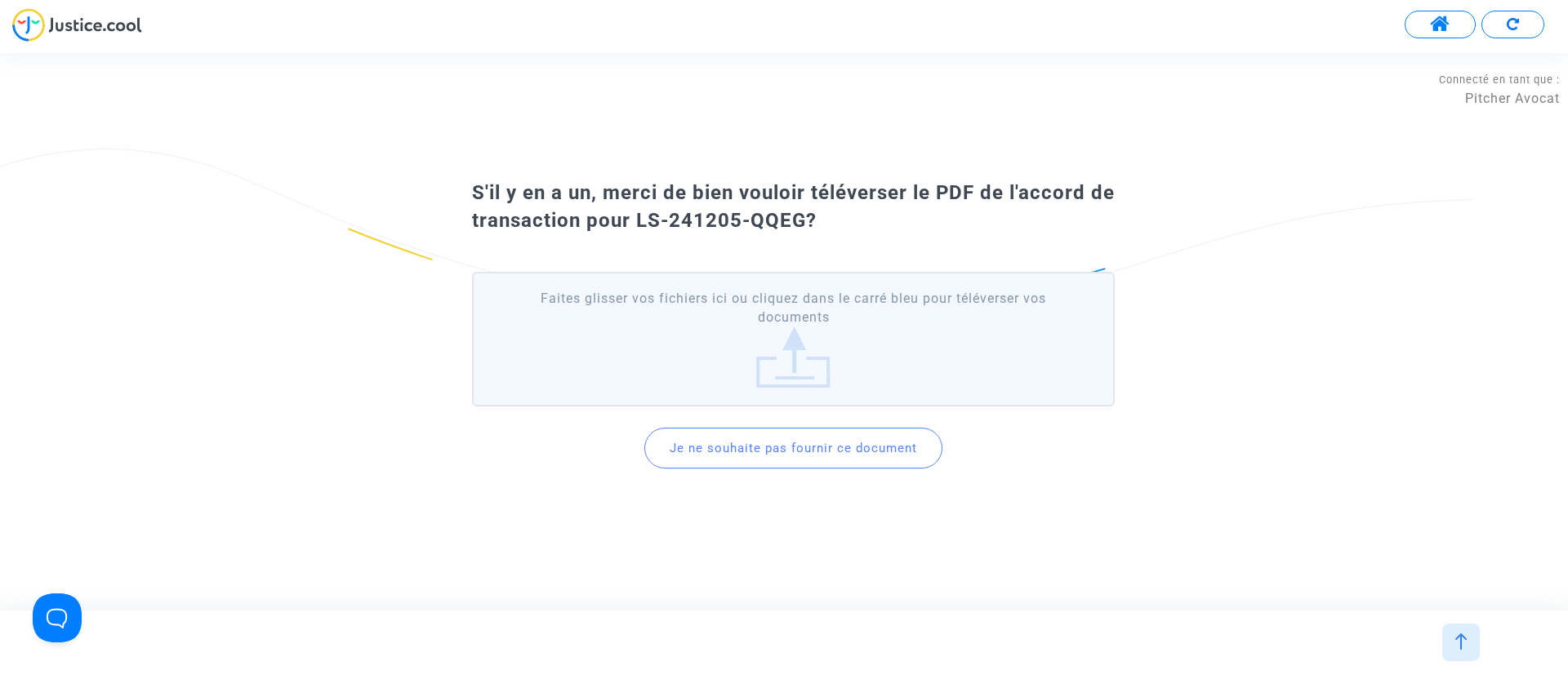
click at [914, 455] on button "Je ne souhaite pas fournir ce document" at bounding box center [792, 447] width 298 height 41
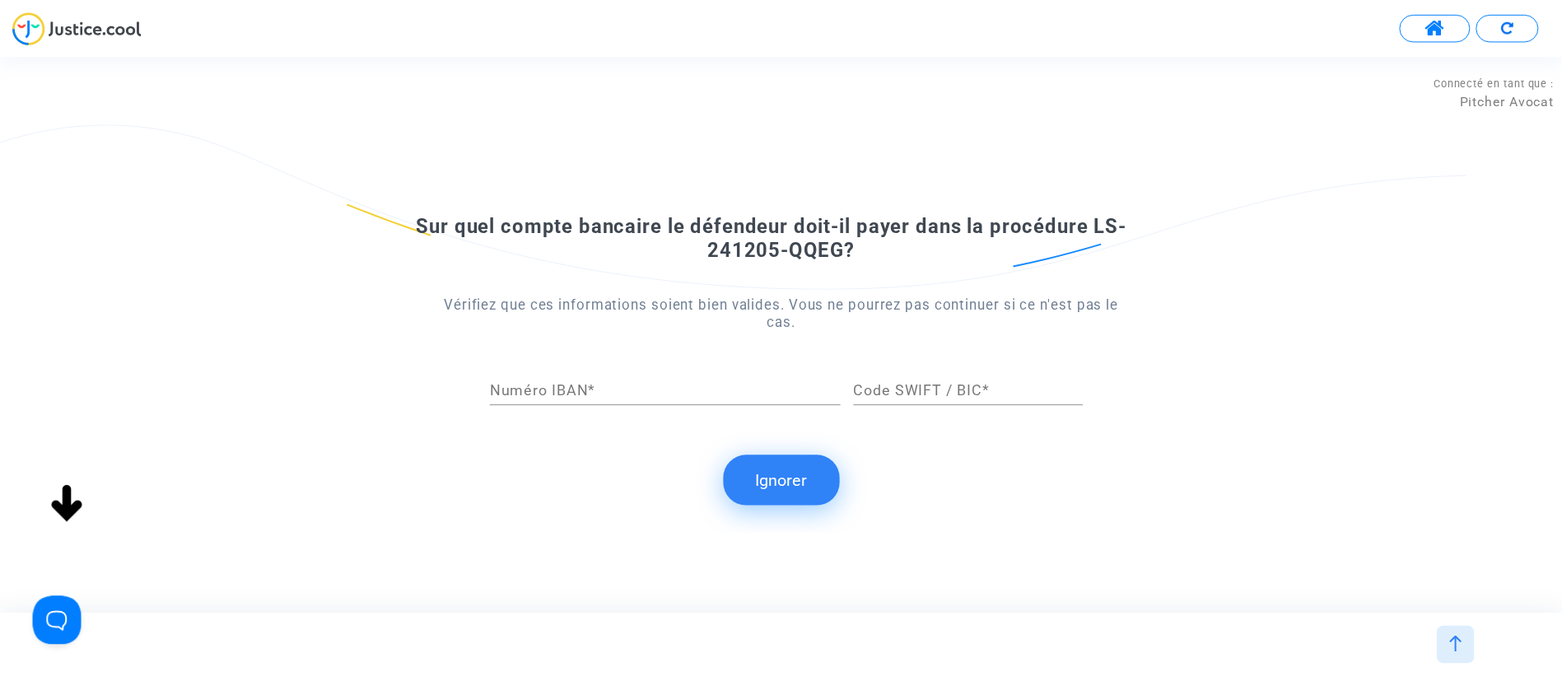
scroll to position [0, 0]
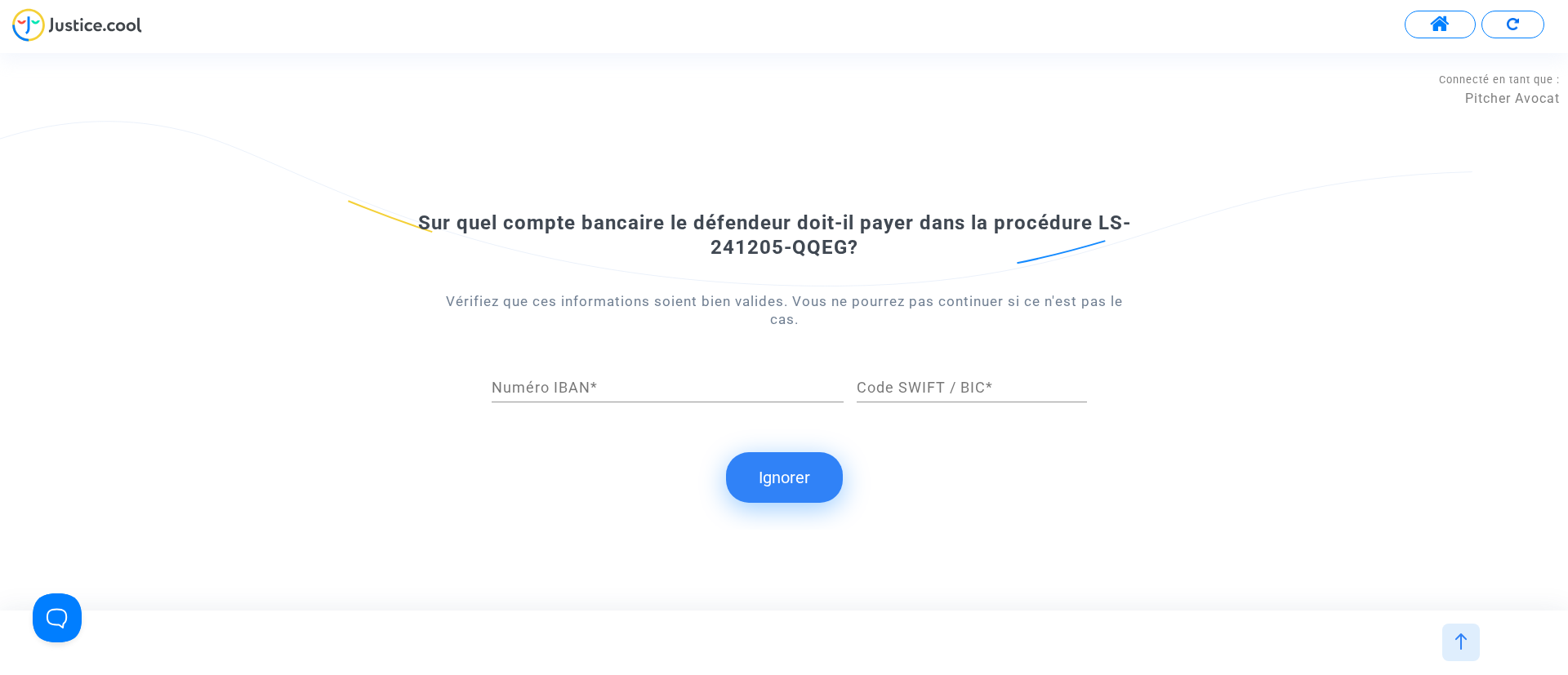
click at [831, 463] on button "Ignorer" at bounding box center [784, 477] width 117 height 51
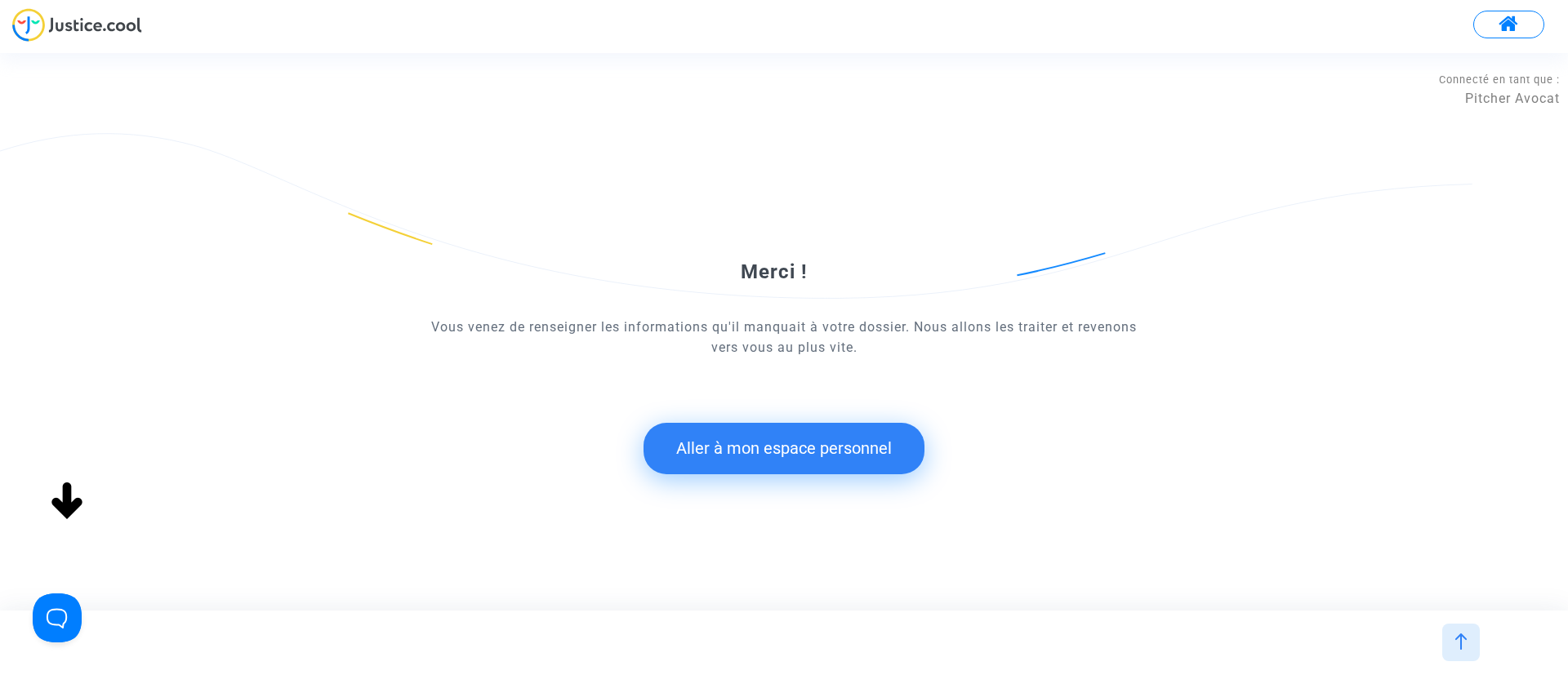
click at [822, 455] on button "Aller à mon espace personnel" at bounding box center [784, 447] width 281 height 51
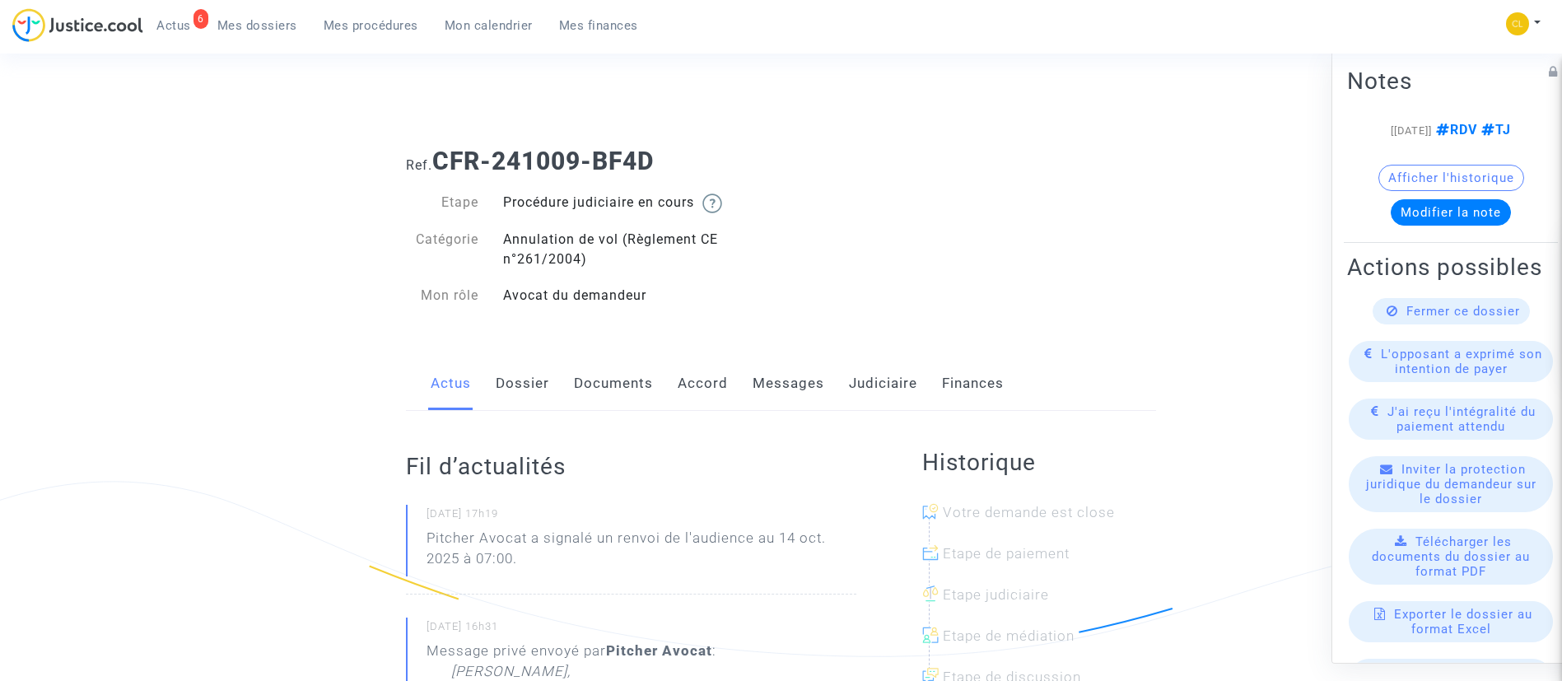
click at [757, 391] on link "Messages" at bounding box center [788, 383] width 72 height 54
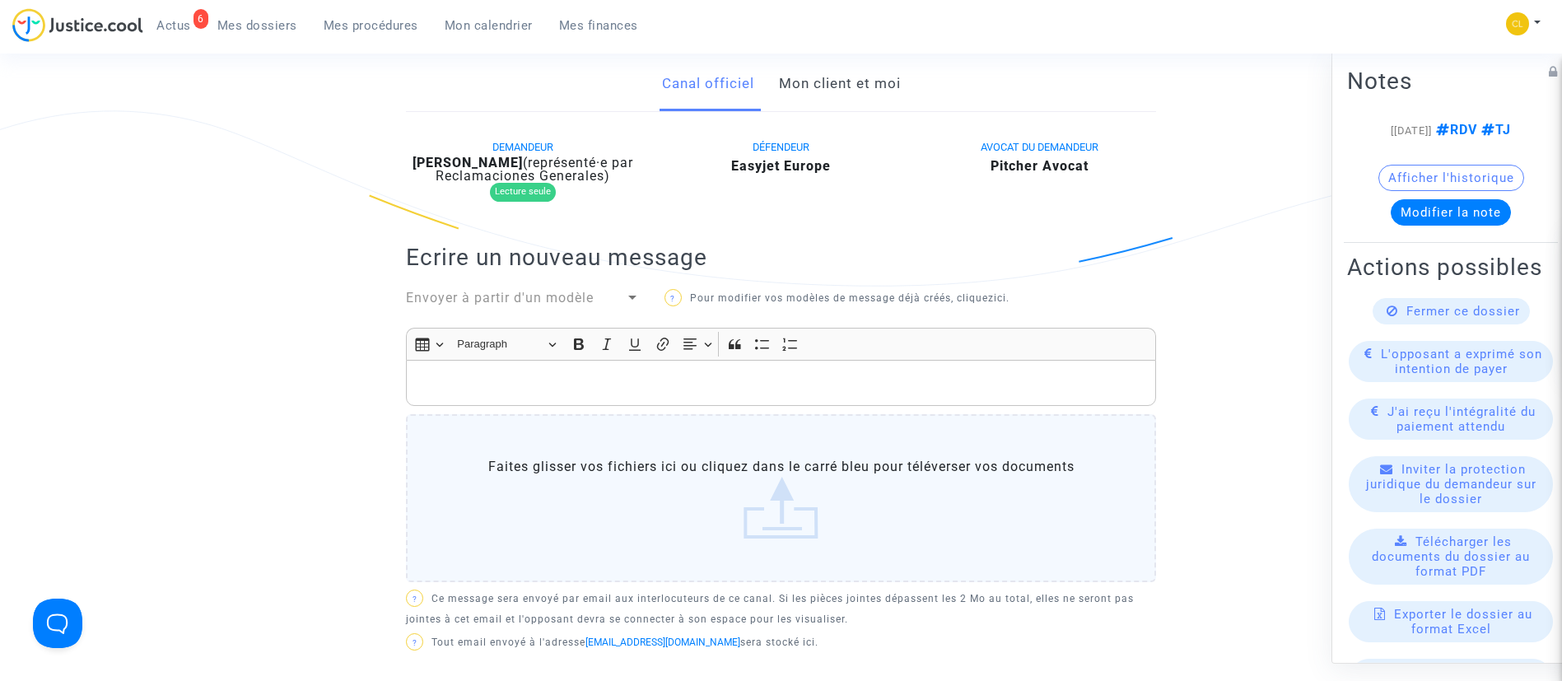
click at [856, 77] on link "Mon client et moi" at bounding box center [840, 84] width 122 height 54
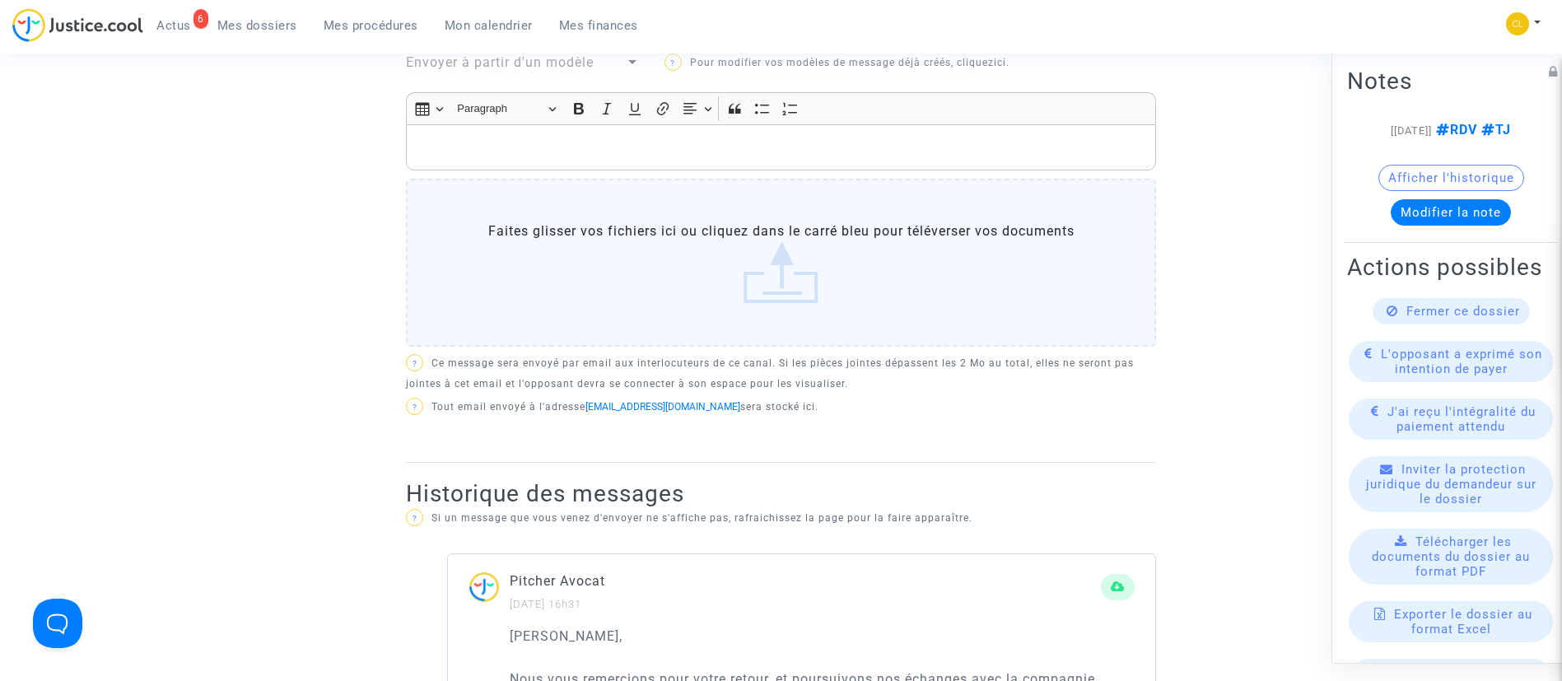
scroll to position [370, 0]
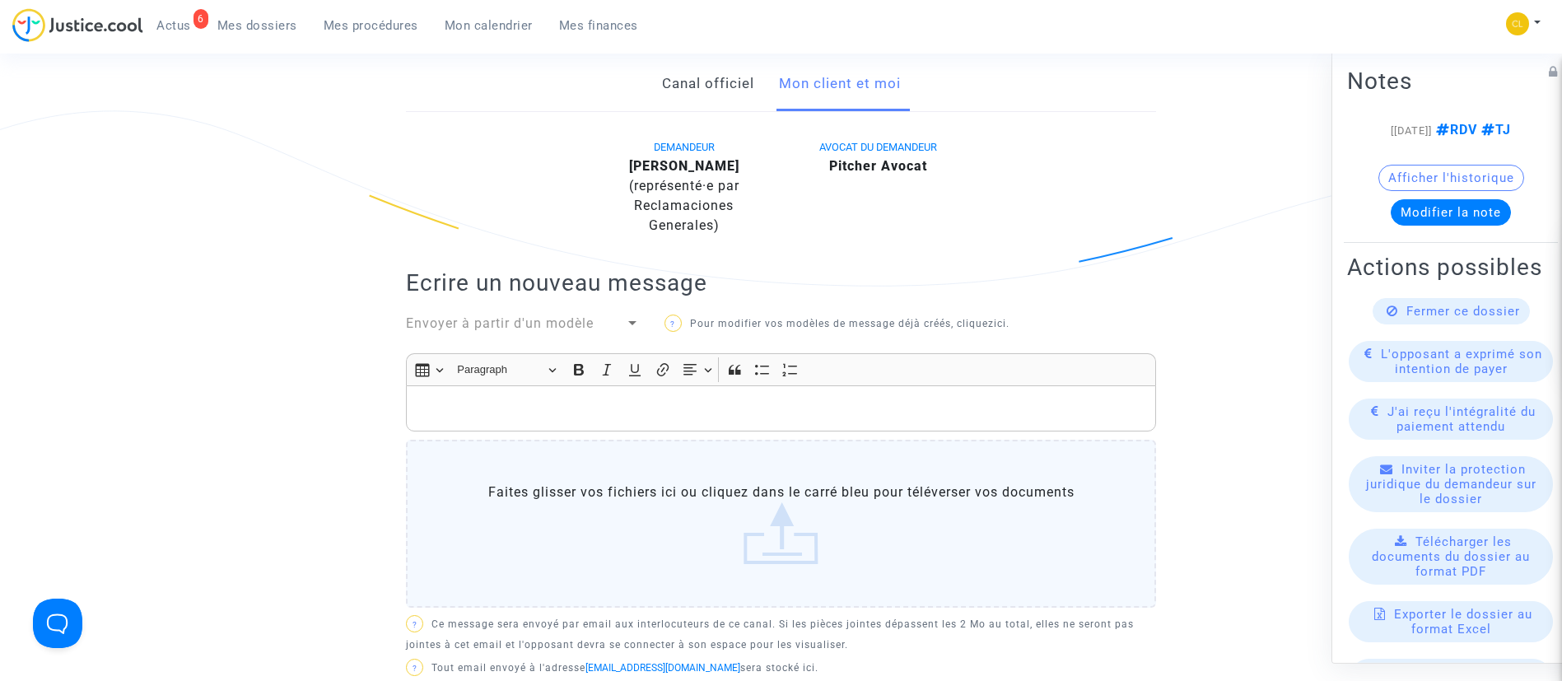
click at [707, 418] on div "Rich Text Editor, main" at bounding box center [781, 408] width 750 height 46
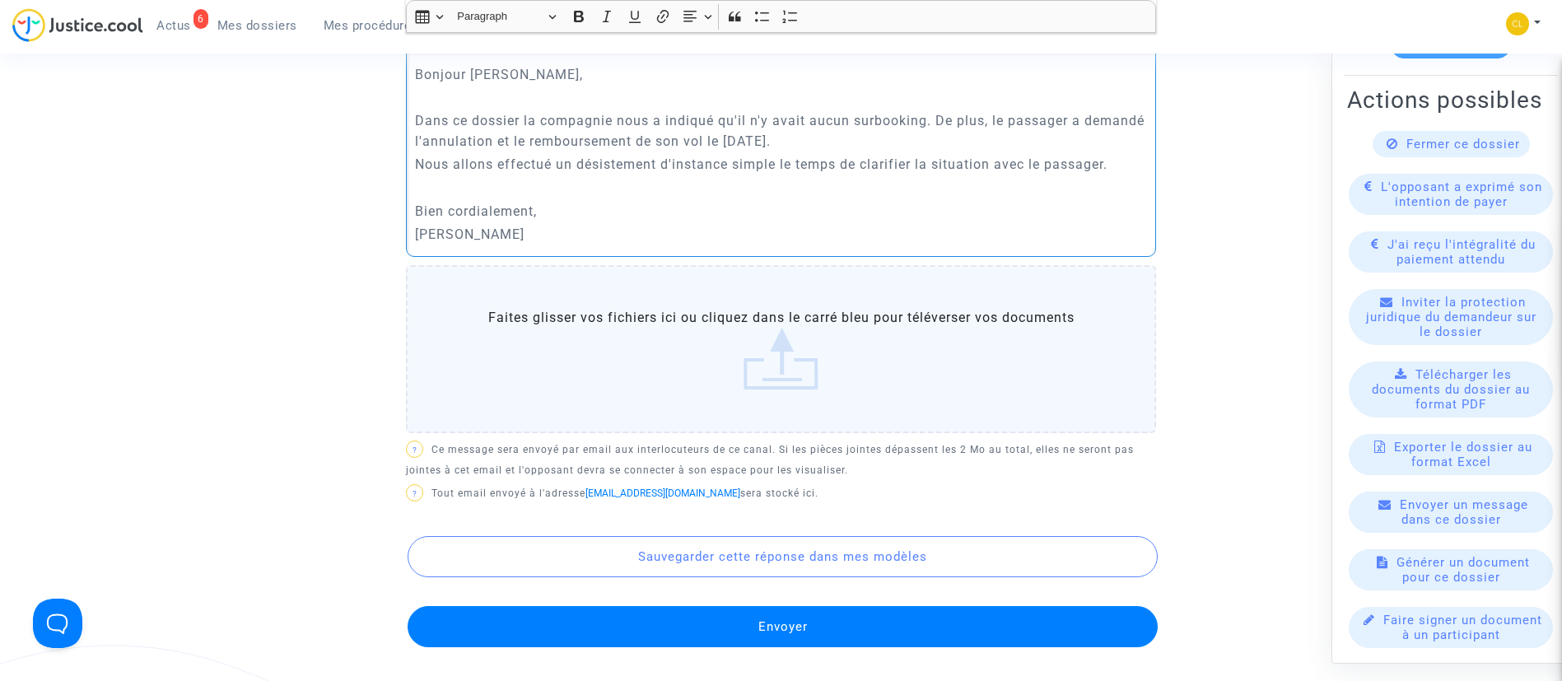
scroll to position [864, 0]
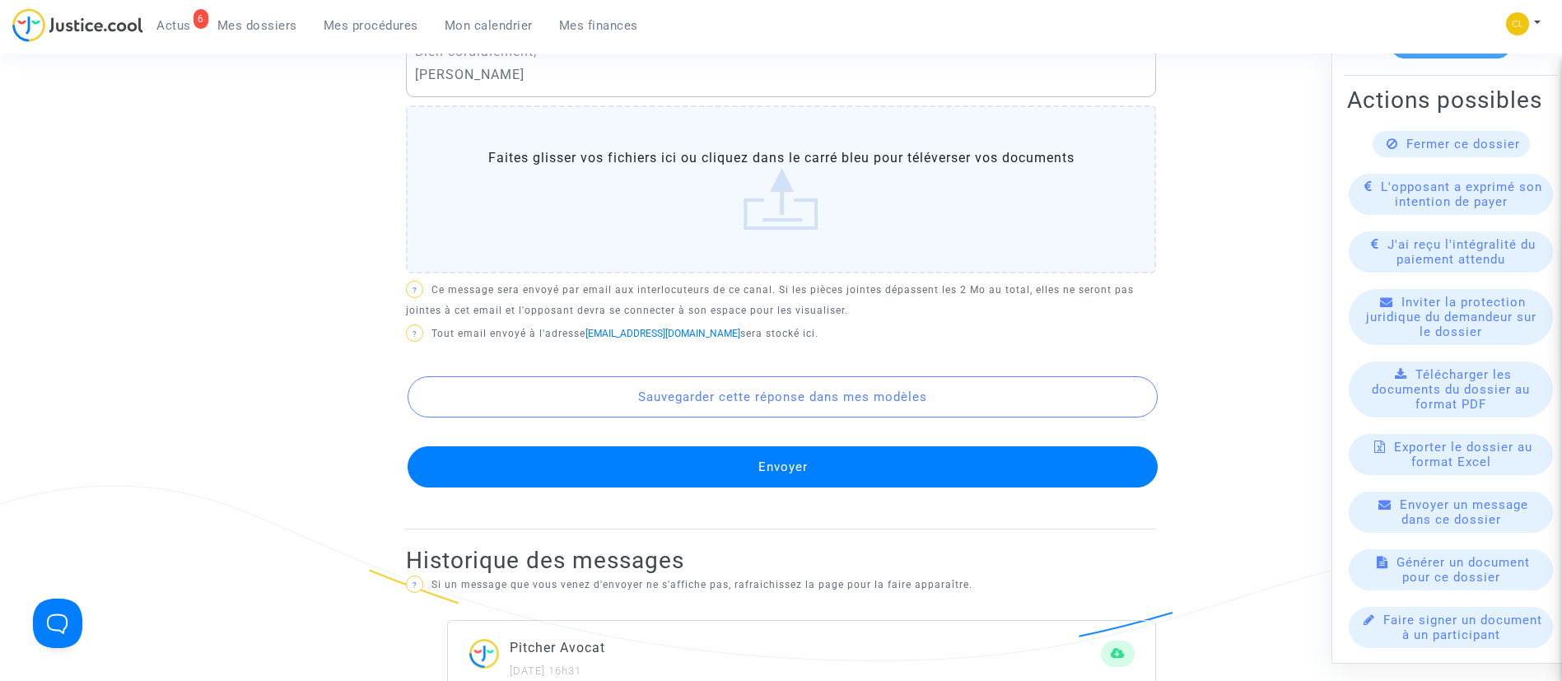
click at [1033, 470] on button "Envoyer" at bounding box center [782, 466] width 750 height 41
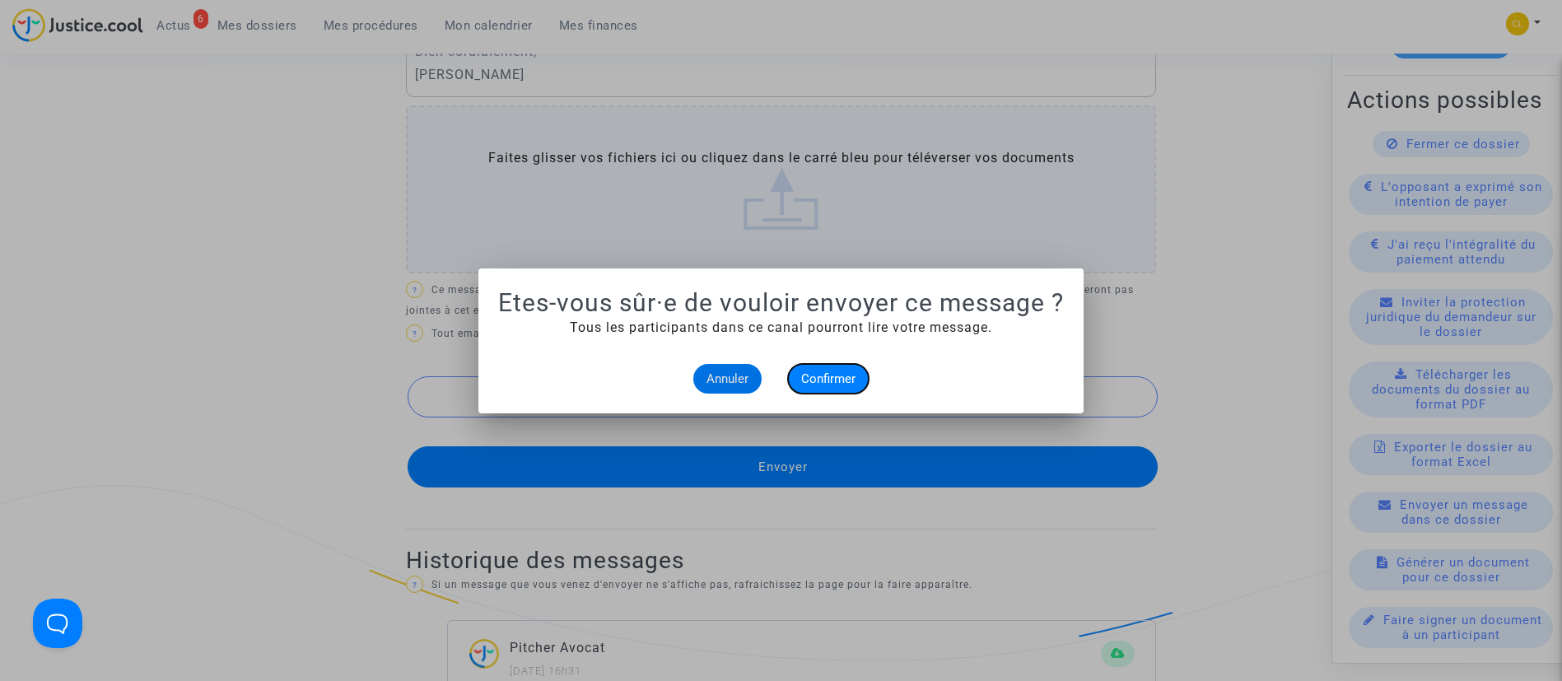
click at [834, 380] on span "Confirmer" at bounding box center [828, 378] width 54 height 15
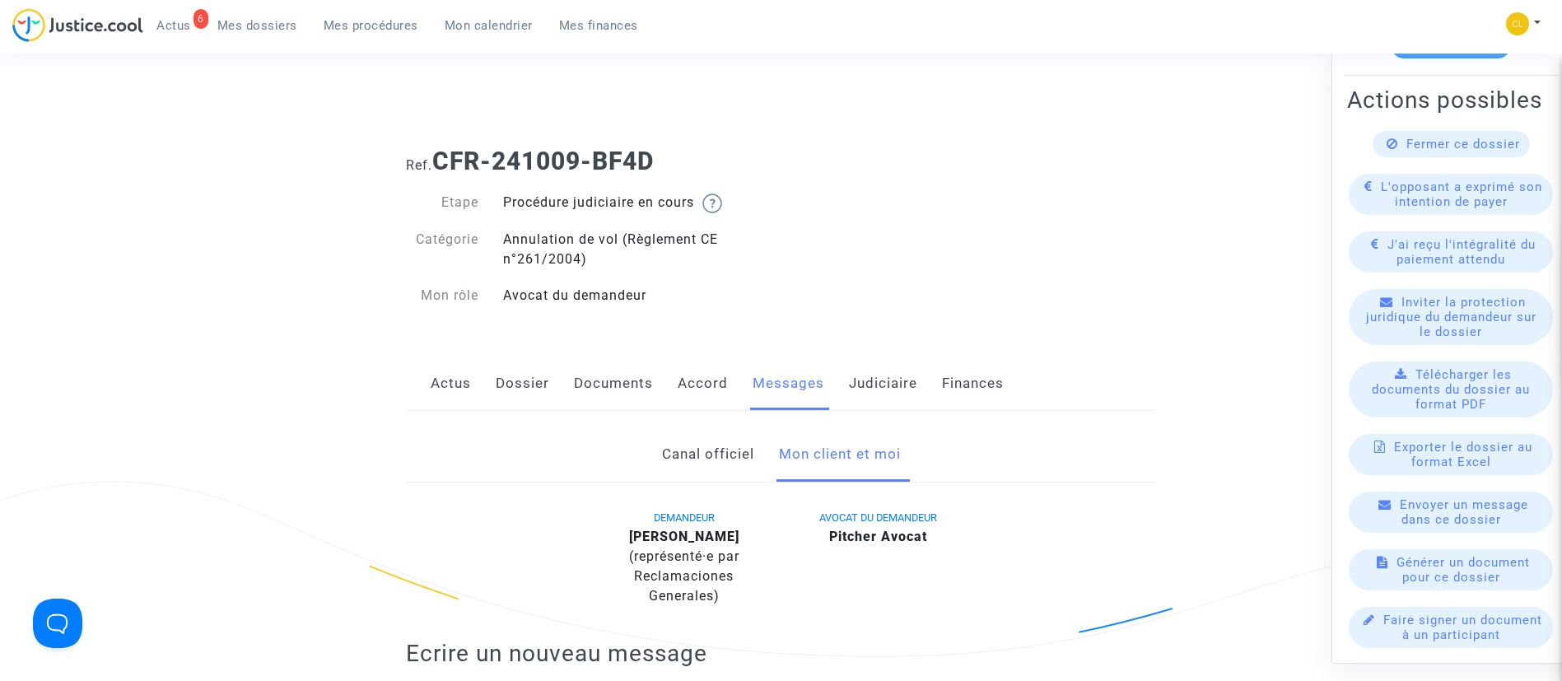
drag, startPoint x: 887, startPoint y: 390, endPoint x: 882, endPoint y: 376, distance: 14.6
click at [887, 390] on link "Judiciaire" at bounding box center [883, 383] width 68 height 54
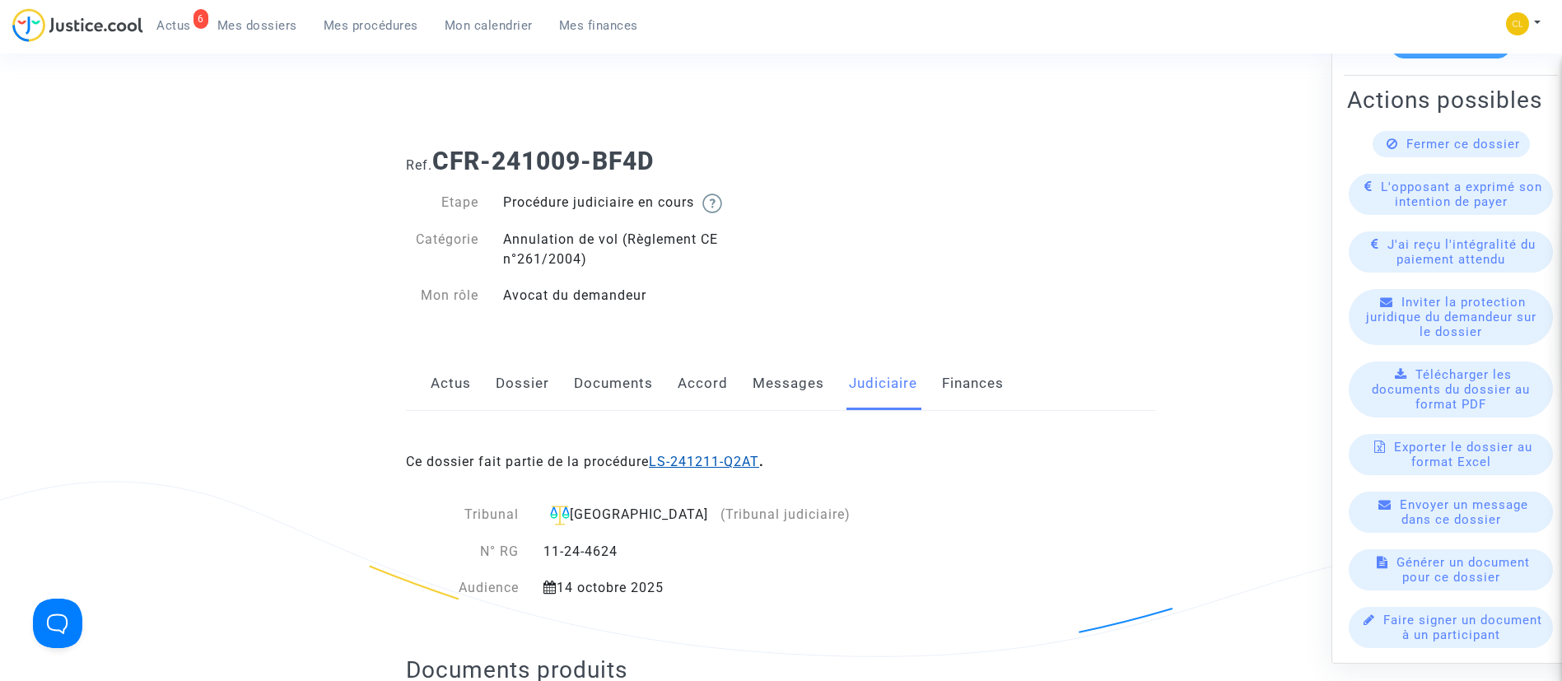
click at [724, 460] on link "LS-241211-Q2AT" at bounding box center [704, 462] width 110 height 16
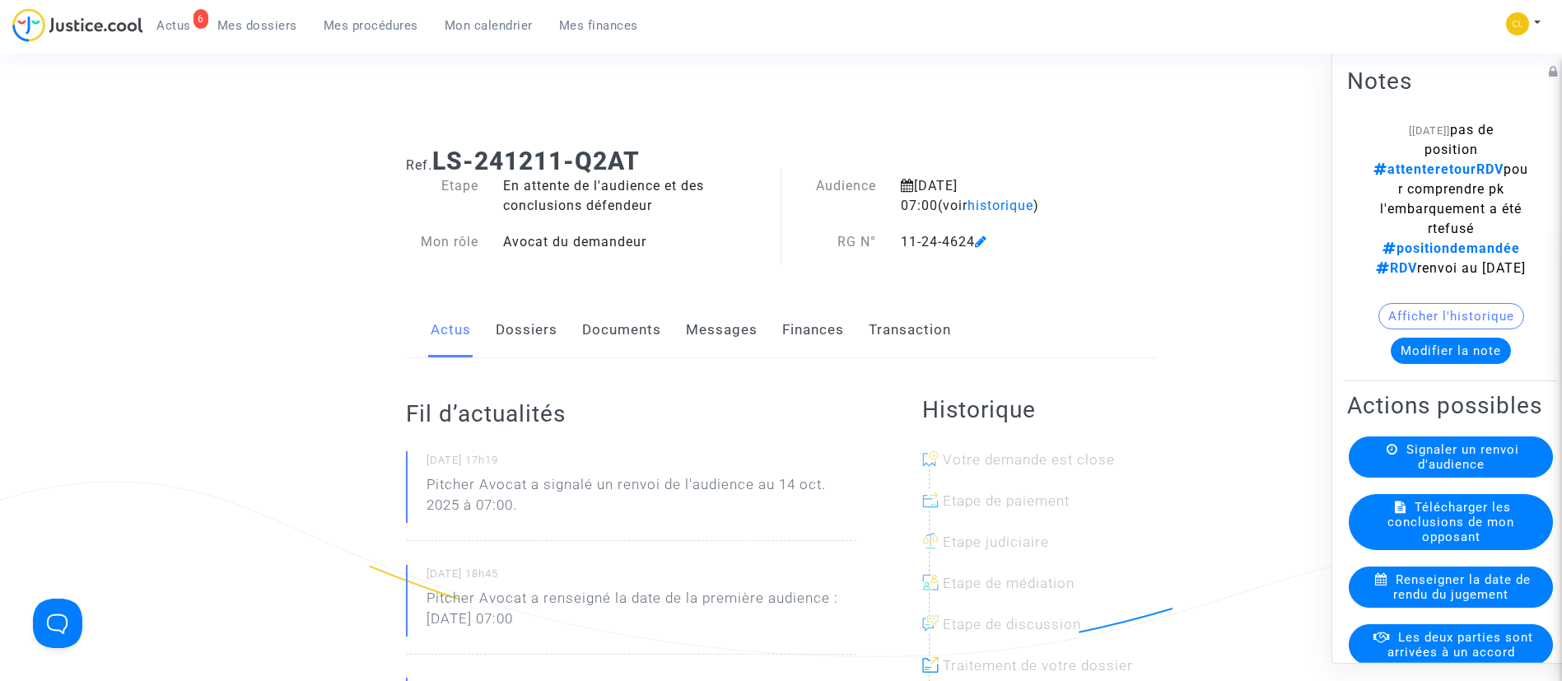
click at [1419, 363] on button "Modifier la note" at bounding box center [1450, 350] width 120 height 26
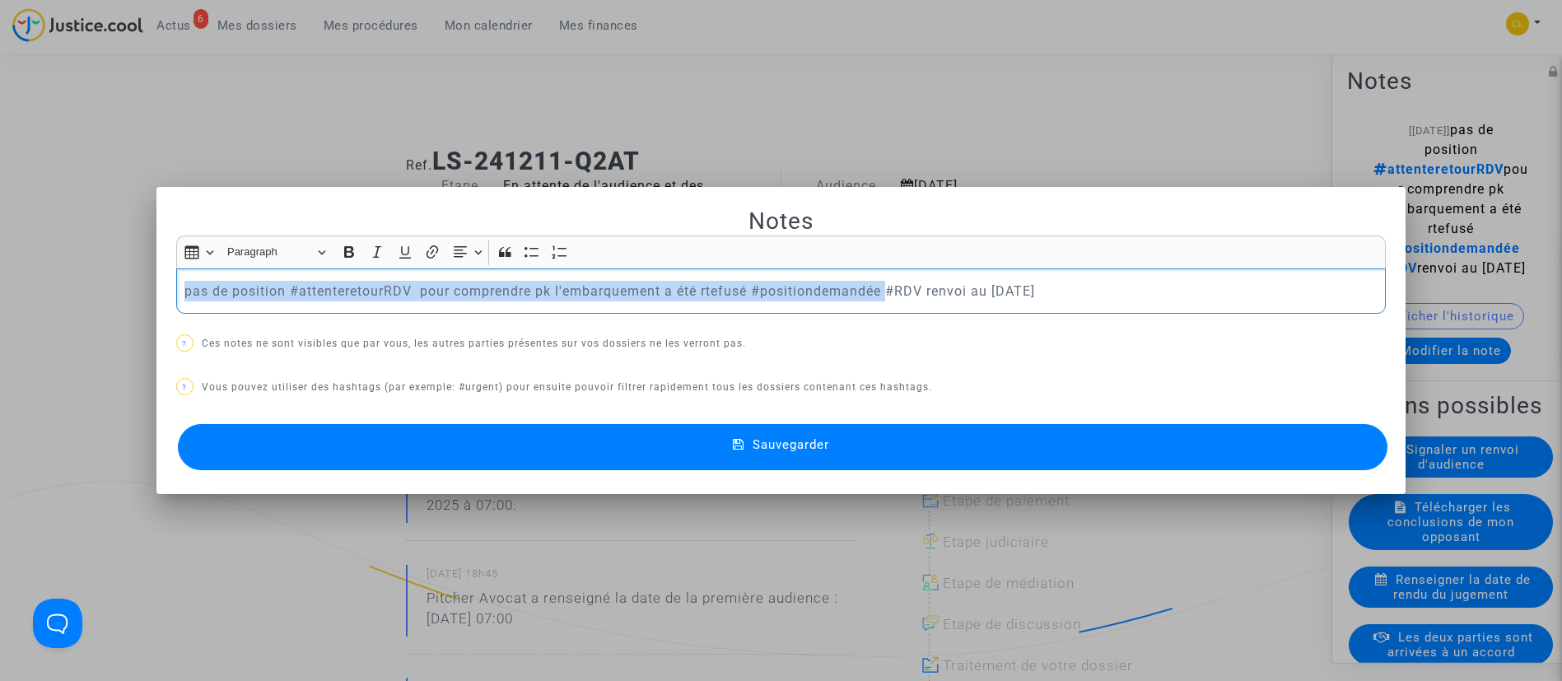
drag, startPoint x: 172, startPoint y: 283, endPoint x: 883, endPoint y: 327, distance: 712.6
click at [883, 327] on div "Notes Rich Text Editor Insert table Insert table Heading Paragraph Paragraph He…" at bounding box center [781, 341] width 1210 height 268
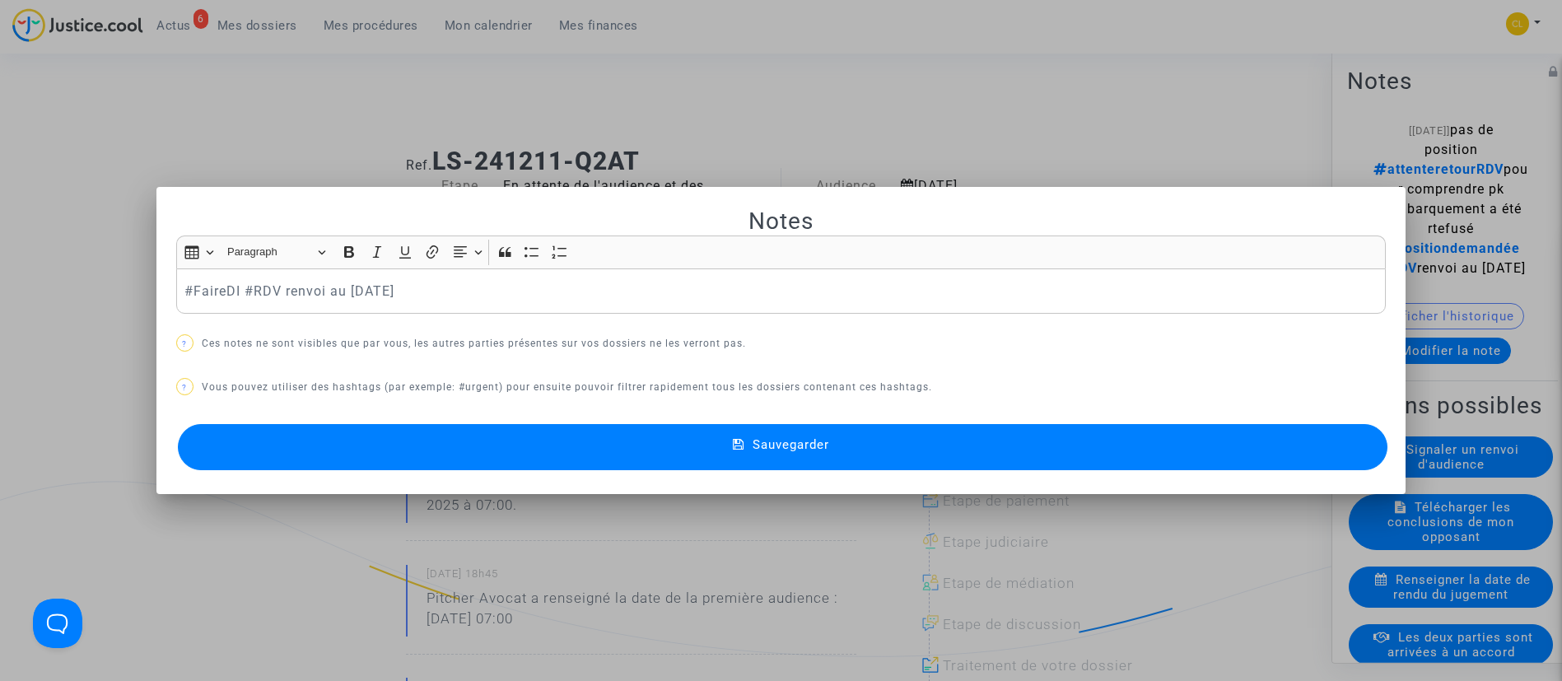
click at [644, 447] on button "Sauvegarder" at bounding box center [783, 447] width 1210 height 46
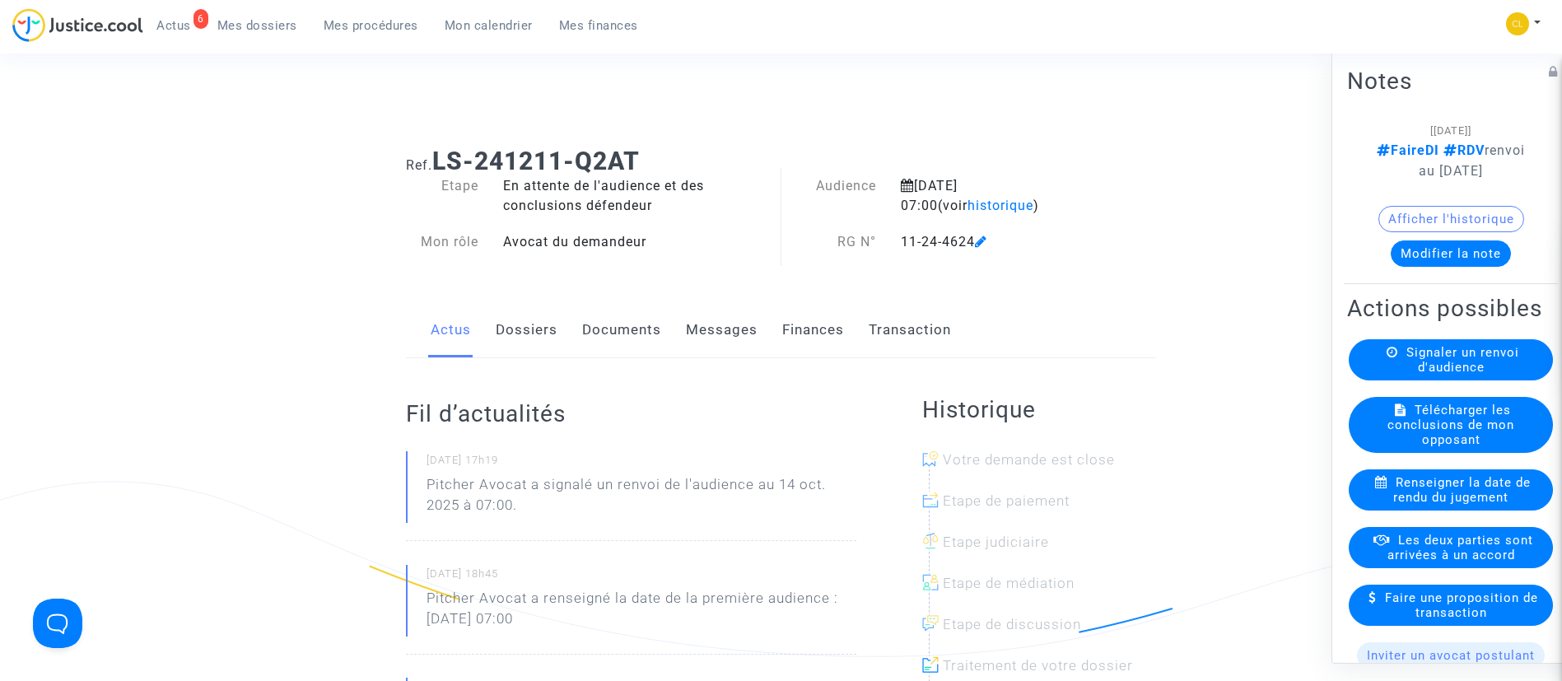
click at [543, 334] on link "Dossiers" at bounding box center [527, 330] width 62 height 54
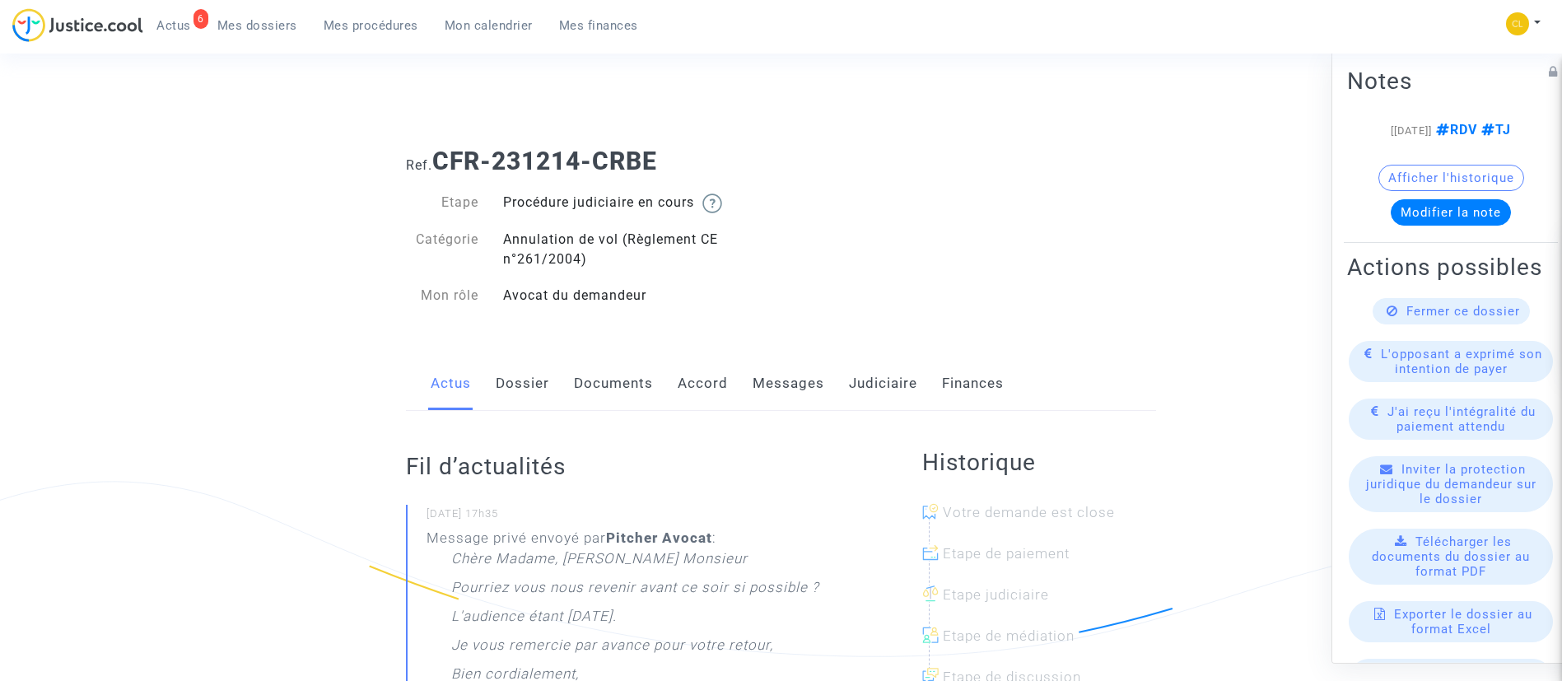
click at [813, 382] on link "Messages" at bounding box center [788, 383] width 72 height 54
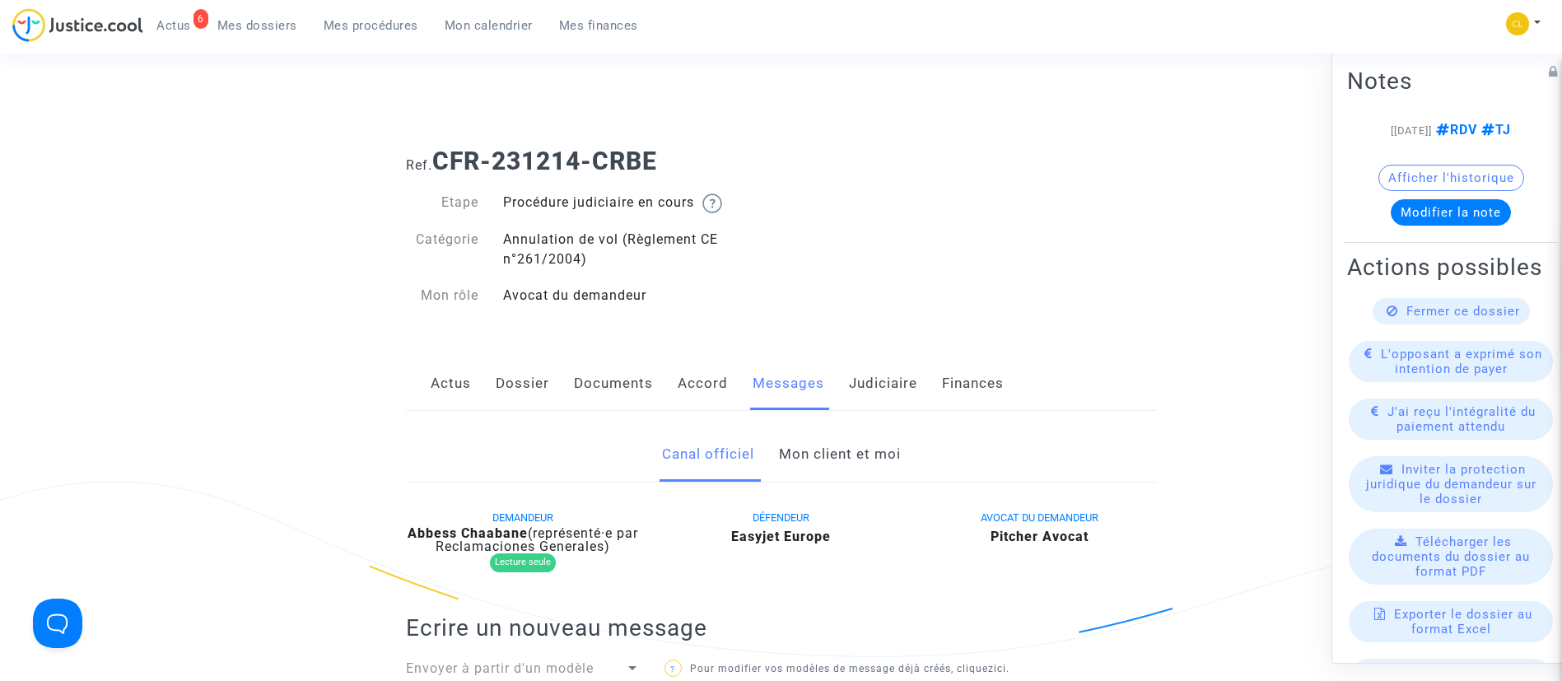
click at [831, 457] on link "Mon client et moi" at bounding box center [840, 454] width 122 height 54
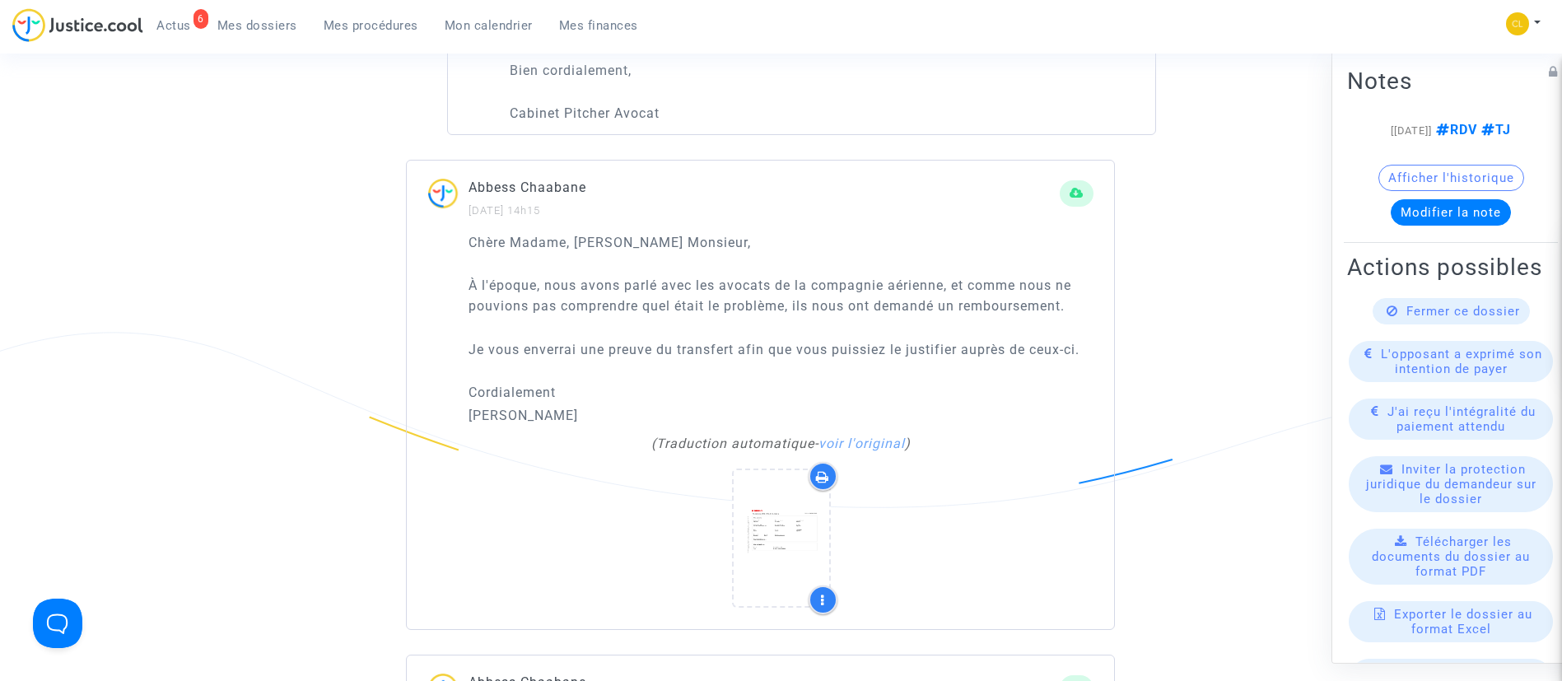
scroll to position [1976, 0]
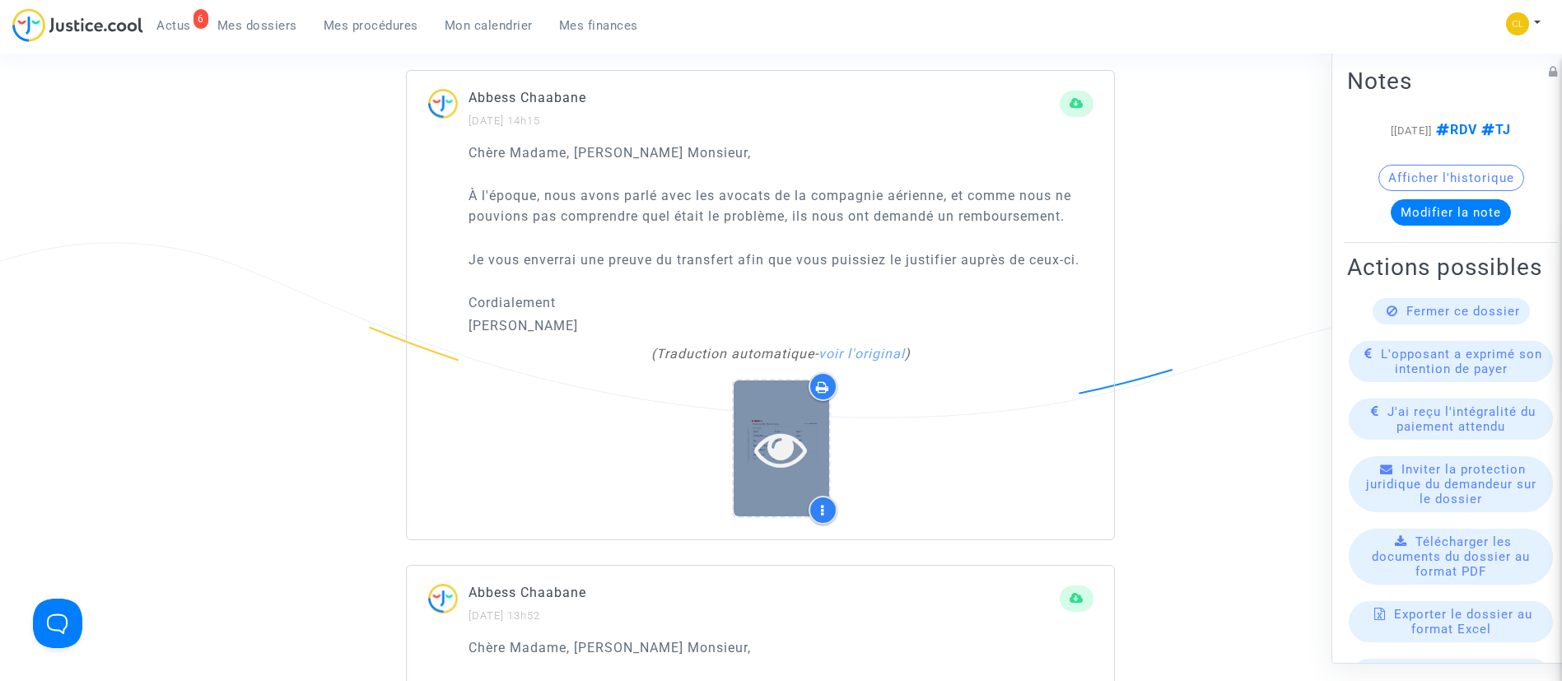
click at [794, 436] on icon at bounding box center [781, 448] width 54 height 53
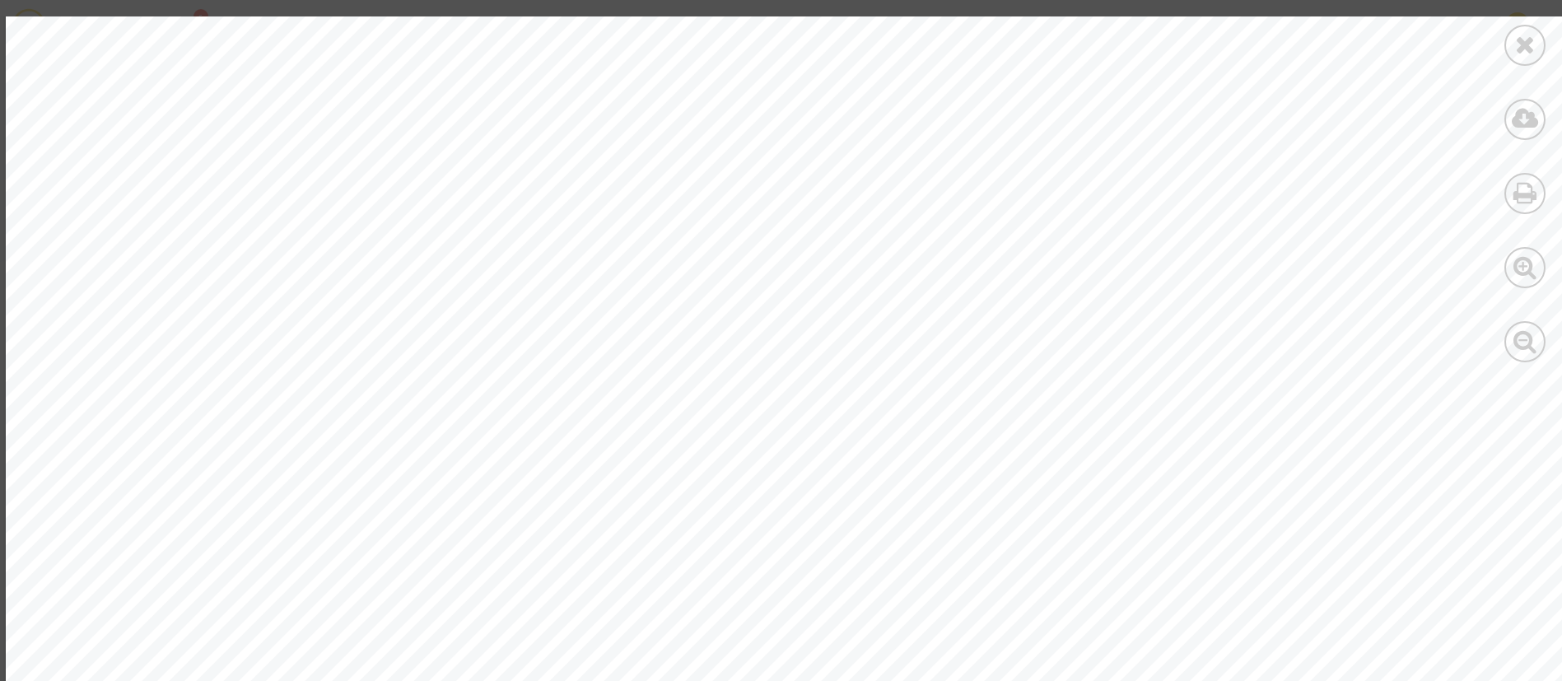
scroll to position [491, 0]
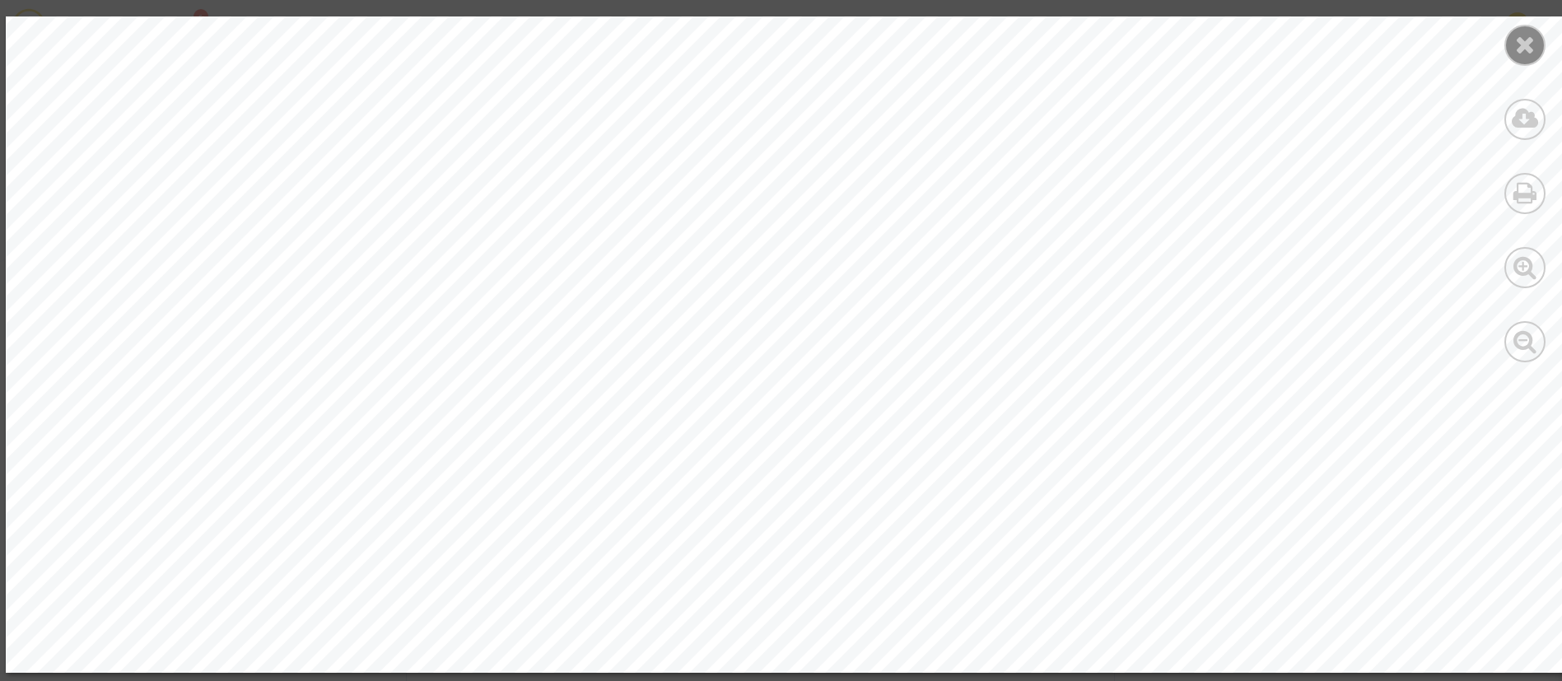
click at [1520, 57] on div at bounding box center [1524, 45] width 41 height 41
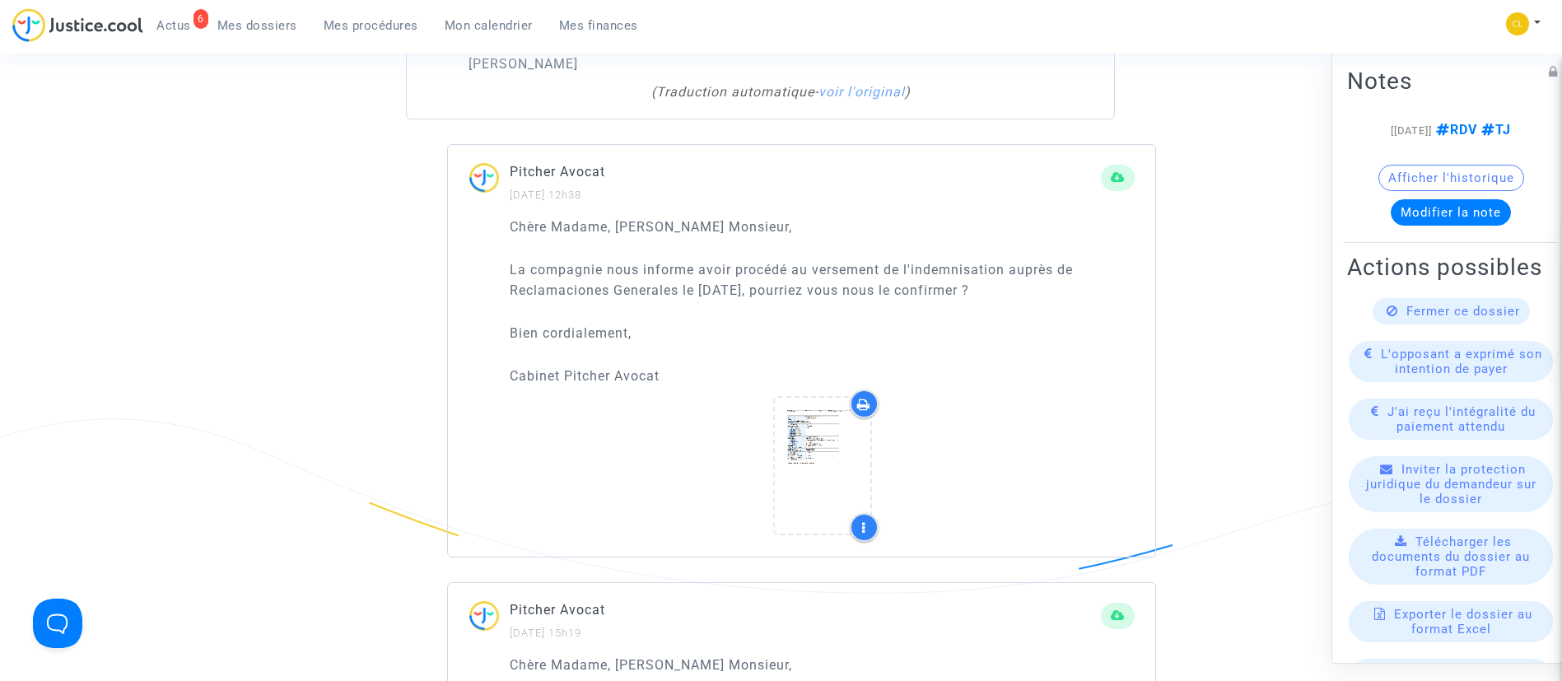
scroll to position [2717, 0]
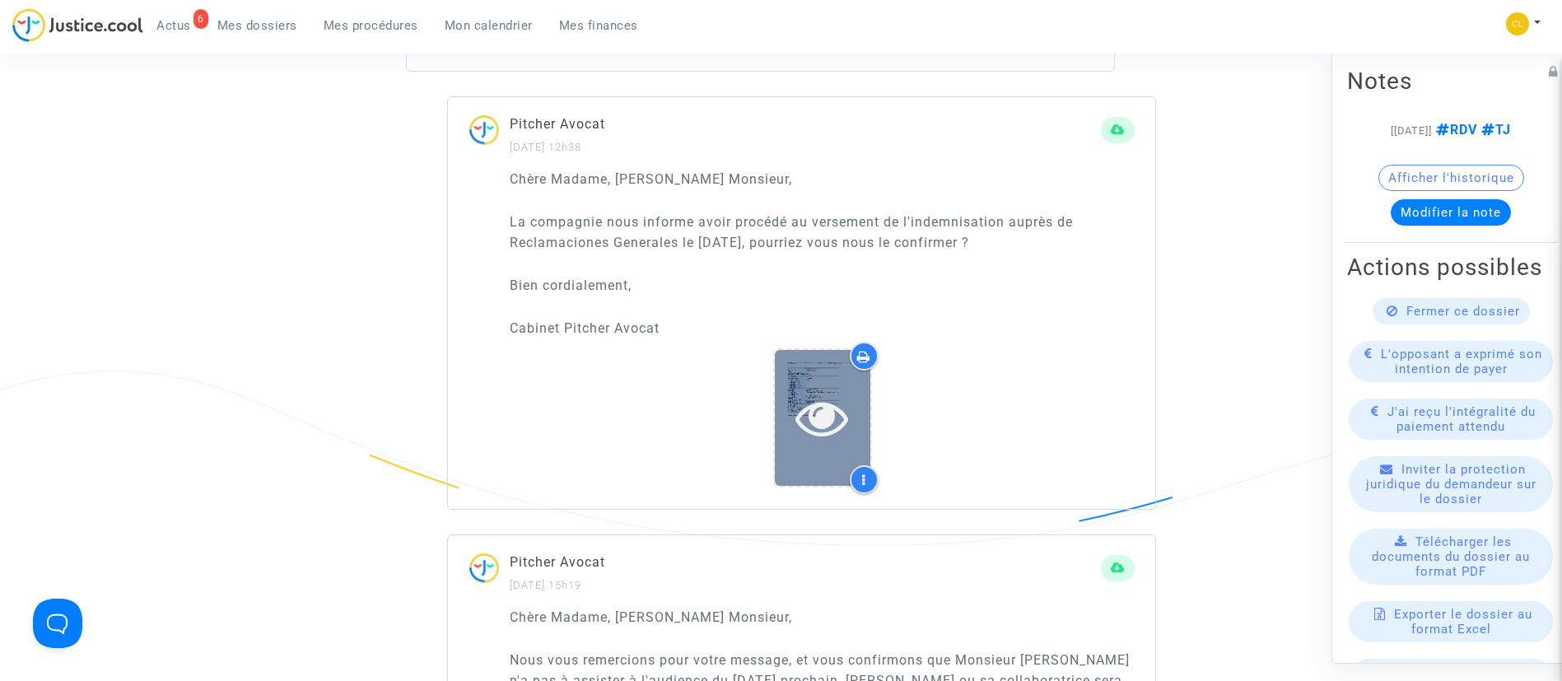
click at [837, 412] on icon at bounding box center [822, 417] width 54 height 53
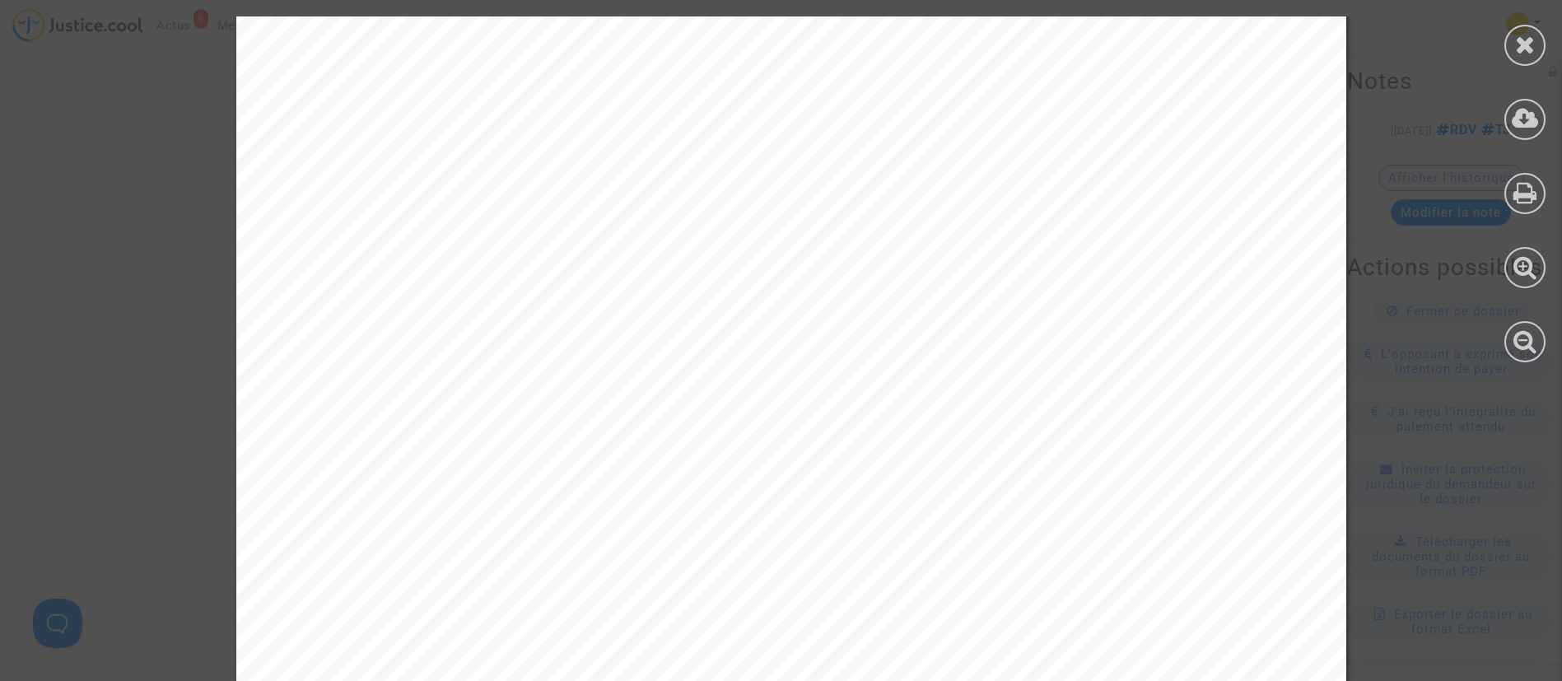
scroll to position [123, 0]
click at [1515, 44] on icon at bounding box center [1525, 44] width 21 height 25
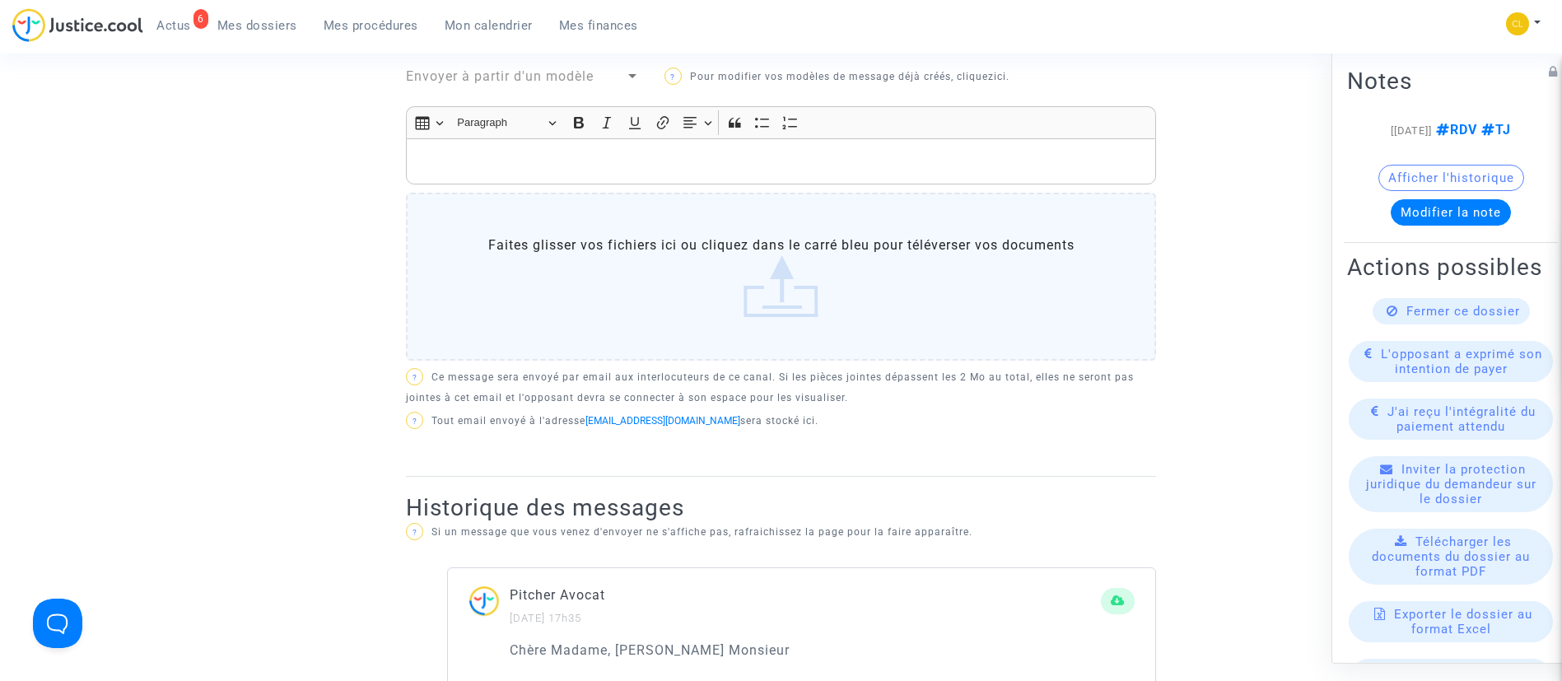
scroll to position [370, 0]
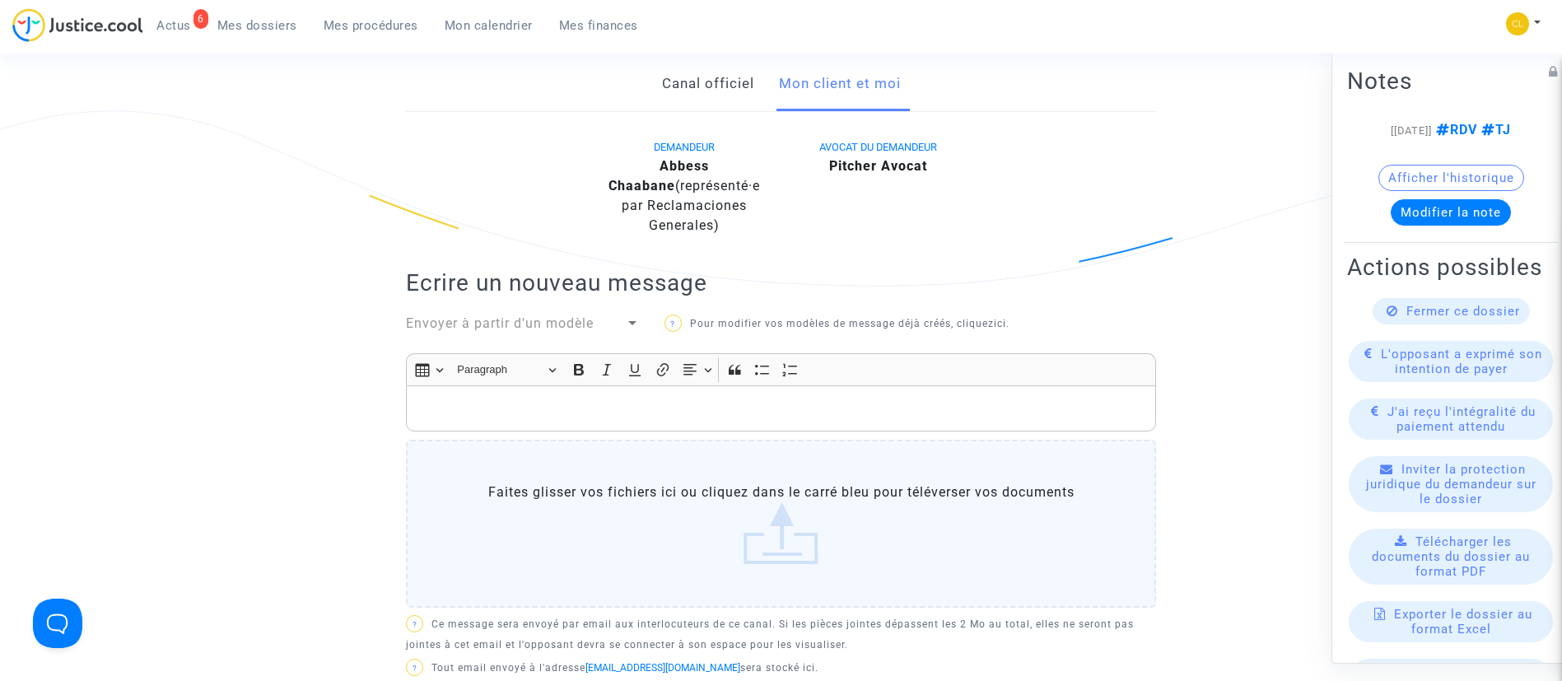
click at [646, 413] on p "Rich Text Editor, main" at bounding box center [781, 408] width 733 height 21
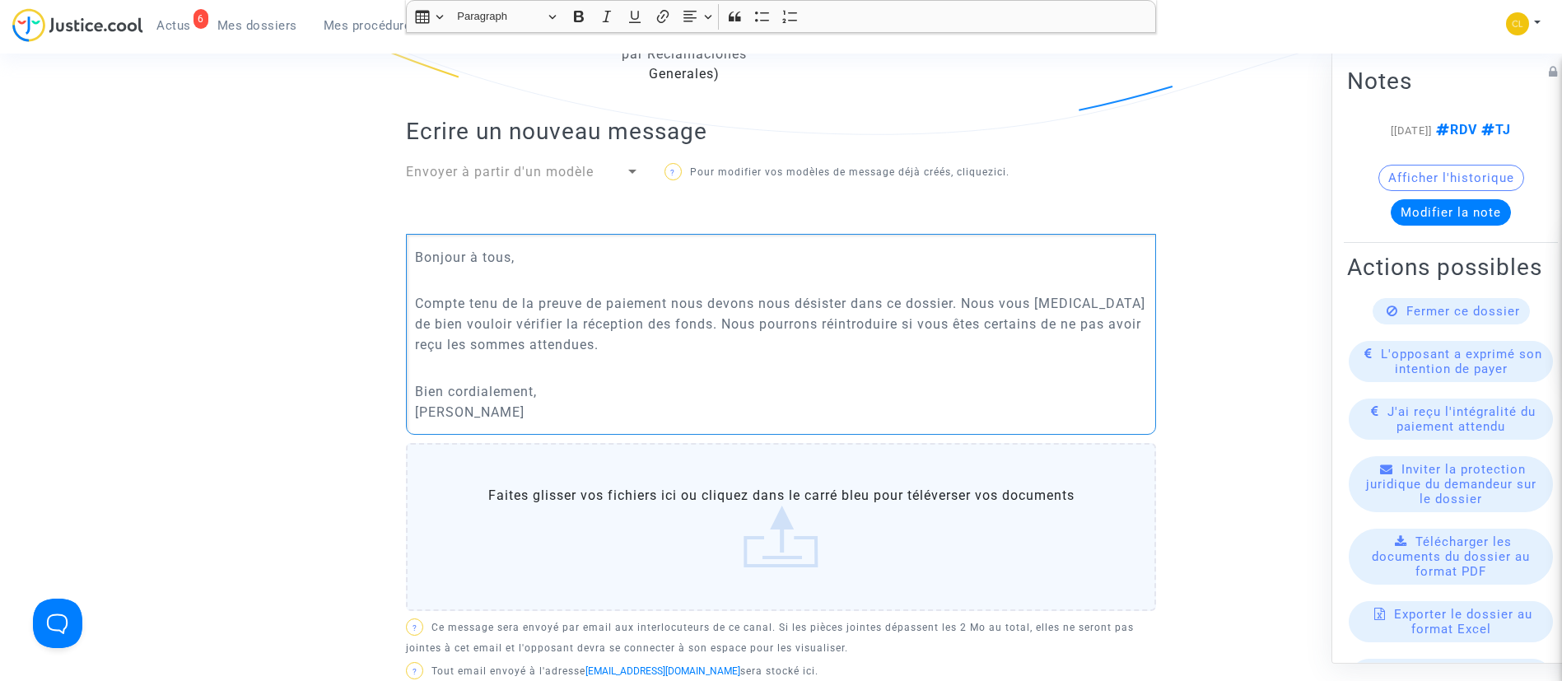
scroll to position [864, 0]
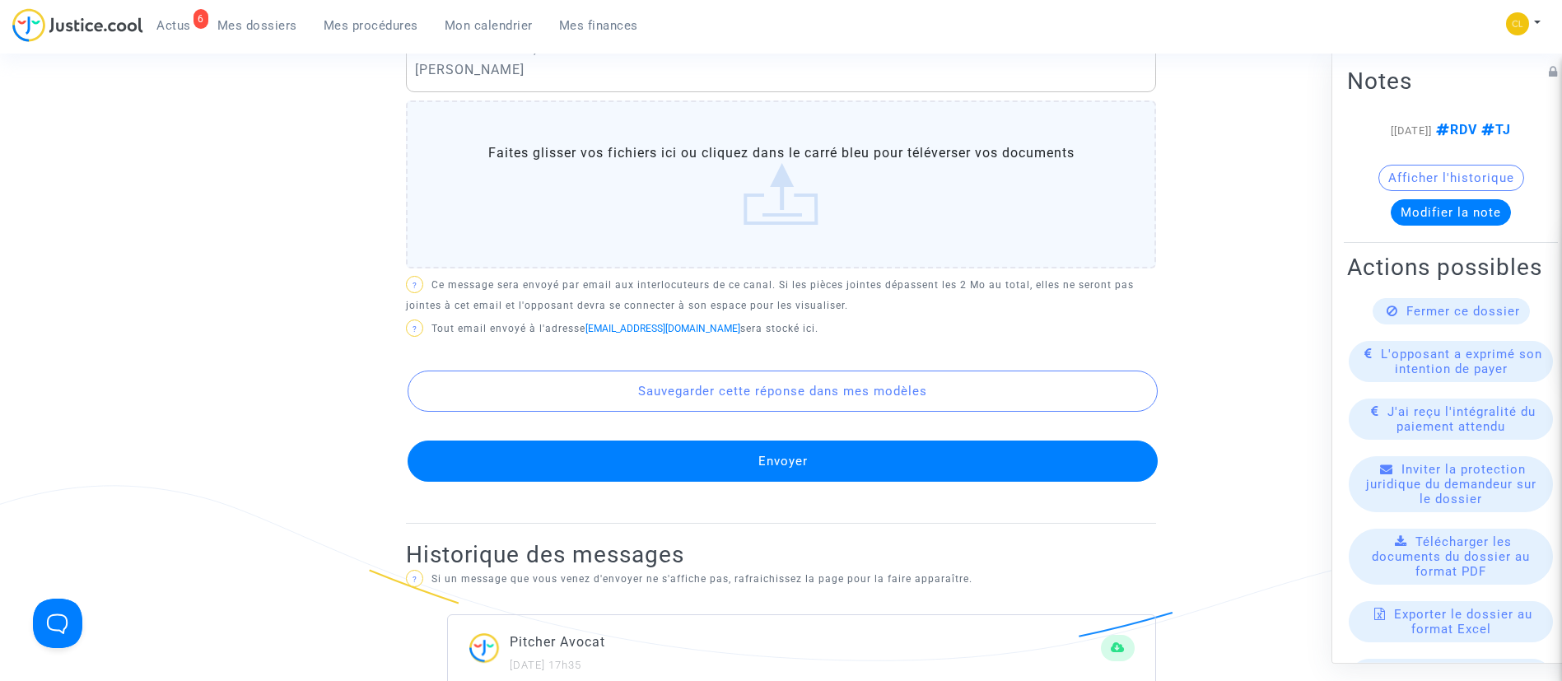
click at [850, 475] on button "Envoyer" at bounding box center [782, 460] width 750 height 41
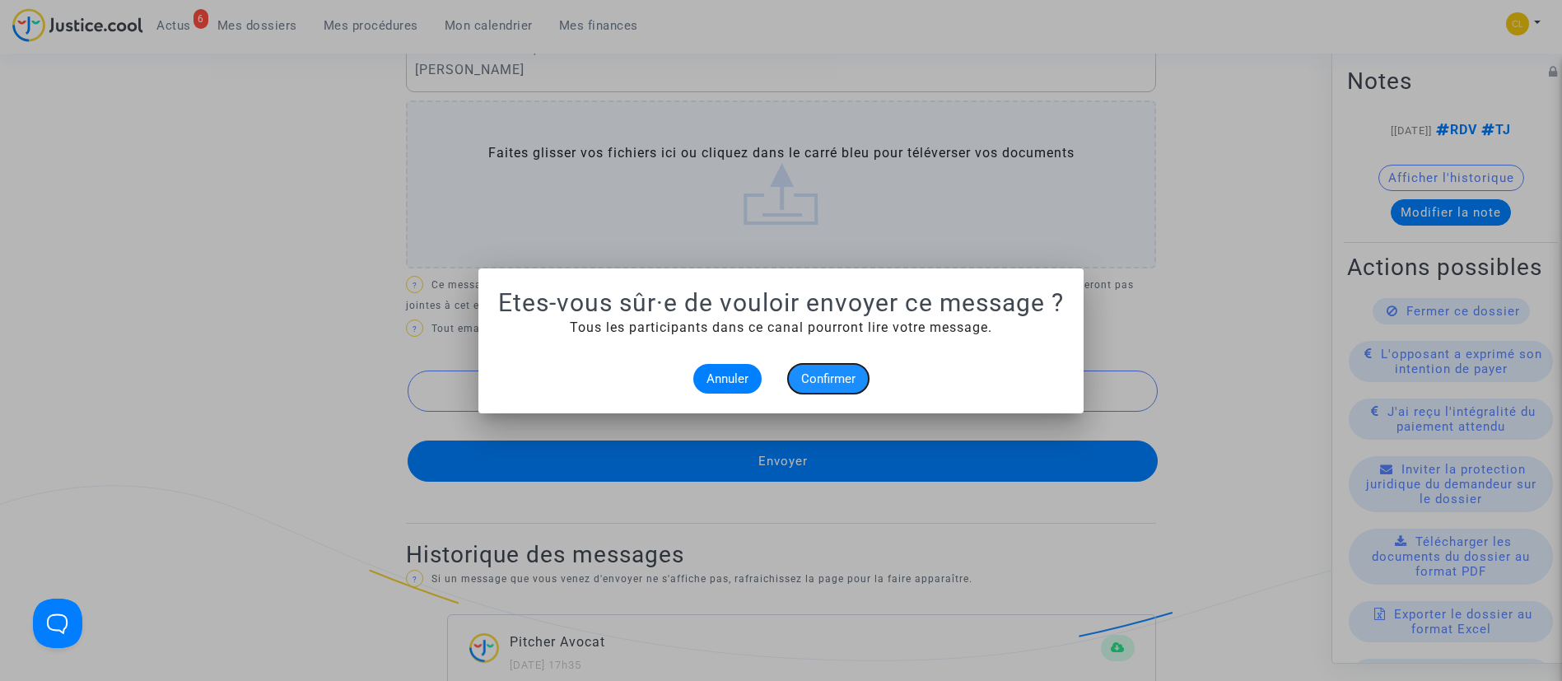
click at [821, 379] on span "Confirmer" at bounding box center [828, 378] width 54 height 15
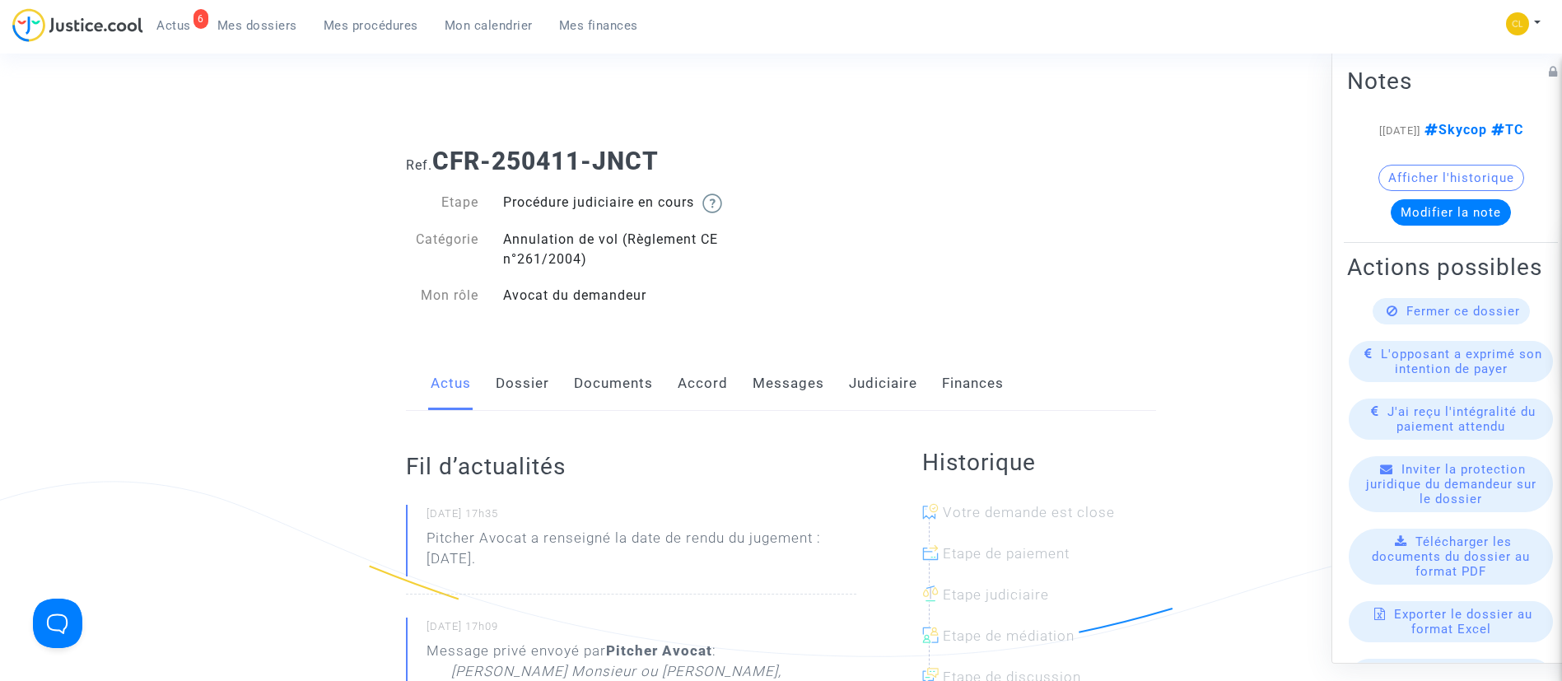
click at [795, 361] on link "Messages" at bounding box center [788, 383] width 72 height 54
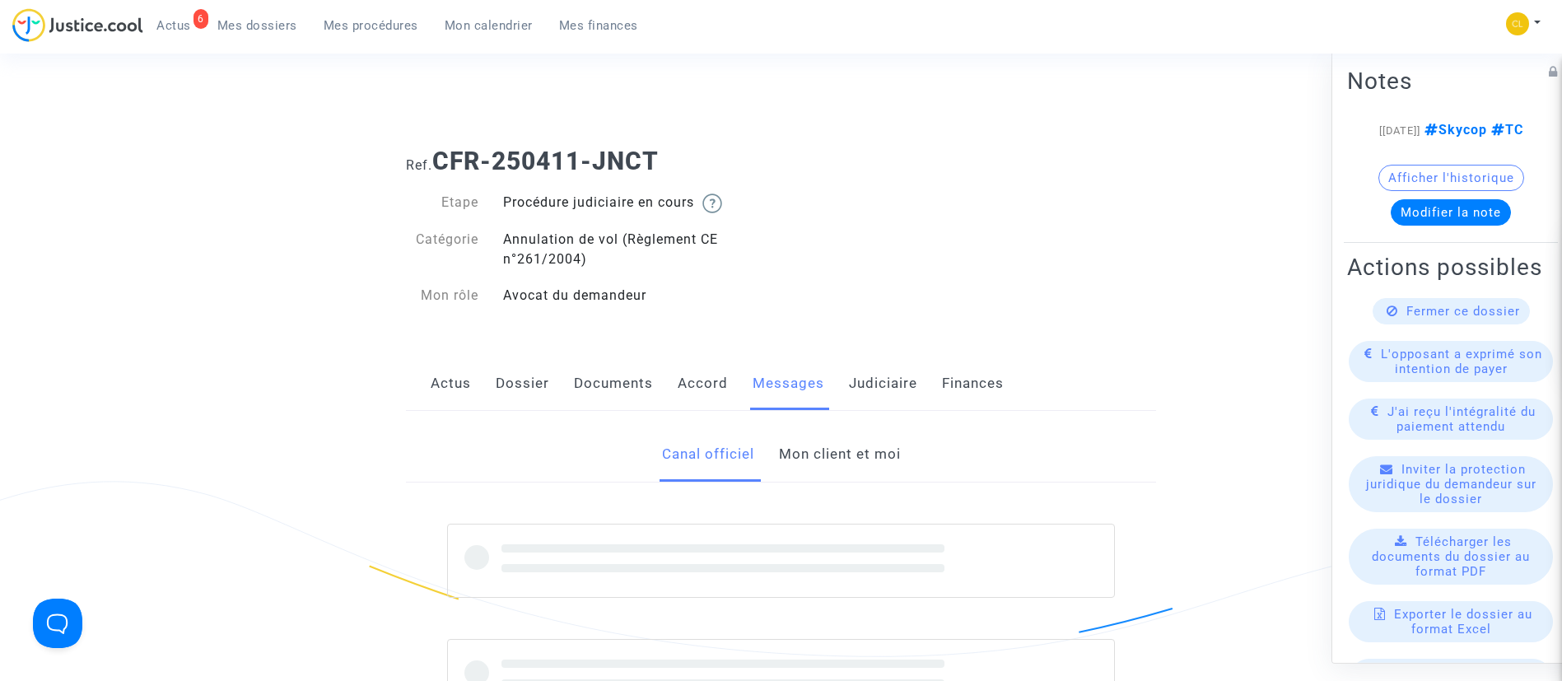
click at [813, 452] on link "Mon client et moi" at bounding box center [840, 454] width 122 height 54
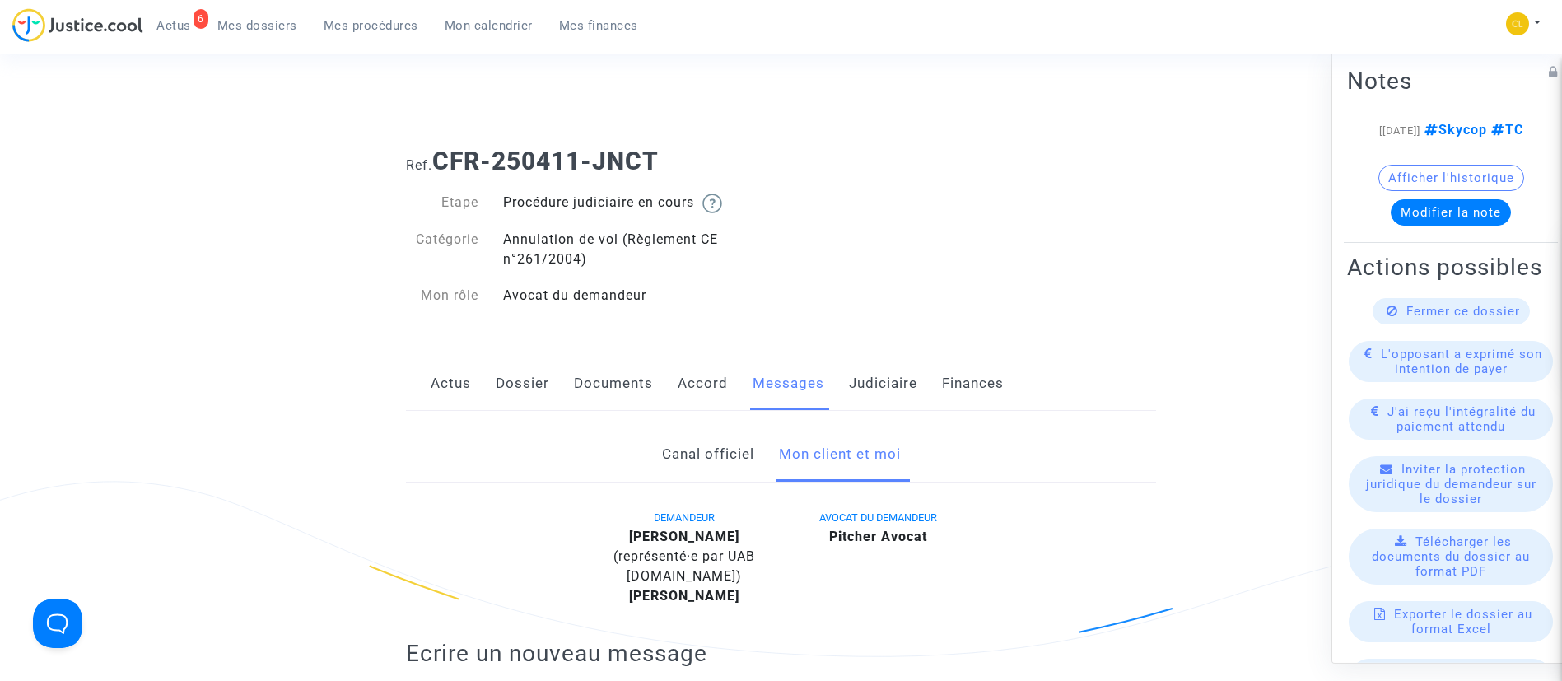
drag, startPoint x: 878, startPoint y: 383, endPoint x: 868, endPoint y: 377, distance: 10.7
click at [877, 383] on link "Judiciaire" at bounding box center [883, 383] width 68 height 54
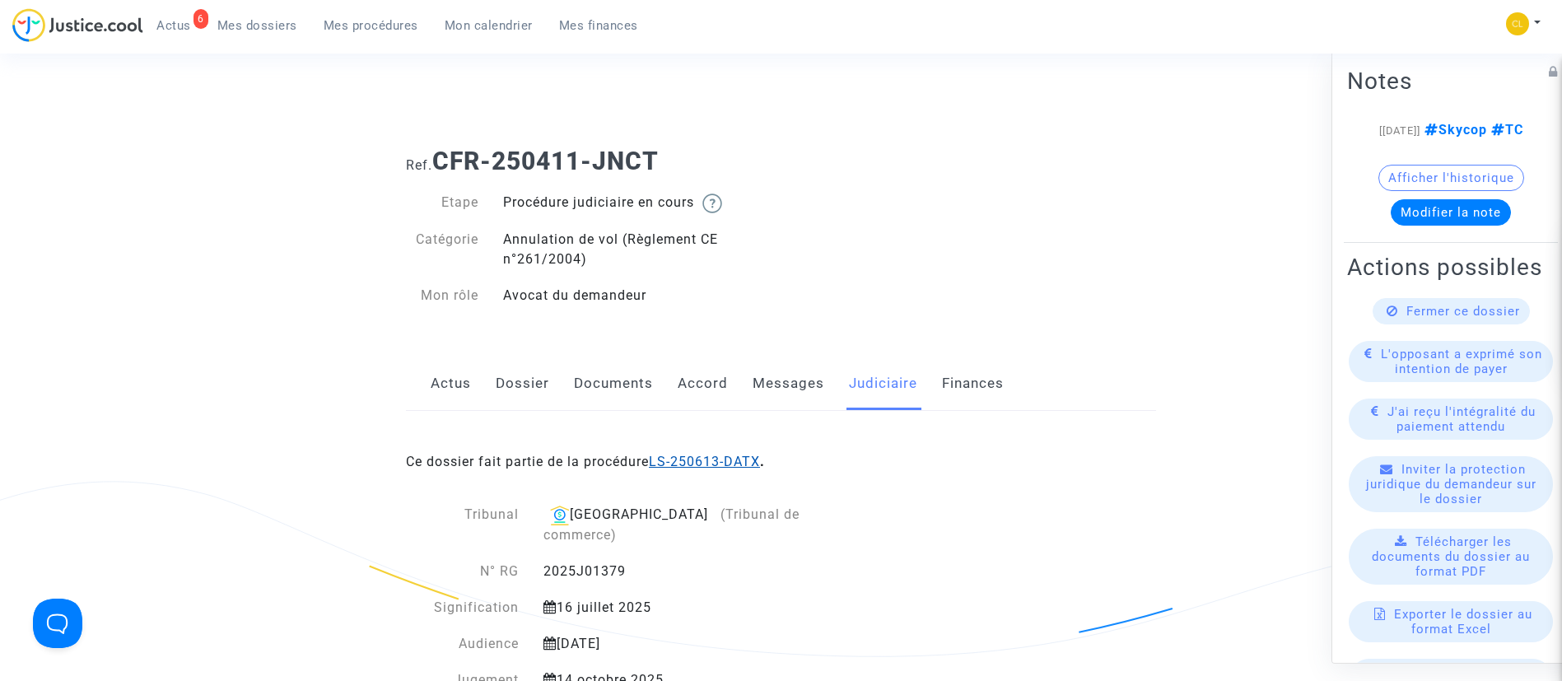
click at [708, 462] on link "LS-250613-DATX" at bounding box center [704, 462] width 111 height 16
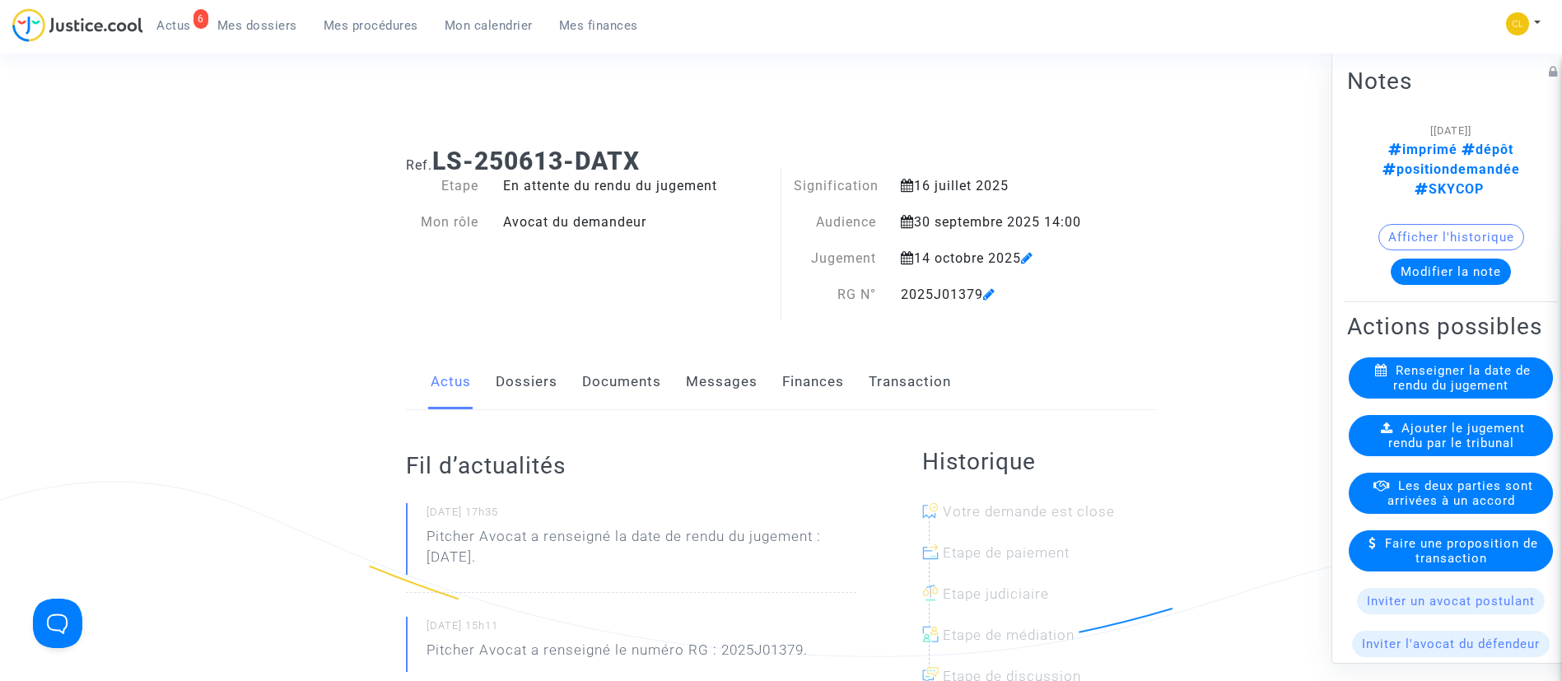
click at [522, 371] on link "Dossiers" at bounding box center [527, 382] width 62 height 54
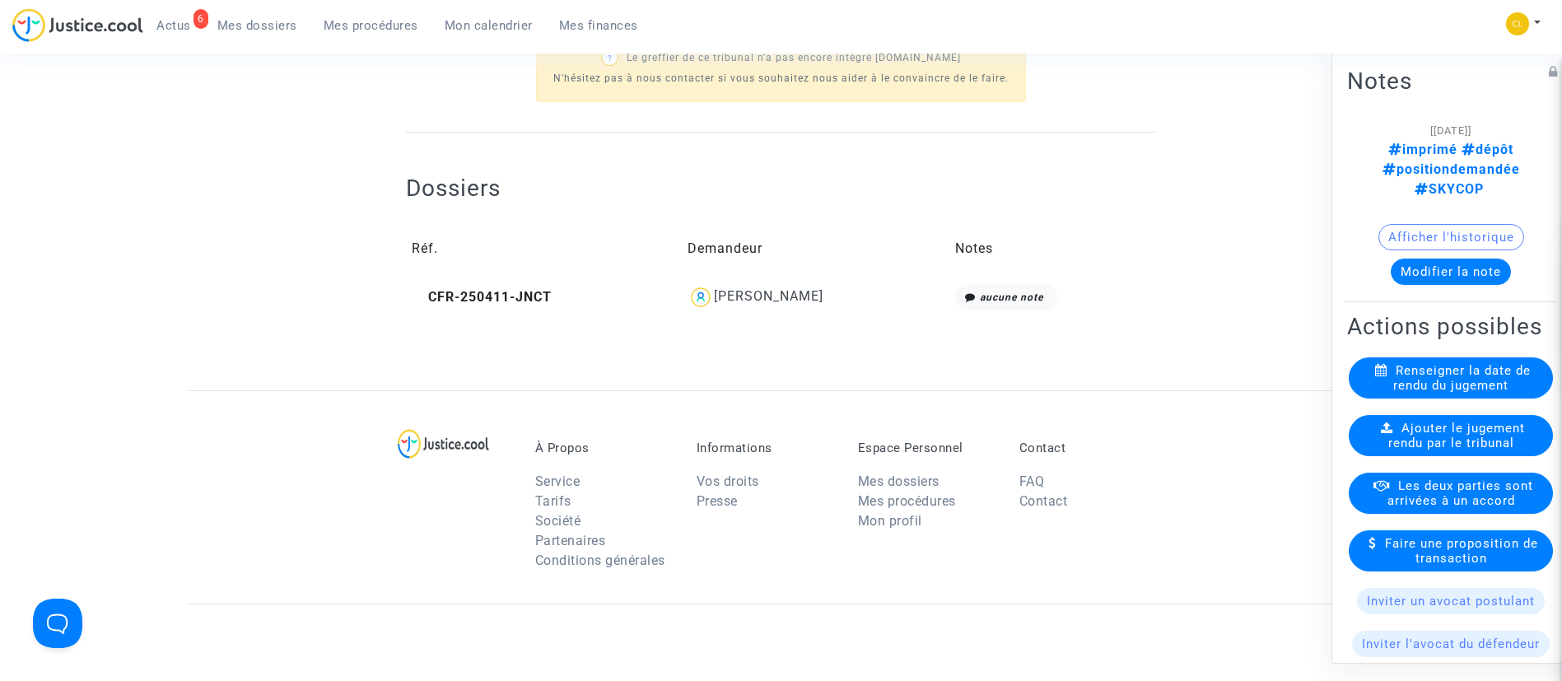
scroll to position [963, 0]
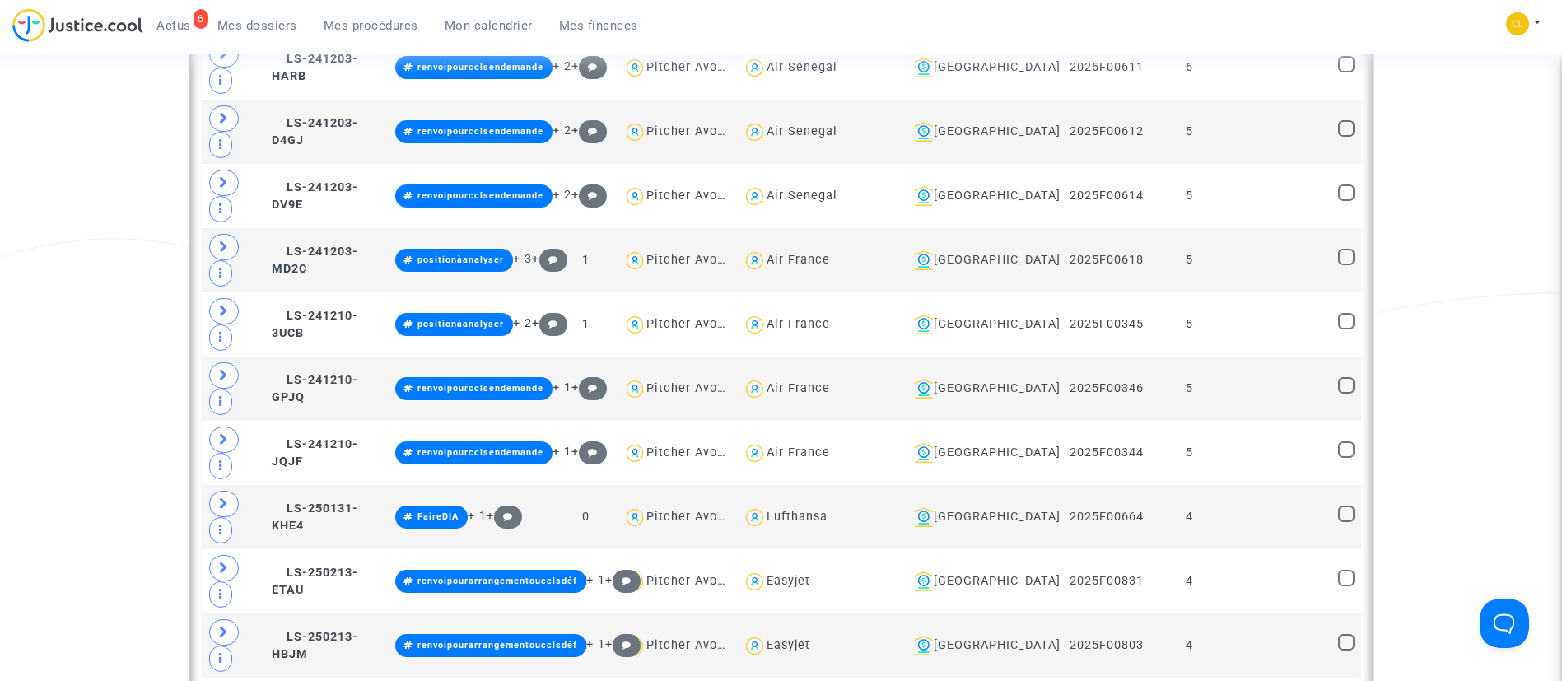
scroll to position [494, 0]
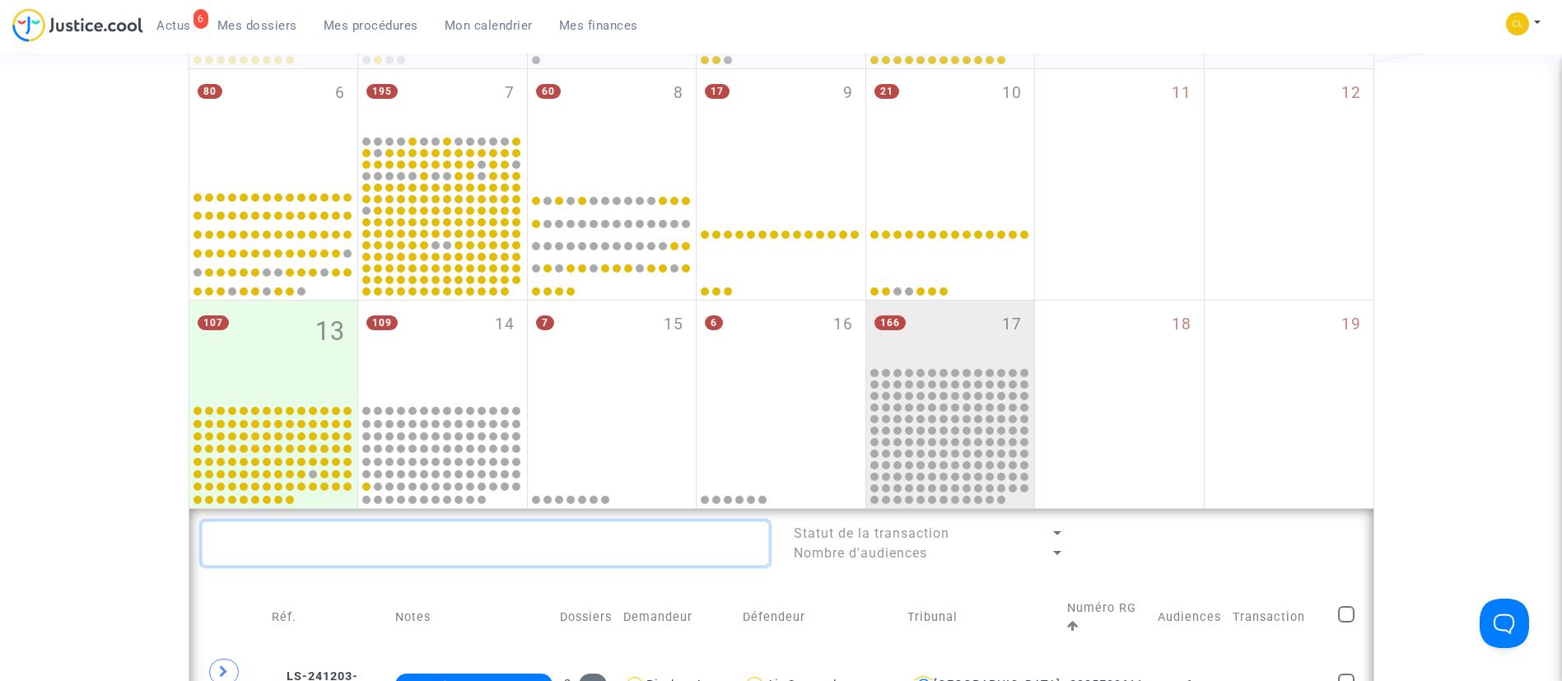
click at [503, 543] on textarea at bounding box center [485, 543] width 567 height 44
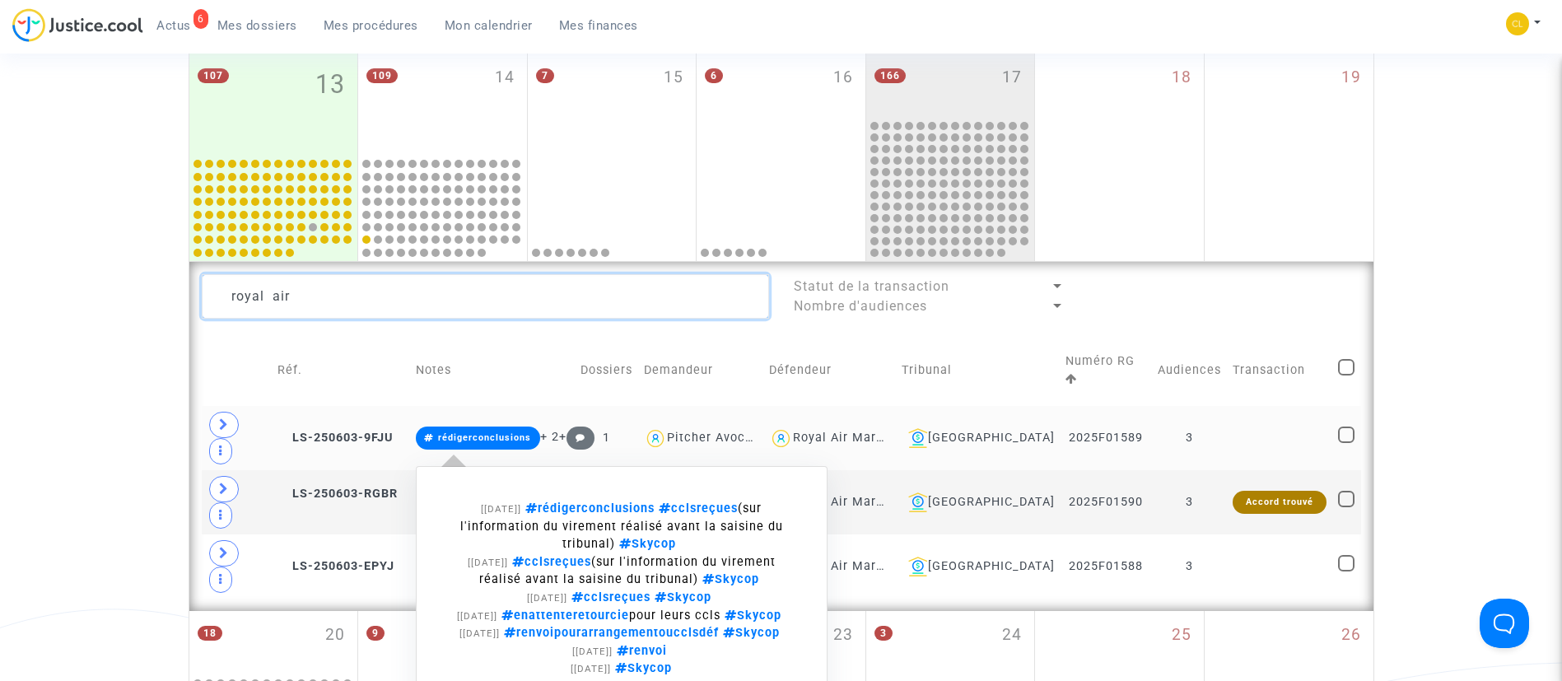
scroll to position [864, 0]
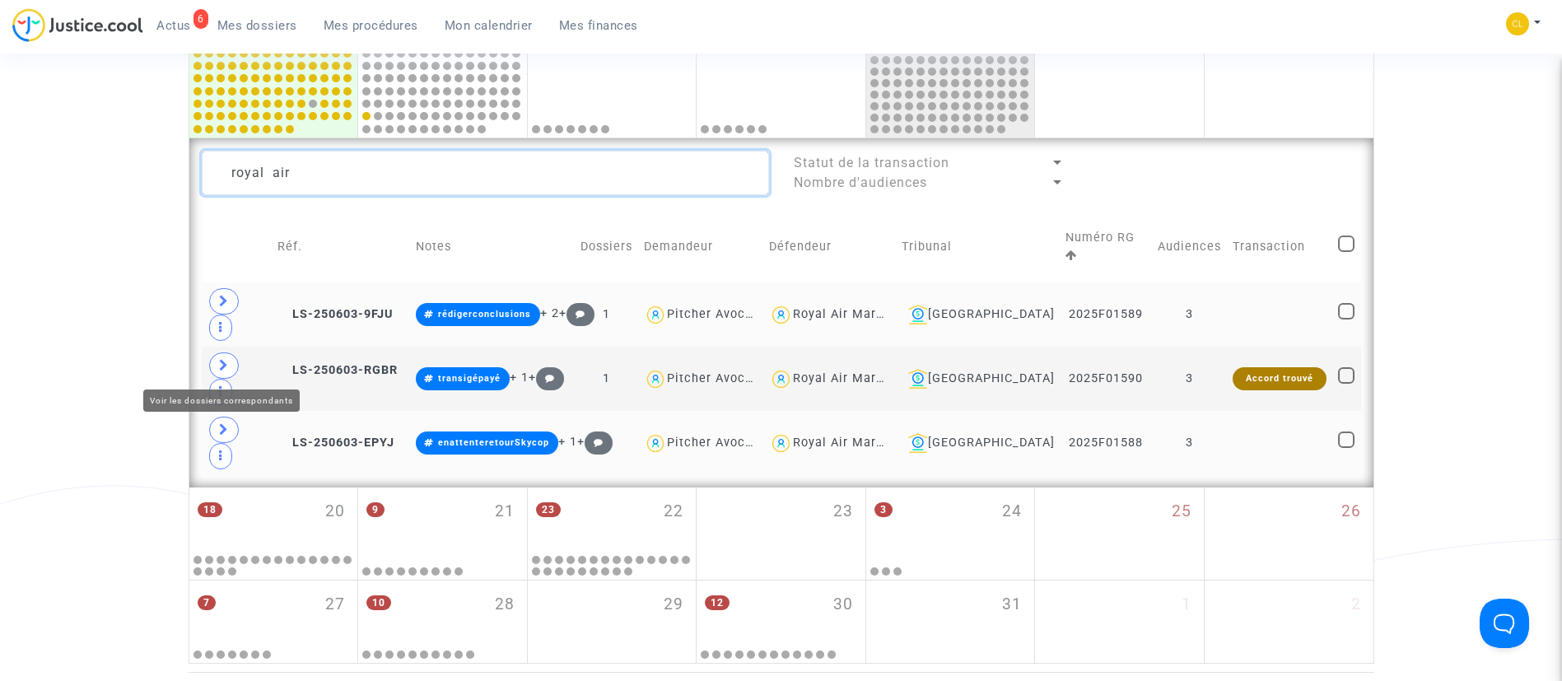
type textarea "royal air"
click at [211, 417] on span at bounding box center [224, 430] width 30 height 26
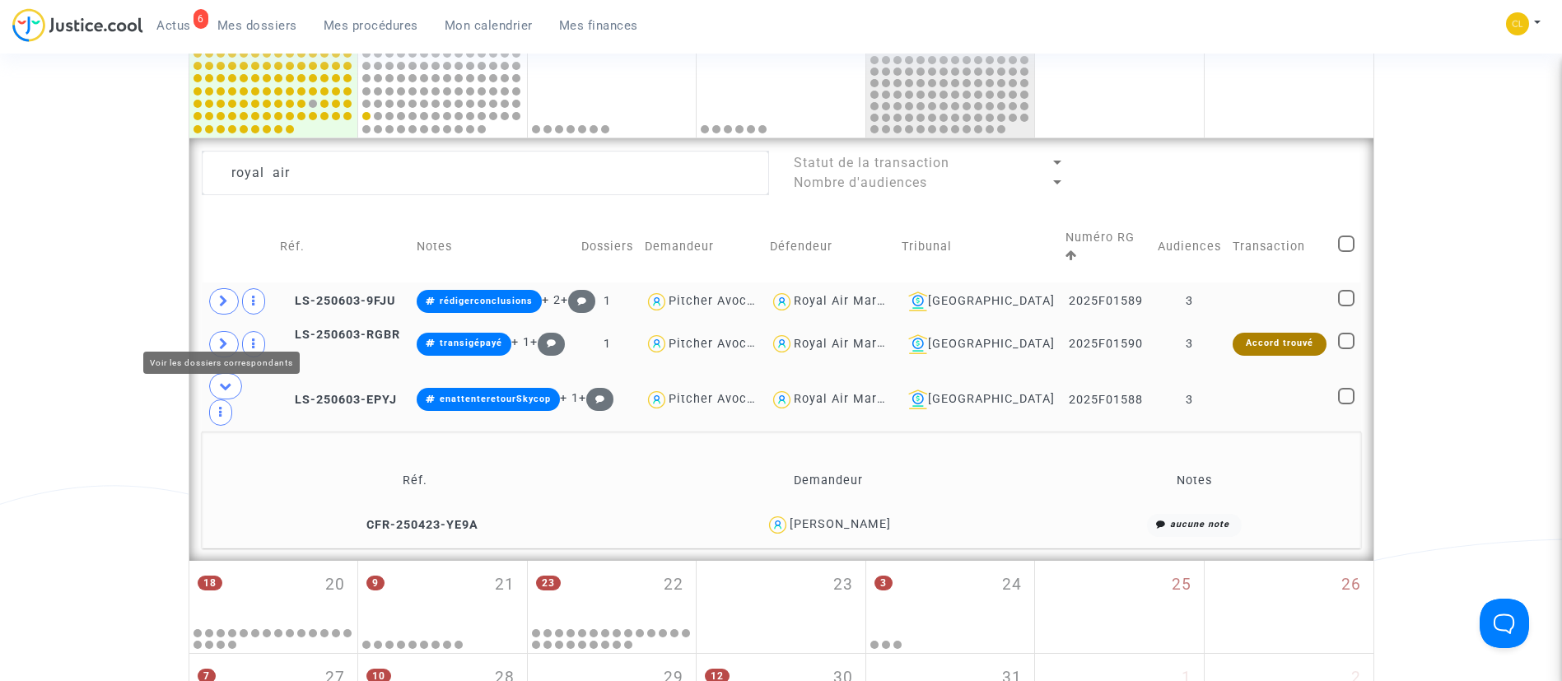
click at [228, 338] on icon at bounding box center [224, 344] width 10 height 12
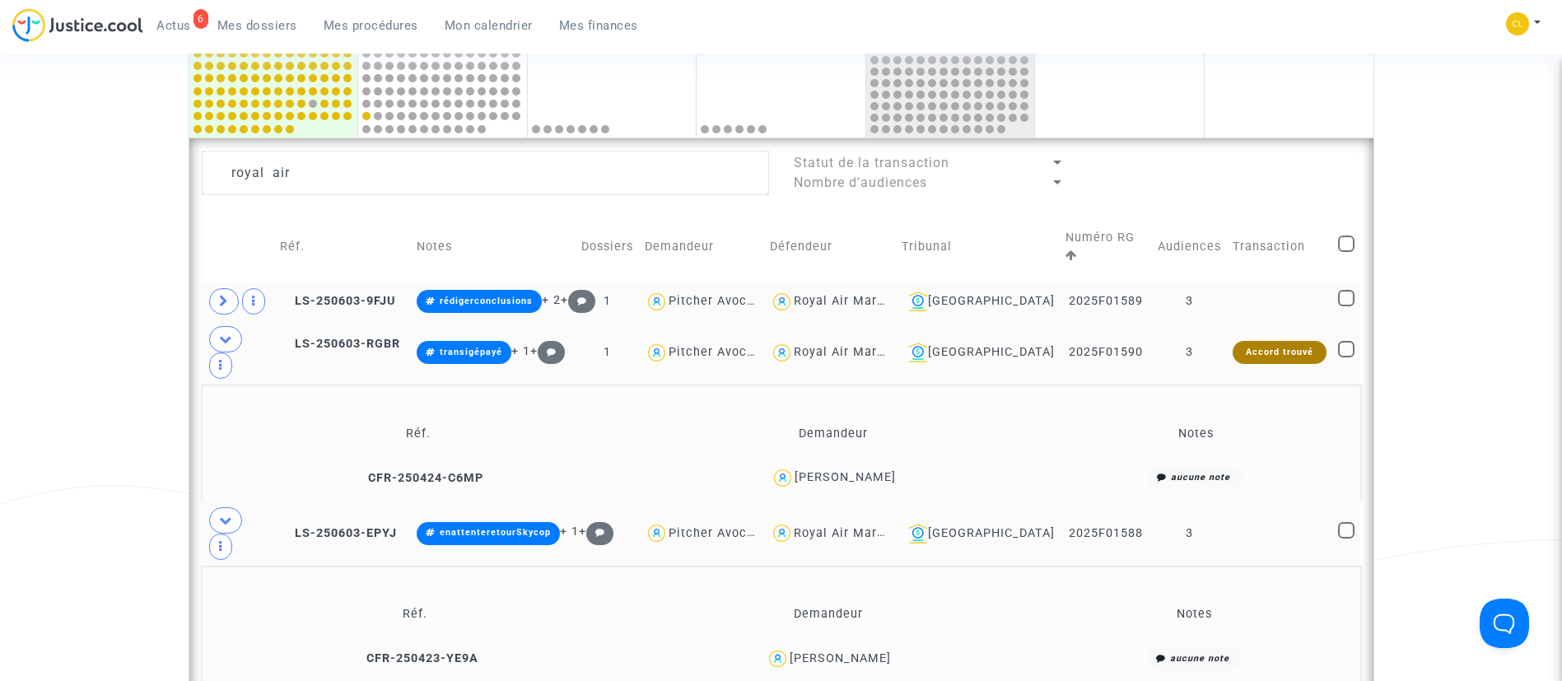
click at [226, 268] on td at bounding box center [238, 247] width 73 height 71
click at [216, 288] on span at bounding box center [224, 301] width 30 height 26
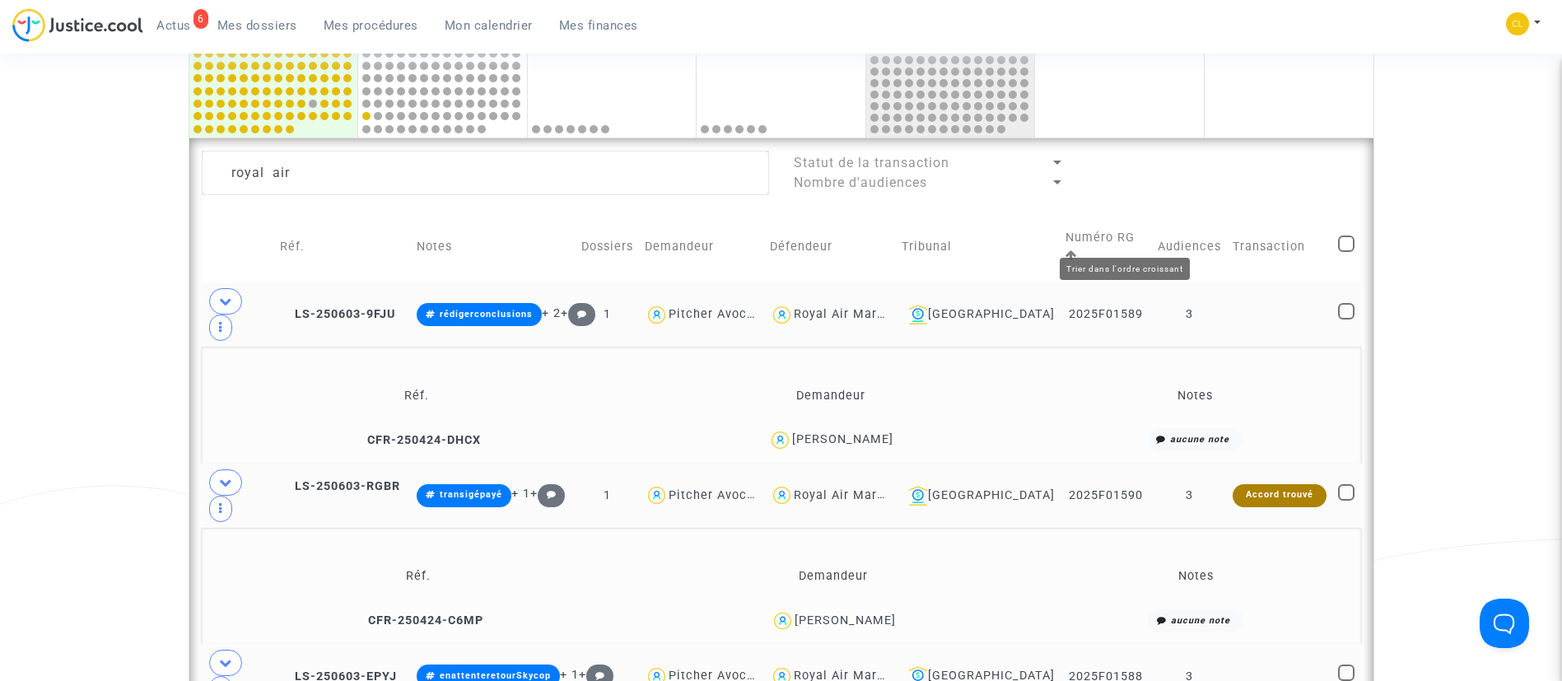
click at [1077, 249] on icon at bounding box center [1071, 255] width 12 height 12
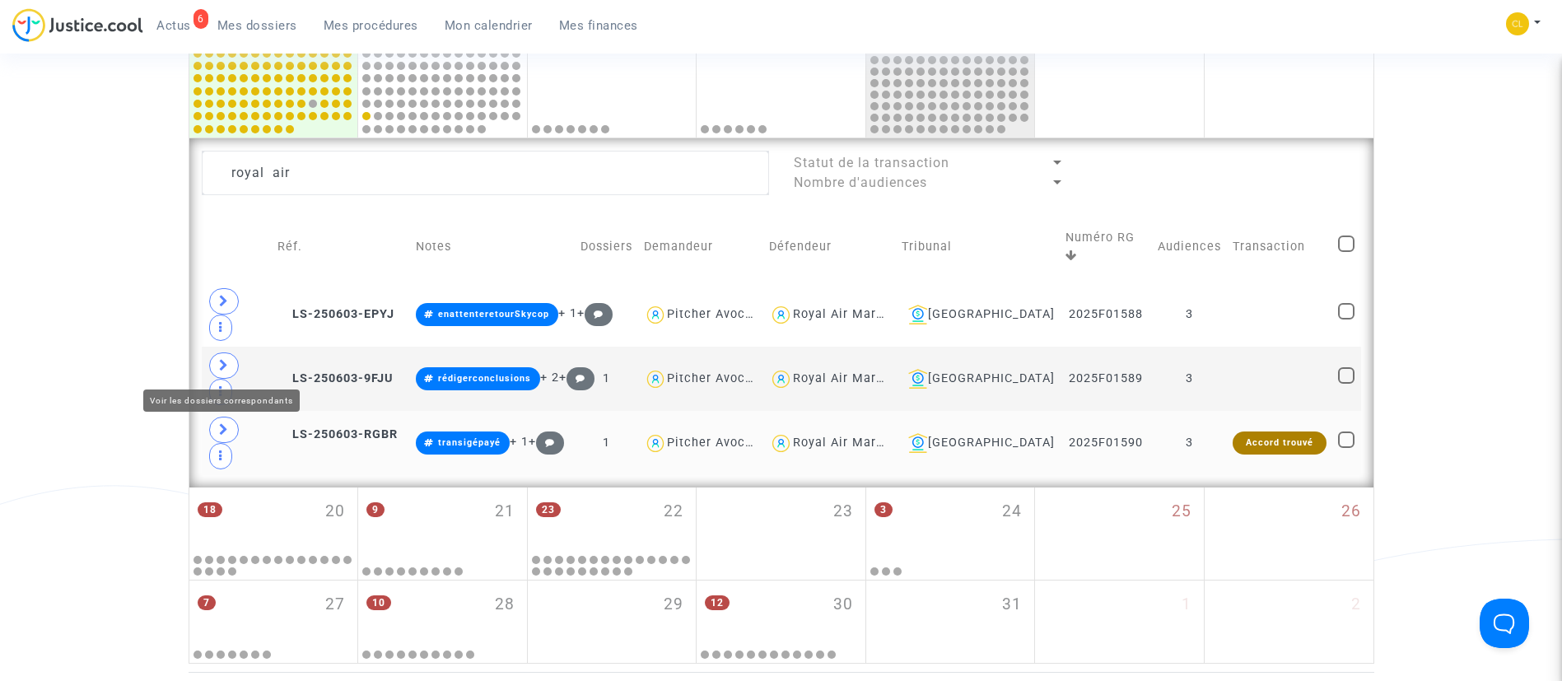
click at [221, 423] on icon at bounding box center [224, 429] width 10 height 12
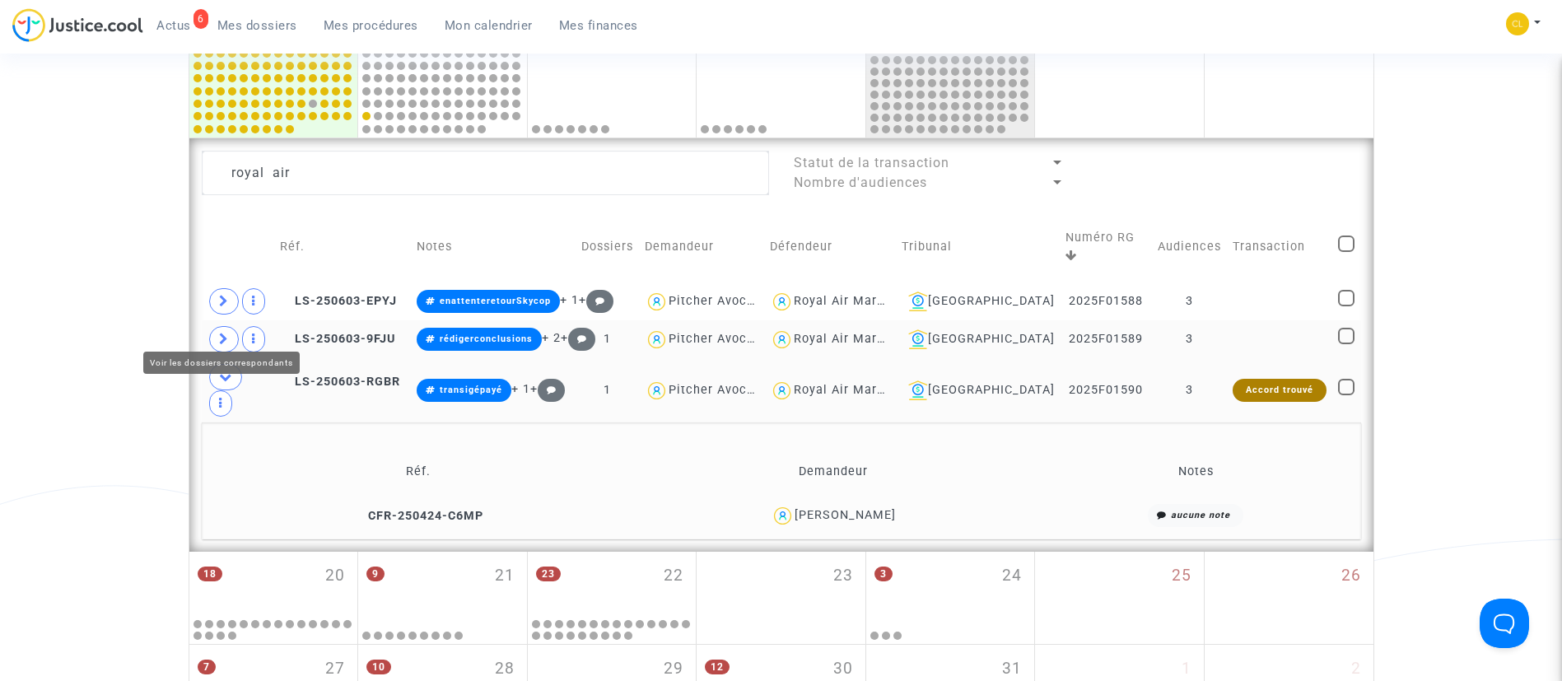
click at [216, 328] on span at bounding box center [224, 339] width 30 height 26
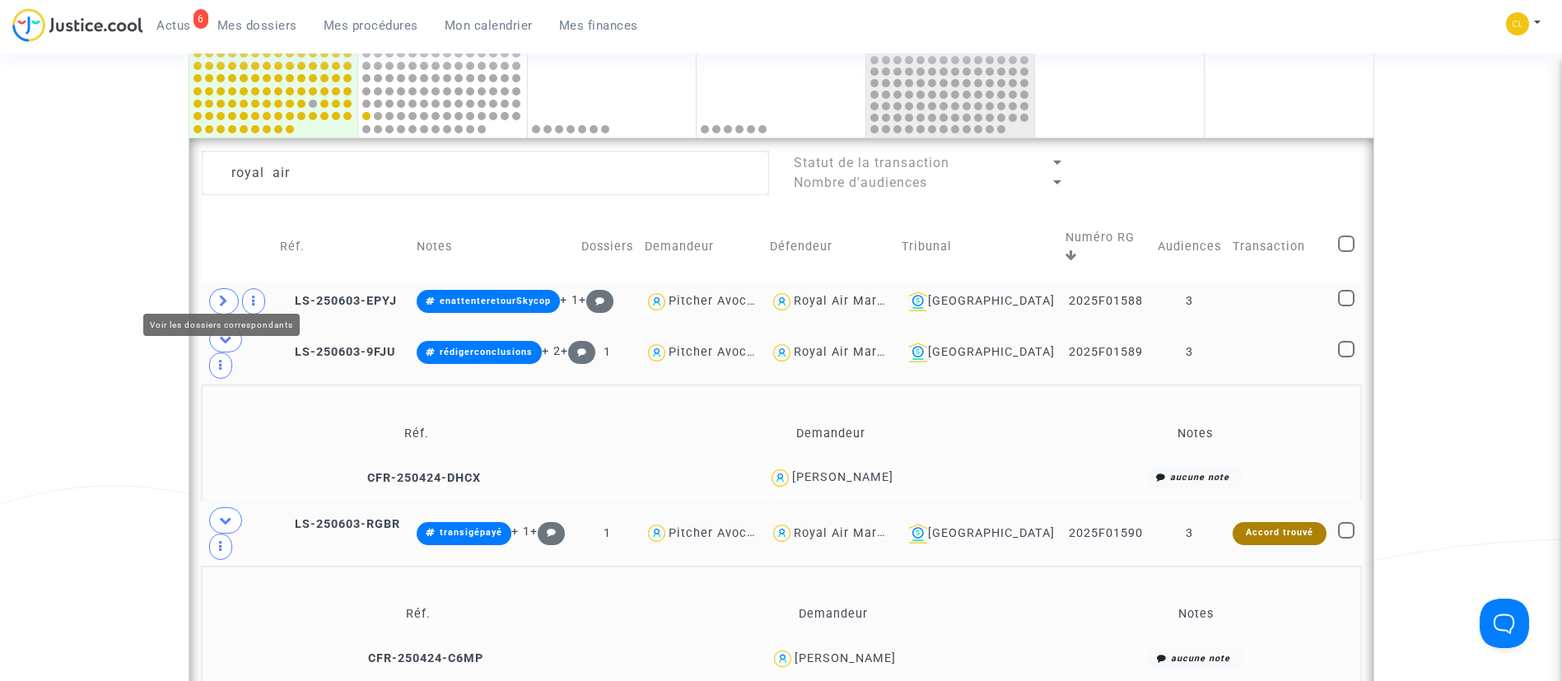
click at [222, 298] on span at bounding box center [224, 301] width 30 height 26
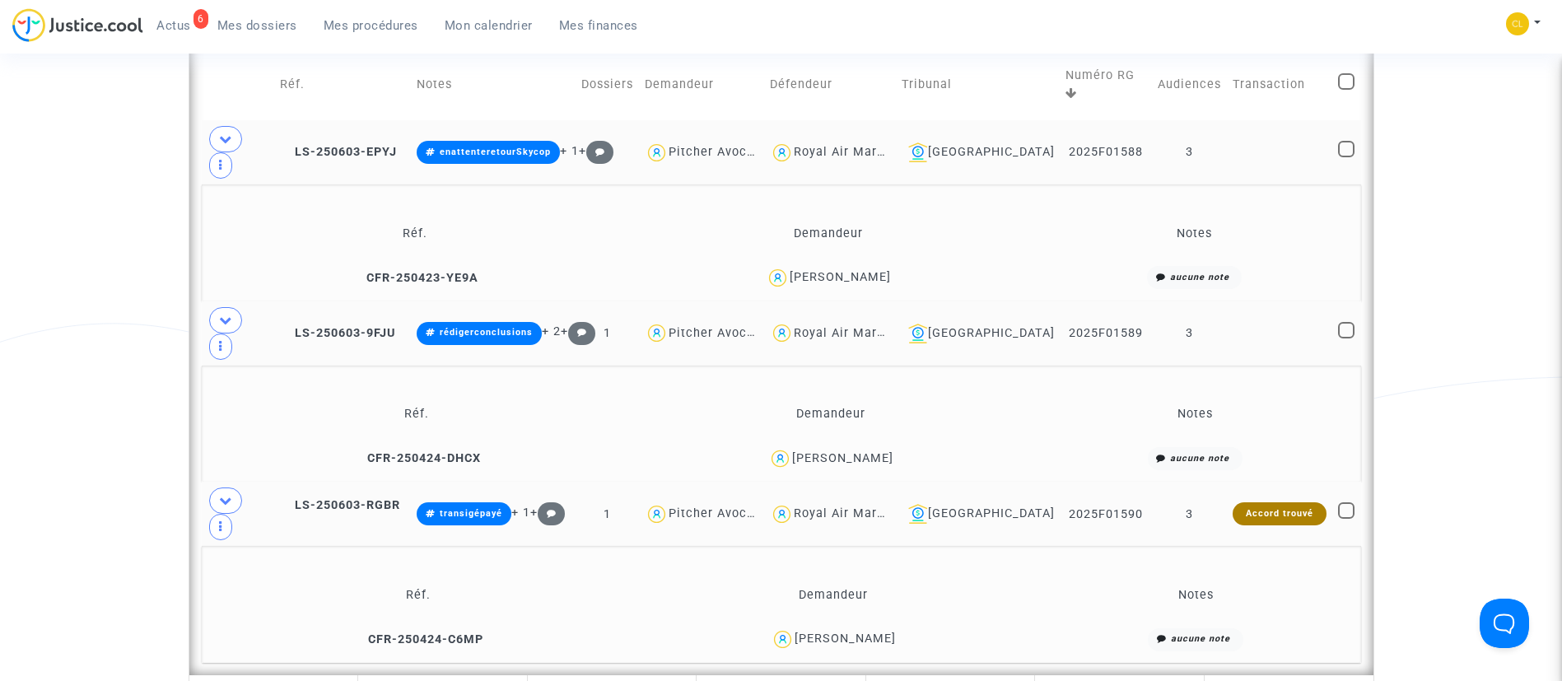
scroll to position [988, 0]
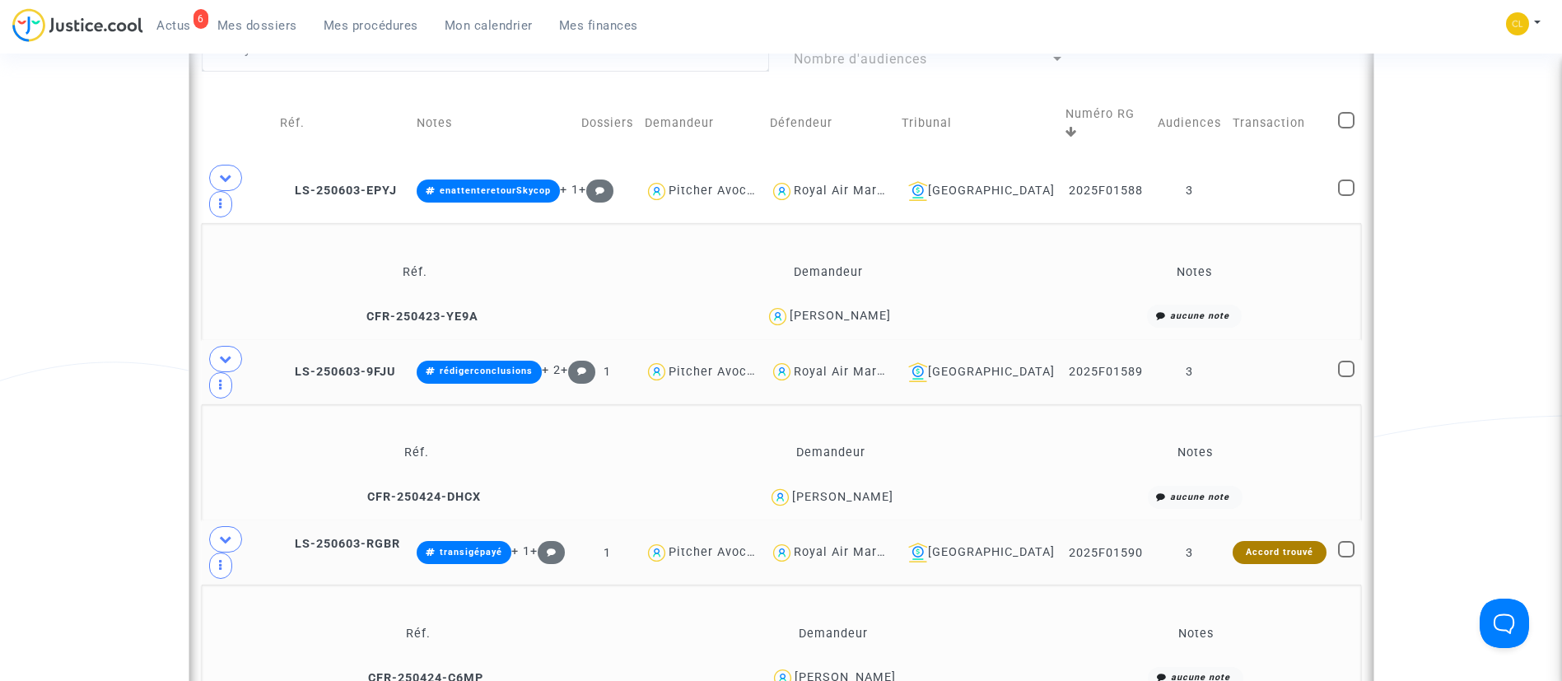
click at [834, 490] on div "[PERSON_NAME]" at bounding box center [842, 497] width 101 height 14
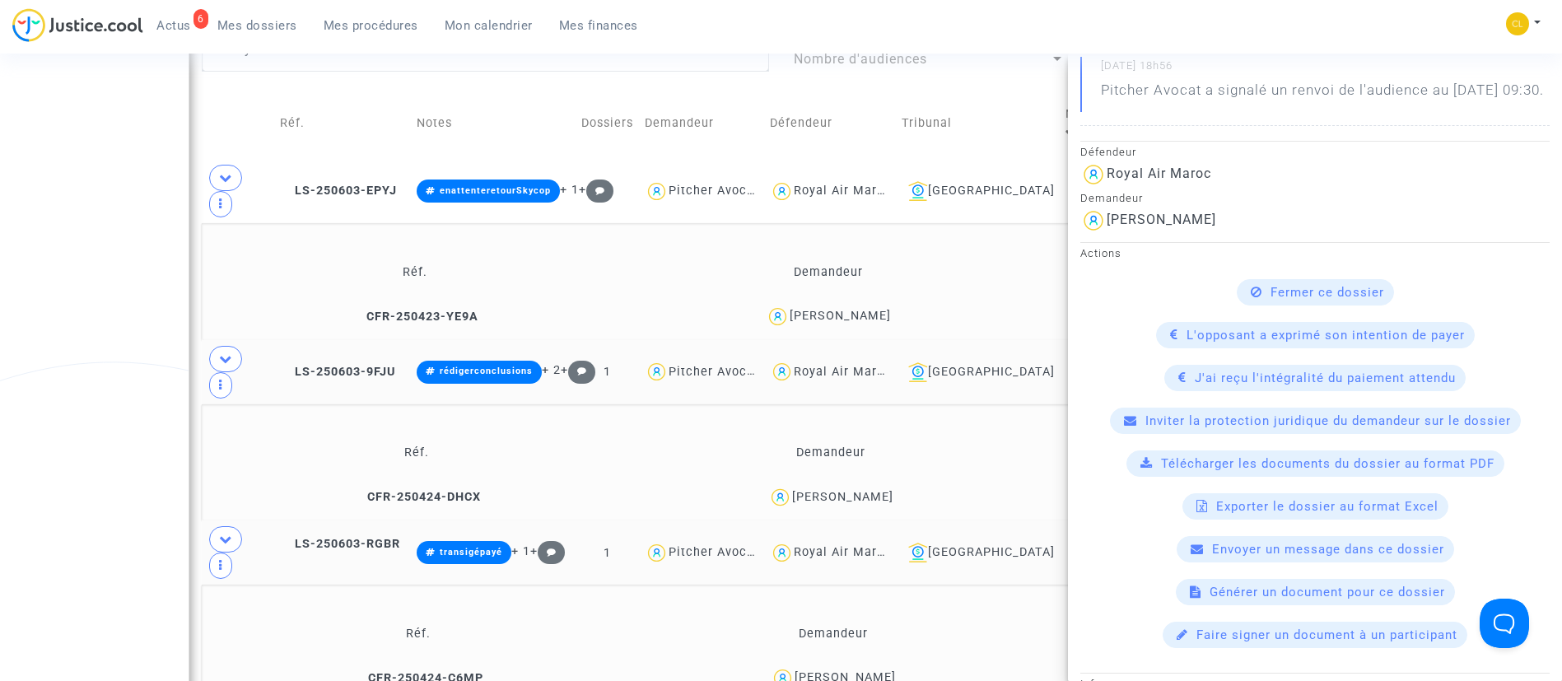
scroll to position [247, 0]
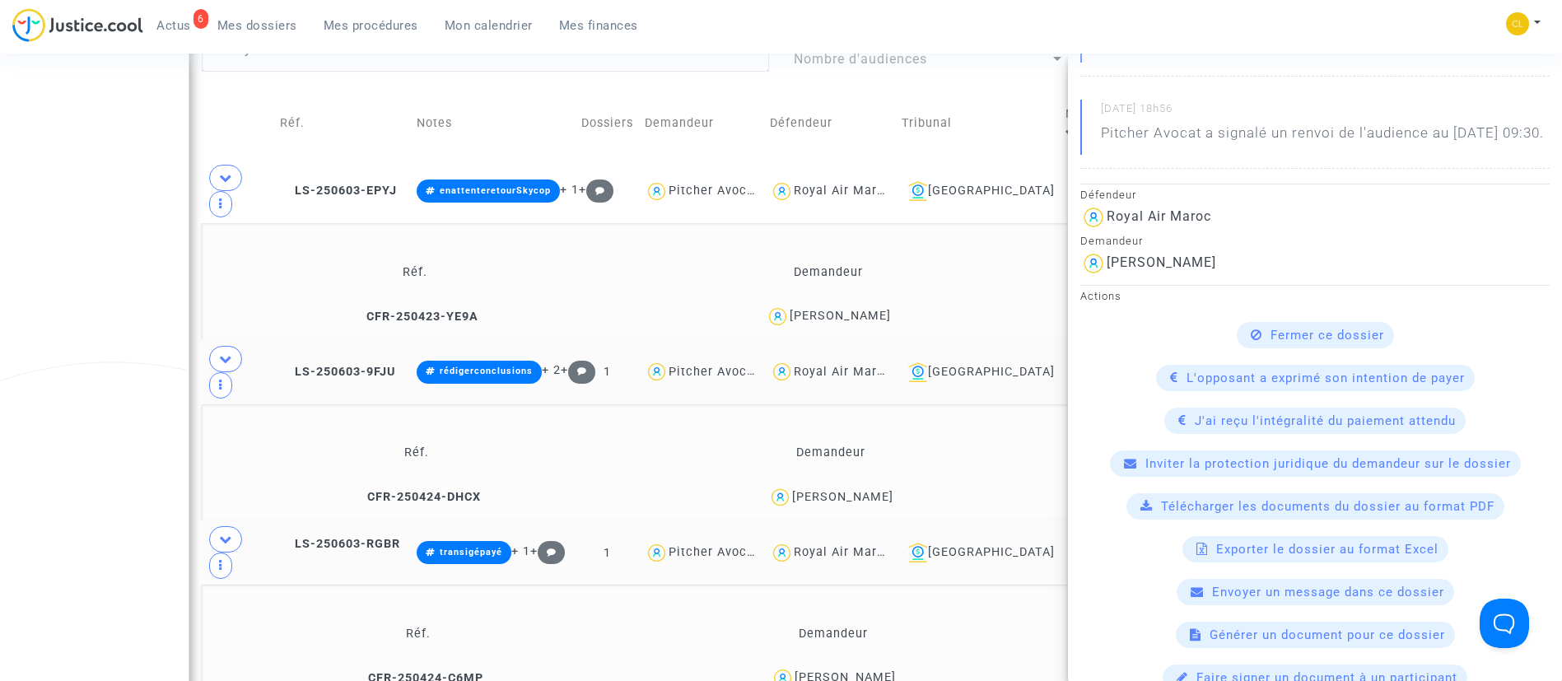
click at [936, 245] on td "Demandeur" at bounding box center [828, 272] width 411 height 54
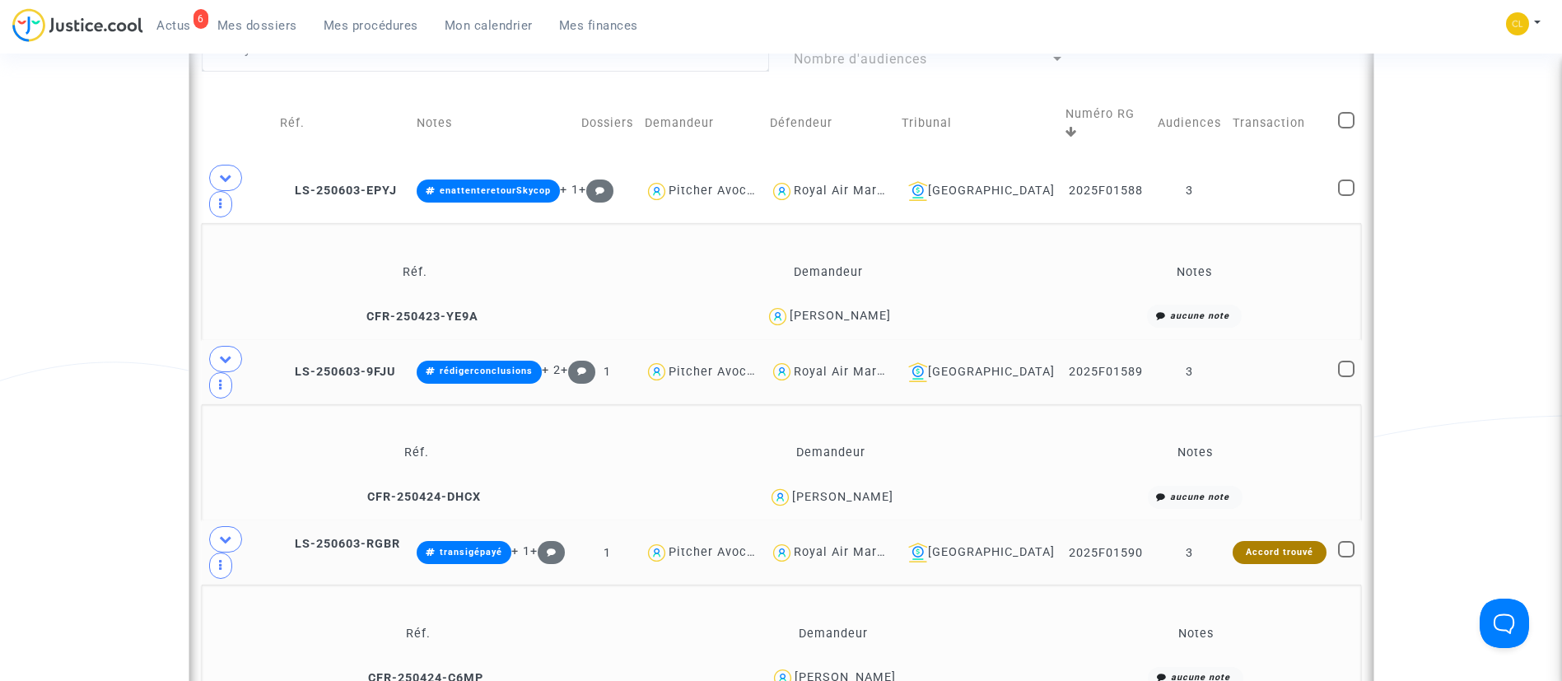
click at [892, 305] on div "[PERSON_NAME]" at bounding box center [828, 317] width 399 height 24
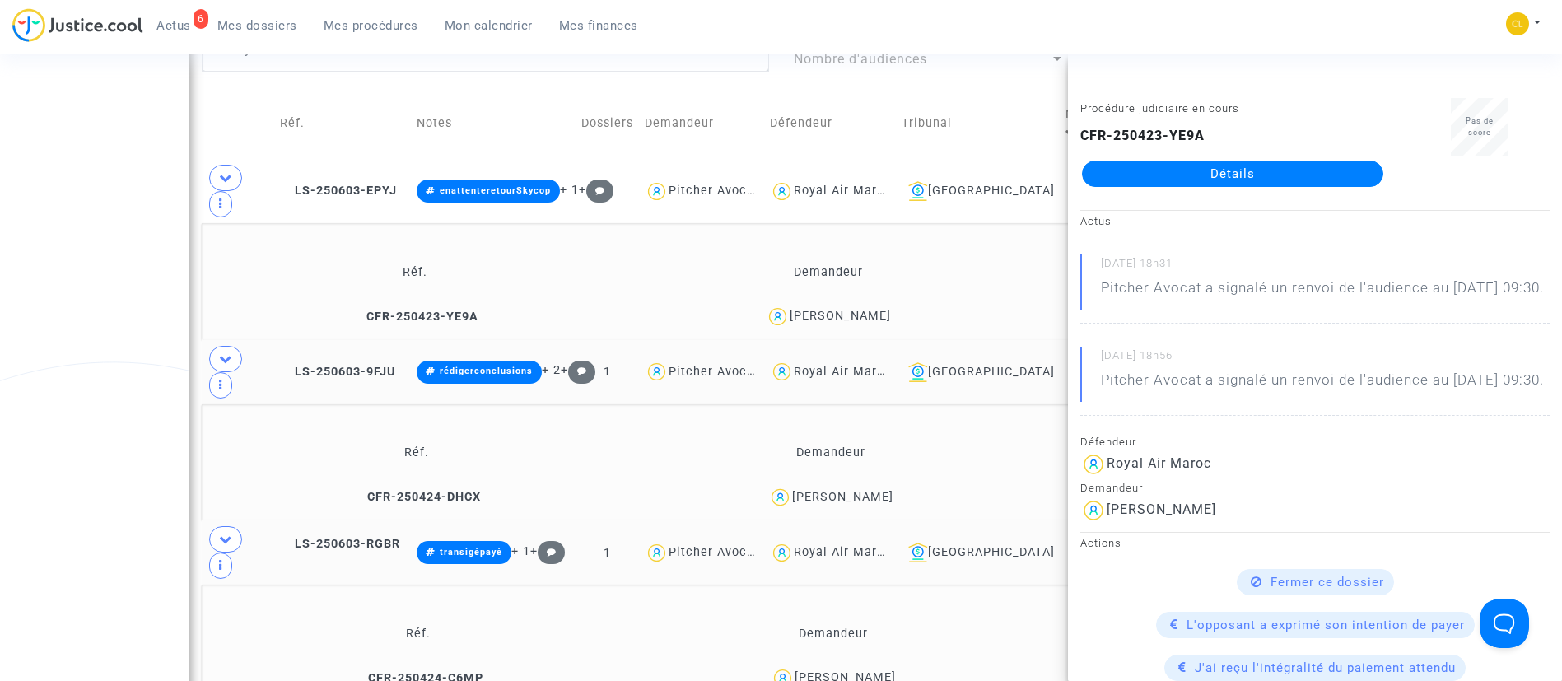
click at [1163, 161] on link "Détails" at bounding box center [1232, 174] width 301 height 26
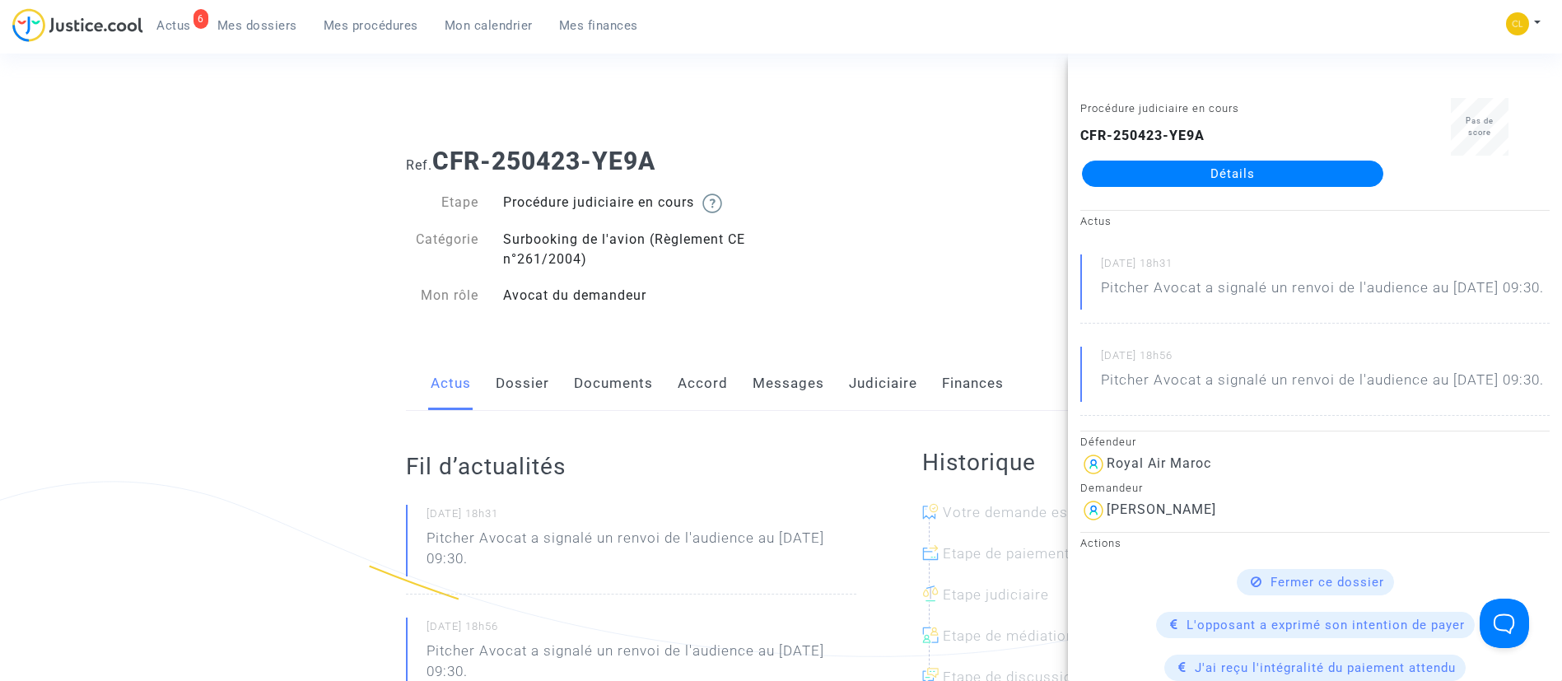
click at [783, 376] on link "Messages" at bounding box center [788, 383] width 72 height 54
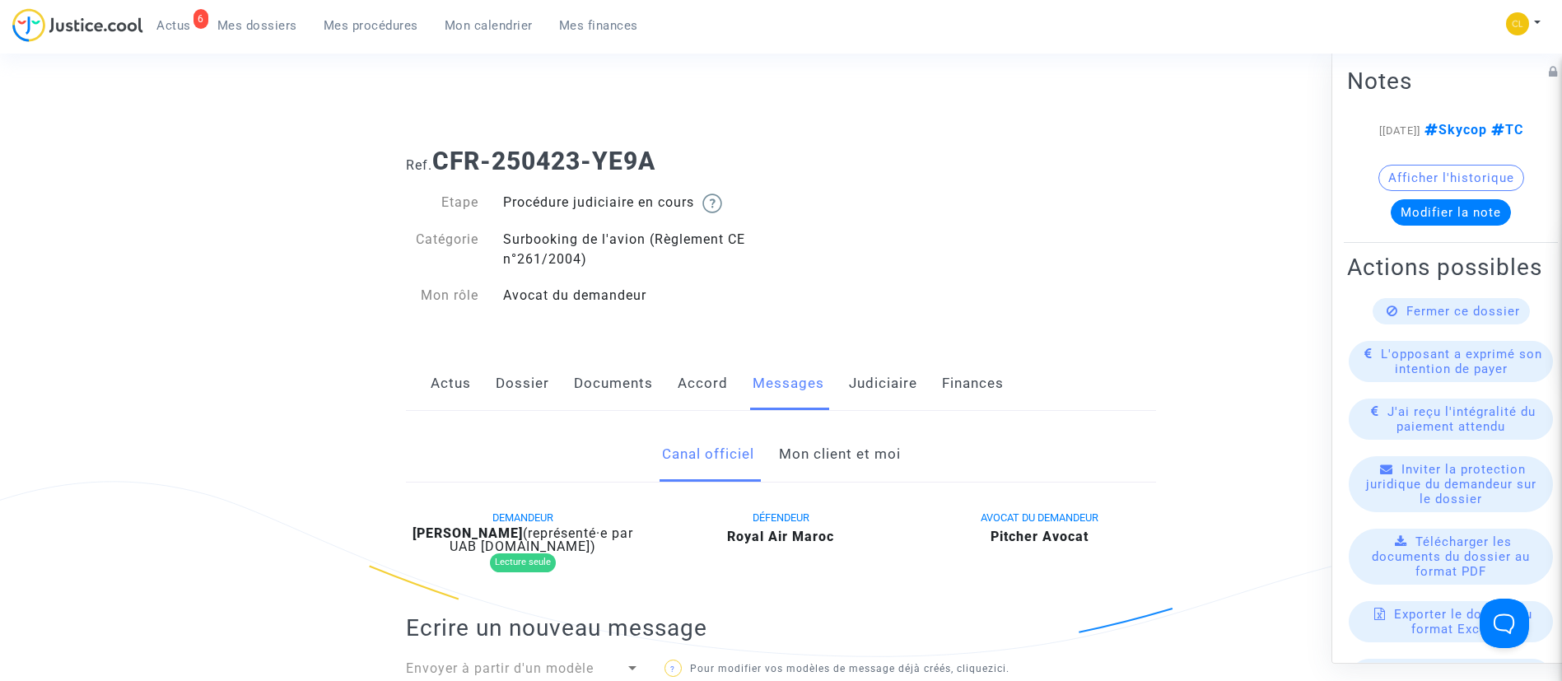
click at [813, 450] on link "Mon client et moi" at bounding box center [840, 454] width 122 height 54
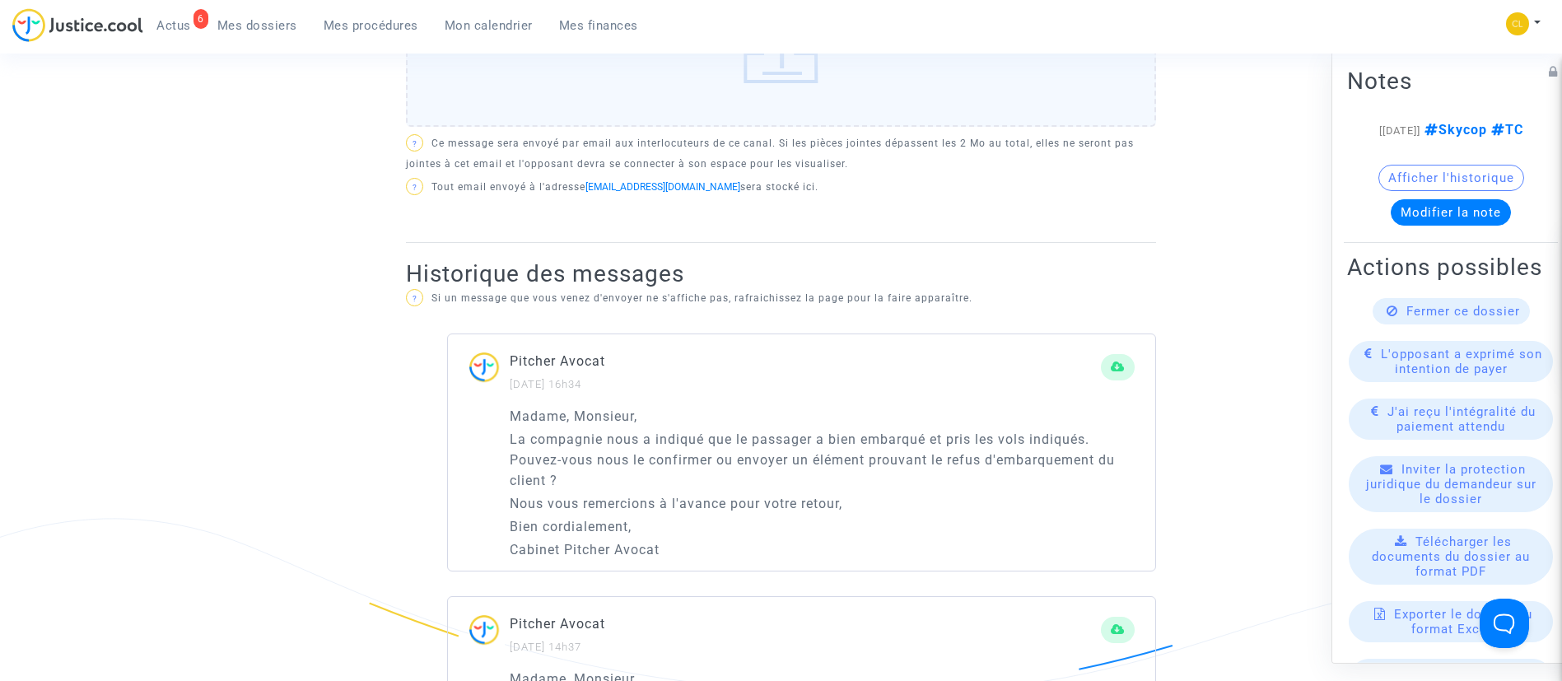
scroll to position [864, 0]
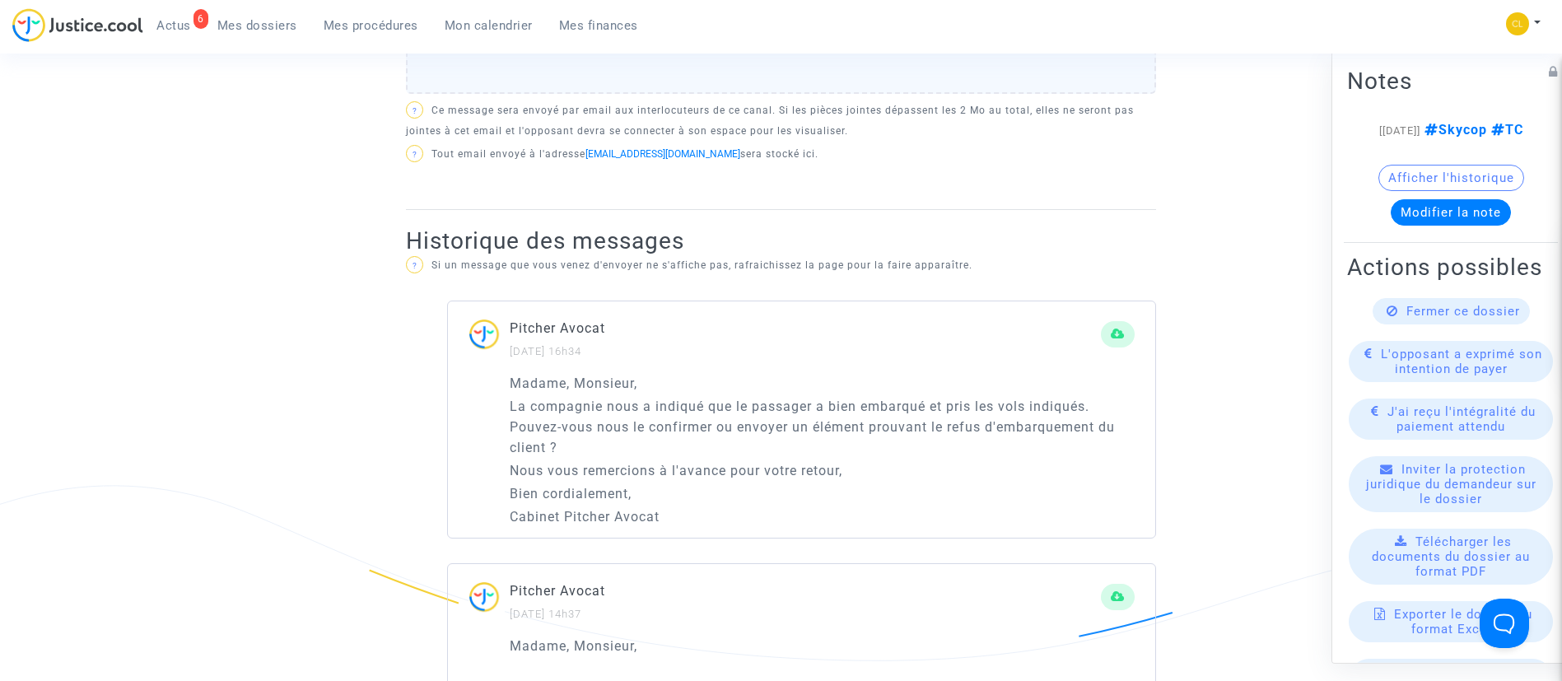
drag, startPoint x: 675, startPoint y: 524, endPoint x: 494, endPoint y: 390, distance: 225.4
click at [494, 390] on div "Madame, Monsieur, La compagnie nous a indiqué que le passager a bien embarqué e…" at bounding box center [801, 455] width 707 height 165
copy div "Madame, Monsieur, La compagnie nous a indiqué que le passager a bien embarqué e…"
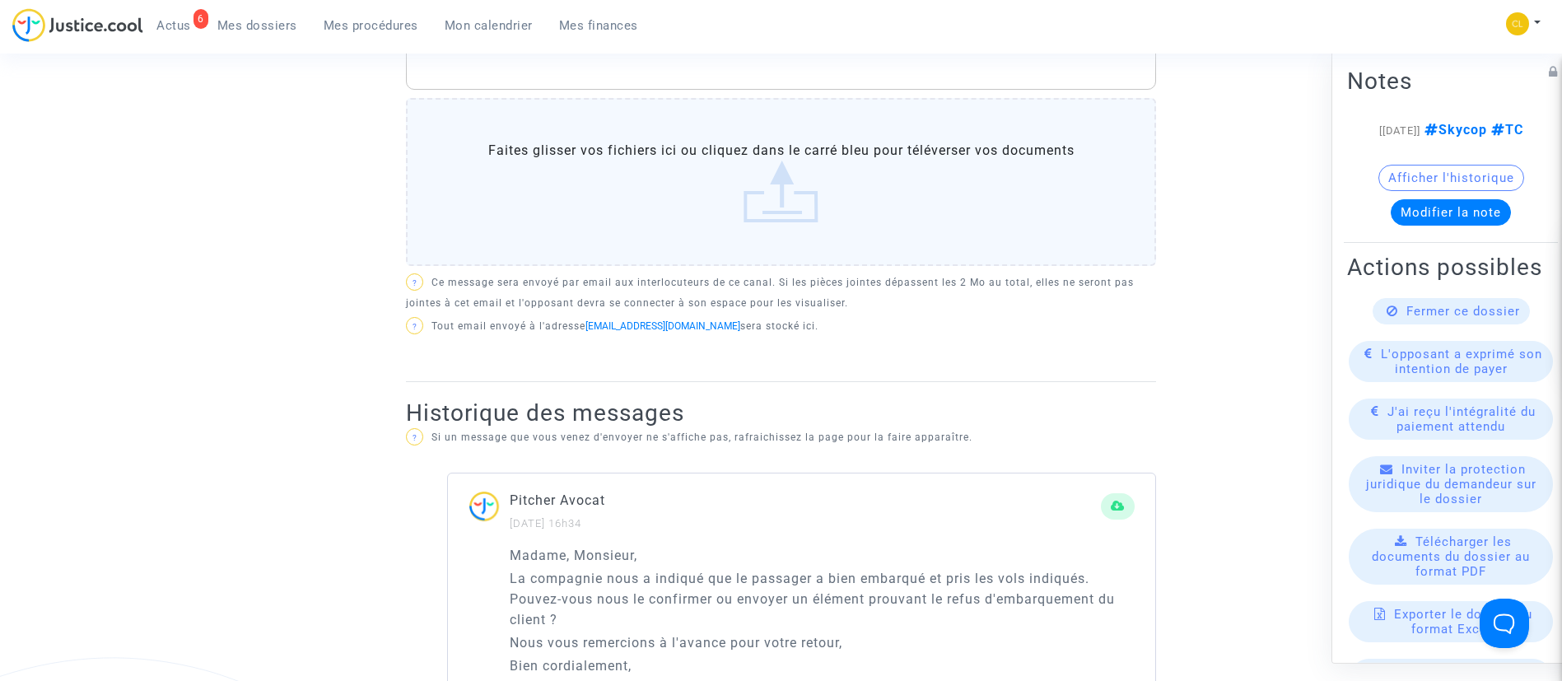
scroll to position [494, 0]
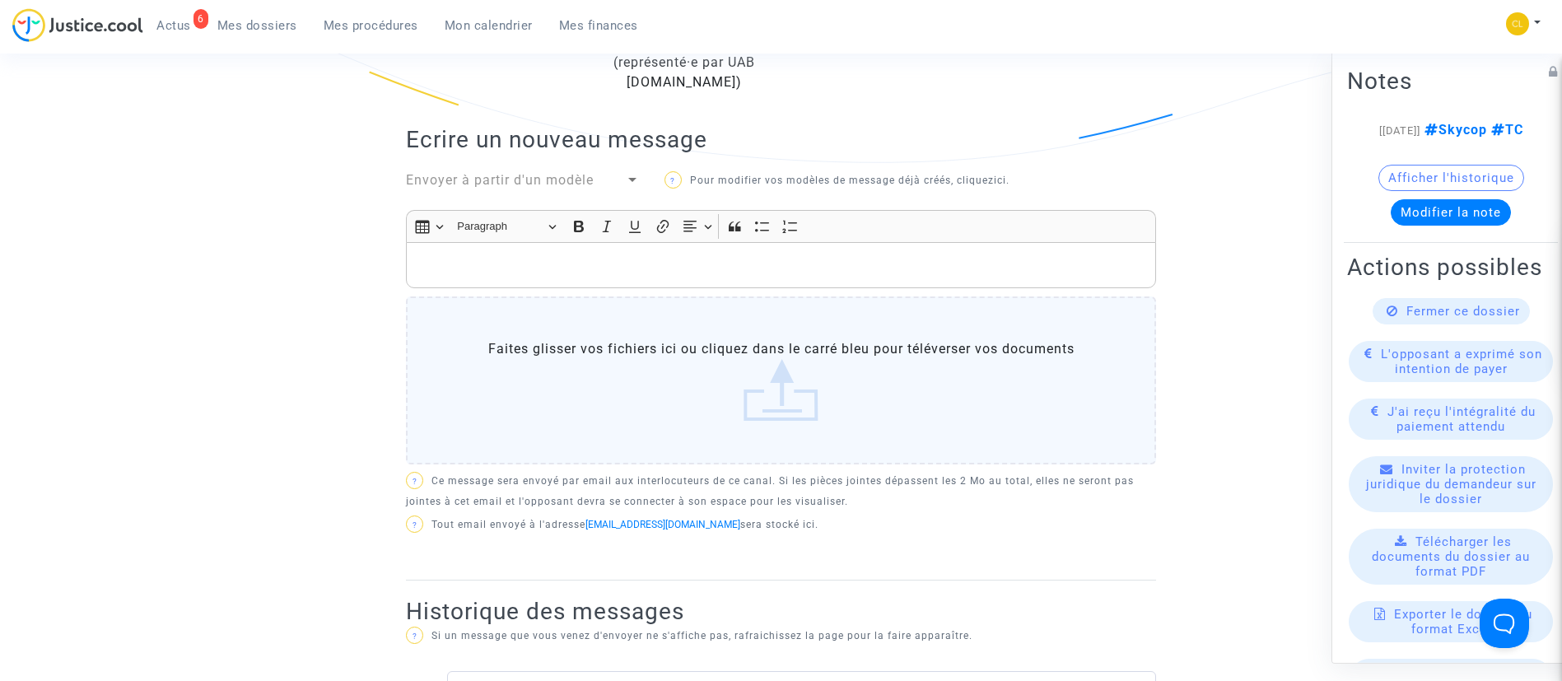
click at [544, 267] on p "Rich Text Editor, main" at bounding box center [781, 265] width 733 height 21
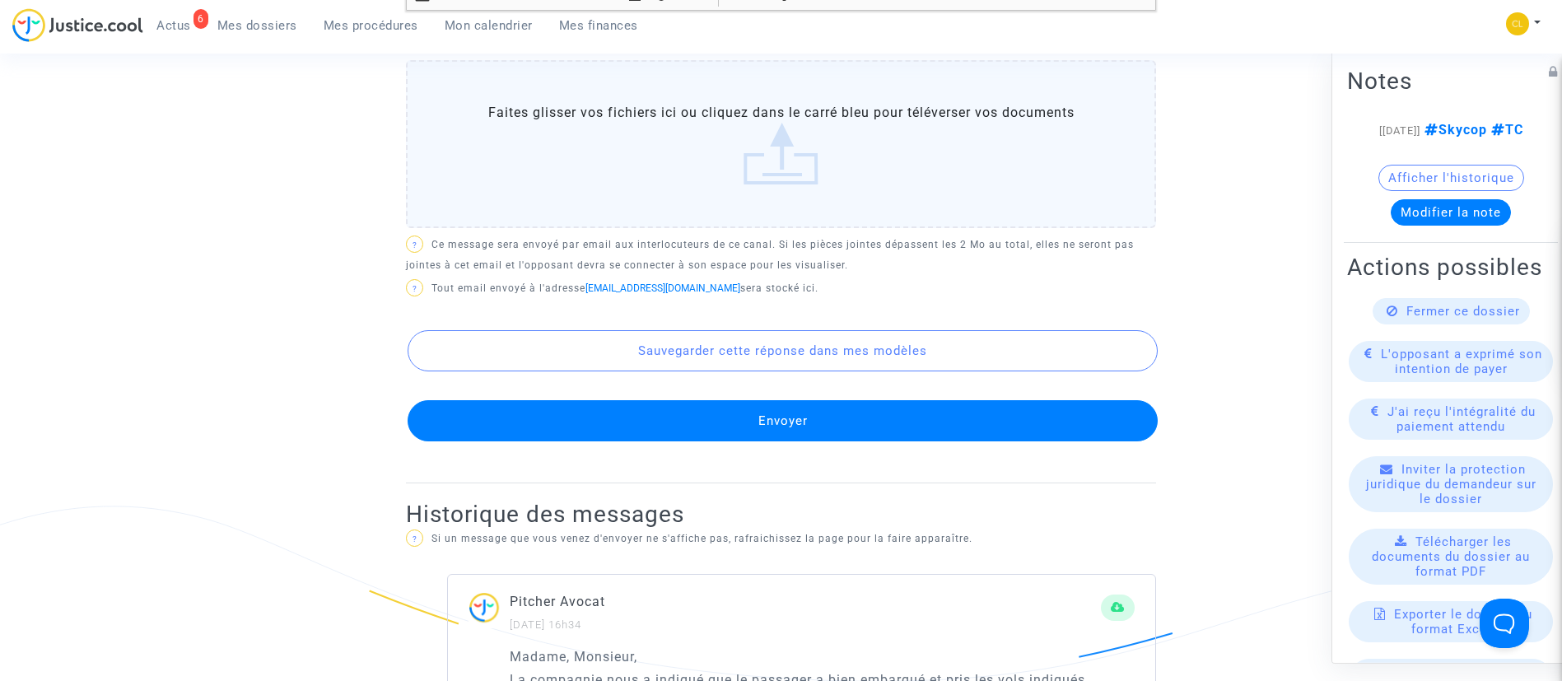
scroll to position [988, 0]
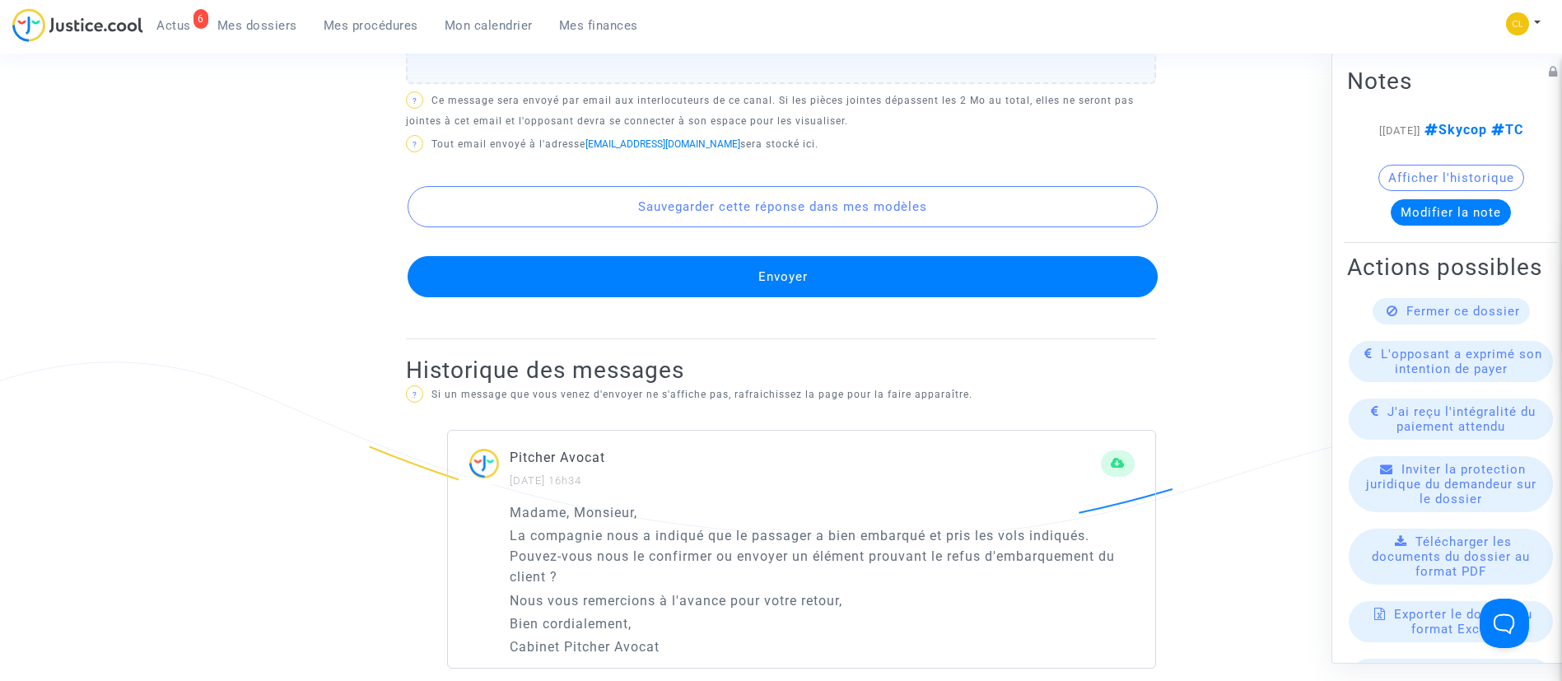
click at [845, 288] on button "Envoyer" at bounding box center [782, 276] width 750 height 41
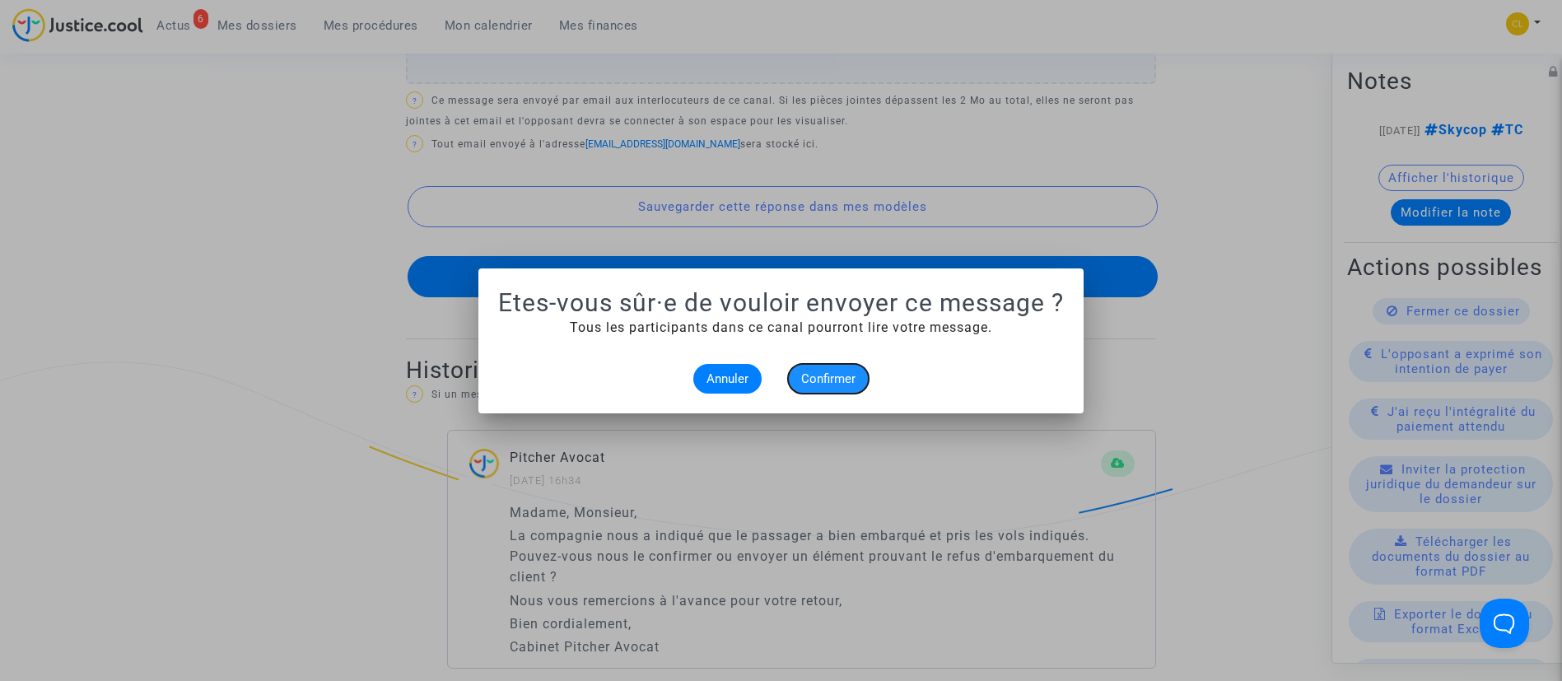
click at [816, 382] on span "Confirmer" at bounding box center [828, 378] width 54 height 15
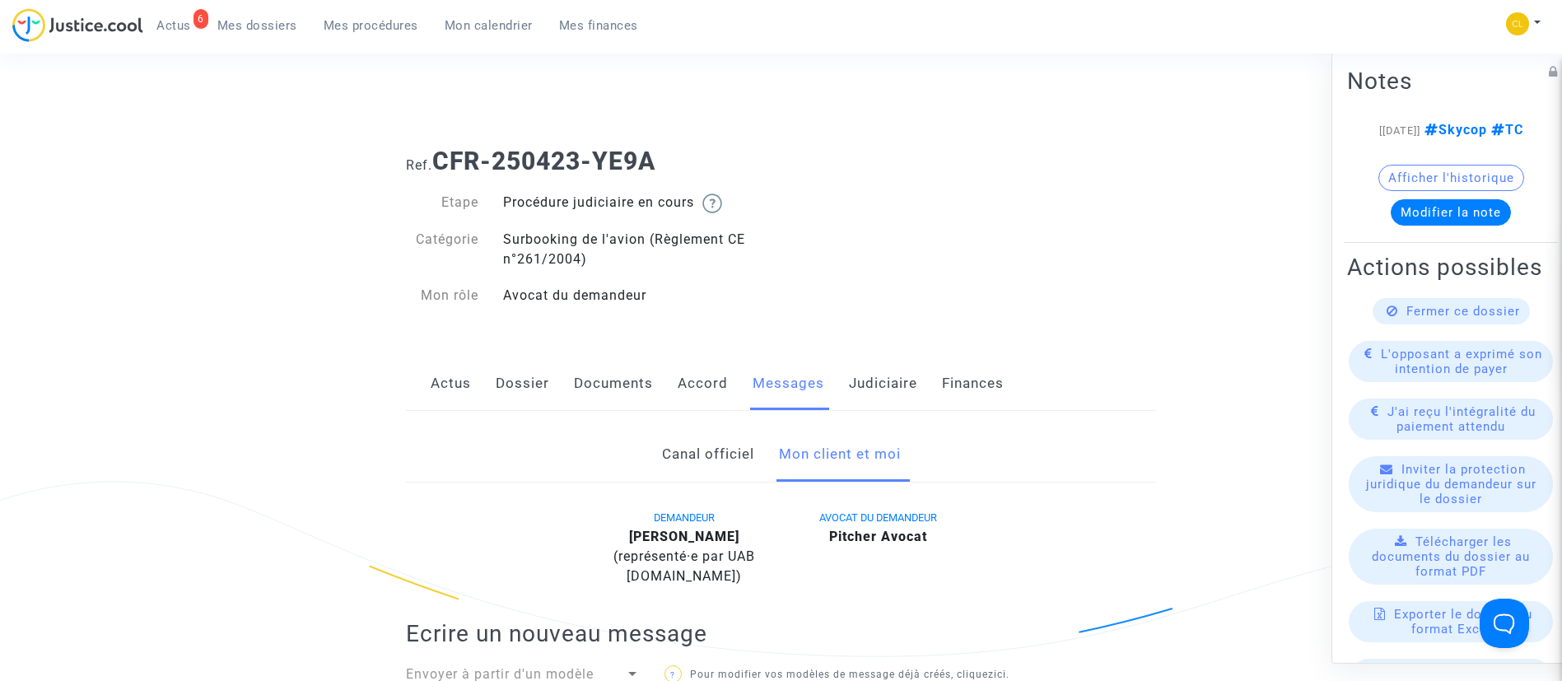
drag, startPoint x: 386, startPoint y: 16, endPoint x: 379, endPoint y: 2, distance: 15.5
click at [386, 16] on link "Mes procédures" at bounding box center [370, 25] width 121 height 25
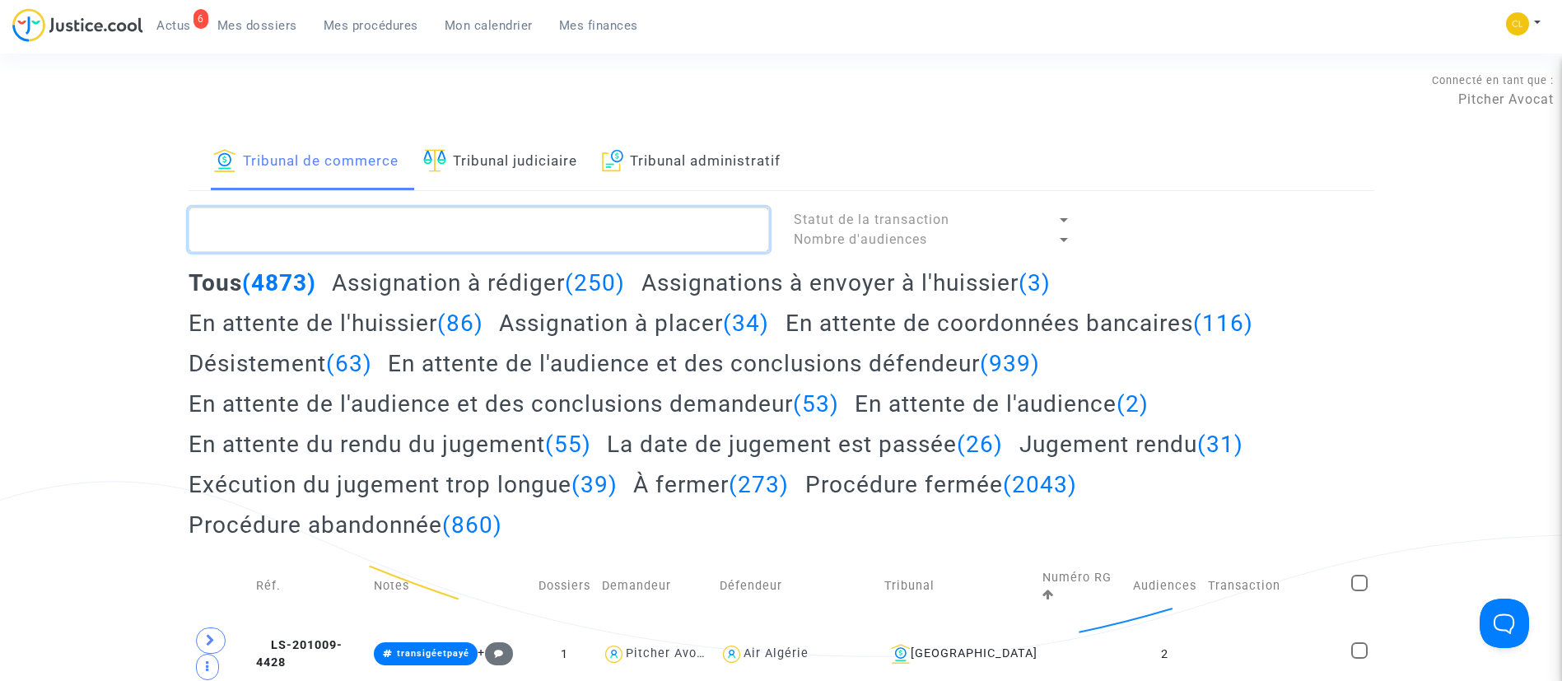
click at [438, 220] on textarea at bounding box center [479, 229] width 580 height 44
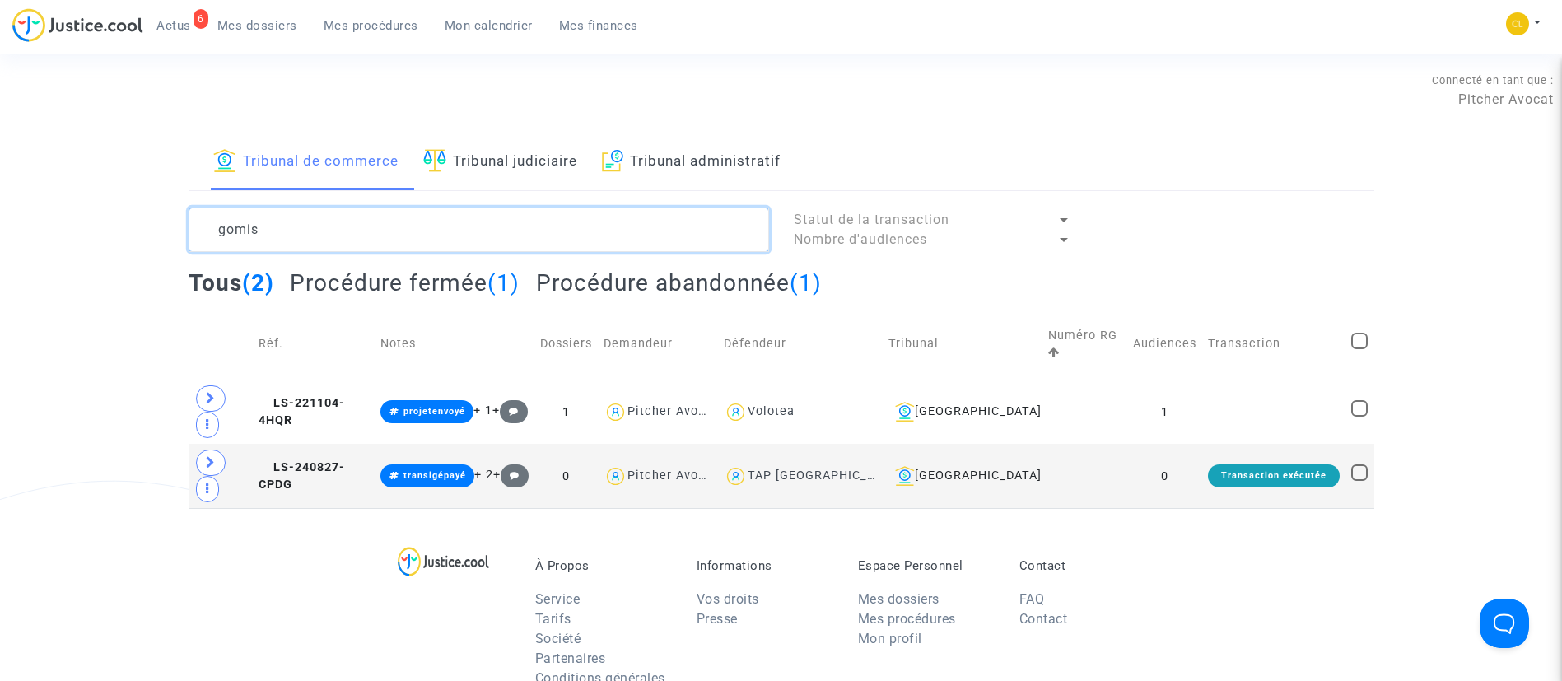
type textarea "gomis"
click at [485, 163] on link "Tribunal judiciaire" at bounding box center [500, 162] width 154 height 56
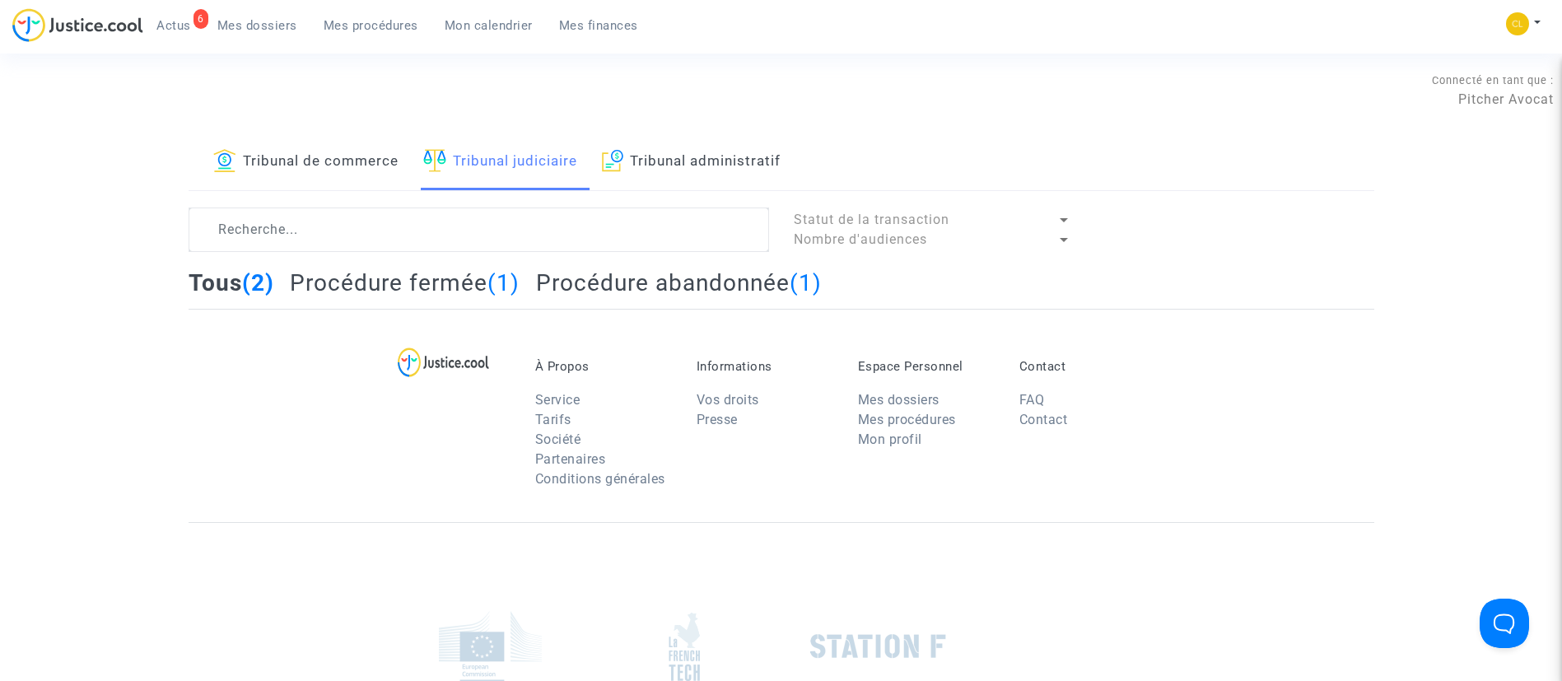
click at [471, 206] on div "Tribunal de commerce Tribunal judiciaire Tribunal administratif Statut de la tr…" at bounding box center [781, 221] width 1185 height 175
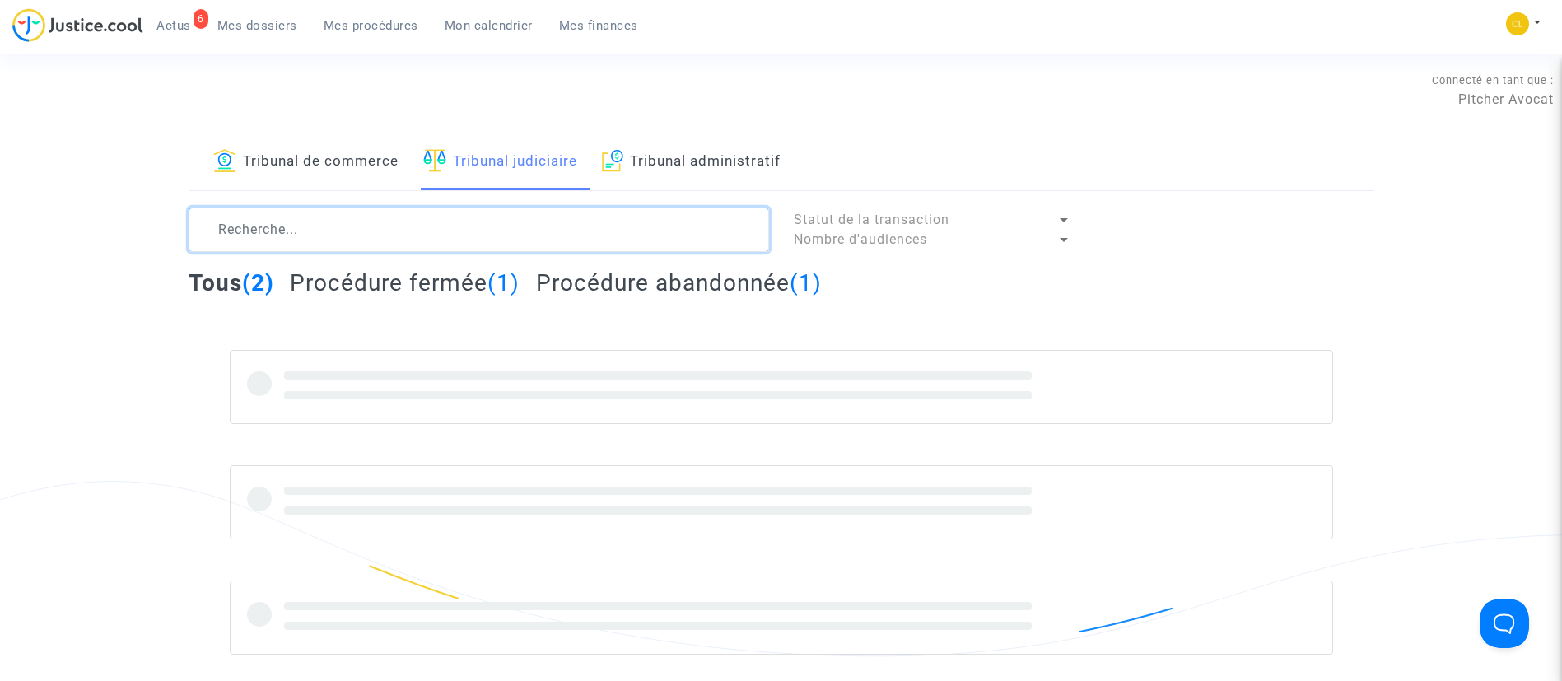
click at [489, 232] on textarea at bounding box center [479, 229] width 580 height 44
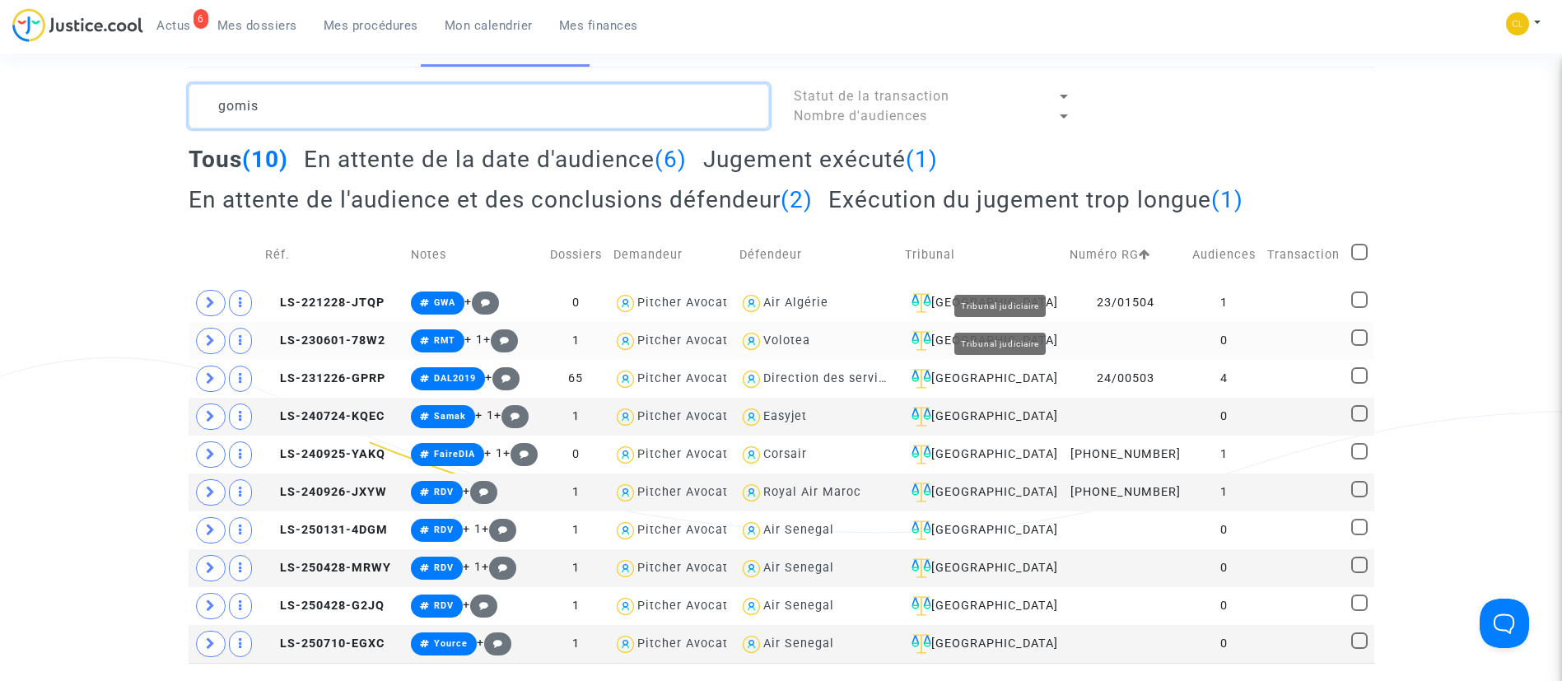
scroll to position [247, 0]
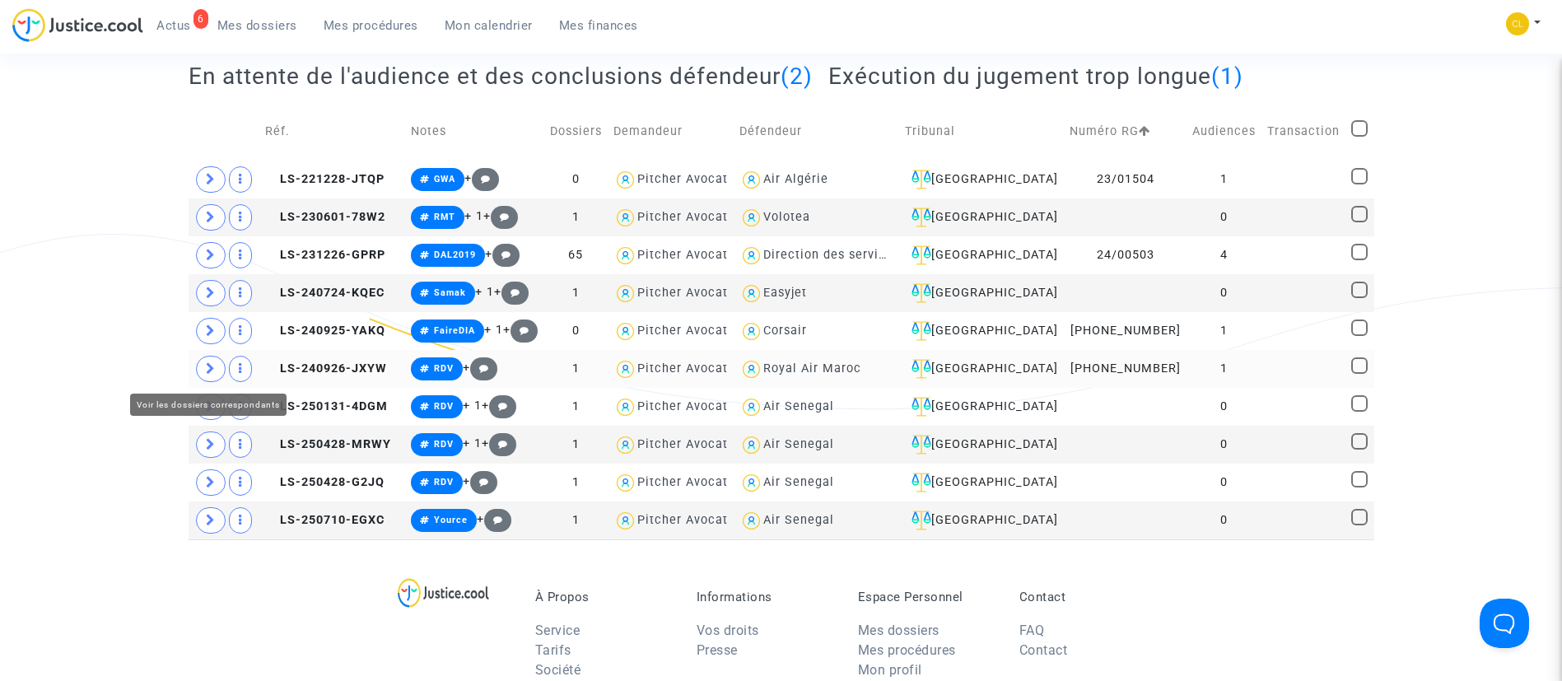
type textarea "gomis"
click at [206, 365] on icon at bounding box center [211, 368] width 10 height 12
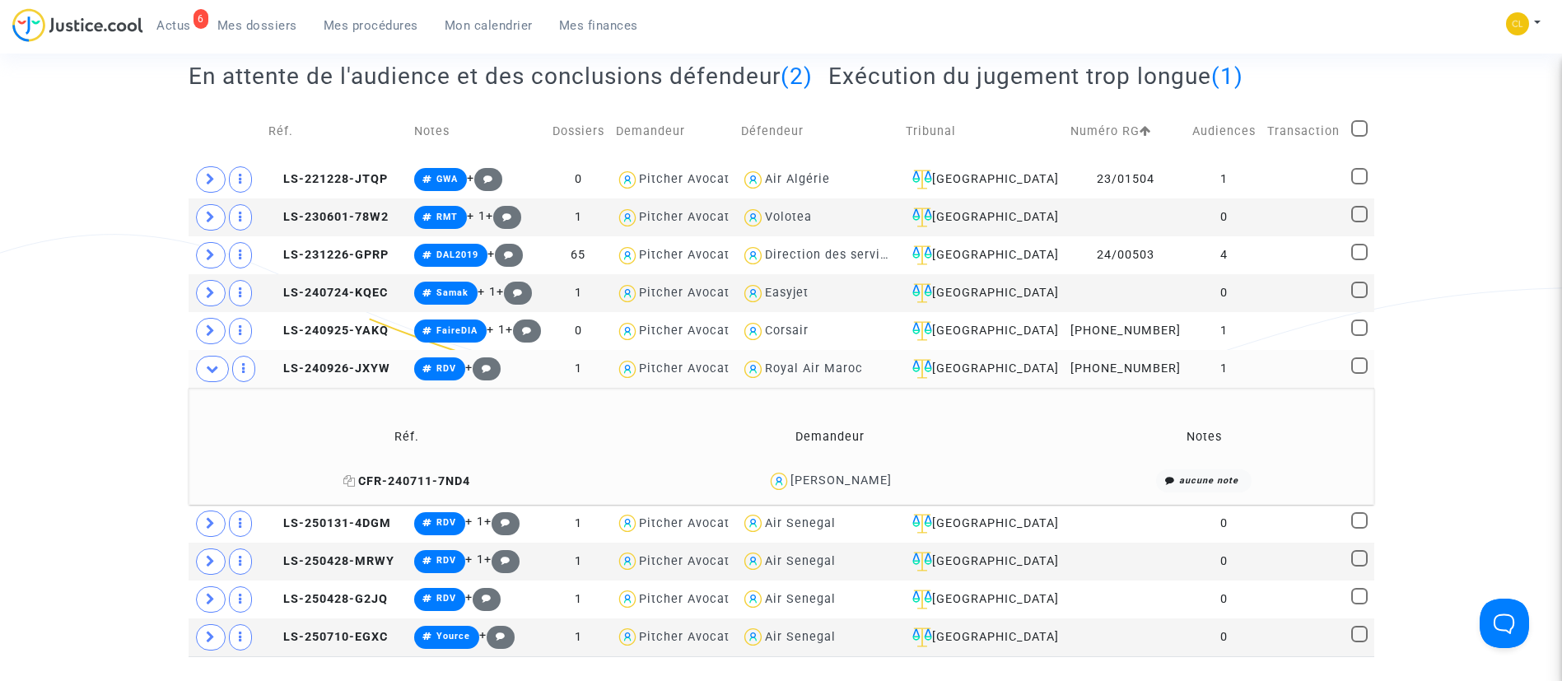
click at [356, 478] on icon at bounding box center [349, 481] width 12 height 12
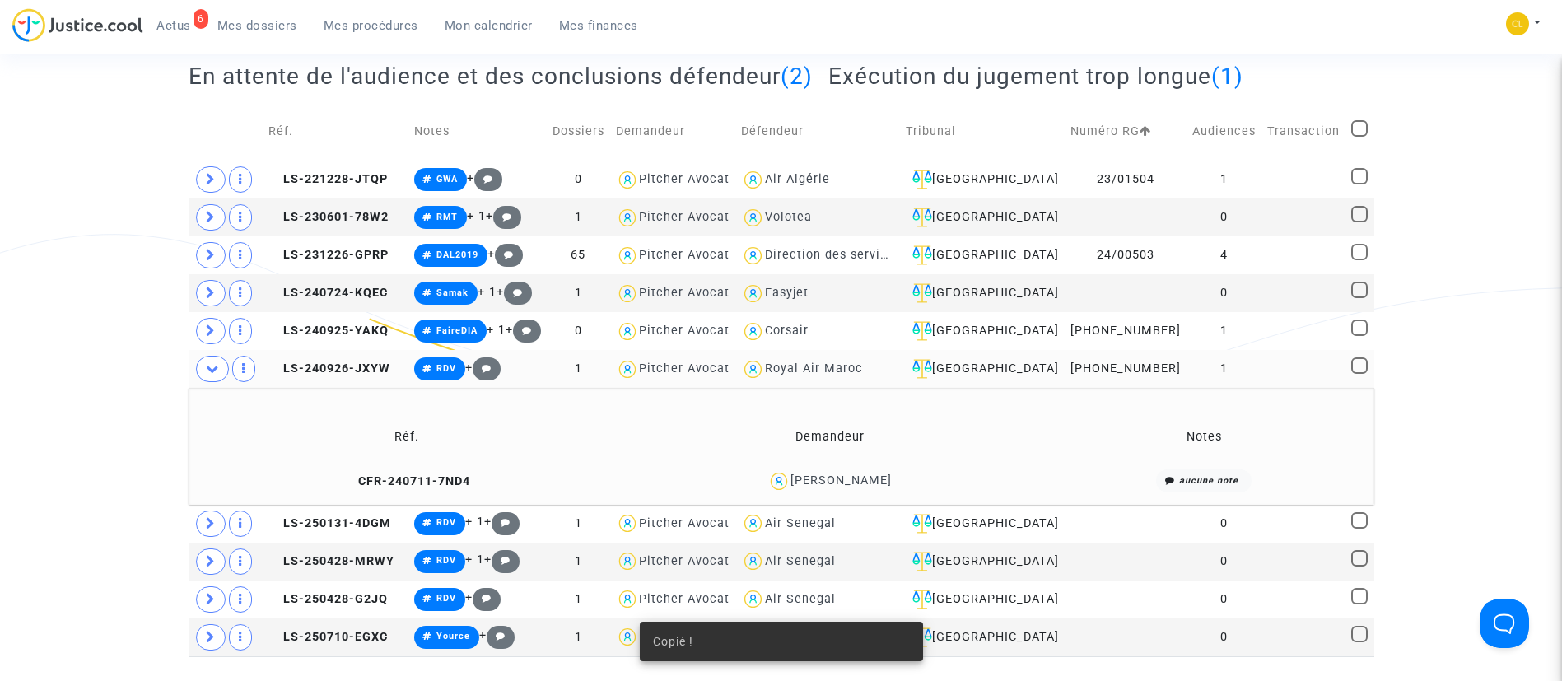
click at [861, 474] on div "[PERSON_NAME]" at bounding box center [840, 480] width 101 height 14
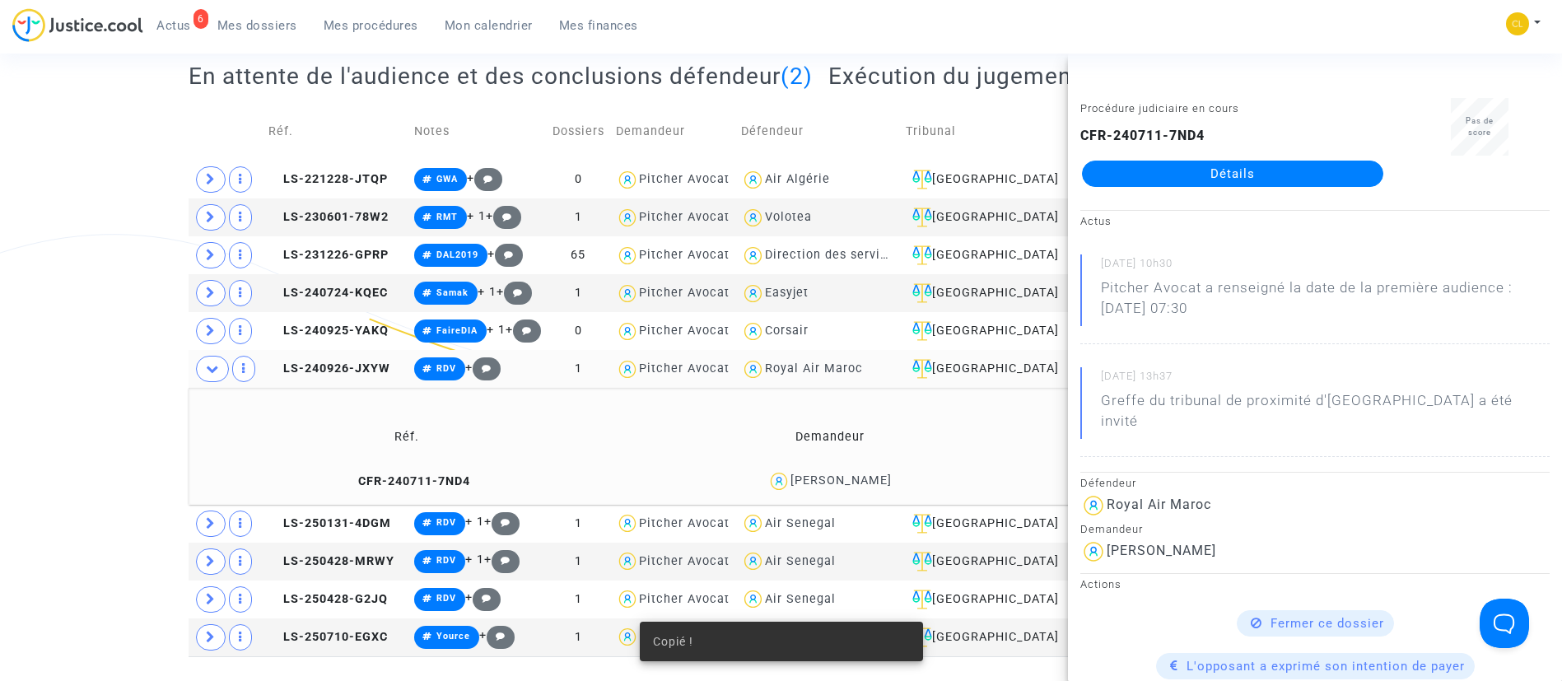
click at [1272, 170] on link "Détails" at bounding box center [1232, 174] width 301 height 26
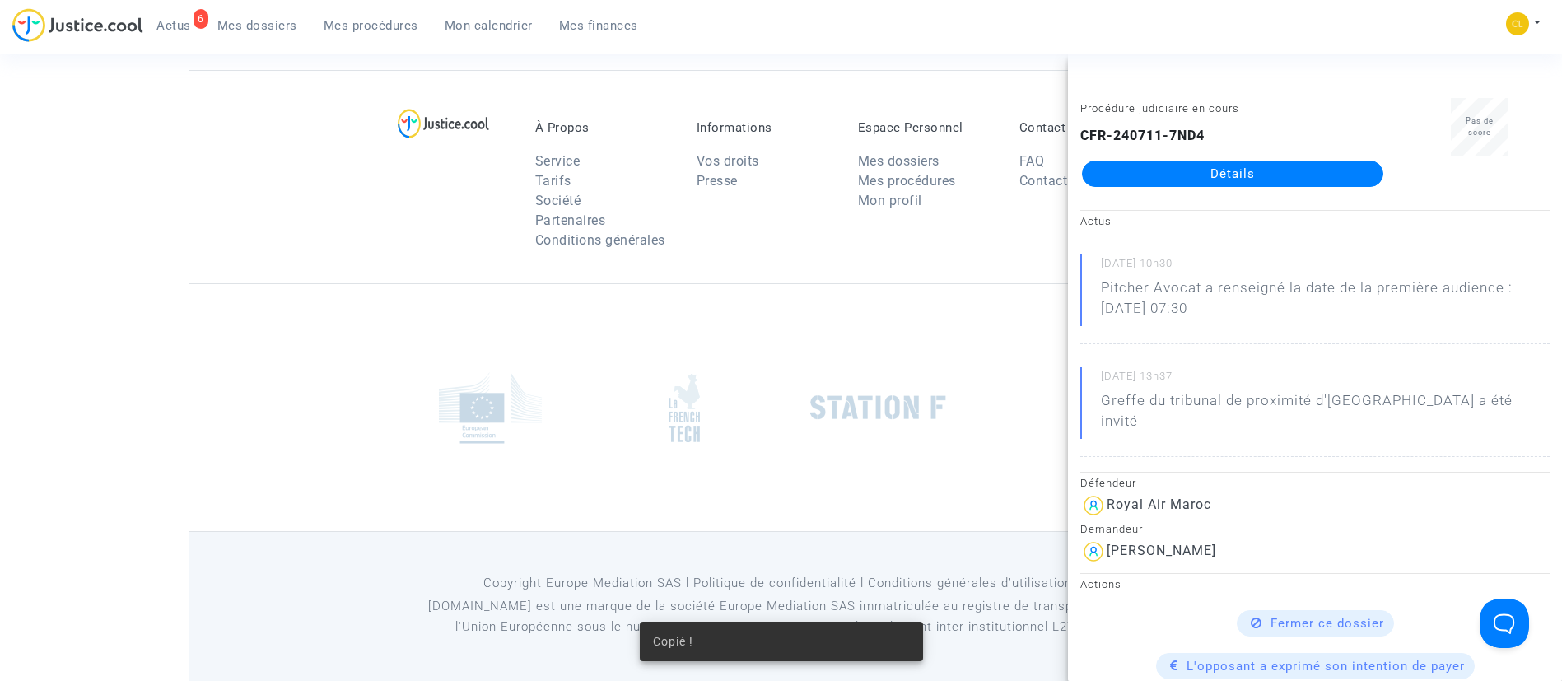
scroll to position [247, 0]
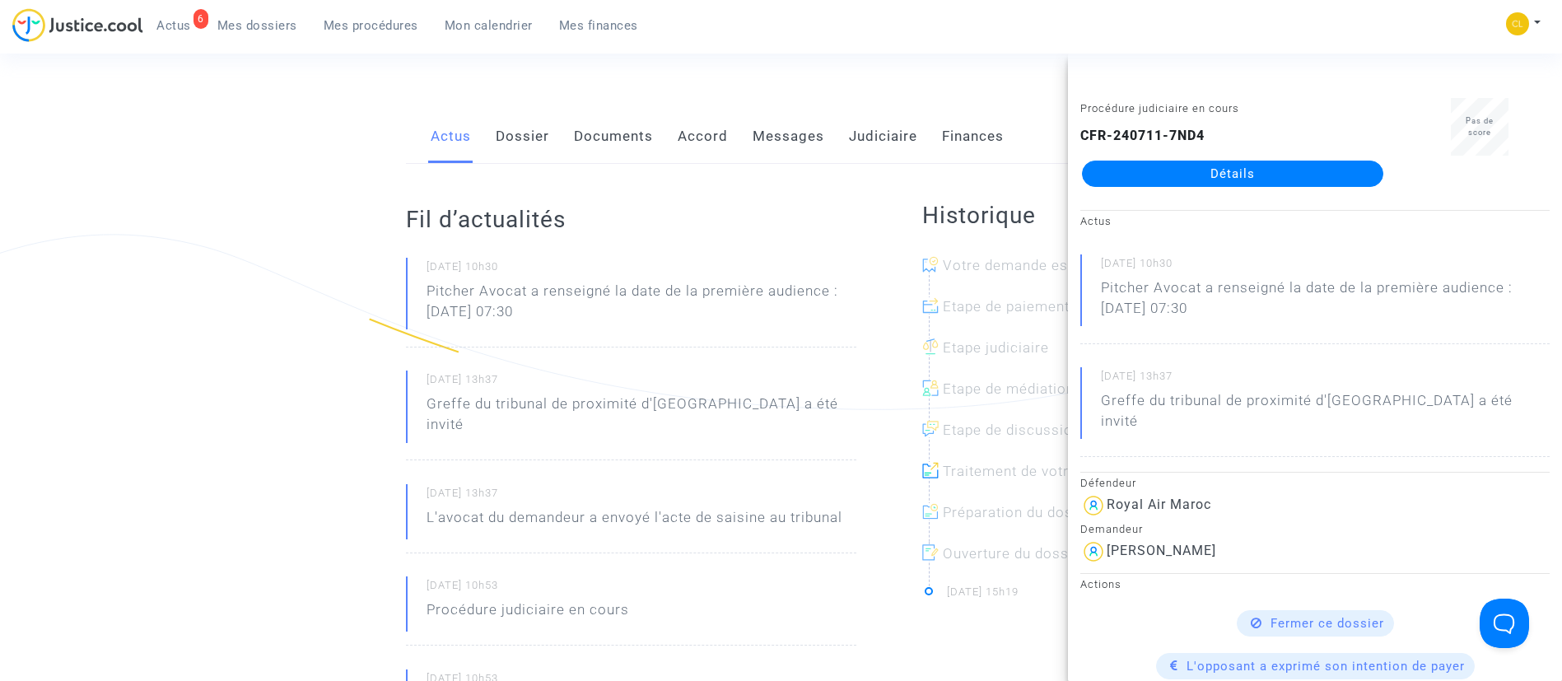
click at [705, 147] on link "Accord" at bounding box center [702, 136] width 50 height 54
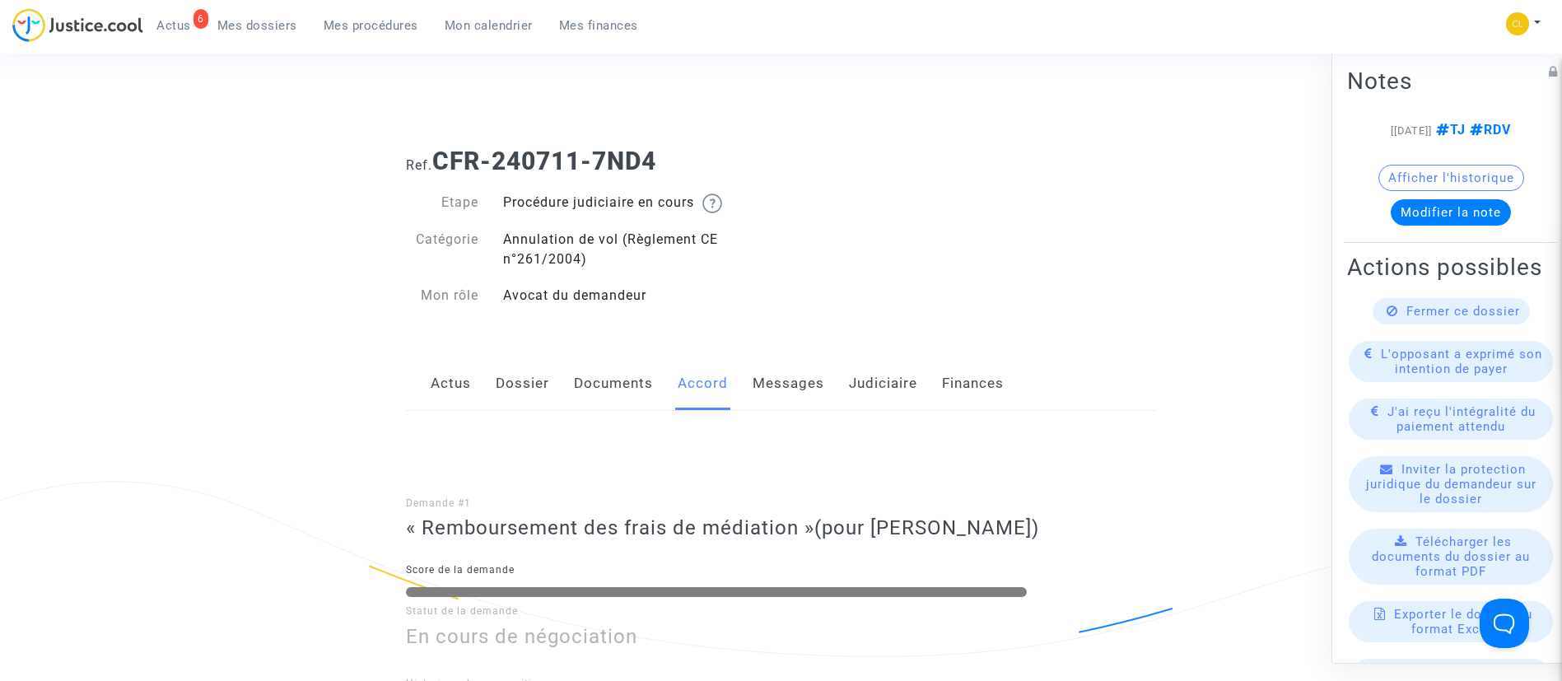
drag, startPoint x: 857, startPoint y: 385, endPoint x: 861, endPoint y: 345, distance: 40.5
click at [857, 385] on link "Judiciaire" at bounding box center [883, 383] width 68 height 54
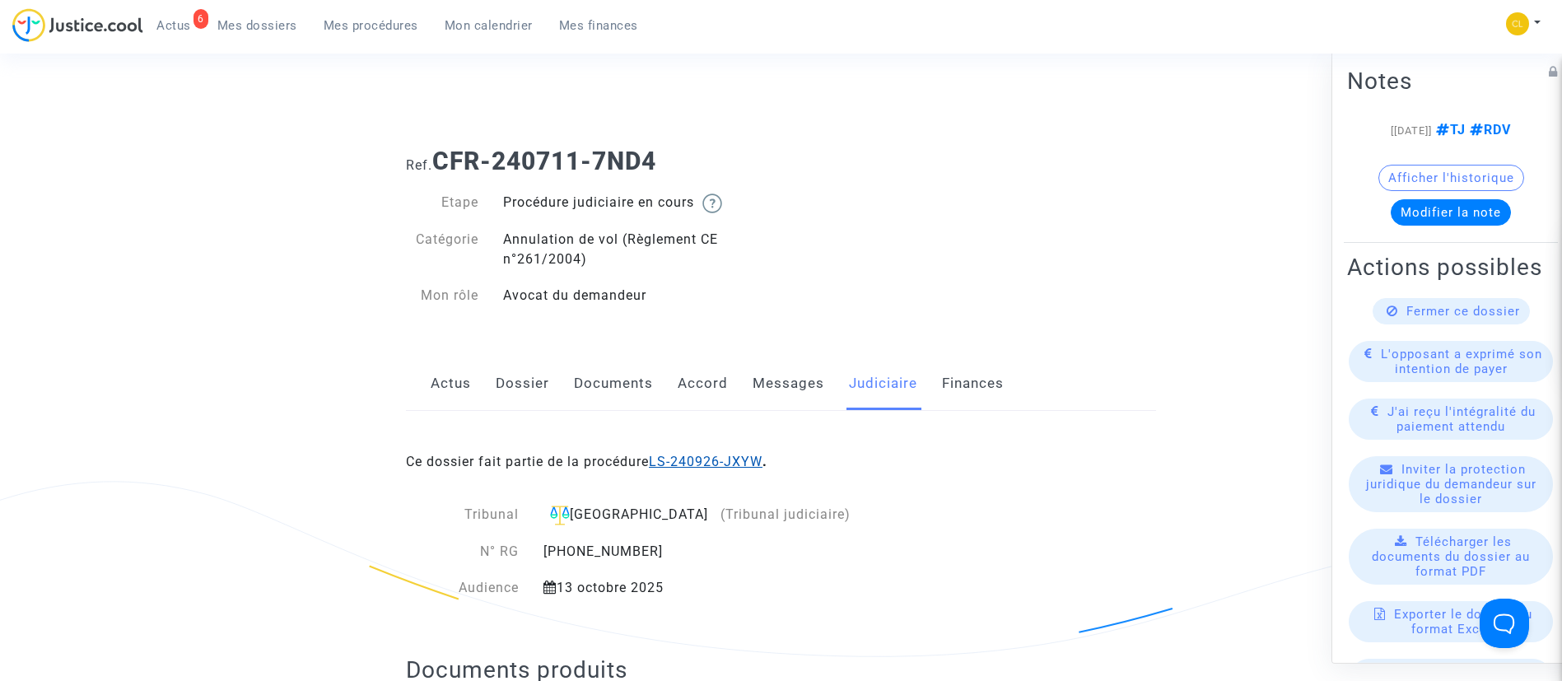
click at [710, 465] on link "LS-240926-JXYW" at bounding box center [706, 462] width 114 height 16
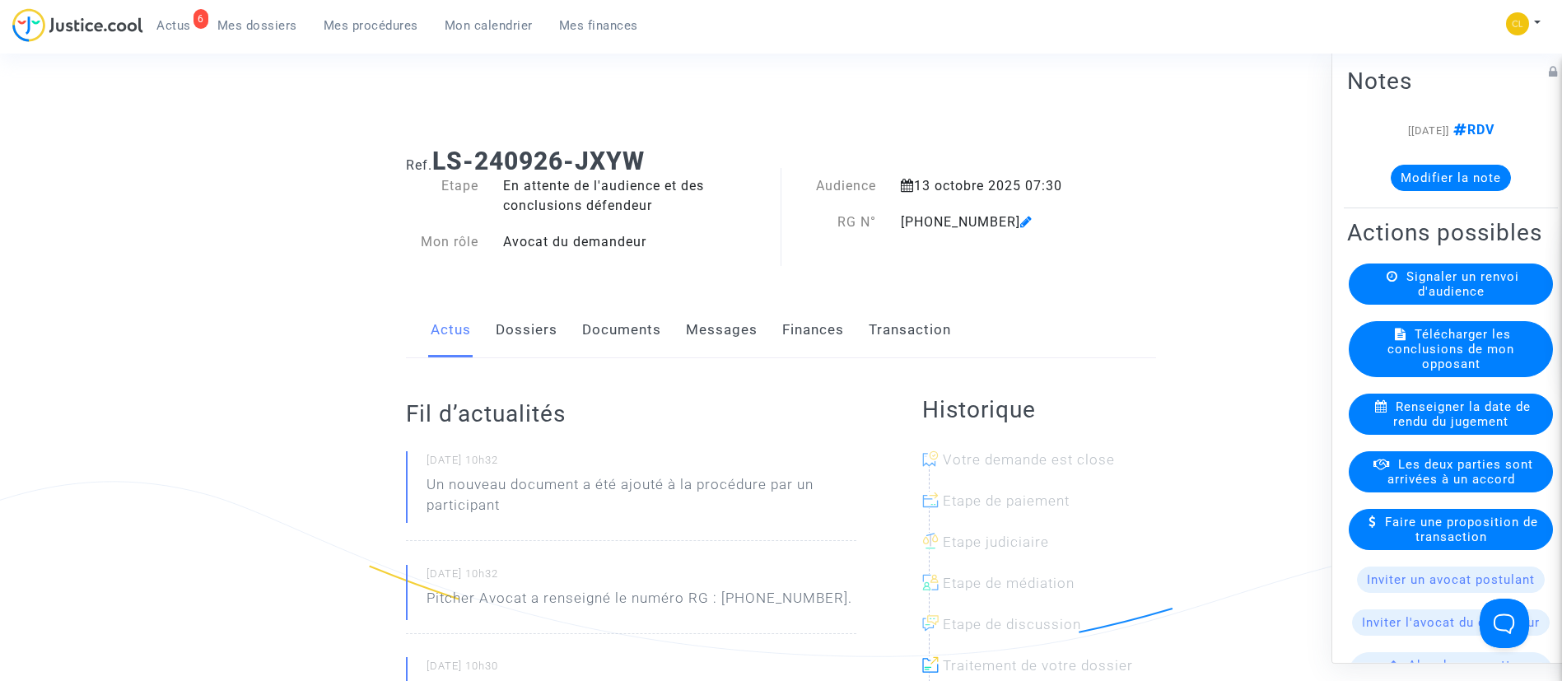
click at [1417, 169] on button "Modifier la note" at bounding box center [1450, 177] width 120 height 26
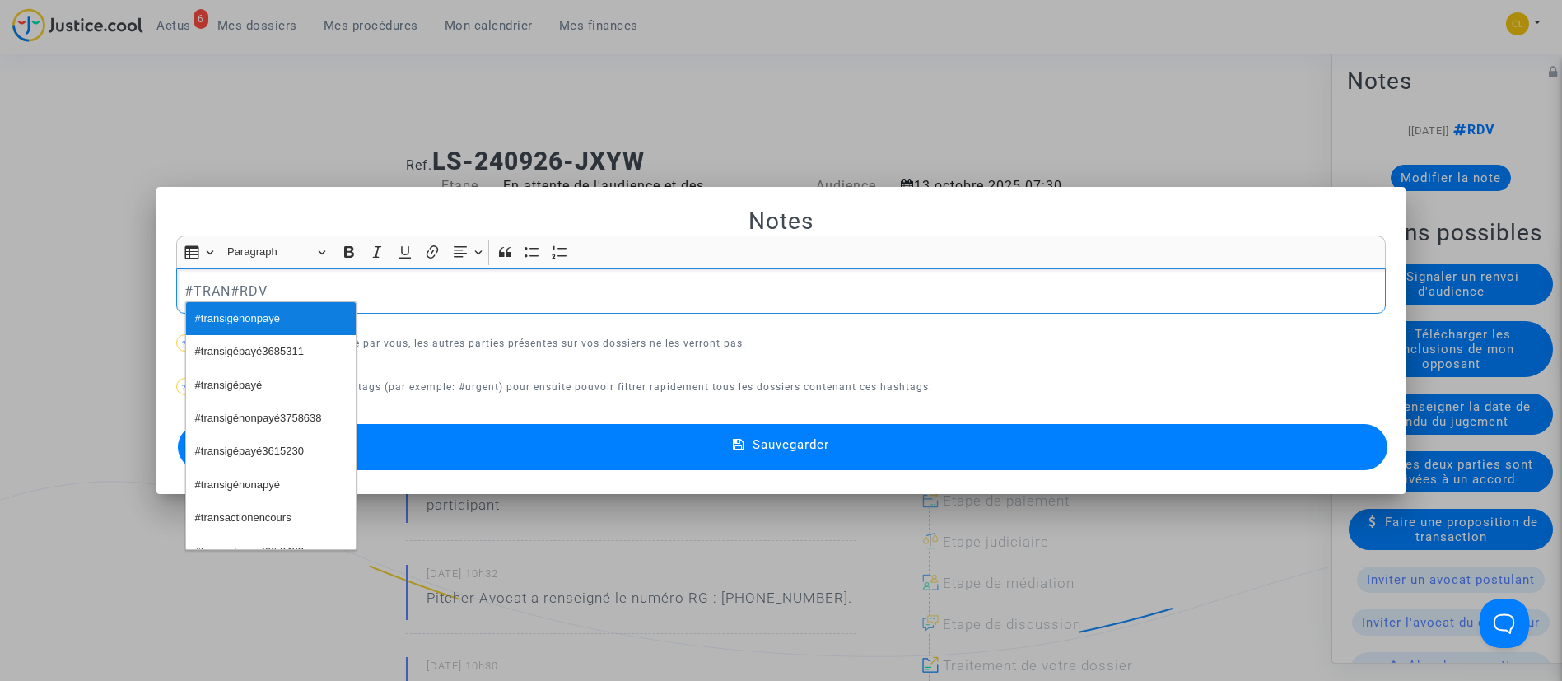
click at [207, 320] on span "#transigénonpayé" at bounding box center [237, 319] width 85 height 24
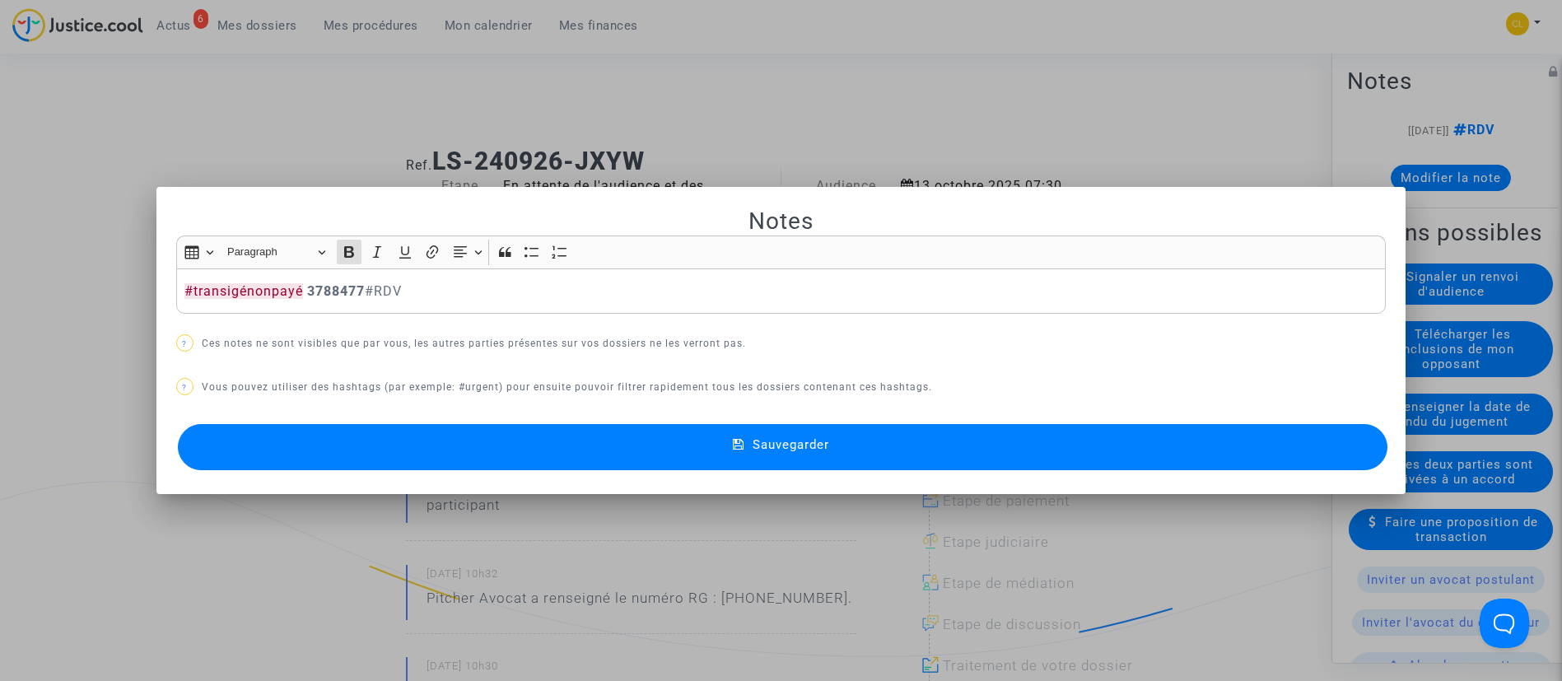
click at [871, 463] on button "Sauvegarder" at bounding box center [783, 447] width 1210 height 46
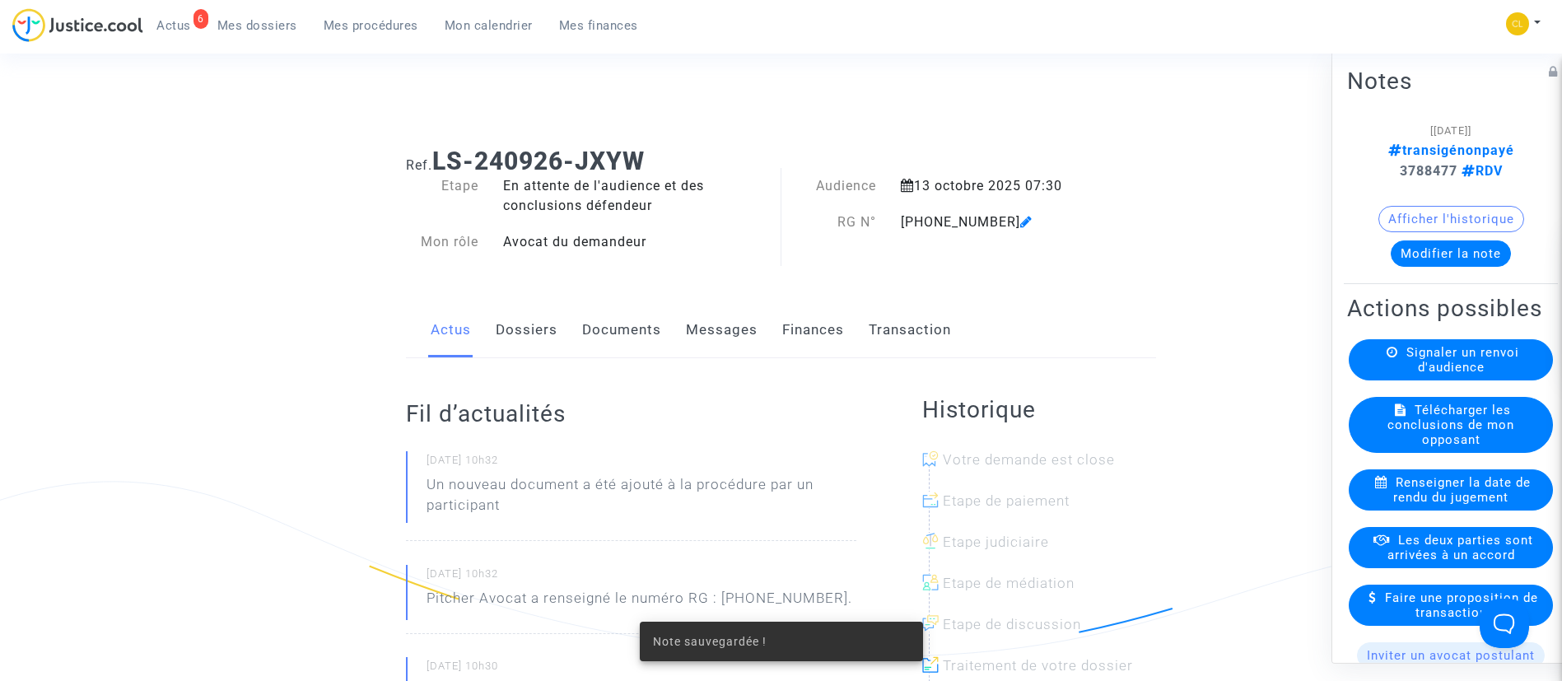
click at [1446, 561] on span "Les deux parties sont arrivées à un accord" at bounding box center [1460, 547] width 146 height 30
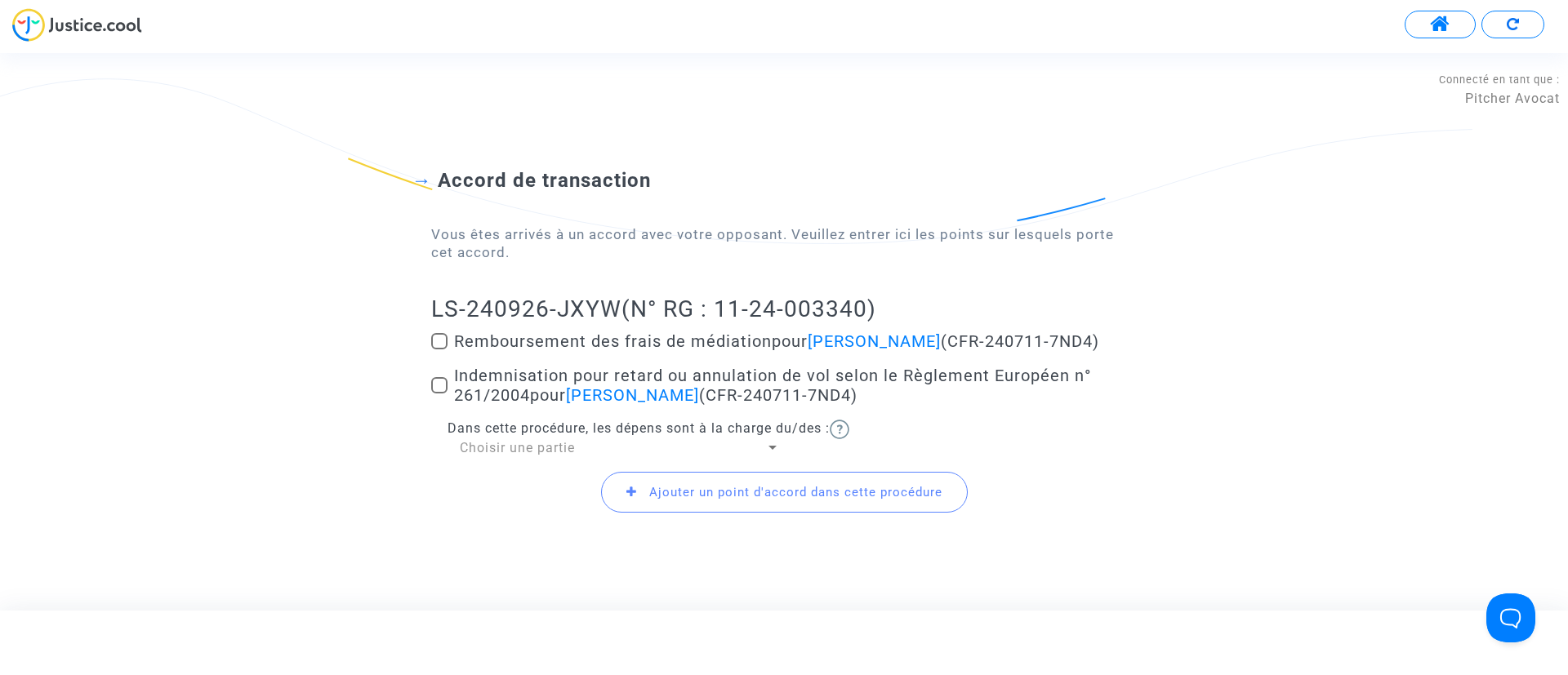
click at [538, 383] on span "Indemnisation pour retard ou annulation de vol selon le Règlement Européen n° 2…" at bounding box center [773, 386] width 637 height 40
click at [439, 394] on input "Indemnisation pour retard ou annulation de vol selon le Règlement Européen n° 2…" at bounding box center [438, 394] width 1 height 1
checkbox input "true"
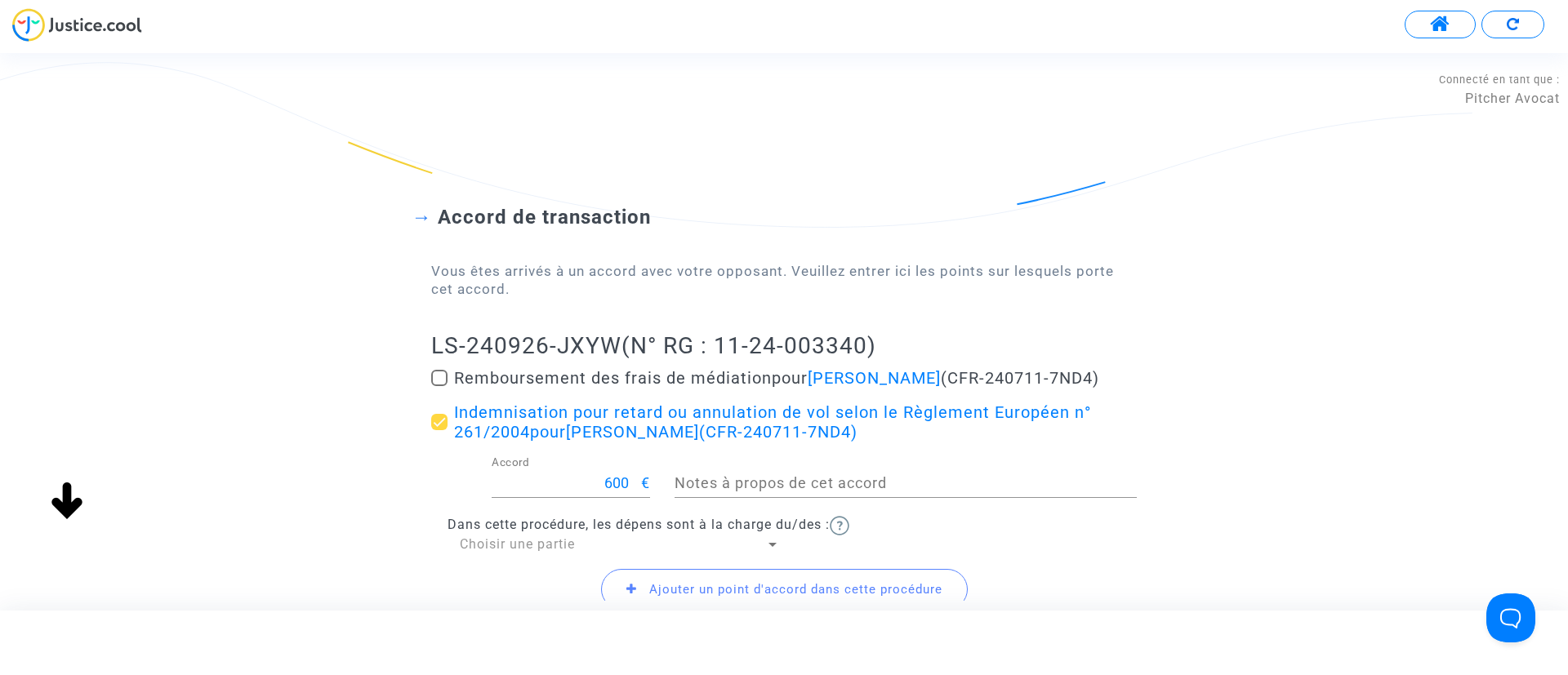
click at [551, 390] on mat-checkbox "Remboursement des frais de médiation pour [PERSON_NAME] (CFR-240711-7ND4)" at bounding box center [784, 381] width 705 height 26
click at [549, 372] on span "Remboursement des frais de médiation pour [PERSON_NAME] (CFR-240711-7ND4)" at bounding box center [777, 378] width 645 height 20
click at [439, 386] on input "Remboursement des frais de médiation pour [PERSON_NAME] (CFR-240711-7ND4)" at bounding box center [438, 386] width 1 height 1
checkbox input "true"
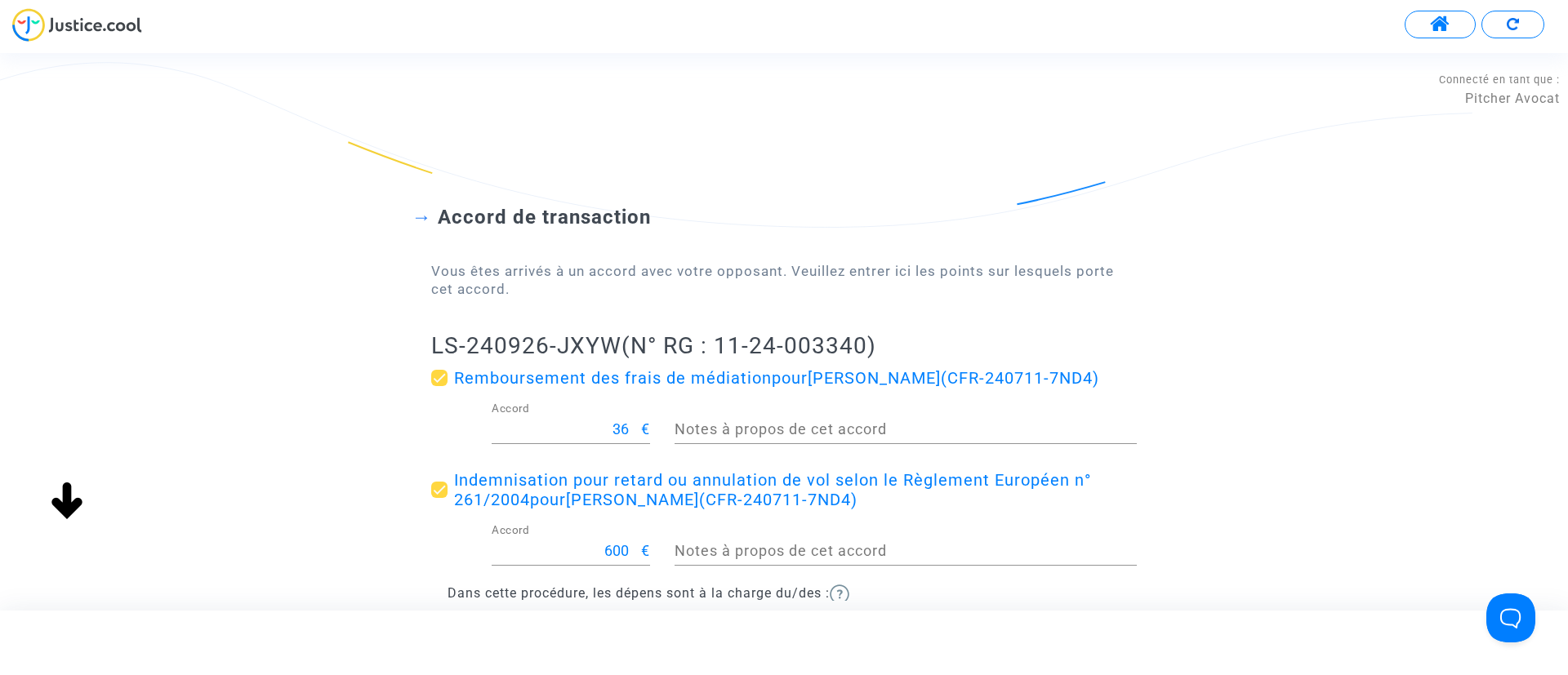
scroll to position [205, 0]
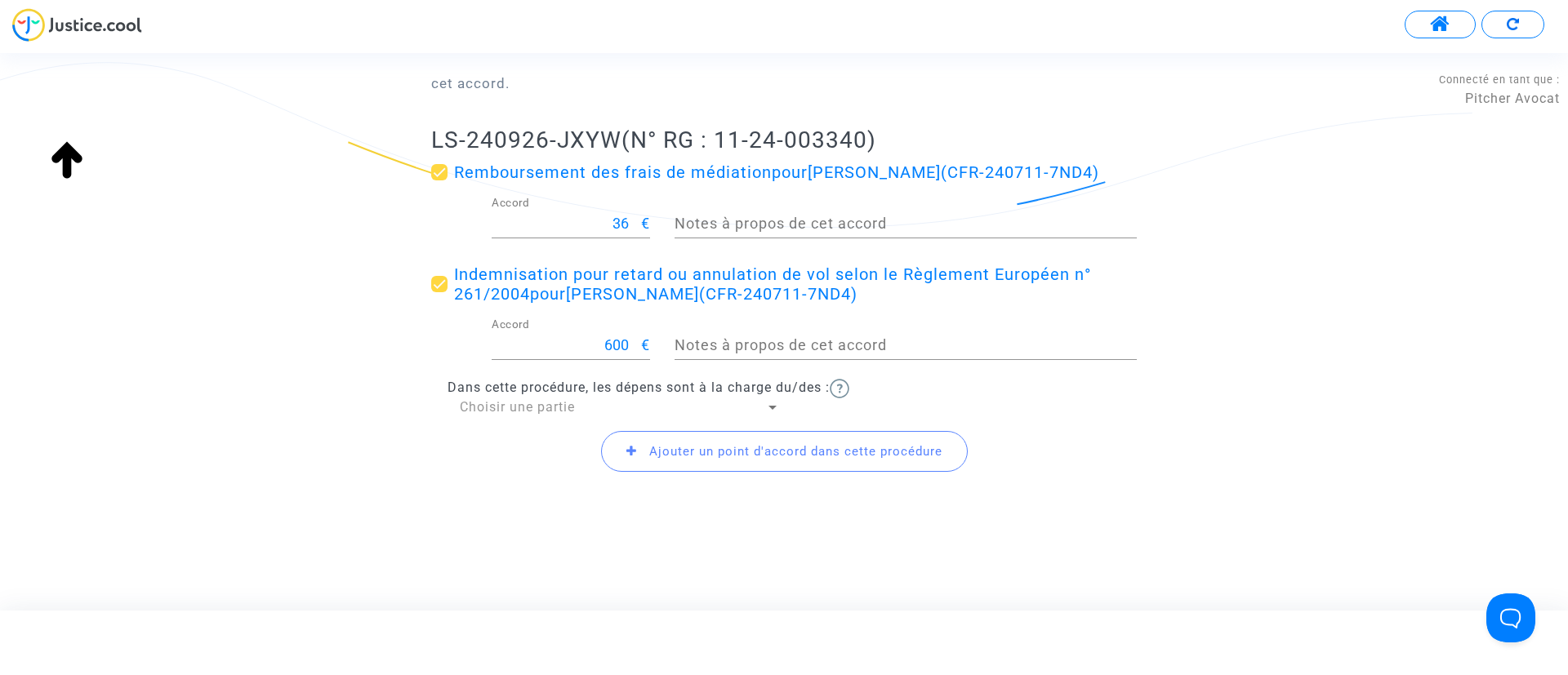
click at [478, 412] on span "Choisir une partie" at bounding box center [517, 407] width 115 height 16
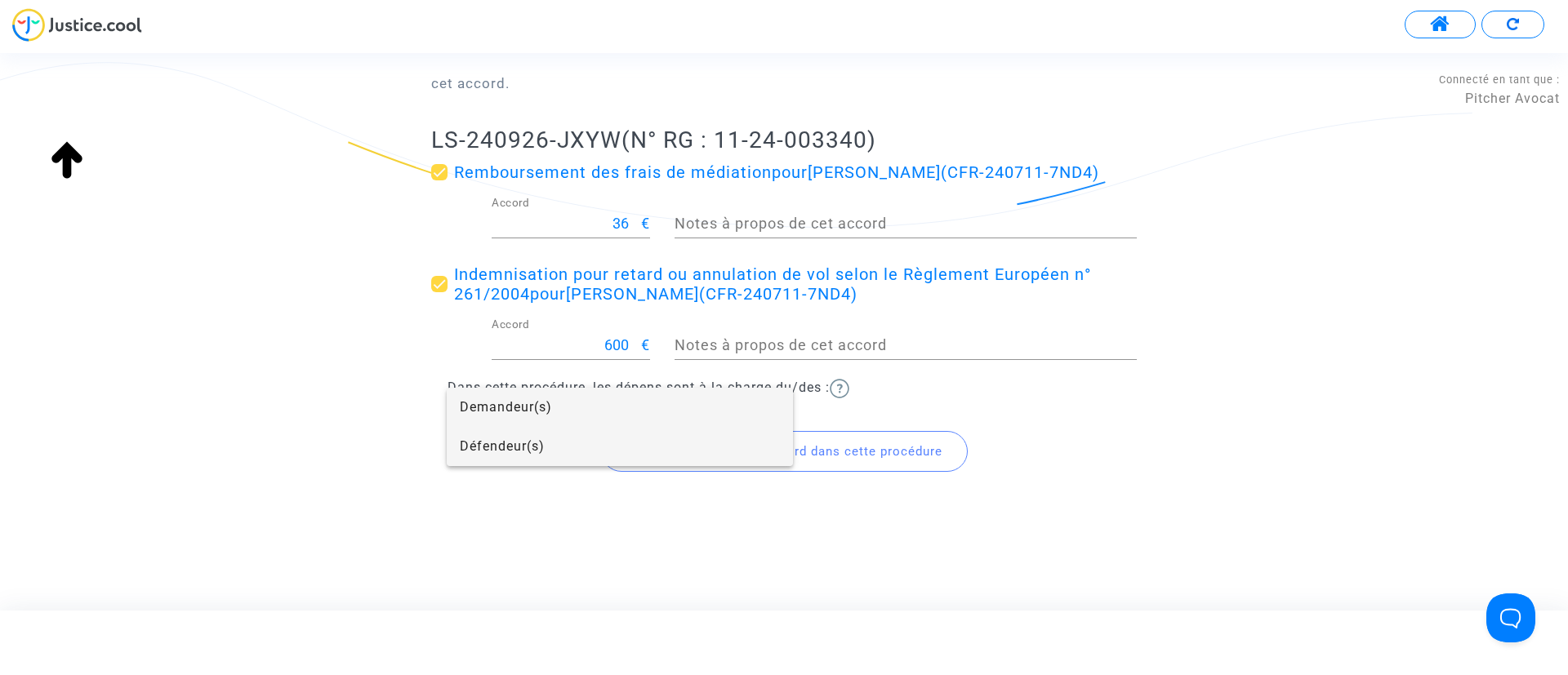
click at [491, 453] on span "Défendeur(s)" at bounding box center [619, 447] width 320 height 40
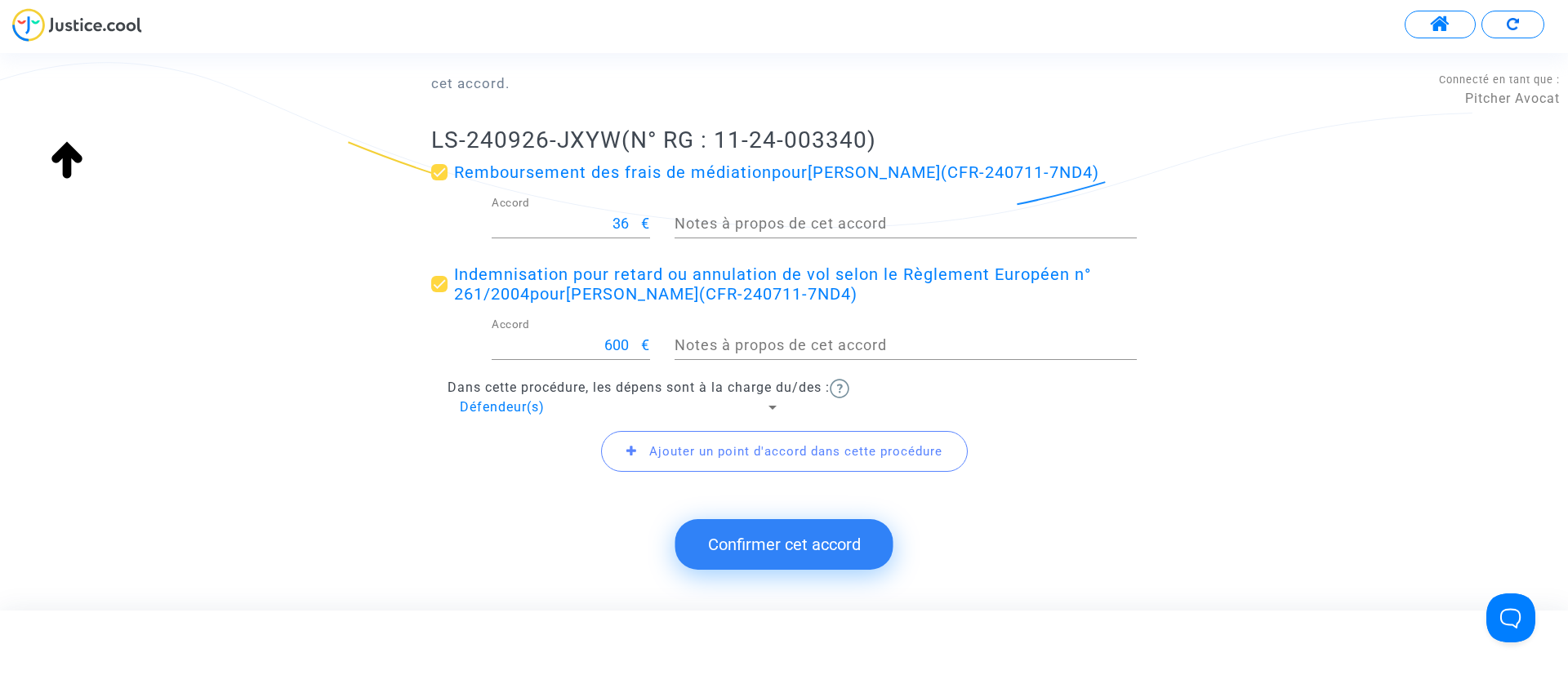
click at [640, 444] on span "Ajouter un point d'accord dans cette procédure" at bounding box center [784, 451] width 367 height 41
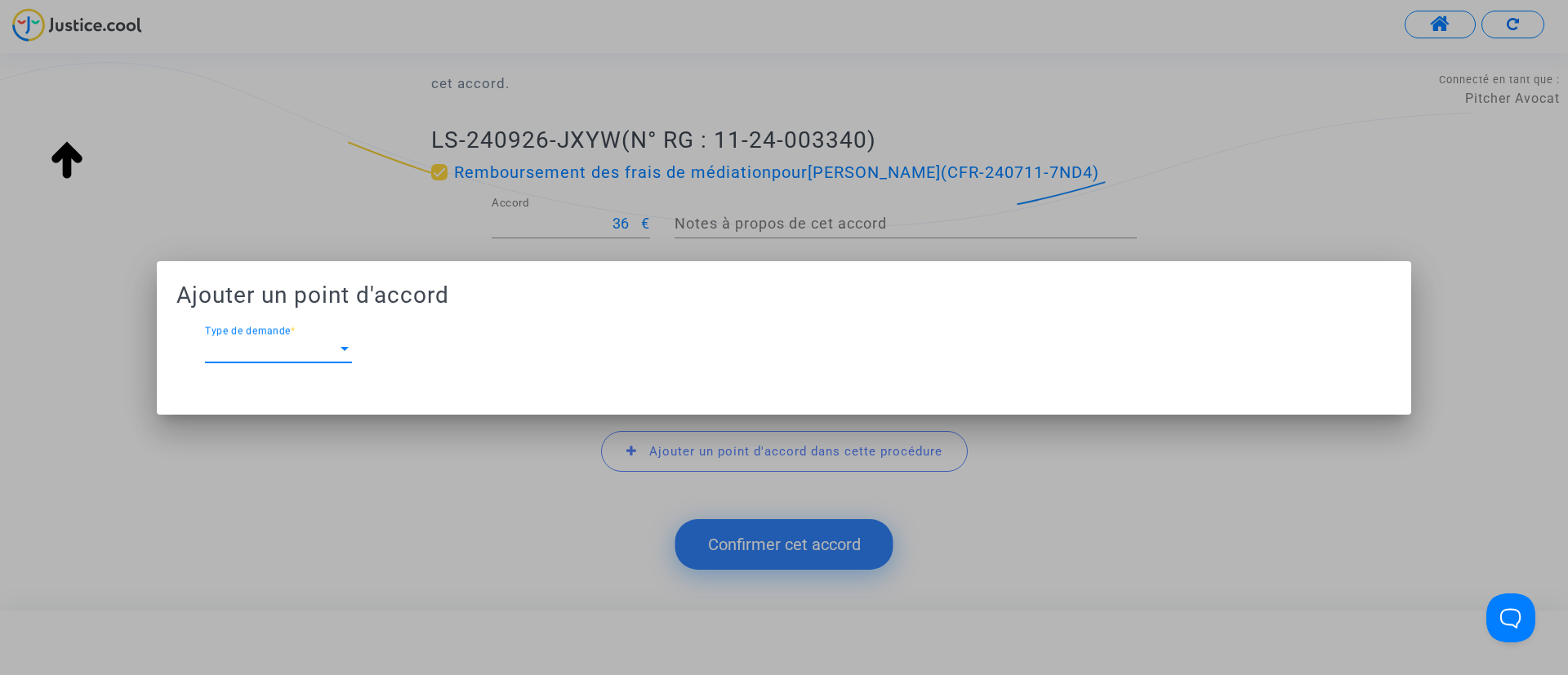
click at [218, 342] on span "Type de demande" at bounding box center [271, 349] width 132 height 15
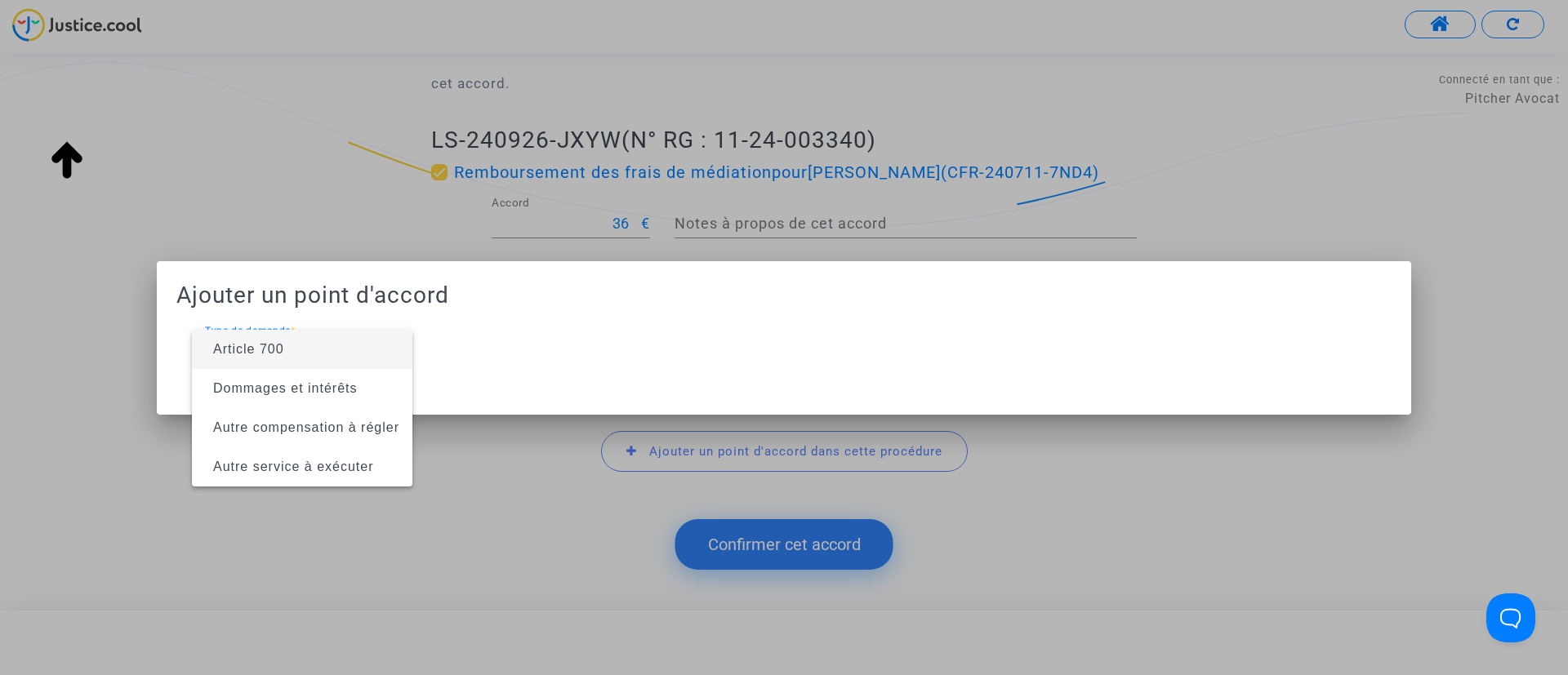
click at [218, 342] on span "Article 700" at bounding box center [249, 349] width 71 height 14
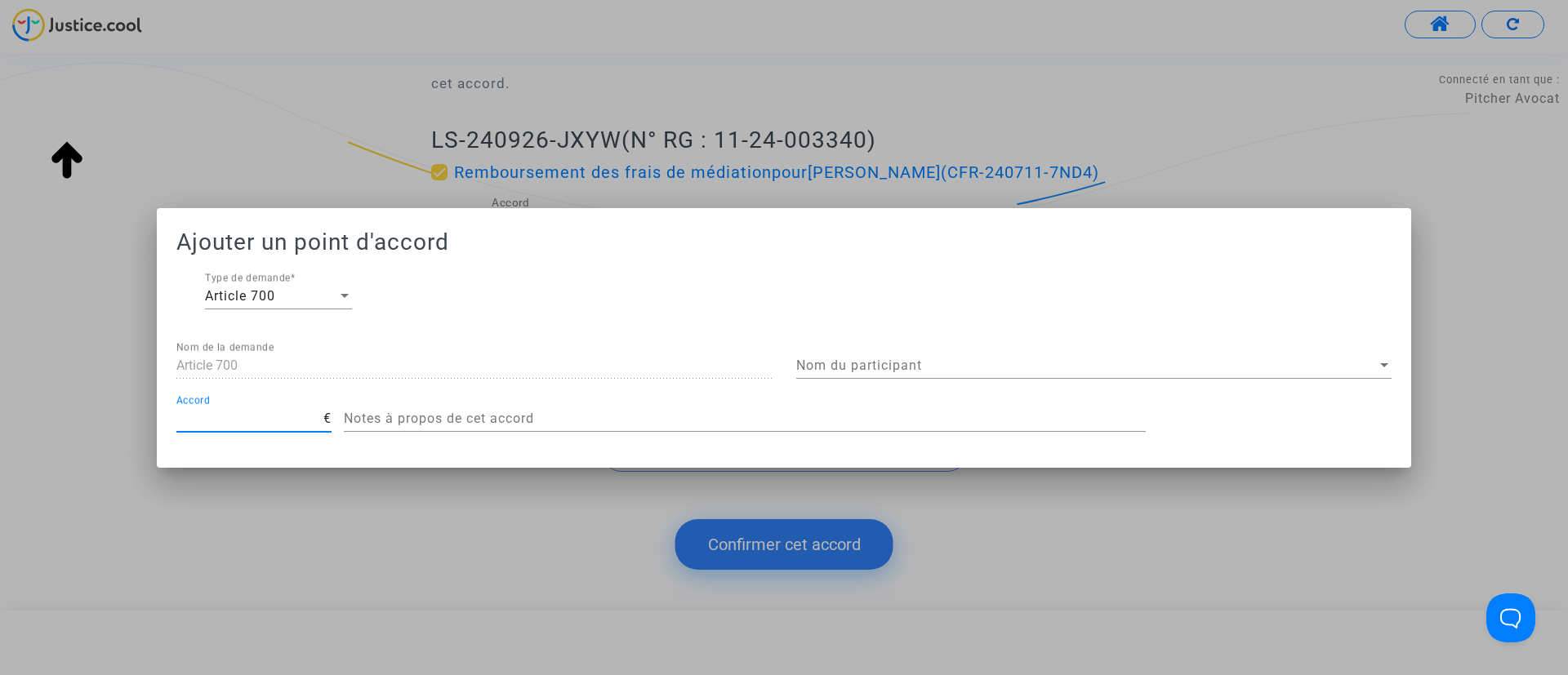
click at [275, 411] on input "Accord" at bounding box center [250, 418] width 147 height 15
type input "264"
click at [805, 374] on div "Nom du participant Nom du participant" at bounding box center [1094, 360] width 595 height 37
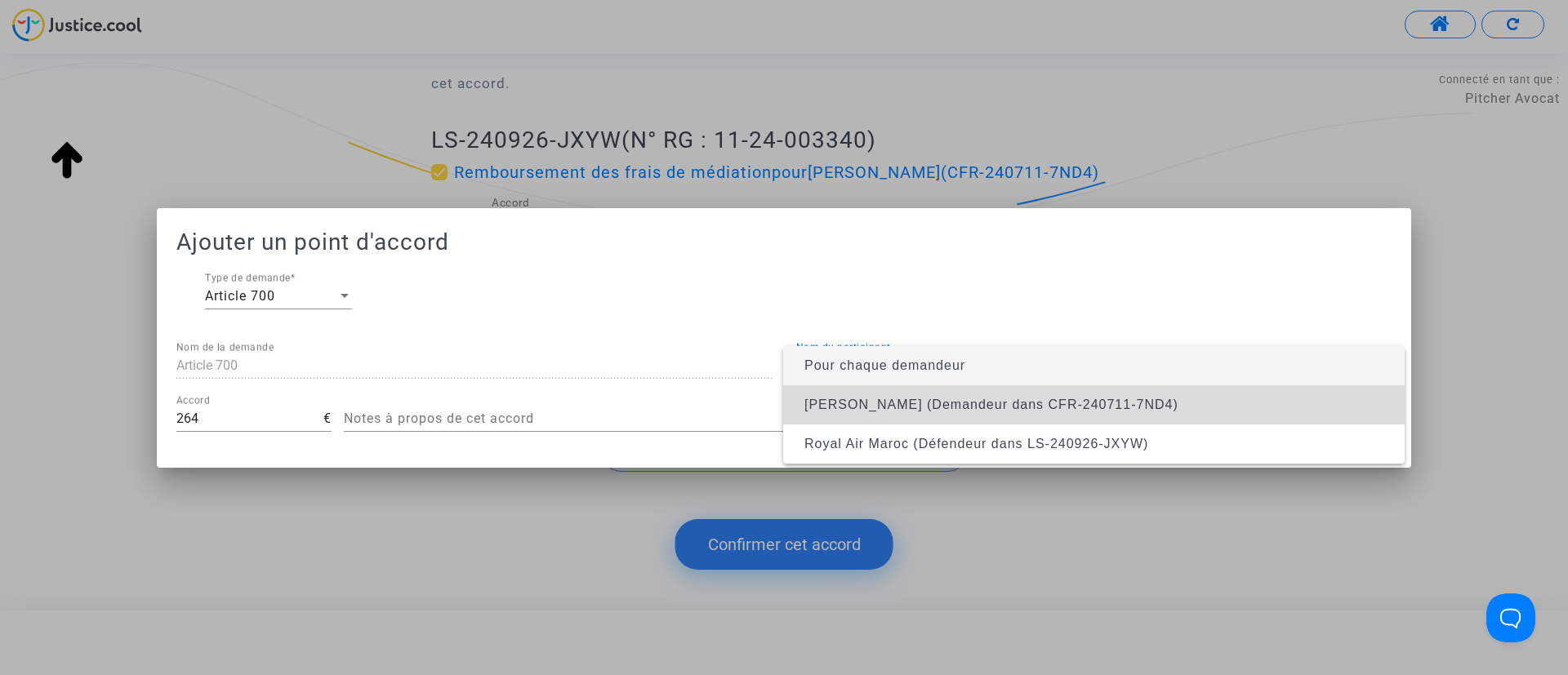
click at [829, 420] on span "[PERSON_NAME] (Demandeur dans CFR-240711-7ND4)" at bounding box center [1094, 405] width 595 height 40
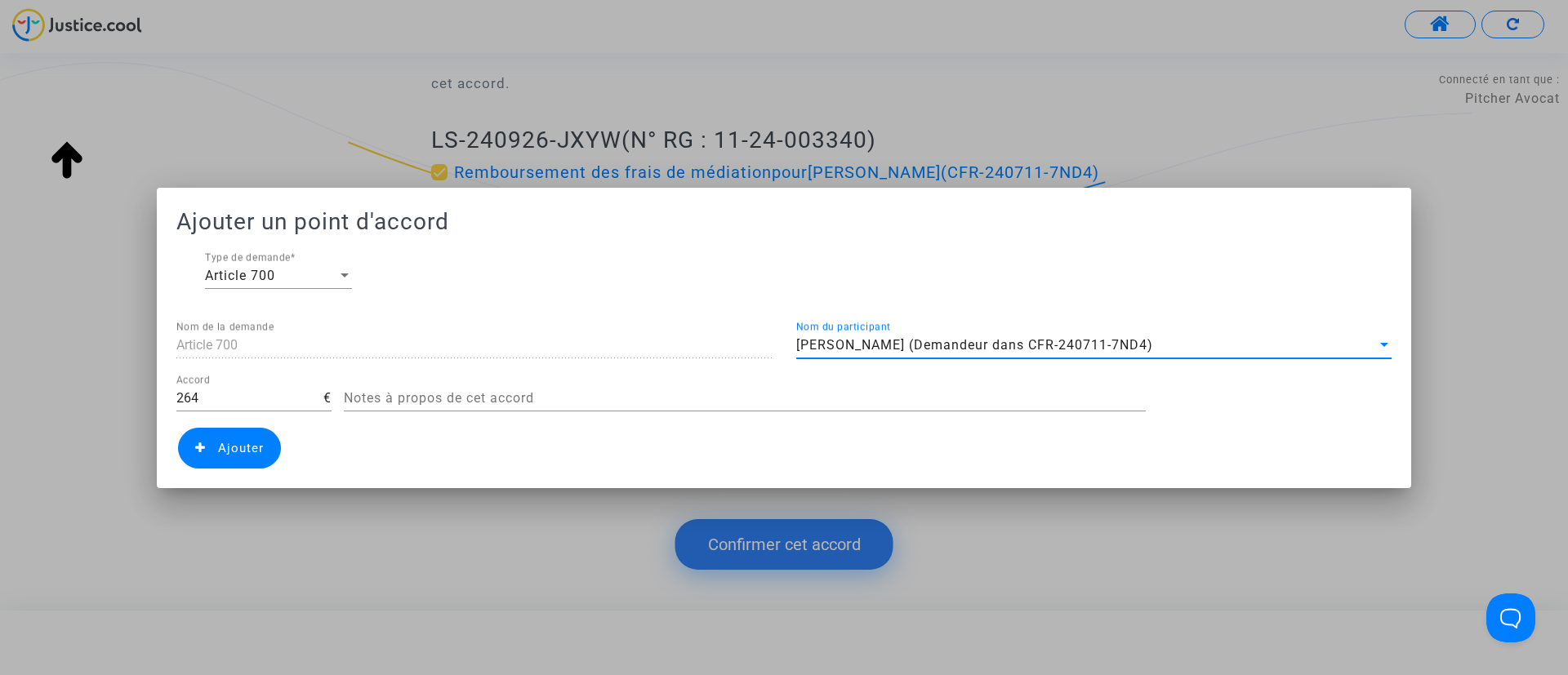
drag, startPoint x: 208, startPoint y: 450, endPoint x: 489, endPoint y: 486, distance: 283.3
click at [219, 452] on span "Ajouter" at bounding box center [229, 447] width 103 height 41
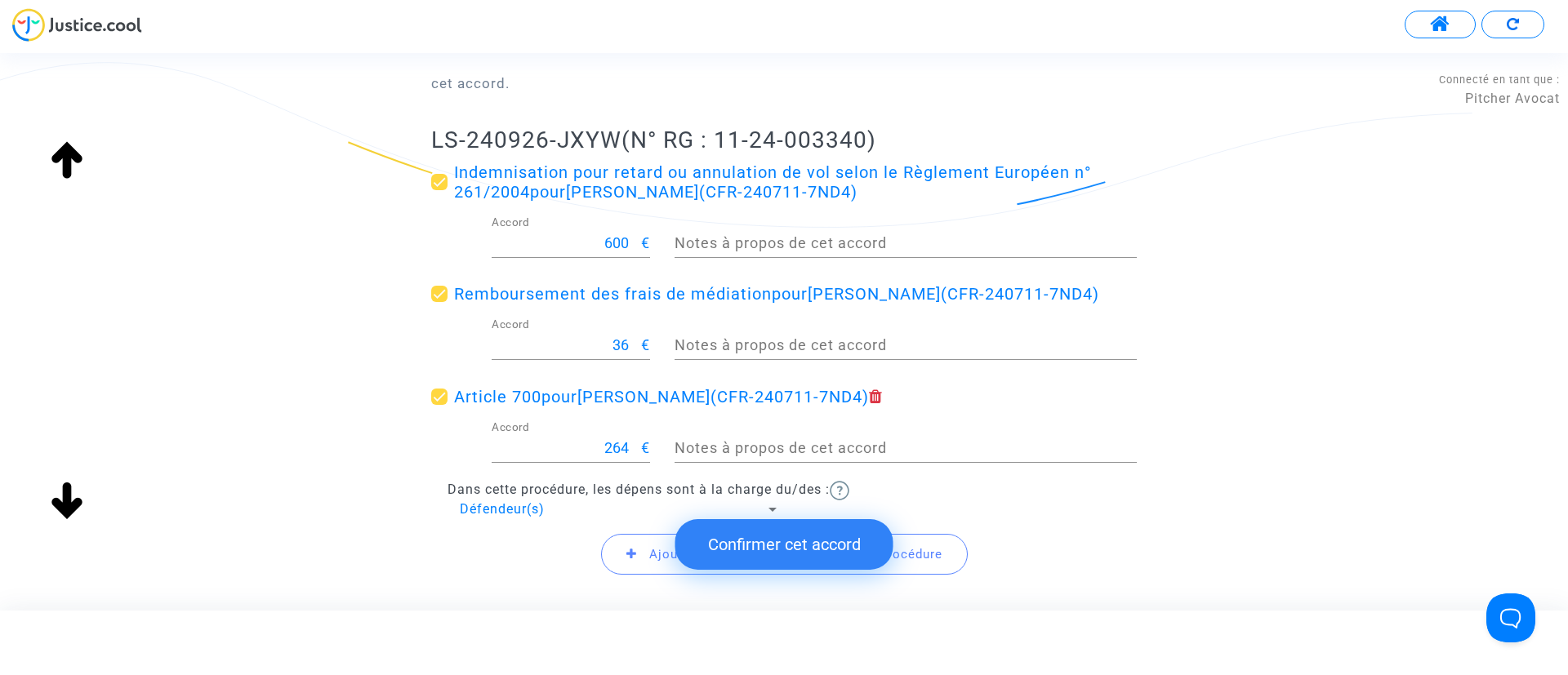
click at [801, 546] on button "Confirmer cet accord" at bounding box center [784, 544] width 218 height 51
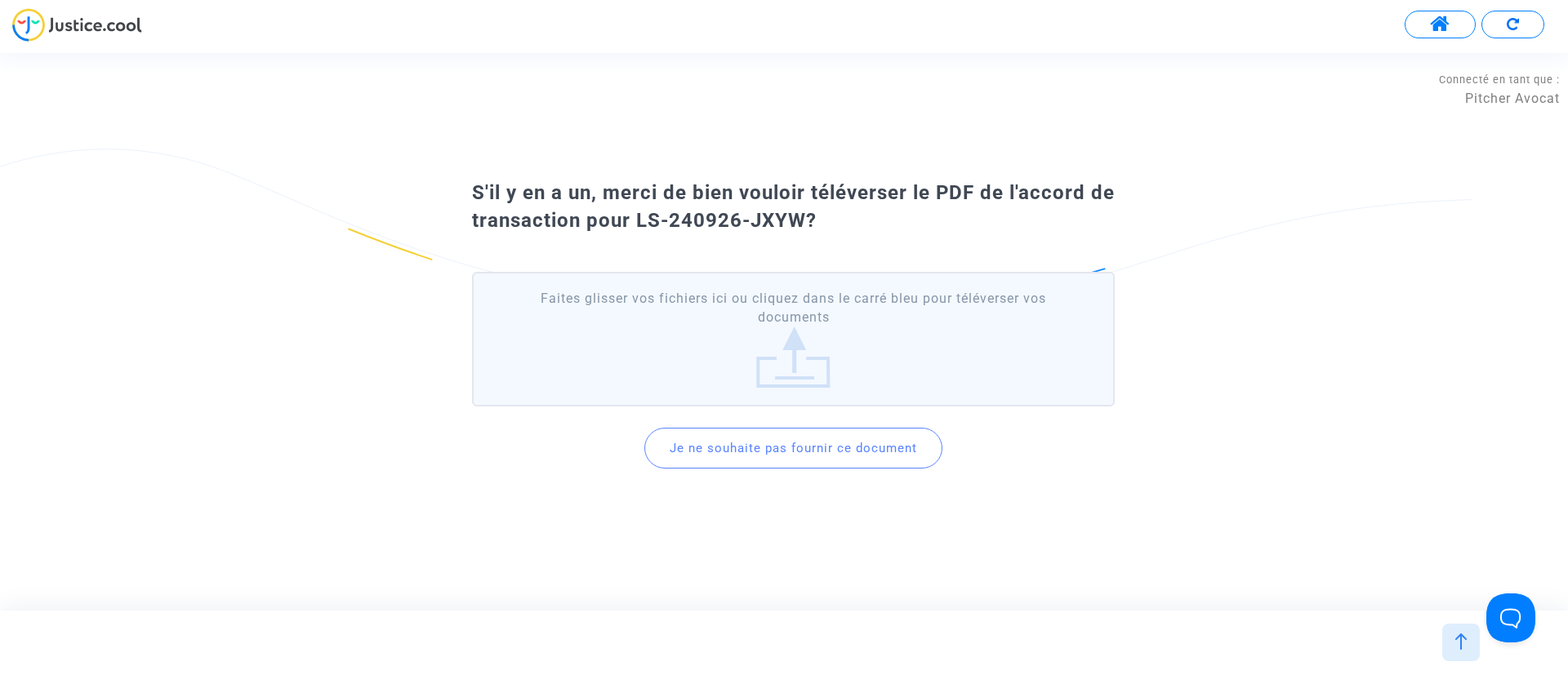
click at [873, 436] on button "Je ne souhaite pas fournir ce document" at bounding box center [792, 447] width 298 height 41
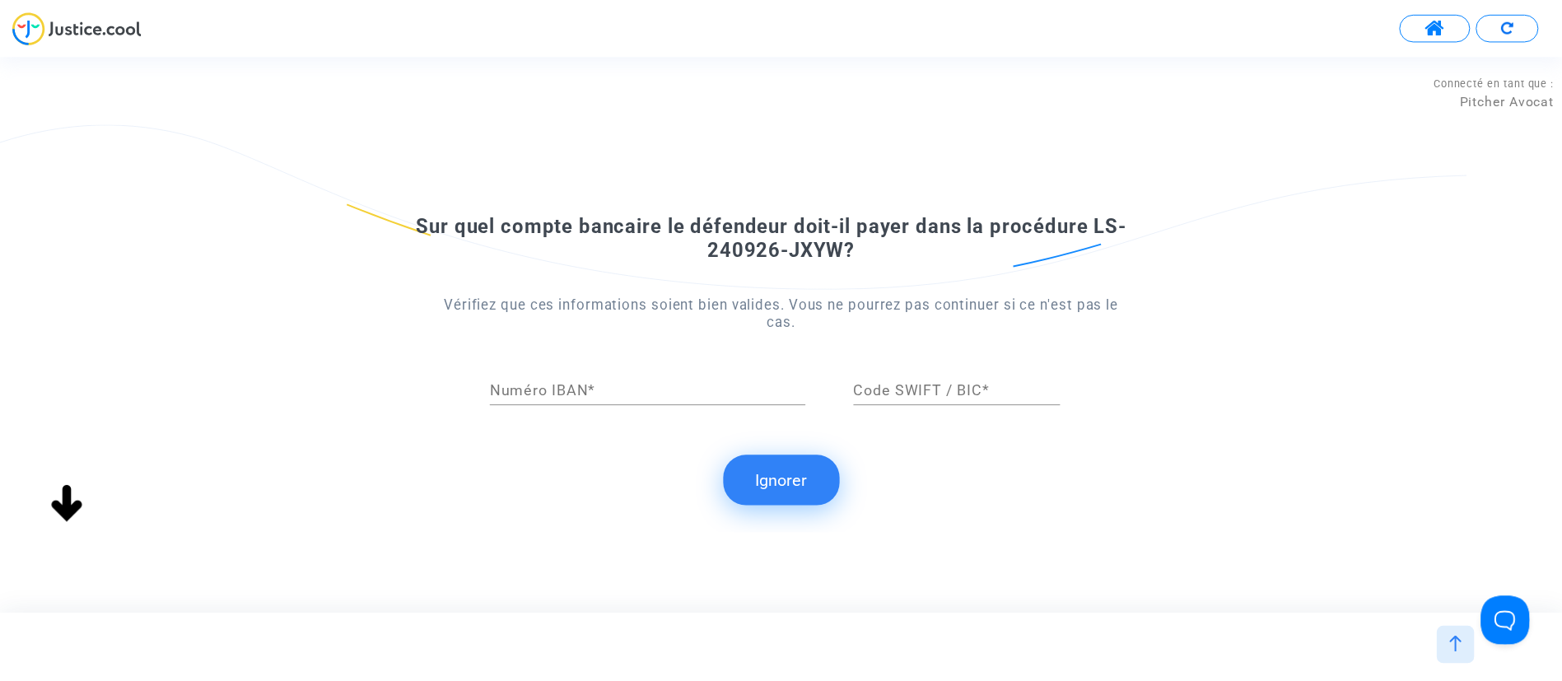
scroll to position [0, 0]
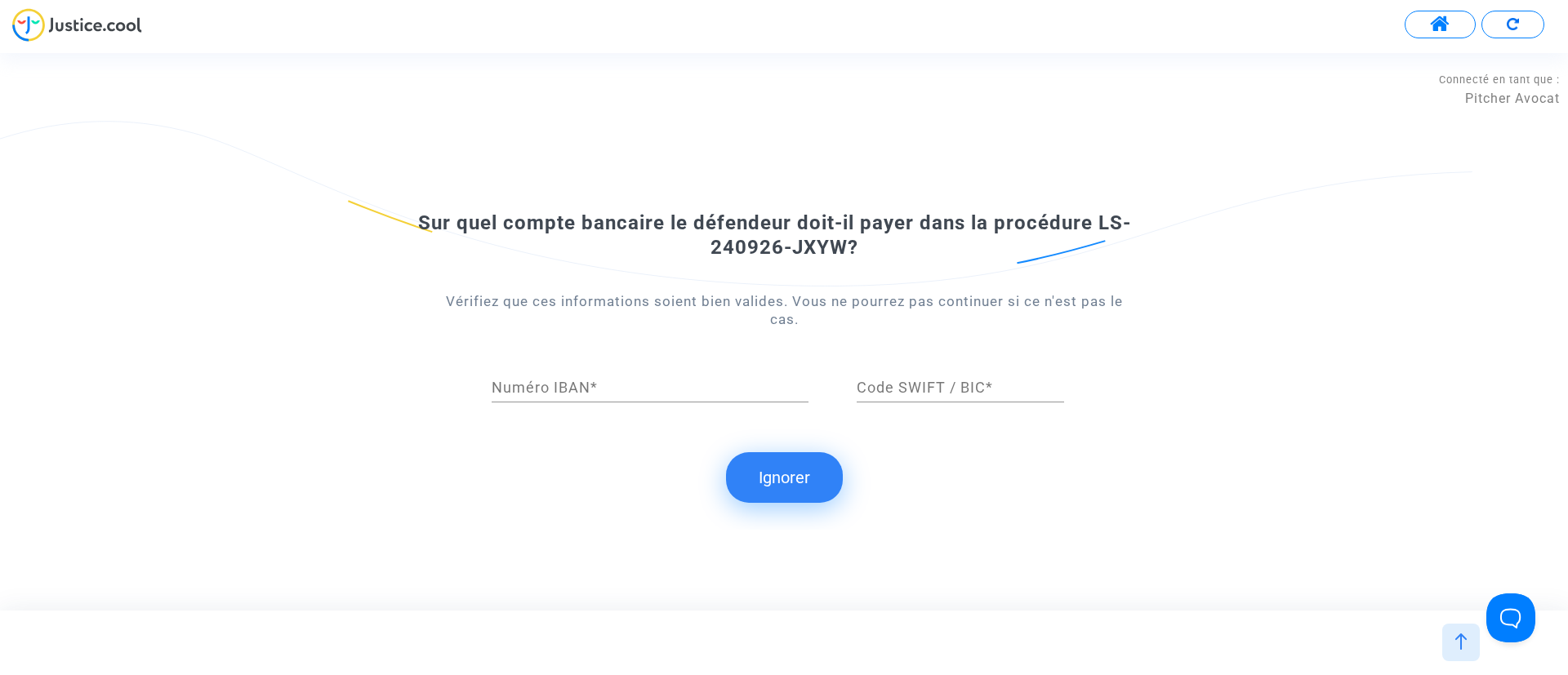
click at [832, 464] on button "Ignorer" at bounding box center [784, 477] width 117 height 51
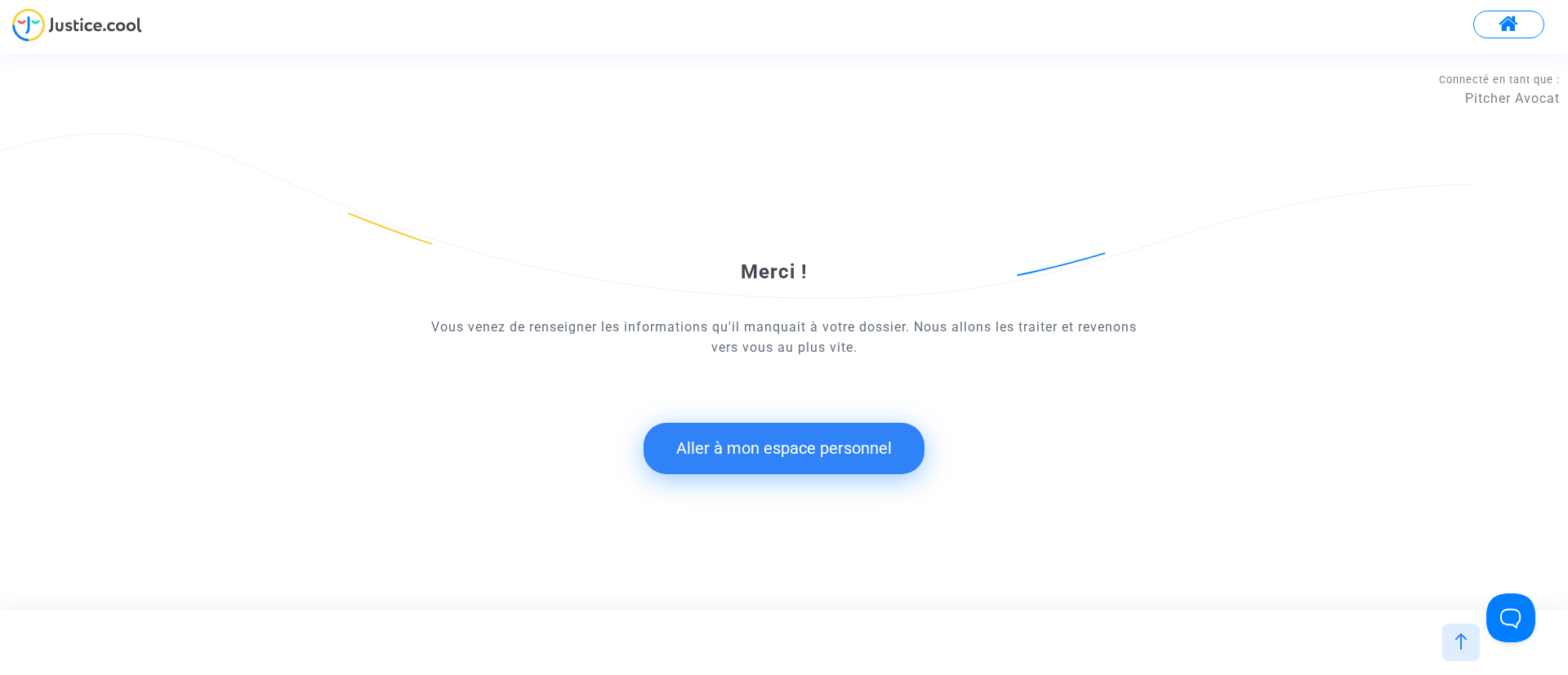
click at [671, 445] on button "Aller à mon espace personnel" at bounding box center [784, 447] width 281 height 51
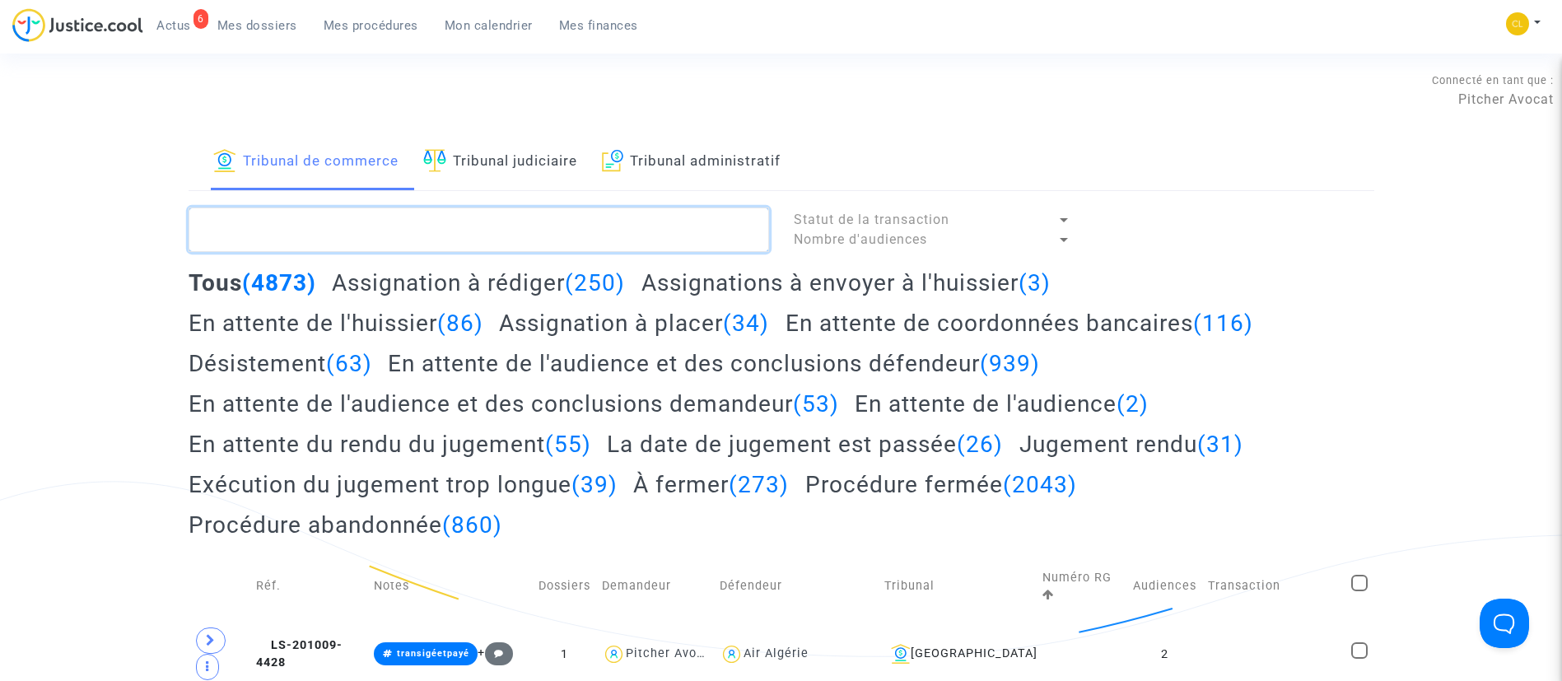
click at [487, 230] on textarea at bounding box center [479, 229] width 580 height 44
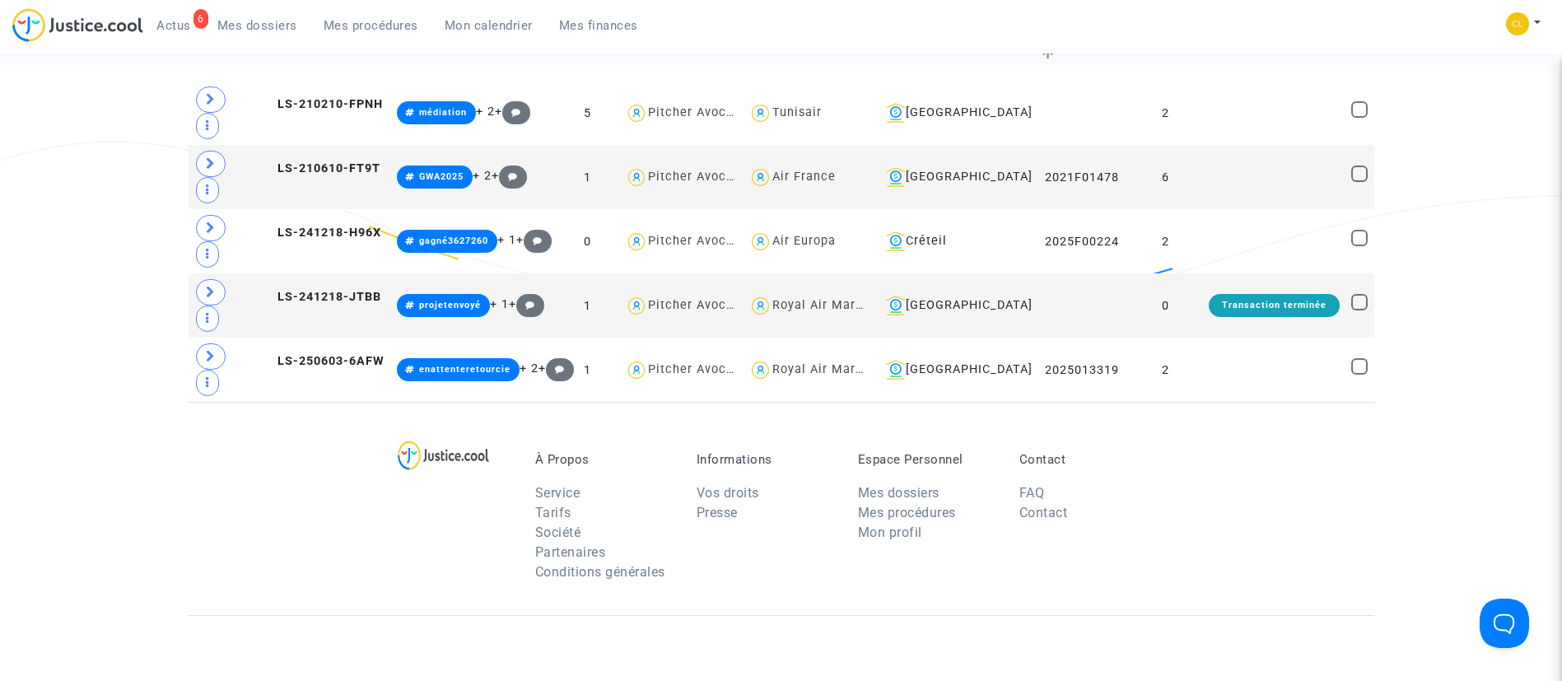
scroll to position [370, 0]
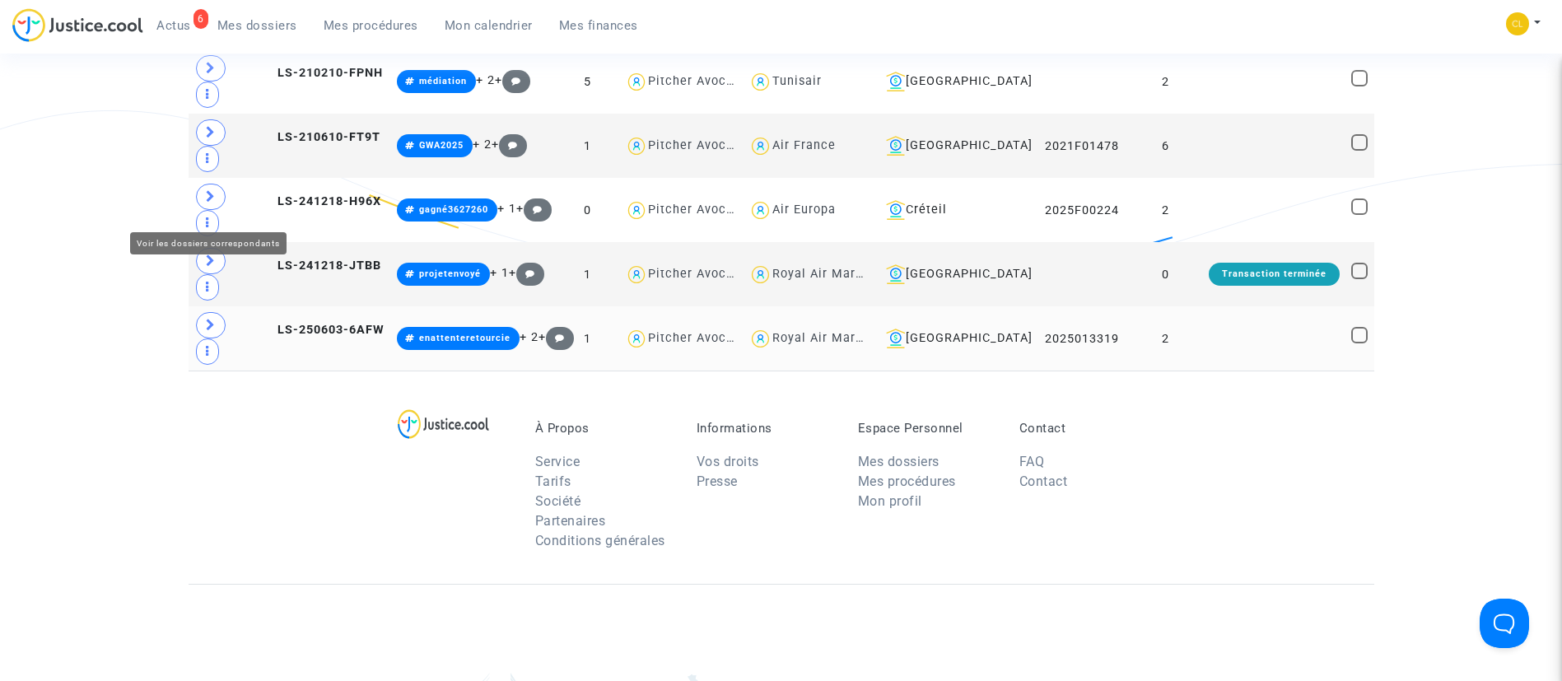
type textarea "LAPORTE"
click at [217, 312] on span at bounding box center [211, 325] width 30 height 26
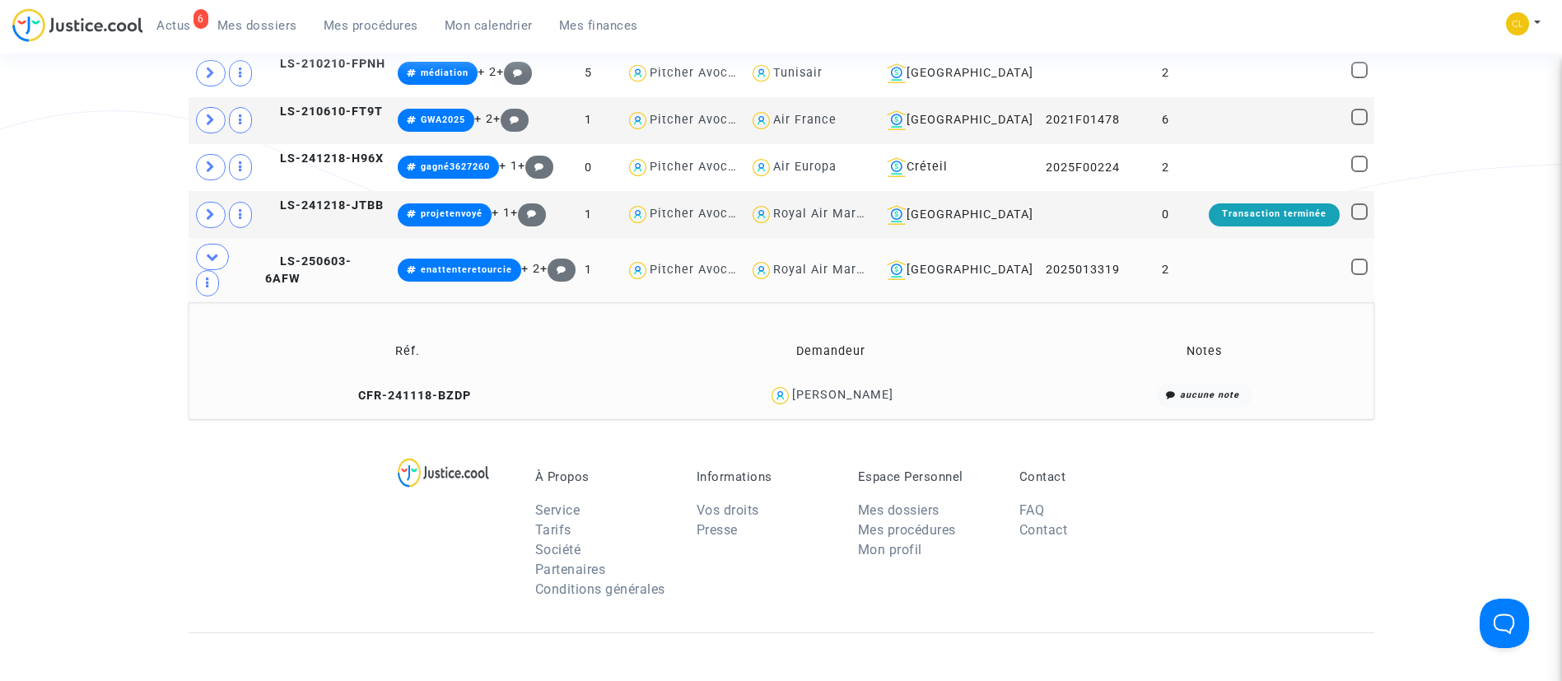
click at [885, 388] on div "[PERSON_NAME]" at bounding box center [842, 395] width 101 height 14
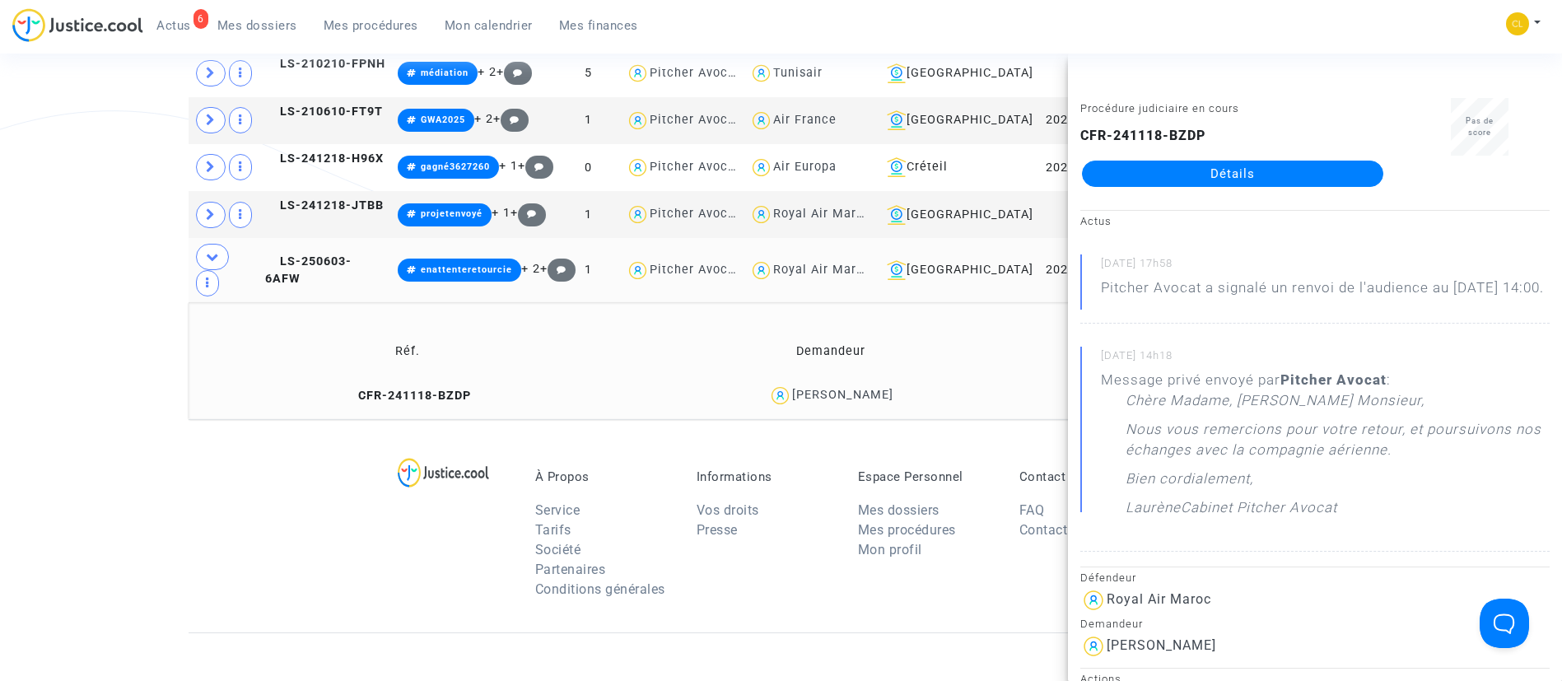
click at [1227, 175] on link "Détails" at bounding box center [1232, 174] width 301 height 26
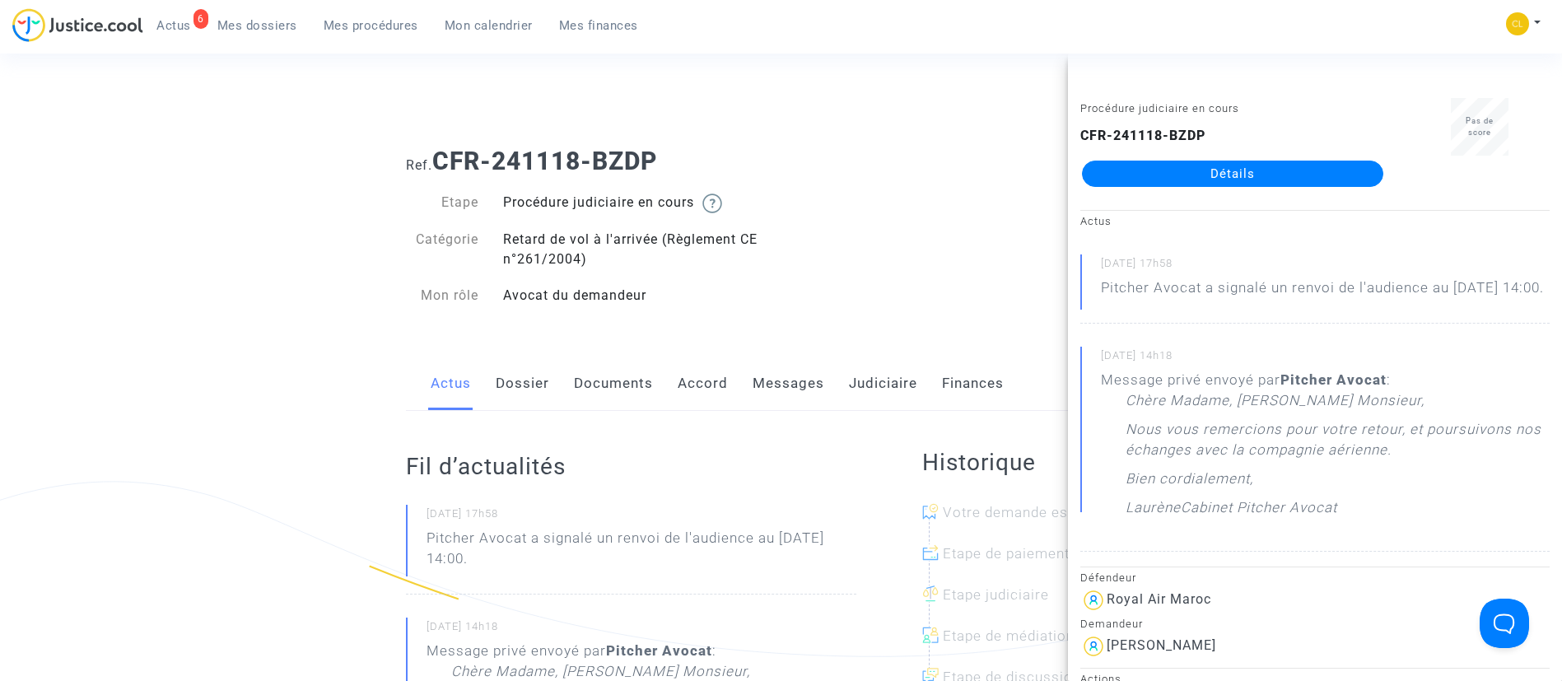
click at [794, 379] on link "Messages" at bounding box center [788, 383] width 72 height 54
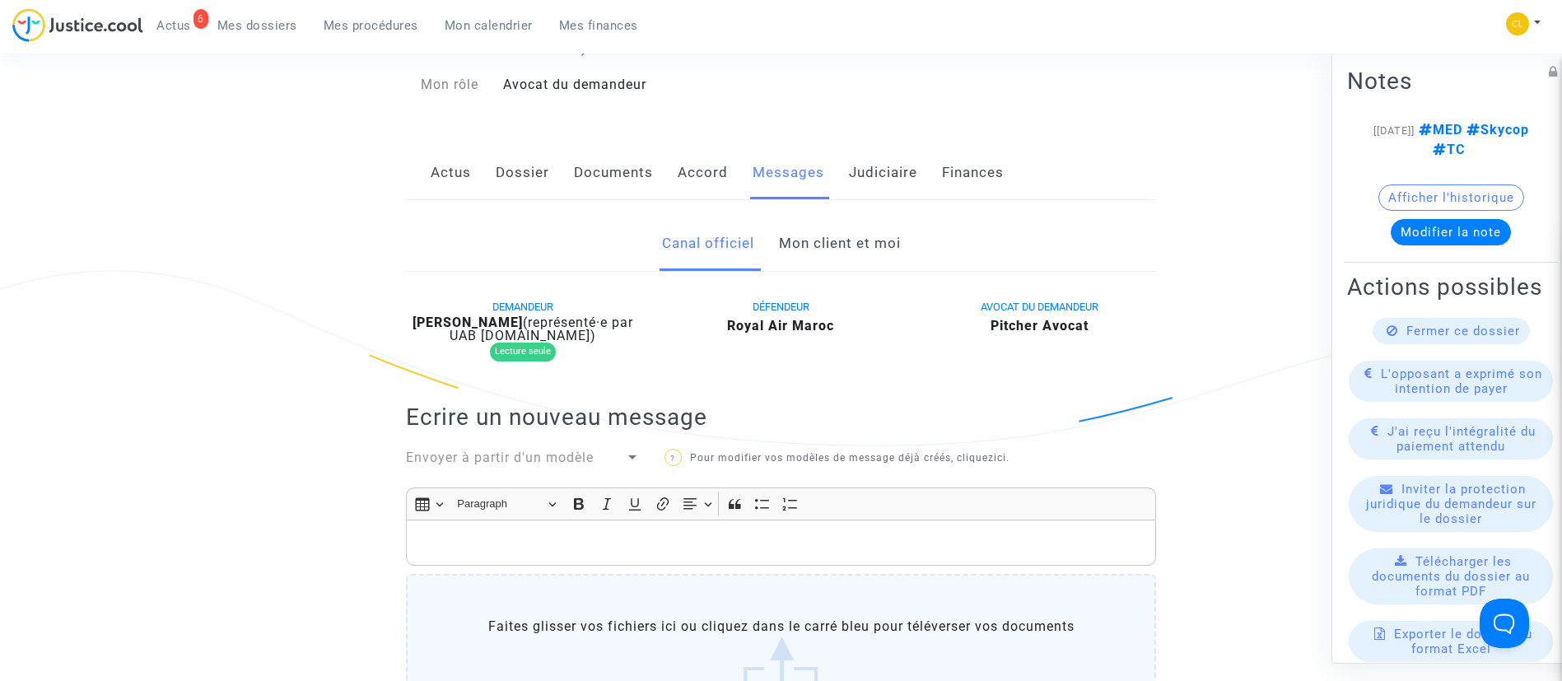
scroll to position [370, 0]
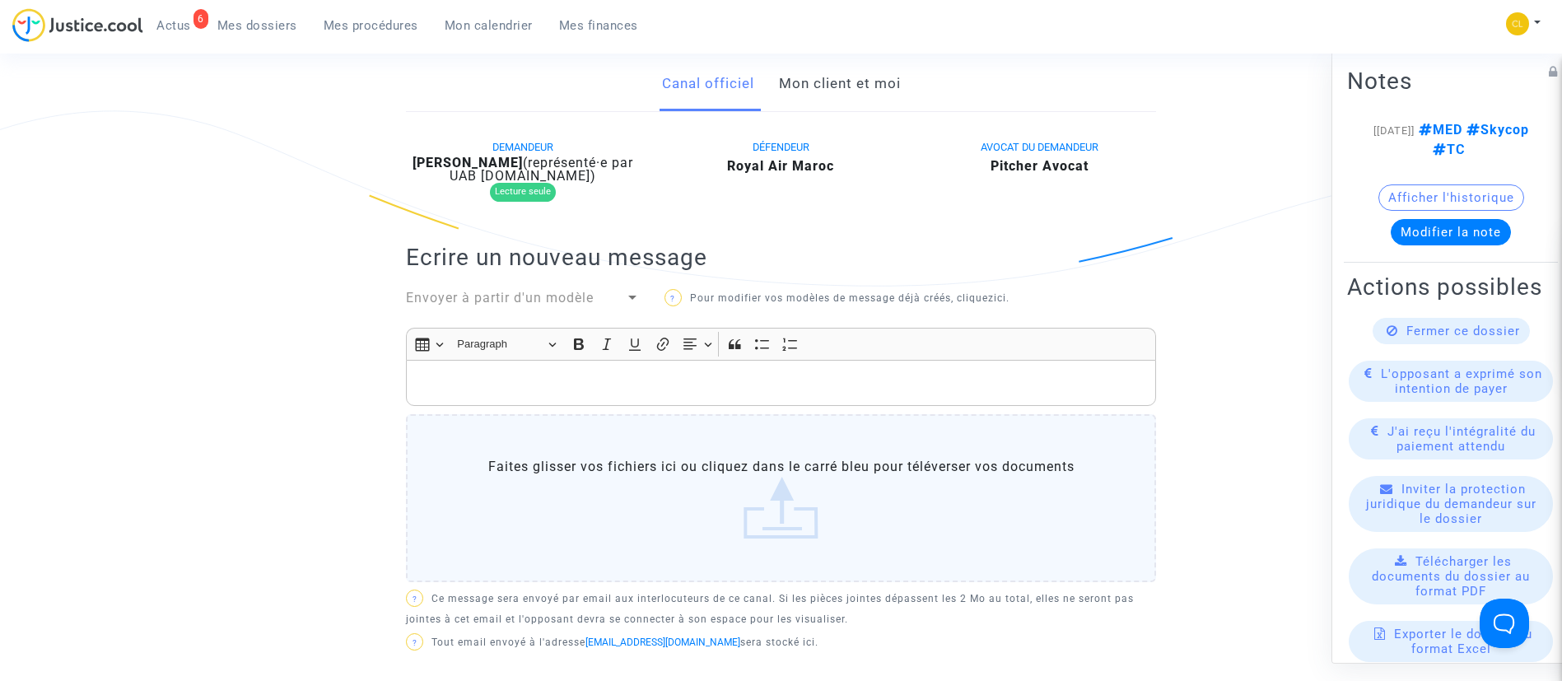
click at [845, 95] on link "Mon client et moi" at bounding box center [840, 84] width 122 height 54
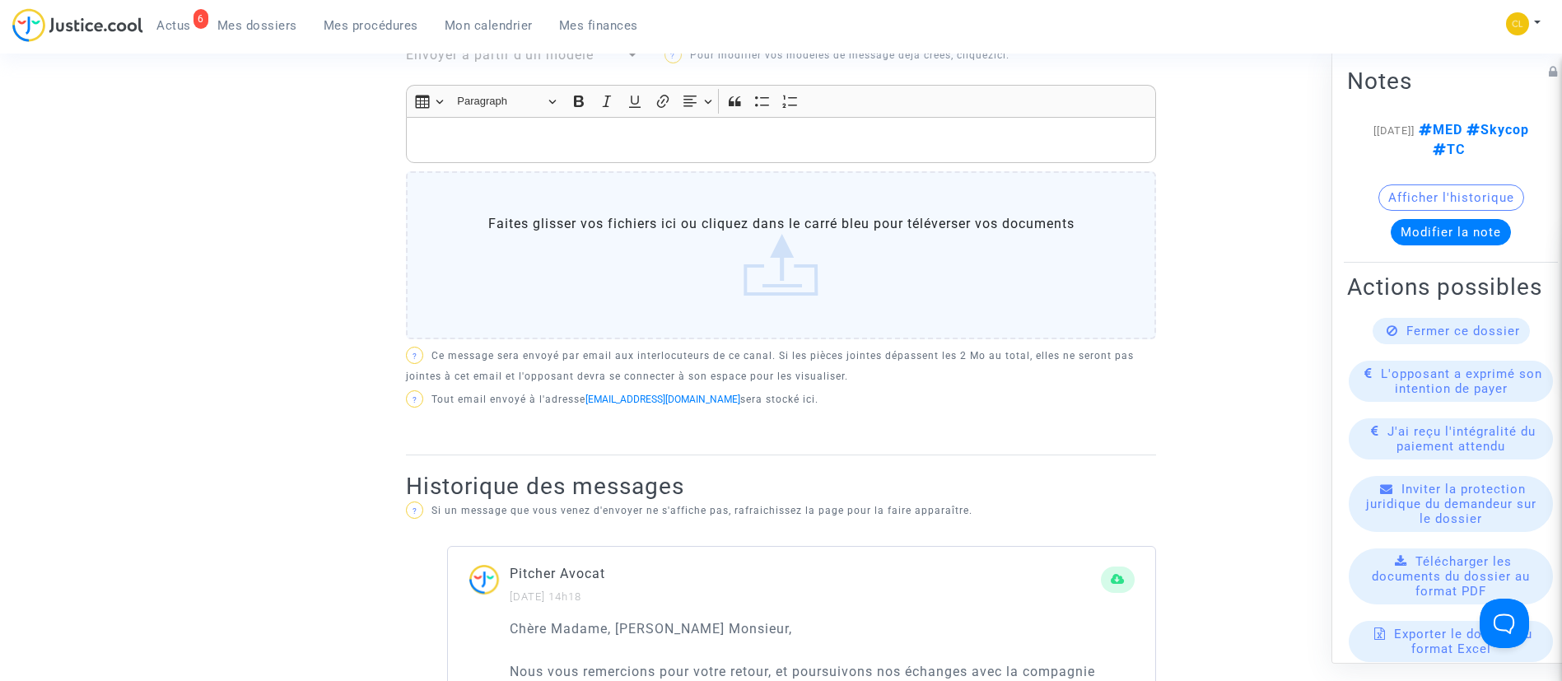
scroll to position [617, 0]
click at [747, 128] on div "Rich Text Editor, main" at bounding box center [781, 142] width 750 height 46
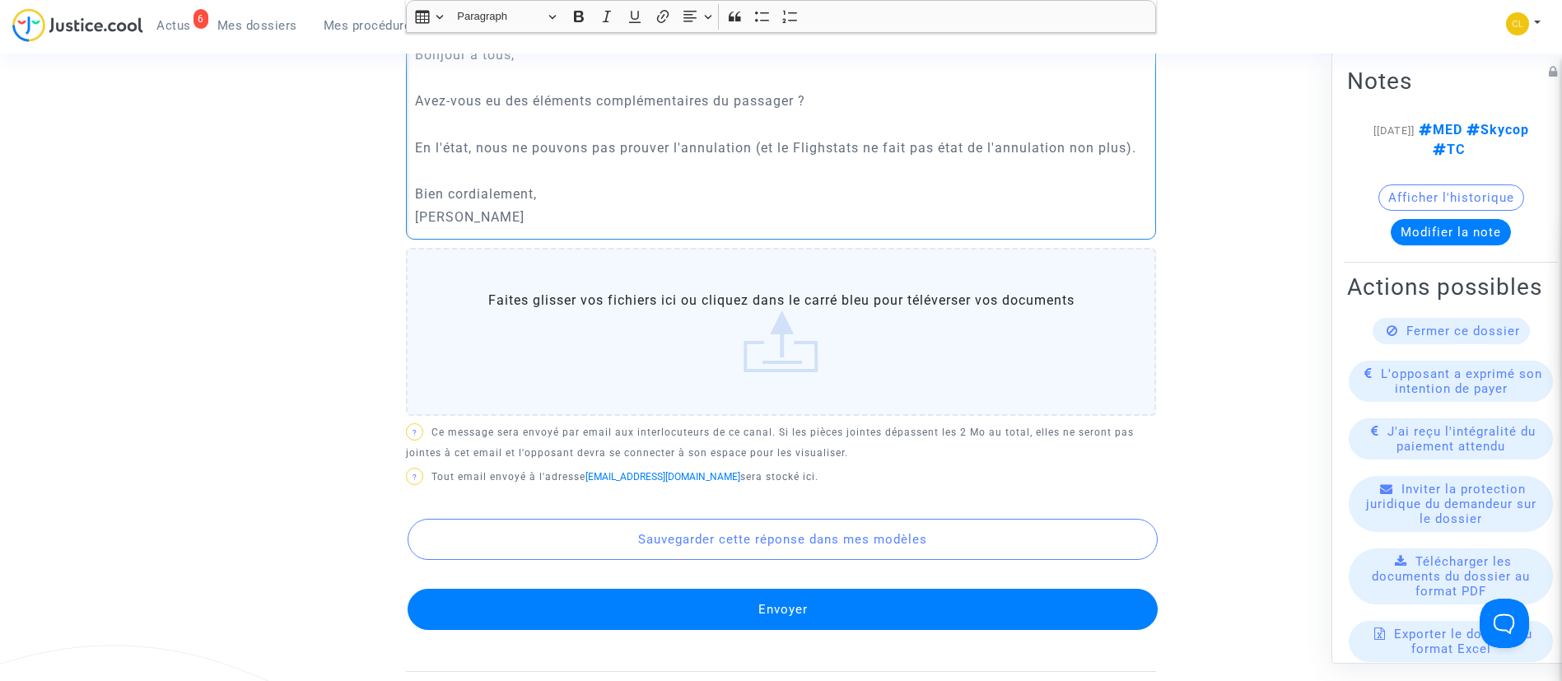
scroll to position [741, 0]
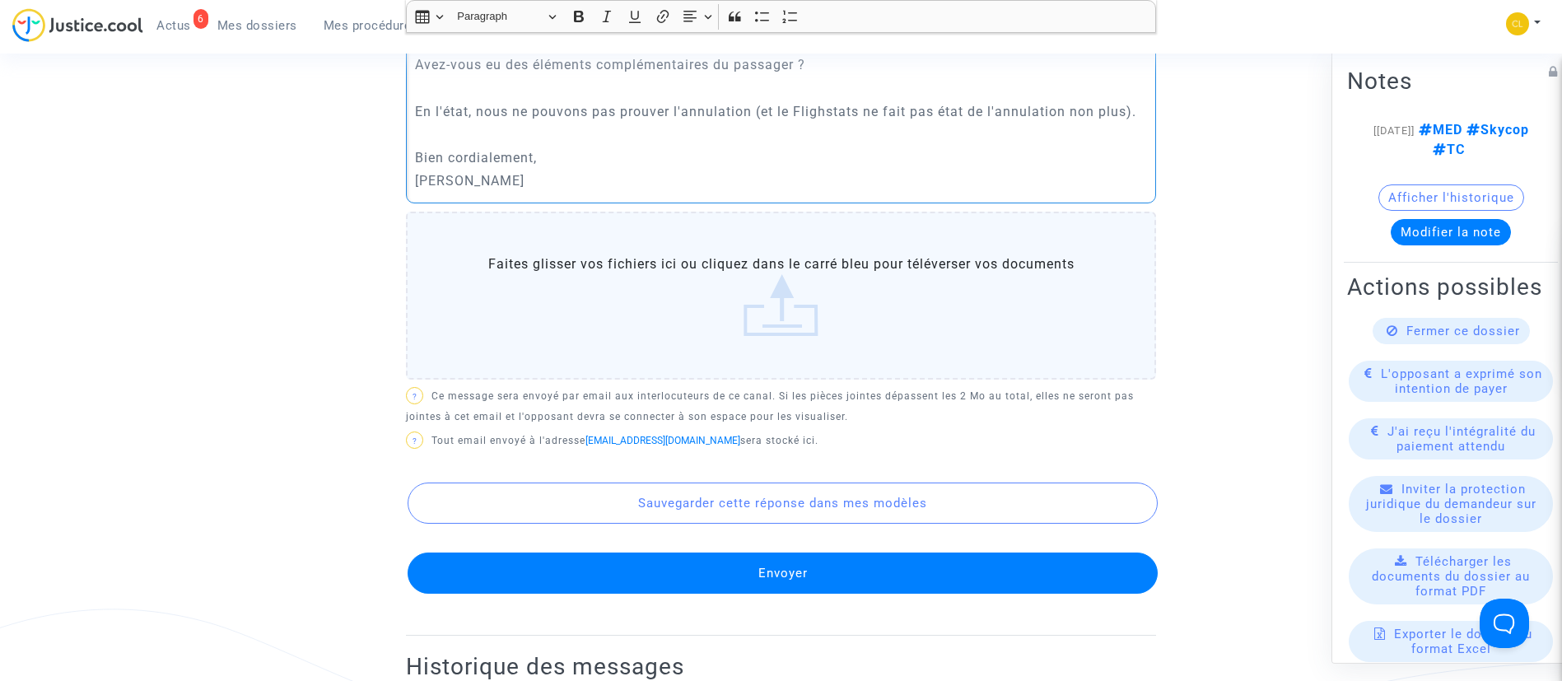
click at [867, 556] on button "Envoyer" at bounding box center [782, 572] width 750 height 41
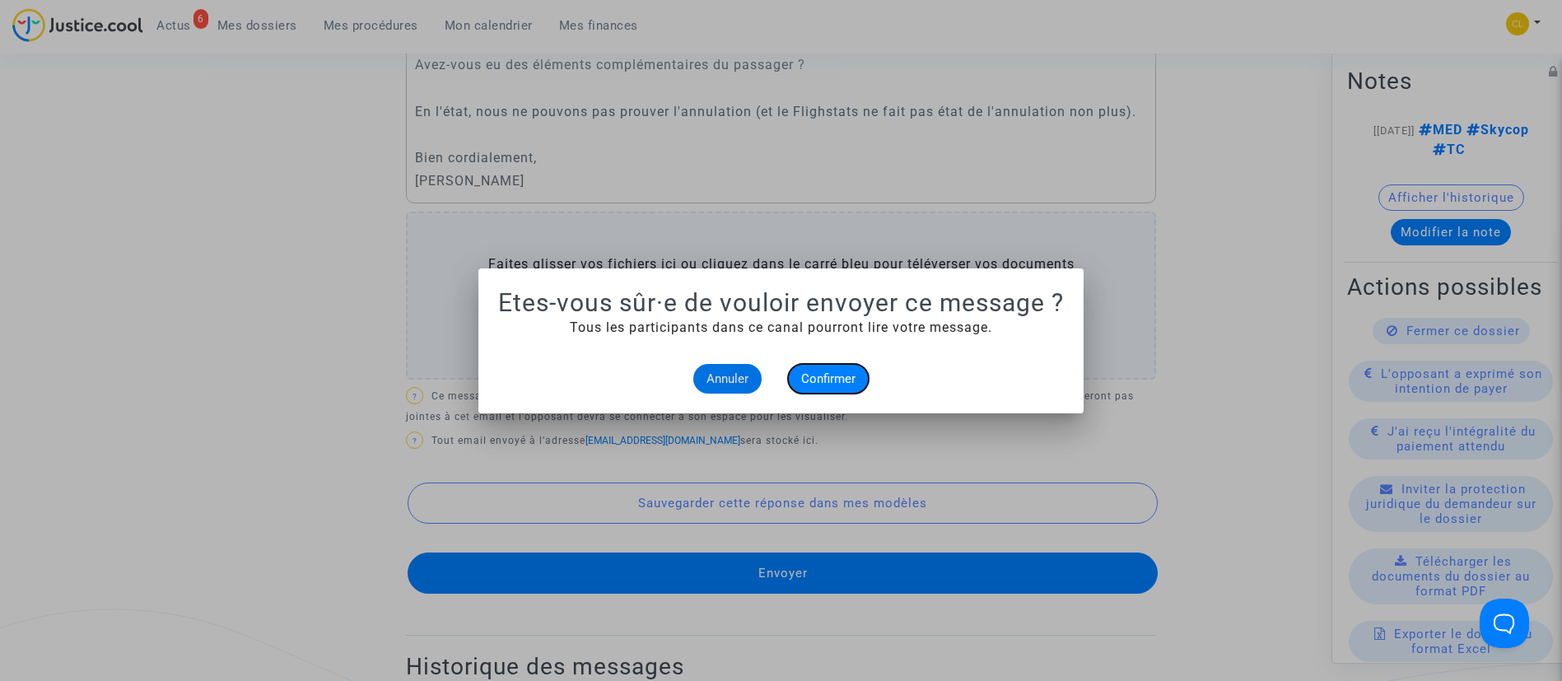
click at [806, 376] on span "Confirmer" at bounding box center [828, 378] width 54 height 15
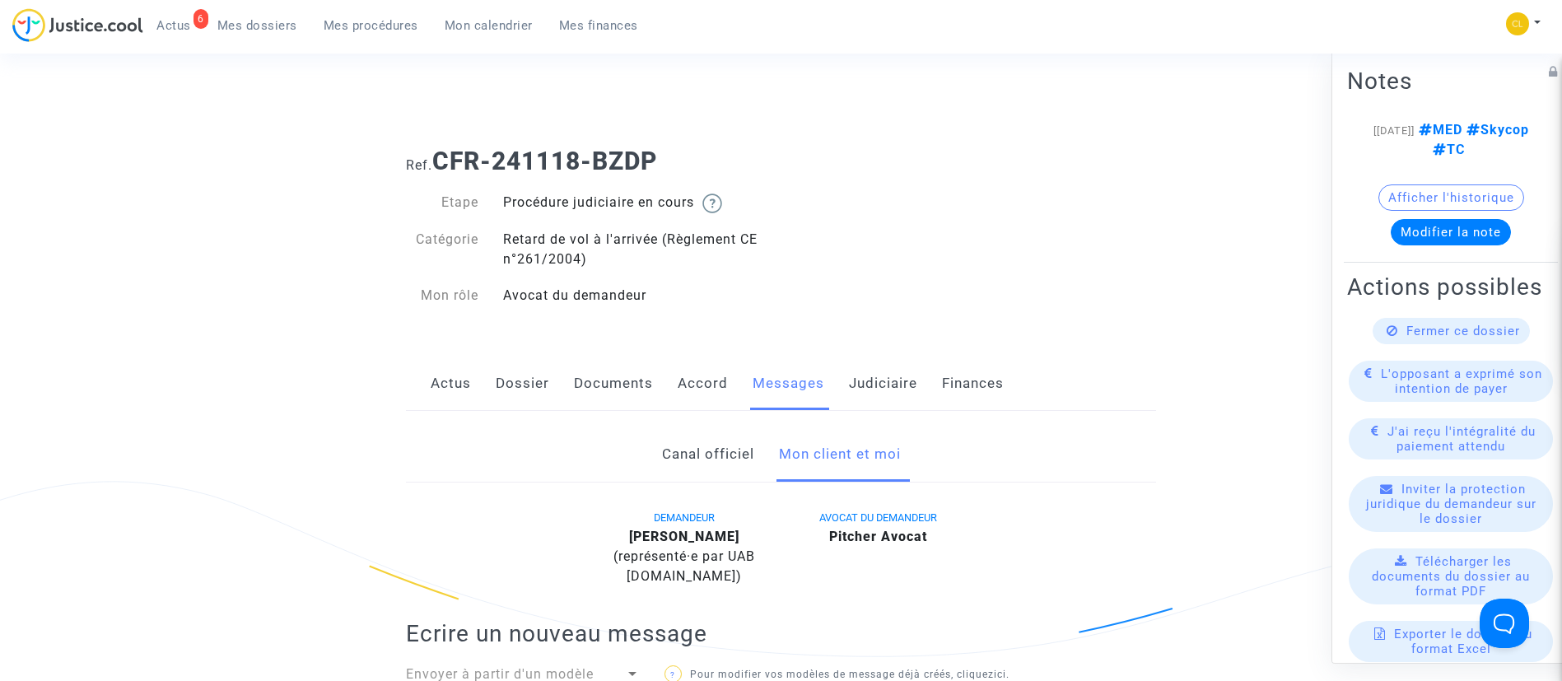
drag, startPoint x: 870, startPoint y: 394, endPoint x: 865, endPoint y: 403, distance: 10.3
click at [872, 394] on link "Judiciaire" at bounding box center [883, 383] width 68 height 54
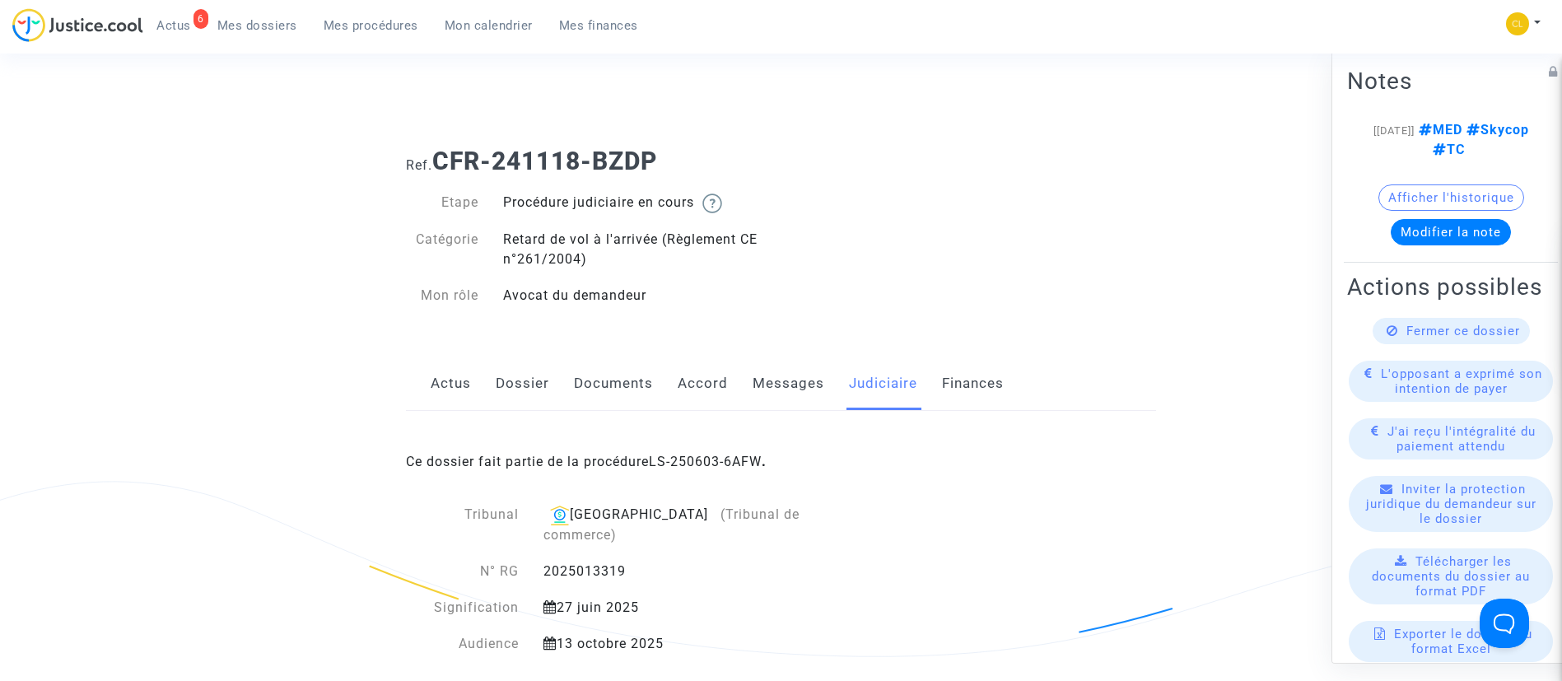
click at [737, 465] on link "LS-250603-6AFW" at bounding box center [705, 462] width 113 height 16
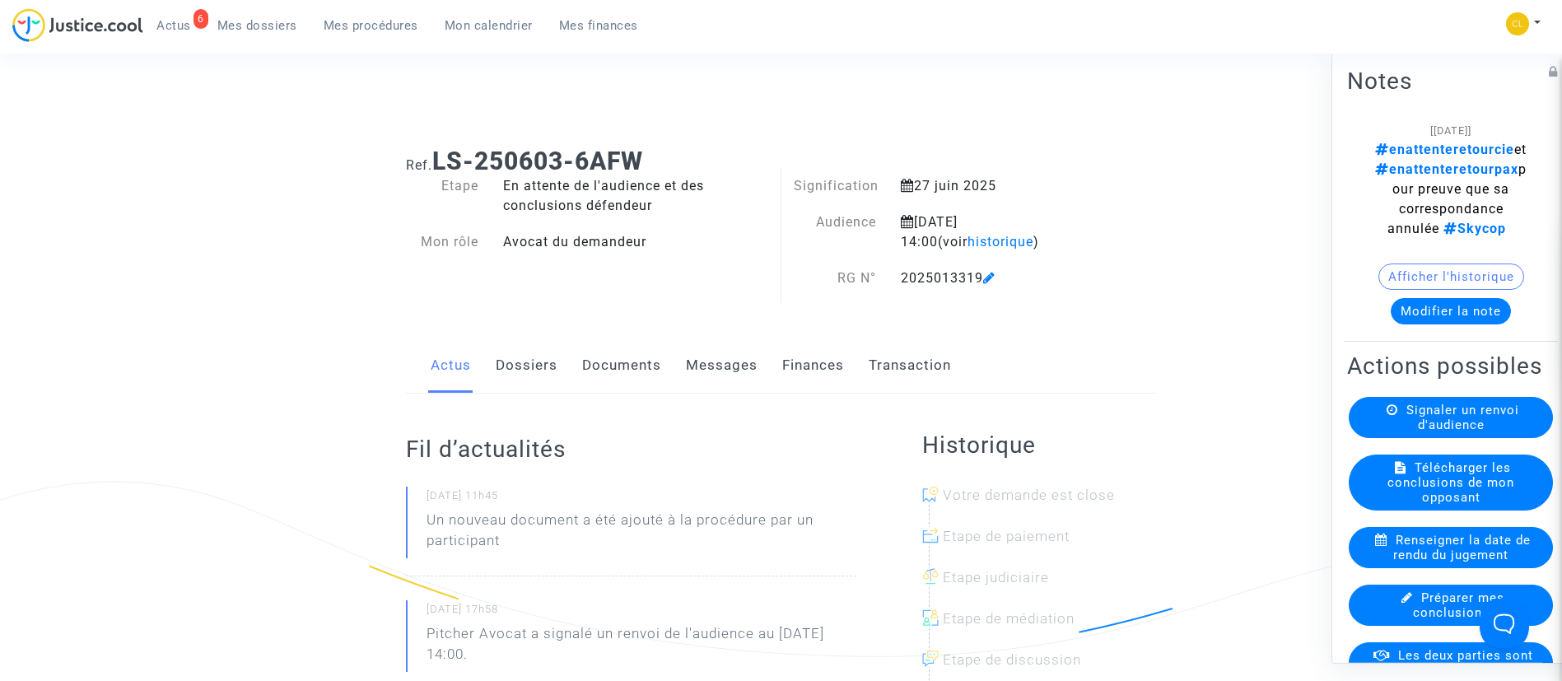
click at [357, 31] on span "Mes procédures" at bounding box center [371, 25] width 95 height 15
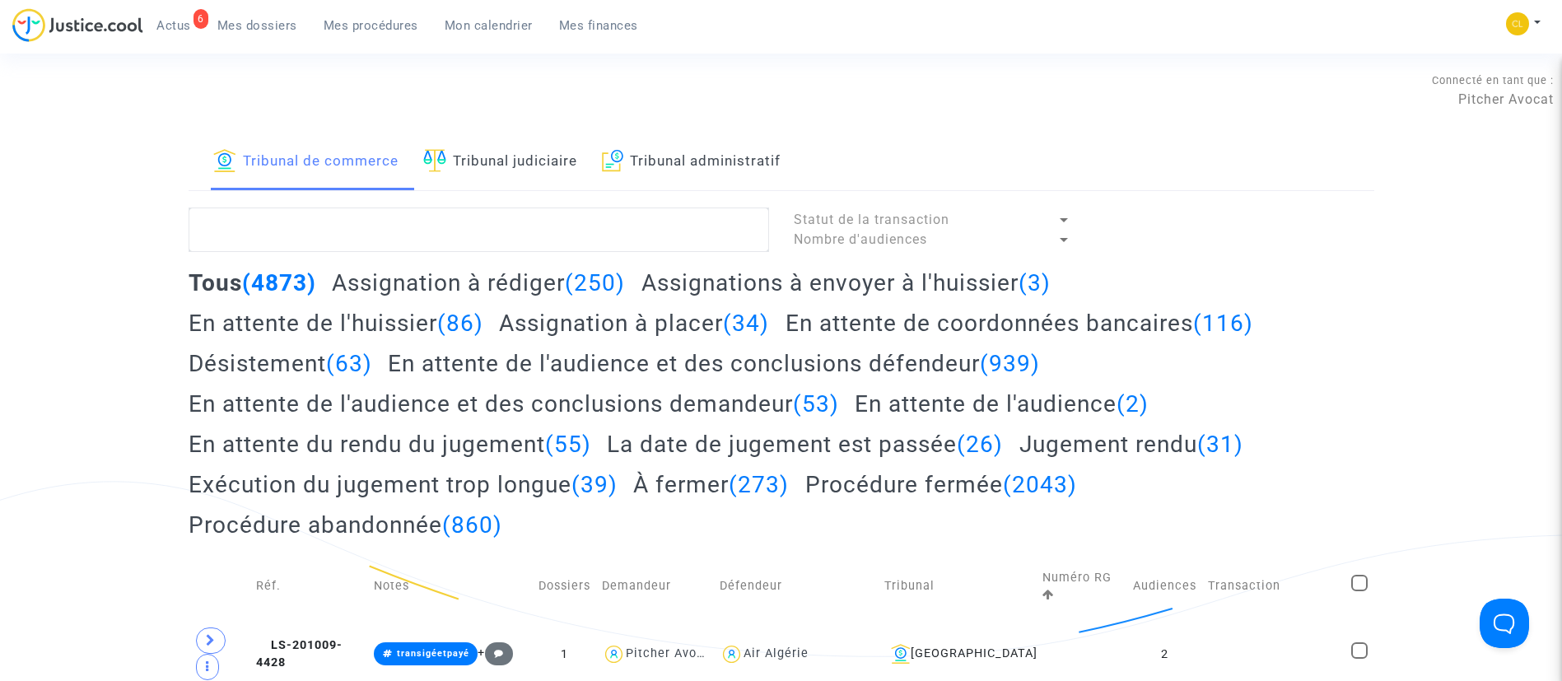
click at [533, 166] on link "Tribunal judiciaire" at bounding box center [500, 162] width 154 height 56
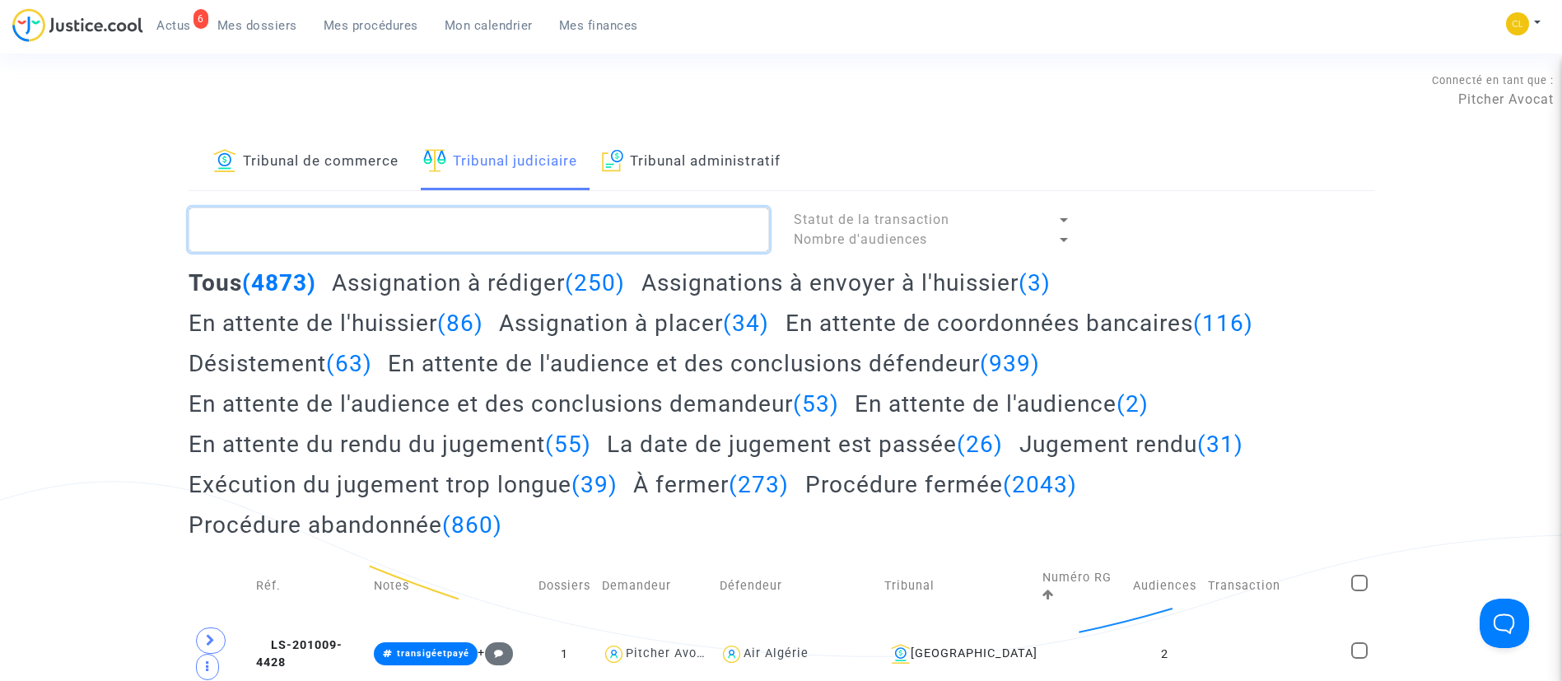
click at [551, 239] on textarea at bounding box center [479, 229] width 580 height 44
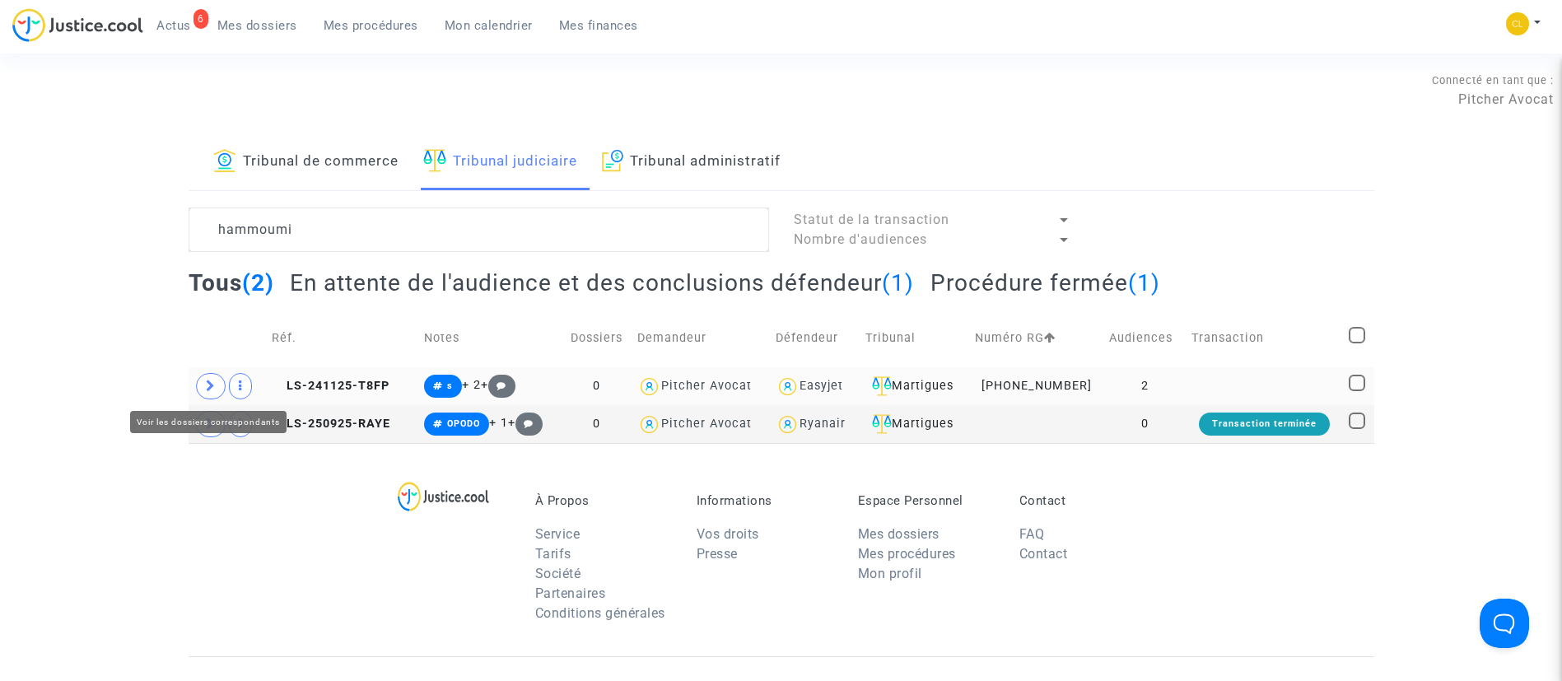
click at [202, 386] on span at bounding box center [211, 386] width 30 height 26
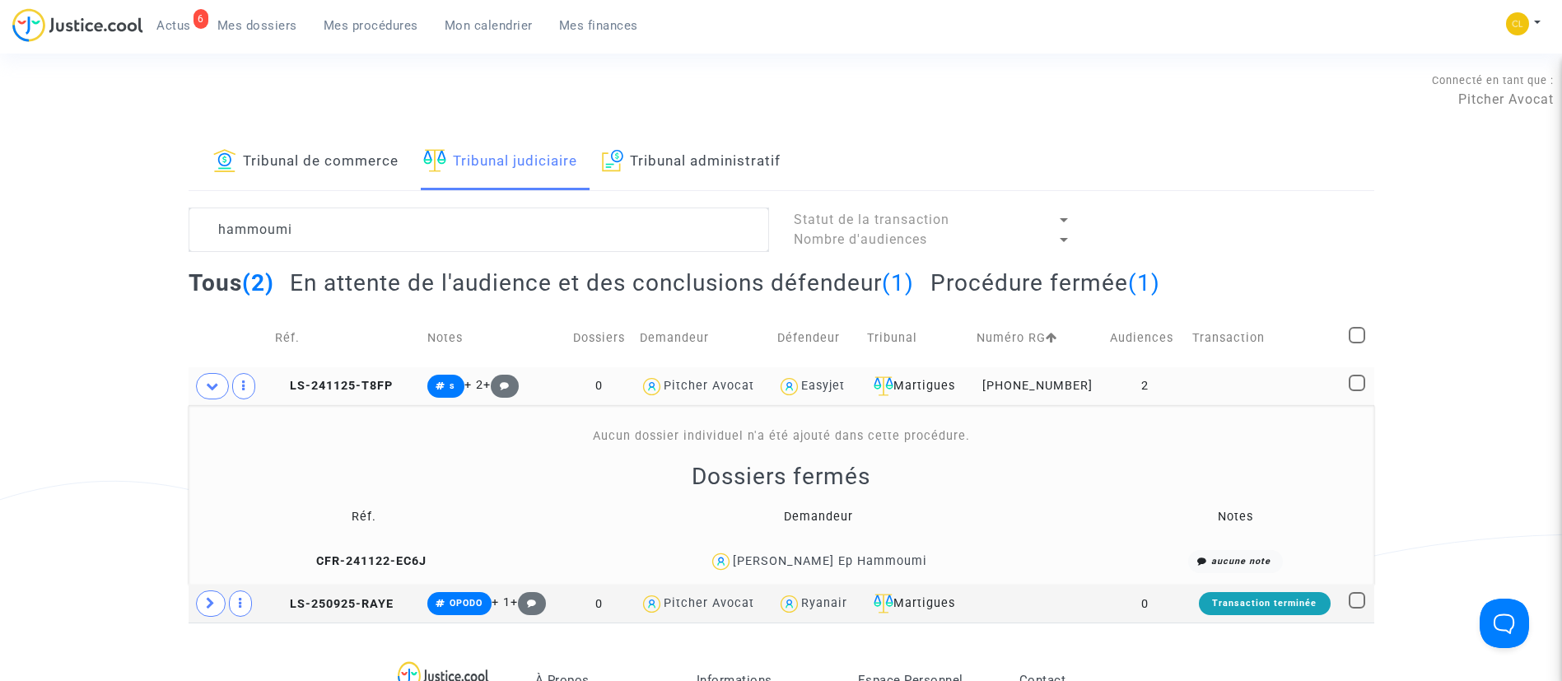
click at [882, 564] on div "[PERSON_NAME] Ep Hammoumi" at bounding box center [830, 561] width 194 height 14
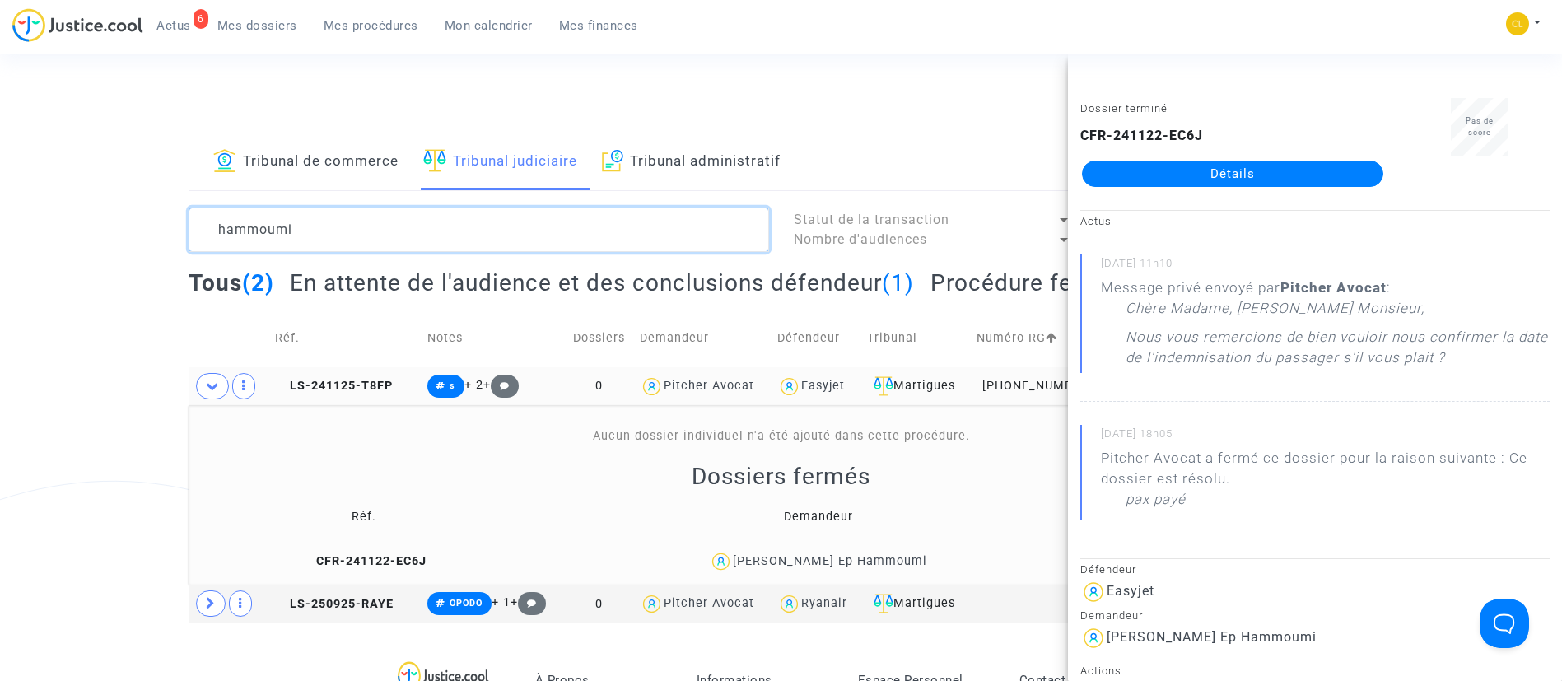
click at [645, 233] on textarea at bounding box center [479, 229] width 580 height 44
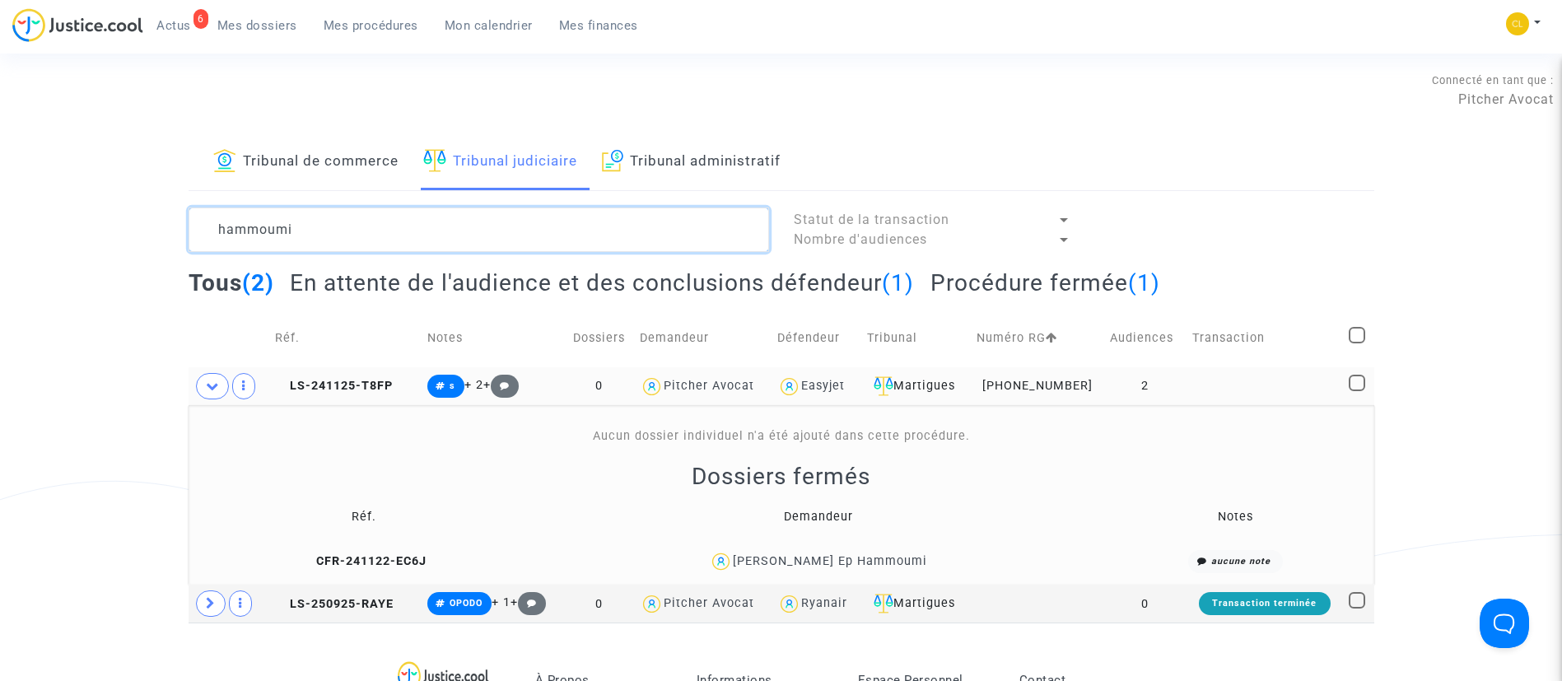
click at [645, 233] on textarea at bounding box center [479, 229] width 580 height 44
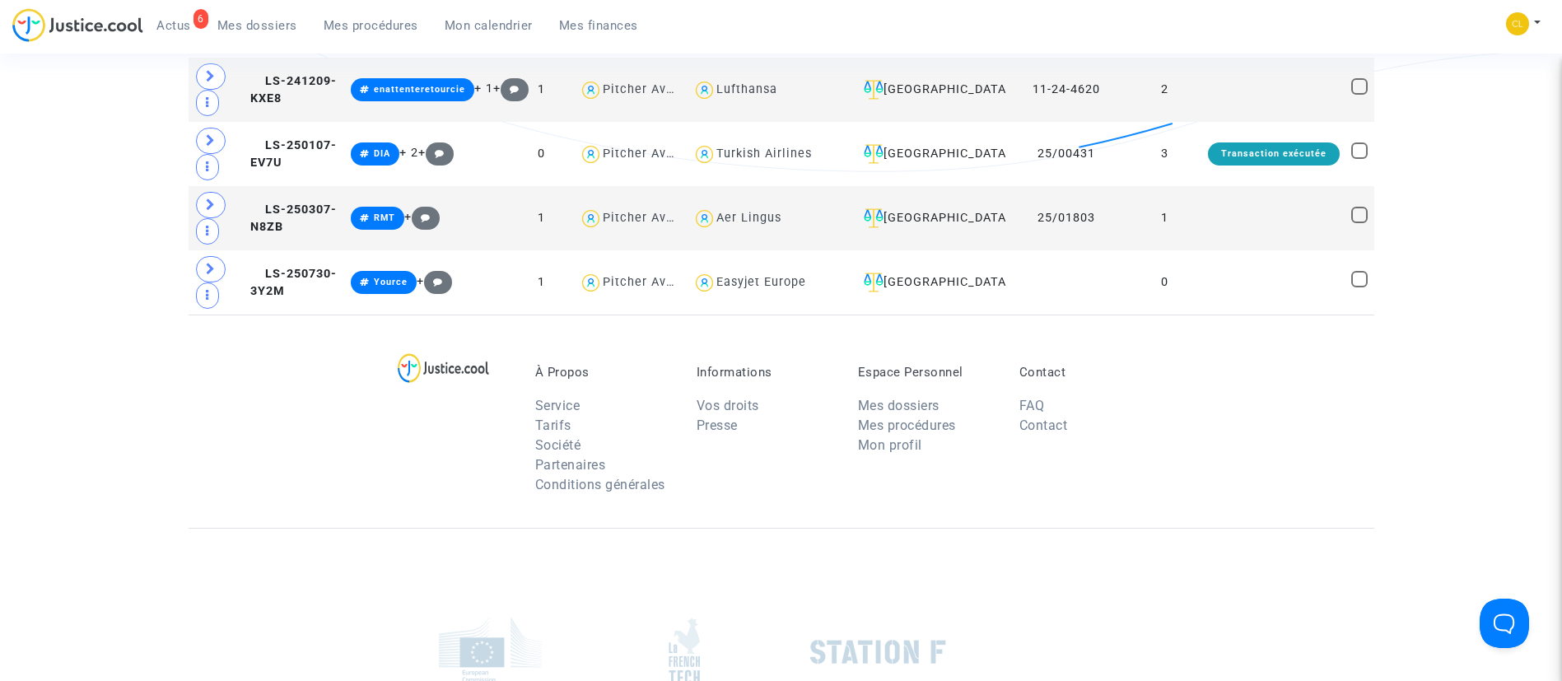
scroll to position [1358, 0]
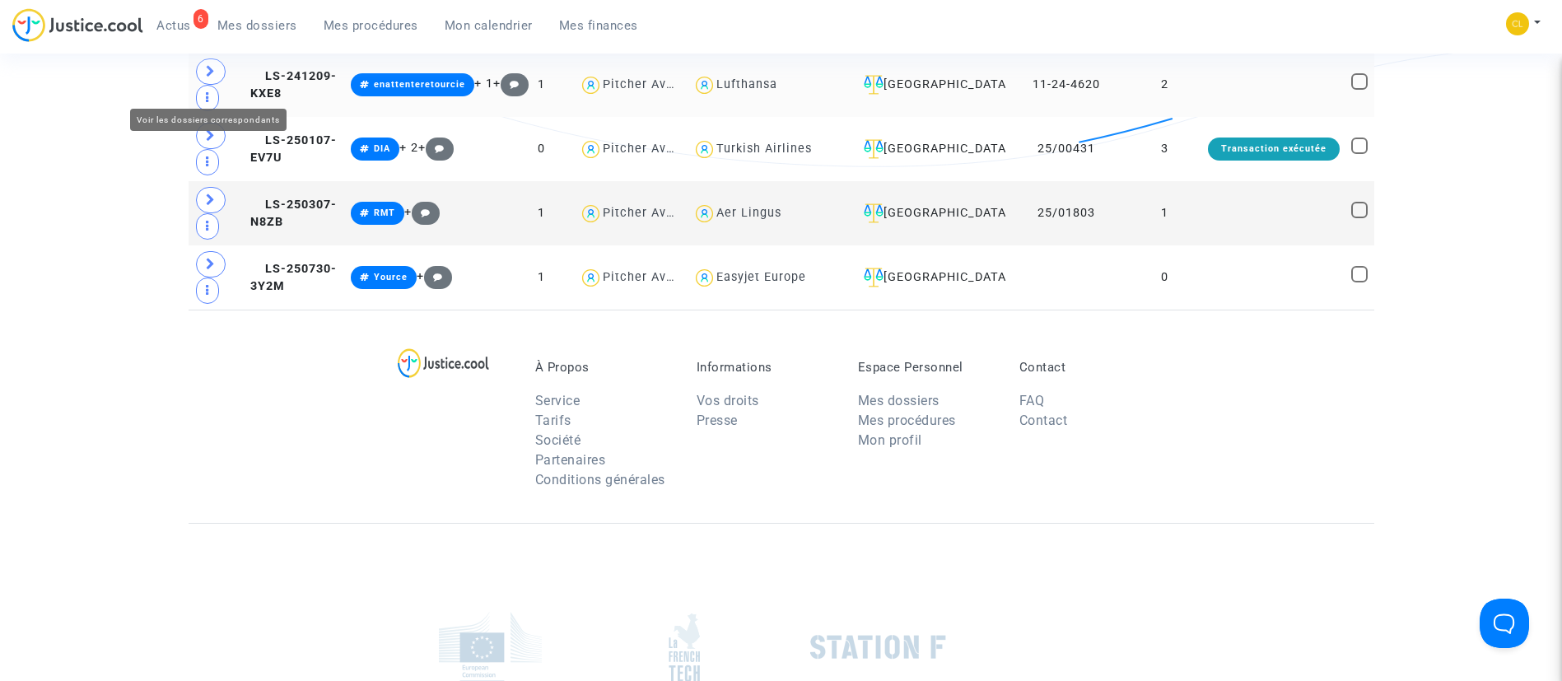
type textarea "[PERSON_NAME]"
click at [211, 77] on icon at bounding box center [211, 71] width 10 height 12
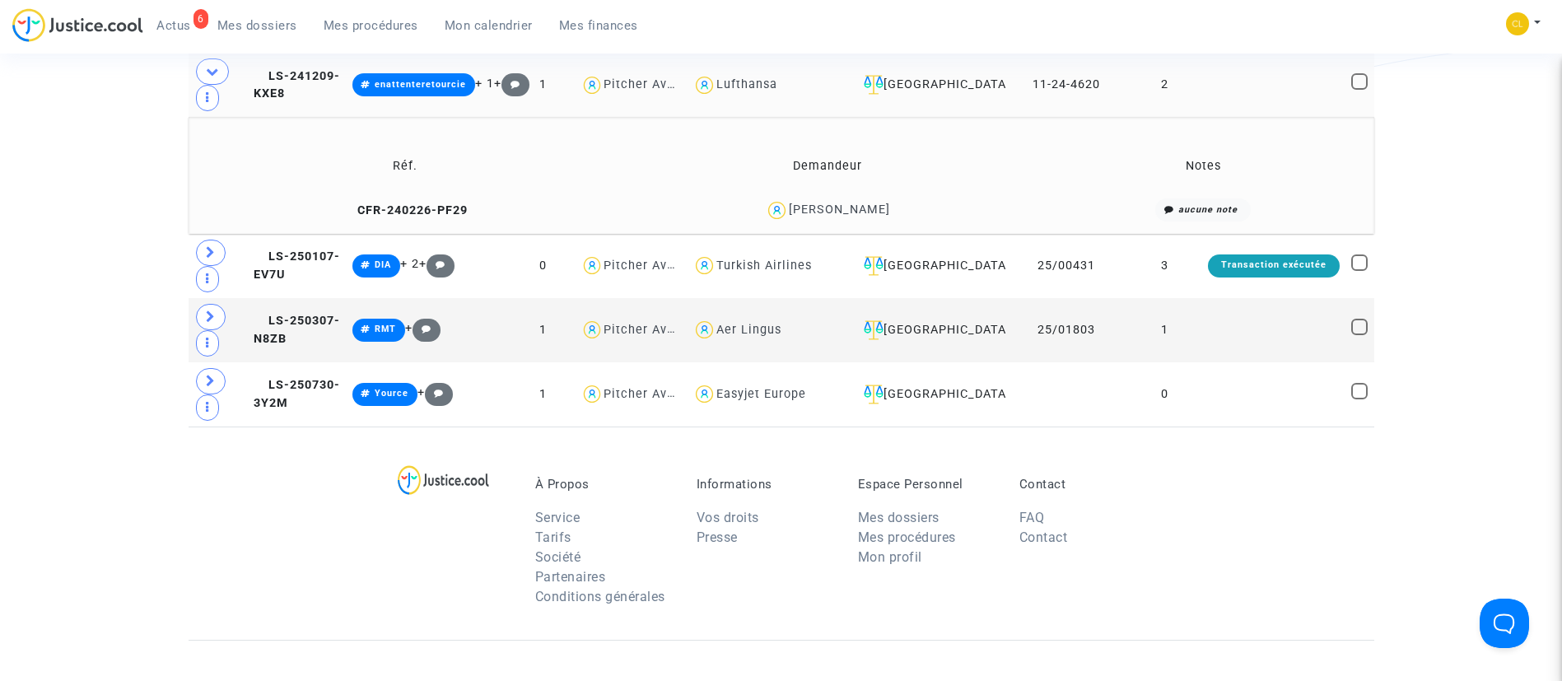
click at [827, 216] on div "[PERSON_NAME]" at bounding box center [839, 210] width 101 height 14
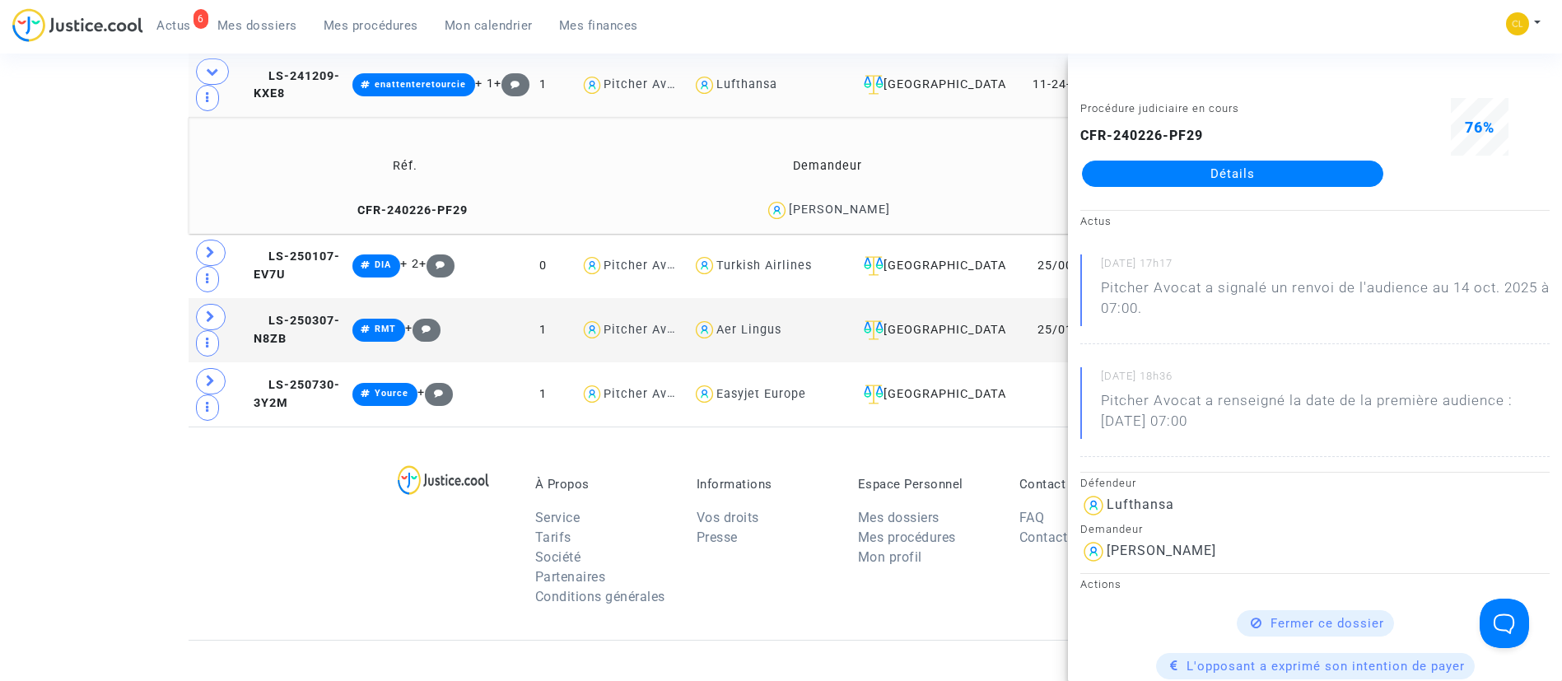
click at [1218, 179] on link "Détails" at bounding box center [1232, 174] width 301 height 26
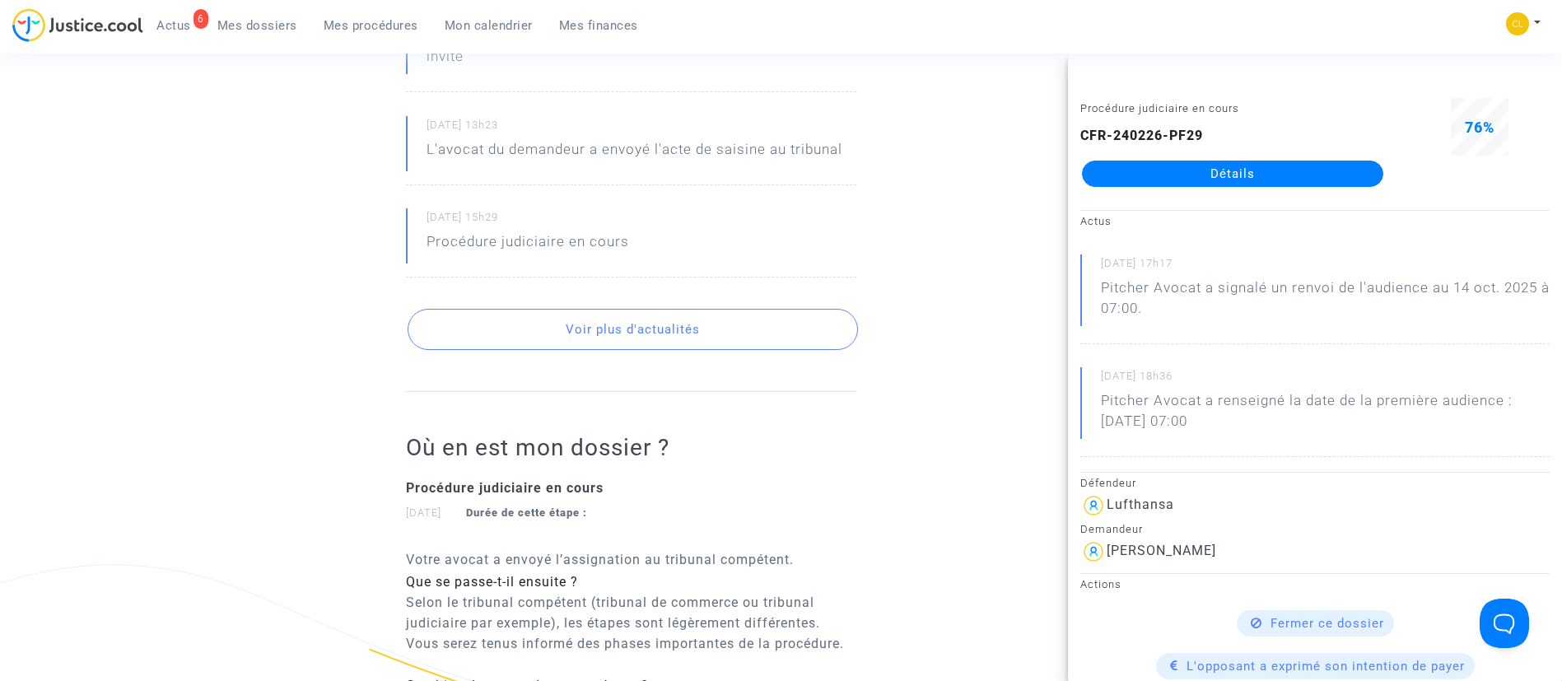
scroll to position [1358, 0]
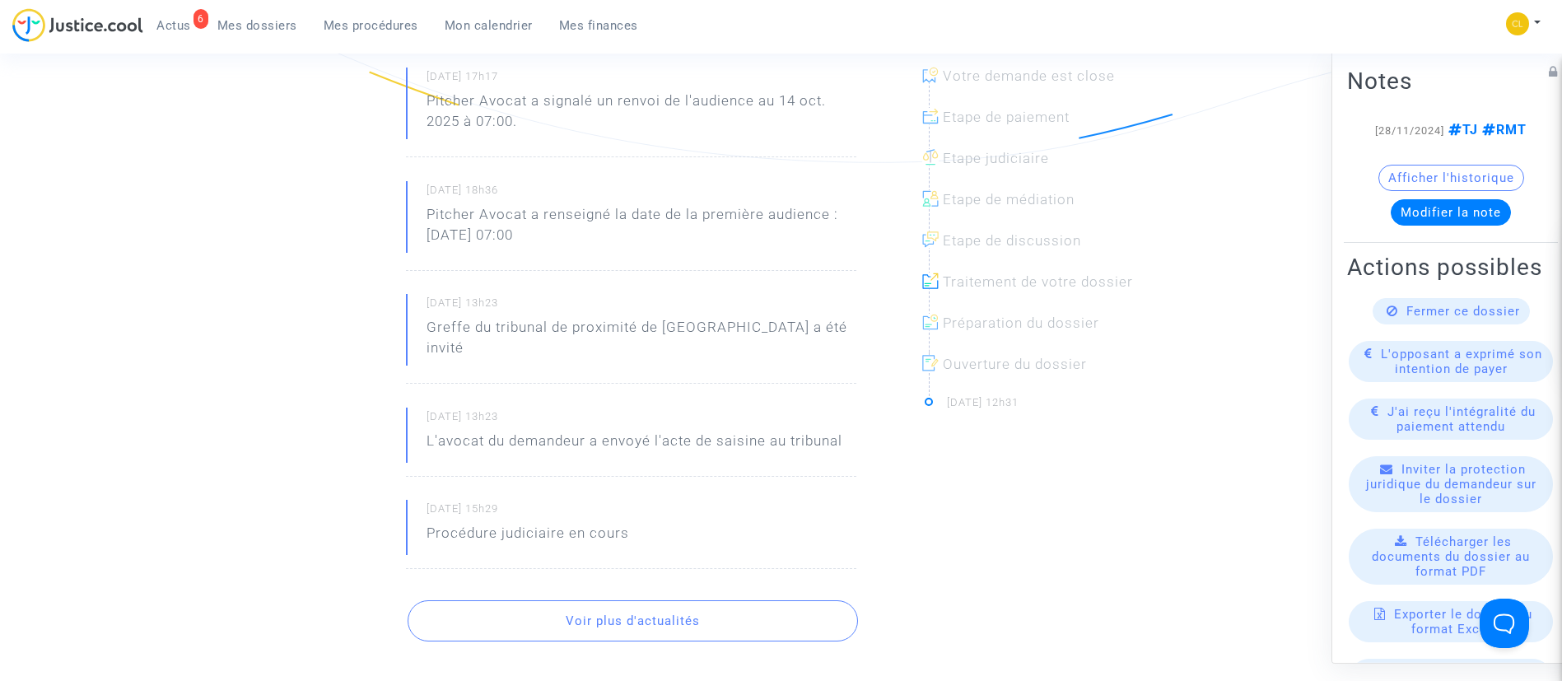
scroll to position [0, 0]
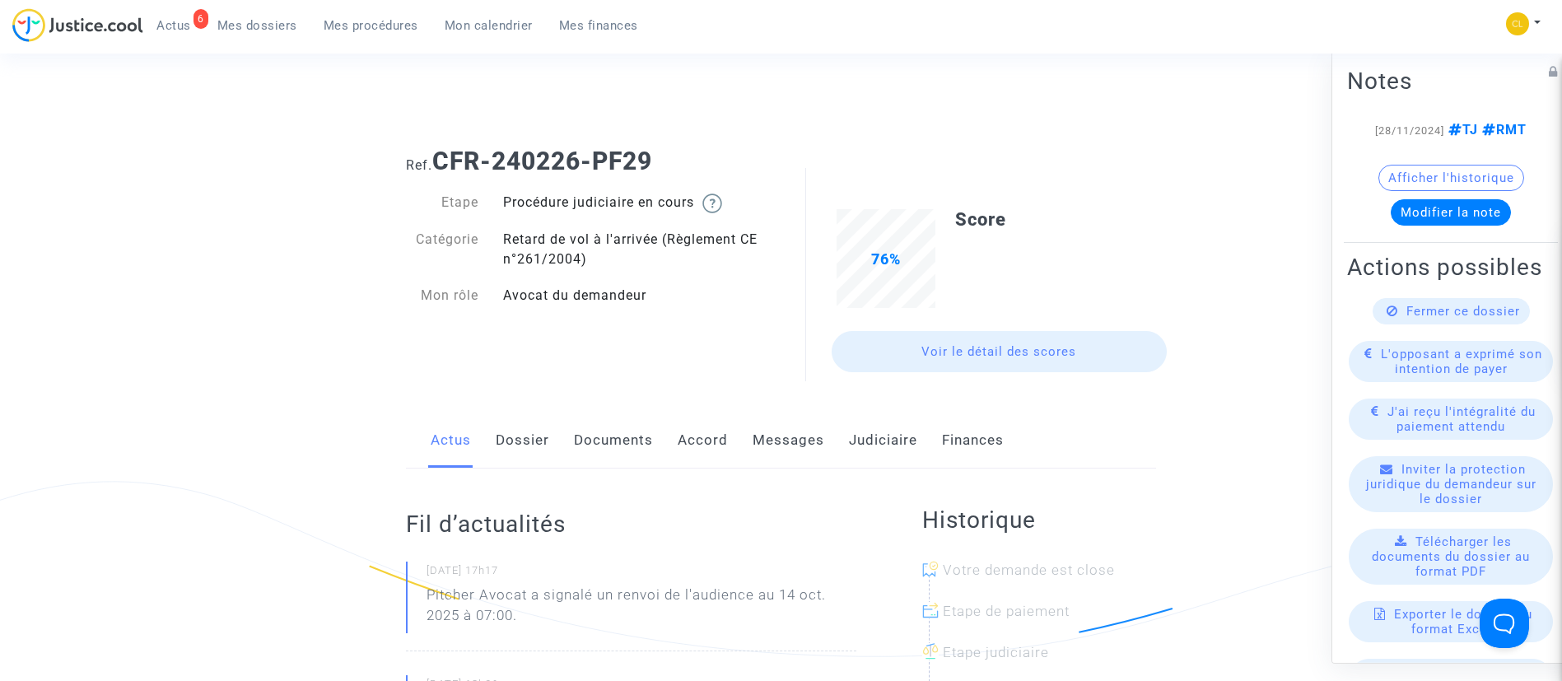
click at [725, 439] on link "Accord" at bounding box center [702, 440] width 50 height 54
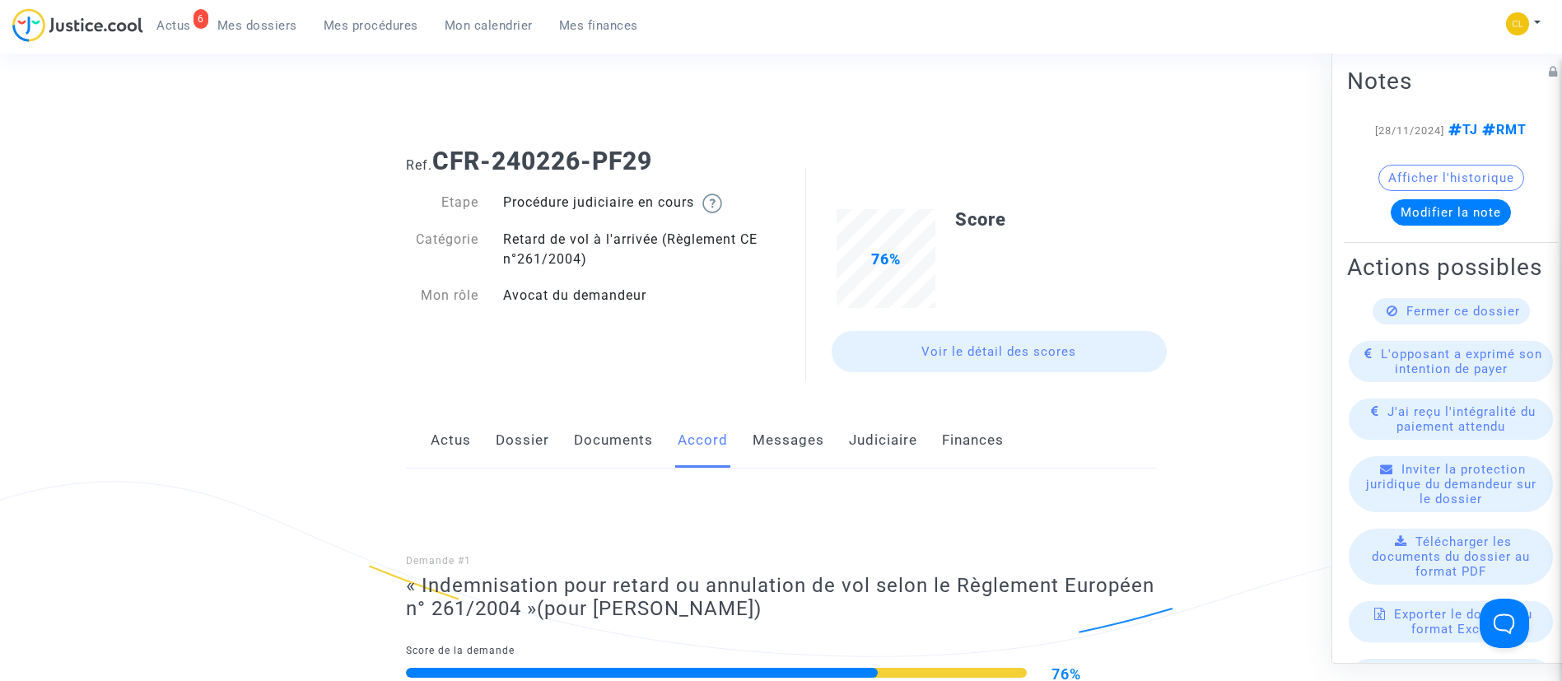
click at [715, 440] on link "Accord" at bounding box center [702, 440] width 50 height 54
drag, startPoint x: 382, startPoint y: 24, endPoint x: 378, endPoint y: 9, distance: 15.4
click at [382, 24] on span "Mes procédures" at bounding box center [371, 25] width 95 height 15
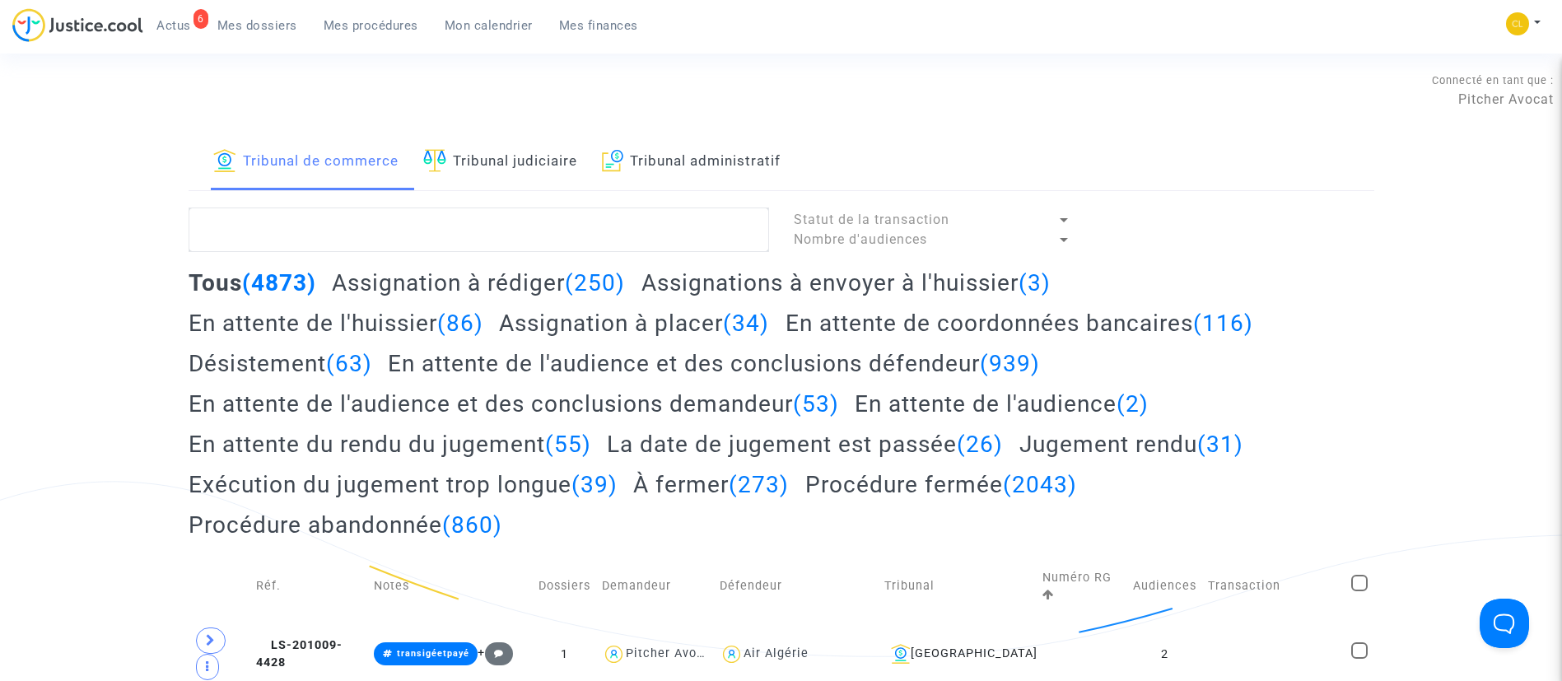
click at [505, 153] on link "Tribunal judiciaire" at bounding box center [500, 162] width 154 height 56
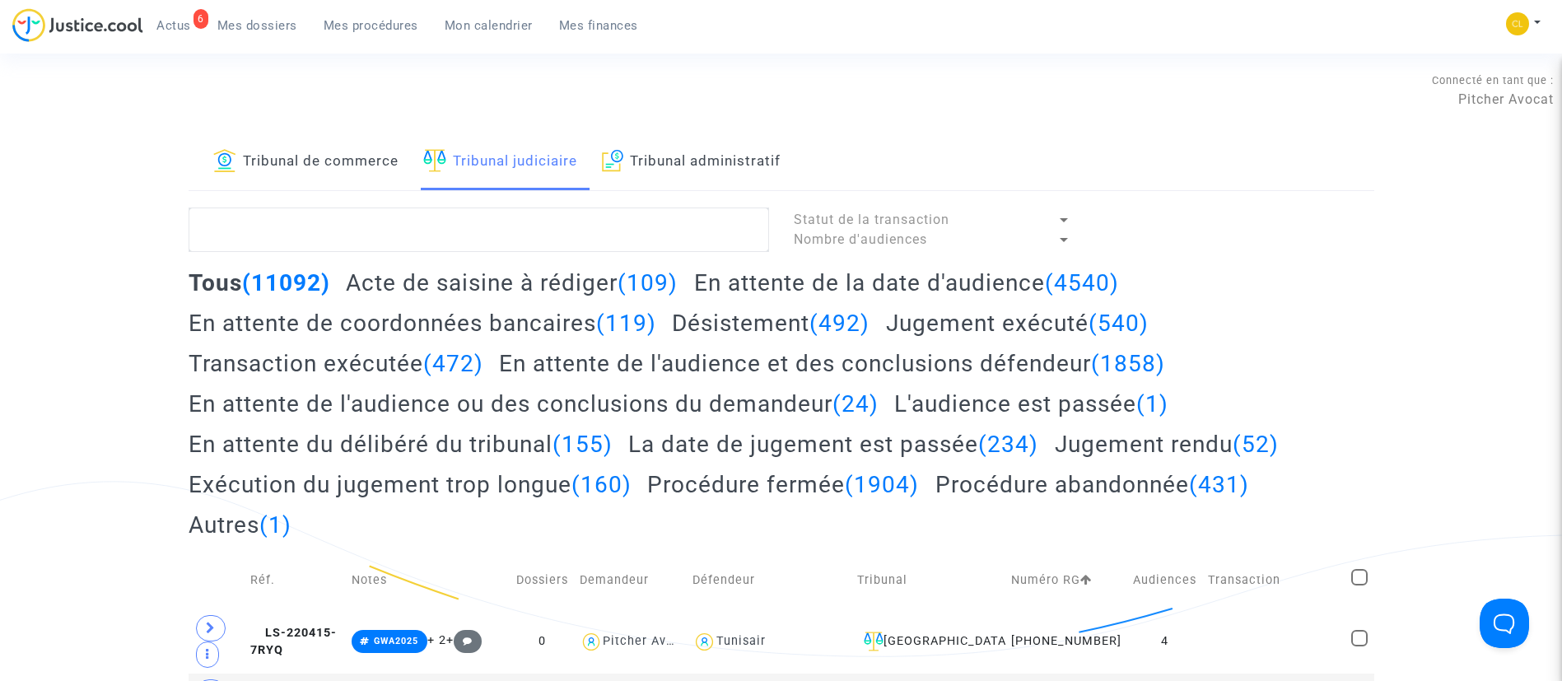
drag, startPoint x: 352, startPoint y: 157, endPoint x: 339, endPoint y: 131, distance: 29.5
click at [352, 157] on link "Tribunal de commerce" at bounding box center [305, 162] width 185 height 56
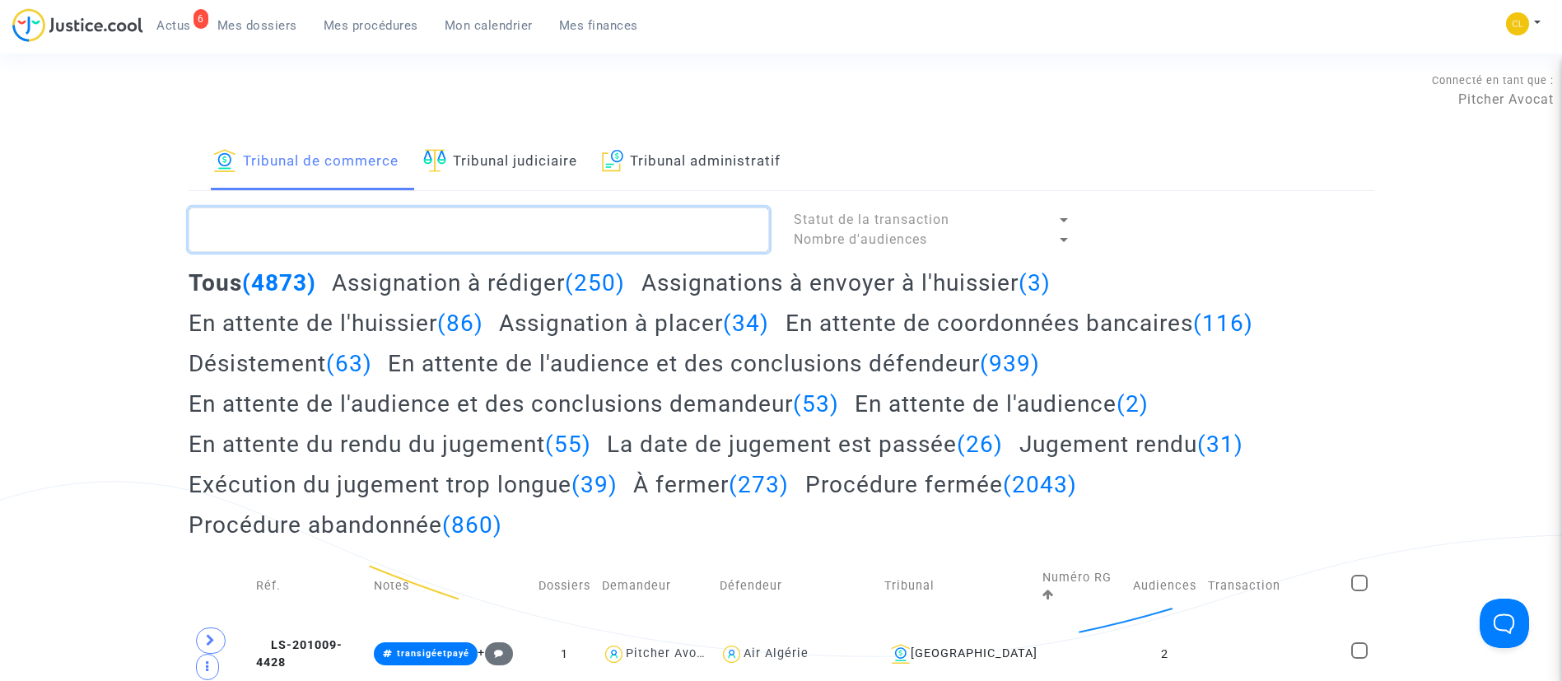
click at [399, 219] on textarea at bounding box center [479, 229] width 580 height 44
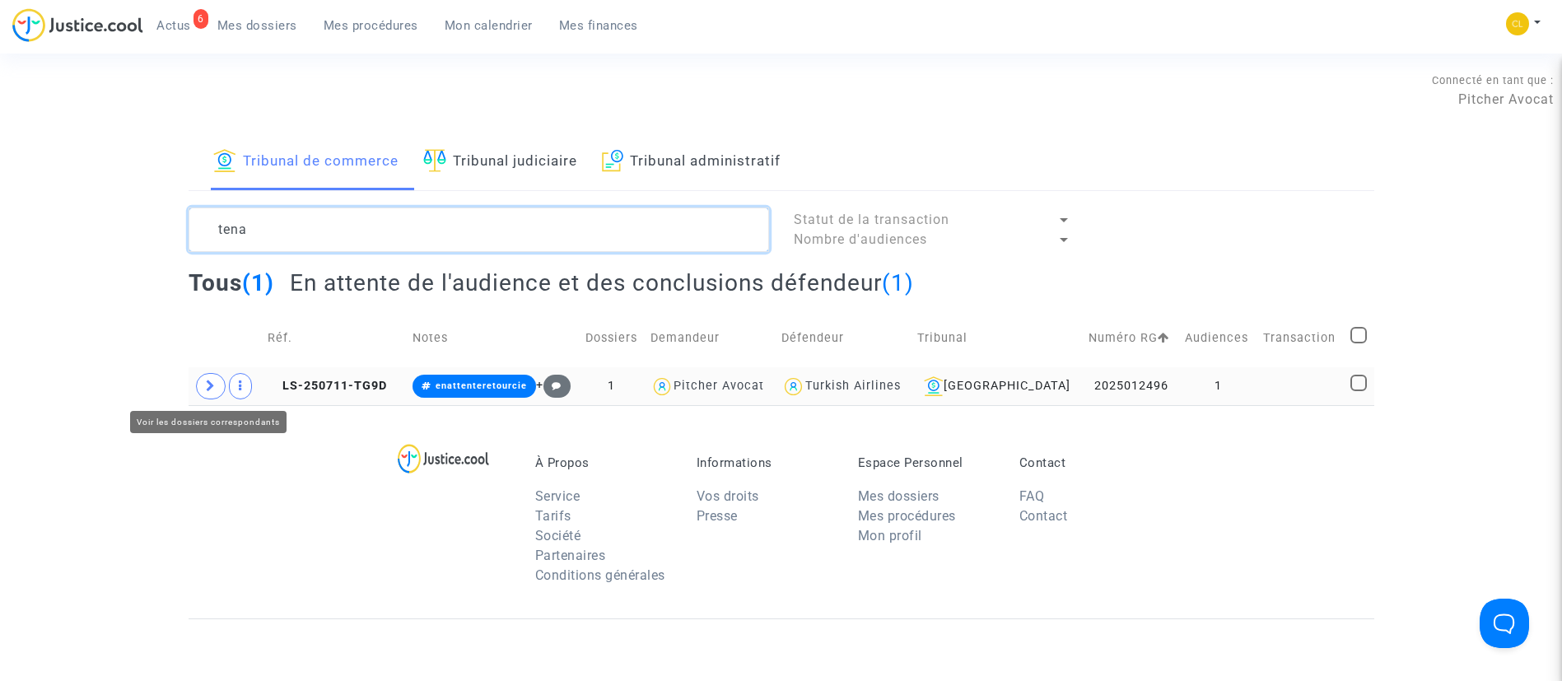
type textarea "tena"
click at [209, 384] on icon at bounding box center [211, 385] width 10 height 12
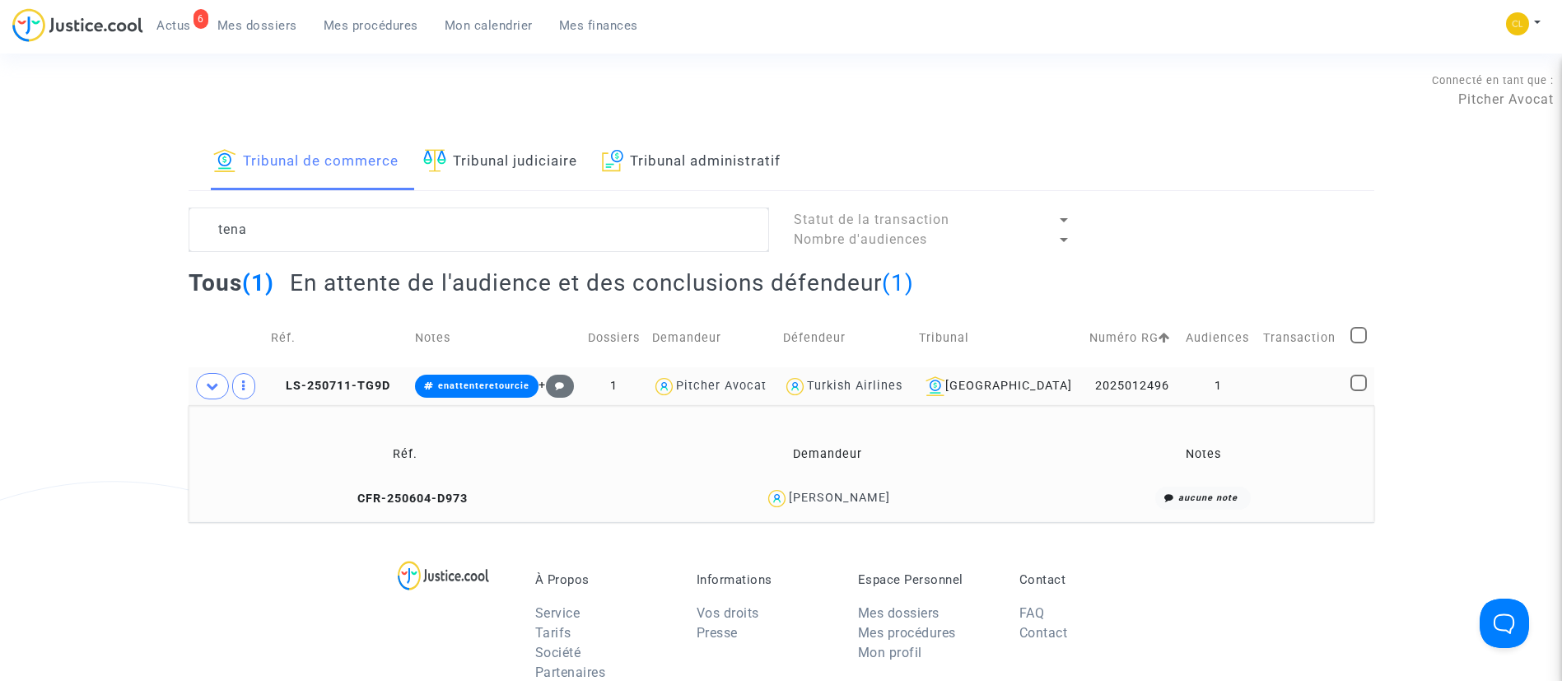
click at [854, 491] on div "[PERSON_NAME]" at bounding box center [839, 498] width 101 height 14
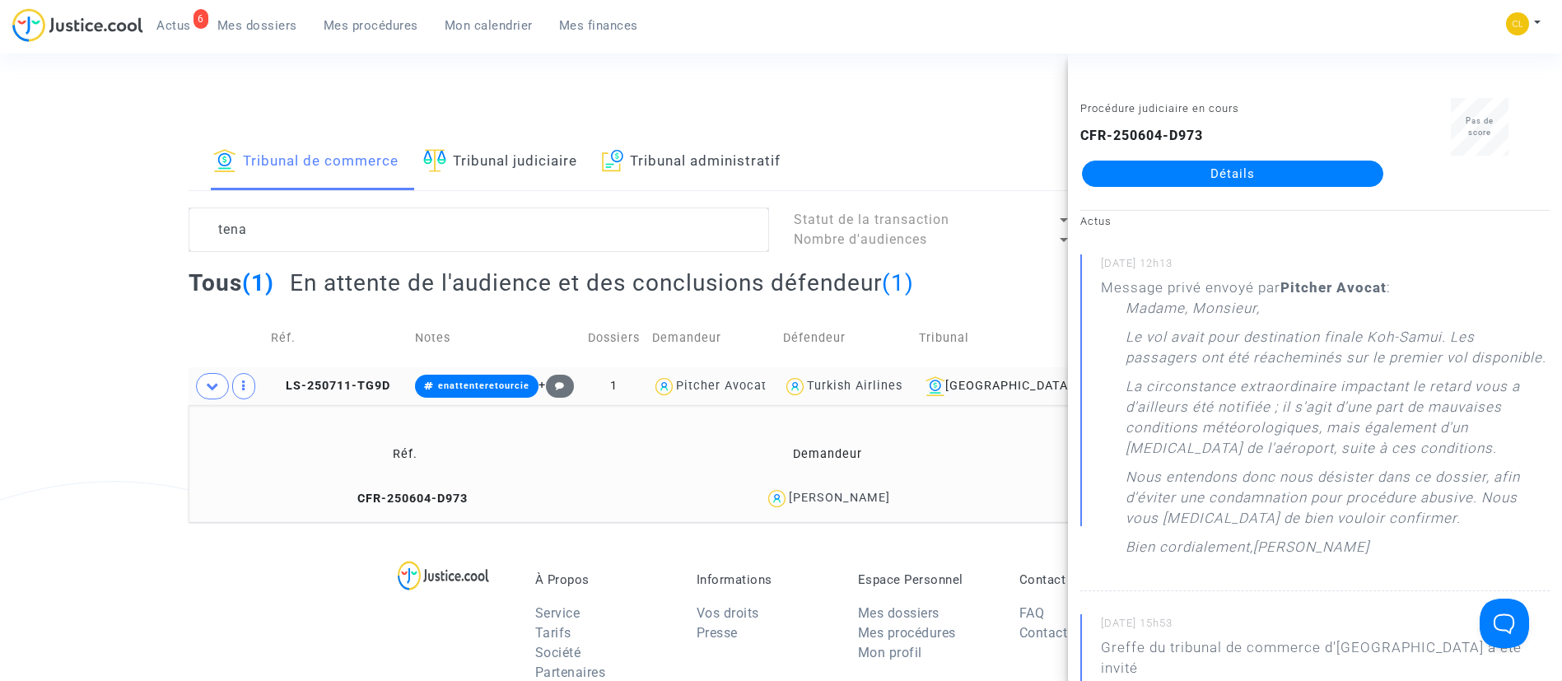
click at [1268, 172] on link "Détails" at bounding box center [1232, 174] width 301 height 26
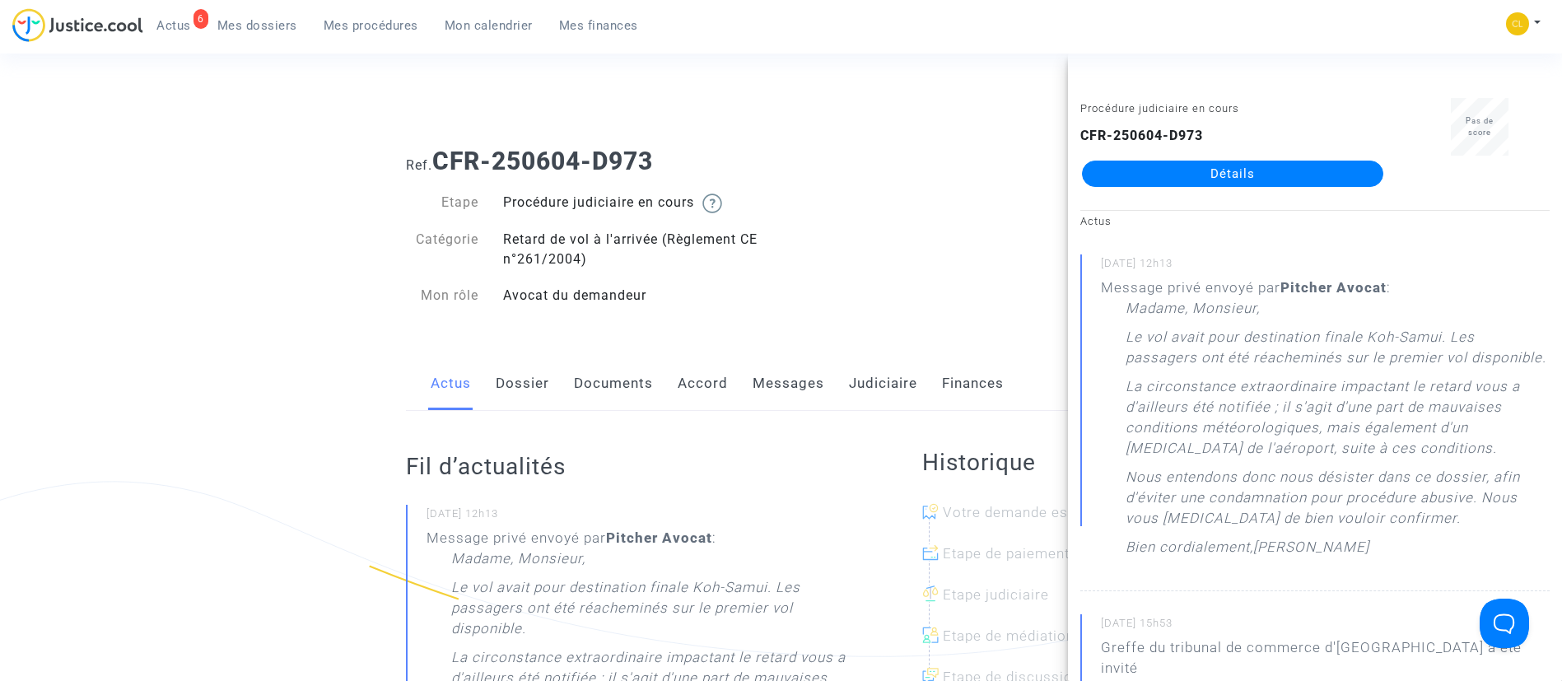
click at [342, 30] on span "Mes procédures" at bounding box center [371, 25] width 95 height 15
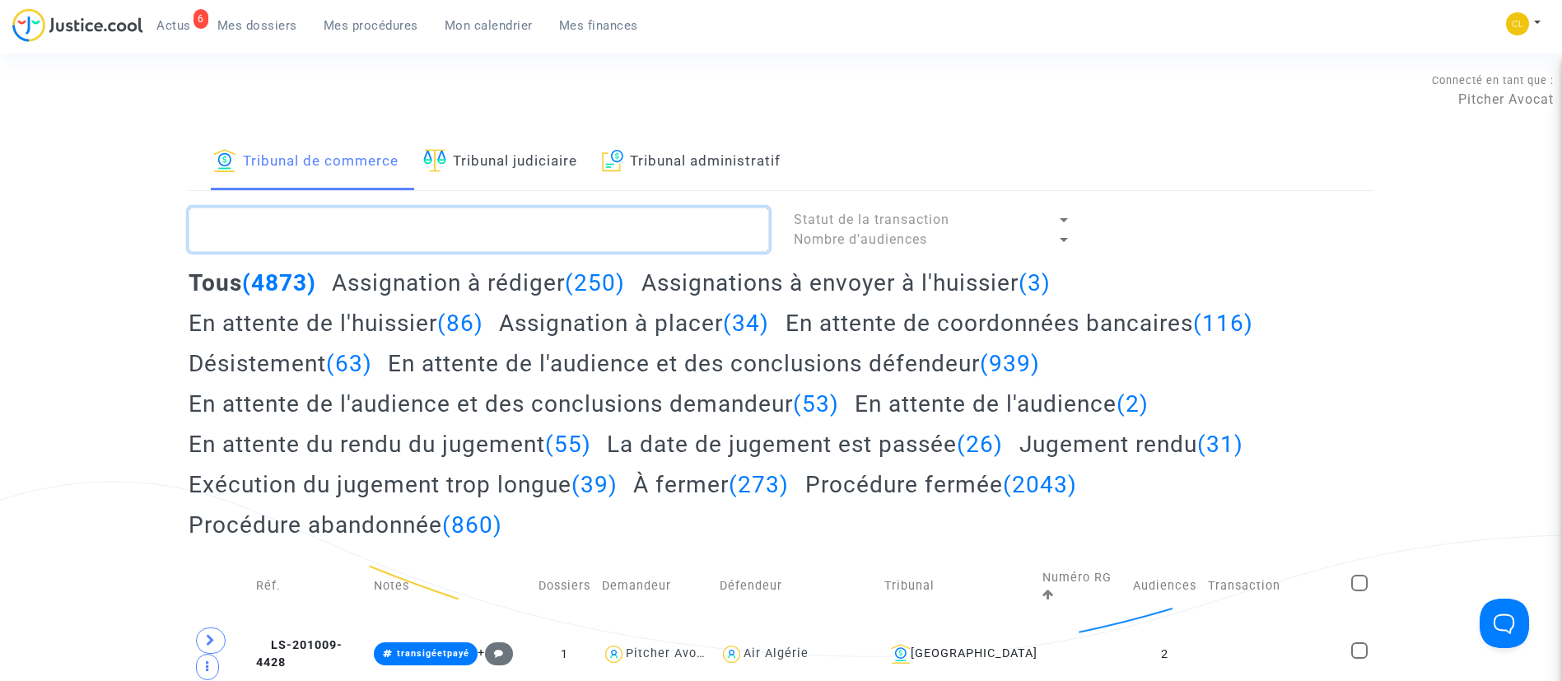
click at [467, 235] on textarea at bounding box center [479, 229] width 580 height 44
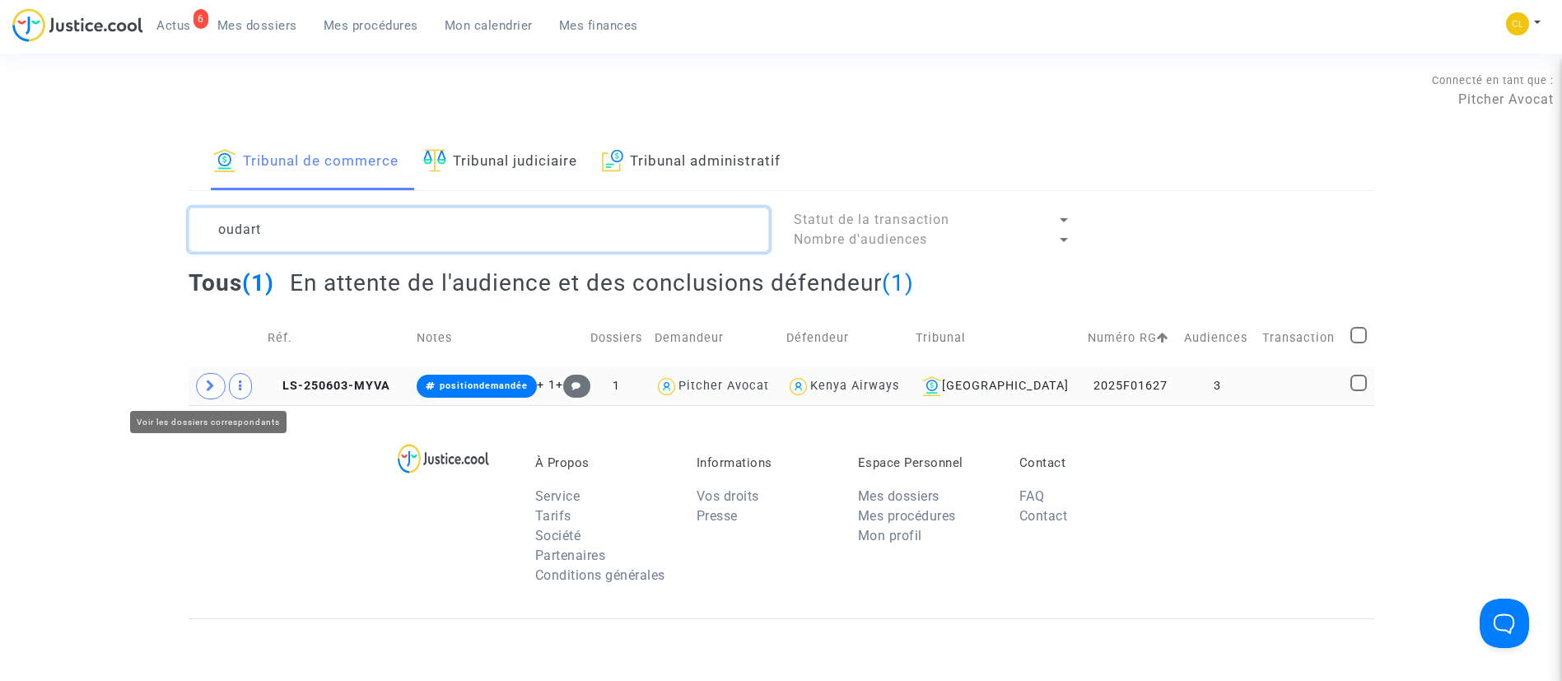
type textarea "oudart"
click at [220, 390] on span at bounding box center [211, 386] width 30 height 26
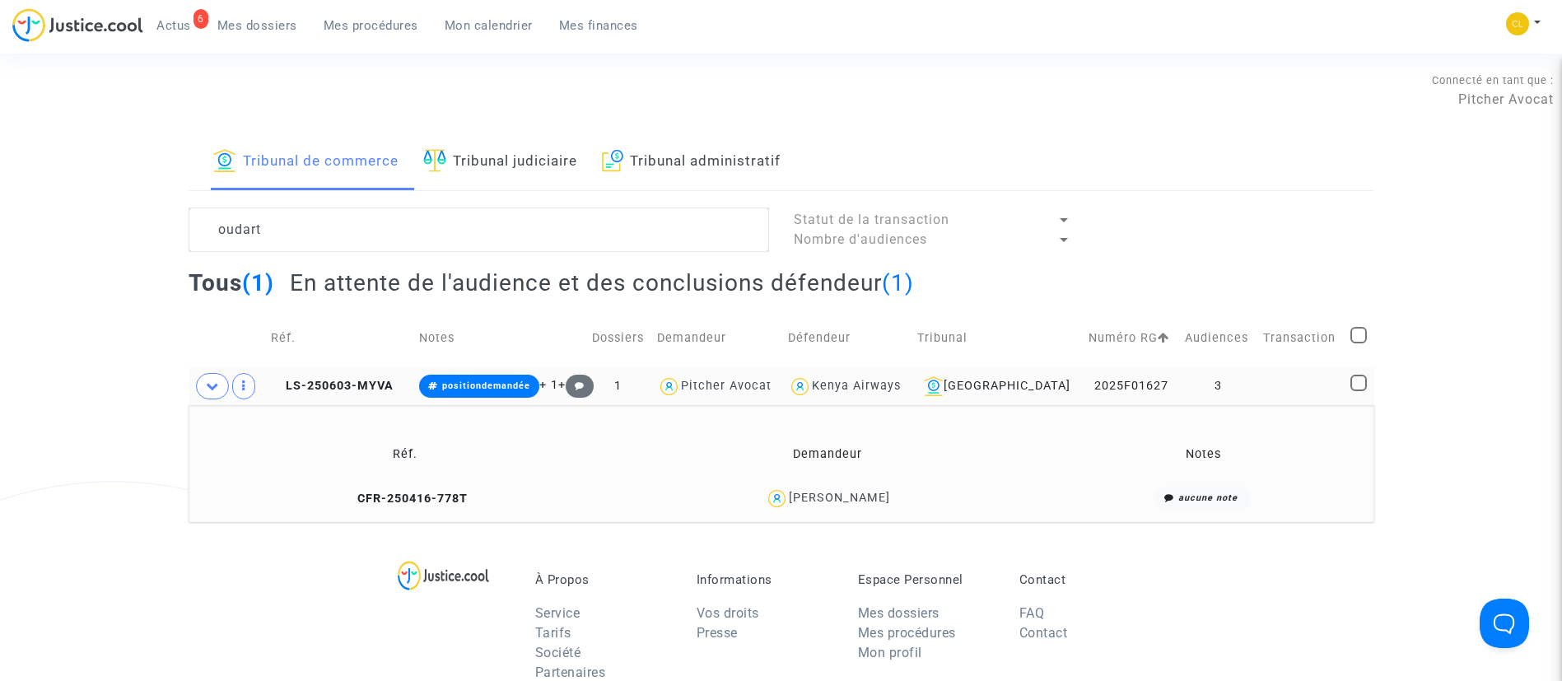
click at [875, 495] on div "[PERSON_NAME]" at bounding box center [839, 498] width 101 height 14
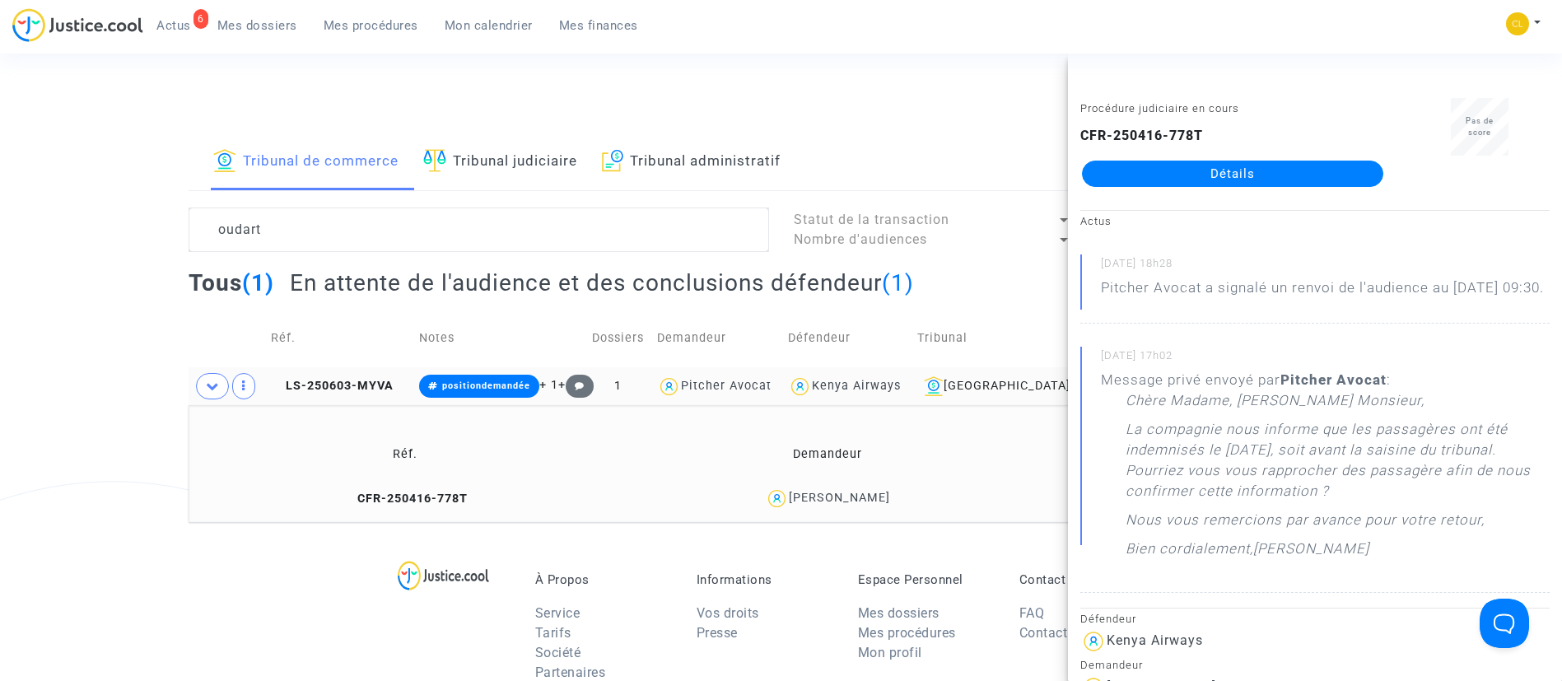
click at [1240, 162] on link "Détails" at bounding box center [1232, 174] width 301 height 26
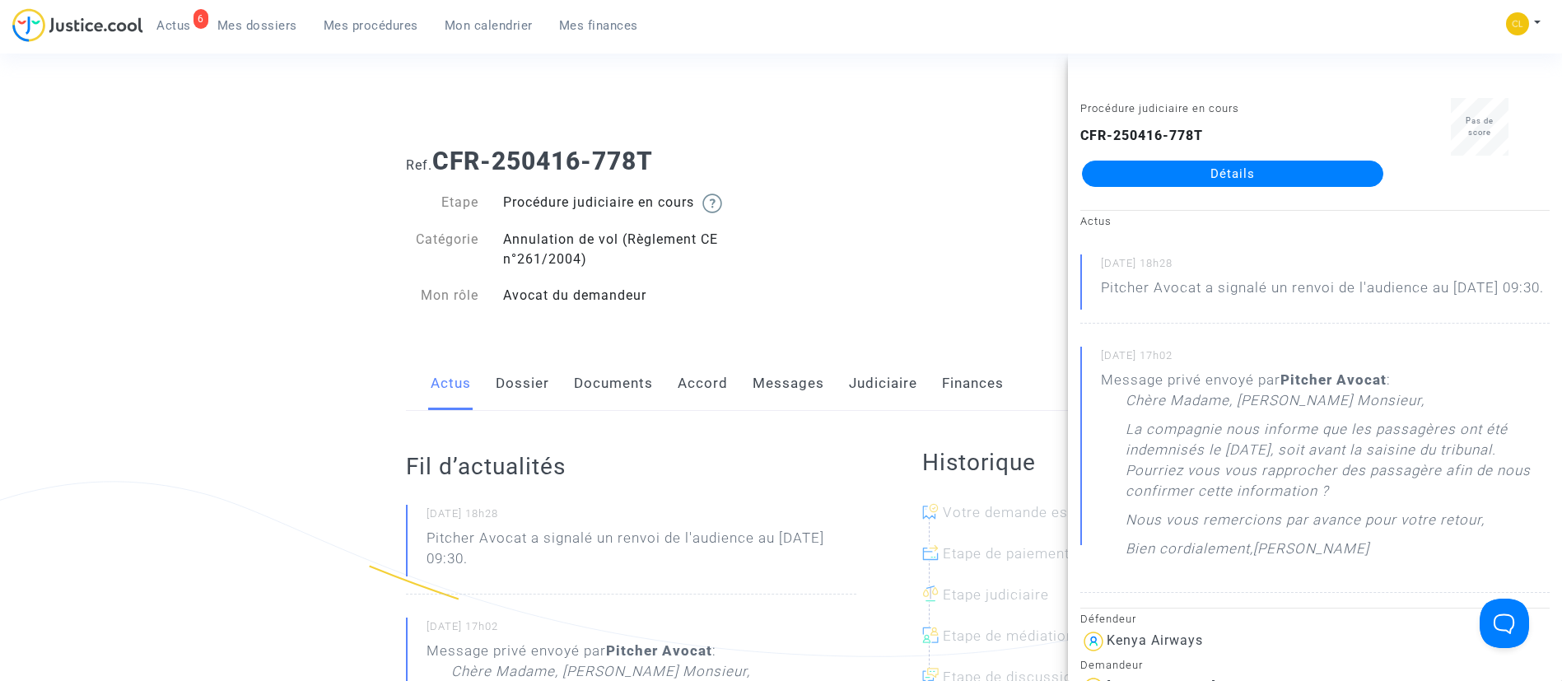
click at [794, 365] on link "Messages" at bounding box center [788, 383] width 72 height 54
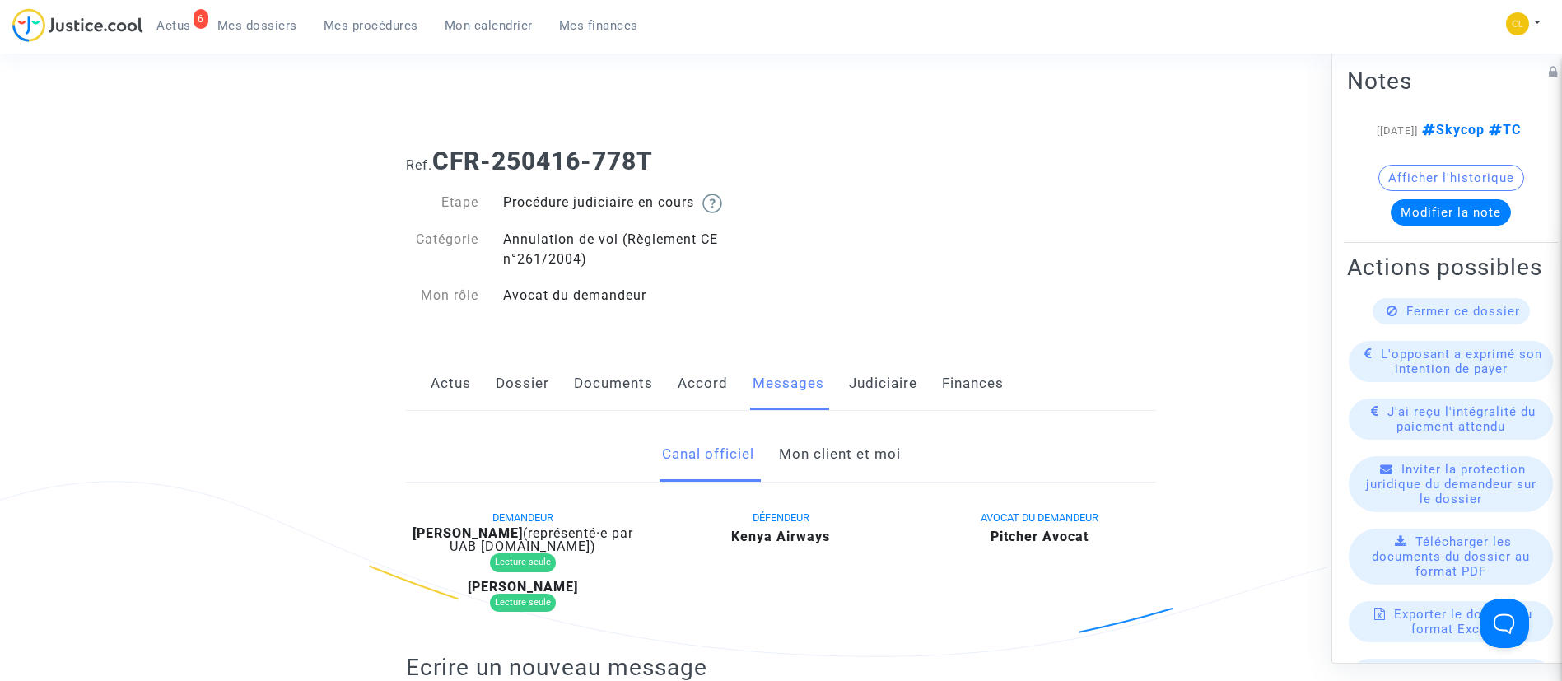
click at [836, 454] on link "Mon client et moi" at bounding box center [840, 454] width 122 height 54
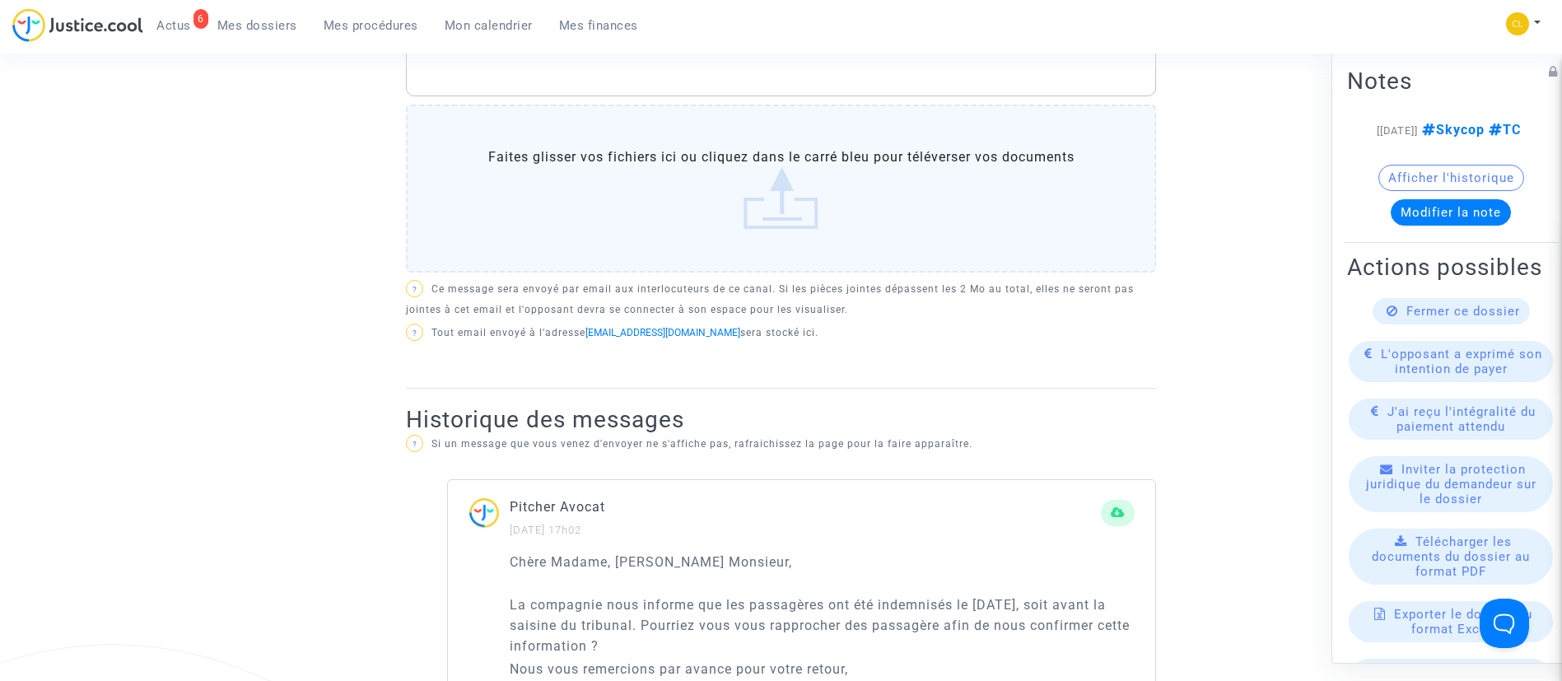
scroll to position [1111, 0]
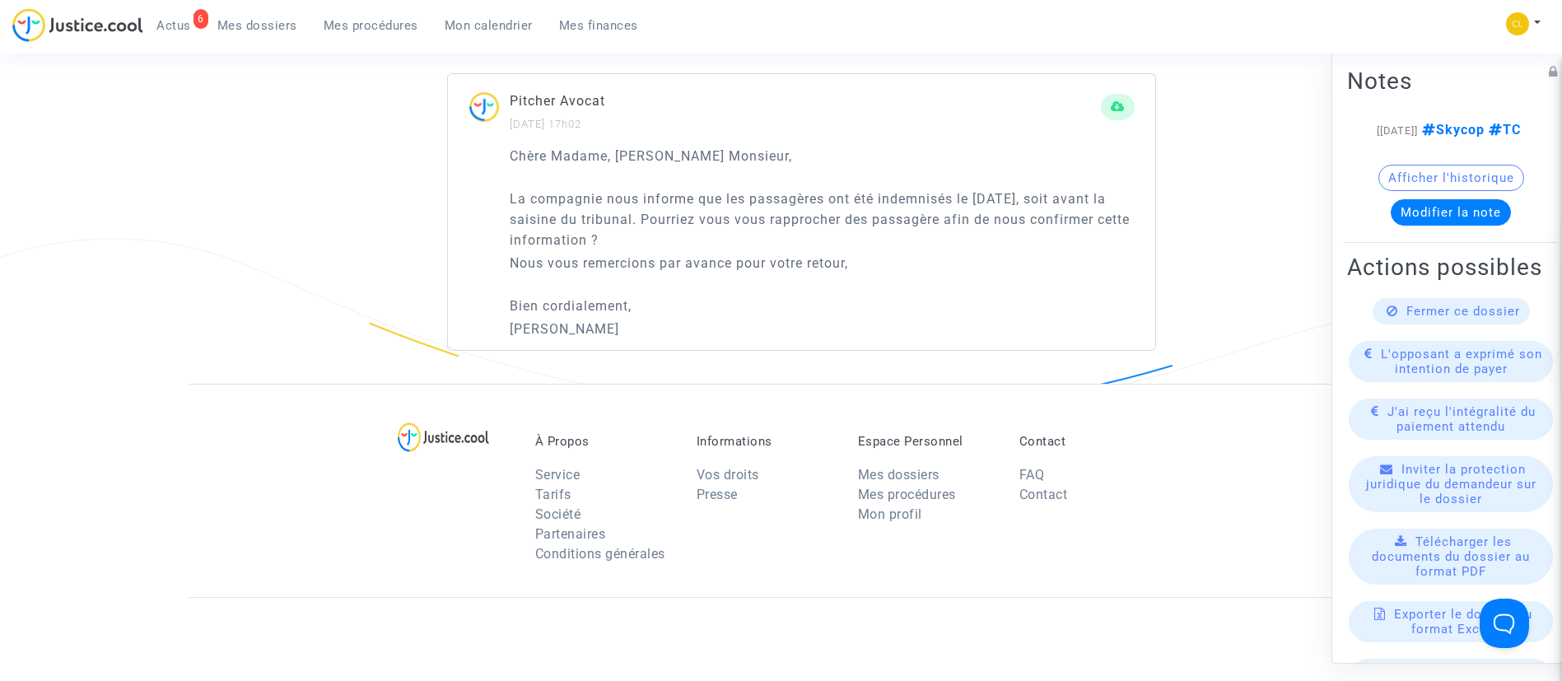
drag, startPoint x: 542, startPoint y: 333, endPoint x: 501, endPoint y: 150, distance: 188.1
click at [501, 150] on div "Chère Madame, [PERSON_NAME] Monsieur, La compagnie nous informe que les passagè…" at bounding box center [801, 248] width 707 height 205
copy div "Chère Madame, [PERSON_NAME] Monsieur, La compagnie nous informe que les passagè…"
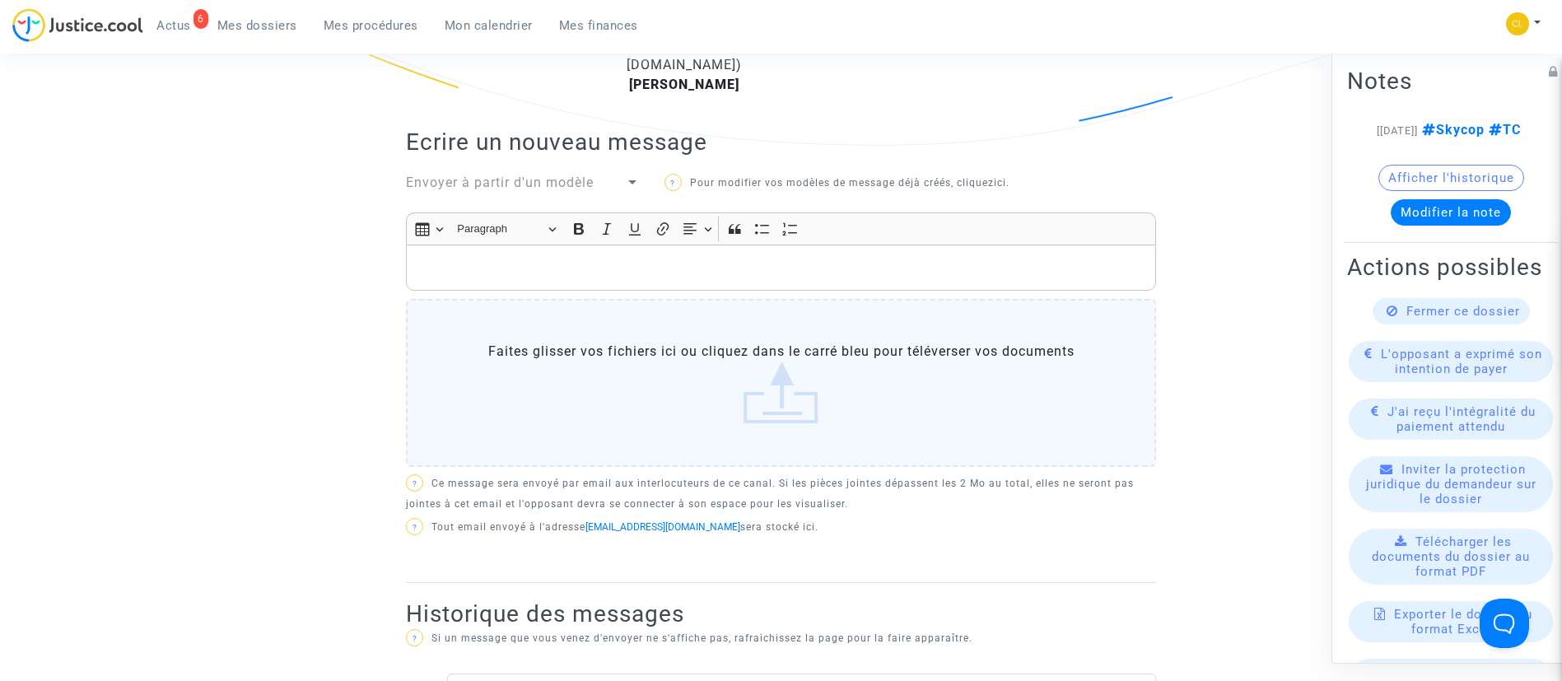
scroll to position [494, 0]
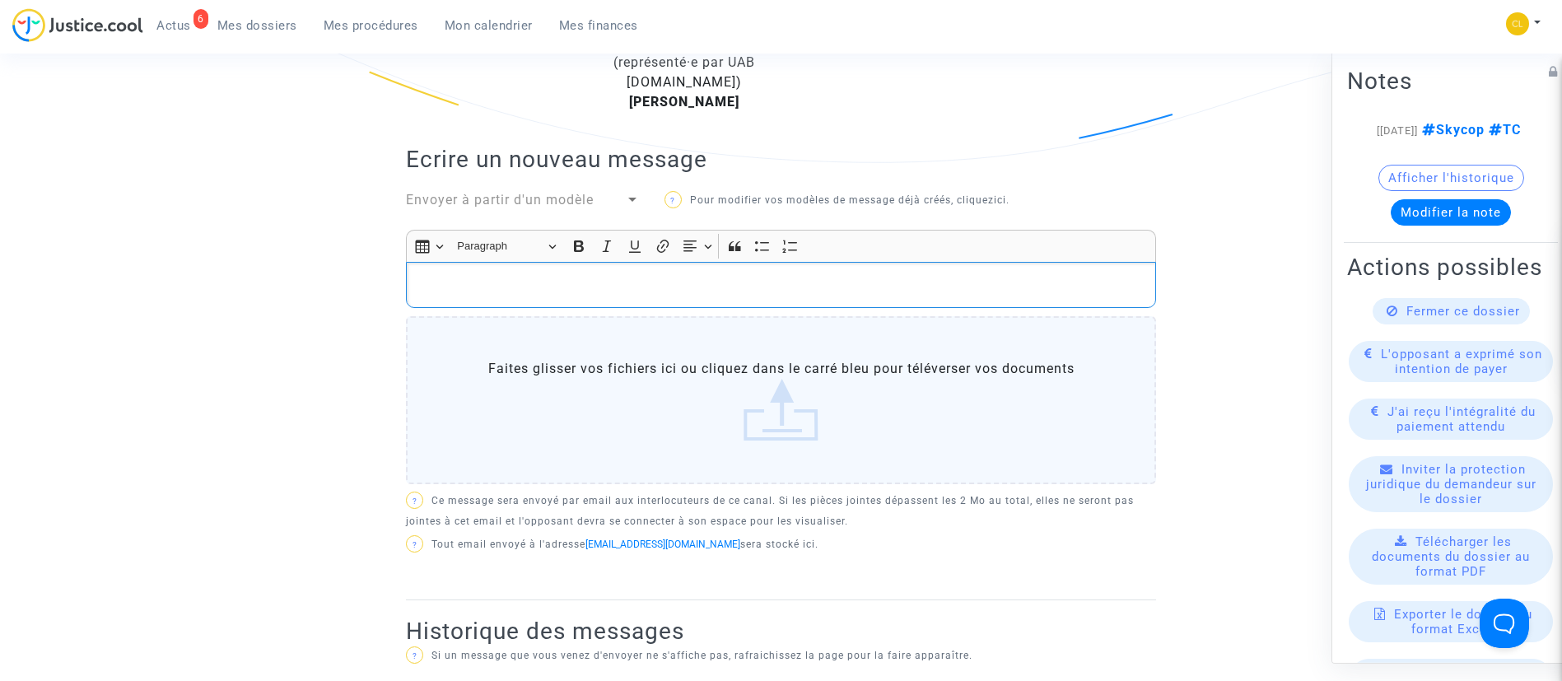
click at [616, 278] on p "Rich Text Editor, main" at bounding box center [781, 285] width 733 height 21
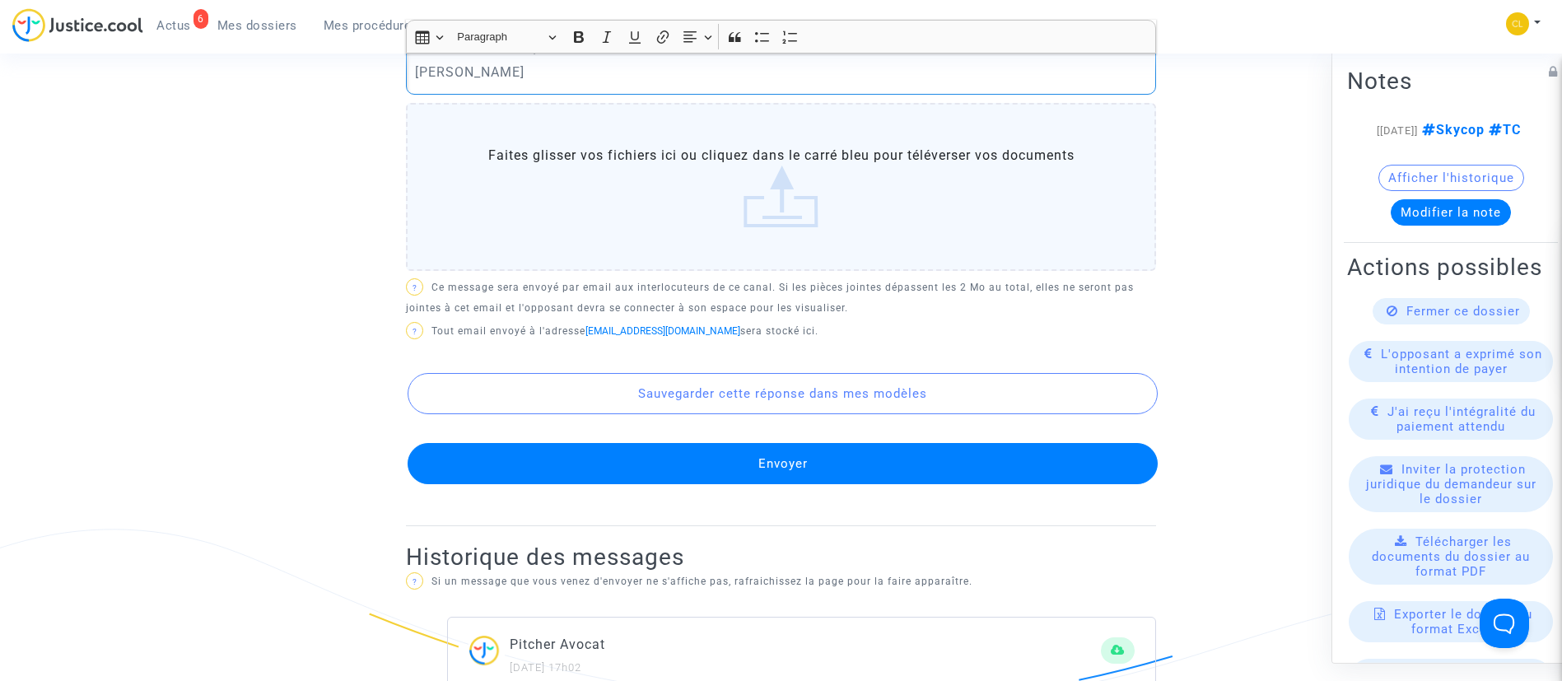
scroll to position [864, 0]
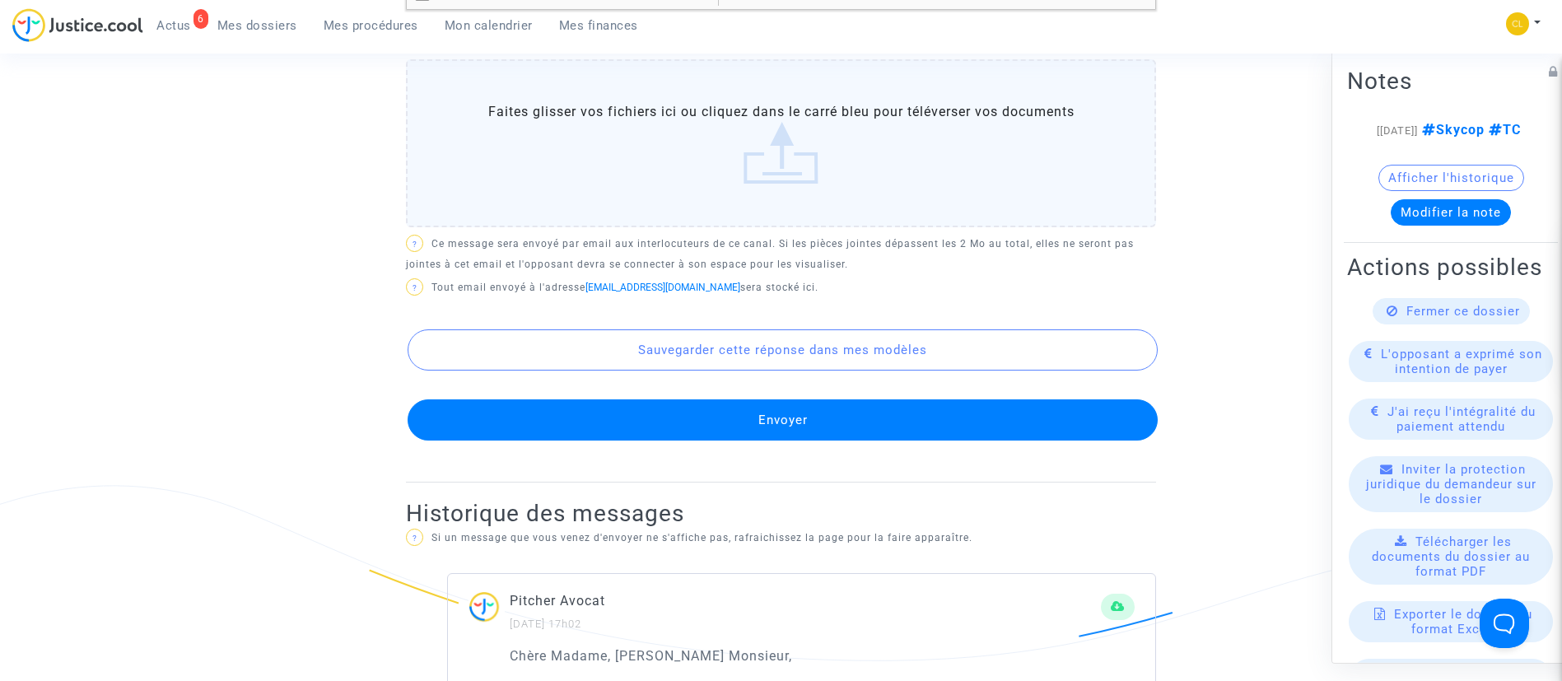
click at [837, 405] on button "Envoyer" at bounding box center [782, 419] width 750 height 41
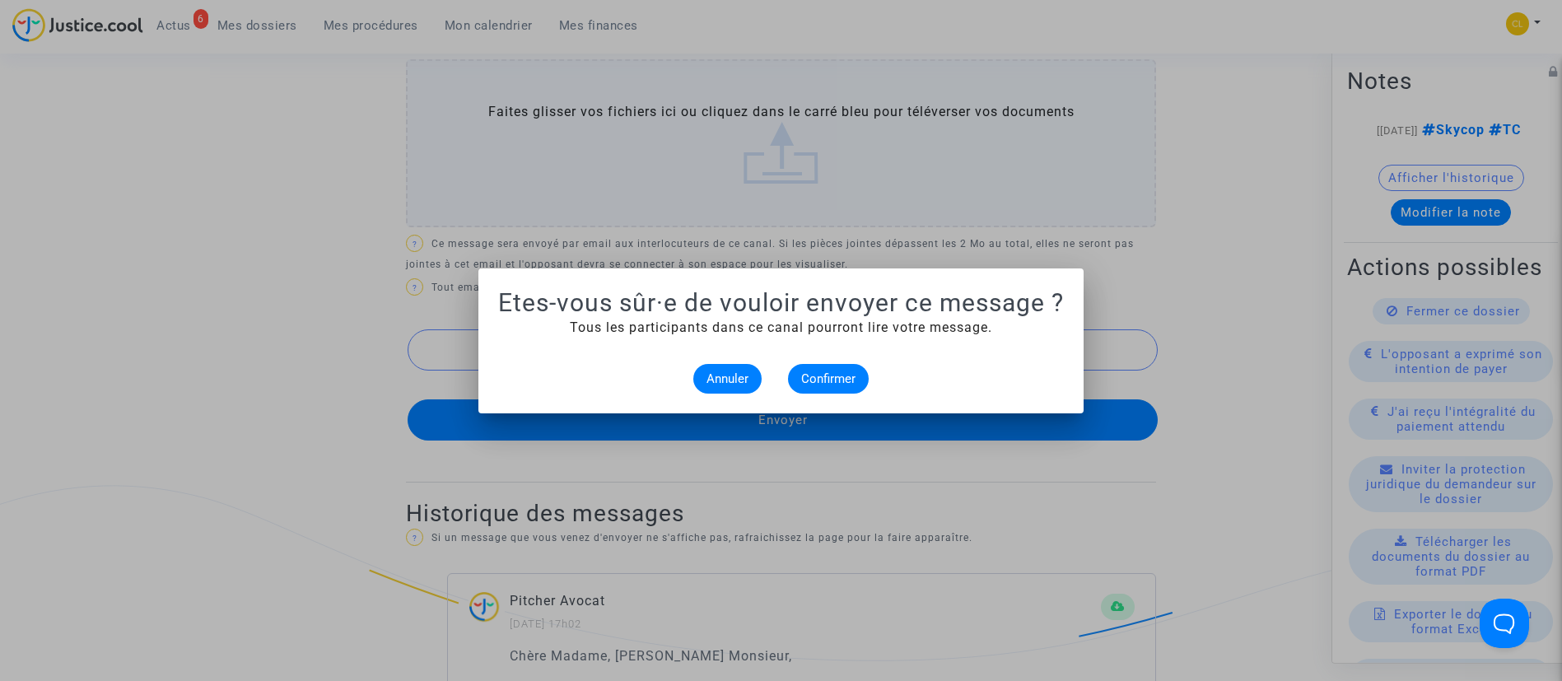
scroll to position [0, 0]
click at [834, 382] on span "Confirmer" at bounding box center [828, 378] width 54 height 15
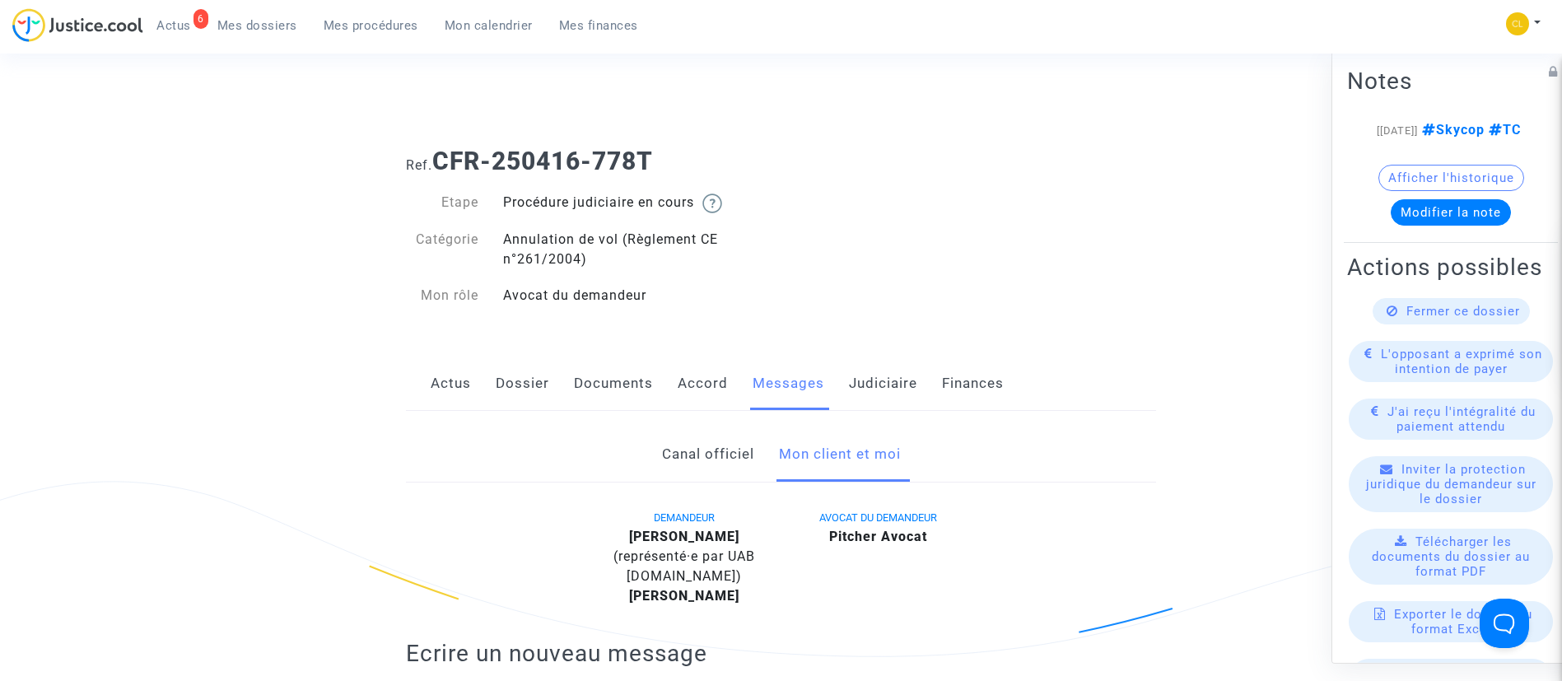
click at [867, 367] on link "Judiciaire" at bounding box center [883, 383] width 68 height 54
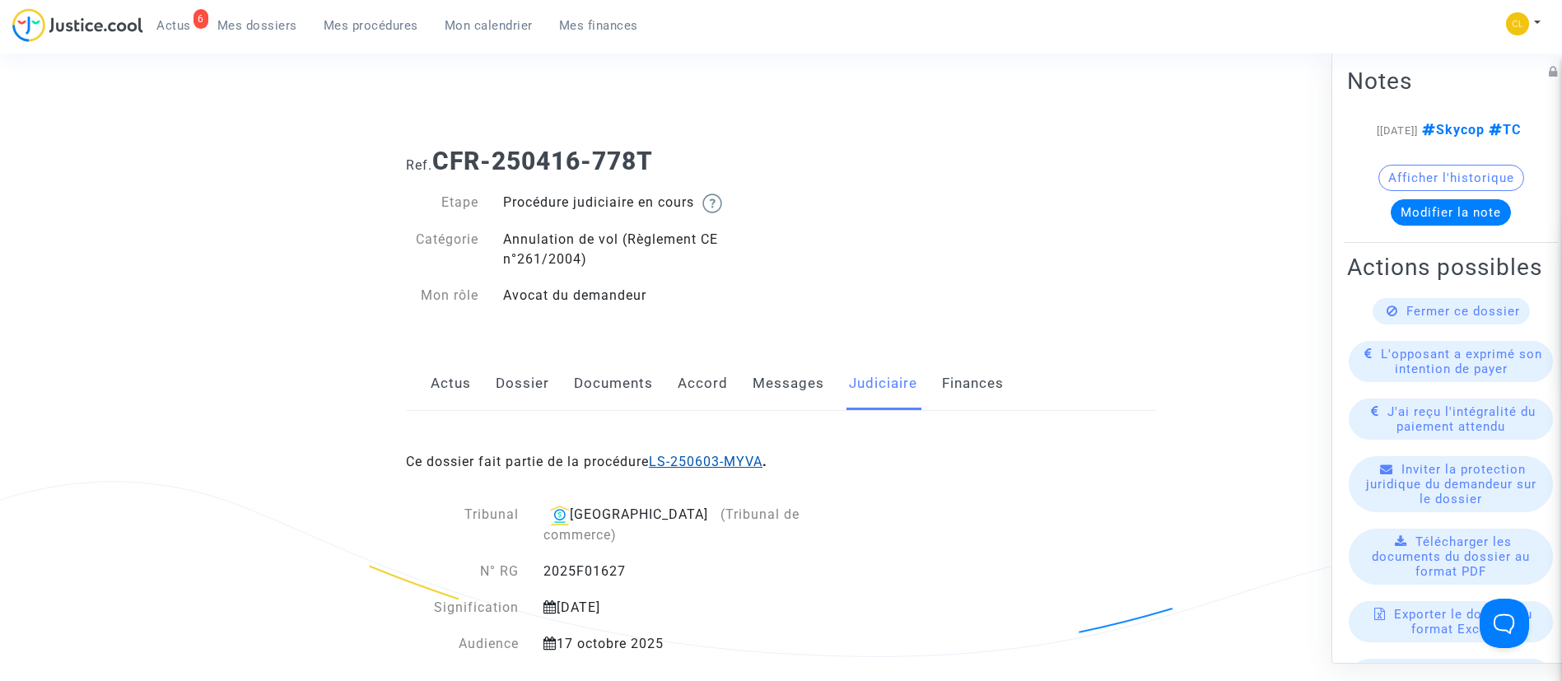
click at [749, 462] on link "LS-250603-MYVA" at bounding box center [706, 462] width 114 height 16
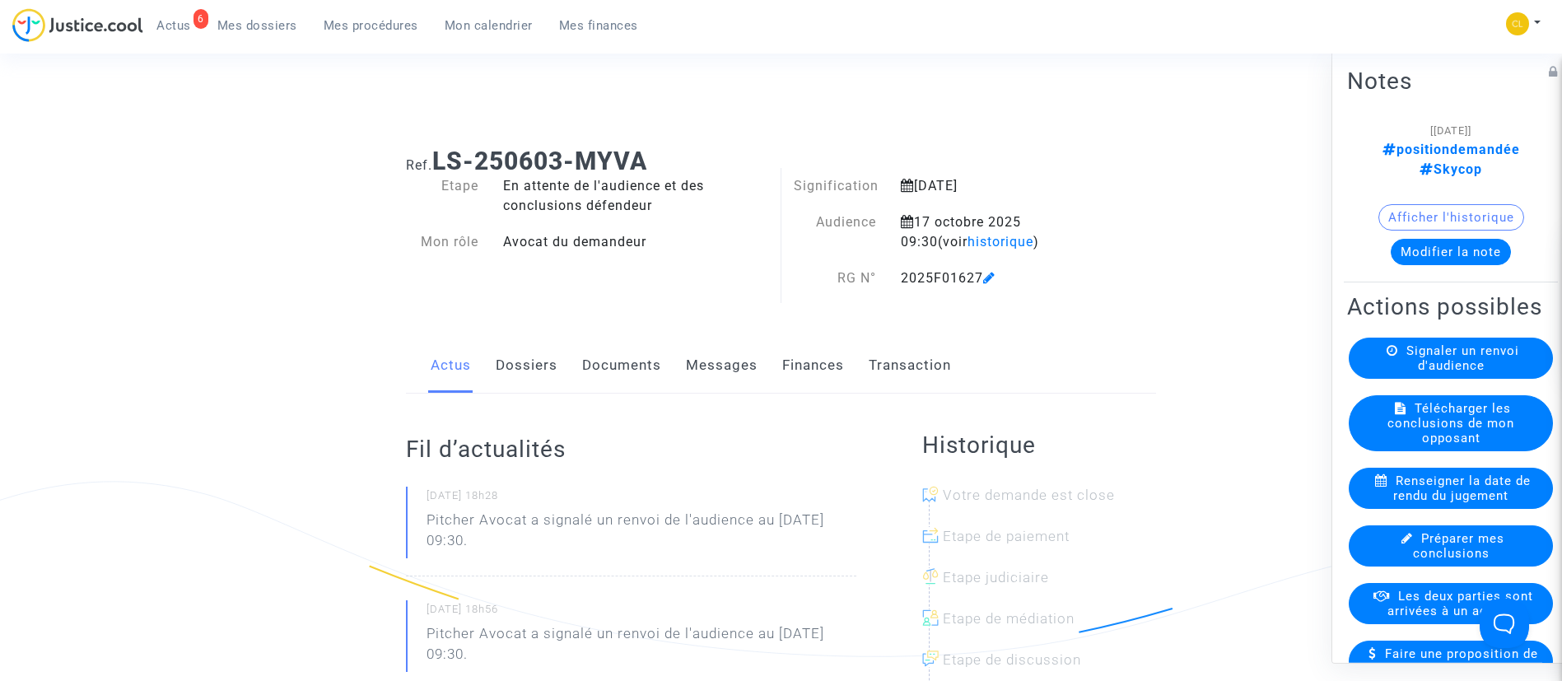
click at [1417, 238] on button "Modifier la note" at bounding box center [1450, 251] width 120 height 26
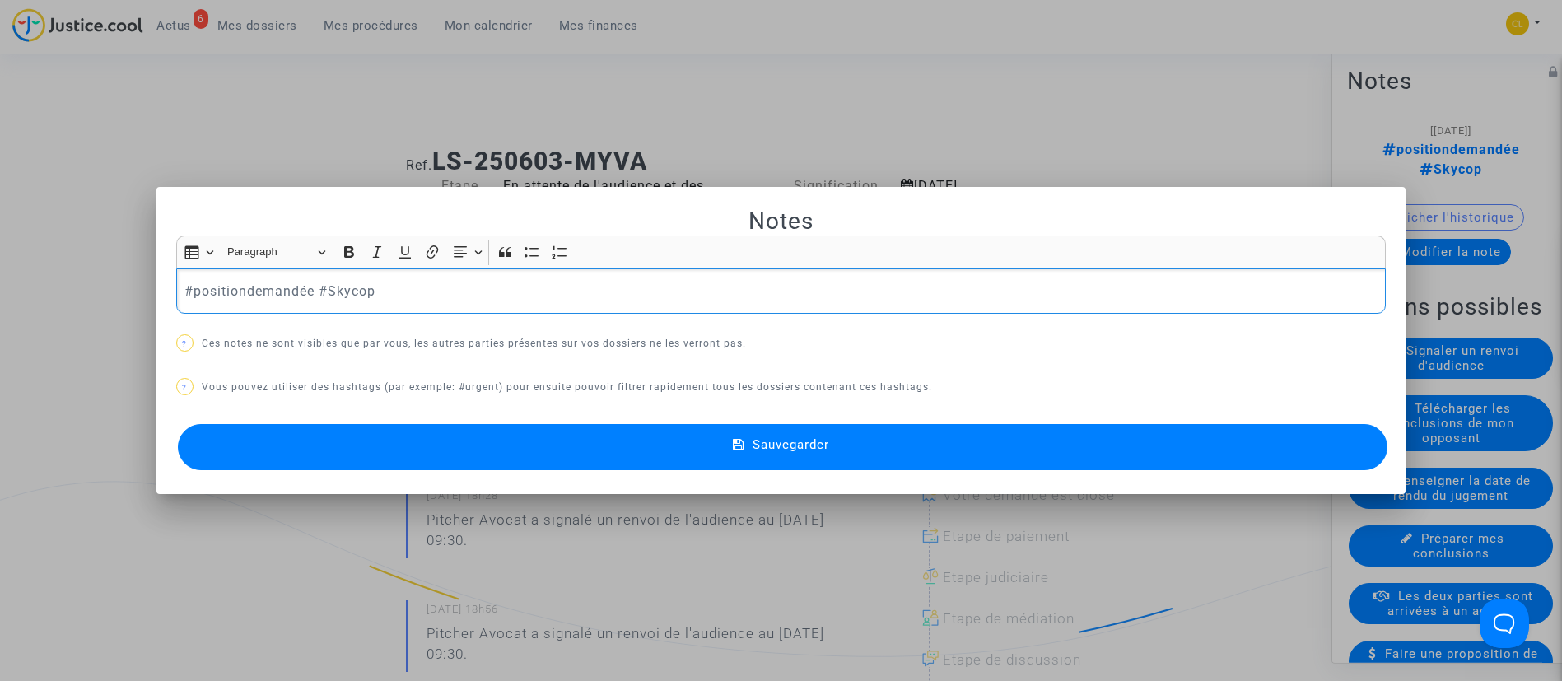
click at [263, 291] on p "#positiondemandée #Skycop" at bounding box center [780, 291] width 1192 height 21
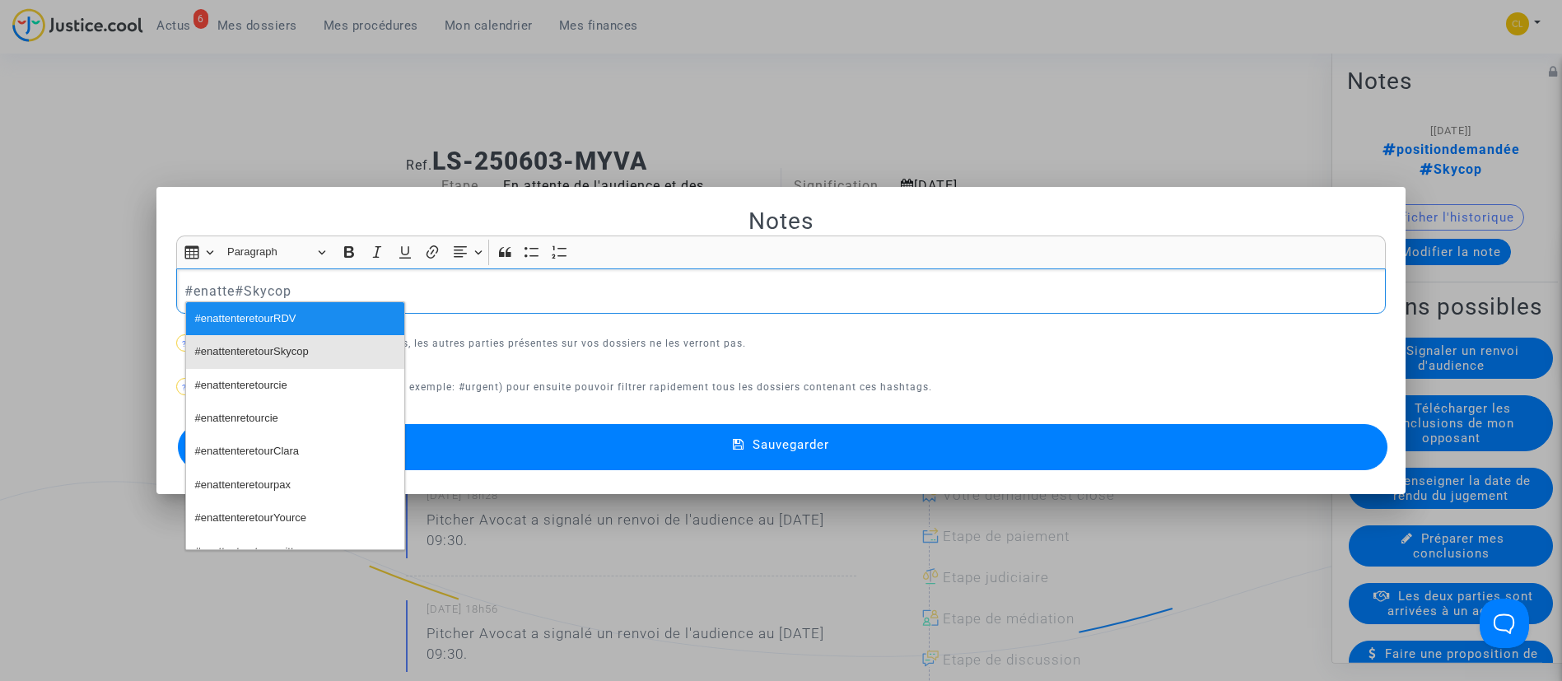
click at [292, 342] on span "#enattenteretourSkycop" at bounding box center [252, 352] width 114 height 24
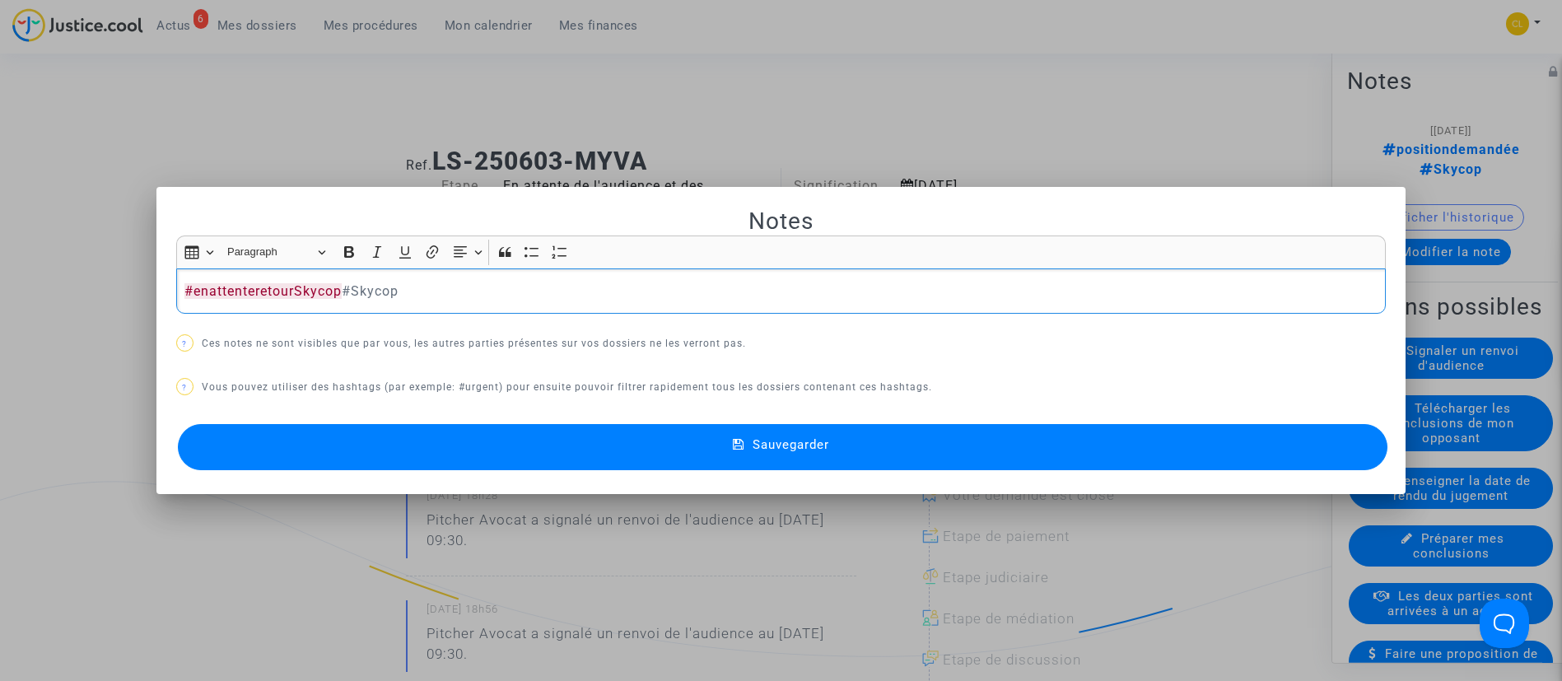
click at [783, 439] on span "Sauvegarder" at bounding box center [790, 444] width 77 height 15
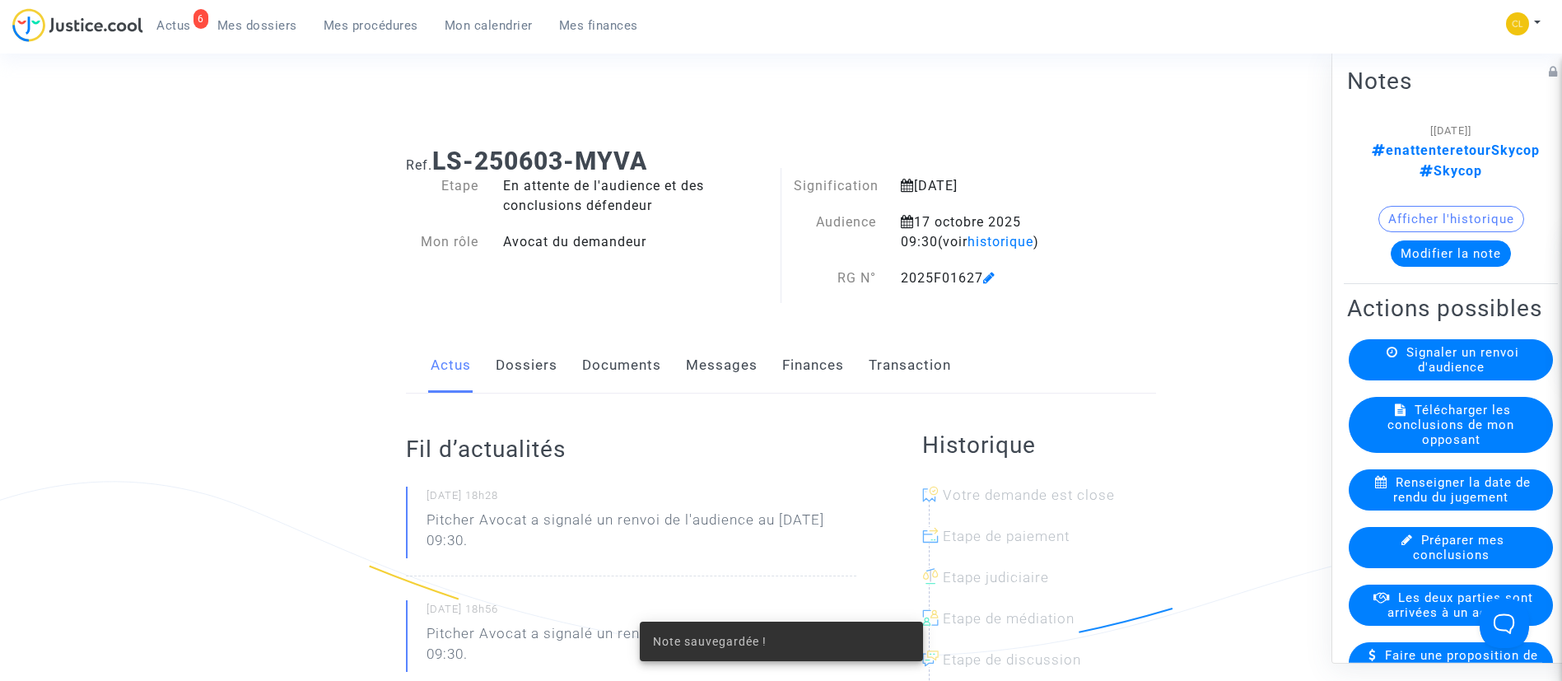
click at [371, 30] on span "Mes procédures" at bounding box center [371, 25] width 95 height 15
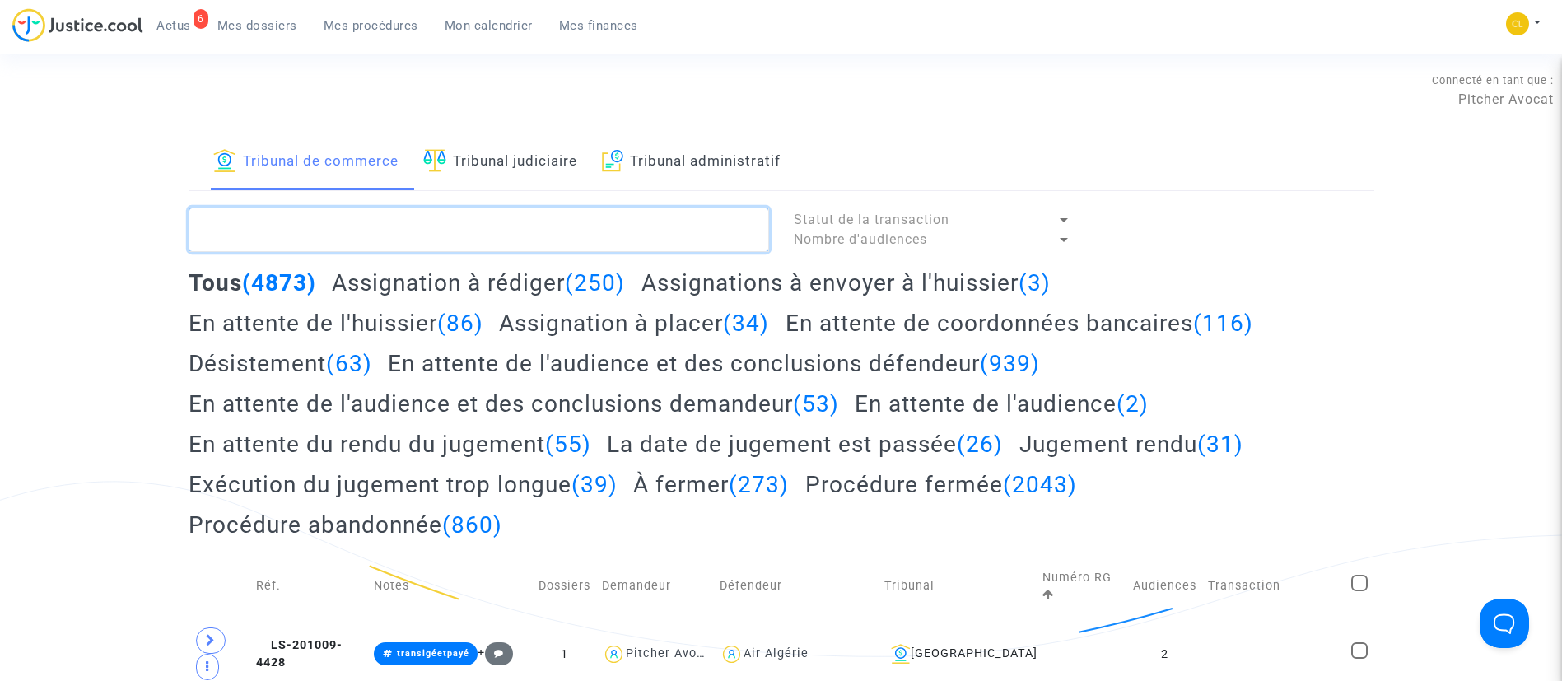
click at [451, 227] on textarea at bounding box center [479, 229] width 580 height 44
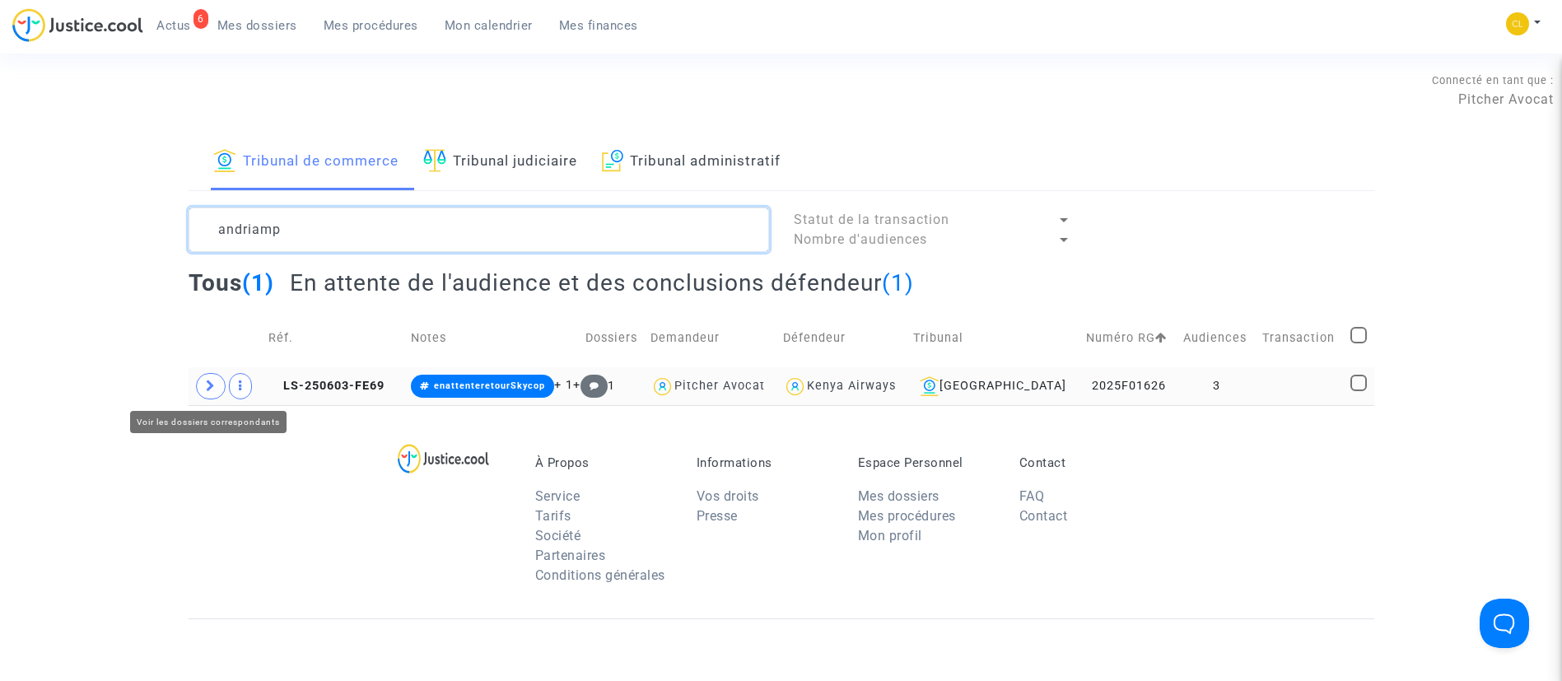
type textarea "andriamp"
click at [206, 385] on icon at bounding box center [211, 385] width 10 height 12
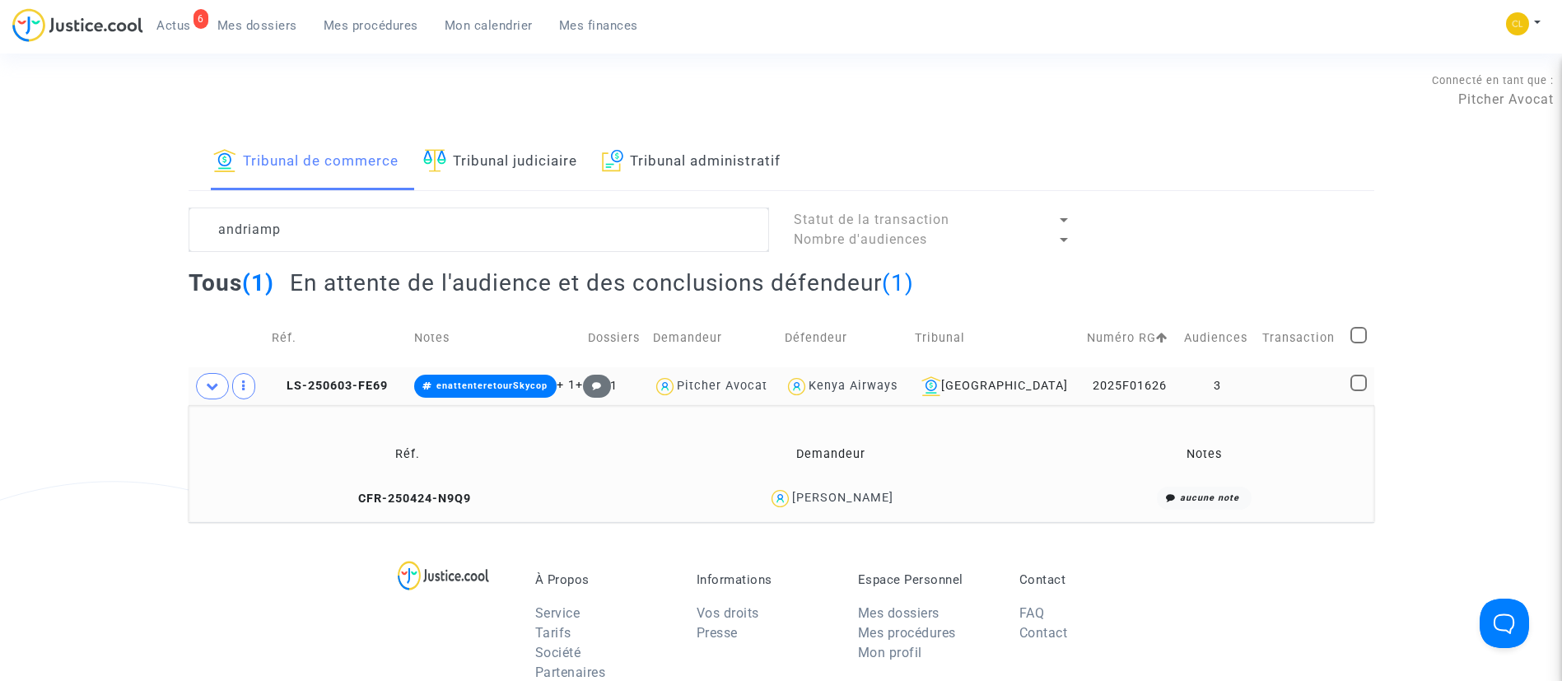
click at [873, 499] on div "[PERSON_NAME]" at bounding box center [842, 498] width 101 height 14
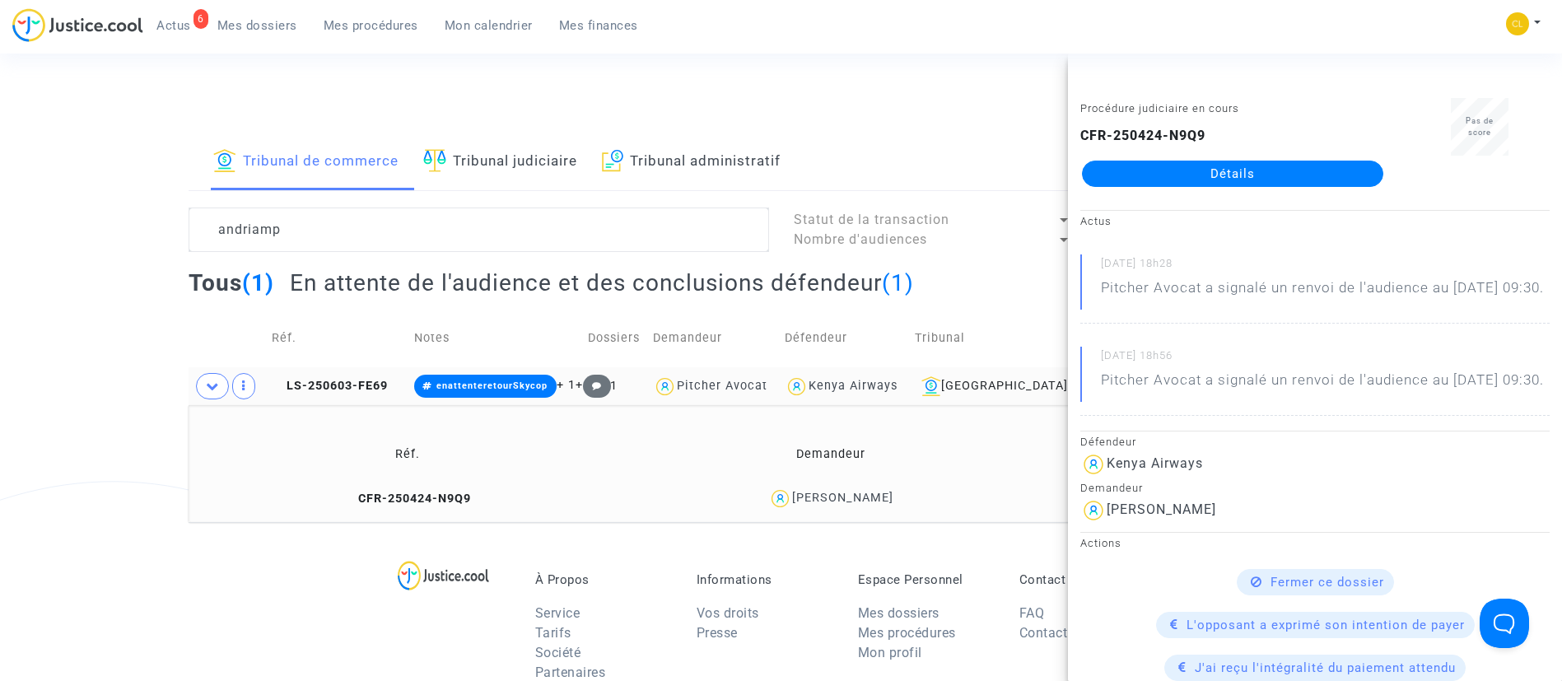
click at [1160, 168] on link "Détails" at bounding box center [1232, 174] width 301 height 26
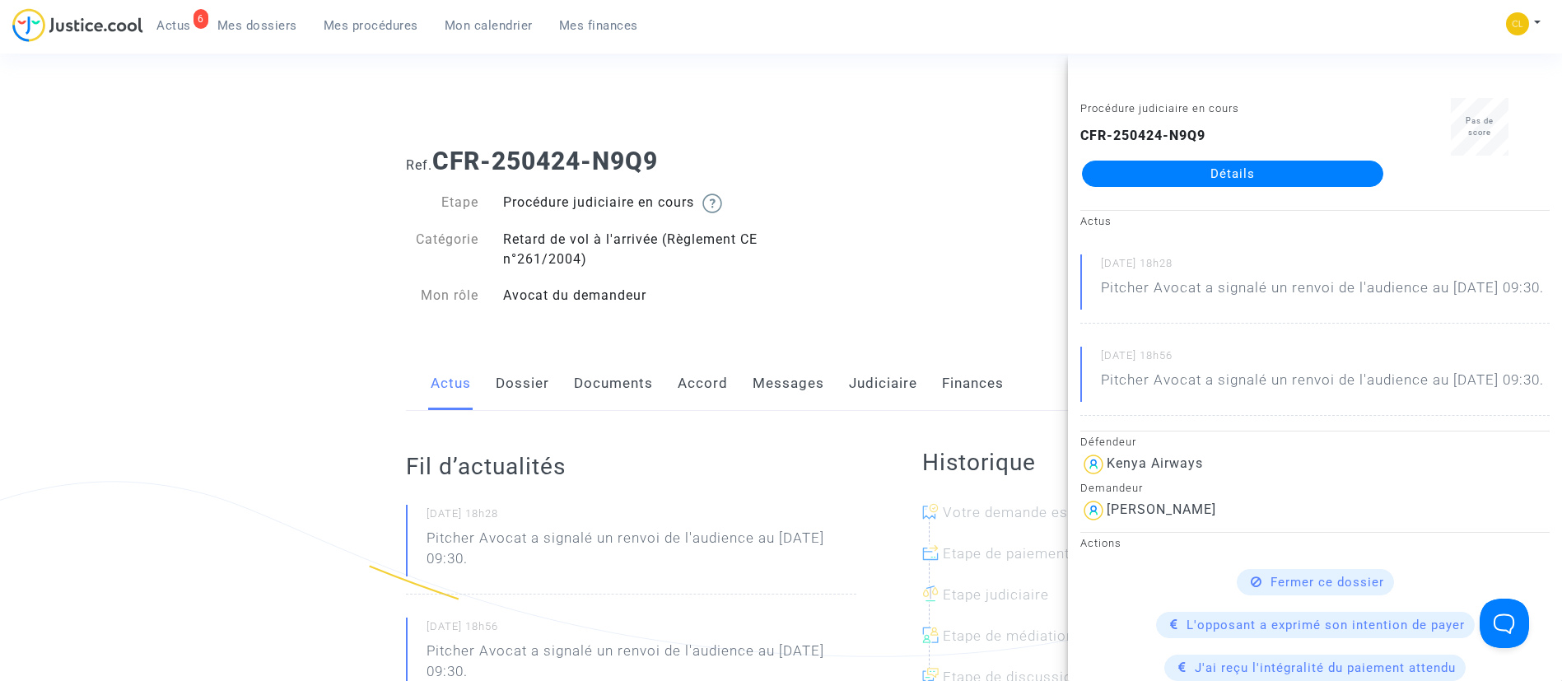
click at [810, 389] on link "Messages" at bounding box center [788, 383] width 72 height 54
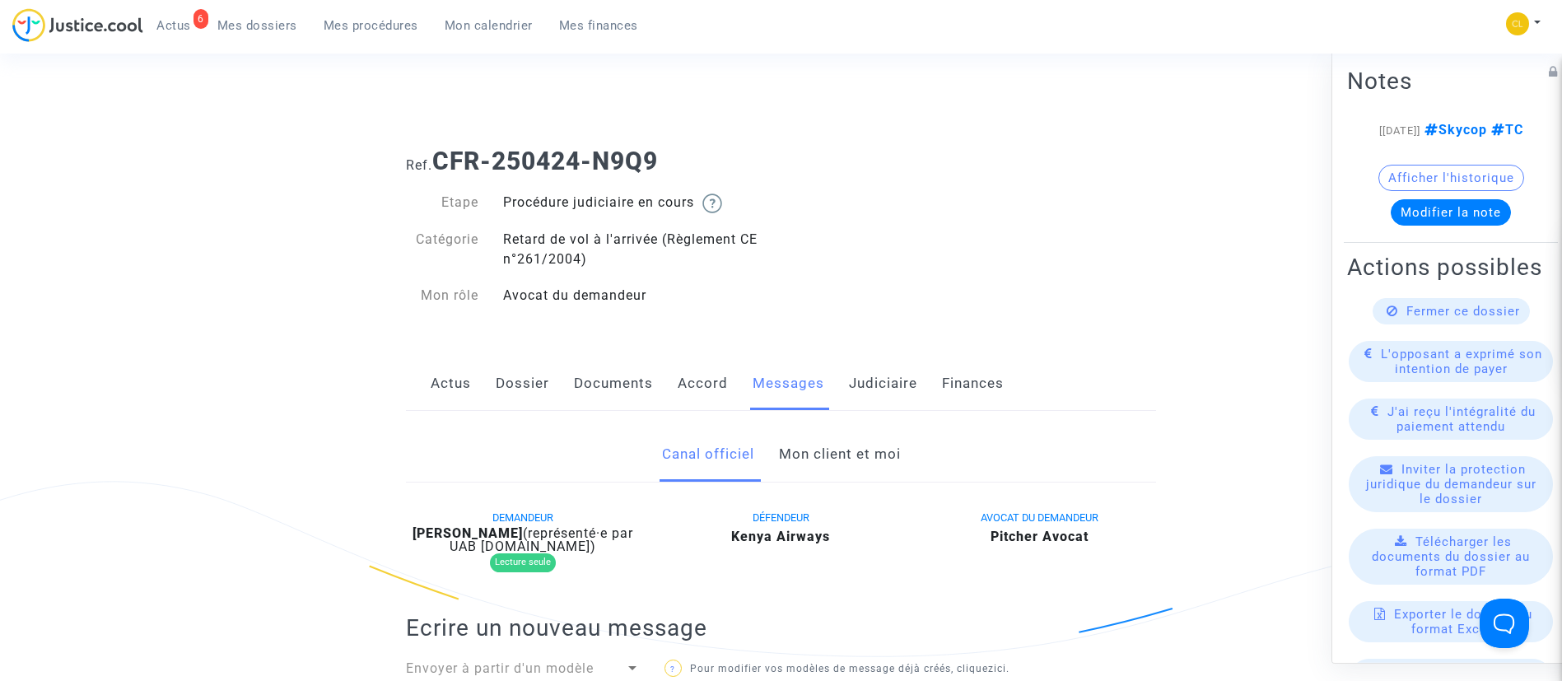
click at [819, 446] on link "Mon client et moi" at bounding box center [840, 454] width 122 height 54
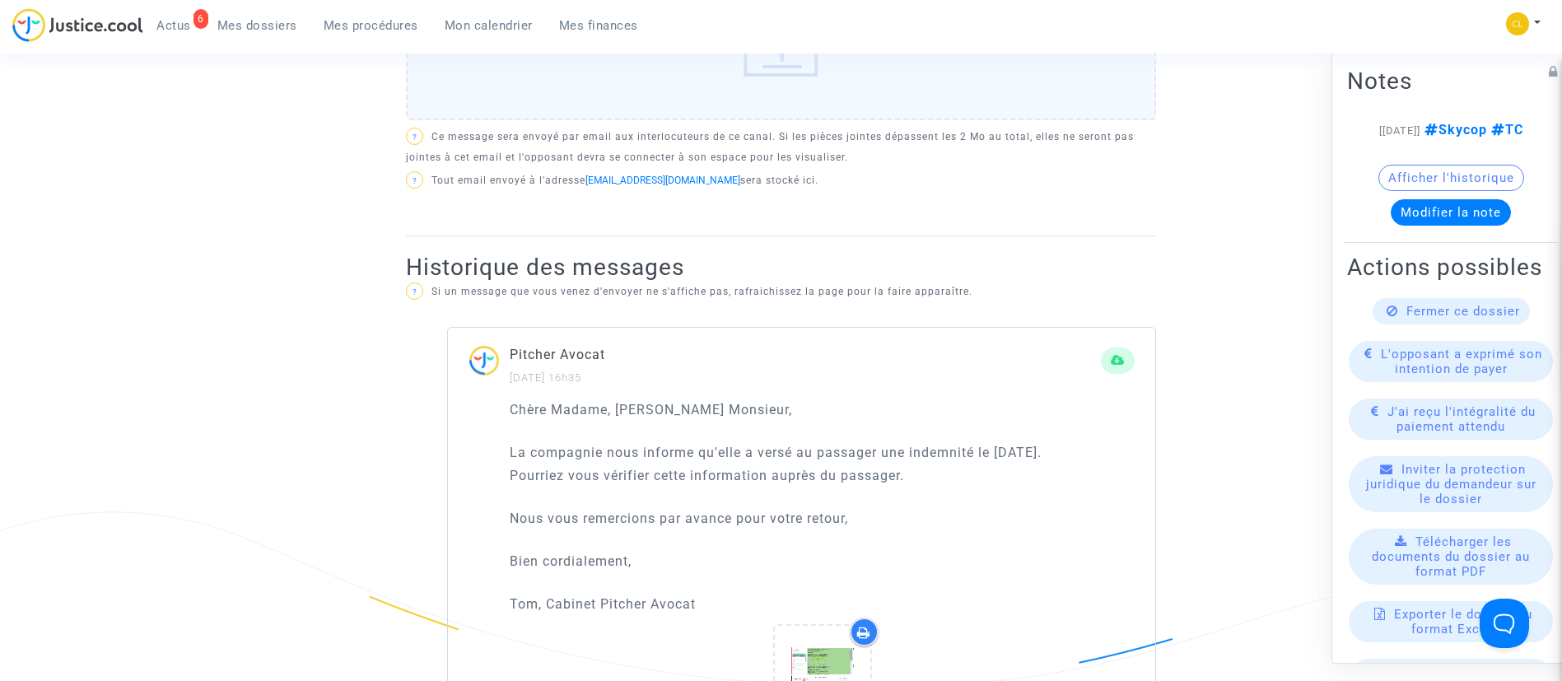
scroll to position [988, 0]
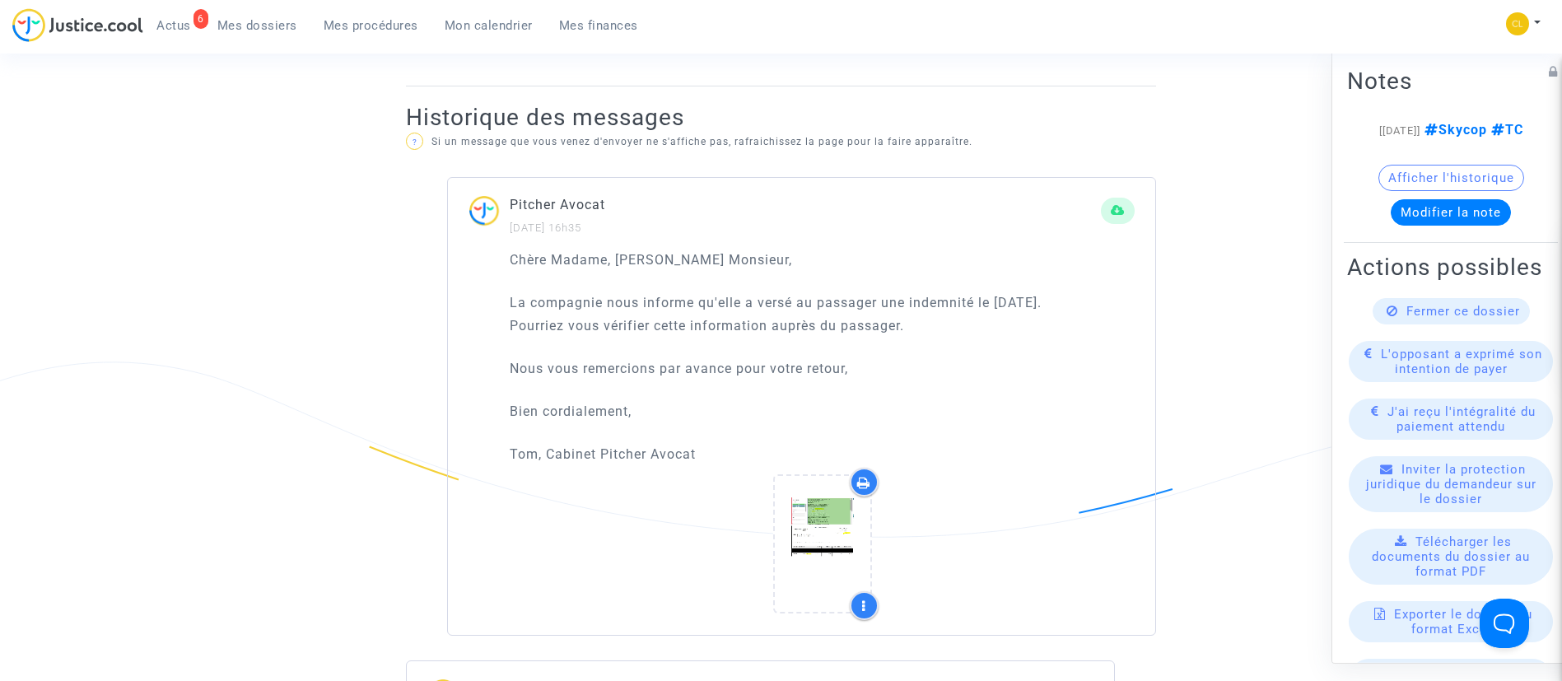
click at [745, 421] on p "Bien cordialement," at bounding box center [822, 411] width 625 height 21
drag, startPoint x: 715, startPoint y: 473, endPoint x: 466, endPoint y: 285, distance: 312.0
click at [466, 285] on div "Chère Madame, [PERSON_NAME] Monsieur, La compagnie nous informe qu'elle a versé…" at bounding box center [801, 442] width 707 height 386
copy div "Chère Madame, [PERSON_NAME] Monsieur, La compagnie nous informe qu'elle a versé…"
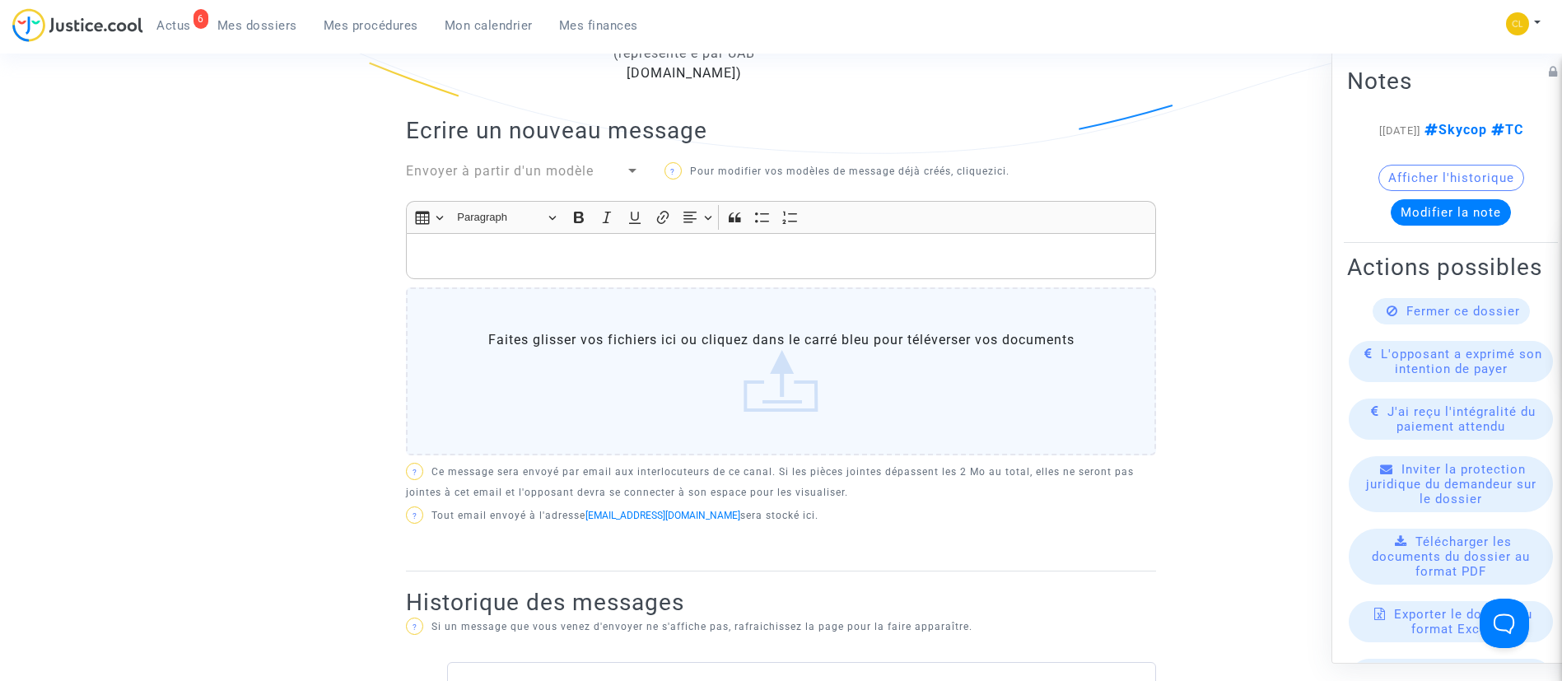
scroll to position [494, 0]
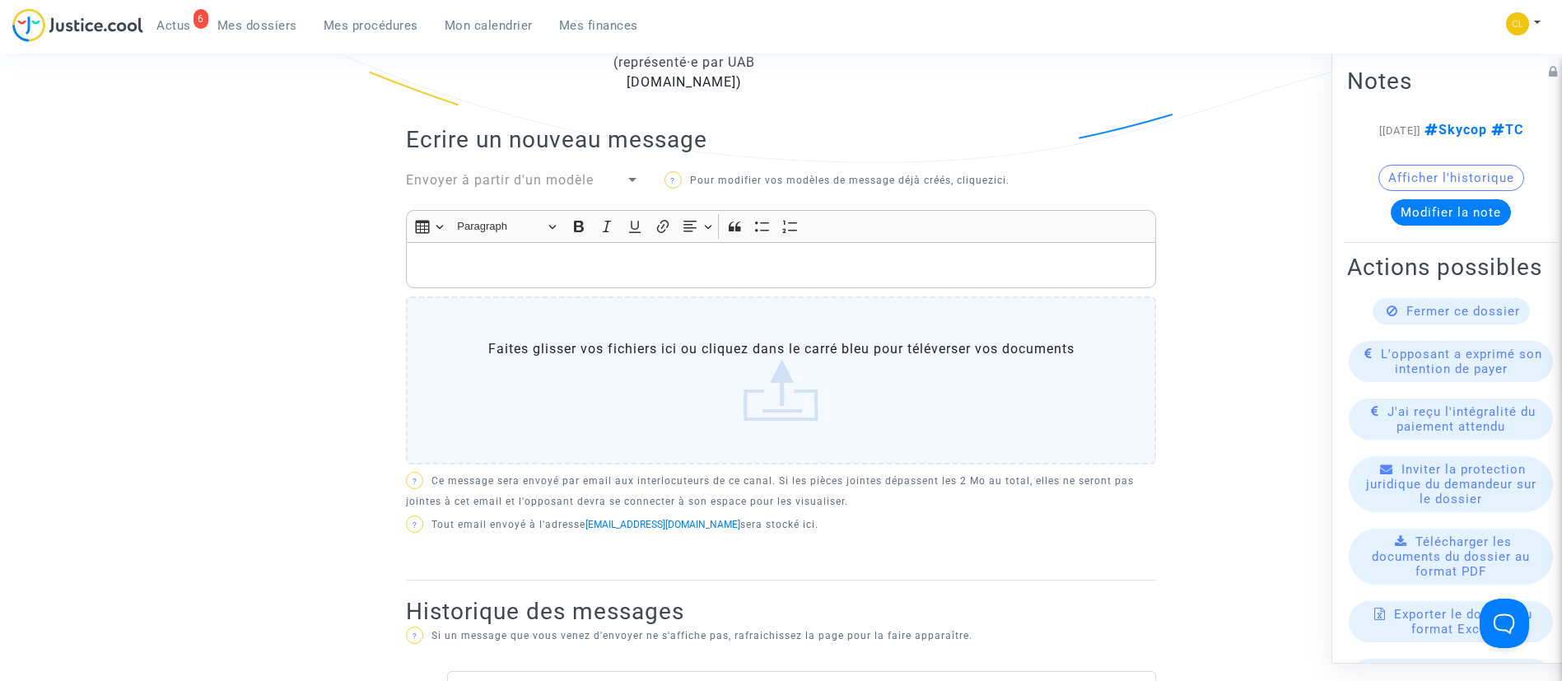
click at [549, 276] on p "Rich Text Editor, main" at bounding box center [781, 265] width 733 height 21
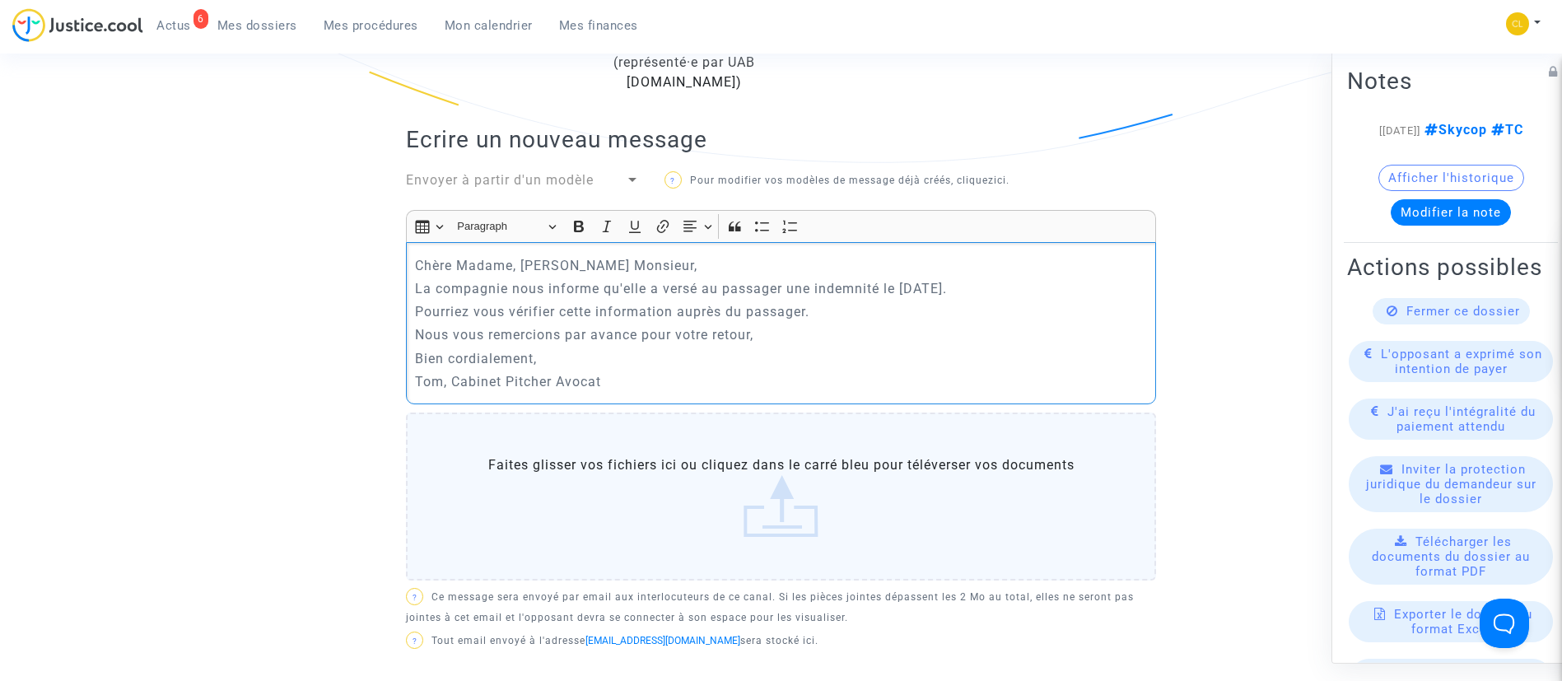
click at [735, 299] on p "La compagnie nous informe qu'elle a versé au passager une indemnité le [DATE]." at bounding box center [781, 288] width 733 height 21
click at [770, 299] on p "La compagnie nous informe qu'elle a versé l'indemnité le [DATE]." at bounding box center [781, 288] width 733 height 21
drag, startPoint x: 687, startPoint y: 331, endPoint x: 807, endPoint y: 332, distance: 119.4
click at [807, 322] on p "Pourriez vous vérifier cette information auprès du passager." at bounding box center [781, 311] width 733 height 21
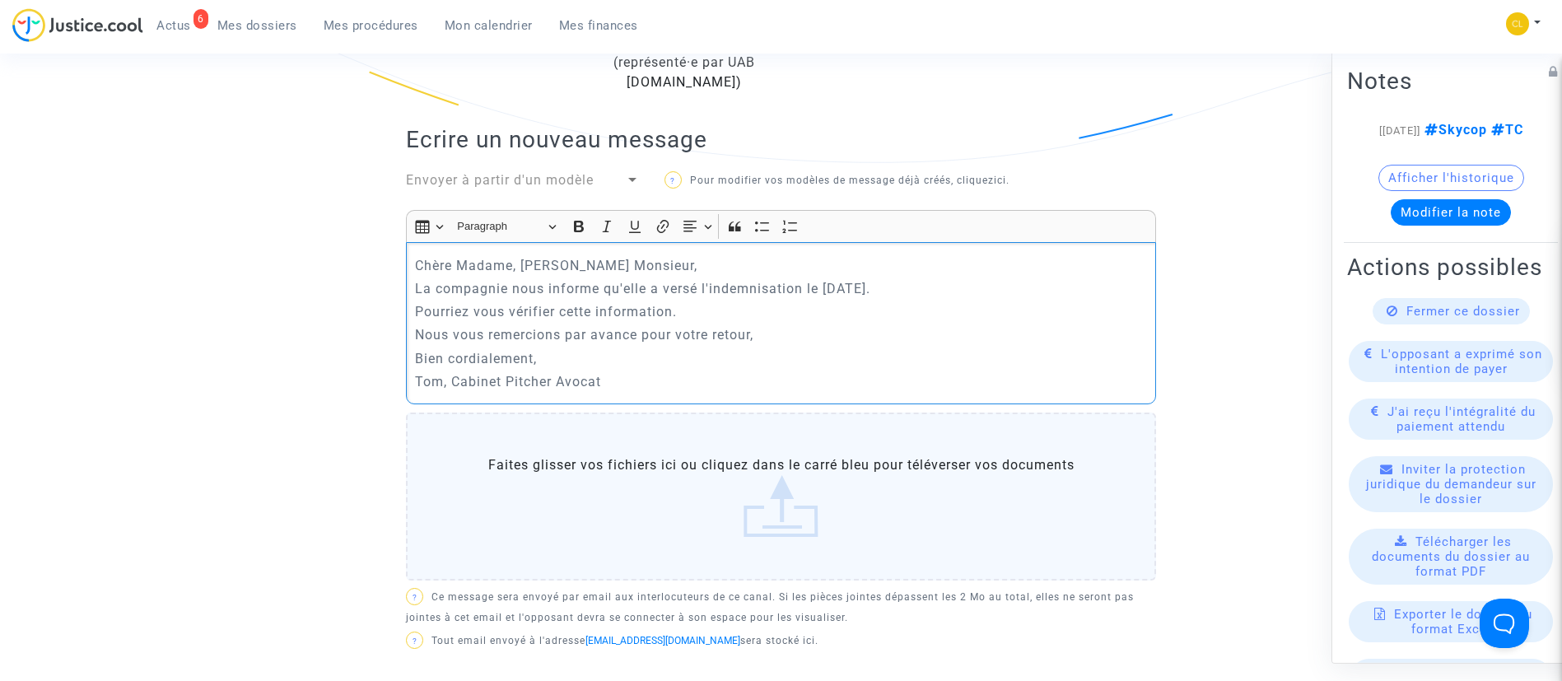
click at [895, 299] on p "La compagnie nous informe qu'elle a versé l'indemnisation le [DATE]." at bounding box center [781, 288] width 733 height 21
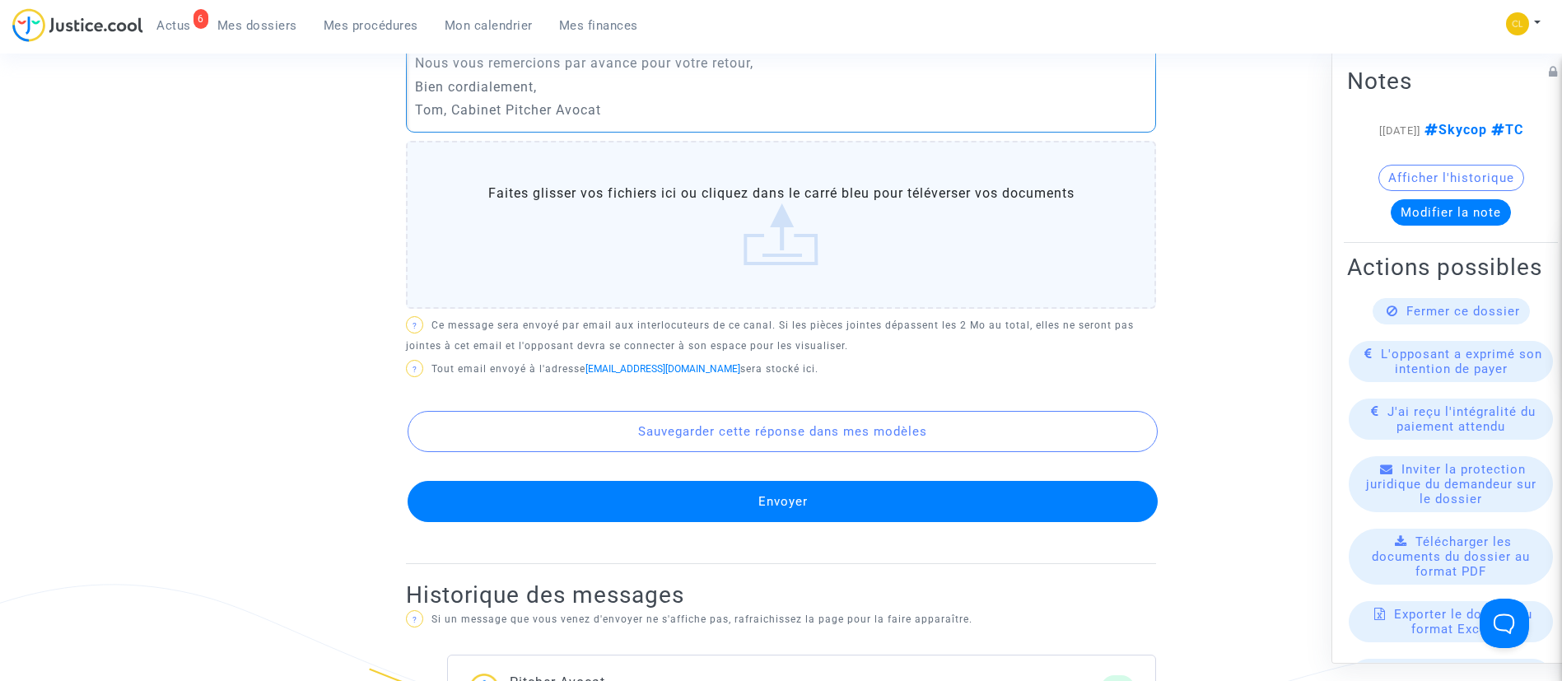
scroll to position [864, 0]
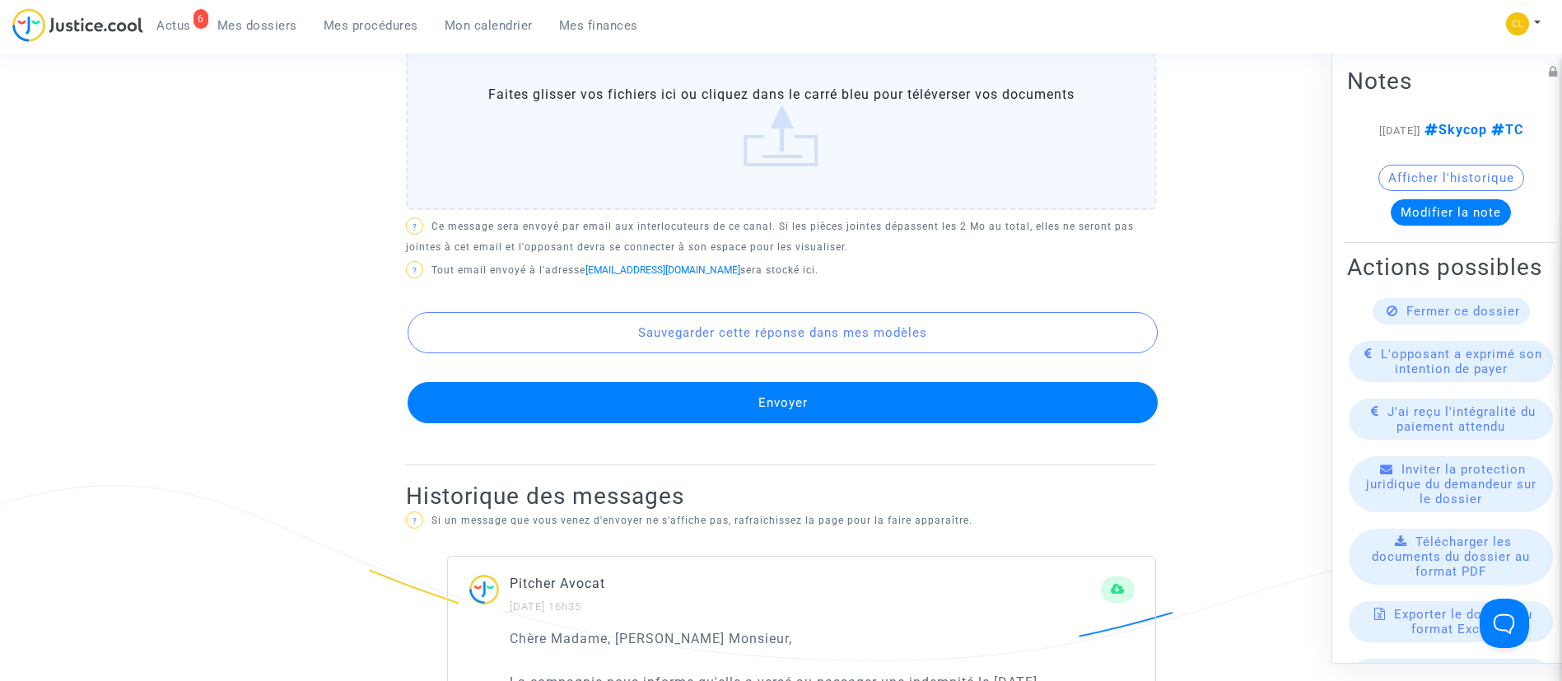
click at [808, 420] on button "Envoyer" at bounding box center [782, 402] width 750 height 41
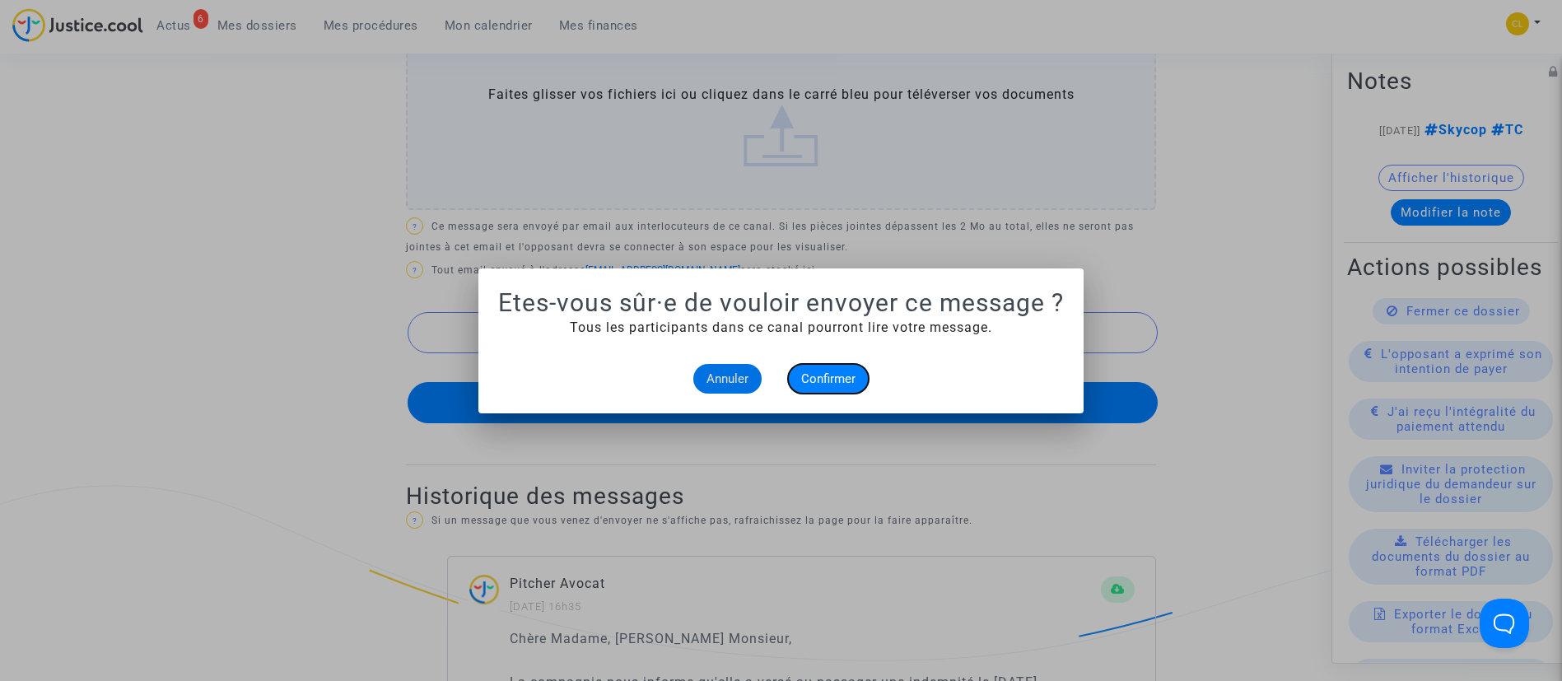
click at [817, 379] on span "Confirmer" at bounding box center [828, 378] width 54 height 15
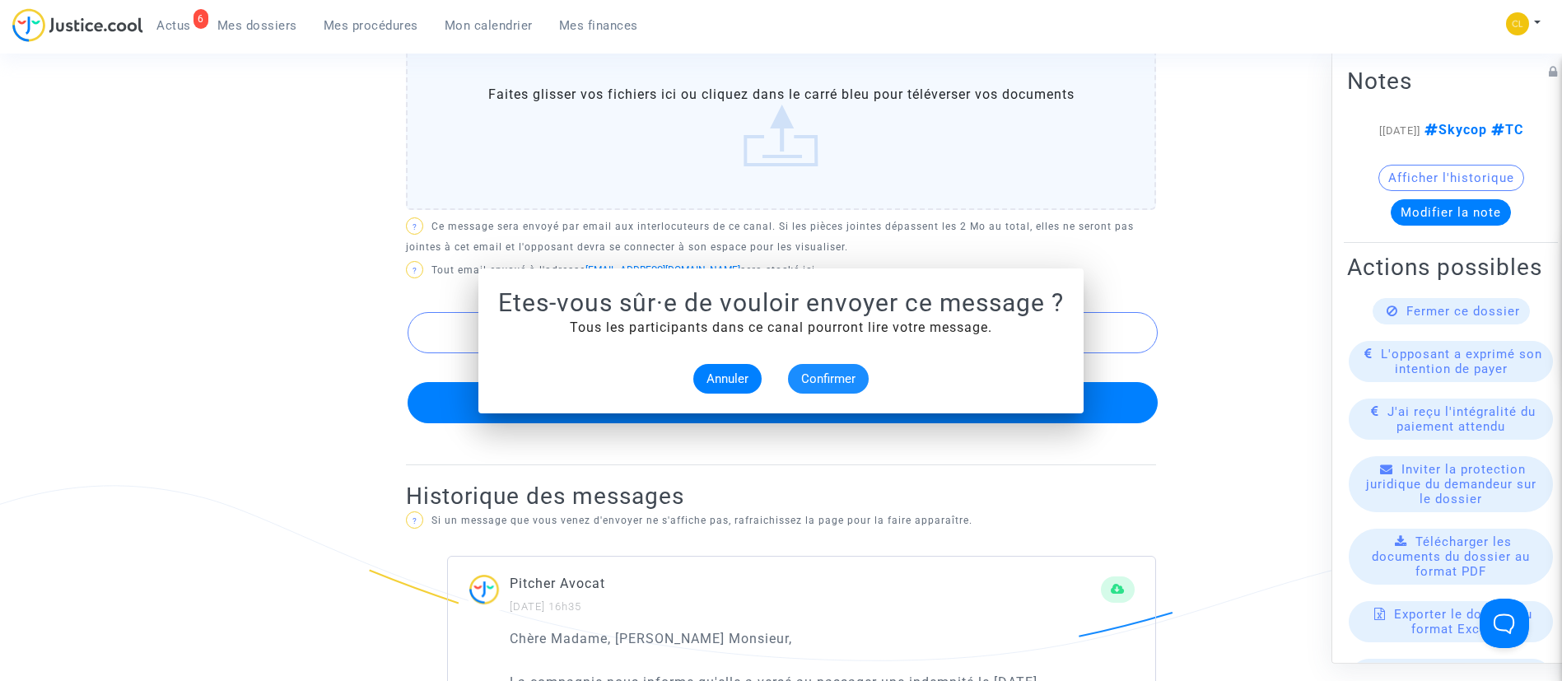
scroll to position [864, 0]
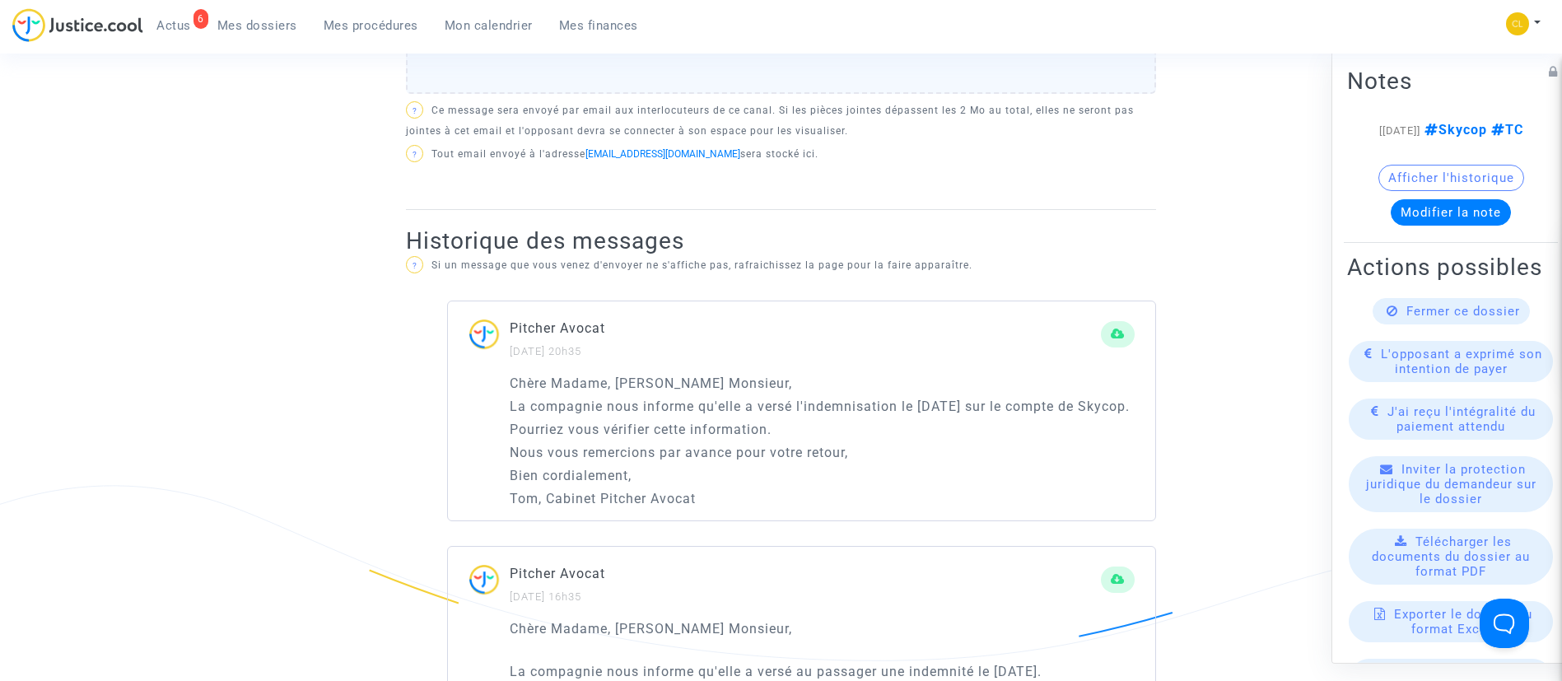
click at [362, 36] on link "Mes procédures" at bounding box center [370, 25] width 121 height 25
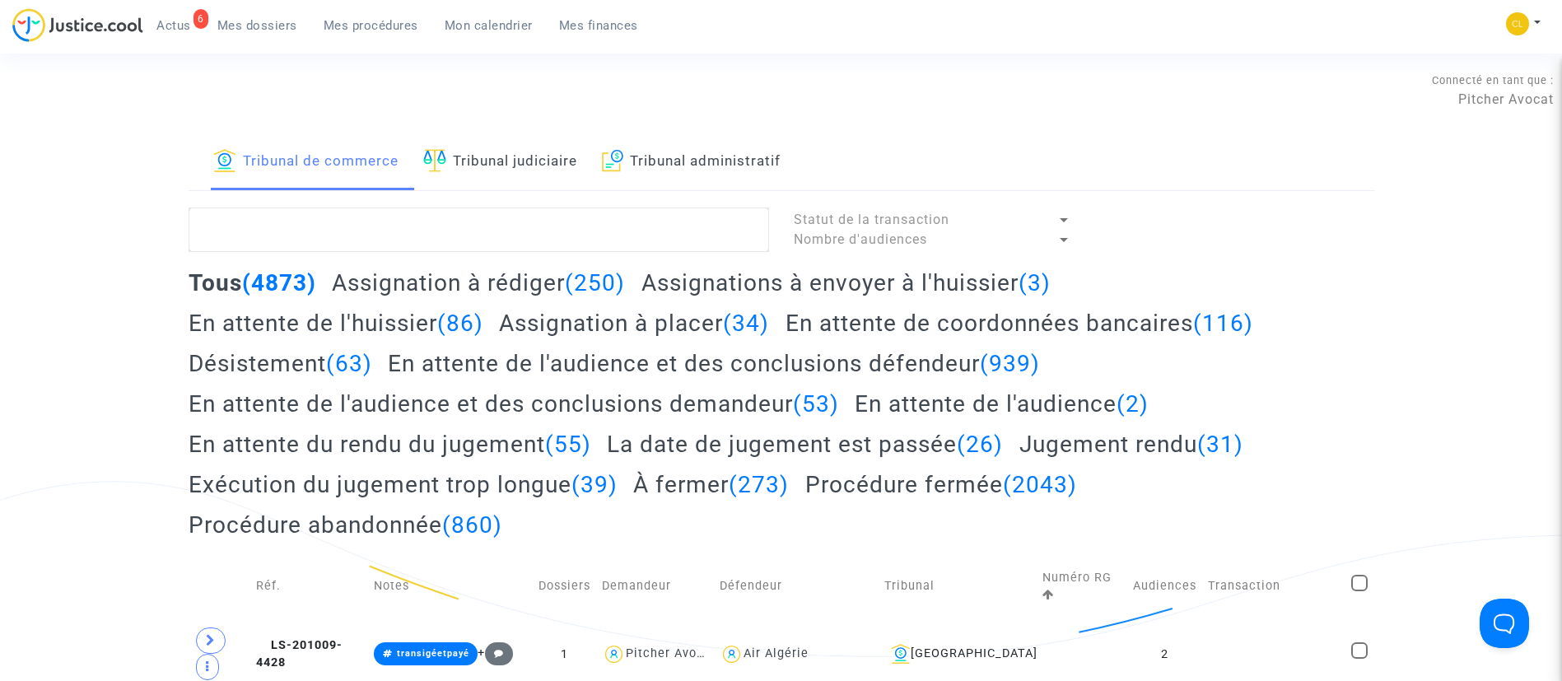
click at [456, 172] on link "Tribunal judiciaire" at bounding box center [500, 162] width 154 height 56
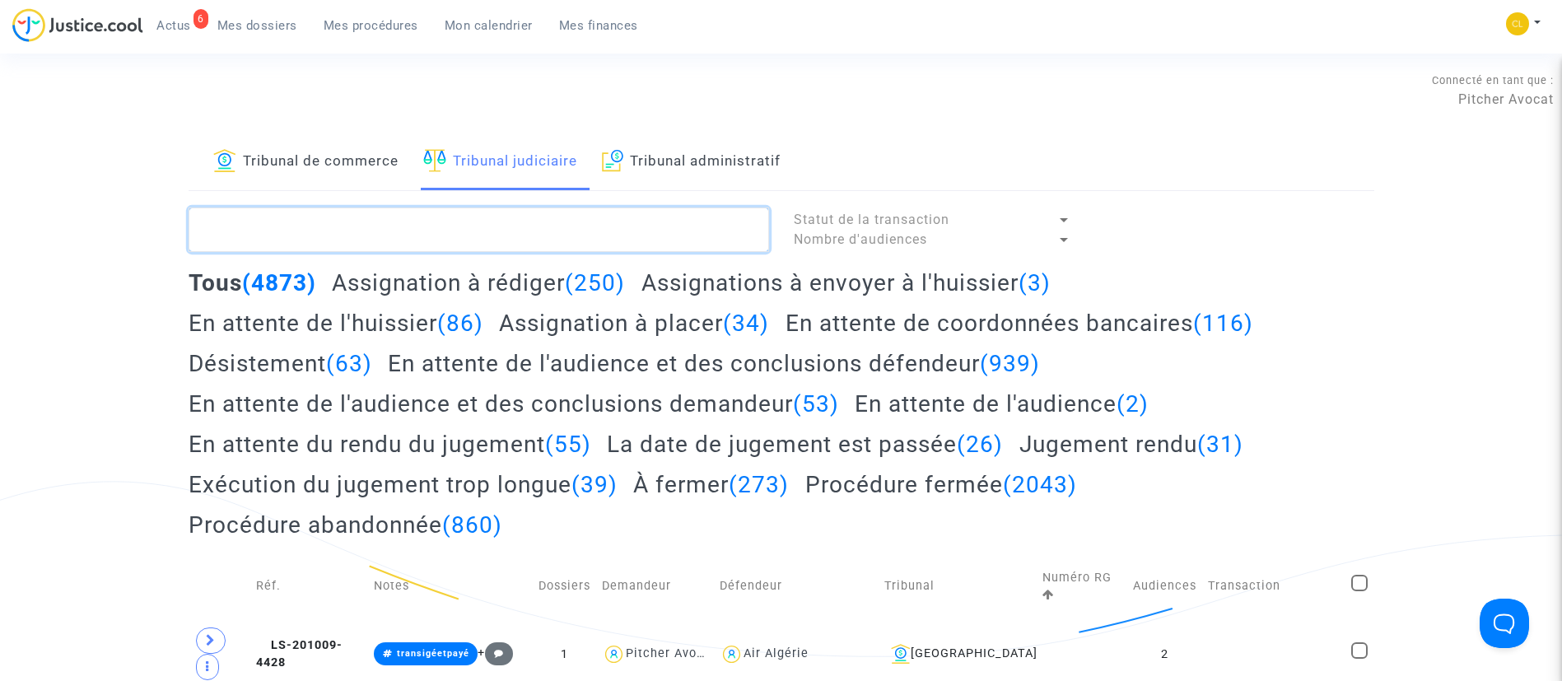
click at [459, 221] on textarea at bounding box center [479, 229] width 580 height 44
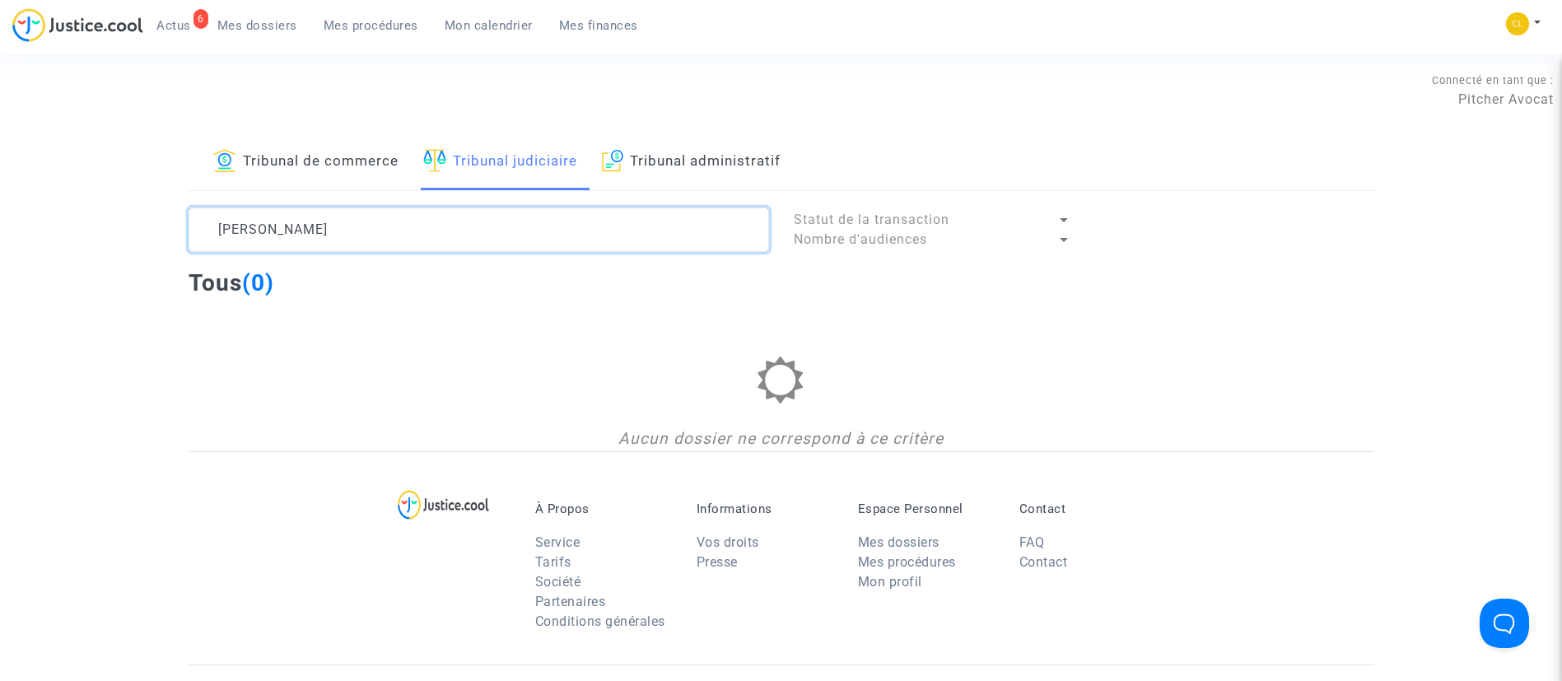
type textarea "[PERSON_NAME]"
click at [247, 13] on link "Mes dossiers" at bounding box center [257, 25] width 106 height 25
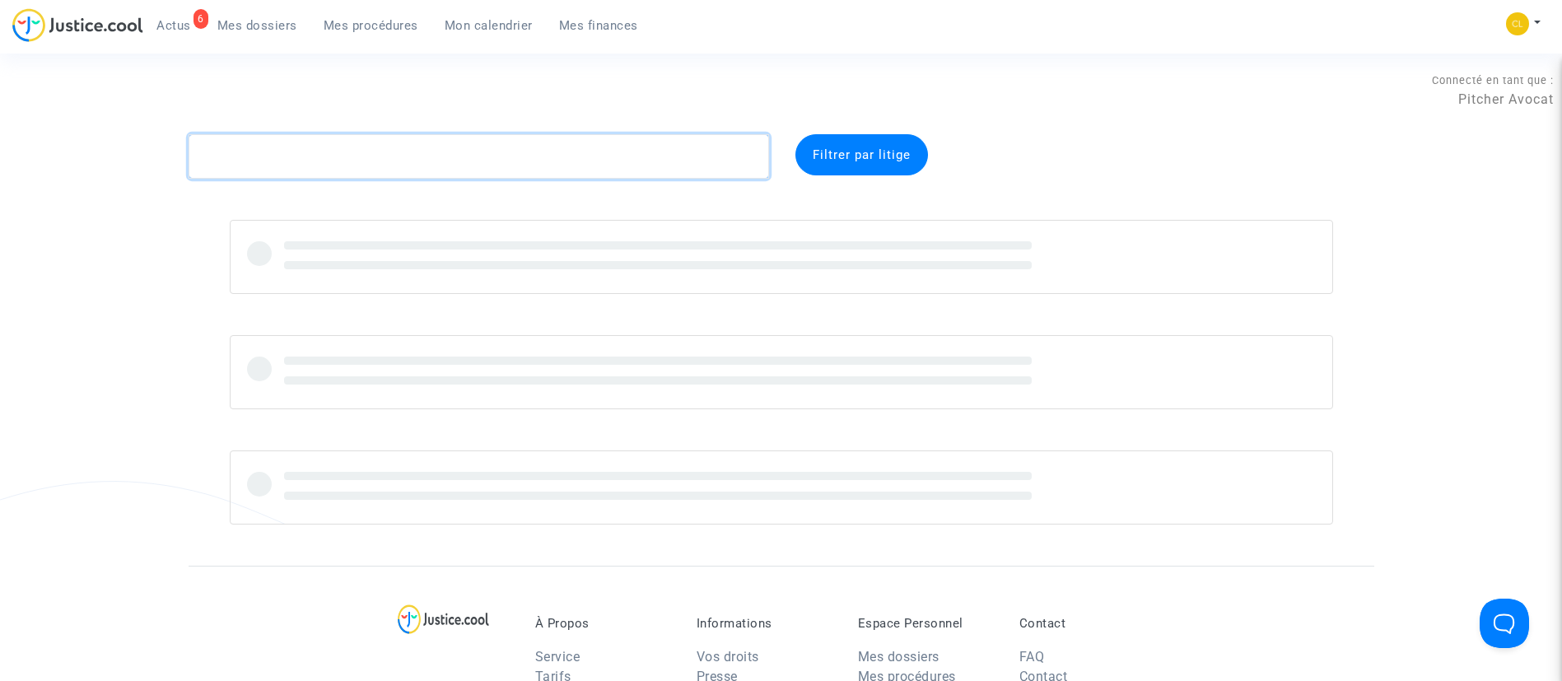
click at [394, 150] on textarea at bounding box center [479, 156] width 580 height 44
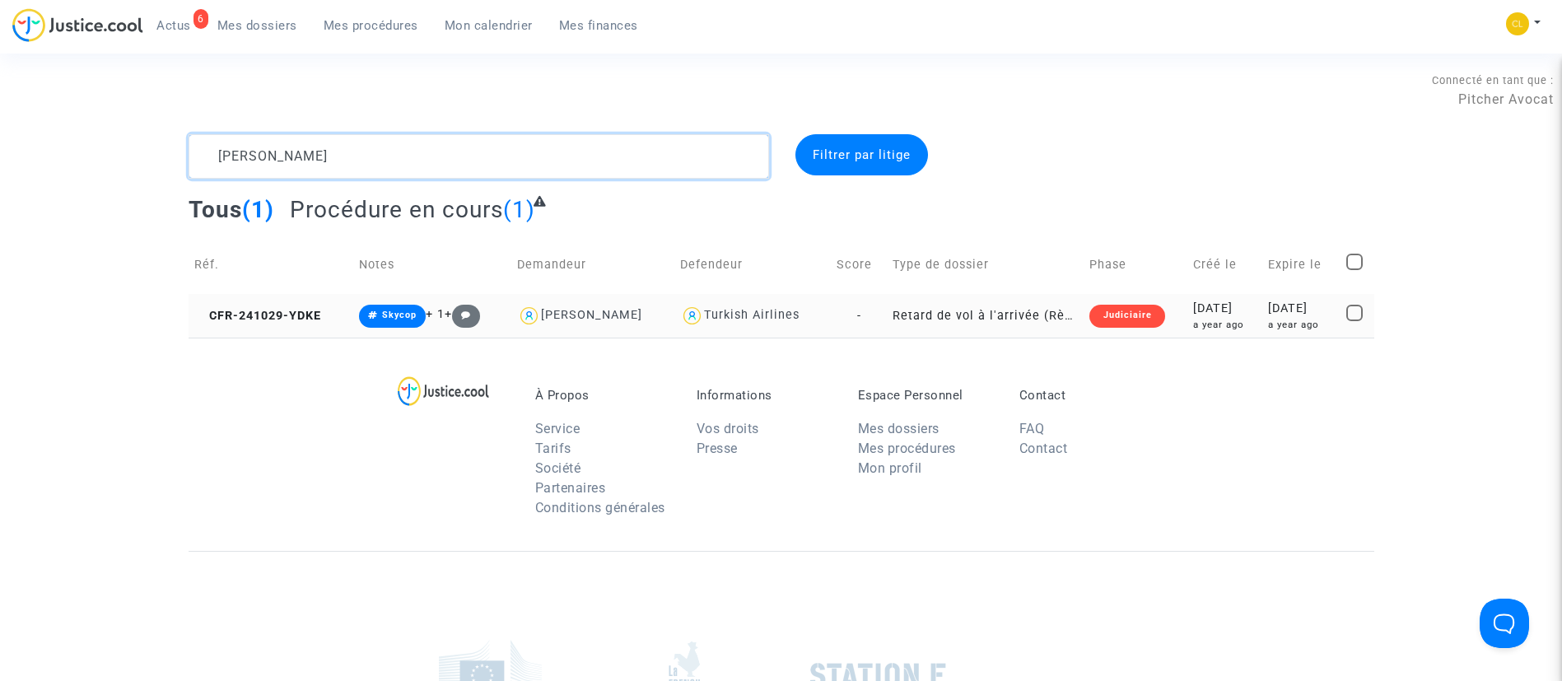
type textarea "[PERSON_NAME]"
click at [1287, 330] on div "a year ago" at bounding box center [1301, 325] width 66 height 14
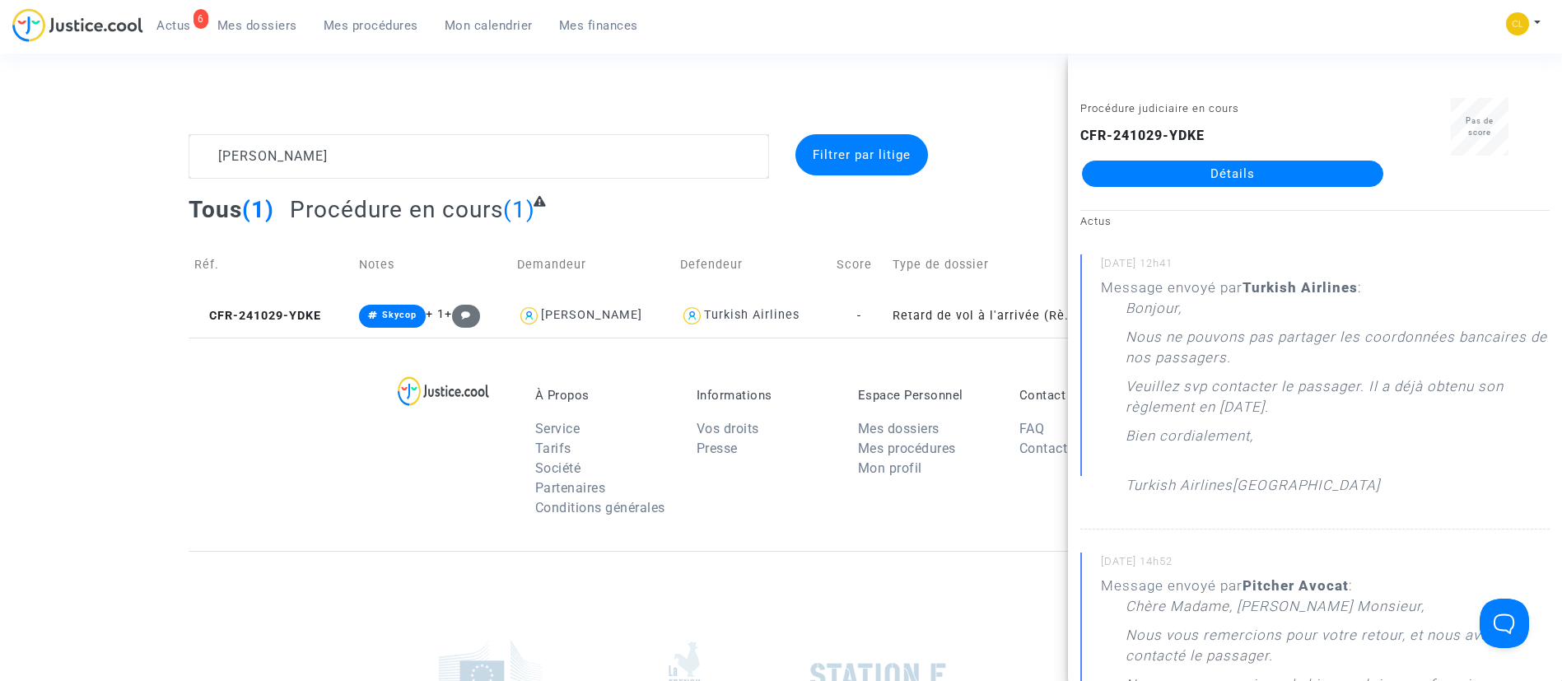
click at [1249, 177] on link "Détails" at bounding box center [1232, 174] width 301 height 26
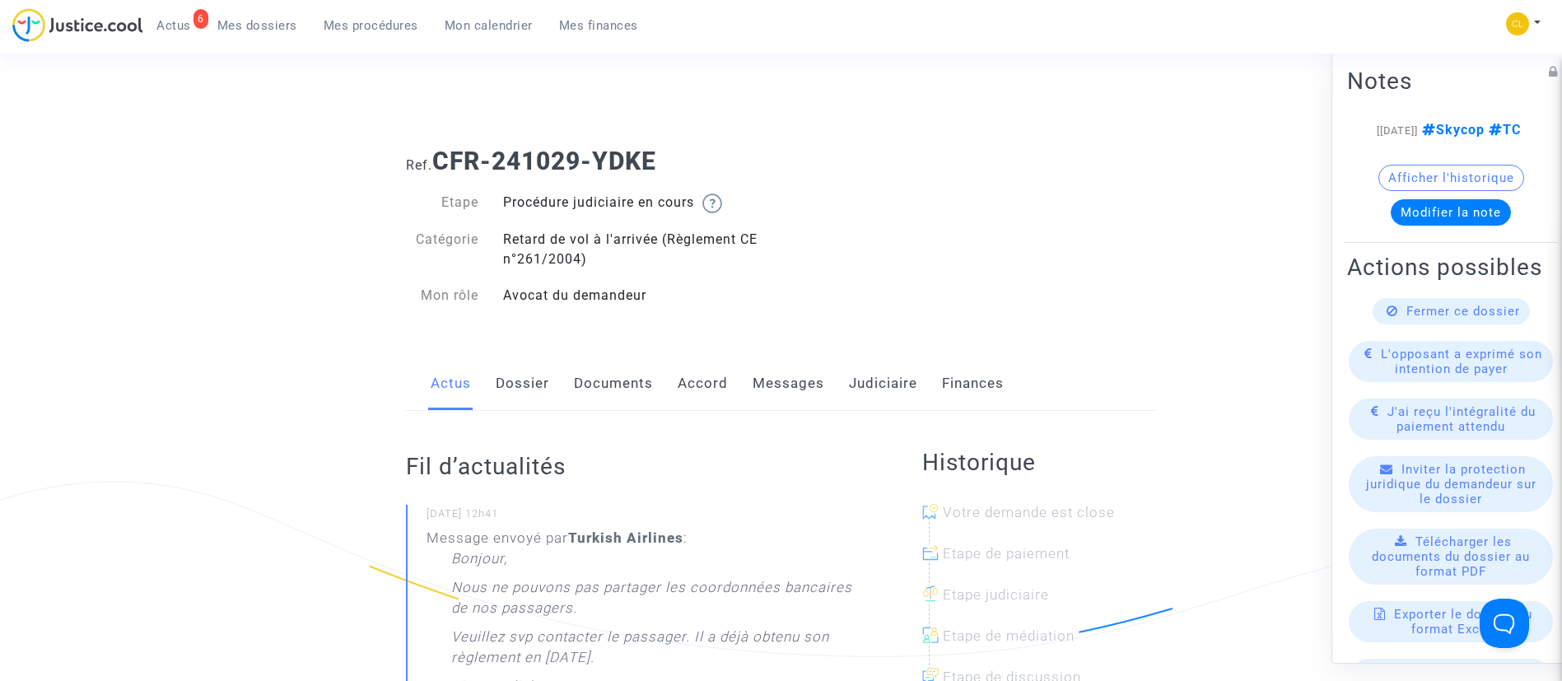
click at [789, 368] on link "Messages" at bounding box center [788, 383] width 72 height 54
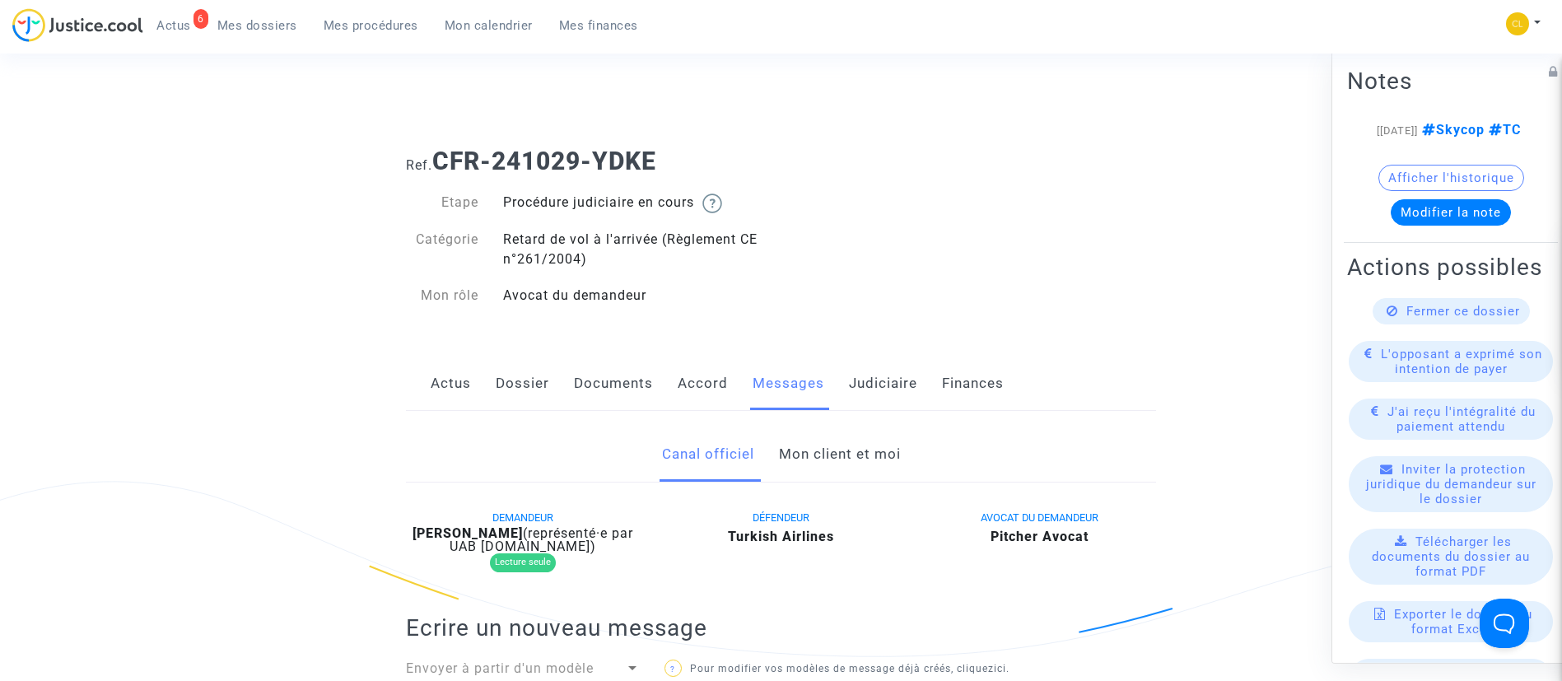
click at [803, 458] on link "Mon client et moi" at bounding box center [840, 454] width 122 height 54
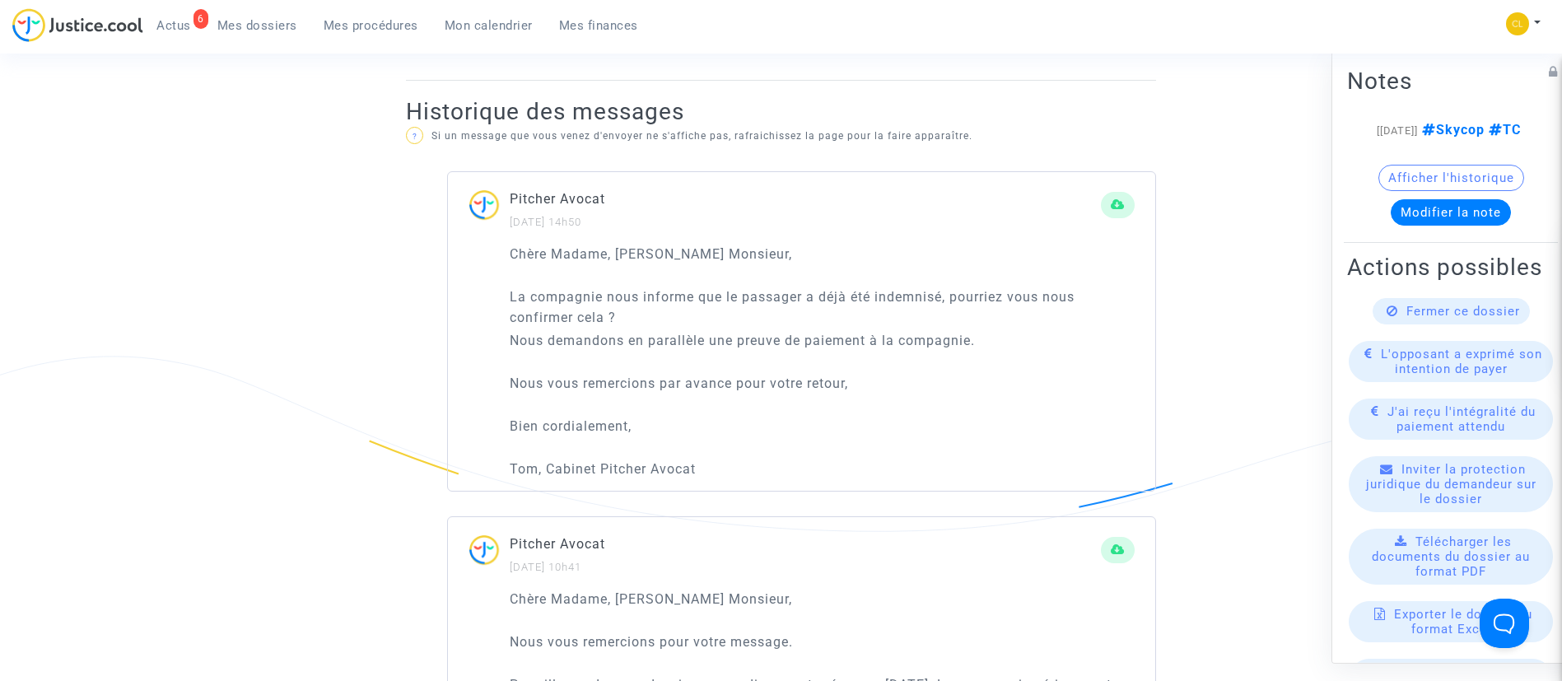
scroll to position [988, 0]
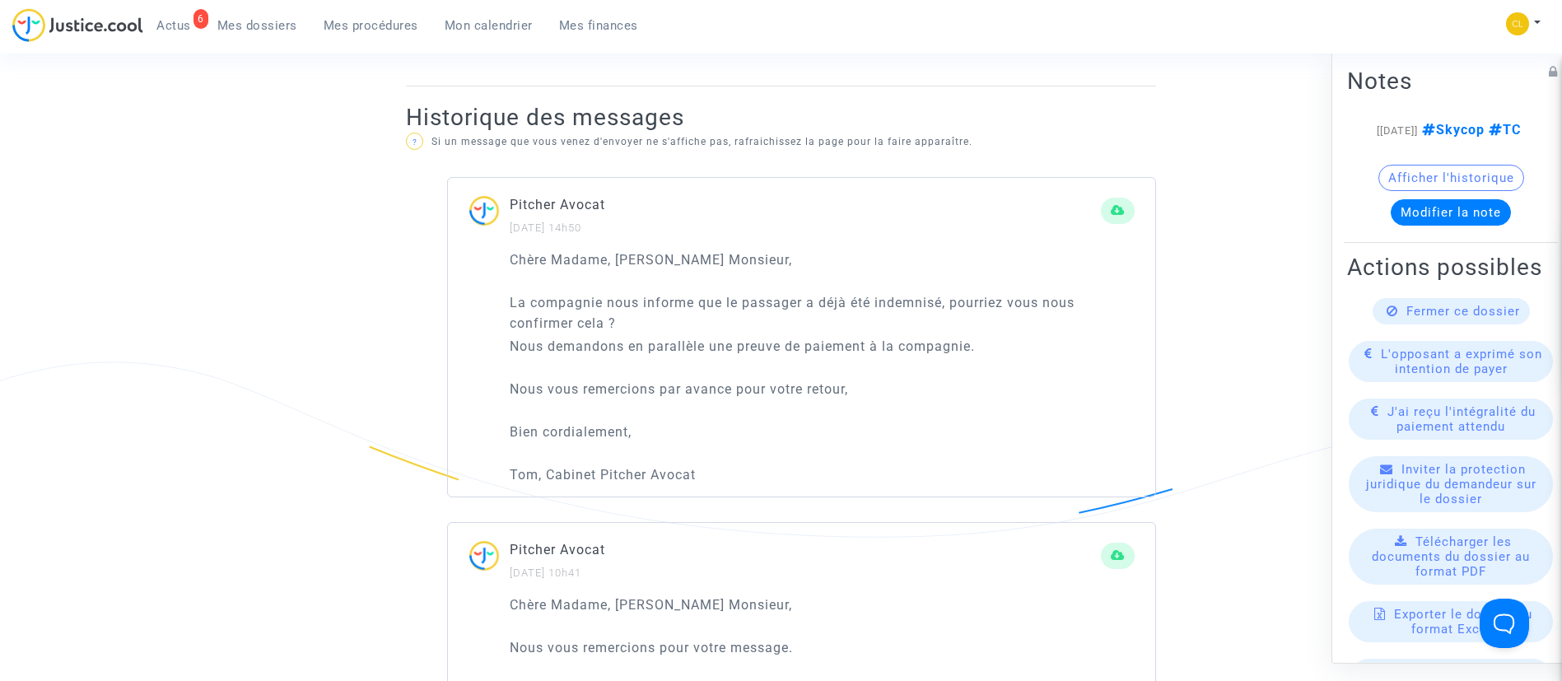
click at [1428, 324] on div "Fermer ce dossier" at bounding box center [1450, 310] width 157 height 26
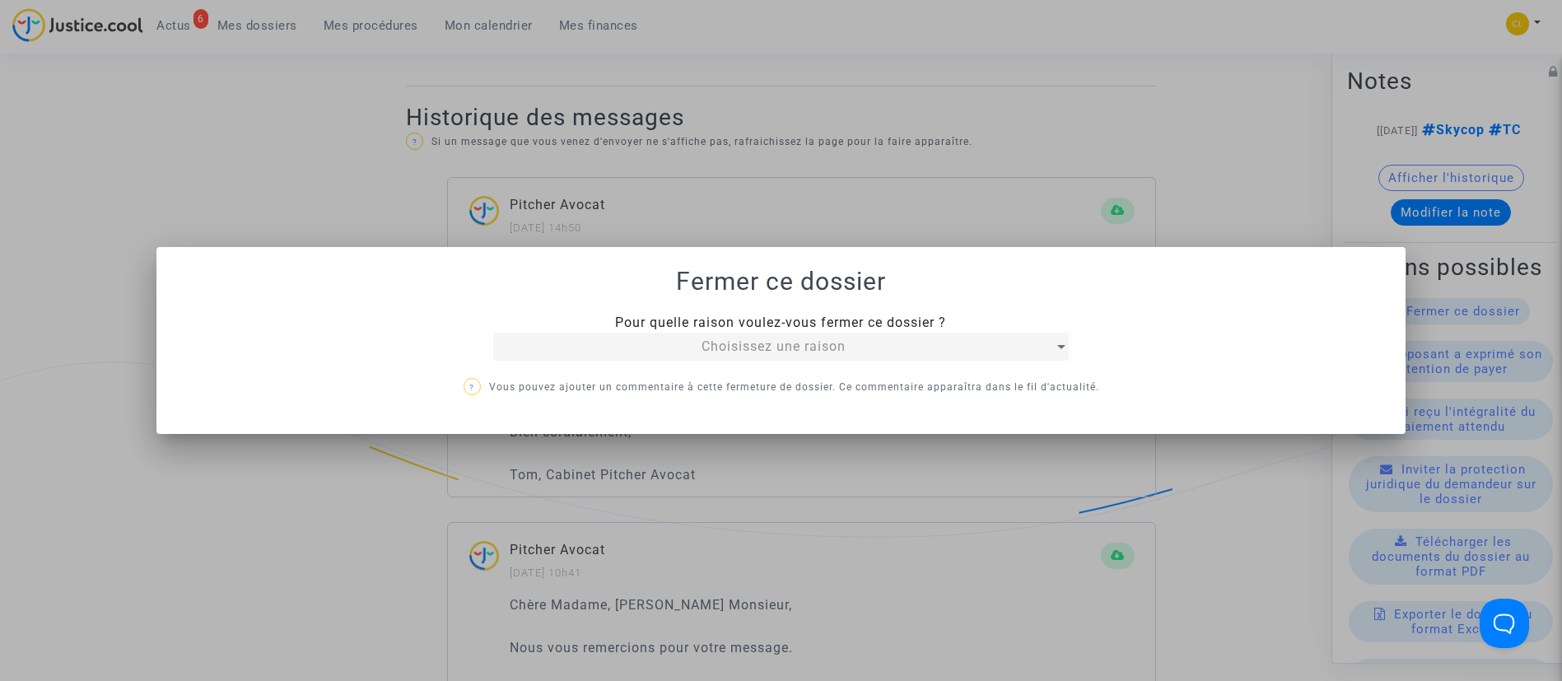
scroll to position [0, 0]
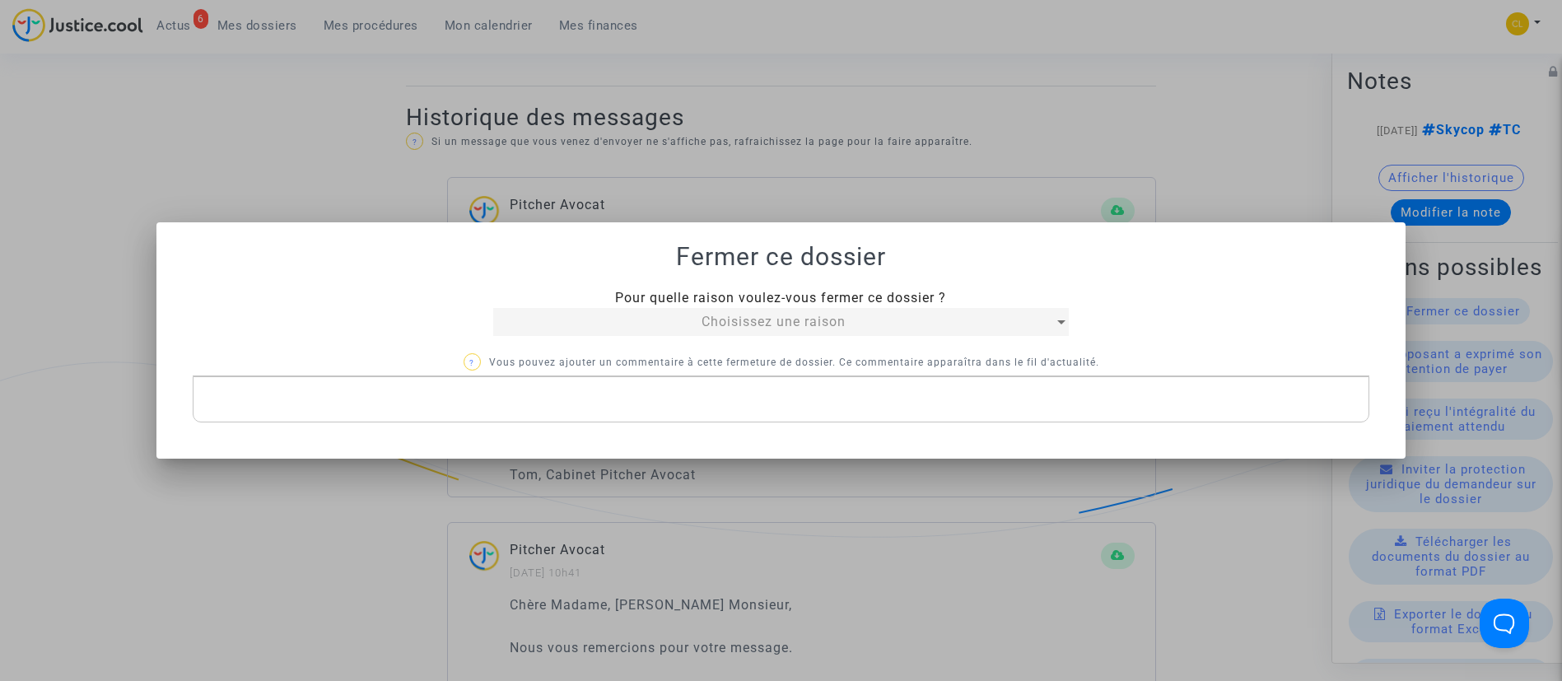
click at [884, 308] on mat-select "Choisissez une raison" at bounding box center [781, 322] width 576 height 28
click at [882, 320] on div "Choisissez une raison" at bounding box center [773, 322] width 561 height 20
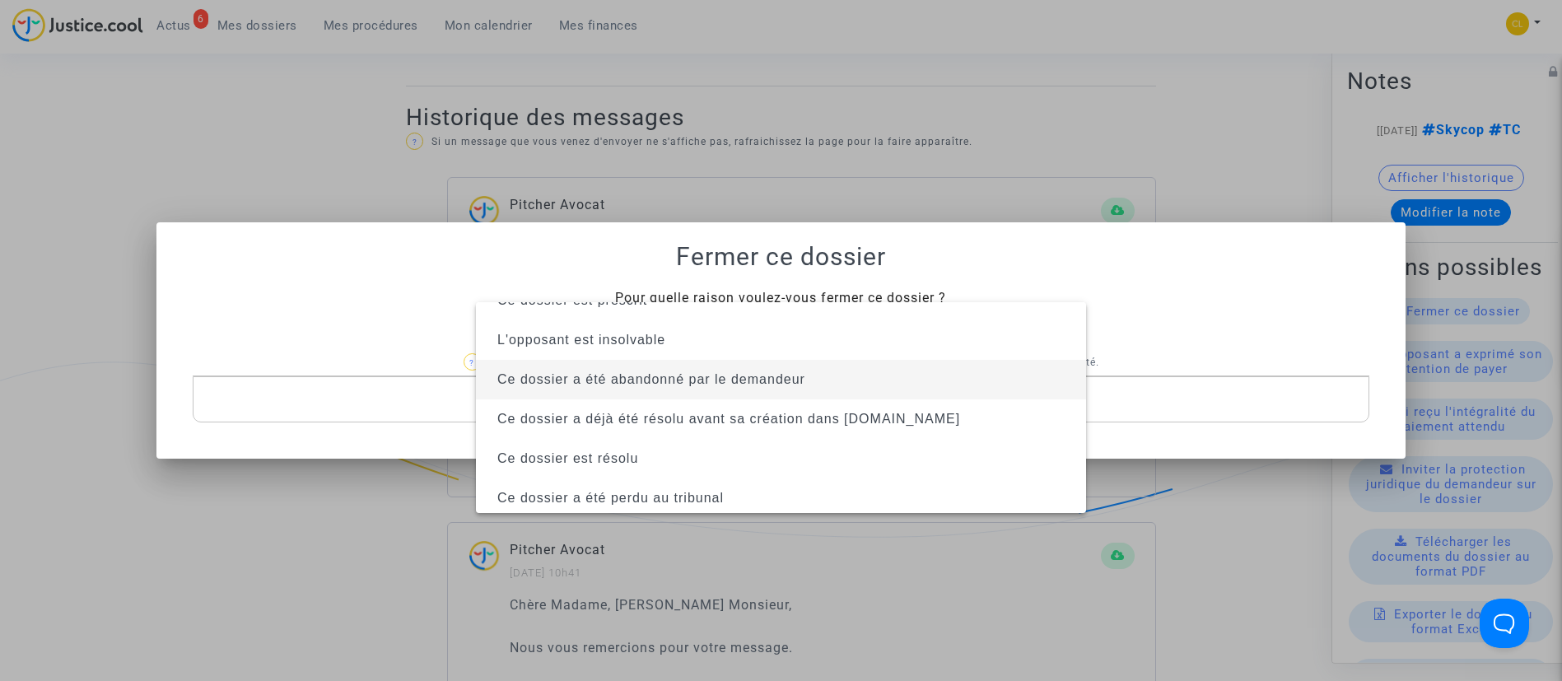
scroll to position [105, 0]
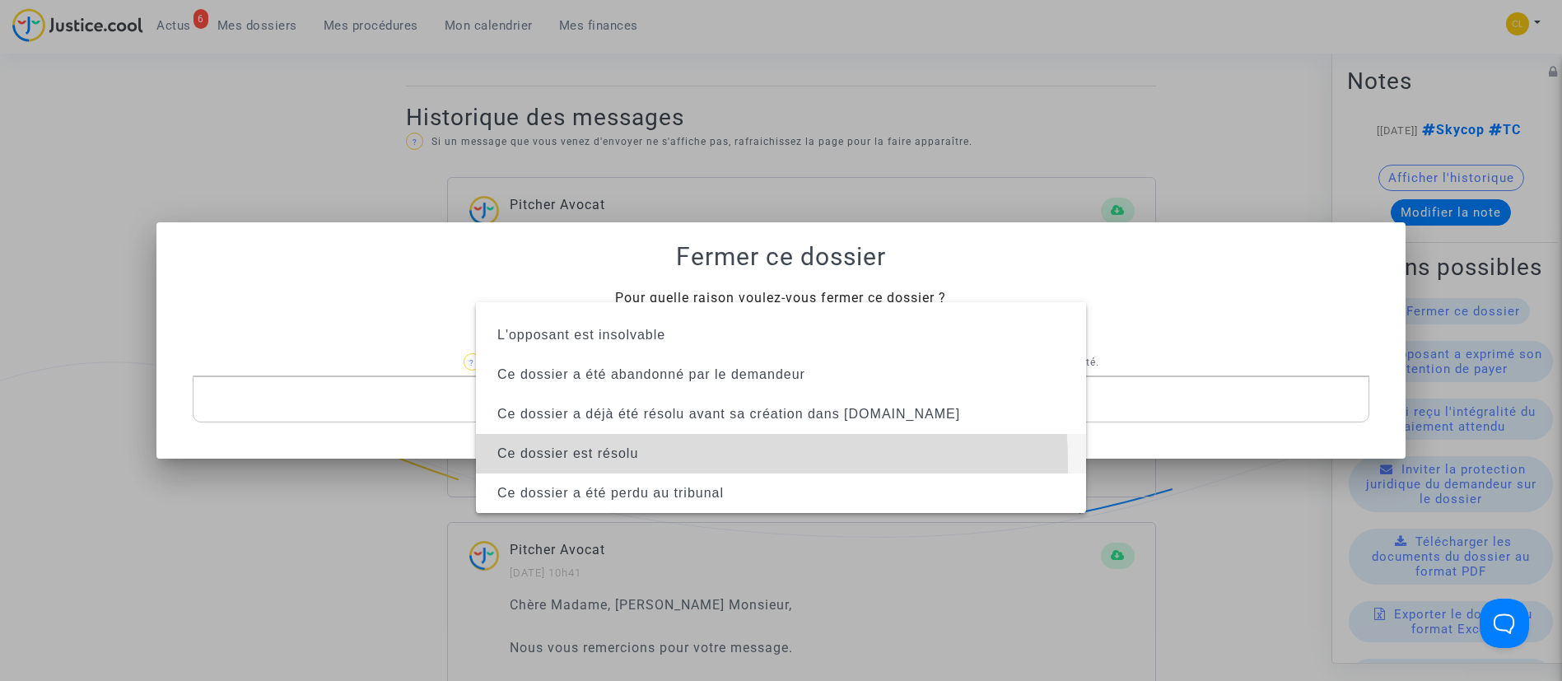
click at [684, 463] on span "Ce dossier est résolu" at bounding box center [781, 454] width 584 height 40
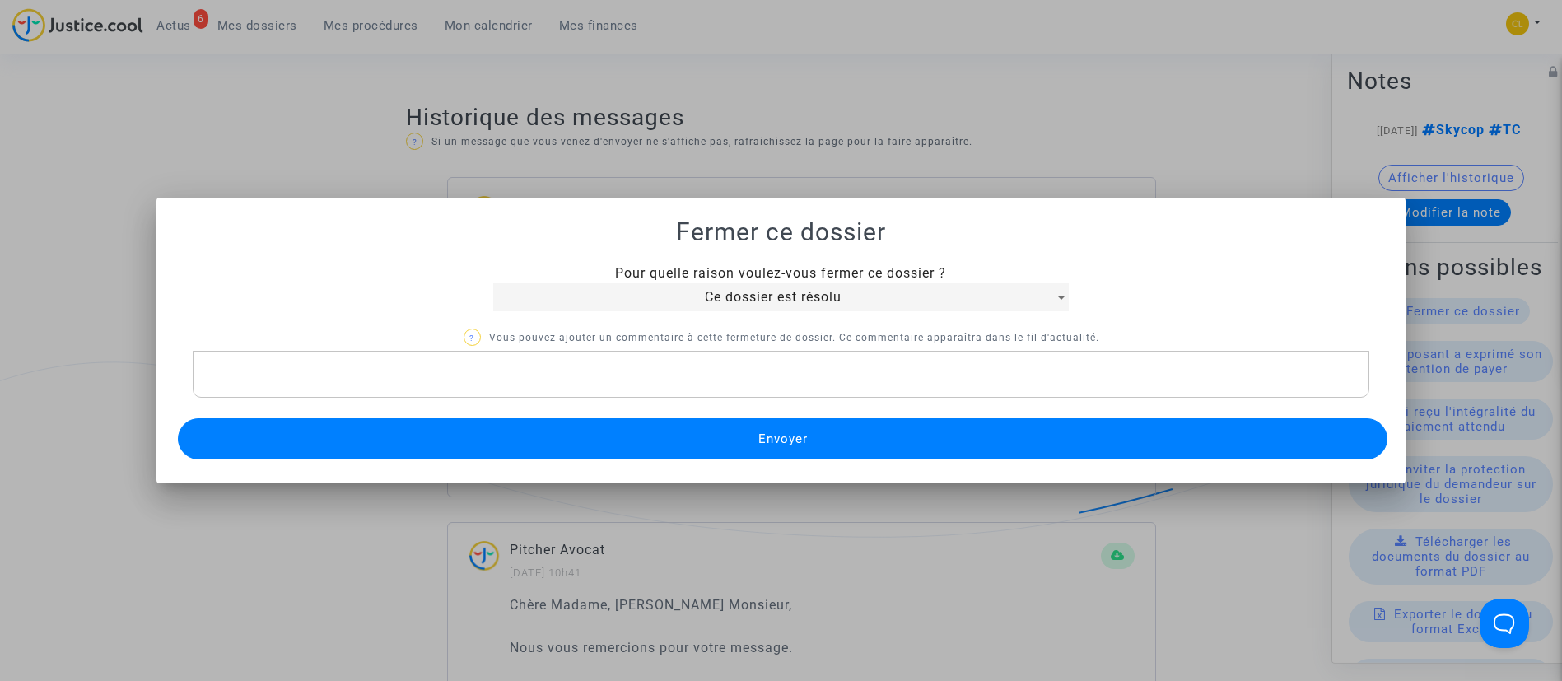
click at [687, 448] on button "Envoyer" at bounding box center [783, 438] width 1210 height 41
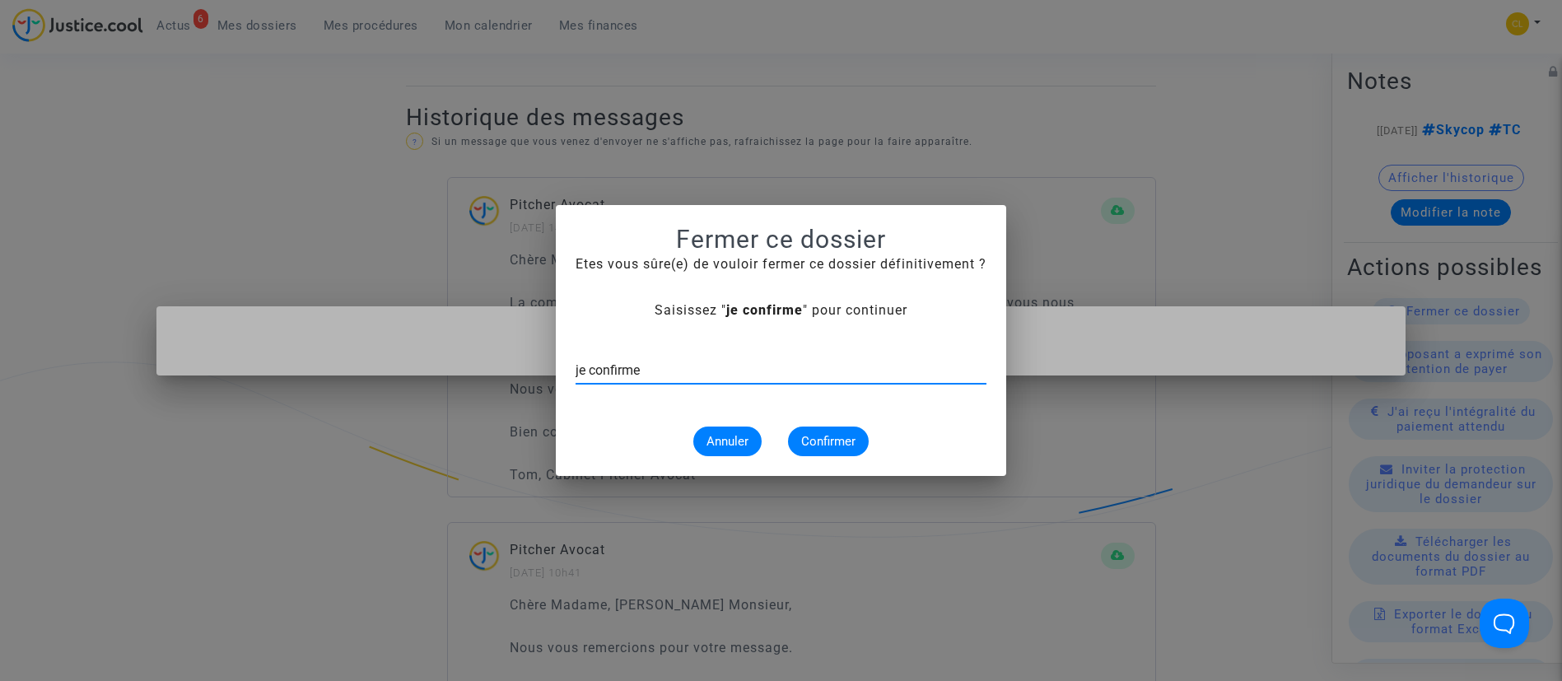
type input "je confirme"
click at [796, 434] on button "Confirmer" at bounding box center [828, 441] width 81 height 30
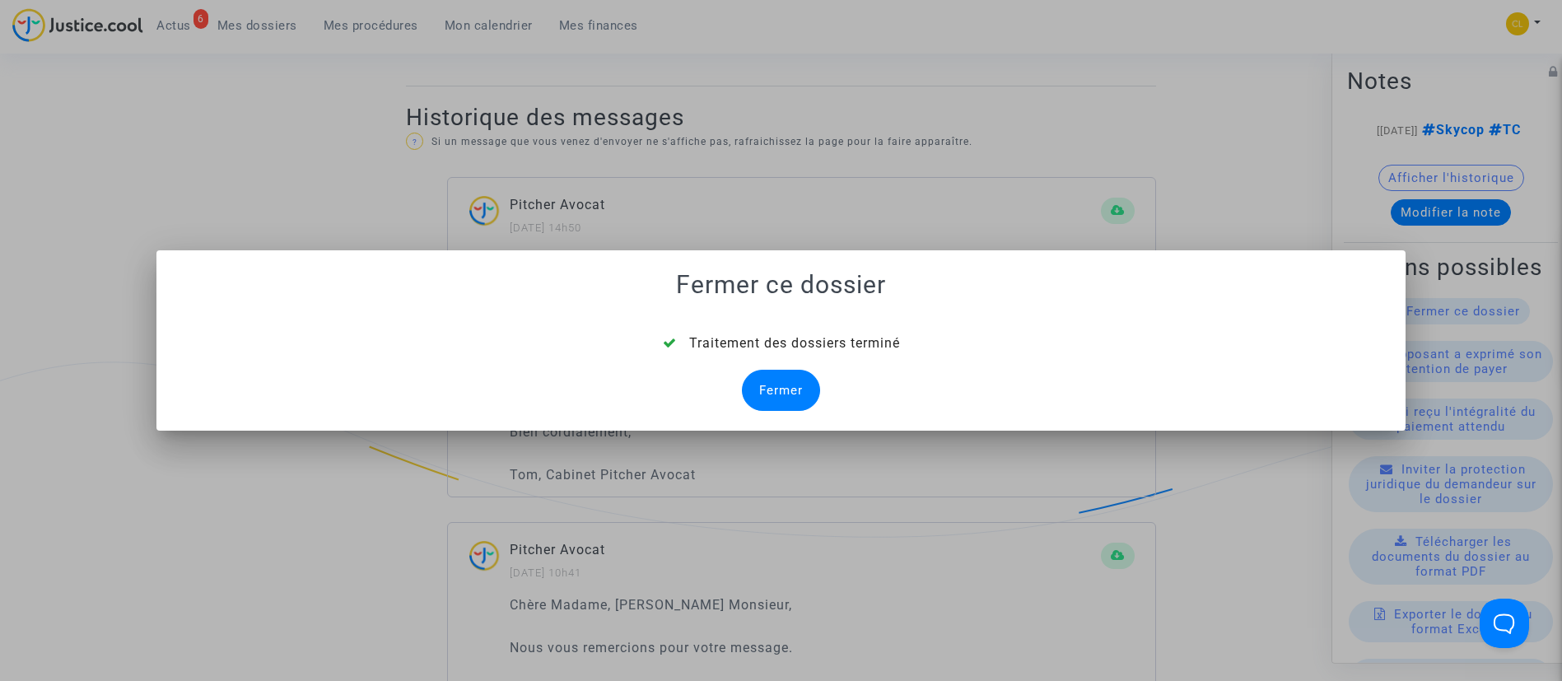
click at [800, 398] on div "Fermer" at bounding box center [781, 390] width 78 height 41
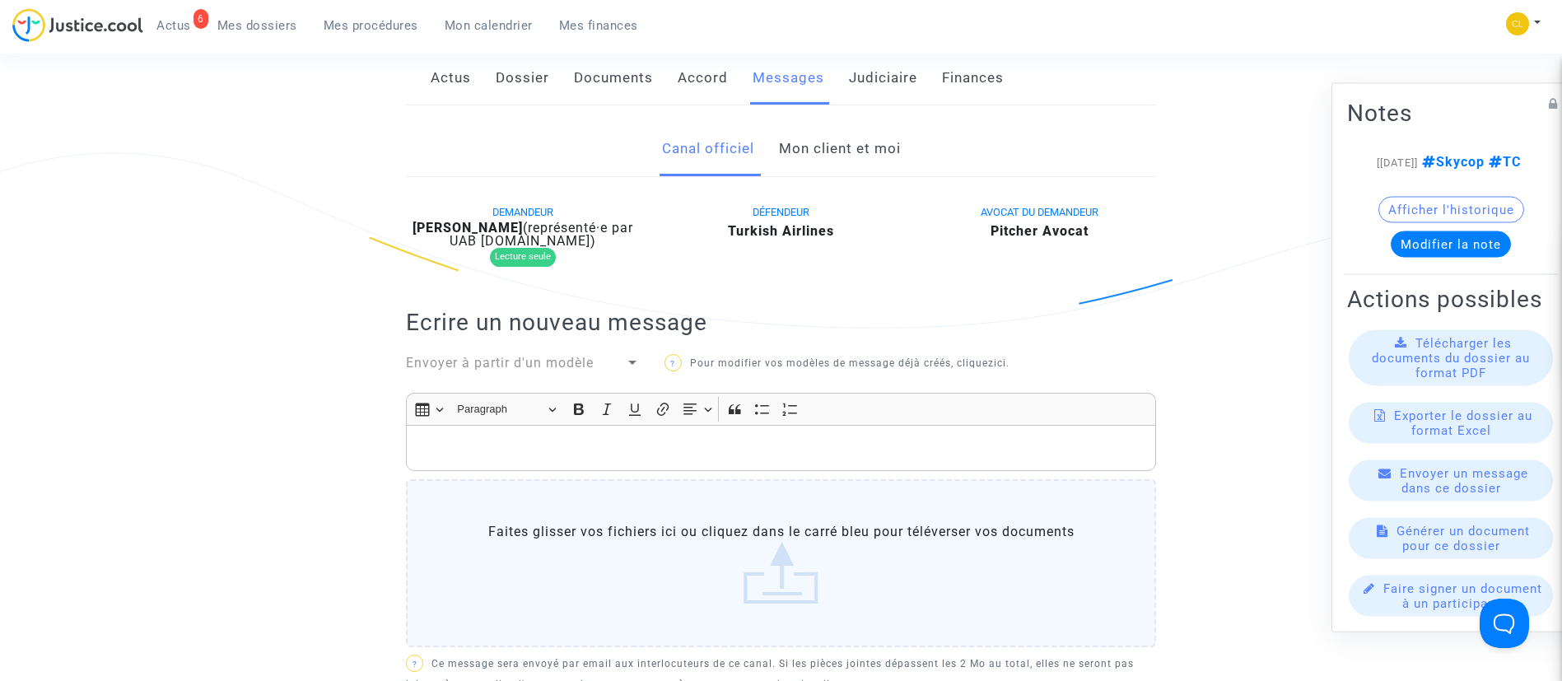
scroll to position [123, 0]
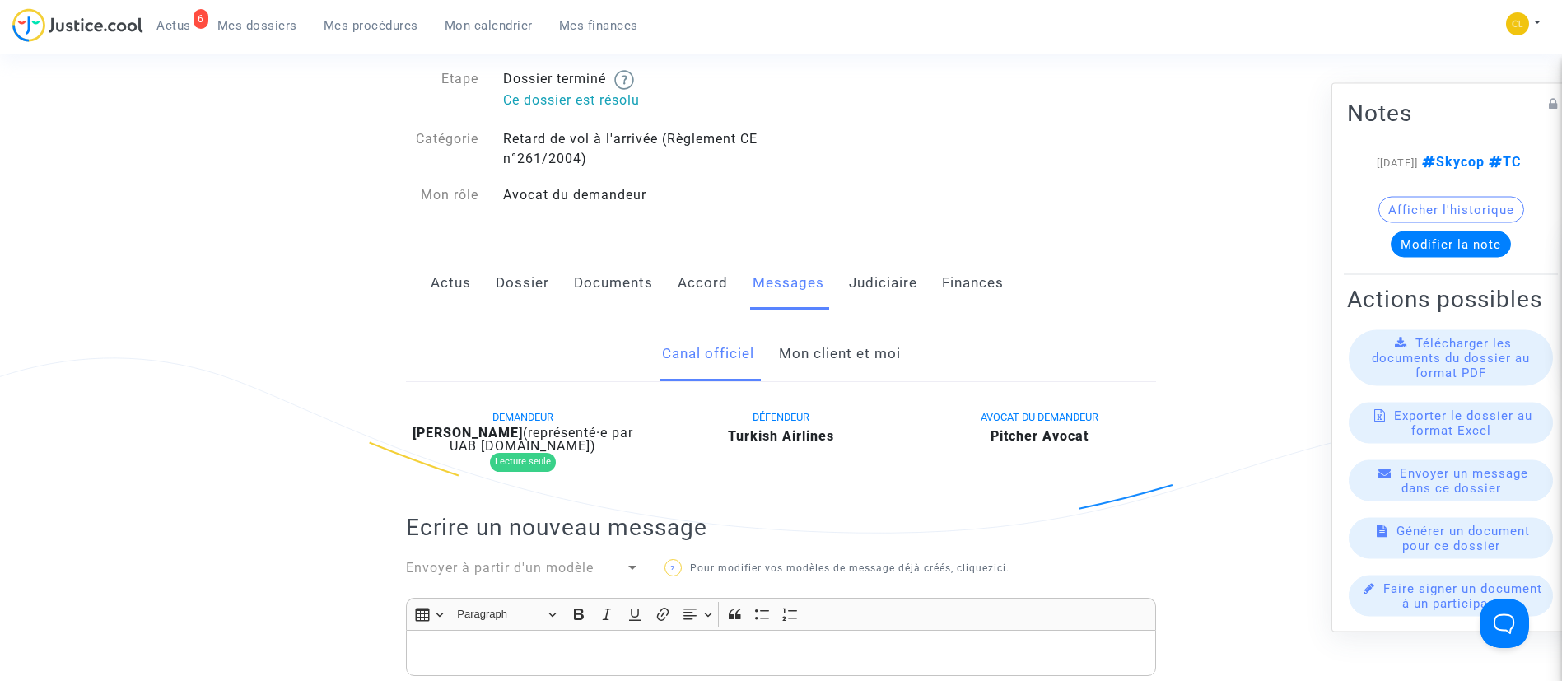
drag, startPoint x: 883, startPoint y: 292, endPoint x: 865, endPoint y: 294, distance: 18.2
click at [883, 292] on link "Judiciaire" at bounding box center [883, 283] width 68 height 54
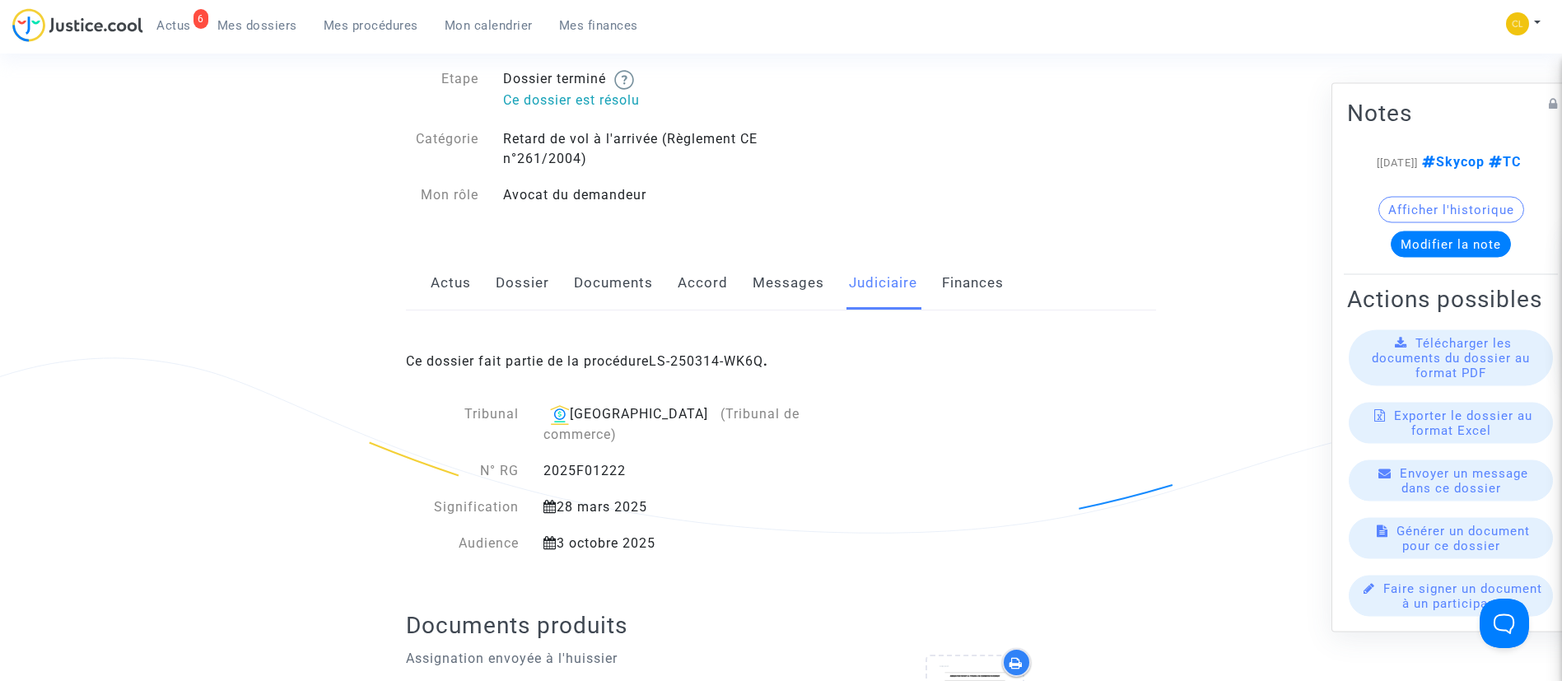
click at [715, 343] on div "Ce dossier fait partie de la procédure LS-250314-WK6Q ." at bounding box center [781, 348] width 750 height 77
click at [719, 363] on link "LS-250314-WK6Q" at bounding box center [706, 361] width 114 height 16
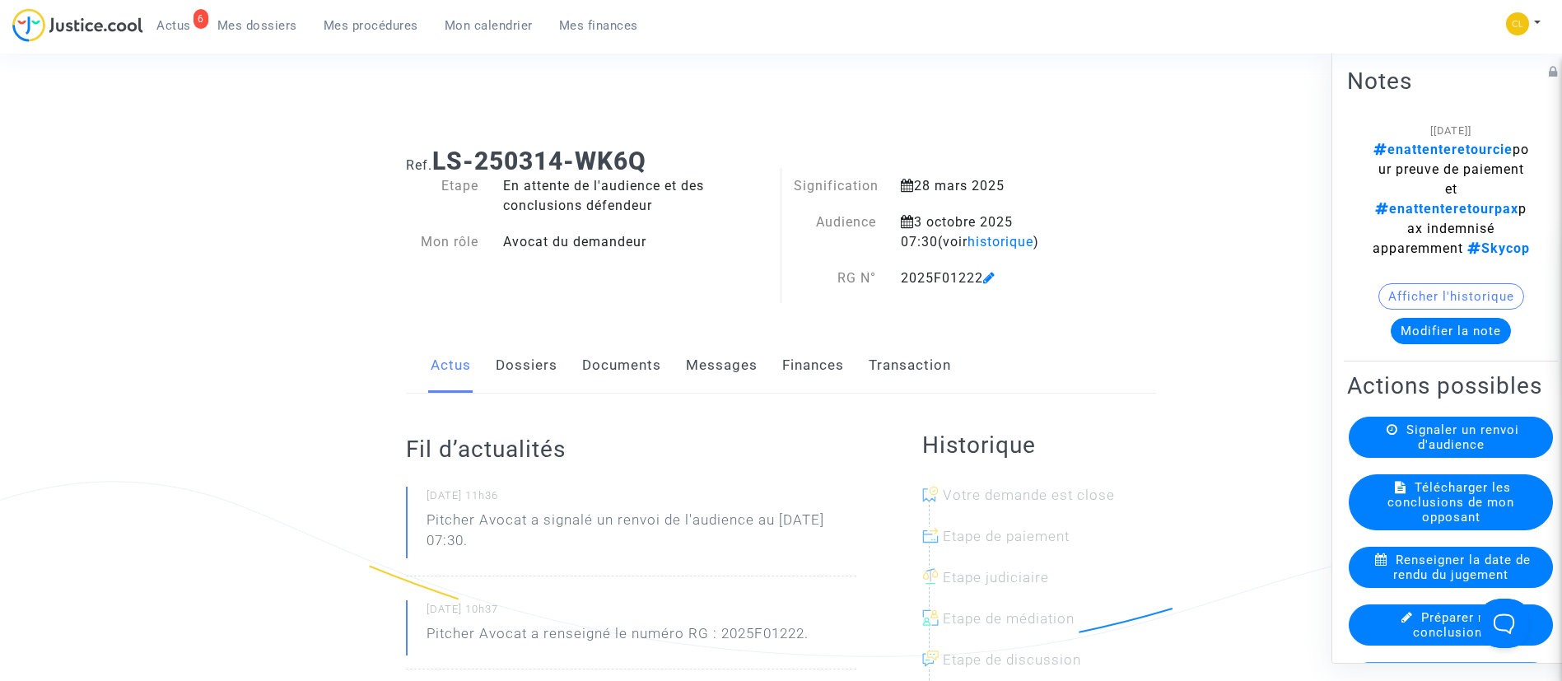
click at [1435, 343] on button "Modifier la note" at bounding box center [1450, 330] width 120 height 26
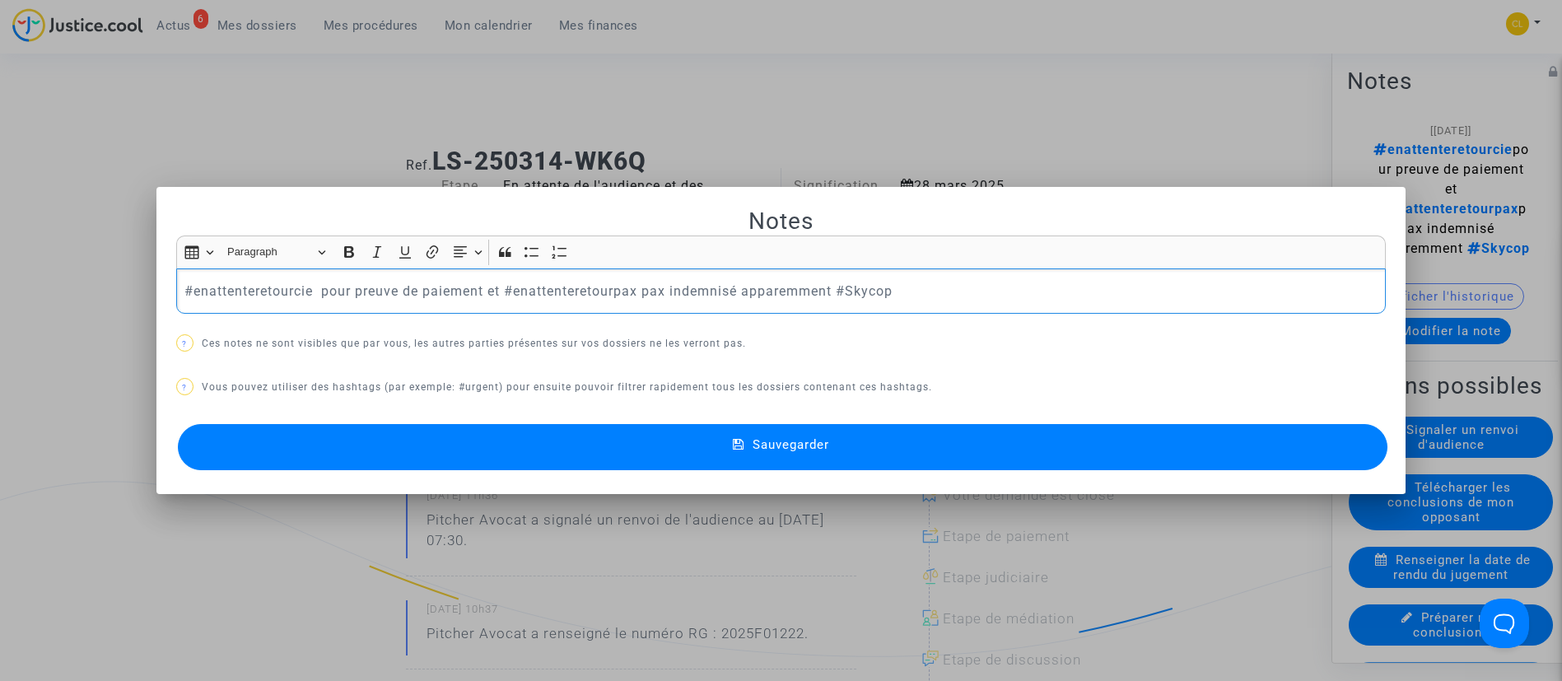
drag, startPoint x: 832, startPoint y: 295, endPoint x: 185, endPoint y: 290, distance: 647.0
click at [187, 290] on p "#enattenteretourcie pour preuve de paiement et #enattenteretourpax pax indemnis…" at bounding box center [780, 291] width 1192 height 21
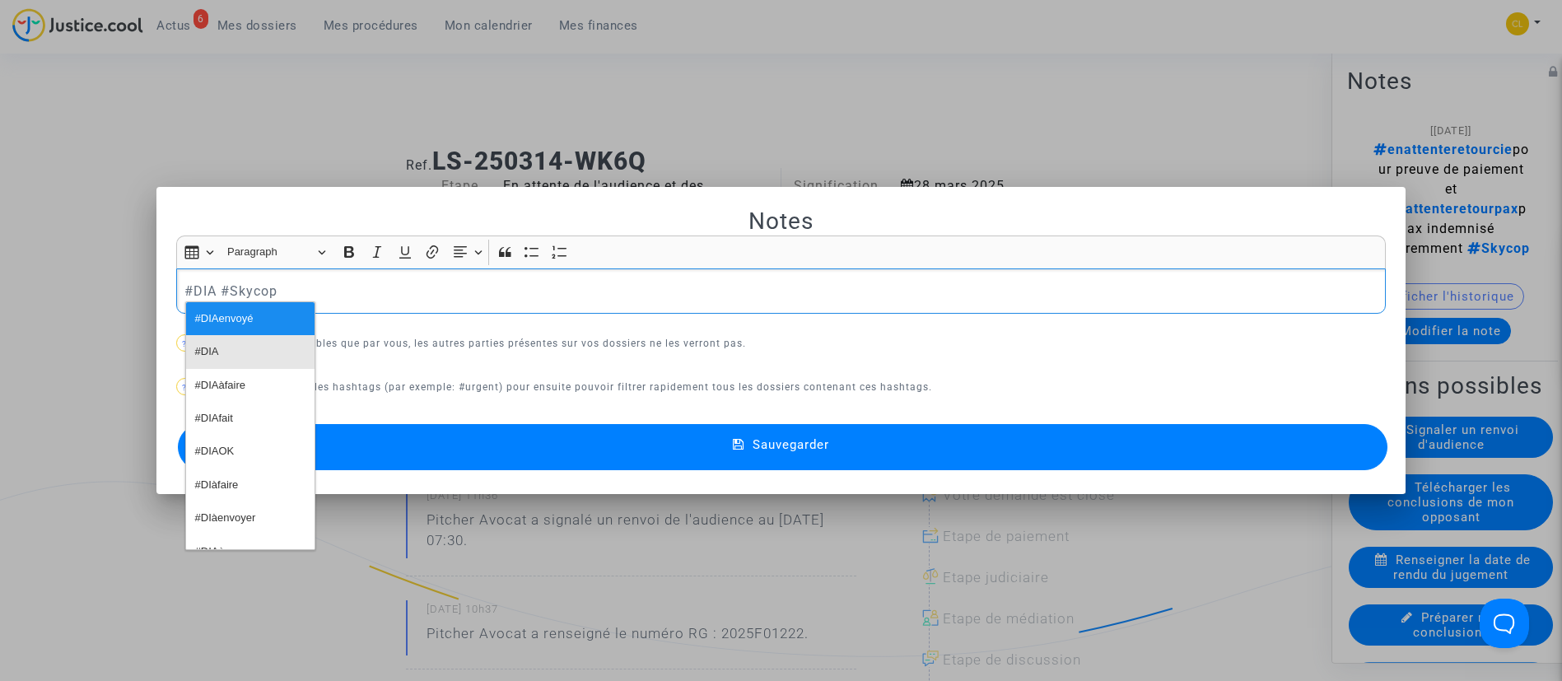
click at [227, 349] on button "#DIA" at bounding box center [250, 351] width 128 height 33
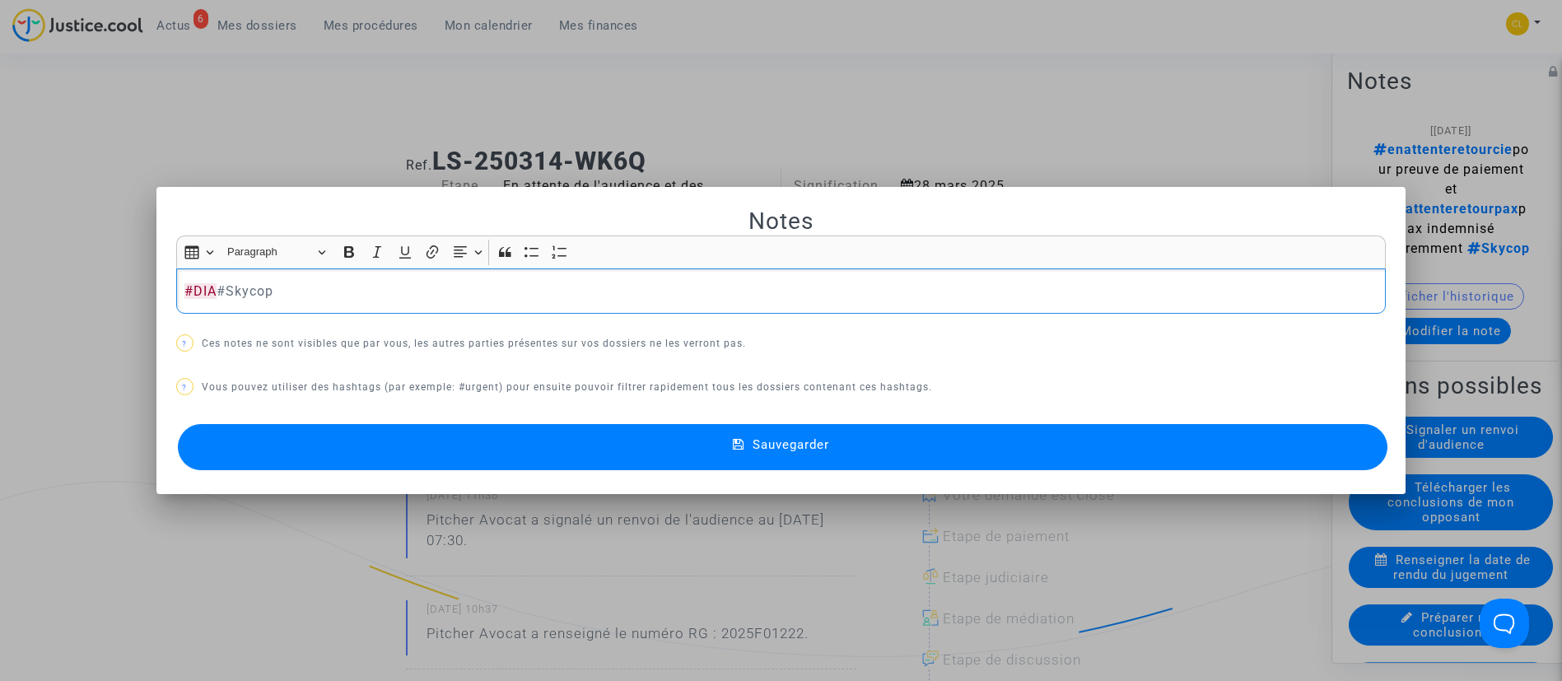
click at [808, 450] on span "Sauvegarder" at bounding box center [790, 444] width 77 height 15
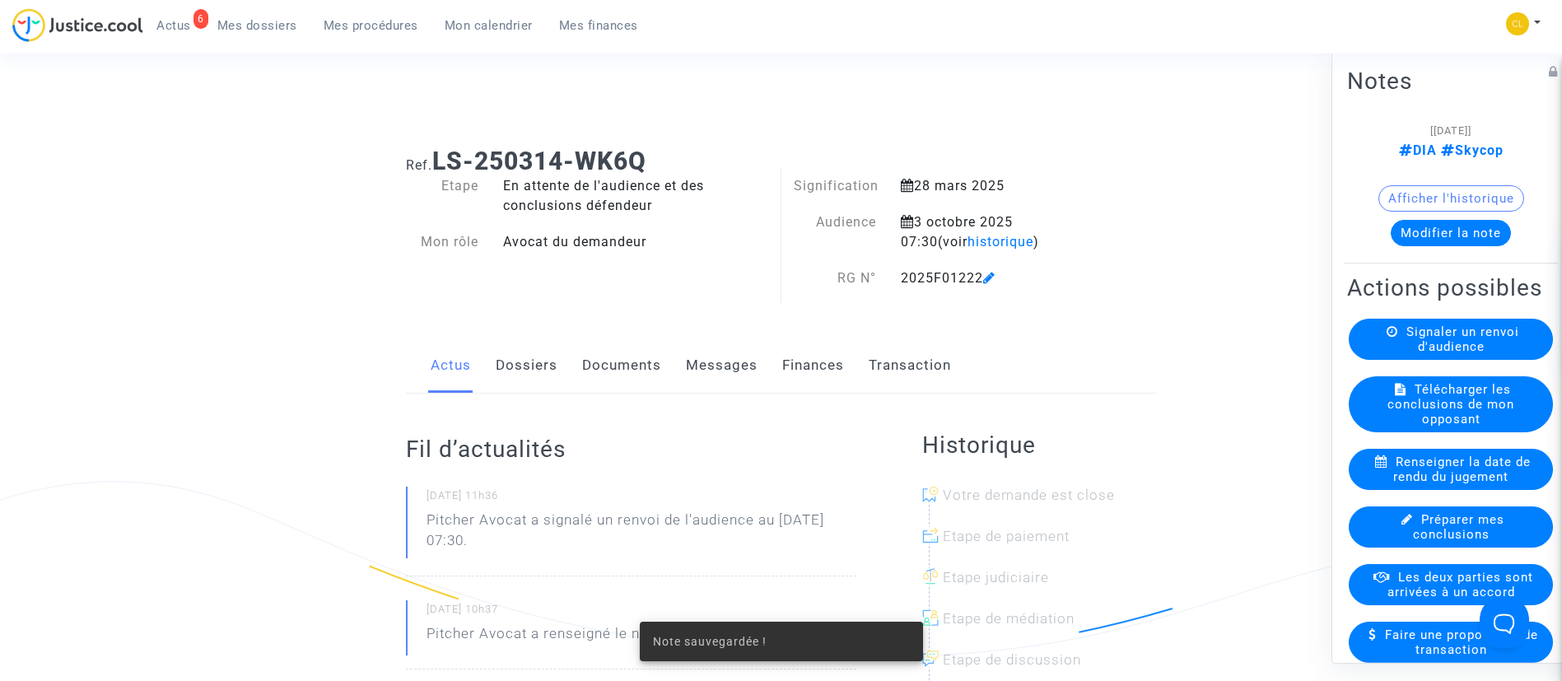
click at [525, 348] on link "Dossiers" at bounding box center [527, 365] width 62 height 54
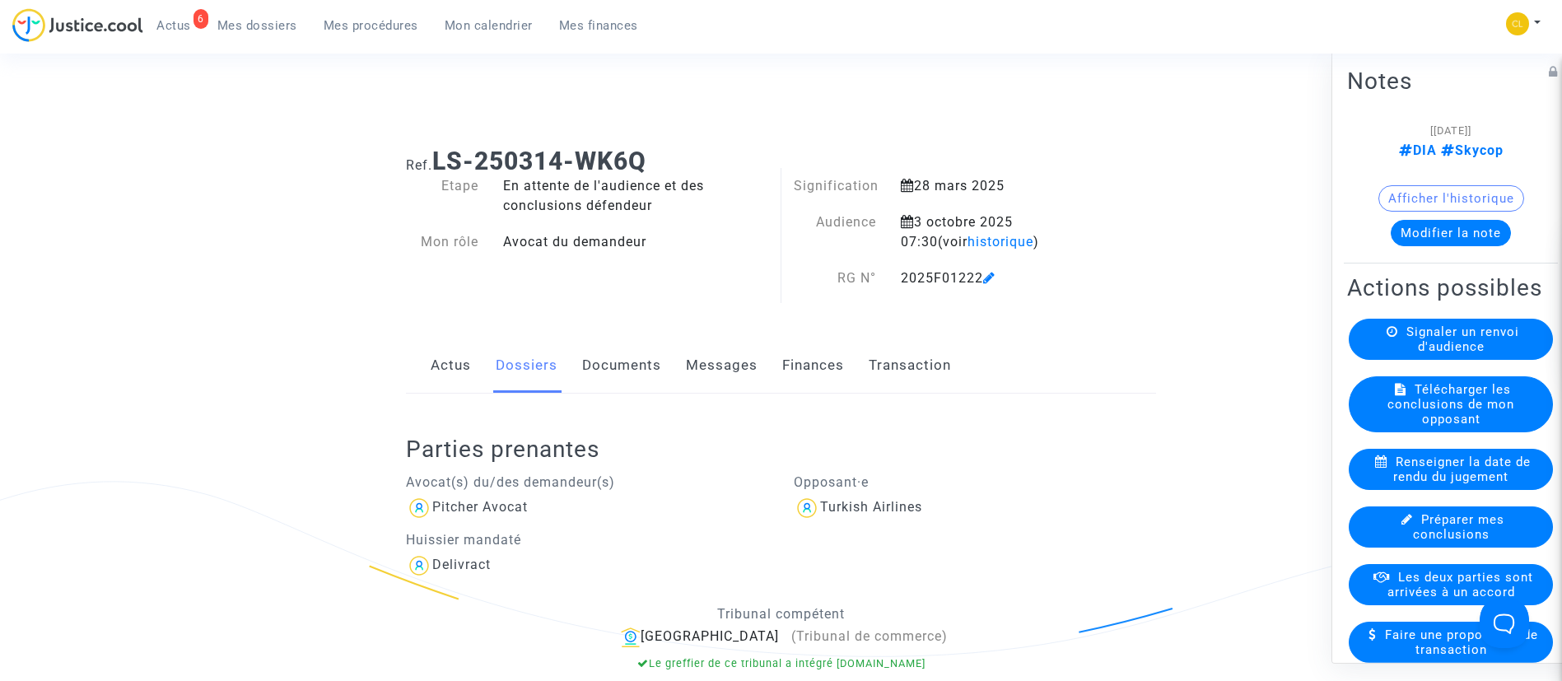
drag, startPoint x: 347, startPoint y: 29, endPoint x: 432, endPoint y: 129, distance: 132.0
click at [347, 29] on span "Mes procédures" at bounding box center [371, 25] width 95 height 15
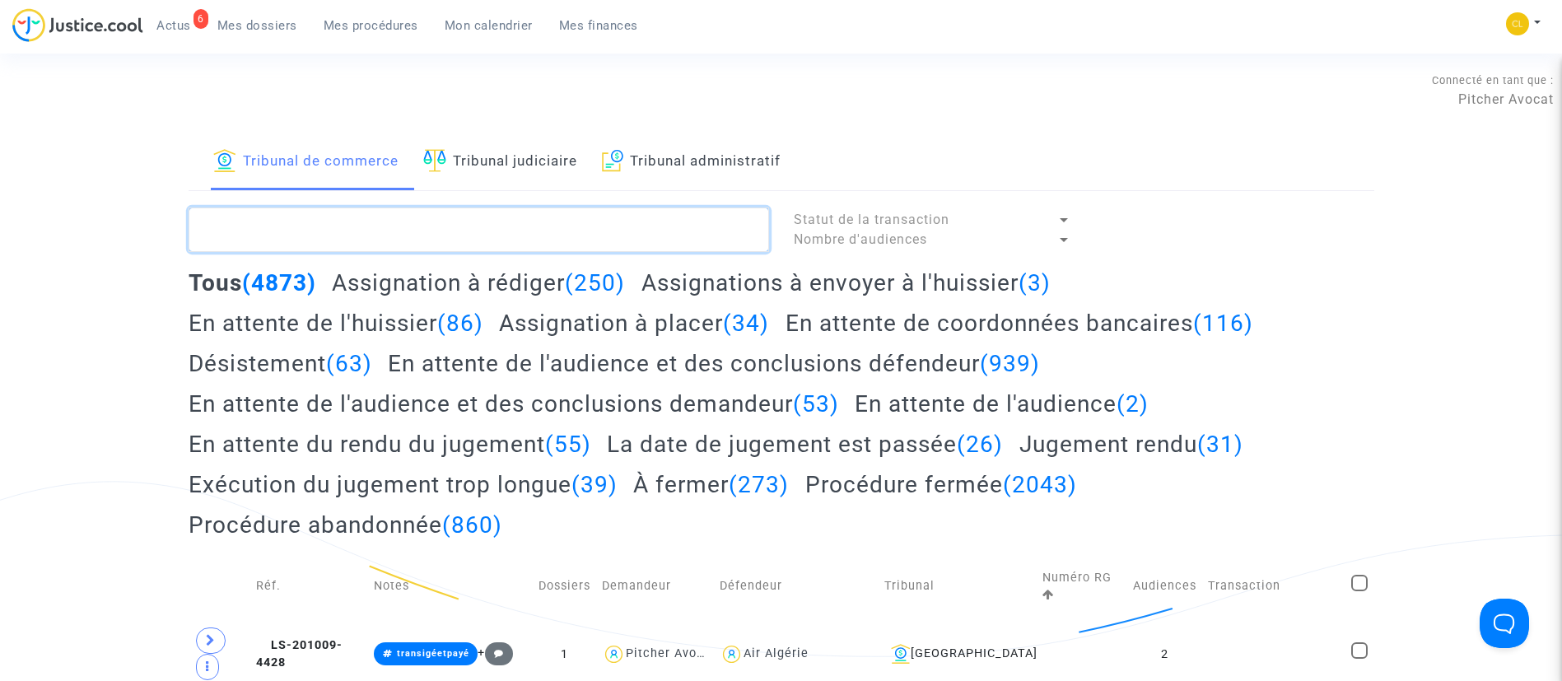
click at [474, 222] on textarea at bounding box center [479, 229] width 580 height 44
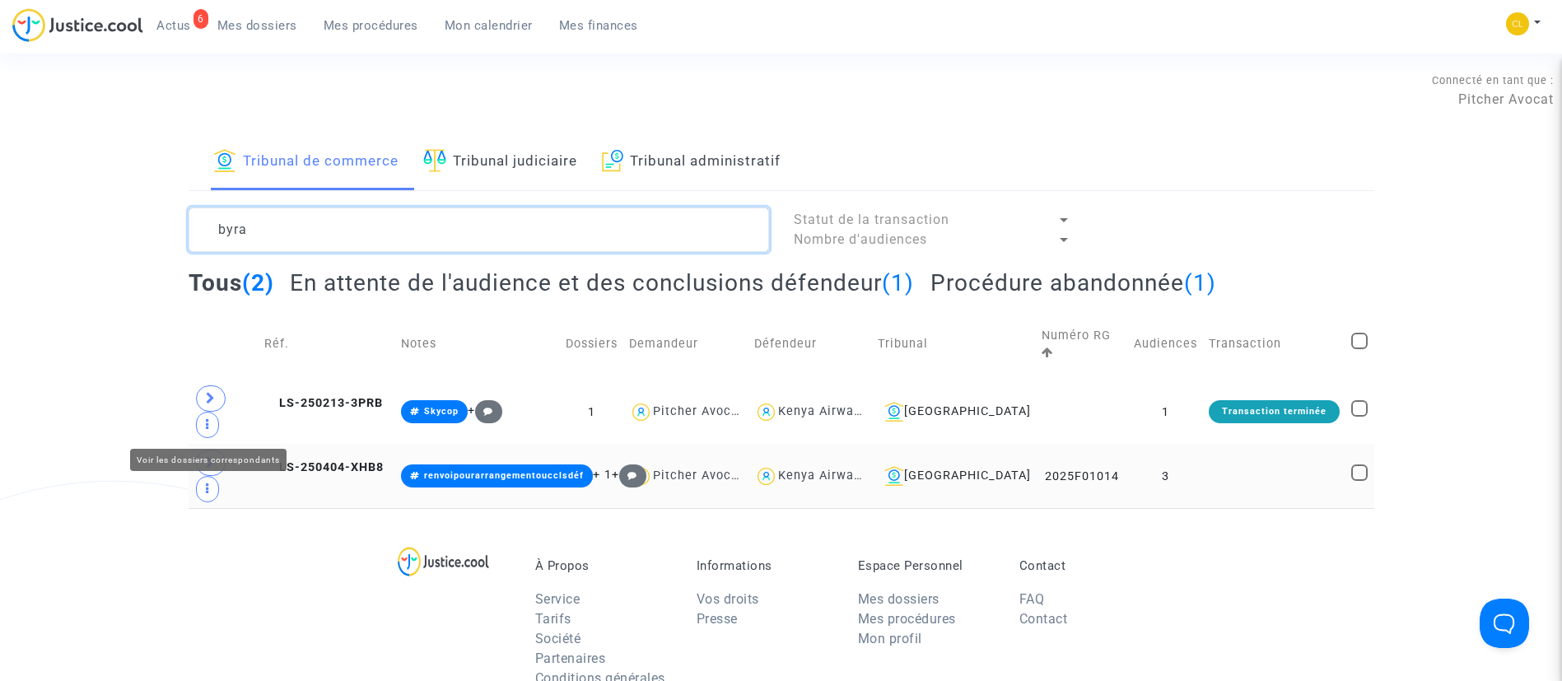
type textarea "byra"
click at [208, 456] on icon at bounding box center [211, 462] width 10 height 12
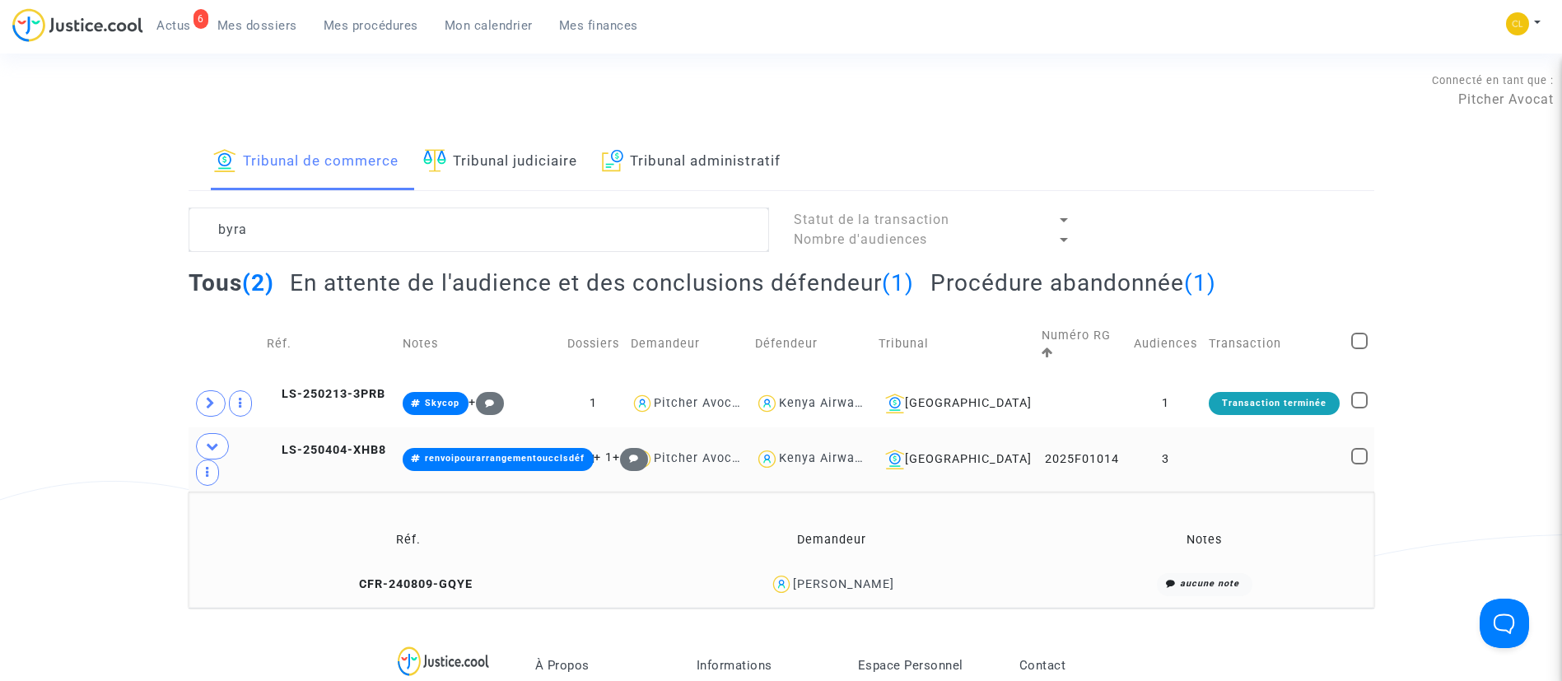
click at [894, 572] on div "[PERSON_NAME]" at bounding box center [831, 584] width 407 height 24
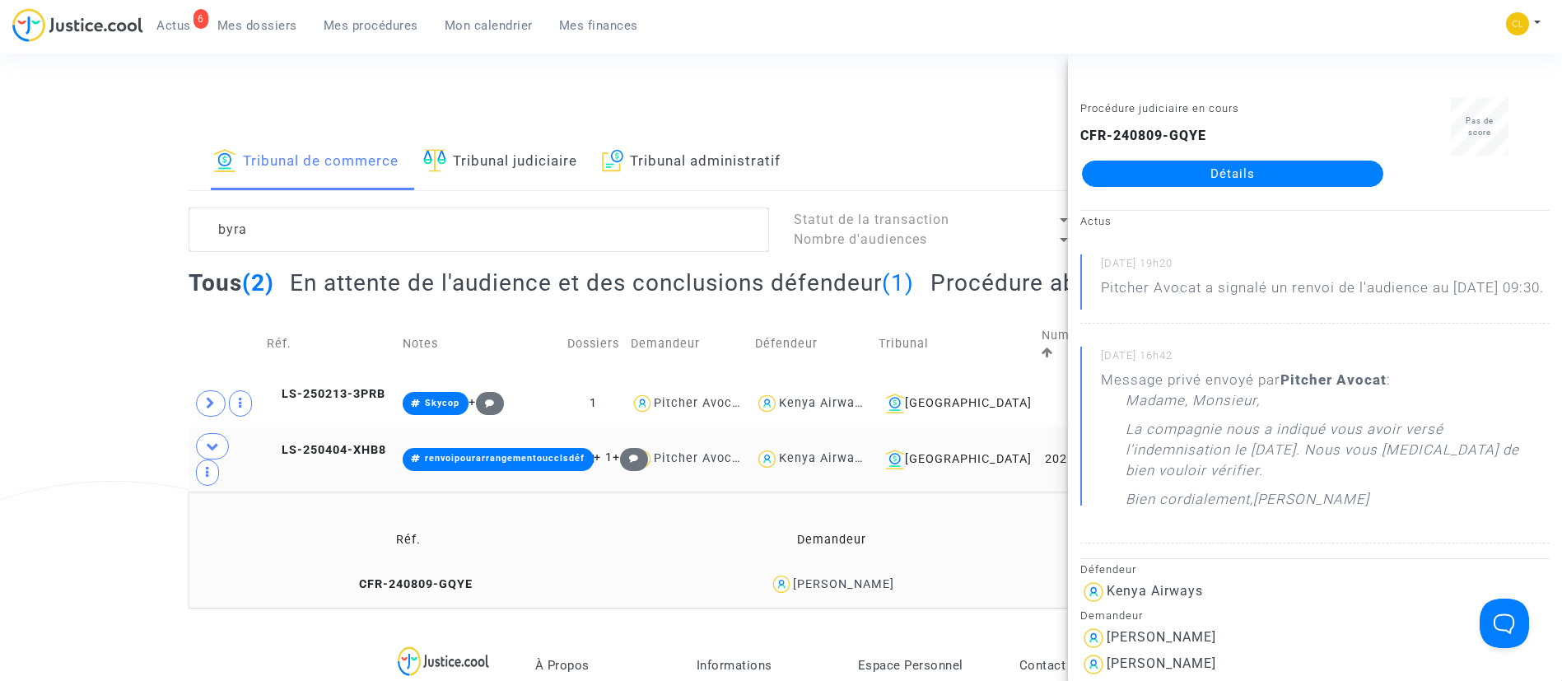
click at [1157, 183] on link "Détails" at bounding box center [1232, 174] width 301 height 26
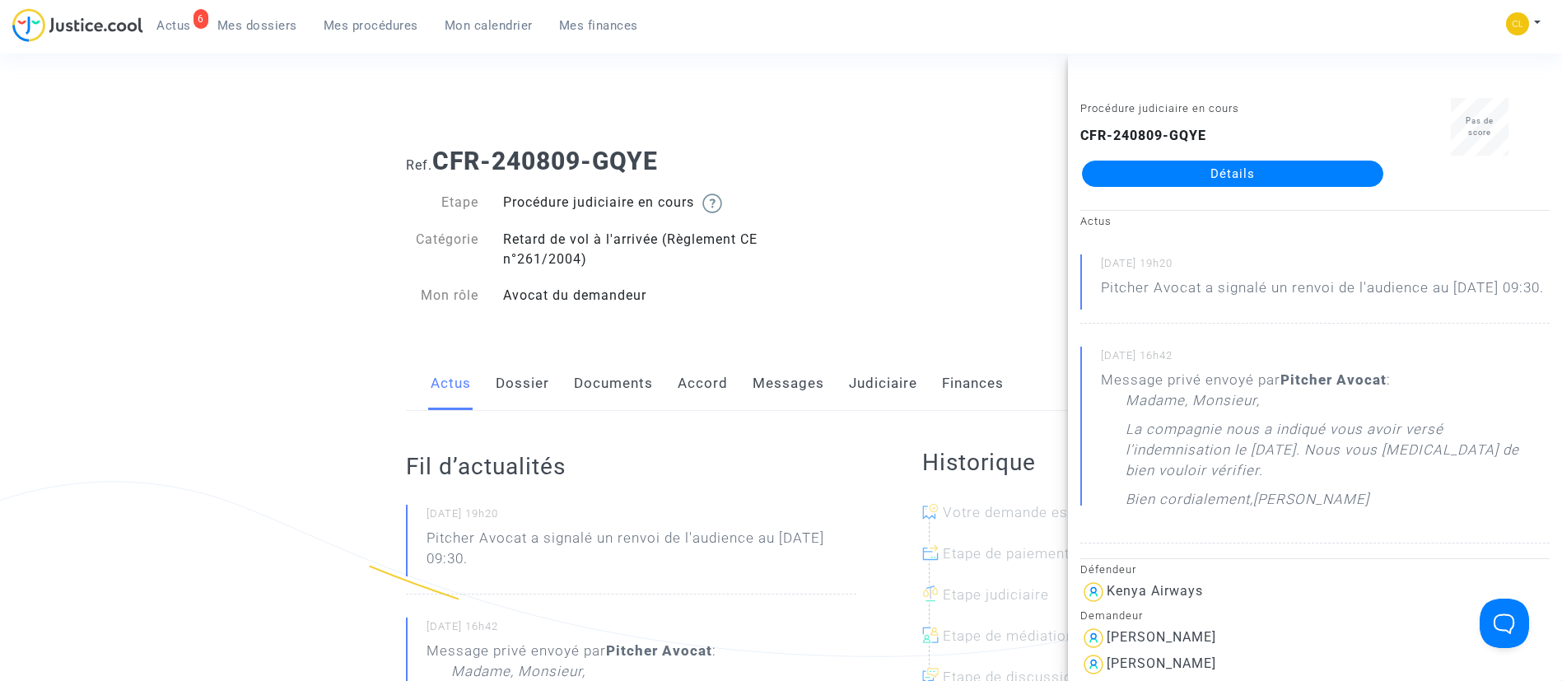
click at [791, 382] on link "Messages" at bounding box center [788, 383] width 72 height 54
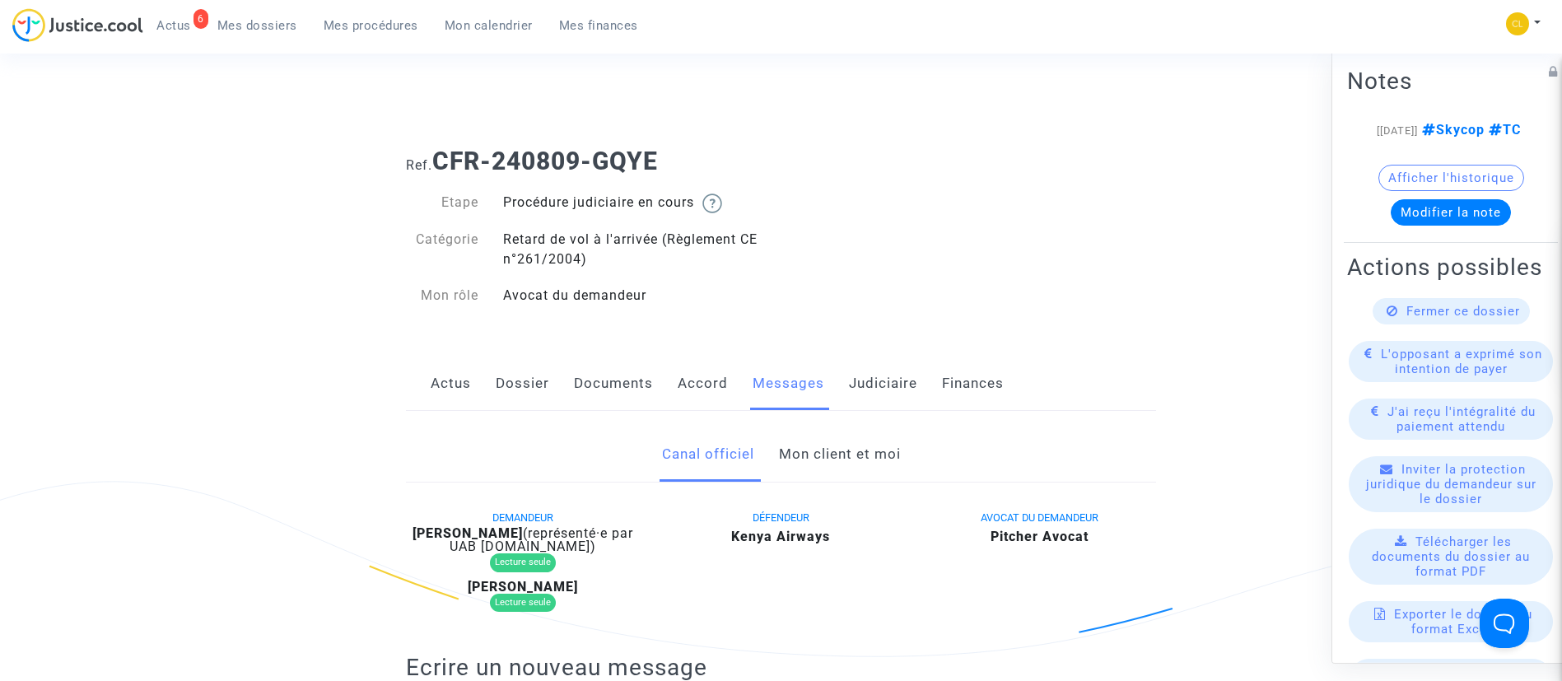
drag, startPoint x: 817, startPoint y: 461, endPoint x: 825, endPoint y: 459, distance: 8.6
click at [818, 461] on link "Mon client et moi" at bounding box center [840, 454] width 122 height 54
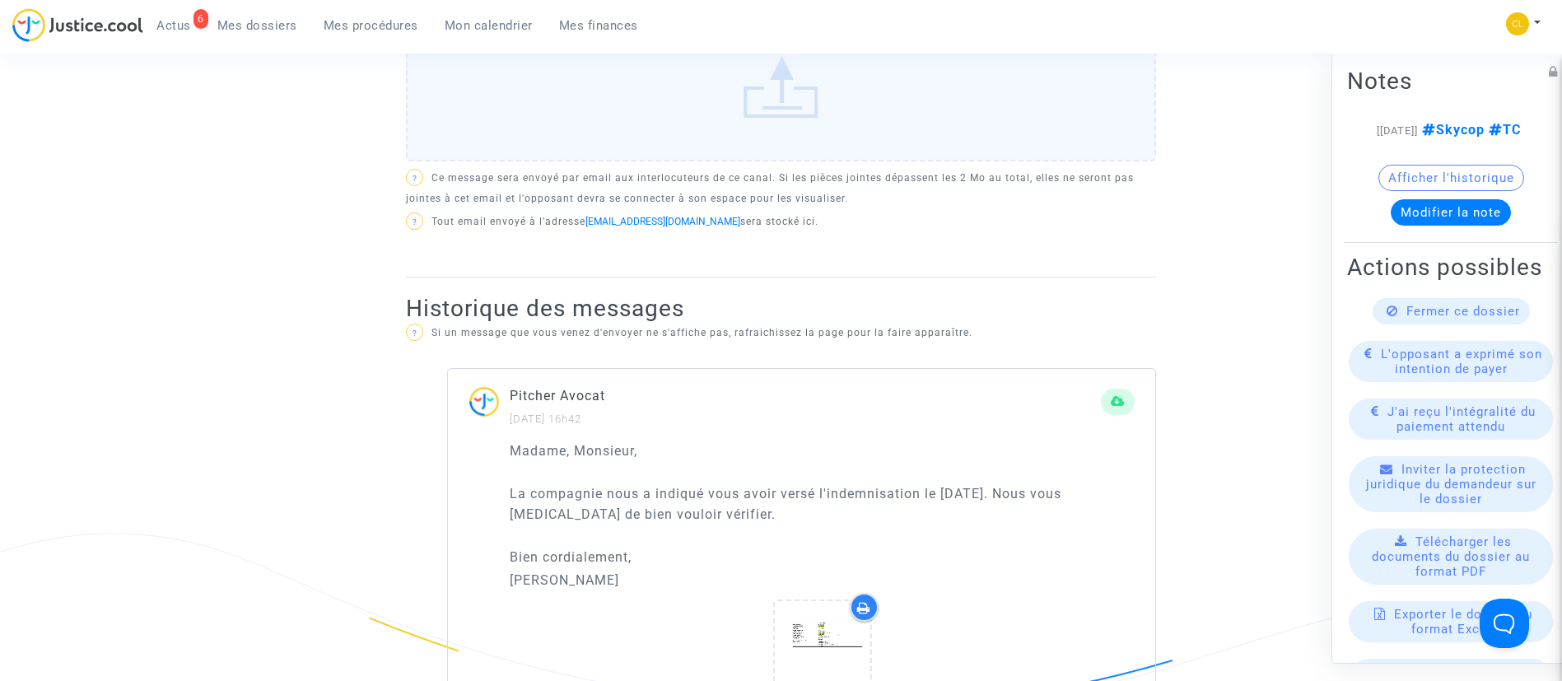
scroll to position [988, 0]
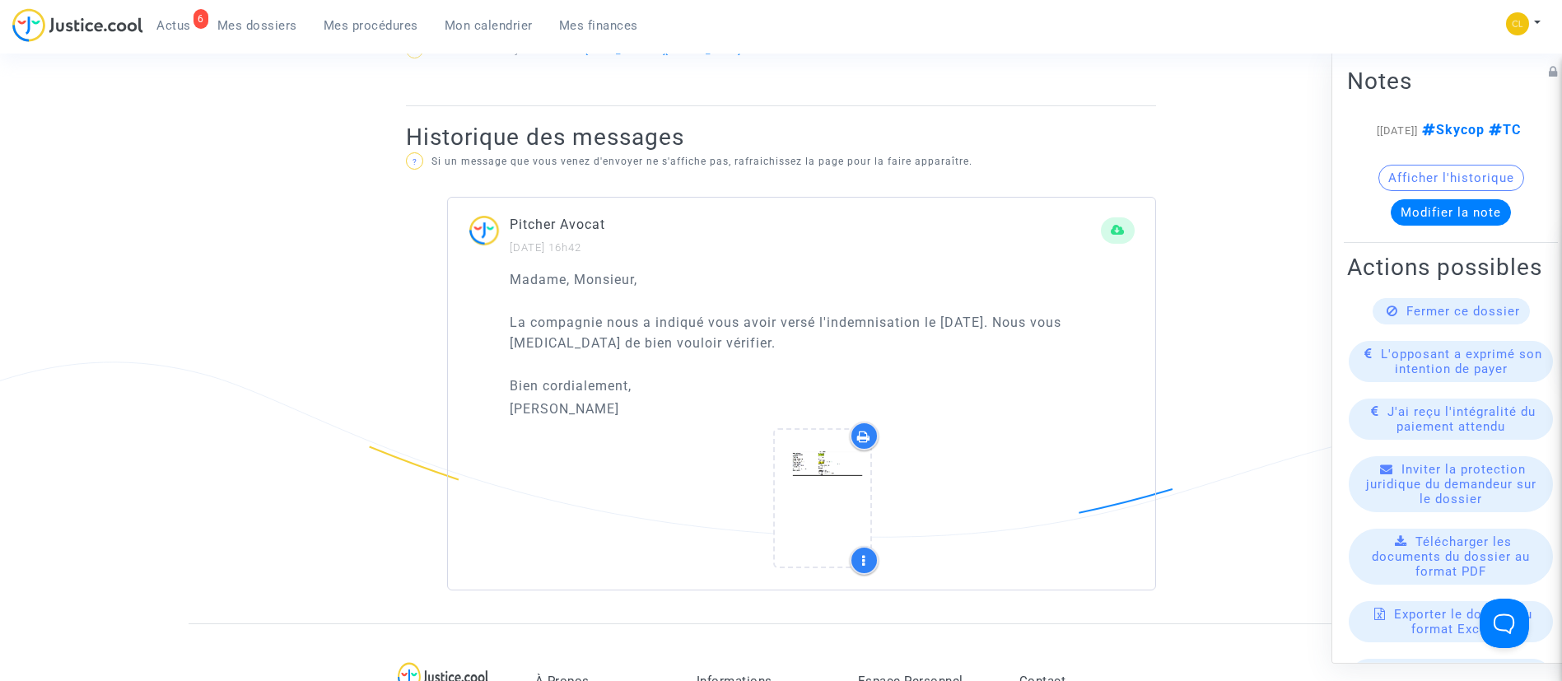
drag, startPoint x: 582, startPoint y: 413, endPoint x: 490, endPoint y: 282, distance: 160.8
click at [490, 282] on div "Madame, Monsieur, La compagnie nous a indiqué vous avoir versé l'indemnisation …" at bounding box center [801, 429] width 707 height 320
copy div "Madame, Monsieur, La compagnie nous a indiqué vous avoir versé l'indemnisation …"
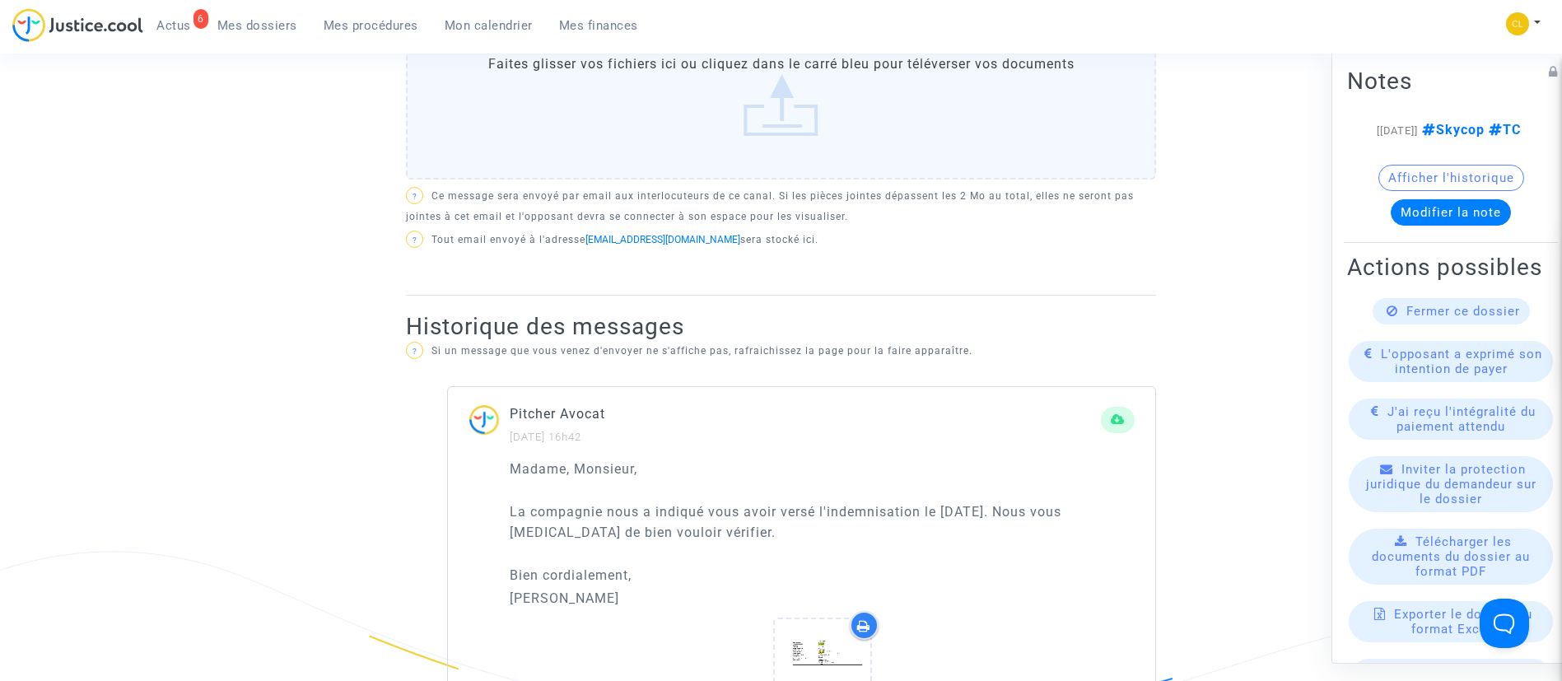
scroll to position [617, 0]
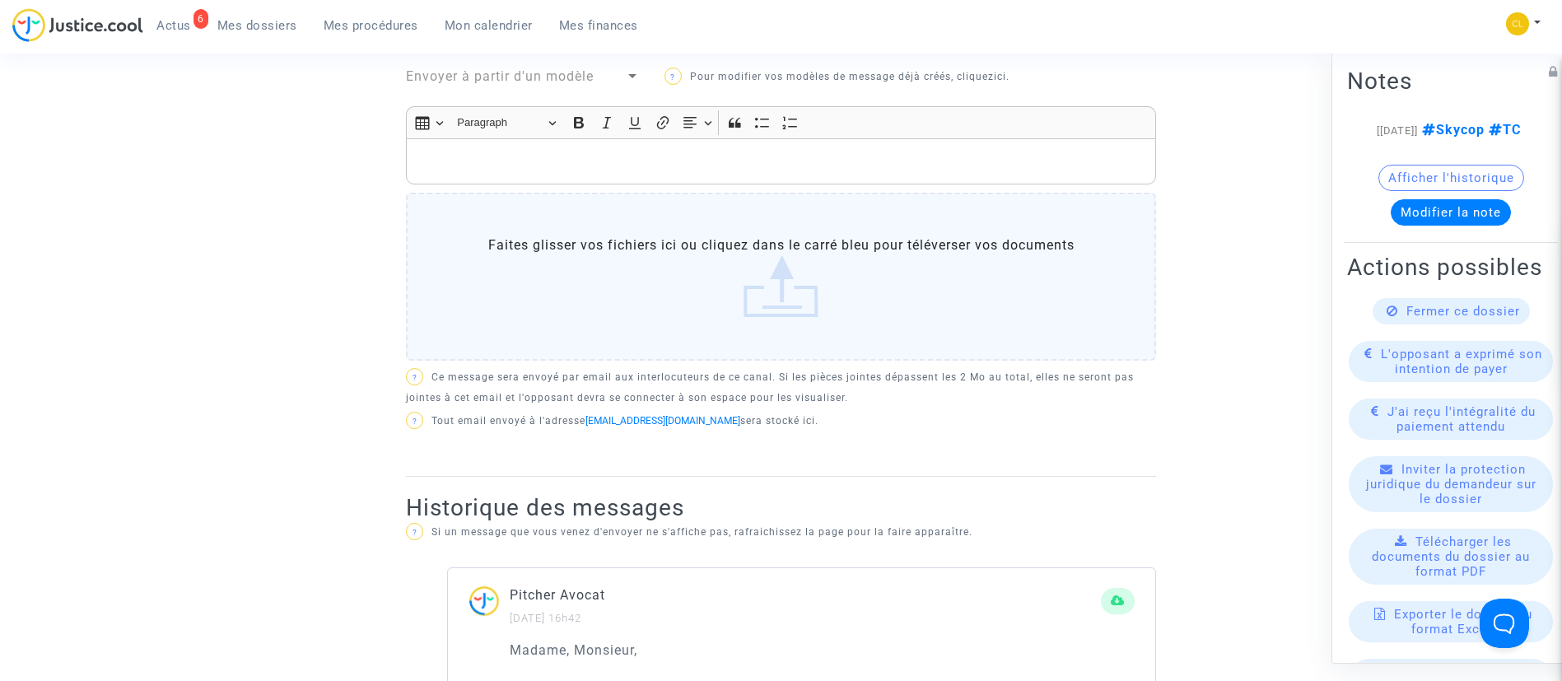
click at [514, 150] on div "Rich Text Editor, main" at bounding box center [781, 161] width 750 height 46
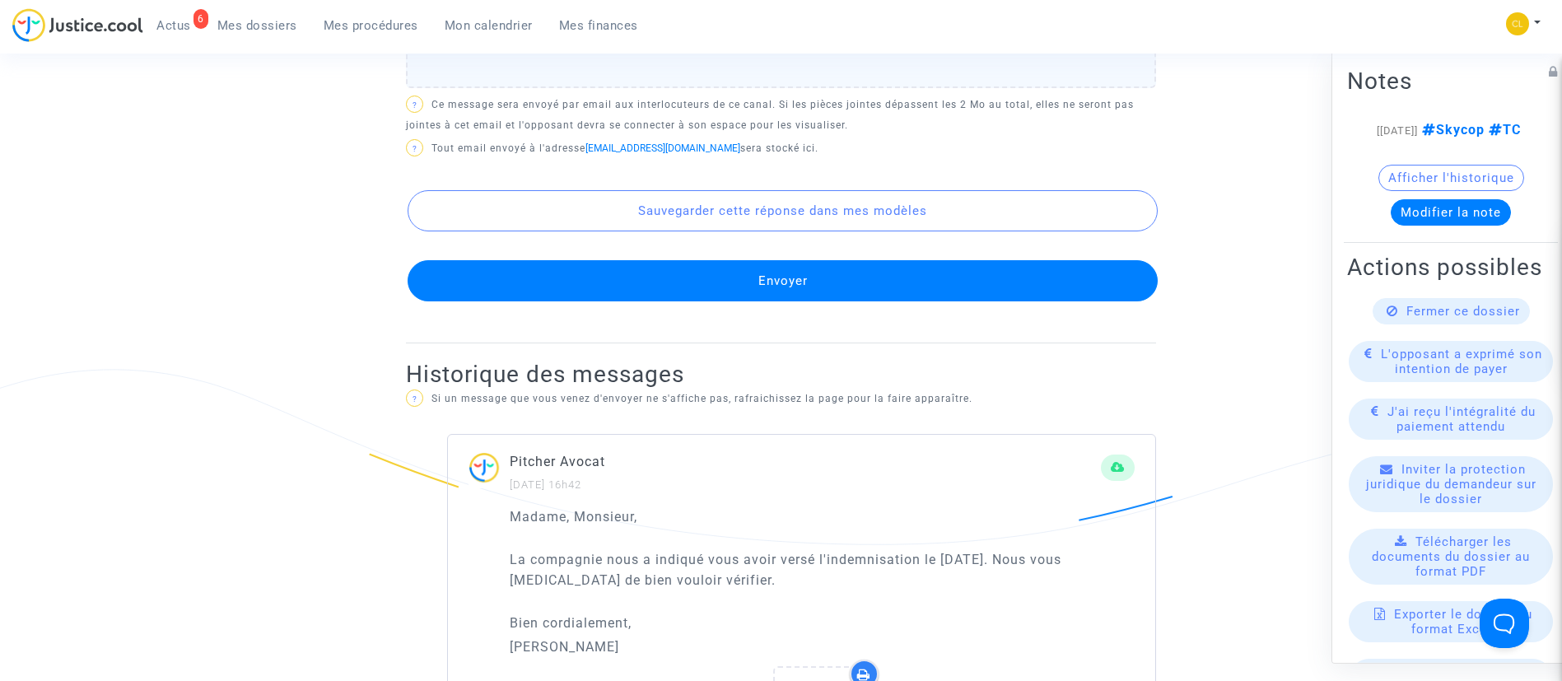
scroll to position [988, 0]
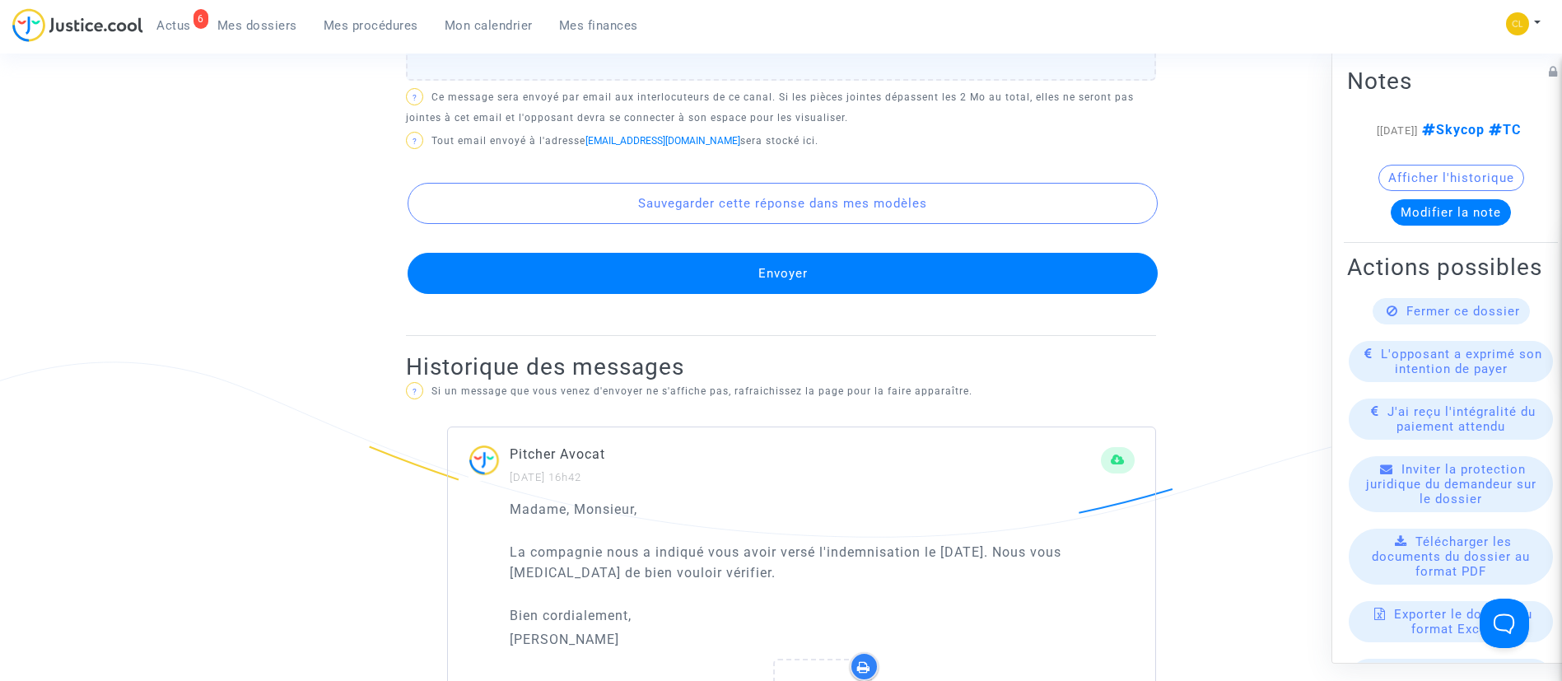
click at [885, 283] on button "Envoyer" at bounding box center [782, 273] width 750 height 41
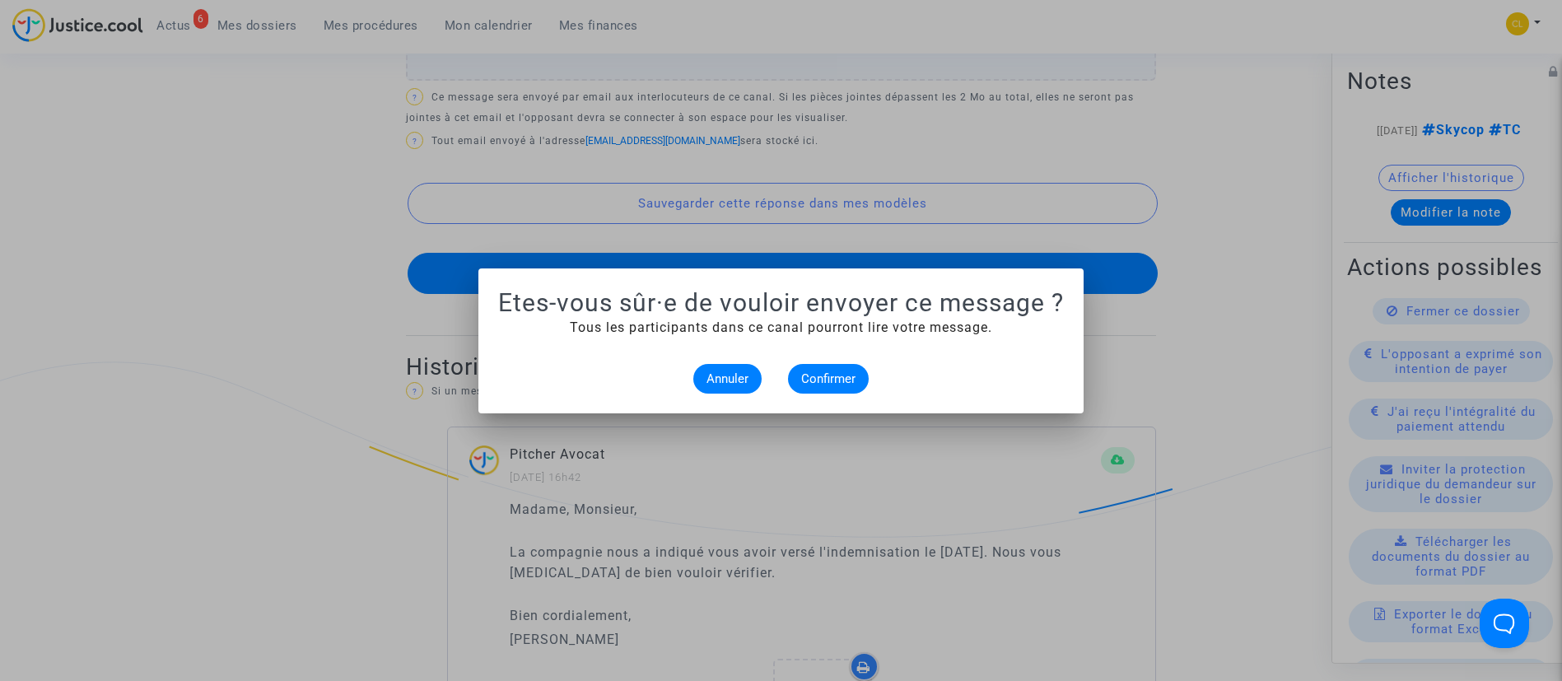
scroll to position [0, 0]
click at [848, 378] on span "Confirmer" at bounding box center [828, 378] width 54 height 15
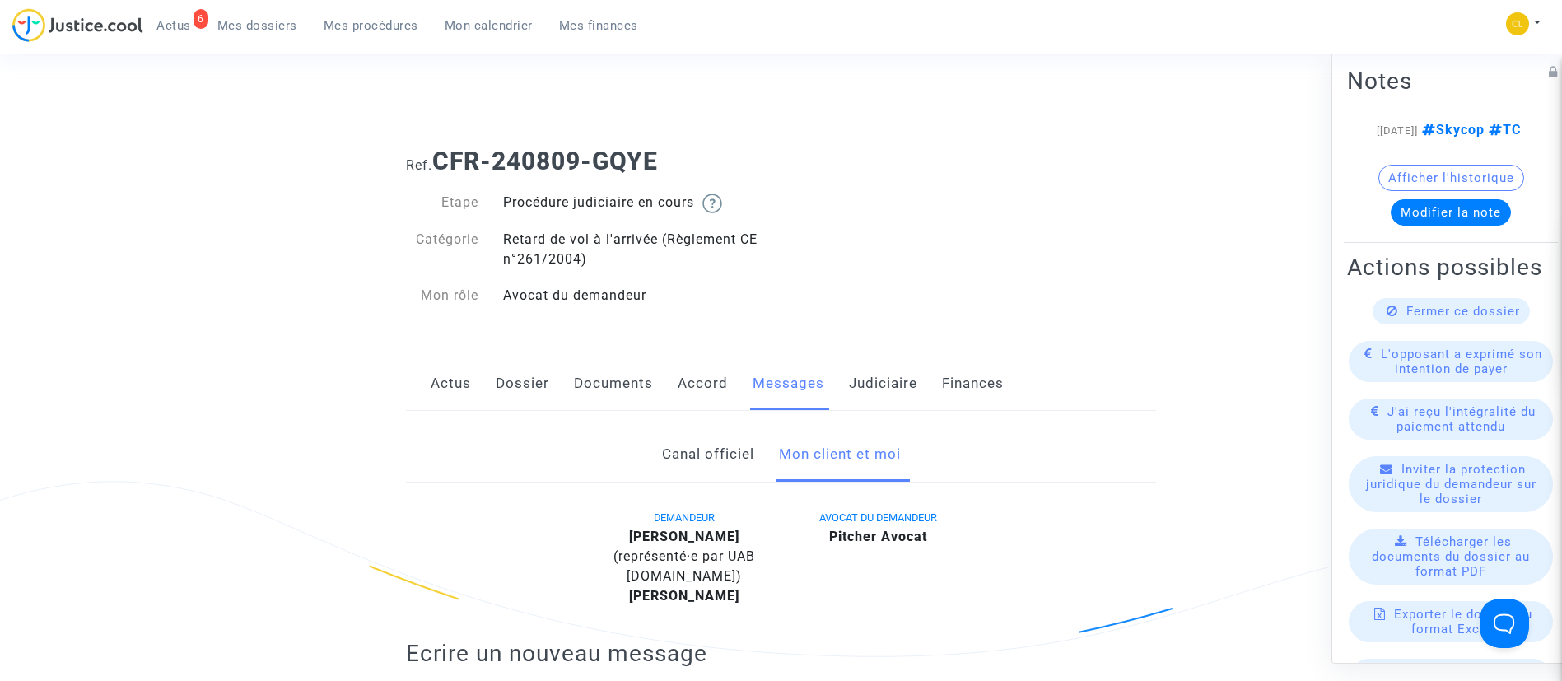
scroll to position [988, 0]
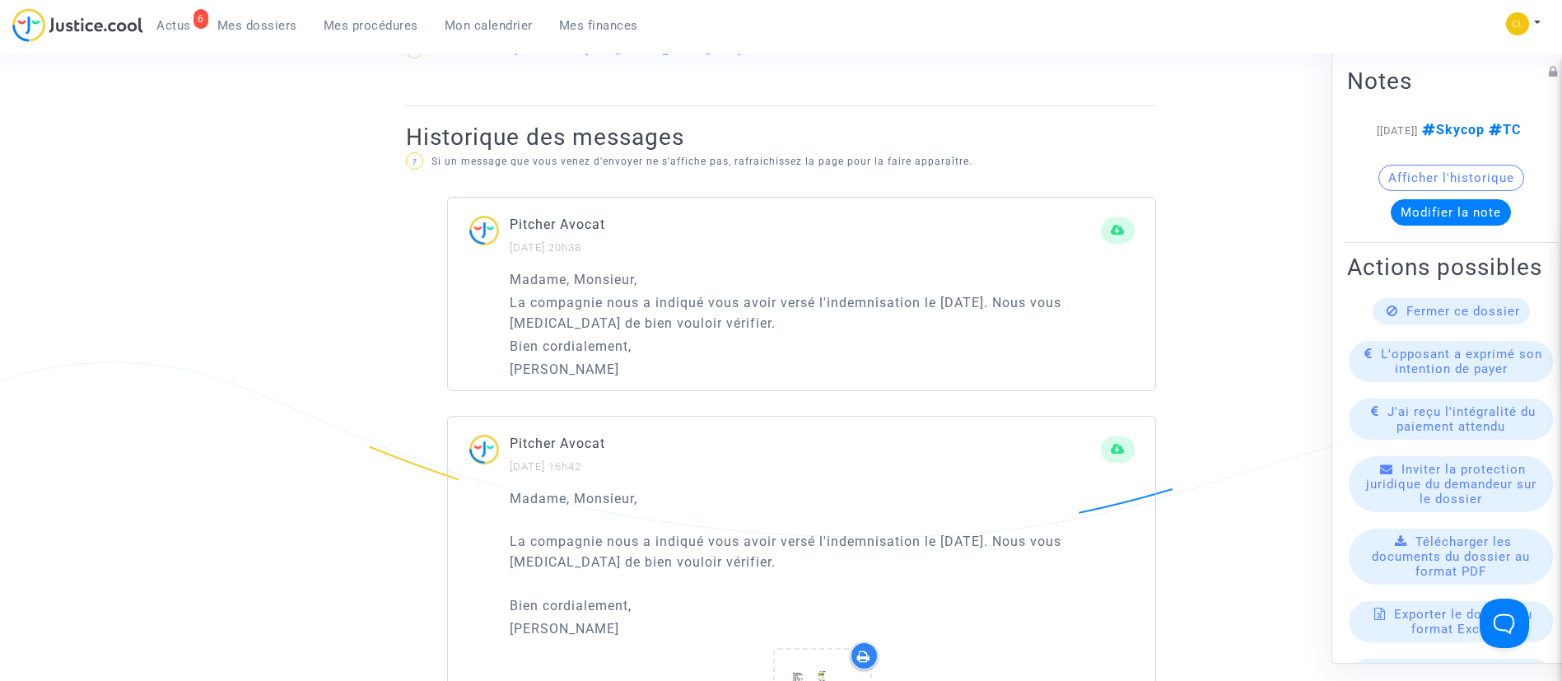
drag, startPoint x: 403, startPoint y: 32, endPoint x: 465, endPoint y: 296, distance: 270.6
click at [403, 32] on span "Mes procédures" at bounding box center [371, 25] width 95 height 15
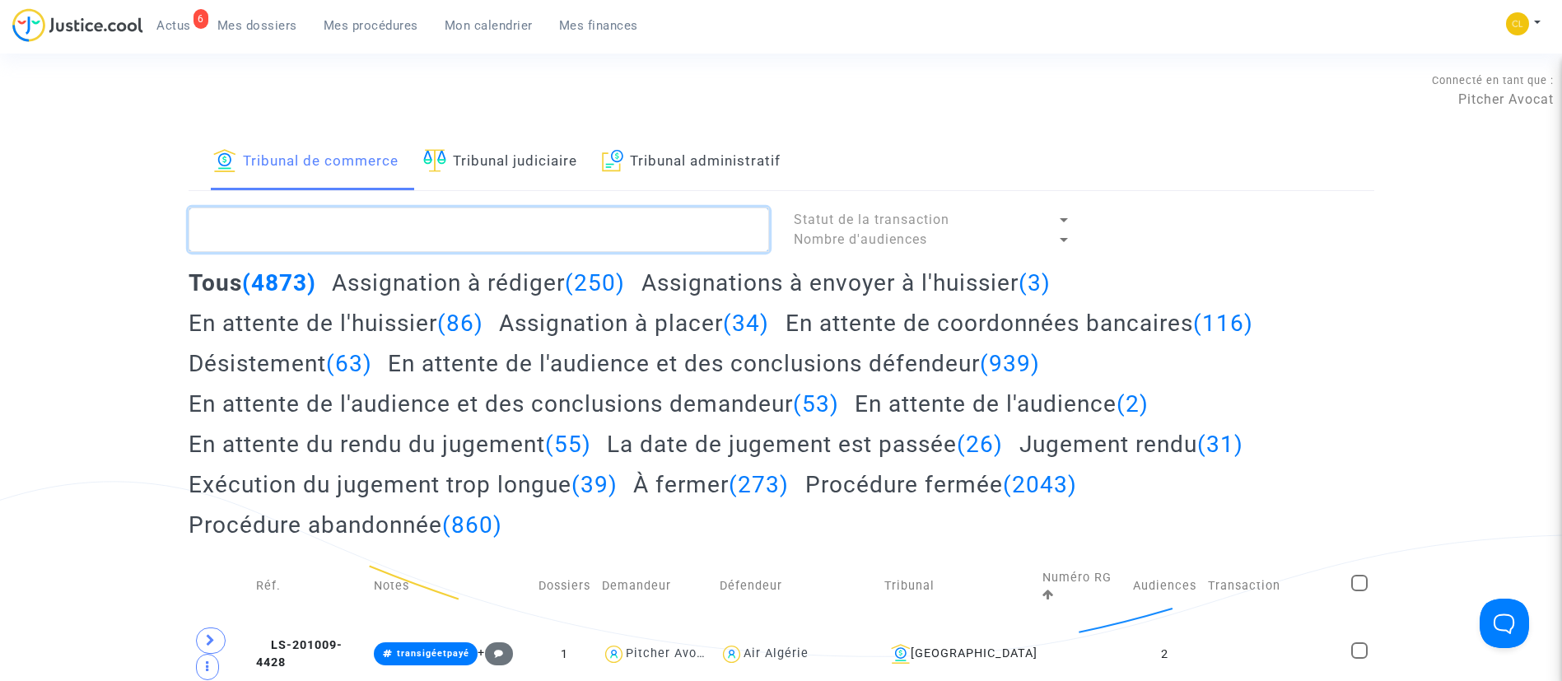
click at [465, 239] on textarea at bounding box center [479, 229] width 580 height 44
paste textarea "[PERSON_NAME]"
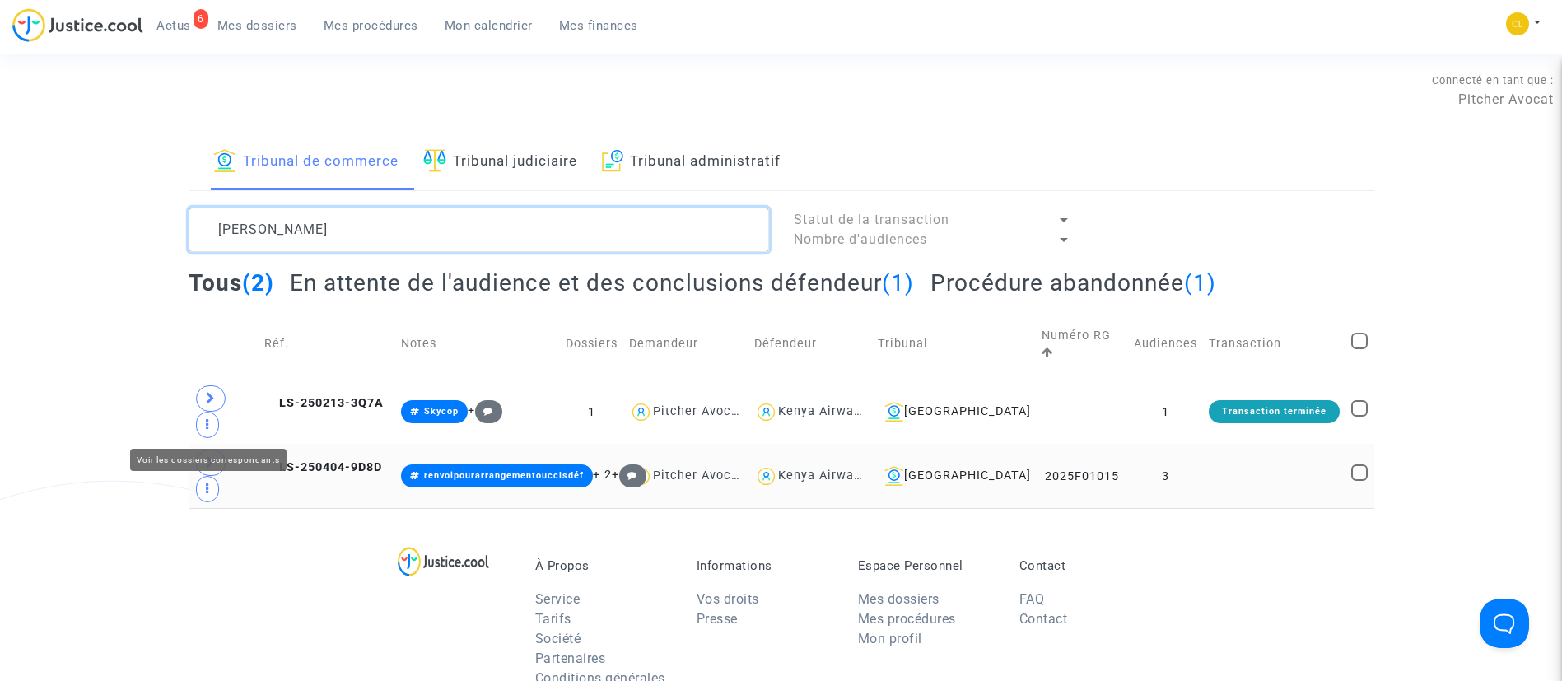
type textarea "[PERSON_NAME]"
click at [203, 449] on span at bounding box center [211, 462] width 30 height 26
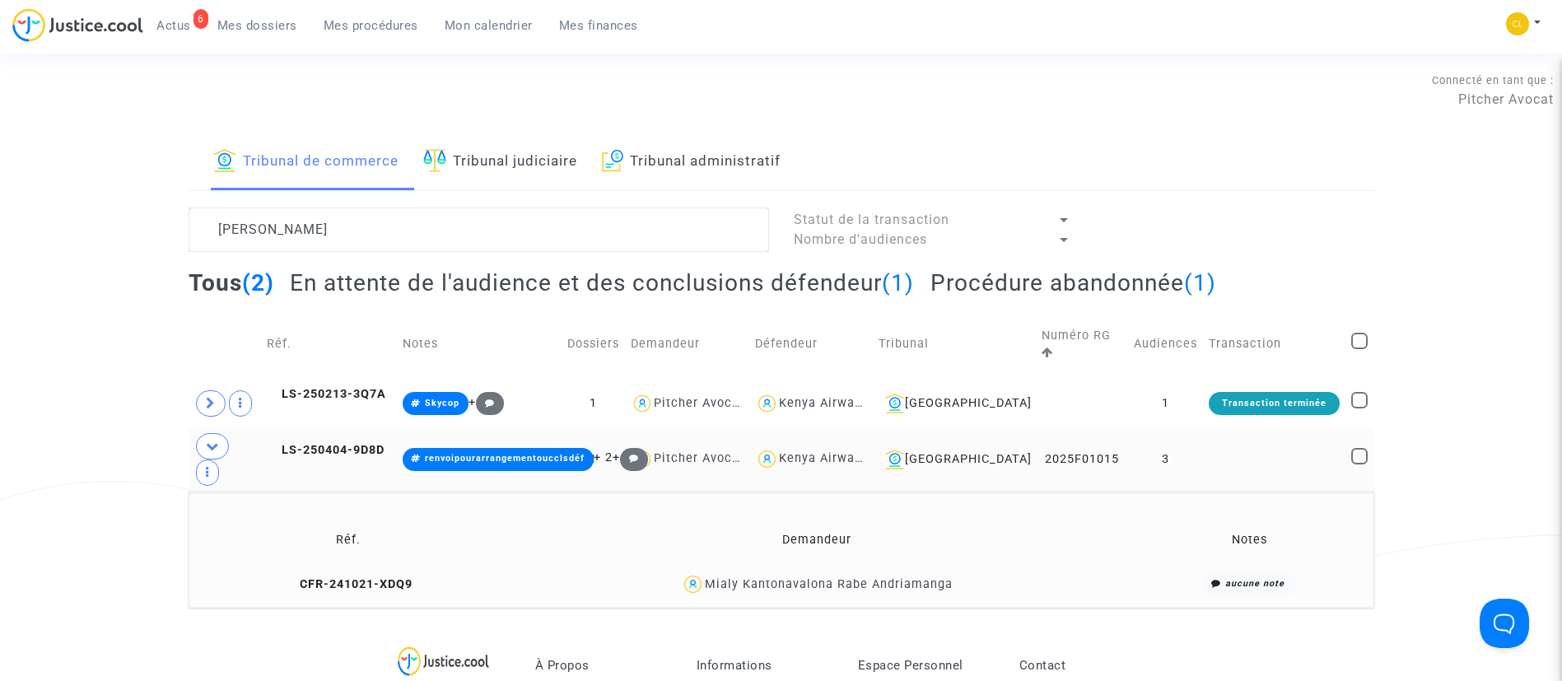
click at [889, 572] on div "Mialy Kantonavalona Rabe Andriamanga" at bounding box center [817, 584] width 617 height 24
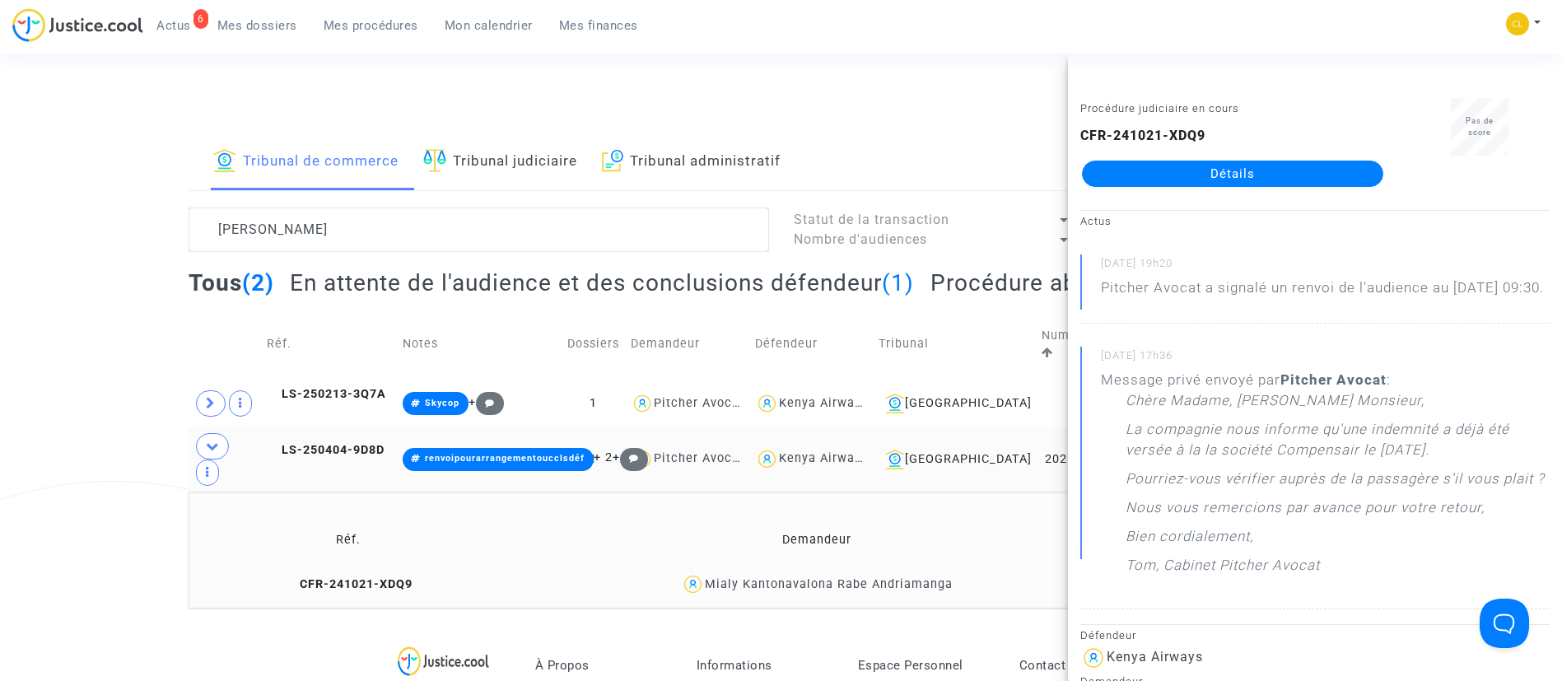
click at [1263, 169] on link "Détails" at bounding box center [1232, 174] width 301 height 26
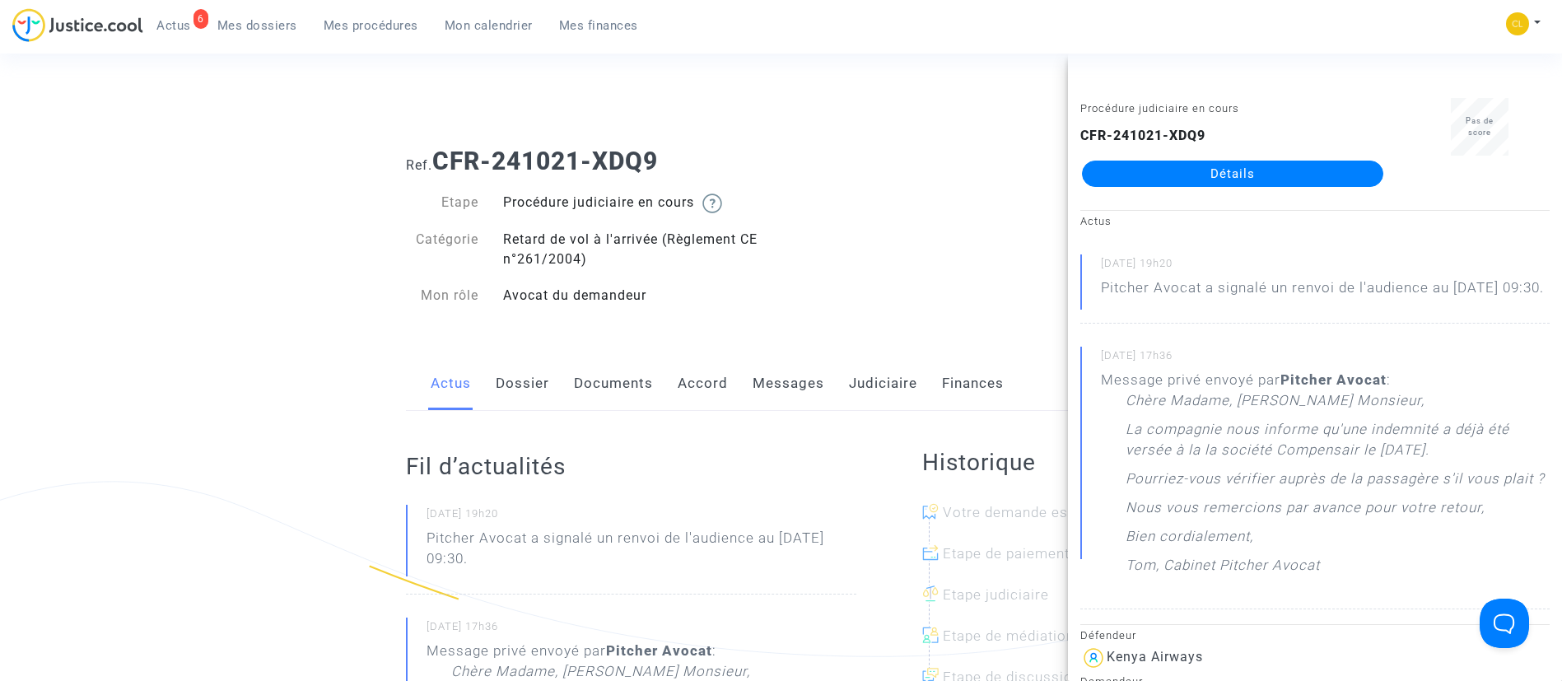
click at [776, 374] on link "Messages" at bounding box center [788, 383] width 72 height 54
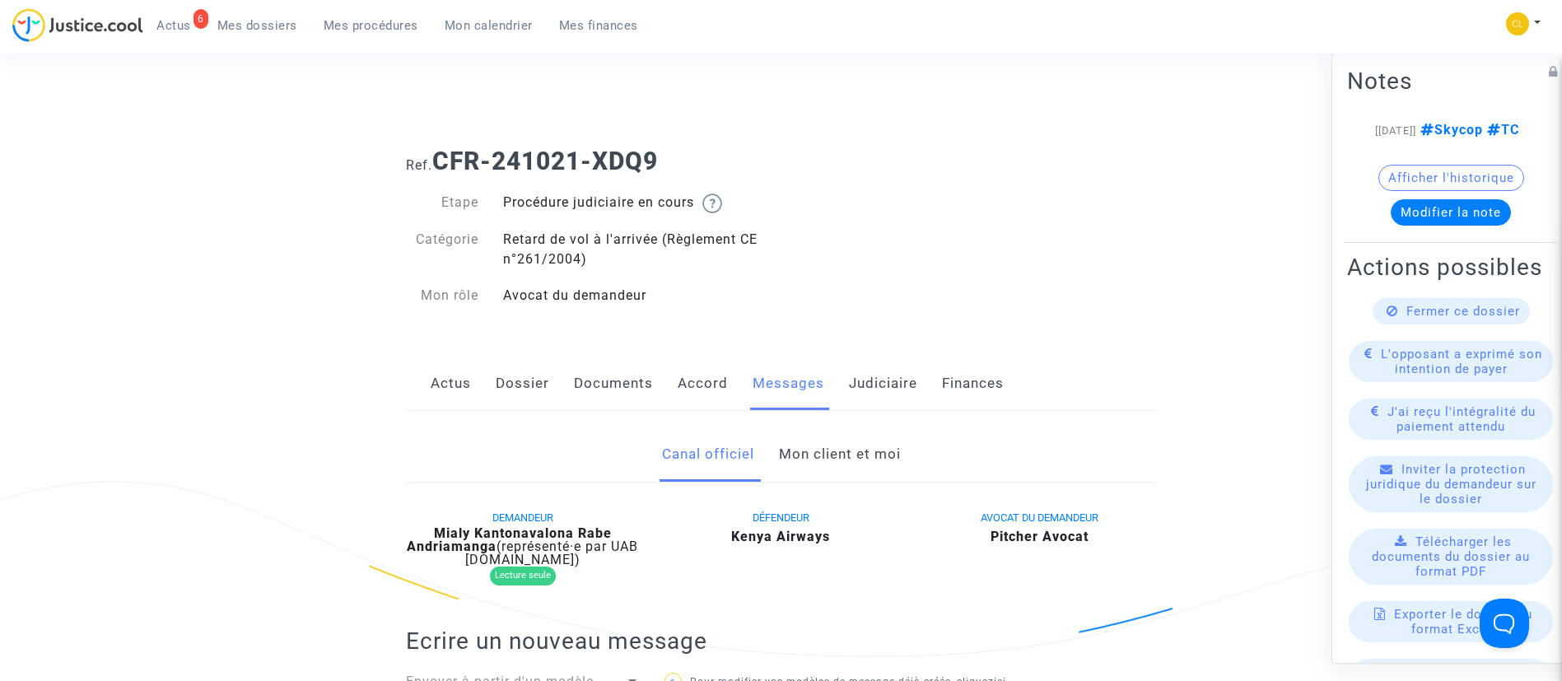
drag, startPoint x: 806, startPoint y: 448, endPoint x: 579, endPoint y: 379, distance: 237.2
click at [807, 446] on link "Mon client et moi" at bounding box center [840, 454] width 122 height 54
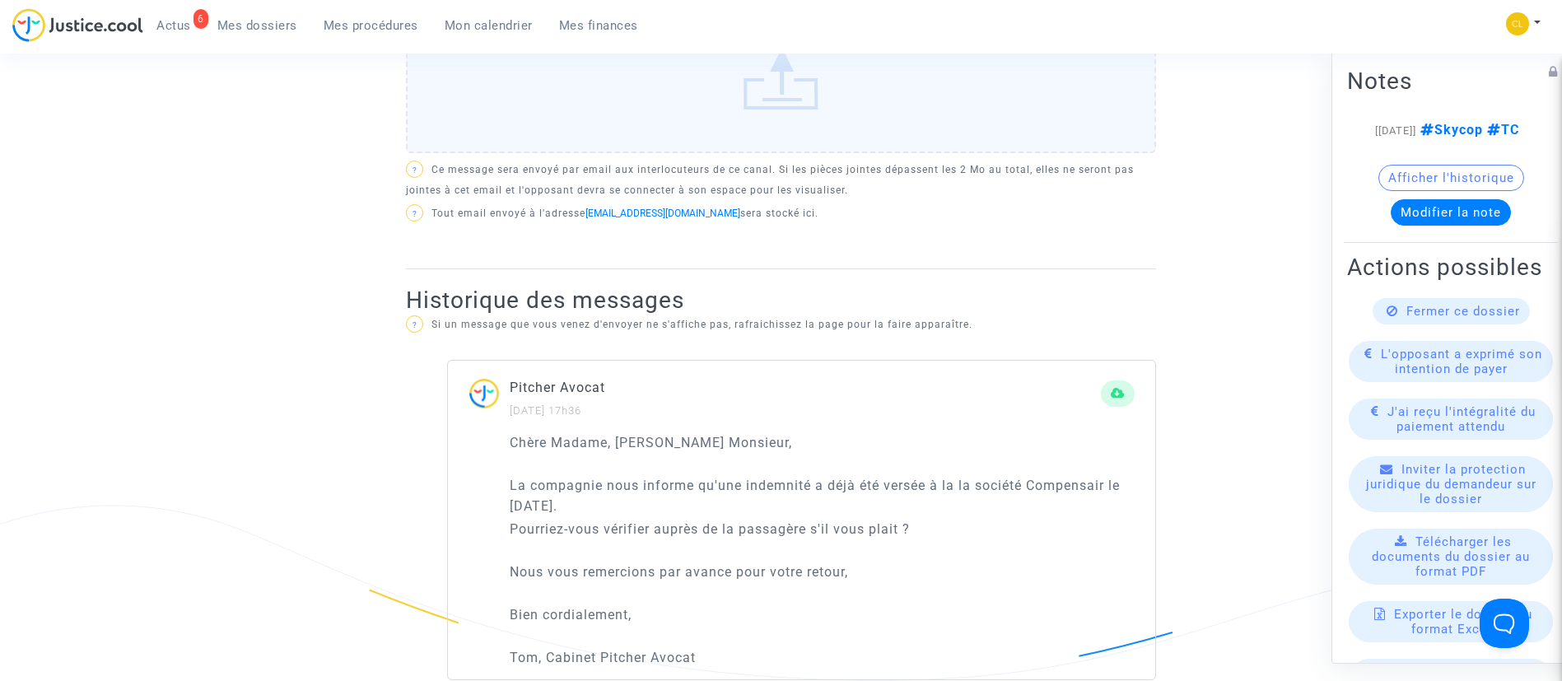
scroll to position [988, 0]
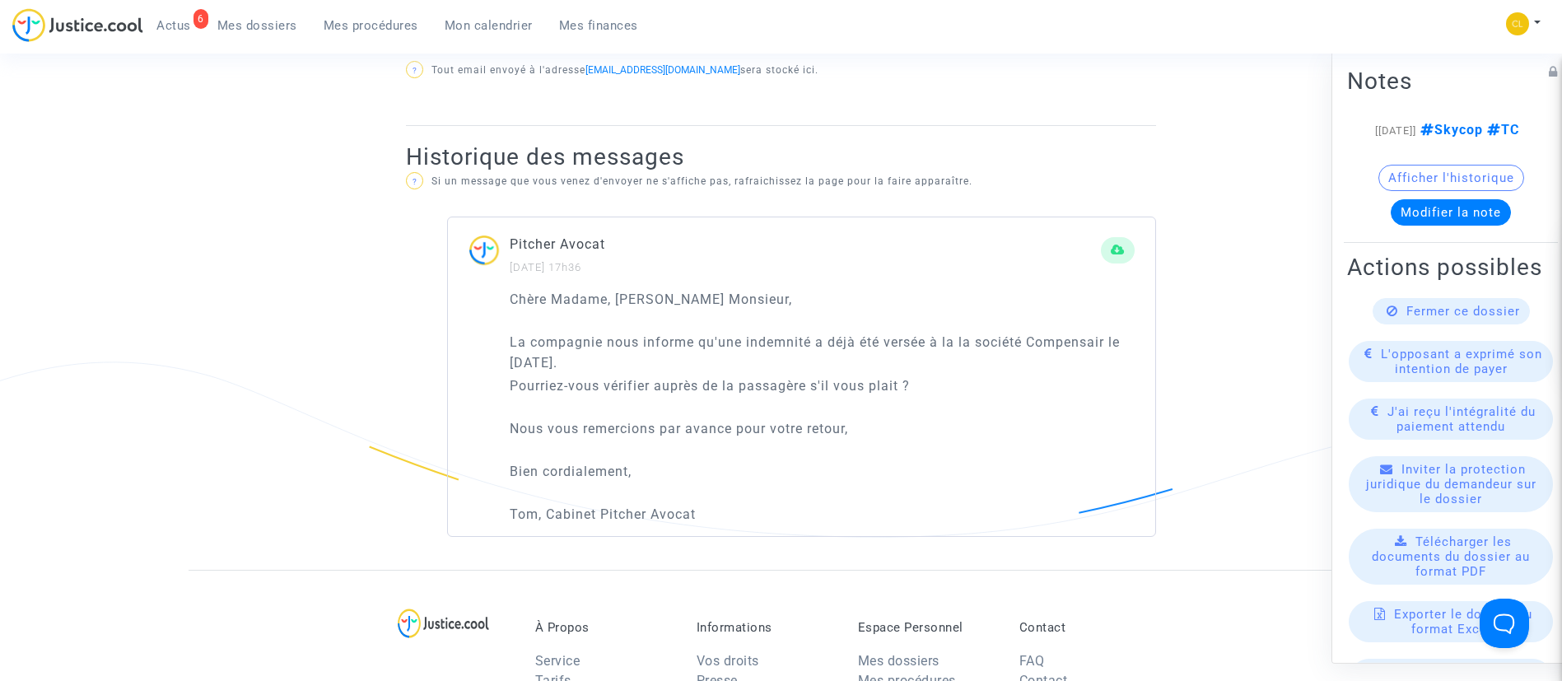
drag, startPoint x: 715, startPoint y: 497, endPoint x: 506, endPoint y: 280, distance: 301.0
click at [506, 289] on div "Chère Madame, [PERSON_NAME] Monsieur, La compagnie nous informe qu'une indemnit…" at bounding box center [801, 412] width 707 height 247
copy div "Chère Madame, [PERSON_NAME] Monsieur, La compagnie nous informe qu'une indemnit…"
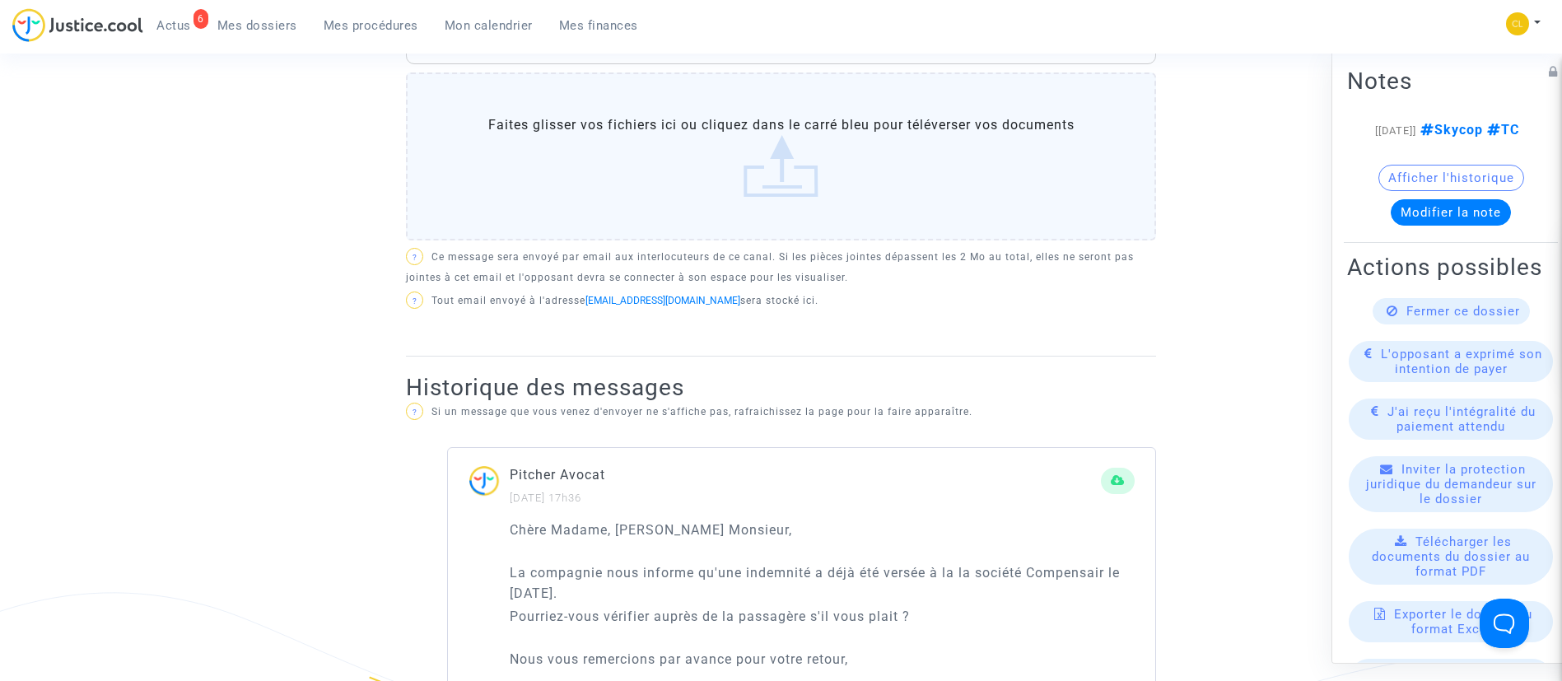
scroll to position [617, 0]
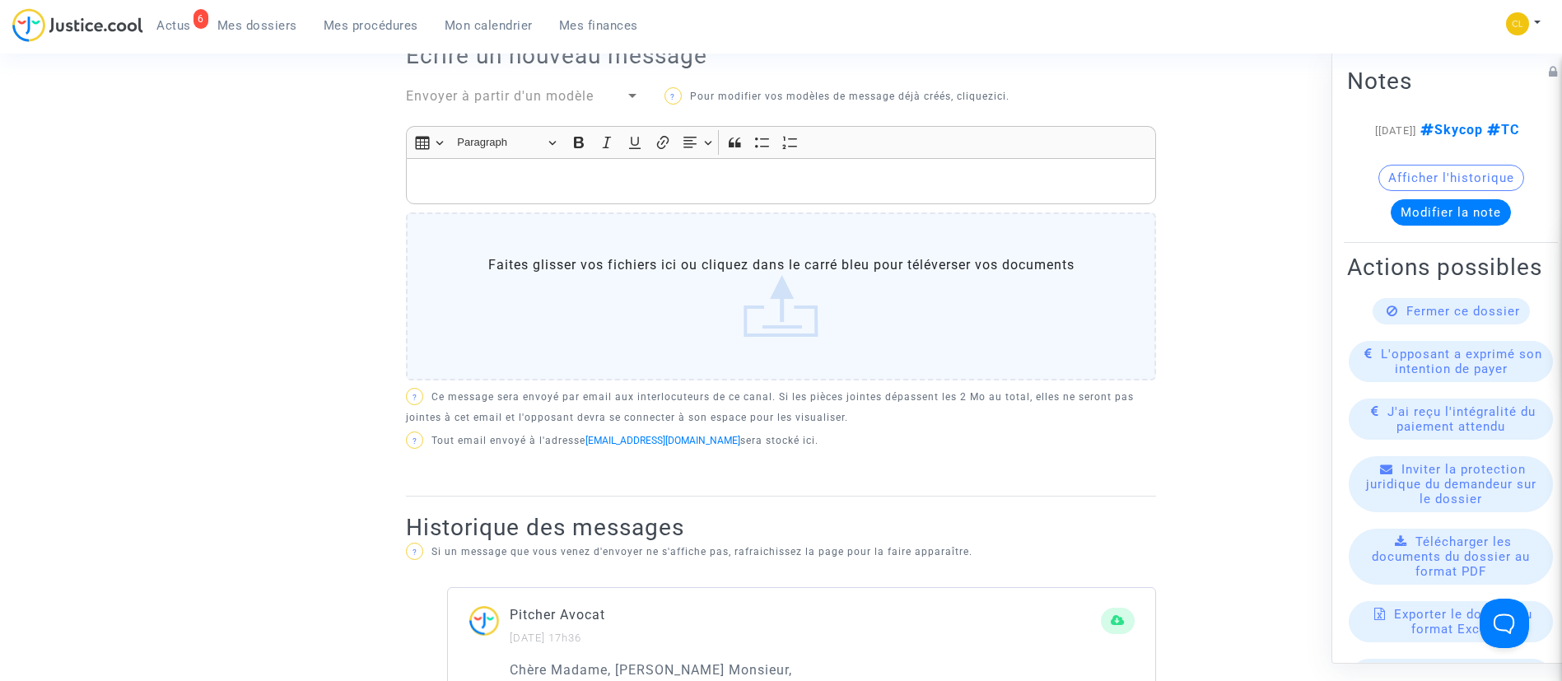
click at [554, 171] on p "Rich Text Editor, main" at bounding box center [781, 181] width 733 height 21
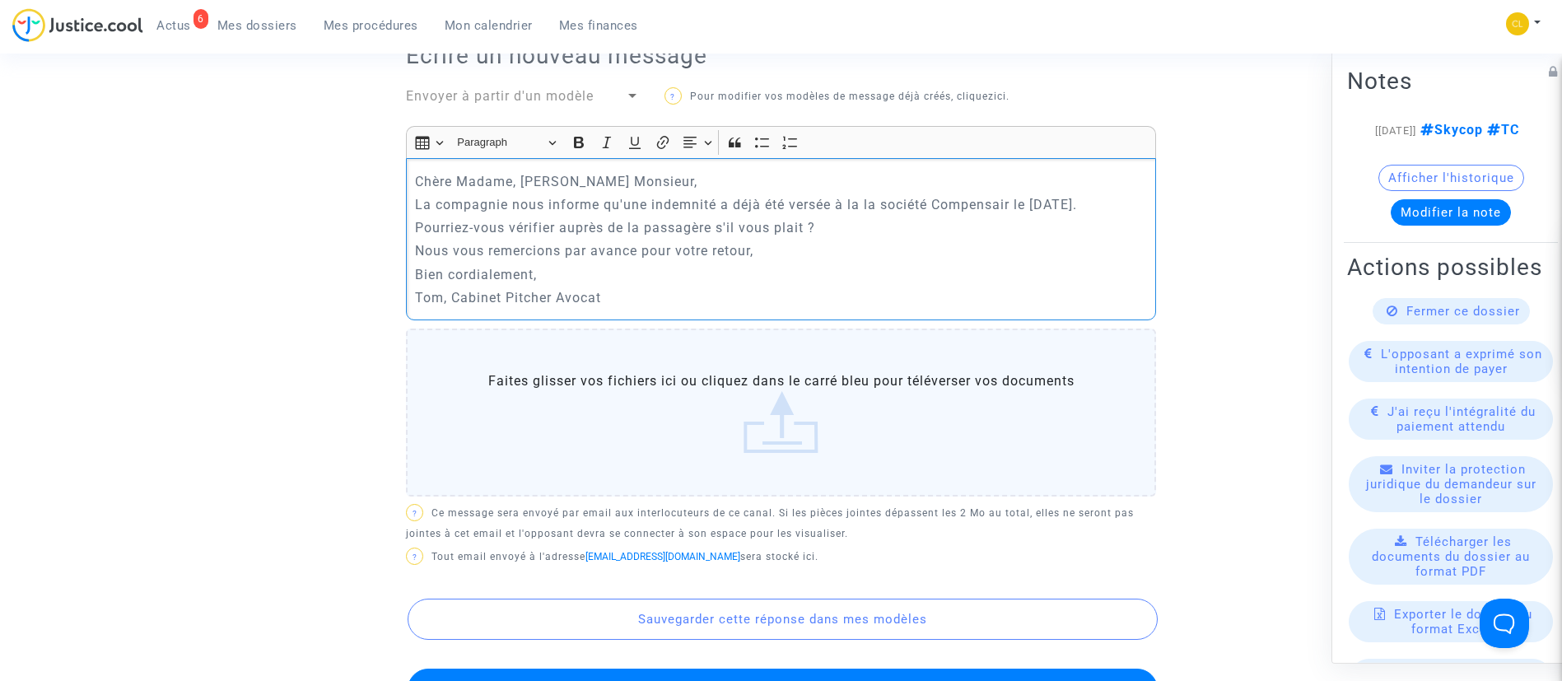
scroll to position [988, 0]
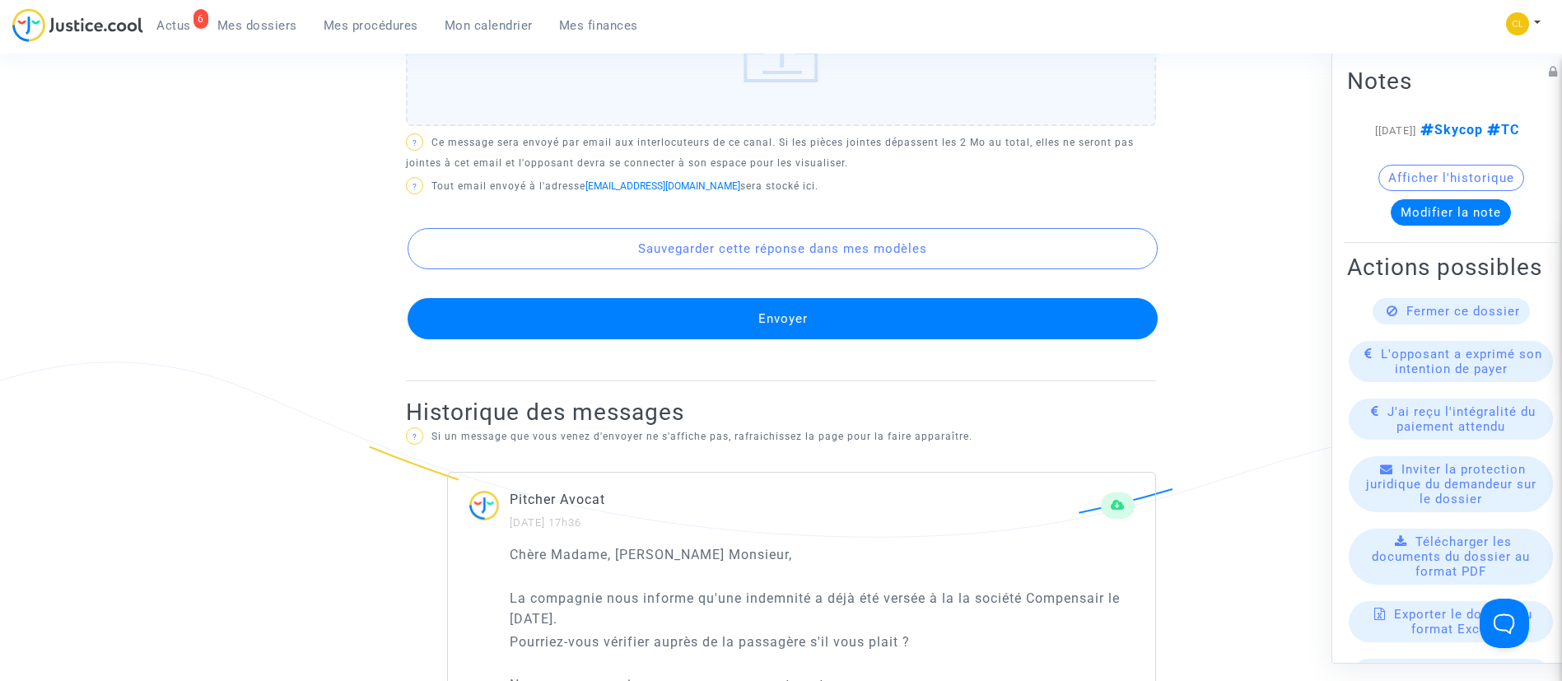
click at [897, 328] on button "Envoyer" at bounding box center [782, 318] width 750 height 41
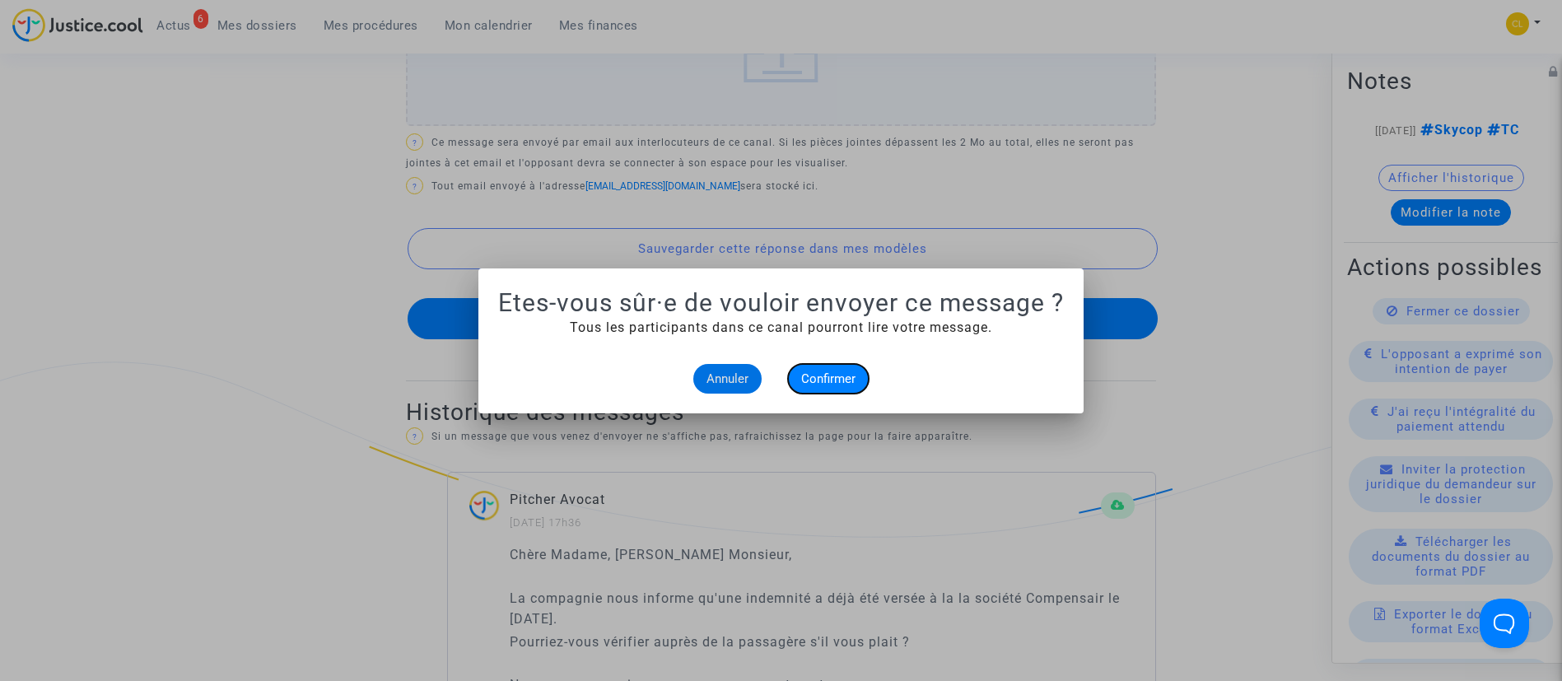
click at [809, 370] on button "Confirmer" at bounding box center [828, 379] width 81 height 30
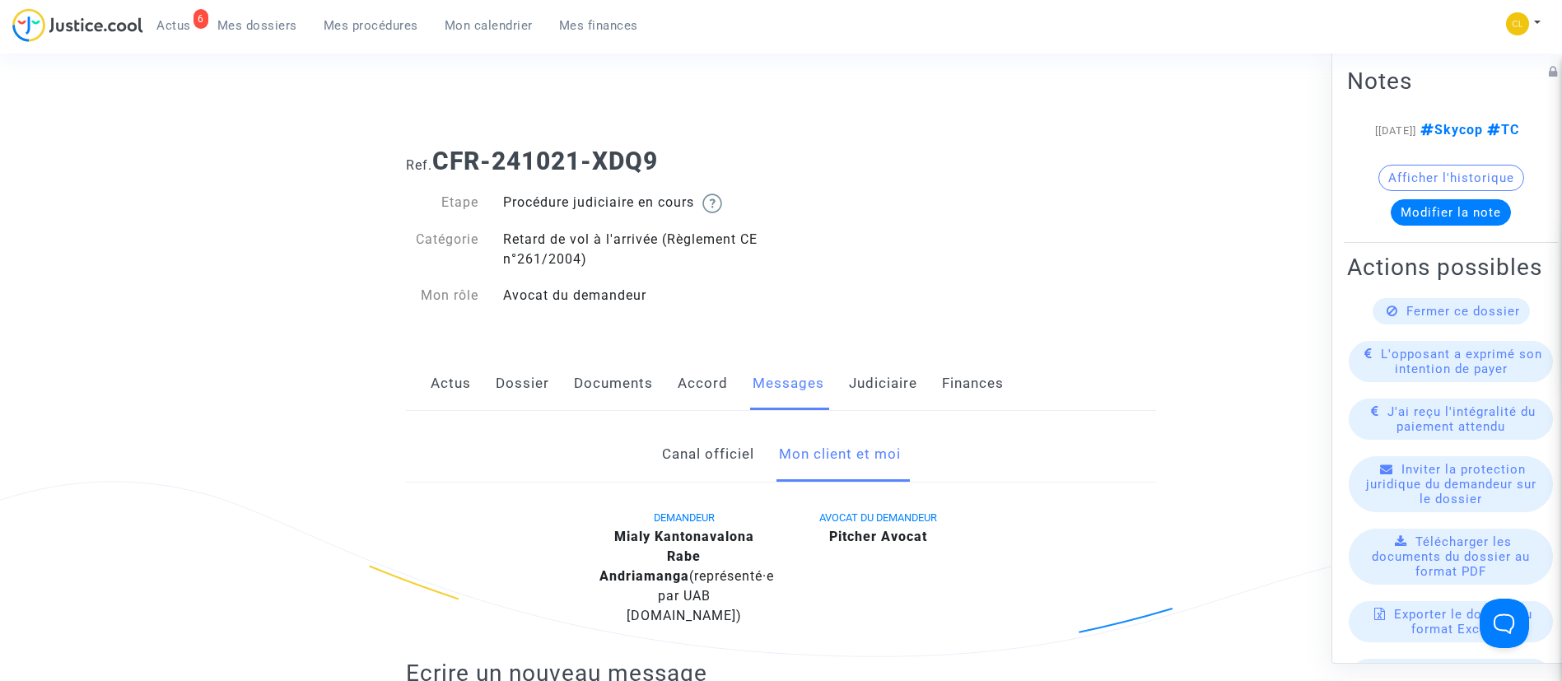
scroll to position [988, 0]
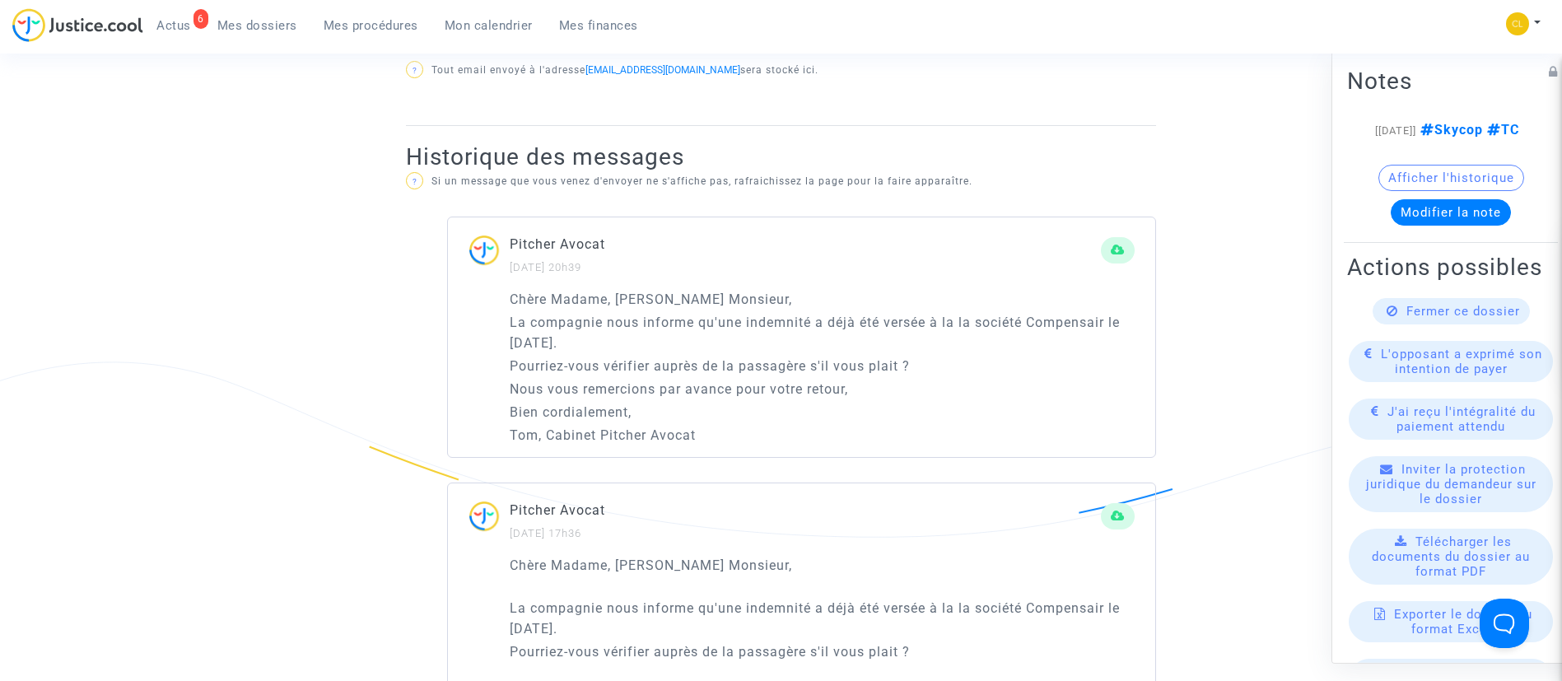
click at [384, 21] on span "Mes procédures" at bounding box center [371, 25] width 95 height 15
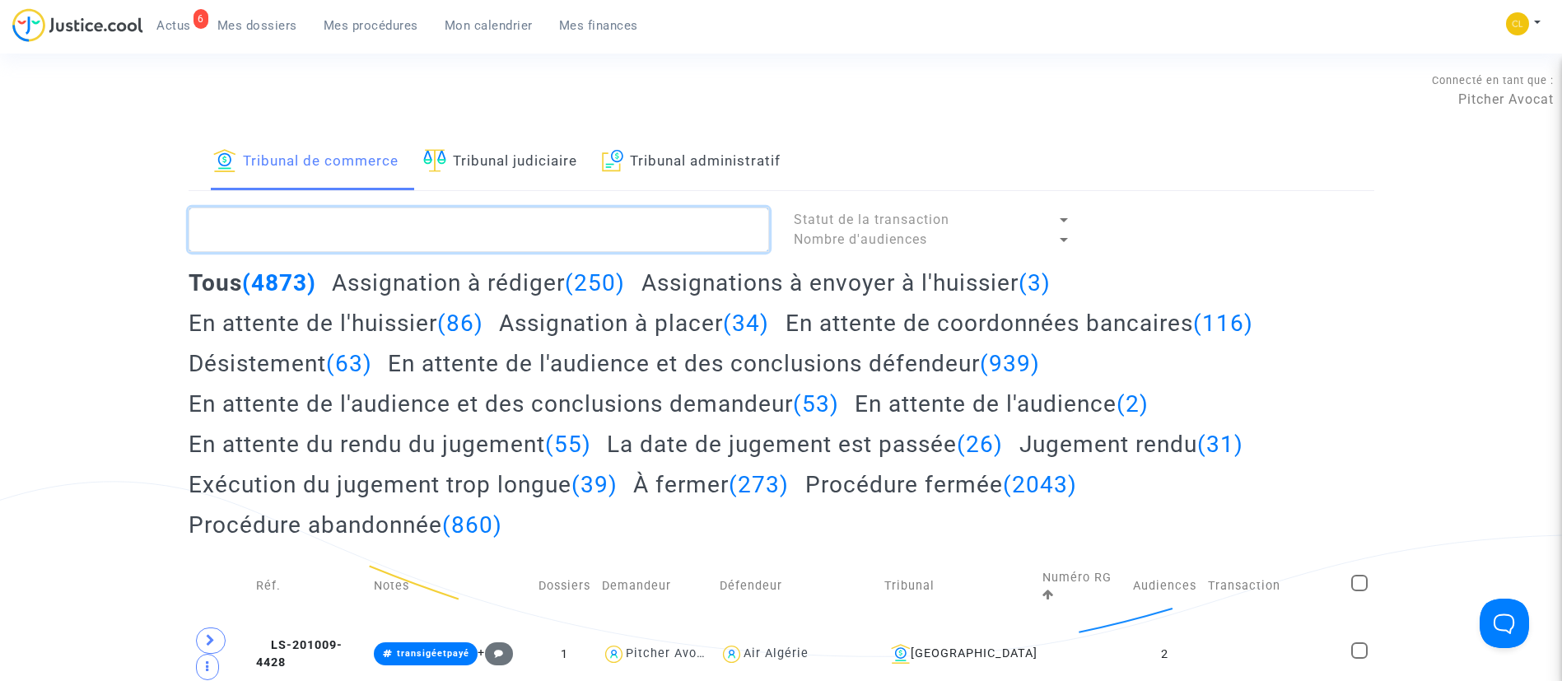
click at [438, 235] on textarea at bounding box center [479, 229] width 580 height 44
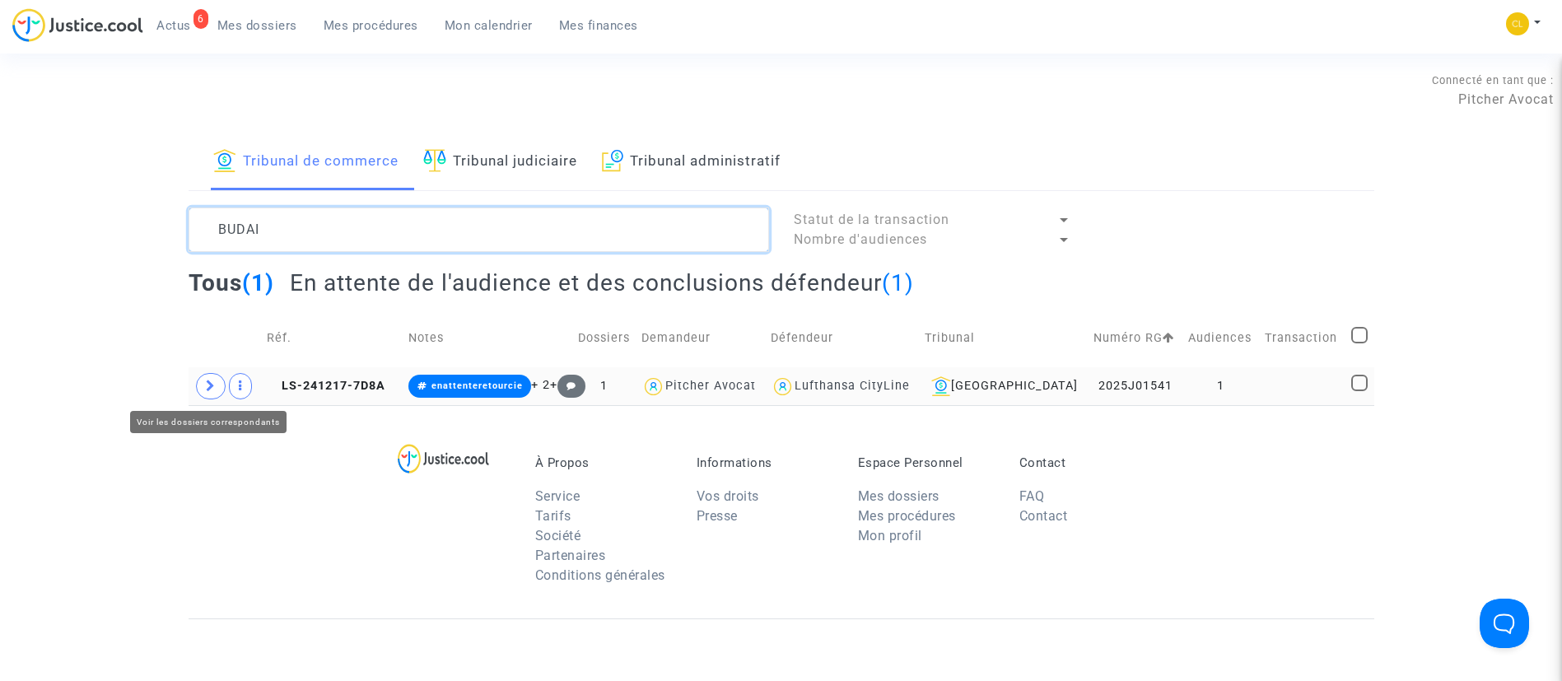
type textarea "BUDAI"
click at [210, 390] on icon at bounding box center [211, 385] width 10 height 12
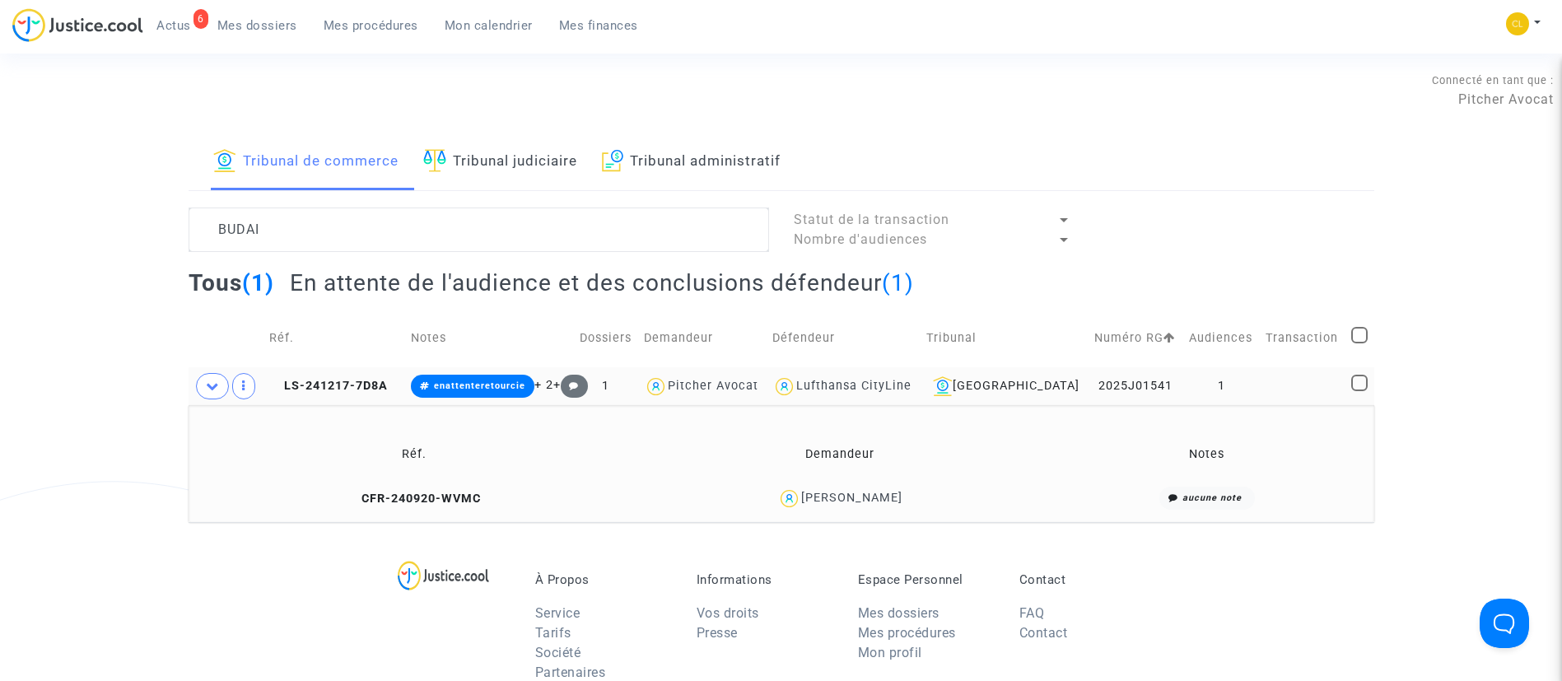
click at [1283, 382] on td at bounding box center [1302, 386] width 86 height 38
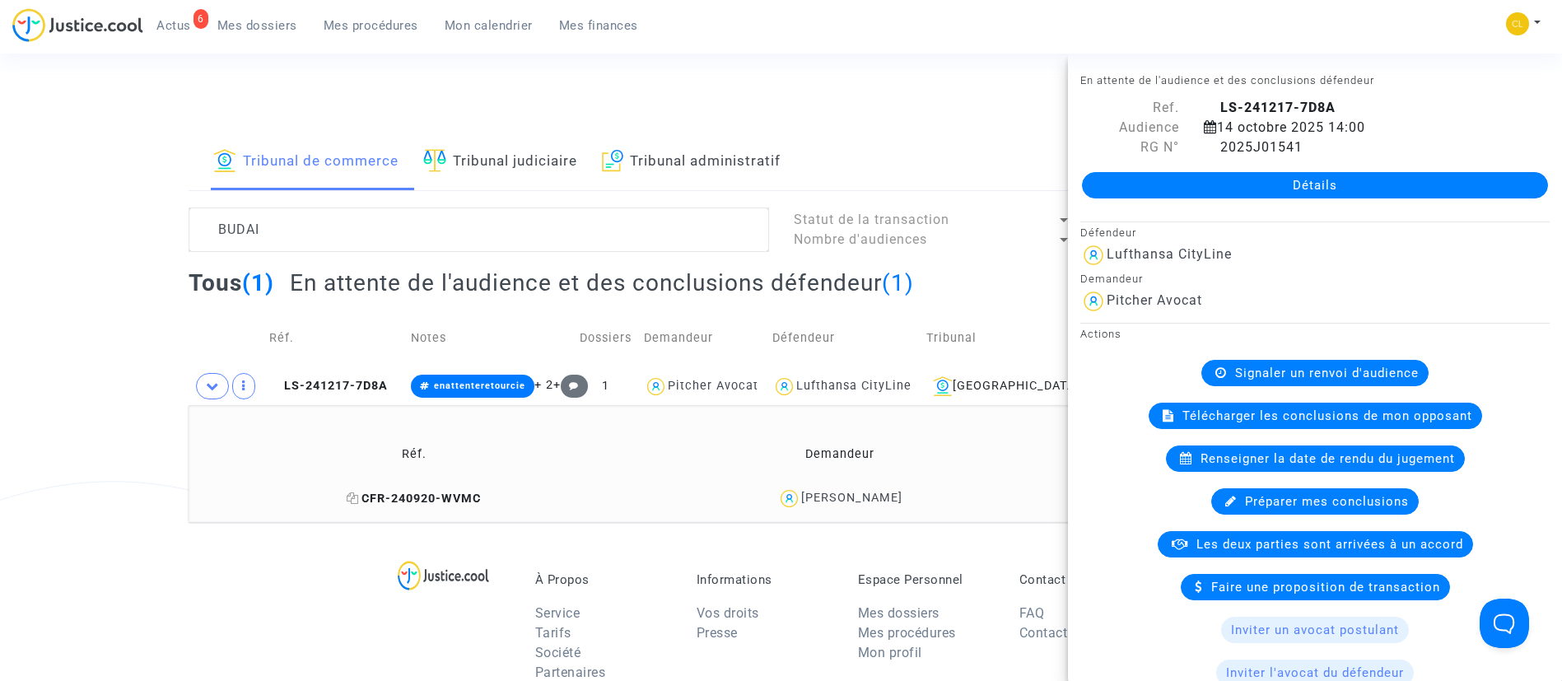
click at [359, 500] on icon at bounding box center [353, 498] width 12 height 12
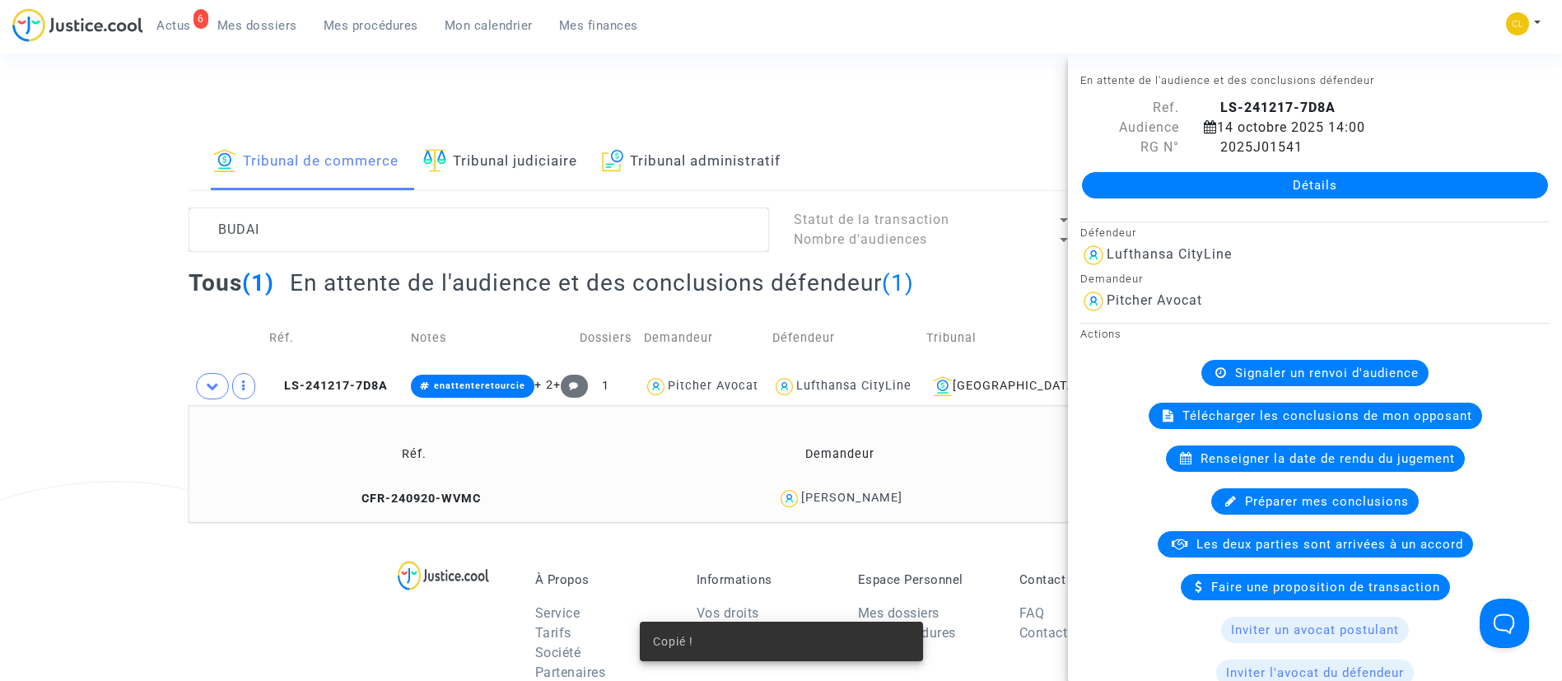
click at [840, 502] on div "[PERSON_NAME]" at bounding box center [851, 498] width 101 height 14
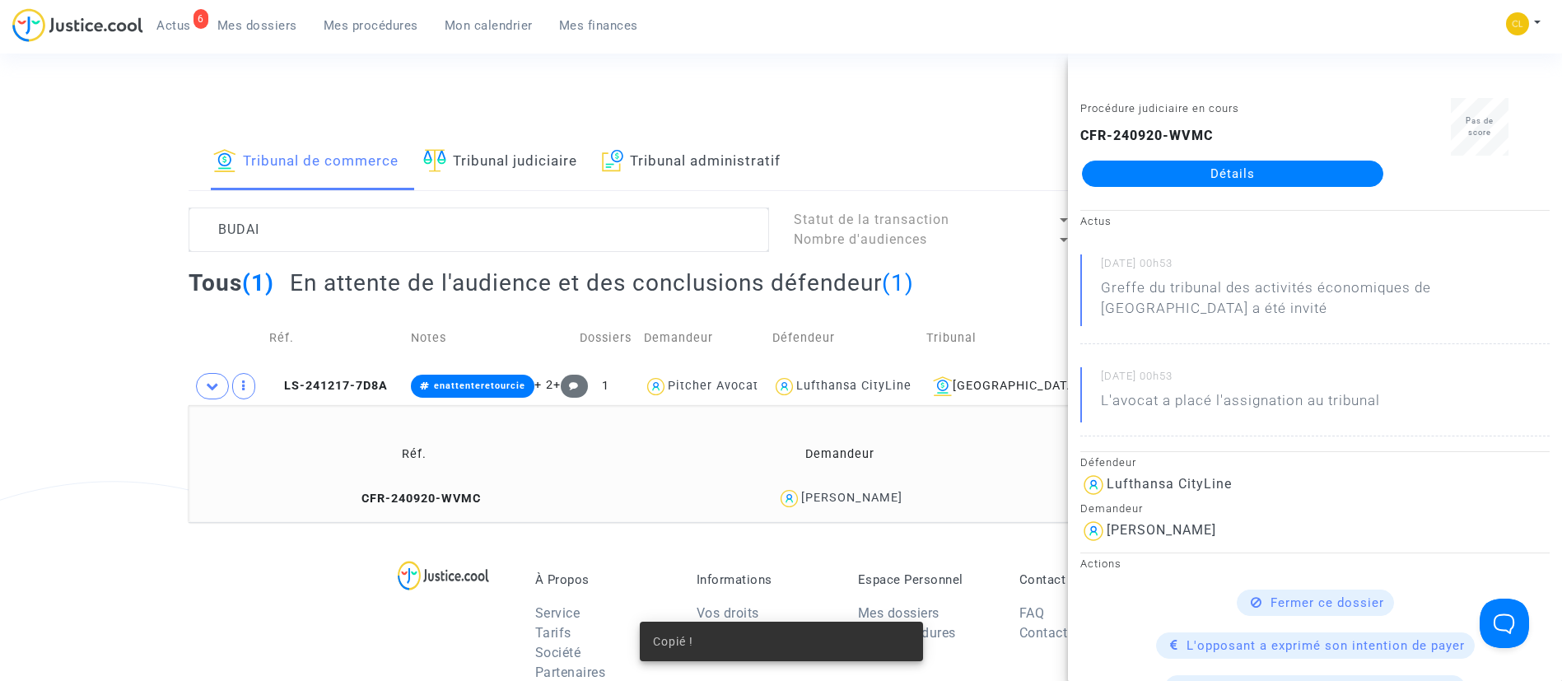
click at [1189, 176] on link "Détails" at bounding box center [1232, 174] width 301 height 26
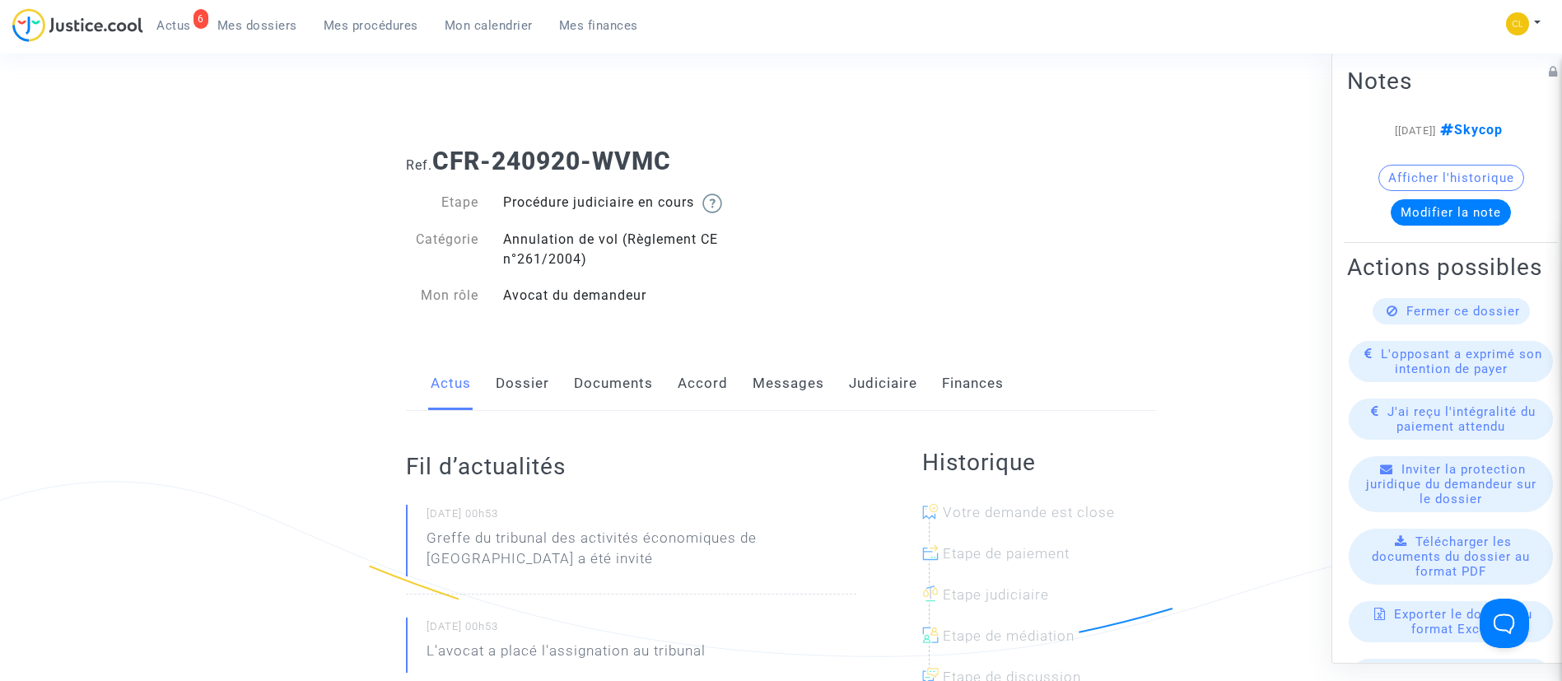
click at [691, 379] on link "Accord" at bounding box center [702, 383] width 50 height 54
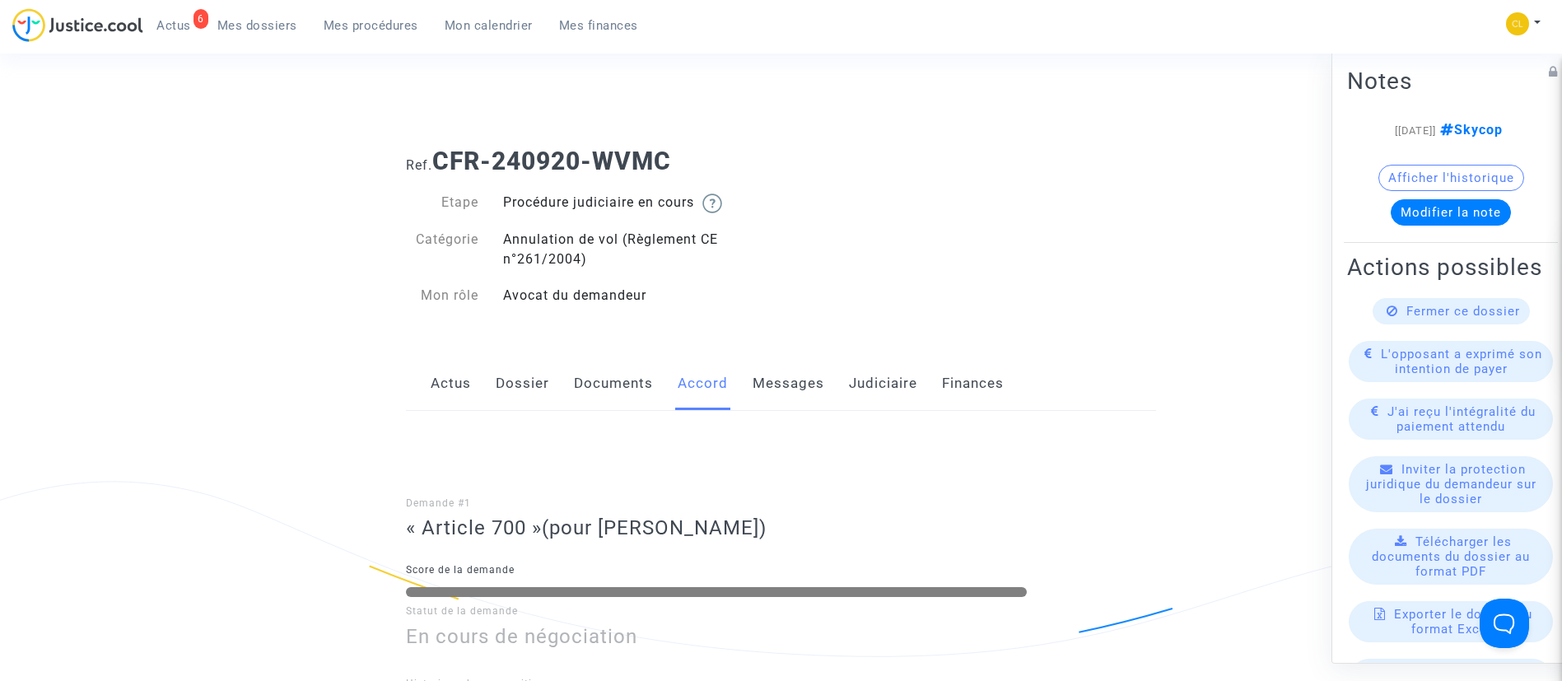
click at [868, 390] on link "Judiciaire" at bounding box center [883, 383] width 68 height 54
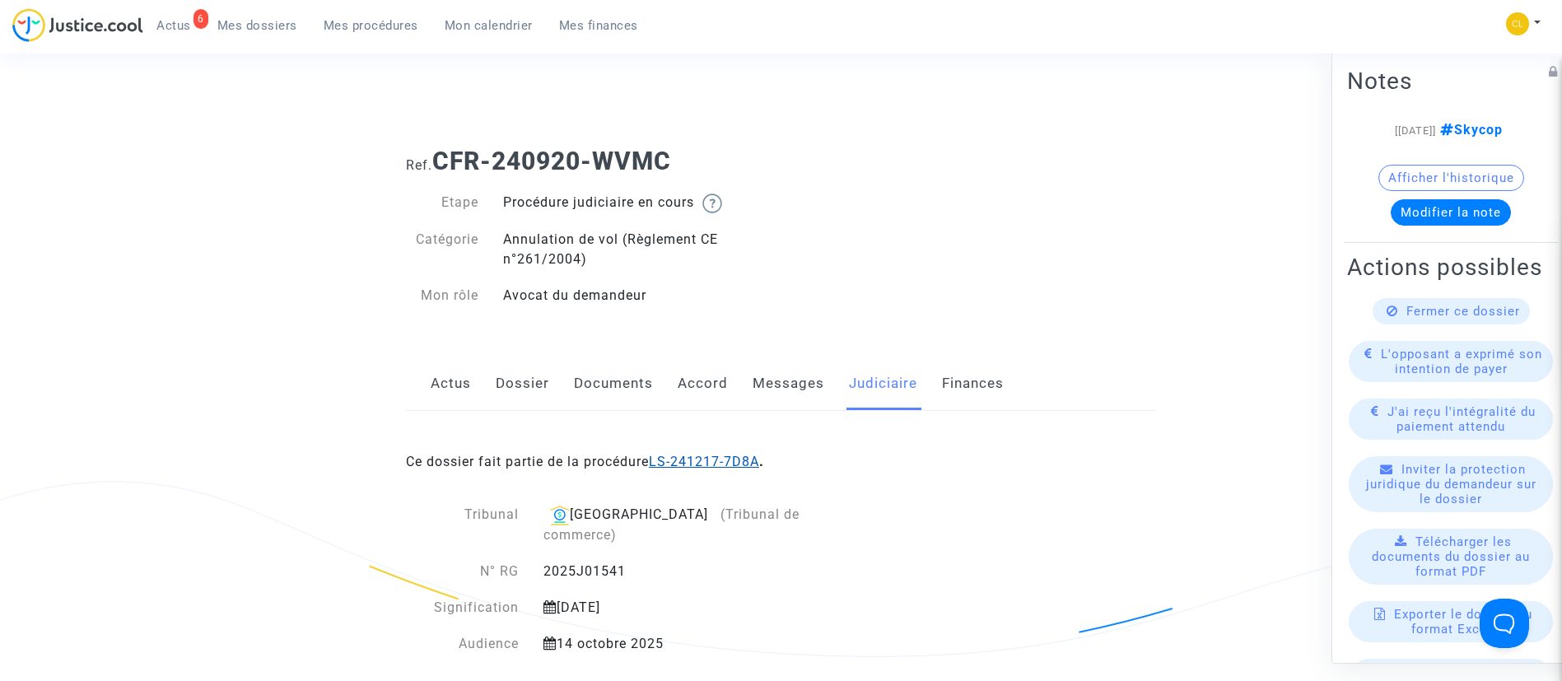
click at [719, 464] on link "LS-241217-7D8A" at bounding box center [704, 462] width 110 height 16
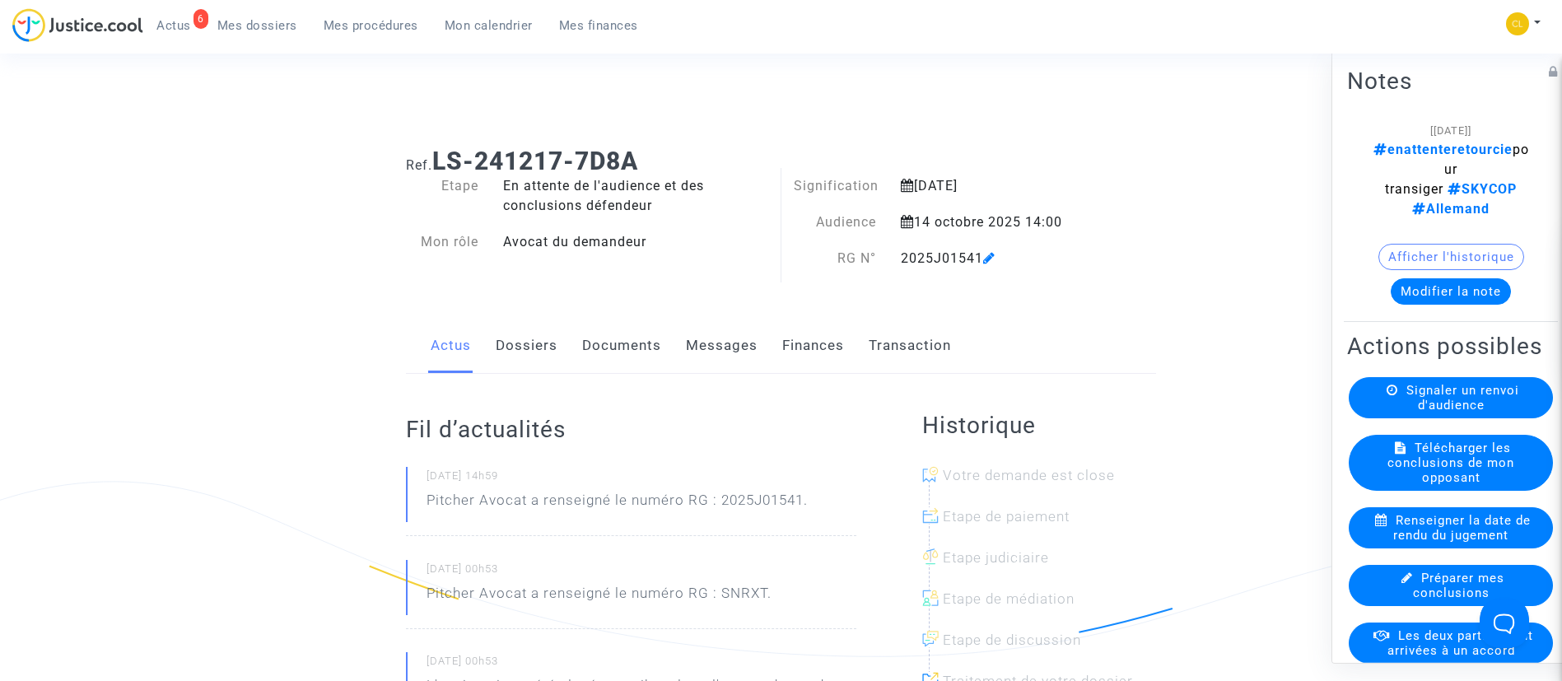
click at [931, 334] on link "Transaction" at bounding box center [909, 346] width 82 height 54
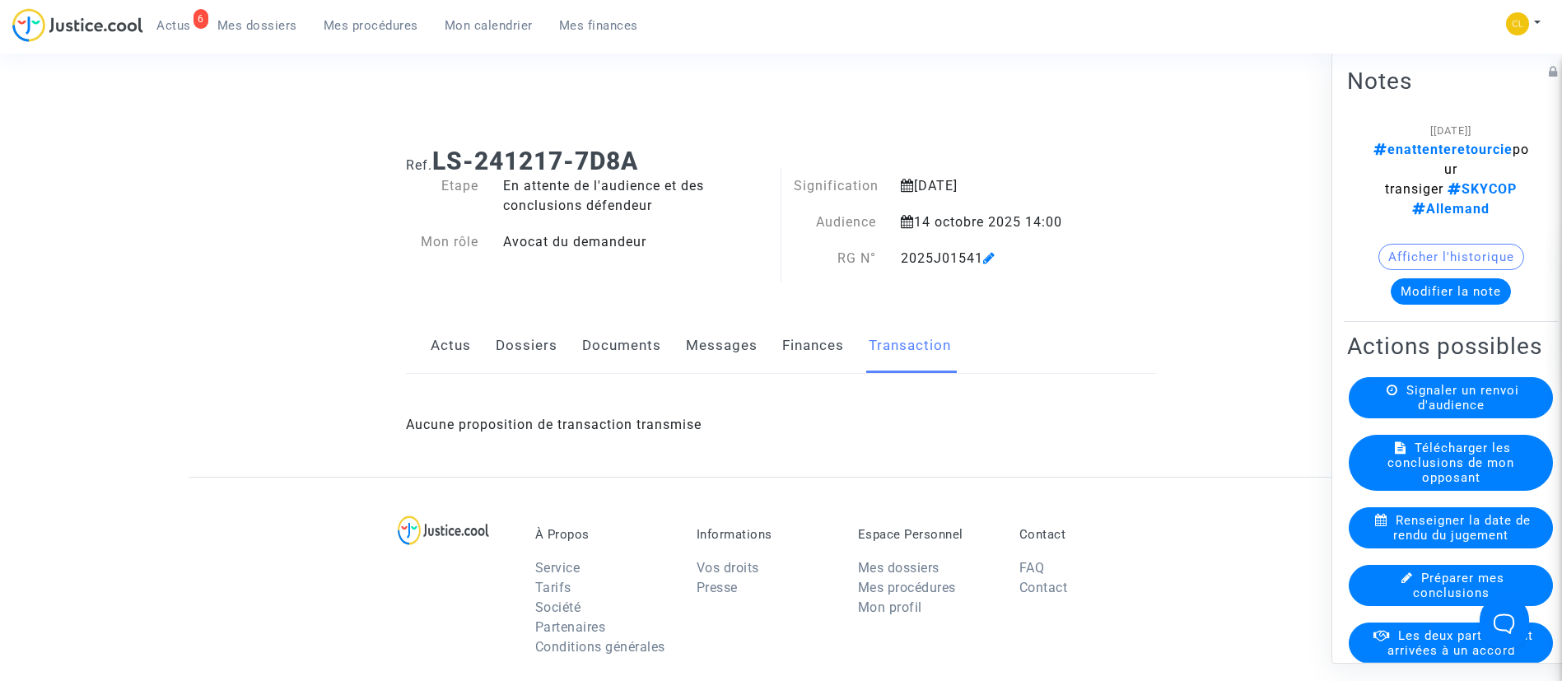
click at [797, 342] on link "Finances" at bounding box center [813, 346] width 62 height 54
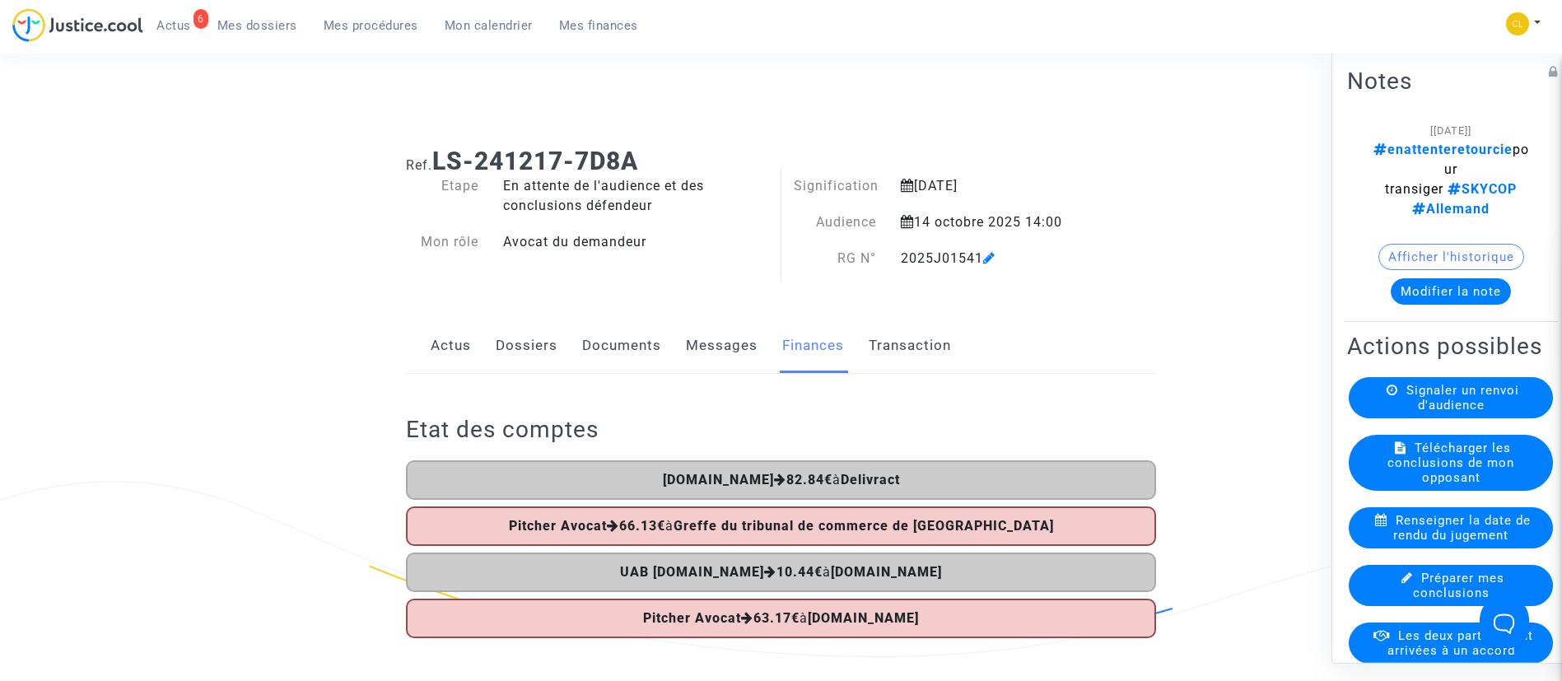
click at [1420, 298] on button "Modifier la note" at bounding box center [1450, 290] width 120 height 26
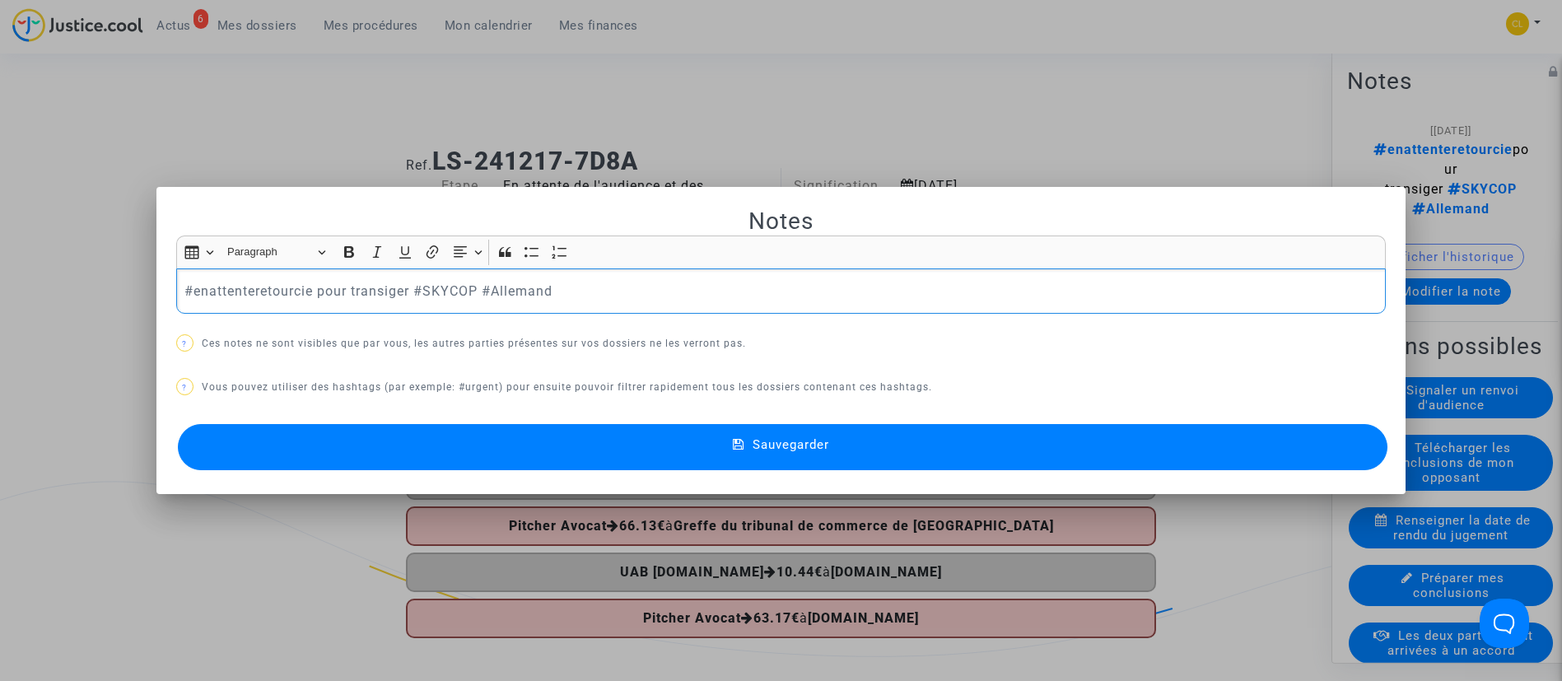
drag, startPoint x: 407, startPoint y: 291, endPoint x: 184, endPoint y: 294, distance: 223.1
click at [184, 294] on p "#enattenteretourcie pour transiger #SKYCOP #Allemand" at bounding box center [780, 291] width 1192 height 21
click at [981, 451] on button "Sauvegarder" at bounding box center [783, 447] width 1210 height 46
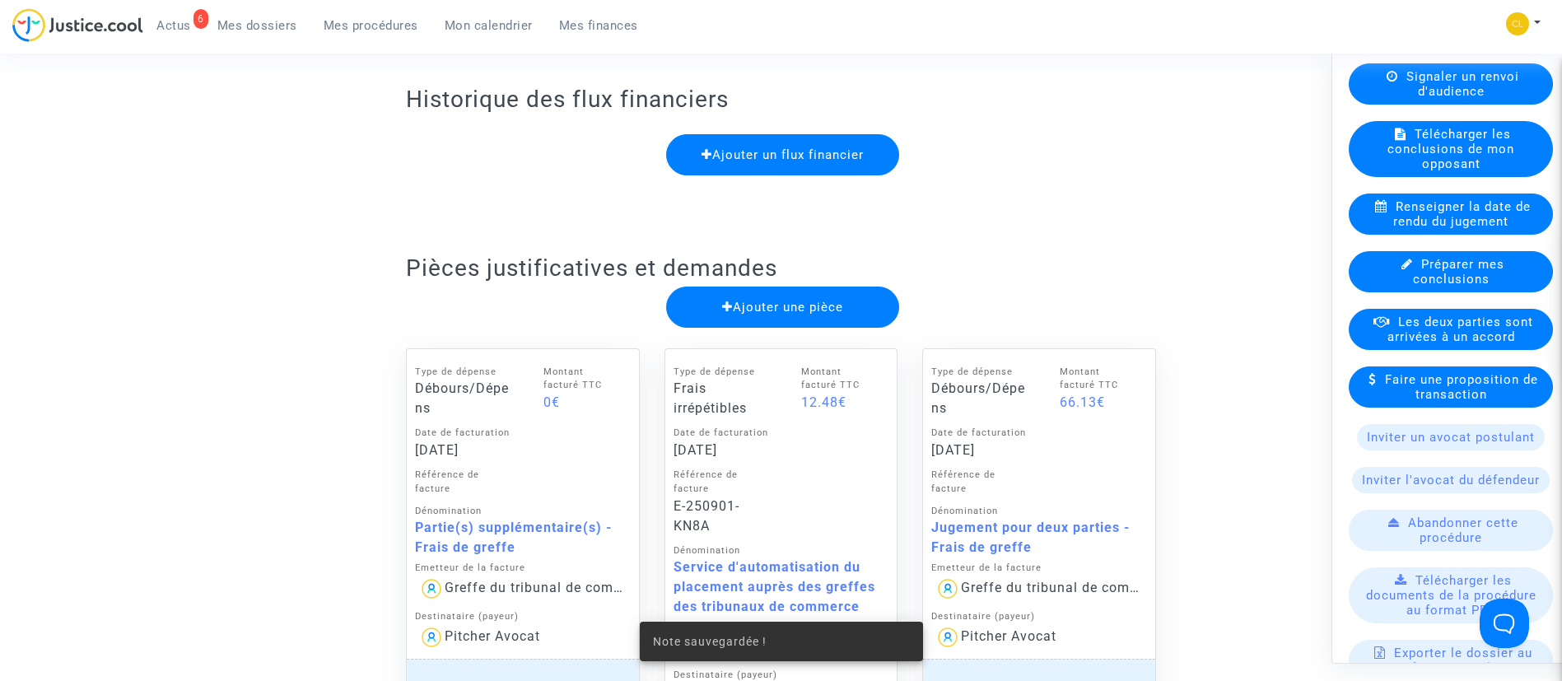
scroll to position [494, 0]
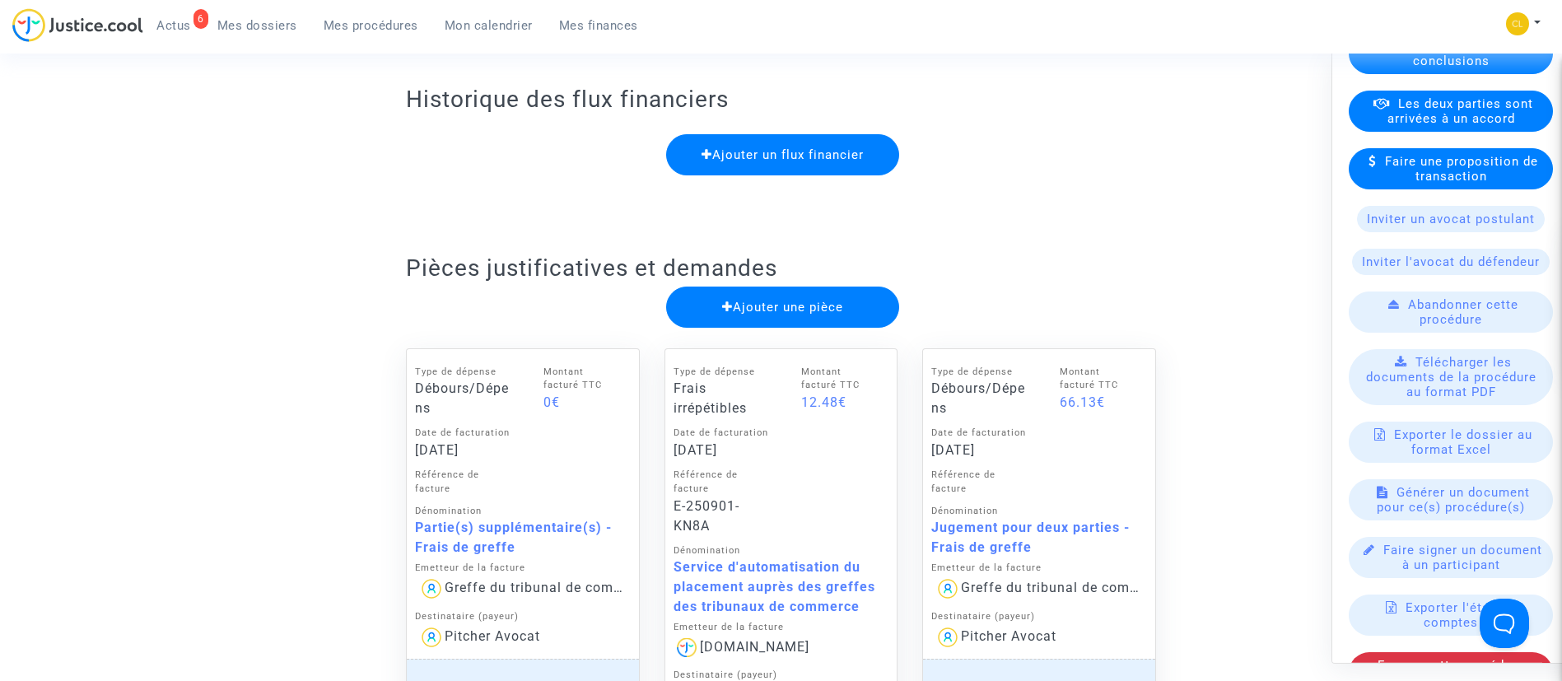
click at [1420, 131] on div "Les deux parties sont arrivées à un accord" at bounding box center [1450, 110] width 204 height 41
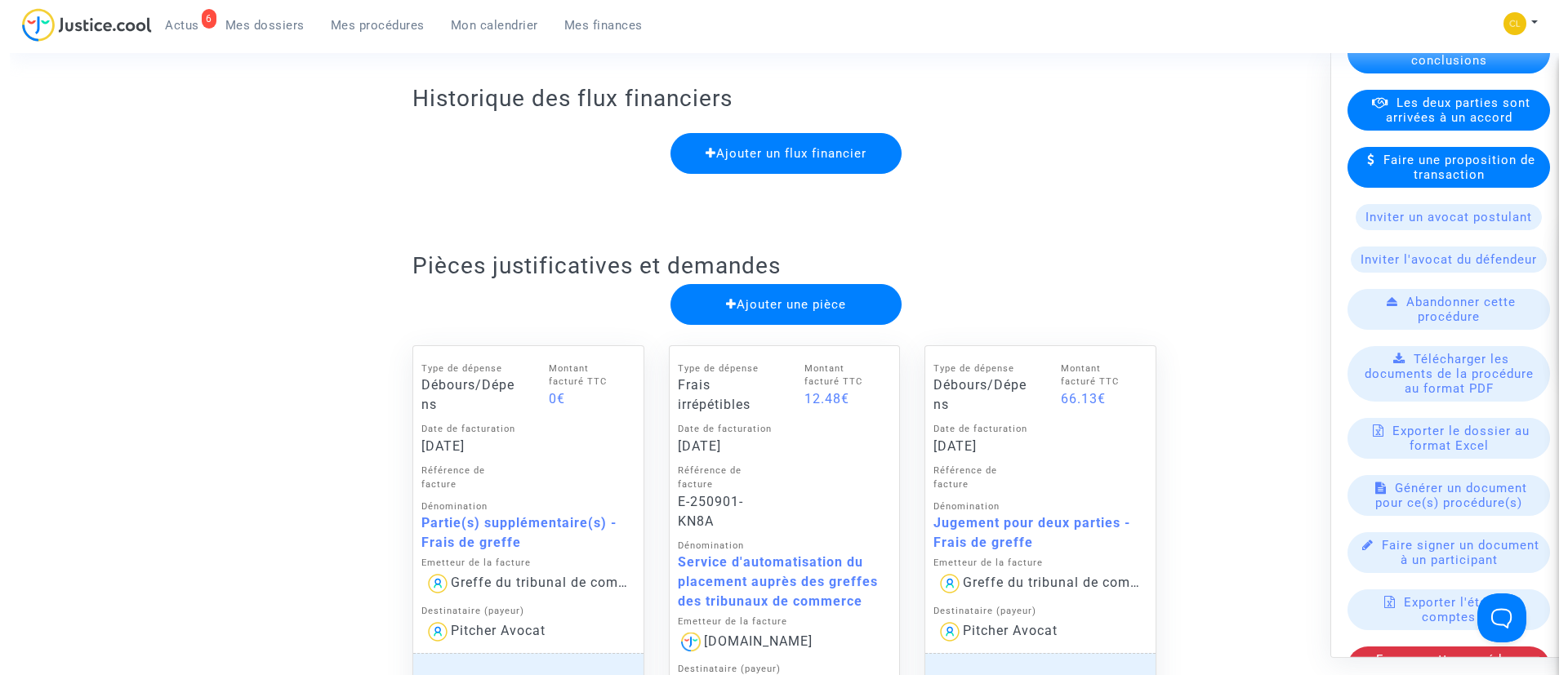
scroll to position [0, 0]
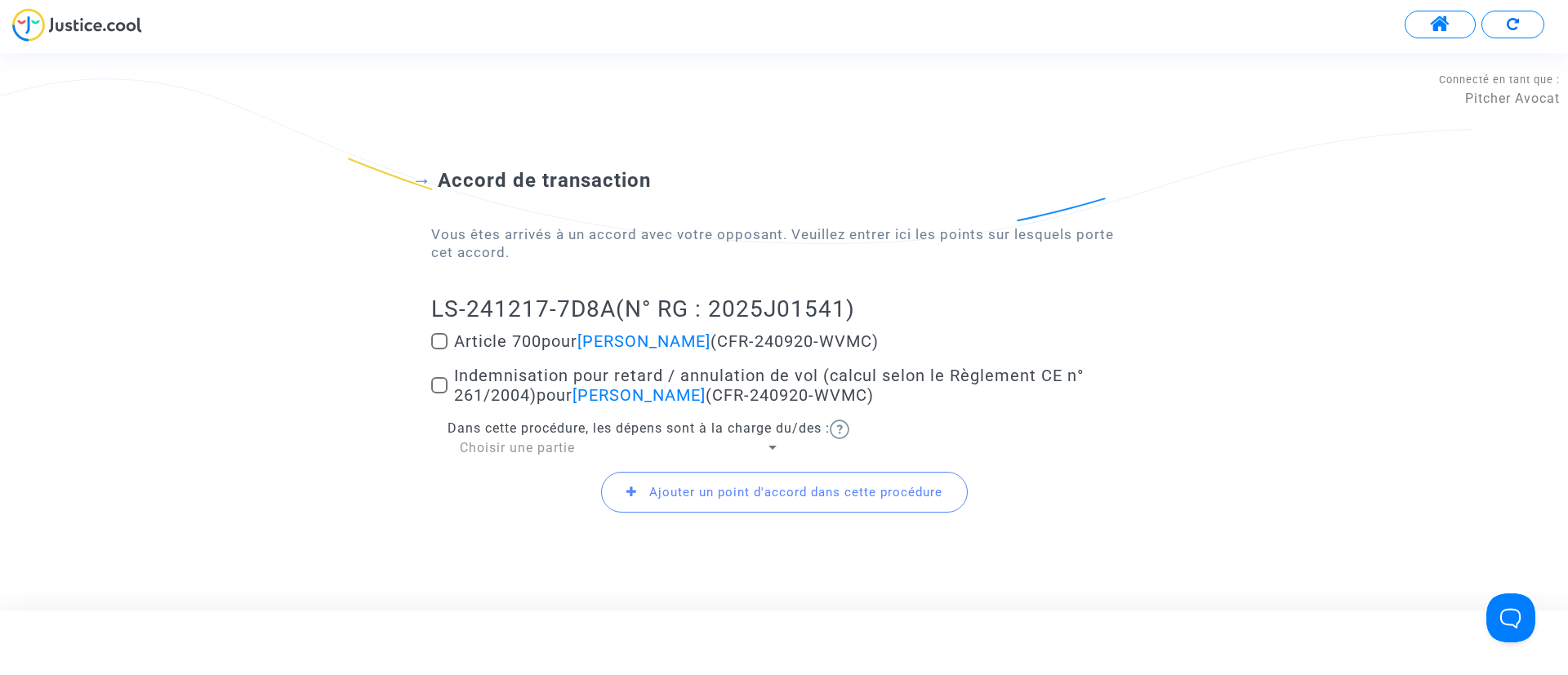
drag, startPoint x: 529, startPoint y: 382, endPoint x: 528, endPoint y: 366, distance: 16.0
click at [529, 377] on span "Indemnisation pour retard / annulation de vol (calcul selon le Règlement CE n° …" at bounding box center [769, 386] width 630 height 40
click at [439, 394] on input "Indemnisation pour retard / annulation de vol (calcul selon le Règlement CE n° …" at bounding box center [438, 394] width 1 height 1
checkbox input "true"
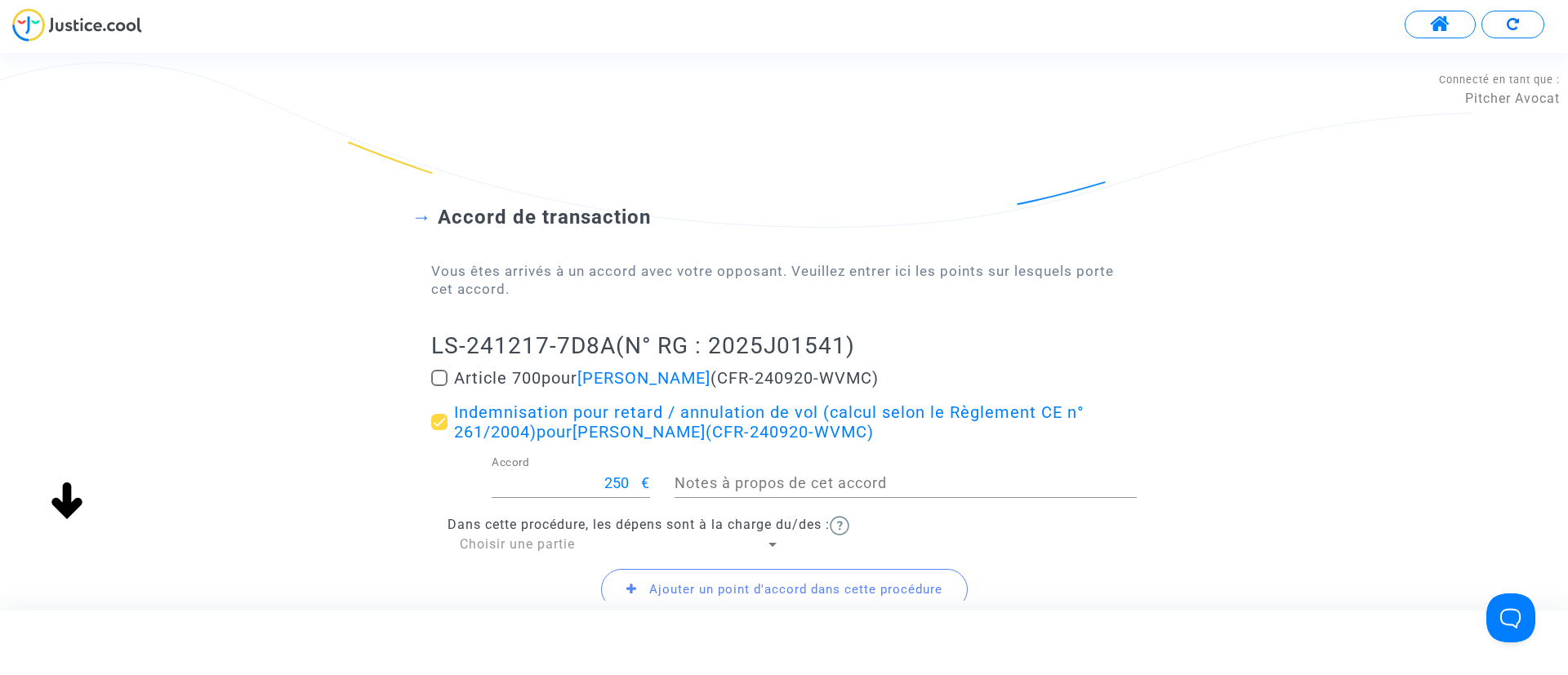
click at [538, 375] on span "Article 700 pour [PERSON_NAME] (CFR-240920-WVMC)" at bounding box center [666, 378] width 424 height 20
click at [439, 386] on input "Article 700 pour [PERSON_NAME] (CFR-240920-WVMC)" at bounding box center [438, 386] width 1 height 1
checkbox input "true"
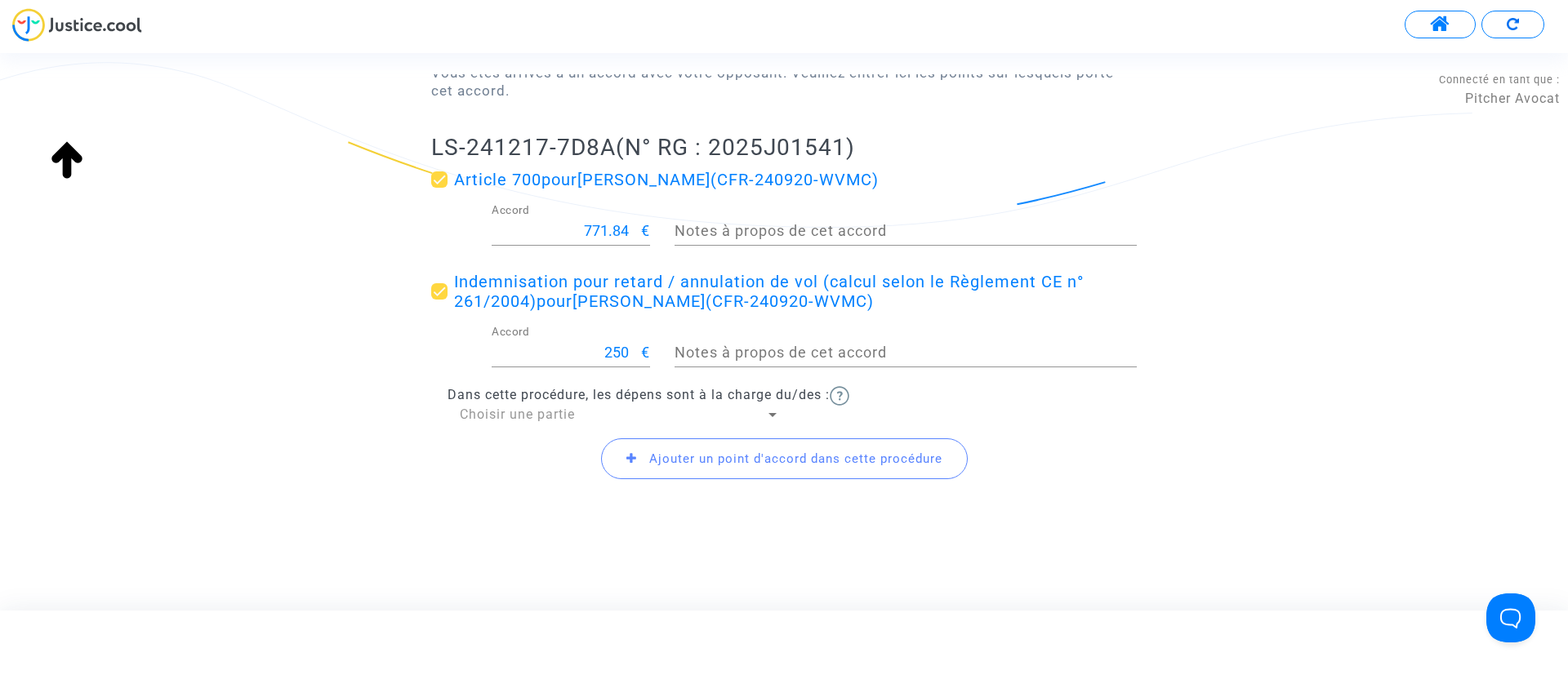
scroll to position [205, 0]
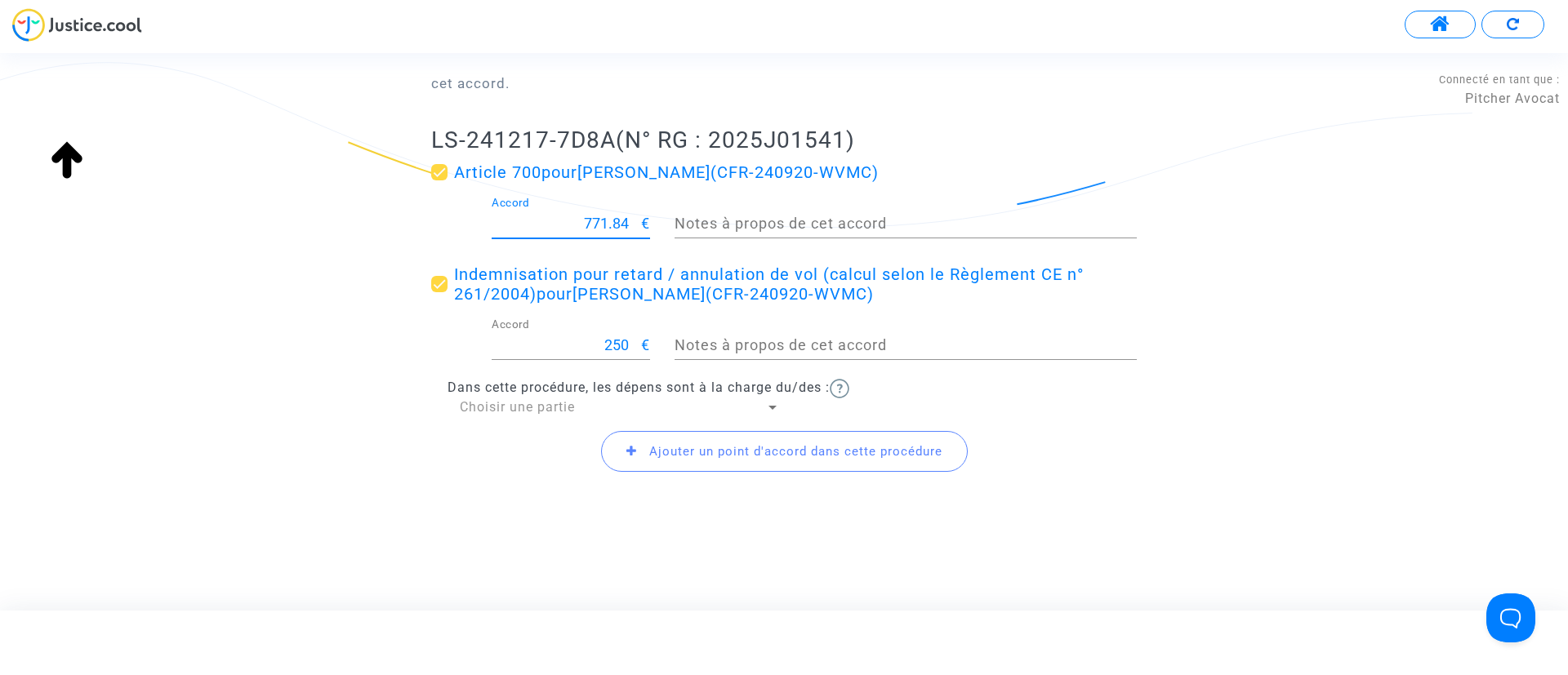
drag, startPoint x: 576, startPoint y: 220, endPoint x: 663, endPoint y: 222, distance: 87.0
click at [663, 222] on div "771.84 Accord € Notes à propos de cet accord" at bounding box center [784, 226] width 730 height 60
type input "200"
click at [517, 421] on div "Ajouter un point d'accord dans cette procédure" at bounding box center [784, 451] width 705 height 70
click at [512, 406] on span "Choisir une partie" at bounding box center [517, 407] width 115 height 16
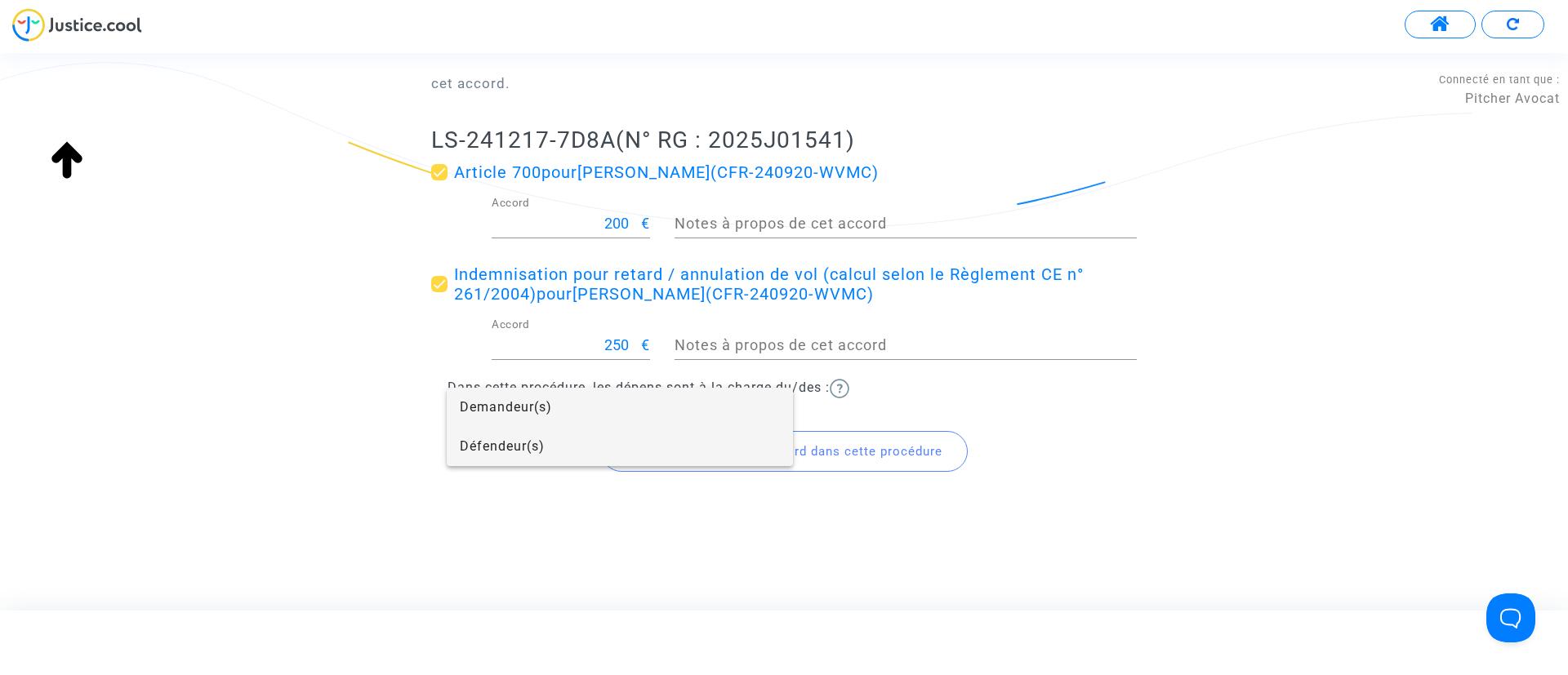
click at [536, 441] on span "Défendeur(s)" at bounding box center [619, 447] width 320 height 40
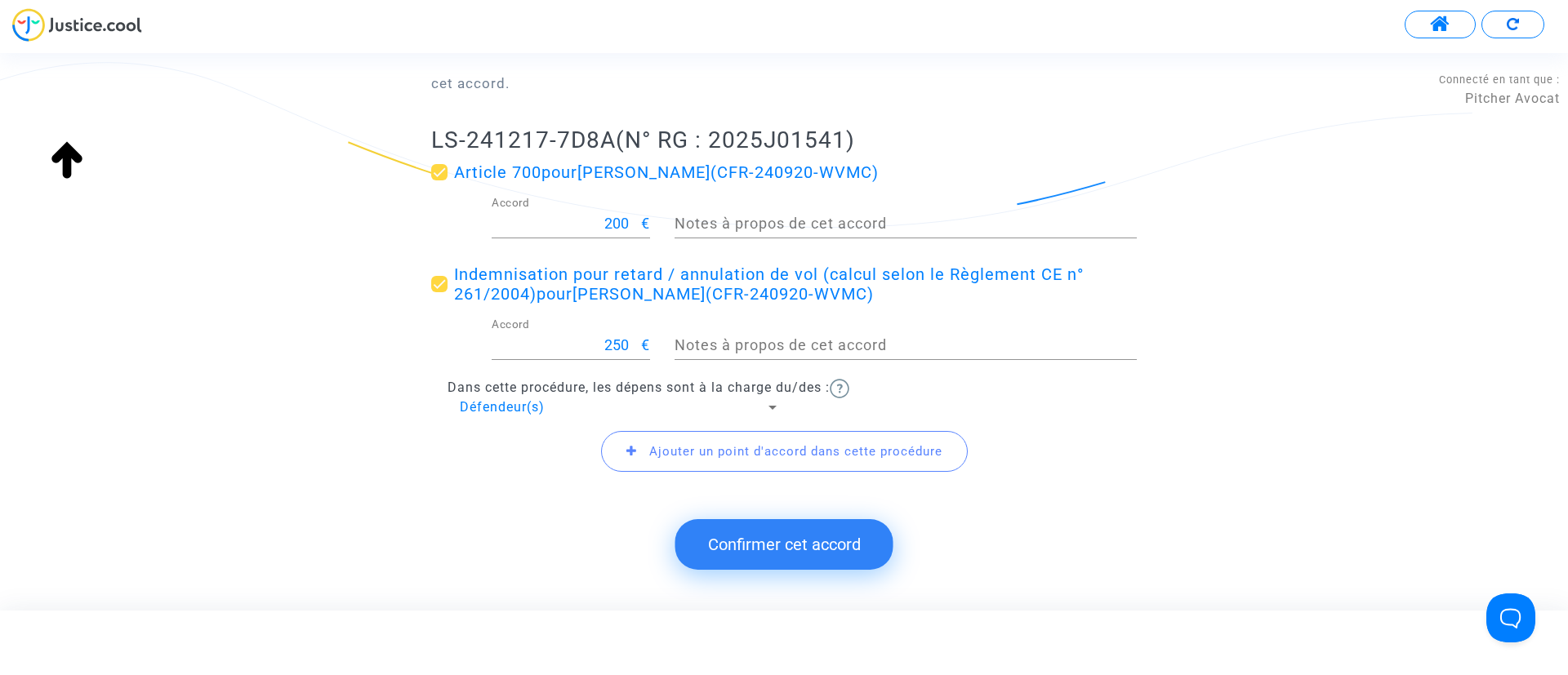
click at [800, 543] on button "Confirmer cet accord" at bounding box center [784, 544] width 218 height 51
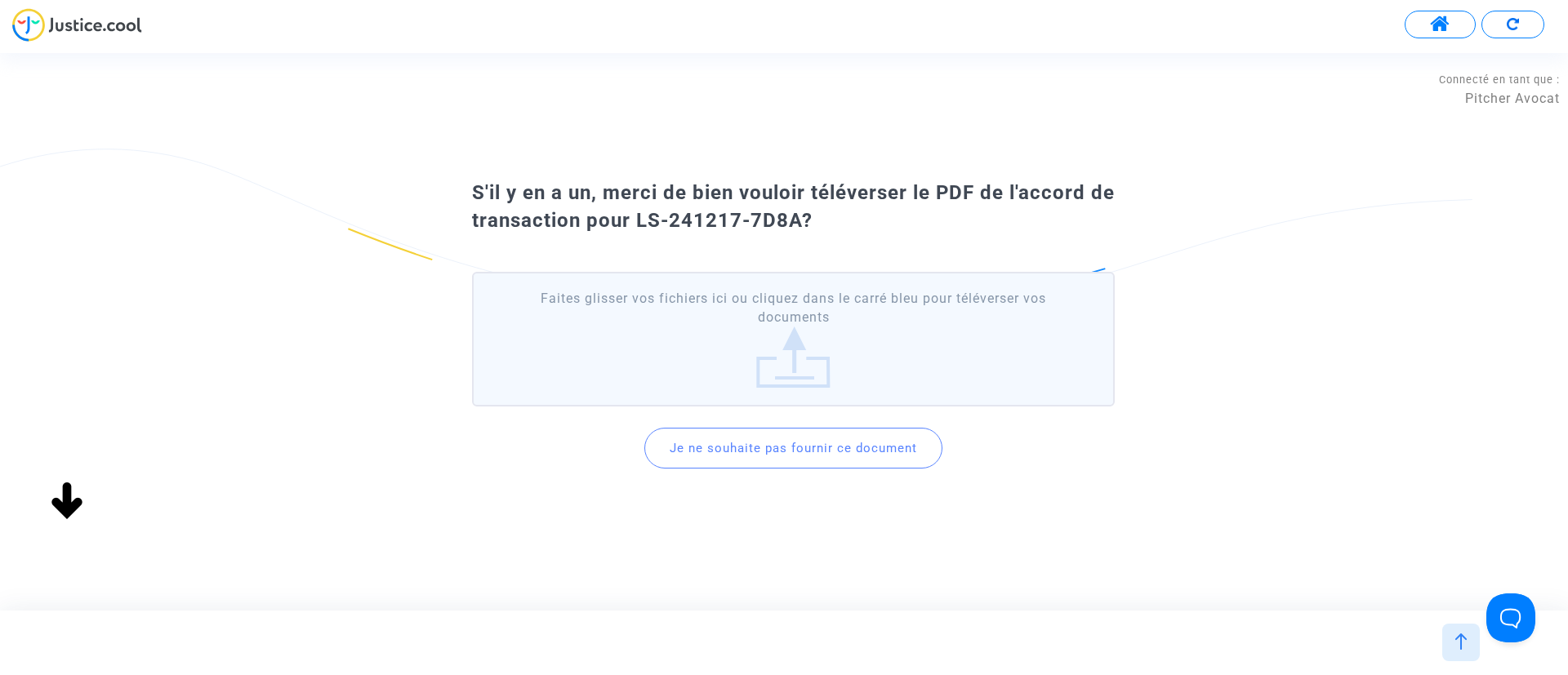
click at [797, 452] on button "Je ne souhaite pas fournir ce document" at bounding box center [792, 447] width 298 height 41
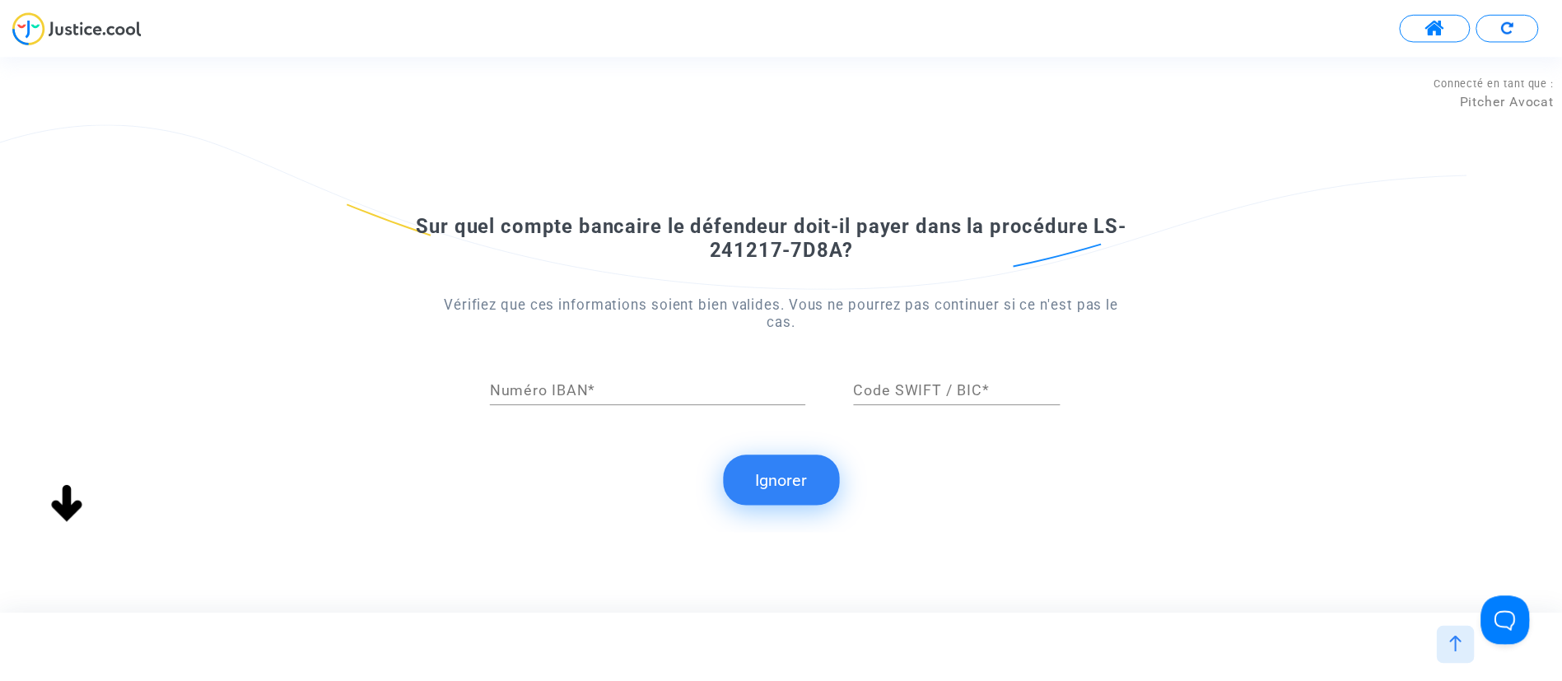
scroll to position [0, 0]
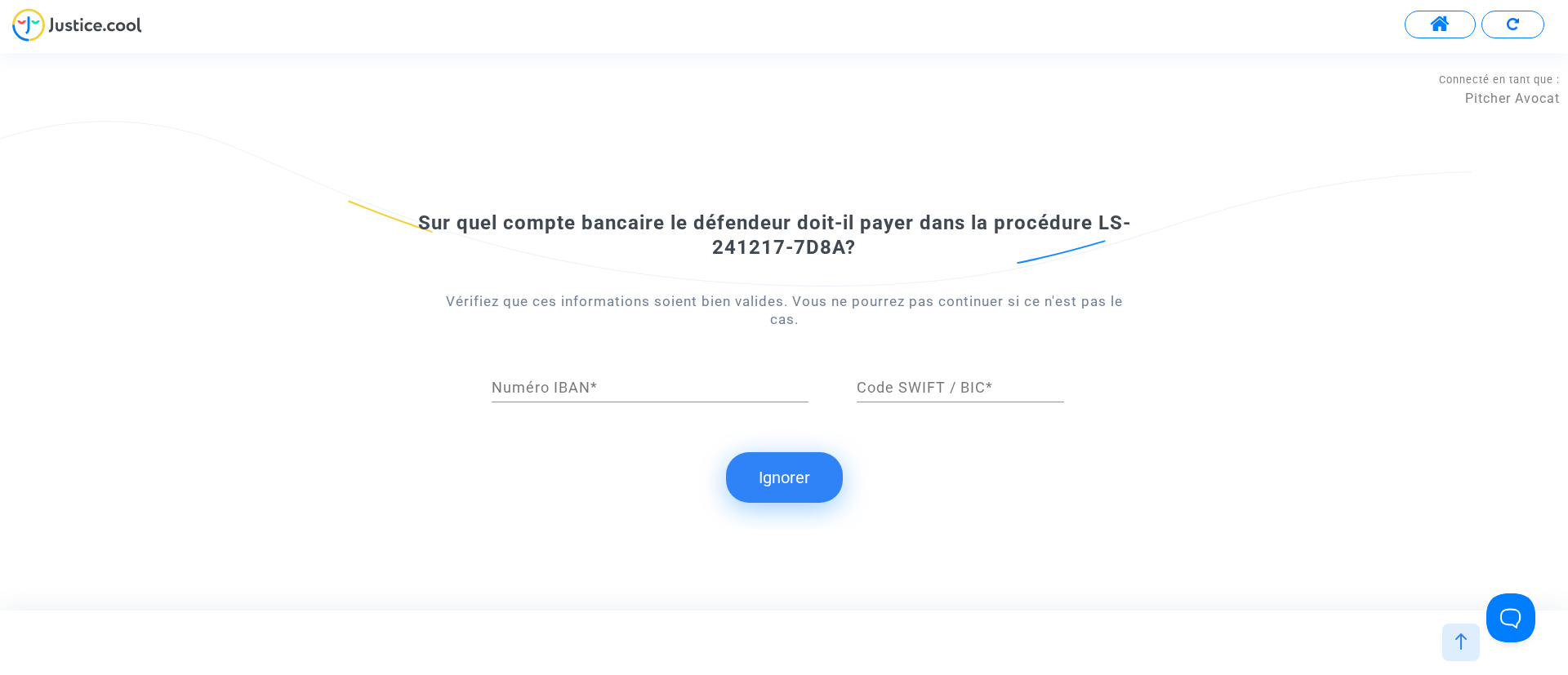
click at [830, 469] on button "Ignorer" at bounding box center [784, 477] width 117 height 51
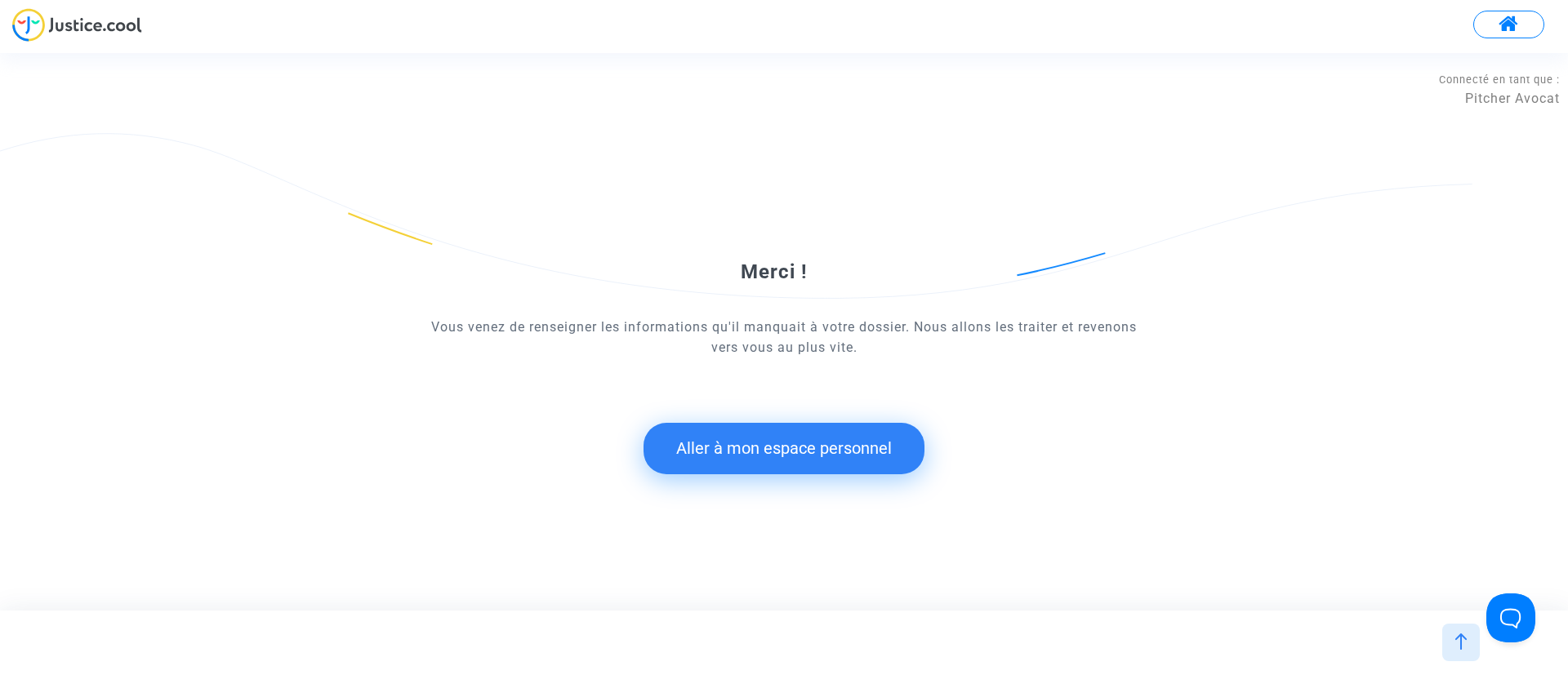
click at [727, 465] on button "Aller à mon espace personnel" at bounding box center [784, 447] width 281 height 51
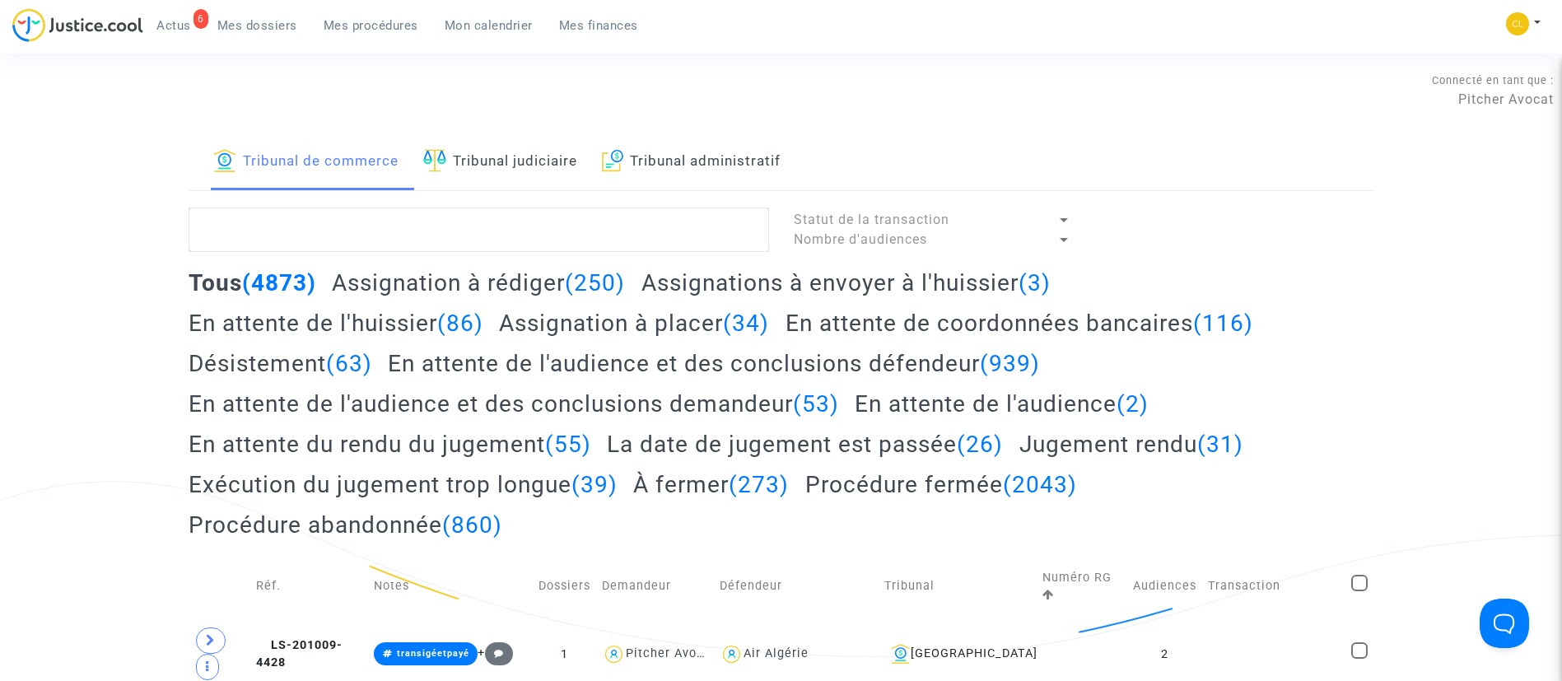
drag, startPoint x: 473, startPoint y: 153, endPoint x: 473, endPoint y: 228, distance: 74.9
click at [473, 155] on link "Tribunal judiciaire" at bounding box center [500, 162] width 154 height 56
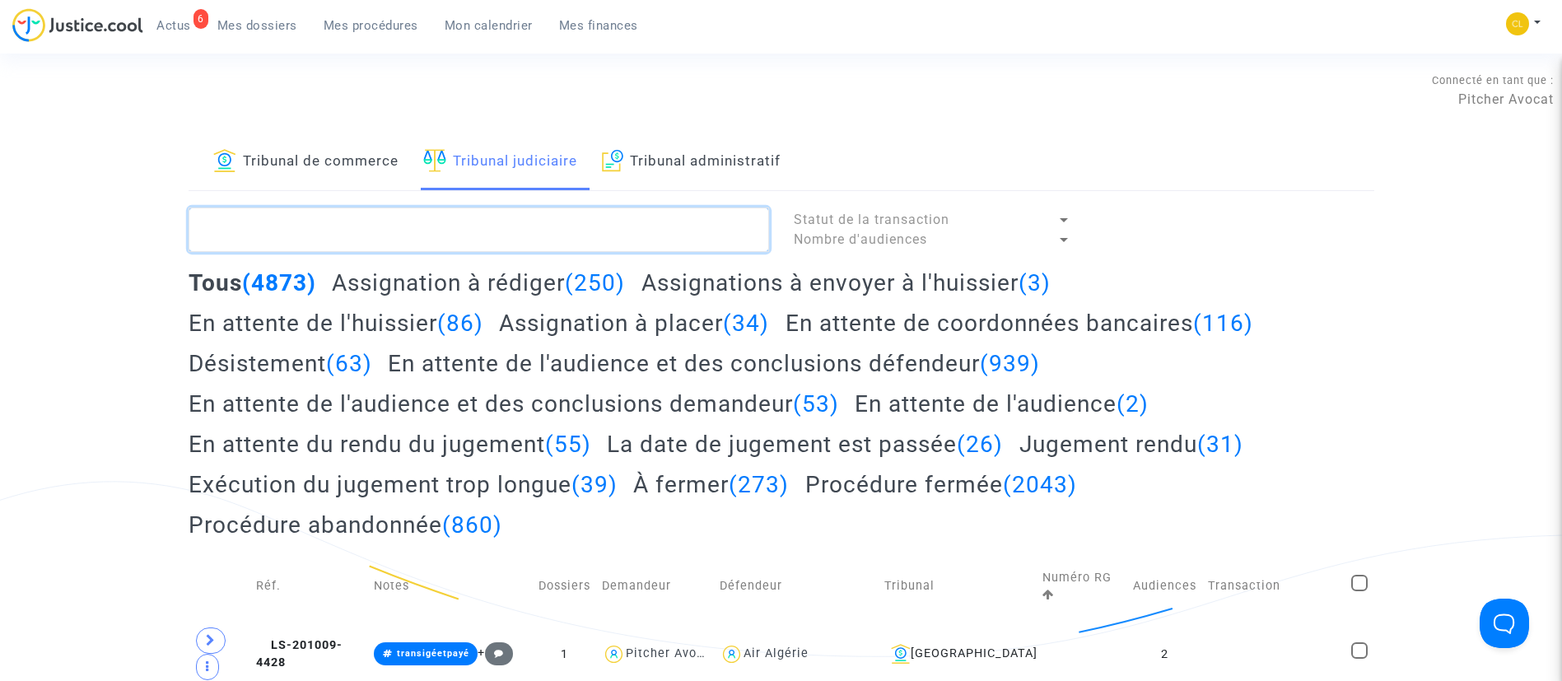
click at [480, 244] on textarea at bounding box center [479, 229] width 580 height 44
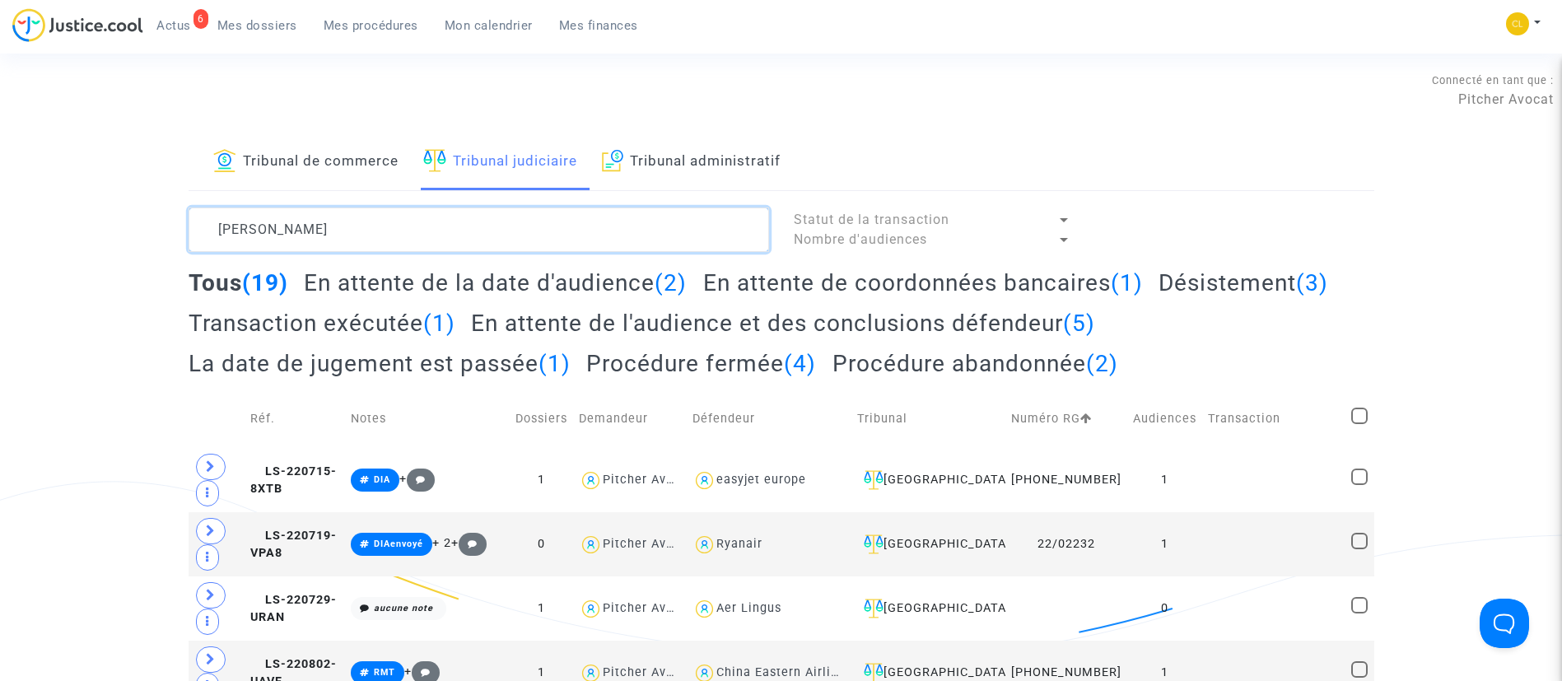
type textarea "[PERSON_NAME]"
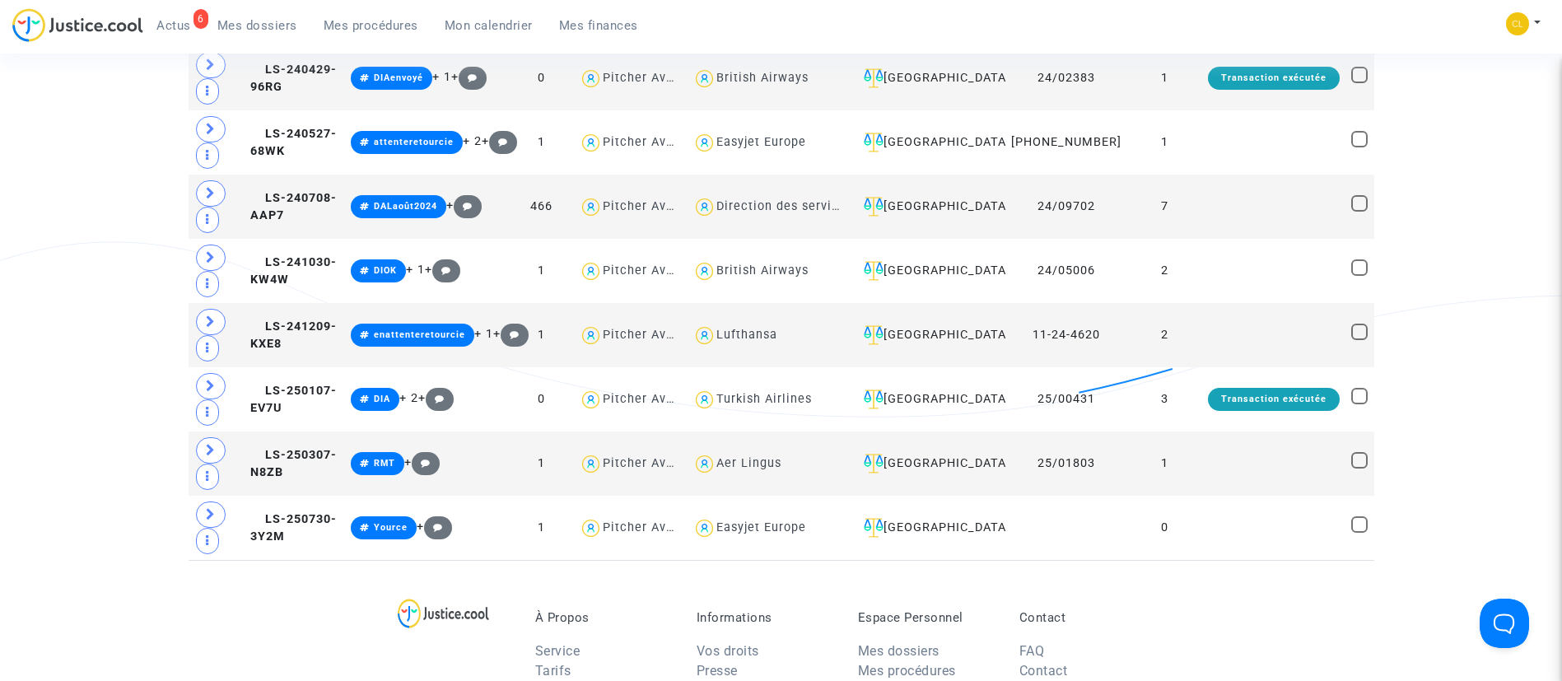
scroll to position [1111, 0]
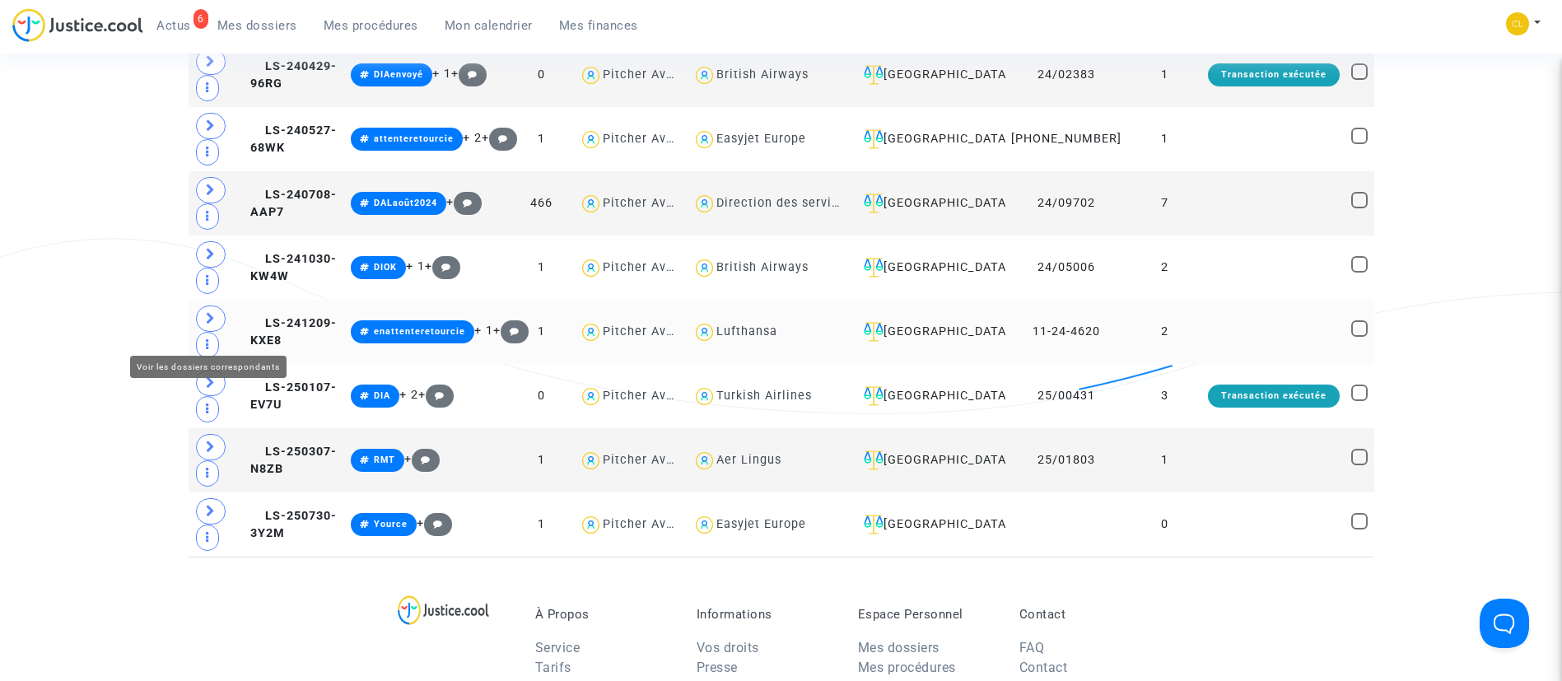
click at [216, 328] on span at bounding box center [211, 318] width 30 height 26
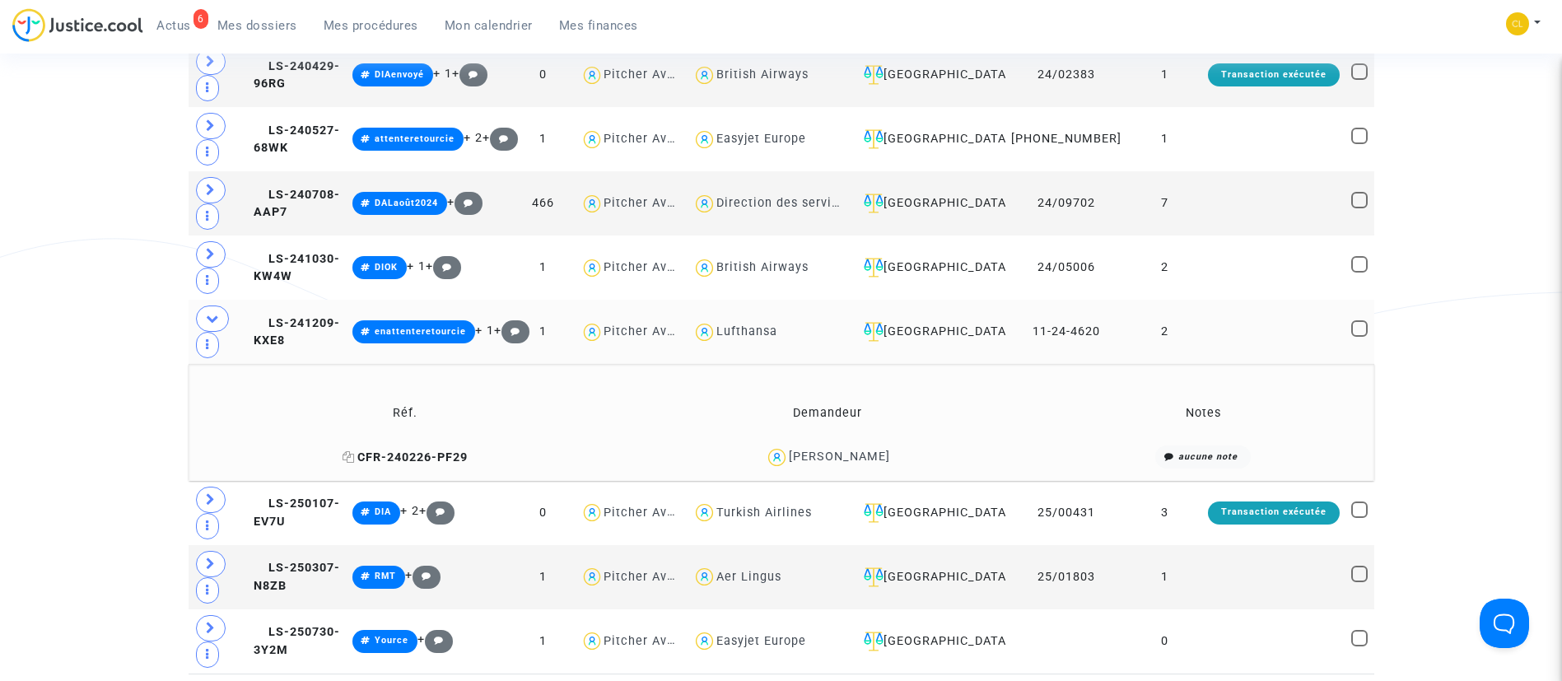
click at [355, 463] on icon at bounding box center [348, 457] width 12 height 12
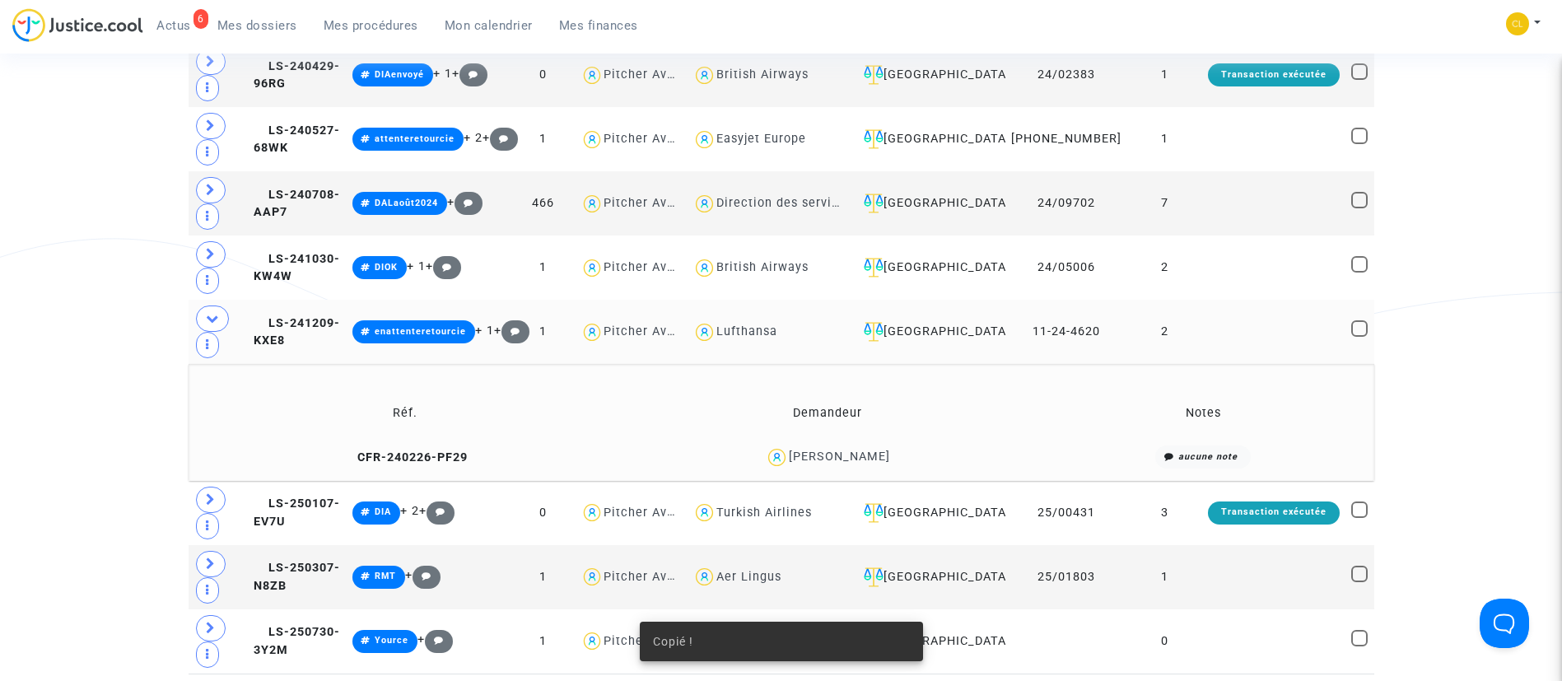
click at [1217, 349] on td at bounding box center [1273, 332] width 143 height 64
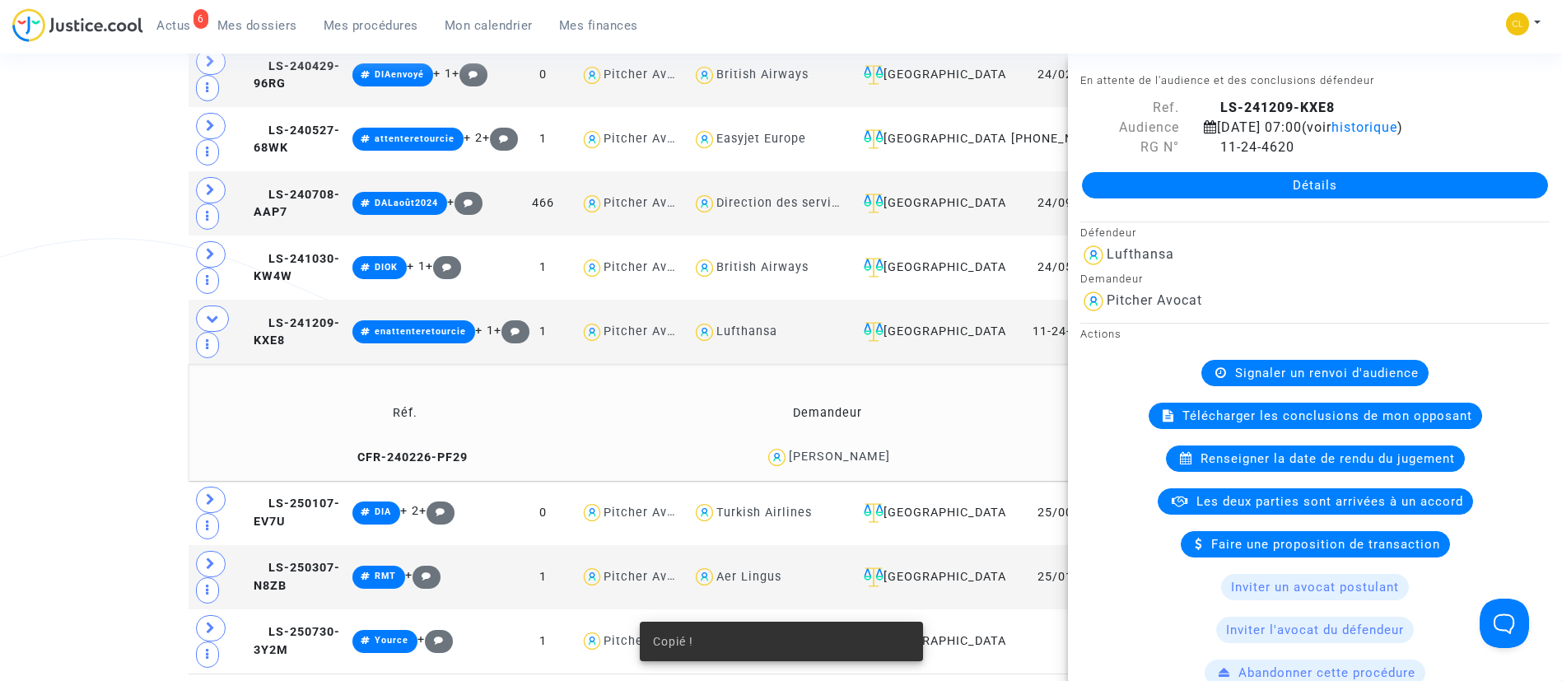
click at [1207, 189] on link "Détails" at bounding box center [1315, 185] width 466 height 26
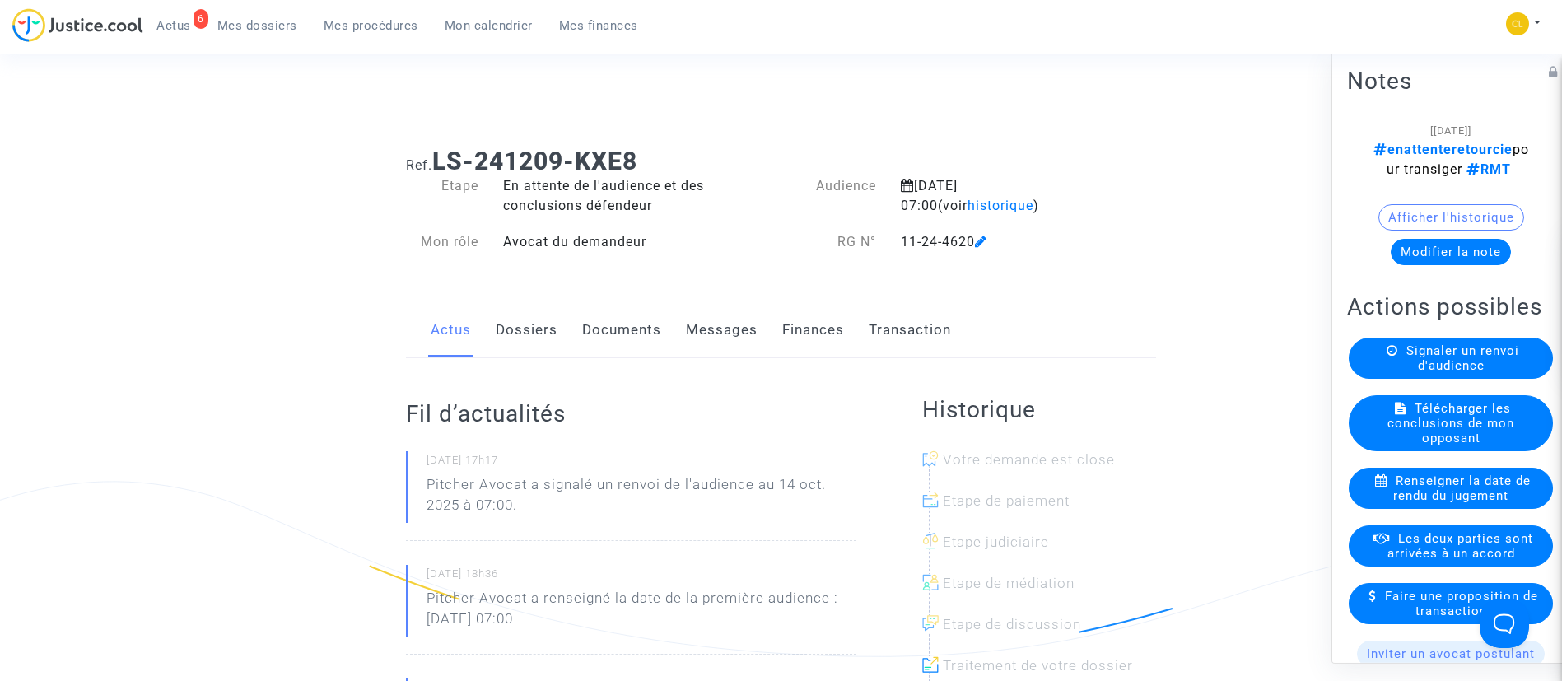
click at [1453, 277] on div "[[DATE]] enattenteretourcie pour transiger RMT Afficher l'historique Modifier l…" at bounding box center [1450, 198] width 207 height 158
click at [1447, 264] on button "Modifier la note" at bounding box center [1450, 251] width 120 height 26
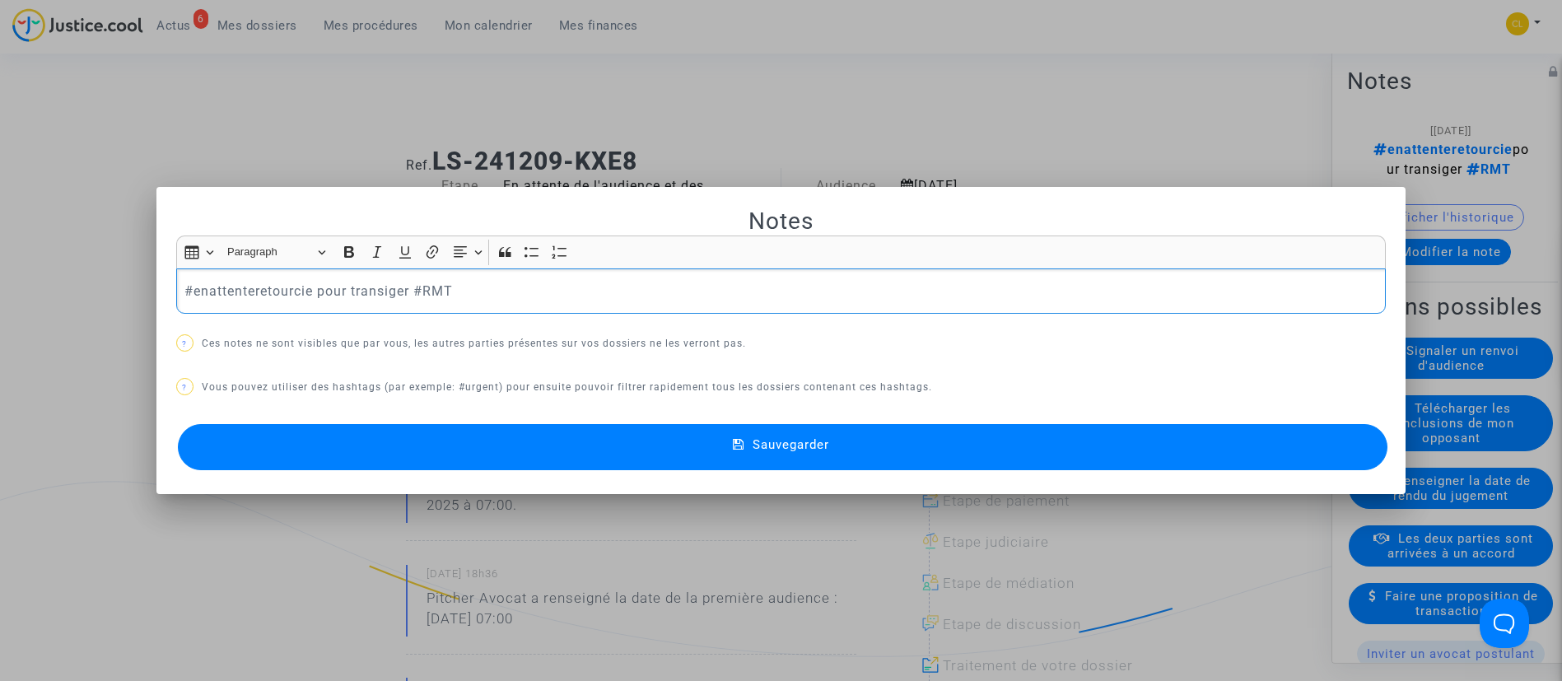
drag, startPoint x: 185, startPoint y: 295, endPoint x: 407, endPoint y: 289, distance: 222.3
click at [407, 289] on p "#enattenteretourcie pour transiger #RMT" at bounding box center [780, 291] width 1192 height 21
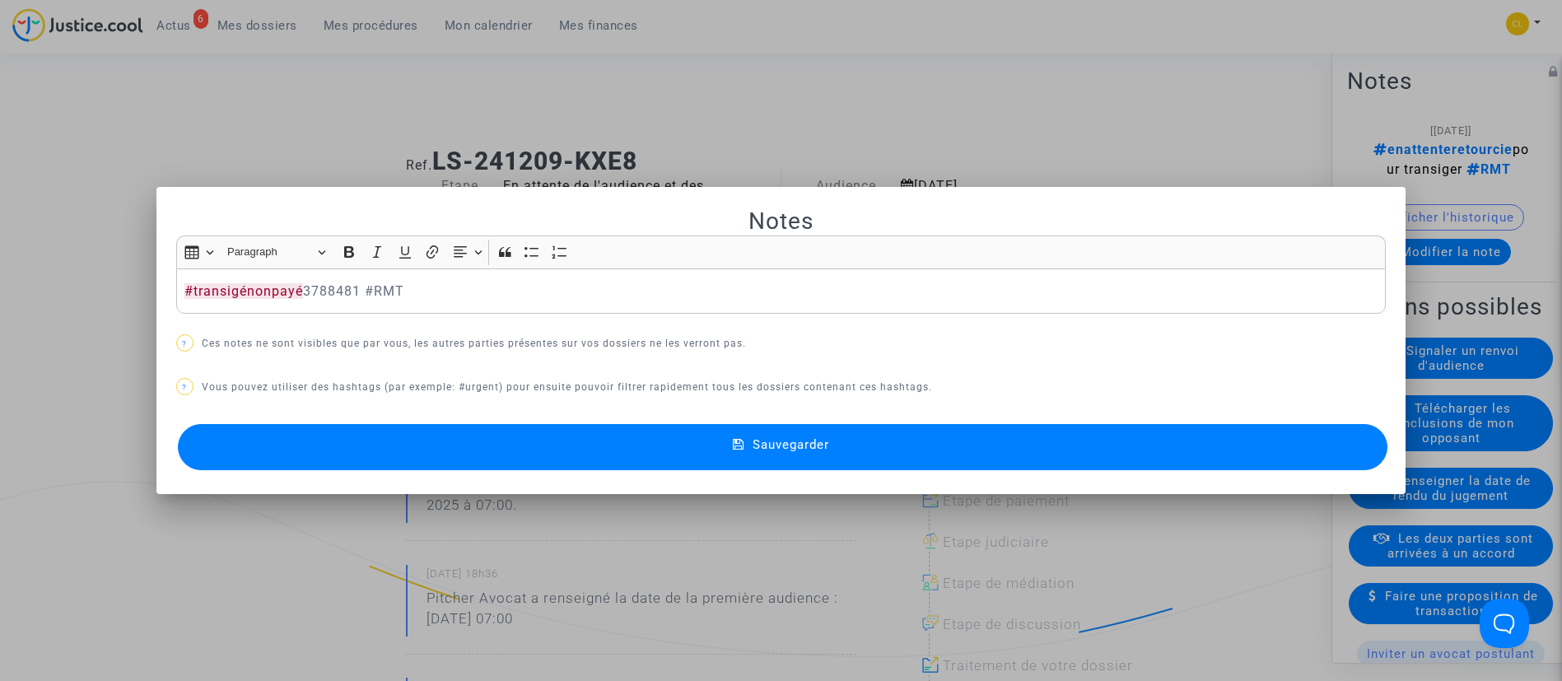
click at [946, 451] on button "Sauvegarder" at bounding box center [783, 447] width 1210 height 46
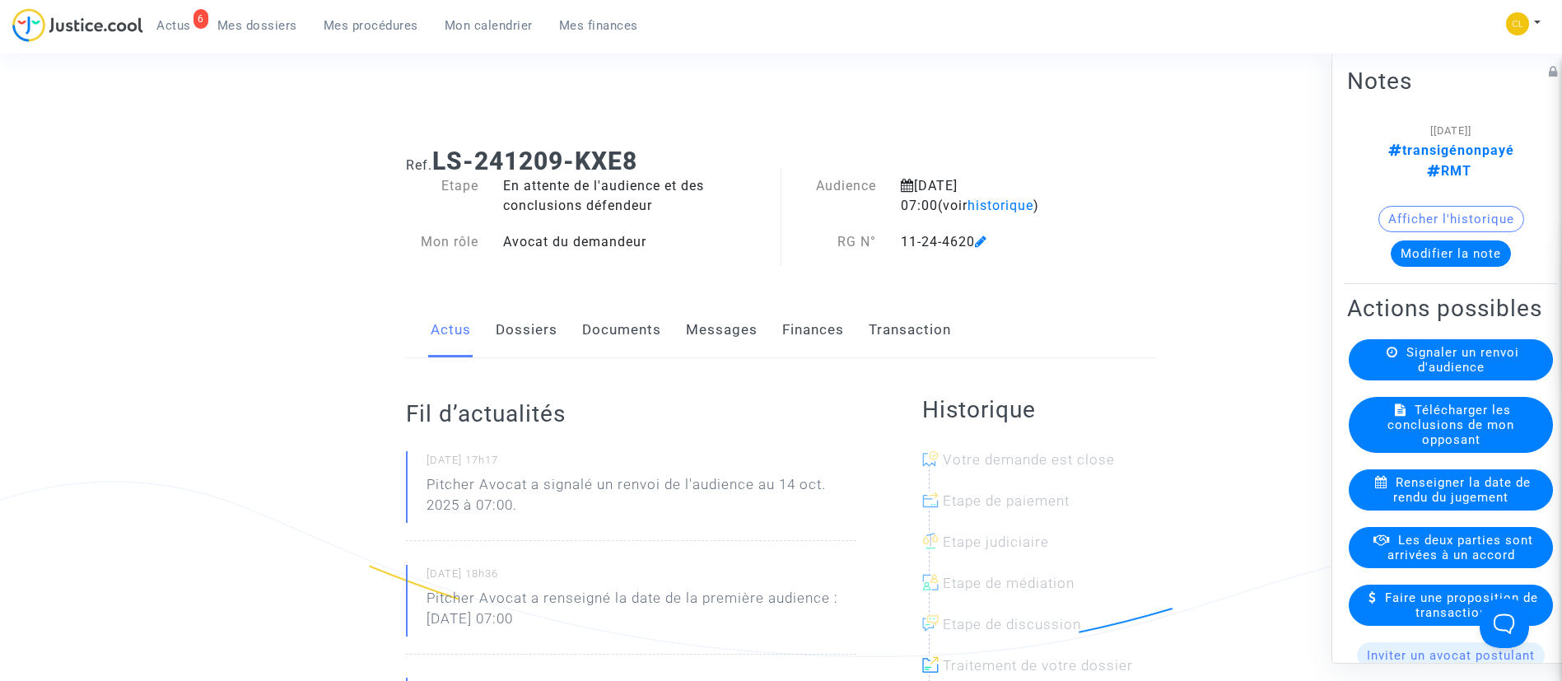
click at [386, 20] on span "Mes procédures" at bounding box center [371, 25] width 95 height 15
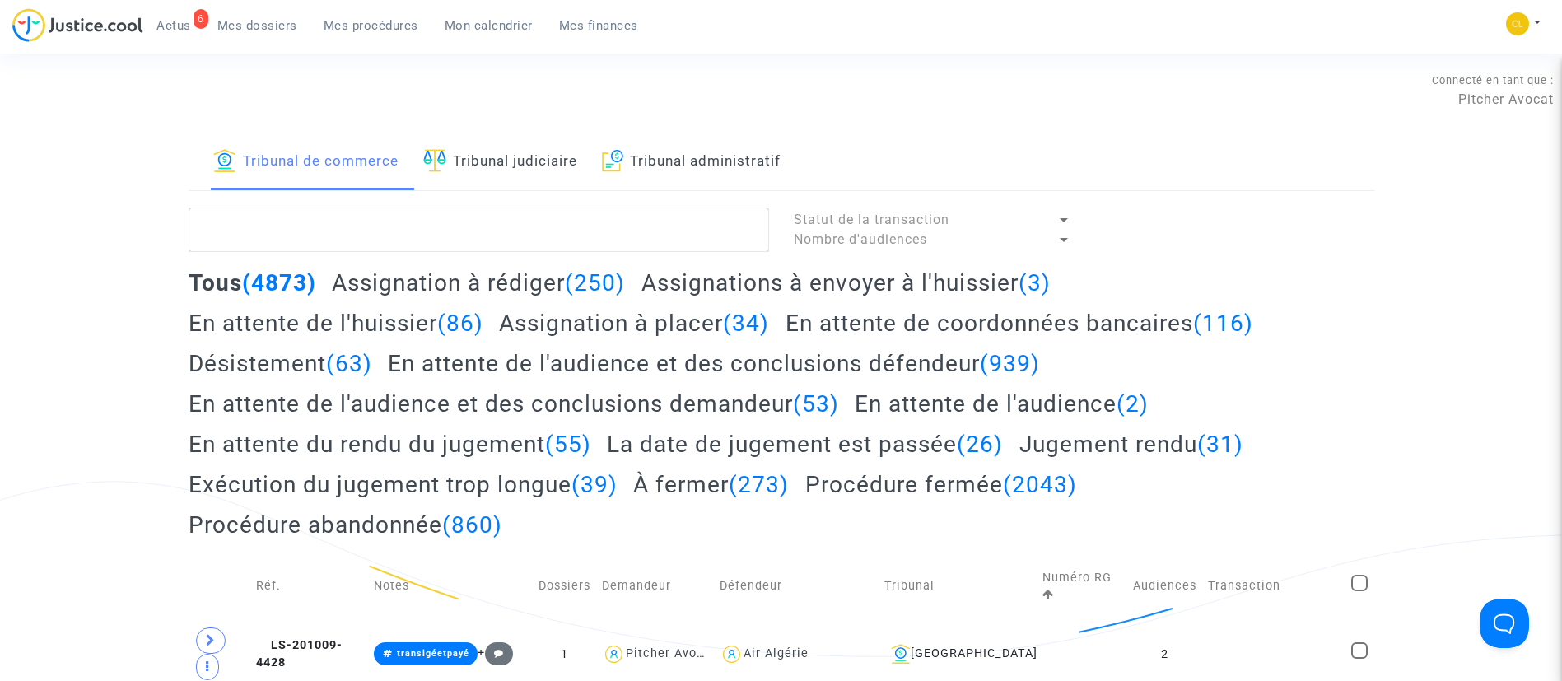
click at [496, 155] on link "Tribunal judiciaire" at bounding box center [500, 162] width 154 height 56
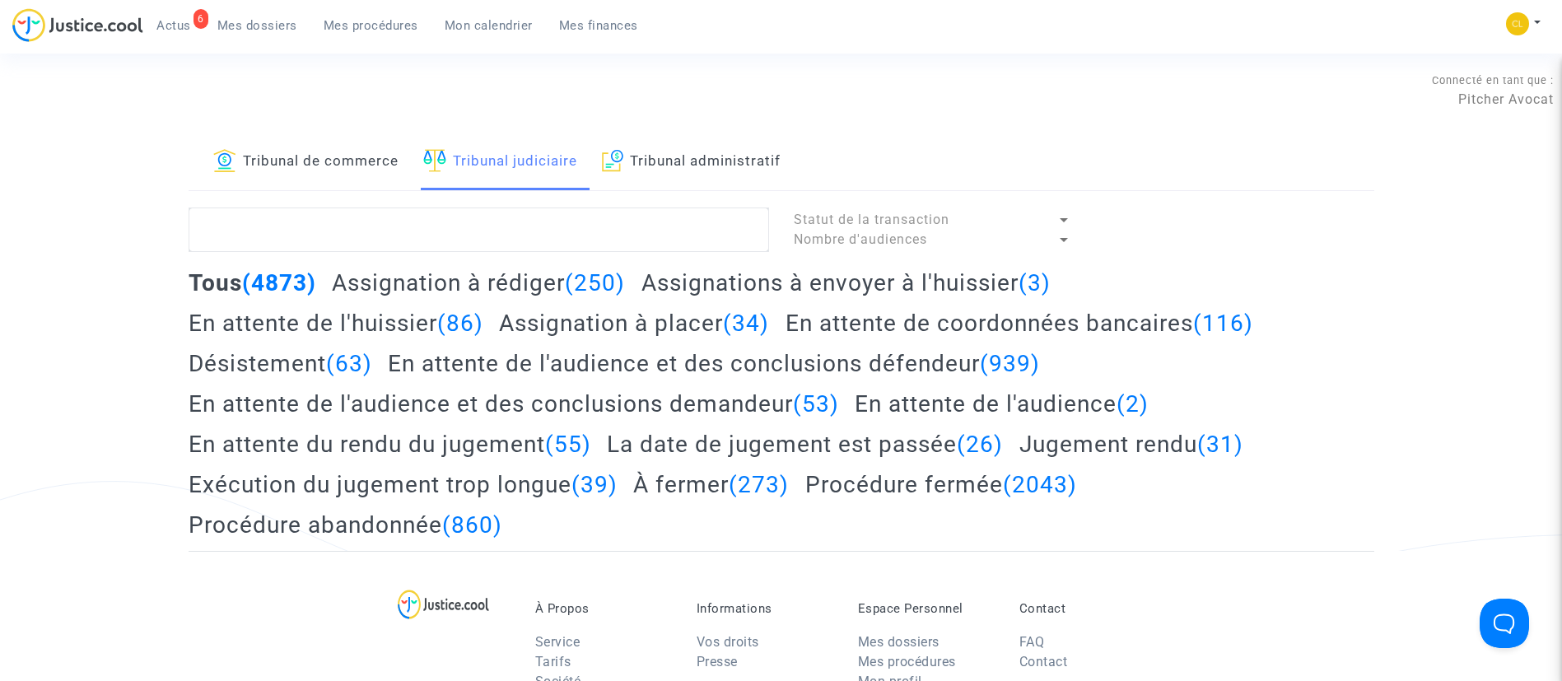
click at [347, 157] on link "Tribunal de commerce" at bounding box center [305, 162] width 185 height 56
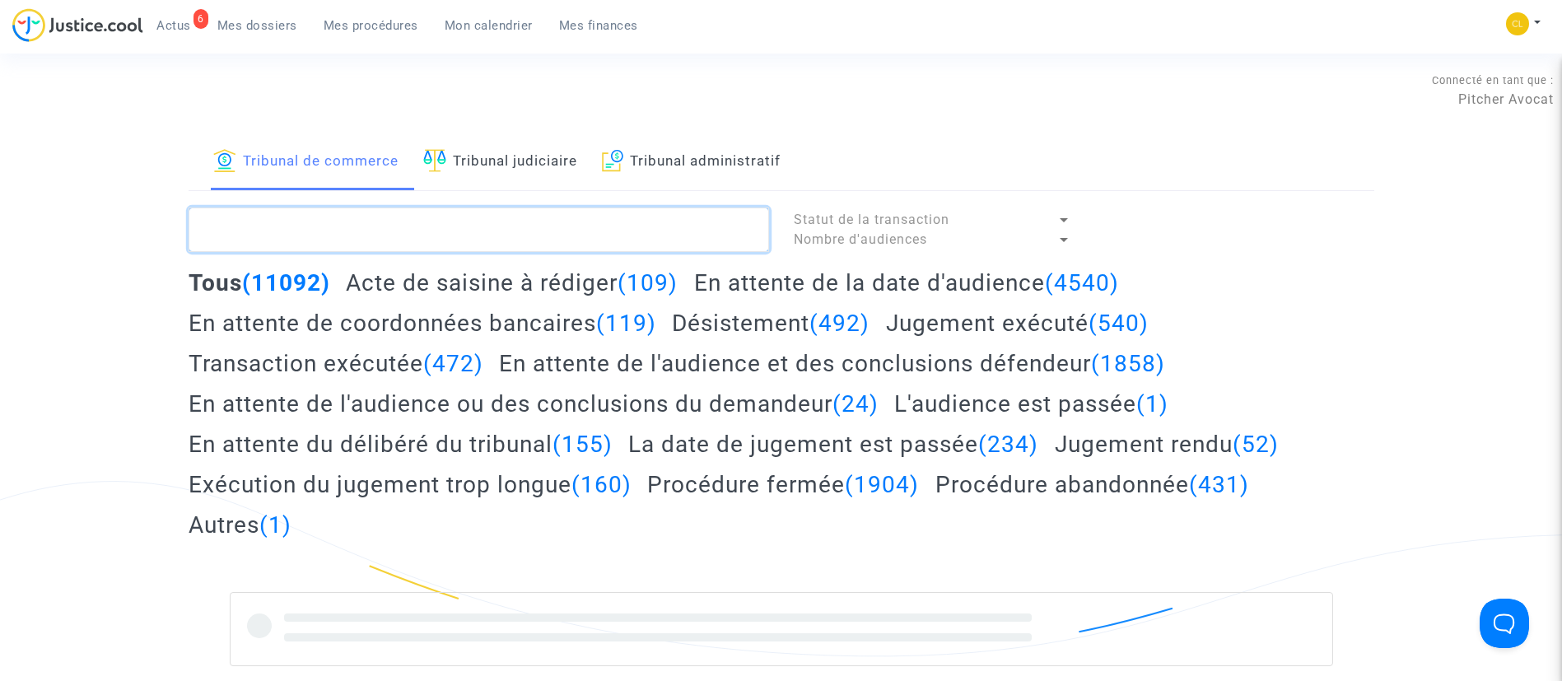
click at [374, 222] on textarea at bounding box center [479, 229] width 580 height 44
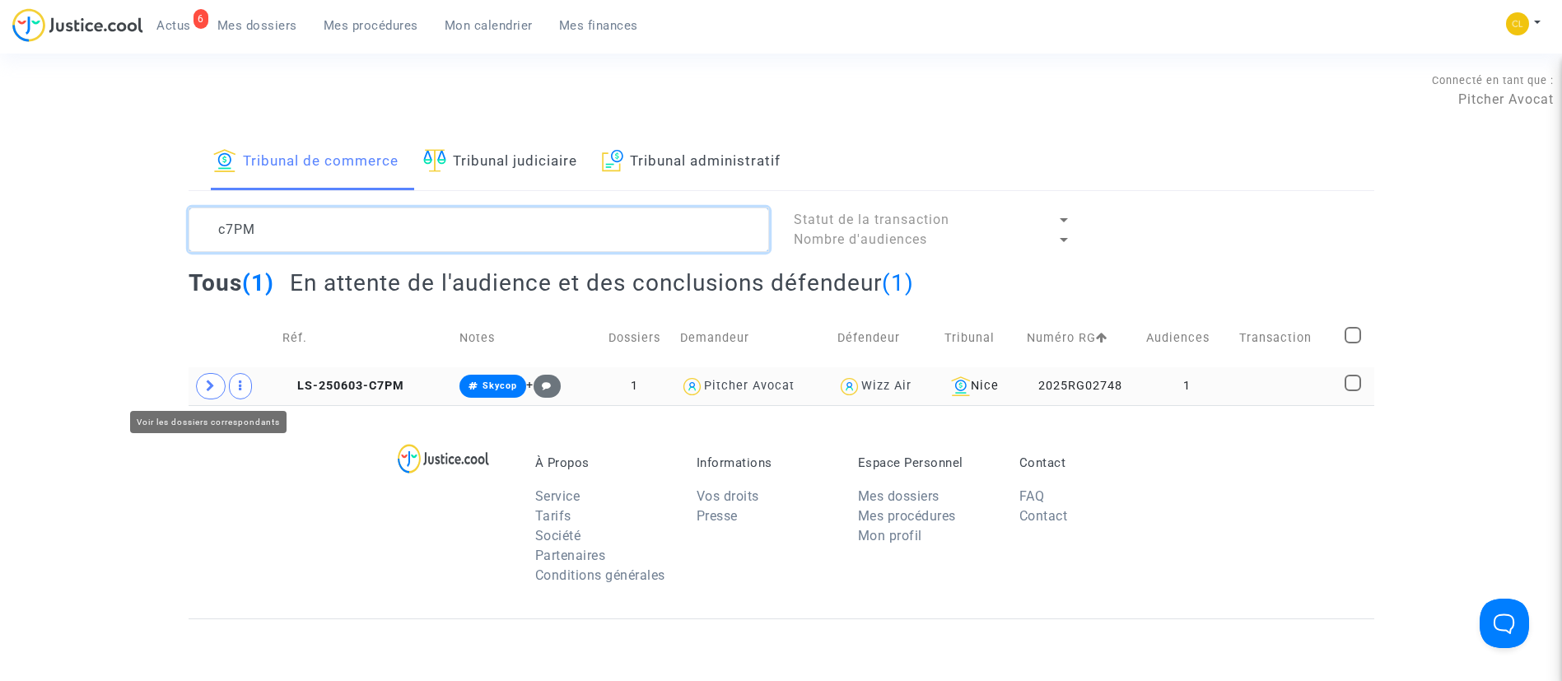
type textarea "c7PM"
click at [198, 386] on span at bounding box center [211, 386] width 30 height 26
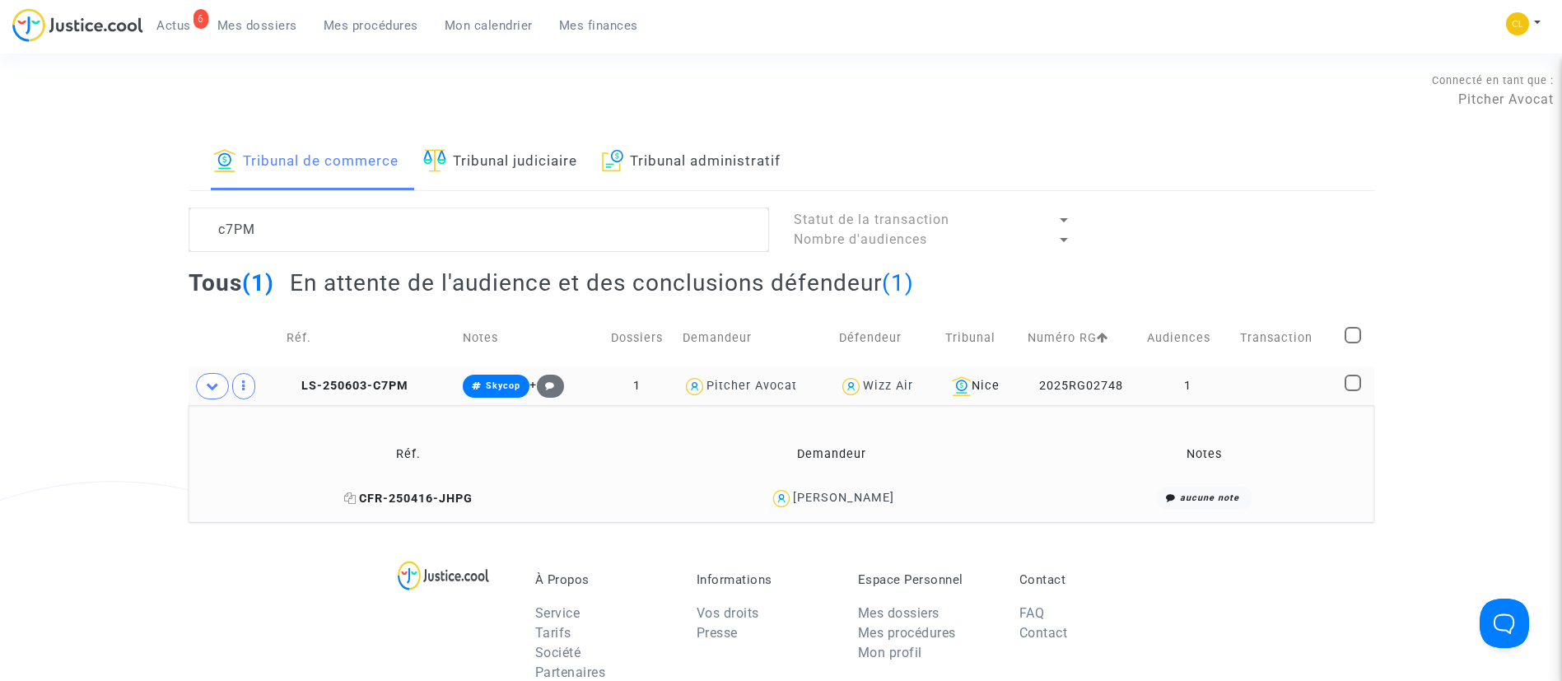
click at [356, 498] on icon at bounding box center [350, 498] width 12 height 12
click at [852, 487] on span "[PERSON_NAME]" at bounding box center [843, 450] width 101 height 109
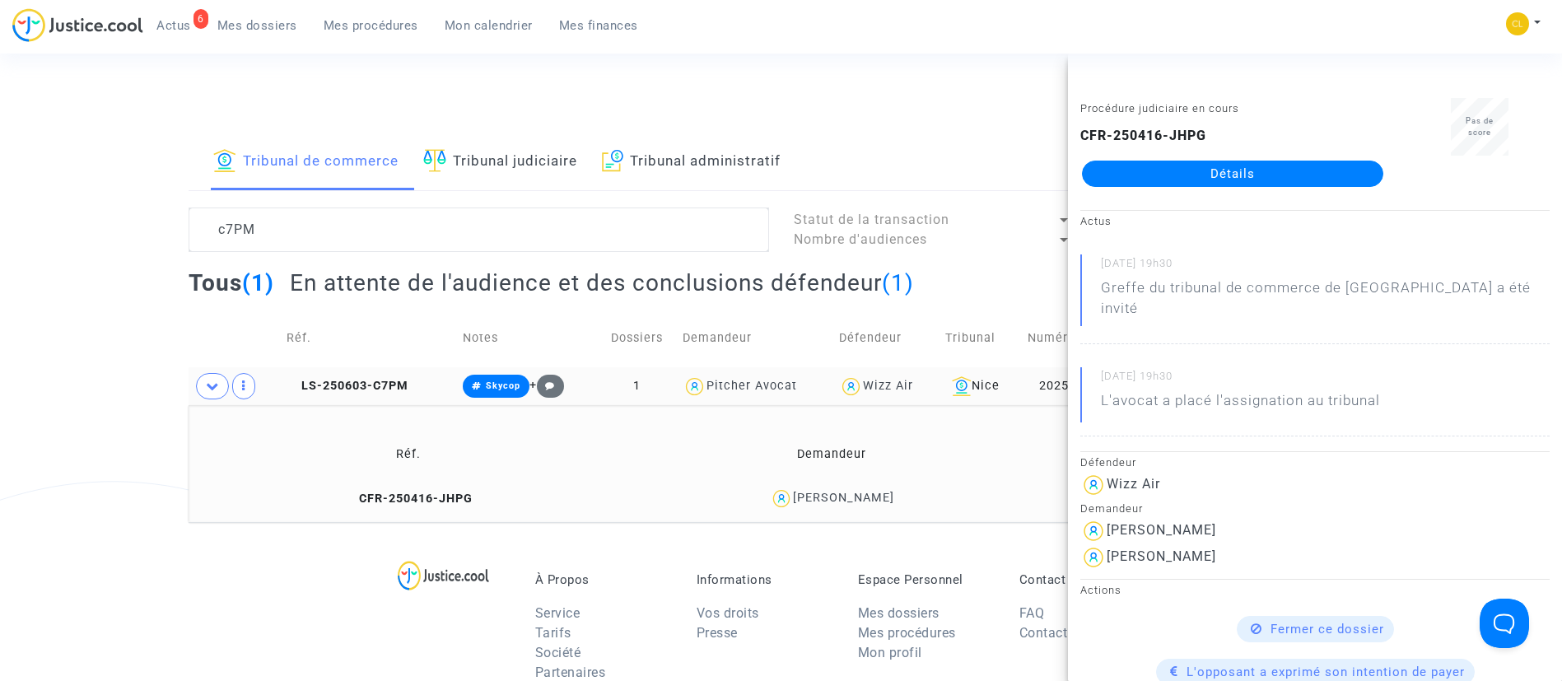
click at [1279, 182] on link "Détails" at bounding box center [1232, 174] width 301 height 26
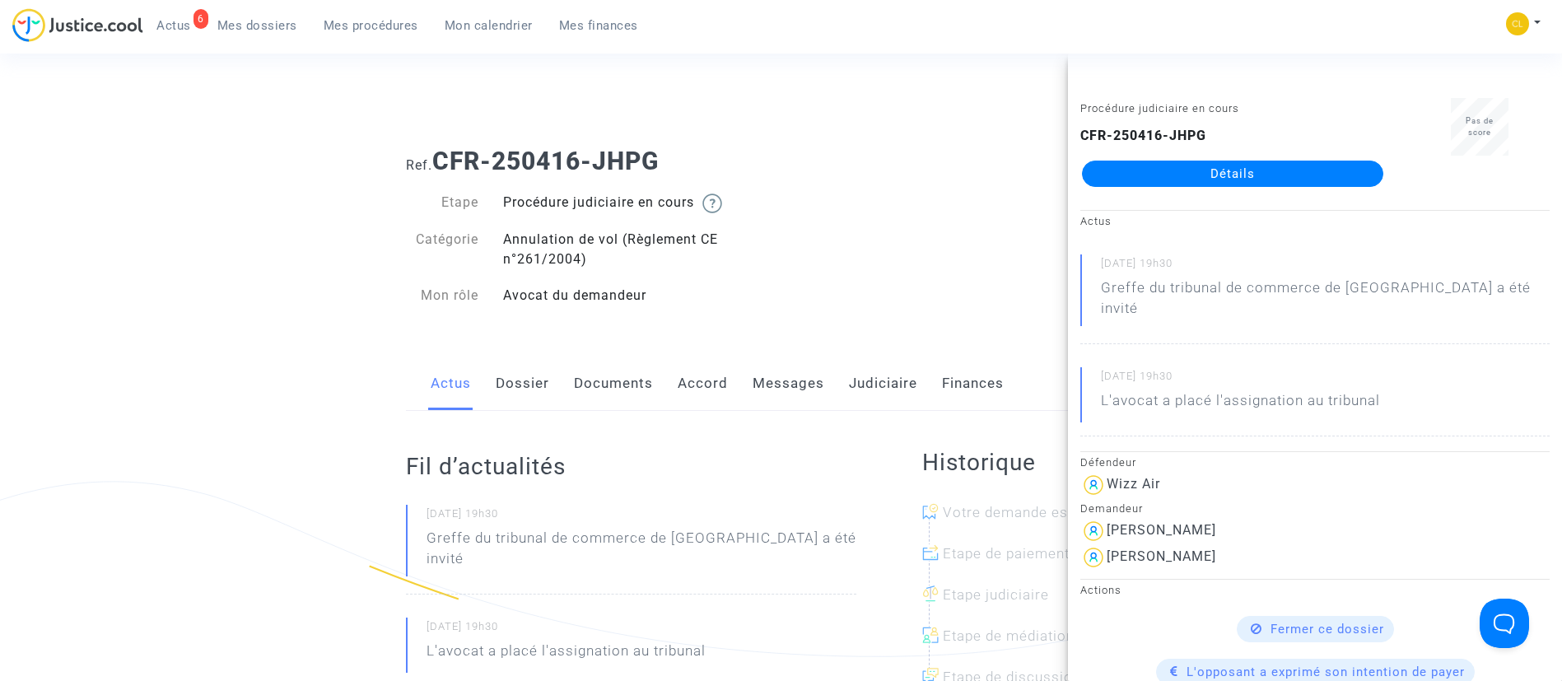
click at [710, 384] on link "Accord" at bounding box center [702, 383] width 50 height 54
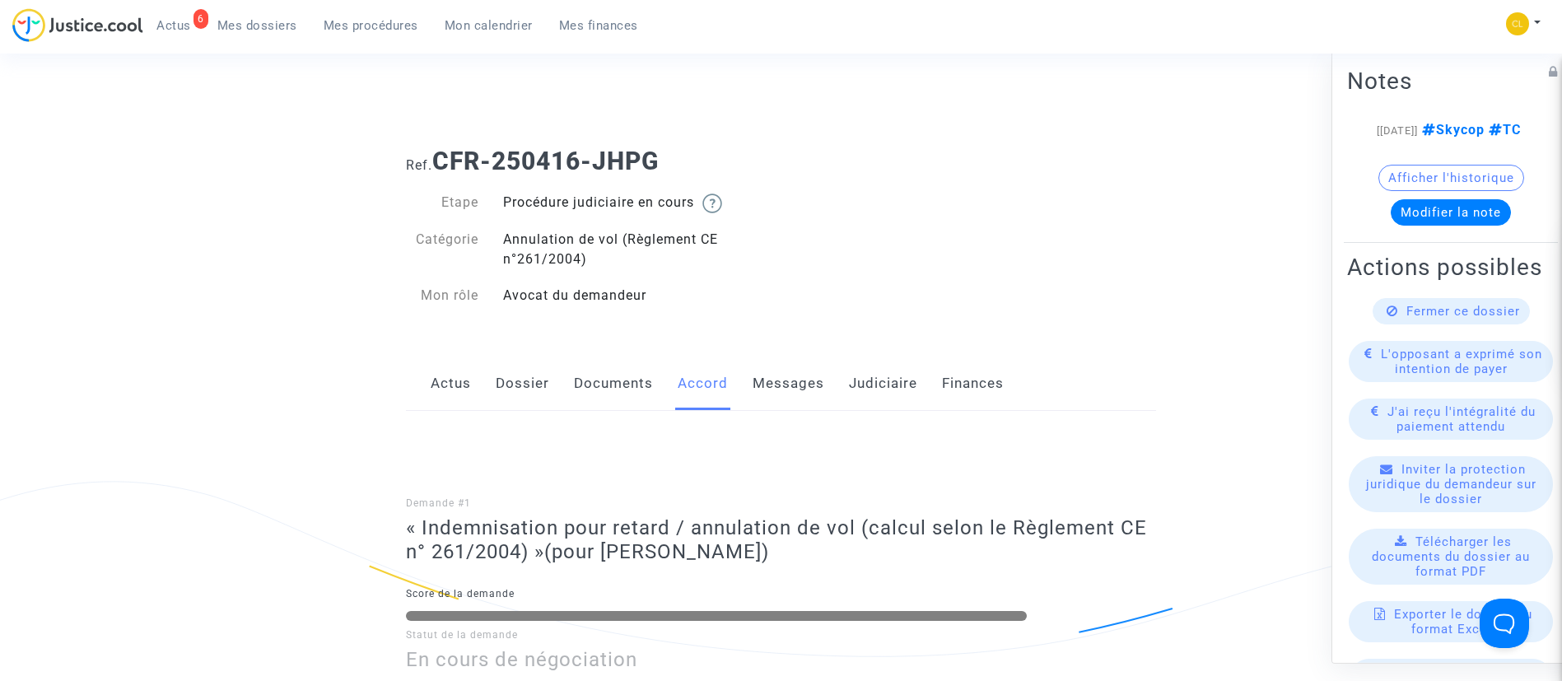
click at [867, 357] on link "Judiciaire" at bounding box center [883, 383] width 68 height 54
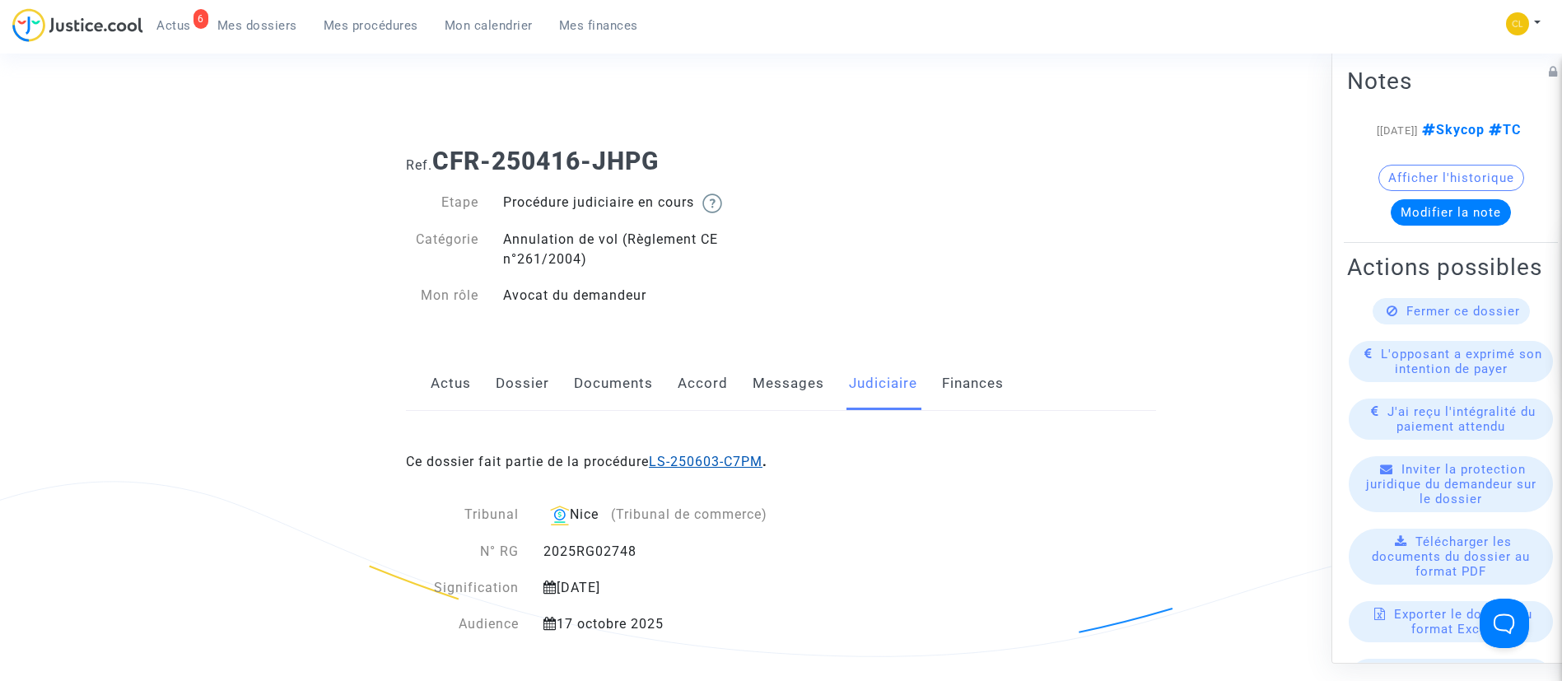
click at [749, 466] on link "LS-250603-C7PM" at bounding box center [706, 462] width 114 height 16
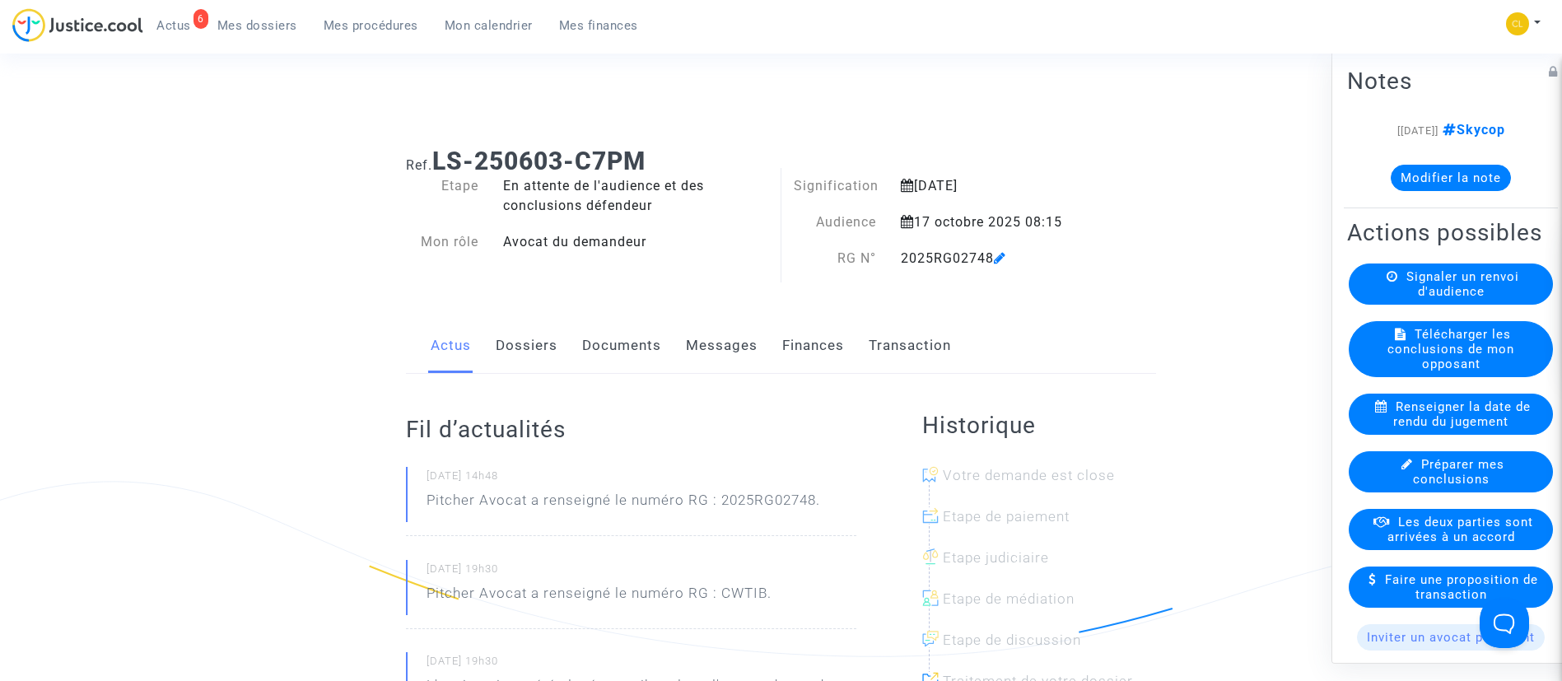
click at [808, 341] on link "Finances" at bounding box center [813, 346] width 62 height 54
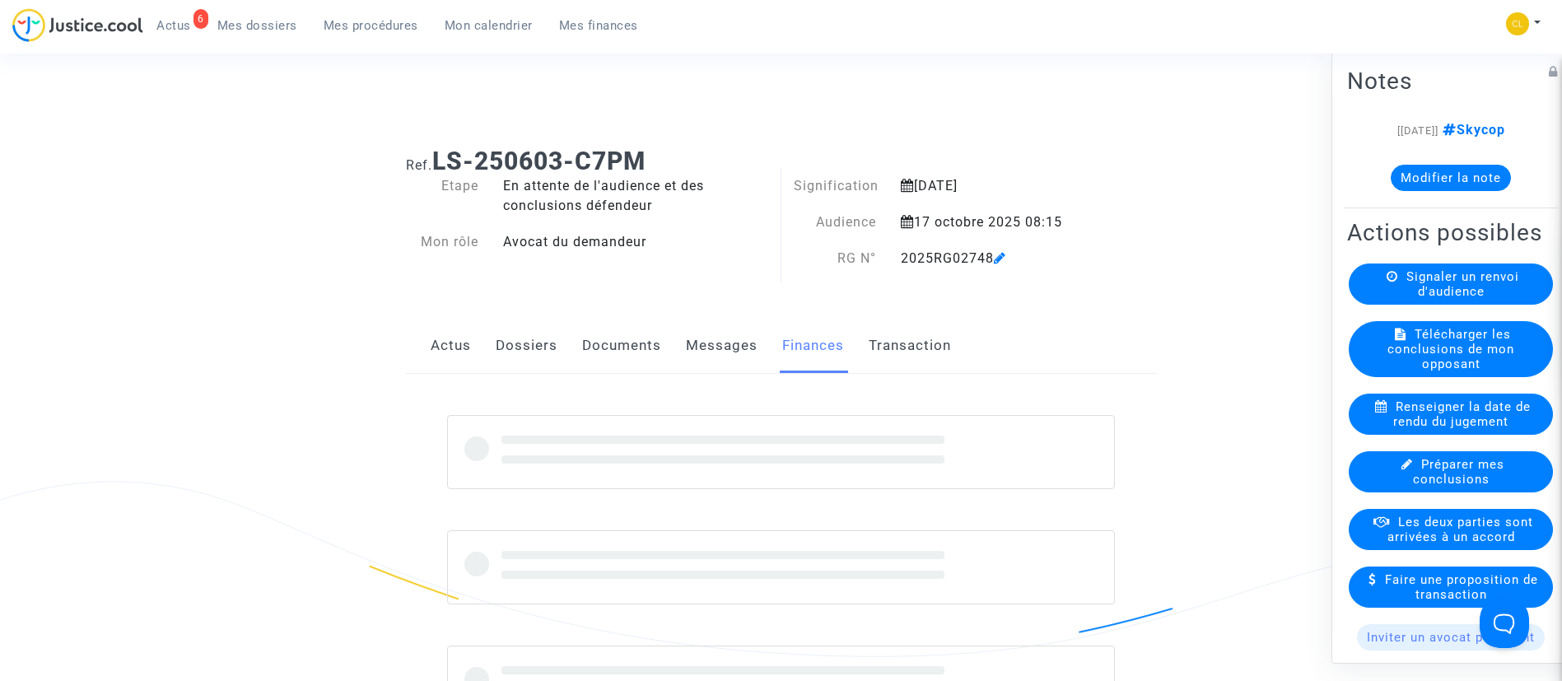
scroll to position [247, 0]
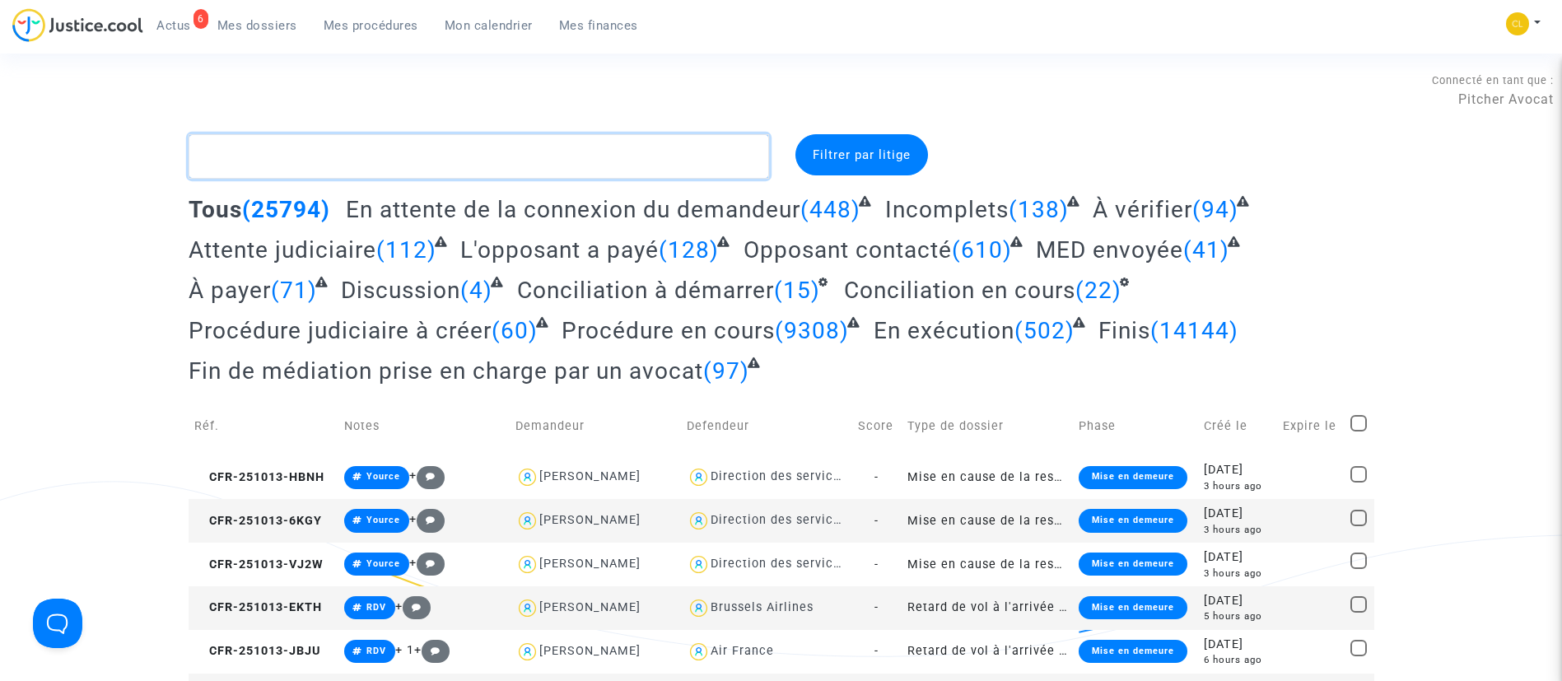
click at [440, 157] on textarea at bounding box center [479, 156] width 580 height 44
paste textarea "2025F01586"
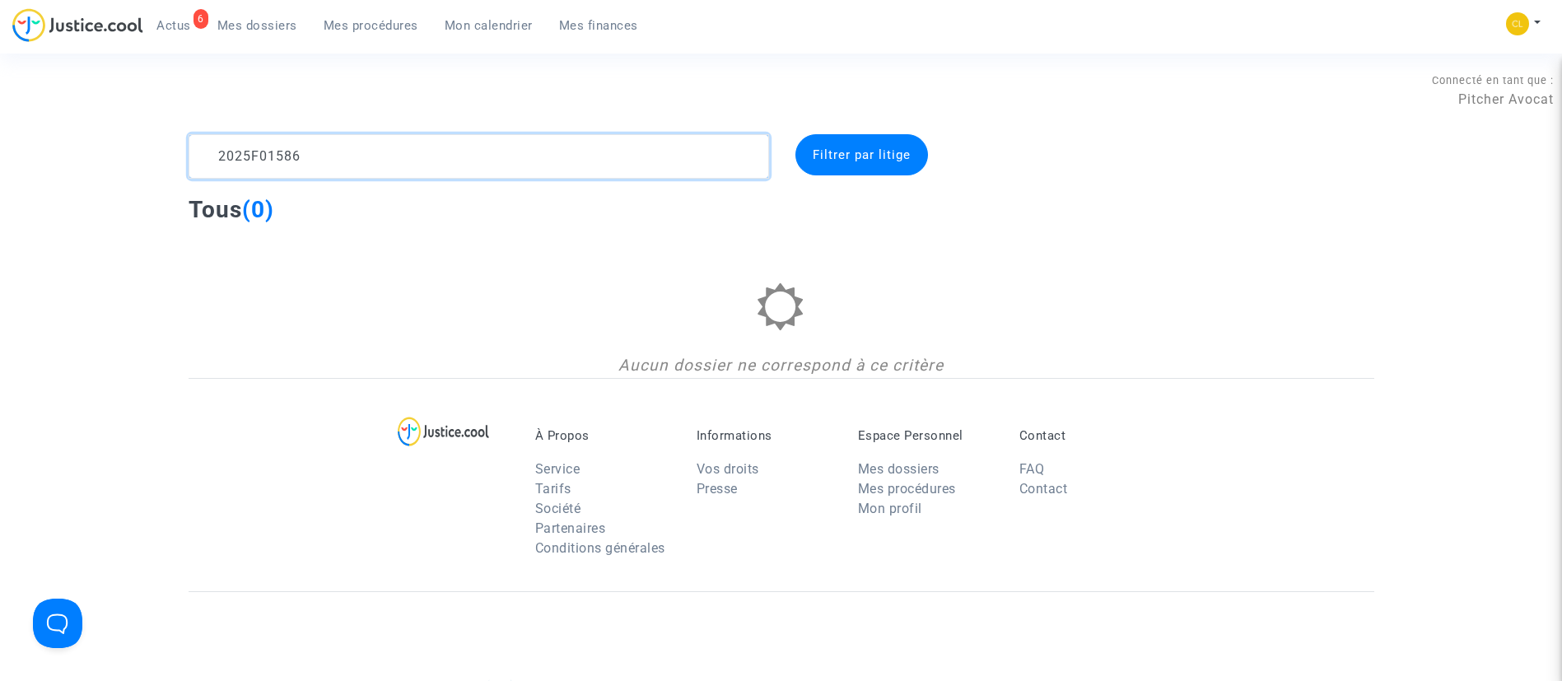
click at [254, 160] on textarea at bounding box center [479, 156] width 580 height 44
click at [389, 168] on textarea at bounding box center [479, 156] width 580 height 44
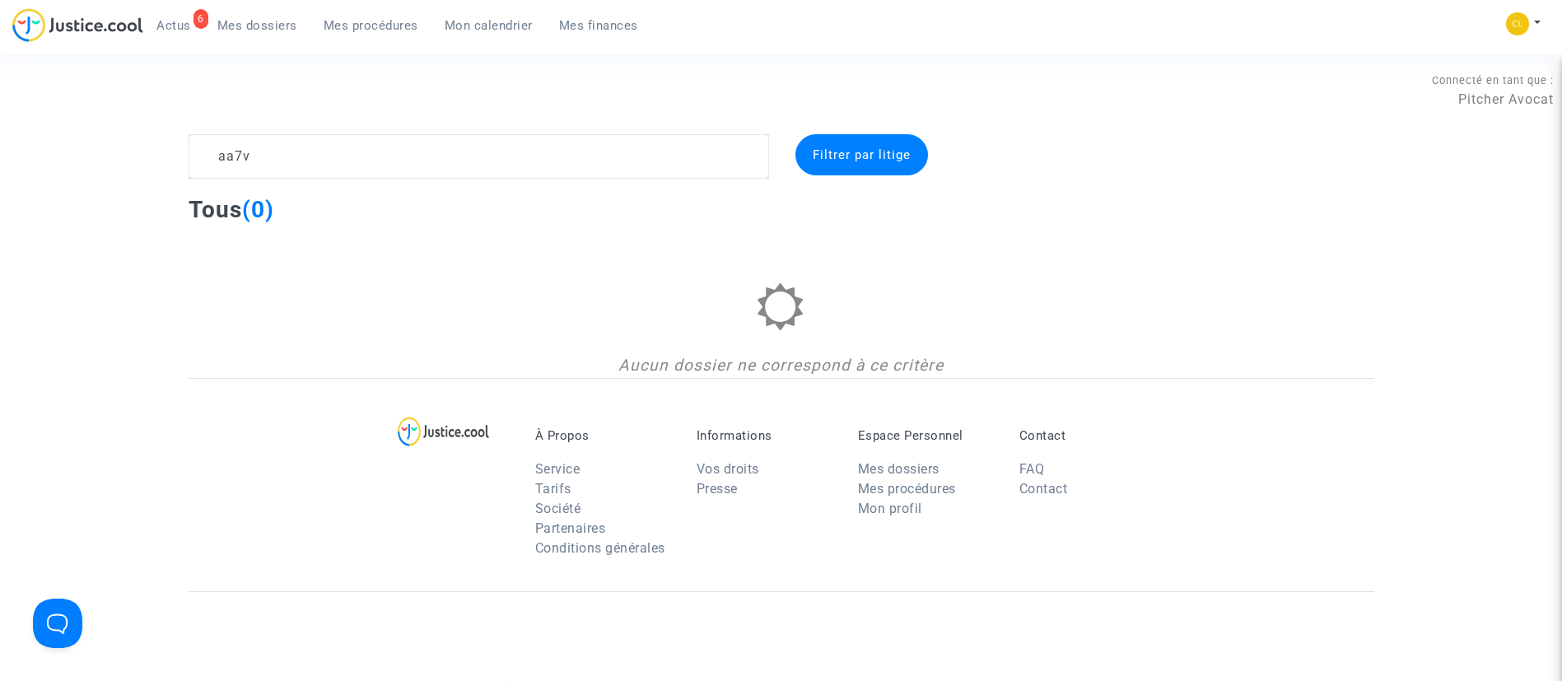
click at [360, 11] on ul "6 Actus Mes dossiers Mes procédures Mon calendrier Mes finances" at bounding box center [397, 23] width 508 height 30
click at [270, 158] on textarea at bounding box center [479, 156] width 580 height 44
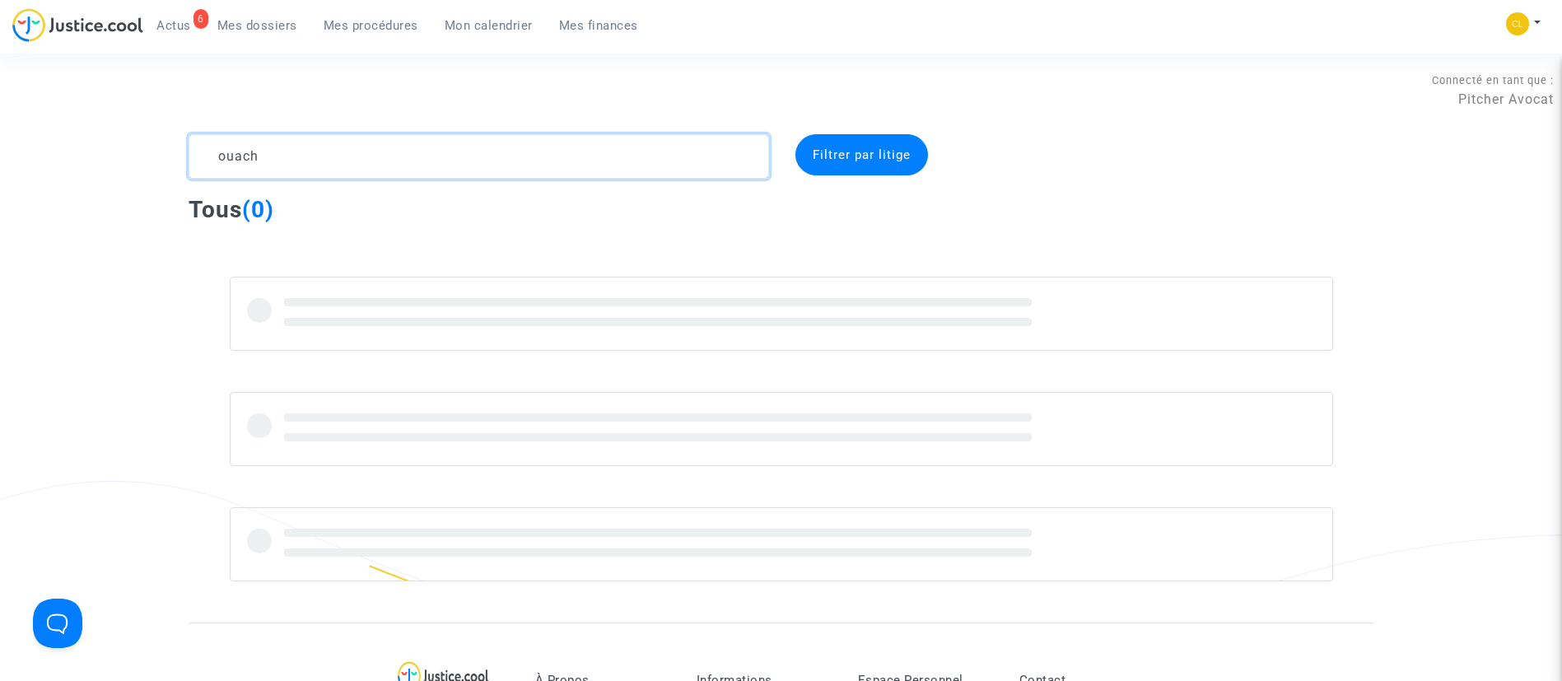
type textarea "ouach"
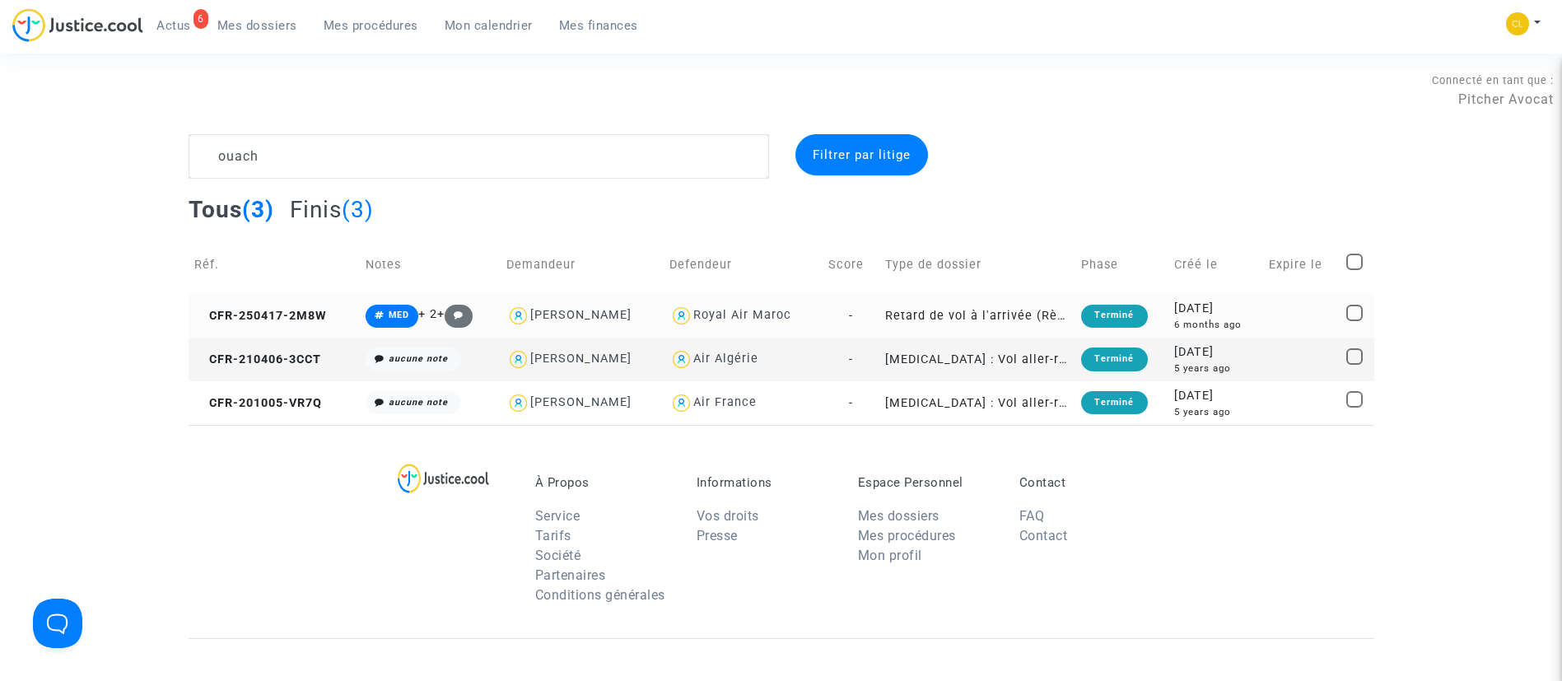
drag, startPoint x: 1236, startPoint y: 311, endPoint x: 1258, endPoint y: 319, distance: 22.9
click at [1236, 311] on div "2025-04-17" at bounding box center [1215, 309] width 83 height 18
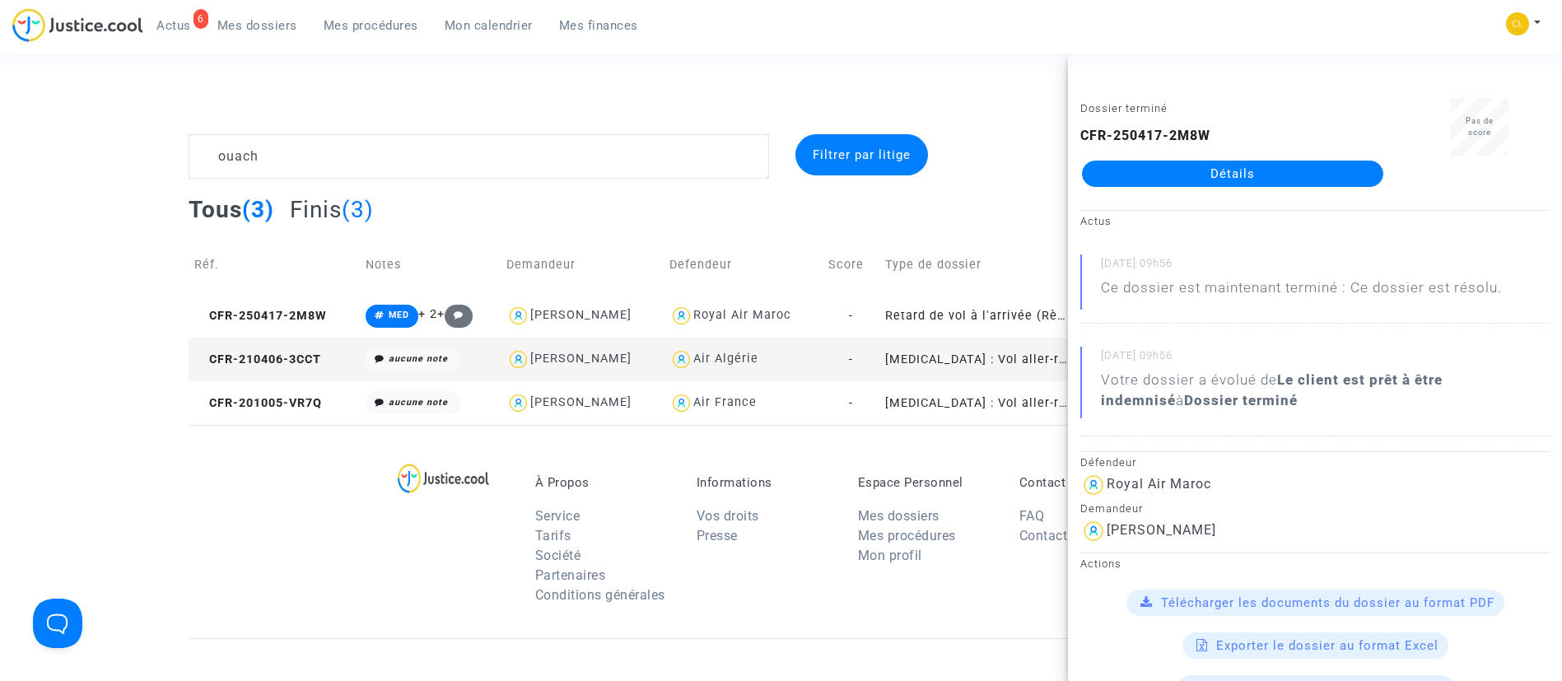
click at [1230, 175] on link "Détails" at bounding box center [1232, 174] width 301 height 26
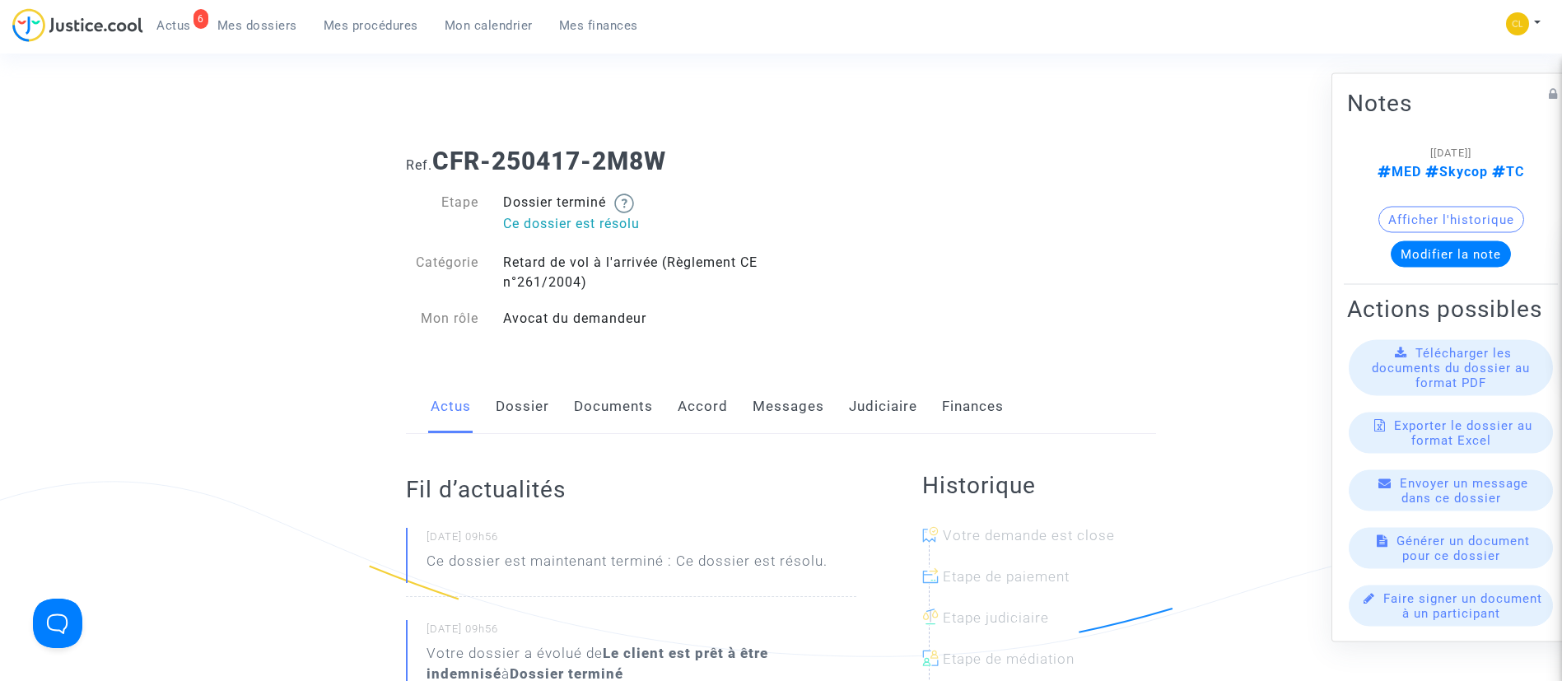
click at [864, 401] on link "Judiciaire" at bounding box center [883, 406] width 68 height 54
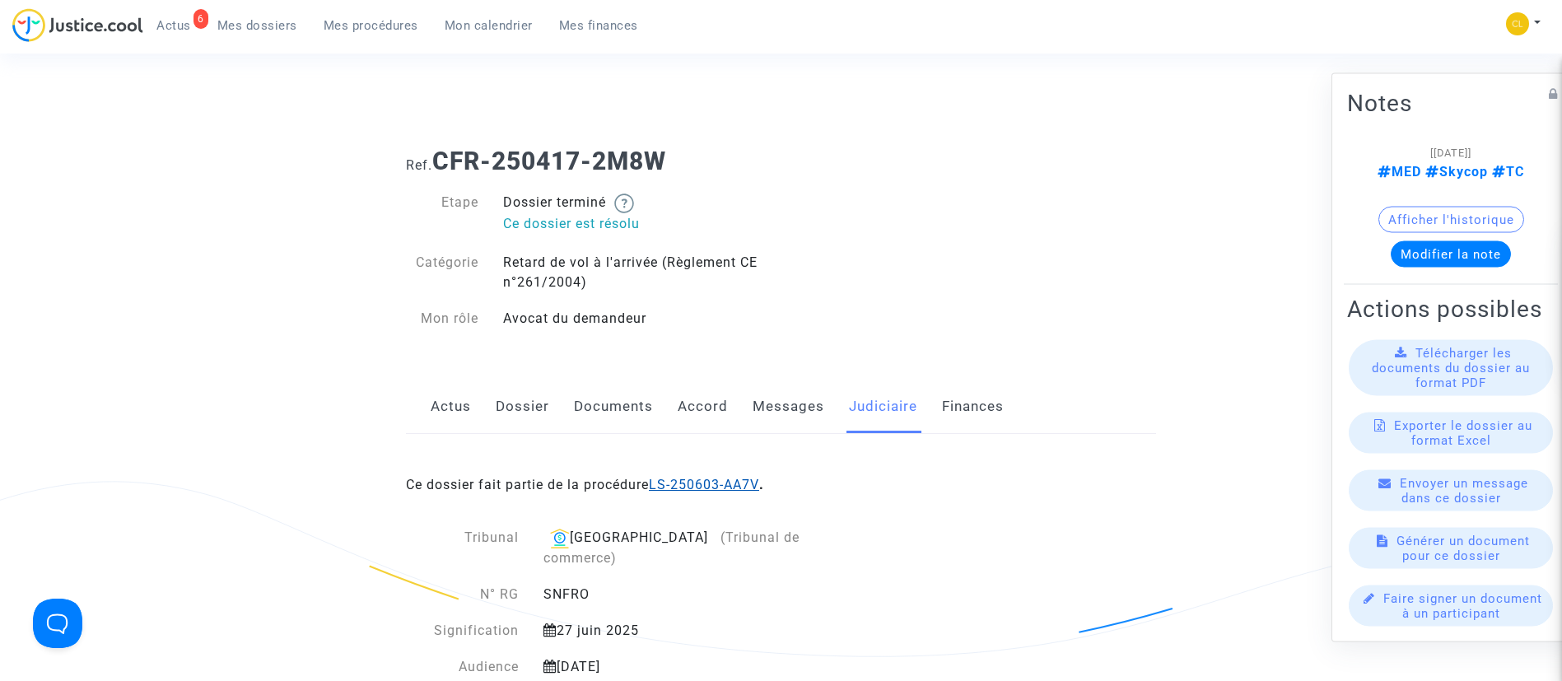
click at [731, 477] on link "LS-250603-AA7V" at bounding box center [704, 485] width 110 height 16
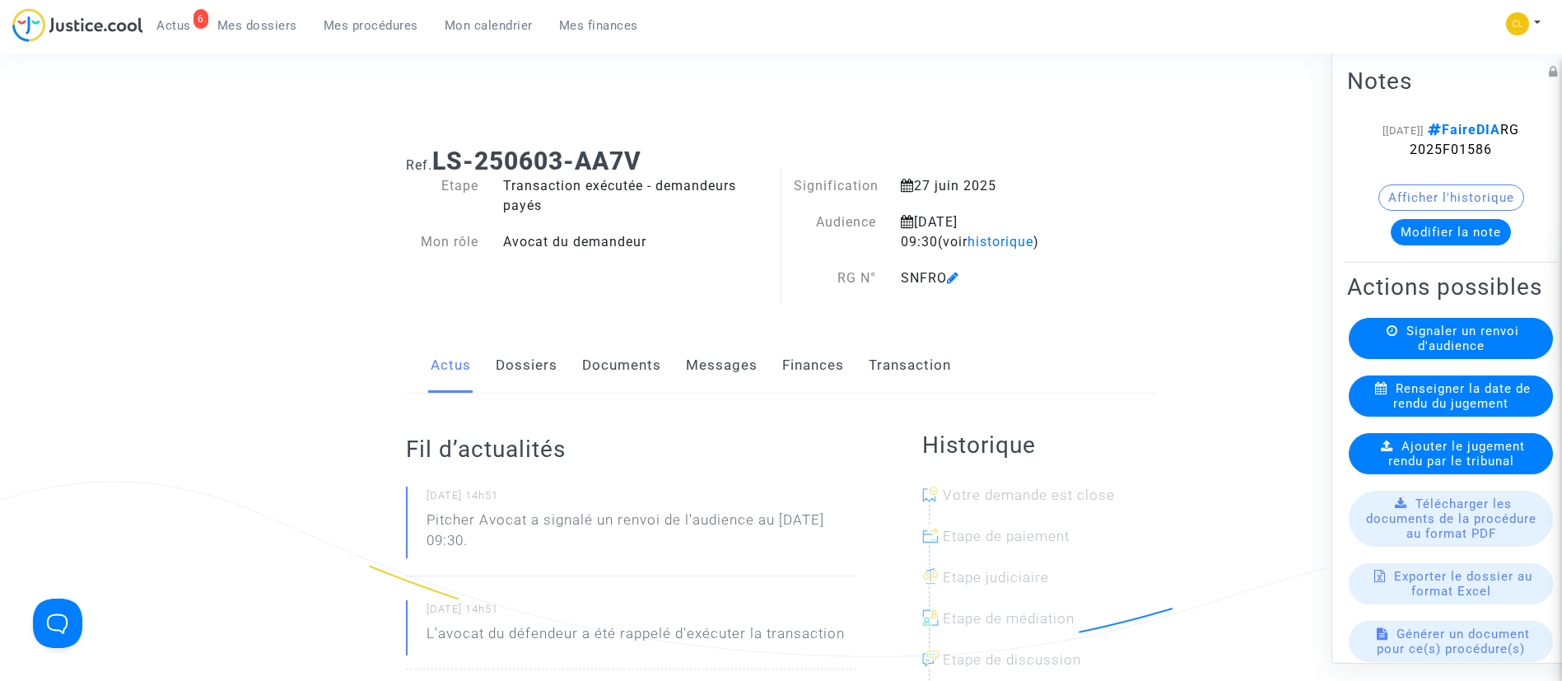
click at [530, 365] on link "Dossiers" at bounding box center [527, 365] width 62 height 54
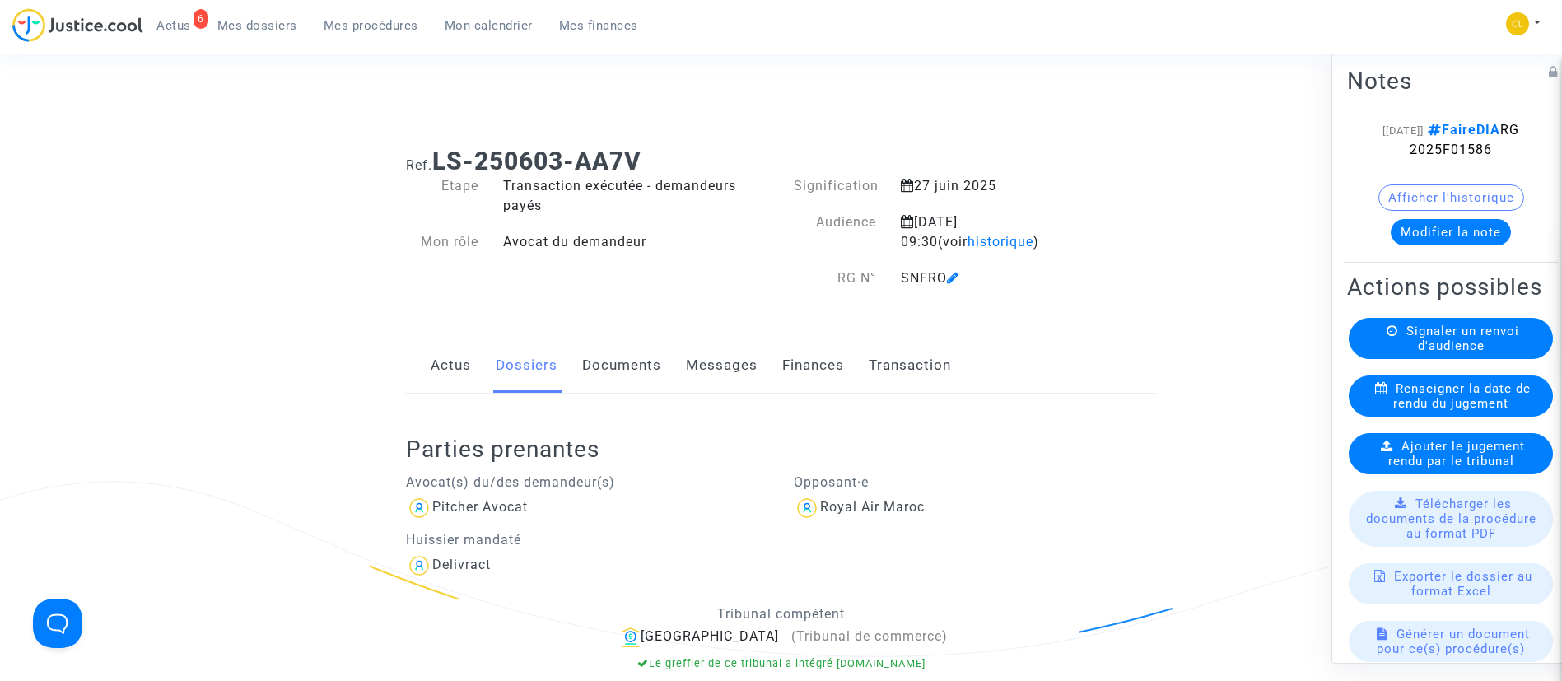
click at [1413, 352] on span "Signaler un renvoi d'audience" at bounding box center [1462, 338] width 113 height 30
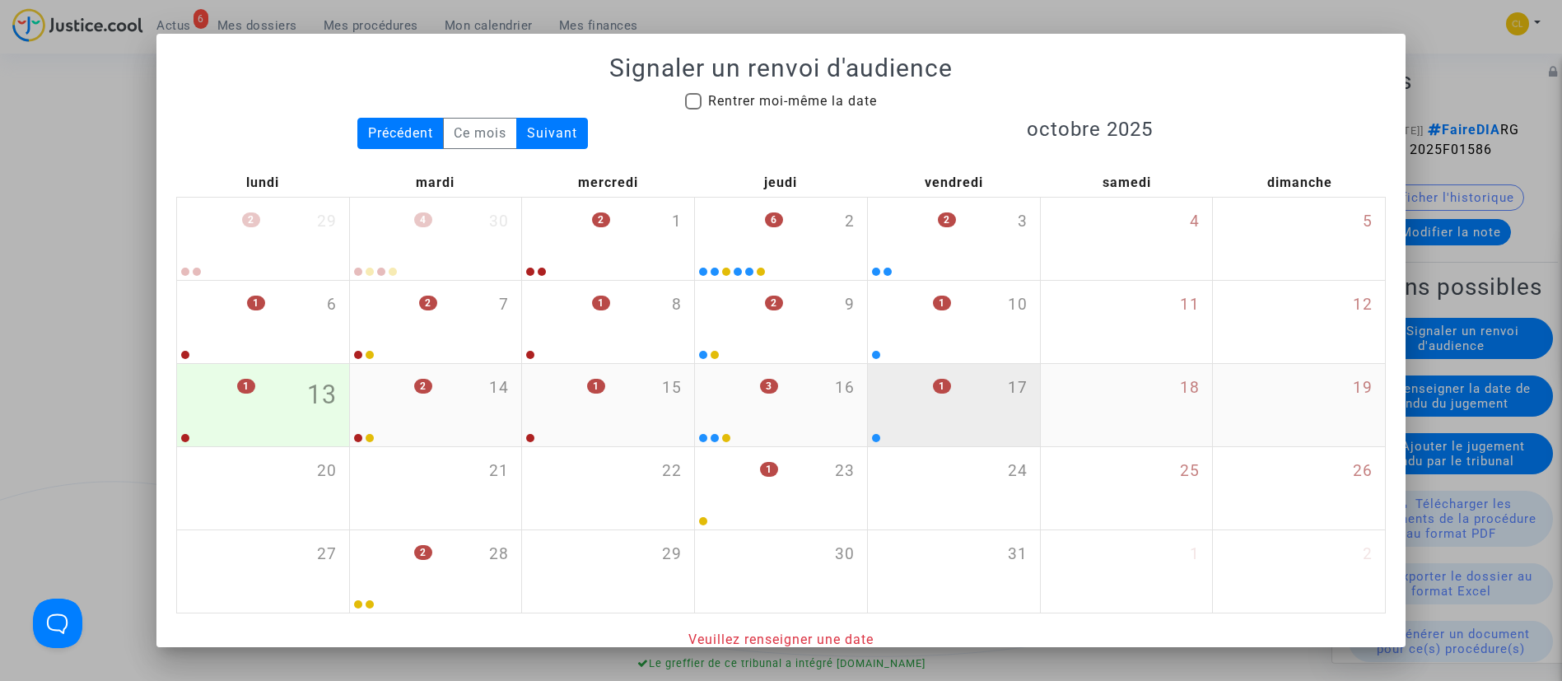
click at [1001, 417] on div "1 17" at bounding box center [954, 396] width 172 height 64
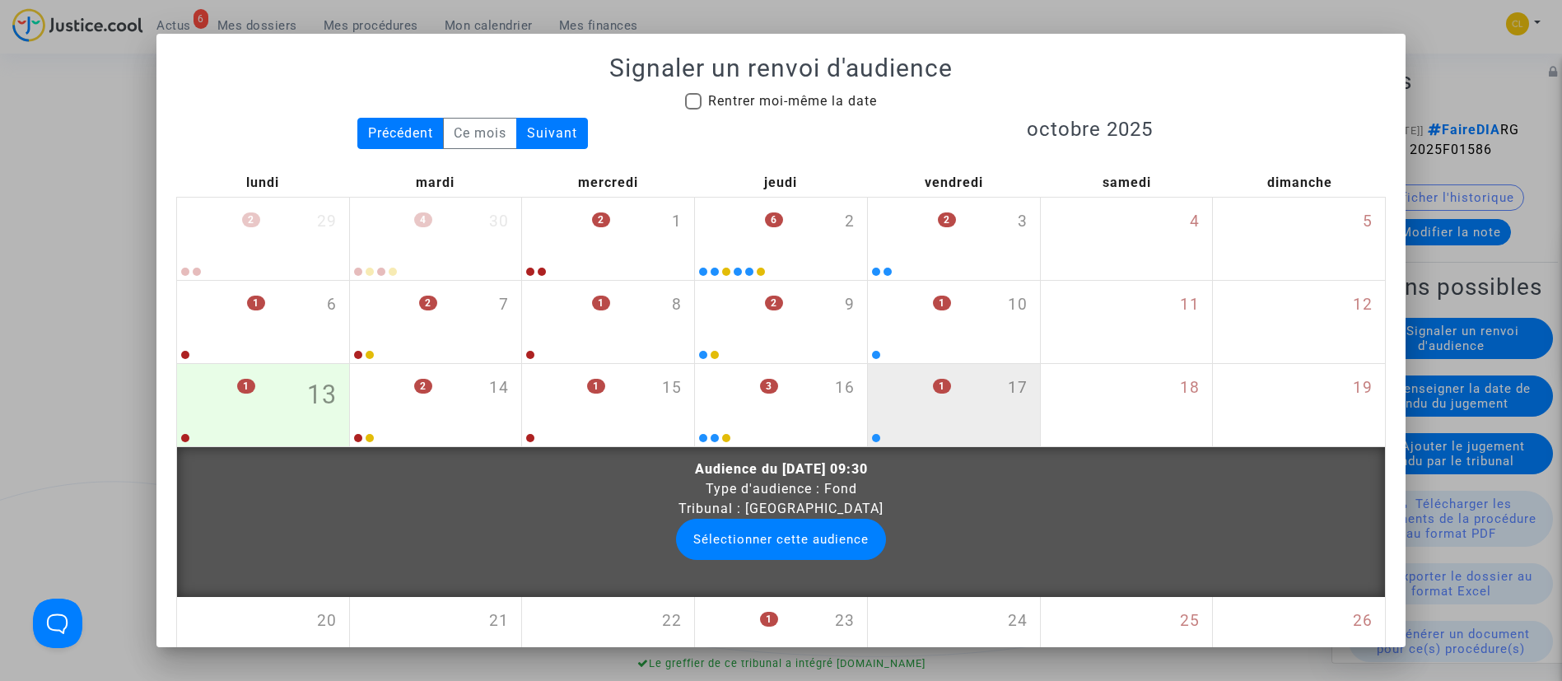
click at [768, 513] on span "Tribunal : Bobigny" at bounding box center [780, 508] width 205 height 16
click at [773, 517] on div "Audience du 17/10/2025 à 09:30 Type d'audience : Fond Tribunal : Bobigny Sélect…" at bounding box center [781, 509] width 1184 height 100
click at [772, 528] on button "Sélectionner cette audience" at bounding box center [781, 539] width 210 height 41
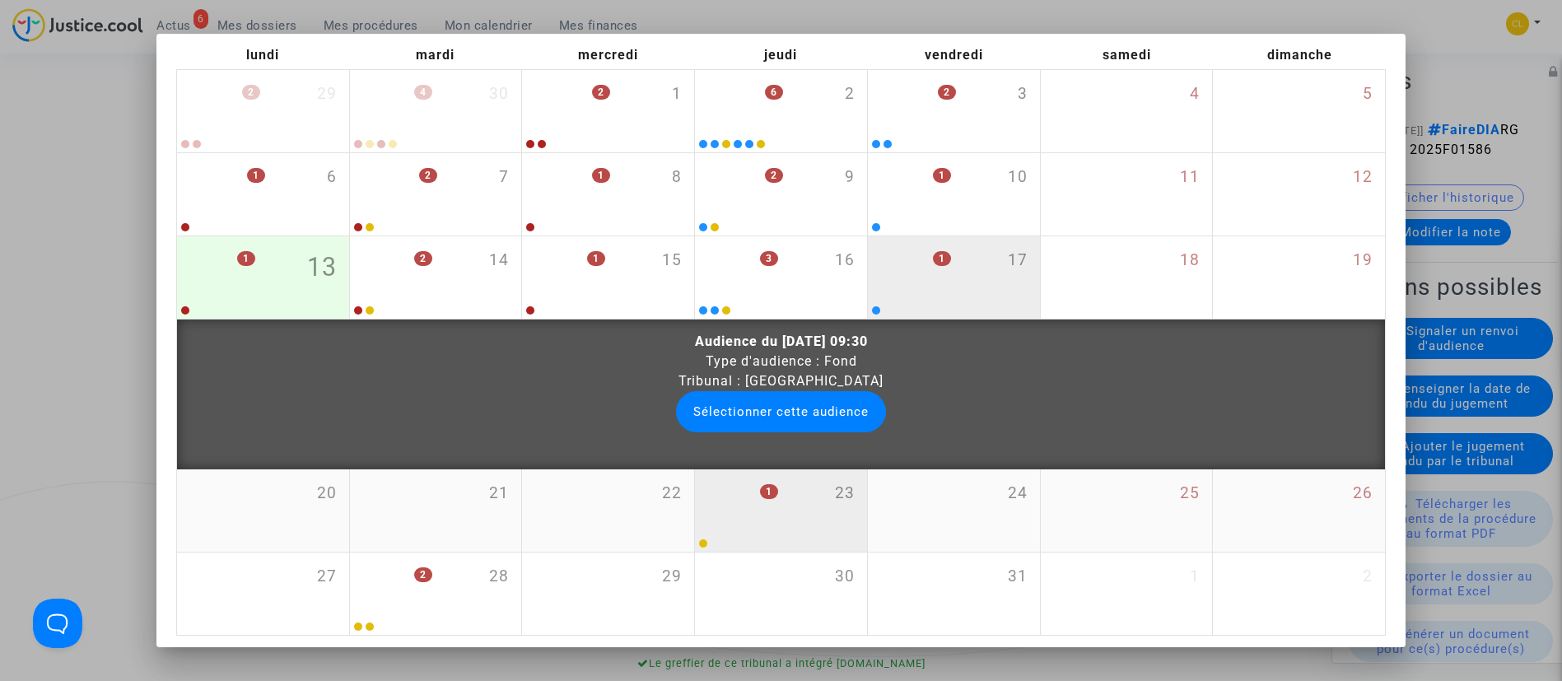
scroll to position [257, 0]
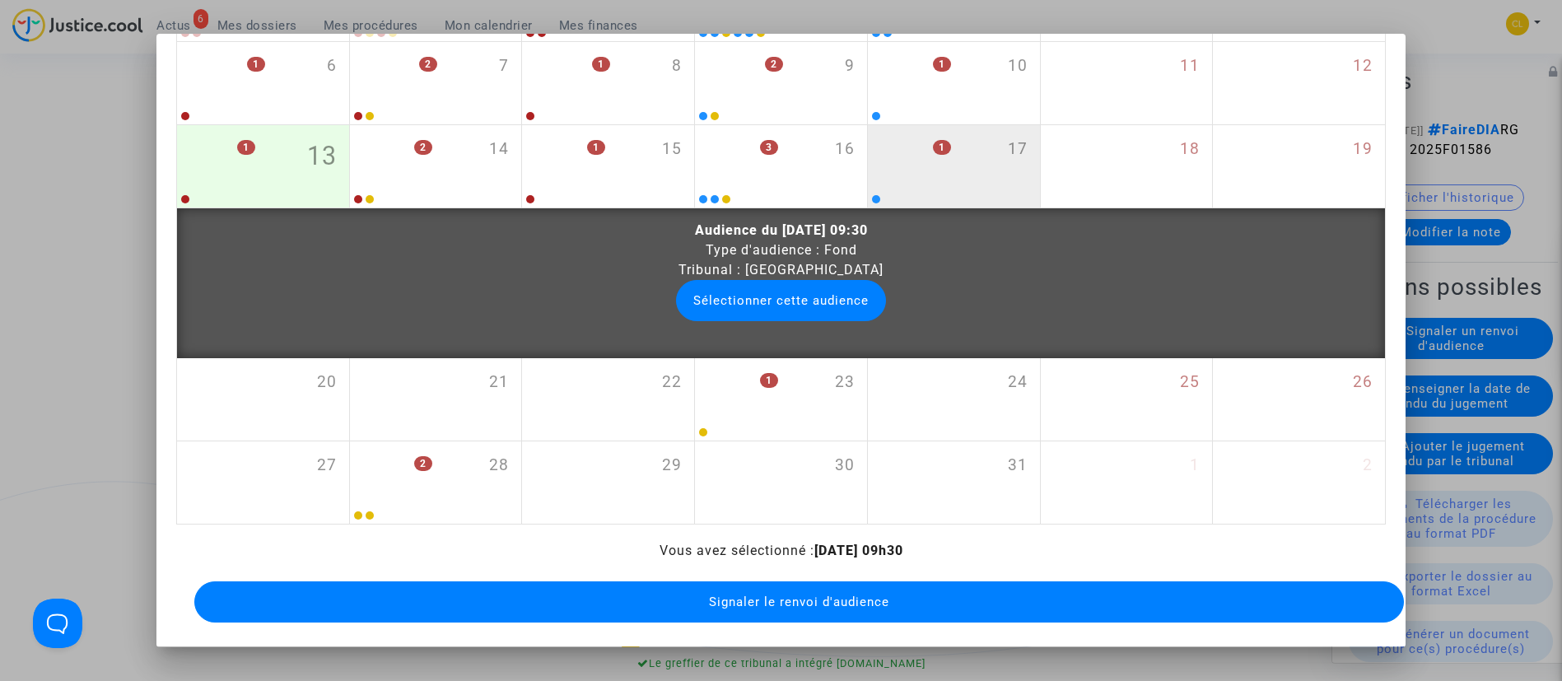
drag, startPoint x: 818, startPoint y: 571, endPoint x: 840, endPoint y: 556, distance: 26.7
click at [825, 581] on button "Signaler le renvoi d'audience" at bounding box center [799, 601] width 1210 height 41
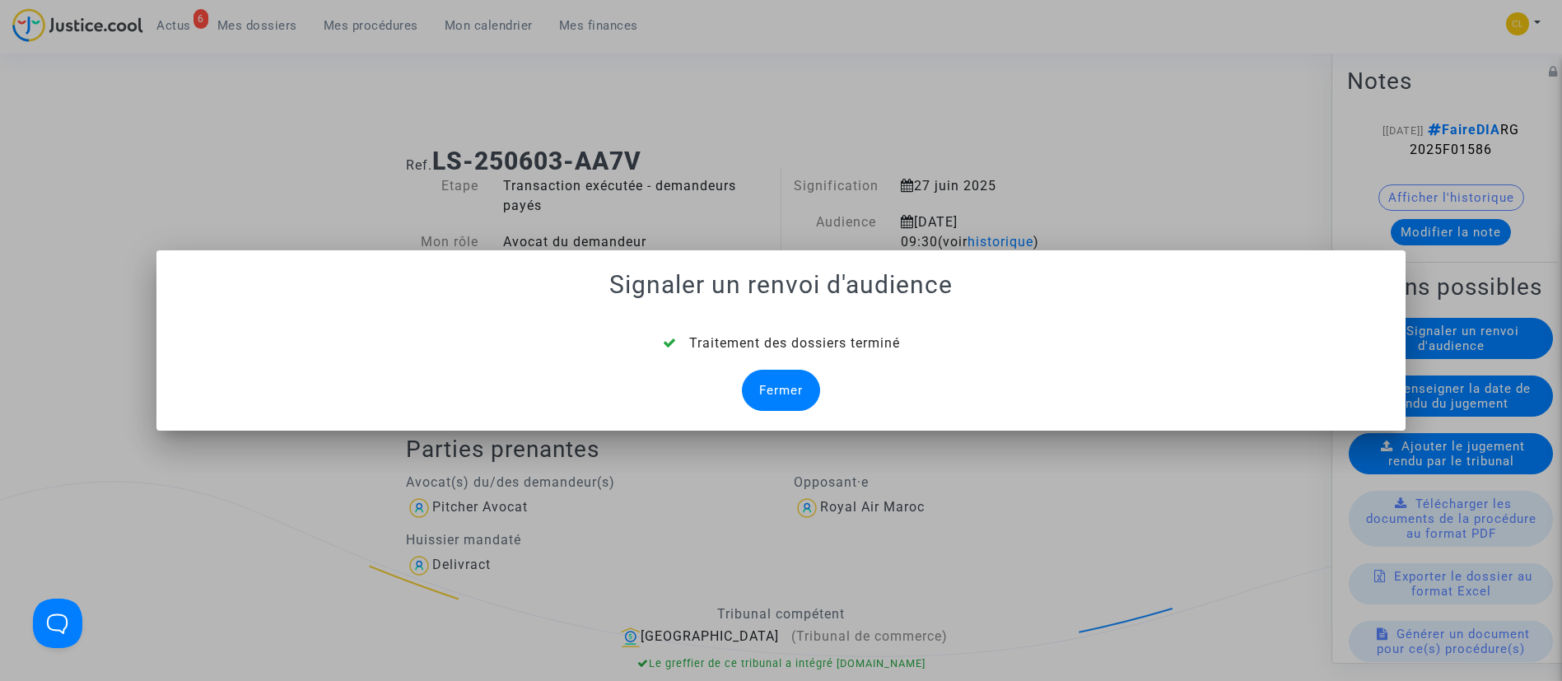
drag, startPoint x: 796, startPoint y: 391, endPoint x: 817, endPoint y: 361, distance: 36.1
click at [797, 392] on div "Fermer" at bounding box center [781, 390] width 78 height 41
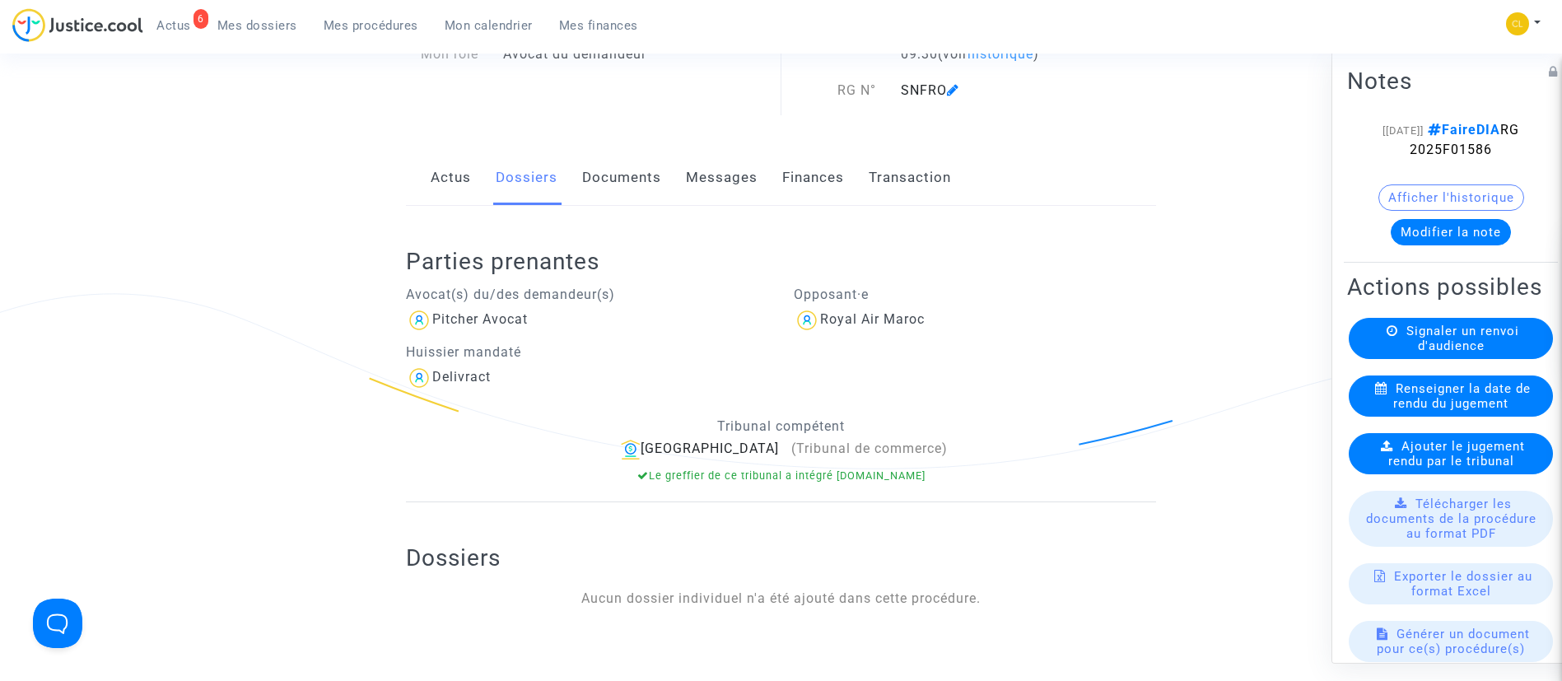
scroll to position [617, 0]
